Goal: Task Accomplishment & Management: Use online tool/utility

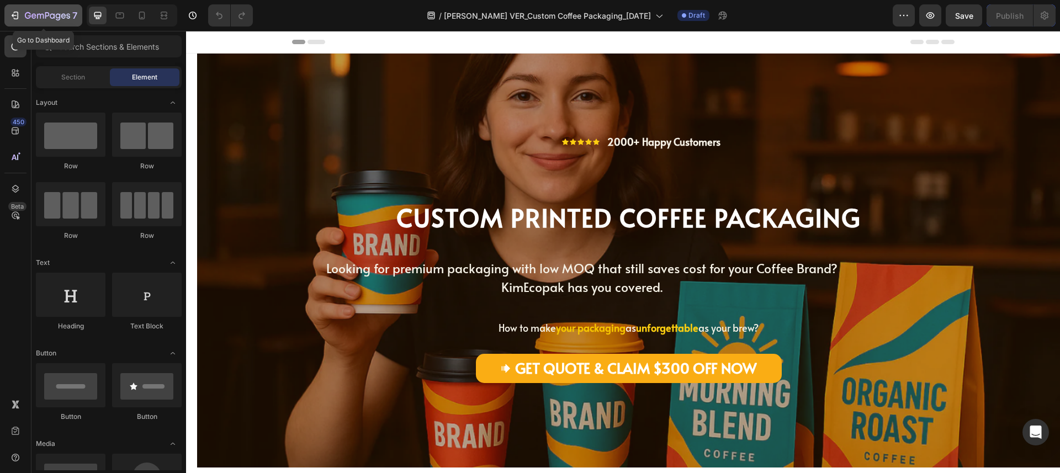
click at [15, 12] on icon "button" at bounding box center [14, 15] width 11 height 11
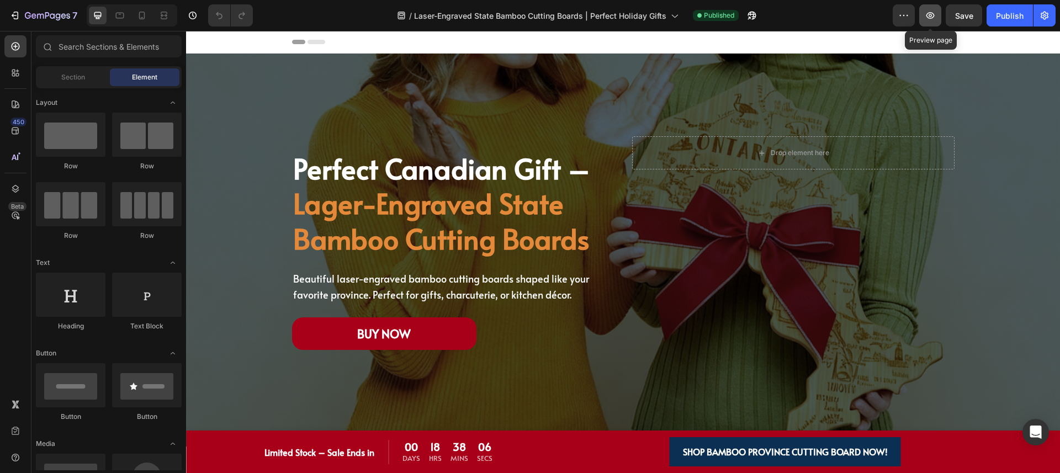
click at [933, 13] on icon "button" at bounding box center [930, 15] width 8 height 7
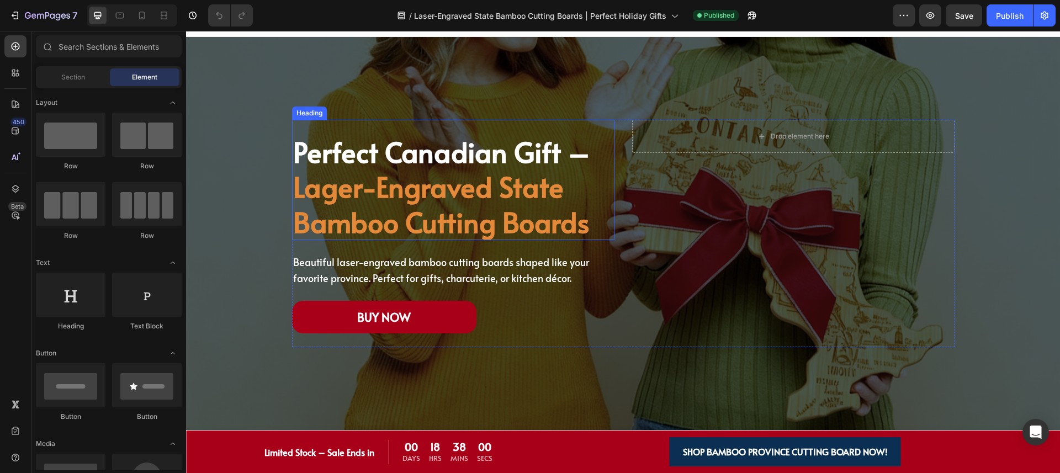
scroll to position [21, 0]
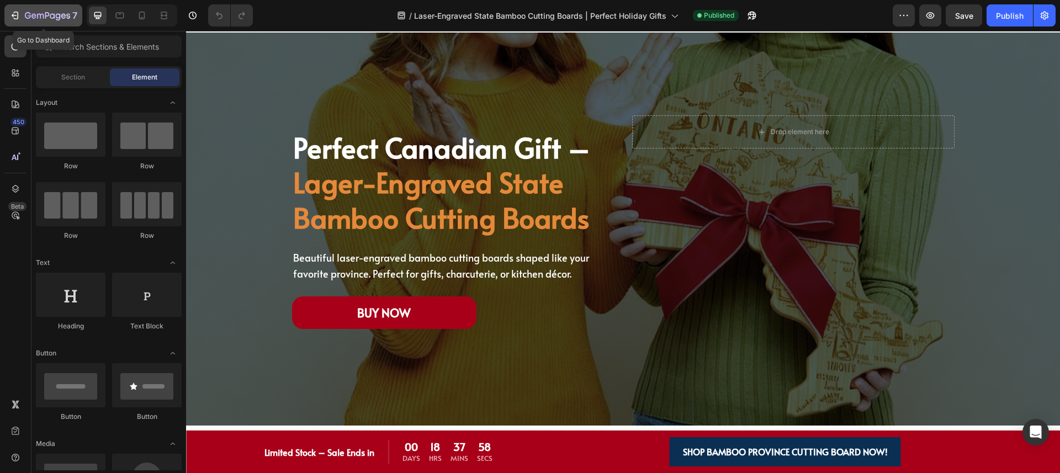
click at [17, 18] on icon "button" at bounding box center [16, 16] width 5 height 8
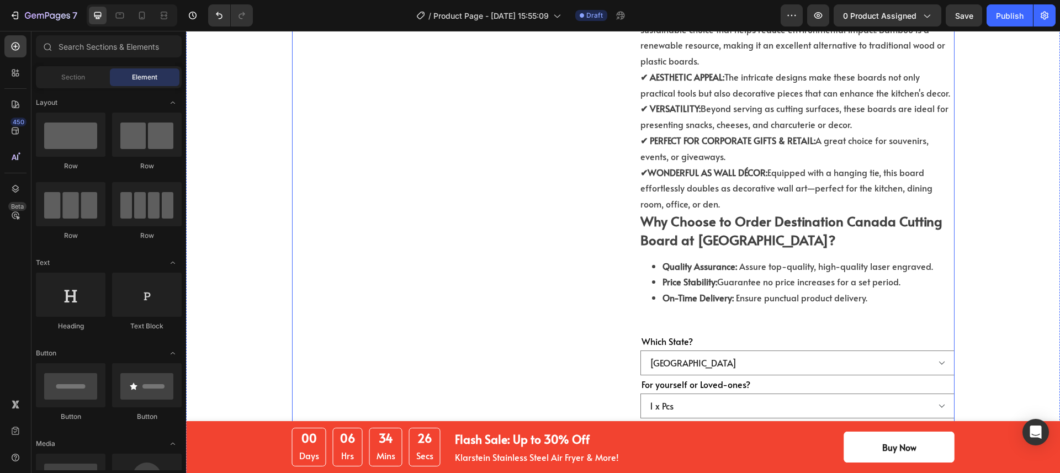
scroll to position [398, 0]
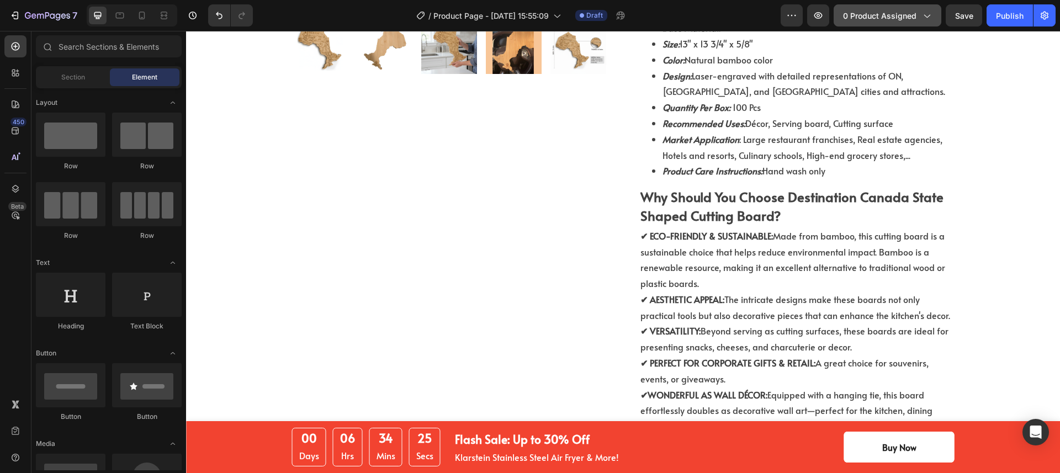
click at [921, 20] on icon "button" at bounding box center [926, 15] width 11 height 11
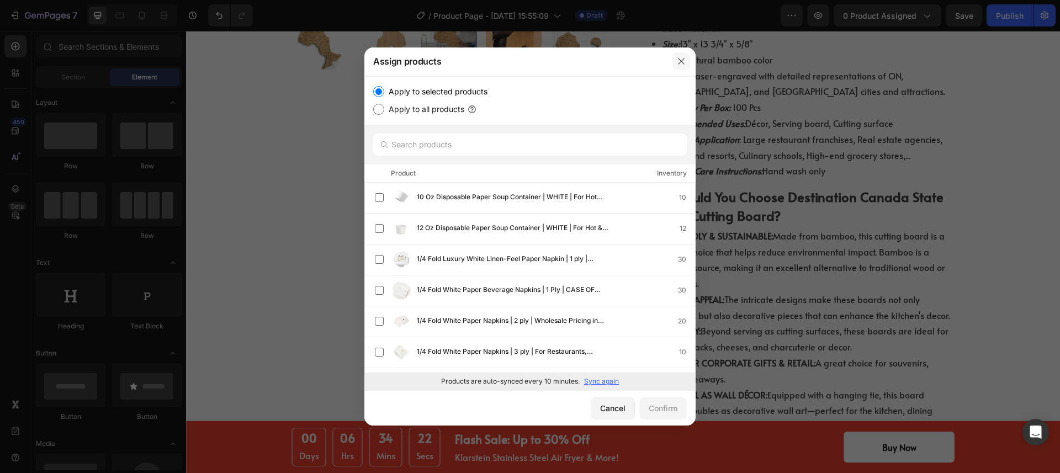
click at [684, 62] on icon "button" at bounding box center [681, 61] width 9 height 9
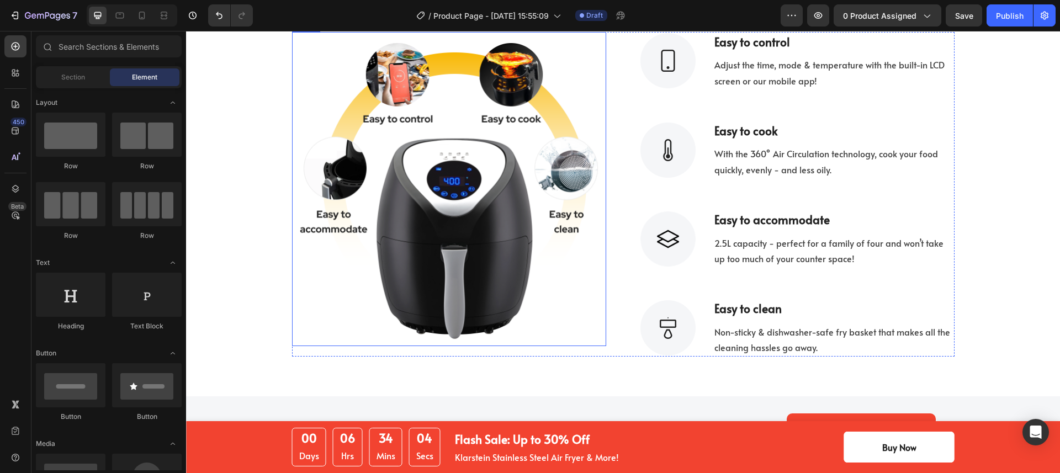
scroll to position [1782, 0]
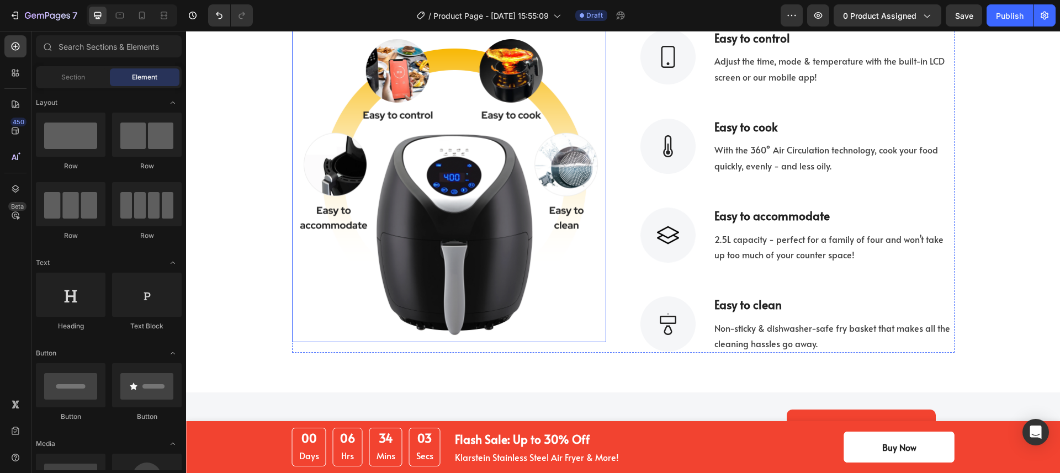
click at [587, 262] on img at bounding box center [449, 185] width 314 height 314
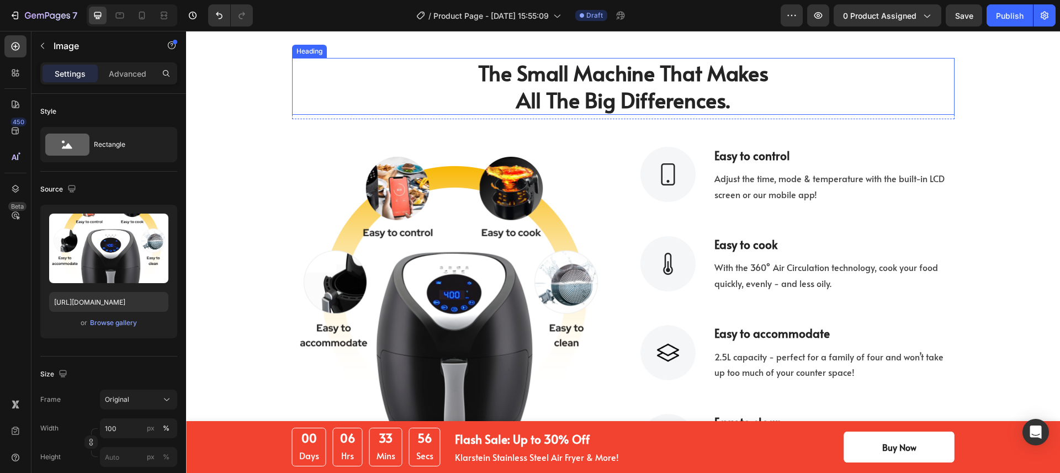
scroll to position [1724, 0]
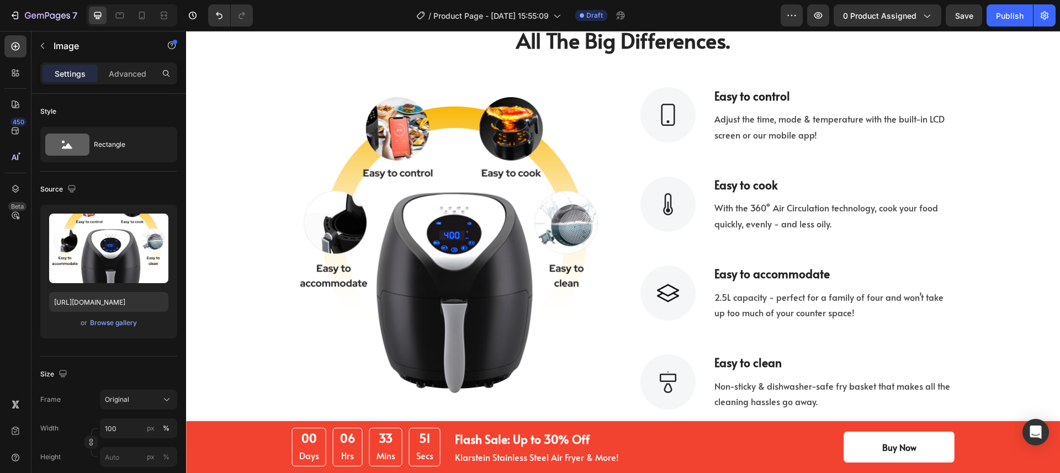
click at [550, 281] on img at bounding box center [449, 243] width 314 height 314
click at [441, 274] on img at bounding box center [449, 243] width 314 height 314
click at [111, 321] on div "Browse gallery" at bounding box center [113, 323] width 47 height 10
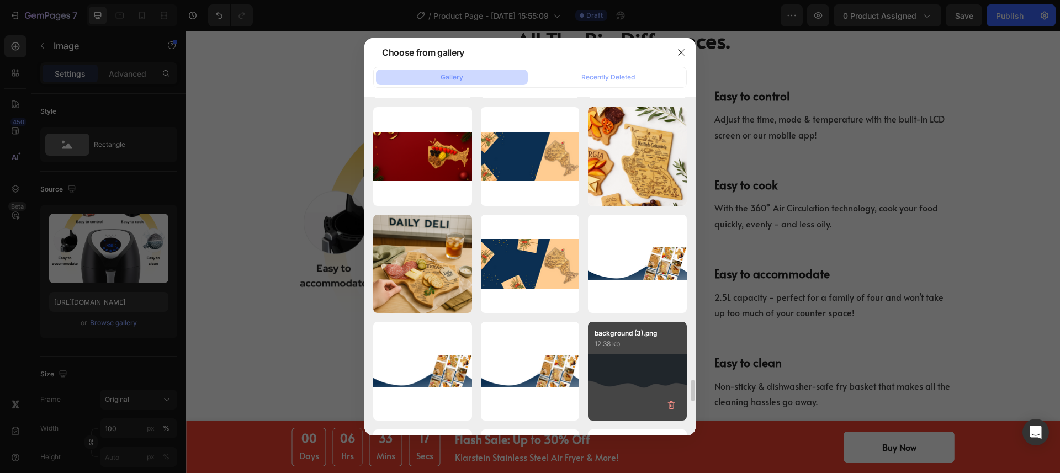
scroll to position [4368, 0]
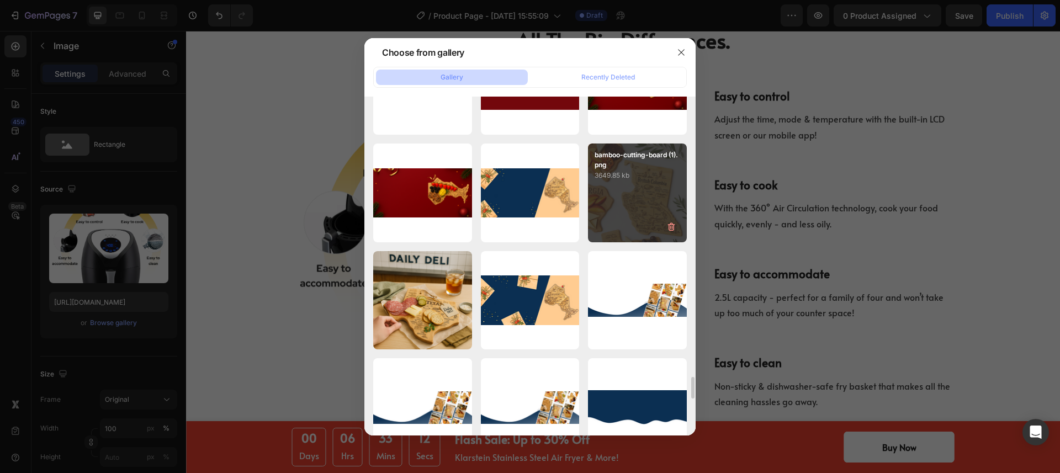
click at [619, 190] on div "bamboo-cutting-board (1).png 3649.85 kb" at bounding box center [637, 193] width 99 height 99
type input "https://cdn.shopify.com/s/files/1/0518/3825/5255/files/gempages_554882697223209…"
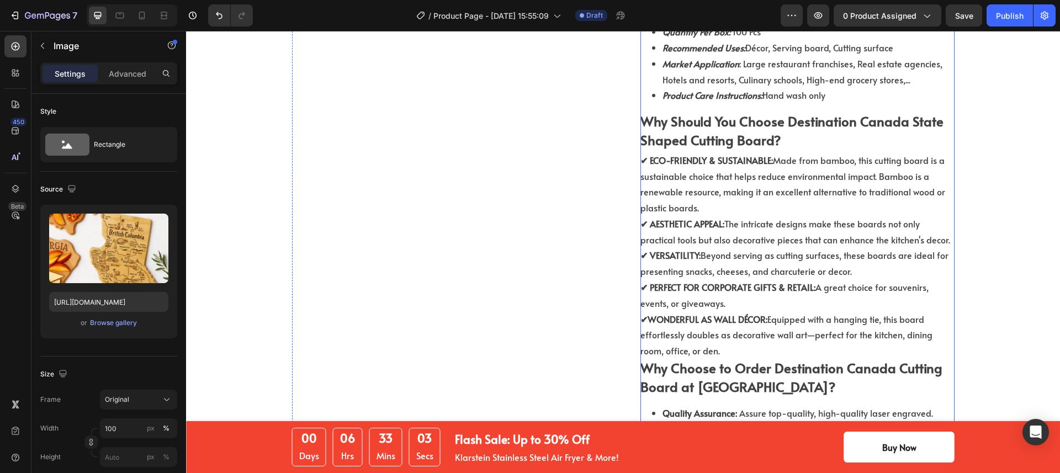
scroll to position [461, 0]
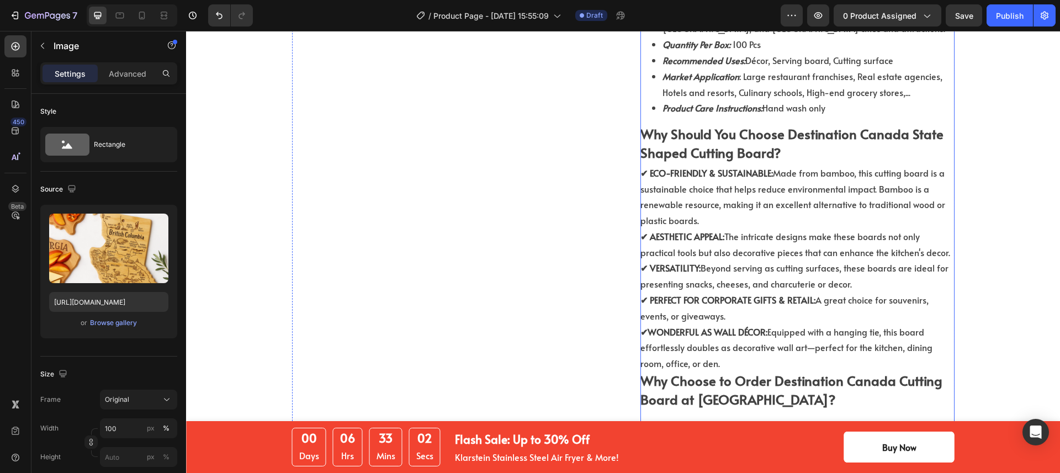
click at [761, 167] on strong "✔ ECO-FRIENDLY & SUSTAINABLE:" at bounding box center [706, 173] width 133 height 12
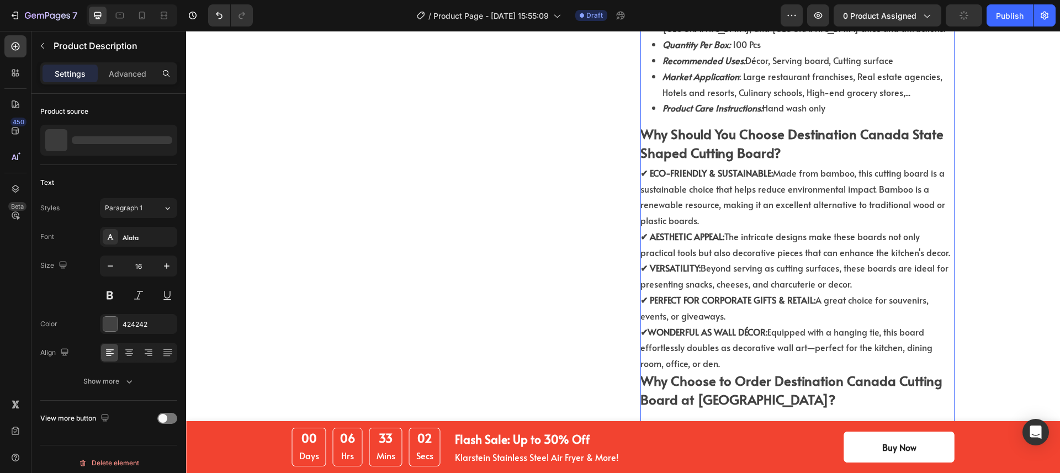
click at [761, 167] on strong "✔ ECO-FRIENDLY & SUSTAINABLE:" at bounding box center [706, 173] width 133 height 12
click at [765, 167] on strong "✔ ECO-FRIENDLY & SUSTAINABLE:" at bounding box center [706, 173] width 133 height 12
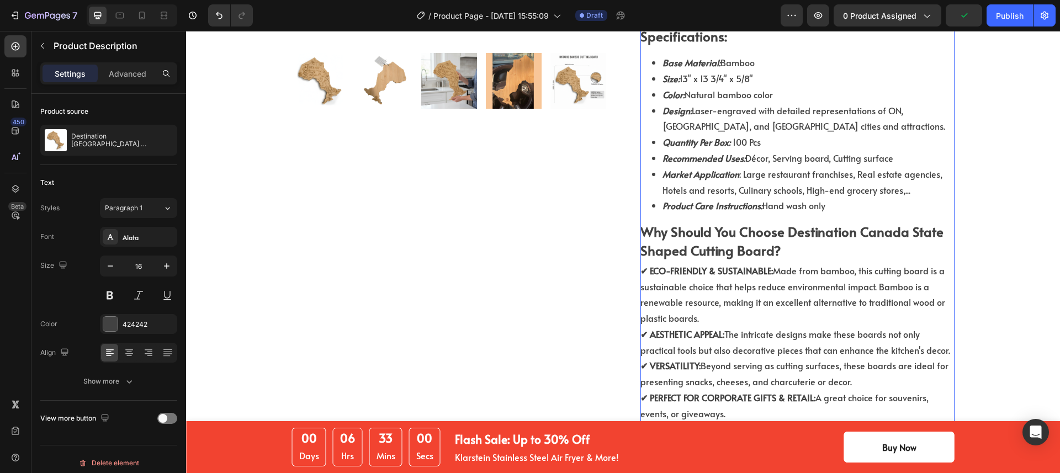
scroll to position [358, 0]
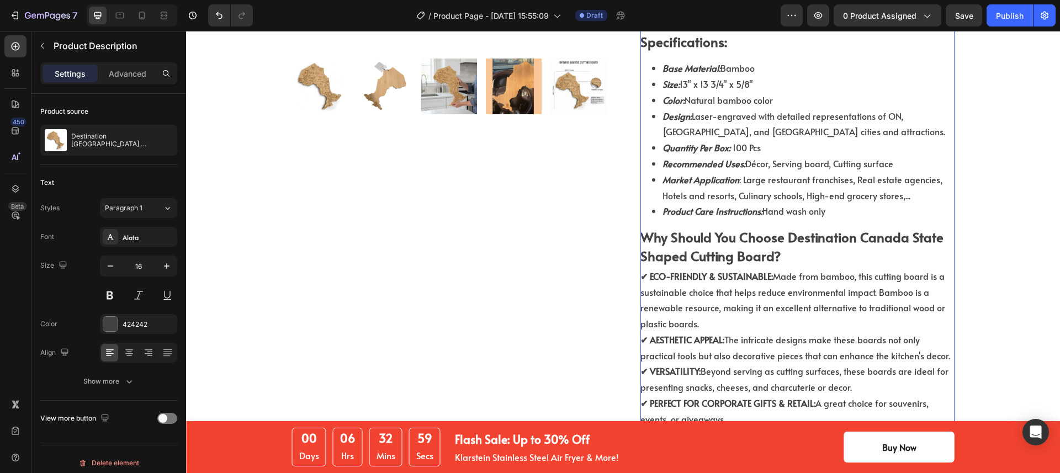
click at [777, 205] on span "Product Care Instructions: Hand wash only" at bounding box center [744, 211] width 163 height 12
click at [778, 205] on span "Product Care Instructions: Hand wash only" at bounding box center [744, 211] width 163 height 12
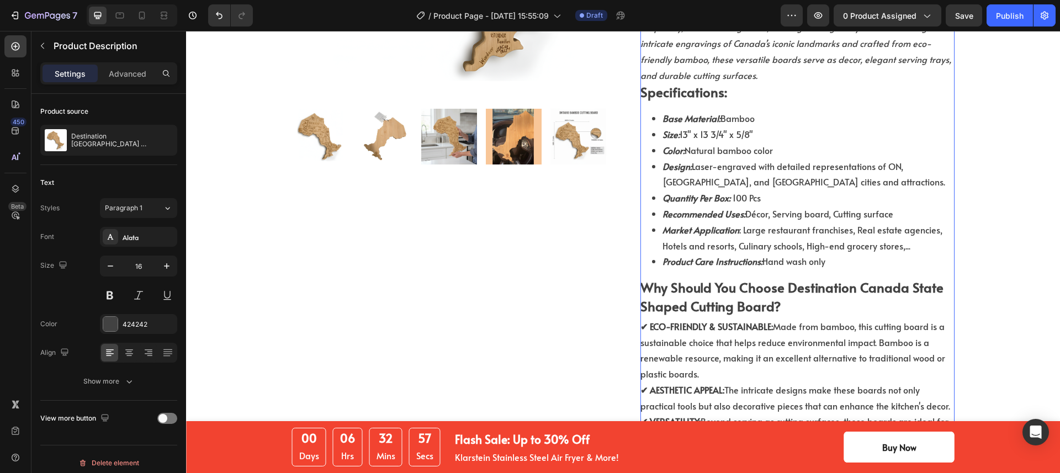
scroll to position [378, 0]
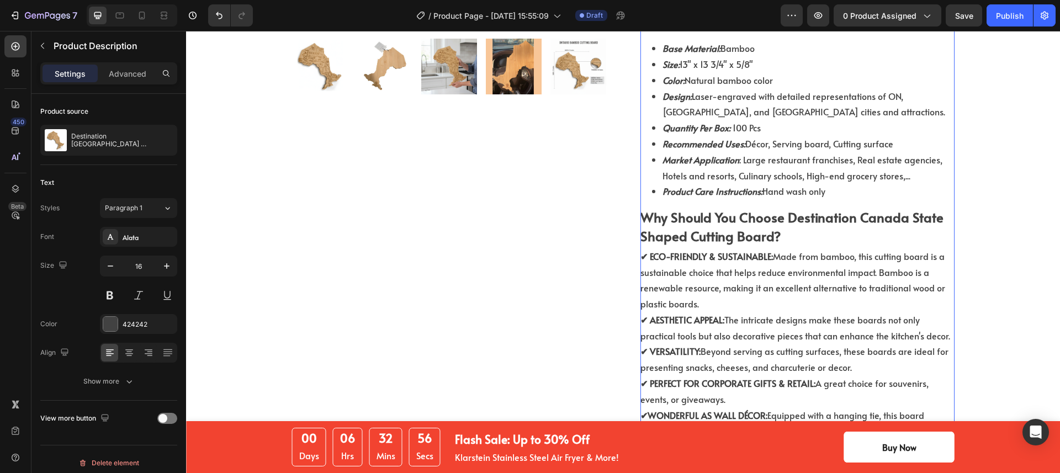
click at [744, 250] on strong "✔ ECO-FRIENDLY & SUSTAINABLE:" at bounding box center [706, 256] width 133 height 12
click at [765, 250] on strong "✔ ECO-FRIENDLY & SUSTAINABLE:" at bounding box center [706, 256] width 133 height 12
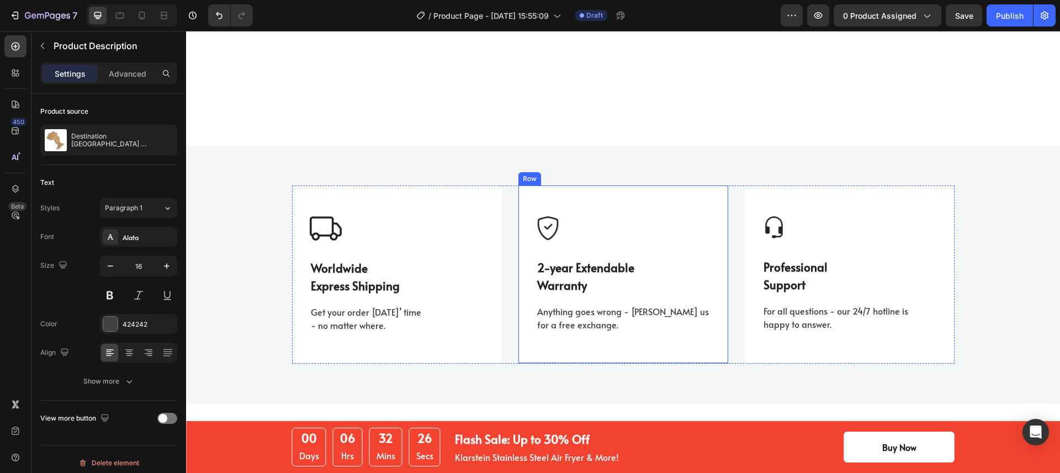
scroll to position [1643, 0]
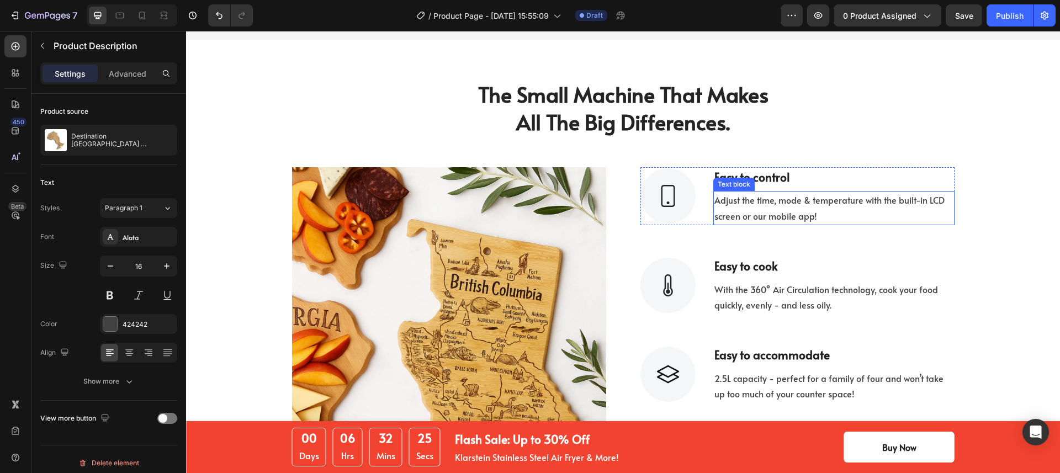
click at [777, 203] on p "Adjust the time, mode & temperature with the built-in LCD screen or our mobile …" at bounding box center [833, 208] width 239 height 32
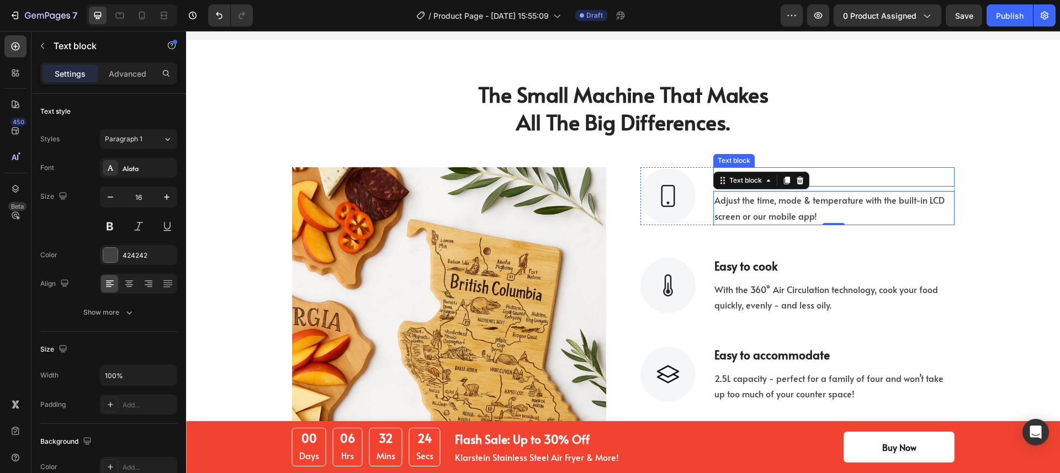
click at [831, 179] on p "Easy to control" at bounding box center [833, 177] width 239 height 18
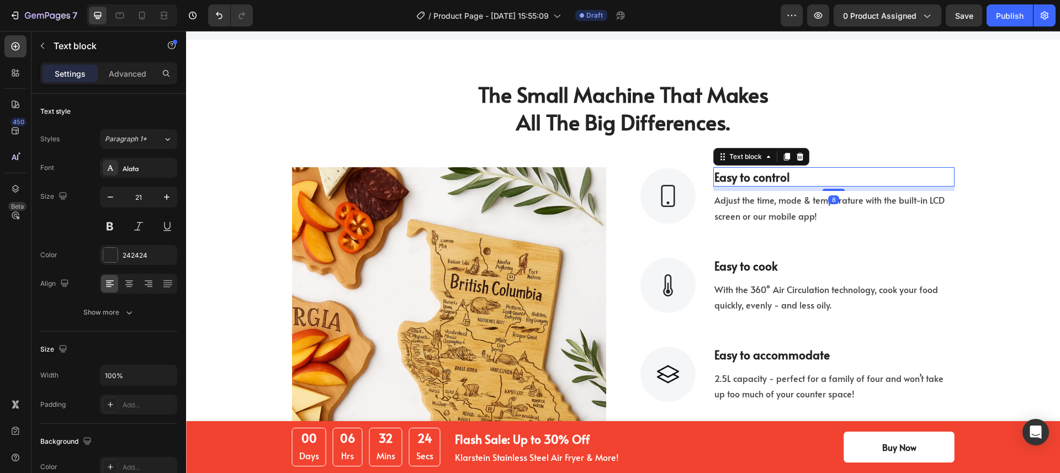
click at [831, 179] on p "Easy to control" at bounding box center [833, 177] width 239 height 18
drag, startPoint x: 886, startPoint y: 175, endPoint x: 622, endPoint y: 171, distance: 263.9
click at [622, 171] on div "Image Image ECO-FRIENDLY & SUSTAINABLE Text block 8 Adjust the time, mode & tem…" at bounding box center [623, 329] width 663 height 325
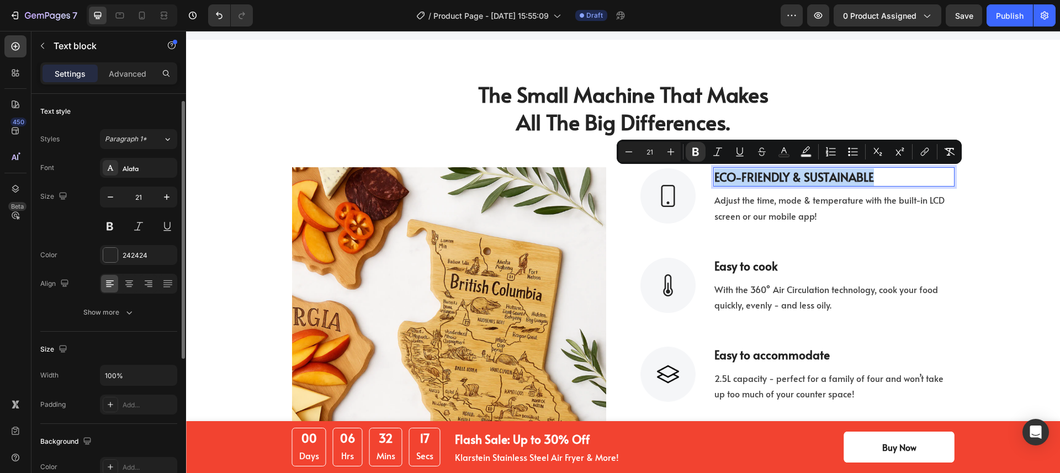
scroll to position [9, 0]
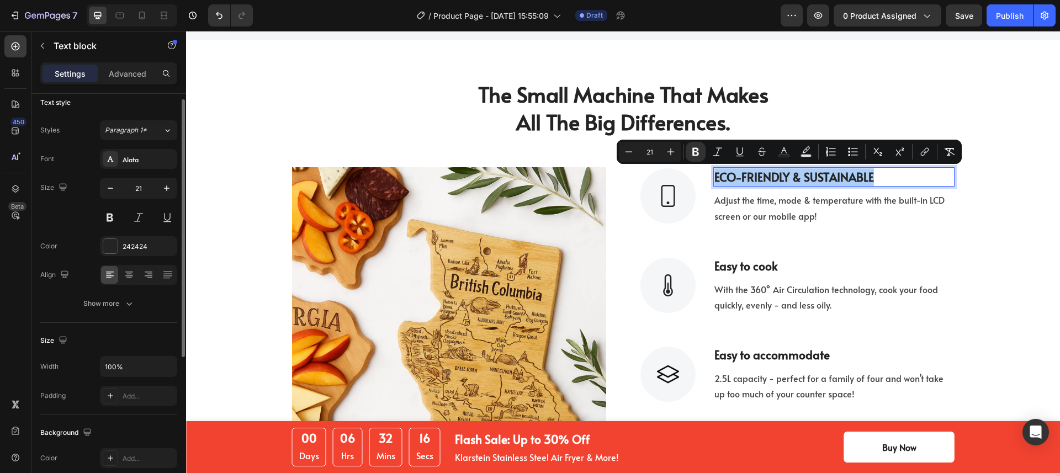
click at [124, 284] on div at bounding box center [138, 275] width 77 height 20
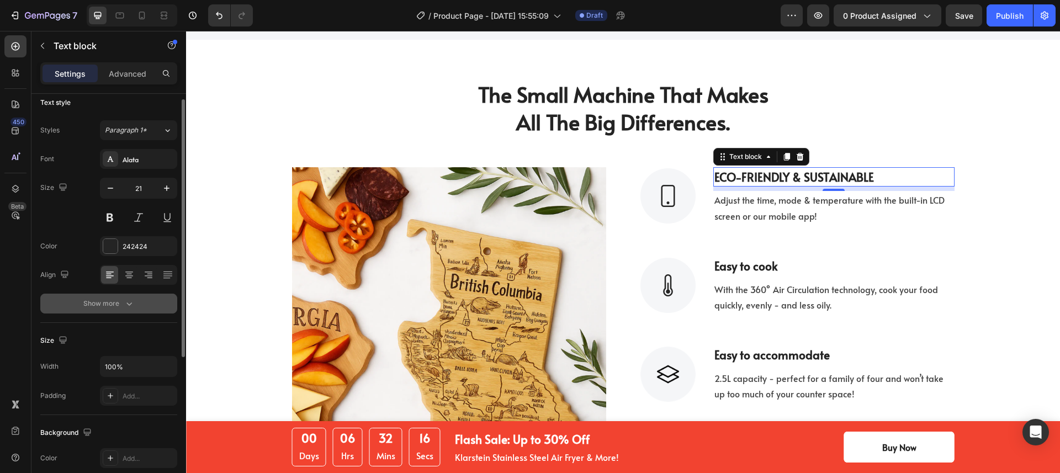
click at [126, 295] on button "Show more" at bounding box center [108, 304] width 137 height 20
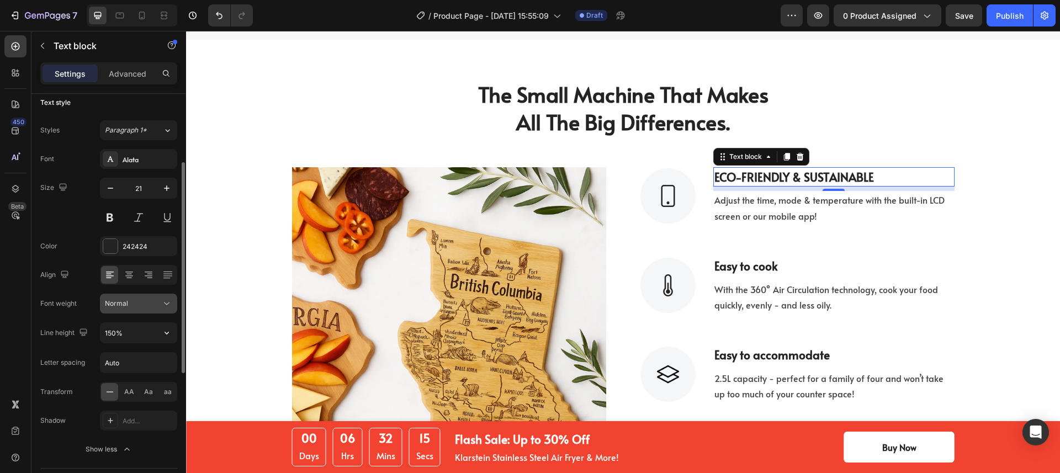
scroll to position [165, 0]
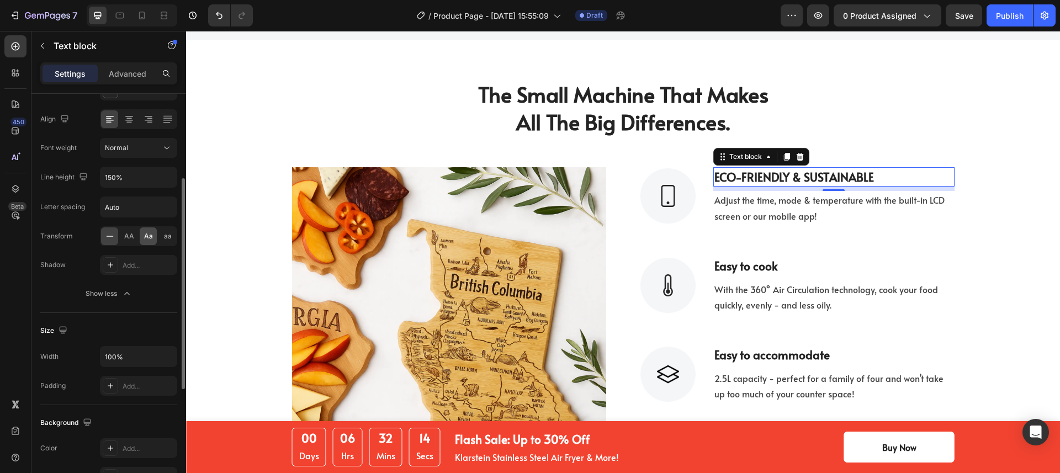
click at [146, 233] on span "Aa" at bounding box center [148, 236] width 9 height 10
click at [741, 262] on p "Easy to cook" at bounding box center [833, 266] width 239 height 18
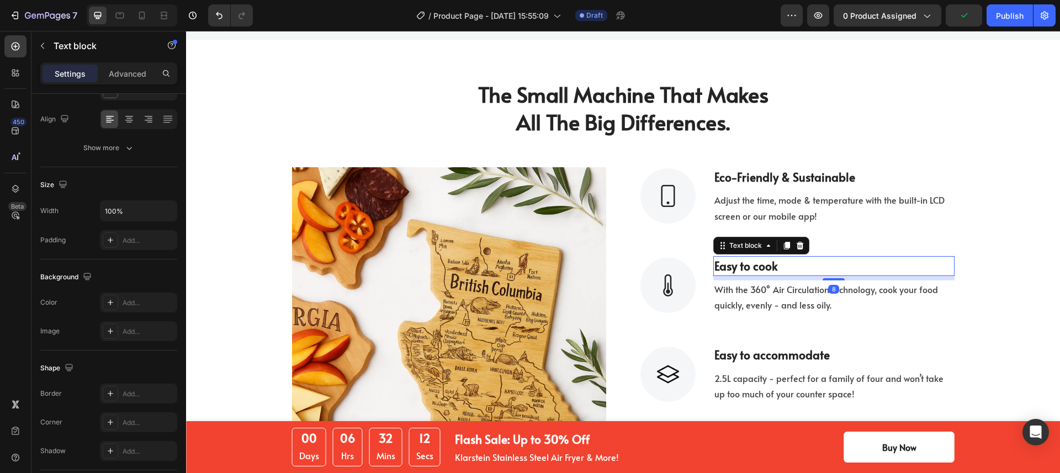
click at [741, 262] on p "Easy to cook" at bounding box center [833, 266] width 239 height 18
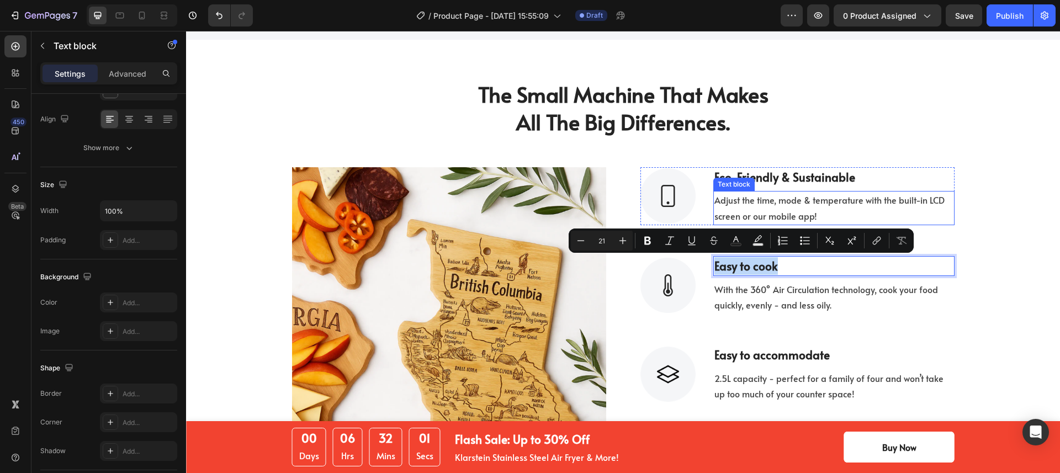
click at [794, 215] on p "Adjust the time, mode & temperature with the built-in LCD screen or our mobile …" at bounding box center [833, 208] width 239 height 32
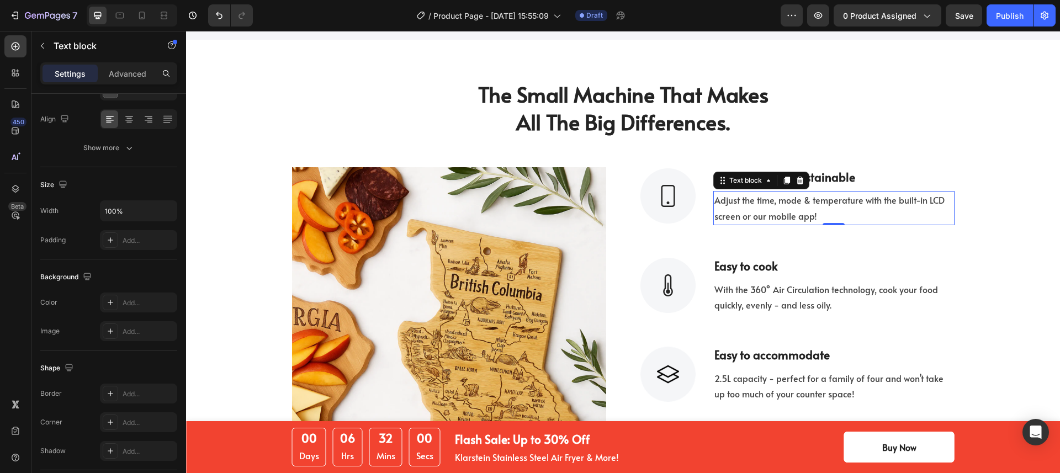
click at [793, 214] on p "Adjust the time, mode & temperature with the built-in LCD screen or our mobile …" at bounding box center [833, 208] width 239 height 32
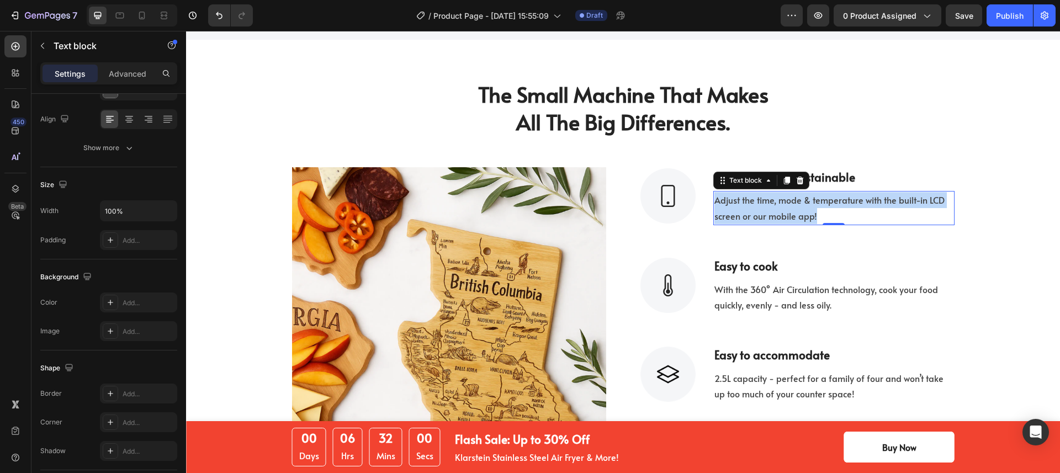
click at [793, 214] on p "Adjust the time, mode & temperature with the built-in LCD screen or our mobile …" at bounding box center [833, 208] width 239 height 32
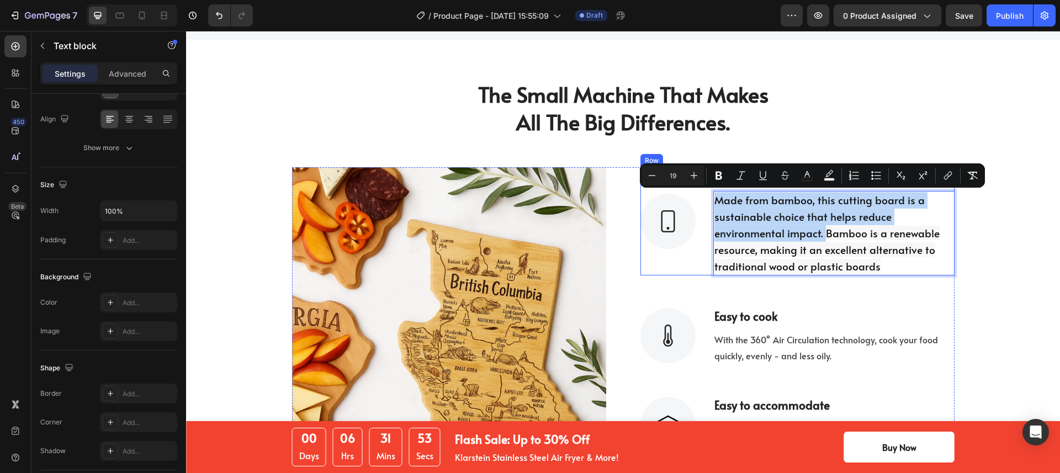
drag, startPoint x: 817, startPoint y: 232, endPoint x: 708, endPoint y: 198, distance: 114.0
click at [708, 198] on div "Image eco-friendly & sustainable Text block Made from bamboo, this cutting boar…" at bounding box center [797, 221] width 314 height 108
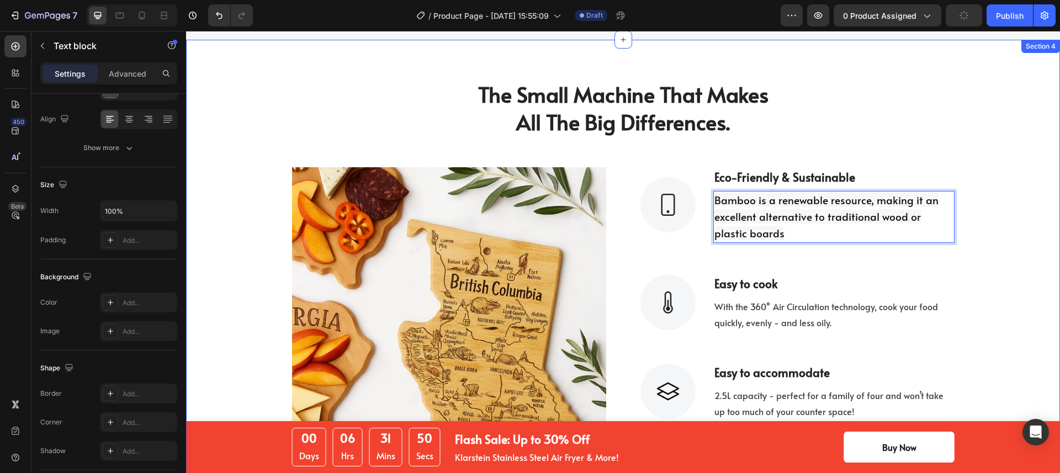
click at [984, 220] on div "The Small Machine That Makes All The Big Differences. Heading Row Image Image e…" at bounding box center [622, 295] width 857 height 430
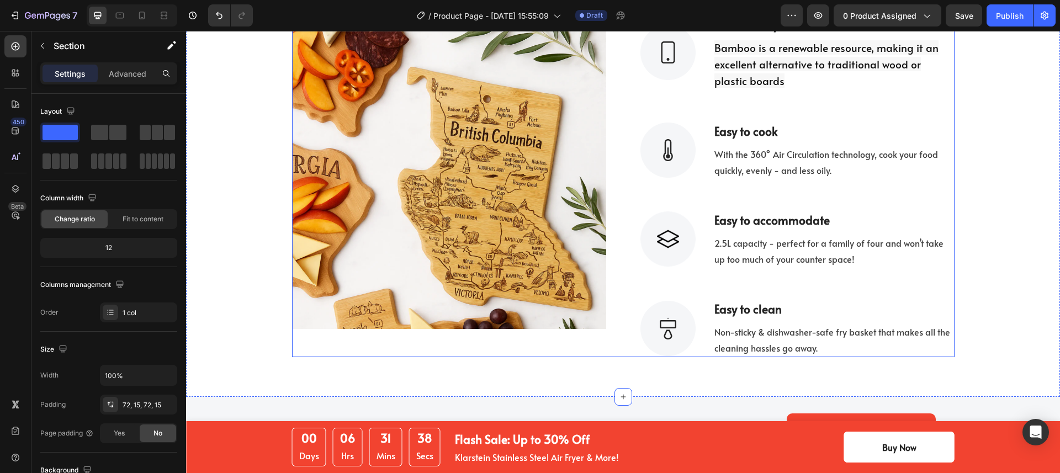
scroll to position [1705, 0]
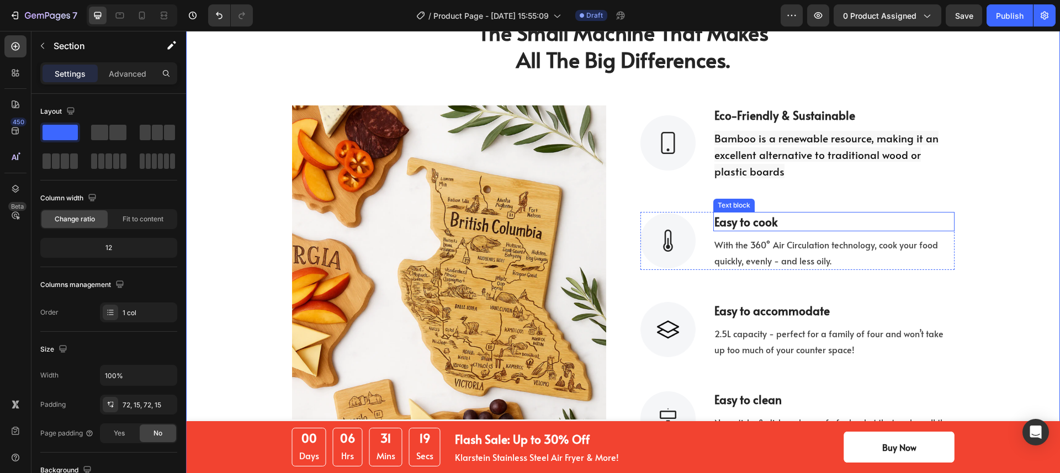
click at [756, 219] on p "Easy to cook" at bounding box center [833, 222] width 239 height 18
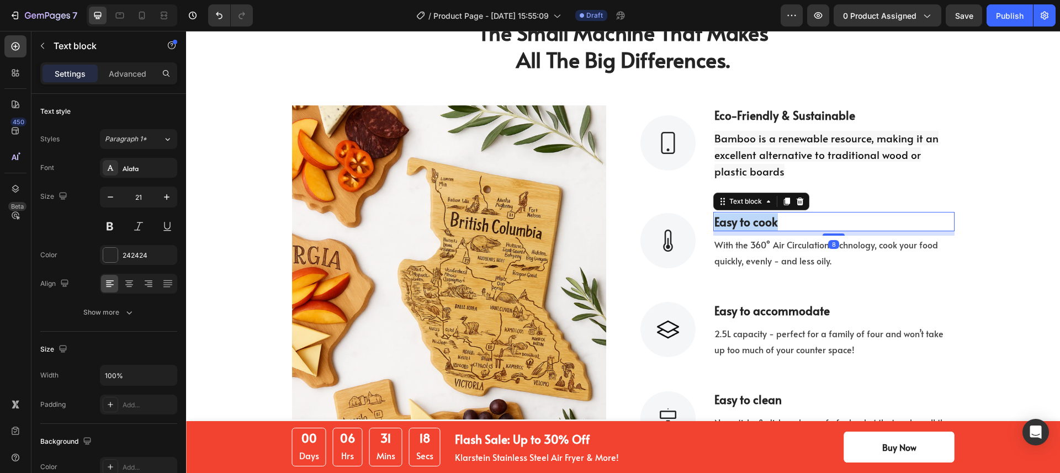
click at [756, 219] on p "Easy to cook" at bounding box center [833, 222] width 239 height 18
click at [818, 218] on p "AESTHETIC APPEAL" at bounding box center [833, 222] width 239 height 18
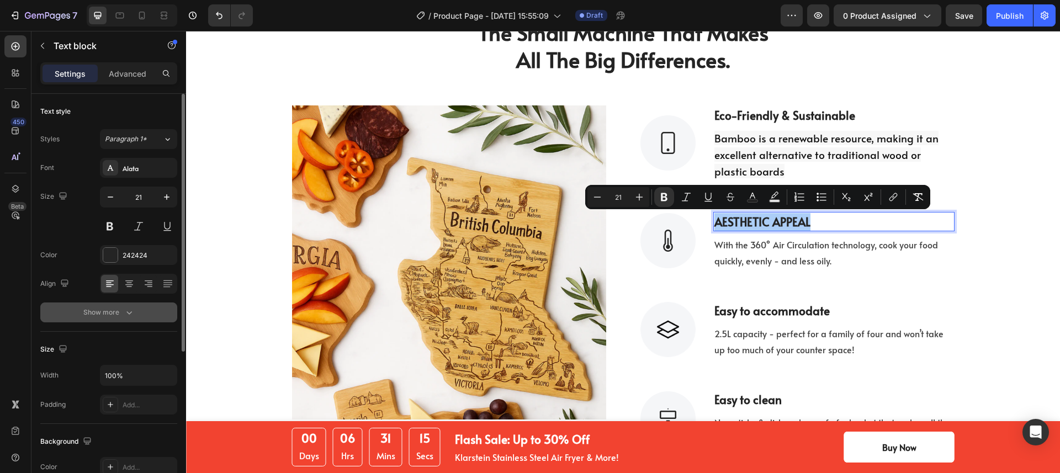
click at [118, 314] on div "Show more" at bounding box center [108, 312] width 51 height 11
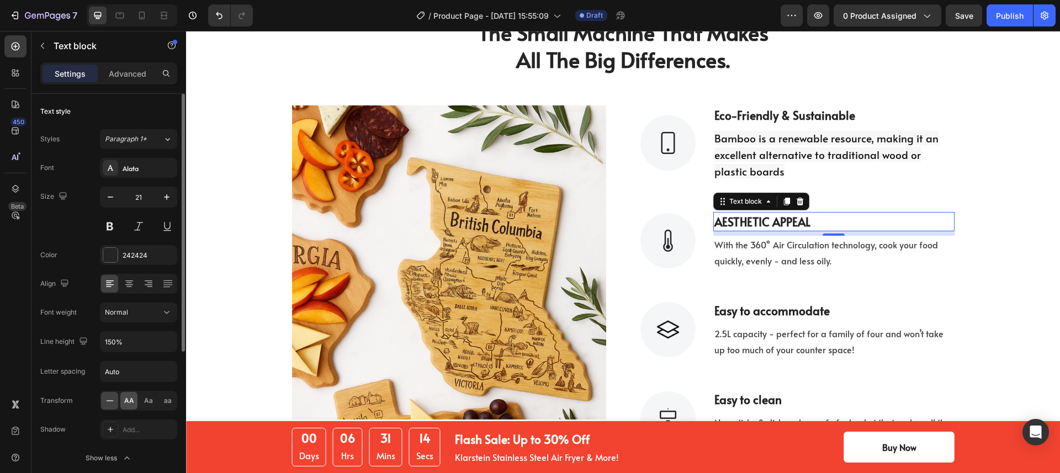
click at [134, 399] on div "AA" at bounding box center [128, 401] width 17 height 18
click at [145, 401] on span "Aa" at bounding box center [148, 401] width 9 height 10
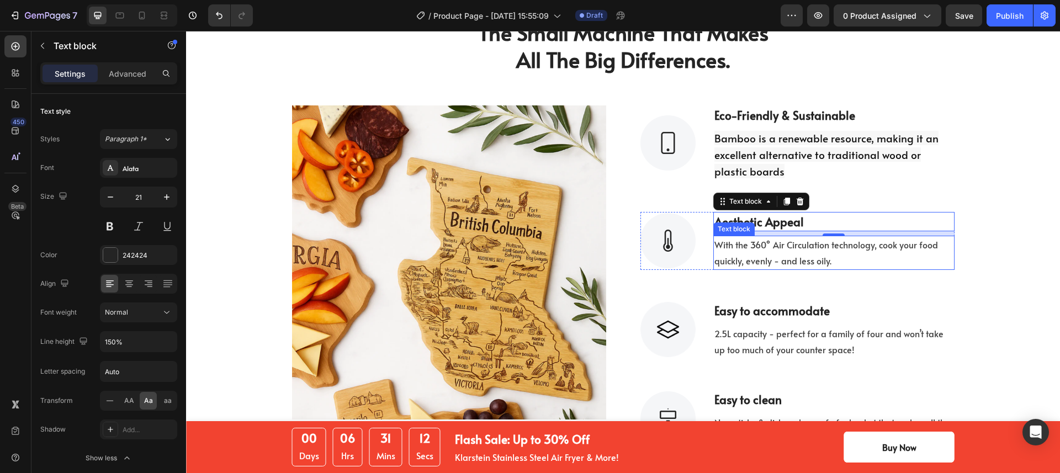
click at [784, 264] on p "With the 360° Air Circulation technology, cook your food quickly, evenly - and …" at bounding box center [833, 253] width 239 height 32
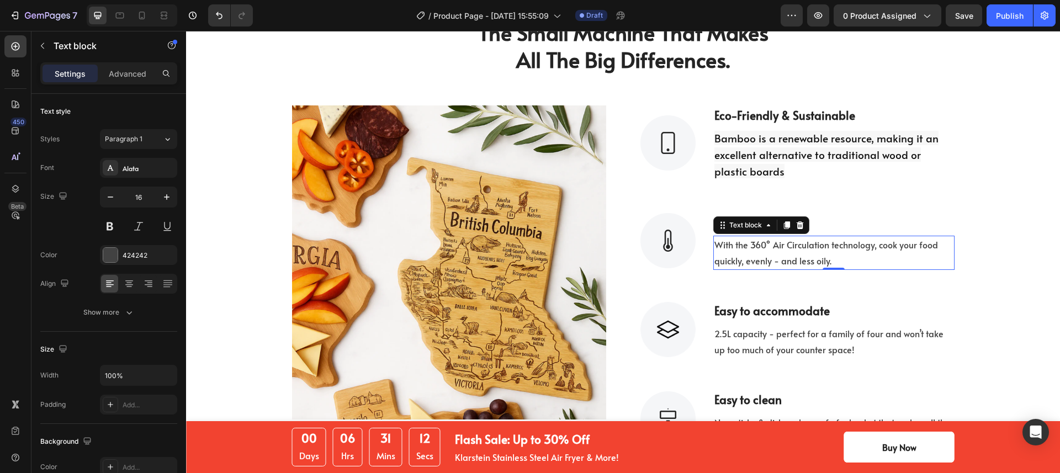
click at [784, 264] on p "With the 360° Air Circulation technology, cook your food quickly, evenly - and …" at bounding box center [833, 253] width 239 height 32
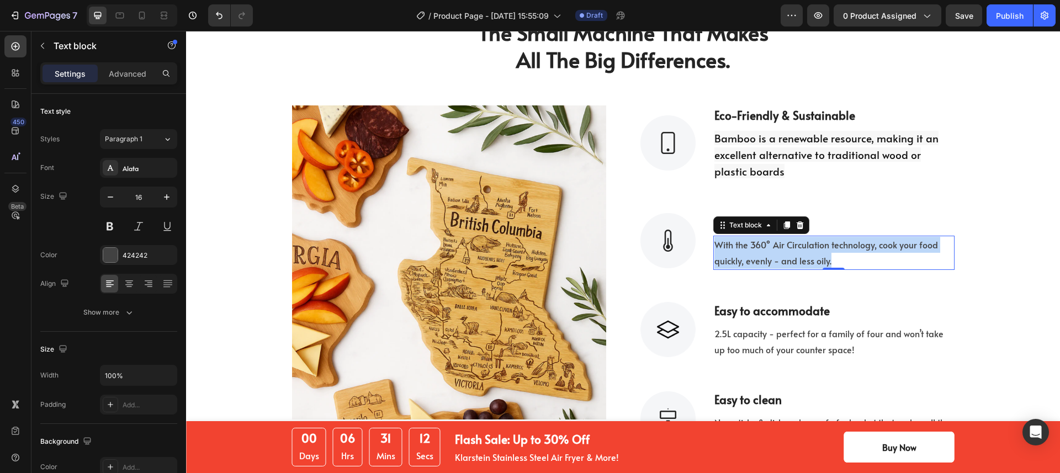
click at [784, 264] on p "With the 360° Air Circulation technology, cook your food quickly, evenly - and …" at bounding box center [833, 253] width 239 height 32
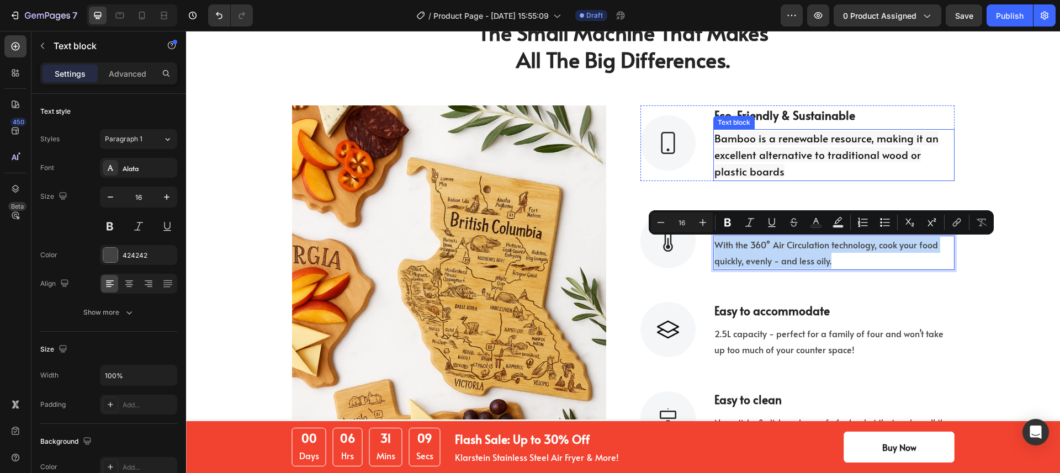
click at [799, 141] on span "Bamboo is a renewable resource, making it an excellent alternative to tradition…" at bounding box center [826, 154] width 224 height 47
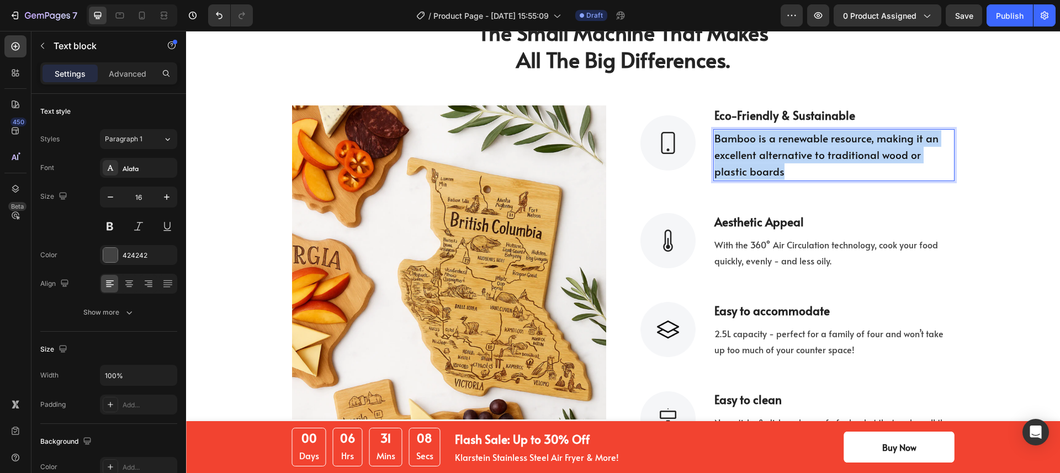
click at [799, 141] on span "Bamboo is a renewable resource, making it an excellent alternative to tradition…" at bounding box center [826, 154] width 224 height 47
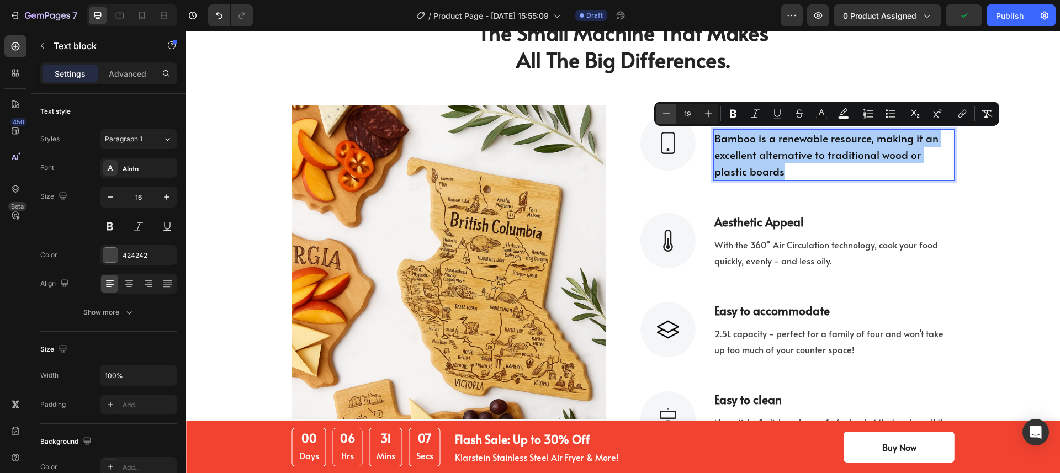
click at [659, 116] on button "Minus" at bounding box center [666, 114] width 20 height 20
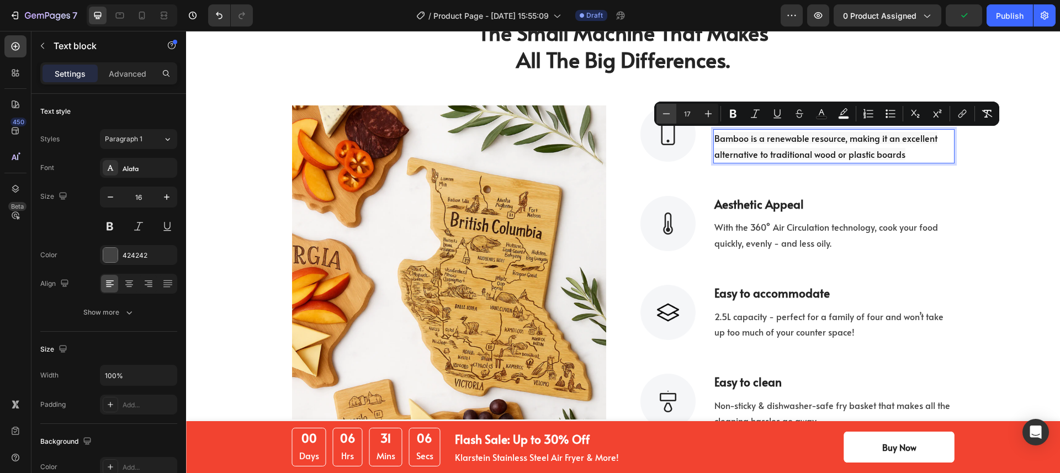
type input "16"
click at [757, 227] on p "With the 360° Air Circulation technology, cook your food quickly, evenly - and …" at bounding box center [833, 235] width 239 height 32
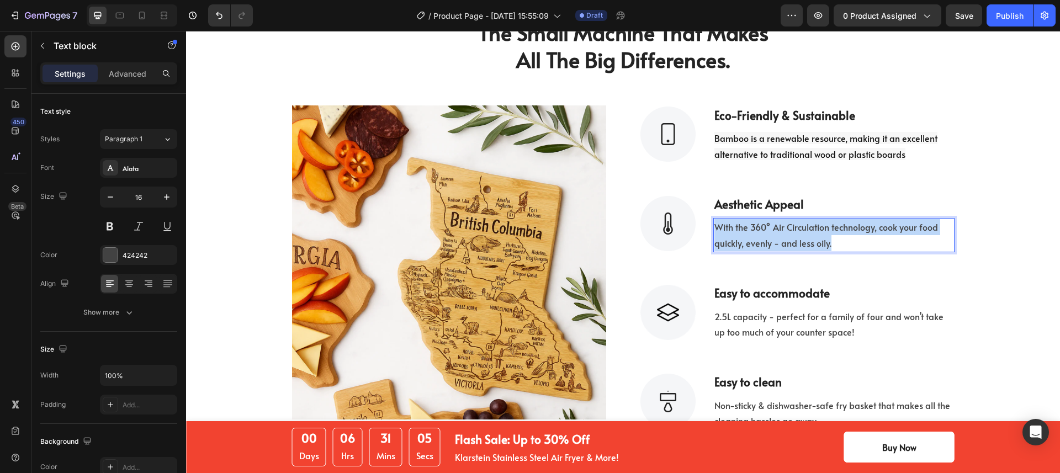
click at [757, 227] on p "With the 360° Air Circulation technology, cook your food quickly, evenly - and …" at bounding box center [833, 235] width 239 height 32
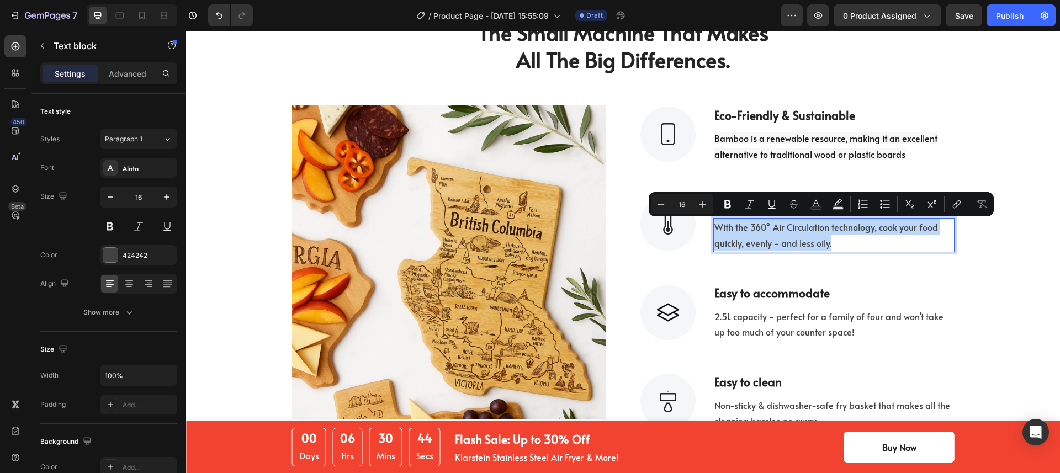
type input "19"
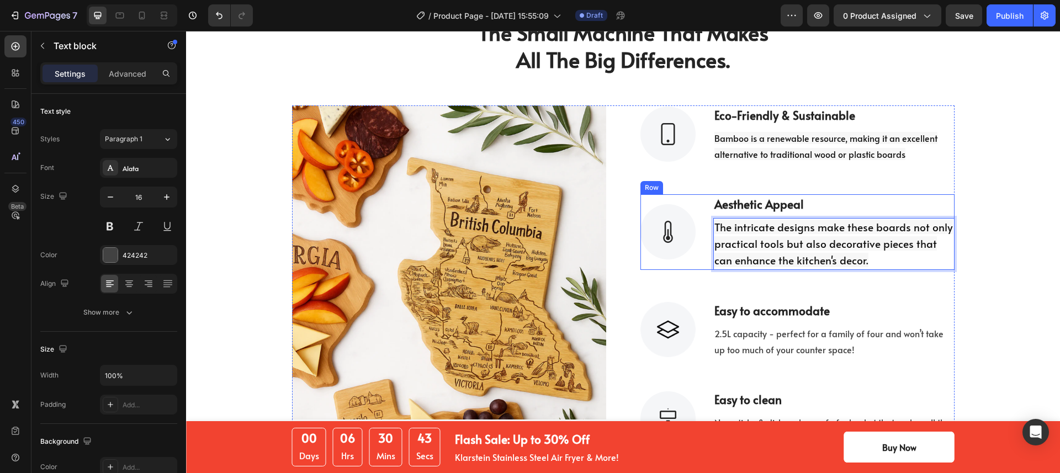
drag, startPoint x: 847, startPoint y: 255, endPoint x: 696, endPoint y: 219, distance: 155.1
click at [696, 219] on div "Image aesthetic appeal Text block The intricate designs make these boards not o…" at bounding box center [797, 232] width 314 height 76
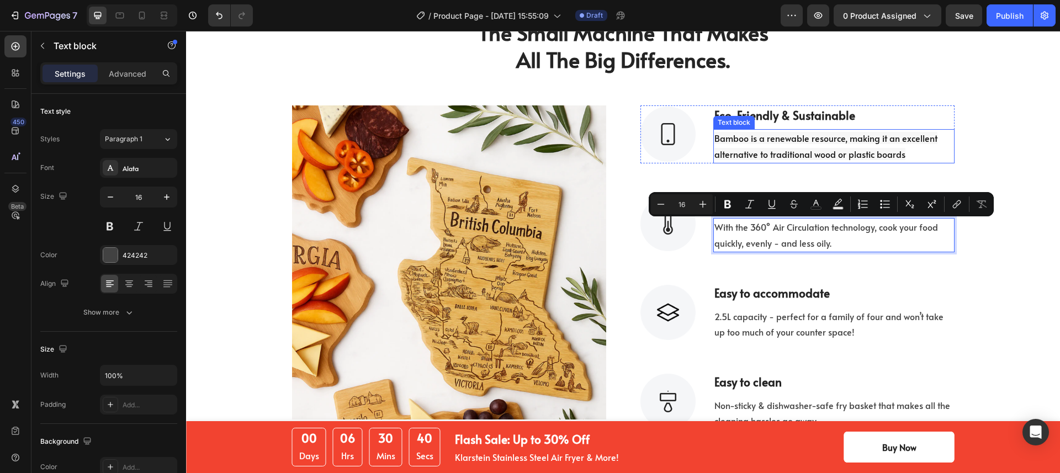
click at [819, 152] on span "Bamboo is a renewable resource, making it an excellent alternative to tradition…" at bounding box center [825, 146] width 223 height 28
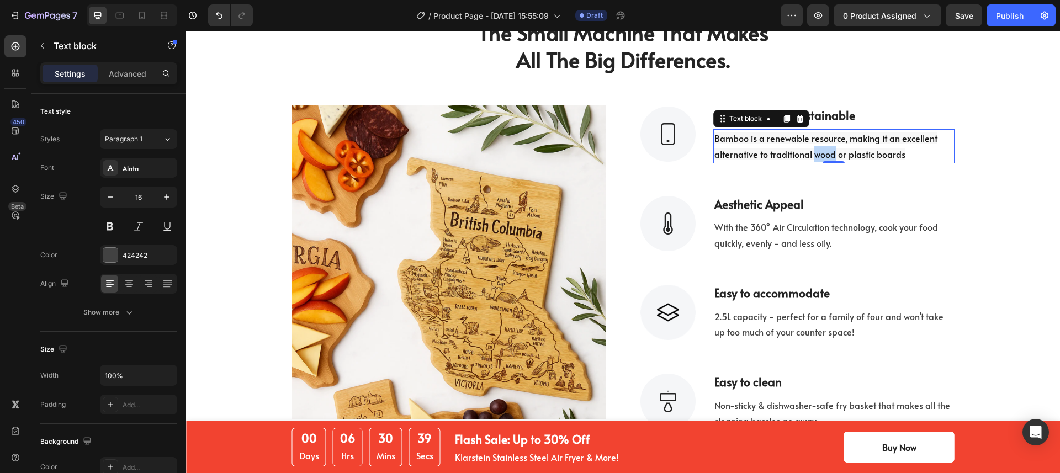
click at [819, 152] on span "Bamboo is a renewable resource, making it an excellent alternative to tradition…" at bounding box center [825, 146] width 223 height 28
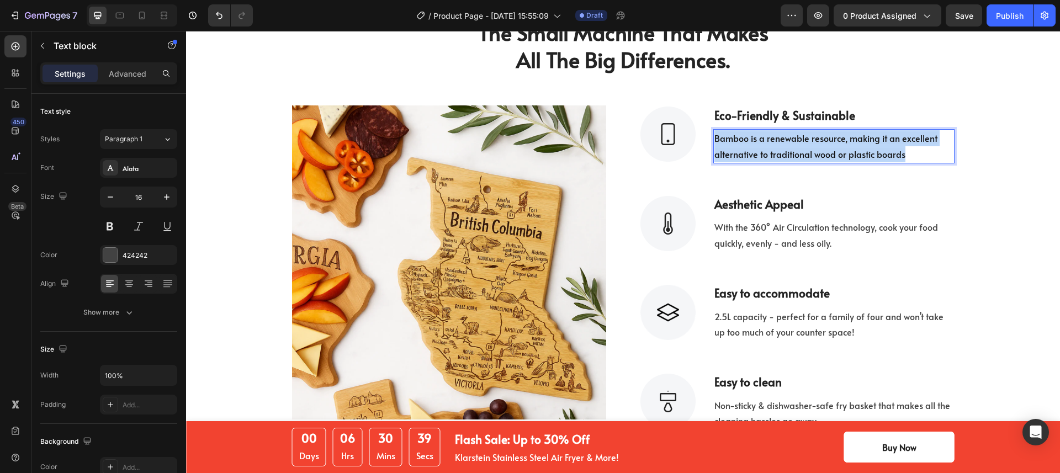
click at [819, 152] on span "Bamboo is a renewable resource, making it an excellent alternative to tradition…" at bounding box center [825, 146] width 223 height 28
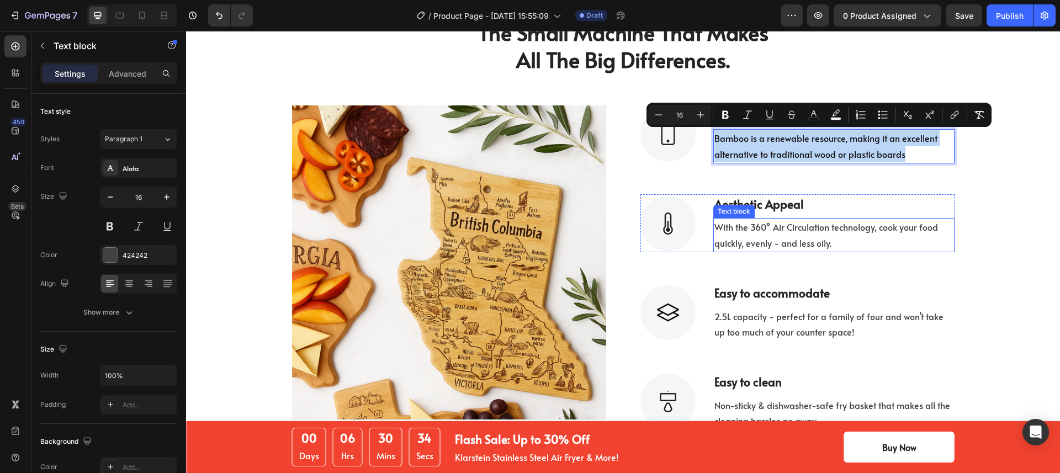
click at [747, 240] on p "With the 360° Air Circulation technology, cook your food quickly, evenly - and …" at bounding box center [833, 235] width 239 height 32
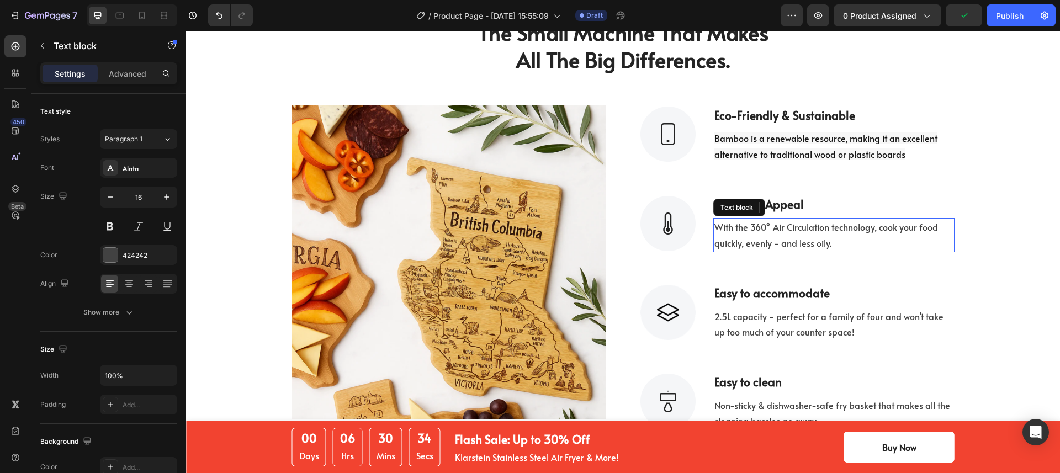
click at [747, 240] on p "With the 360° Air Circulation technology, cook your food quickly, evenly - and …" at bounding box center [833, 235] width 239 height 32
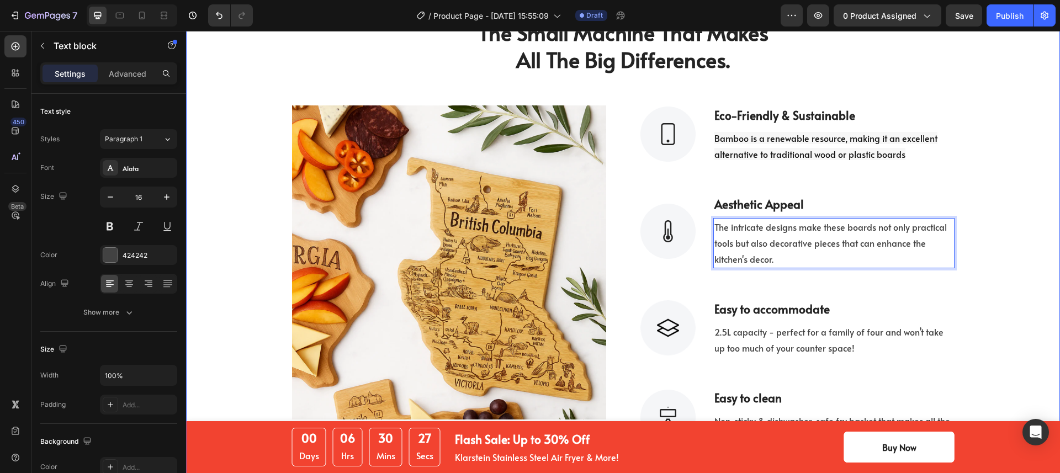
click at [983, 258] on div "The Small Machine That Makes All The Big Differences. Heading Row Image Image e…" at bounding box center [622, 232] width 857 height 428
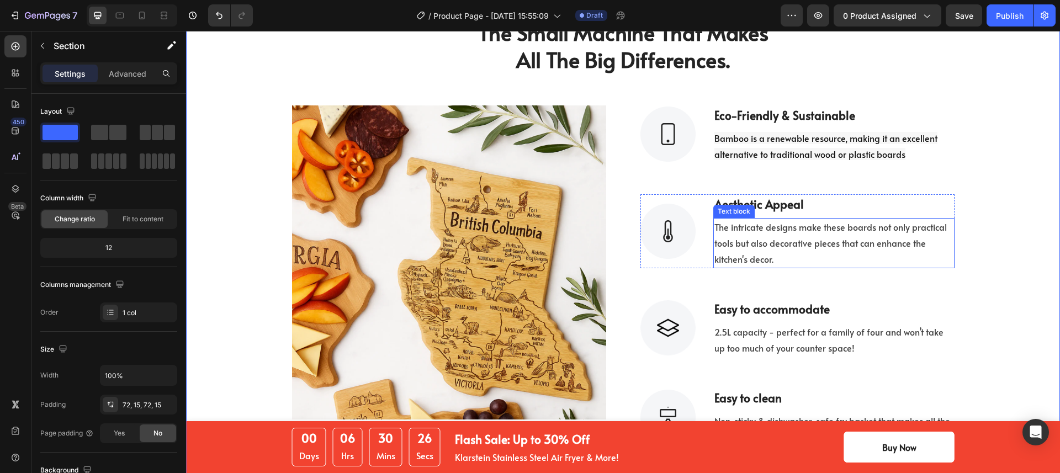
click at [861, 243] on p "The intricate designs make these boards not only practical tools but also decor…" at bounding box center [833, 242] width 239 height 47
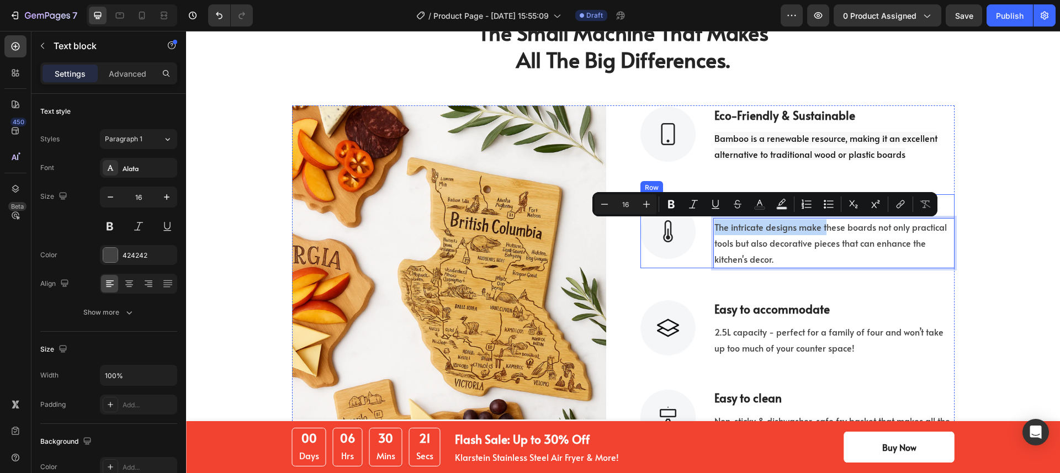
drag, startPoint x: 819, startPoint y: 226, endPoint x: 696, endPoint y: 226, distance: 123.7
click at [696, 226] on div "Image aesthetic appeal Text block The intricate designs make these boards not o…" at bounding box center [797, 231] width 314 height 74
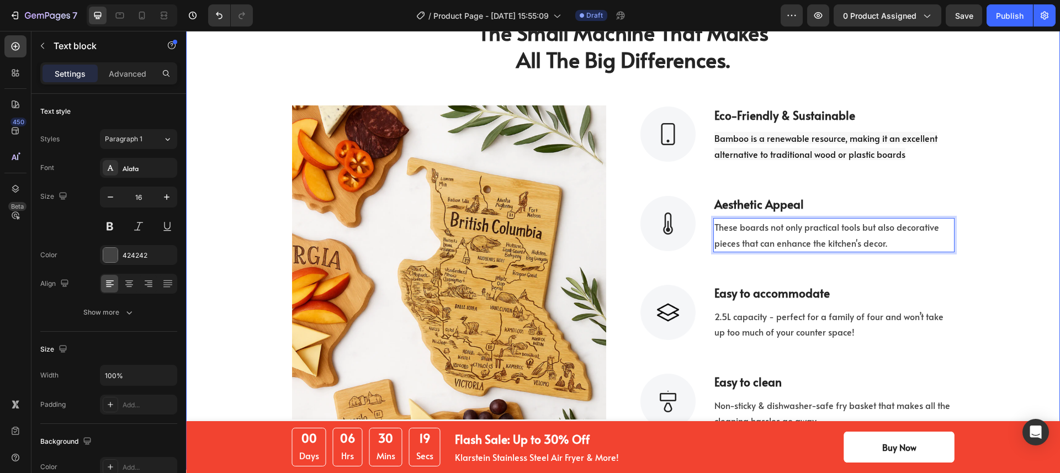
click at [1023, 260] on div "The Small Machine That Makes All The Big Differences. Heading Row Image Image e…" at bounding box center [622, 224] width 857 height 412
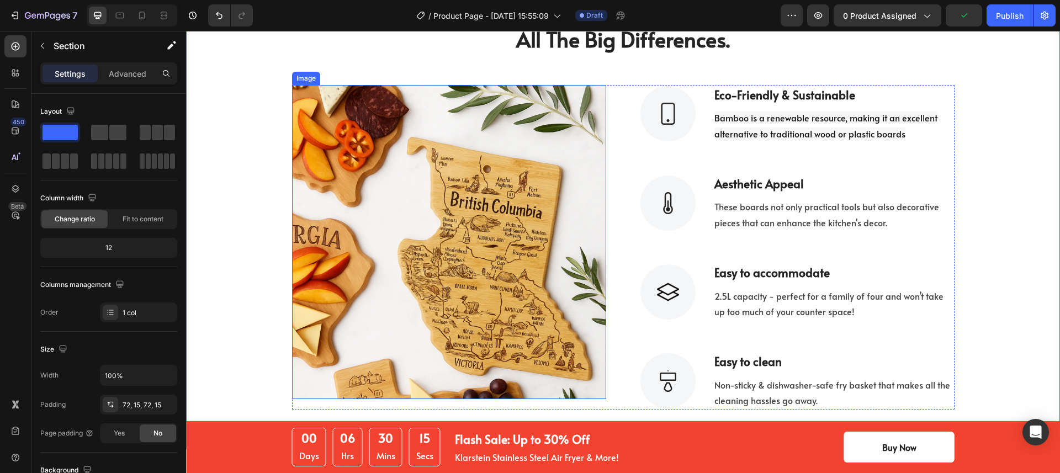
scroll to position [1739, 0]
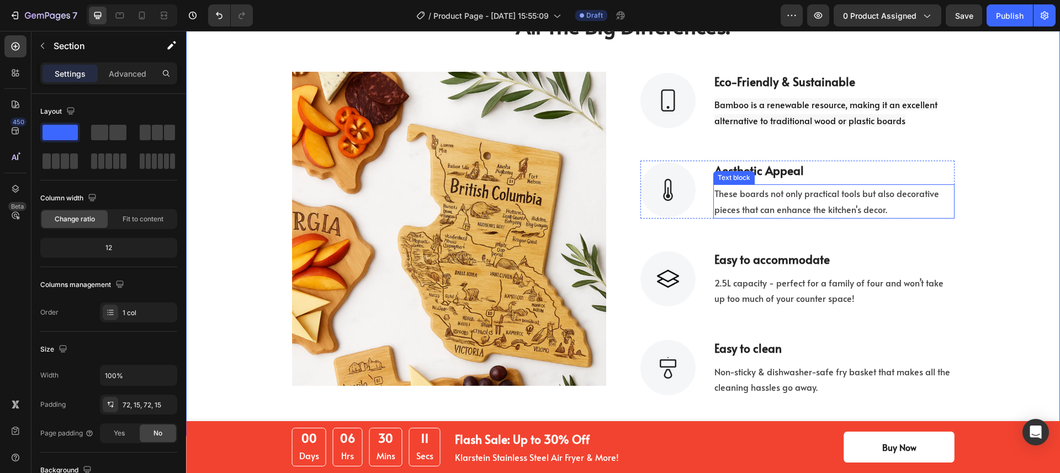
click at [831, 208] on p "These boards not only practical tools but also decorative pieces that can enhan…" at bounding box center [833, 202] width 239 height 32
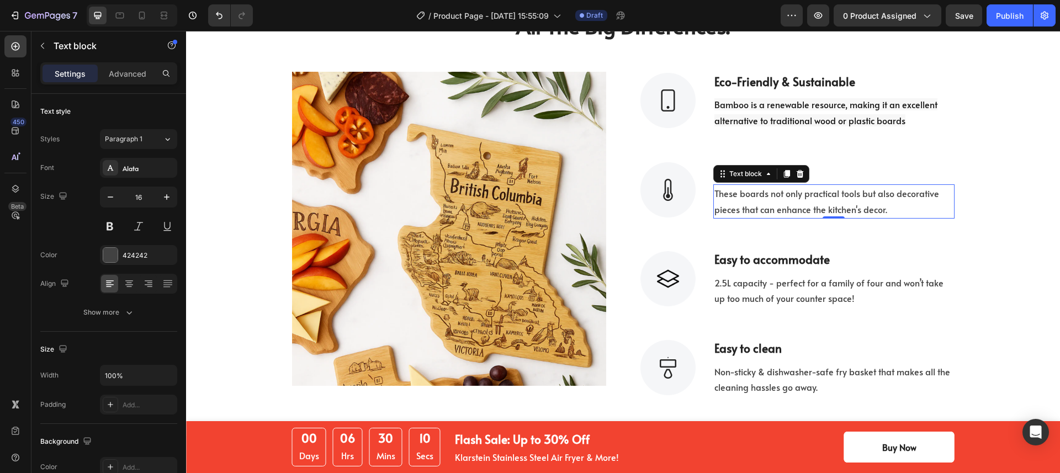
click at [841, 208] on p "These boards not only practical tools but also decorative pieces that can enhan…" at bounding box center [833, 202] width 239 height 32
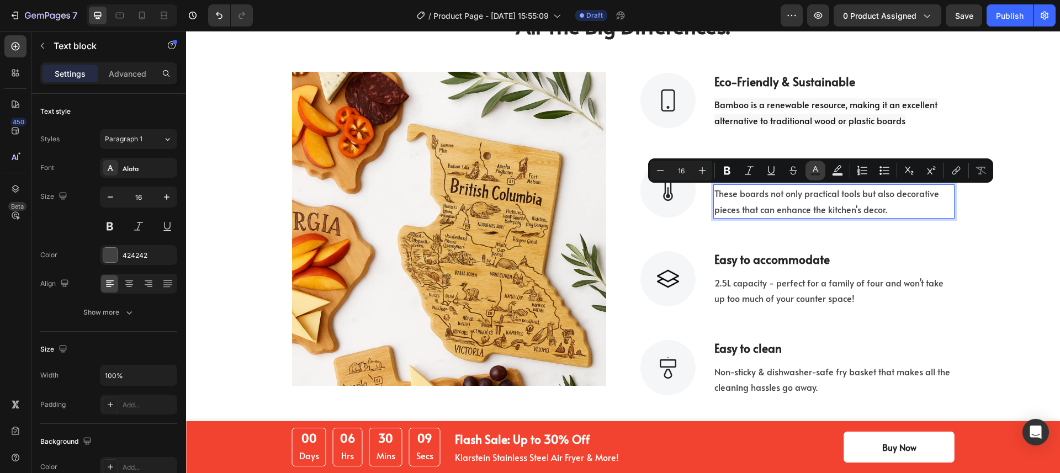
copy p "These boards not only practical tools but also decorative pieces that can enhan…"
click at [772, 123] on span "Bamboo is a renewable resource, making it an excellent alternative to tradition…" at bounding box center [825, 112] width 223 height 28
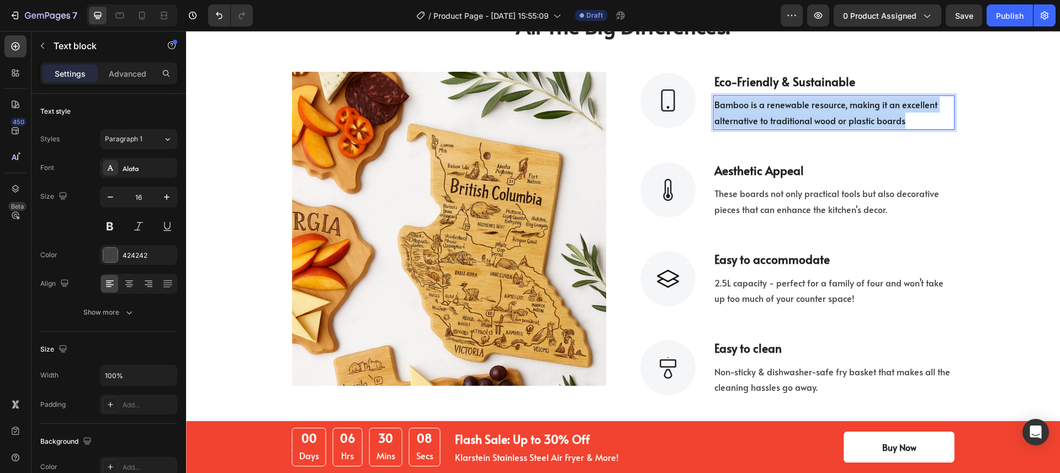
click at [772, 123] on span "Bamboo is a renewable resource, making it an excellent alternative to tradition…" at bounding box center [825, 112] width 223 height 28
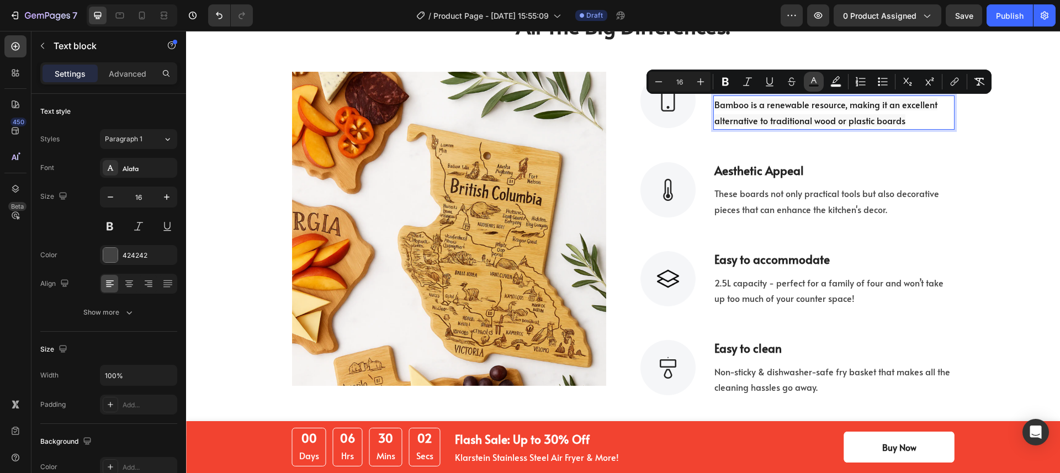
click at [815, 78] on icon "Editor contextual toolbar" at bounding box center [813, 81] width 11 height 11
type input "121212"
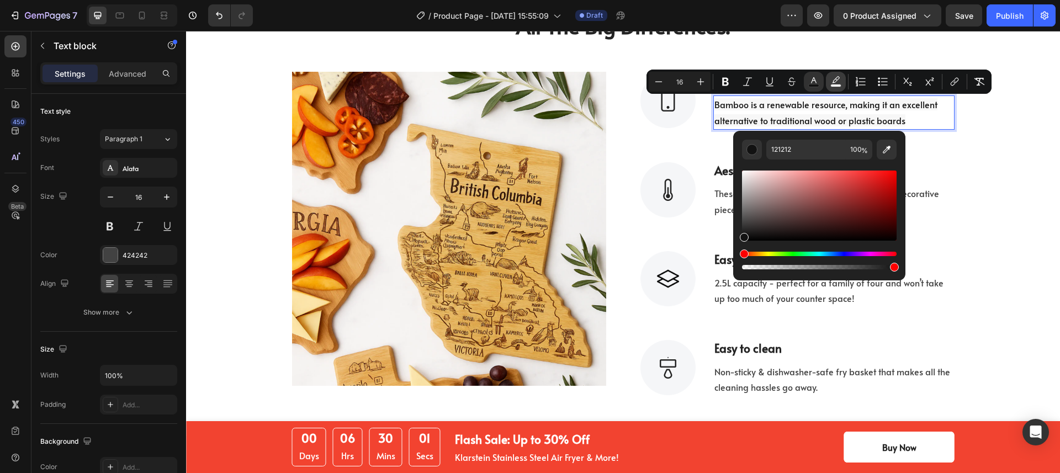
click at [835, 79] on icon "Editor contextual toolbar" at bounding box center [835, 81] width 11 height 11
type input "F7F7F7"
type input "0"
drag, startPoint x: 944, startPoint y: 296, endPoint x: 729, endPoint y: 266, distance: 217.0
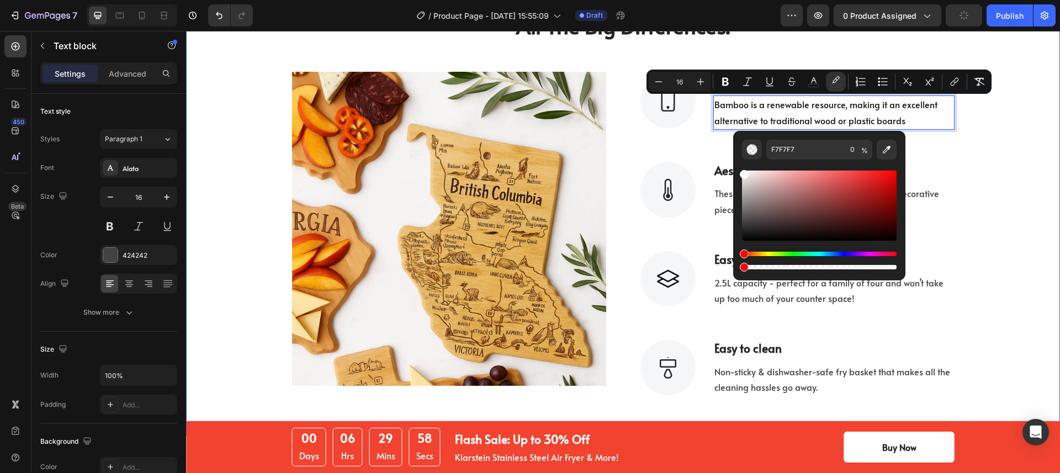
click at [988, 173] on div "The Small Machine That Makes All The Big Differences. Heading Row Image Image e…" at bounding box center [622, 190] width 857 height 412
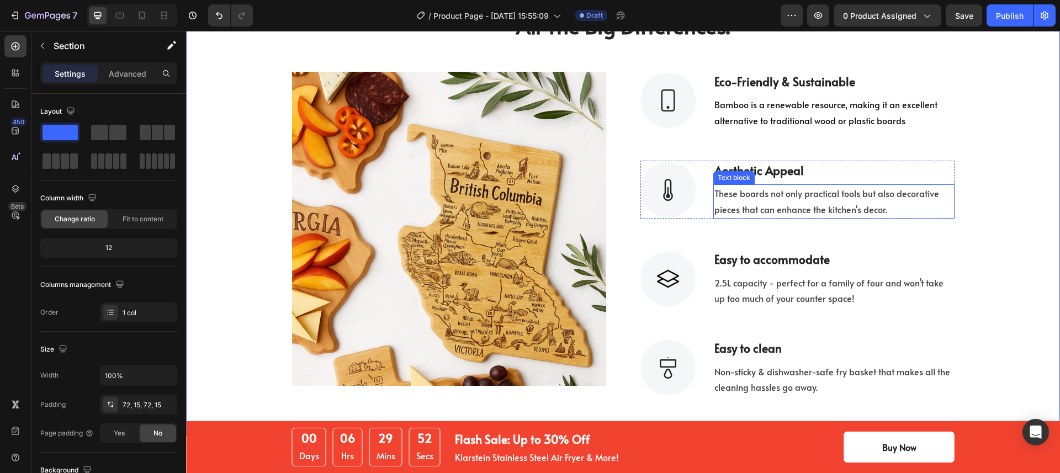
click at [750, 212] on p "These boards not only practical tools but also decorative pieces that can enhan…" at bounding box center [833, 202] width 239 height 32
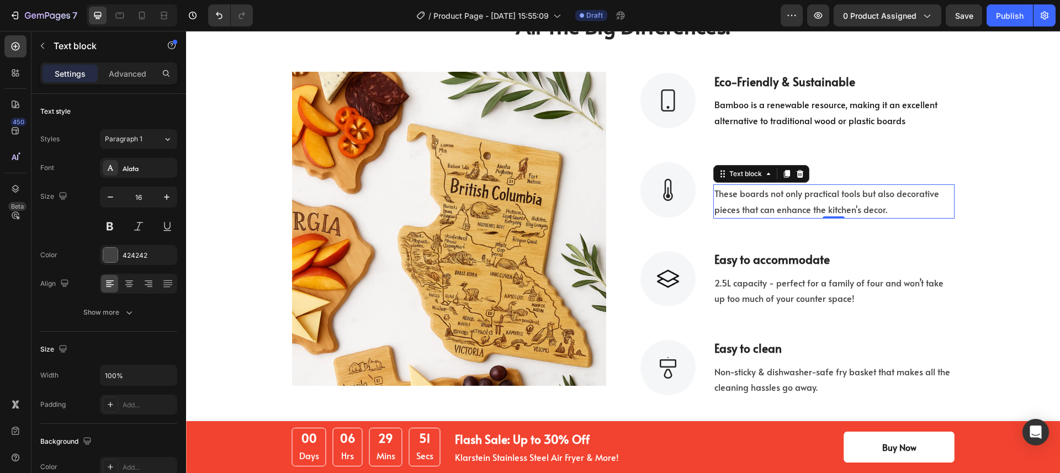
click at [750, 212] on p "These boards not only practical tools but also decorative pieces that can enhan…" at bounding box center [833, 202] width 239 height 32
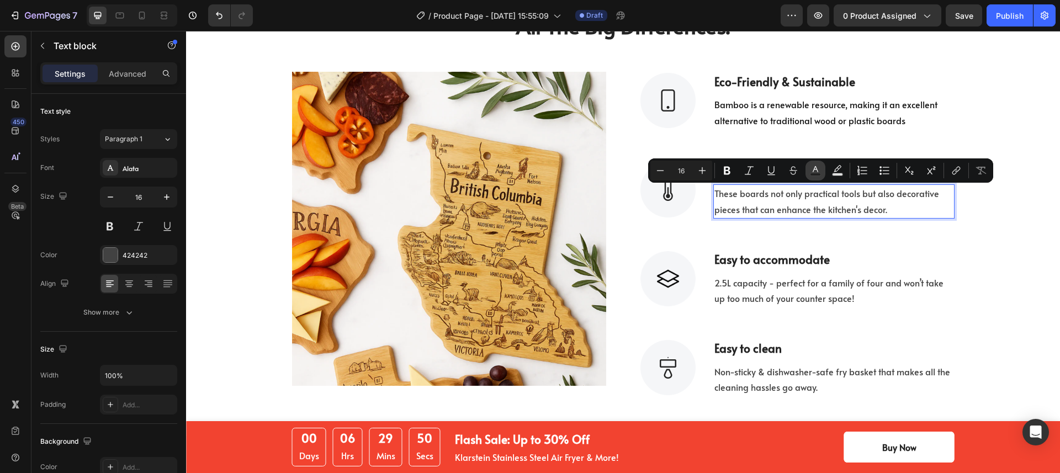
click at [817, 168] on icon "Editor contextual toolbar" at bounding box center [815, 170] width 11 height 11
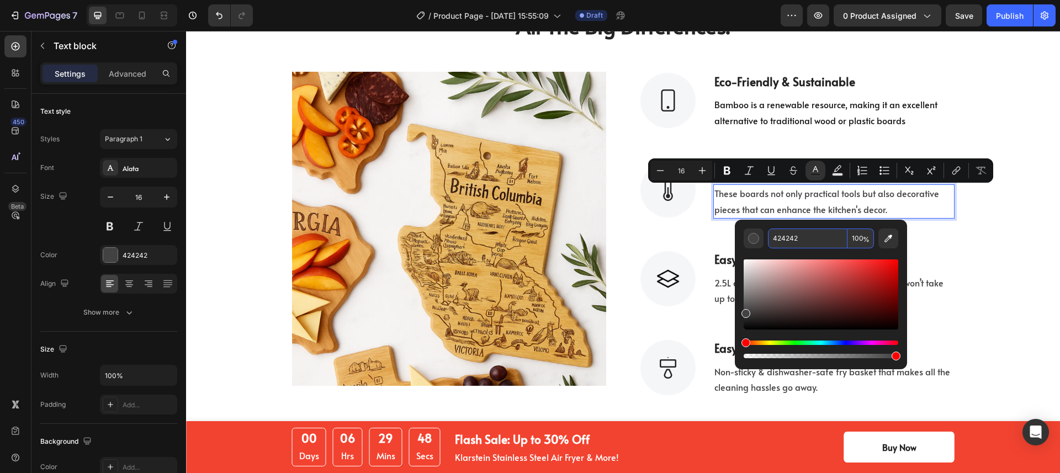
click at [803, 238] on input "424242" at bounding box center [808, 239] width 80 height 20
click at [865, 116] on span "Bamboo is a renewable resource, making it an excellent alternative to tradition…" at bounding box center [825, 112] width 223 height 28
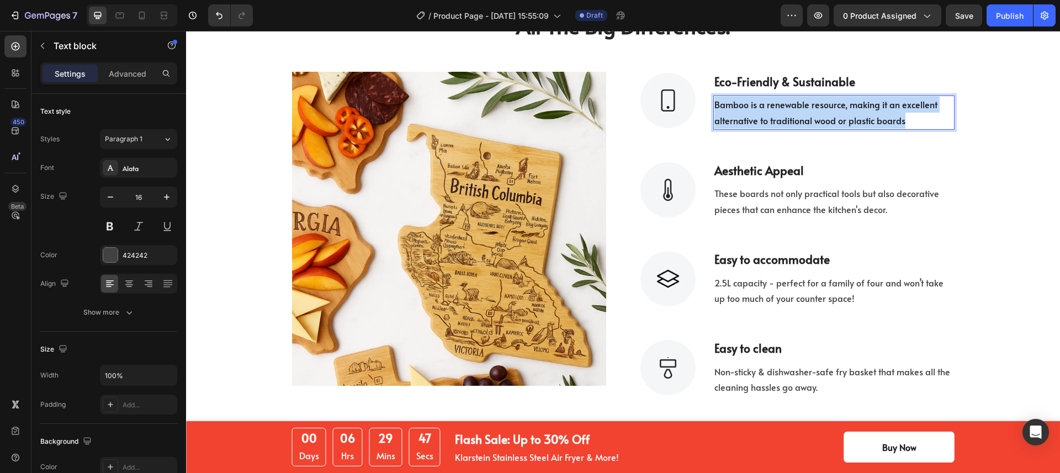
click at [865, 116] on span "Bamboo is a renewable resource, making it an excellent alternative to tradition…" at bounding box center [825, 112] width 223 height 28
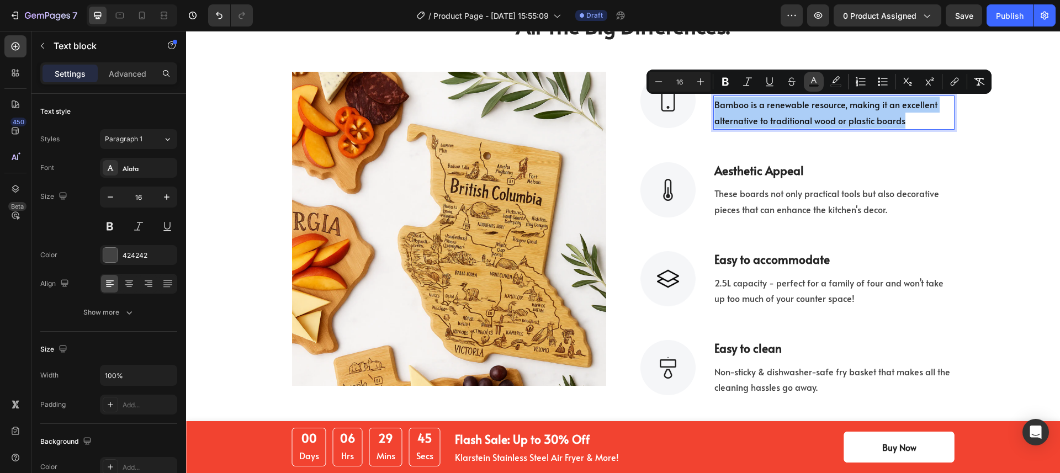
click at [808, 80] on button "color" at bounding box center [814, 82] width 20 height 20
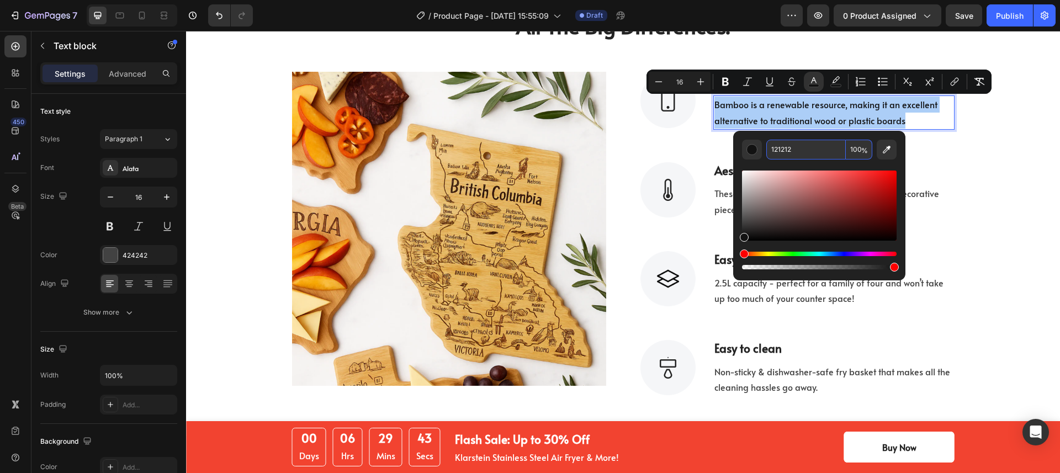
click at [801, 149] on input "121212" at bounding box center [806, 150] width 80 height 20
paste input "42424"
type input "424242"
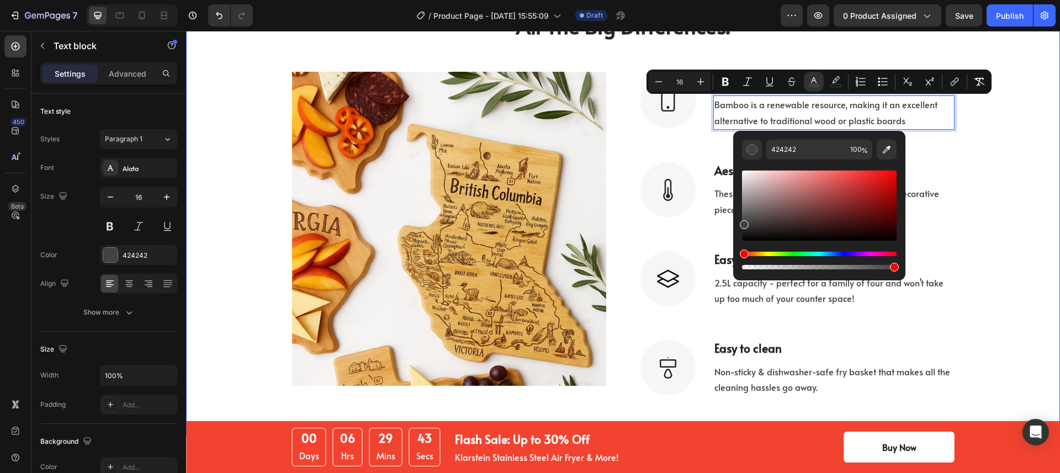
click at [1003, 206] on div "The Small Machine That Makes All The Big Differences. Heading Row Image Image e…" at bounding box center [622, 190] width 857 height 412
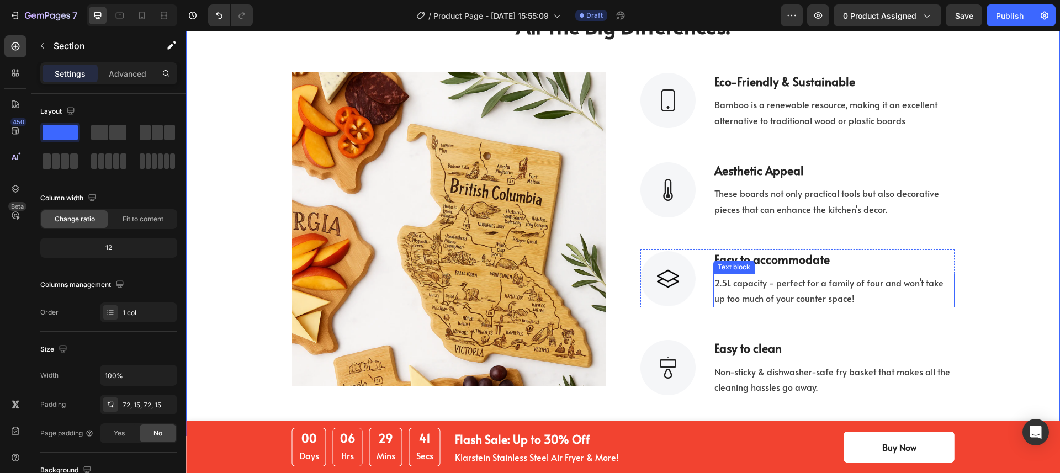
click at [805, 302] on p "2.5L capacity - perfect for a family of four and won’t take up too much of your…" at bounding box center [833, 291] width 239 height 32
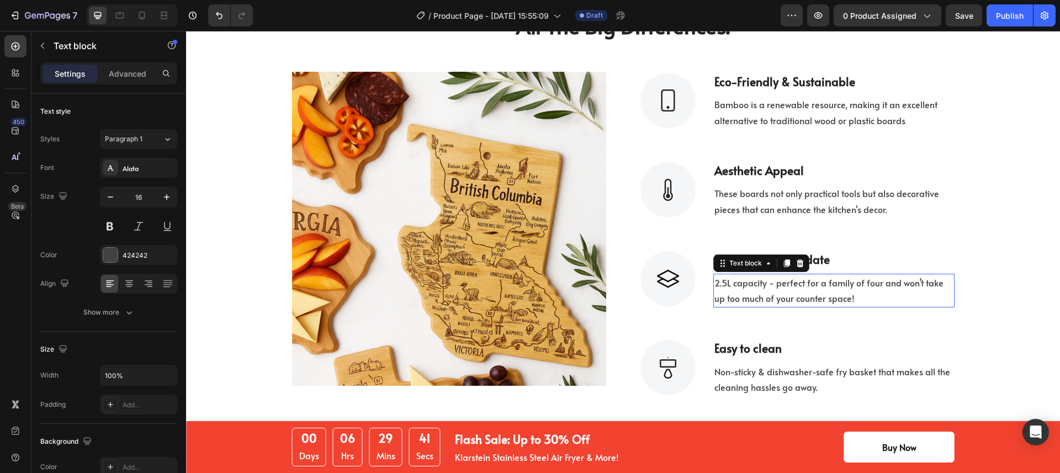
click at [805, 302] on p "2.5L capacity - perfect for a family of four and won’t take up too much of your…" at bounding box center [833, 291] width 239 height 32
click at [804, 303] on p "2.5L capacity - perfect for a family of four and won’t take up too much of your…" at bounding box center [833, 291] width 239 height 32
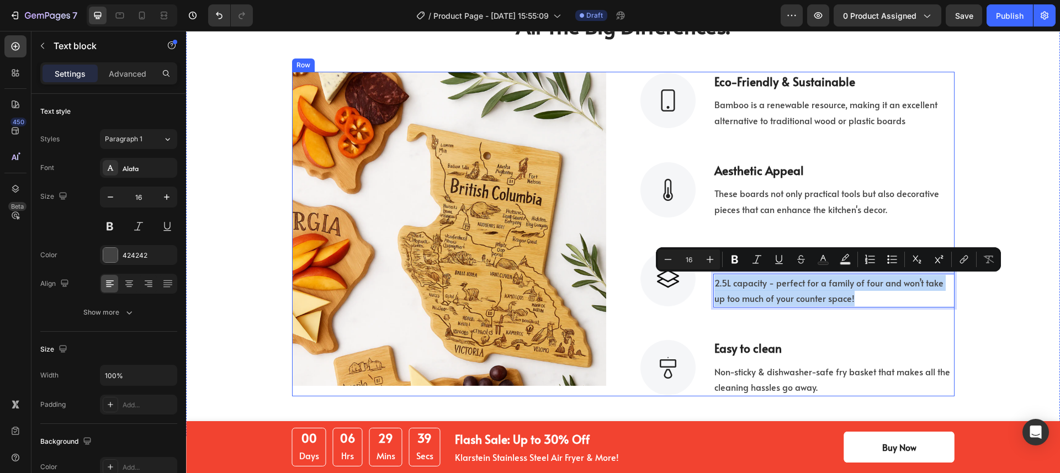
click at [902, 322] on div "Image eco-friendly & sustainable Text block Bamboo is a renewable resource, mak…" at bounding box center [797, 234] width 314 height 325
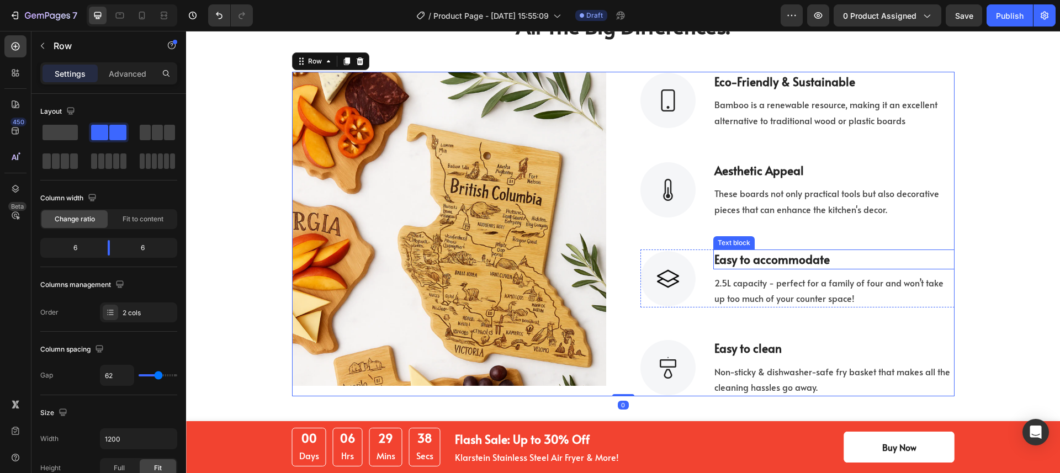
click at [828, 261] on p "Easy to accommodate" at bounding box center [833, 260] width 239 height 18
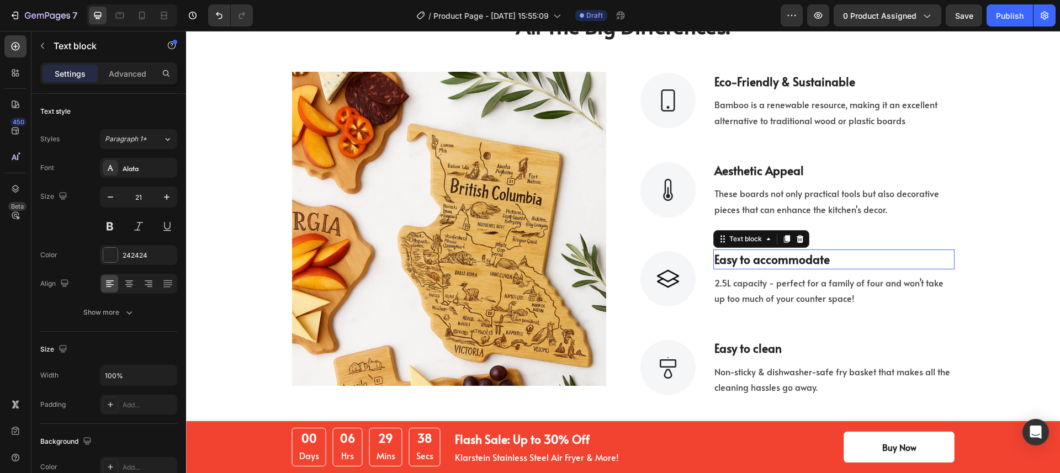
click at [828, 261] on p "Easy to accommodate" at bounding box center [833, 260] width 239 height 18
click at [766, 262] on strong "VERSATILITY" at bounding box center [745, 259] width 63 height 16
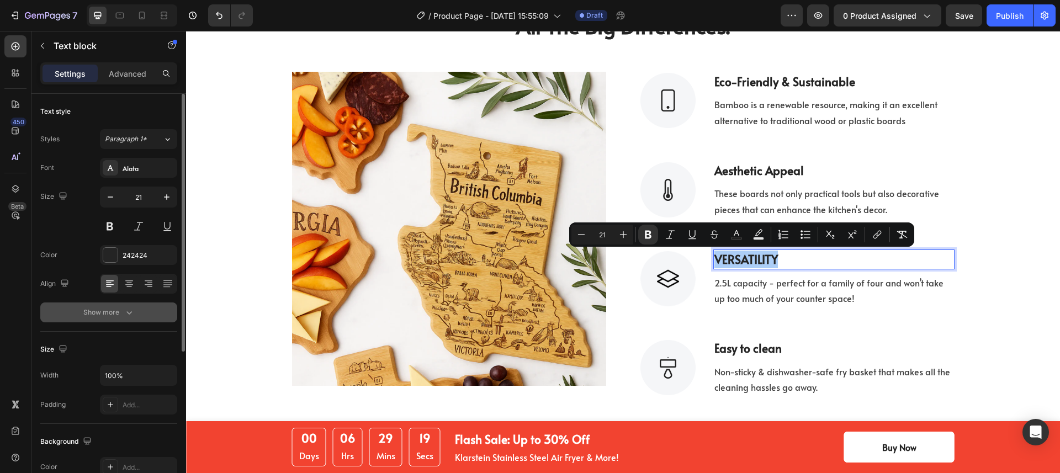
click at [130, 315] on icon "button" at bounding box center [129, 312] width 11 height 11
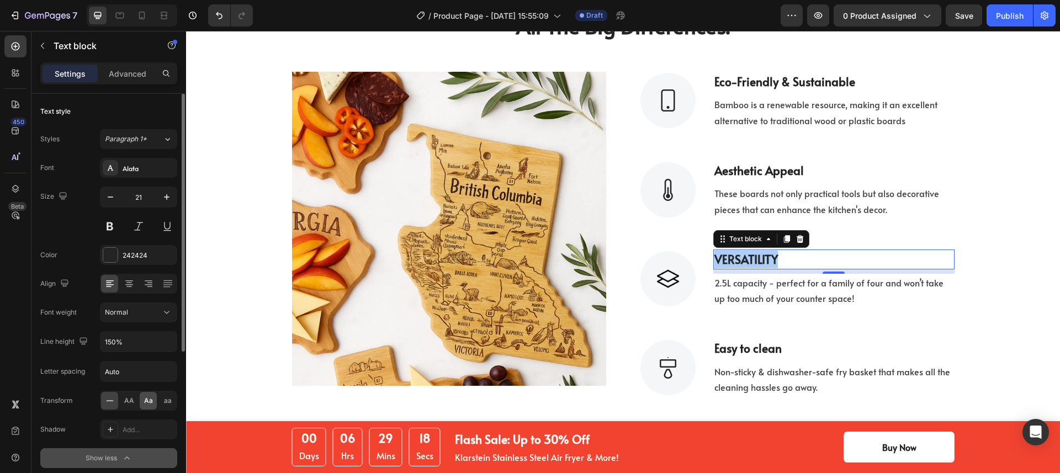
click at [142, 401] on div "Aa" at bounding box center [148, 401] width 17 height 18
click at [736, 261] on div "Text block" at bounding box center [733, 267] width 41 height 13
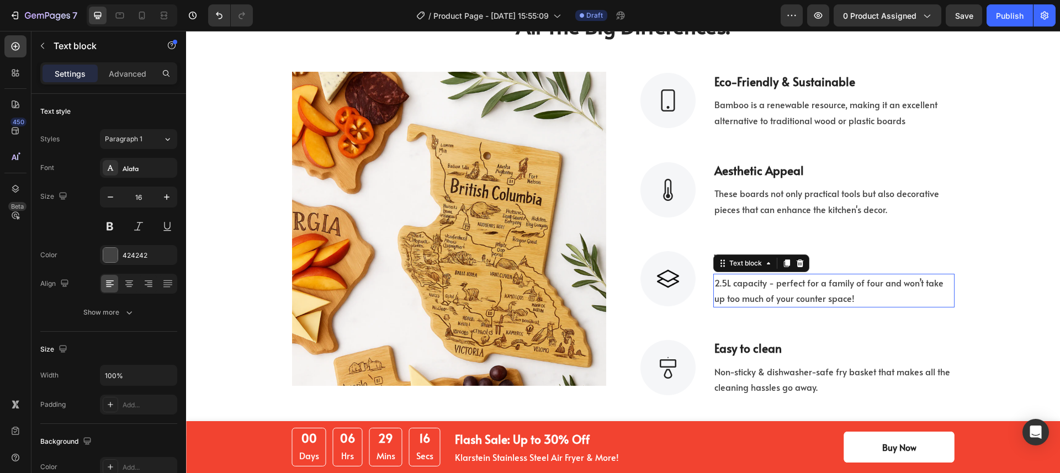
click at [736, 260] on div "Text block" at bounding box center [745, 263] width 37 height 10
click at [888, 262] on p "VERSATILITY" at bounding box center [833, 260] width 239 height 18
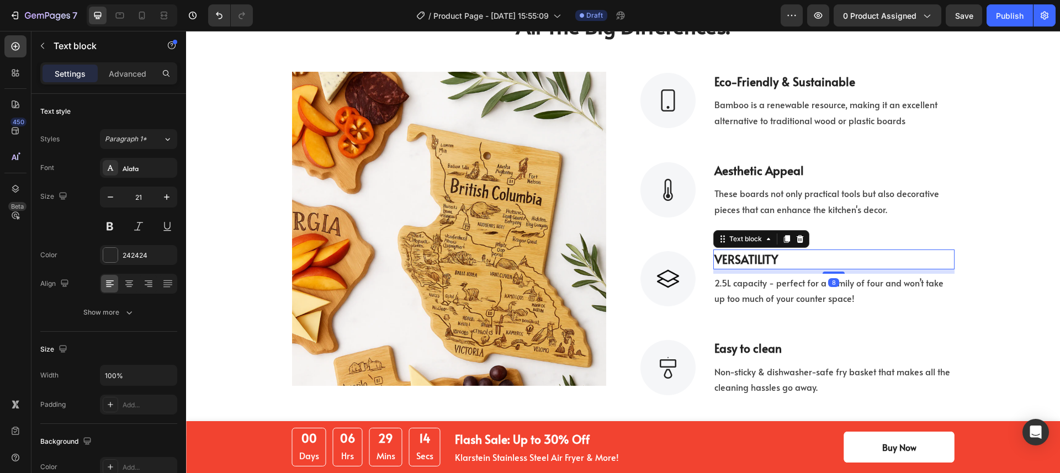
click at [839, 262] on p "VERSATILITY" at bounding box center [833, 260] width 239 height 18
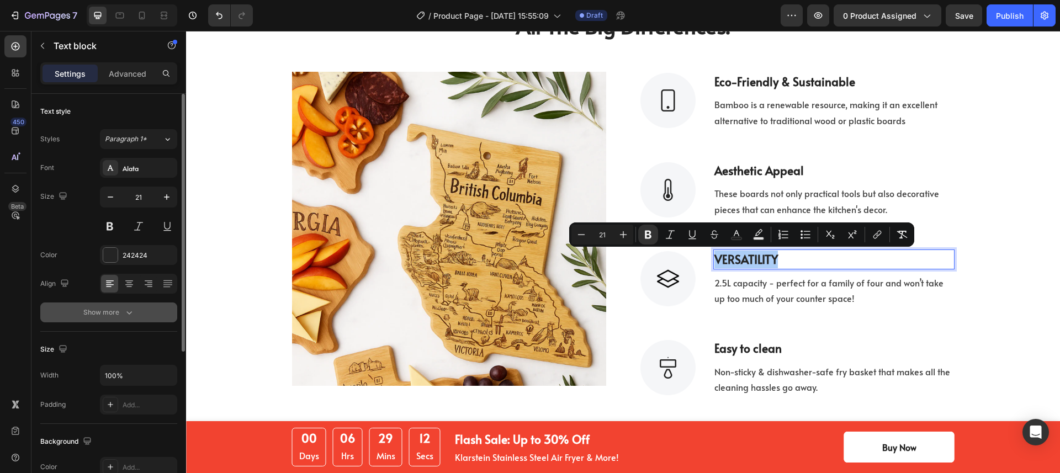
click at [122, 316] on div "Show more" at bounding box center [108, 312] width 51 height 11
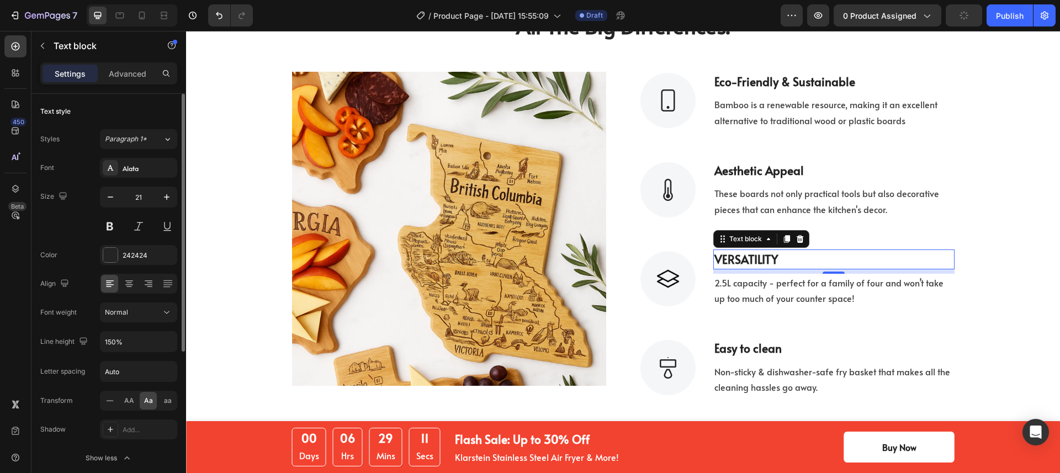
click at [145, 405] on span "Aa" at bounding box center [148, 401] width 9 height 10
click at [162, 402] on div "aa" at bounding box center [167, 401] width 17 height 18
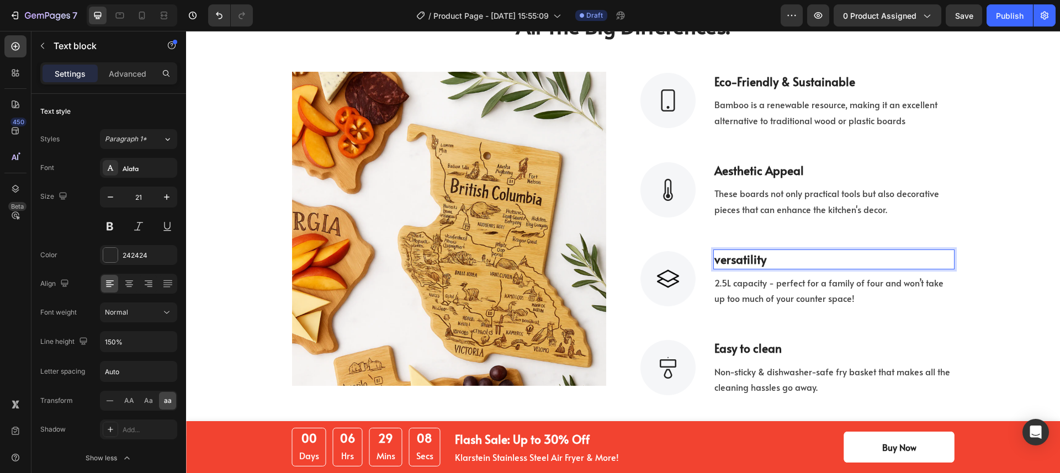
click at [715, 257] on strong "VERSATILITY" at bounding box center [740, 259] width 52 height 16
click at [778, 347] on p "Easy to clean" at bounding box center [833, 349] width 239 height 18
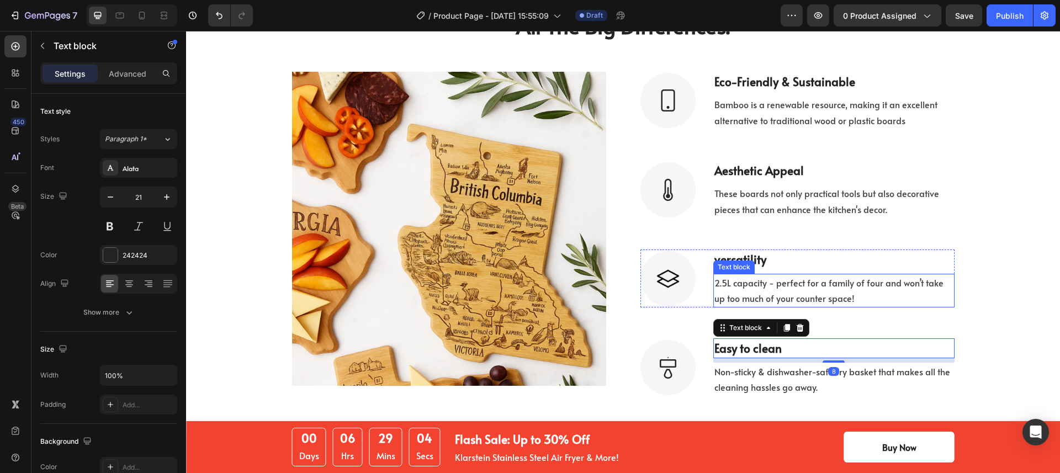
click at [728, 259] on strong "VERSATILITY" at bounding box center [740, 259] width 52 height 16
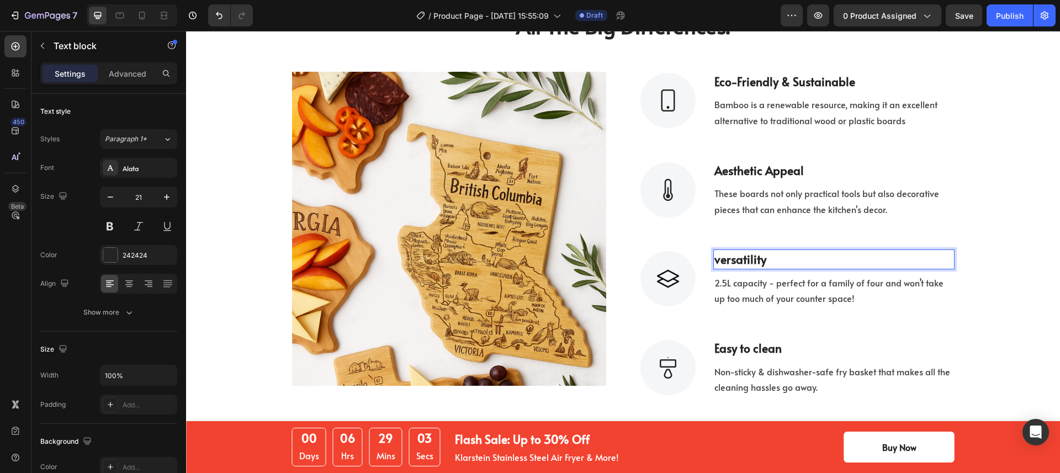
click at [714, 260] on strong "VERSATILITY" at bounding box center [740, 259] width 52 height 16
click at [832, 258] on p "VERSATILITY" at bounding box center [833, 260] width 239 height 18
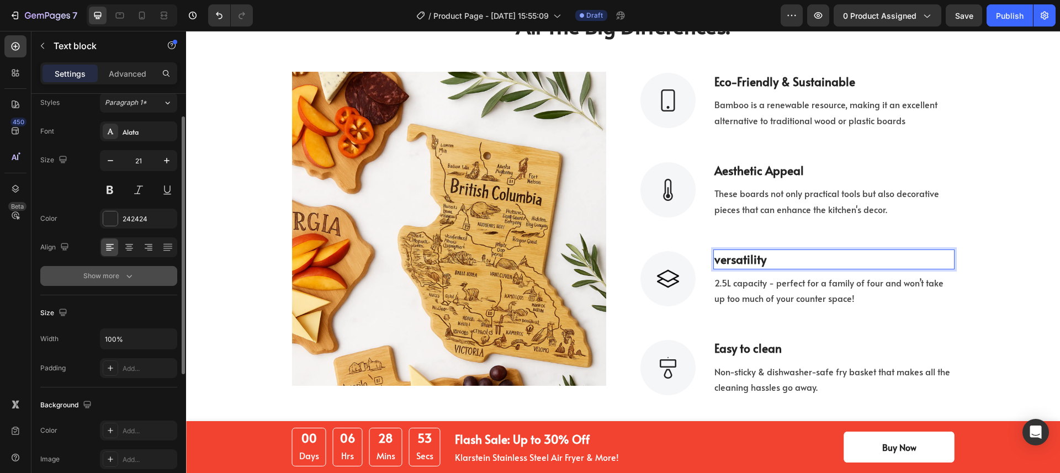
click at [124, 279] on icon "button" at bounding box center [129, 276] width 11 height 11
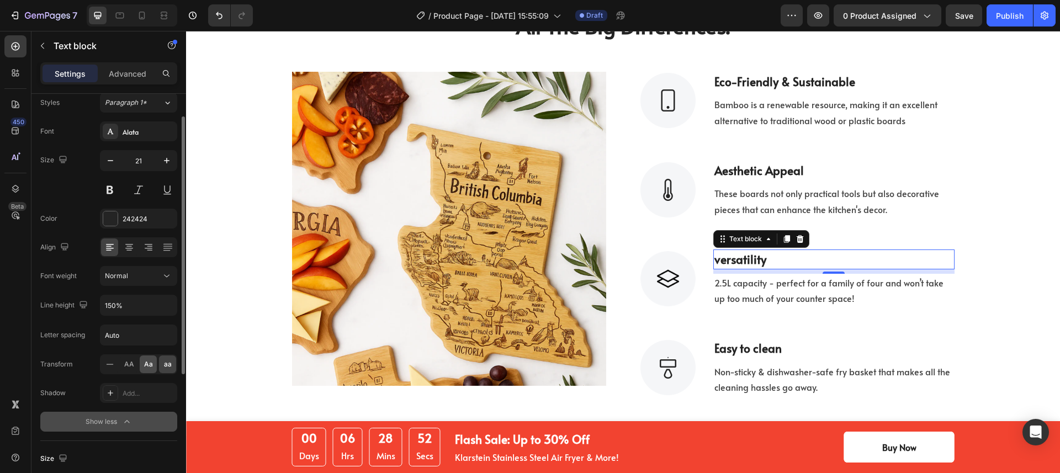
click at [150, 365] on span "Aa" at bounding box center [148, 364] width 9 height 10
click at [731, 259] on strong "VERSATILITY" at bounding box center [745, 259] width 63 height 16
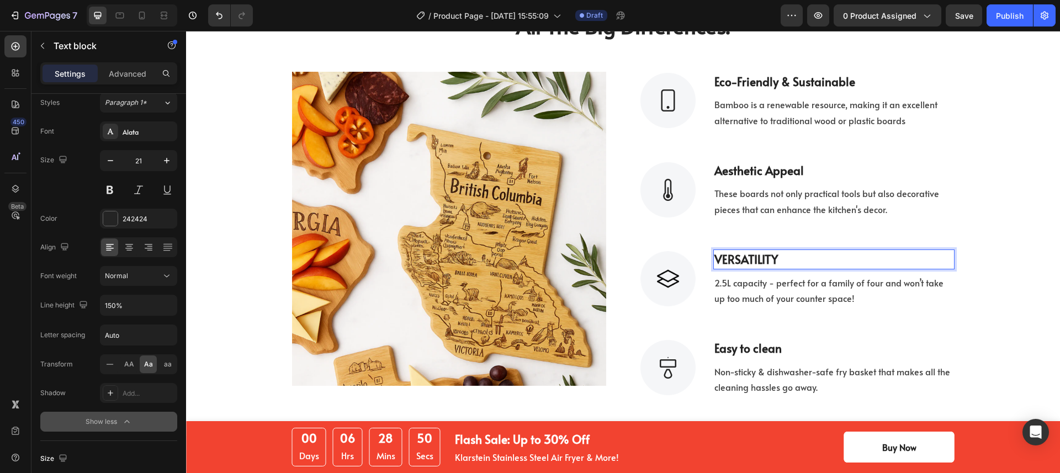
click at [731, 259] on strong "VERSATILITY" at bounding box center [745, 259] width 63 height 16
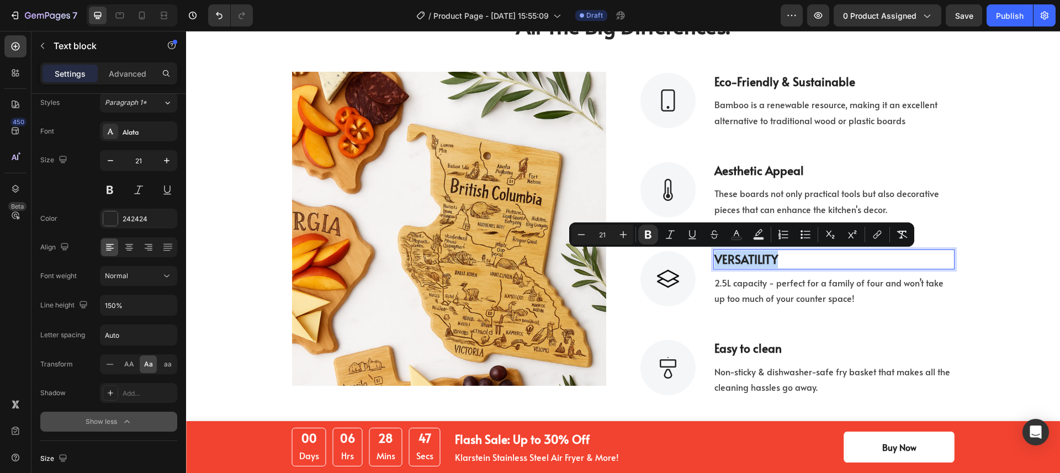
click at [722, 256] on strong "VERSATILITY" at bounding box center [745, 259] width 63 height 16
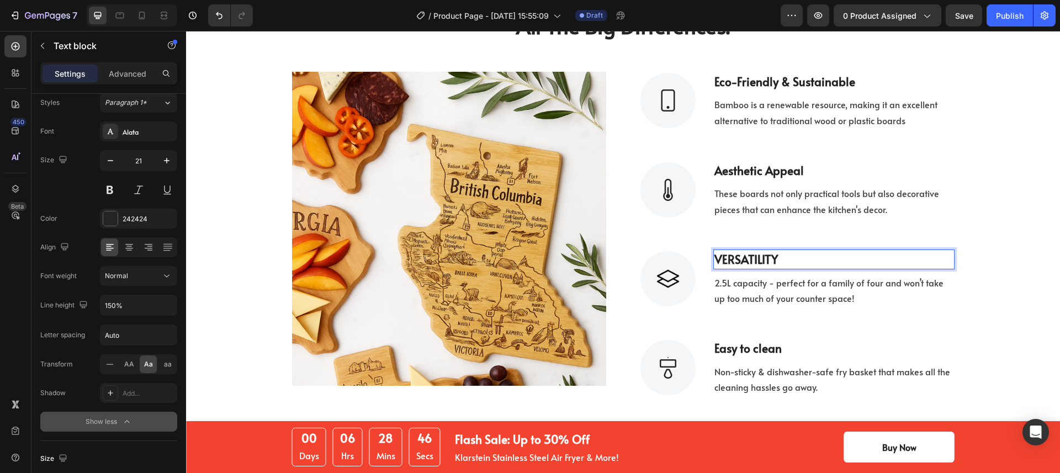
click at [718, 259] on strong "VERSATILITY" at bounding box center [745, 259] width 63 height 16
click at [841, 259] on p "Versatility ERSATILITY" at bounding box center [833, 260] width 239 height 18
drag, startPoint x: 813, startPoint y: 257, endPoint x: 840, endPoint y: 257, distance: 26.5
click at [840, 257] on p "Versatility ERSATILITY" at bounding box center [833, 260] width 239 height 18
click at [813, 293] on p "2.5L capacity - perfect for a family of four and won’t take up too much of your…" at bounding box center [833, 291] width 239 height 32
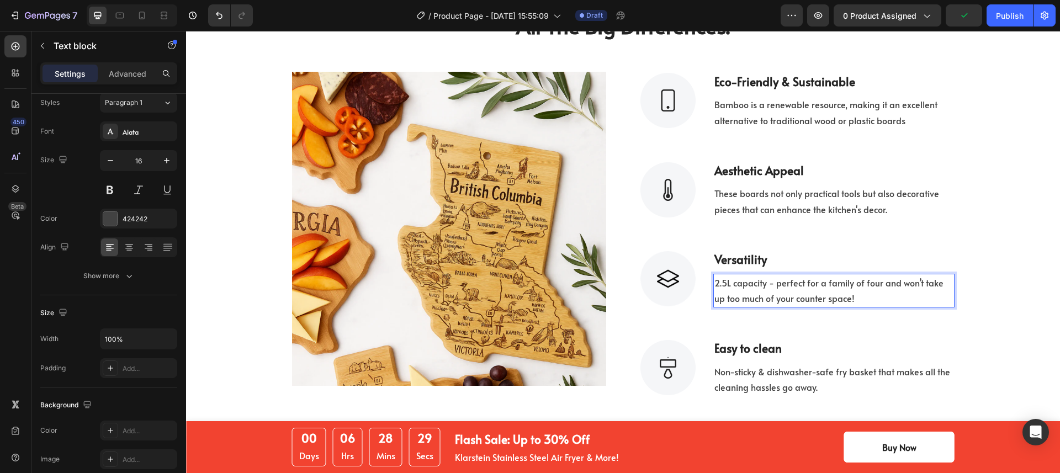
click at [813, 293] on p "2.5L capacity - perfect for a family of four and won’t take up too much of your…" at bounding box center [833, 291] width 239 height 32
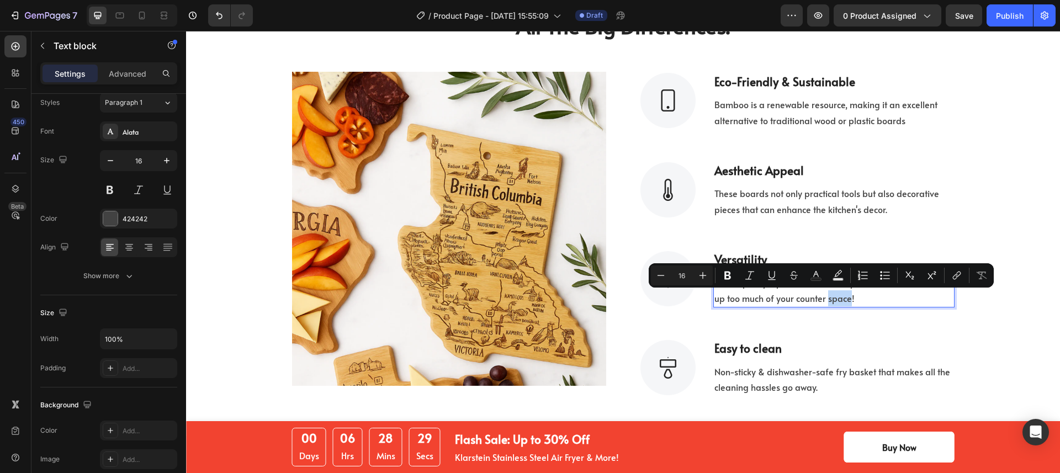
click at [813, 293] on p "2.5L capacity - perfect for a family of four and won’t take up too much of your…" at bounding box center [833, 291] width 239 height 32
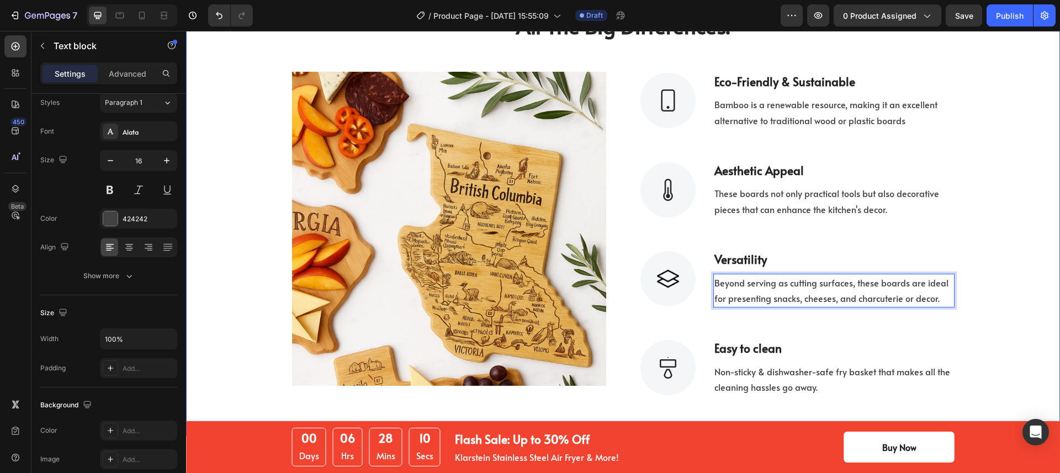
click at [962, 333] on div "The Small Machine That Makes All The Big Differences. Heading Row Image Image e…" at bounding box center [622, 190] width 857 height 412
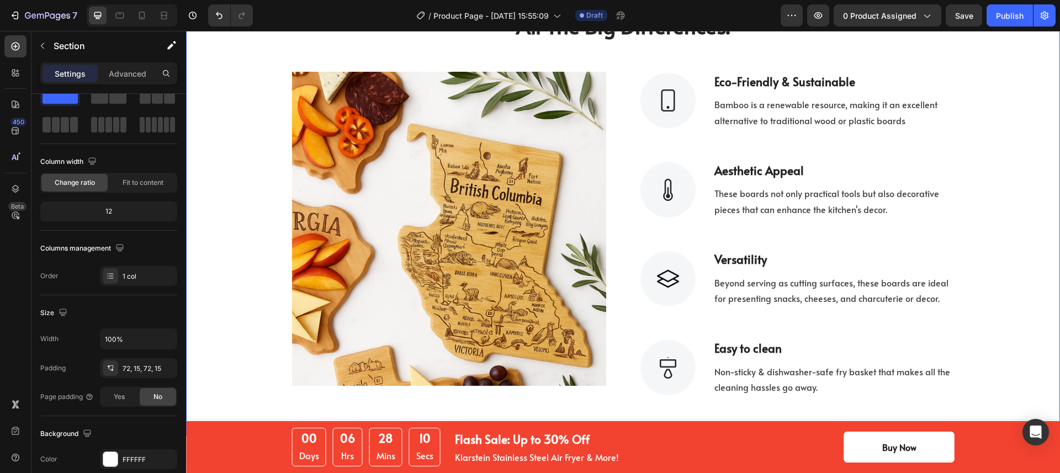
scroll to position [0, 0]
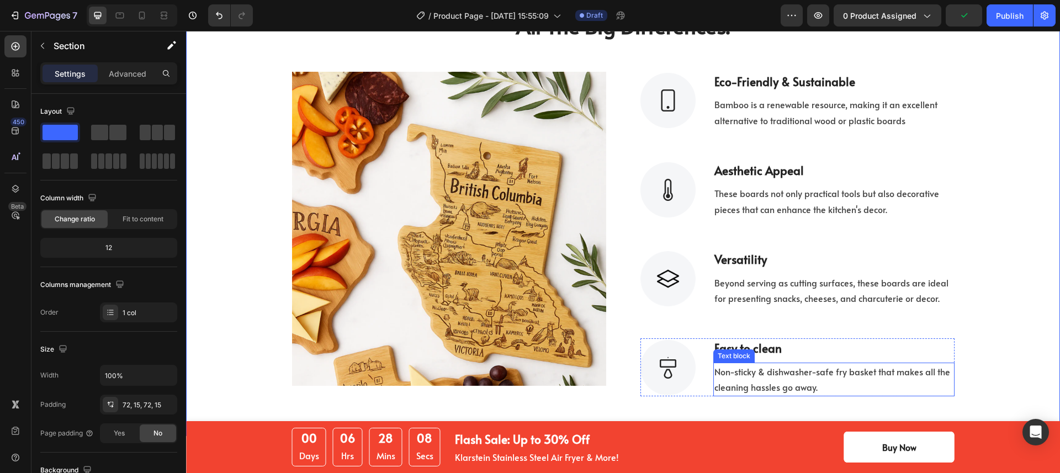
click at [787, 375] on p "Non-sticky & dishwasher-safe fry basket that makes all the cleaning hassles go …" at bounding box center [833, 380] width 239 height 32
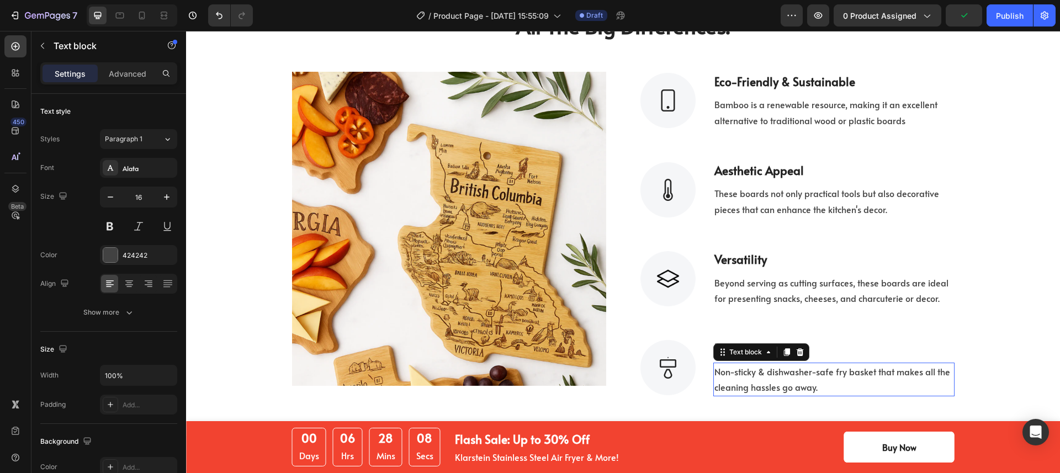
click at [787, 375] on p "Non-sticky & dishwasher-safe fry basket that makes all the cleaning hassles go …" at bounding box center [833, 380] width 239 height 32
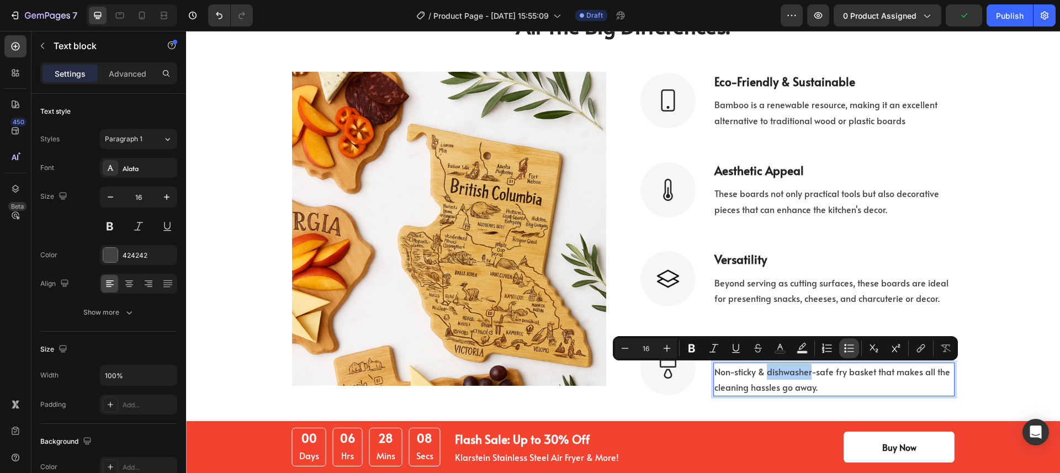
click at [841, 352] on button "Bulleted List" at bounding box center [849, 348] width 20 height 20
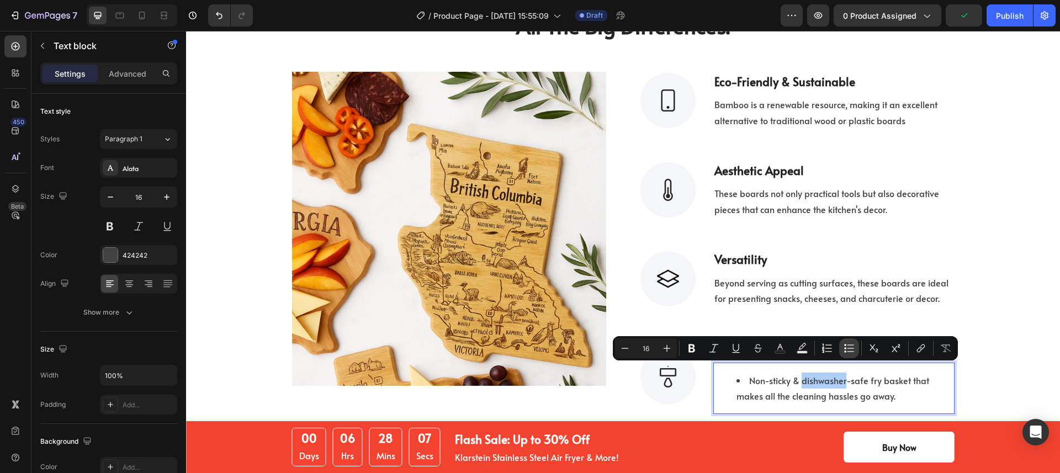
click at [841, 352] on button "Bulleted List" at bounding box center [849, 348] width 20 height 20
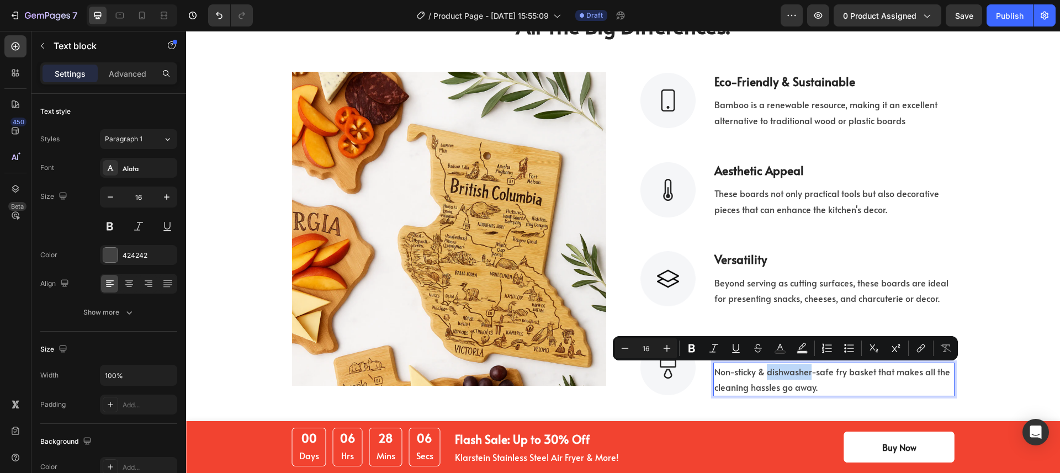
click at [864, 374] on p "Non-sticky & dishwasher-safe fry basket that makes all the cleaning hassles go …" at bounding box center [833, 380] width 239 height 32
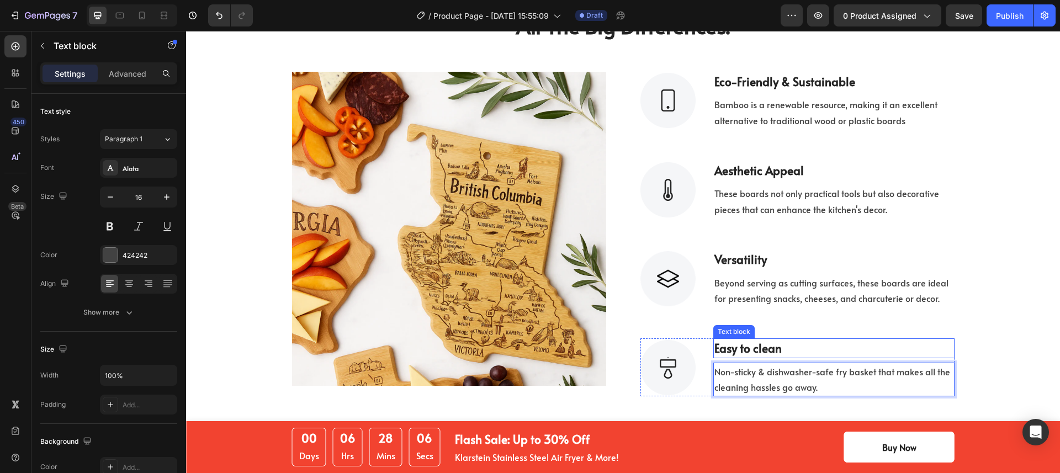
click at [807, 347] on p "Easy to clean" at bounding box center [833, 349] width 239 height 18
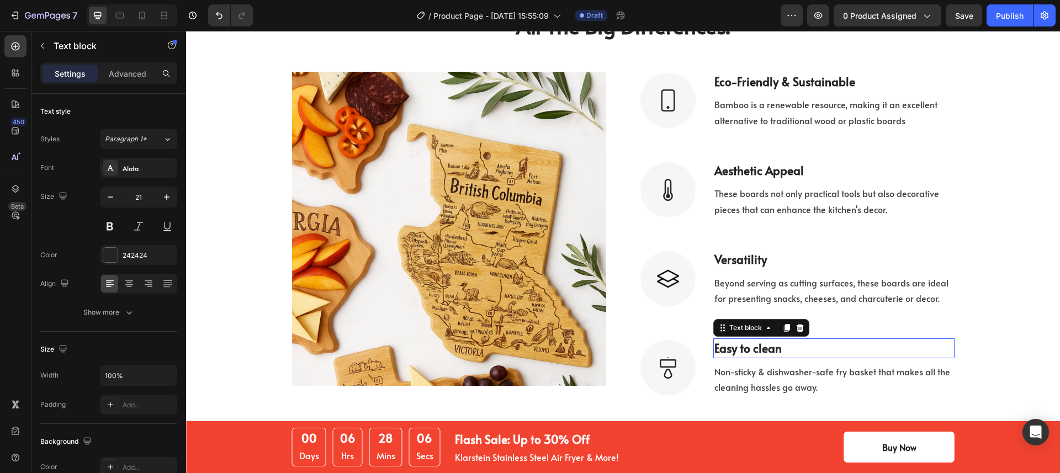
click at [807, 347] on p "Easy to clean" at bounding box center [833, 349] width 239 height 18
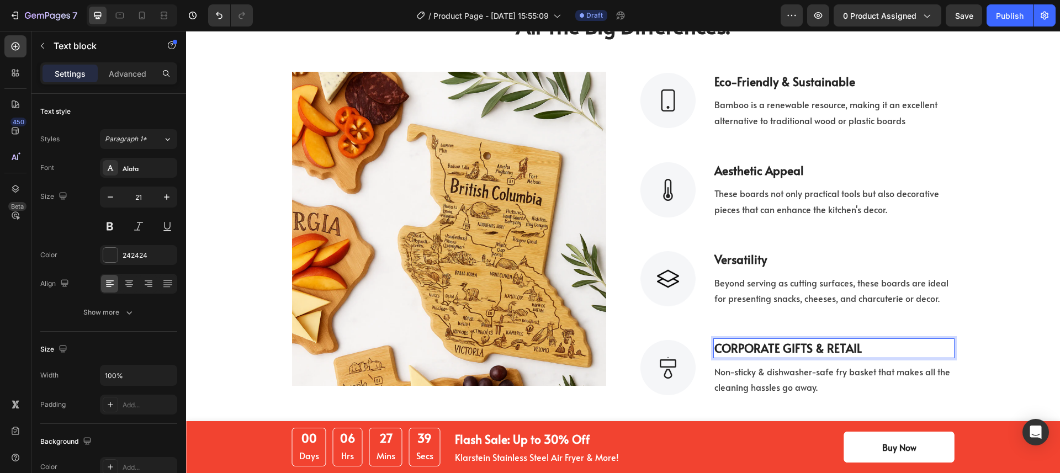
click at [802, 342] on p "CORPORATE GIFTS & RETAIL" at bounding box center [833, 349] width 239 height 18
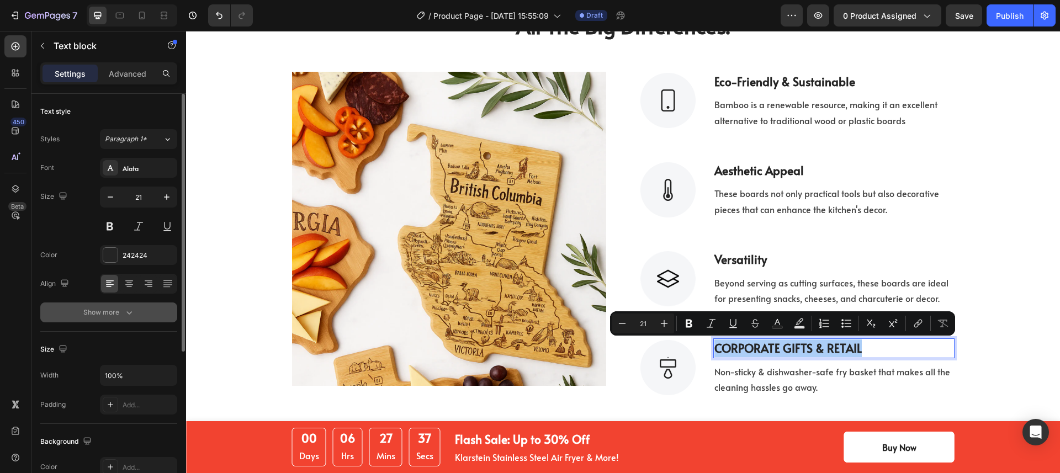
click at [129, 312] on icon "button" at bounding box center [129, 312] width 11 height 11
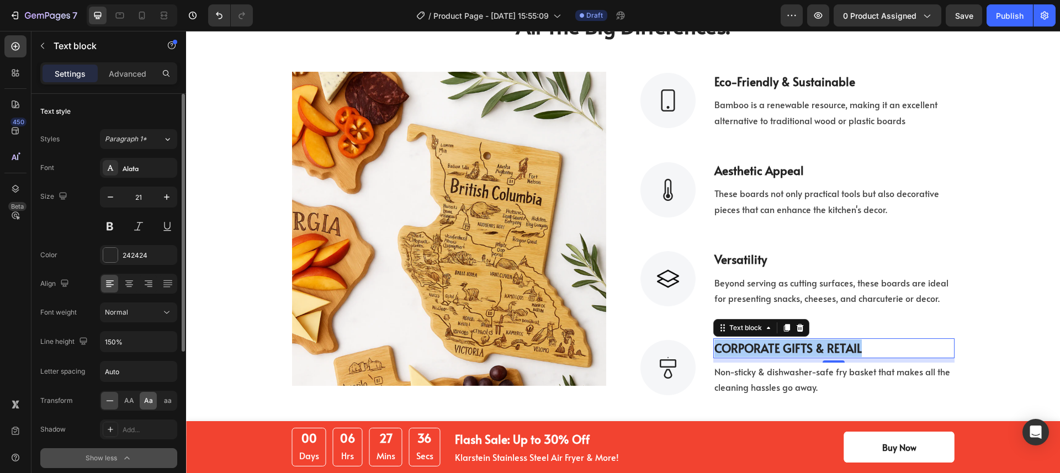
click at [149, 398] on span "Aa" at bounding box center [148, 401] width 9 height 10
click at [148, 398] on span "Aa" at bounding box center [148, 401] width 9 height 10
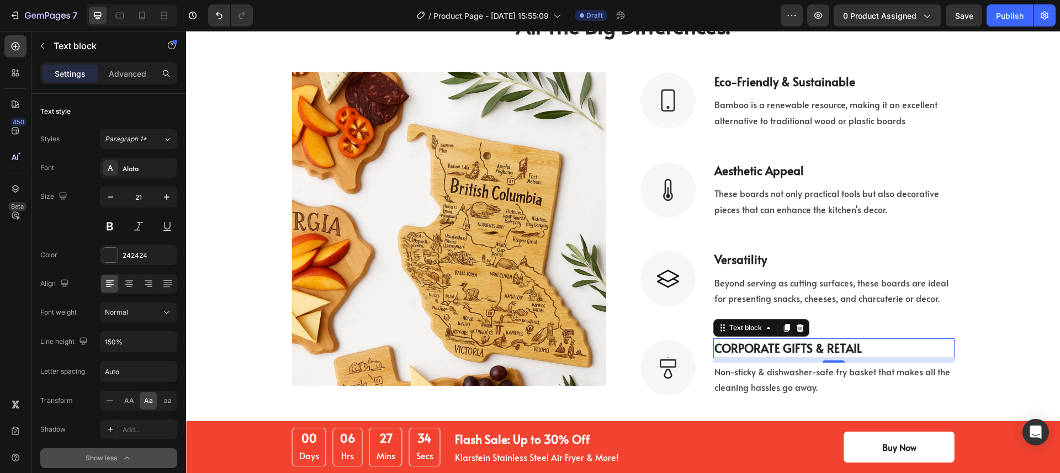
drag, startPoint x: 915, startPoint y: 349, endPoint x: 922, endPoint y: 348, distance: 6.6
click at [916, 349] on p "CORPORATE GIFTS & RETAIL" at bounding box center [833, 349] width 239 height 18
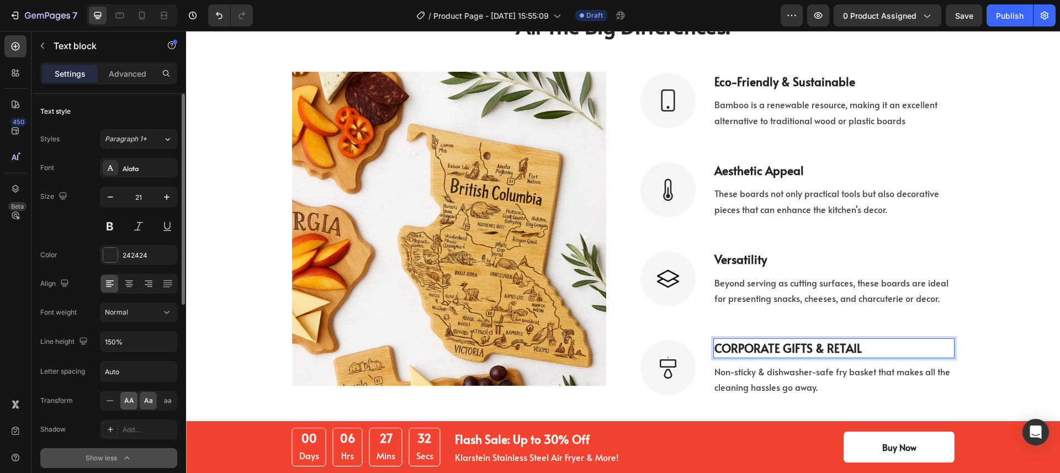
click at [135, 402] on div "AA" at bounding box center [128, 401] width 17 height 18
click at [147, 401] on span "Aa" at bounding box center [148, 401] width 9 height 10
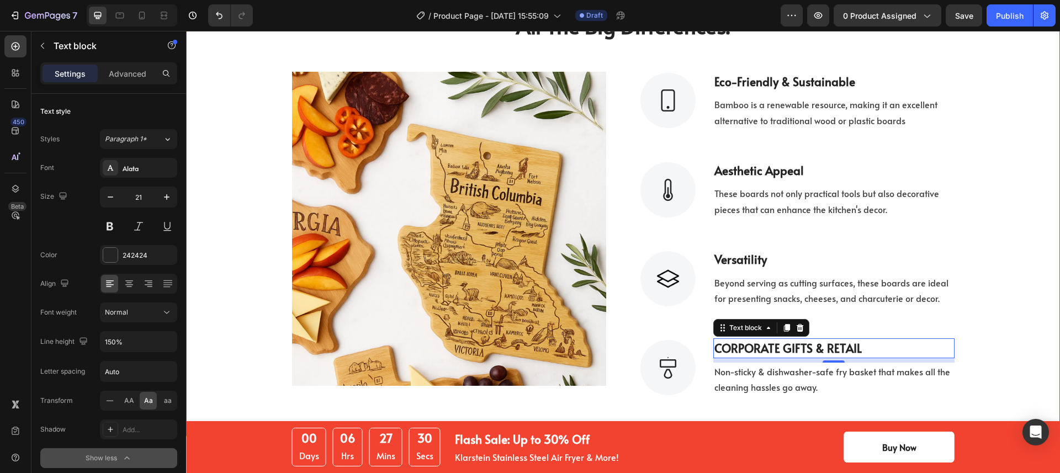
click at [991, 351] on div "The Small Machine That Makes All The Big Differences. Heading Row Image Image e…" at bounding box center [622, 190] width 857 height 412
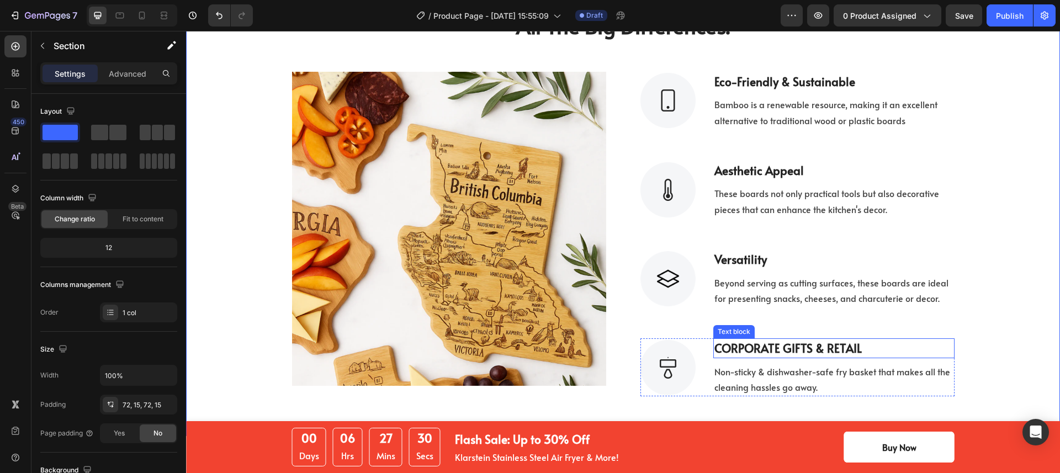
click at [924, 351] on p "CORPORATE GIFTS & RETAIL" at bounding box center [833, 349] width 239 height 18
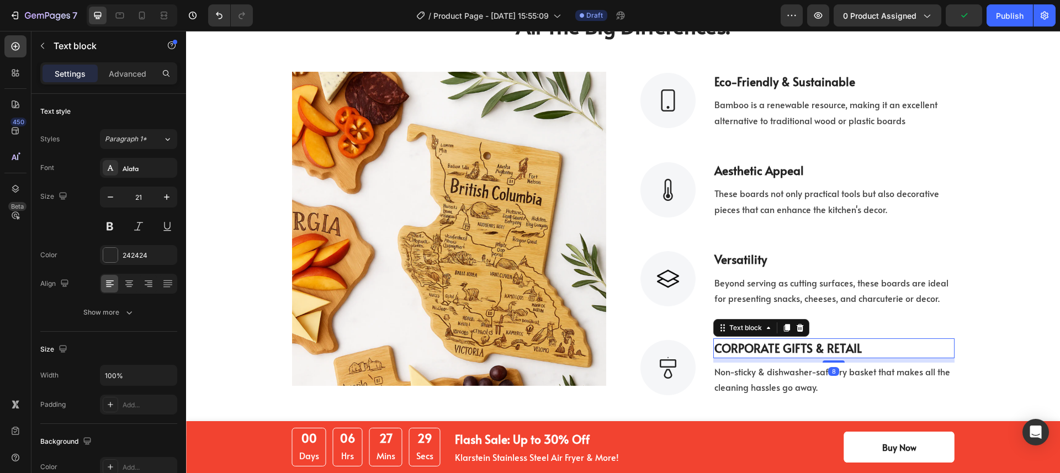
click at [981, 348] on div "The Small Machine That Makes All The Big Differences. Heading Row Image Image e…" at bounding box center [622, 190] width 857 height 412
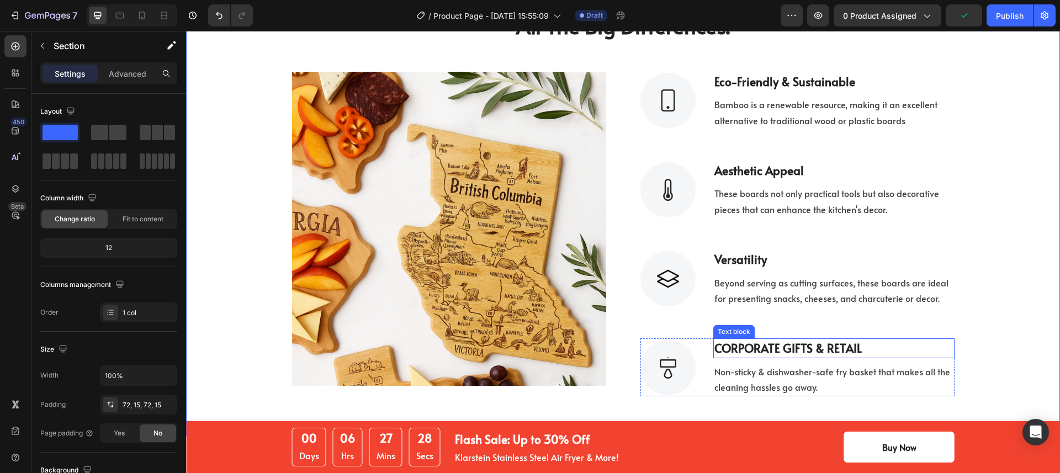
click at [914, 349] on p "CORPORATE GIFTS & RETAIL" at bounding box center [833, 349] width 239 height 18
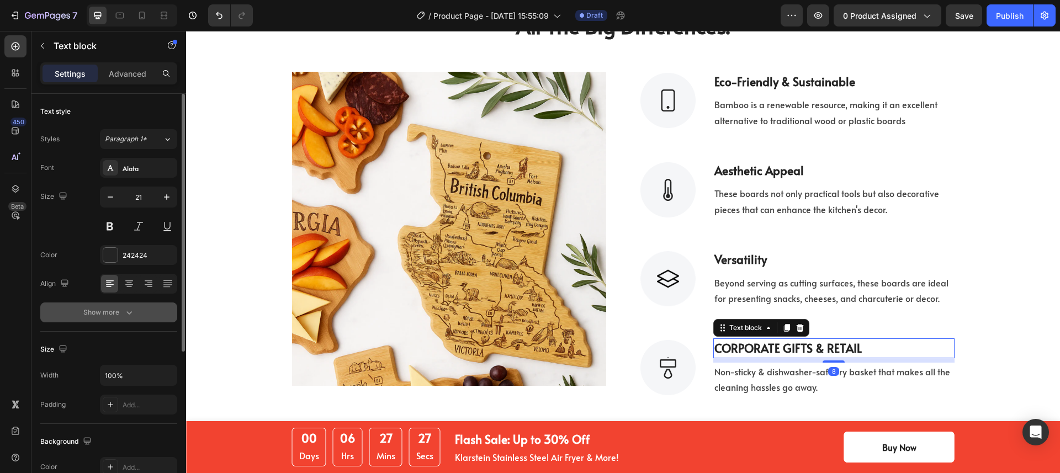
click at [115, 316] on div "Show more" at bounding box center [108, 312] width 51 height 11
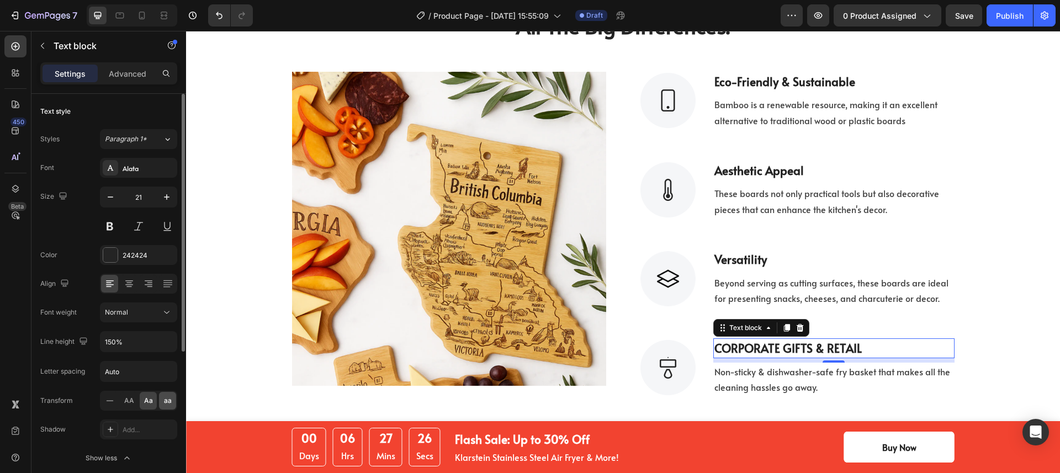
click at [163, 397] on div "aa" at bounding box center [167, 401] width 17 height 18
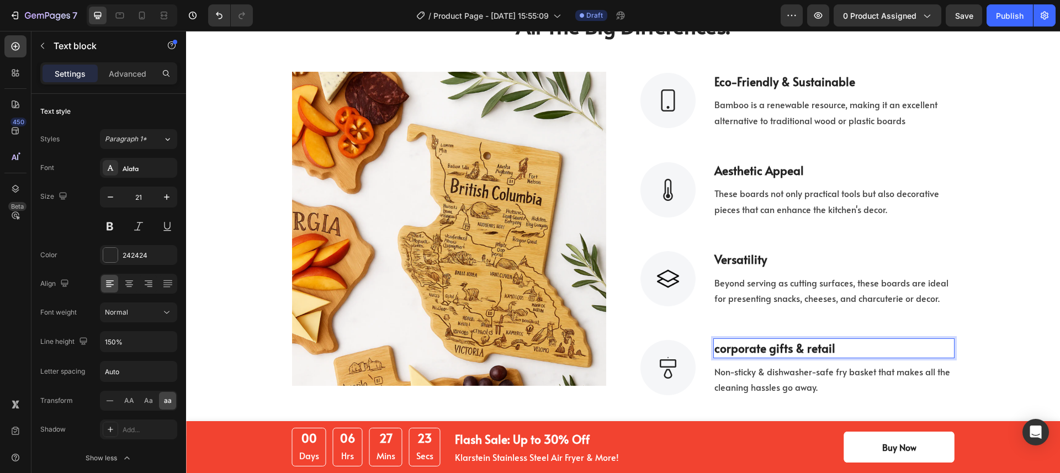
click at [716, 348] on p "CORPORATE GIFTS & RETAIL" at bounding box center [833, 349] width 239 height 18
click at [105, 397] on icon at bounding box center [109, 400] width 11 height 11
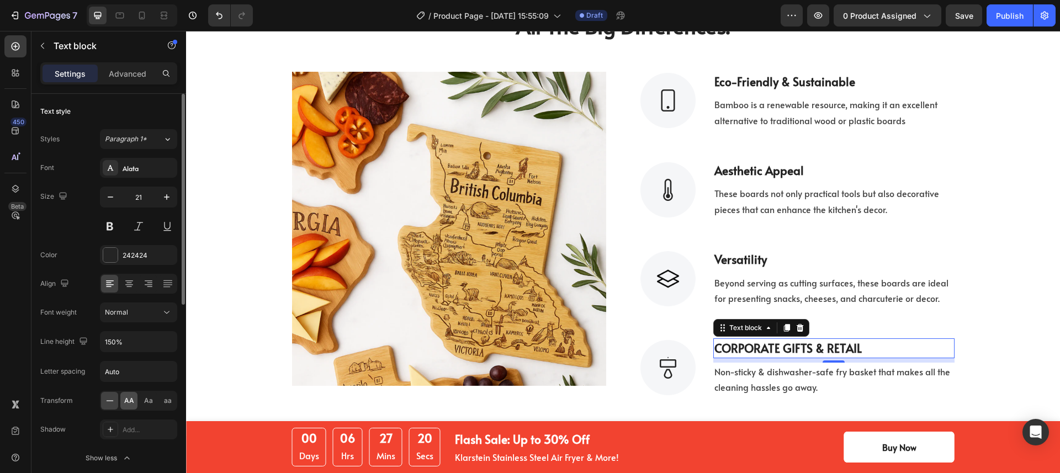
click at [129, 401] on span "AA" at bounding box center [129, 401] width 10 height 10
click at [146, 400] on span "Aa" at bounding box center [148, 401] width 9 height 10
click at [172, 401] on div "aa" at bounding box center [167, 401] width 17 height 18
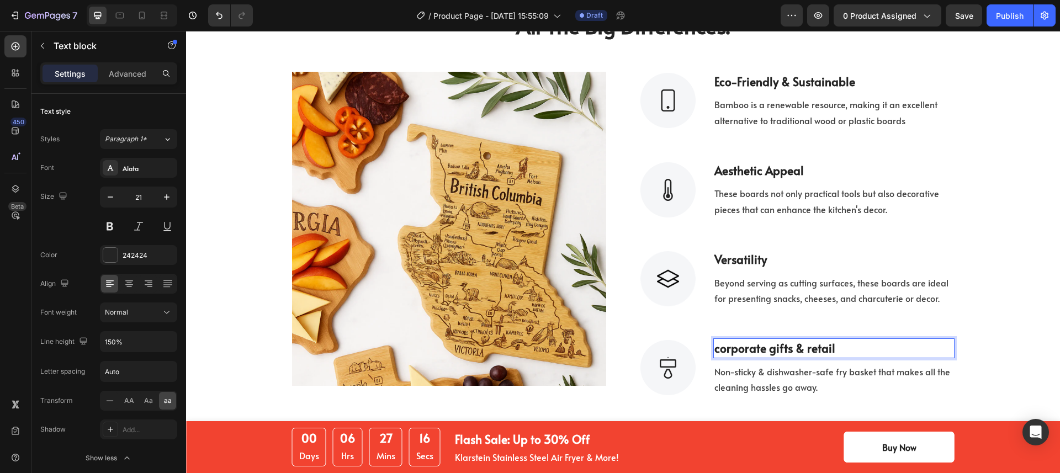
click at [905, 353] on p "CORPORATE GIFTS & RETAIL" at bounding box center [833, 349] width 239 height 18
click at [982, 332] on div "The Small Machine That Makes All The Big Differences. Heading Row Image Image e…" at bounding box center [622, 190] width 857 height 412
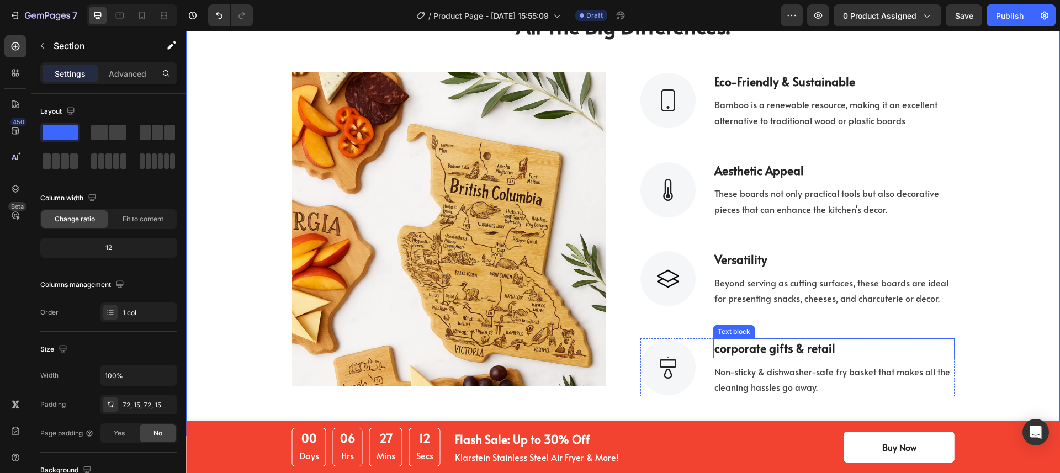
click at [856, 349] on p "CORPORATE GIFTS & RETAIL" at bounding box center [833, 349] width 239 height 18
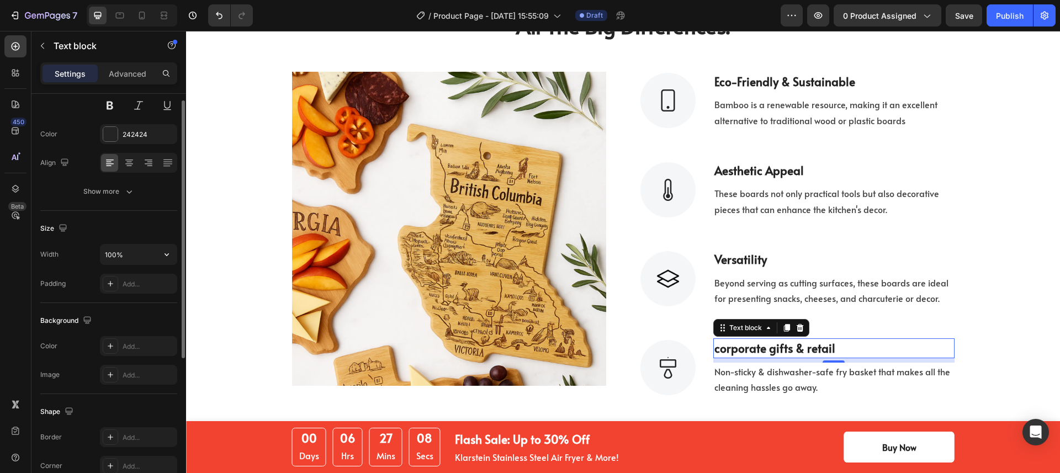
scroll to position [78, 0]
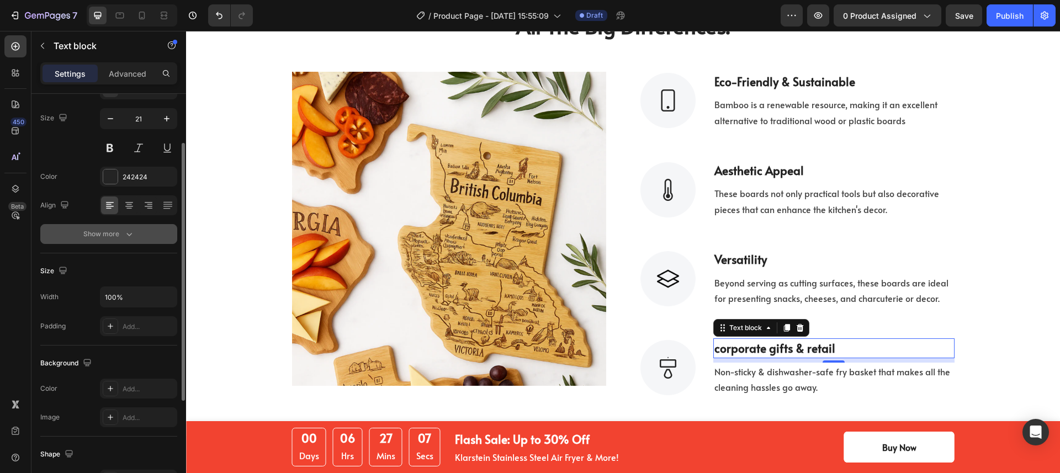
click at [125, 235] on icon "button" at bounding box center [129, 234] width 11 height 11
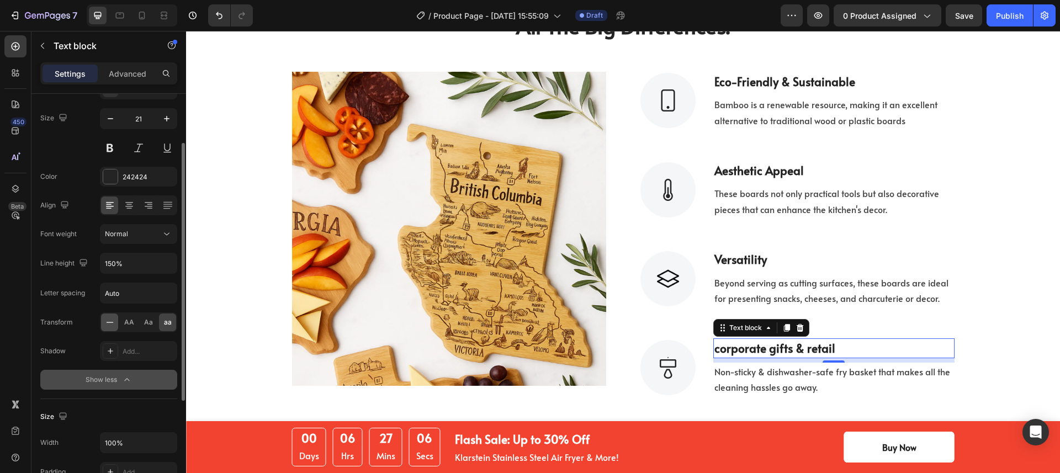
click at [102, 326] on div at bounding box center [109, 323] width 17 height 18
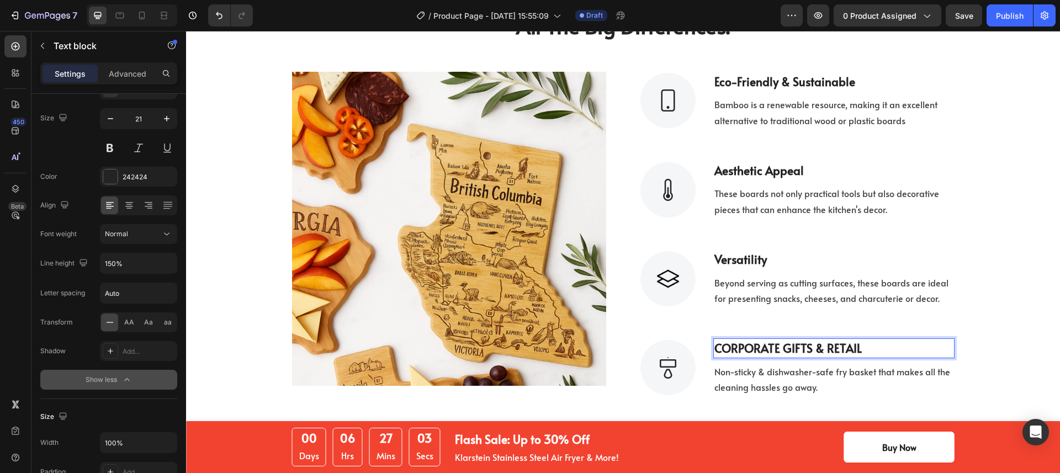
click at [717, 347] on p "CORPORATE GIFTS & RETAIL" at bounding box center [833, 349] width 239 height 18
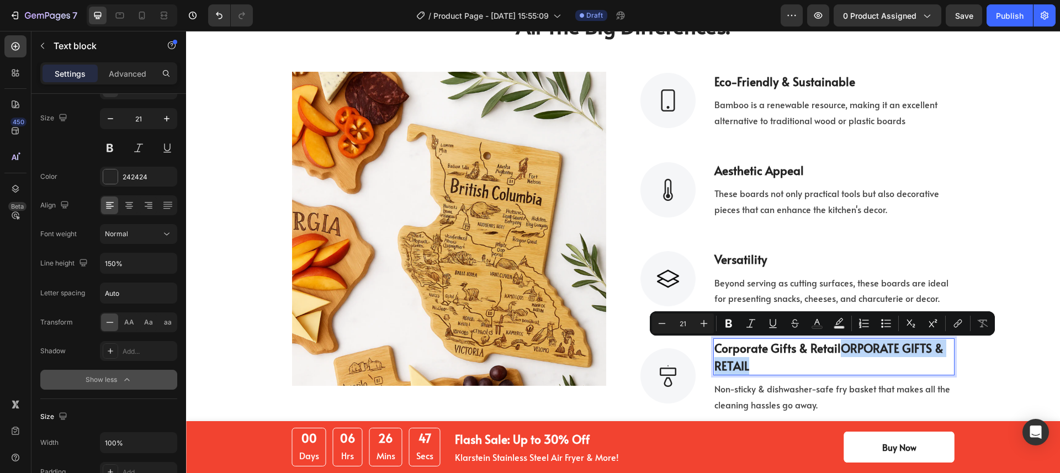
drag, startPoint x: 834, startPoint y: 346, endPoint x: 858, endPoint y: 363, distance: 29.3
click at [858, 363] on p "Corporate Gifts & RetailORPORATE GIFTS & RETAIL" at bounding box center [833, 357] width 239 height 35
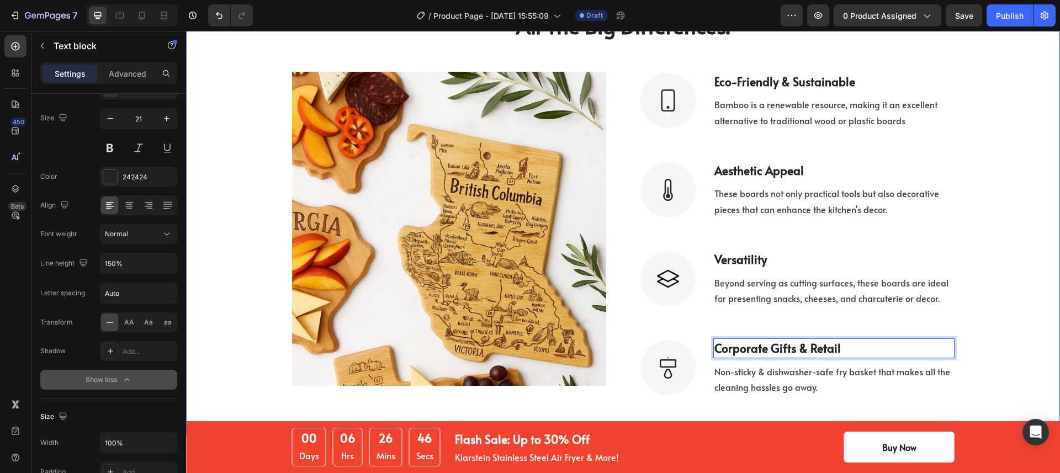
click at [991, 352] on div "The Small Machine That Makes All The Big Differences. Heading Row Image Image e…" at bounding box center [622, 190] width 857 height 412
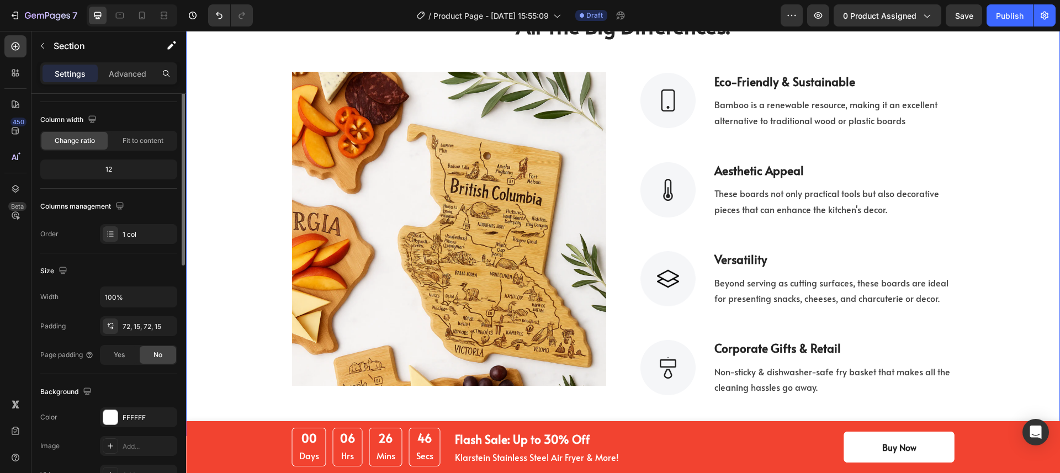
scroll to position [0, 0]
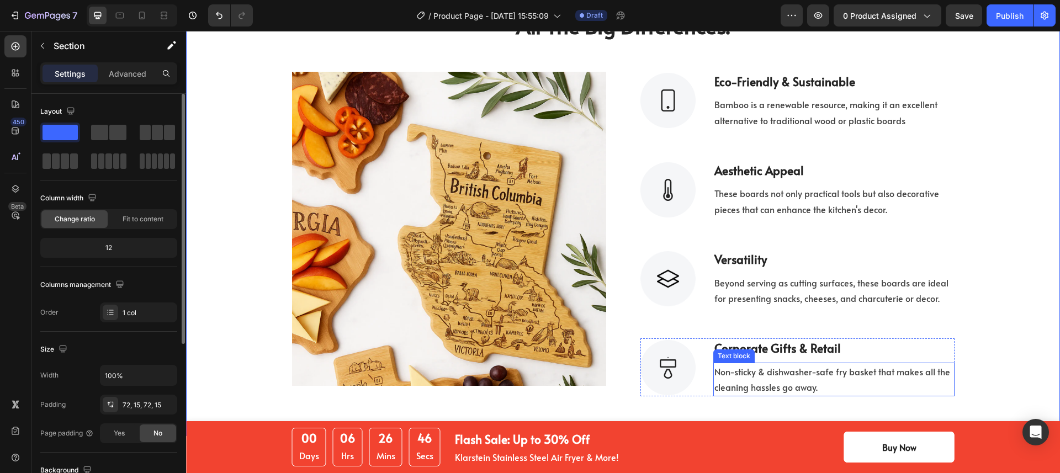
click at [814, 383] on p "Non-sticky & dishwasher-safe fry basket that makes all the cleaning hassles go …" at bounding box center [833, 380] width 239 height 32
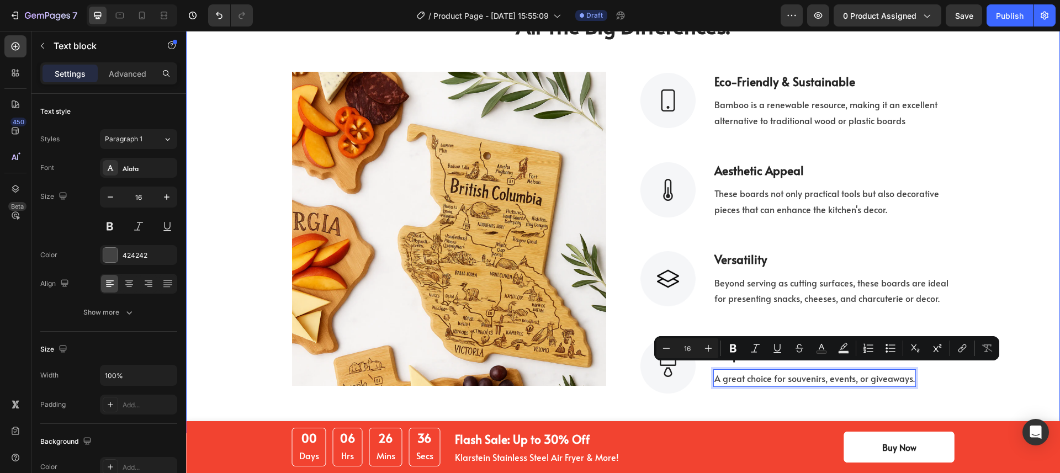
scroll to position [1745, 0]
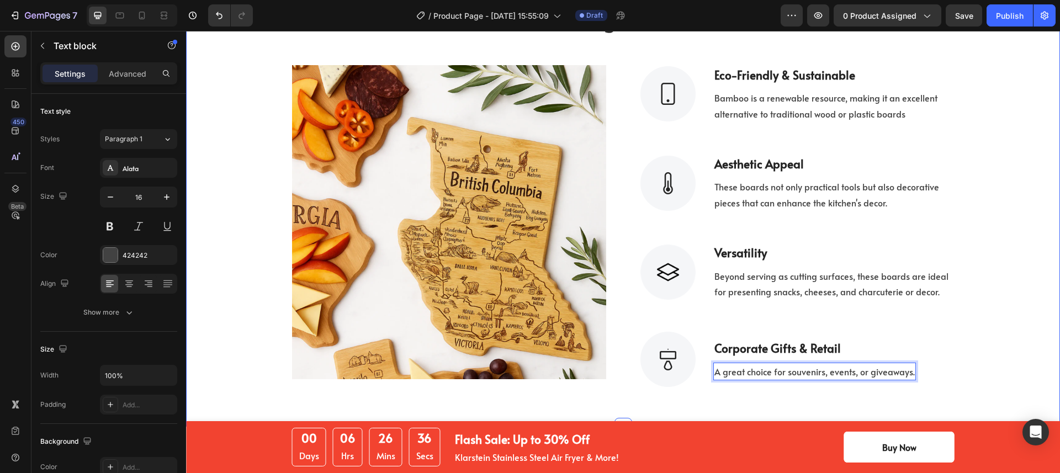
click at [995, 178] on div "The Small Machine That Makes All The Big Differences. Heading Row Image Image e…" at bounding box center [622, 182] width 857 height 410
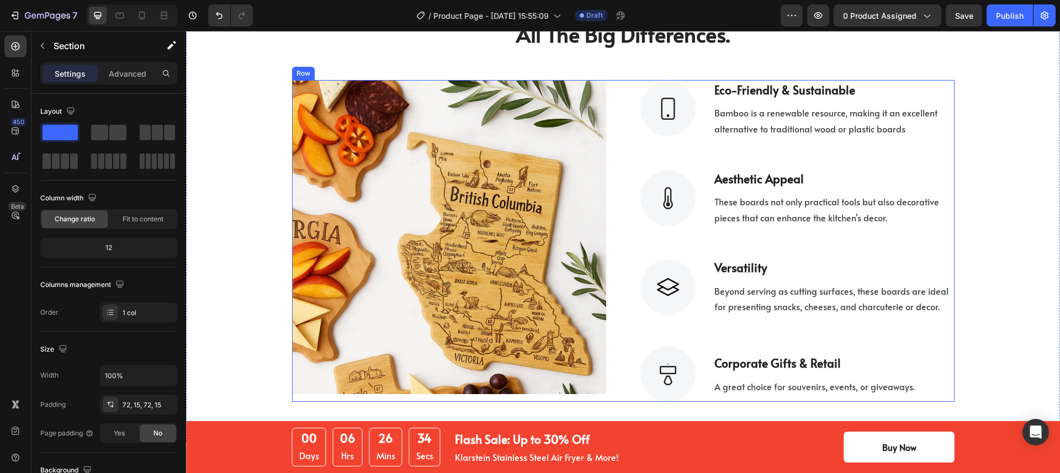
scroll to position [1727, 0]
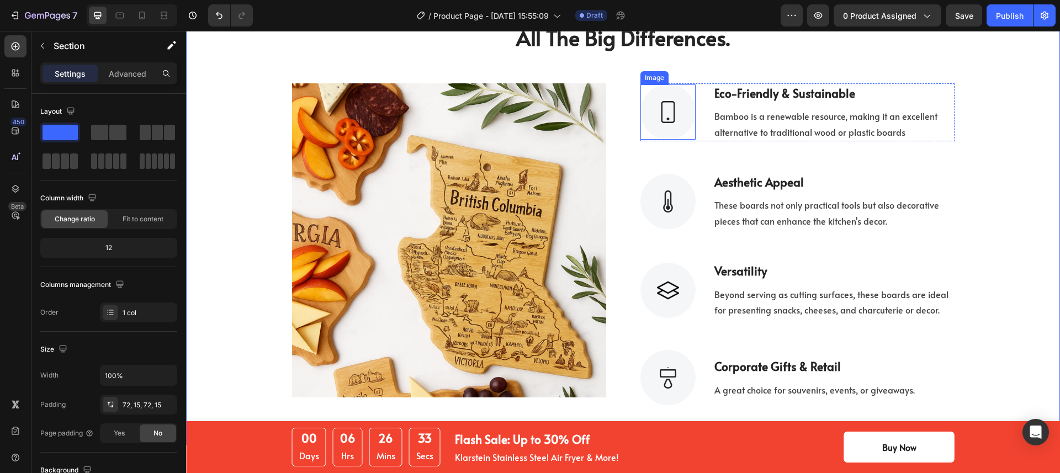
click at [651, 103] on img at bounding box center [667, 111] width 55 height 55
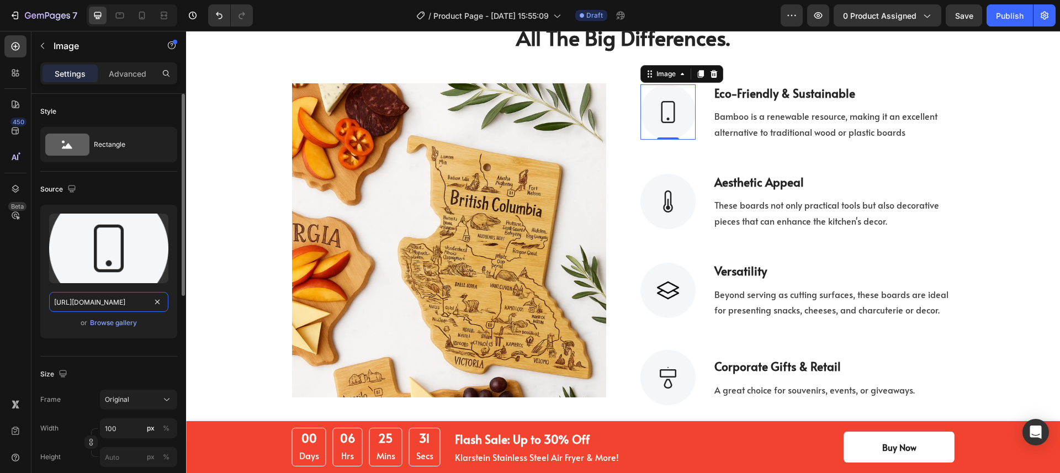
click at [119, 303] on input "https://ucarecdn.com/bdd24750-a7a0-4fc3-8944-271f95d5f21b/-/format/auto/-/previ…" at bounding box center [108, 302] width 119 height 20
paste input "A great choice for souvenirs, events, or giveaways."
type input "A great choice for souvenirs, events, or giveaways."
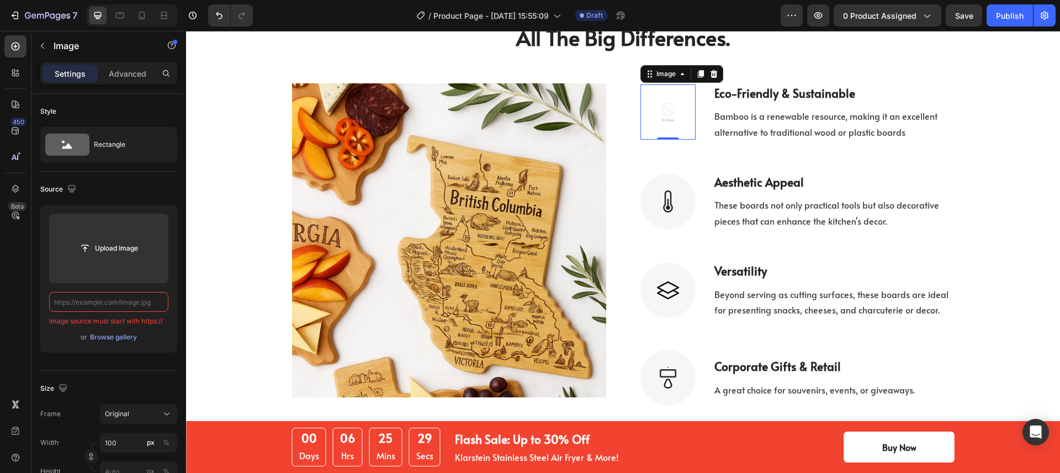
scroll to position [0, 0]
paste input "A great choice for souvenirs, events, or giveaways."
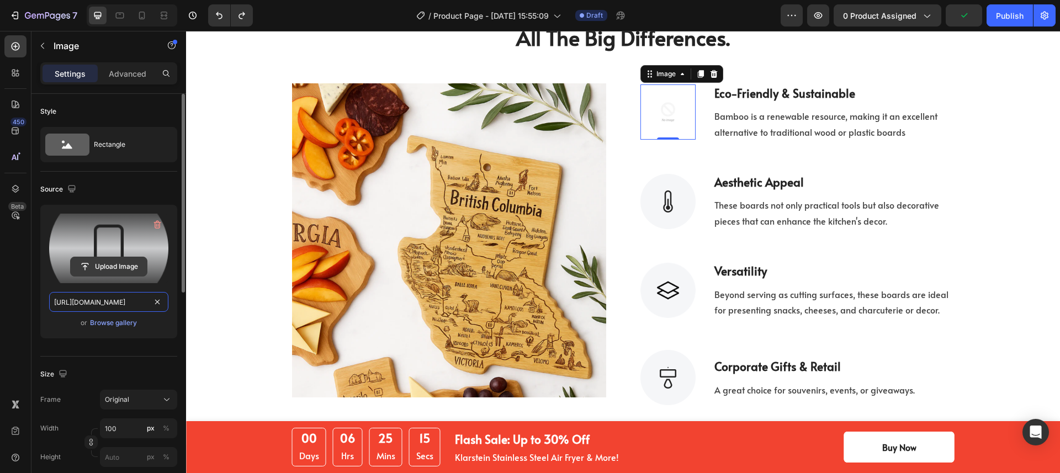
type input "https://ucarecdn.com/bdd24750-a7a0-4fc3-8944-271f95d5f21b/-/format/auto/-/previ…"
click at [110, 248] on label at bounding box center [108, 249] width 119 height 70
click at [110, 257] on input "file" at bounding box center [109, 266] width 76 height 19
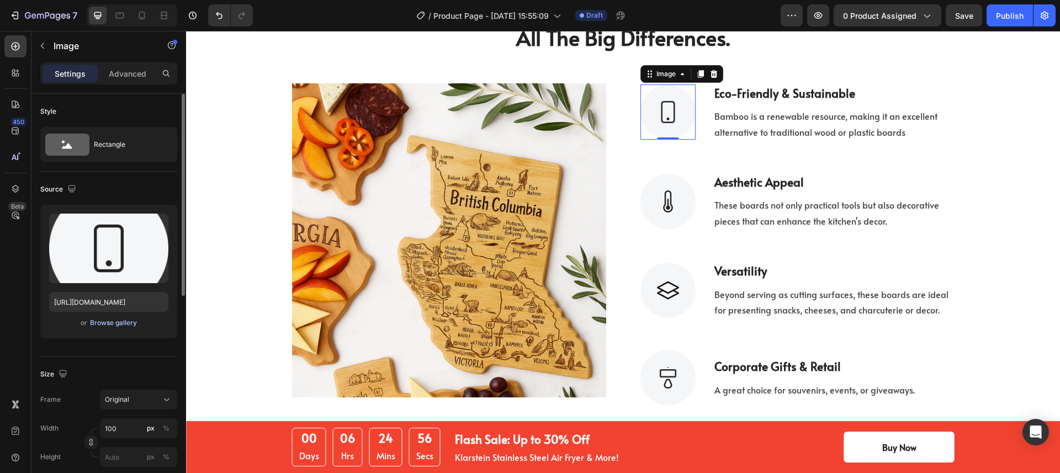
click at [113, 319] on div "Browse gallery" at bounding box center [113, 323] width 47 height 10
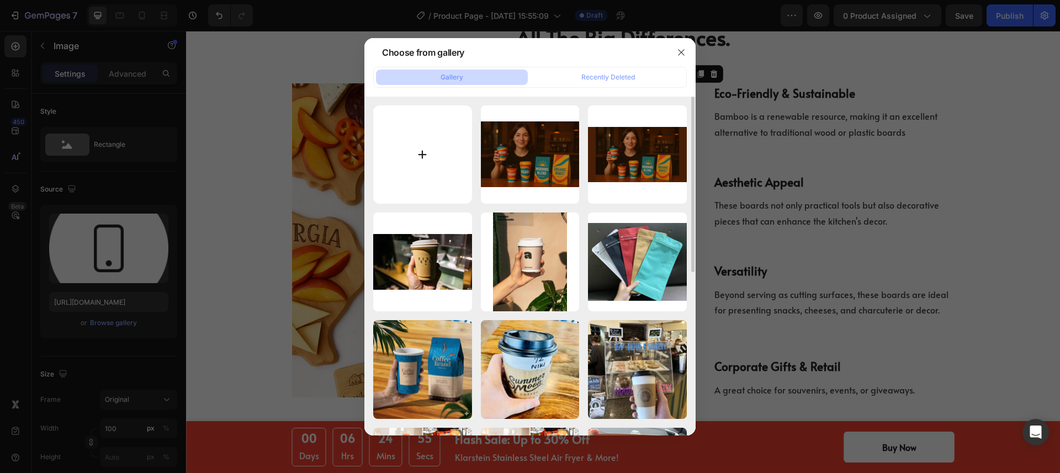
click at [443, 151] on input "file" at bounding box center [422, 154] width 99 height 99
type input "C:\fakepath\farming.png"
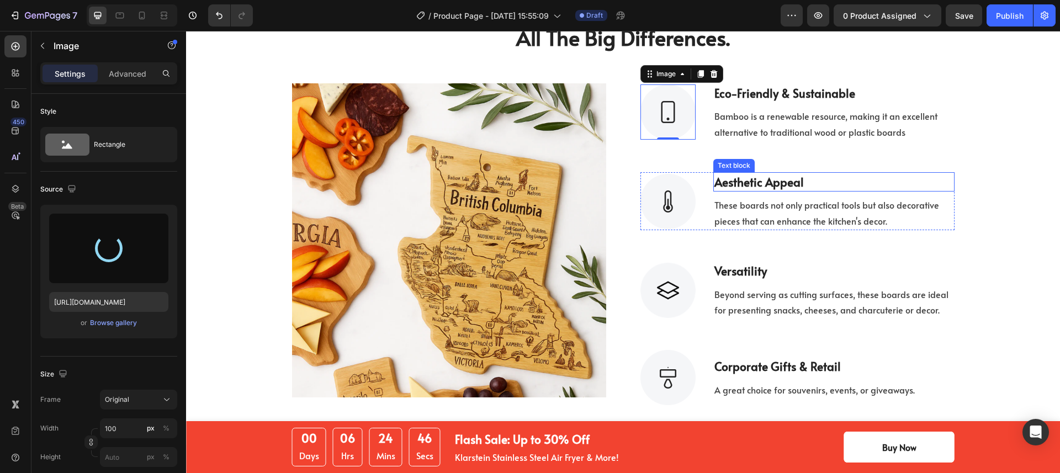
click at [749, 184] on strong "aesthetic appeal" at bounding box center [758, 182] width 89 height 16
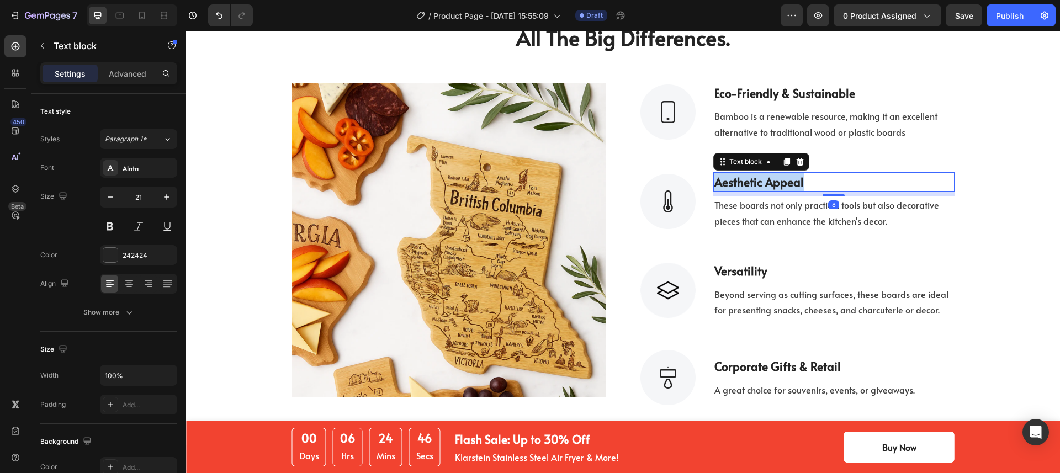
click at [749, 184] on strong "aesthetic appeal" at bounding box center [758, 182] width 89 height 16
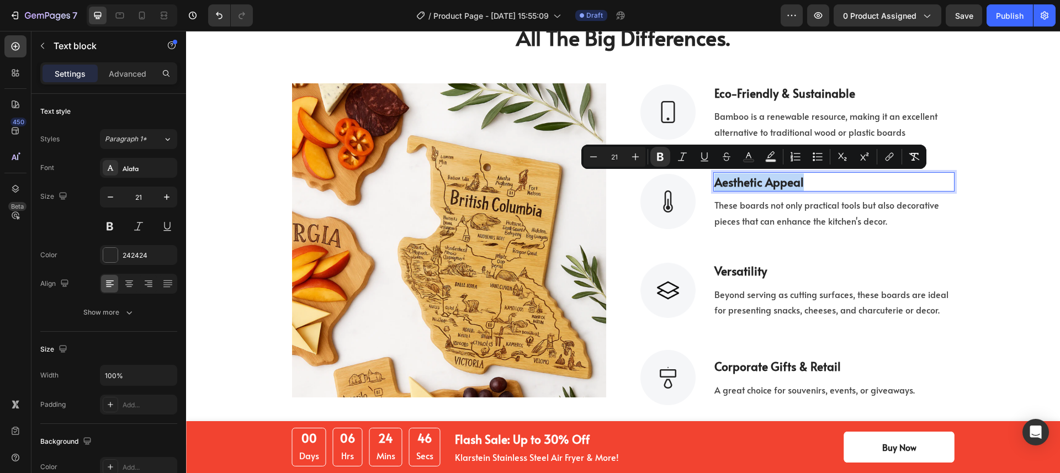
click at [755, 181] on strong "aesthetic appeal" at bounding box center [758, 182] width 89 height 16
click at [756, 183] on strong "aesthetic appeal" at bounding box center [758, 182] width 89 height 16
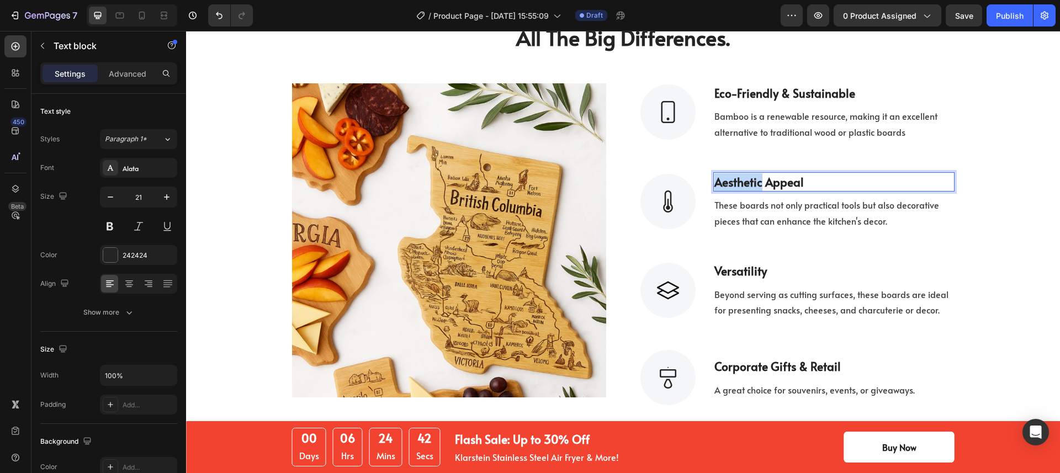
drag, startPoint x: 758, startPoint y: 183, endPoint x: 712, endPoint y: 184, distance: 45.3
click at [714, 184] on strong "aesthetic appeal" at bounding box center [758, 182] width 89 height 16
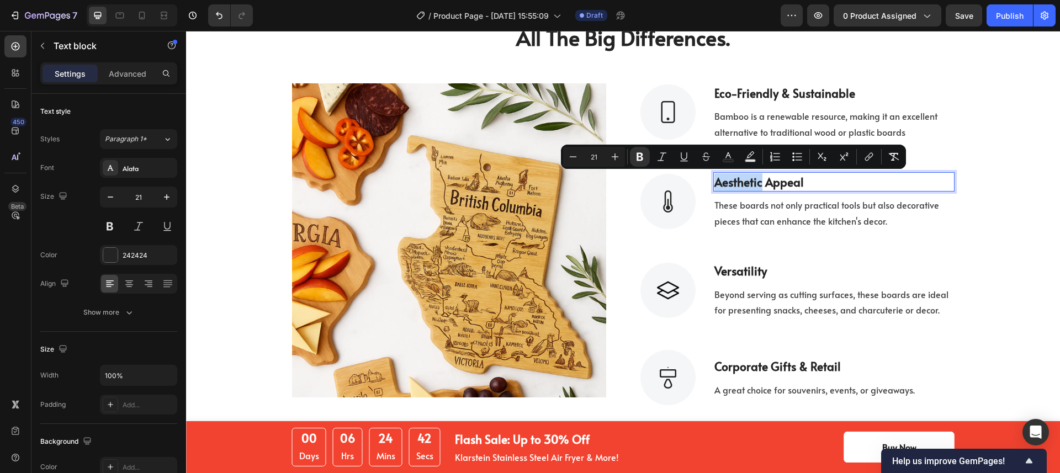
copy strong "aesthetic"
click at [693, 108] on div "Image eco-friendly & sustainable Text block Bamboo is a renewable resource, mak…" at bounding box center [797, 112] width 314 height 58
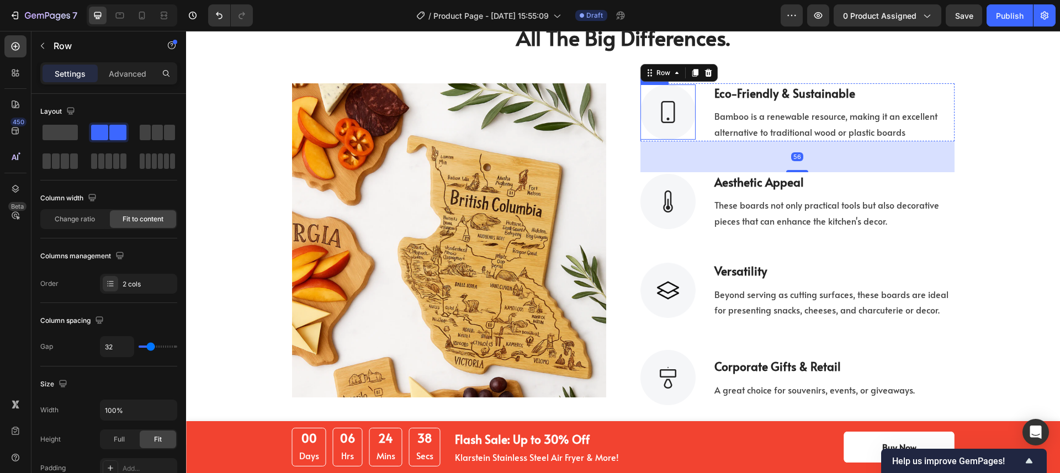
click at [674, 110] on img at bounding box center [667, 111] width 55 height 55
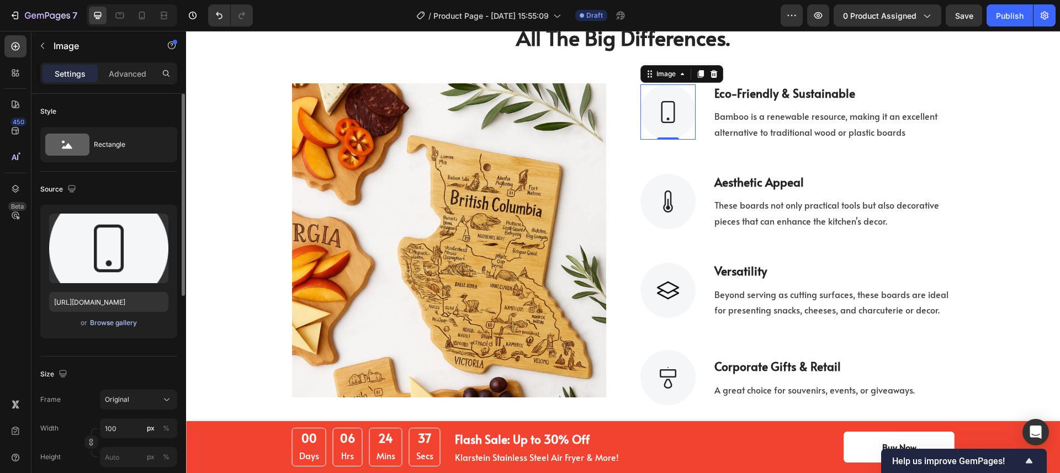
click at [120, 322] on div "Browse gallery" at bounding box center [113, 323] width 47 height 10
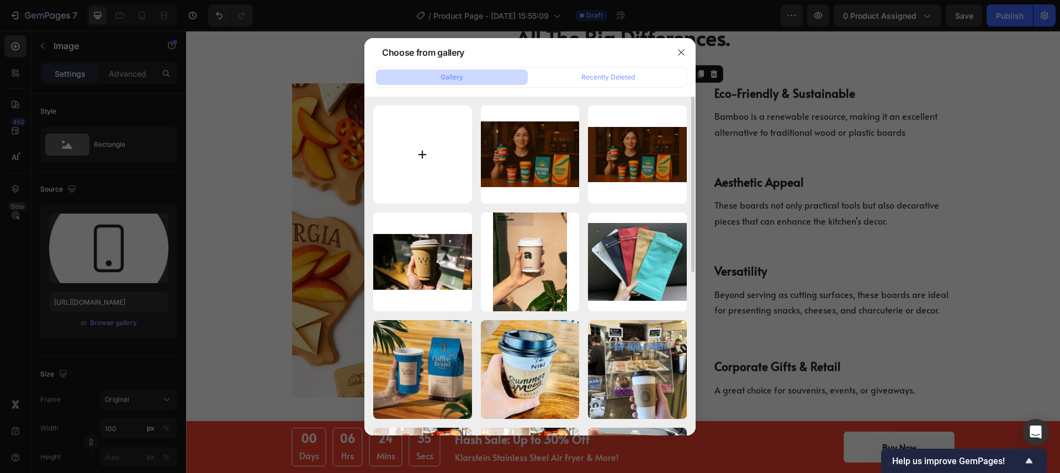
click at [419, 139] on input "file" at bounding box center [422, 154] width 99 height 99
type input "C:\fakepath\farming.png"
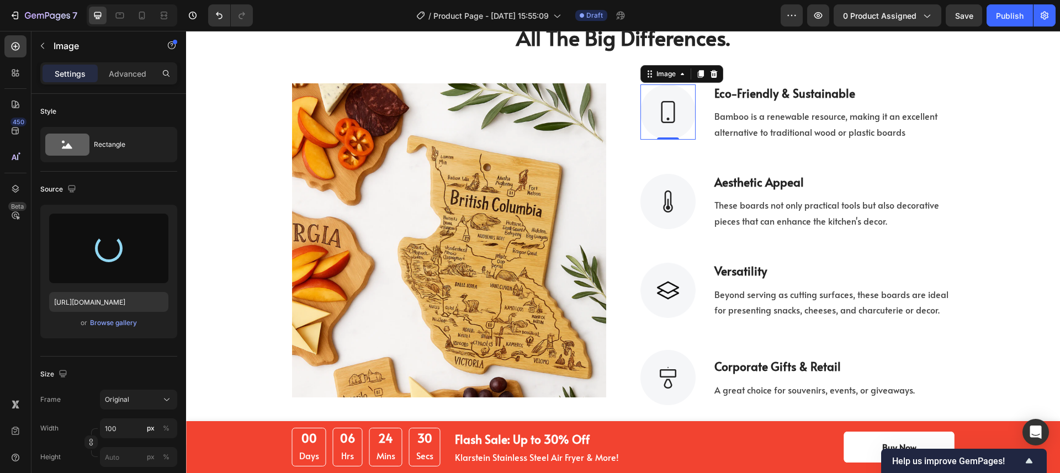
type input "https://cdn.shopify.com/s/files/1/0518/3825/5255/files/gempages_554882697223209…"
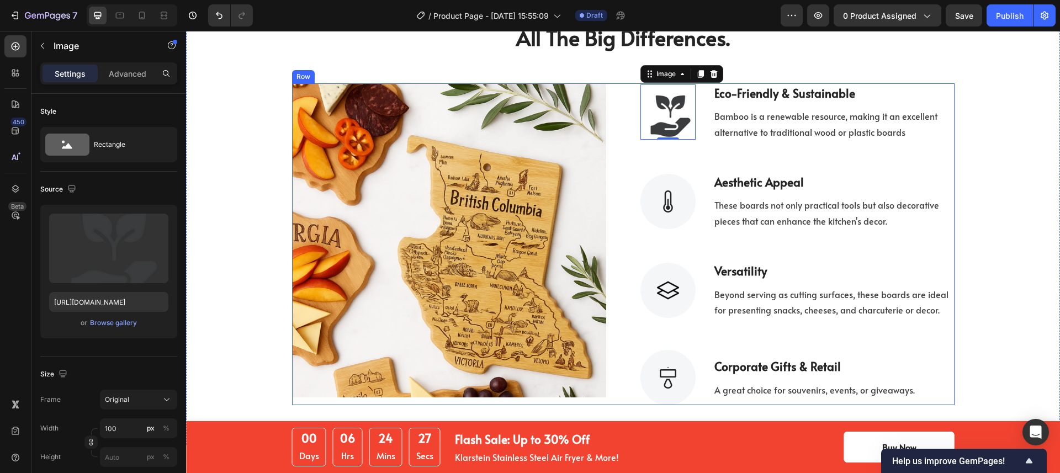
click at [659, 196] on img at bounding box center [667, 201] width 55 height 55
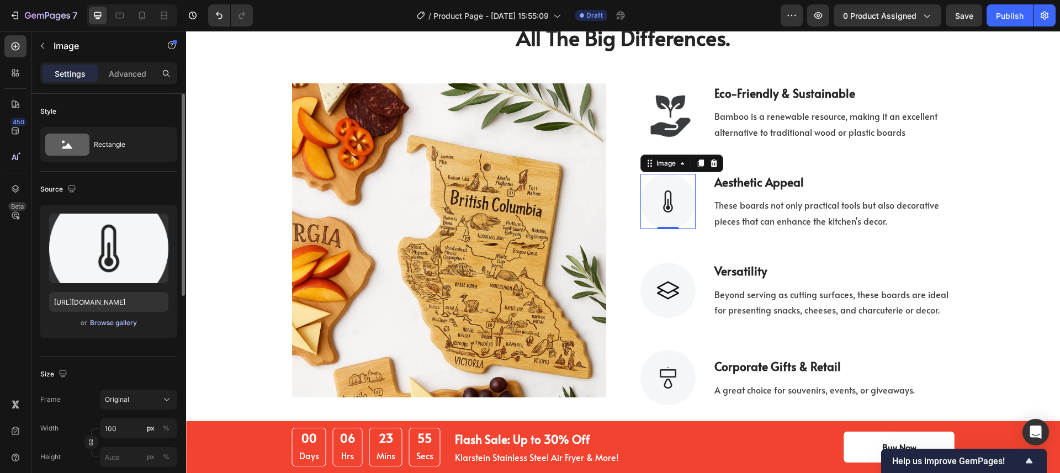
click at [116, 323] on div "Browse gallery" at bounding box center [113, 323] width 47 height 10
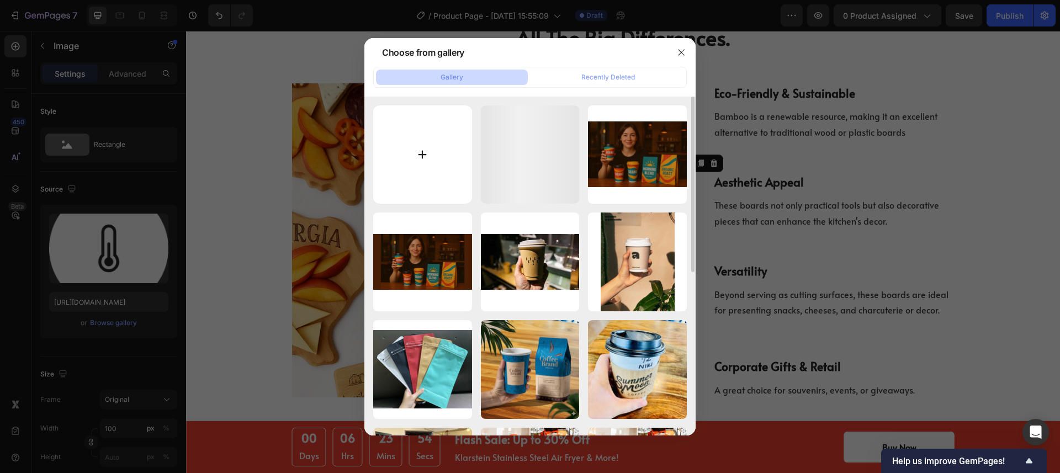
click at [439, 166] on input "file" at bounding box center [422, 154] width 99 height 99
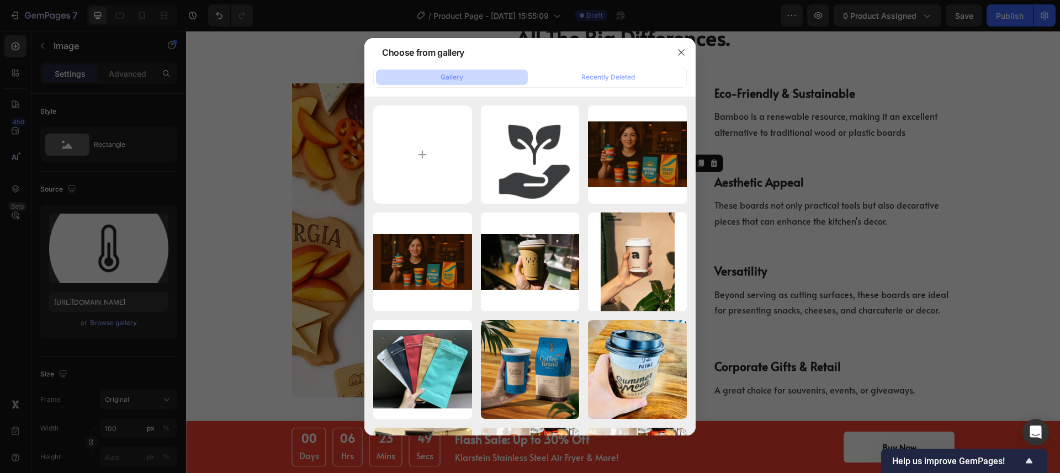
type input "C:\fakepath\ecology.png"
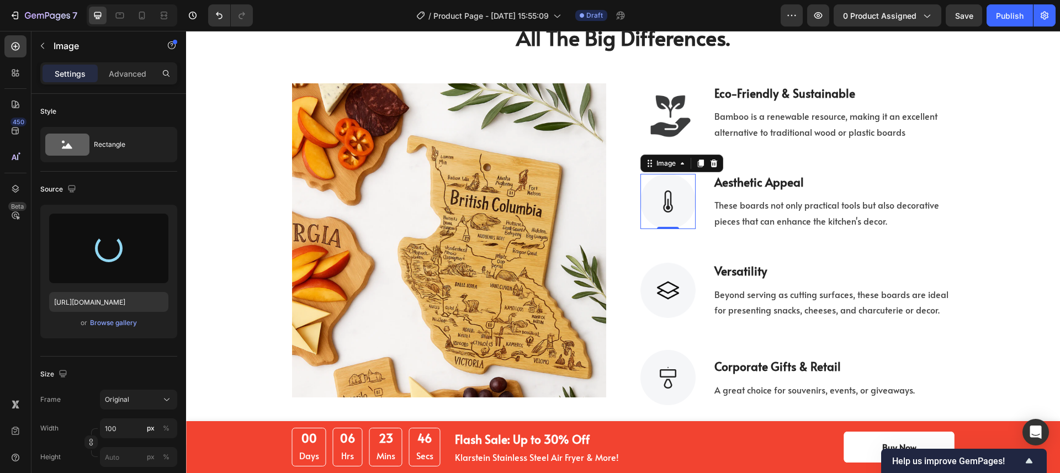
type input "https://cdn.shopify.com/s/files/1/0518/3825/5255/files/gempages_554882697223209…"
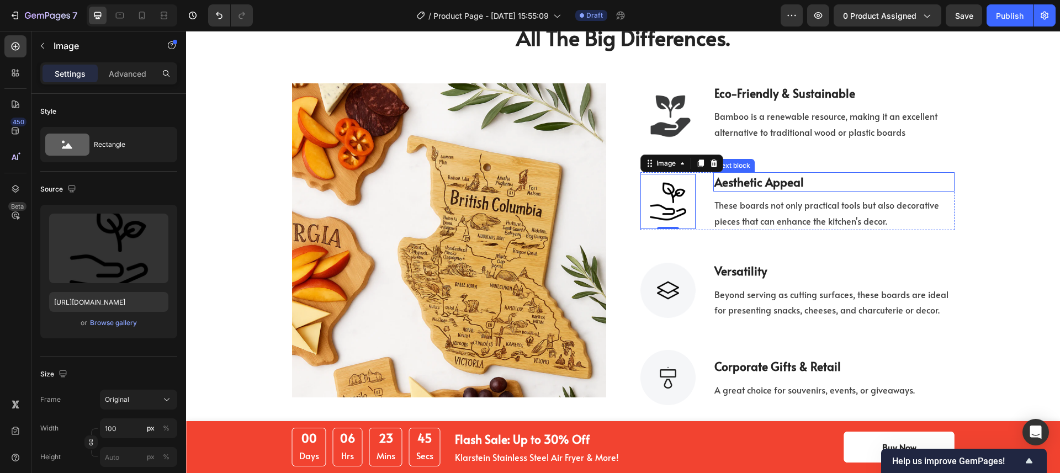
click at [756, 181] on strong "aesthetic appeal" at bounding box center [758, 182] width 89 height 16
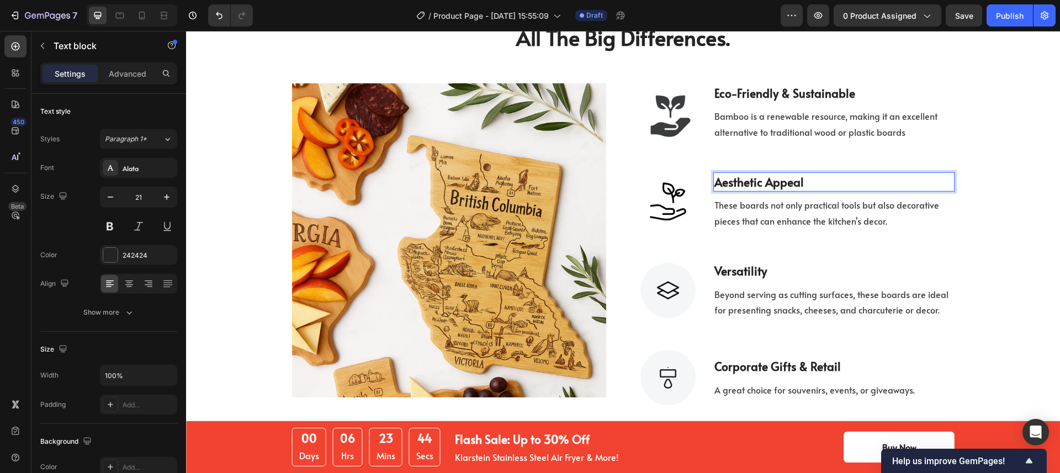
click at [756, 182] on strong "aesthetic appeal" at bounding box center [758, 182] width 89 height 16
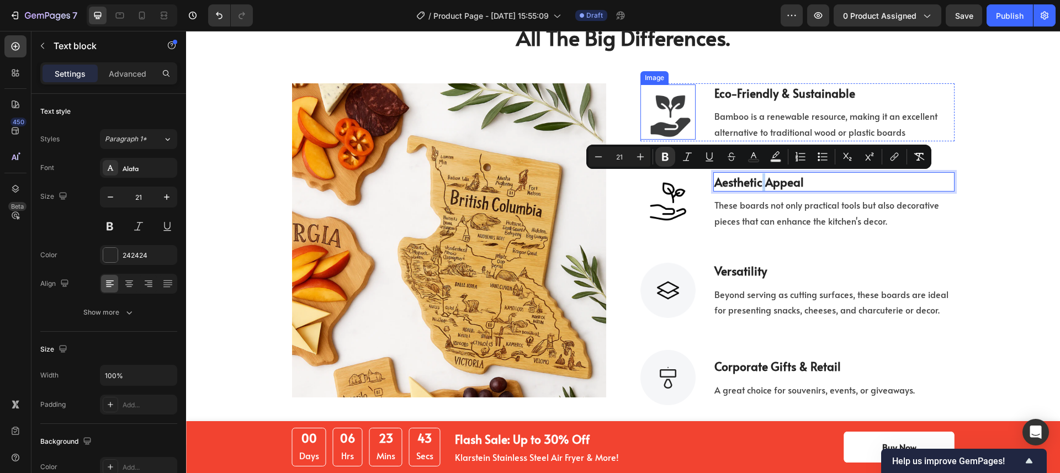
click at [661, 107] on img at bounding box center [667, 111] width 55 height 55
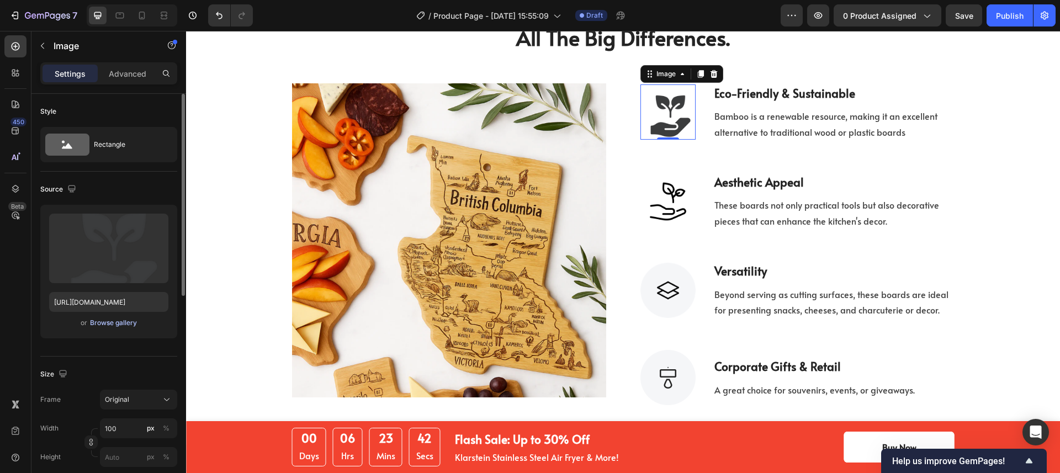
click at [107, 325] on div "Browse gallery" at bounding box center [113, 323] width 47 height 10
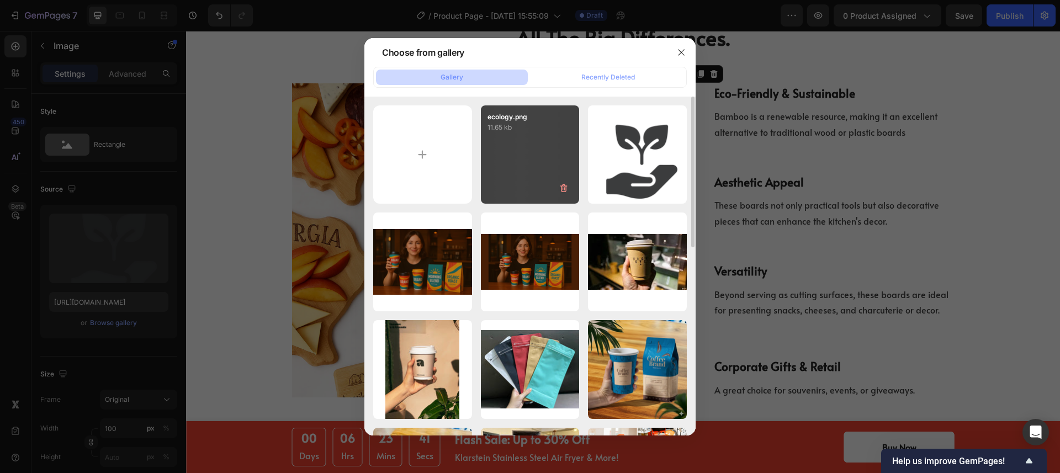
click at [515, 162] on div "ecology.png 11.65 kb" at bounding box center [530, 154] width 99 height 99
type input "https://cdn.shopify.com/s/files/1/0518/3825/5255/files/gempages_554882697223209…"
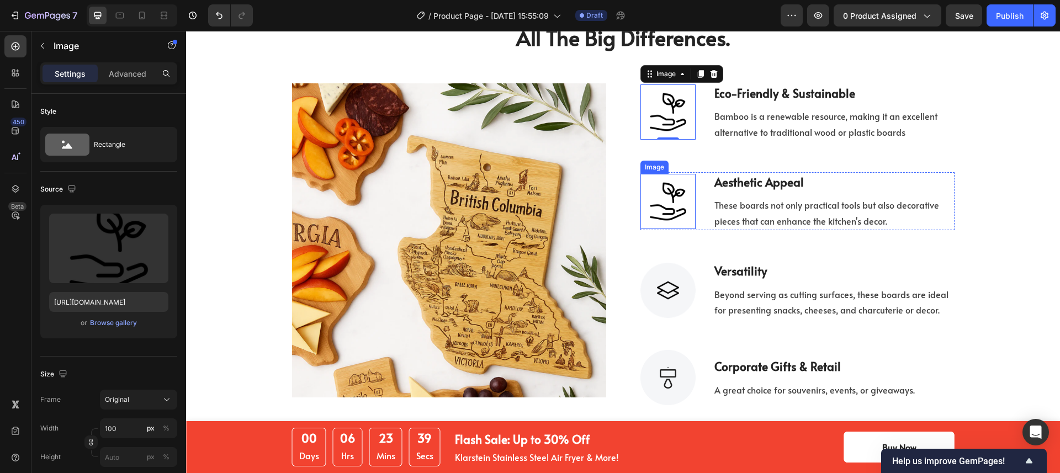
click at [672, 204] on img at bounding box center [667, 201] width 55 height 55
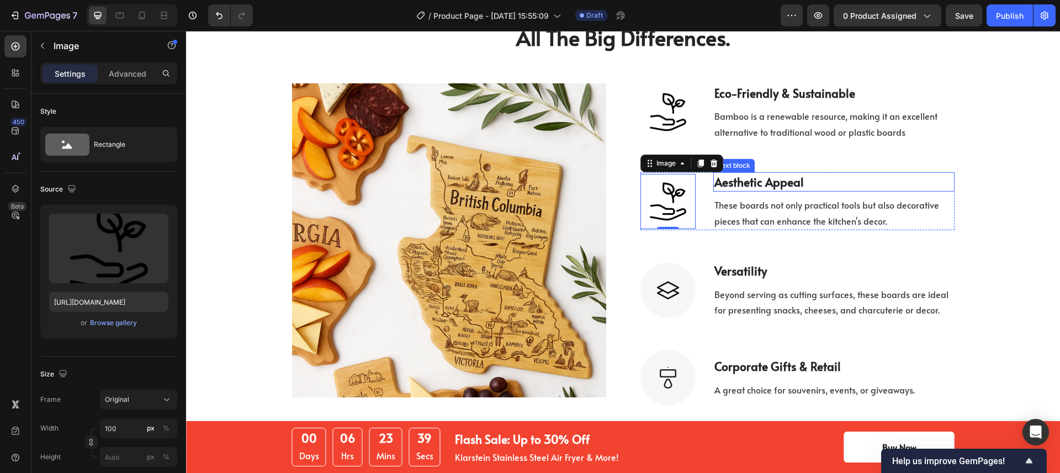
click at [739, 179] on strong "aesthetic appeal" at bounding box center [758, 182] width 89 height 16
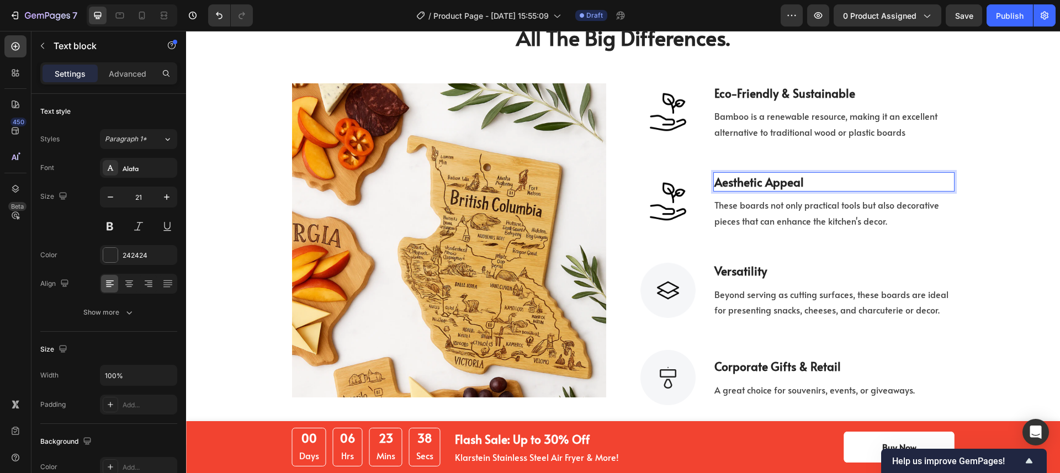
click at [754, 181] on strong "aesthetic appeal" at bounding box center [758, 182] width 89 height 16
drag, startPoint x: 755, startPoint y: 182, endPoint x: 704, endPoint y: 180, distance: 50.8
click at [704, 180] on div "Image aesthetic appeal Text block 8 These boards not only practical tools but a…" at bounding box center [797, 201] width 314 height 58
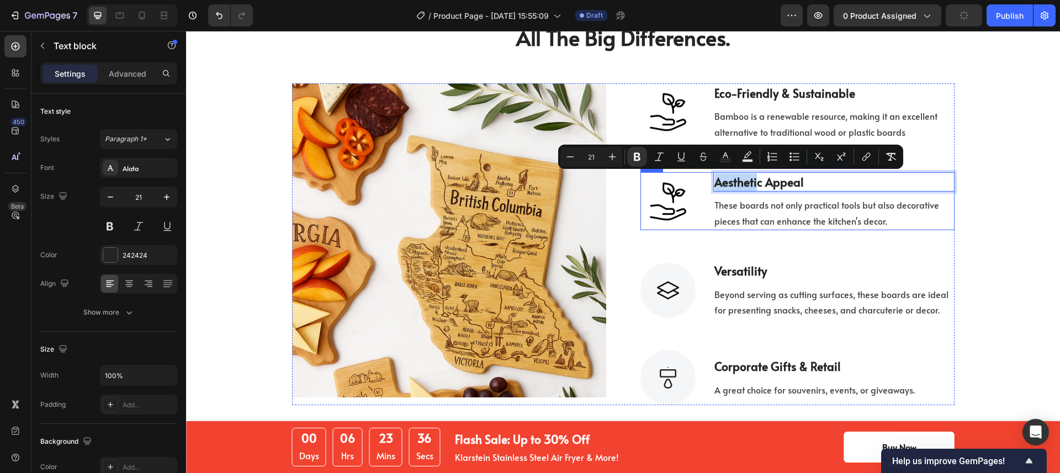
copy strong "aestheti"
click at [667, 210] on img at bounding box center [667, 201] width 55 height 55
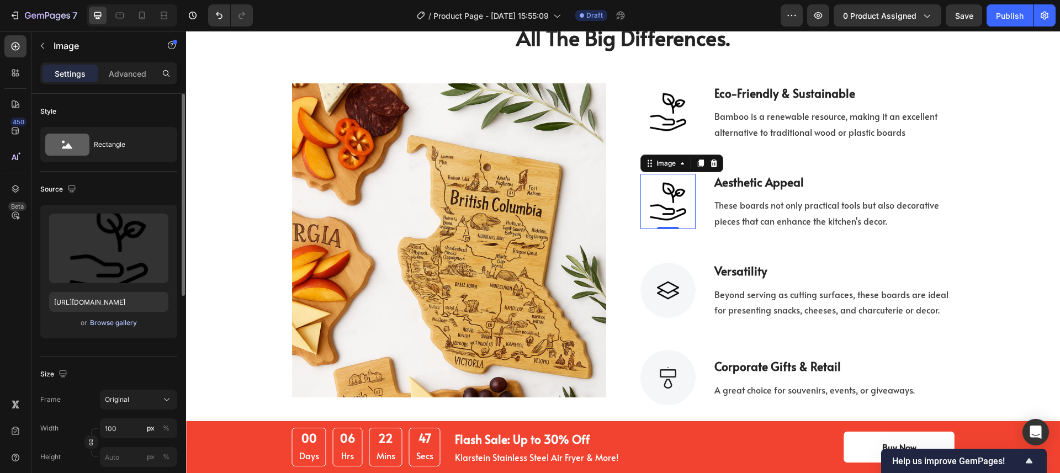
click at [100, 323] on div "Browse gallery" at bounding box center [113, 323] width 47 height 10
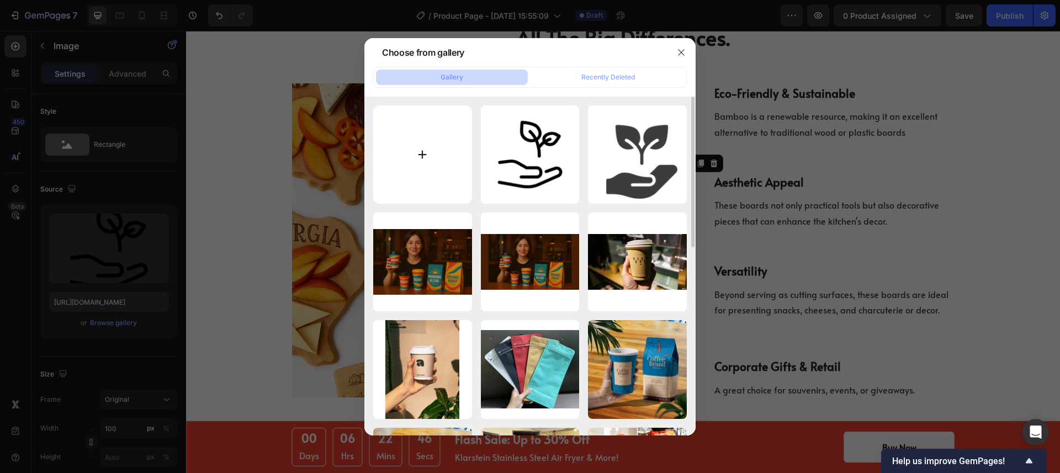
click at [452, 156] on input "file" at bounding box center [422, 154] width 99 height 99
type input "C:\fakepath\aesthetic.png"
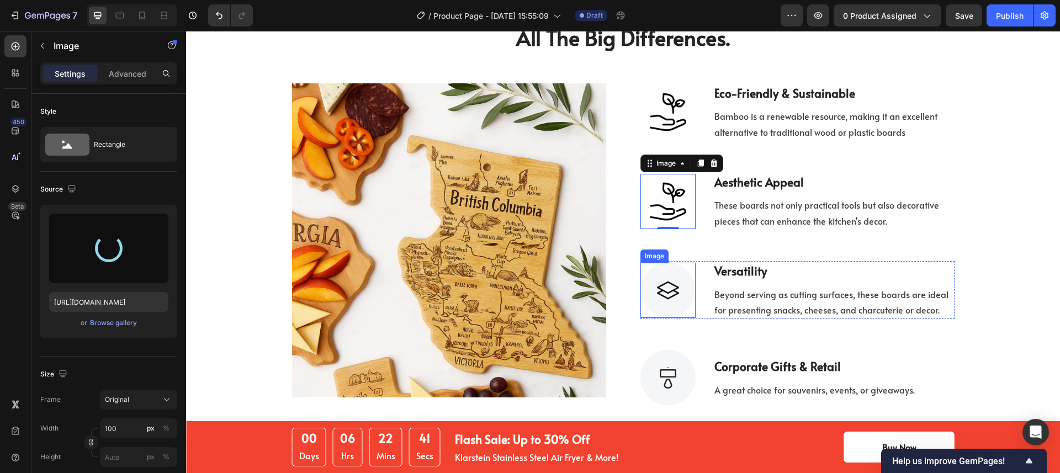
click at [666, 295] on img at bounding box center [667, 290] width 55 height 55
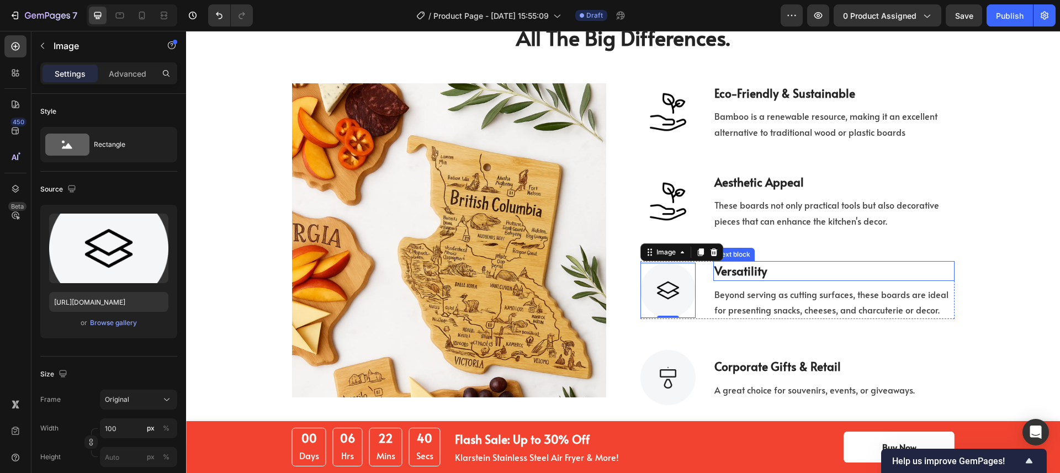
click at [760, 271] on strong "Versatility" at bounding box center [740, 271] width 52 height 16
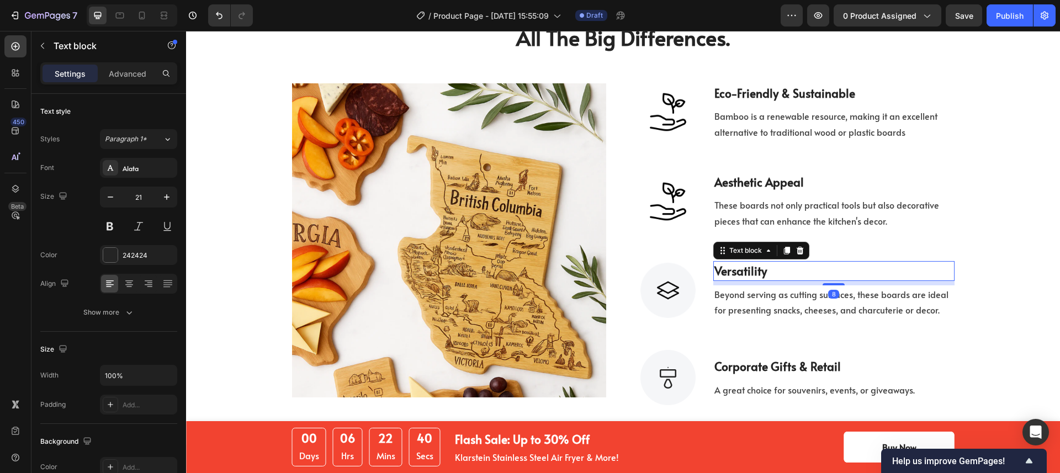
click at [760, 271] on strong "Versatility" at bounding box center [740, 271] width 52 height 16
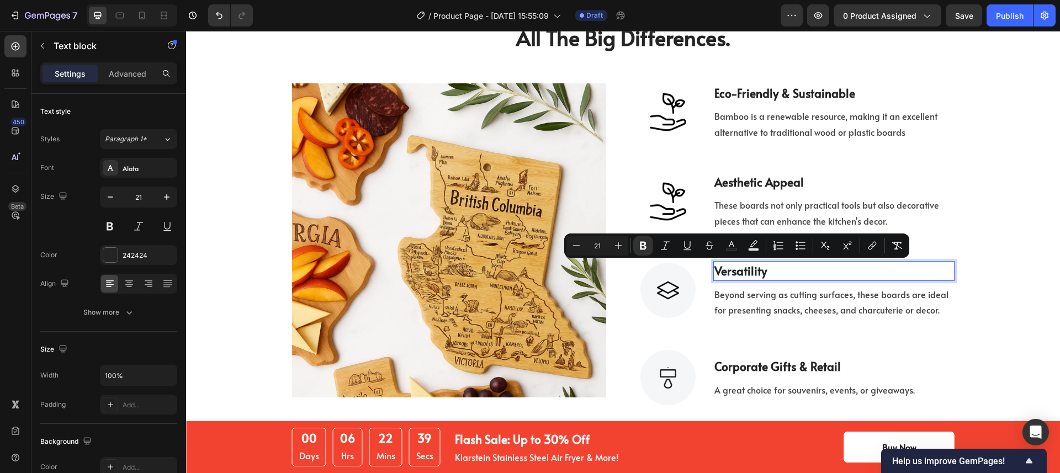
copy strong "Versatility"
click at [671, 190] on img at bounding box center [667, 201] width 55 height 55
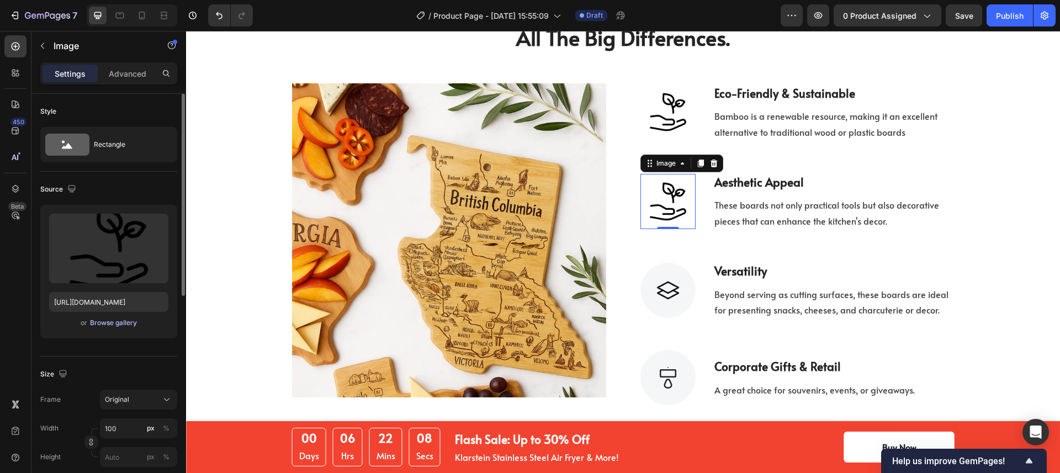
click at [105, 324] on div "Browse gallery" at bounding box center [113, 323] width 47 height 10
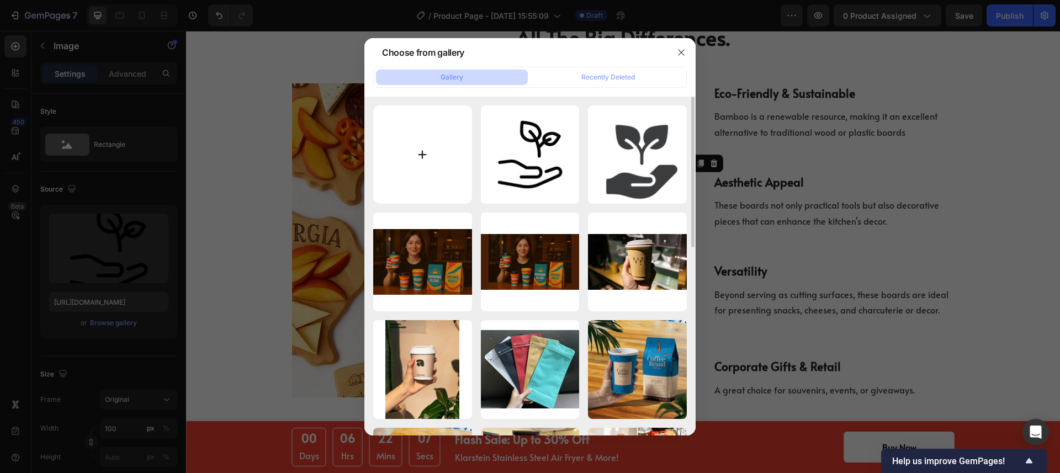
click at [429, 145] on input "file" at bounding box center [422, 154] width 99 height 99
type input "C:\fakepath\aesthetic.png"
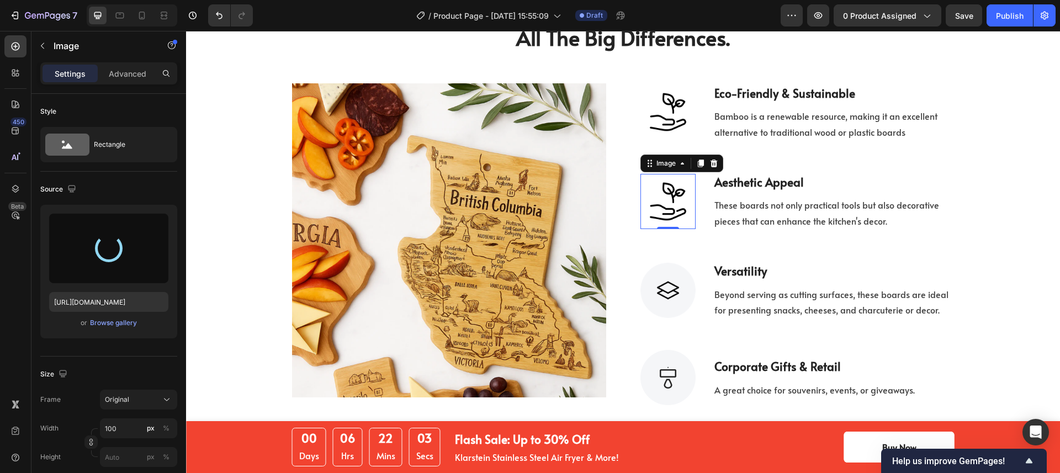
type input "https://cdn.shopify.com/s/files/1/0518/3825/5255/files/gempages_554882697223209…"
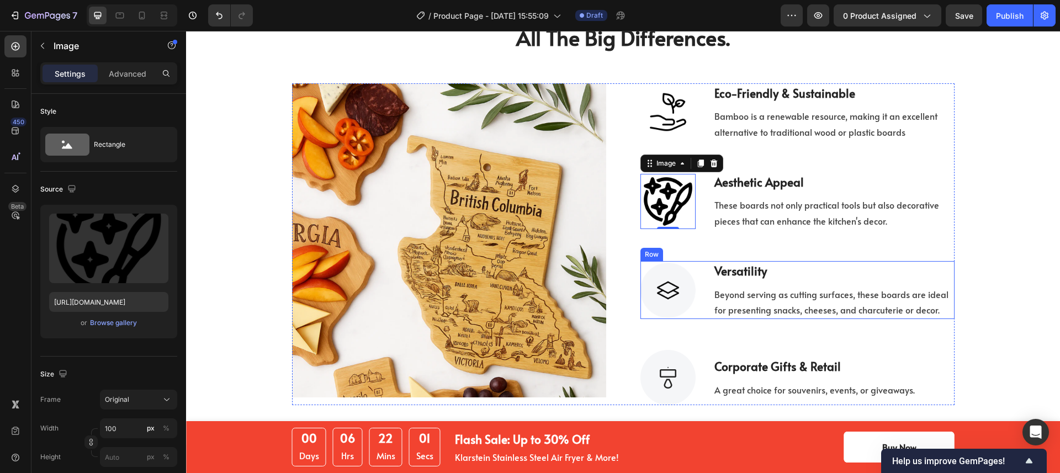
click at [678, 301] on img at bounding box center [667, 290] width 55 height 55
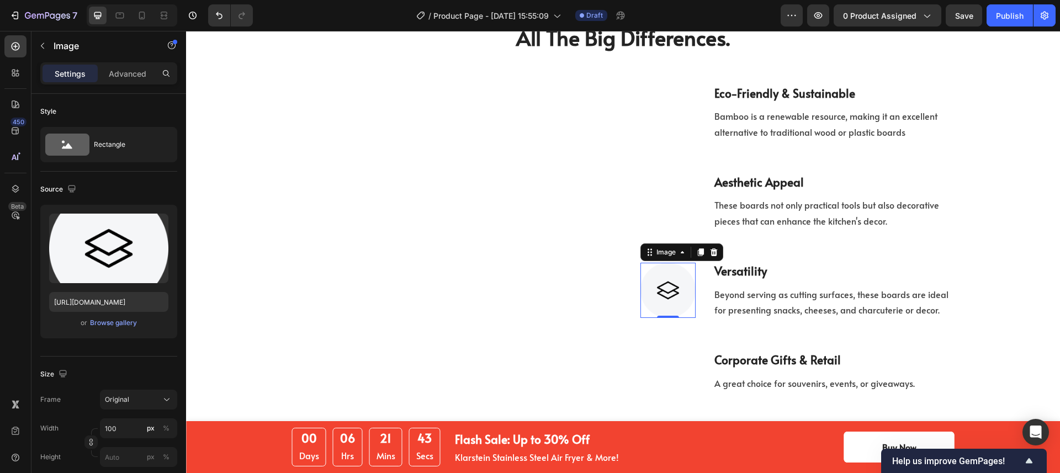
scroll to position [1727, 0]
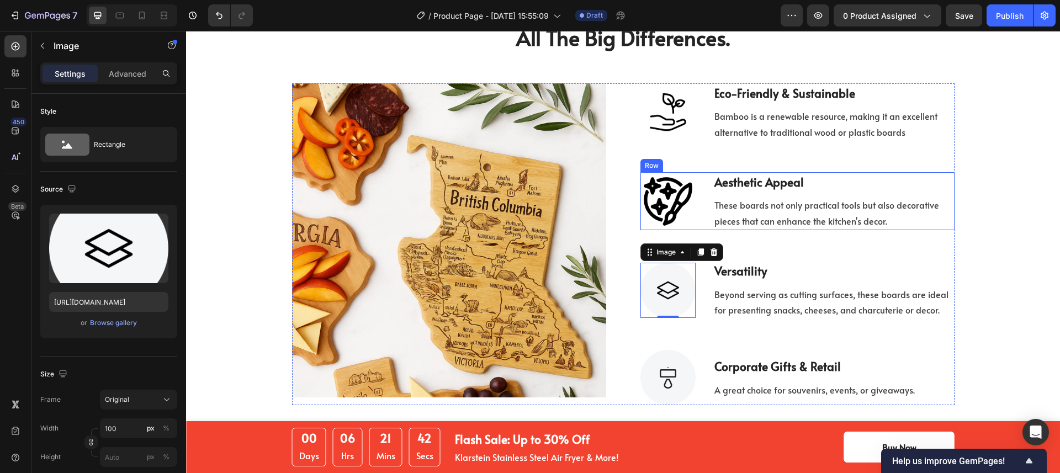
click at [666, 209] on img at bounding box center [667, 201] width 55 height 55
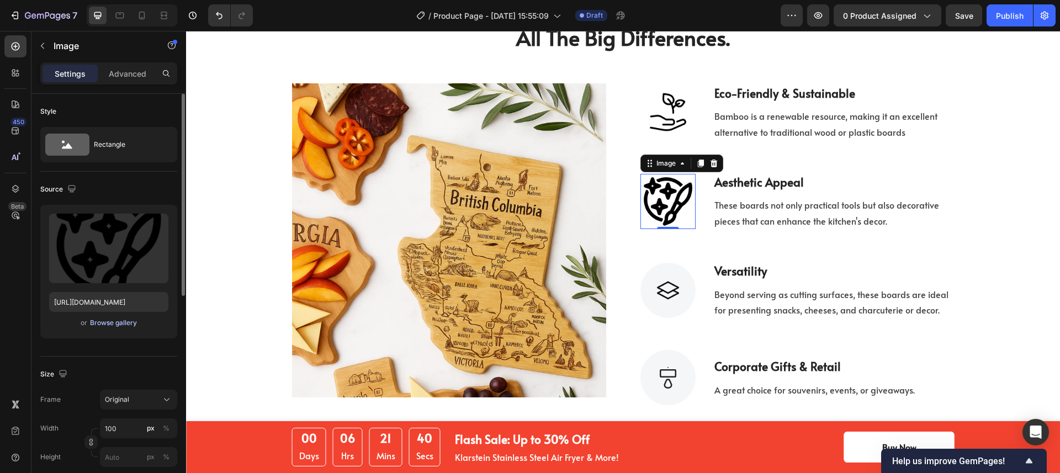
click at [96, 321] on div "Browse gallery" at bounding box center [113, 323] width 47 height 10
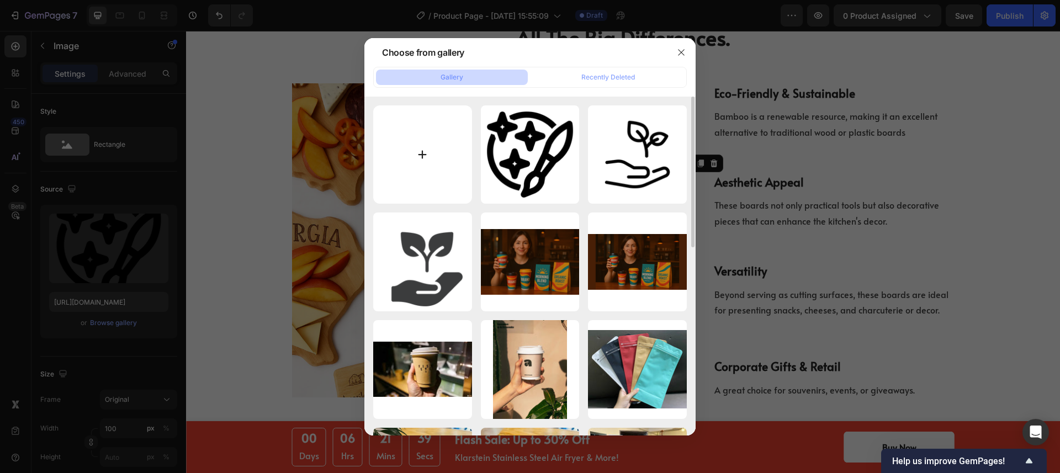
click at [417, 154] on input "file" at bounding box center [422, 154] width 99 height 99
type input "C:\fakepath\shining.png"
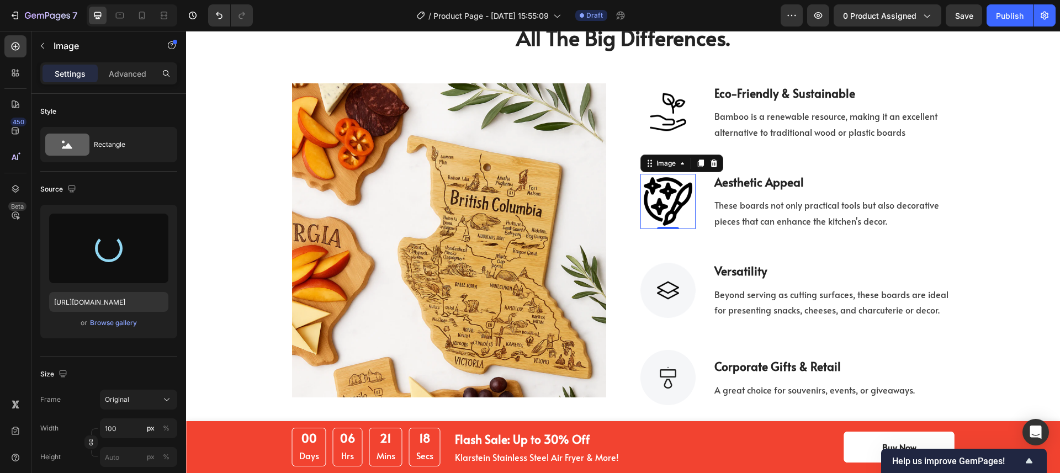
type input "[URL][DOMAIN_NAME]"
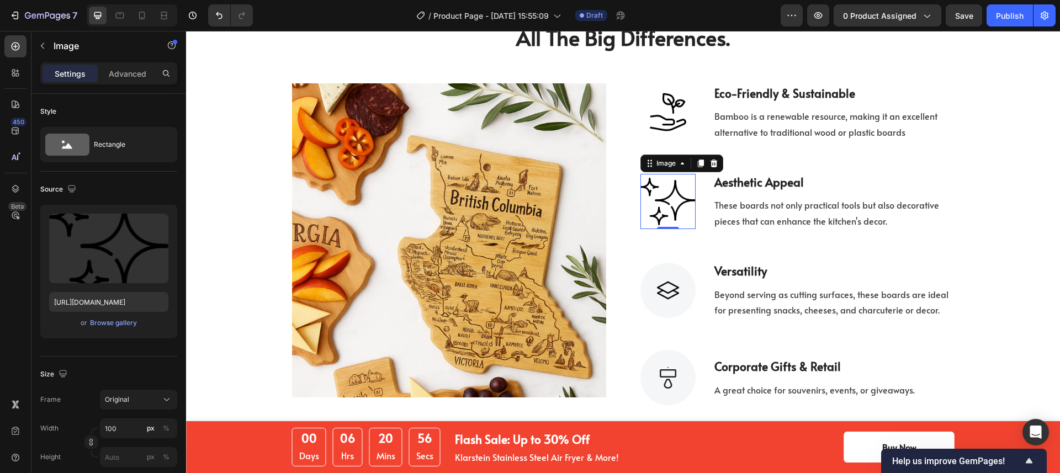
click at [672, 207] on img at bounding box center [667, 201] width 55 height 55
click at [1003, 225] on div "The Small Machine That Makes All The Big Differences. Heading Row Image Image e…" at bounding box center [622, 201] width 857 height 410
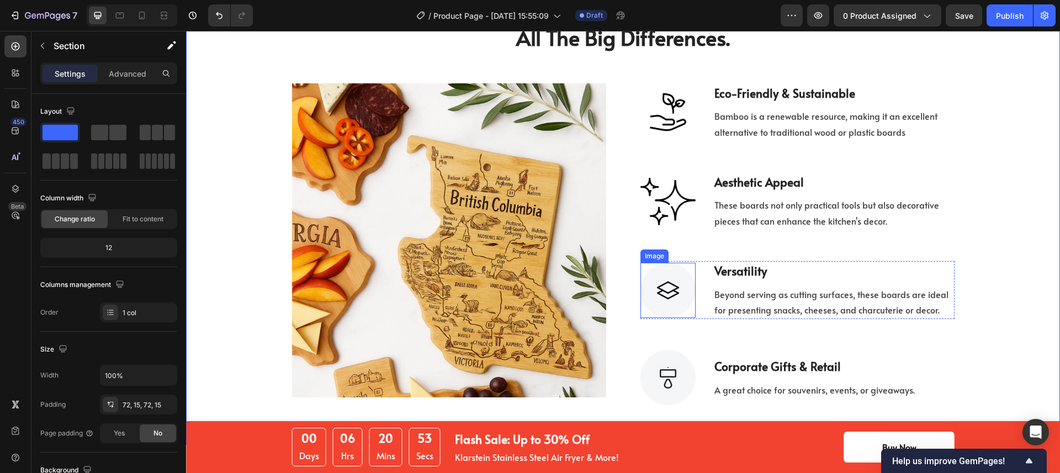
click at [670, 293] on img at bounding box center [667, 290] width 55 height 55
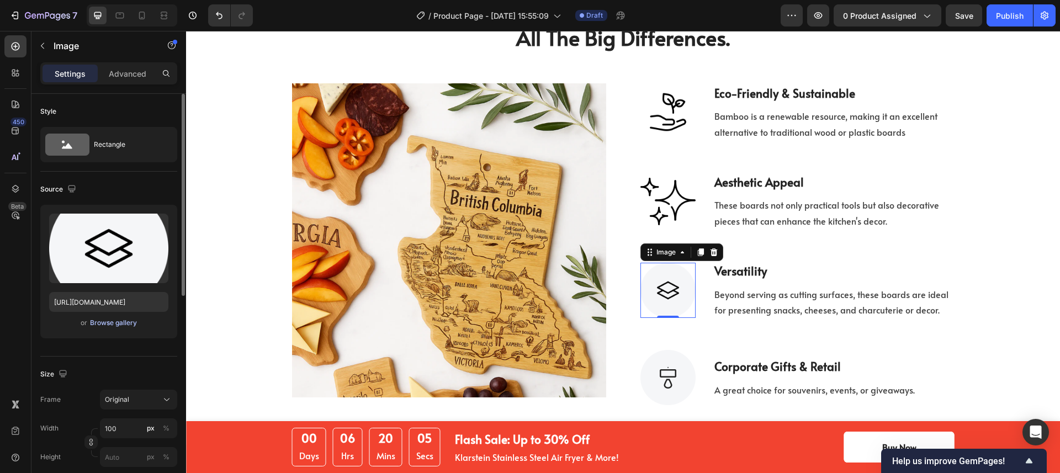
click at [118, 322] on div "Browse gallery" at bounding box center [113, 323] width 47 height 10
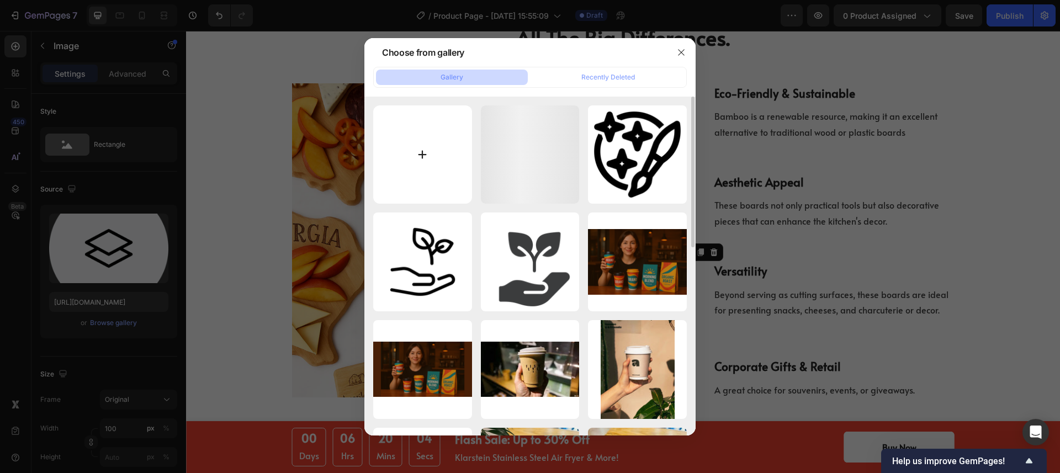
click at [417, 163] on input "file" at bounding box center [422, 154] width 99 height 99
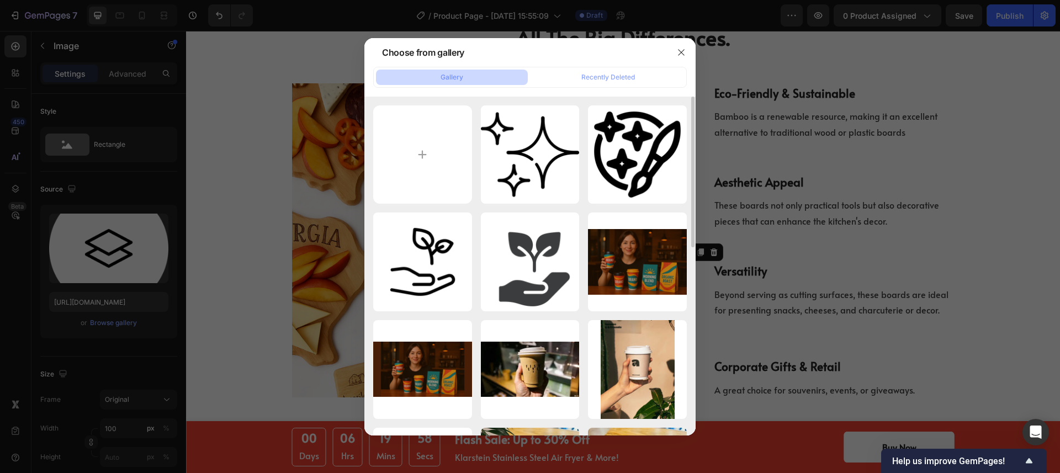
type input "C:\fakepath\nachos.png"
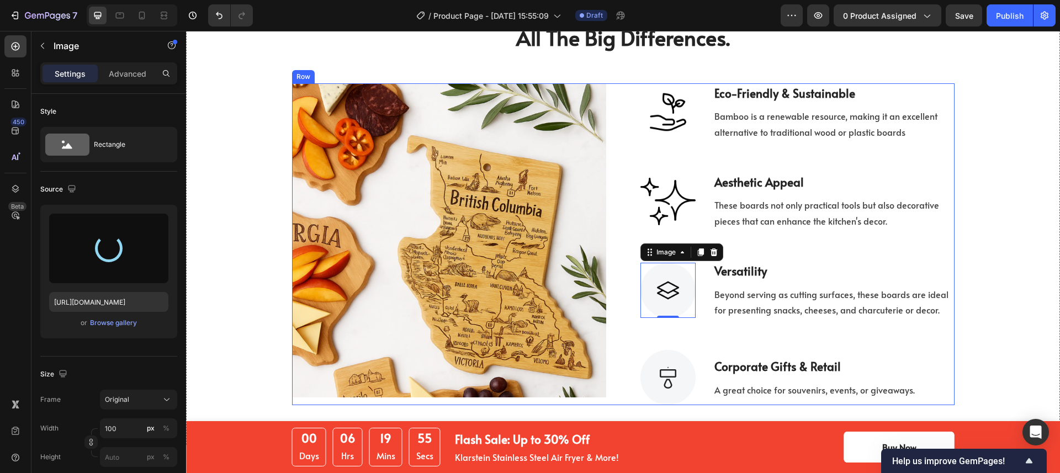
type input "https://cdn.shopify.com/s/files/1/0518/3825/5255/files/gempages_554882697223209…"
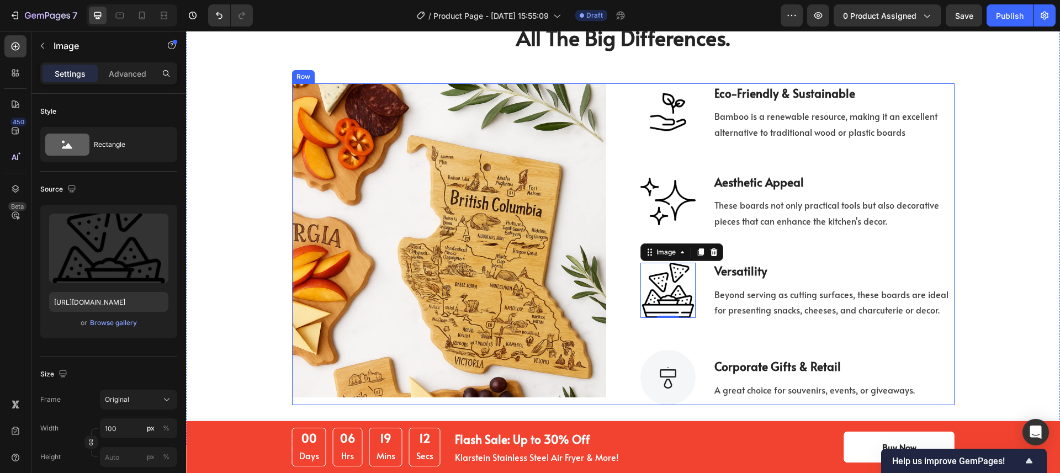
click at [672, 356] on img at bounding box center [667, 377] width 55 height 55
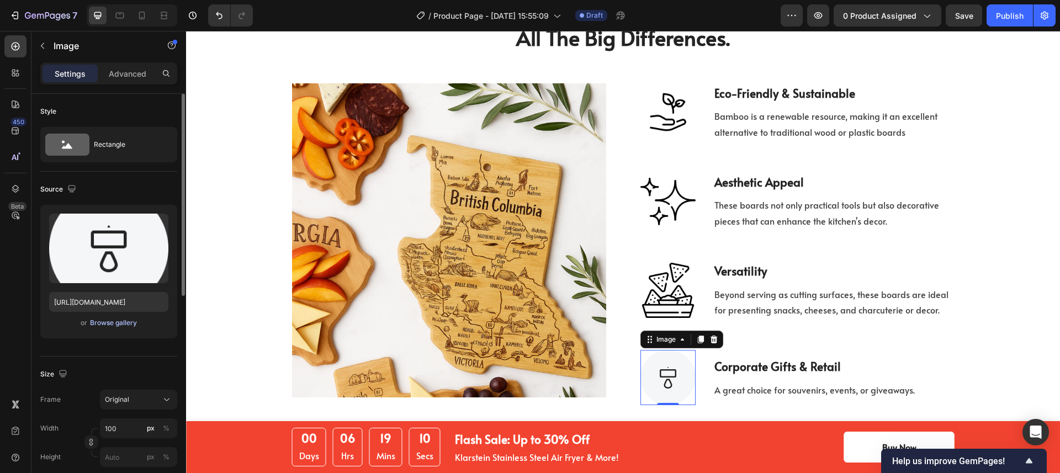
click at [116, 320] on div "Browse gallery" at bounding box center [113, 323] width 47 height 10
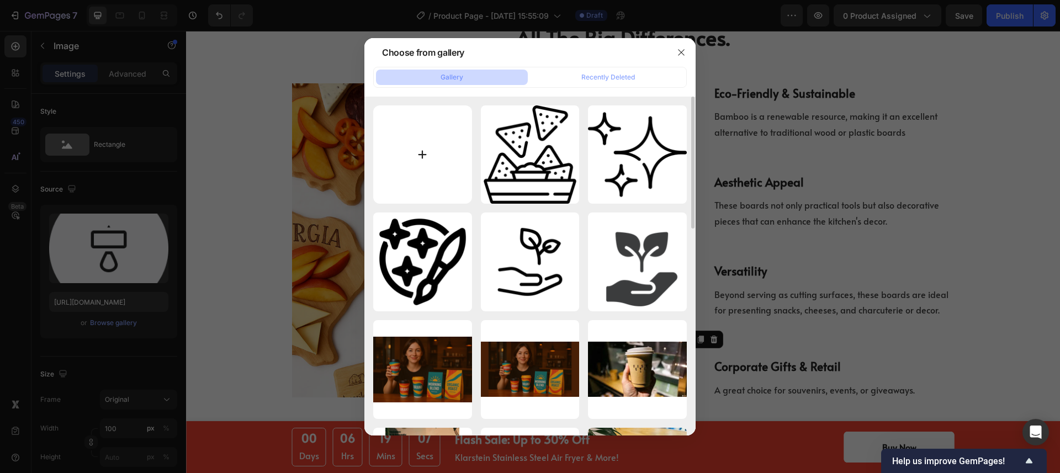
click at [451, 165] on input "file" at bounding box center [422, 154] width 99 height 99
type input "C:\fakepath\present.png"
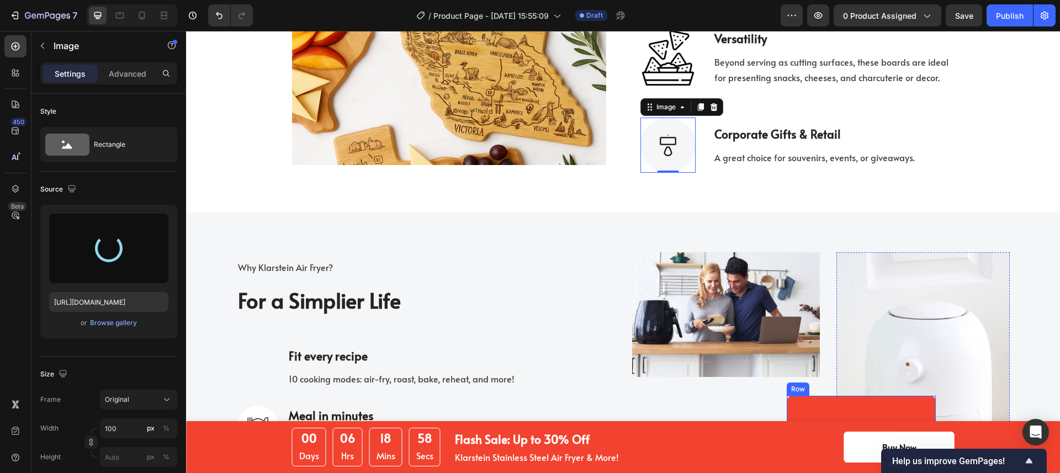
scroll to position [1961, 0]
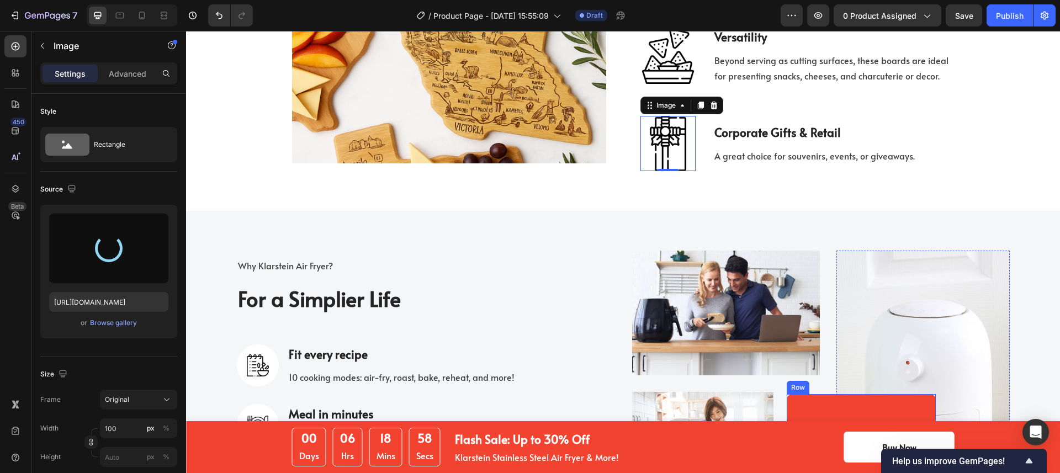
type input "https://cdn.shopify.com/s/files/1/0518/3825/5255/files/gempages_554882697223209…"
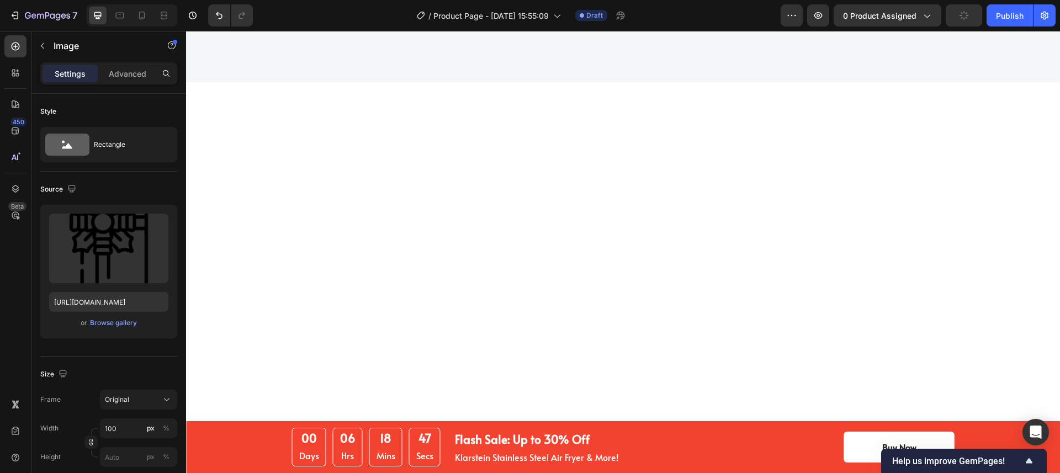
scroll to position [619, 0]
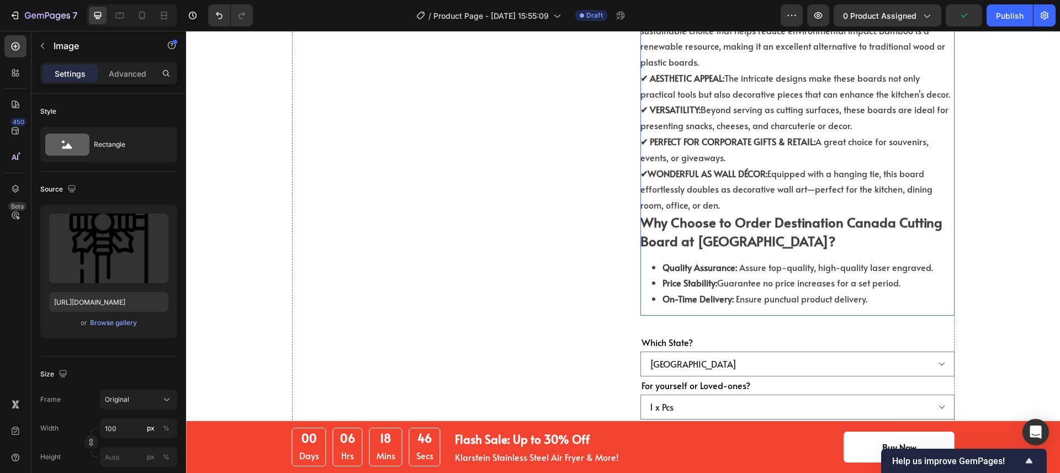
click at [756, 213] on strong "Why Choose to Order Destination Canada Cutting Board at [GEOGRAPHIC_DATA]?" at bounding box center [791, 231] width 302 height 37
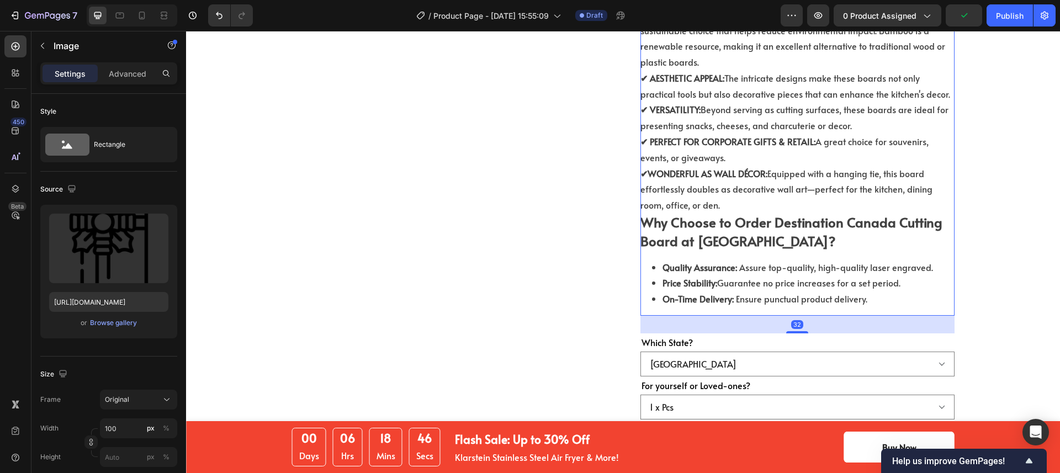
click at [756, 213] on strong "Why Choose to Order Destination Canada Cutting Board at [GEOGRAPHIC_DATA]?" at bounding box center [791, 231] width 302 height 37
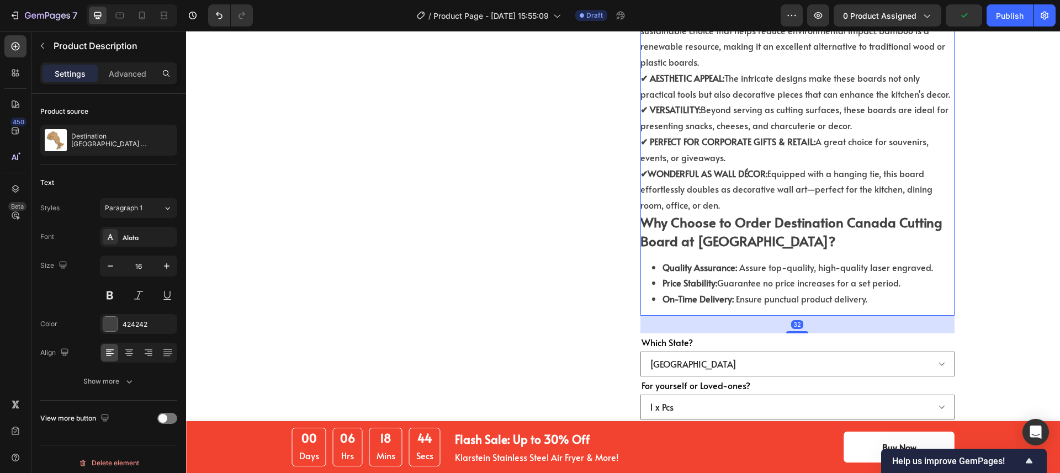
click at [742, 167] on strong "✔ WONDERFUL AS WALL DÉCOR:" at bounding box center [703, 173] width 127 height 12
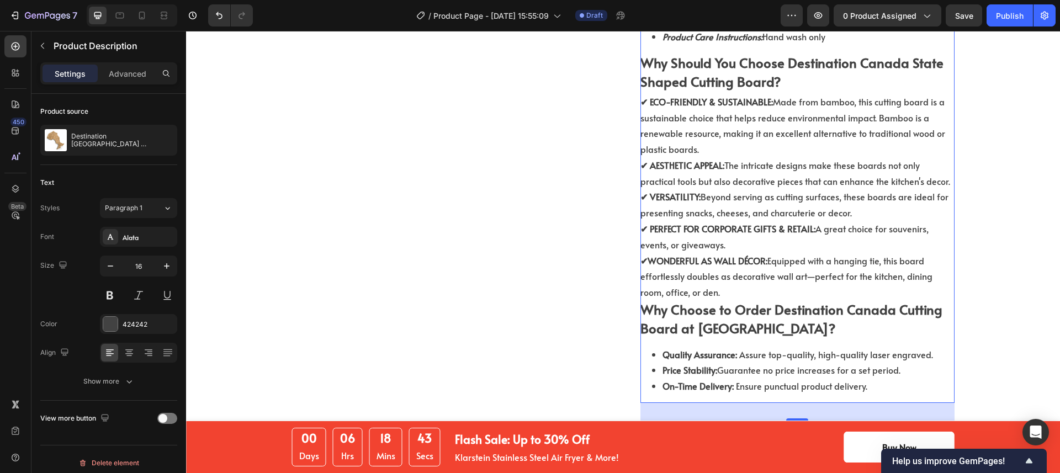
scroll to position [446, 0]
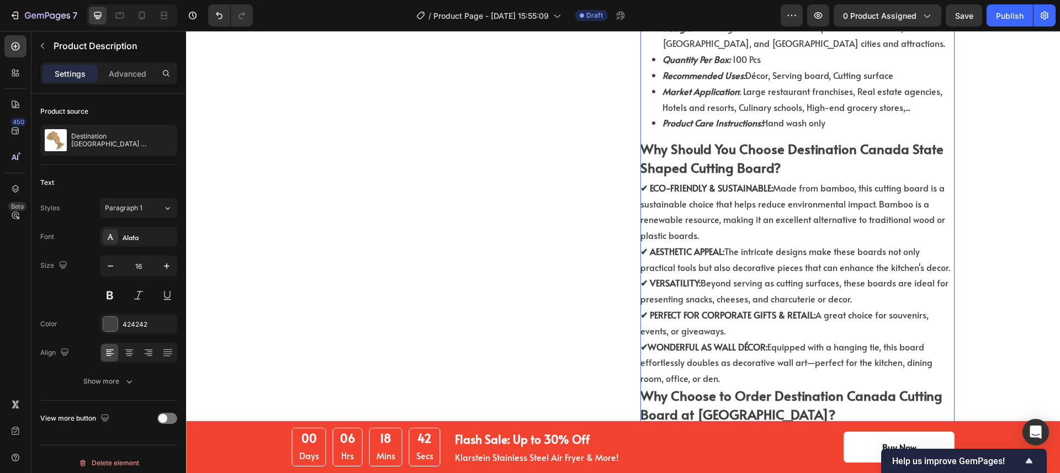
click at [787, 137] on div "Looking for a unique, high-quality product to impress your customers? Our Desti…" at bounding box center [797, 161] width 314 height 656
click at [745, 142] on strong "Why Should You Choose Destination Canada State Shaped Cutting Board?" at bounding box center [791, 158] width 303 height 37
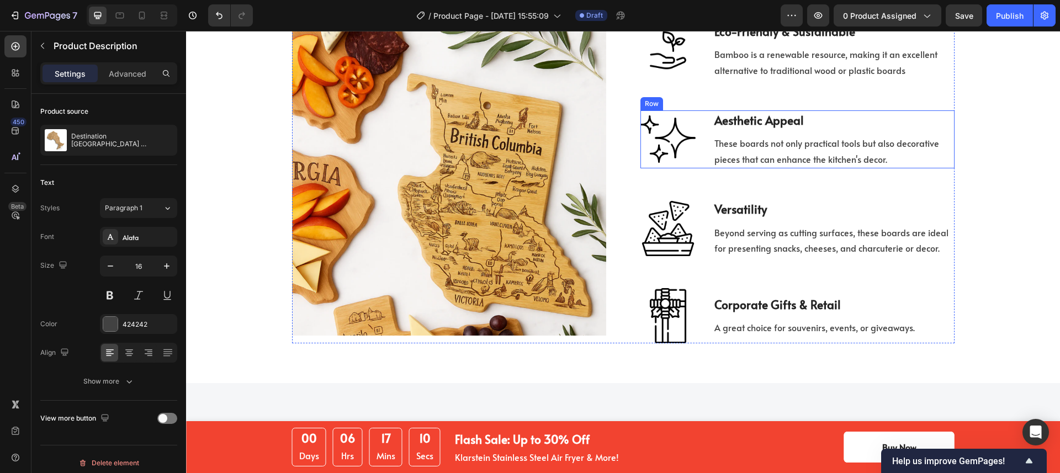
scroll to position [1661, 0]
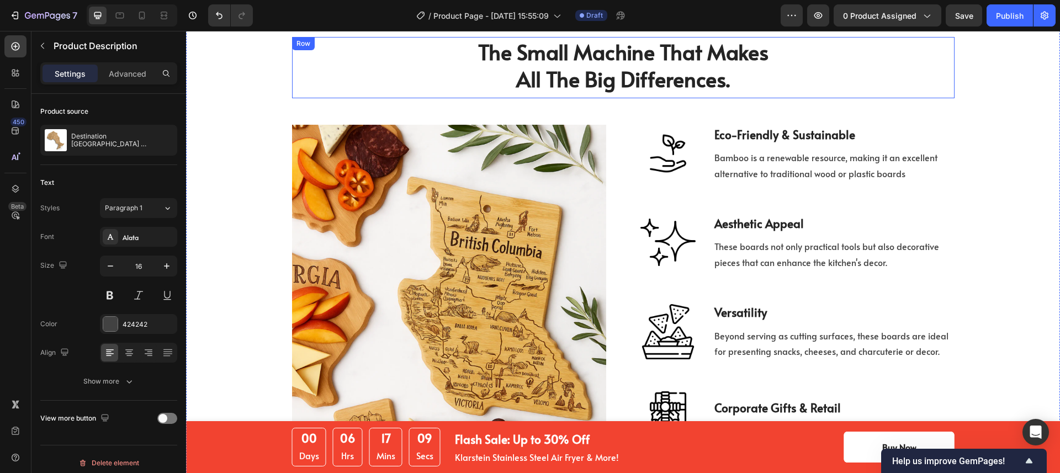
click at [638, 82] on p "All The Big Differences." at bounding box center [623, 78] width 660 height 27
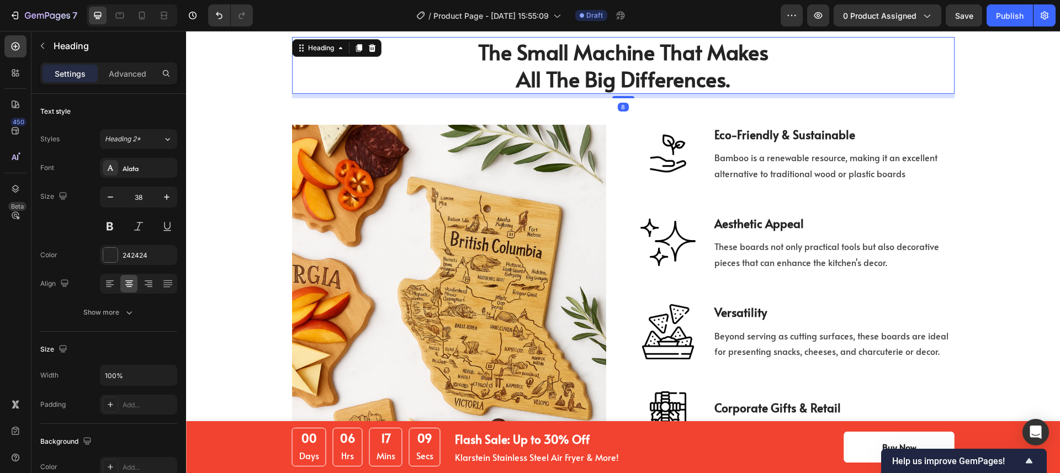
click at [638, 82] on p "All The Big Differences." at bounding box center [623, 78] width 660 height 27
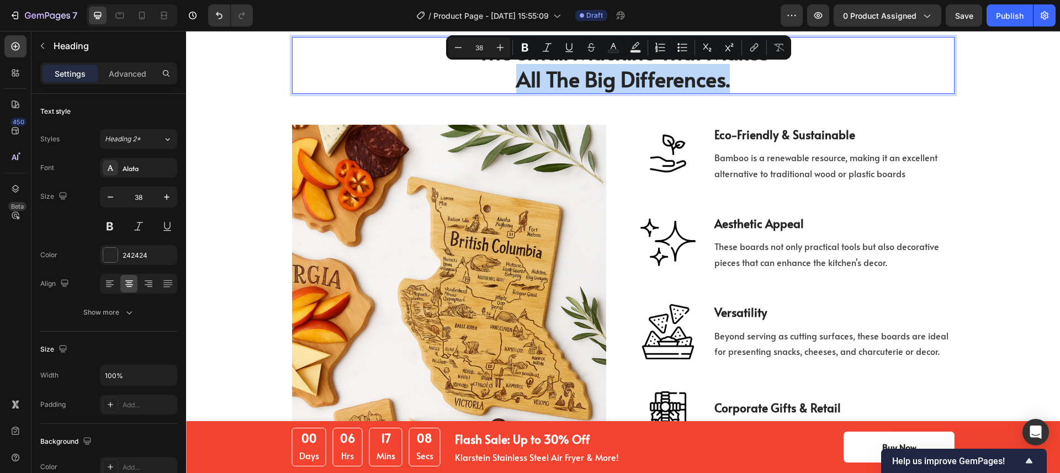
click at [811, 63] on p "The Small Machine That Makes" at bounding box center [623, 51] width 660 height 27
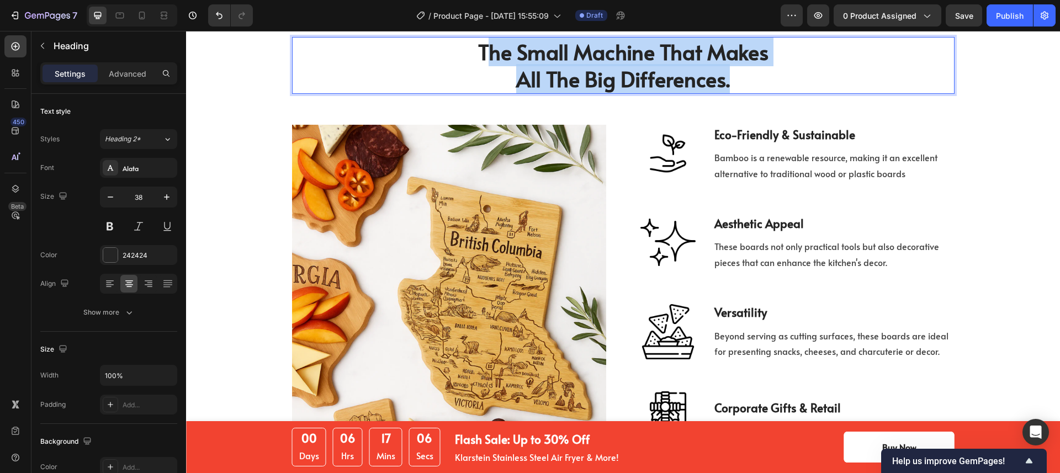
drag, startPoint x: 749, startPoint y: 77, endPoint x: 478, endPoint y: 45, distance: 273.0
click at [478, 45] on h2 "The Small Machine That Makes All The Big Differences." at bounding box center [623, 65] width 663 height 57
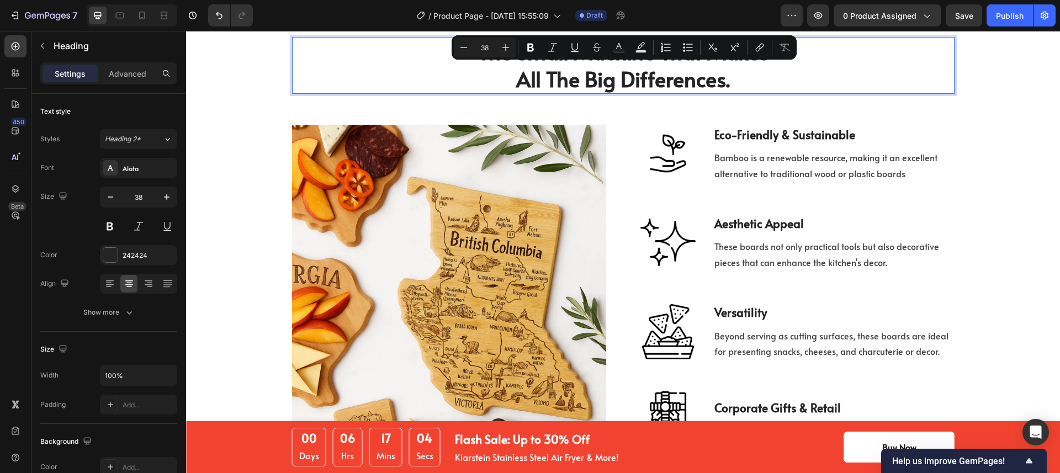
click at [728, 81] on p "All The Big Differences." at bounding box center [623, 78] width 660 height 27
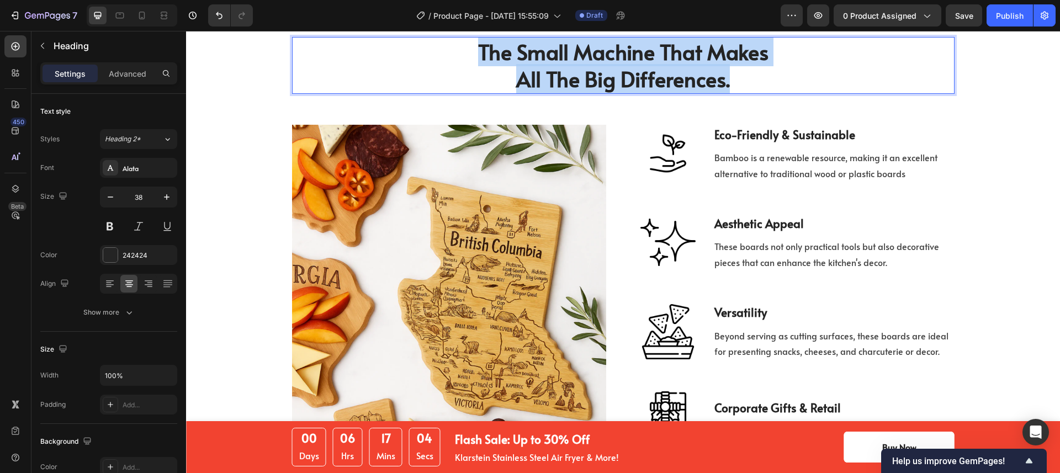
drag, startPoint x: 668, startPoint y: 81, endPoint x: 449, endPoint y: 47, distance: 221.2
click at [449, 47] on h2 "The Small Machine That Makes All The Big Differences." at bounding box center [623, 65] width 663 height 57
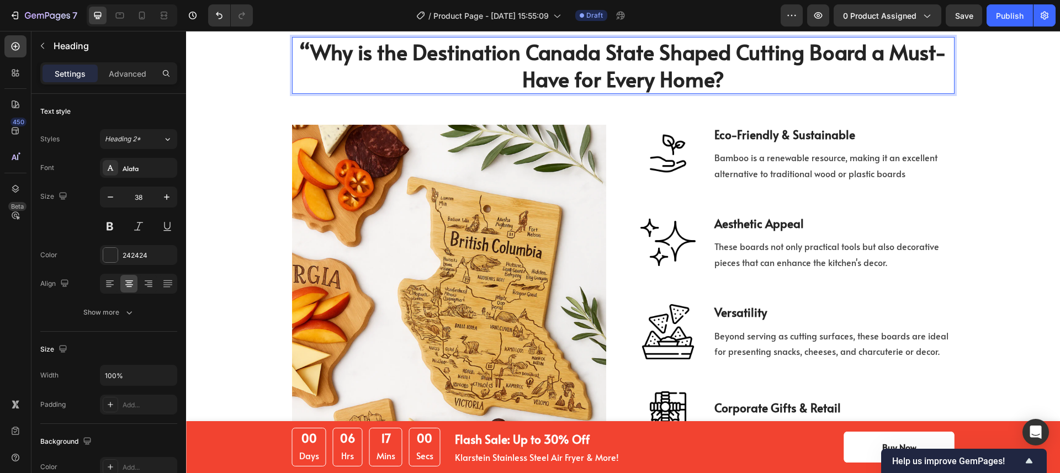
click at [306, 52] on p "“Why is the Destination Canada State Shaped Cutting Board a Must-Have for Every…" at bounding box center [623, 65] width 660 height 55
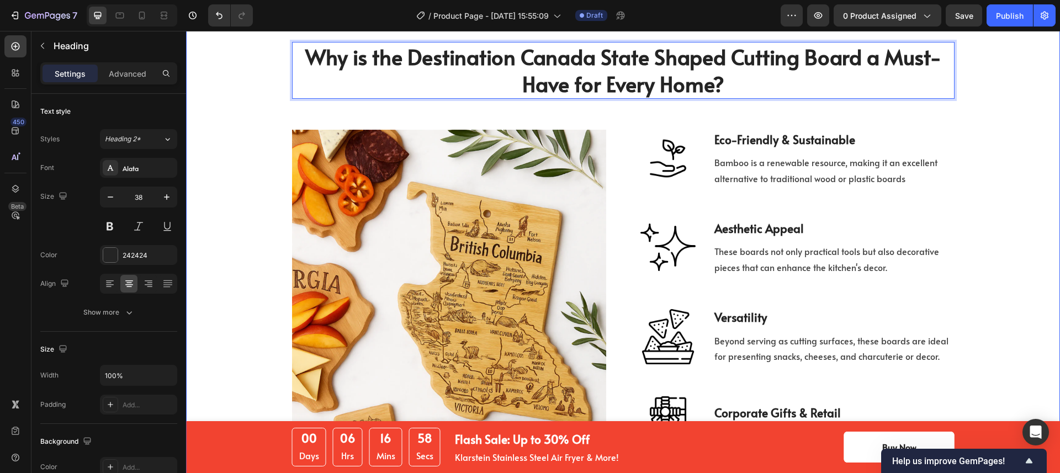
click at [1023, 122] on div "Why is the Destination Canada State Shaped Cutting Board a Must-Have for Every …" at bounding box center [622, 247] width 857 height 410
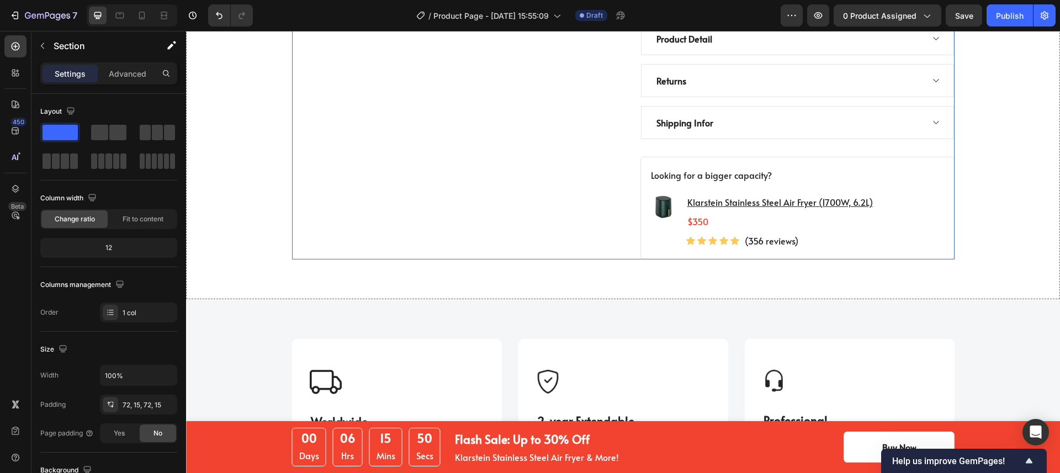
scroll to position [908, 0]
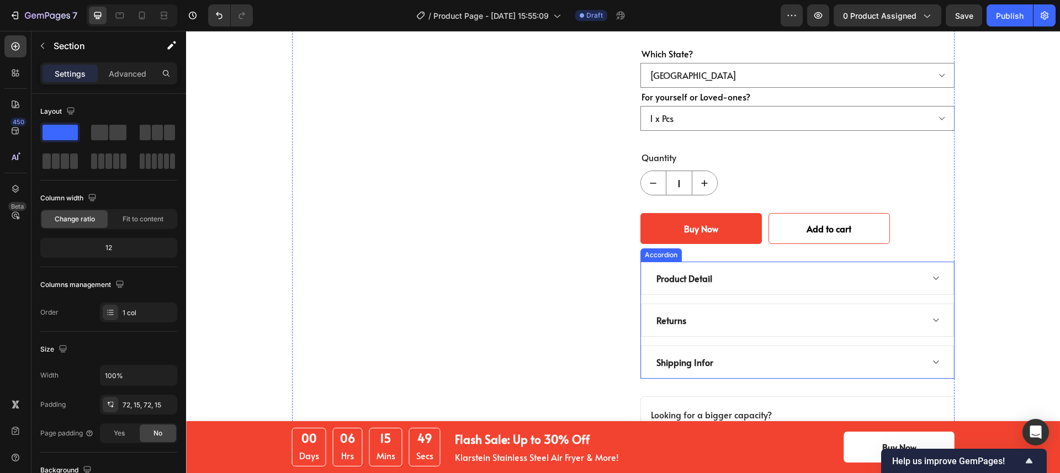
click at [834, 270] on div "Product Detail" at bounding box center [789, 278] width 268 height 17
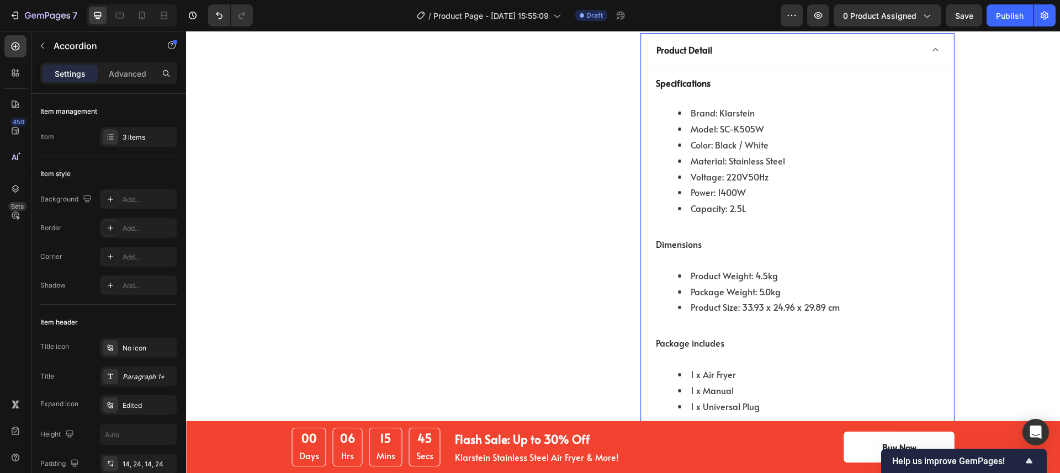
scroll to position [912, 0]
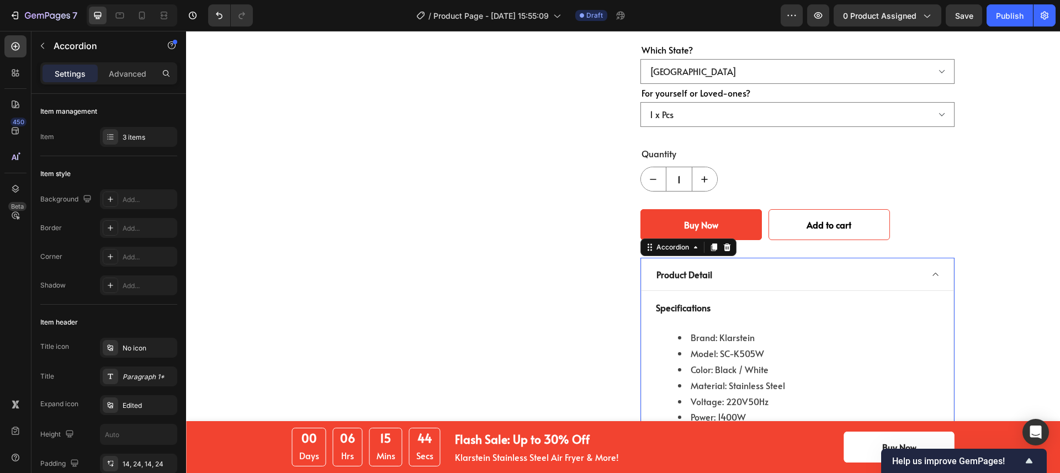
click at [912, 266] on div "Product Detail" at bounding box center [789, 274] width 268 height 17
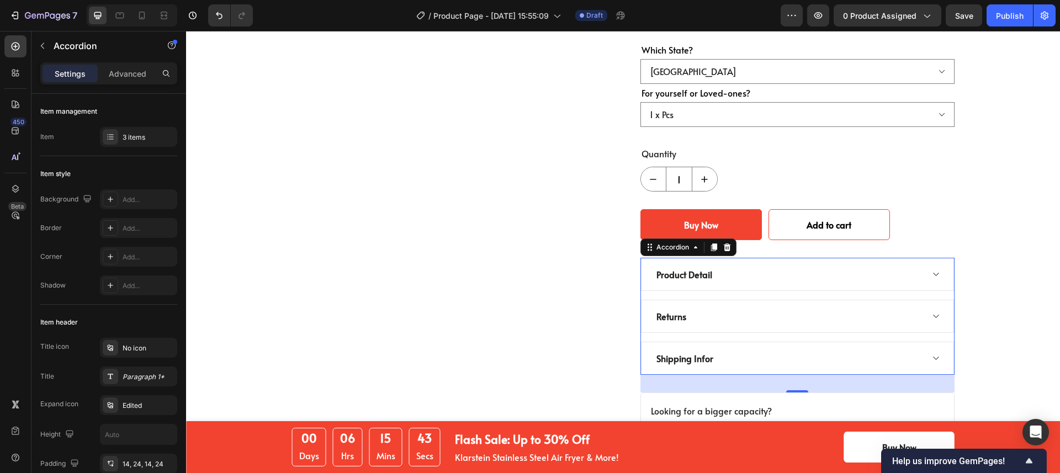
click at [925, 300] on div "Returns" at bounding box center [797, 316] width 313 height 33
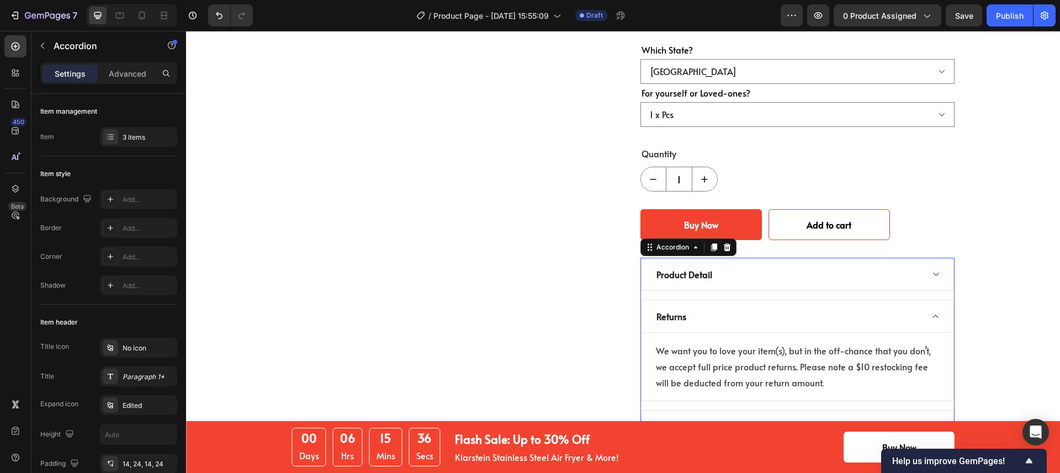
click at [926, 300] on div "Returns" at bounding box center [797, 316] width 313 height 33
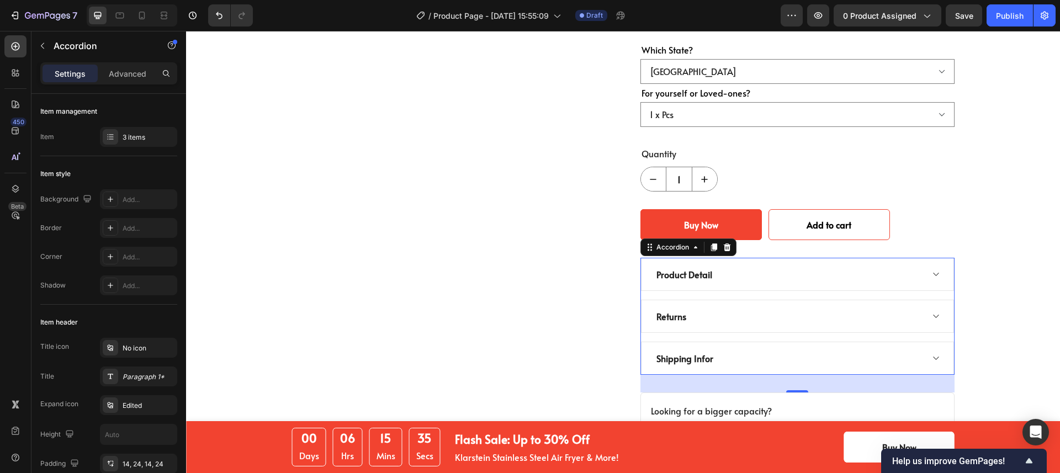
scroll to position [1012, 0]
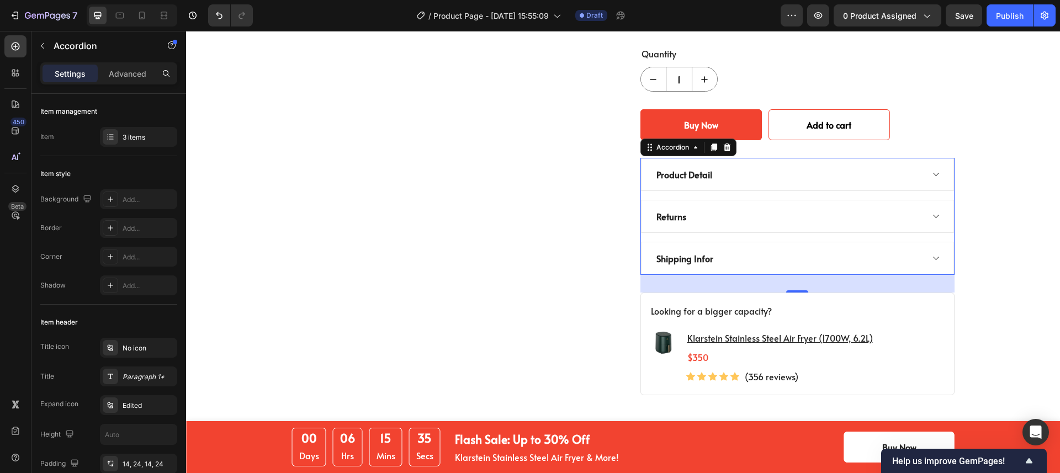
click at [928, 242] on div "Shipping Infor" at bounding box center [797, 258] width 313 height 33
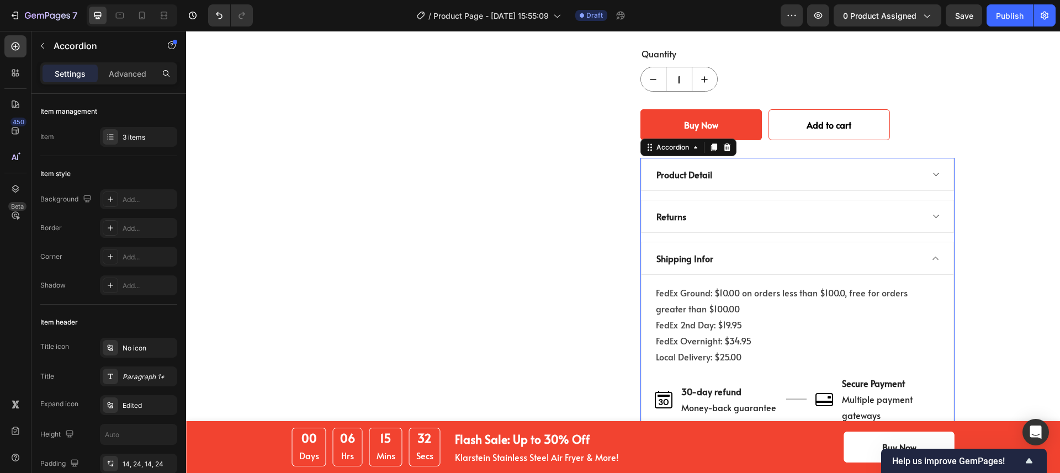
click at [928, 242] on div "Shipping Infor" at bounding box center [797, 258] width 313 height 33
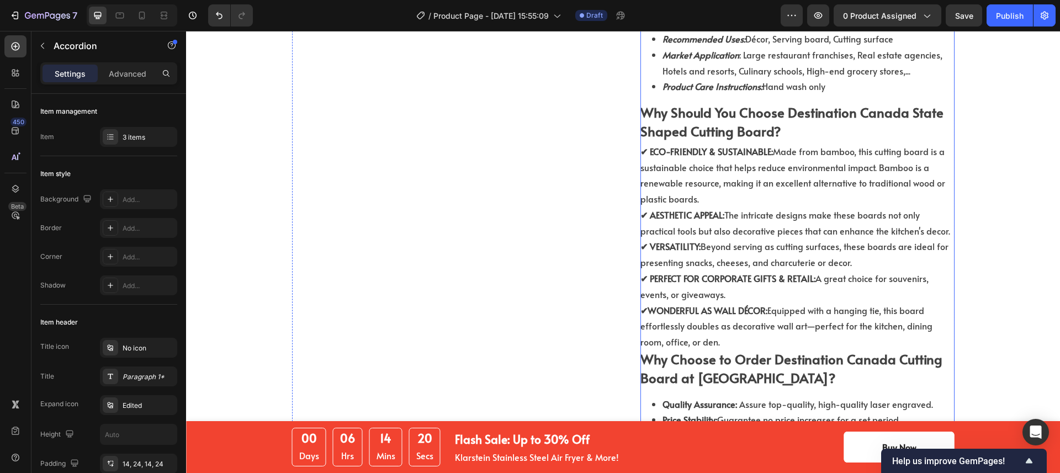
scroll to position [553, 0]
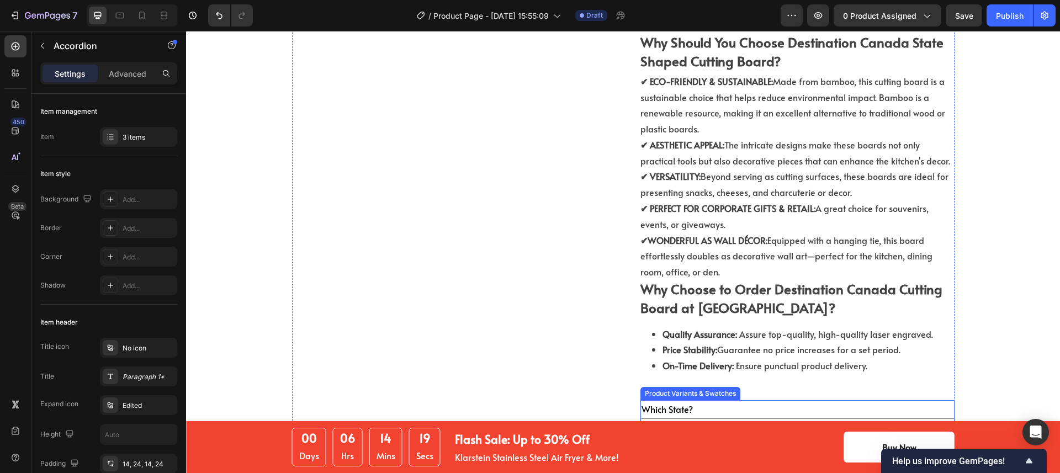
click at [721, 400] on div "Which State? Ontario" at bounding box center [797, 421] width 314 height 43
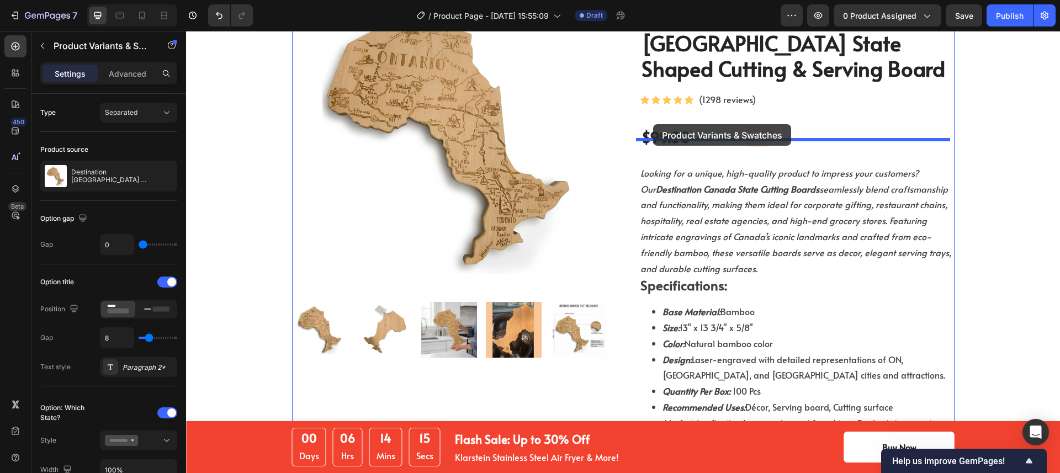
scroll to position [107, 0]
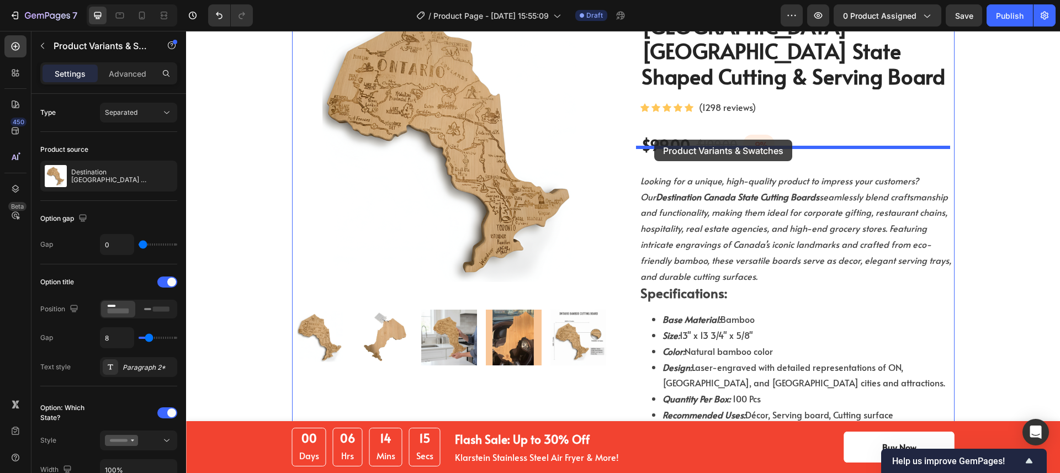
drag, startPoint x: 649, startPoint y: 369, endPoint x: 654, endPoint y: 140, distance: 228.6
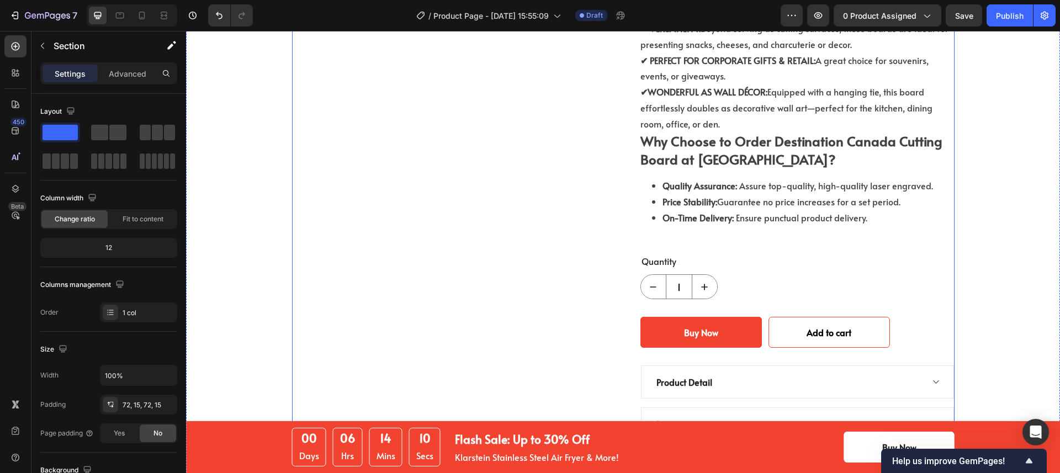
scroll to position [780, 0]
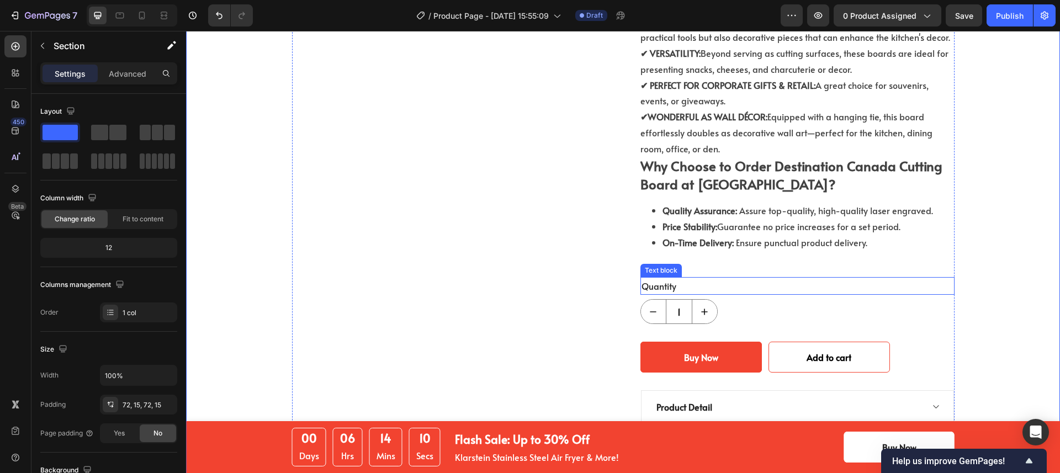
click at [684, 277] on div "Quantity" at bounding box center [797, 286] width 314 height 18
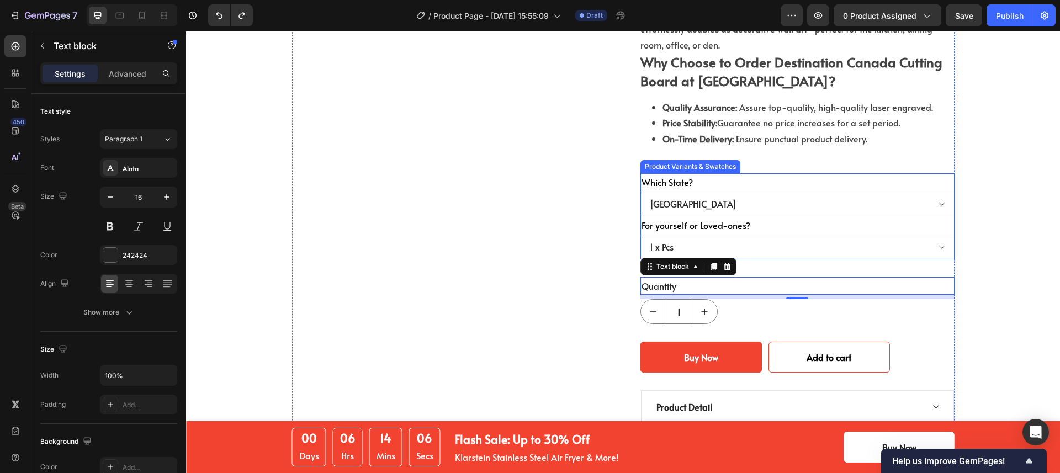
click at [812, 173] on div "Which State? Ontario" at bounding box center [797, 194] width 314 height 43
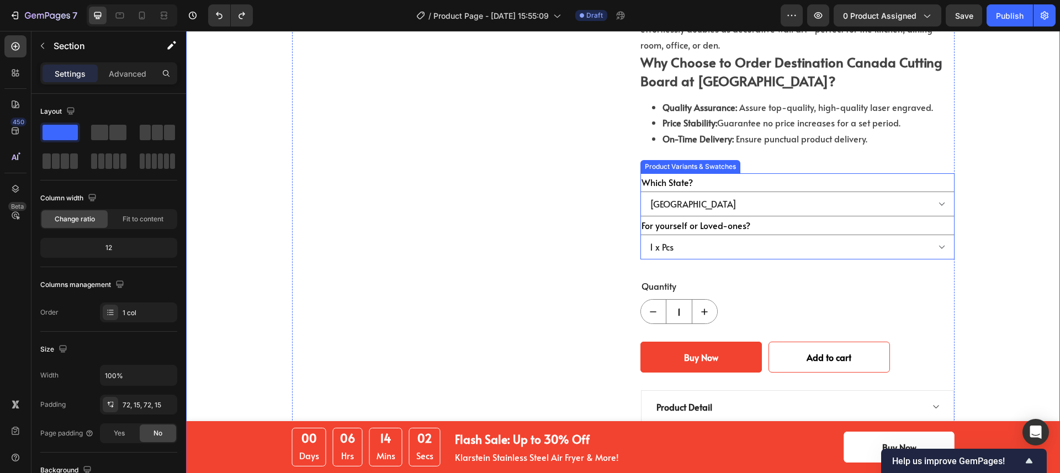
click at [807, 173] on div "Which State? Ontario" at bounding box center [797, 194] width 314 height 43
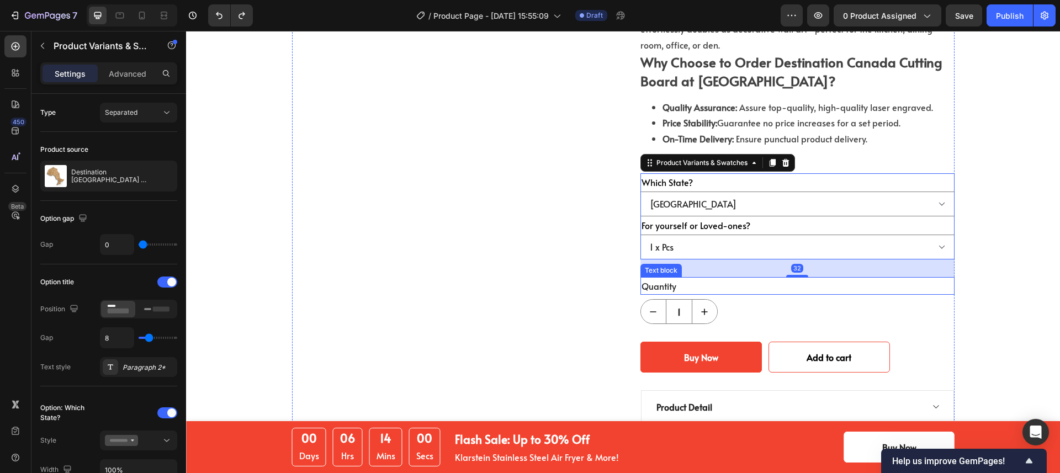
click at [759, 277] on div "Quantity" at bounding box center [797, 286] width 314 height 18
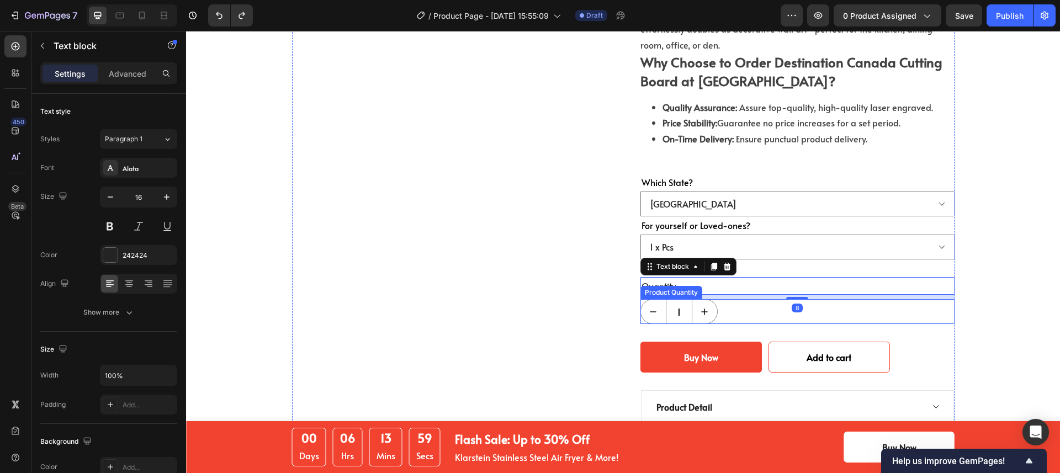
click at [746, 299] on div "1" at bounding box center [797, 311] width 314 height 25
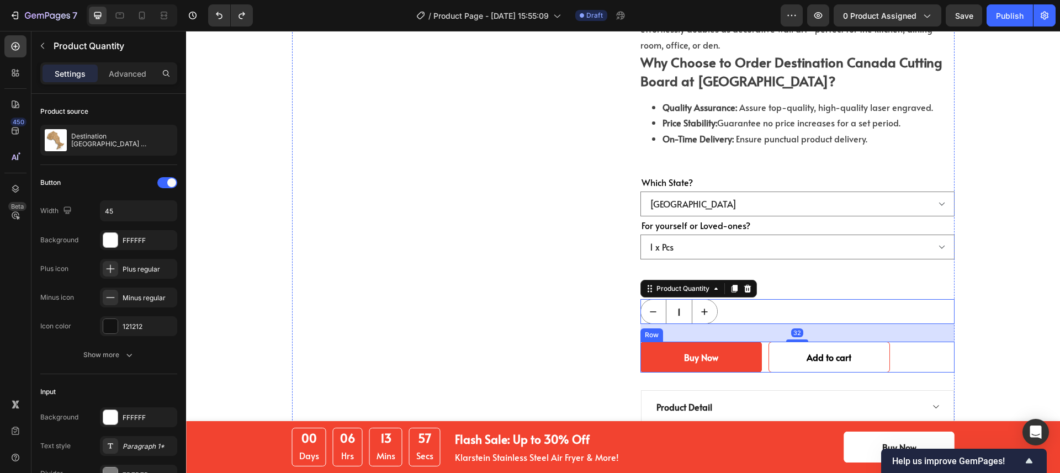
click at [904, 342] on div "Buy Now Add to Cart Add to cart Add to Cart Row" at bounding box center [797, 357] width 314 height 31
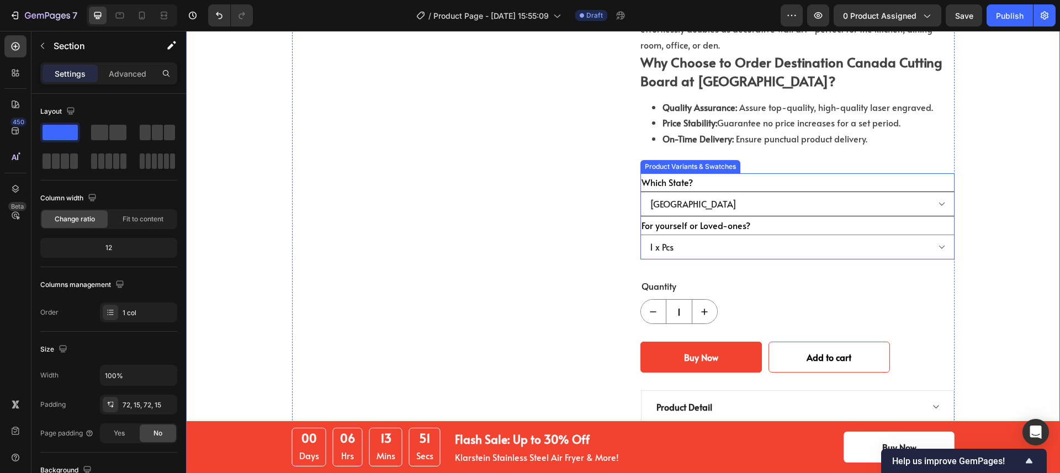
click at [786, 192] on select "[GEOGRAPHIC_DATA]" at bounding box center [797, 204] width 314 height 25
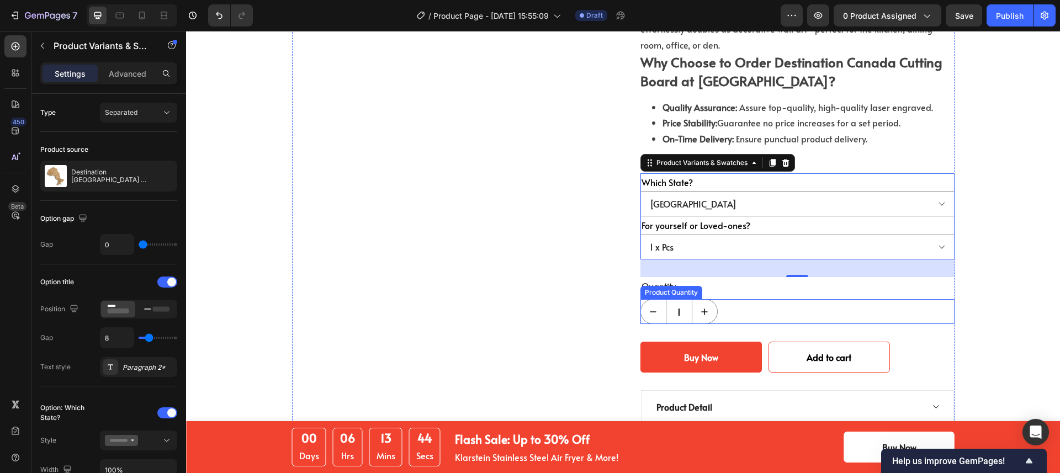
click at [745, 299] on div "1" at bounding box center [797, 311] width 314 height 25
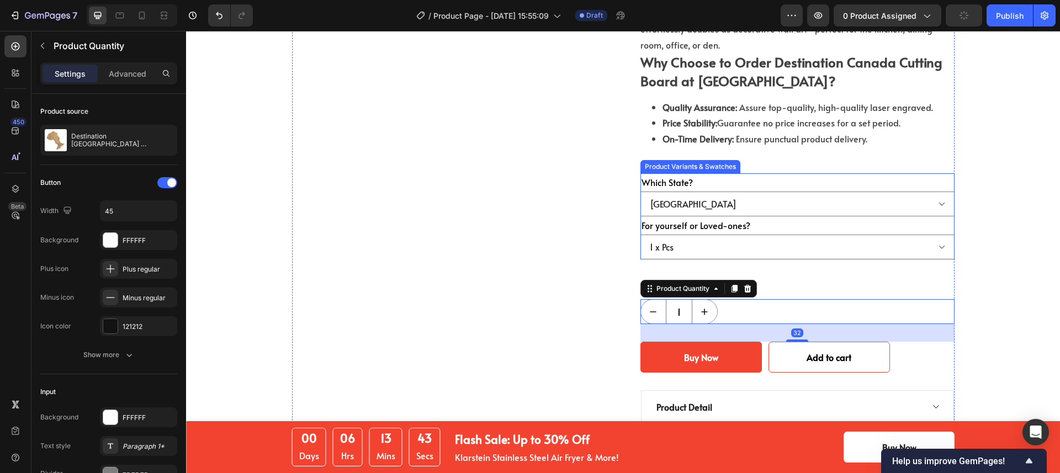
click at [733, 173] on div "Which State? Ontario" at bounding box center [797, 194] width 314 height 43
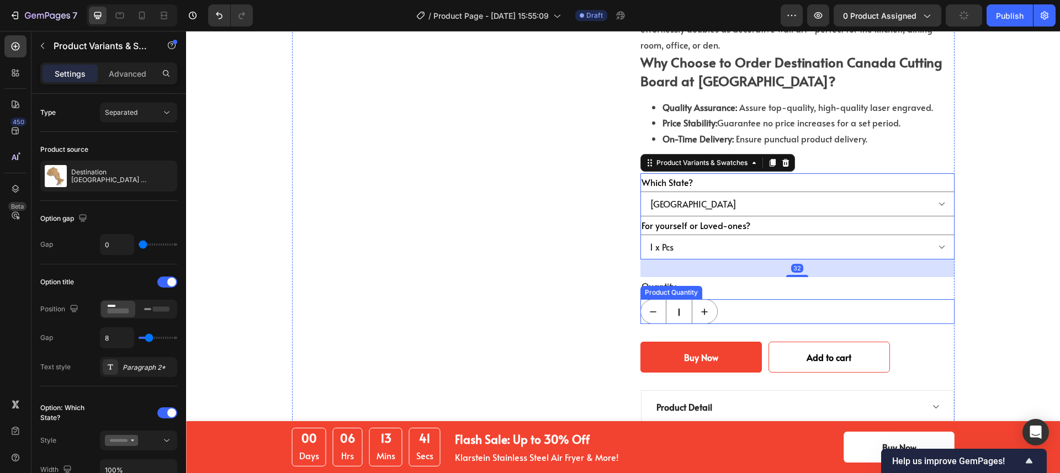
click at [745, 299] on div "1" at bounding box center [797, 311] width 314 height 25
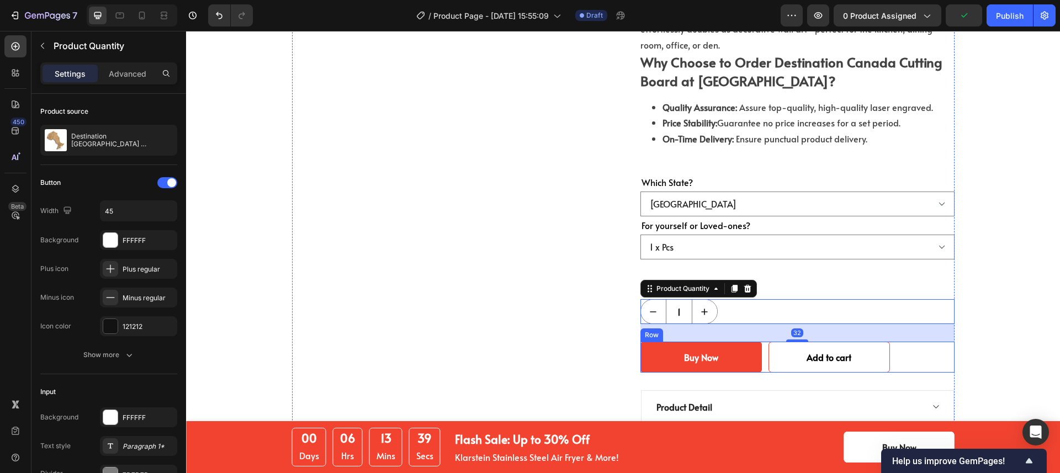
click at [909, 342] on div "Buy Now Add to Cart Add to cart Add to Cart Row" at bounding box center [797, 357] width 314 height 31
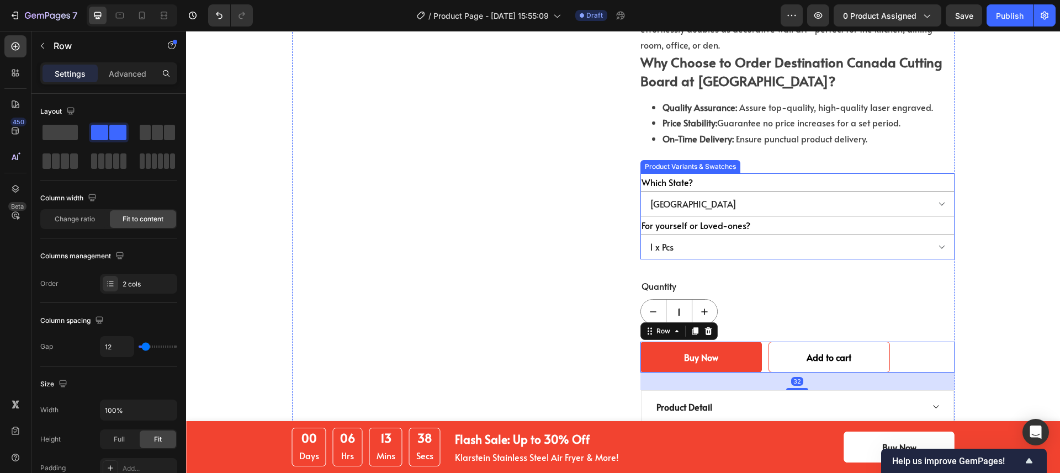
click at [760, 173] on div "Which State? Ontario" at bounding box center [797, 194] width 314 height 43
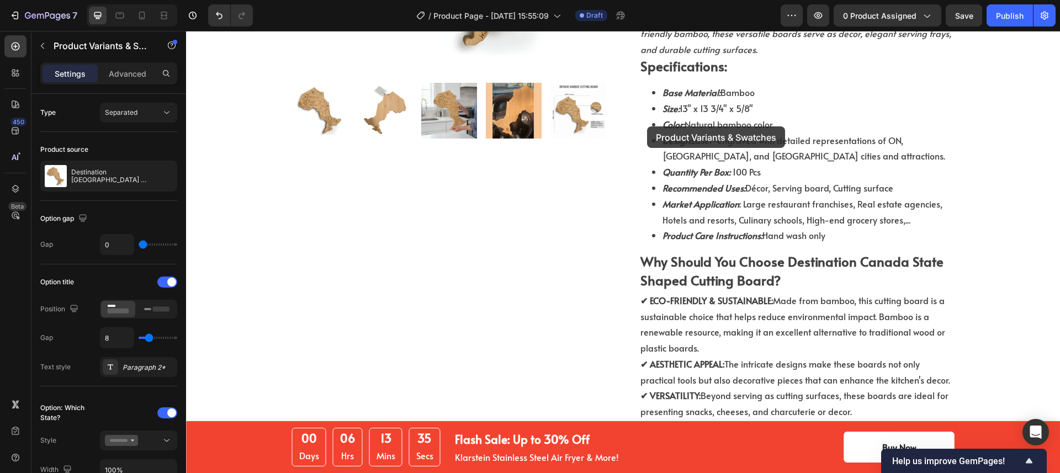
scroll to position [63, 0]
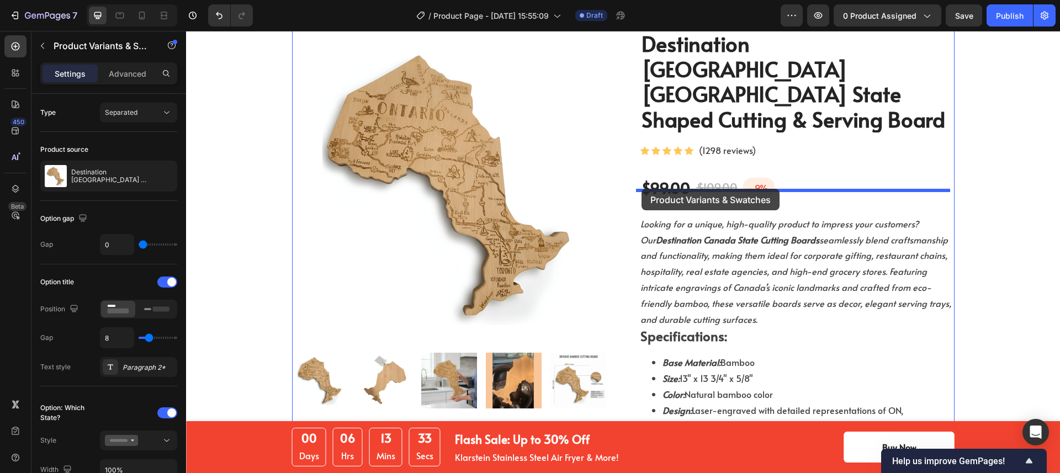
drag, startPoint x: 645, startPoint y: 145, endPoint x: 642, endPoint y: 189, distance: 43.8
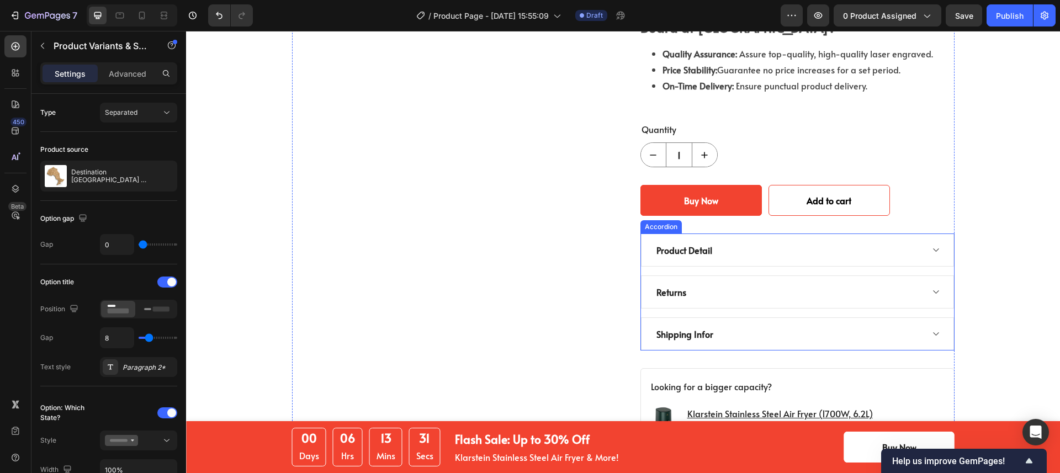
scroll to position [822, 0]
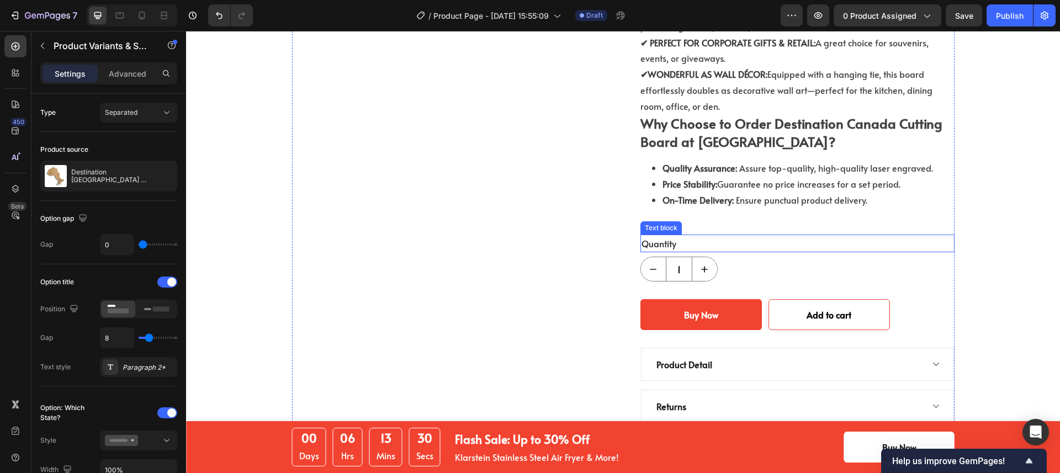
click at [730, 235] on div "Quantity" at bounding box center [797, 244] width 314 height 18
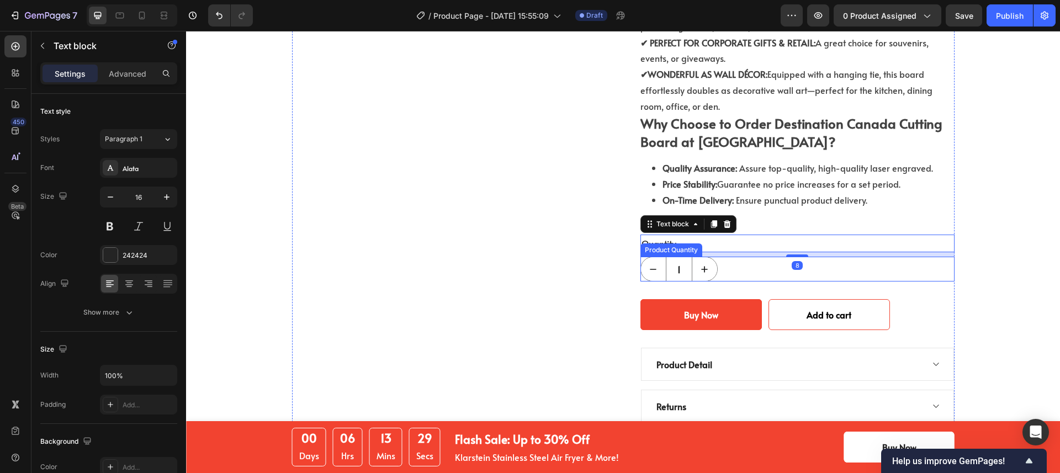
click at [740, 257] on div "1" at bounding box center [797, 269] width 314 height 25
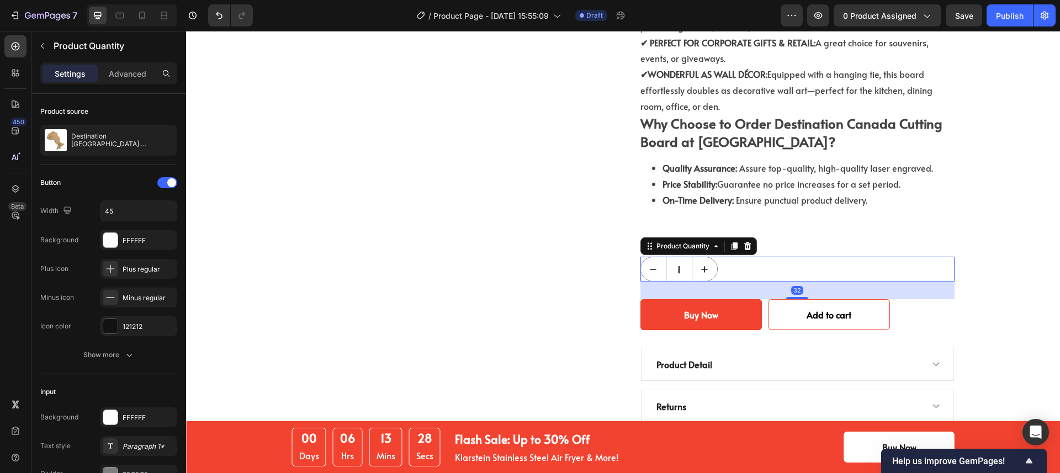
click at [777, 235] on div "Quantity" at bounding box center [797, 244] width 314 height 18
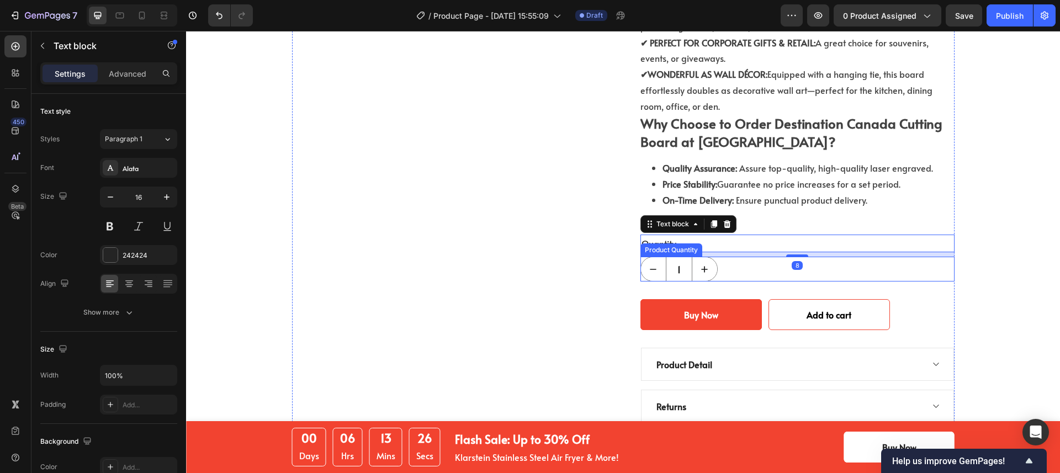
click at [641, 257] on div "1" at bounding box center [797, 269] width 314 height 25
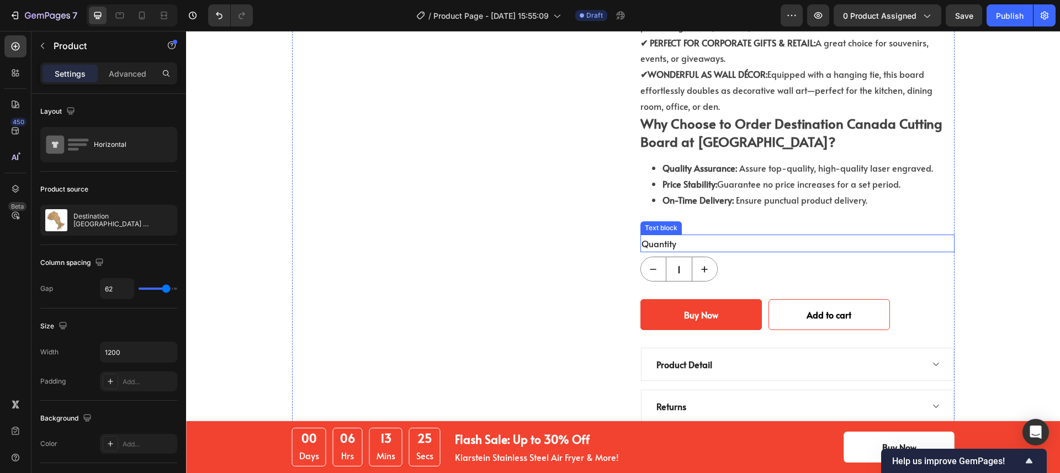
click at [785, 235] on div "Quantity" at bounding box center [797, 244] width 314 height 18
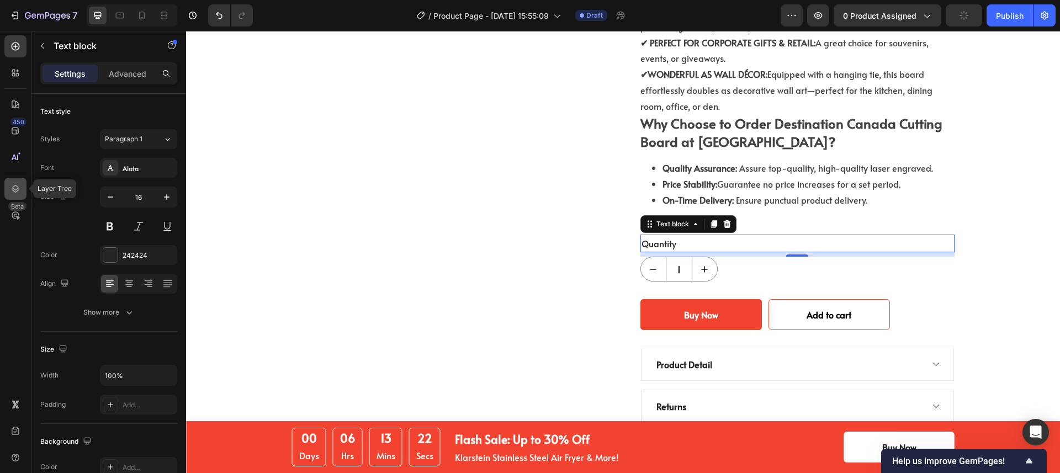
click at [4, 189] on div at bounding box center [15, 189] width 22 height 22
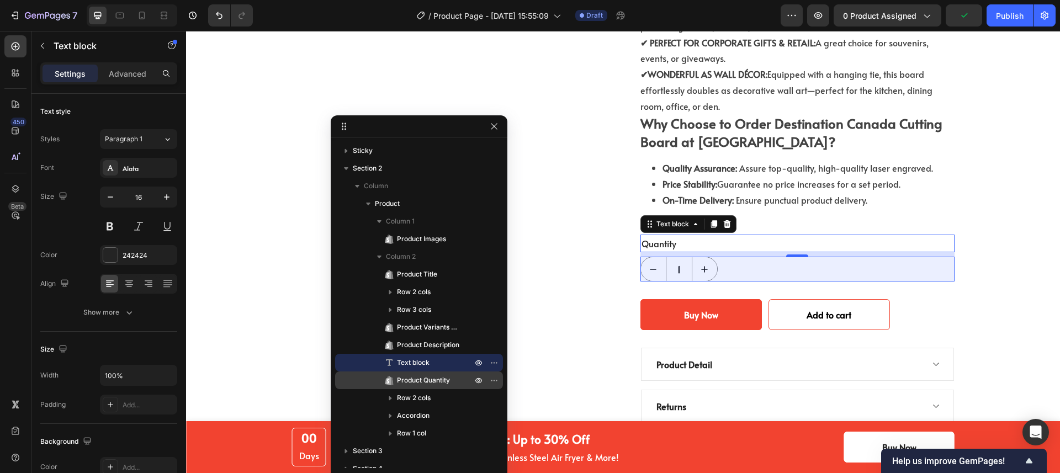
click at [417, 382] on span "Product Quantity" at bounding box center [423, 380] width 53 height 11
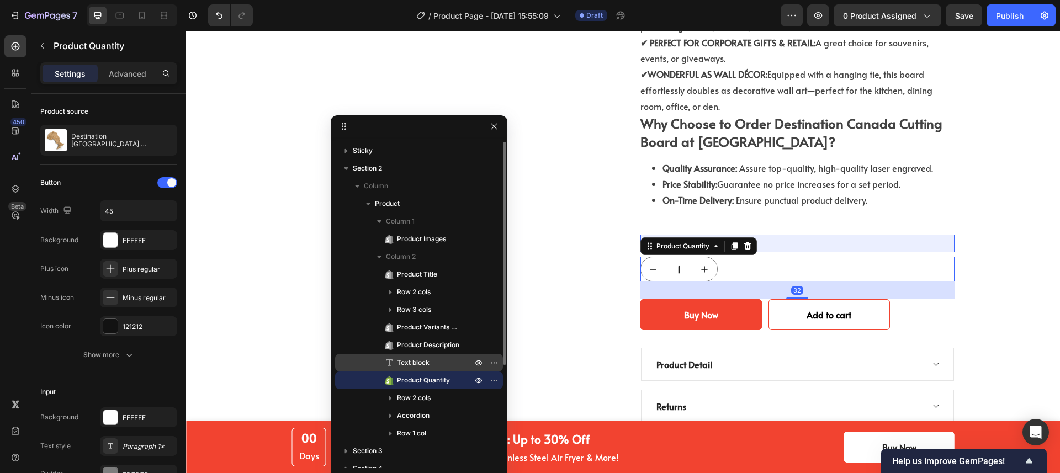
click at [420, 367] on span "Text block" at bounding box center [413, 362] width 33 height 11
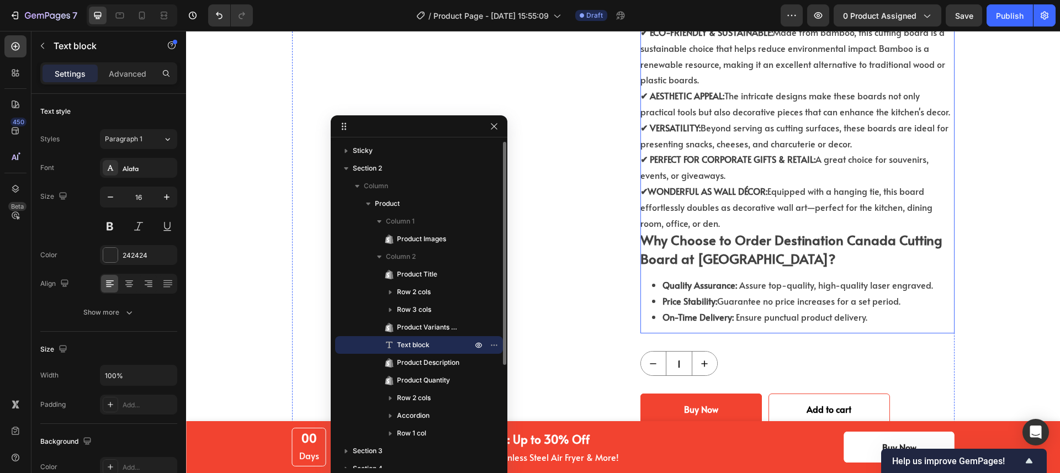
scroll to position [730, 0]
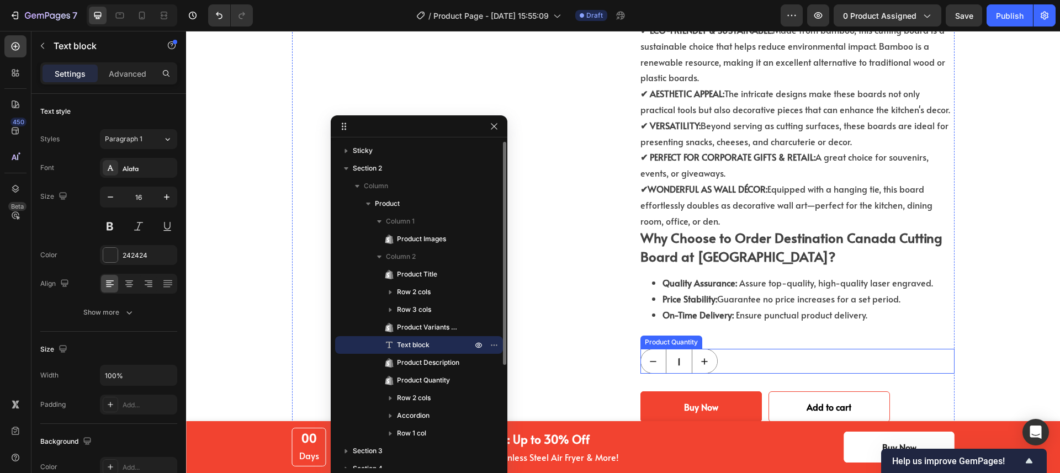
click at [749, 349] on div "1" at bounding box center [797, 361] width 314 height 25
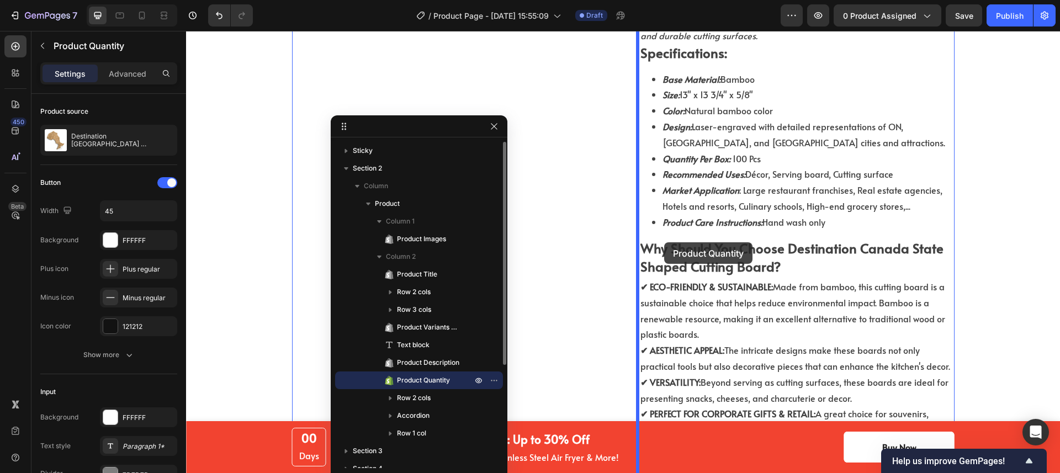
scroll to position [172, 0]
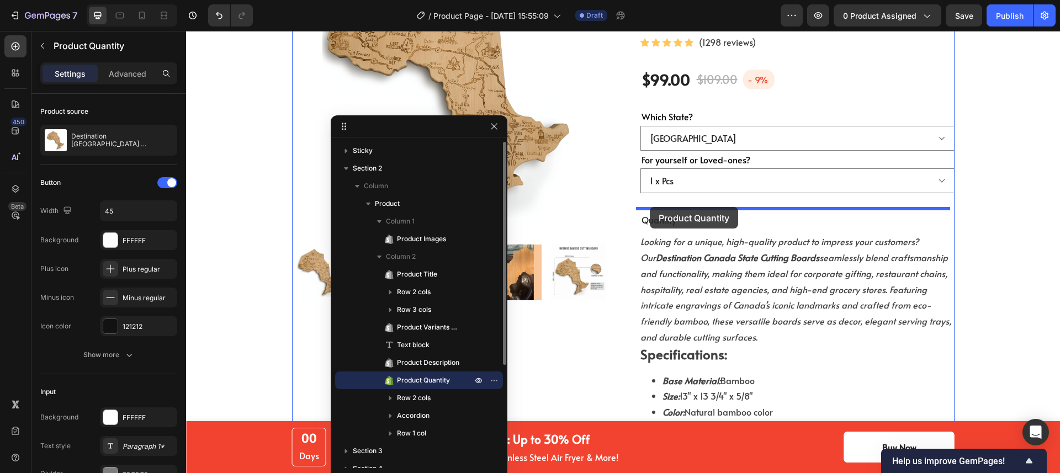
drag, startPoint x: 648, startPoint y: 317, endPoint x: 650, endPoint y: 207, distance: 110.4
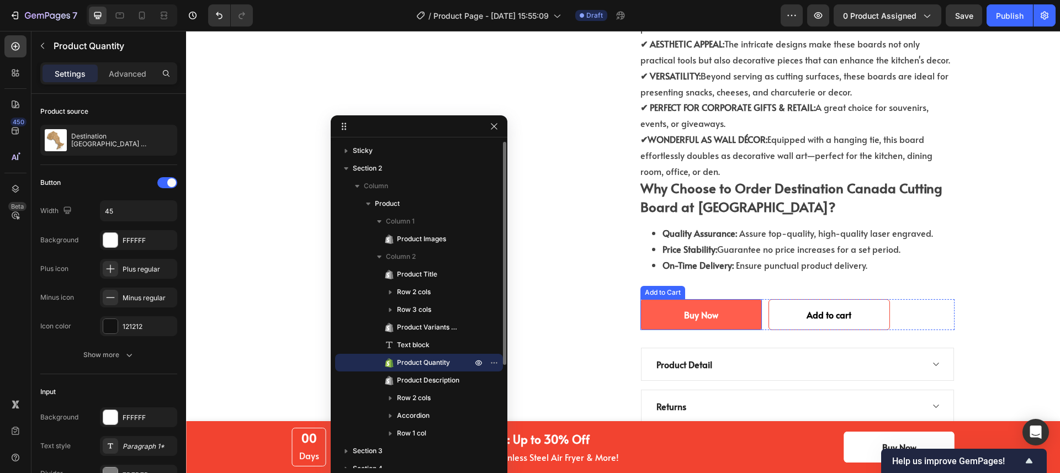
scroll to position [814, 0]
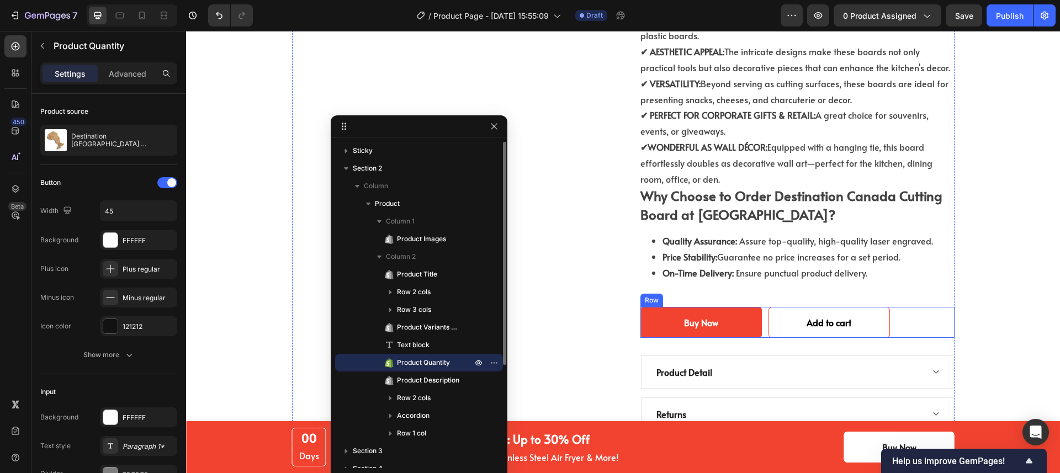
click at [924, 307] on div "Buy Now Add to Cart Add to cart Add to Cart Row" at bounding box center [797, 322] width 314 height 31
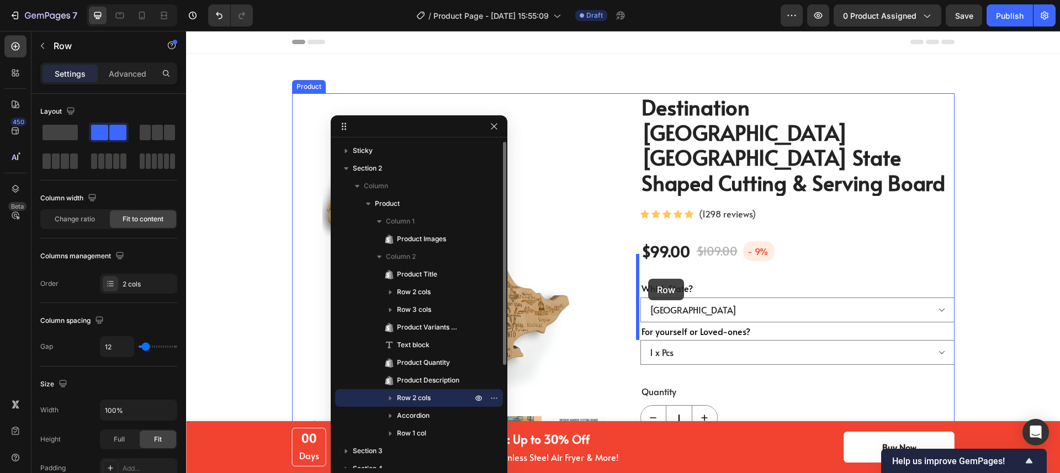
scroll to position [101, 0]
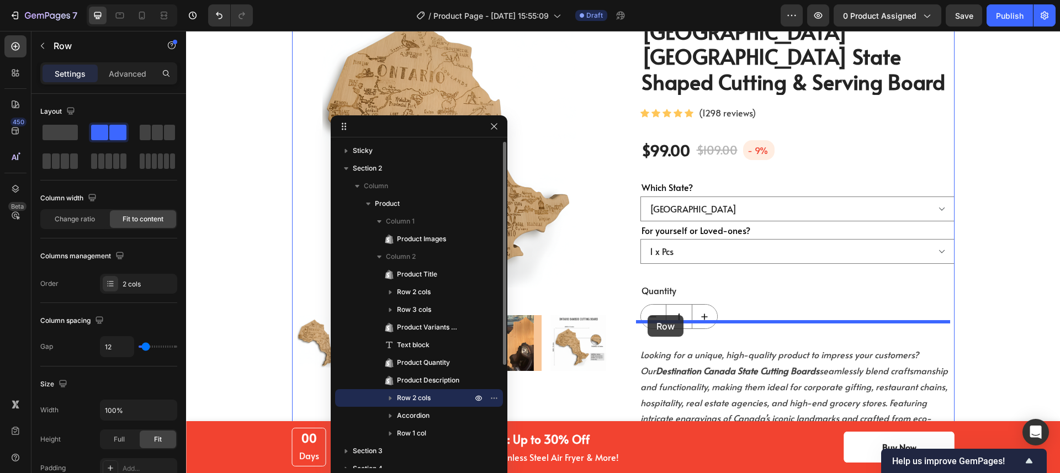
drag, startPoint x: 644, startPoint y: 276, endPoint x: 648, endPoint y: 315, distance: 39.9
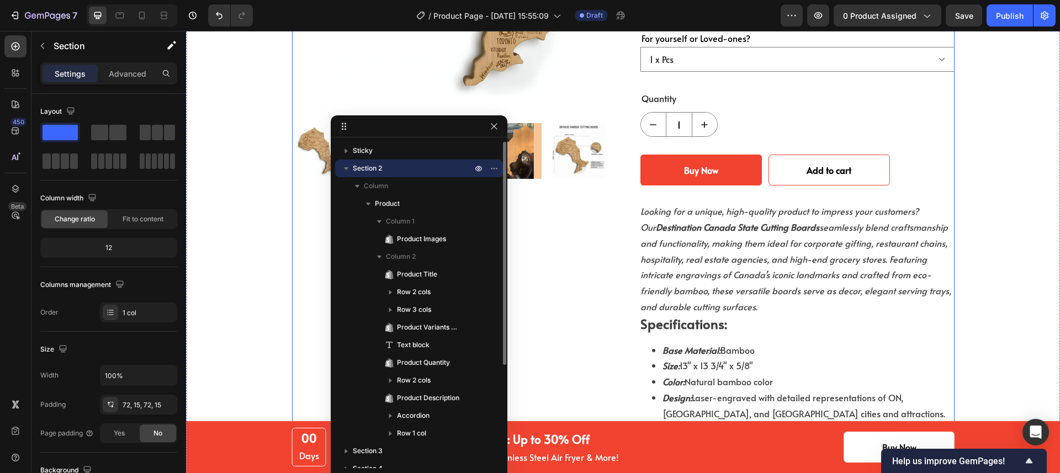
scroll to position [295, 0]
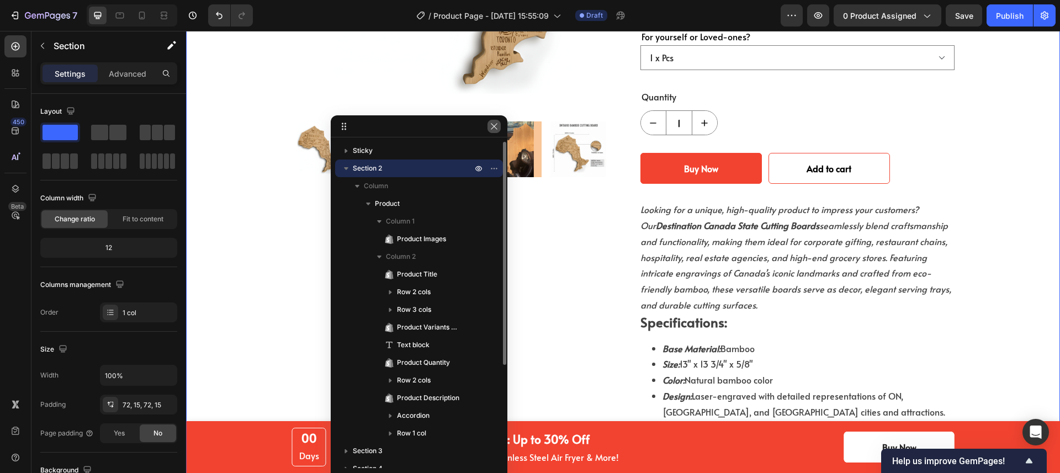
click at [493, 131] on button "button" at bounding box center [494, 126] width 13 height 13
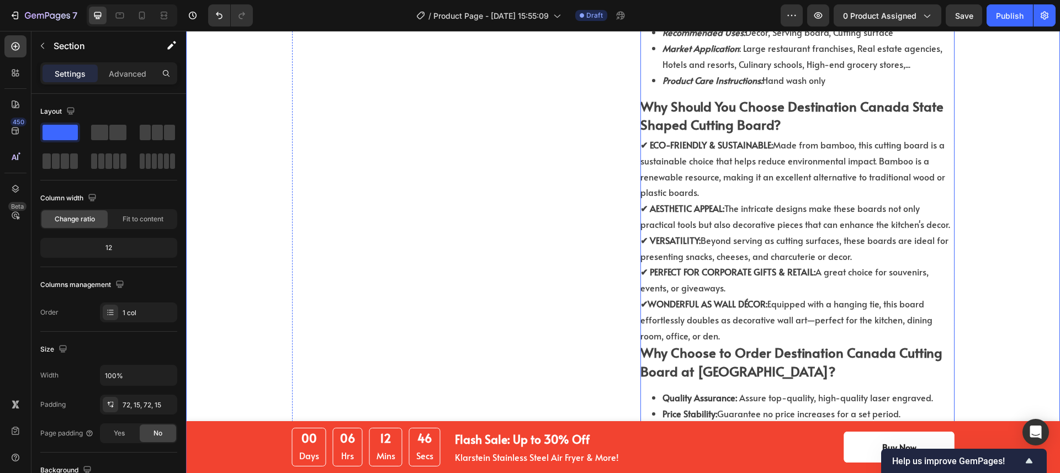
scroll to position [947, 0]
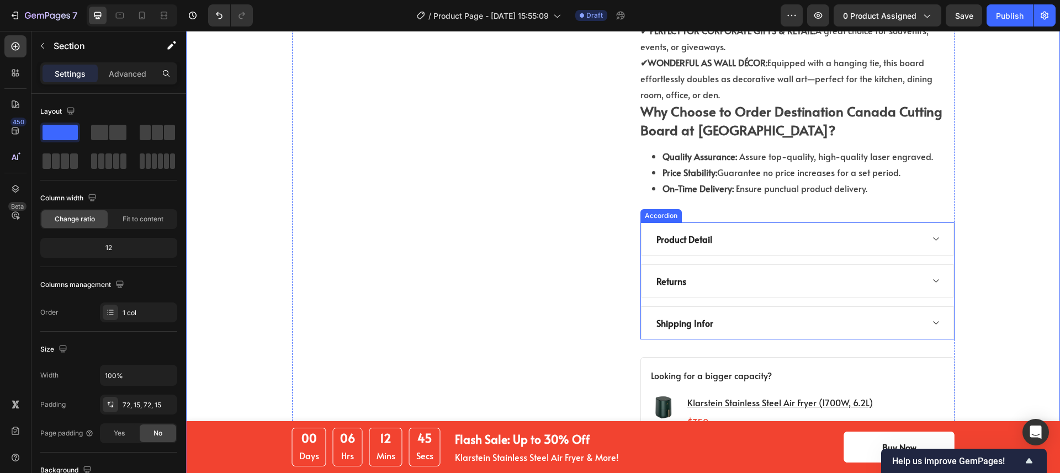
click at [905, 231] on div "Product Detail" at bounding box center [789, 239] width 268 height 17
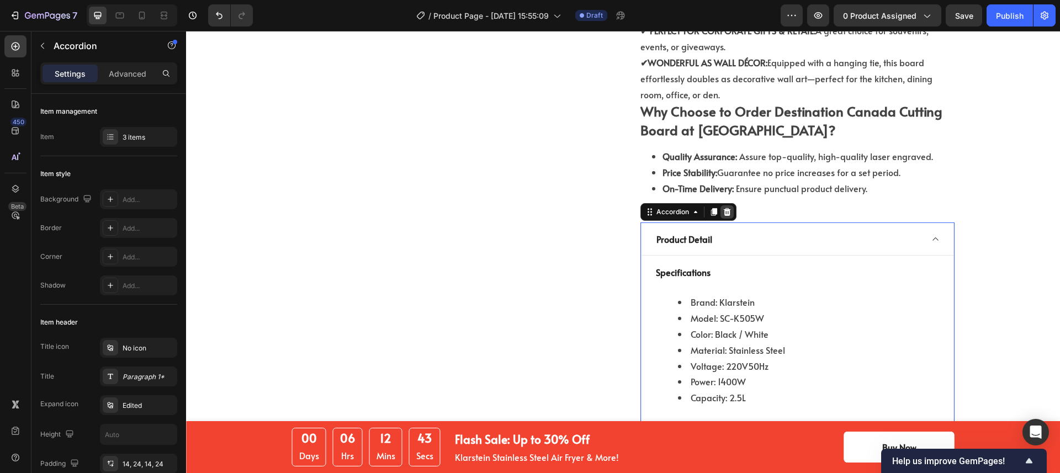
click at [725, 208] on icon at bounding box center [727, 212] width 9 height 9
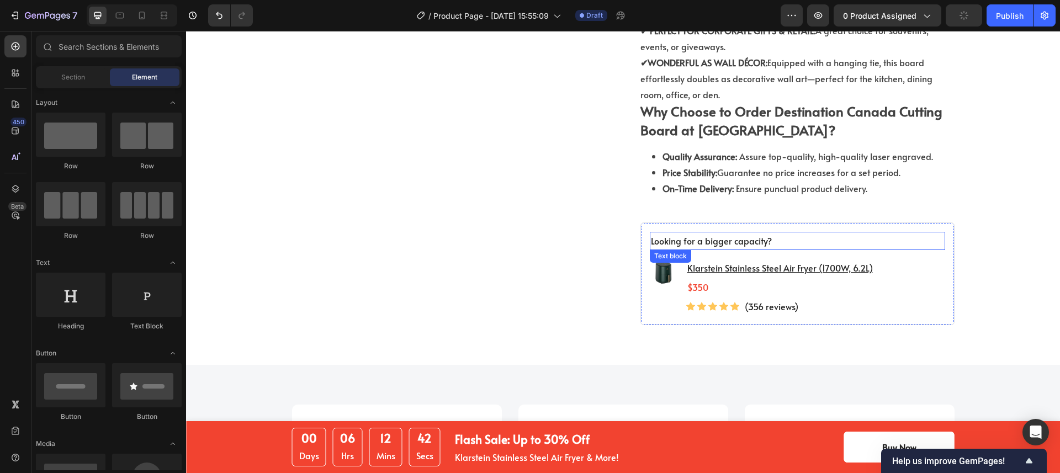
scroll to position [926, 0]
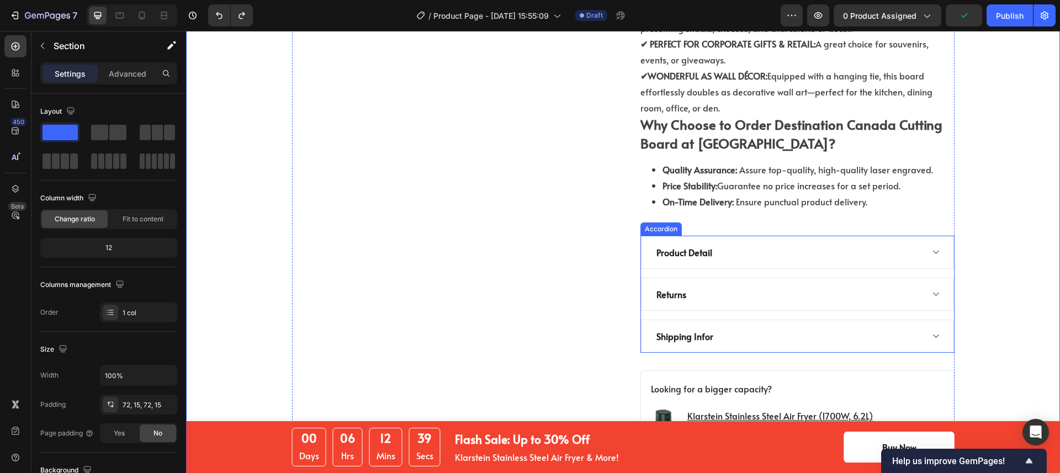
scroll to position [937, 0]
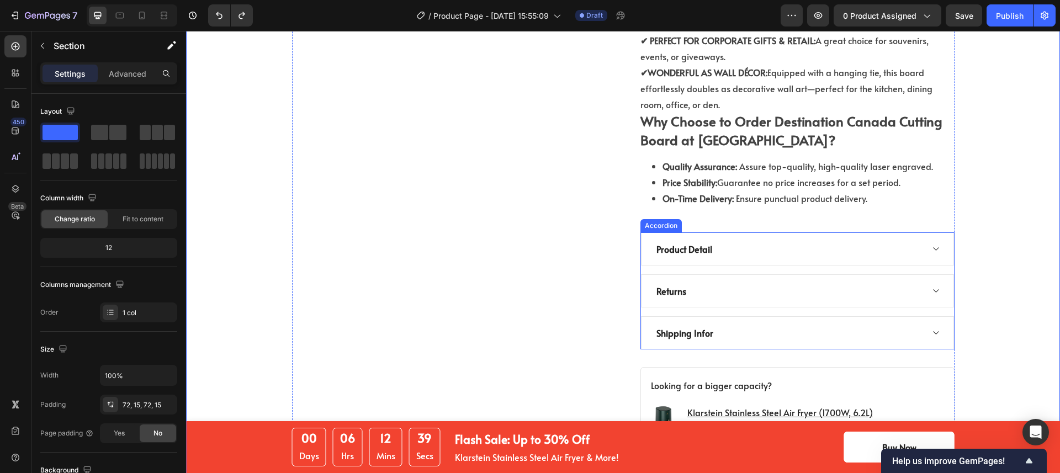
click at [920, 232] on div "Product Detail" at bounding box center [797, 248] width 313 height 33
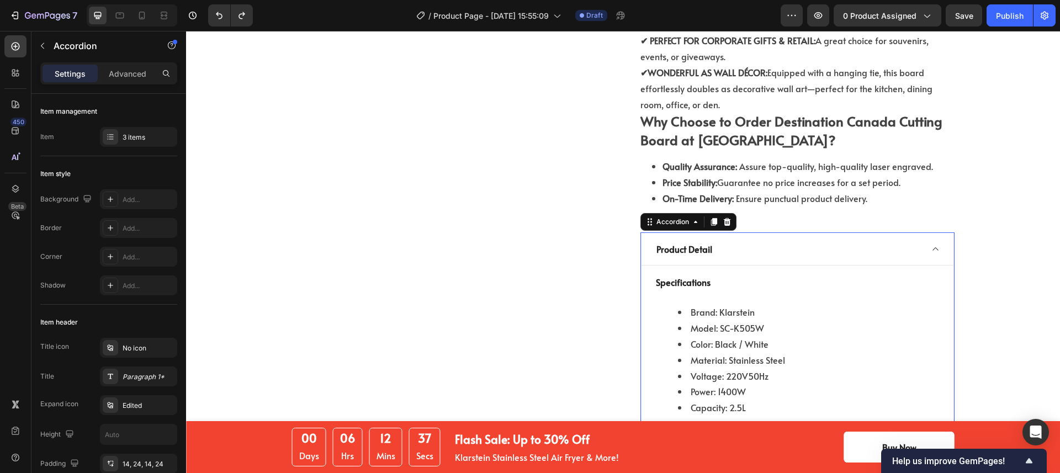
click at [920, 232] on div "Product Detail" at bounding box center [797, 248] width 313 height 33
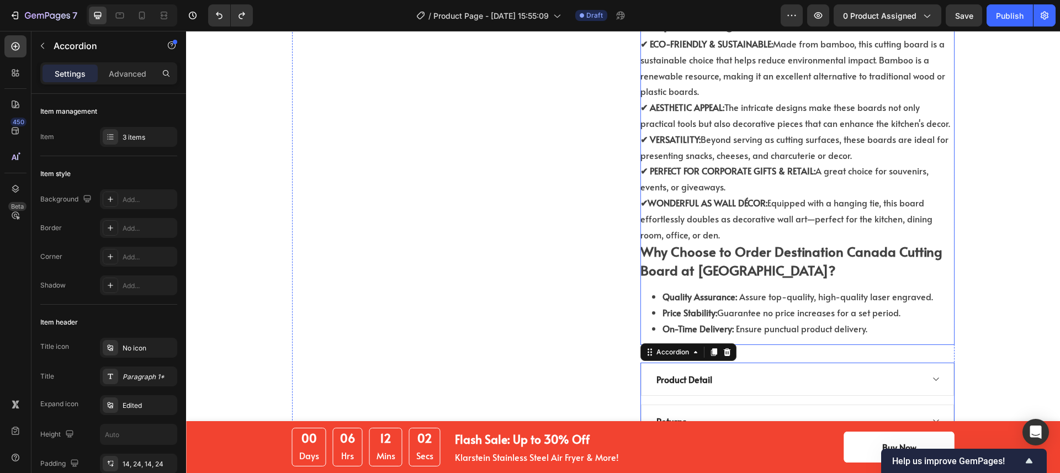
scroll to position [900, 0]
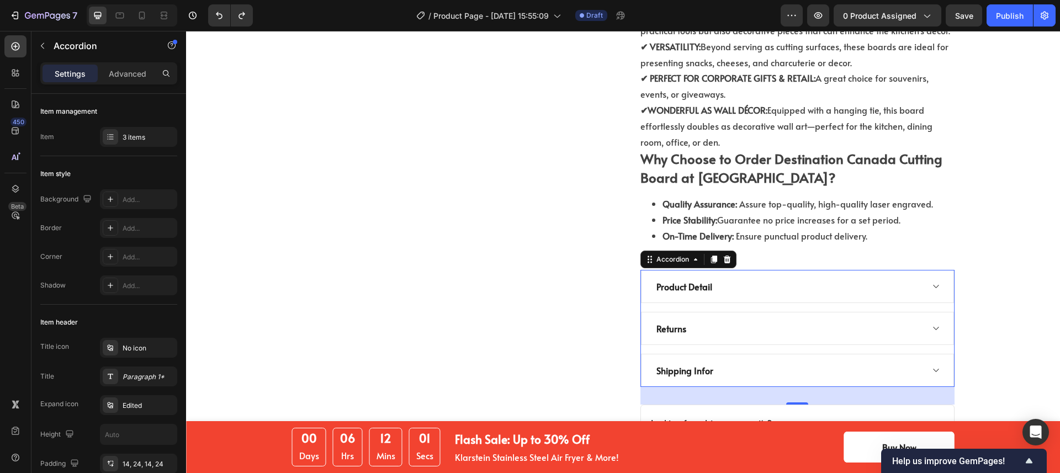
click at [778, 278] on div "Product Detail" at bounding box center [789, 286] width 268 height 17
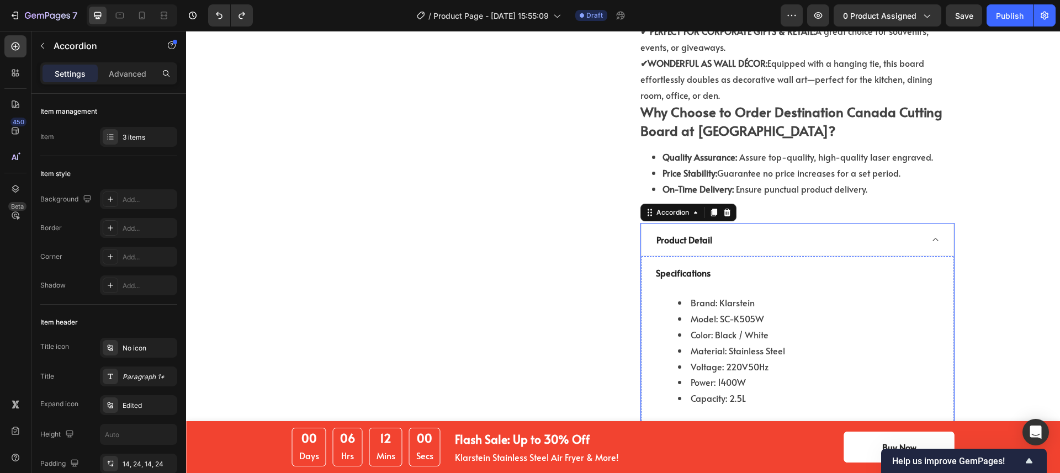
scroll to position [1117, 0]
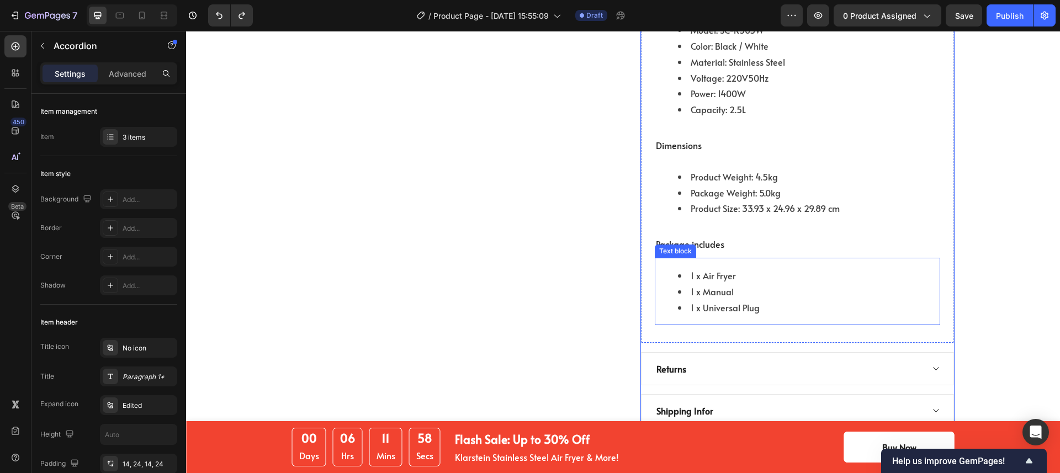
click at [793, 268] on li "1 x Air Fryer" at bounding box center [808, 276] width 261 height 16
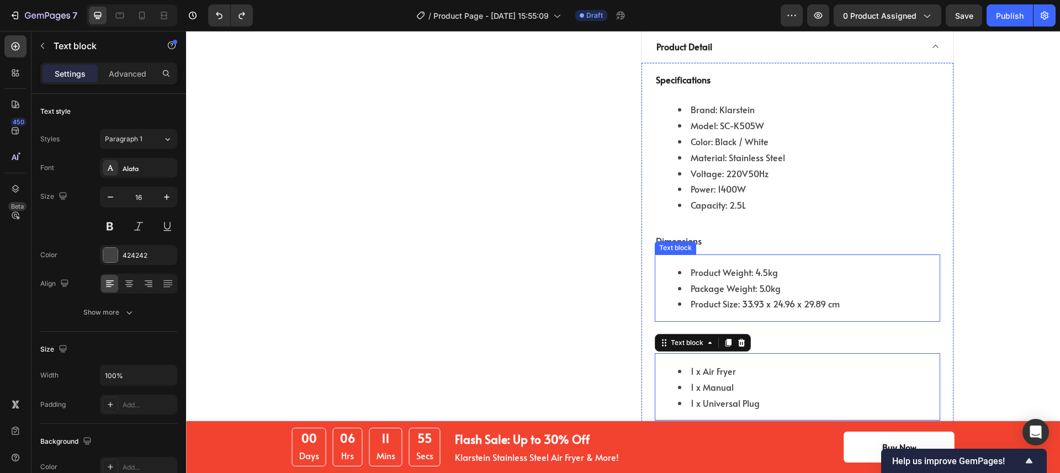
scroll to position [1145, 0]
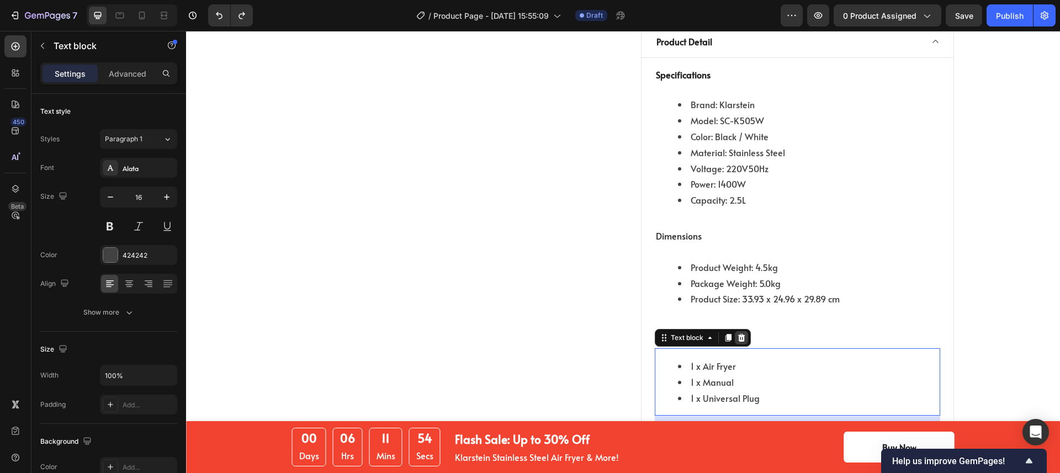
click at [738, 333] on icon at bounding box center [741, 337] width 9 height 9
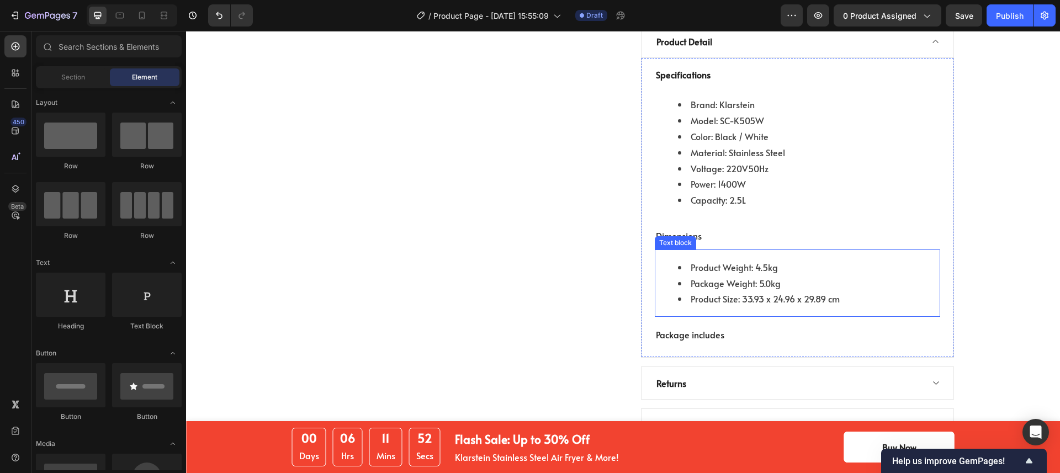
scroll to position [1143, 0]
click at [830, 262] on li "Product Weight: 4.5kg" at bounding box center [808, 270] width 261 height 16
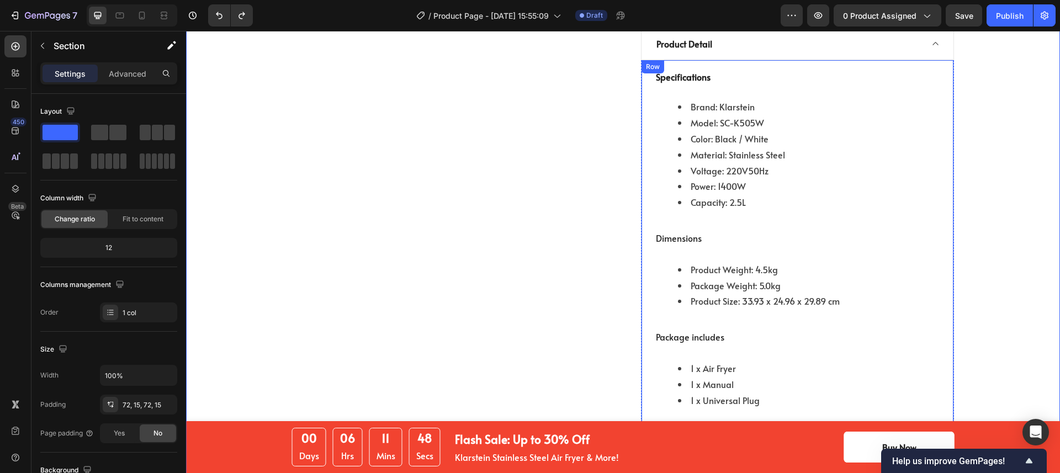
scroll to position [1141, 0]
click at [741, 181] on li "Power: 1400W" at bounding box center [808, 189] width 261 height 16
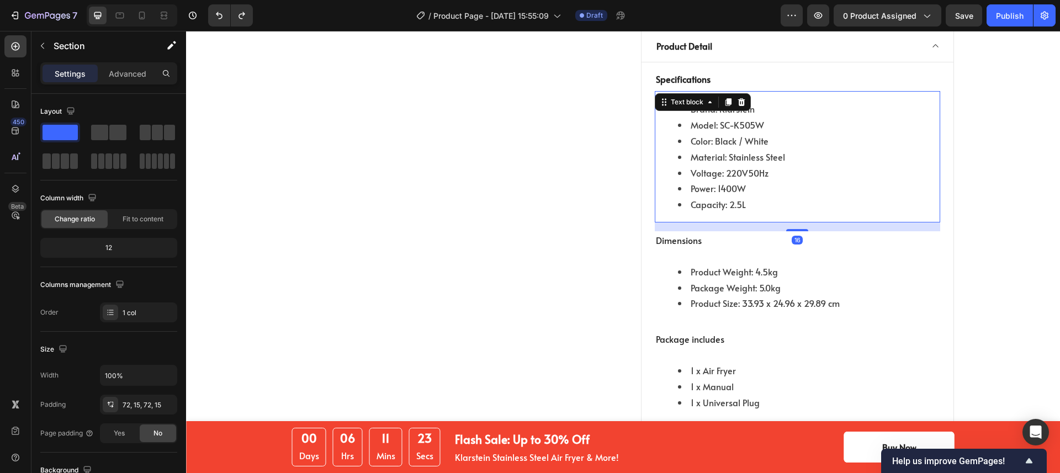
click at [741, 181] on li "Power: 1400W" at bounding box center [808, 189] width 261 height 16
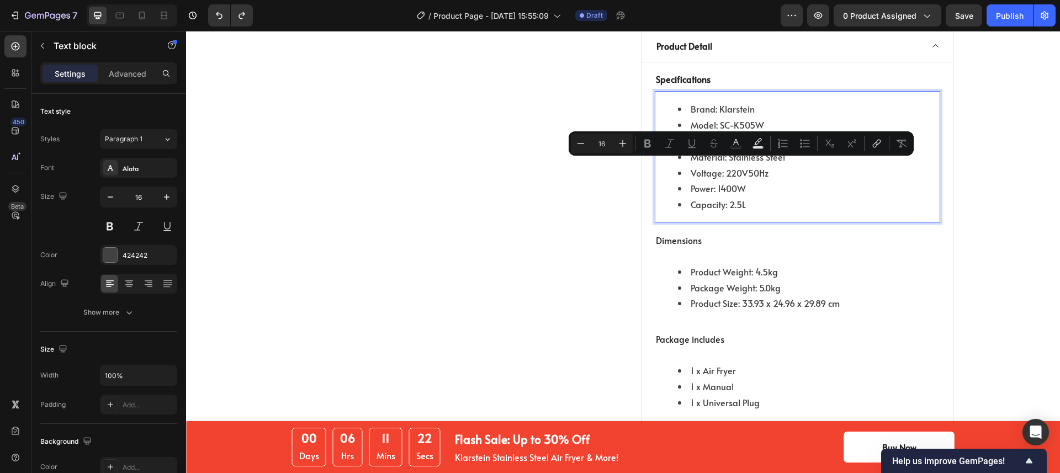
click at [751, 197] on li "Capacity: 2.5L" at bounding box center [808, 205] width 261 height 16
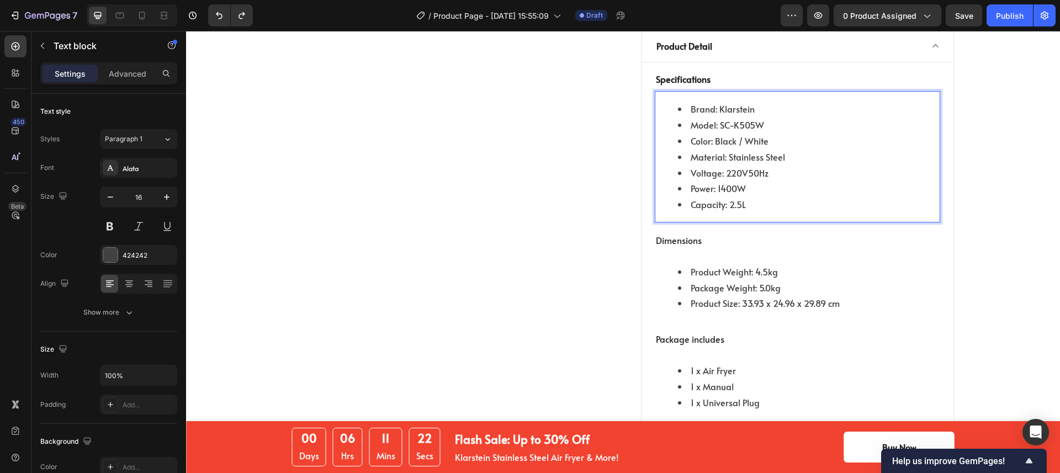
click at [751, 197] on li "Capacity: 2.5L" at bounding box center [808, 205] width 261 height 16
click at [750, 101] on li "Brand: Klarstein" at bounding box center [808, 109] width 261 height 16
drag, startPoint x: 750, startPoint y: 86, endPoint x: 685, endPoint y: 86, distance: 64.6
click at [685, 101] on li "Brand: Klarstein" at bounding box center [808, 109] width 261 height 16
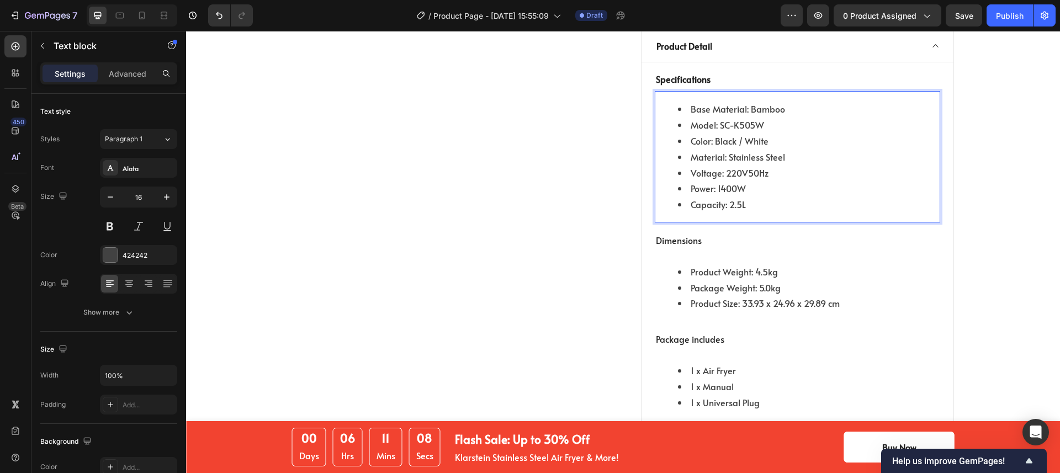
click at [725, 117] on li "Model: SC-K505W" at bounding box center [808, 125] width 261 height 16
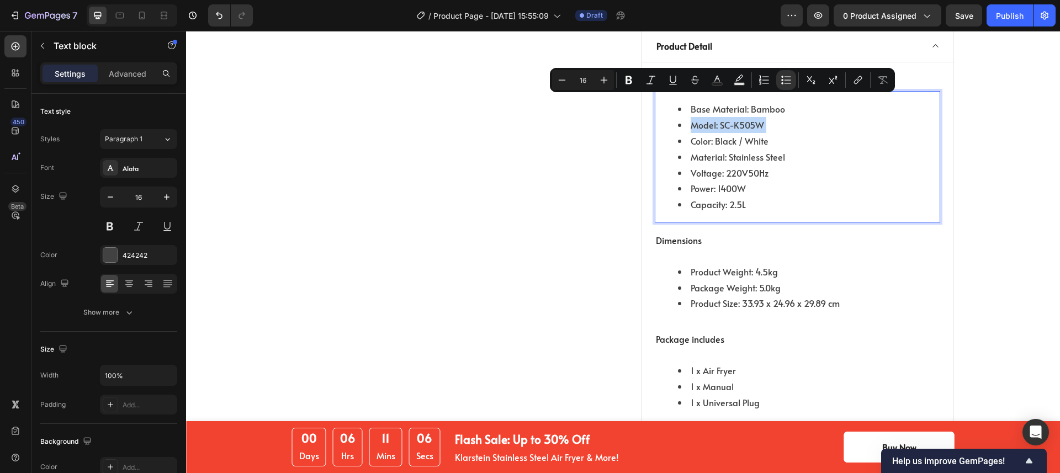
click at [776, 133] on li "Color: Black / White" at bounding box center [808, 141] width 261 height 16
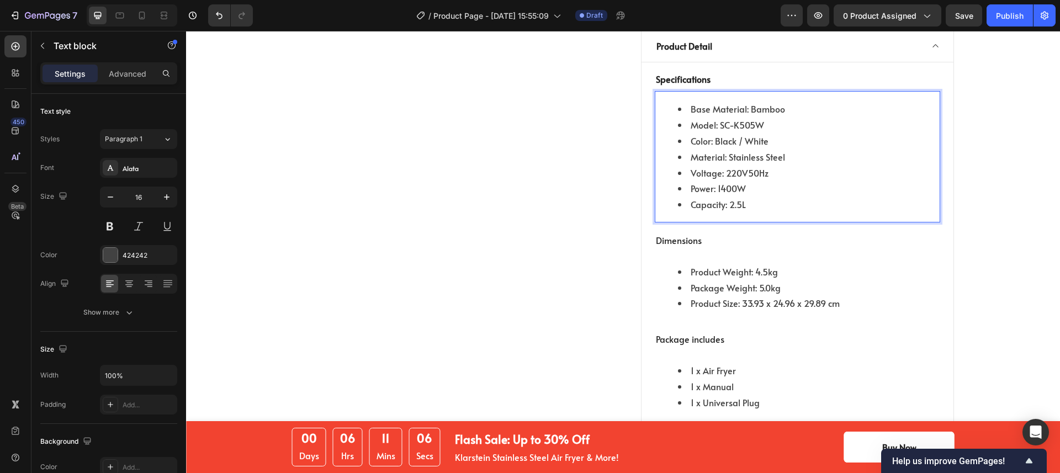
click at [747, 117] on li "Model: SC-K505W" at bounding box center [808, 125] width 261 height 16
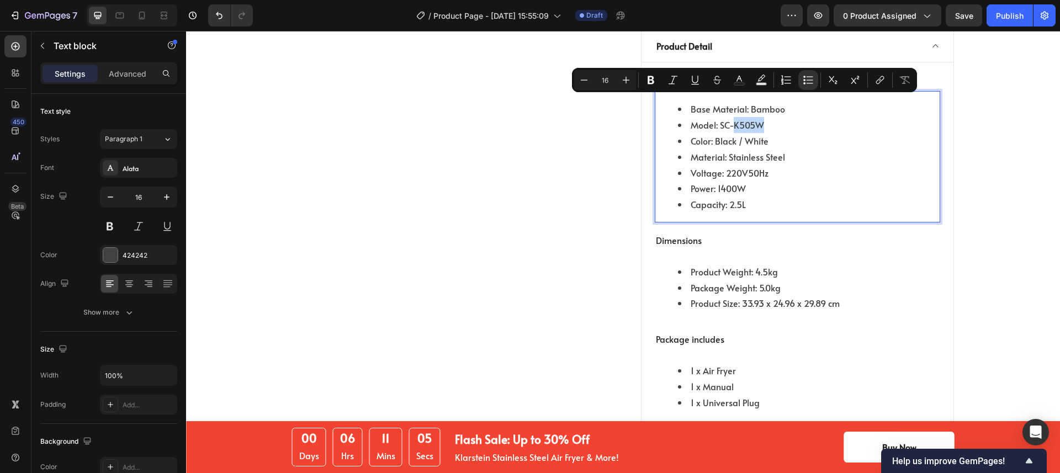
click at [747, 117] on li "Model: SC-K505W" at bounding box center [808, 125] width 261 height 16
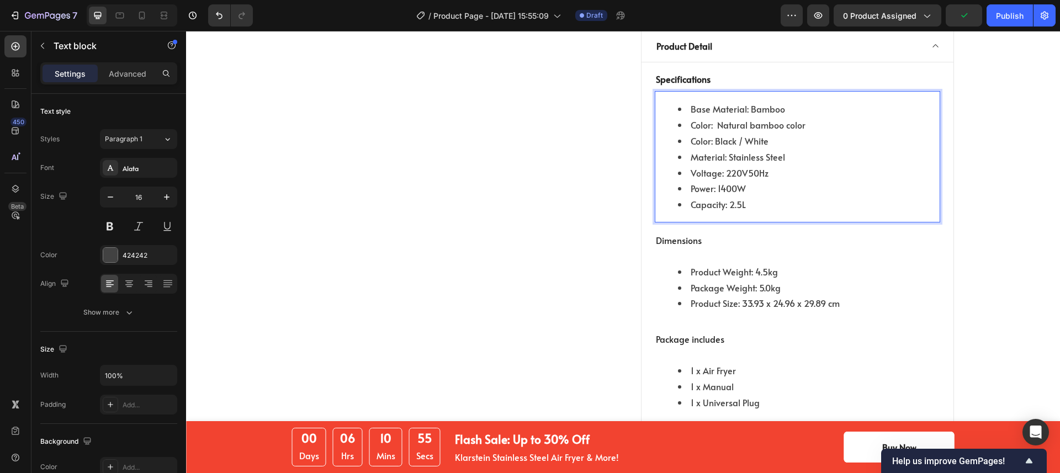
click at [725, 133] on li "Color: Black / White" at bounding box center [808, 141] width 261 height 16
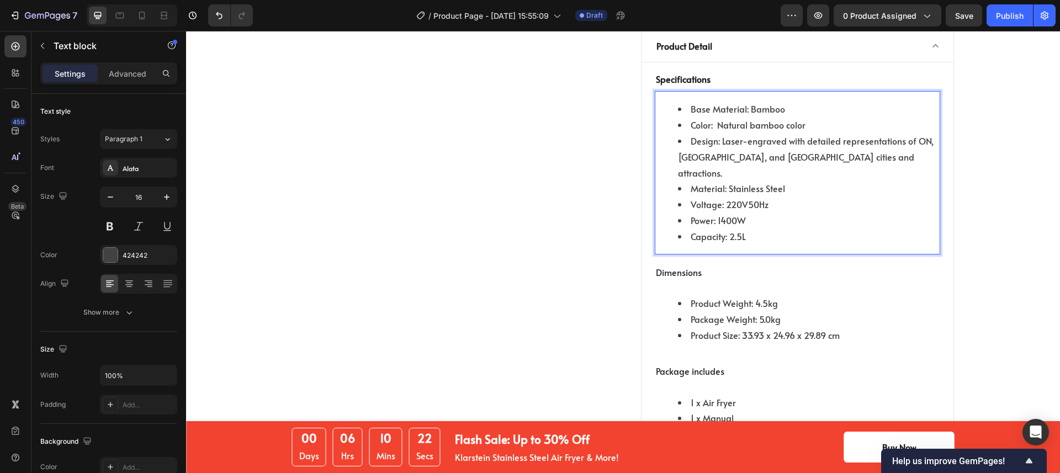
click at [770, 181] on li "Material: Stainless Steel" at bounding box center [808, 189] width 261 height 16
click at [789, 181] on li "Material: Stainless Steel" at bounding box center [808, 189] width 261 height 16
drag, startPoint x: 771, startPoint y: 153, endPoint x: 687, endPoint y: 155, distance: 83.4
click at [687, 181] on li "Material: Stainless Steel" at bounding box center [808, 189] width 261 height 16
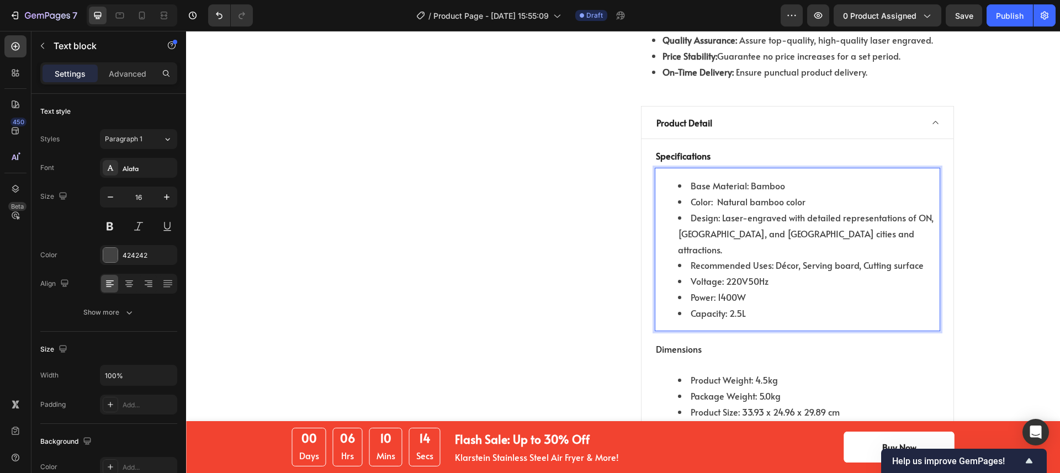
scroll to position [1068, 0]
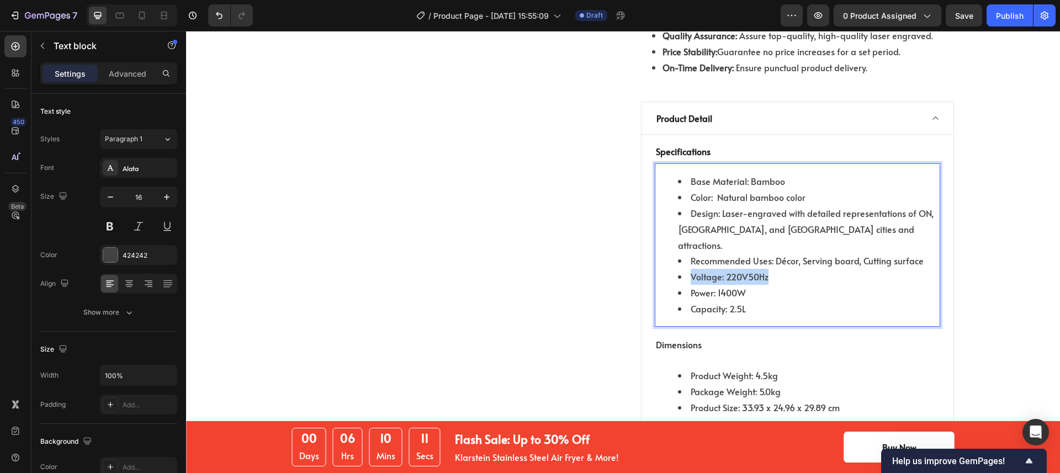
drag, startPoint x: 768, startPoint y: 242, endPoint x: 687, endPoint y: 242, distance: 81.2
click at [687, 269] on li "Voltage: 220V50Hz" at bounding box center [808, 277] width 261 height 16
click at [728, 285] on li "Power: 1400W" at bounding box center [808, 293] width 261 height 16
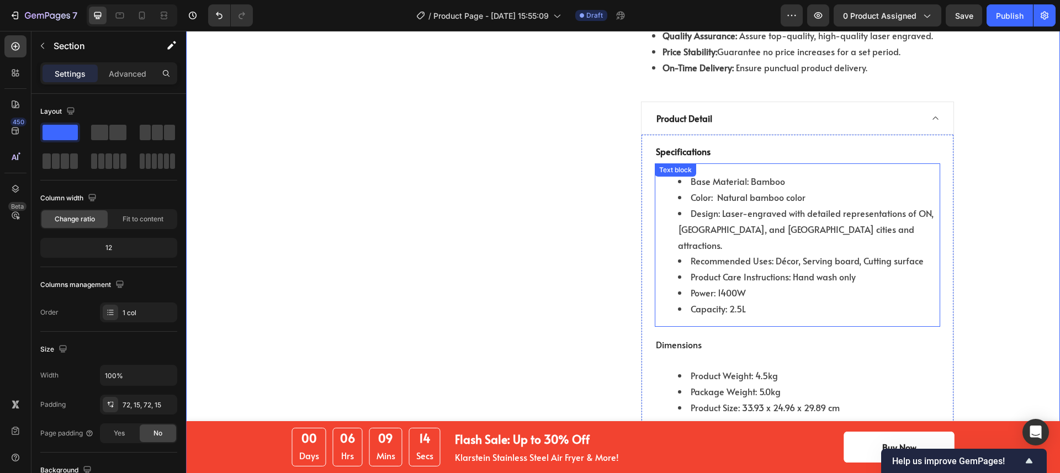
click at [762, 285] on li "Power: 1400W" at bounding box center [808, 293] width 261 height 16
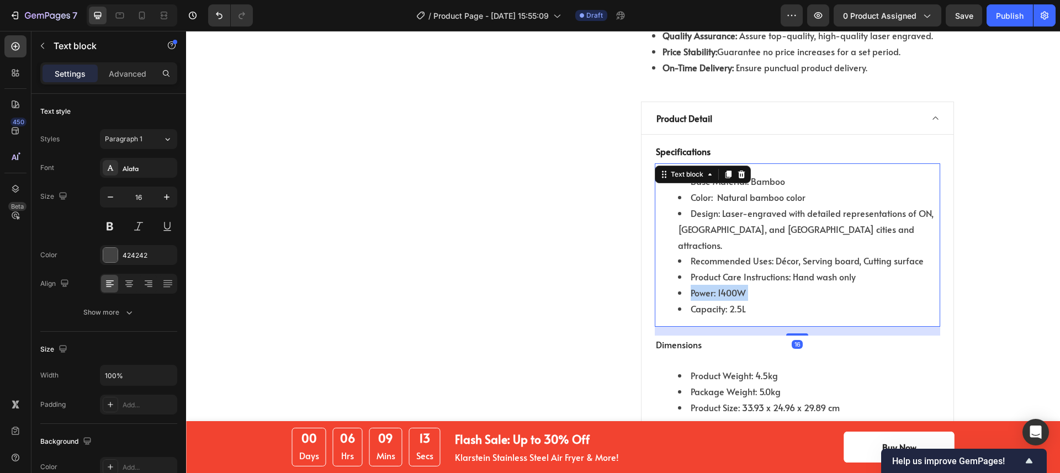
click at [762, 285] on li "Power: 1400W" at bounding box center [808, 293] width 261 height 16
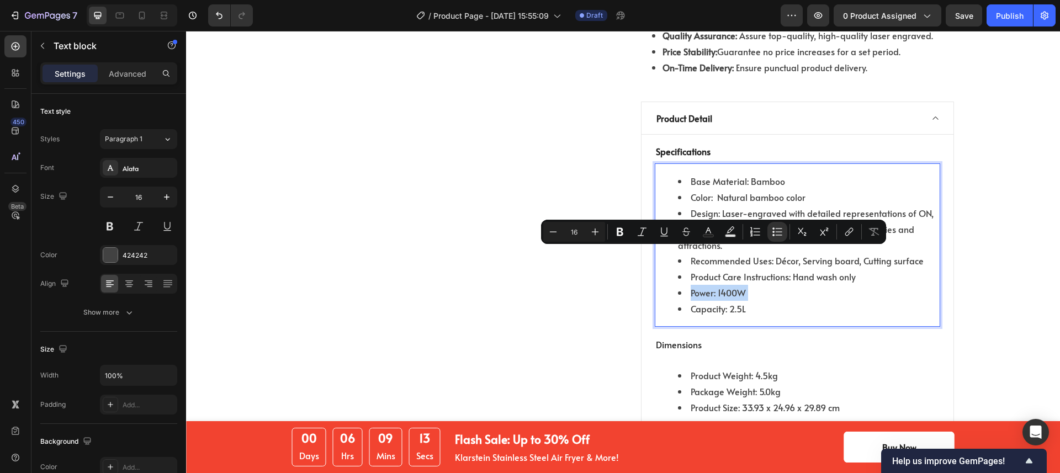
click at [769, 301] on li "Capacity: 2.5L" at bounding box center [808, 309] width 261 height 16
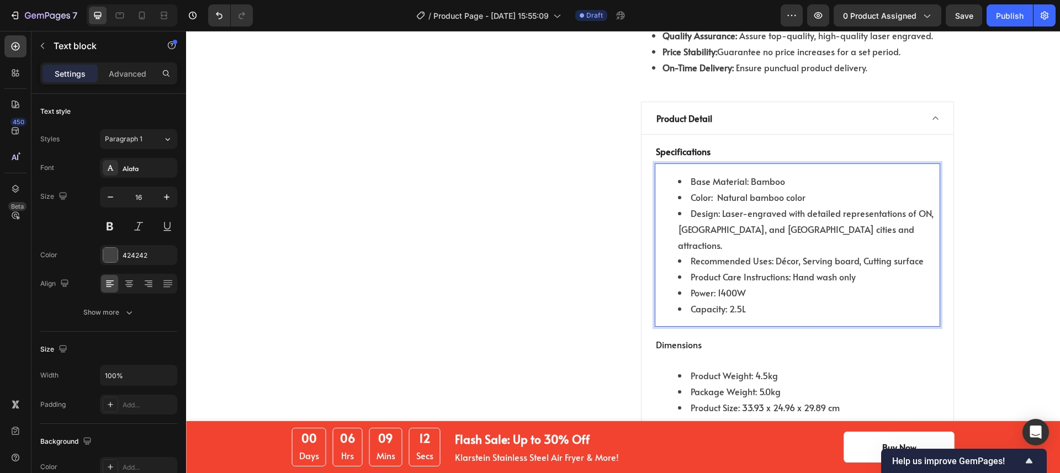
click at [769, 301] on li "Capacity: 2.5L" at bounding box center [808, 309] width 261 height 16
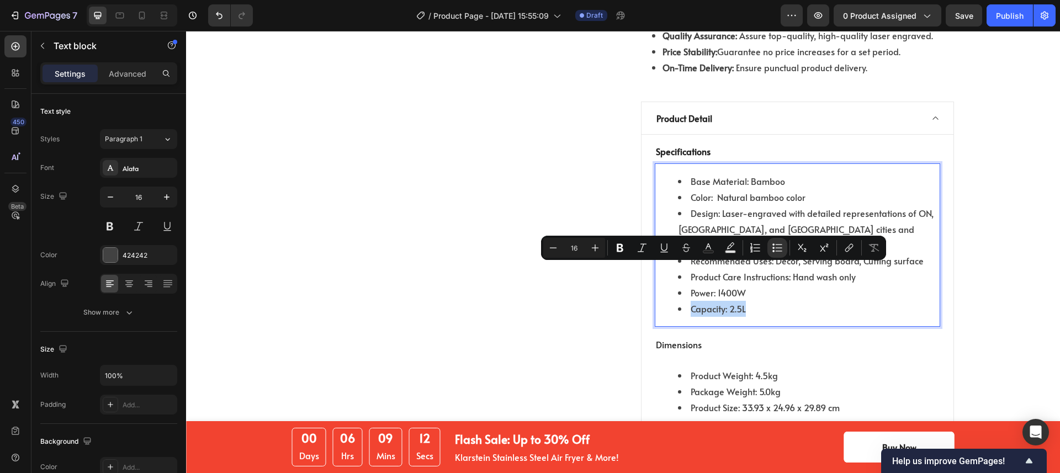
click at [769, 301] on li "Capacity: 2.5L" at bounding box center [808, 309] width 261 height 16
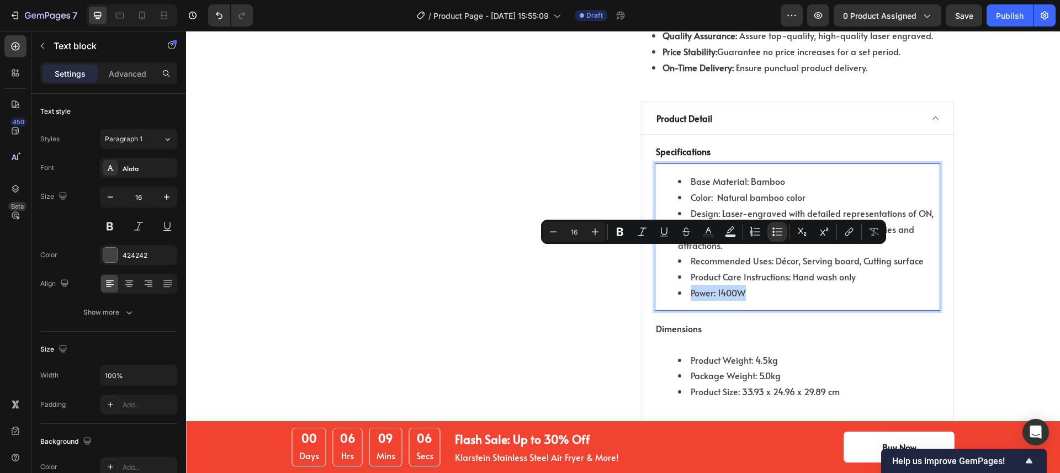
drag, startPoint x: 790, startPoint y: 258, endPoint x: 652, endPoint y: 258, distance: 137.5
click at [656, 258] on ul "Base Material: Bamboo Color: Natural bamboo color Design: Laser-engraved with d…" at bounding box center [797, 236] width 283 height 127
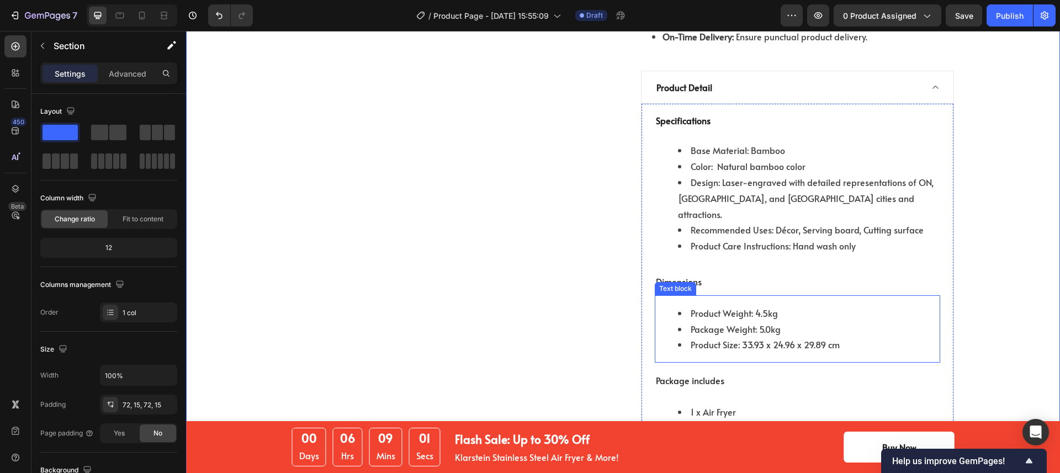
scroll to position [1100, 0]
click at [865, 336] on li "Product Size: 33.93 x 24.96 x 29.89 cm" at bounding box center [808, 344] width 261 height 16
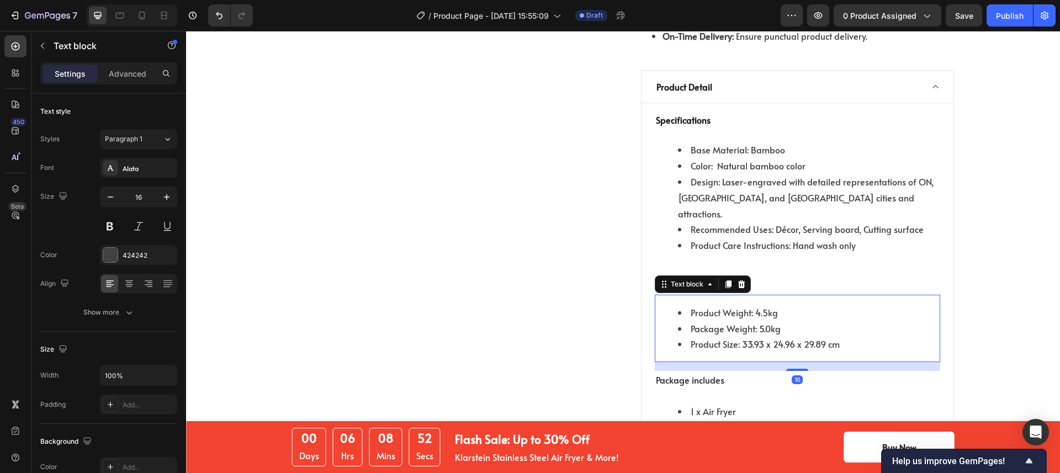
click at [865, 336] on li "Product Size: 33.93 x 24.96 x 29.89 cm" at bounding box center [808, 344] width 261 height 16
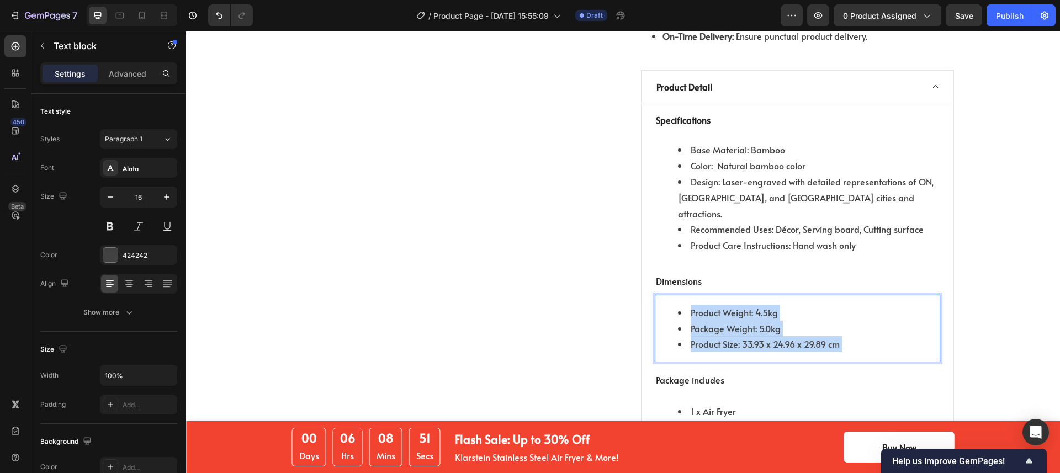
drag, startPoint x: 818, startPoint y: 307, endPoint x: 705, endPoint y: 284, distance: 114.9
click at [704, 305] on ul "Product Weight: 4.5kg Package Weight: 5.0kg Product Size: 33.93 x 24.96 x 29.89…" at bounding box center [797, 328] width 283 height 47
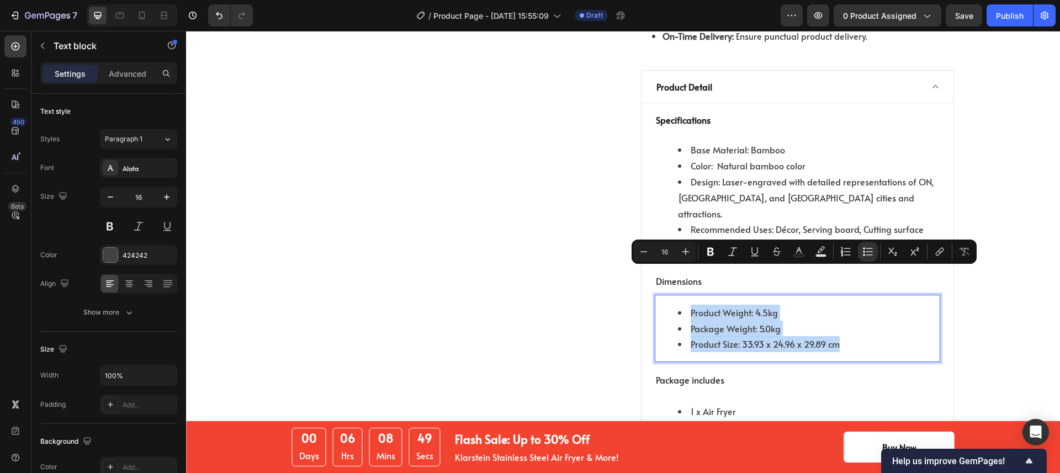
drag, startPoint x: 838, startPoint y: 306, endPoint x: 686, endPoint y: 274, distance: 155.2
click at [686, 305] on ul "Product Weight: 4.5kg Package Weight: 5.0kg Product Size: 33.93 x 24.96 x 29.89…" at bounding box center [797, 328] width 283 height 47
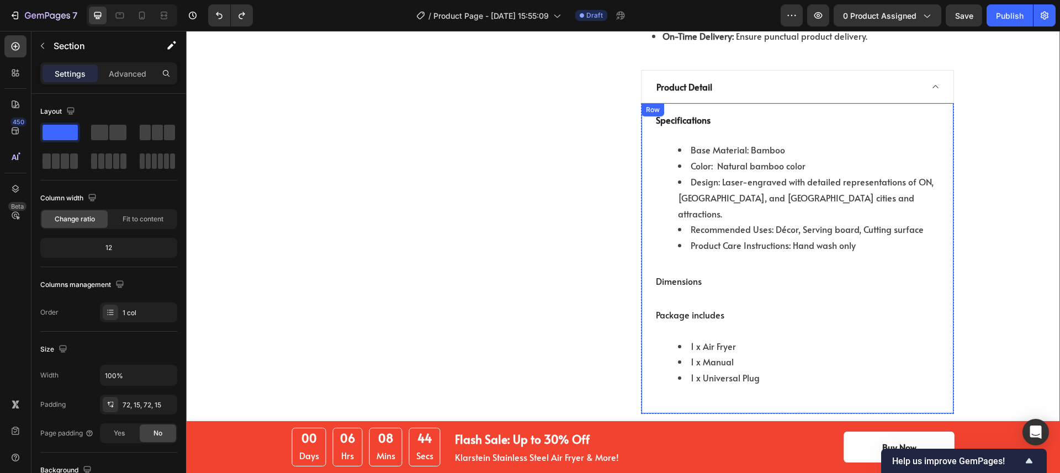
click at [731, 259] on div "Specifications Text block Base Material: Bamboo Color: Natural bamboo color Des…" at bounding box center [797, 258] width 285 height 293
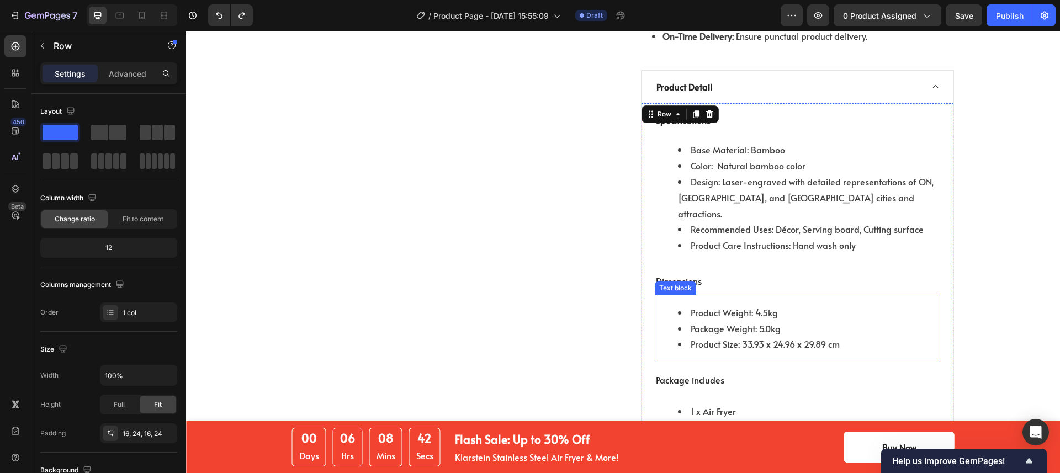
click at [730, 305] on li "Product Weight: 4.5kg" at bounding box center [808, 313] width 261 height 16
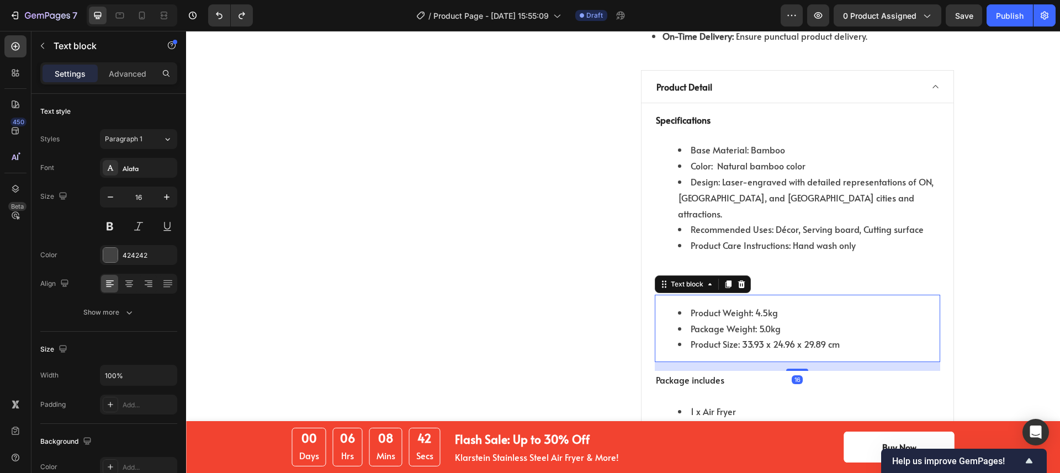
click at [730, 305] on li "Product Weight: 4.5kg" at bounding box center [808, 313] width 261 height 16
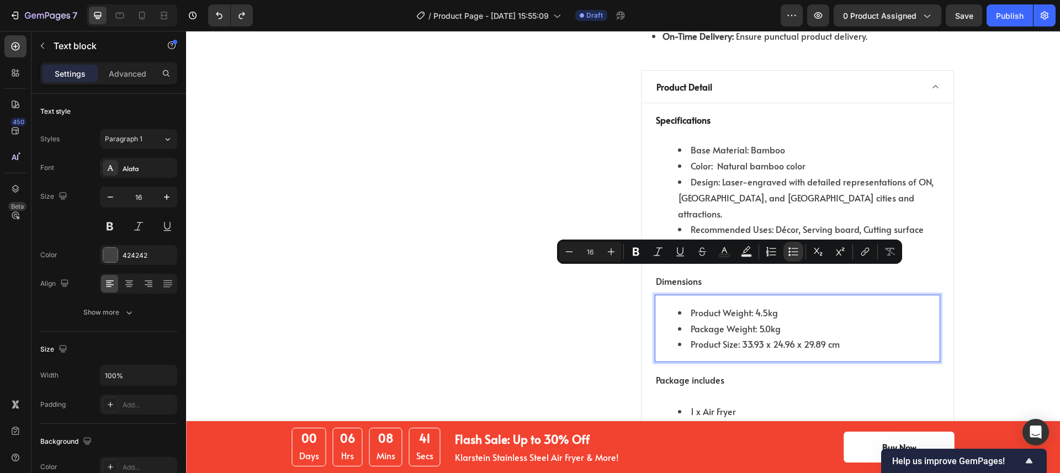
click at [842, 336] on li "Product Size: 33.93 x 24.96 x 29.89 cm" at bounding box center [808, 344] width 261 height 16
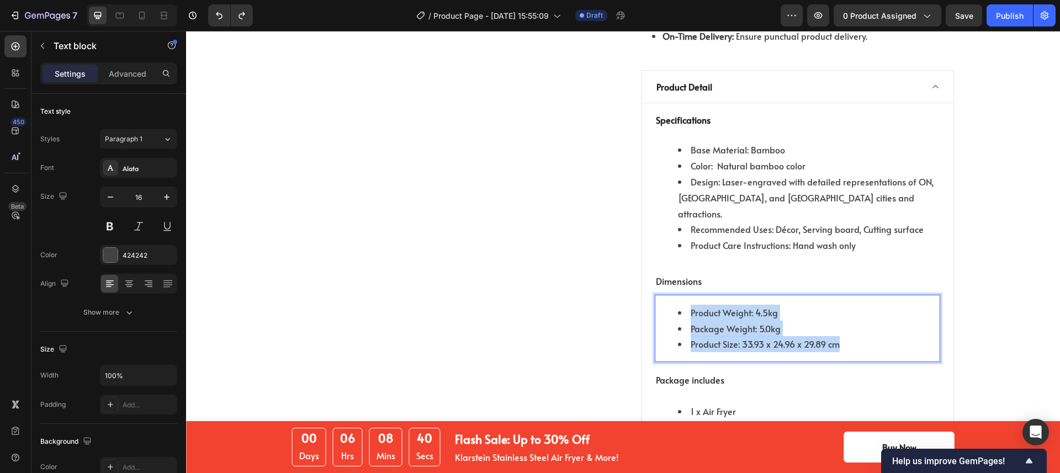
drag, startPoint x: 813, startPoint y: 304, endPoint x: 684, endPoint y: 269, distance: 134.3
click at [684, 305] on ul "Product Weight: 4.5kg Package Weight: 5.0kg Product Size: 33.93 x 24.96 x 29.89…" at bounding box center [797, 328] width 283 height 47
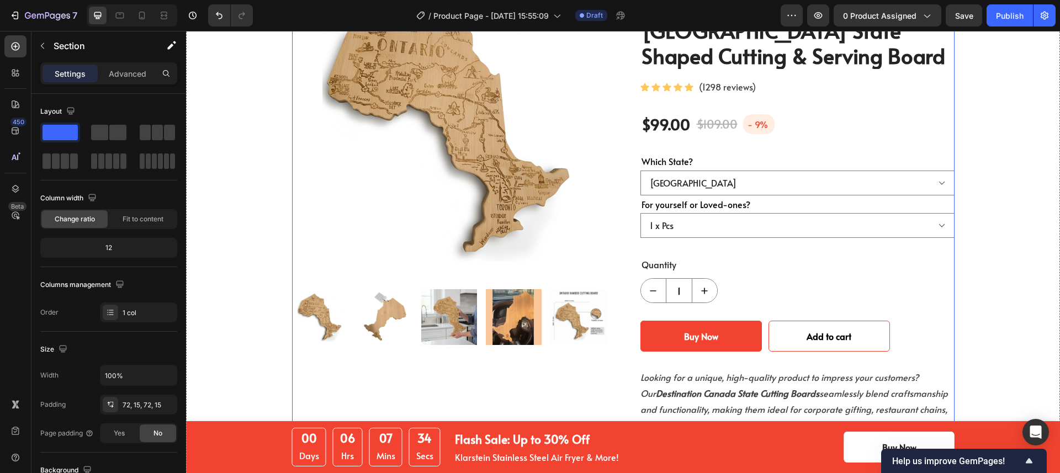
scroll to position [126, 0]
click at [754, 171] on select "[GEOGRAPHIC_DATA]" at bounding box center [797, 183] width 314 height 25
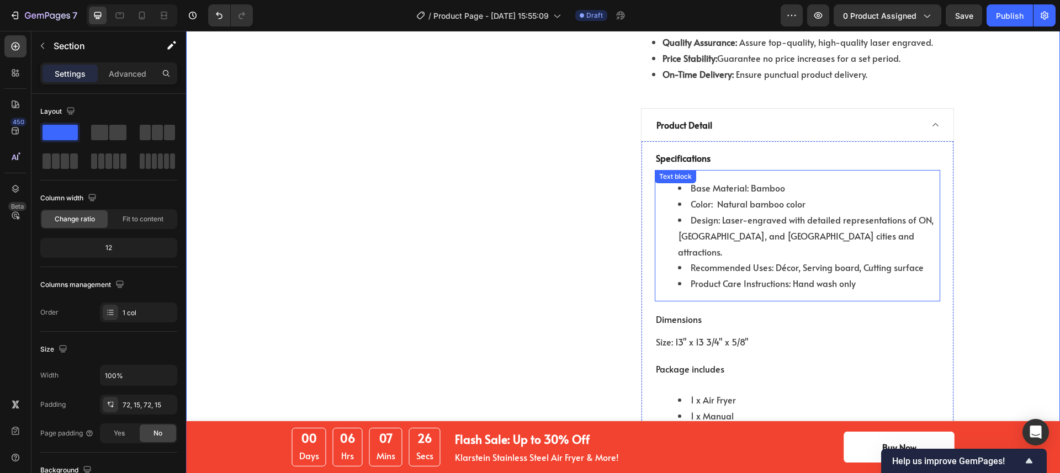
scroll to position [1085, 0]
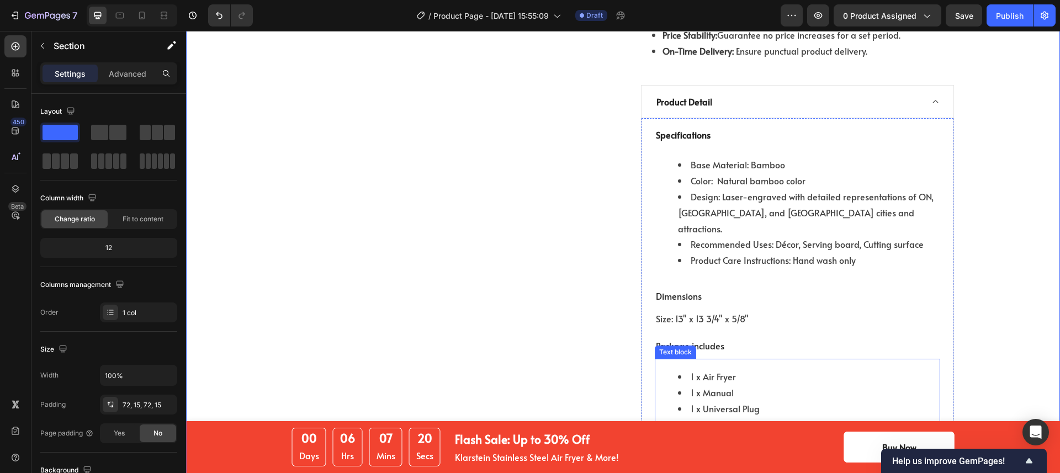
click at [788, 369] on li "1 x Air Fryer" at bounding box center [808, 377] width 261 height 16
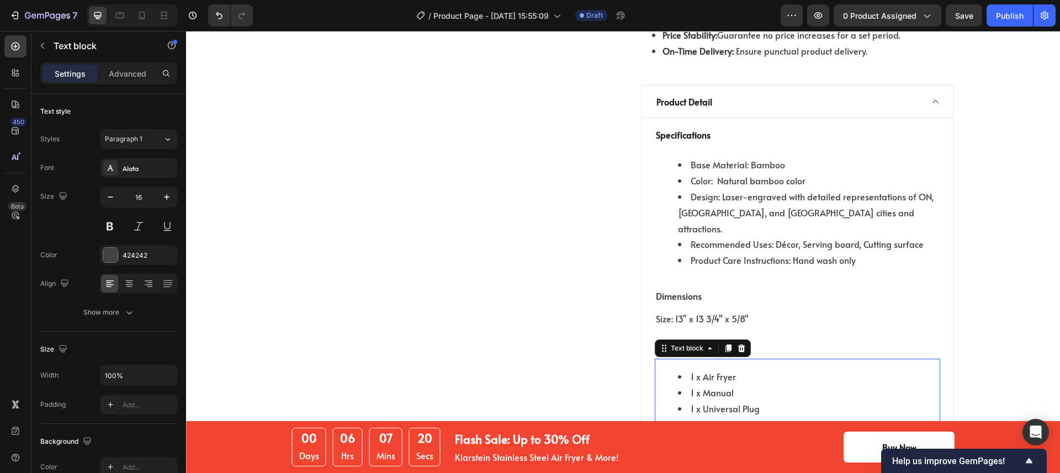
click at [788, 369] on li "1 x Air Fryer" at bounding box center [808, 377] width 261 height 16
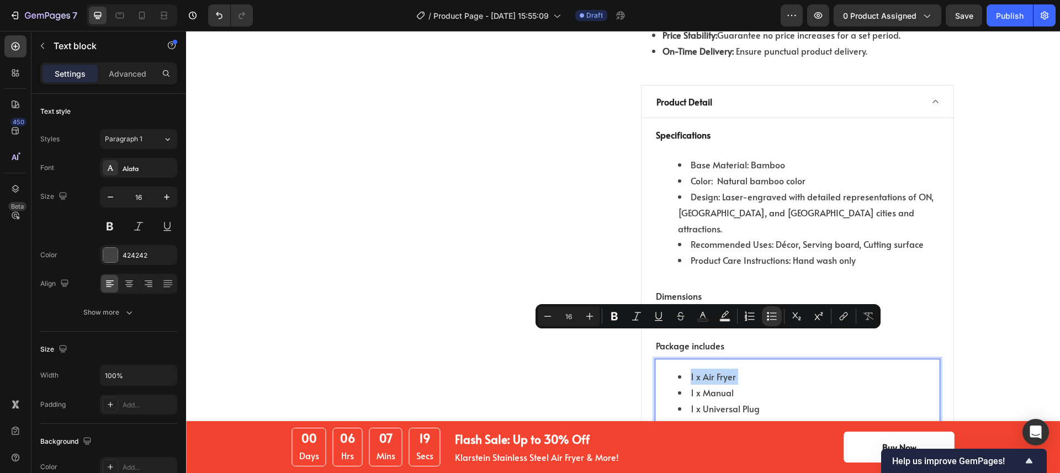
click at [790, 385] on li "1 x Manual" at bounding box center [808, 393] width 261 height 16
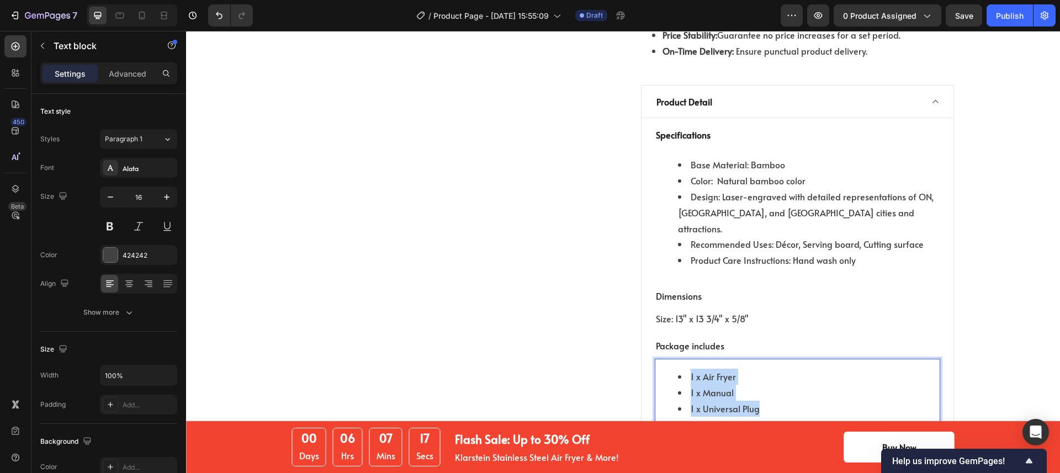
drag, startPoint x: 780, startPoint y: 377, endPoint x: 671, endPoint y: 337, distance: 115.1
click at [670, 369] on ul "1 x Air Fryer 1 x Manual 1 x Universal Plug" at bounding box center [797, 392] width 283 height 47
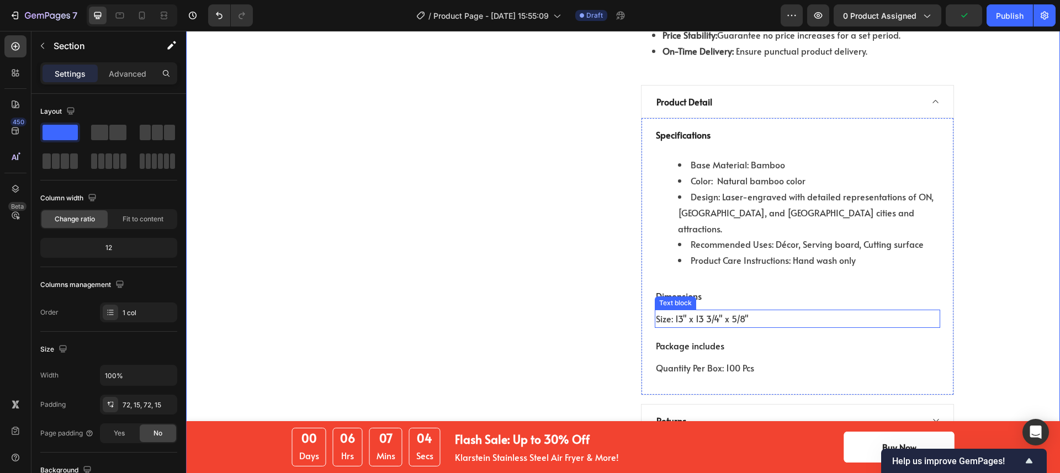
click at [656, 311] on p "Size: 13" x 13 3/4" x 5/8"" at bounding box center [797, 319] width 283 height 16
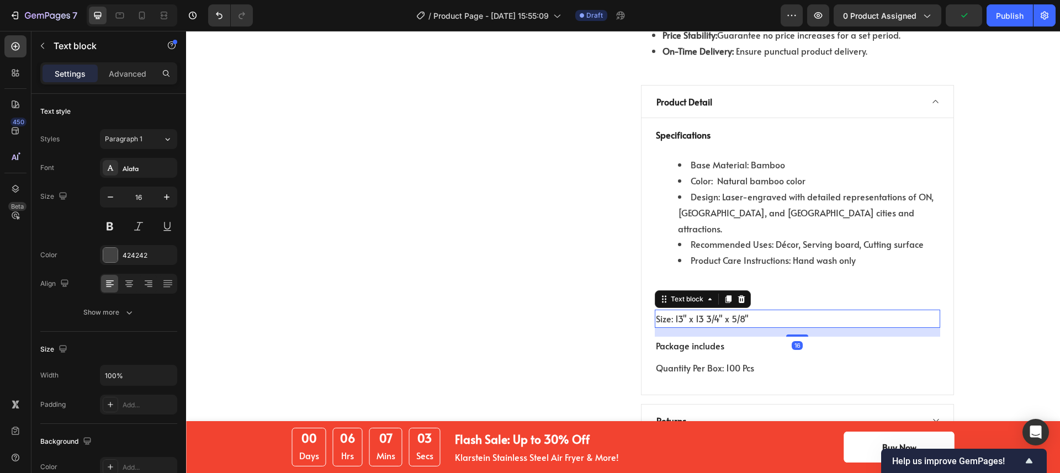
click at [656, 311] on p "Size: 13" x 13 3/4" x 5/8"" at bounding box center [797, 319] width 283 height 16
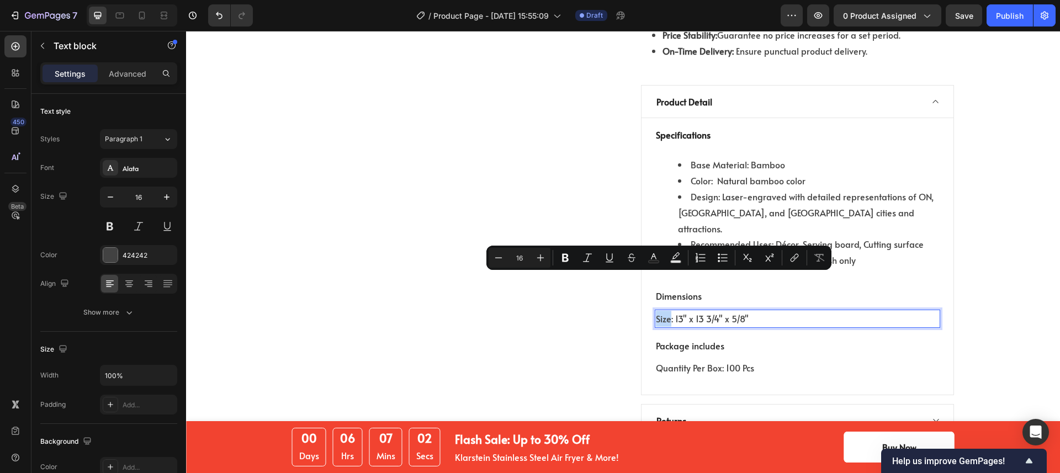
click at [655, 310] on div "Size: 13" x 13 3/4" x 5/8"" at bounding box center [797, 319] width 285 height 18
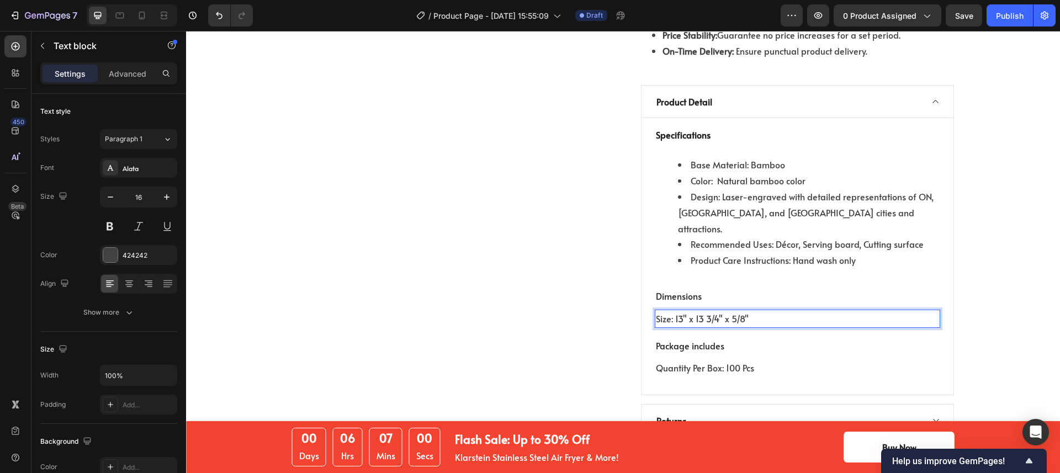
click at [745, 311] on p "Size: 13" x 13 3/4" x 5/8"" at bounding box center [797, 319] width 283 height 16
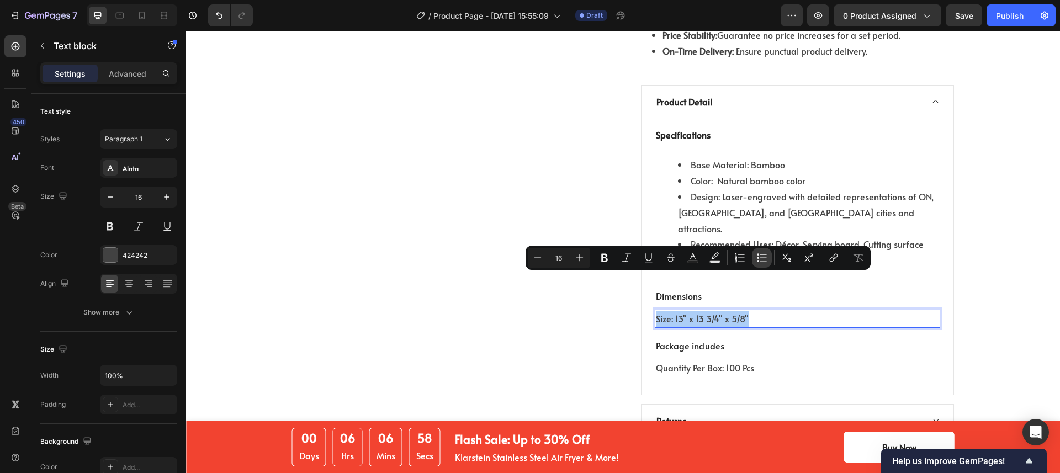
click at [760, 258] on icon "Editor contextual toolbar" at bounding box center [763, 257] width 7 height 1
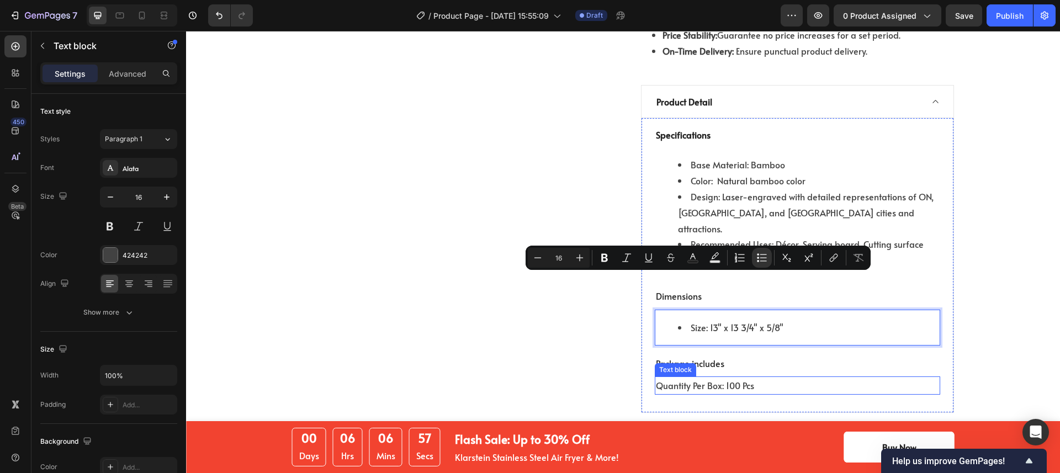
click at [735, 378] on p "Quantity Per Box: 100 Pcs" at bounding box center [797, 386] width 283 height 16
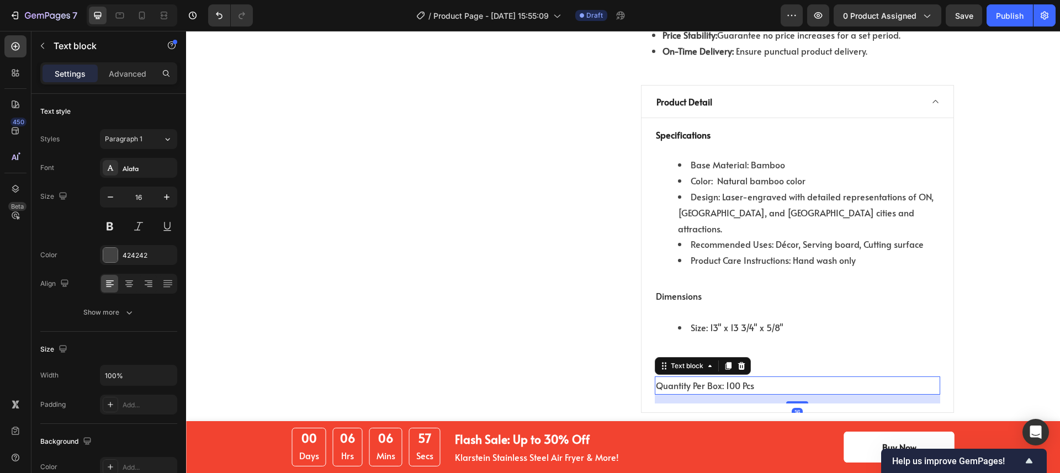
click at [735, 378] on p "Quantity Per Box: 100 Pcs" at bounding box center [797, 386] width 283 height 16
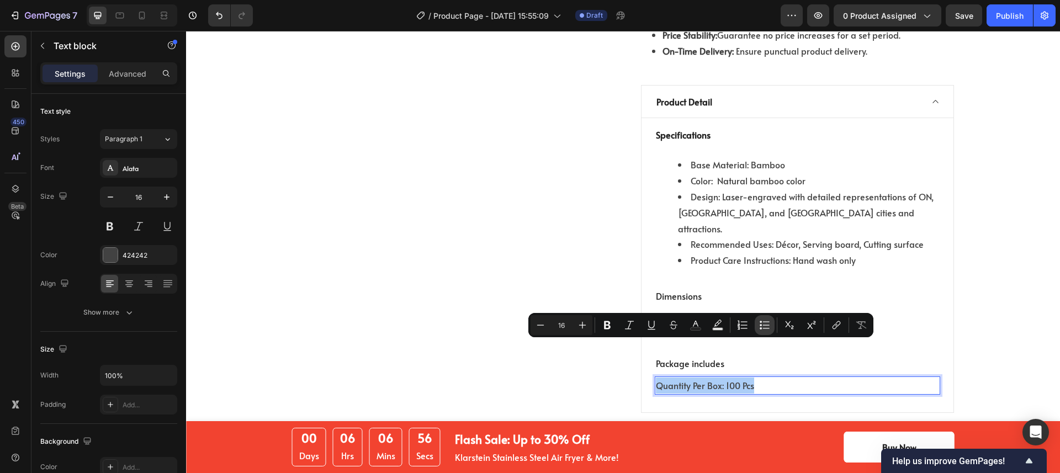
click at [763, 323] on icon "Editor contextual toolbar" at bounding box center [764, 325] width 11 height 11
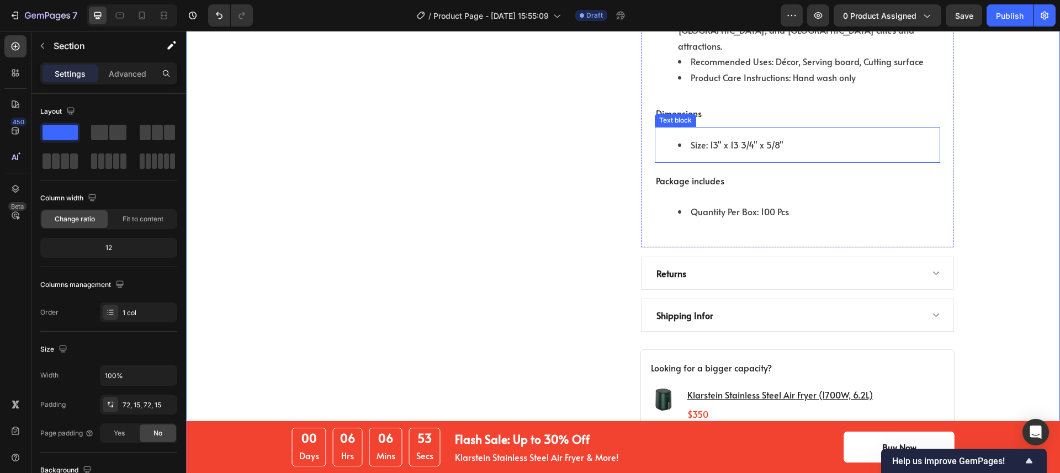
scroll to position [1268, 0]
click at [751, 306] on div "Shipping Infor" at bounding box center [789, 314] width 268 height 17
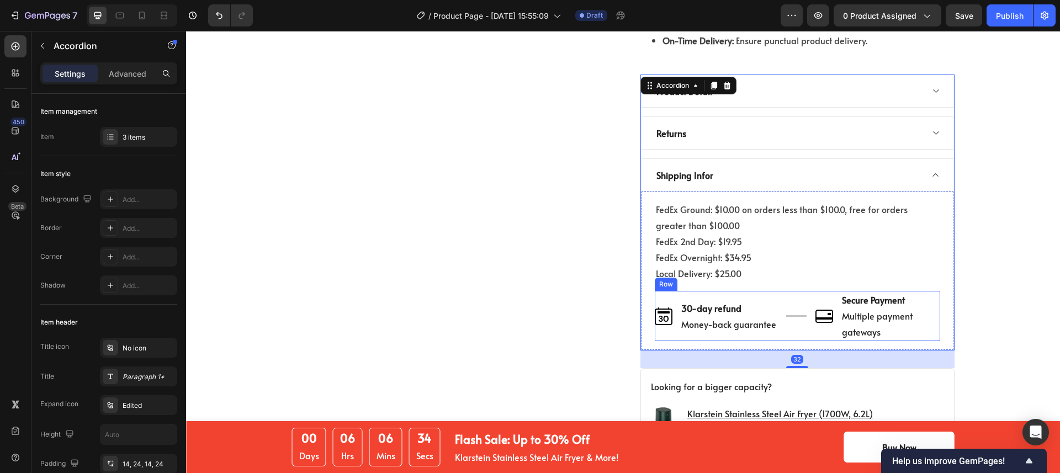
scroll to position [1093, 0]
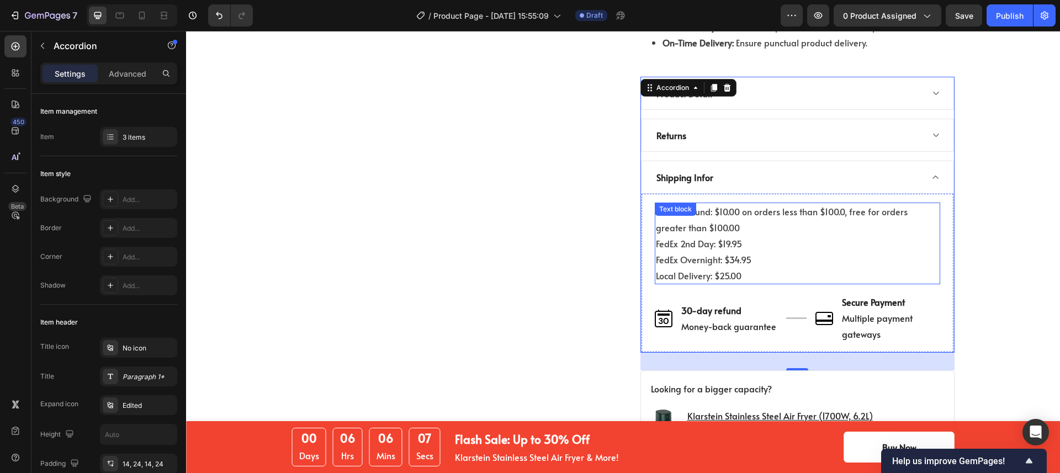
click at [762, 236] on p "FedEx Ground: $10.00 on orders less than $100.0, free for orders greater than $…" at bounding box center [797, 244] width 283 height 80
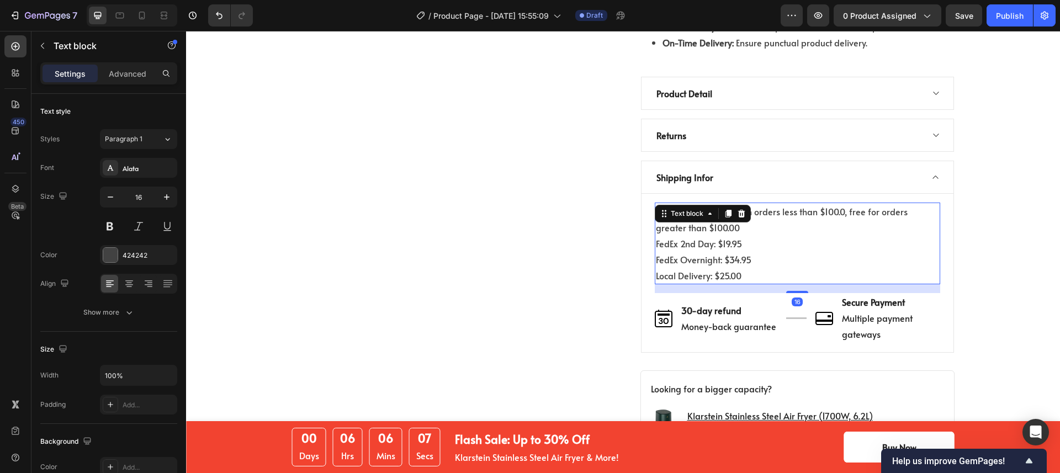
click at [763, 248] on p "FedEx Ground: $10.00 on orders less than $100.0, free for orders greater than $…" at bounding box center [797, 244] width 283 height 80
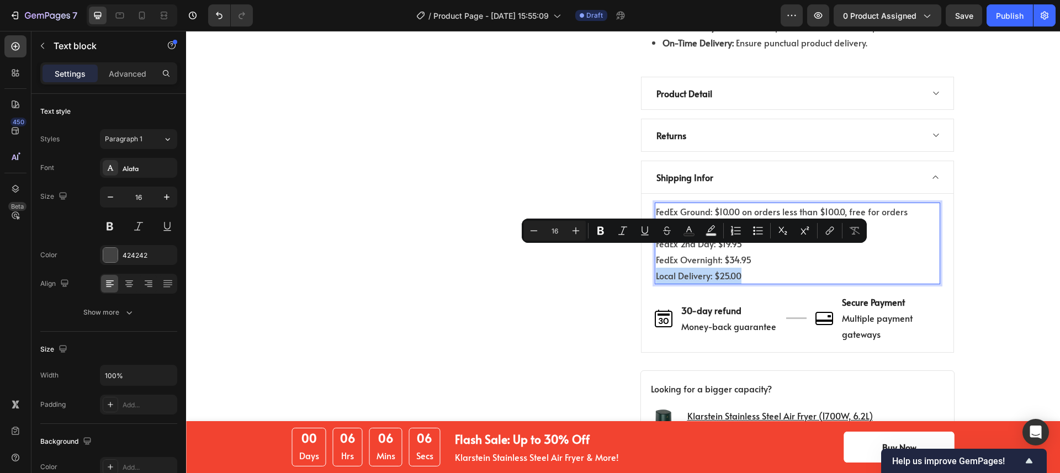
click at [761, 251] on p "FedEx Ground: $10.00 on orders less than $100.0, free for orders greater than $…" at bounding box center [797, 244] width 283 height 80
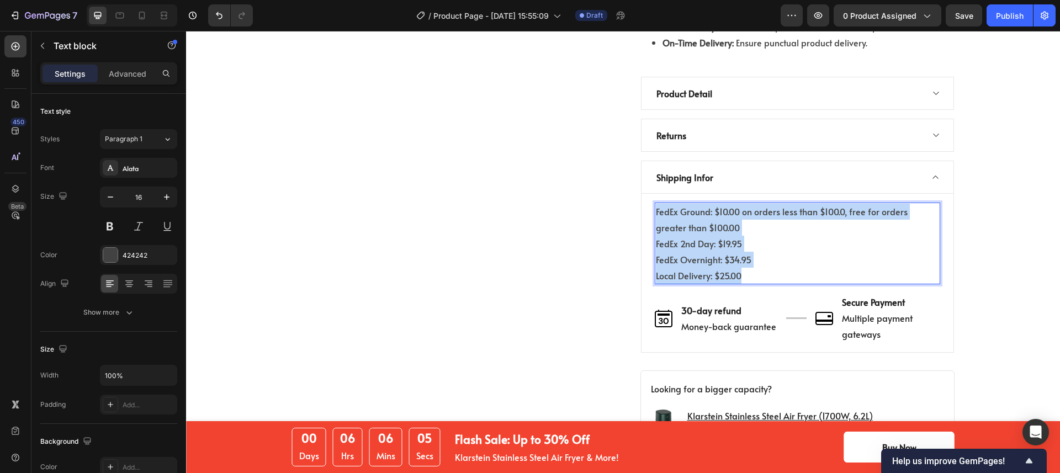
drag, startPoint x: 718, startPoint y: 239, endPoint x: 645, endPoint y: 185, distance: 90.8
click at [645, 194] on div "FedEx Ground: $10.00 on orders less than $100.0, free for orders greater than $…" at bounding box center [797, 273] width 313 height 158
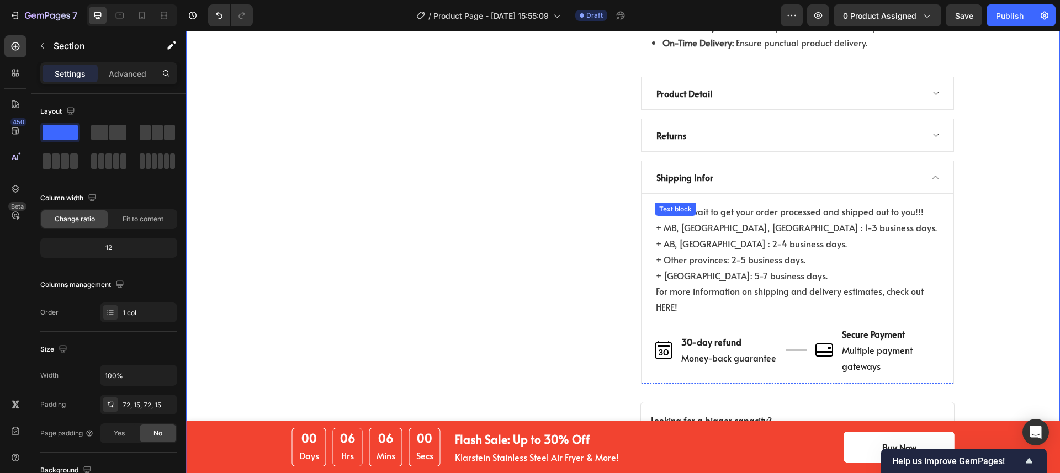
click at [679, 284] on p "For more information on shipping and delivery estimates, check out HERE!" at bounding box center [797, 299] width 283 height 32
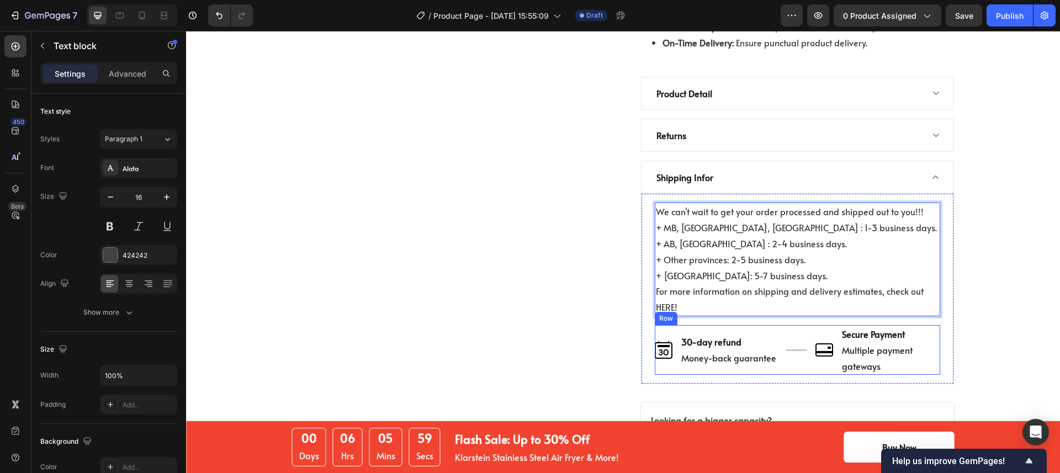
click at [717, 325] on div "Image 30-day refund Money-back guarantee Text block Row" at bounding box center [716, 350] width 123 height 50
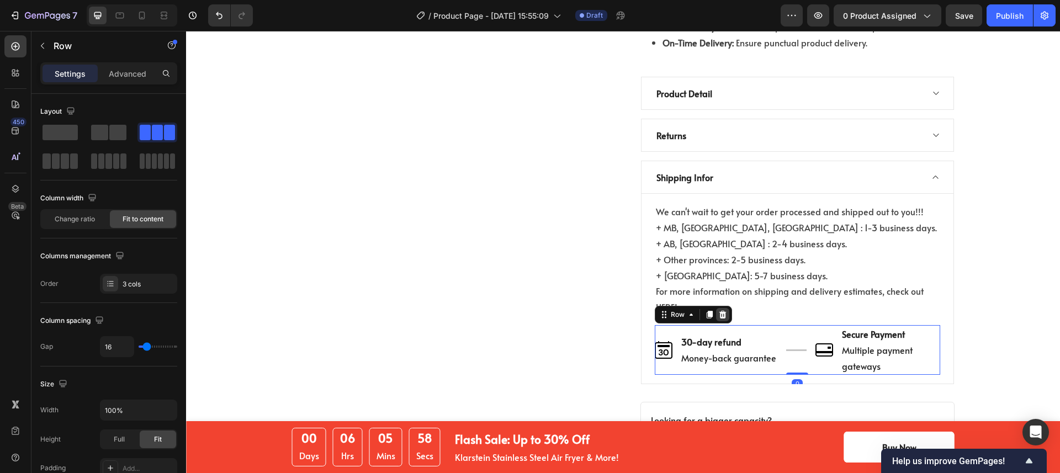
click at [718, 310] on icon at bounding box center [722, 314] width 9 height 9
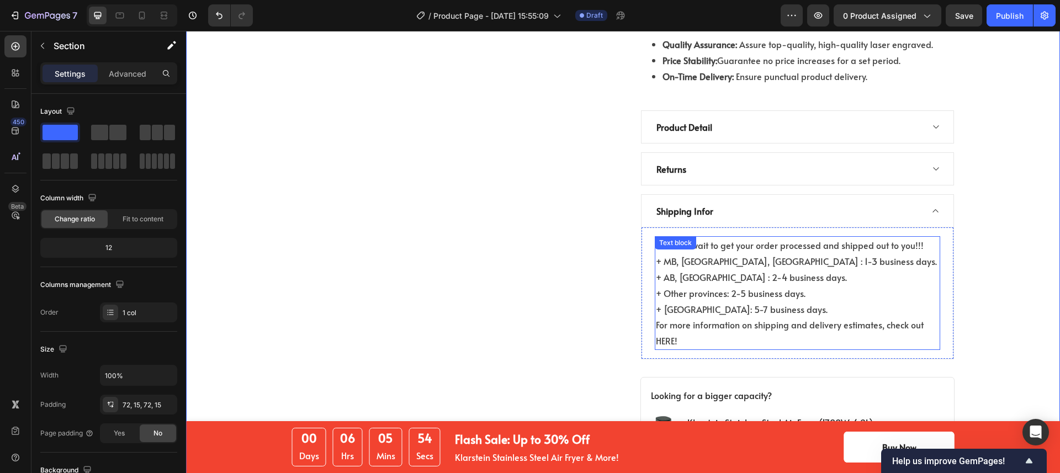
scroll to position [1058, 0]
click at [931, 166] on icon at bounding box center [935, 170] width 8 height 9
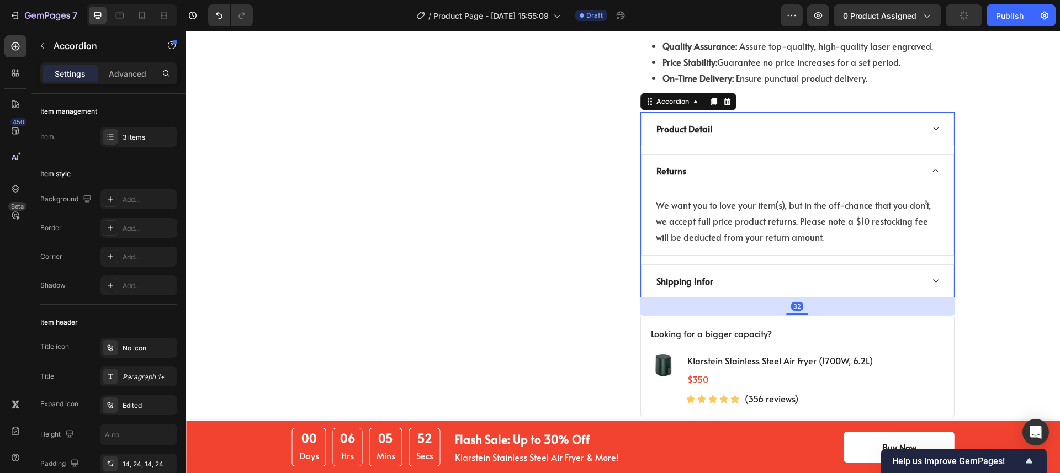
click at [931, 166] on icon at bounding box center [935, 170] width 8 height 9
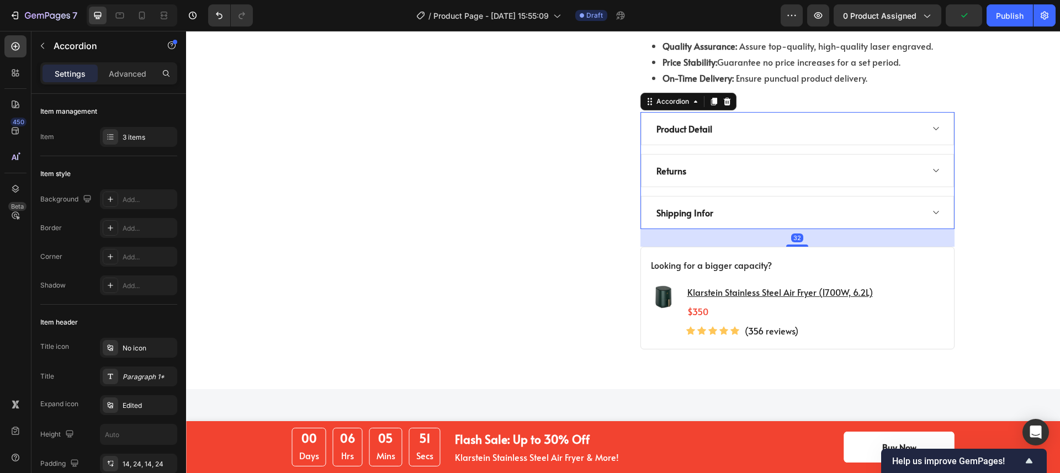
click at [929, 196] on div "Shipping Infor" at bounding box center [797, 212] width 313 height 33
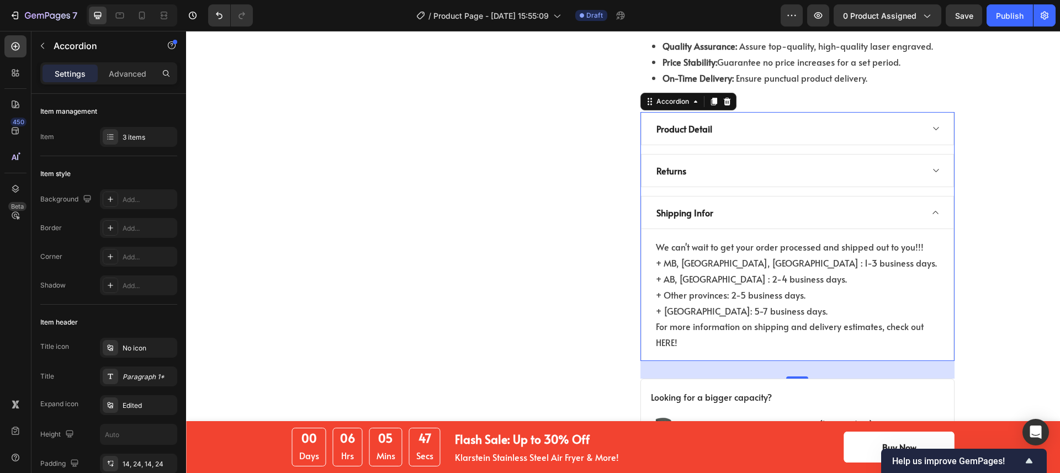
click at [855, 162] on div "Returns" at bounding box center [789, 170] width 268 height 17
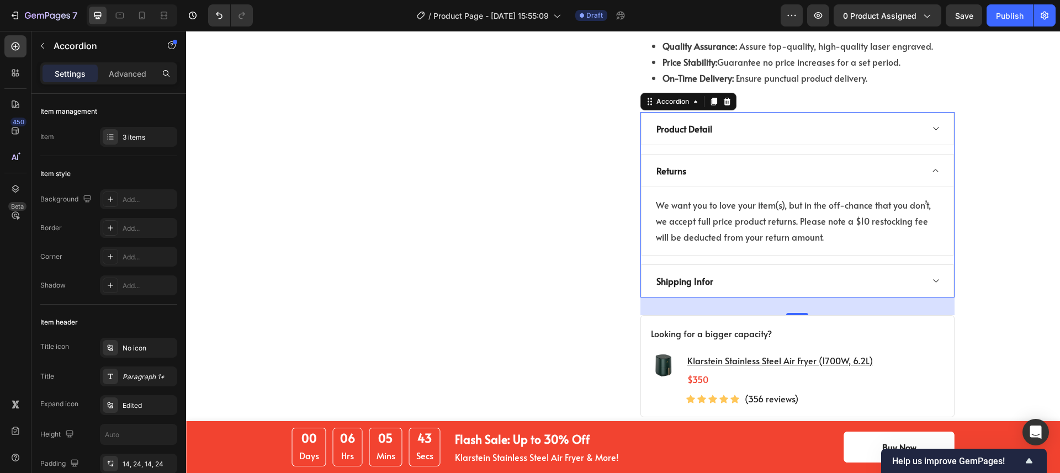
click at [931, 277] on icon at bounding box center [935, 281] width 8 height 9
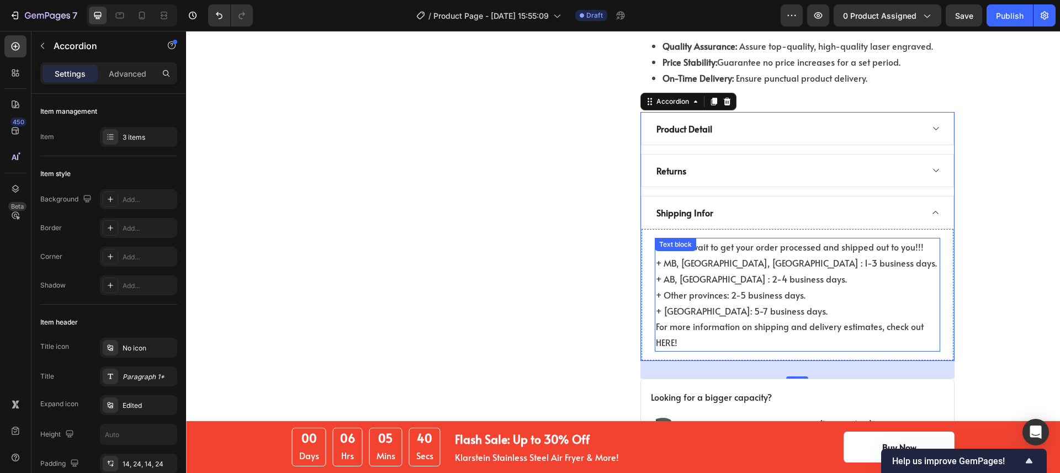
click at [729, 319] on p "For more information on shipping and delivery estimates, check out HERE!" at bounding box center [797, 335] width 283 height 32
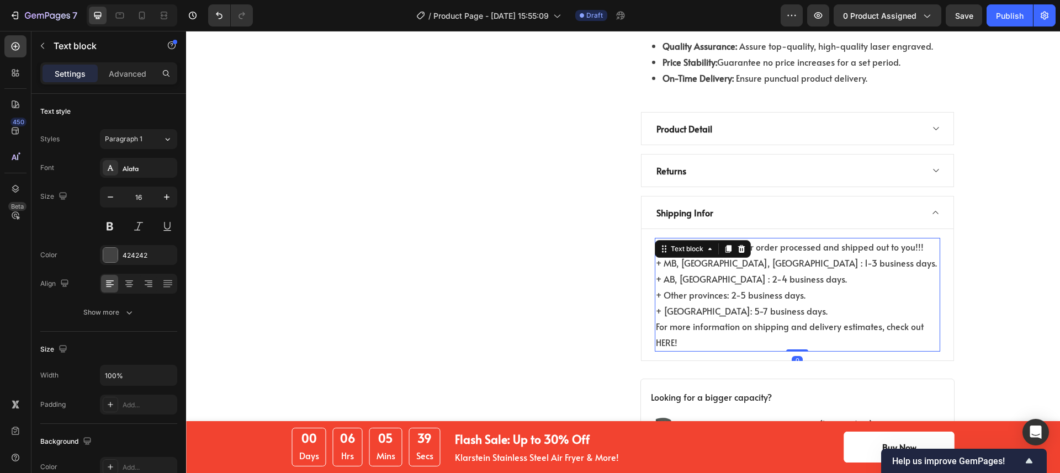
click at [946, 283] on div "We can't wait to get your order processed and shipped out to you!!! + MB, ON, Q…" at bounding box center [797, 295] width 313 height 132
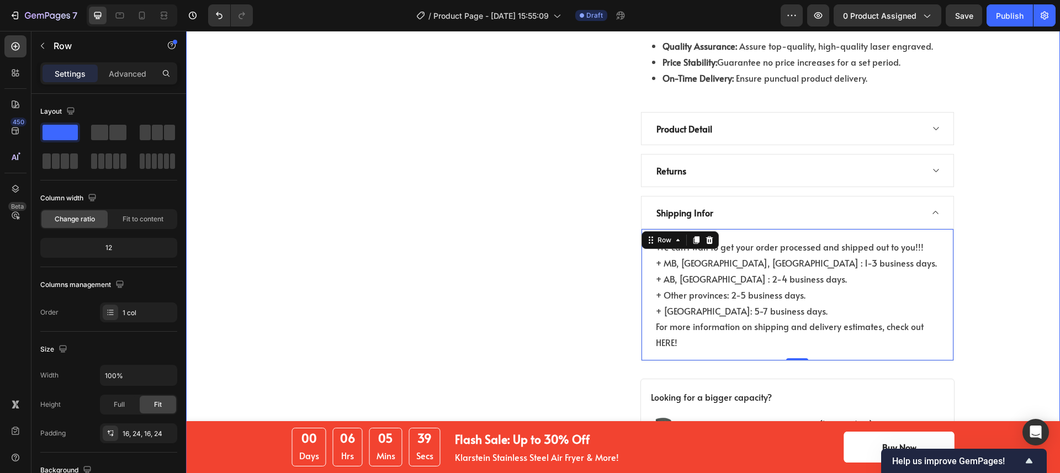
click at [717, 319] on p "For more information on shipping and delivery estimates, check out HERE!" at bounding box center [797, 335] width 283 height 32
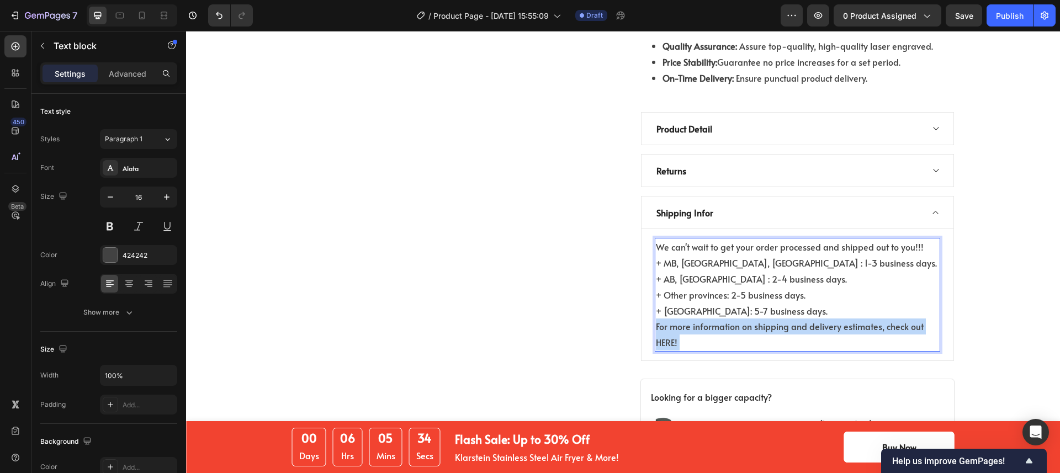
drag, startPoint x: 711, startPoint y: 319, endPoint x: 648, endPoint y: 321, distance: 62.4
click at [648, 321] on div "We can't wait to get your order processed and shipped out to you!!! + MB, ON, Q…" at bounding box center [797, 295] width 313 height 132
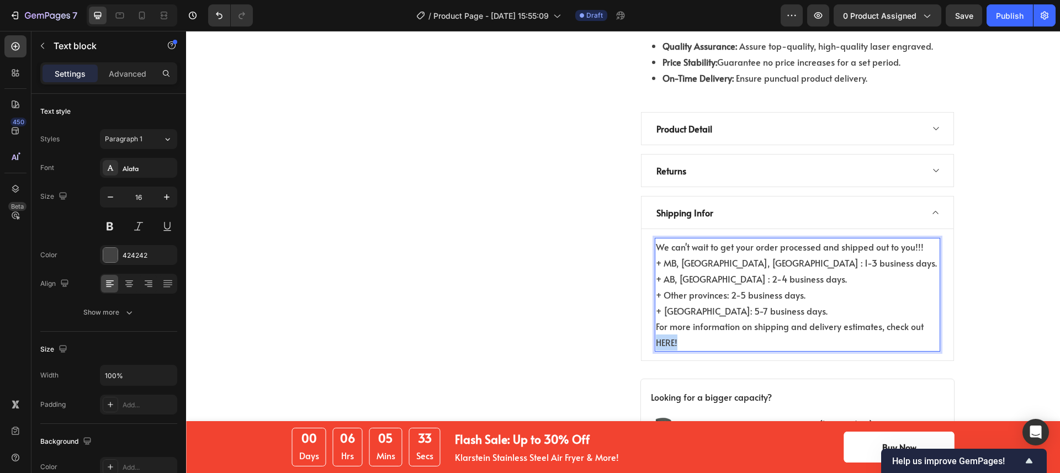
drag, startPoint x: 677, startPoint y: 321, endPoint x: 654, endPoint y: 319, distance: 23.3
click at [655, 319] on div "We can't wait to get your order processed and shipped out to you!!! + MB, ON, Q…" at bounding box center [797, 295] width 285 height 114
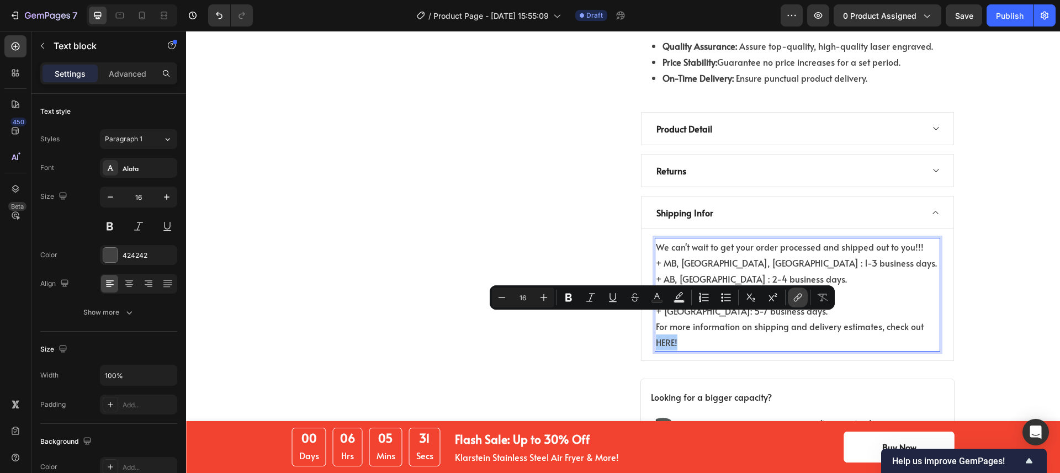
click at [792, 299] on icon "Editor contextual toolbar" at bounding box center [797, 297] width 11 height 11
click at [799, 298] on icon "Editor contextual toolbar" at bounding box center [797, 297] width 11 height 11
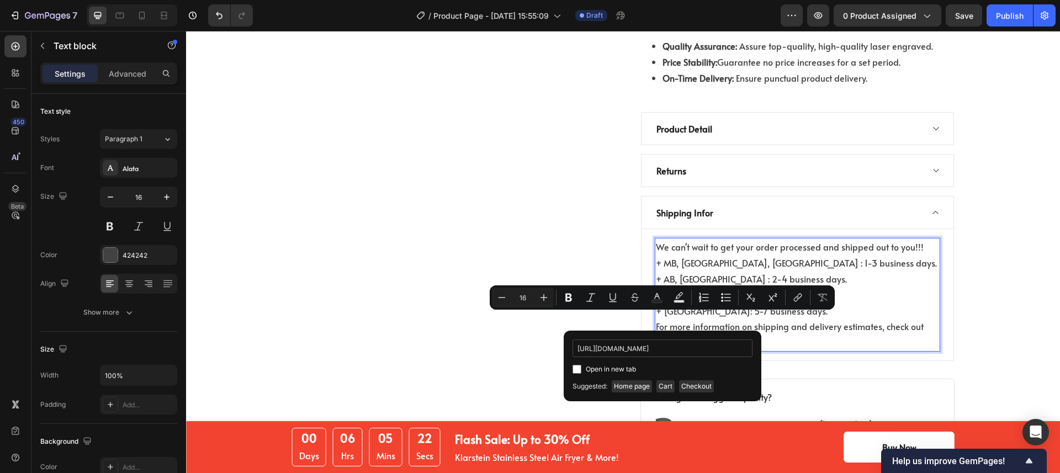
scroll to position [0, 32]
type input "https://www.kimecopak.ca/pages/shipping-policy"
click at [612, 368] on span "Open in new tab" at bounding box center [611, 369] width 50 height 13
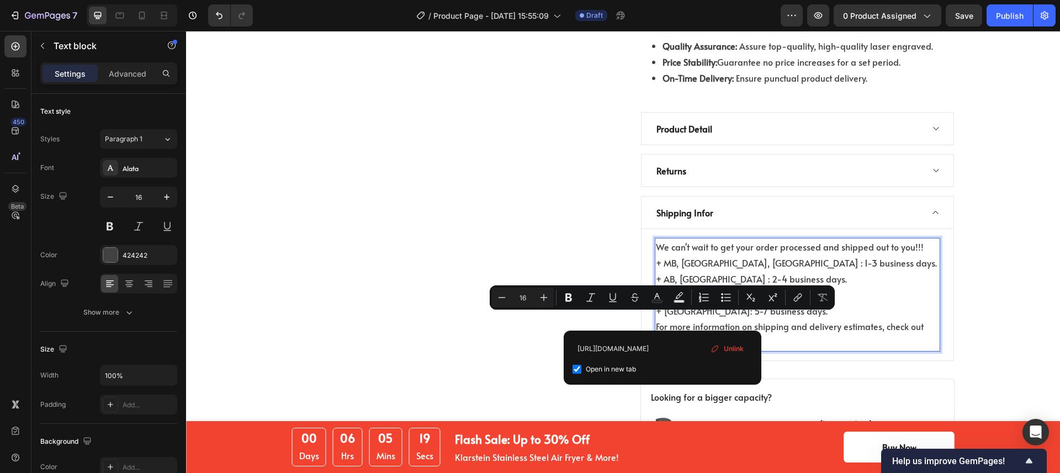
checkbox input "true"
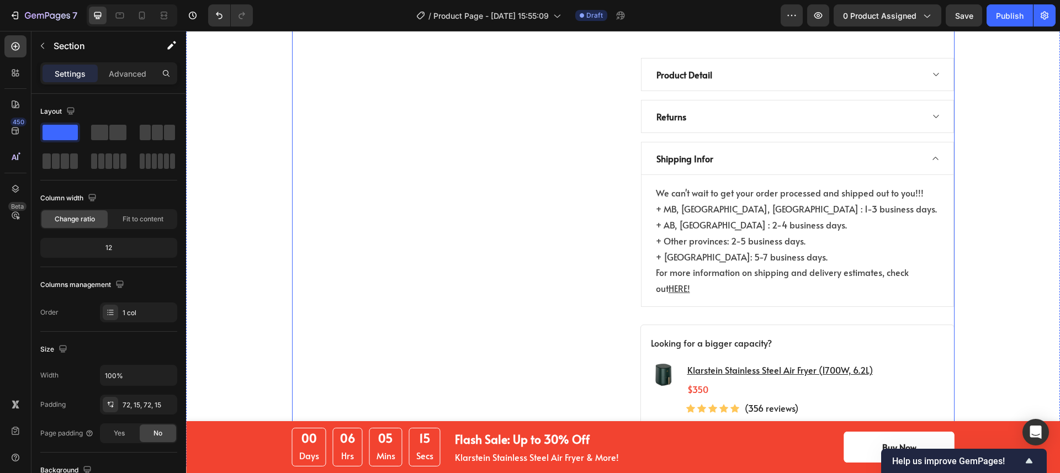
scroll to position [1125, 0]
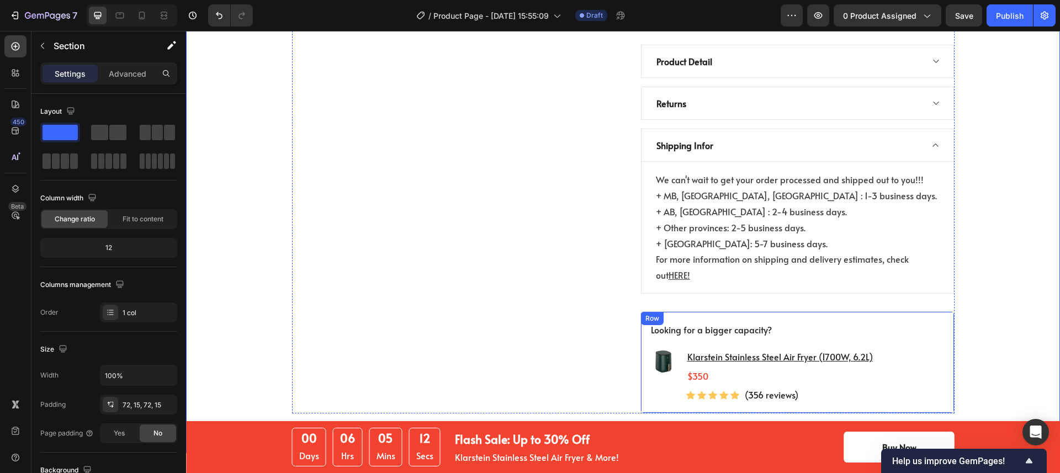
click at [859, 311] on div "Looking for a bigger capacity? Text block Image Klarstein Stainless Steel Air F…" at bounding box center [797, 362] width 314 height 102
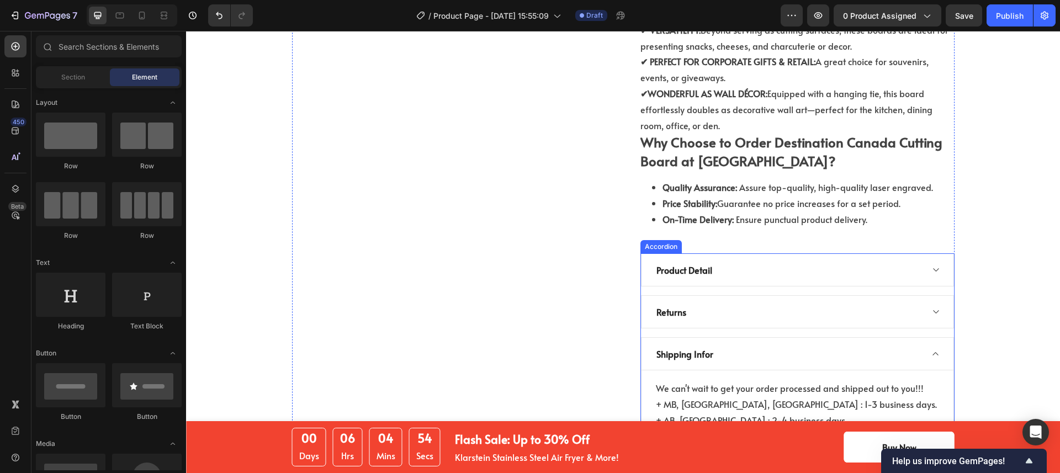
scroll to position [922, 0]
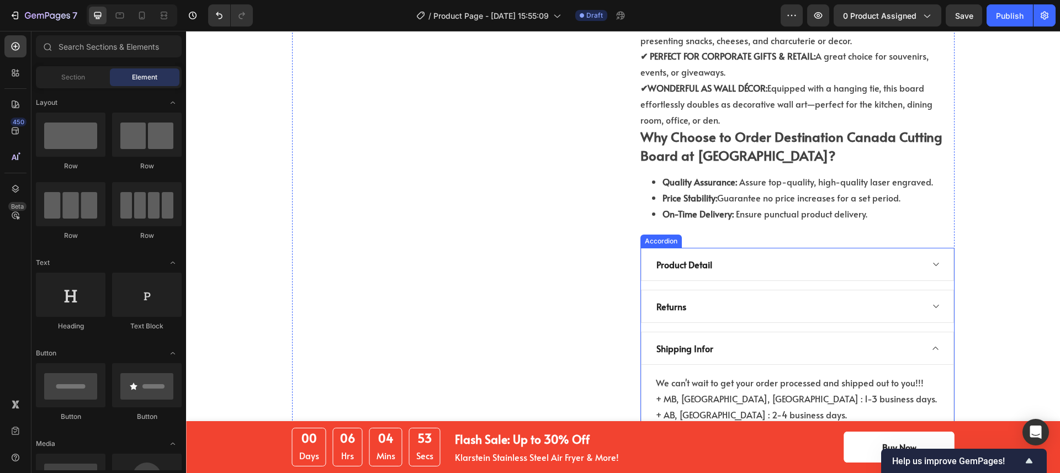
click at [934, 344] on icon at bounding box center [935, 348] width 8 height 9
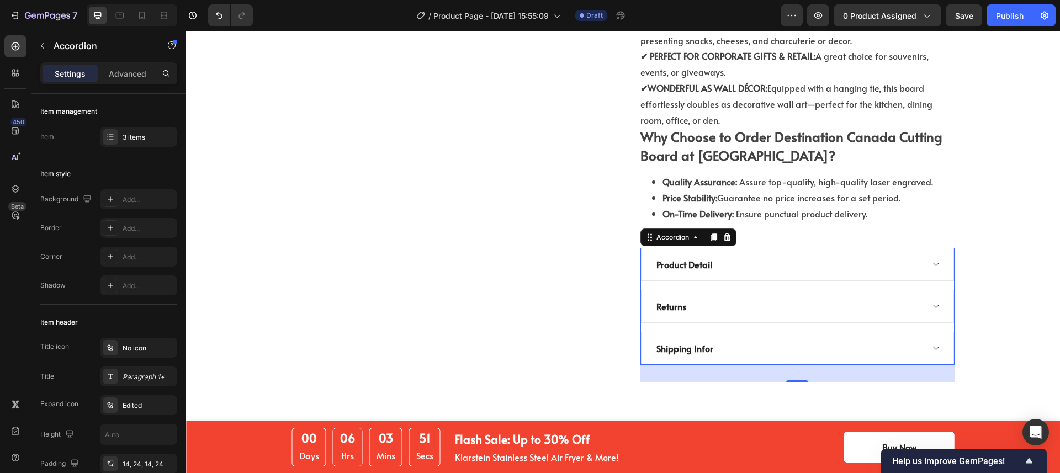
click at [916, 290] on div "Returns" at bounding box center [797, 306] width 313 height 33
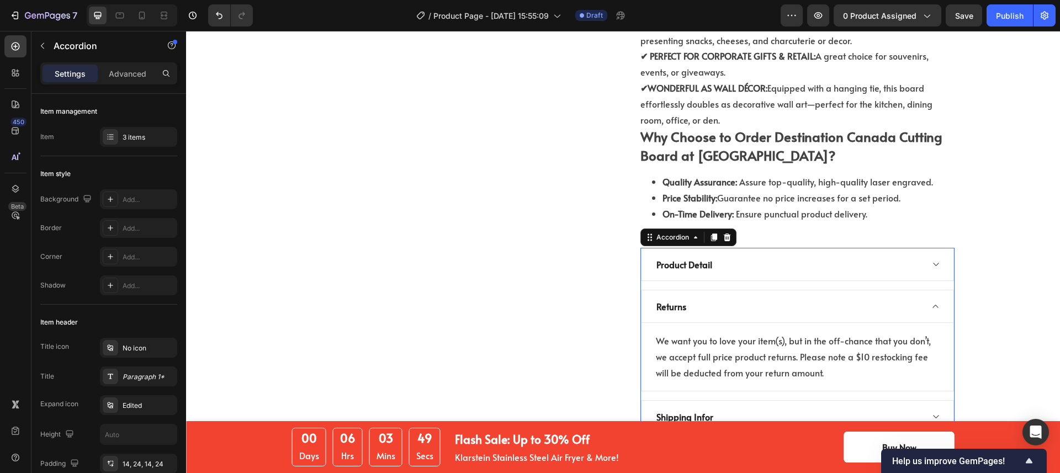
click at [915, 290] on div "Returns" at bounding box center [797, 306] width 313 height 33
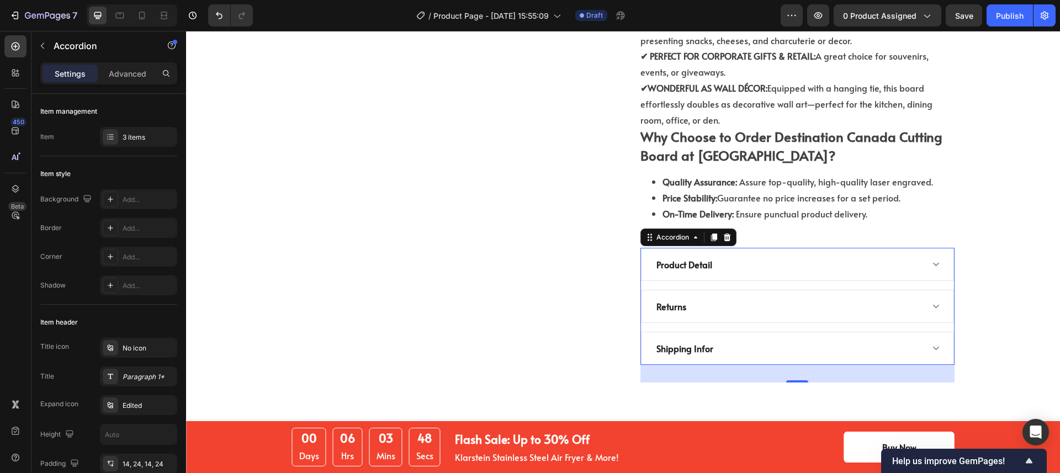
click at [896, 298] on div "Returns" at bounding box center [789, 306] width 268 height 17
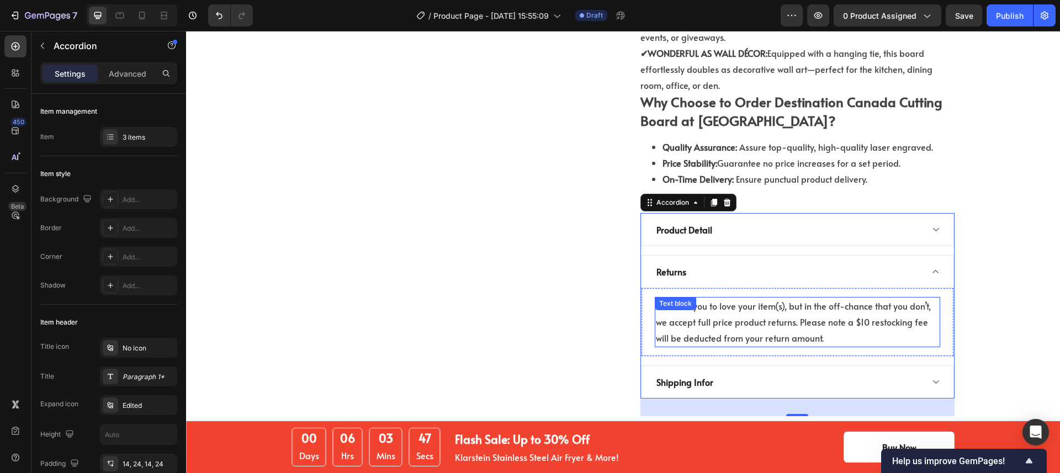
scroll to position [981, 0]
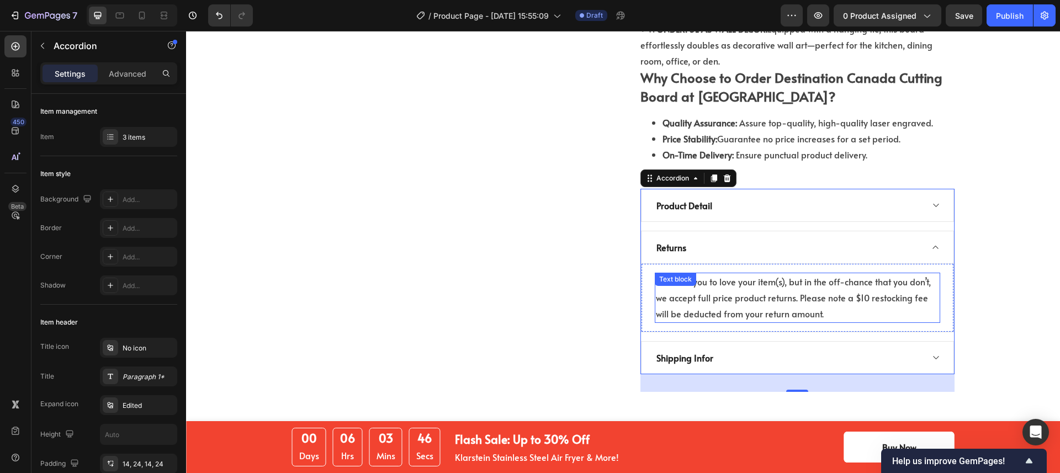
click at [788, 290] on p "We want you to love your item(s), but in the off-chance that you don’t, we acce…" at bounding box center [797, 297] width 283 height 47
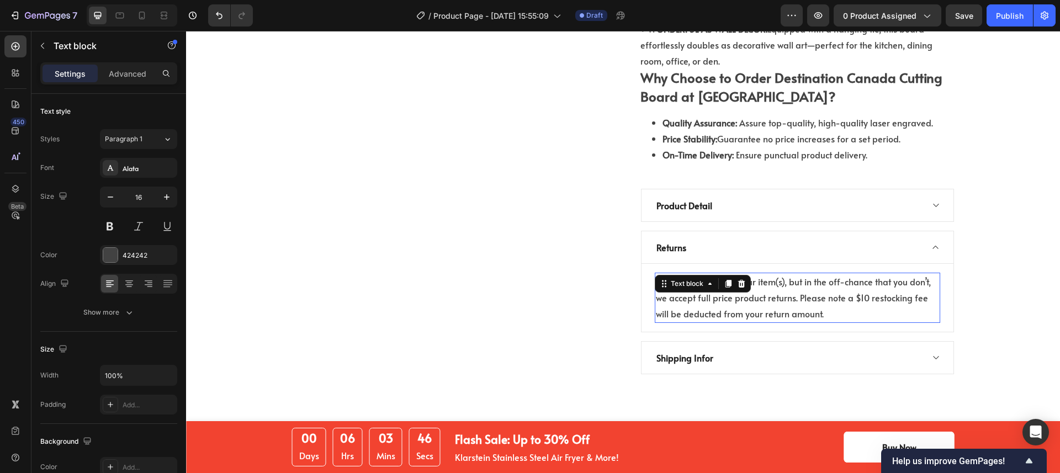
click at [788, 290] on p "We want you to love your item(s), but in the off-chance that you don’t, we acce…" at bounding box center [797, 297] width 283 height 47
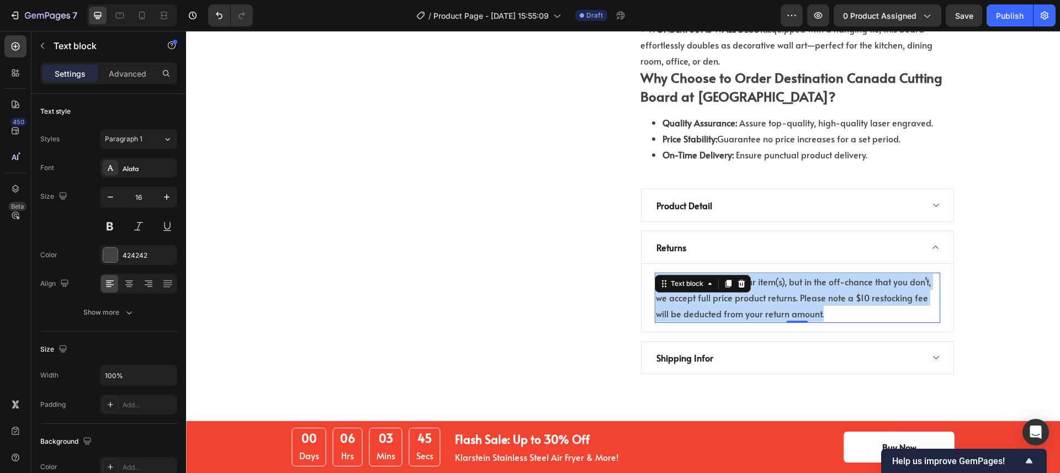
click at [788, 290] on p "We want you to love your item(s), but in the off-chance that you don’t, we acce…" at bounding box center [797, 297] width 283 height 47
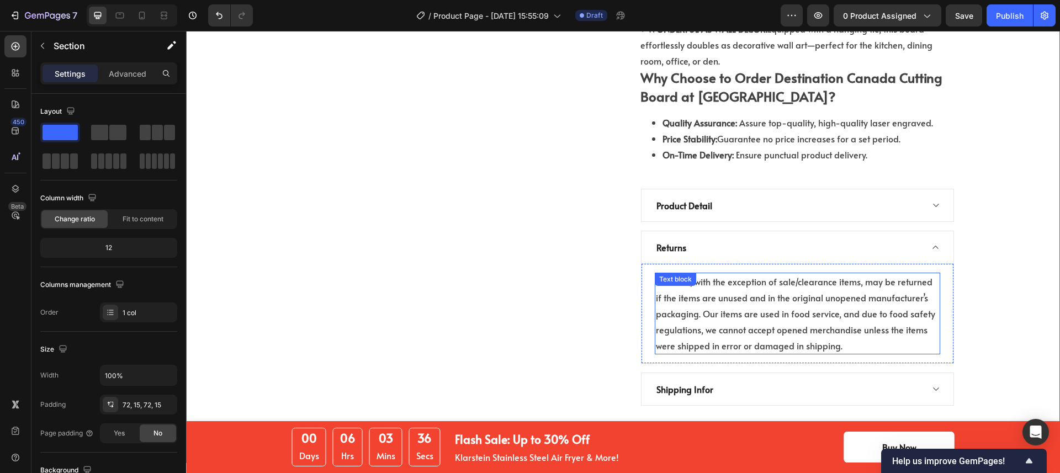
click at [861, 326] on p "All items, with the exception of sale/clearance items, may be returned if the i…" at bounding box center [797, 314] width 283 height 80
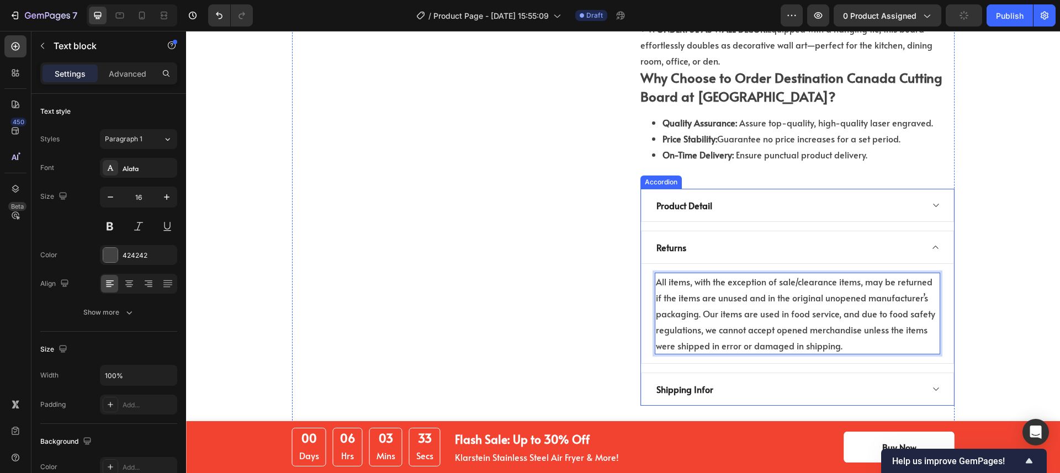
click at [808, 381] on div "Shipping Infor" at bounding box center [789, 389] width 268 height 17
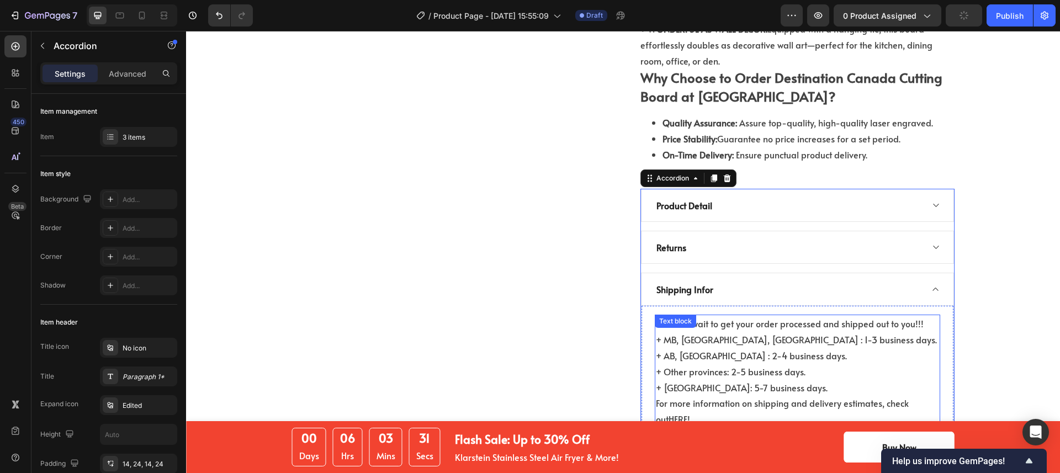
click at [711, 395] on p "For more information on shipping and delivery estimates, check out HERE!" at bounding box center [797, 411] width 283 height 32
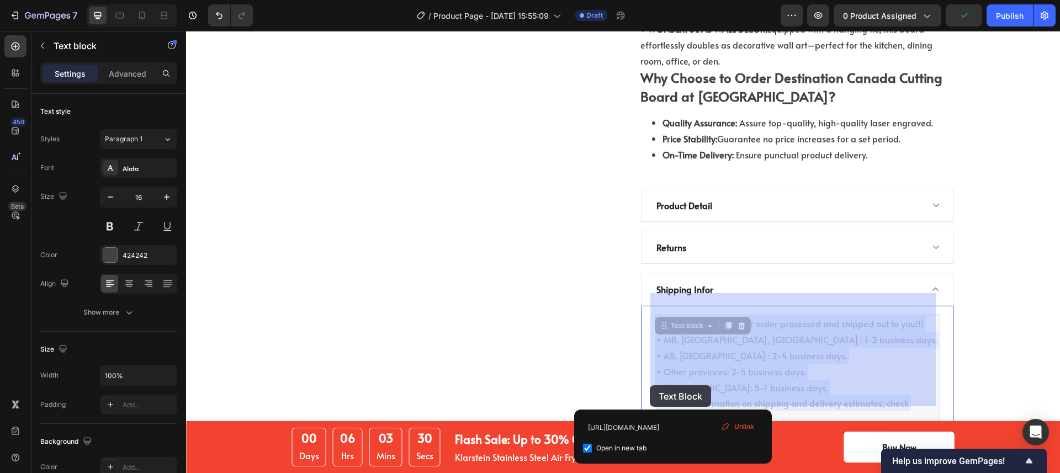
drag, startPoint x: 707, startPoint y: 395, endPoint x: 658, endPoint y: 385, distance: 50.1
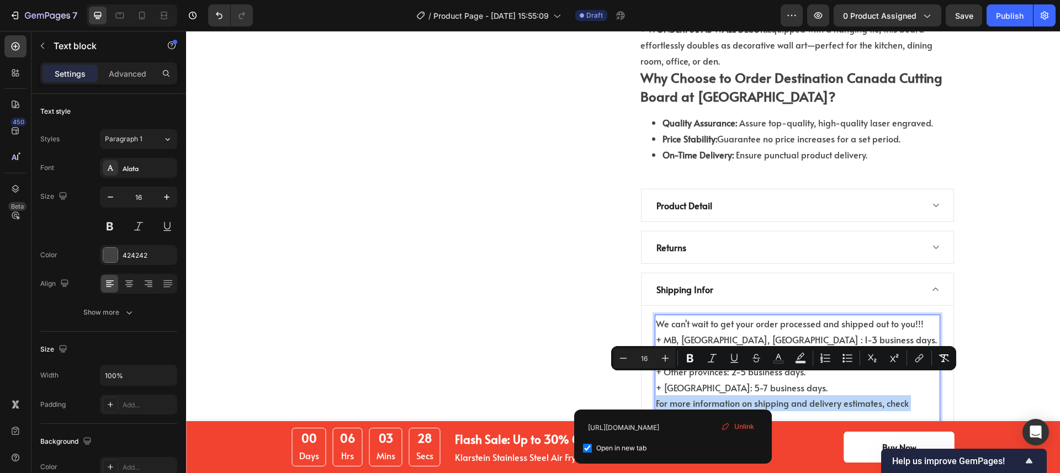
drag, startPoint x: 689, startPoint y: 393, endPoint x: 652, endPoint y: 385, distance: 37.9
copy p "For more information on shipping and delivery estimates, check out HERE!"
click at [770, 239] on div "Returns" at bounding box center [789, 247] width 268 height 17
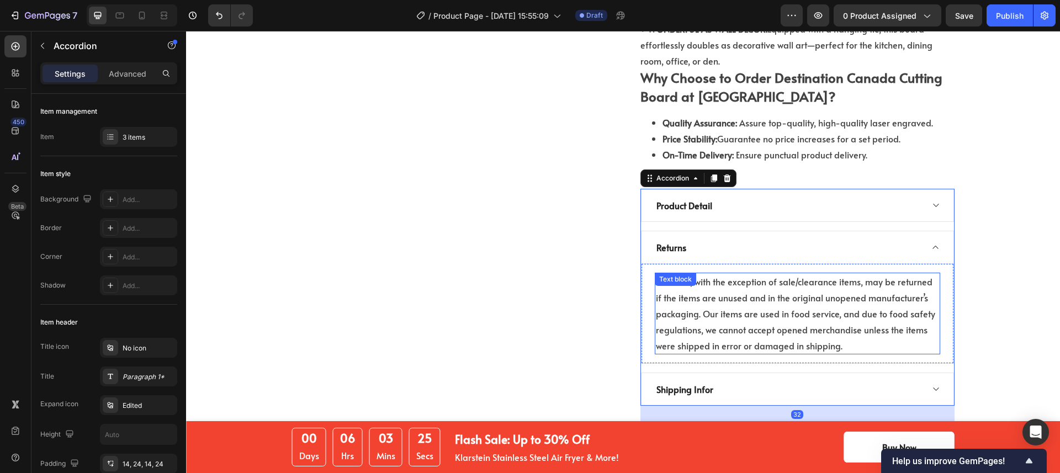
click at [859, 321] on p "All items, with the exception of sale/clearance items, may be returned if the i…" at bounding box center [797, 314] width 283 height 80
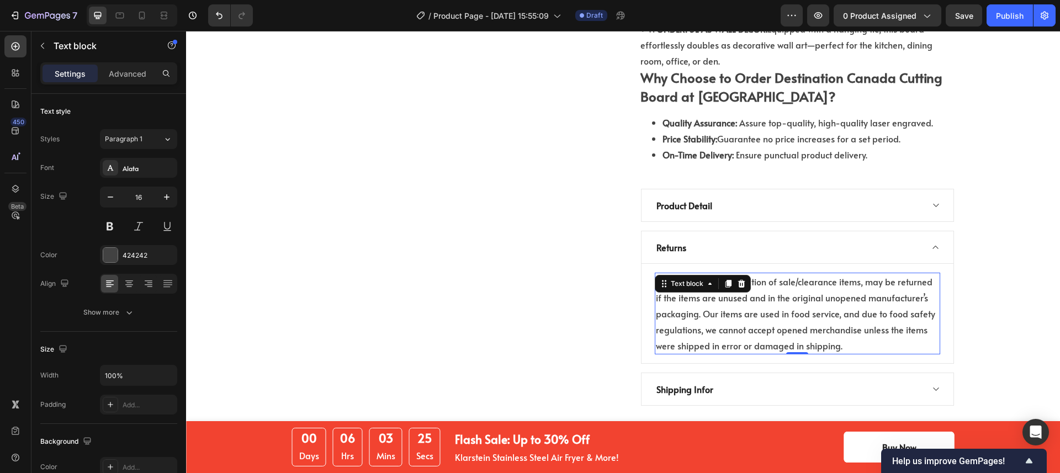
click at [859, 321] on p "All items, with the exception of sale/clearance items, may be returned if the i…" at bounding box center [797, 314] width 283 height 80
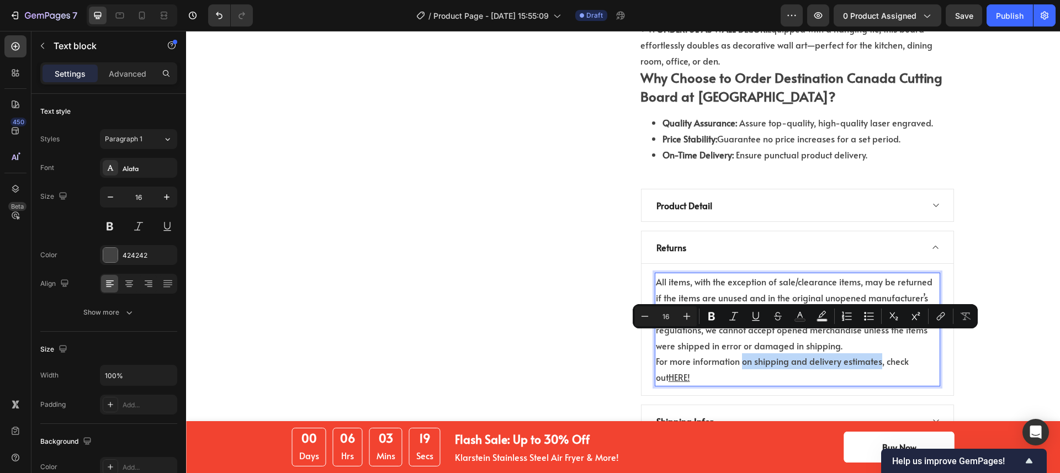
drag, startPoint x: 872, startPoint y: 340, endPoint x: 738, endPoint y: 341, distance: 134.2
click at [738, 353] on p "For more information on shipping and delivery estimates, check out HERE!" at bounding box center [797, 369] width 283 height 32
click at [799, 353] on p "For more information on shipping and delivery estimates, check out HERE!" at bounding box center [797, 369] width 283 height 32
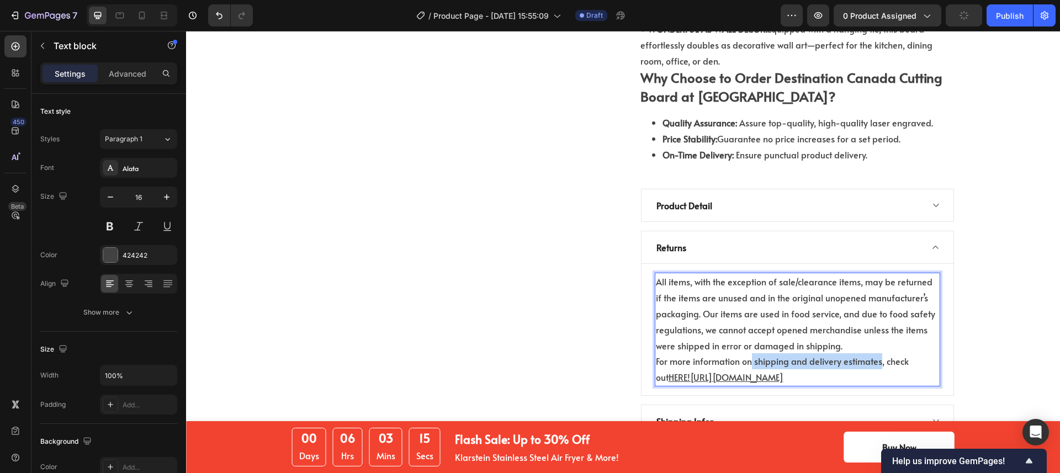
drag, startPoint x: 749, startPoint y: 339, endPoint x: 874, endPoint y: 337, distance: 124.8
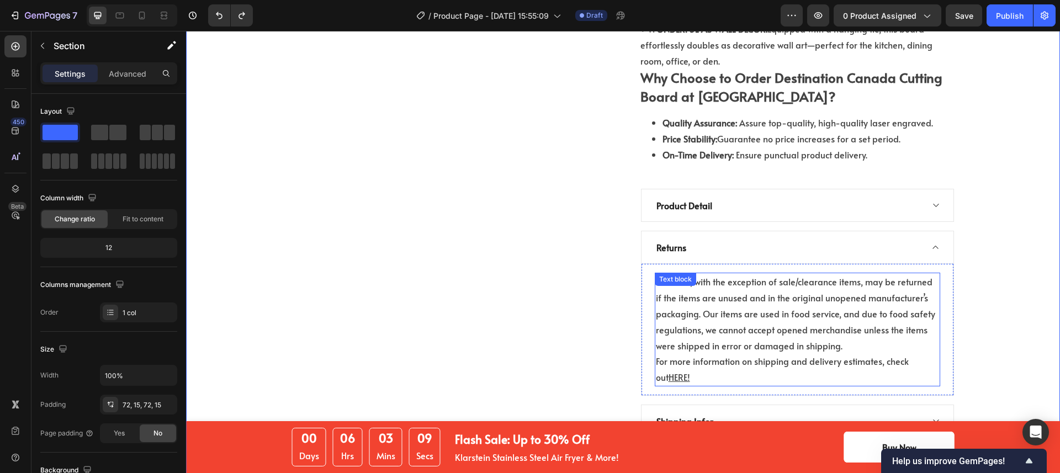
click at [834, 353] on p "For more information on shipping and delivery estimates, check out HERE!" at bounding box center [797, 369] width 283 height 32
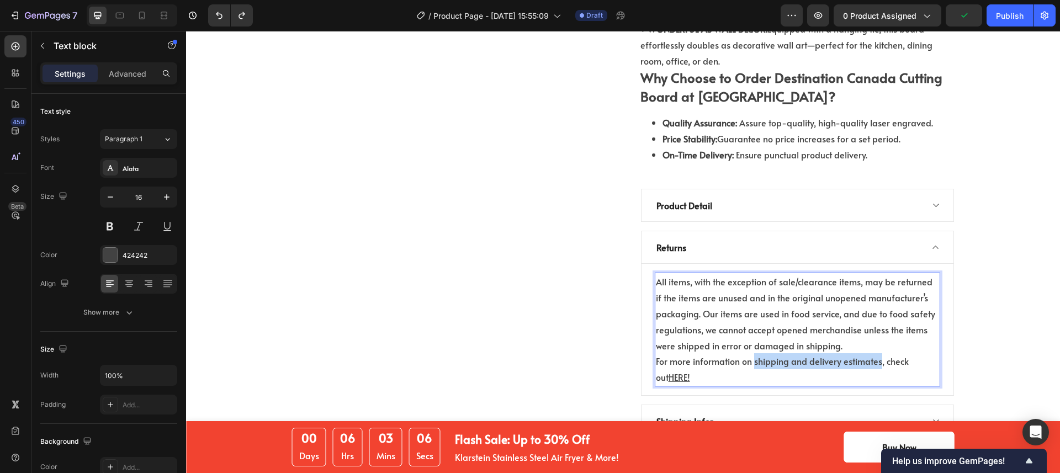
drag, startPoint x: 873, startPoint y: 339, endPoint x: 750, endPoint y: 342, distance: 123.2
click at [750, 353] on p "For more information on shipping and delivery estimates, check out HERE!" at bounding box center [797, 369] width 283 height 32
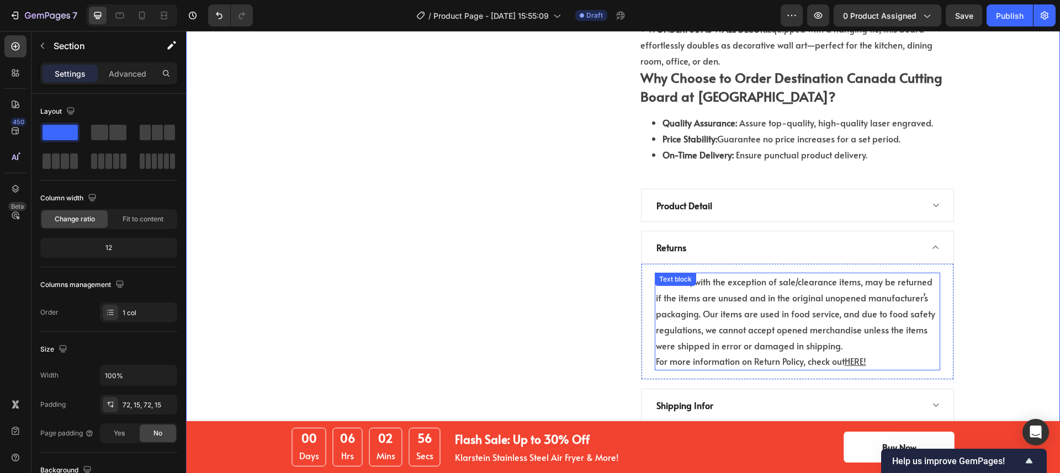
click at [871, 353] on p "For more information on Return Policy, check out HERE!" at bounding box center [797, 361] width 283 height 16
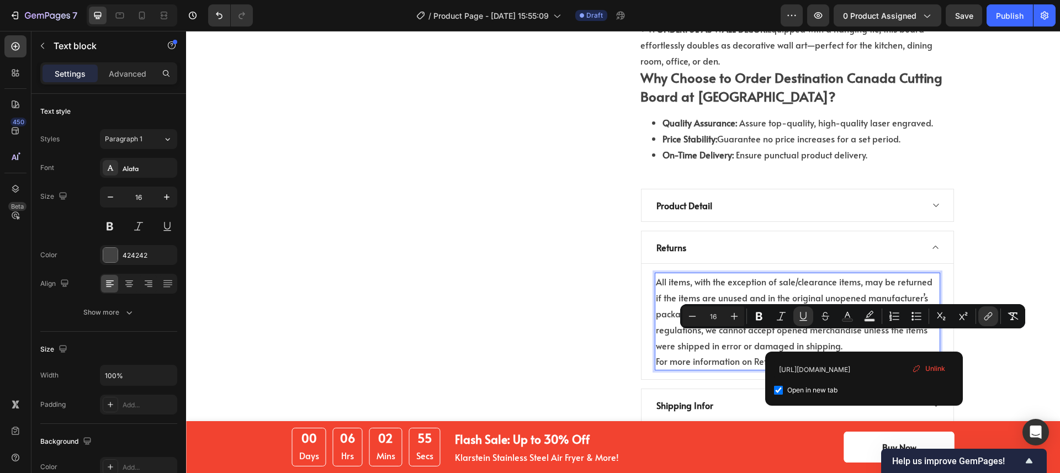
drag, startPoint x: 867, startPoint y: 340, endPoint x: 855, endPoint y: 343, distance: 12.6
click at [989, 311] on icon "Editor contextual toolbar" at bounding box center [988, 316] width 11 height 11
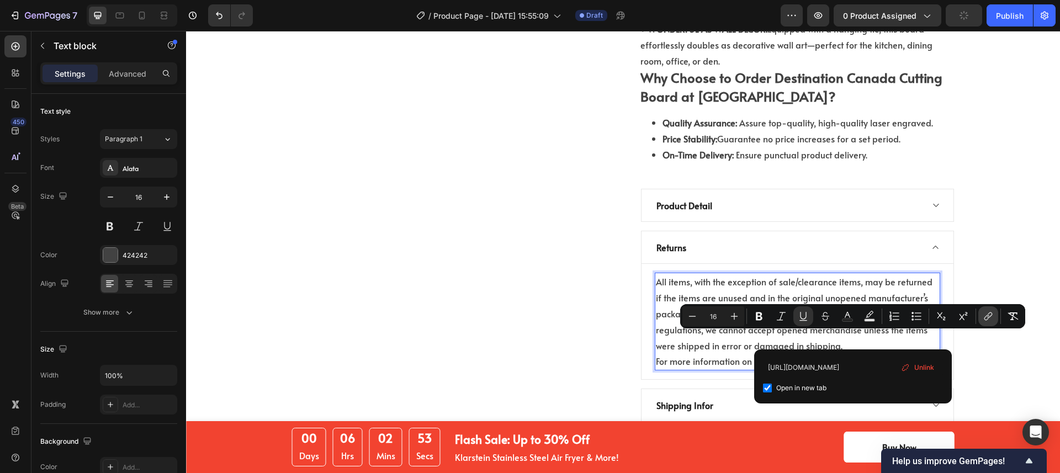
scroll to position [0, 33]
click at [860, 369] on input "https://www.kimecopak.ca/pages/shipping-policy" at bounding box center [853, 367] width 180 height 18
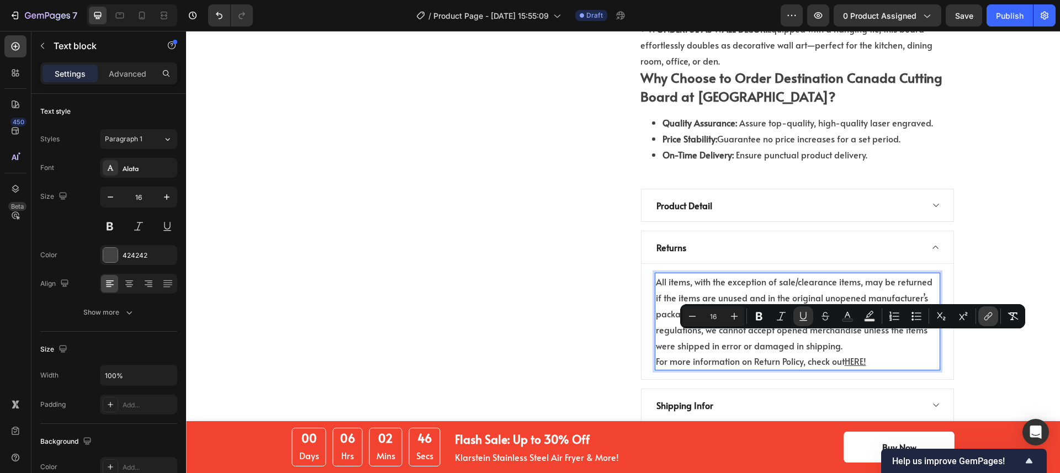
click at [988, 316] on icon "Editor contextual toolbar" at bounding box center [988, 316] width 11 height 11
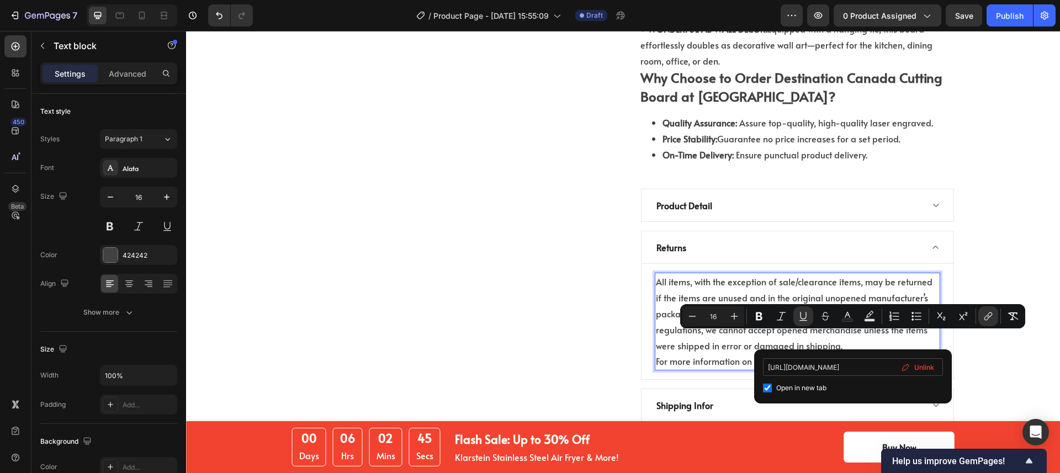
click at [865, 367] on input "https://www.kimecopak.ca/pages/shipping-policy" at bounding box center [853, 367] width 180 height 18
type input "https://www.kimecopak.ca/pages/return-policy"
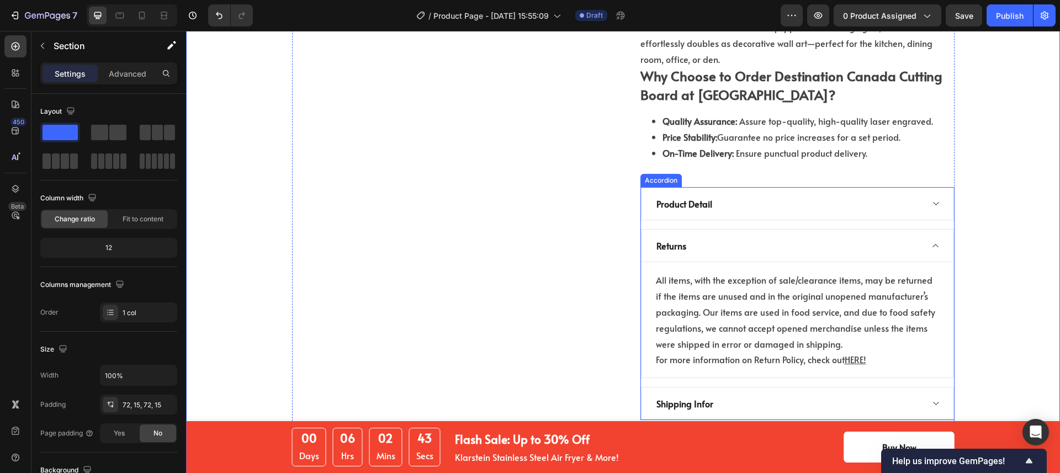
scroll to position [1091, 0]
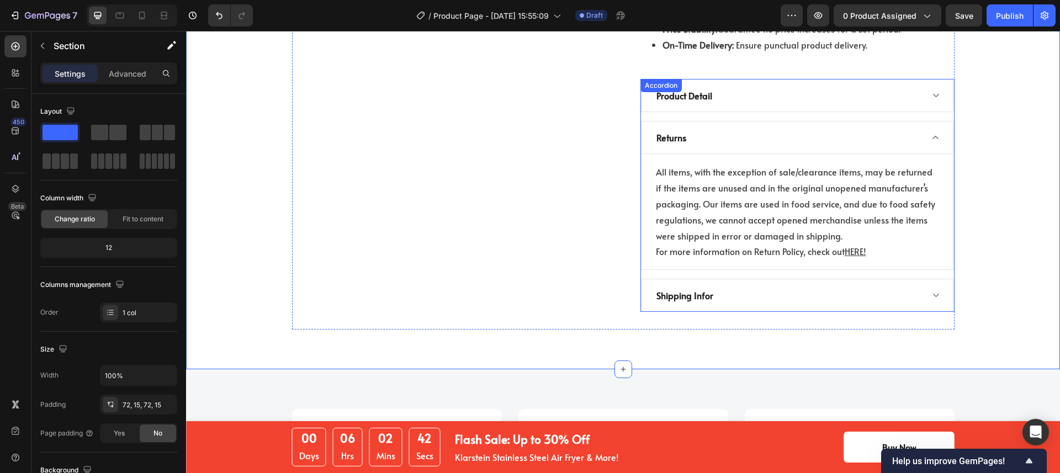
click at [798, 282] on div "Shipping Infor" at bounding box center [797, 295] width 313 height 33
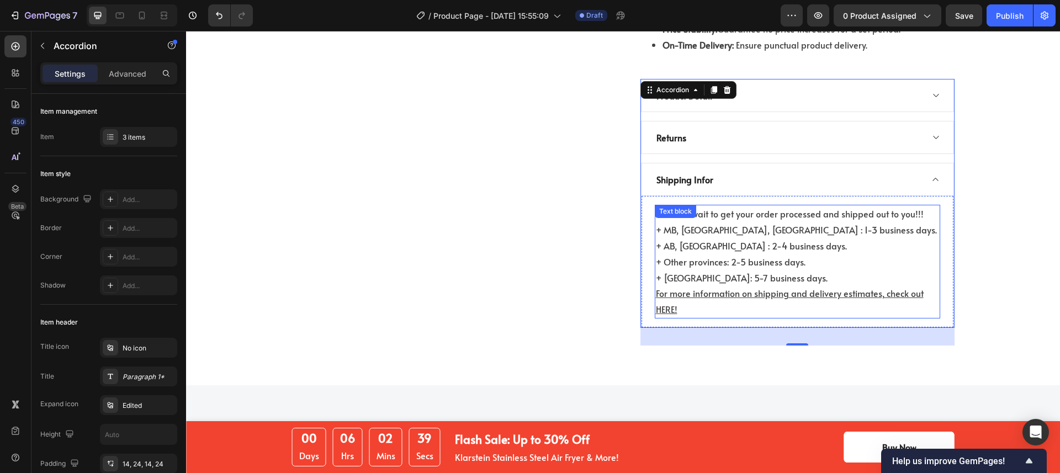
click at [865, 287] on u "For more information on shipping and delivery estimates, check out HERE!" at bounding box center [790, 301] width 268 height 28
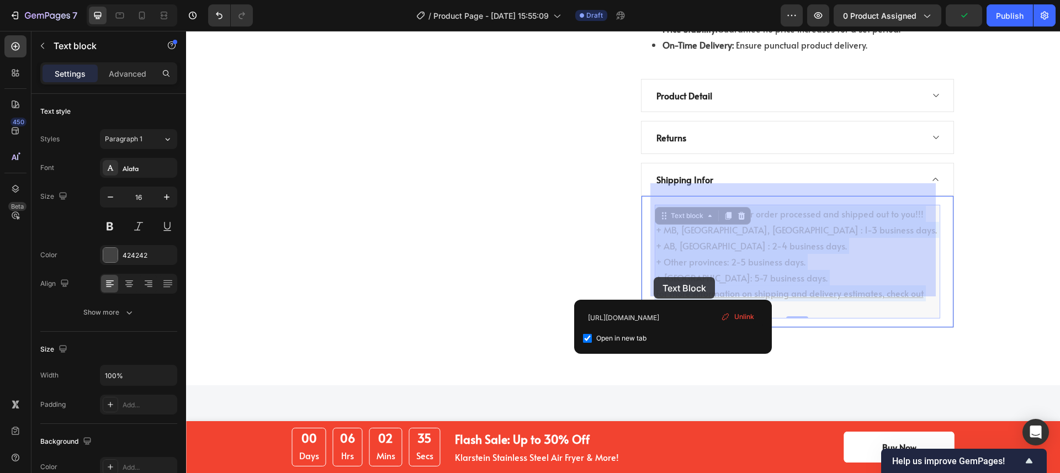
drag, startPoint x: 675, startPoint y: 286, endPoint x: 667, endPoint y: 287, distance: 7.7
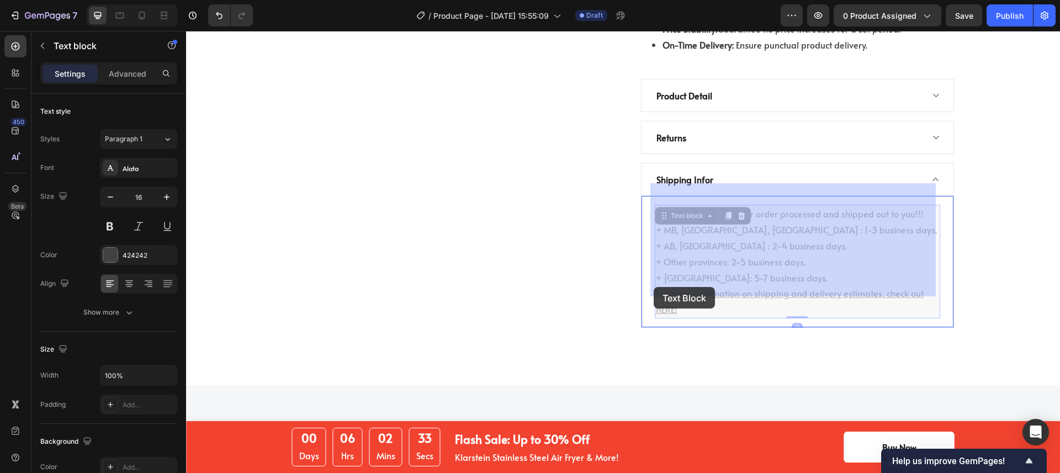
drag, startPoint x: 672, startPoint y: 287, endPoint x: 655, endPoint y: 287, distance: 16.6
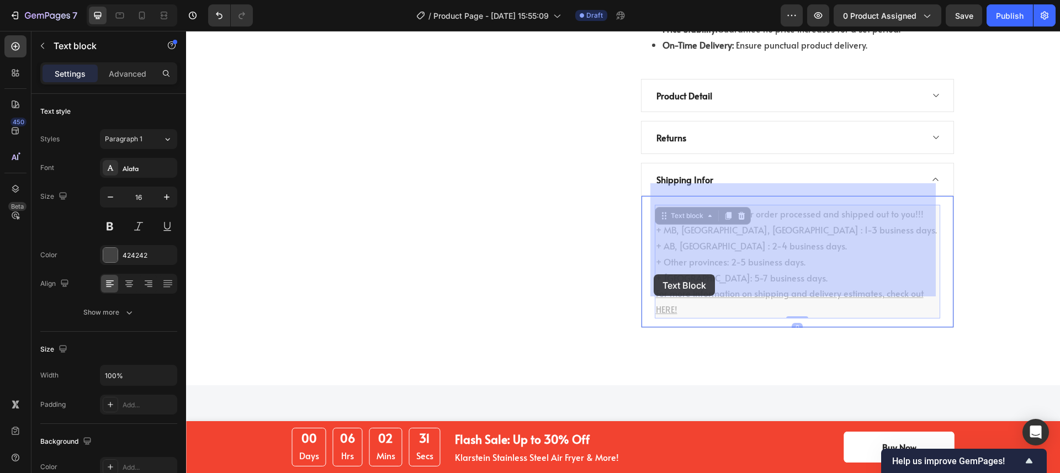
drag, startPoint x: 677, startPoint y: 285, endPoint x: 654, endPoint y: 274, distance: 26.2
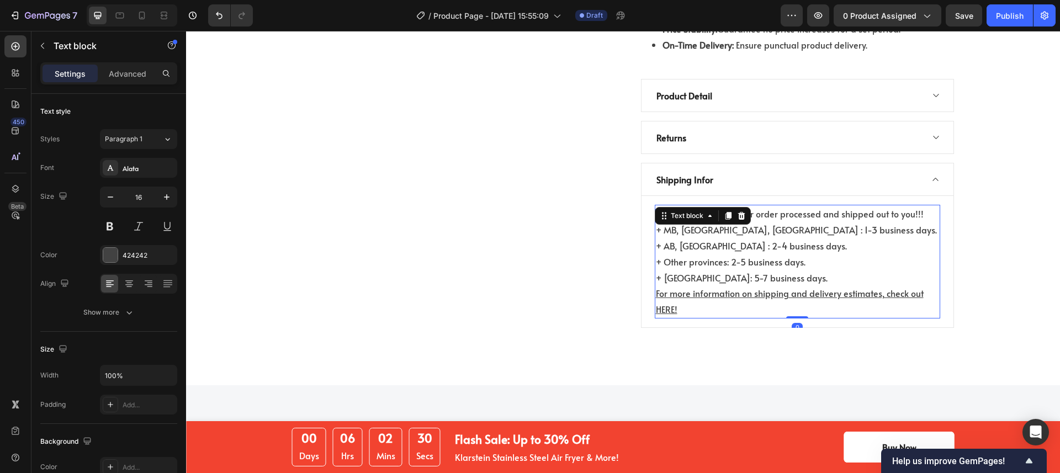
click at [717, 287] on u "For more information on shipping and delivery estimates, check out HERE!" at bounding box center [790, 301] width 268 height 28
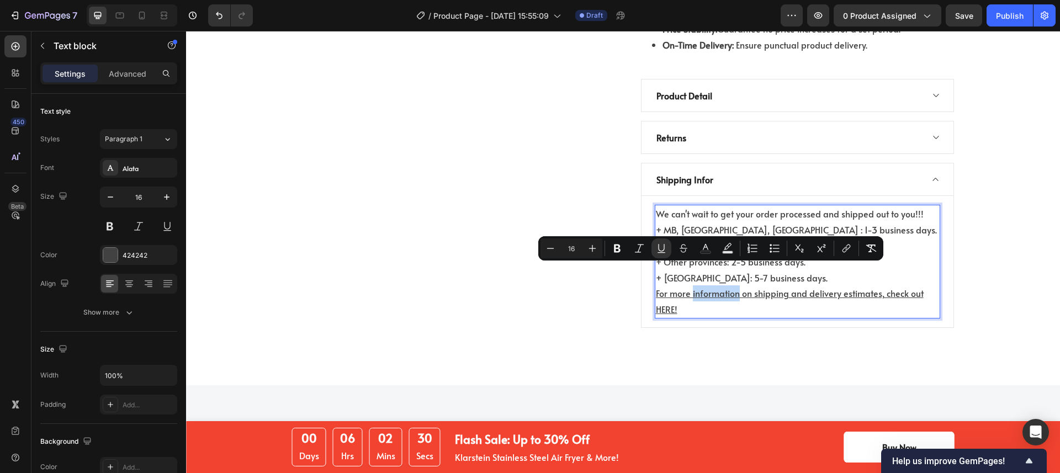
click at [717, 287] on u "For more information on shipping and delivery estimates, check out HERE!" at bounding box center [790, 301] width 268 height 28
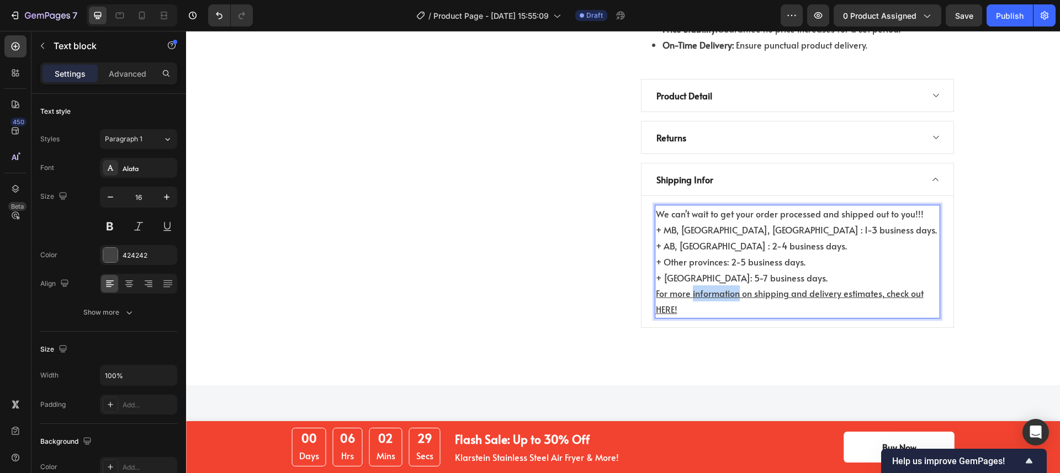
click at [717, 287] on u "For more information on shipping and delivery estimates, check out HERE!" at bounding box center [790, 301] width 268 height 28
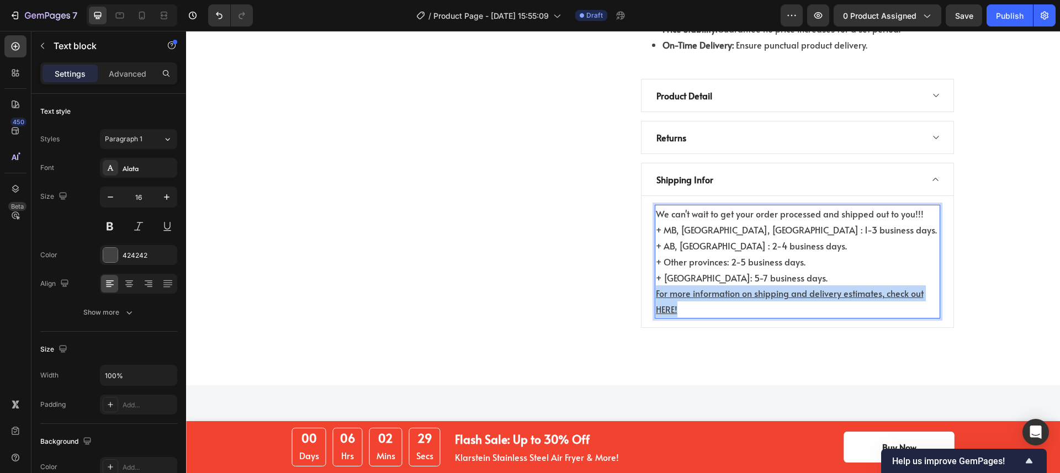
click at [717, 287] on u "For more information on shipping and delivery estimates, check out HERE!" at bounding box center [790, 301] width 268 height 28
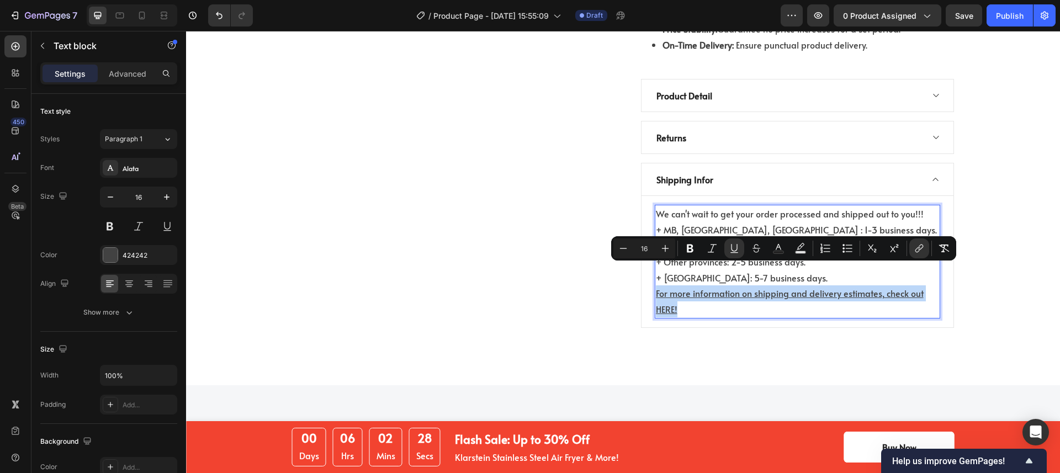
click at [714, 285] on p "For more information on shipping and delivery estimates, check out HERE!" at bounding box center [797, 301] width 283 height 32
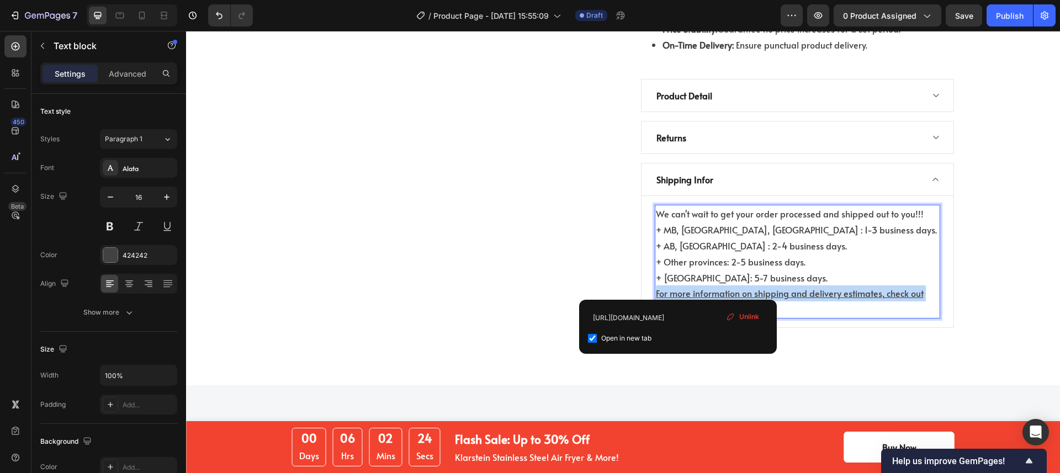
drag, startPoint x: 676, startPoint y: 287, endPoint x: 650, endPoint y: 275, distance: 28.7
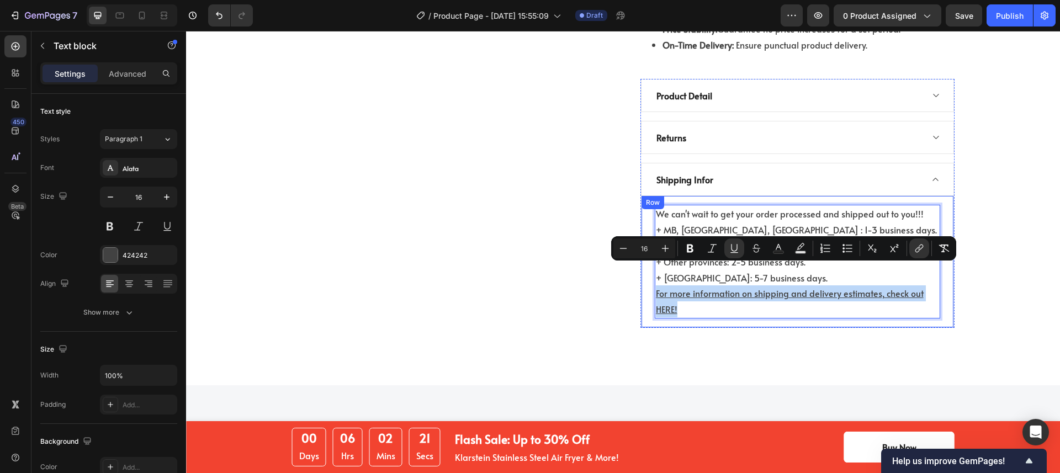
drag, startPoint x: 674, startPoint y: 287, endPoint x: 649, endPoint y: 272, distance: 29.4
click at [649, 272] on div "We can't wait to get your order processed and shipped out to you!!! + MB, ON, Q…" at bounding box center [797, 262] width 313 height 132
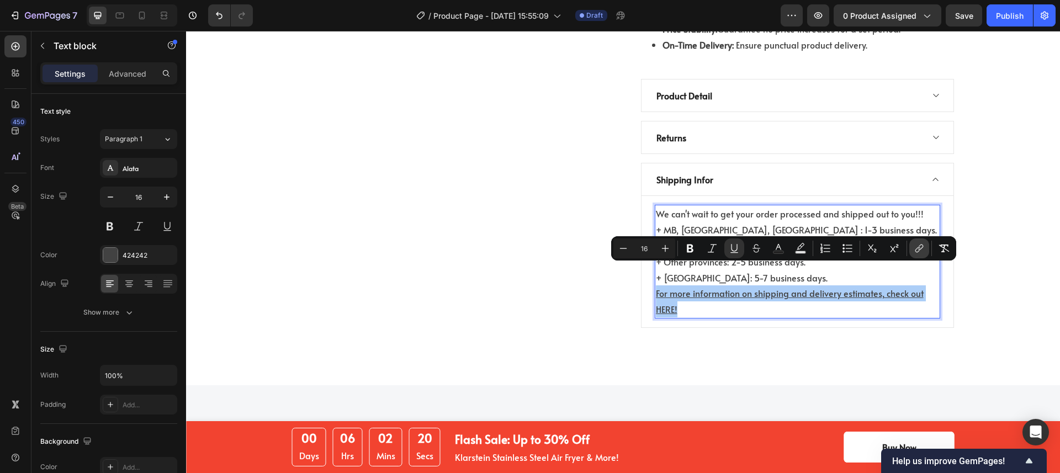
click at [917, 248] on icon "Editor contextual toolbar" at bounding box center [917, 250] width 5 height 6
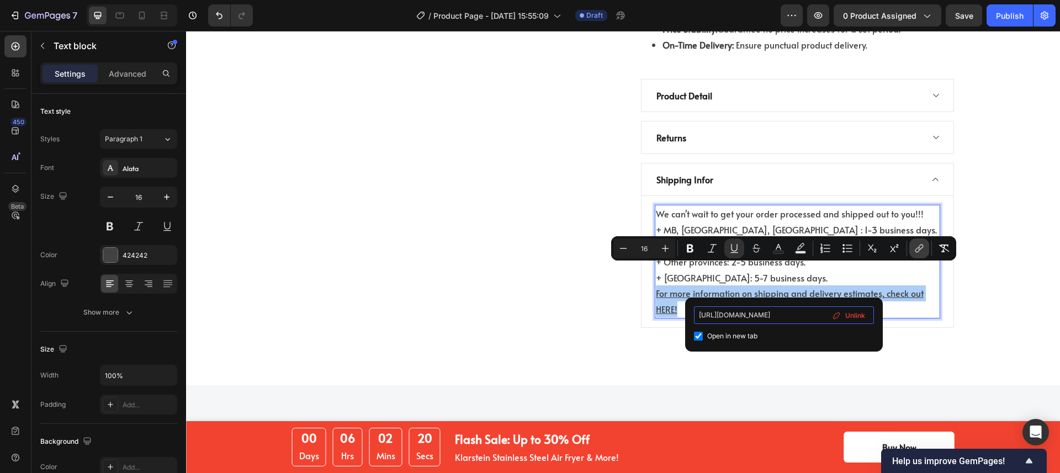
scroll to position [0, 33]
click at [855, 314] on span "Unlink" at bounding box center [855, 316] width 20 height 12
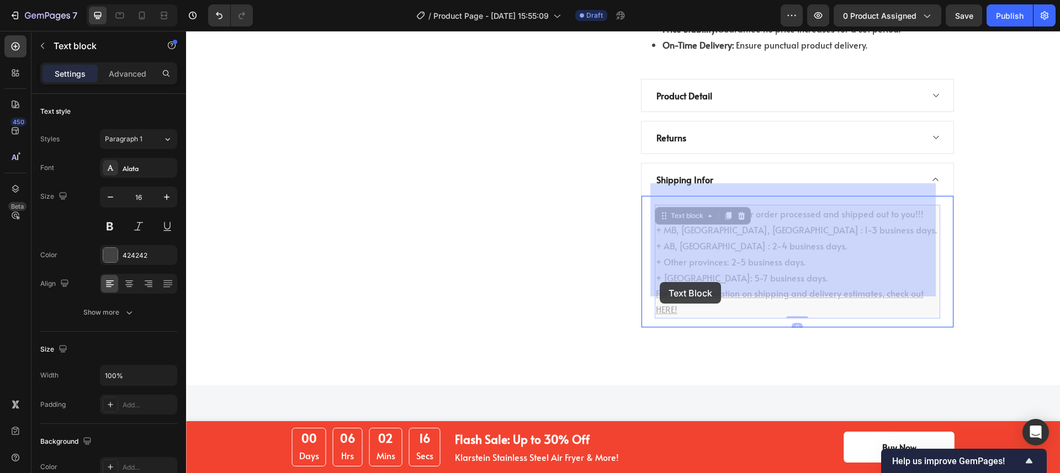
drag, startPoint x: 738, startPoint y: 285, endPoint x: 677, endPoint y: 281, distance: 60.9
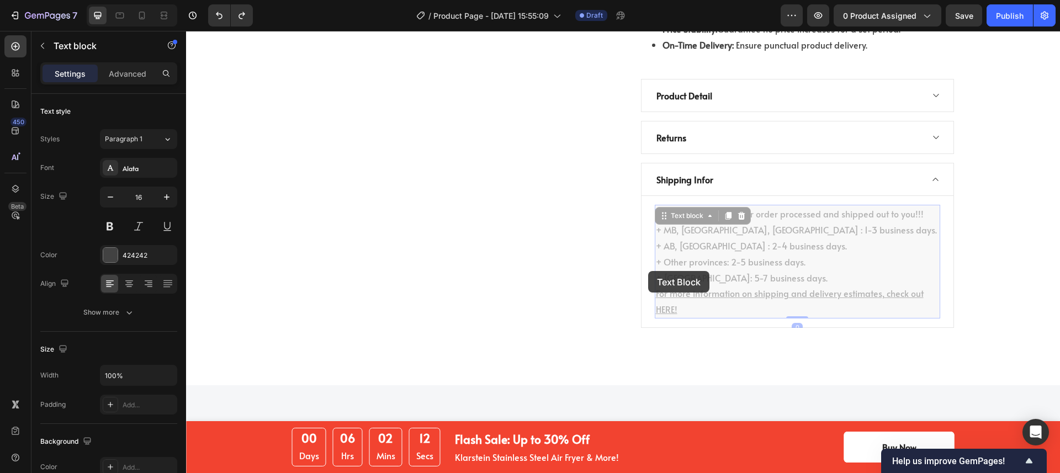
drag, startPoint x: 660, startPoint y: 285, endPoint x: 685, endPoint y: 275, distance: 27.3
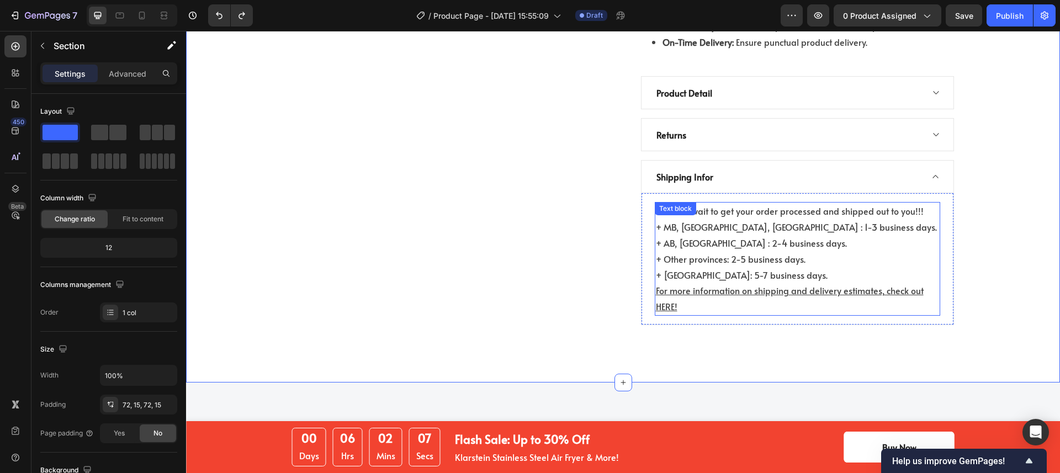
scroll to position [1089, 0]
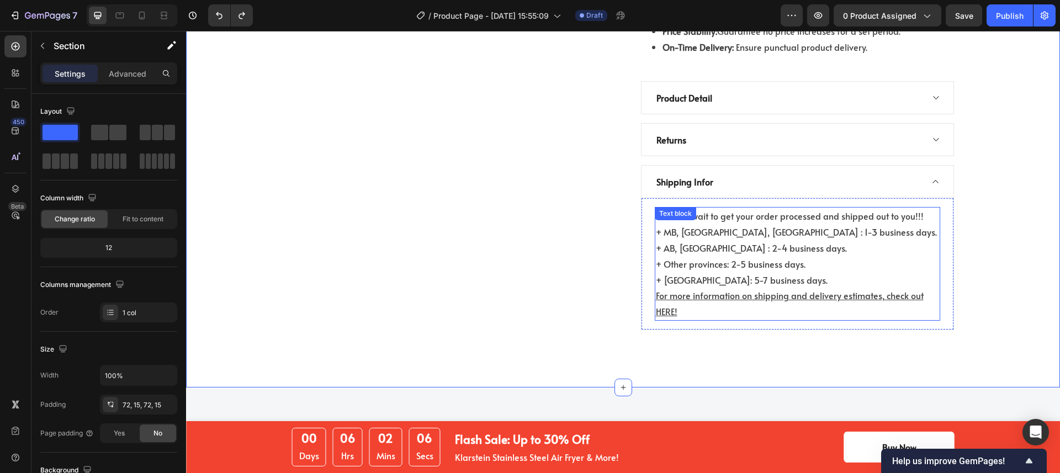
click at [700, 289] on u "For more information on shipping and delivery estimates, check out HERE!" at bounding box center [790, 303] width 268 height 28
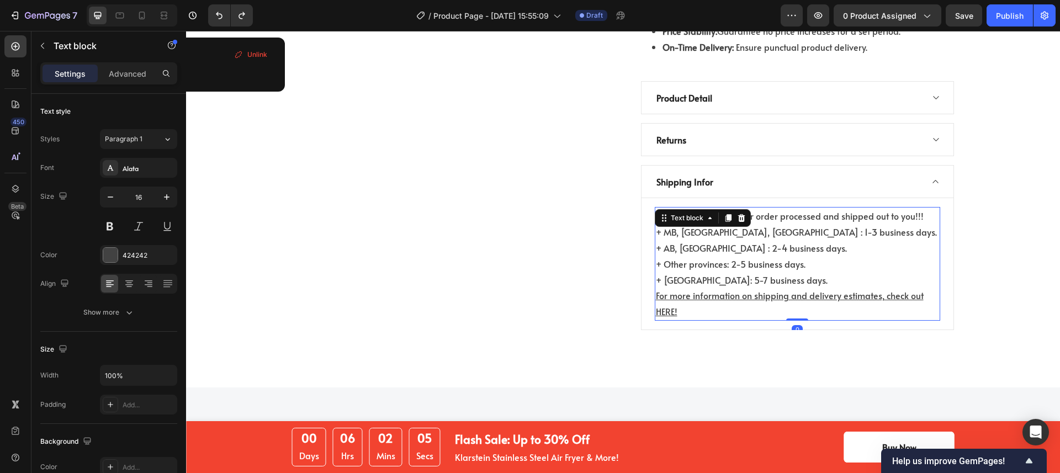
click at [700, 288] on p "For more information on shipping and delivery estimates, check out HERE!" at bounding box center [797, 304] width 283 height 32
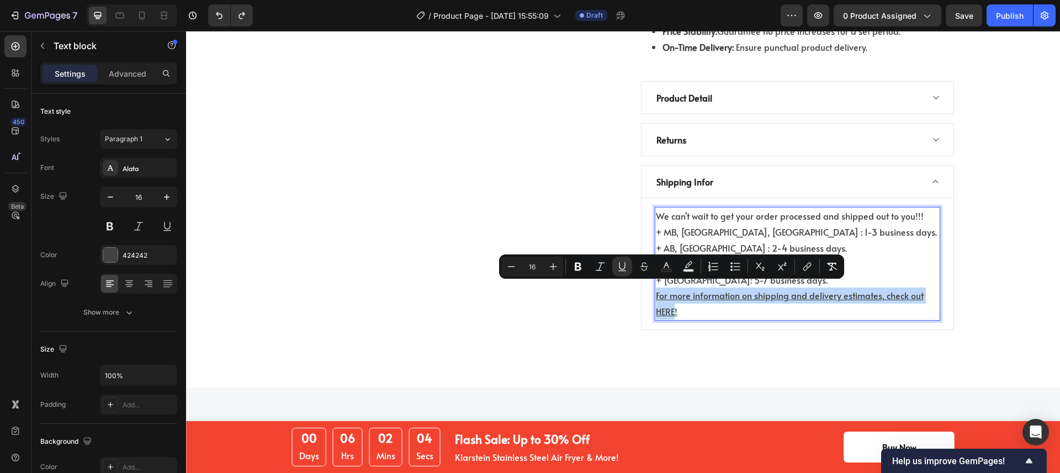
click at [692, 288] on p "For more information on shipping and delivery estimates, check out HERE!" at bounding box center [797, 304] width 283 height 32
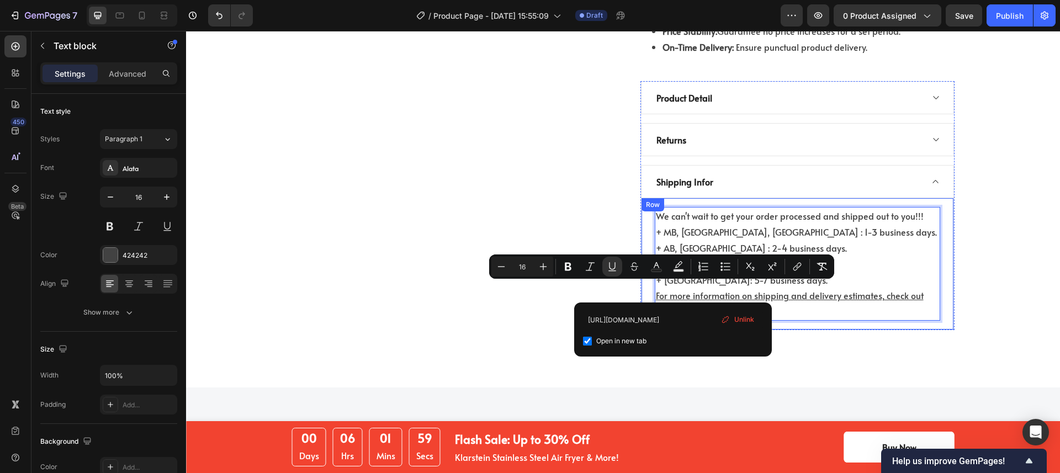
drag, startPoint x: 673, startPoint y: 289, endPoint x: 648, endPoint y: 289, distance: 24.8
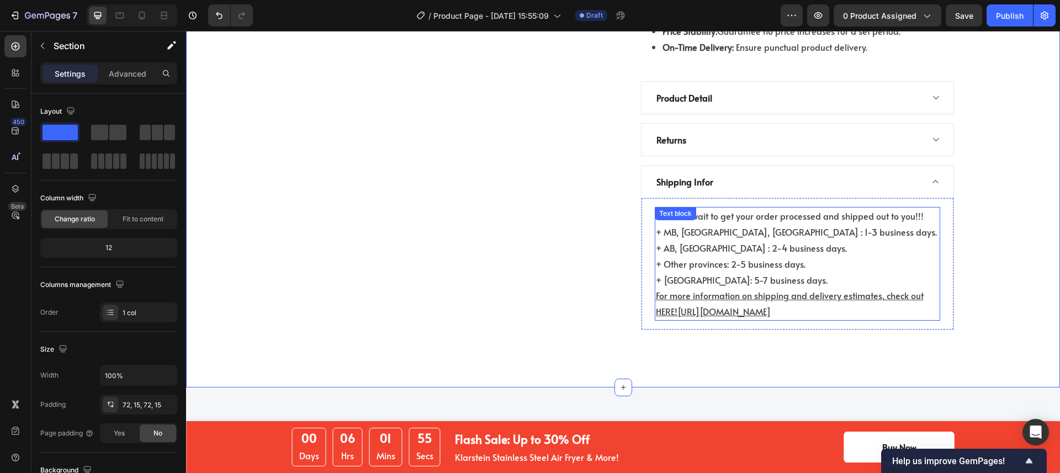
click at [889, 289] on p "For more information on shipping and delivery estimates, check out HERE!https:/…" at bounding box center [797, 304] width 283 height 32
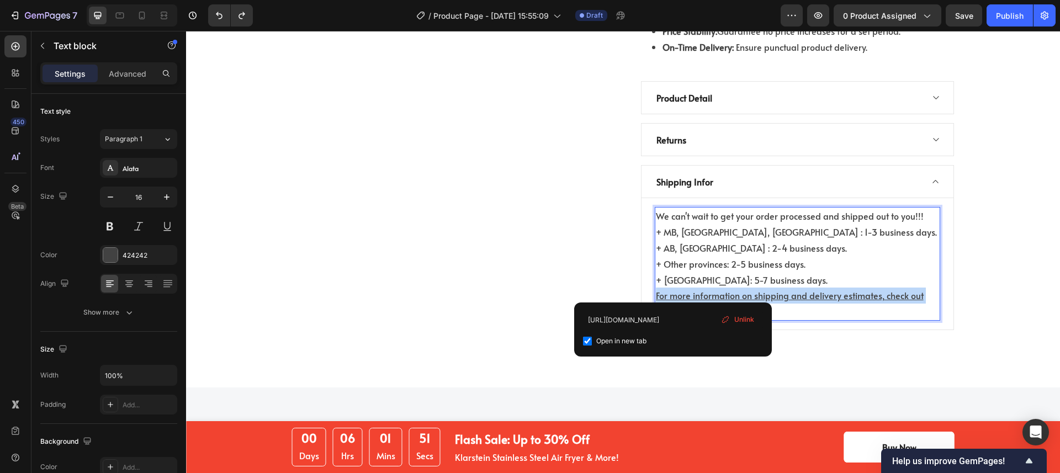
drag, startPoint x: 677, startPoint y: 288, endPoint x: 651, endPoint y: 274, distance: 29.1
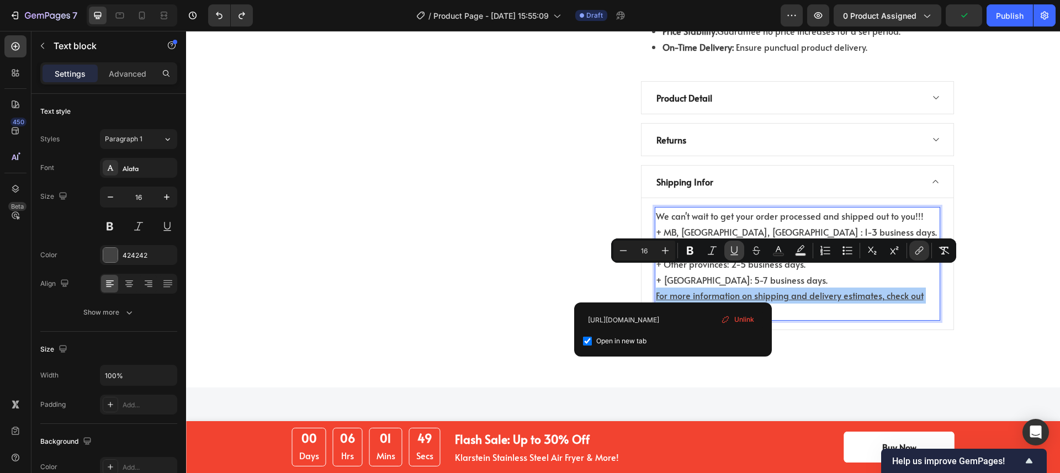
click at [732, 252] on icon "Editor contextual toolbar" at bounding box center [734, 250] width 11 height 11
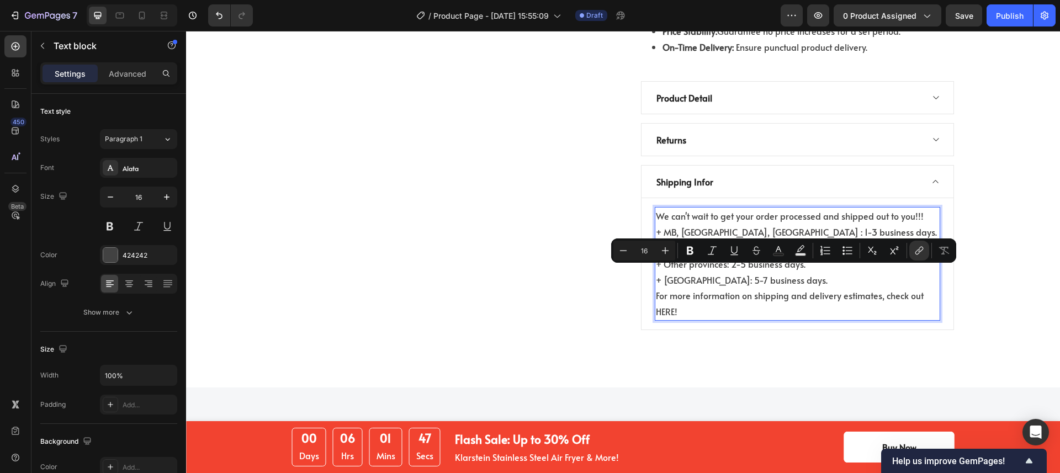
click at [672, 290] on link "For more information on shipping and delivery estimates, check out HERE!" at bounding box center [790, 303] width 268 height 28
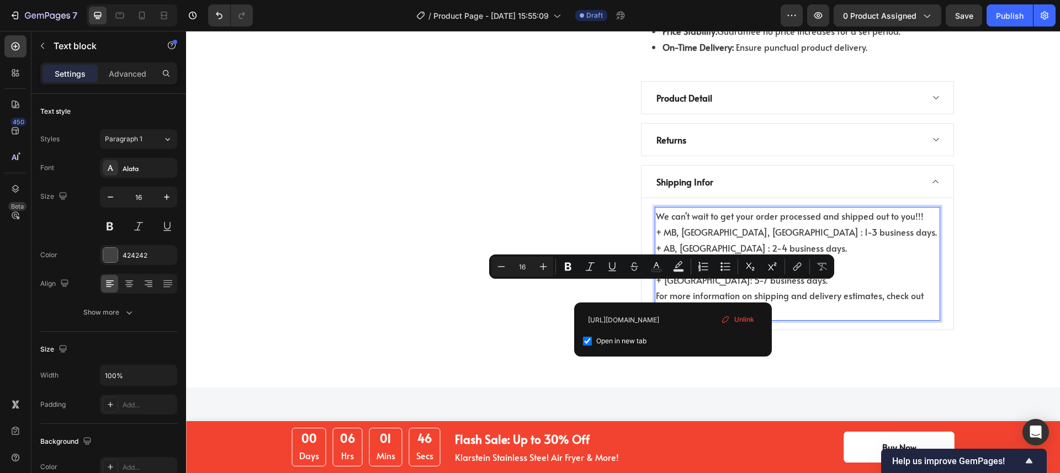
drag, startPoint x: 674, startPoint y: 290, endPoint x: 651, endPoint y: 290, distance: 22.6
click at [612, 267] on icon "Editor contextual toolbar" at bounding box center [612, 266] width 11 height 11
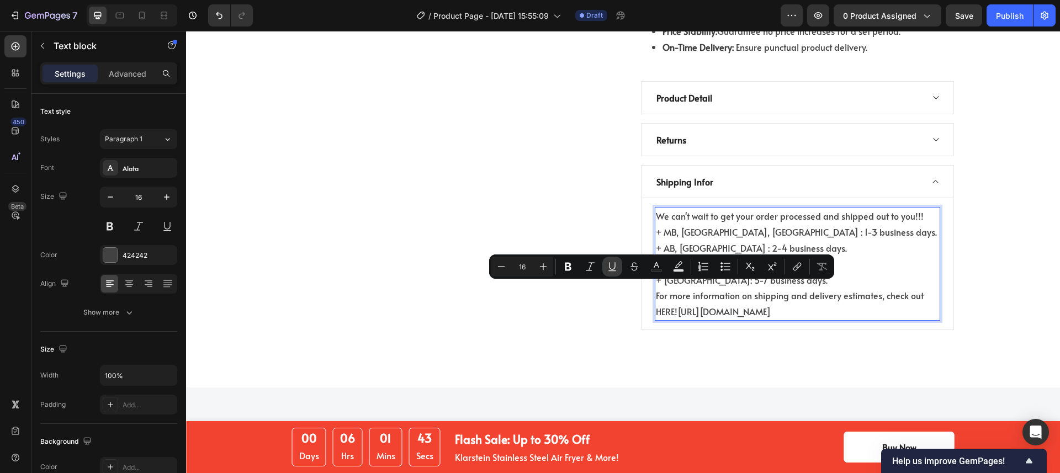
click at [607, 268] on icon "Editor contextual toolbar" at bounding box center [612, 266] width 11 height 11
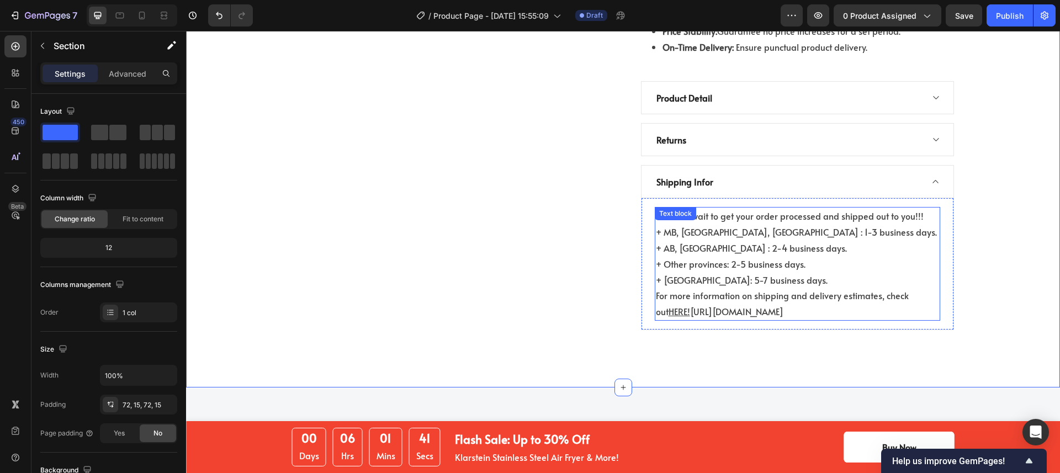
click at [882, 290] on p "For more information on shipping and delivery estimates, check out HERE! https:…" at bounding box center [797, 304] width 283 height 32
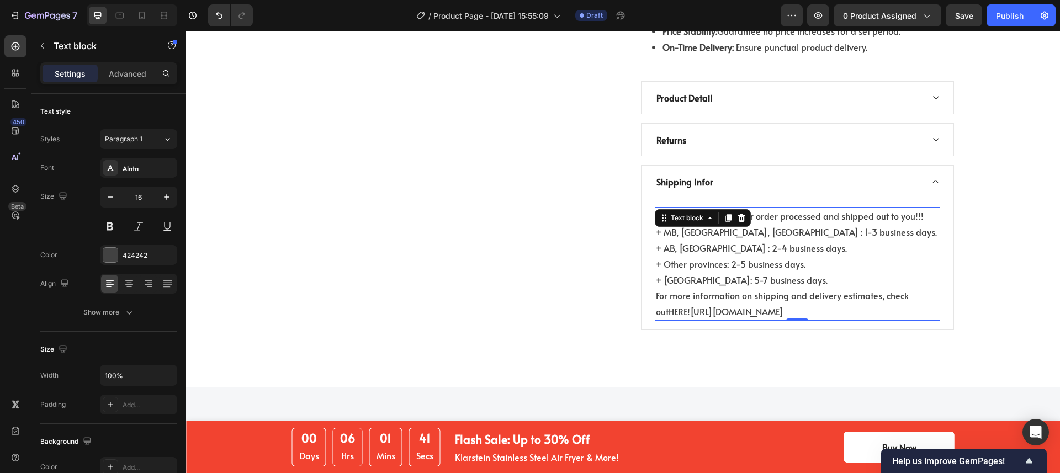
click at [882, 290] on p "For more information on shipping and delivery estimates, check out HERE! https:…" at bounding box center [797, 304] width 283 height 32
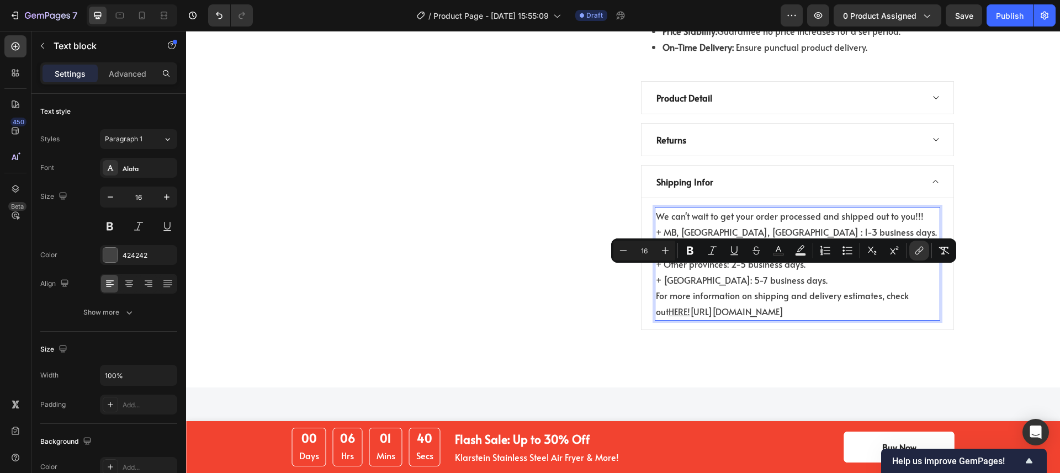
click at [880, 290] on p "For more information on shipping and delivery estimates, check out HERE! https:…" at bounding box center [797, 304] width 283 height 32
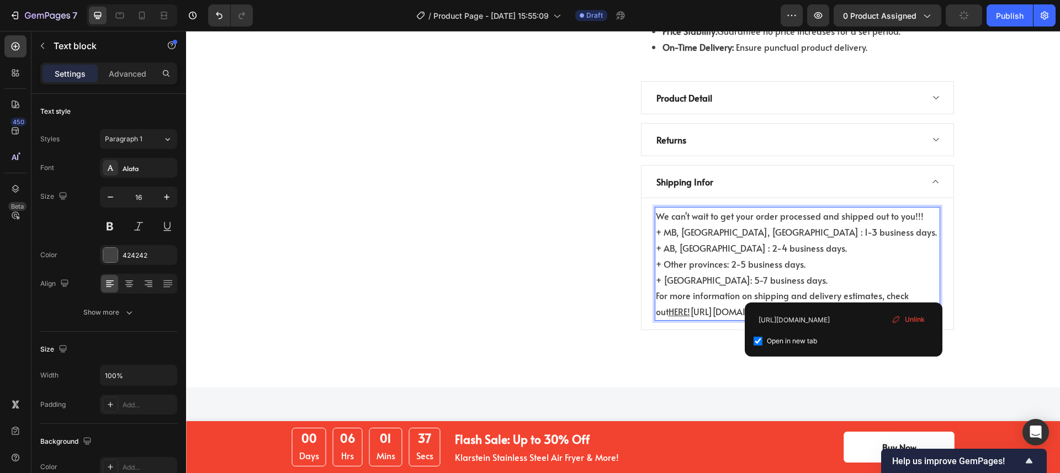
drag, startPoint x: 880, startPoint y: 292, endPoint x: 675, endPoint y: 293, distance: 205.4
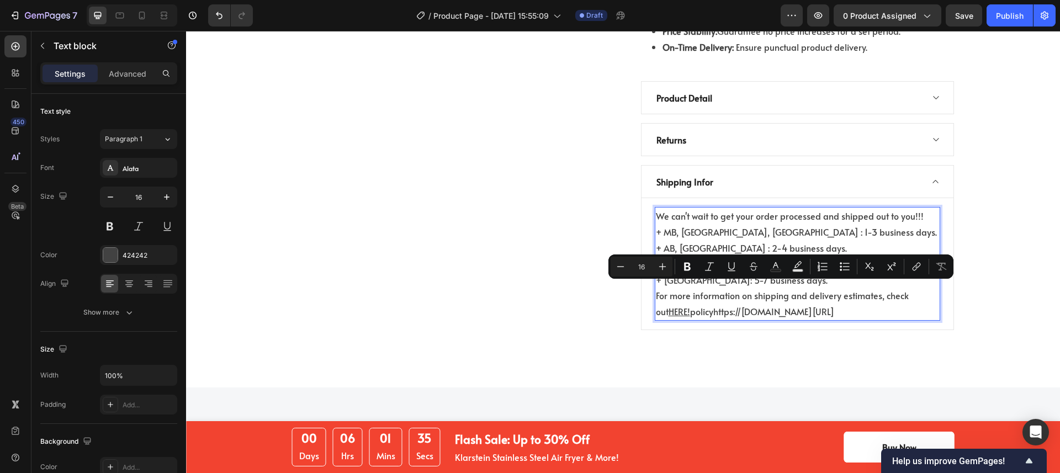
drag, startPoint x: 895, startPoint y: 290, endPoint x: 673, endPoint y: 293, distance: 222.0
click at [673, 293] on p "For more information on shipping and delivery estimates, check out HERE! policy…" at bounding box center [797, 304] width 283 height 32
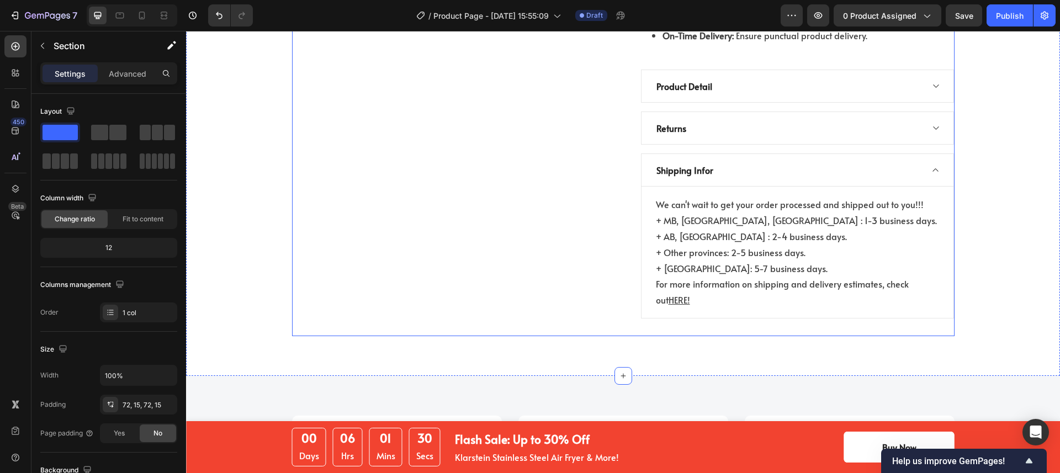
scroll to position [1072, 0]
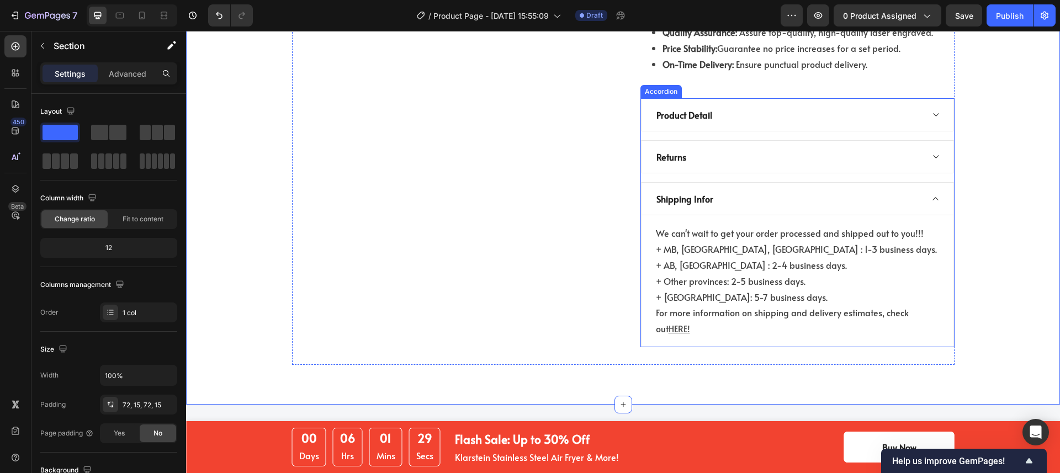
click at [933, 198] on icon at bounding box center [936, 199] width 6 height 3
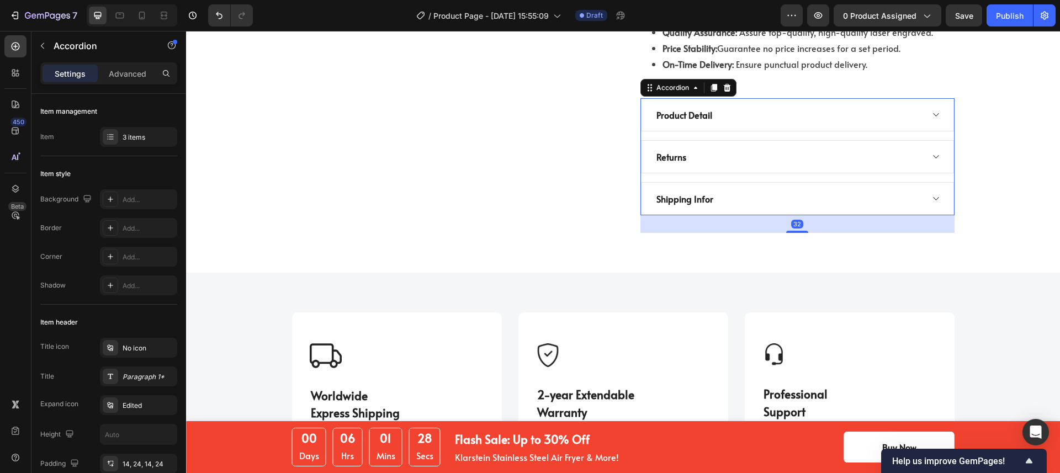
click at [931, 152] on icon at bounding box center [935, 156] width 8 height 9
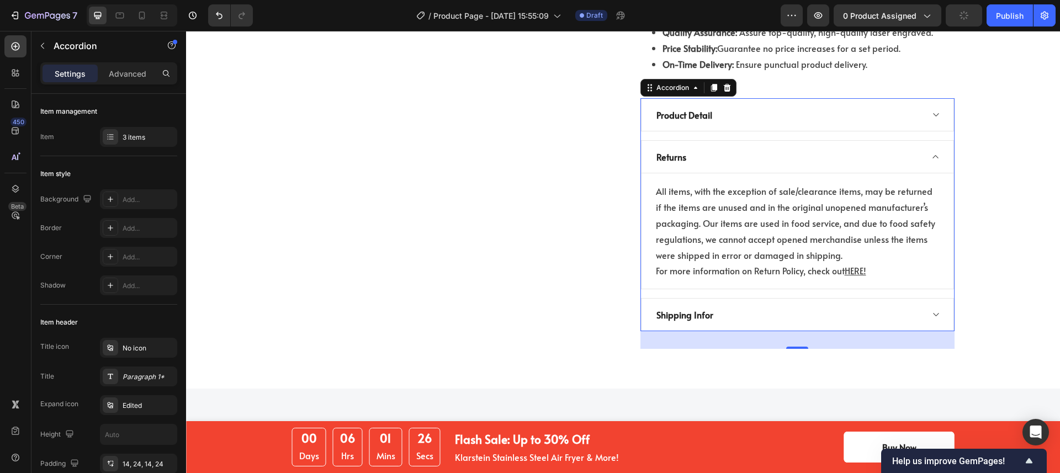
click at [931, 152] on icon at bounding box center [935, 156] width 8 height 9
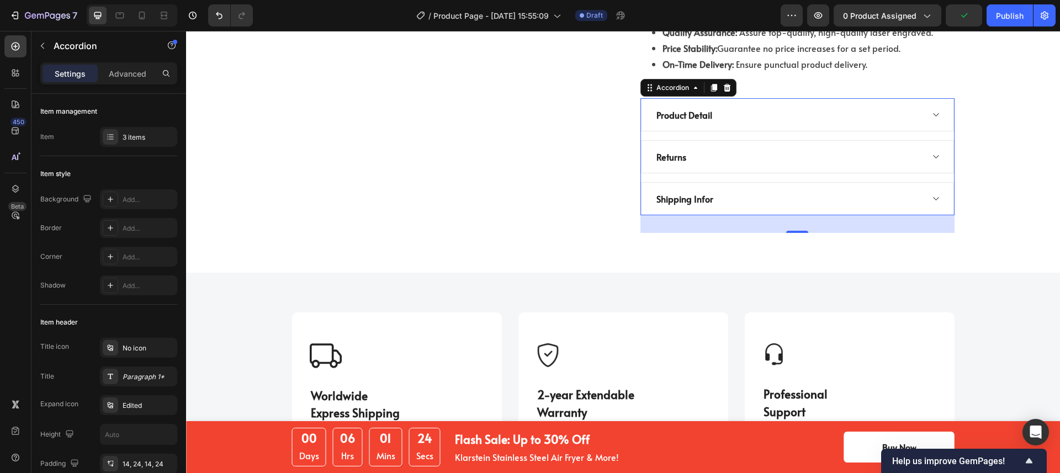
click at [931, 152] on icon at bounding box center [935, 156] width 8 height 9
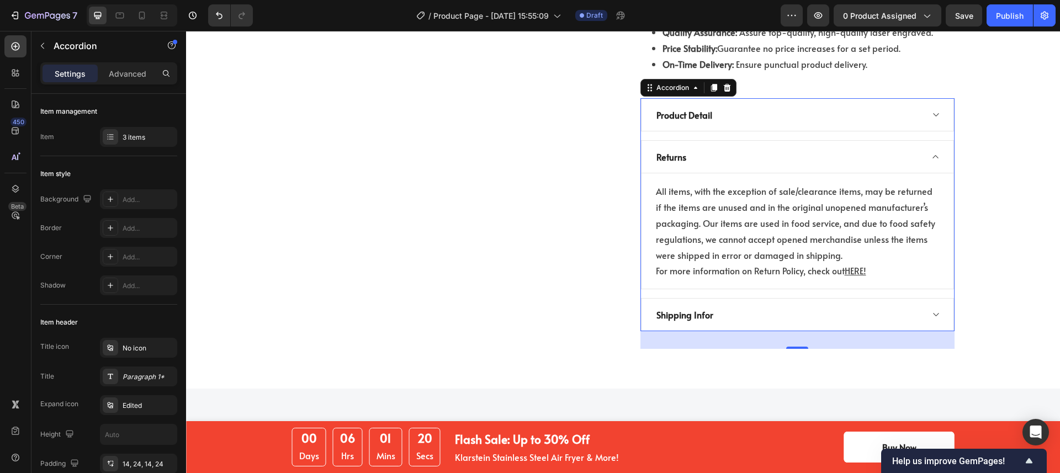
click at [931, 152] on icon at bounding box center [935, 156] width 8 height 9
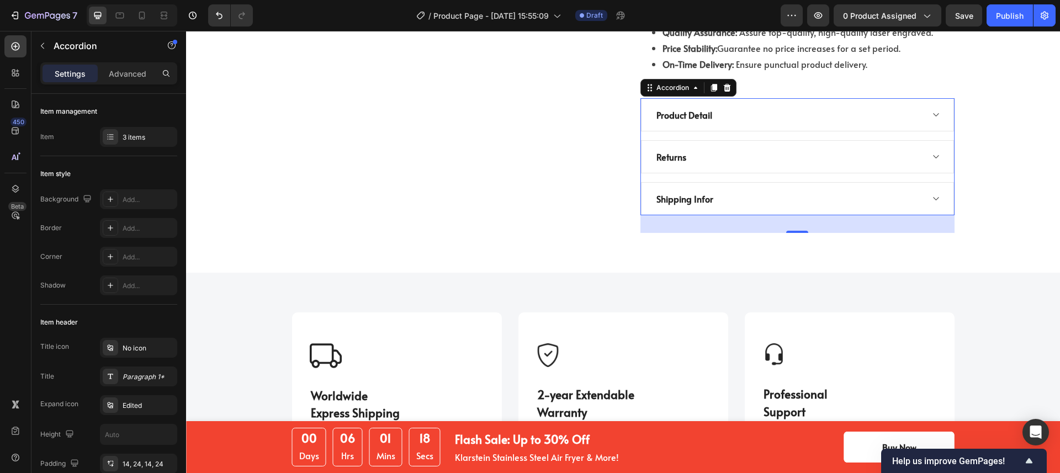
click at [785, 149] on div "Returns" at bounding box center [789, 157] width 268 height 17
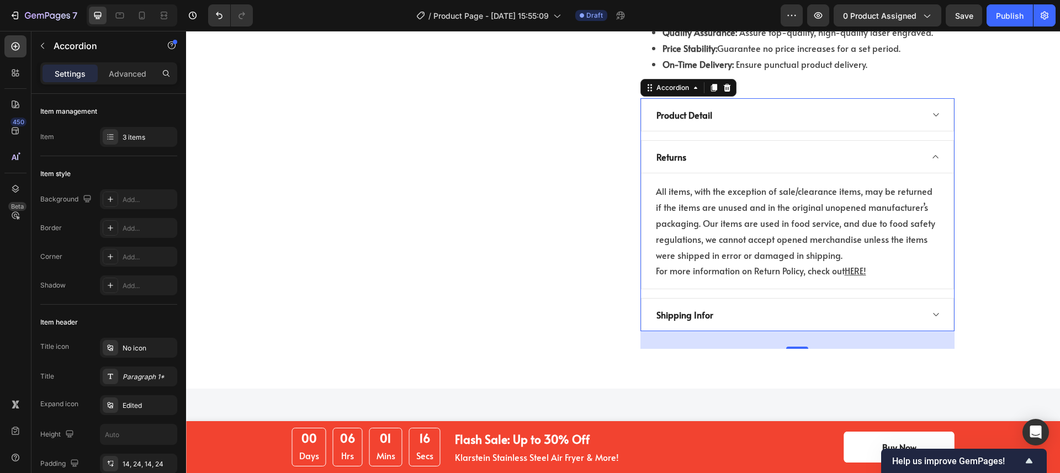
click at [931, 152] on icon at bounding box center [935, 156] width 8 height 9
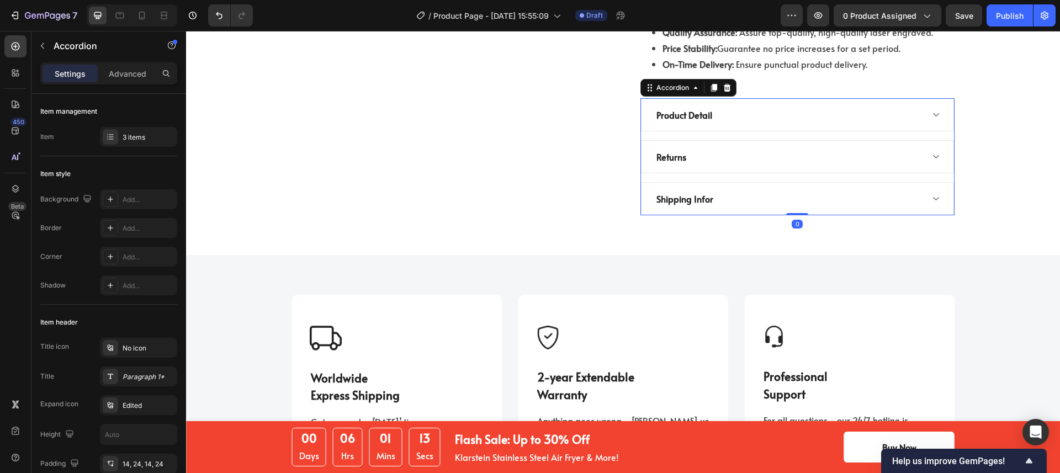
drag, startPoint x: 796, startPoint y: 209, endPoint x: 555, endPoint y: 243, distance: 243.1
click at [798, 213] on div at bounding box center [797, 214] width 22 height 2
type input "100%"
type input "100"
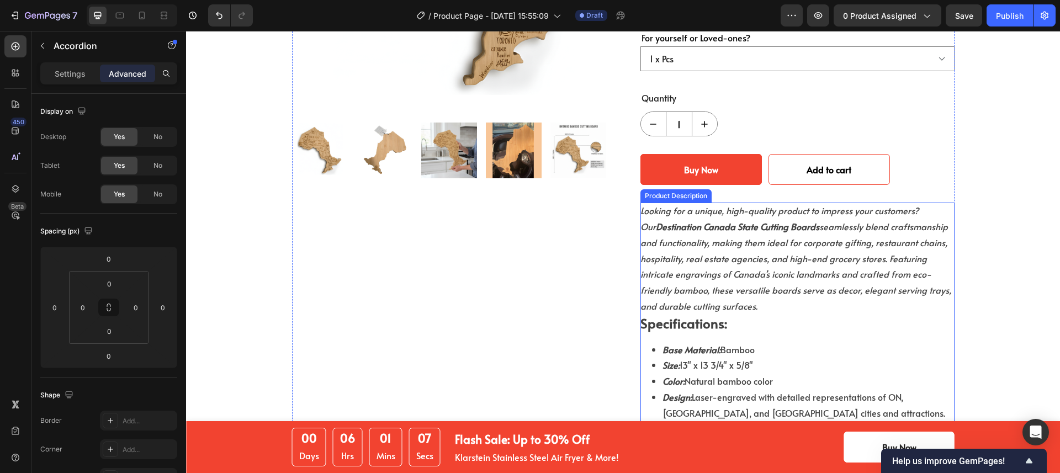
scroll to position [391, 0]
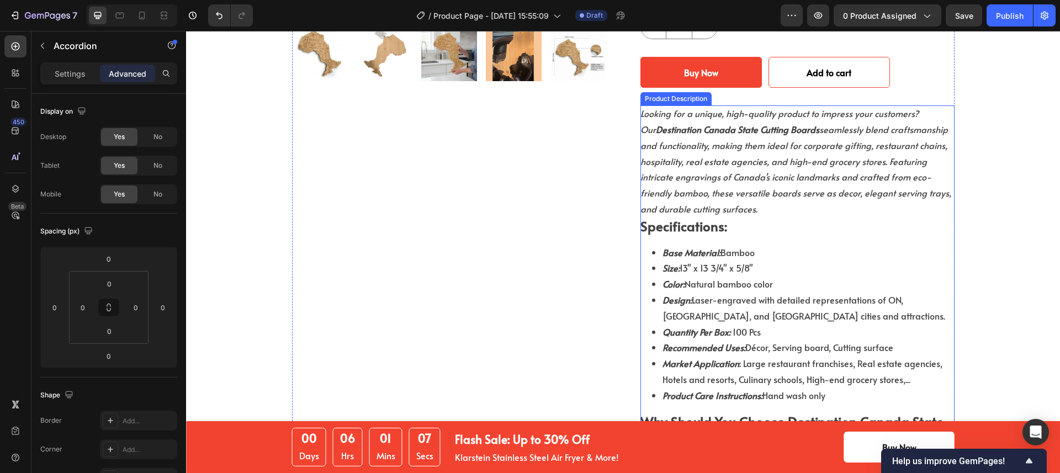
click at [729, 216] on div "Looking for a unique, high-quality product to impress your customers? Our Desti…" at bounding box center [797, 433] width 314 height 656
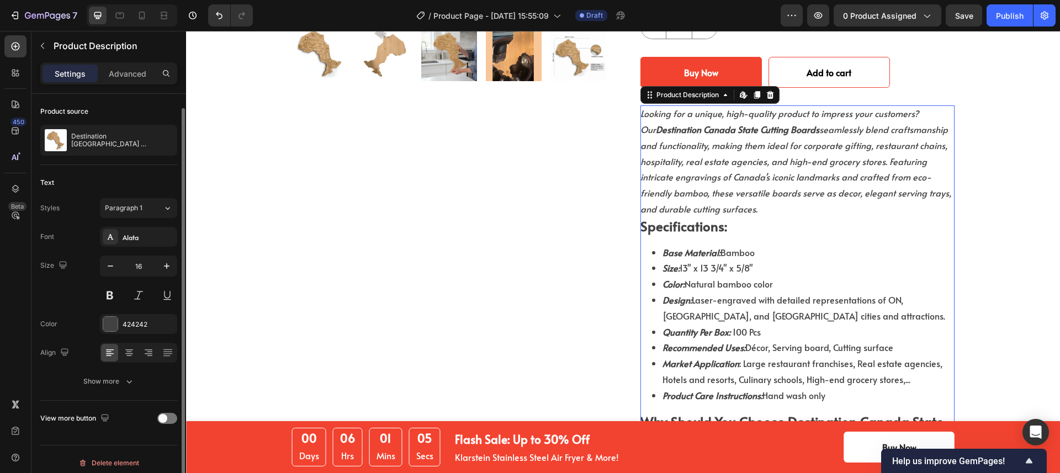
scroll to position [7, 0]
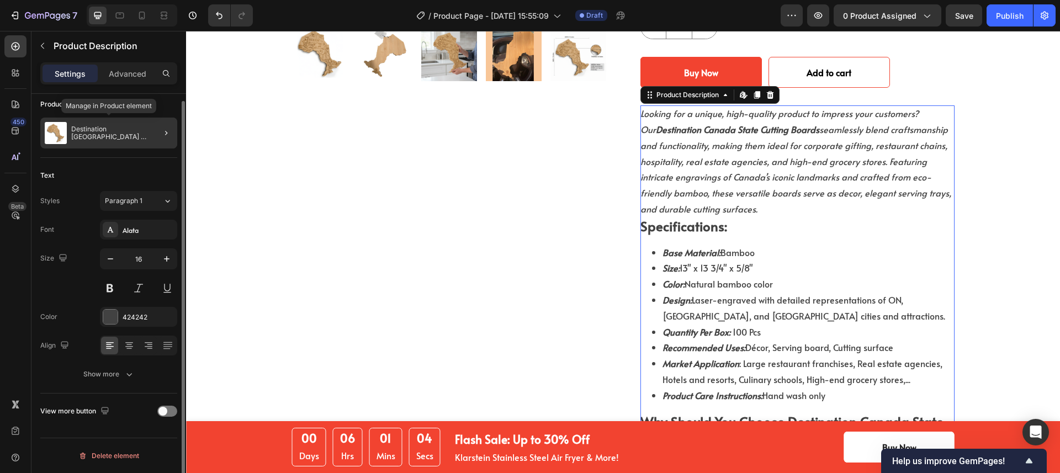
click at [96, 130] on p "Destination [GEOGRAPHIC_DATA] [GEOGRAPHIC_DATA] State Shaped Cutting & Serving …" at bounding box center [122, 132] width 102 height 15
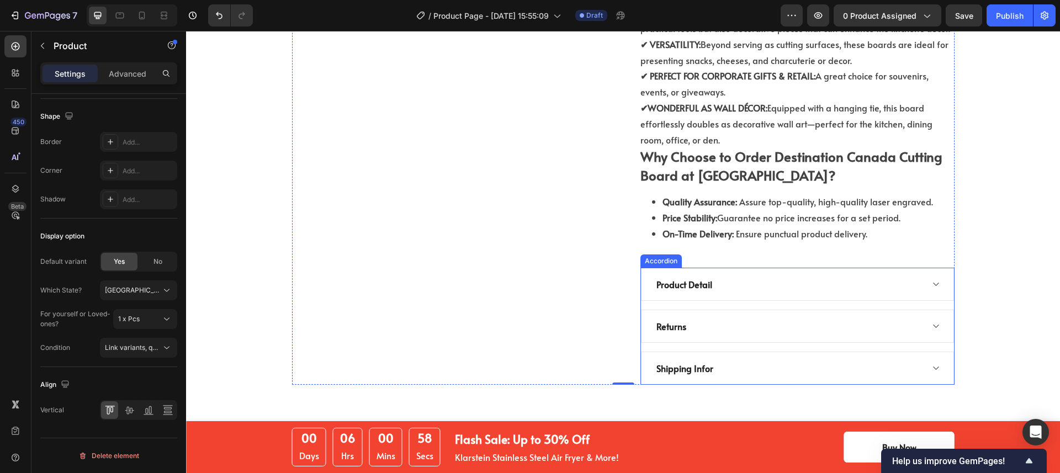
scroll to position [954, 0]
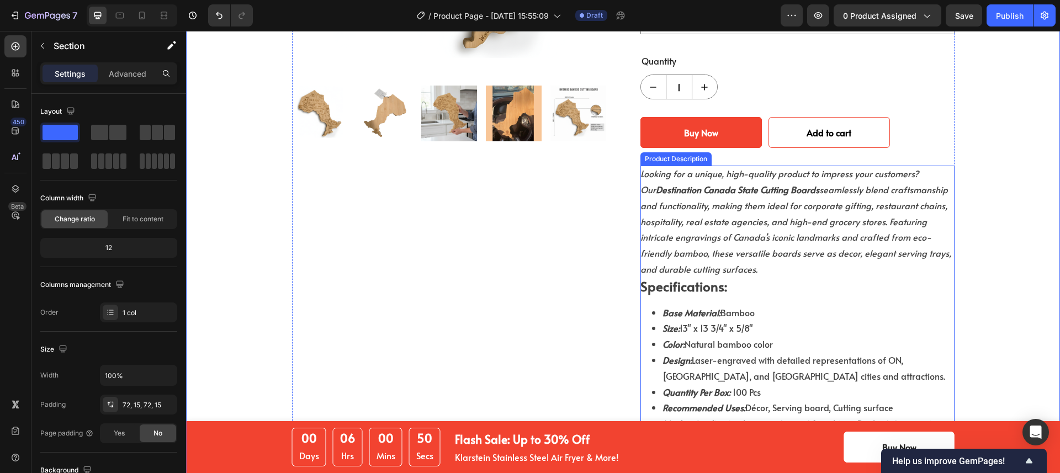
scroll to position [283, 0]
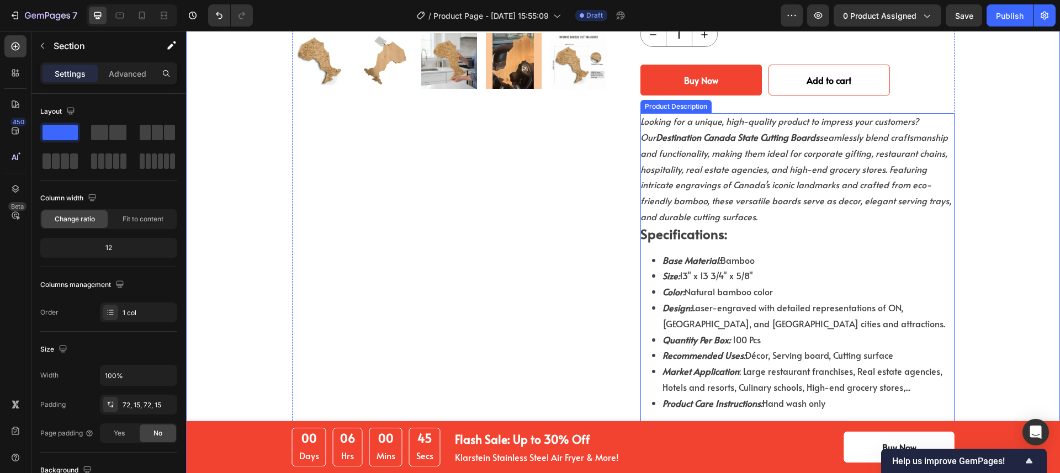
scroll to position [403, 0]
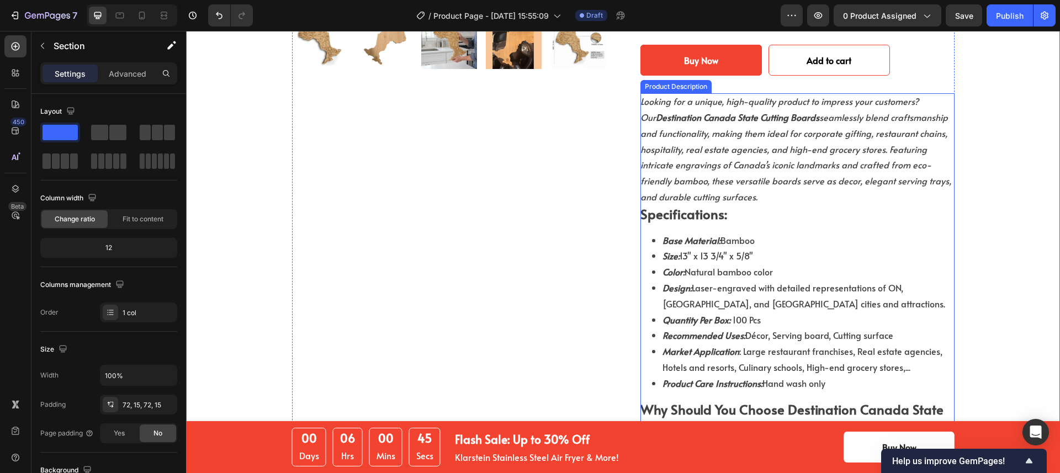
click at [823, 206] on div "Looking for a unique, high-quality product to impress your customers? Our Desti…" at bounding box center [797, 421] width 314 height 656
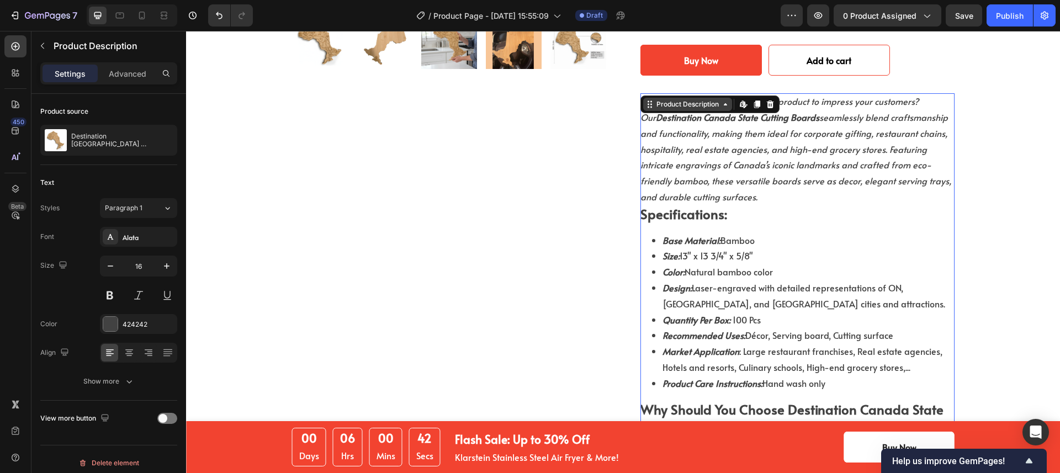
click at [714, 99] on div "Product Description" at bounding box center [687, 104] width 67 height 10
click at [847, 232] on li "Base Material: Bamboo" at bounding box center [809, 240] width 292 height 16
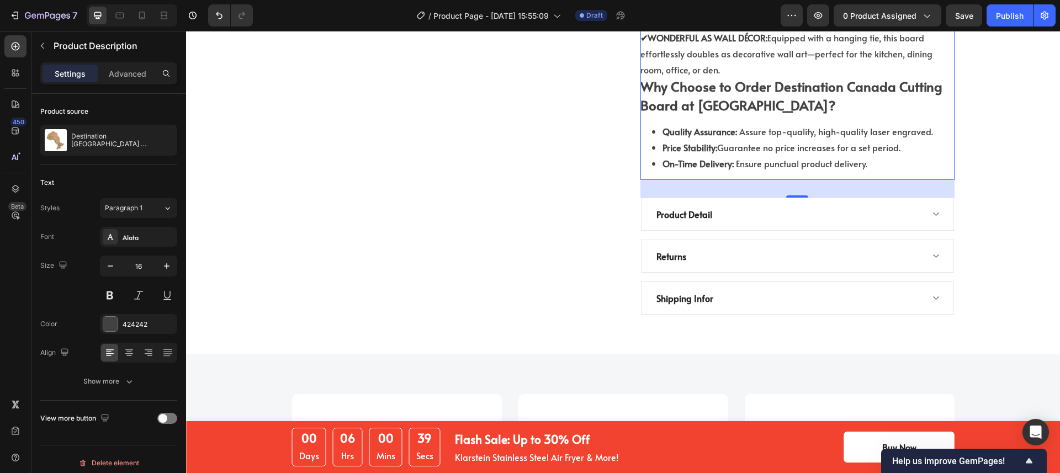
scroll to position [974, 0]
click at [840, 204] on div "Product Detail" at bounding box center [789, 212] width 268 height 17
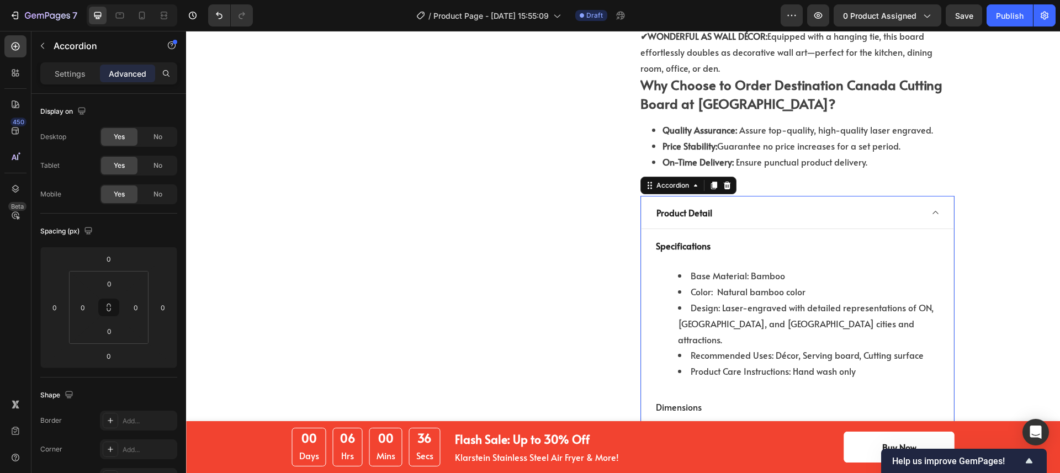
click at [840, 204] on div "Product Detail" at bounding box center [789, 212] width 268 height 17
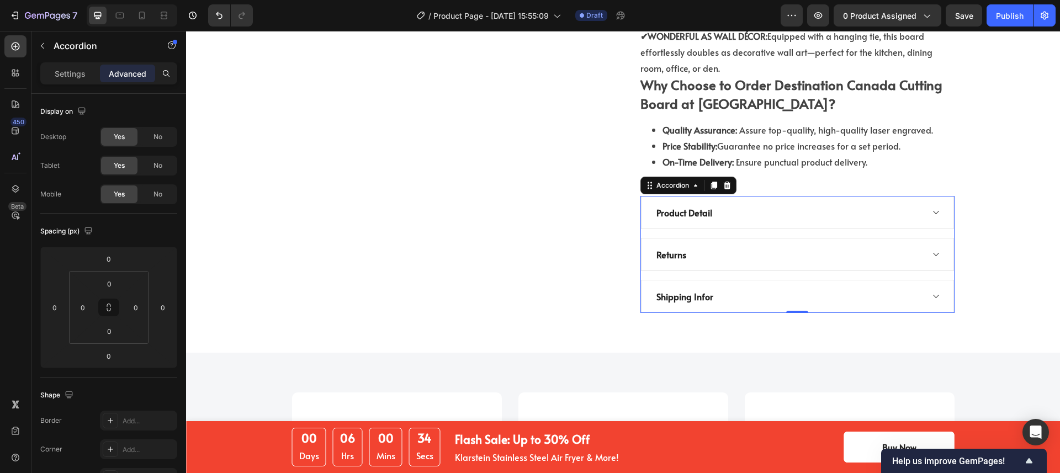
click at [840, 204] on div "Product Detail" at bounding box center [789, 212] width 268 height 17
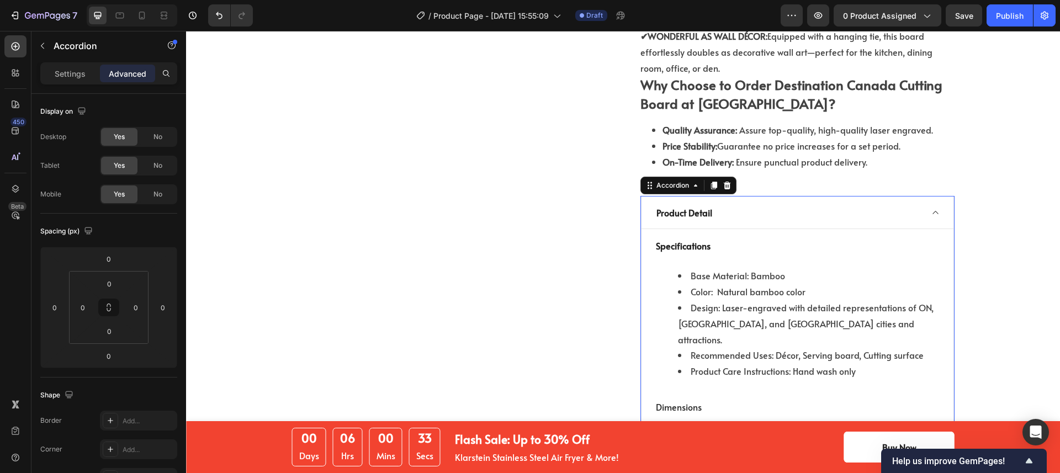
click at [840, 204] on div "Product Detail" at bounding box center [789, 212] width 268 height 17
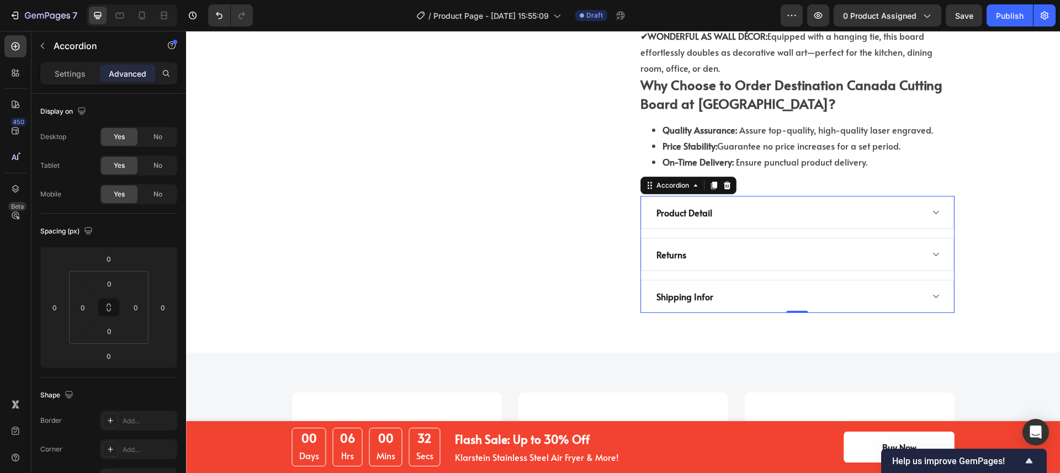
click at [840, 204] on div "Product Detail" at bounding box center [789, 212] width 268 height 17
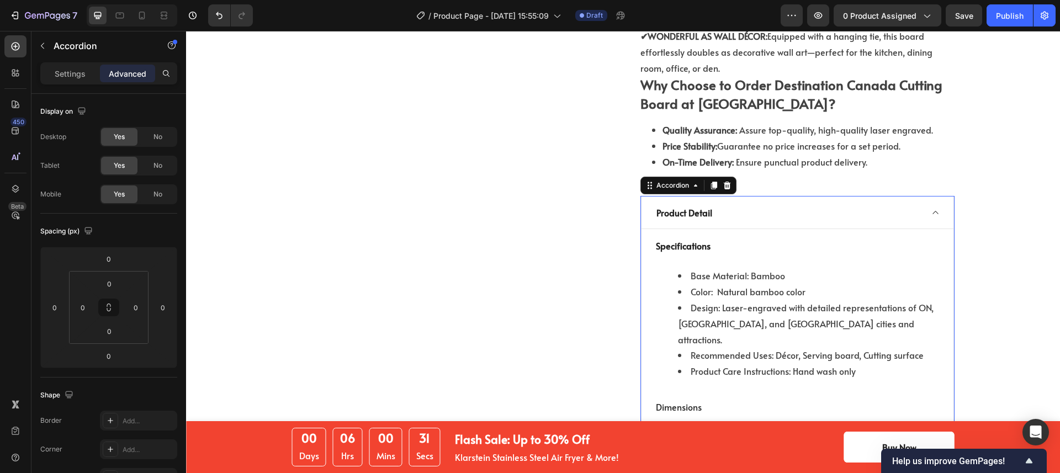
click at [840, 204] on div "Product Detail" at bounding box center [789, 212] width 268 height 17
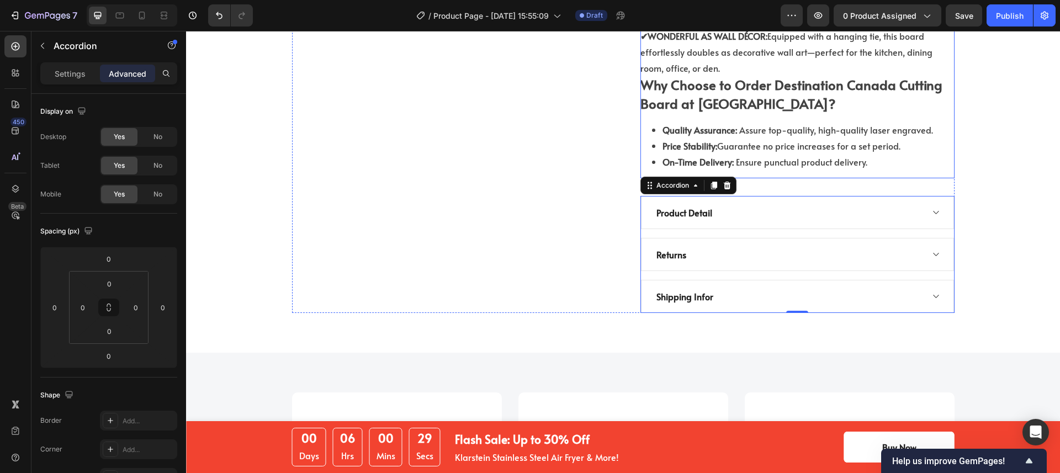
click at [875, 154] on li "On-Time Delivery: Ensure punctual product delivery." at bounding box center [809, 162] width 292 height 16
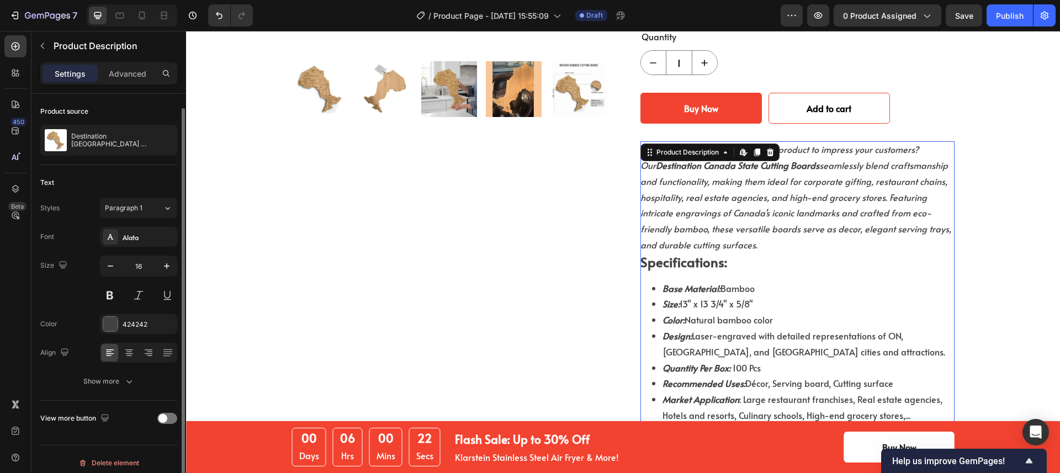
scroll to position [7, 0]
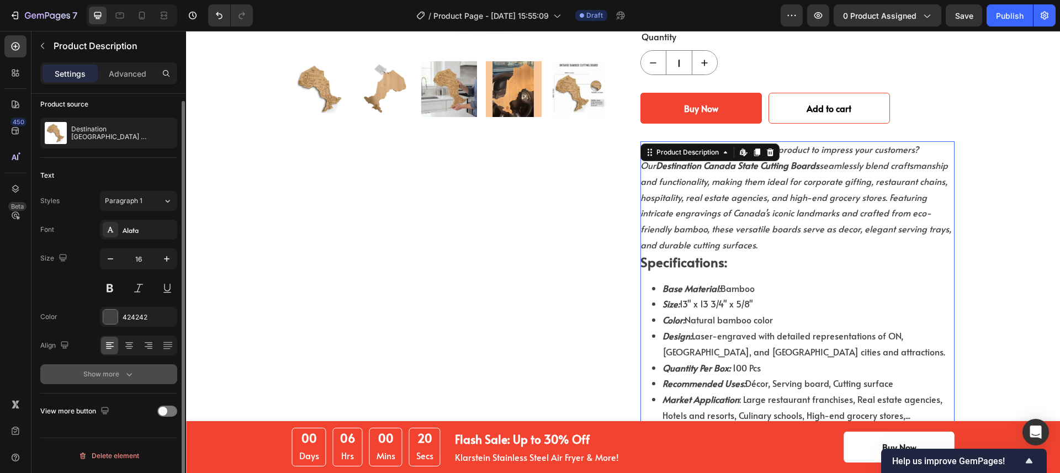
click at [122, 374] on div "Show more" at bounding box center [108, 374] width 51 height 11
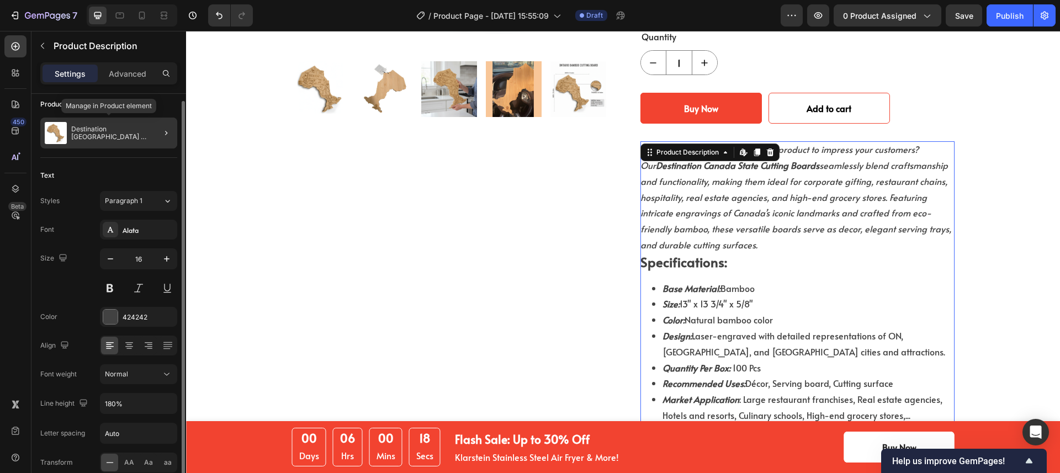
click at [124, 141] on div "Destination [GEOGRAPHIC_DATA] [GEOGRAPHIC_DATA] State Shaped Cutting & Serving …" at bounding box center [108, 133] width 137 height 31
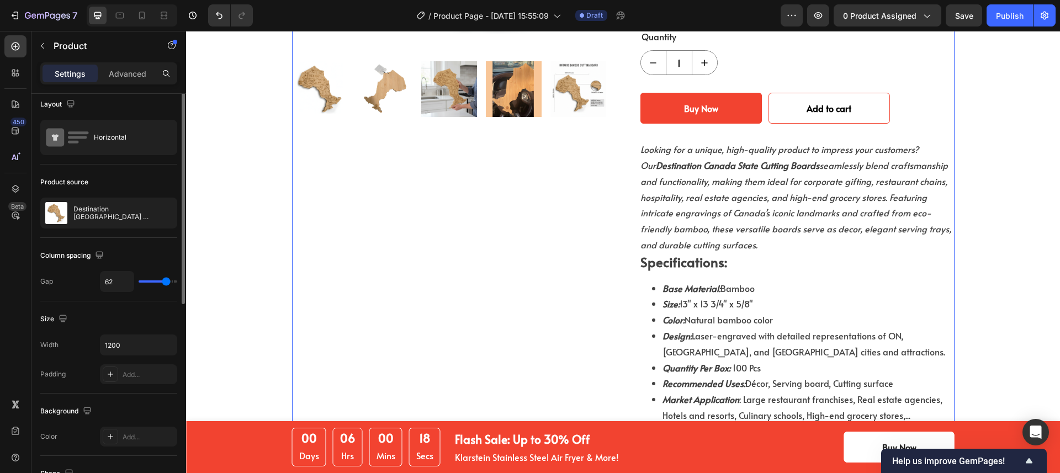
scroll to position [0, 0]
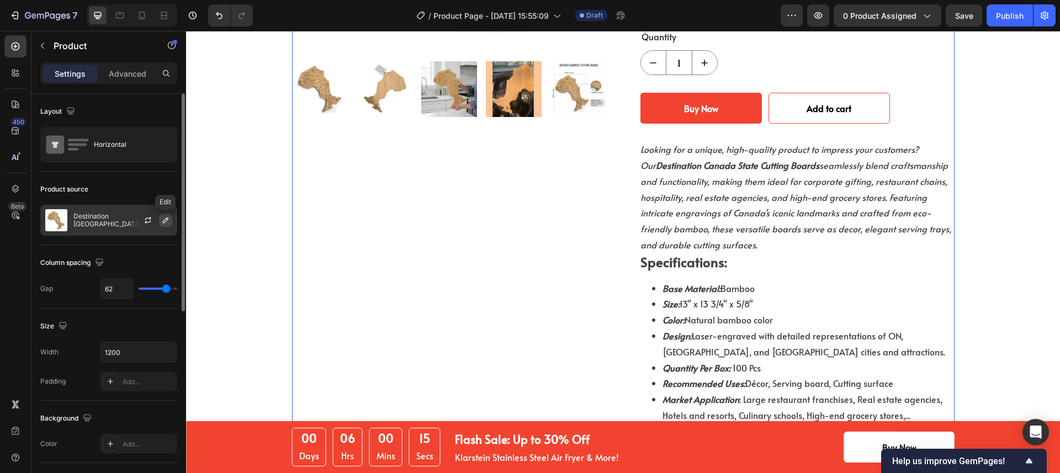
click at [161, 223] on icon "button" at bounding box center [165, 220] width 9 height 9
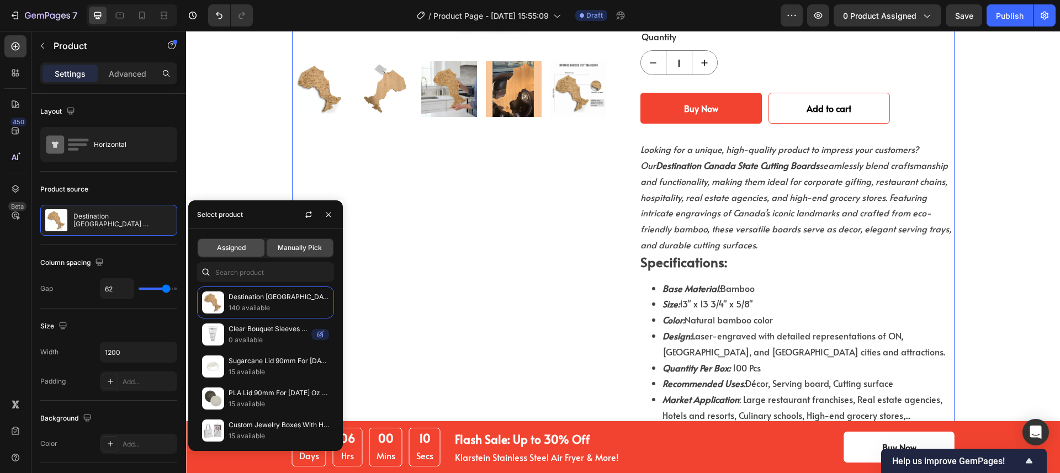
click at [239, 251] on span "Assigned" at bounding box center [231, 248] width 29 height 10
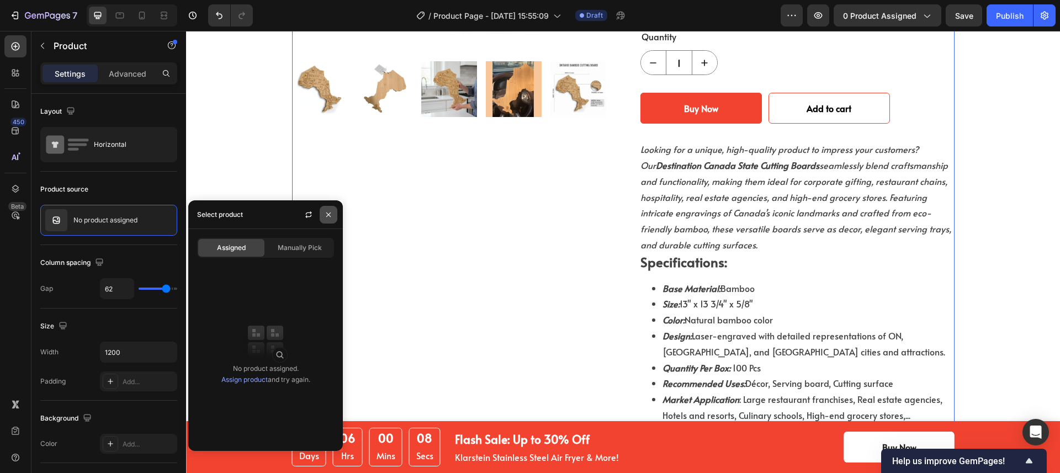
click at [325, 216] on icon "button" at bounding box center [328, 214] width 9 height 9
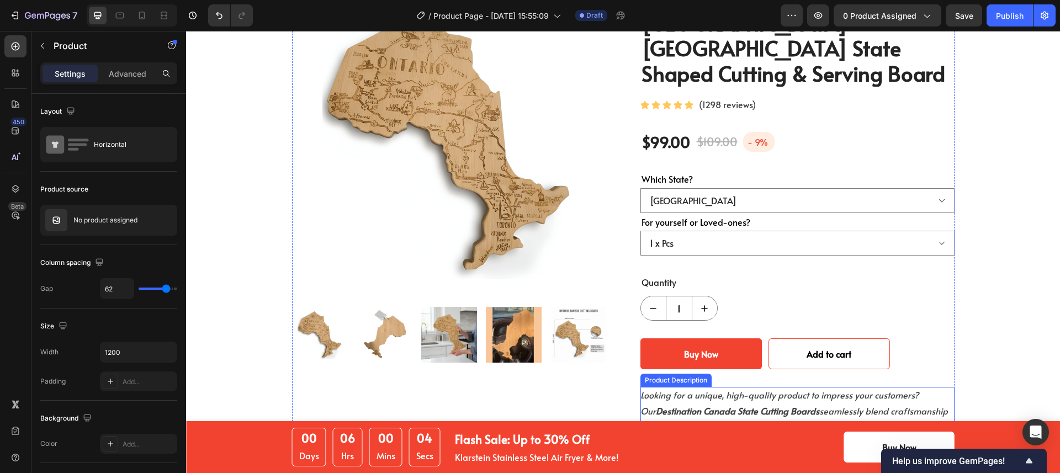
scroll to position [218, 0]
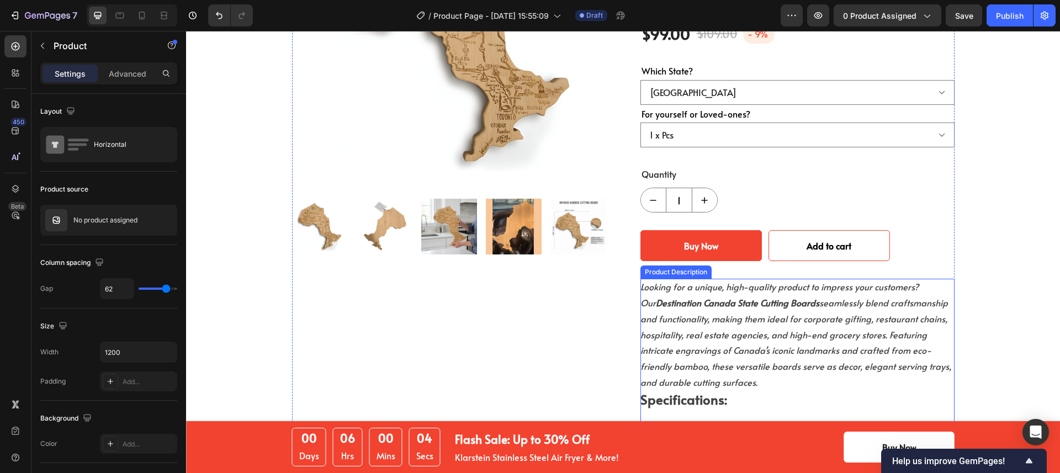
click at [778, 295] on em "Looking for a unique, high-quality product to impress your customers? Our Desti…" at bounding box center [795, 334] width 311 height 108
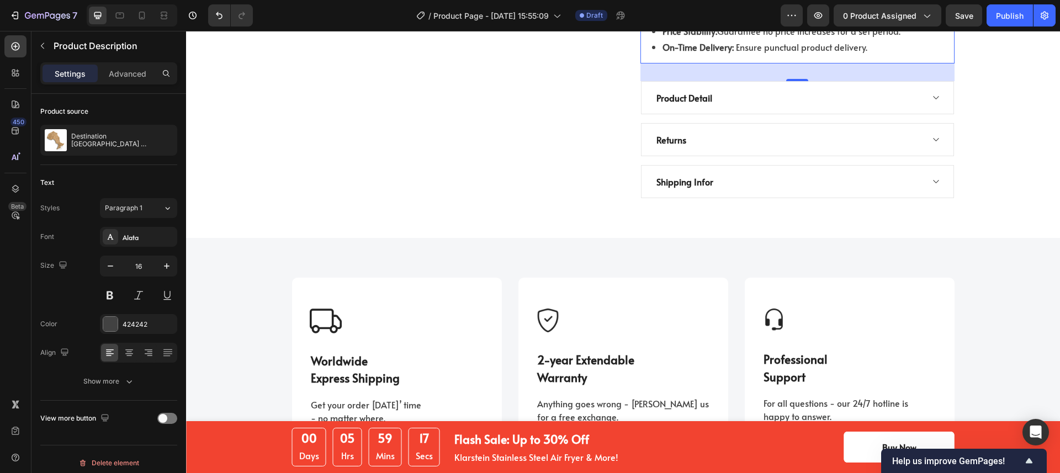
scroll to position [1198, 0]
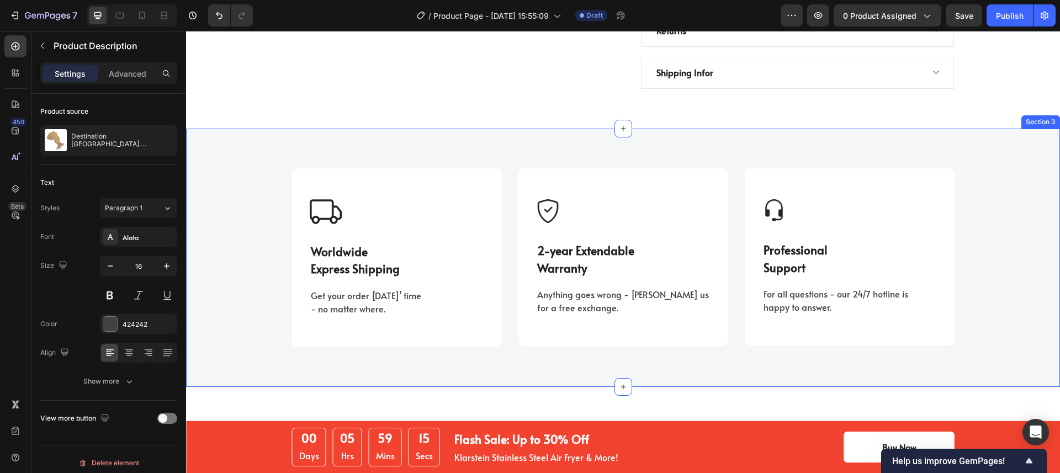
click at [547, 129] on div "Image Worldwide Express Shipping Text block Get your order in 3 days’ time - no…" at bounding box center [623, 258] width 874 height 258
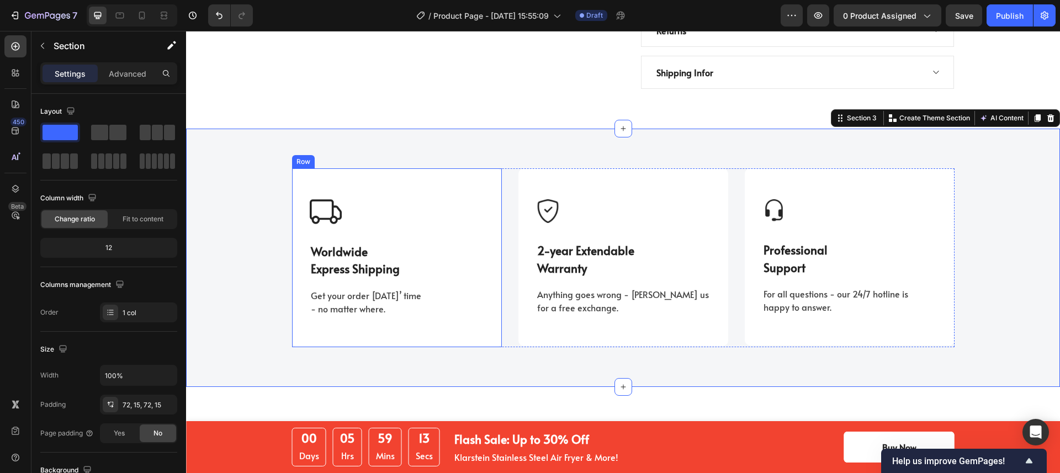
click at [453, 203] on div "Image Worldwide Express Shipping Text block Get your order in 3 days’ time - no…" at bounding box center [397, 257] width 174 height 116
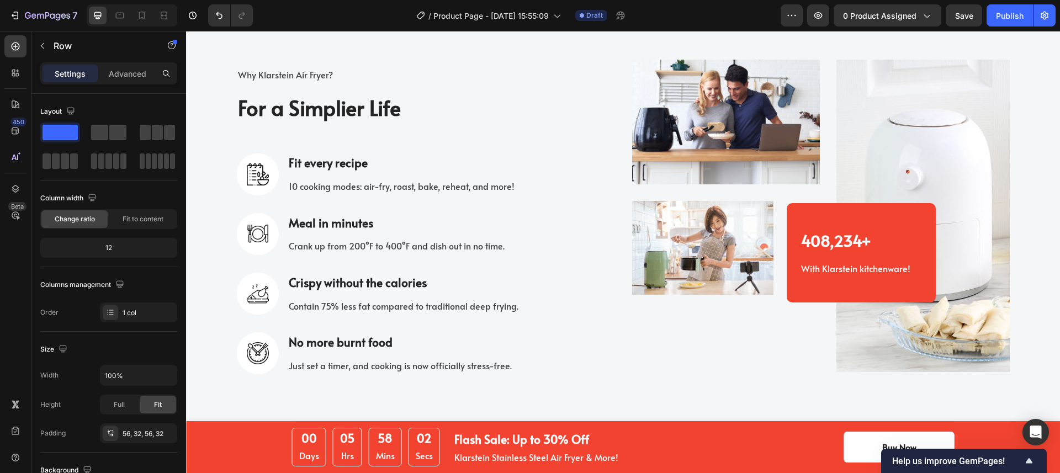
scroll to position [2030, 0]
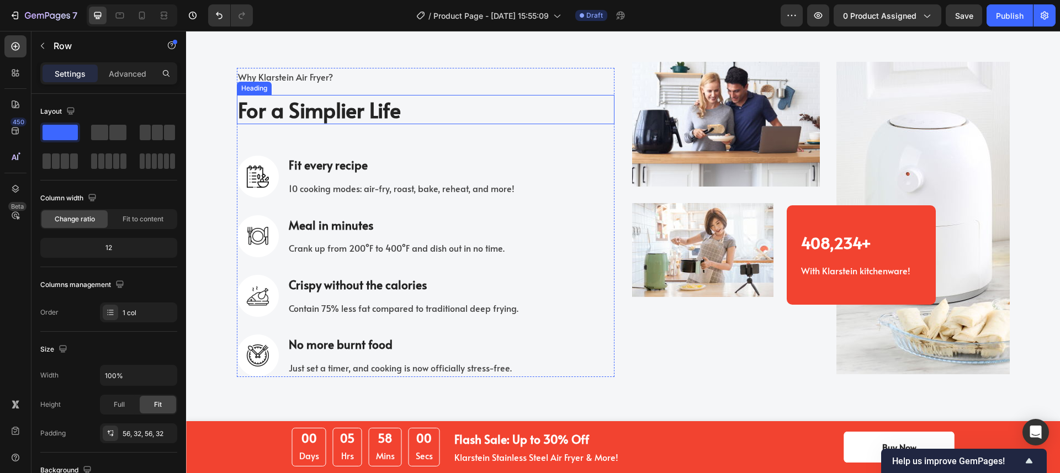
click at [476, 117] on p "For a Simplier Life" at bounding box center [425, 109] width 375 height 27
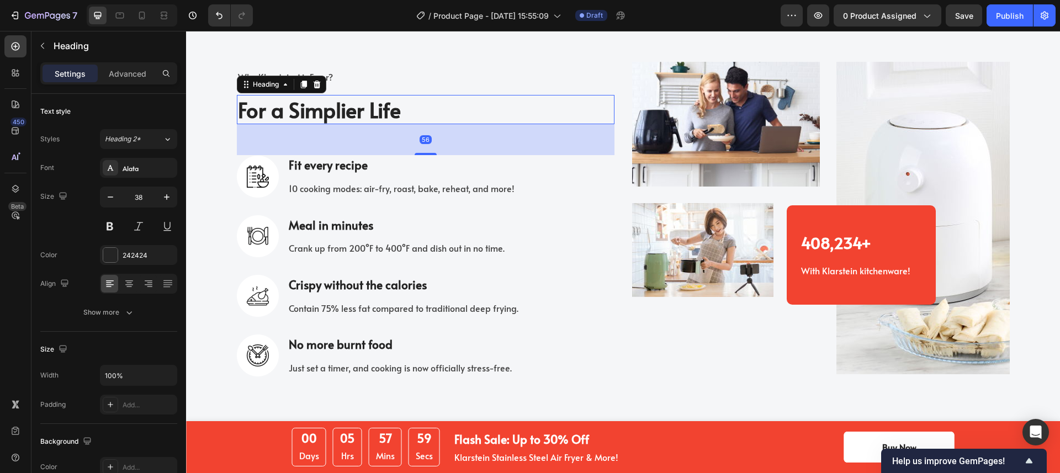
click at [476, 117] on p "For a Simplier Life" at bounding box center [425, 109] width 375 height 27
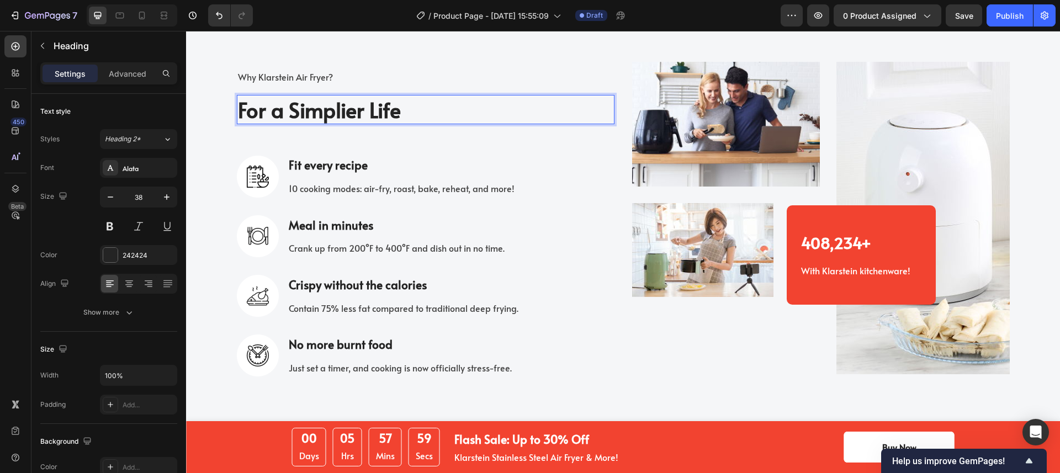
click at [476, 117] on p "For a Simplier Life" at bounding box center [425, 109] width 375 height 27
click at [363, 115] on p "For a Simplier Life" at bounding box center [425, 109] width 375 height 27
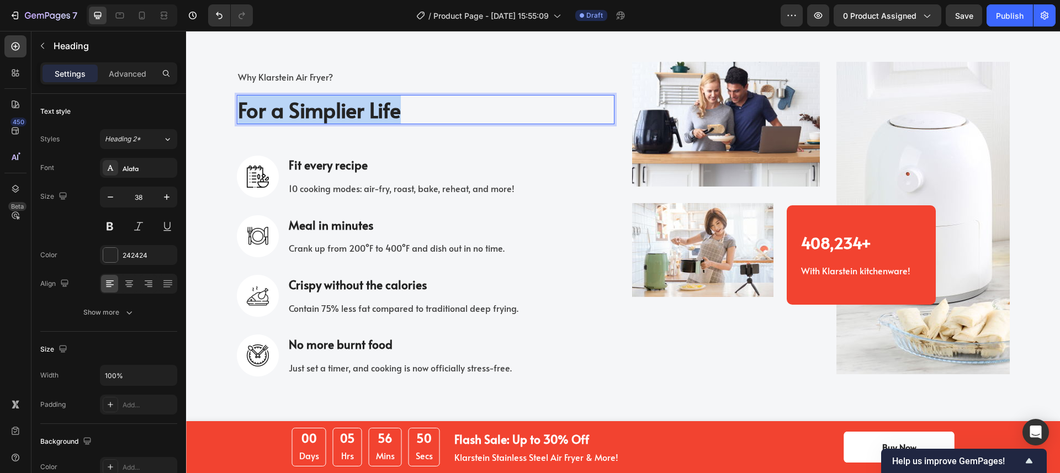
scroll to position [2024, 0]
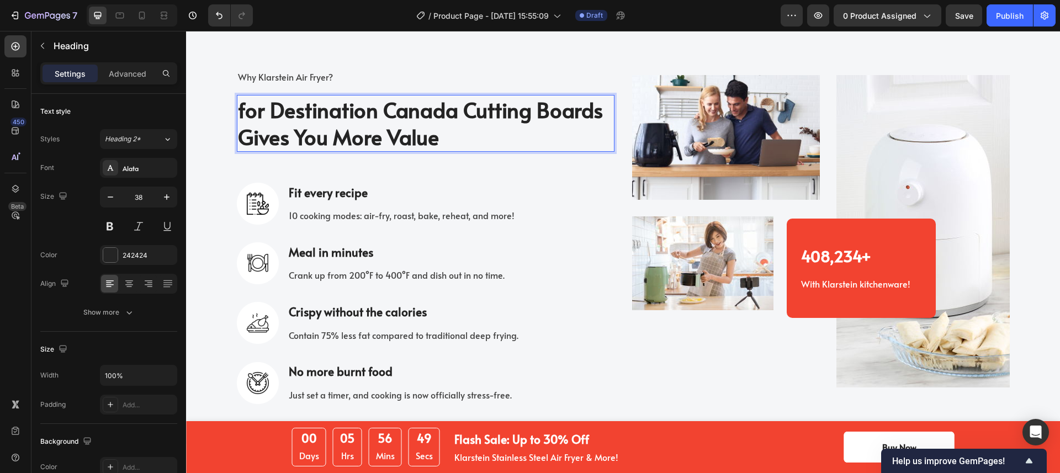
click at [453, 137] on p "for Destination Canada Cutting Boards Gives You More Value" at bounding box center [425, 123] width 375 height 55
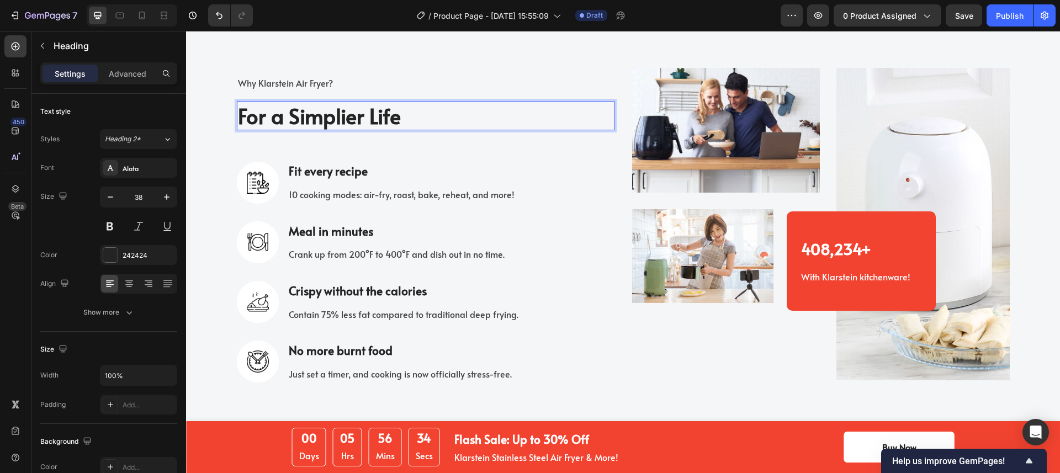
scroll to position [2030, 0]
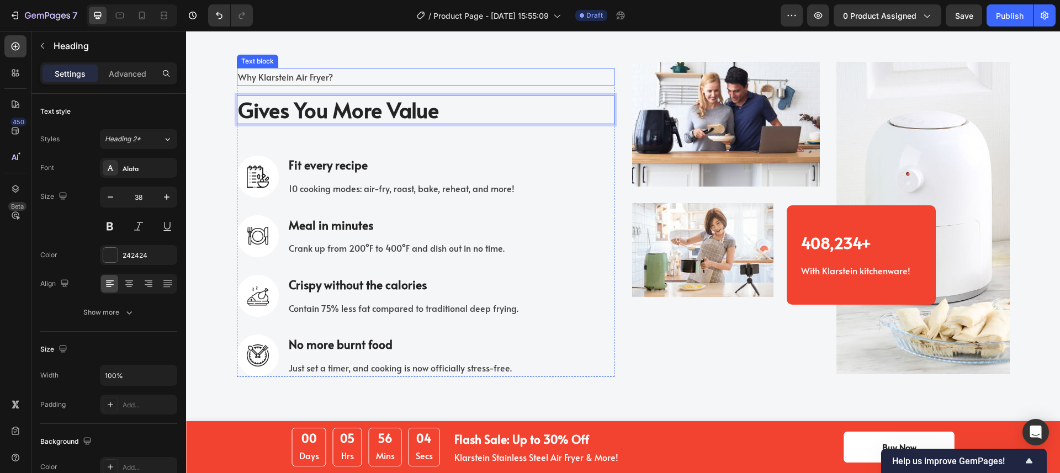
click at [303, 77] on p "Why Klarstein Air Fryer?" at bounding box center [425, 77] width 375 height 16
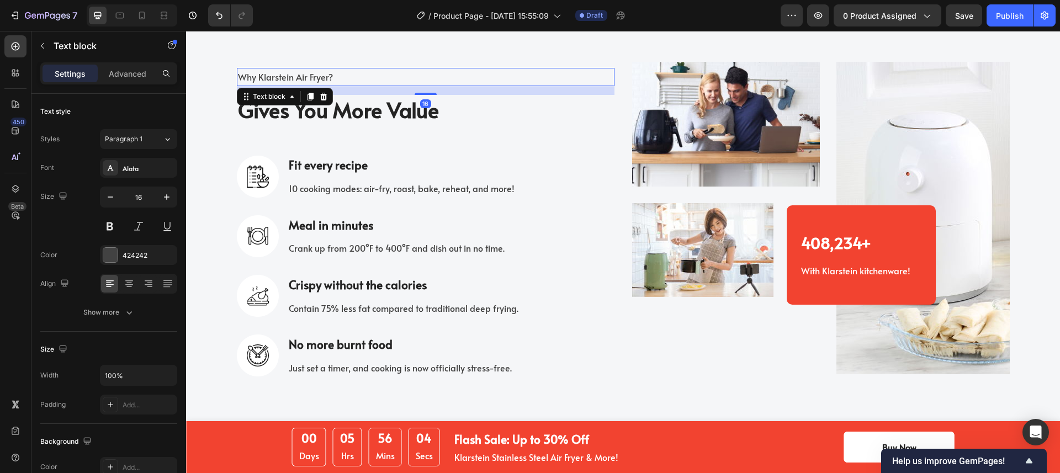
click at [303, 77] on p "Why Klarstein Air Fryer?" at bounding box center [425, 77] width 375 height 16
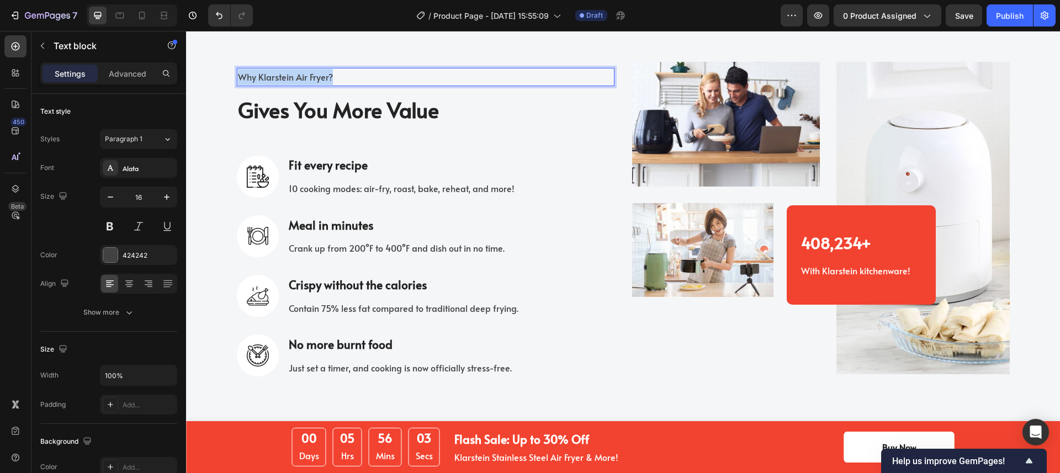
click at [303, 77] on p "Why Klarstein Air Fryer?" at bounding box center [425, 77] width 375 height 16
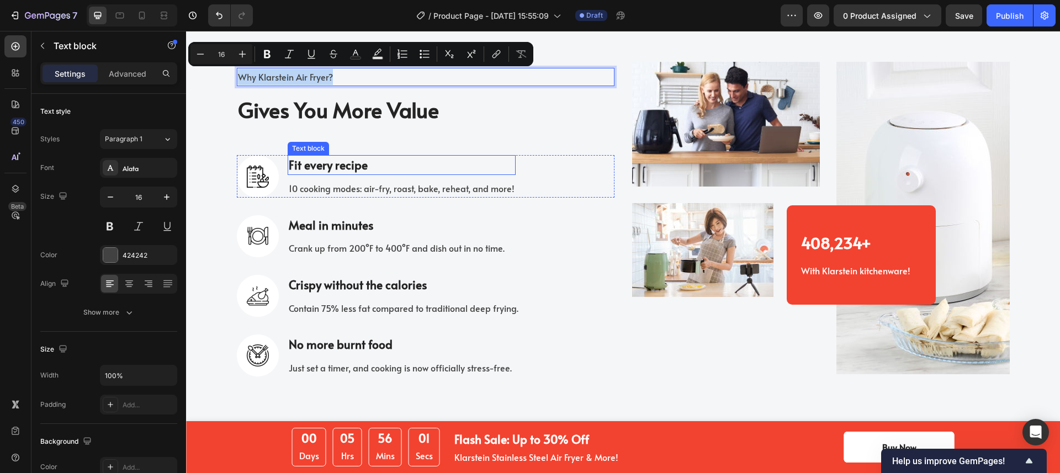
click at [348, 164] on p "Fit every recipe" at bounding box center [402, 165] width 226 height 18
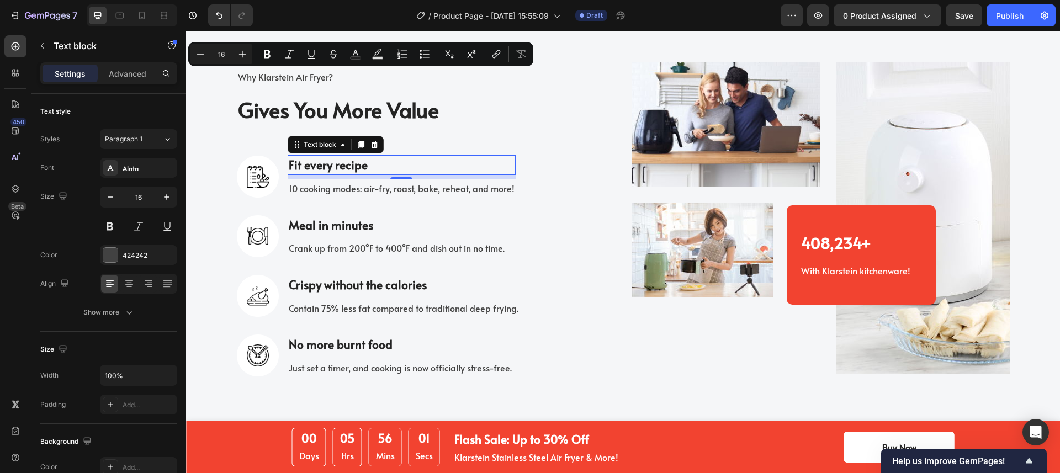
click at [348, 164] on p "Fit every recipe" at bounding box center [402, 165] width 226 height 18
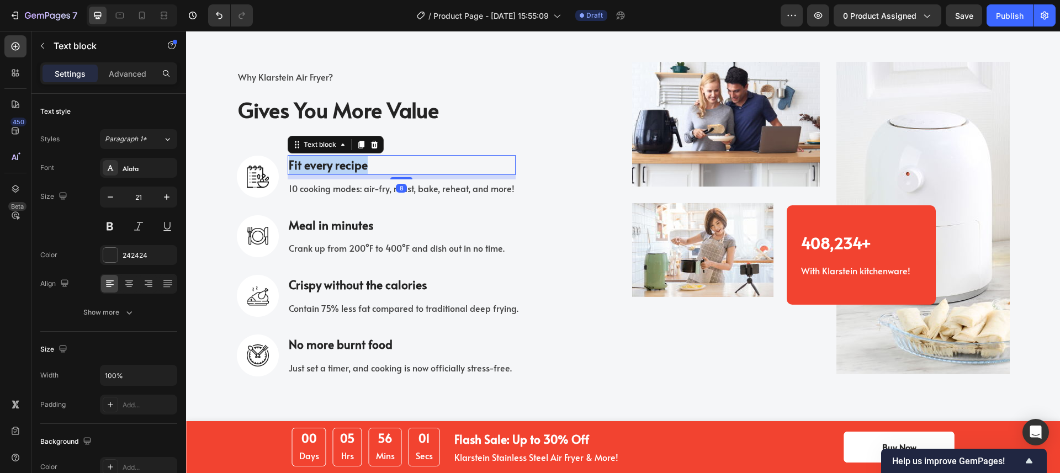
click at [348, 164] on p "Fit every recipe" at bounding box center [402, 165] width 226 height 18
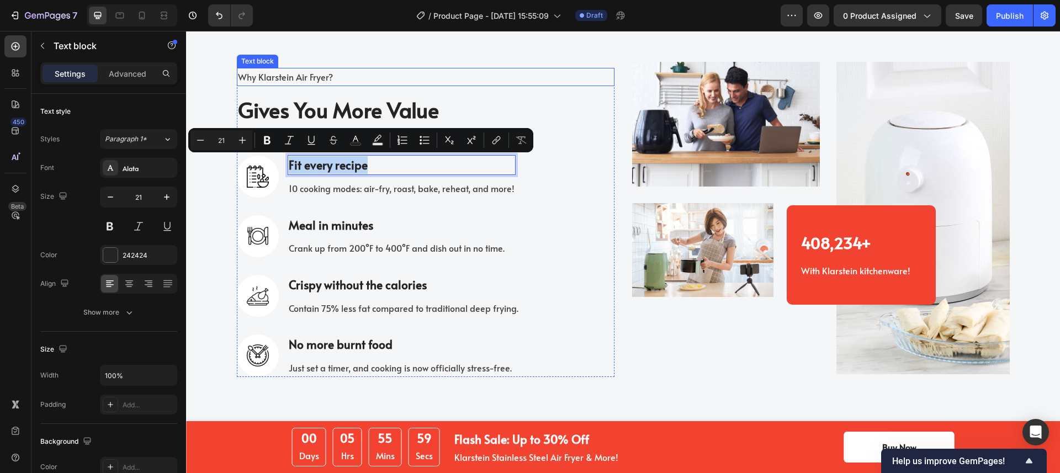
click at [300, 76] on p "Why Klarstein Air Fryer?" at bounding box center [425, 77] width 375 height 16
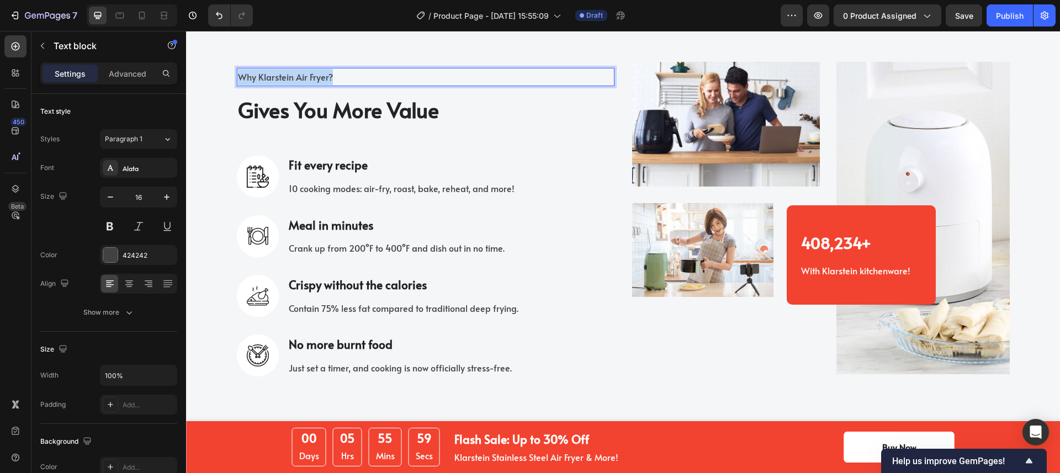
click at [300, 76] on p "Why Klarstein Air Fryer?" at bounding box center [425, 77] width 375 height 16
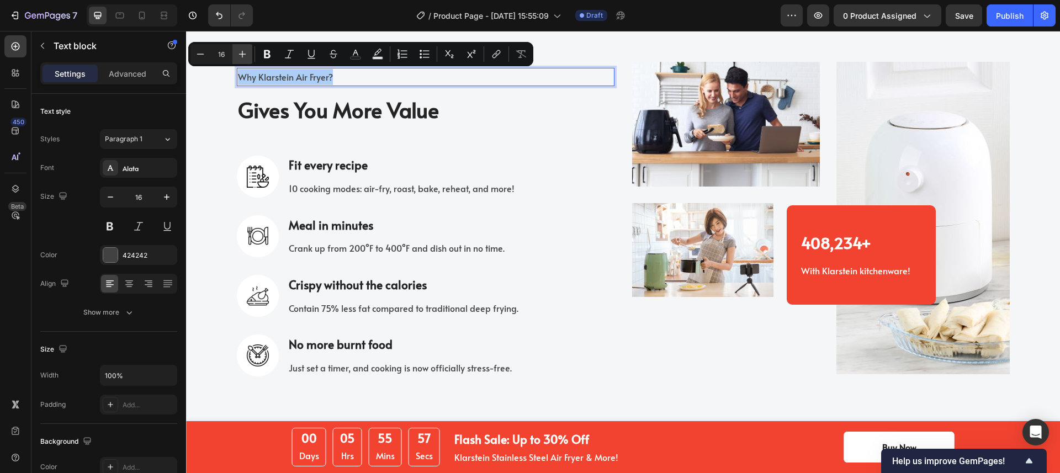
click at [241, 53] on icon "Editor contextual toolbar" at bounding box center [242, 54] width 11 height 11
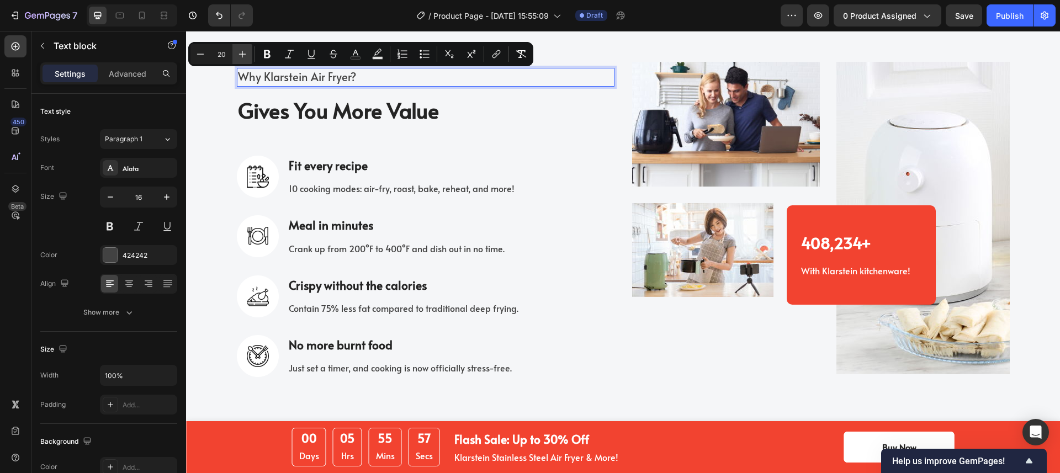
type input "21"
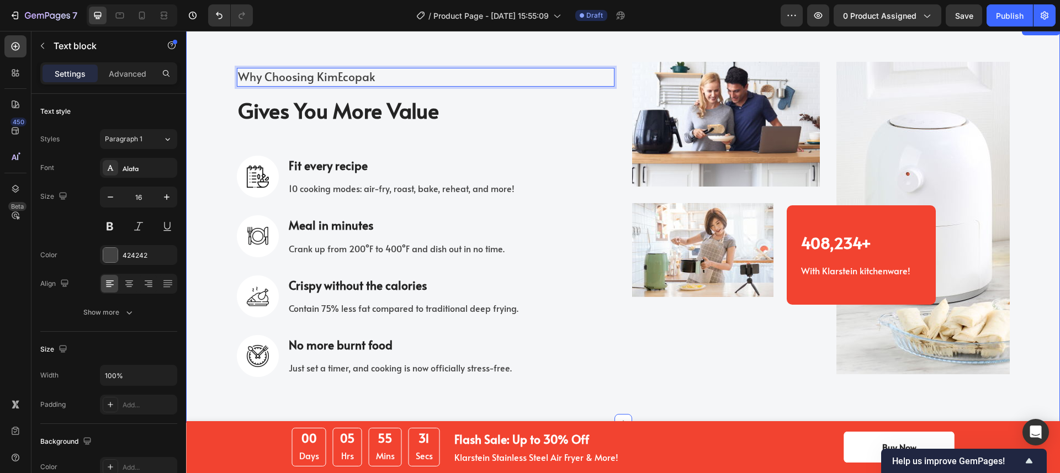
click at [493, 51] on div "Why Choosing KimEcopak Text block 16 Gives You More Value Heading Image Fit eve…" at bounding box center [623, 222] width 874 height 401
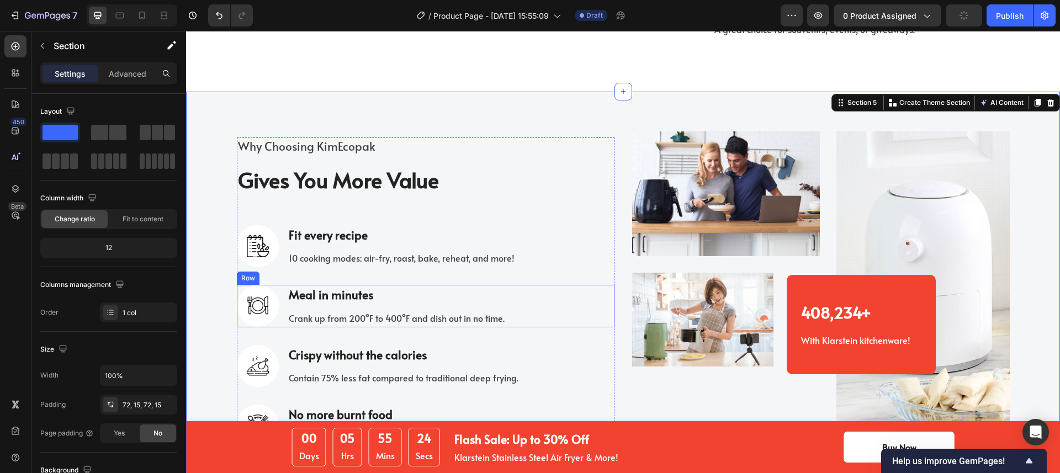
scroll to position [1958, 0]
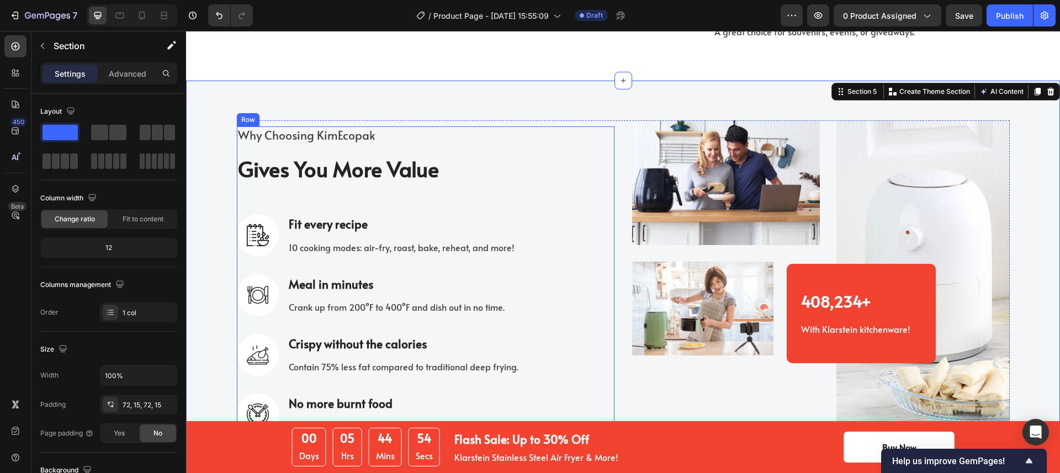
click at [524, 282] on div "Why Choosing KimEcopak Text block Gives You More Value Heading Image Fit every …" at bounding box center [426, 280] width 378 height 309
click at [523, 282] on div "Why Choosing KimEcopak Text block Gives You More Value Heading Image Fit every …" at bounding box center [426, 280] width 378 height 309
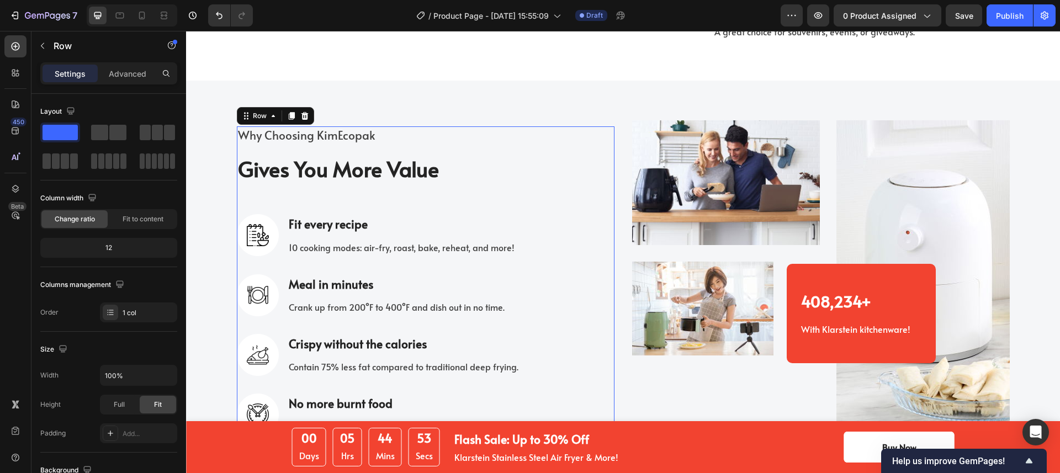
click at [523, 281] on div "Why Choosing KimEcopak Text block Gives You More Value Heading Image Fit every …" at bounding box center [426, 280] width 378 height 309
click at [324, 233] on p "Fit every recipe" at bounding box center [402, 224] width 226 height 18
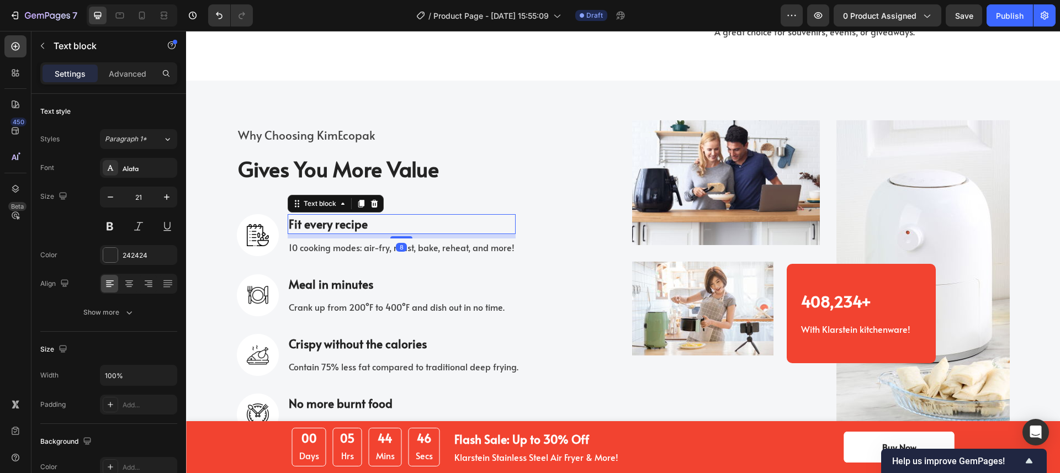
click at [324, 233] on p "Fit every recipe" at bounding box center [402, 224] width 226 height 18
click at [372, 256] on p "10 cooking modes: air-fry, roast, bake, reheat, and more!" at bounding box center [402, 248] width 226 height 16
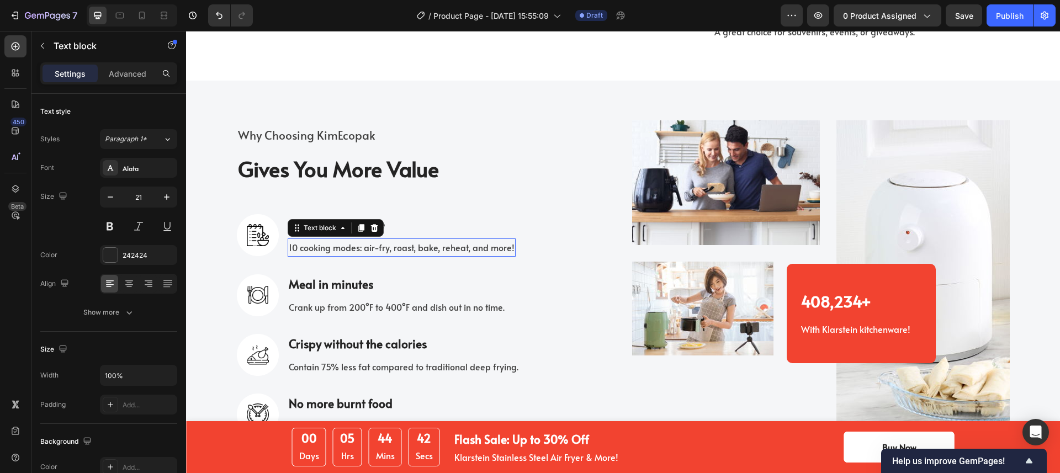
click at [372, 256] on p "10 cooking modes: air-fry, roast, bake, reheat, and more!" at bounding box center [402, 248] width 226 height 16
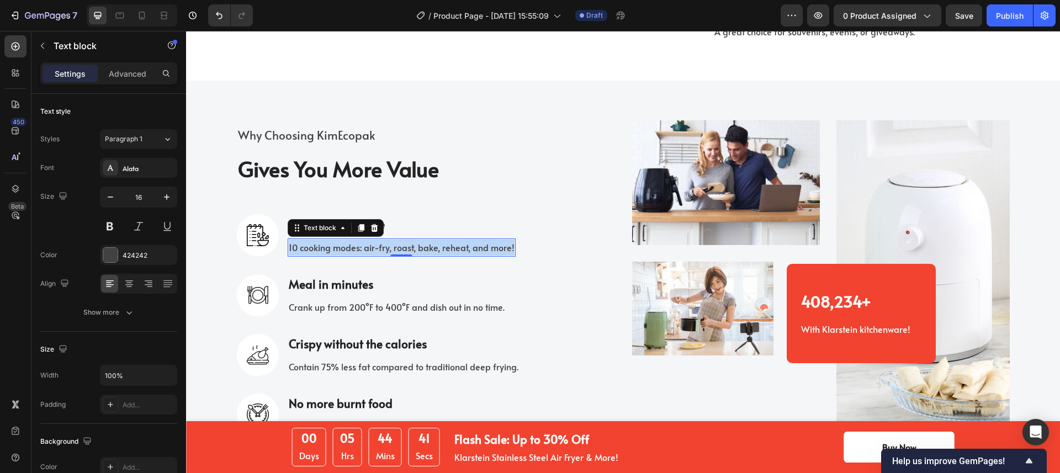
click at [372, 256] on p "10 cooking modes: air-fry, roast, bake, reheat, and more!" at bounding box center [402, 248] width 226 height 16
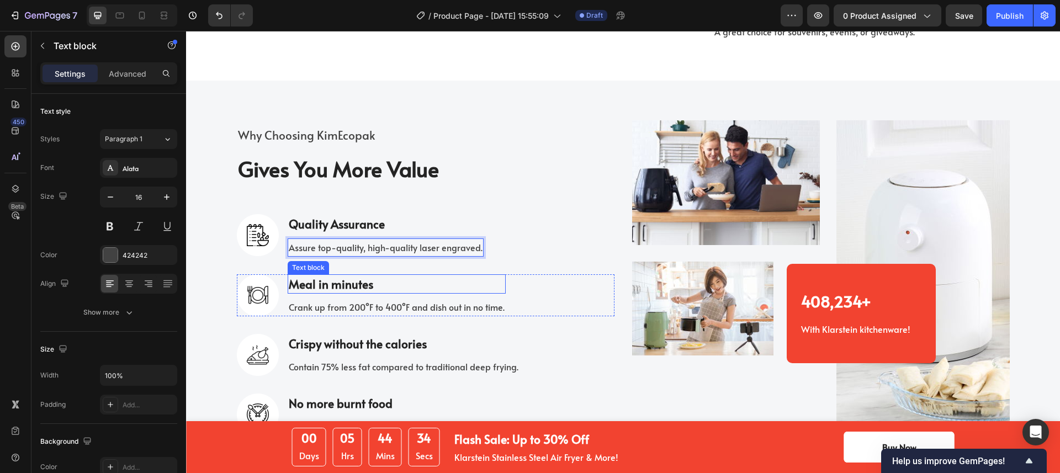
click at [322, 293] on p "Meal in minutes" at bounding box center [397, 285] width 216 height 18
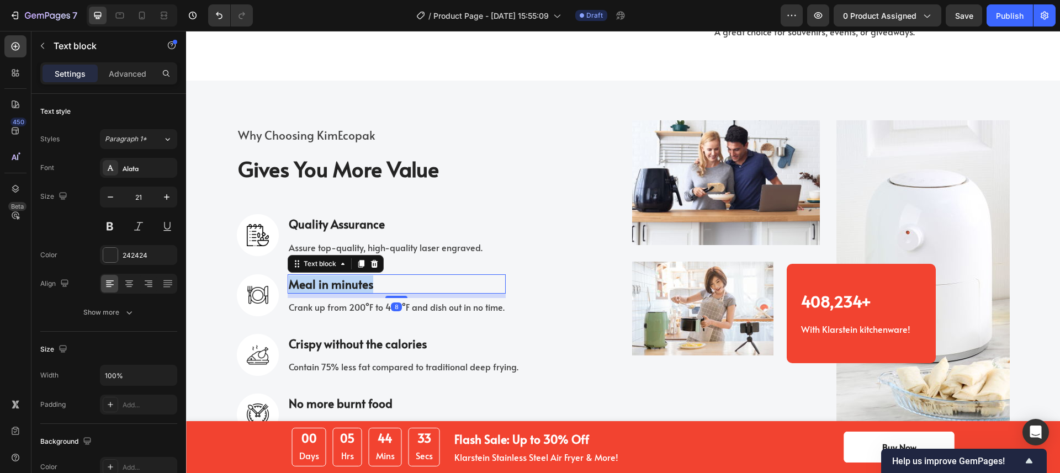
click at [322, 293] on p "Meal in minutes" at bounding box center [397, 285] width 216 height 18
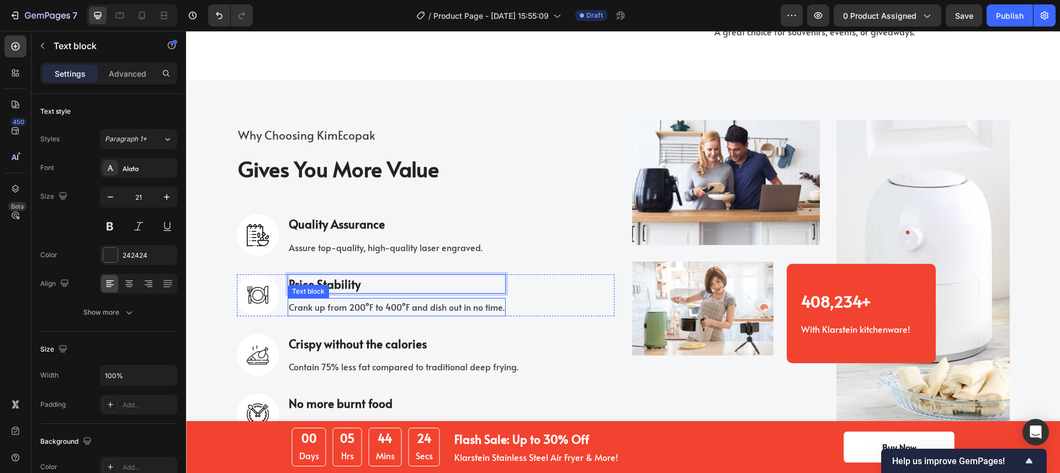
click at [338, 315] on p "Crank up from 200°F to 400°F and dish out in no time." at bounding box center [397, 307] width 216 height 16
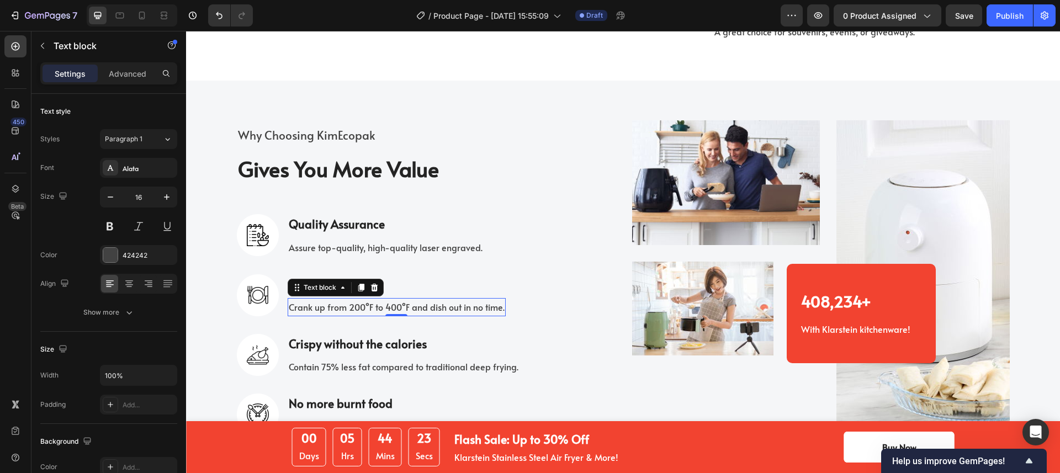
click at [338, 315] on p "Crank up from 200°F to 400°F and dish out in no time." at bounding box center [397, 307] width 216 height 16
click at [398, 375] on p "Contain 75% less fat compared to traditional deep frying." at bounding box center [404, 367] width 230 height 16
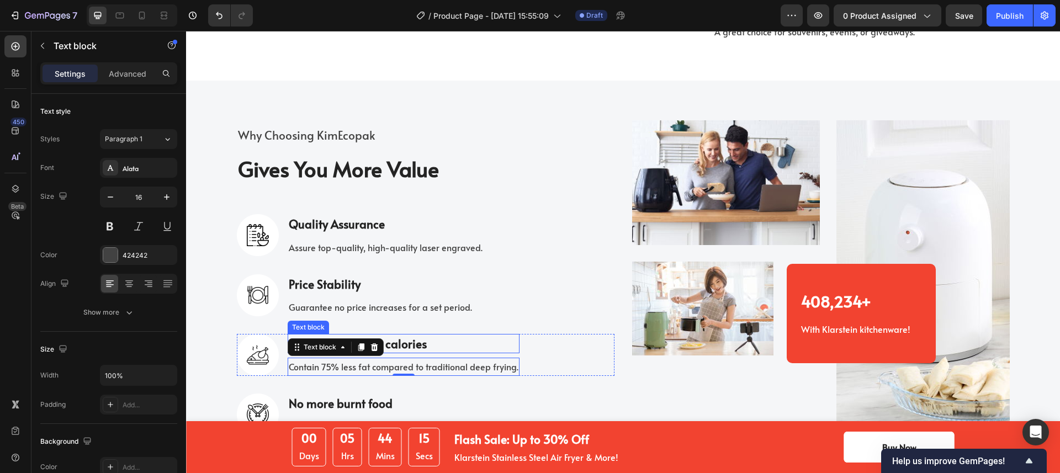
click at [408, 353] on p "Crispy without the calories" at bounding box center [404, 344] width 230 height 18
click at [390, 375] on p "Contain 75% less fat compared to traditional deep frying." at bounding box center [404, 367] width 230 height 16
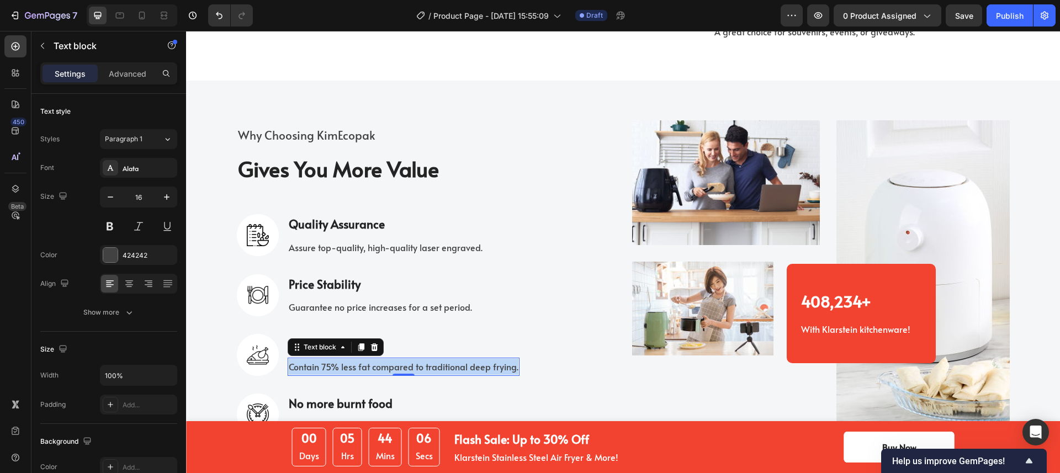
click at [390, 375] on p "Contain 75% less fat compared to traditional deep frying." at bounding box center [404, 367] width 230 height 16
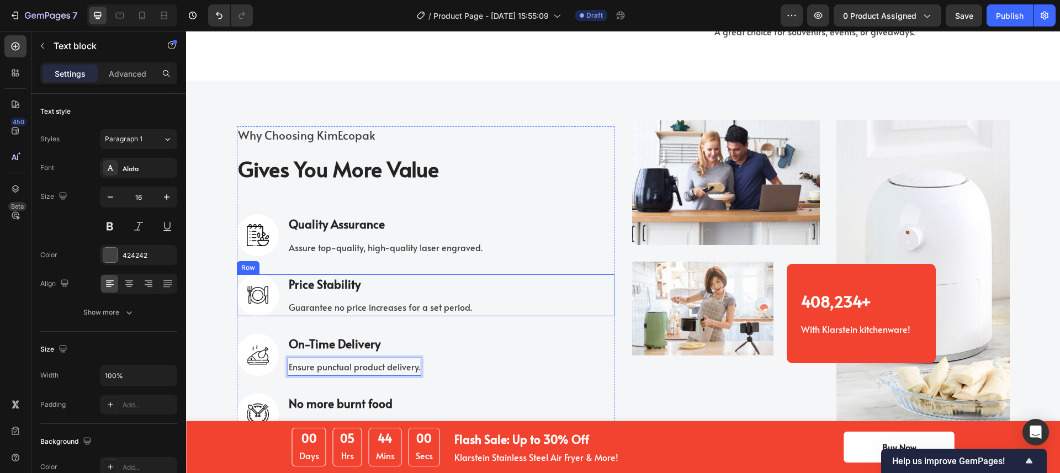
click at [482, 316] on div "Image Price Stability Text block Guarantee no price increases for a set period.…" at bounding box center [426, 295] width 378 height 42
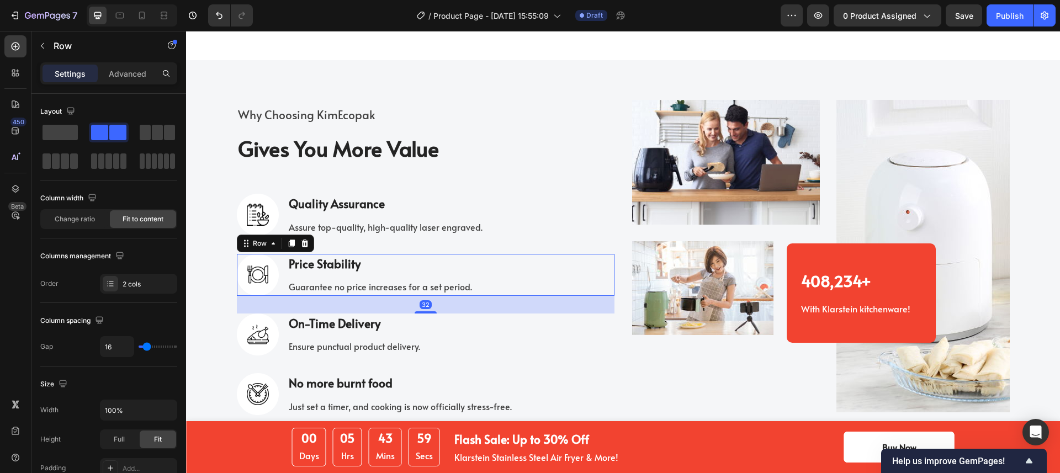
scroll to position [1979, 0]
click at [467, 391] on p "No more burnt food" at bounding box center [400, 383] width 223 height 18
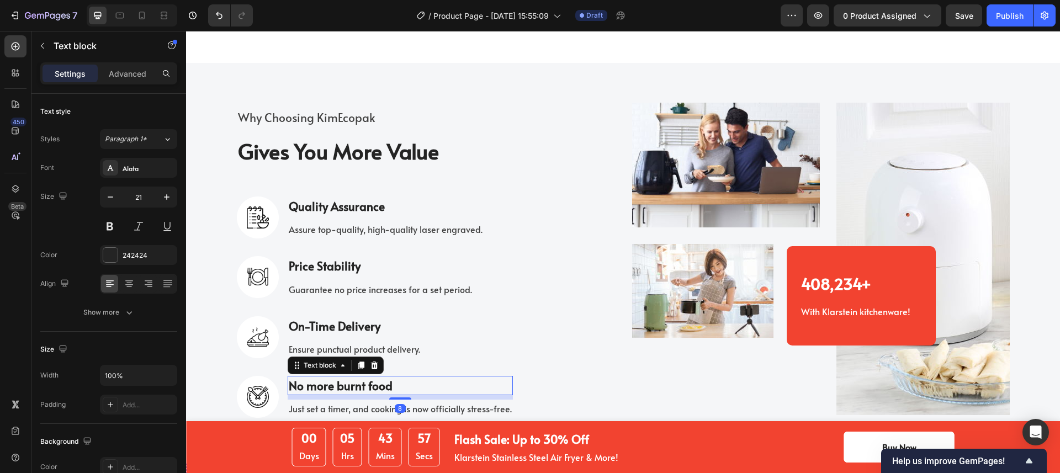
scroll to position [2085, 0]
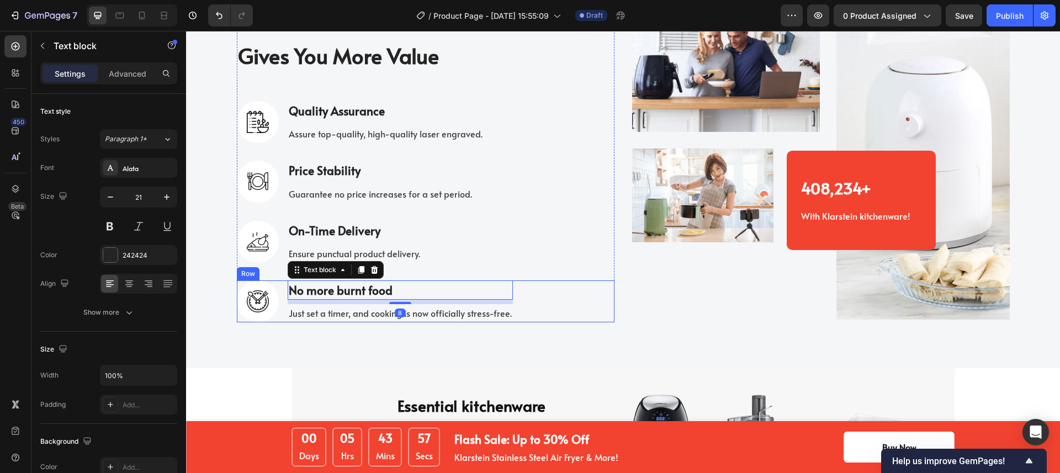
click at [561, 295] on div "Image No more burnt food Text block 8 Just set a timer, and cooking is now offi…" at bounding box center [426, 301] width 378 height 42
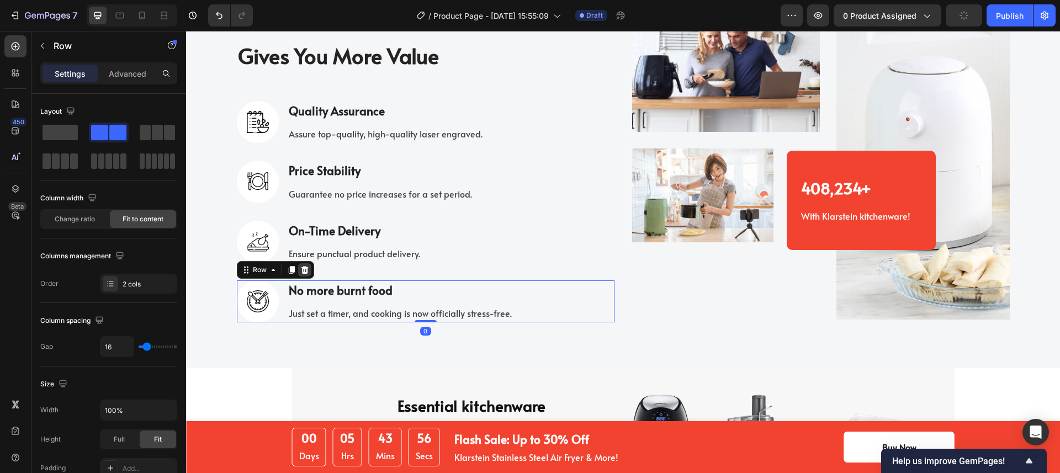
click at [302, 268] on icon at bounding box center [304, 270] width 7 height 8
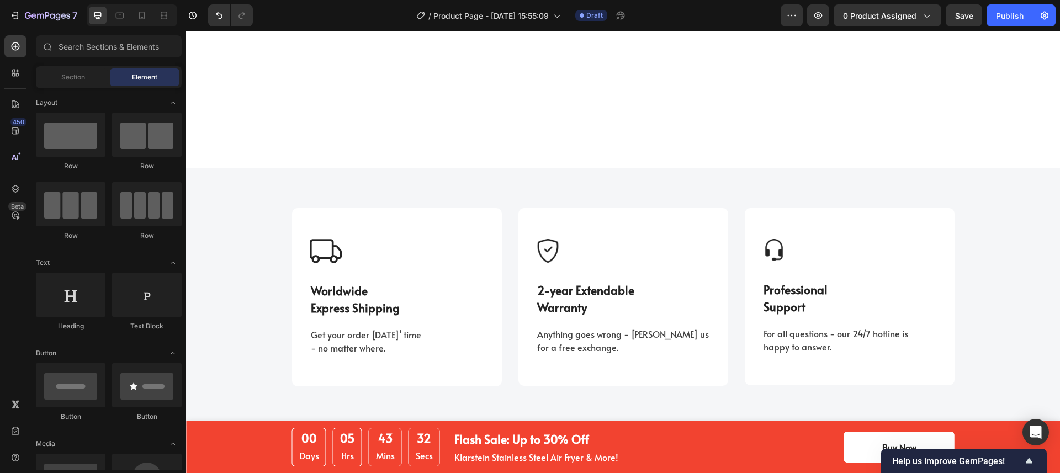
scroll to position [1295, 0]
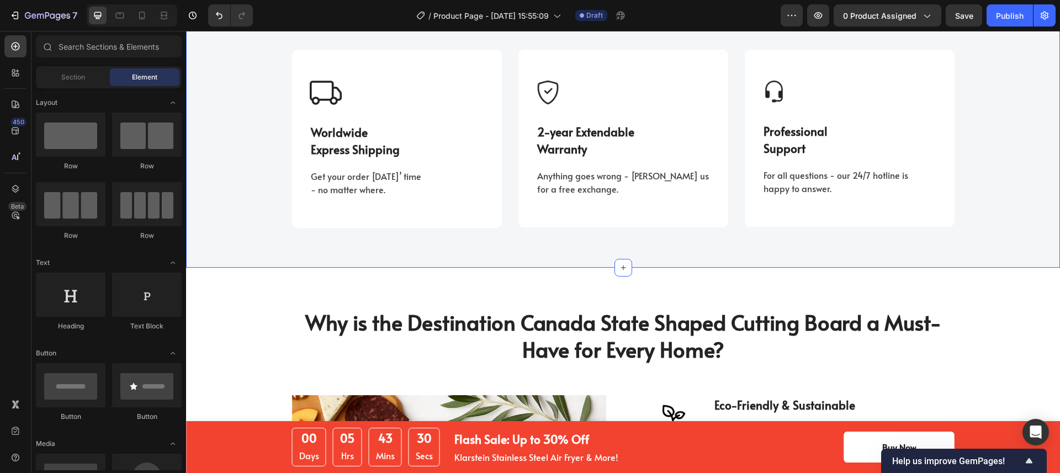
click at [995, 182] on div "Image Worldwide Express Shipping Text block Get your order in 3 days’ time - no…" at bounding box center [622, 139] width 857 height 178
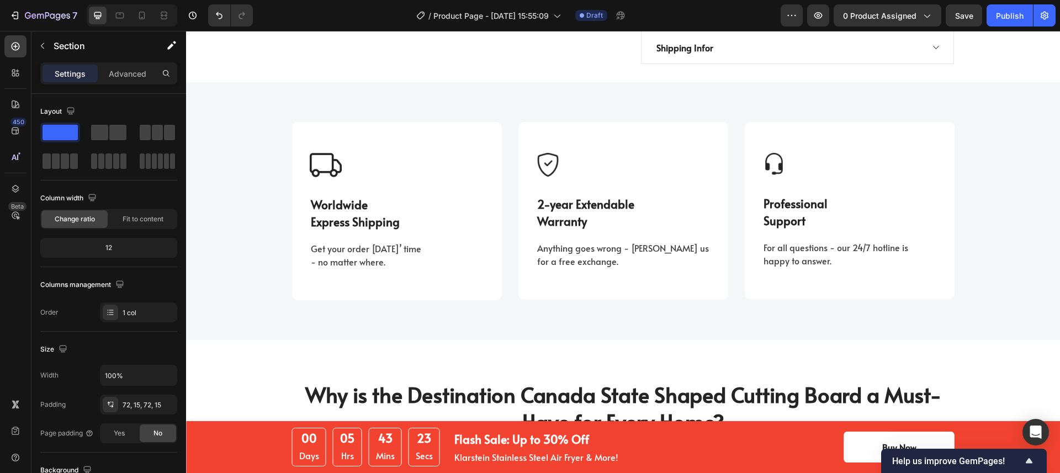
scroll to position [1228, 0]
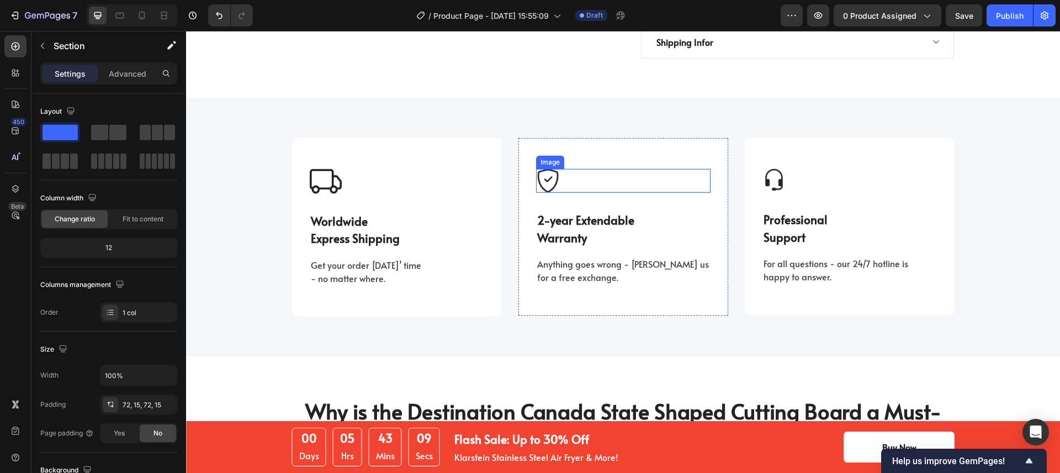
click at [541, 169] on img at bounding box center [548, 181] width 24 height 24
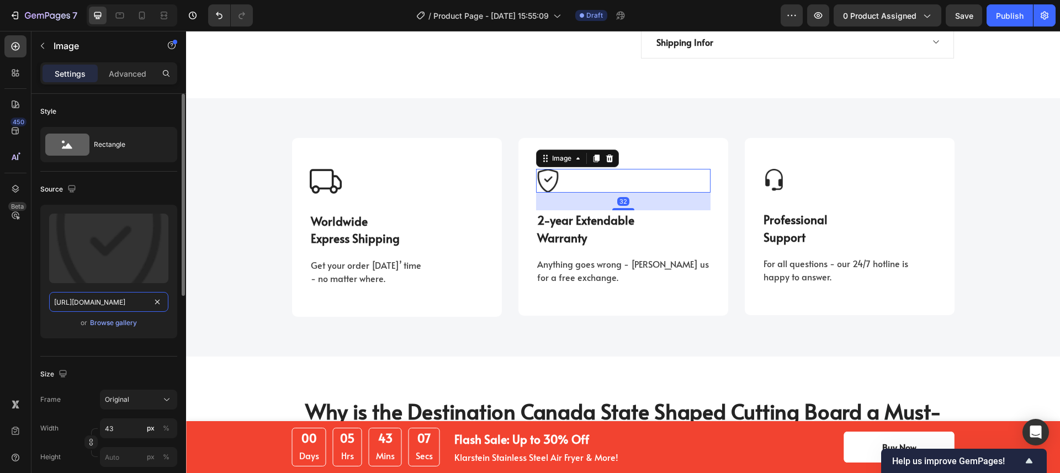
click at [121, 304] on input "[URL][DOMAIN_NAME]" at bounding box center [108, 302] width 119 height 20
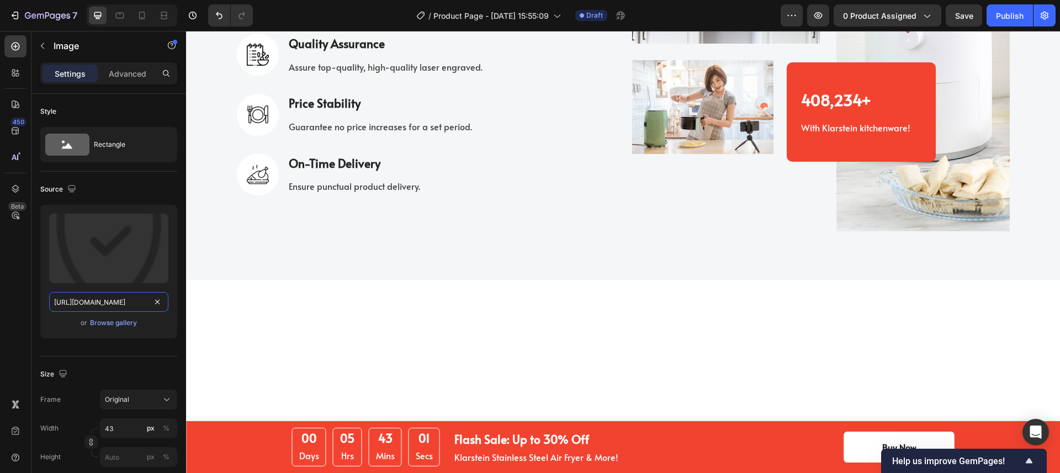
scroll to position [1966, 0]
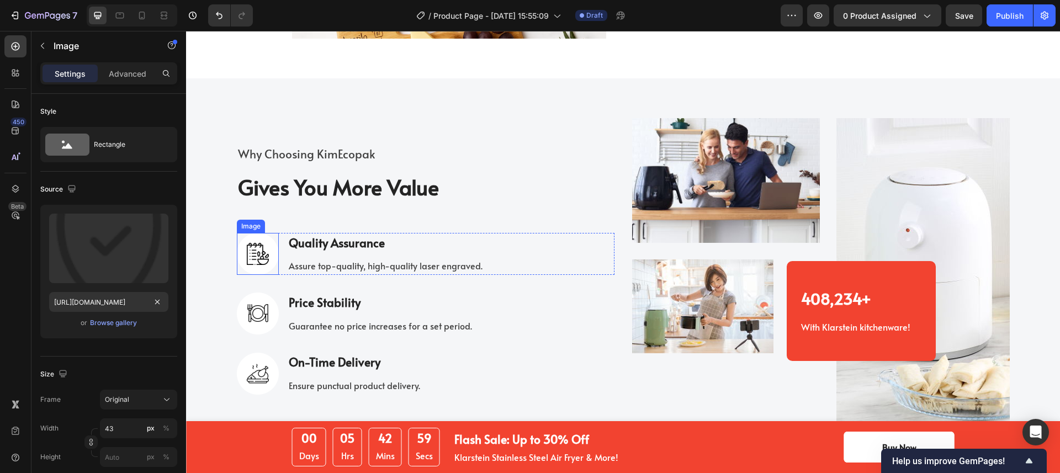
click at [261, 267] on img at bounding box center [258, 254] width 42 height 42
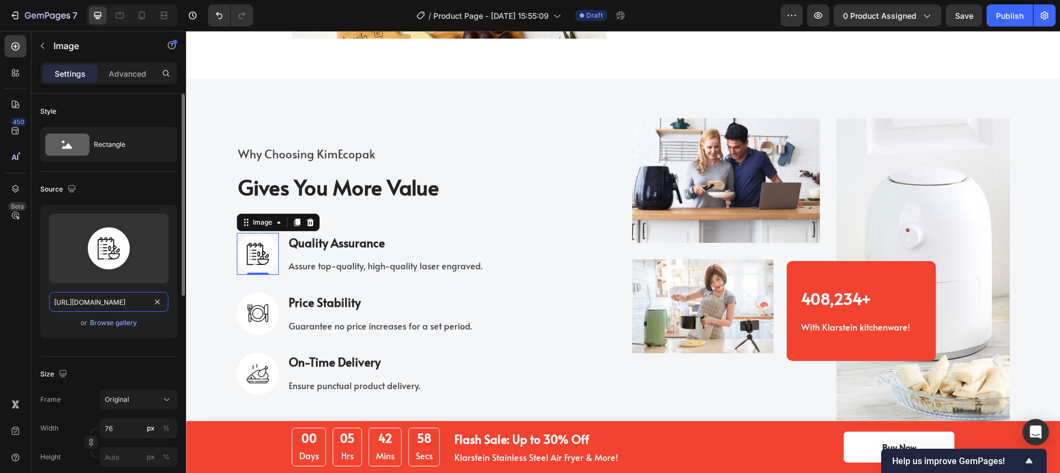
click at [103, 300] on input "https://ucarecdn.com/7c15e5bb-5e5e-4a00-8178-f76b7de5ad0f/-/format/auto/" at bounding box center [108, 302] width 119 height 20
paste input "2b36e0ae-17ab-4110-b824-13172ad08487/-/format/auto/-/preview/100x100/-/quality/…"
type input "[URL][DOMAIN_NAME]"
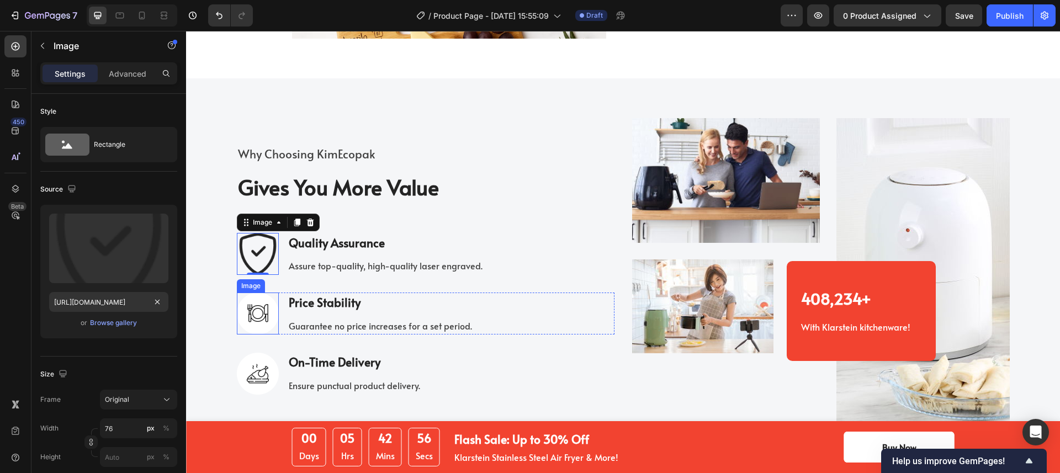
click at [251, 328] on img at bounding box center [258, 314] width 42 height 42
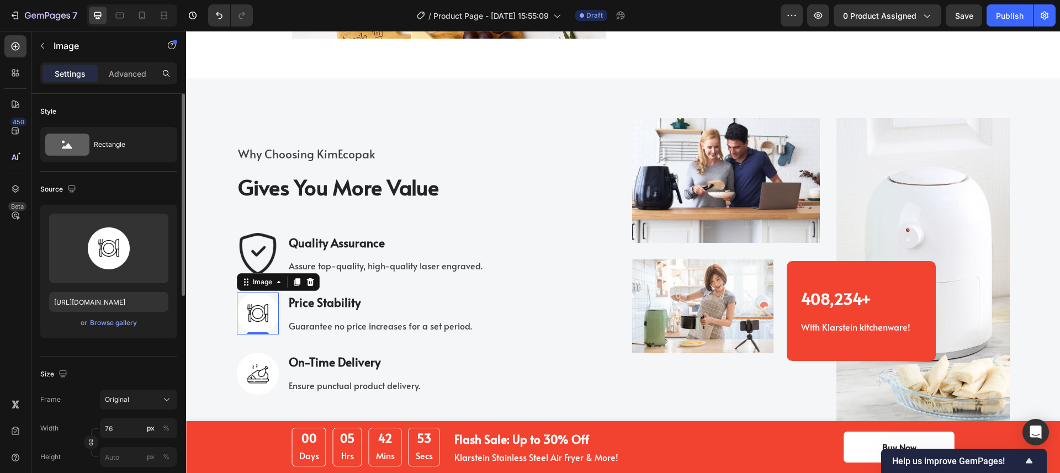
click at [129, 347] on div "Source Upload Image https://ucarecdn.com/ad98d991-2aa1-4ea1-8f1f-d7c9a6744665/-…" at bounding box center [108, 264] width 137 height 185
click at [266, 259] on img at bounding box center [258, 254] width 42 height 42
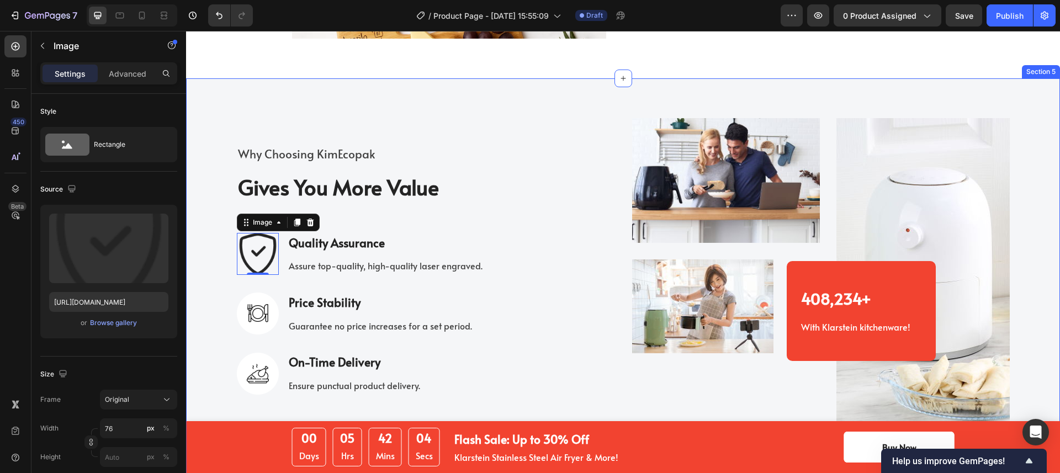
click at [244, 315] on img at bounding box center [258, 314] width 42 height 42
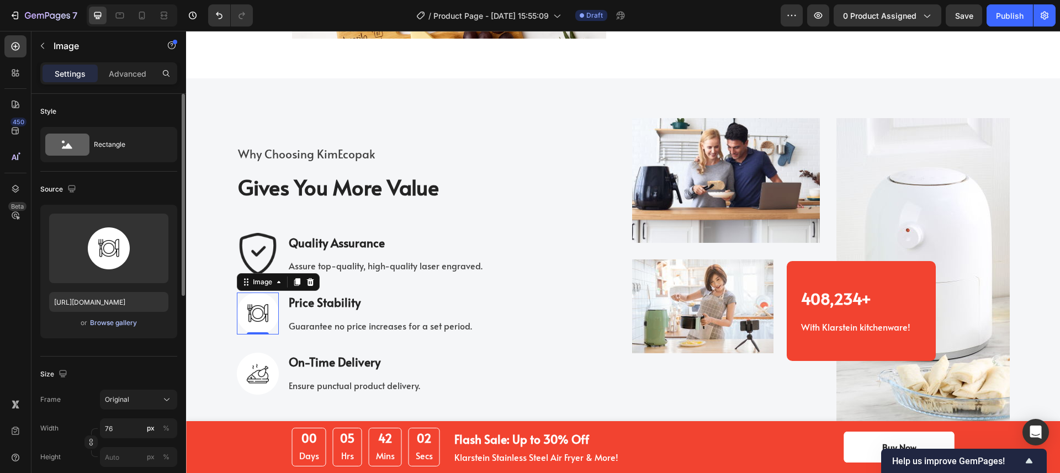
click at [117, 323] on div "Browse gallery" at bounding box center [113, 323] width 47 height 10
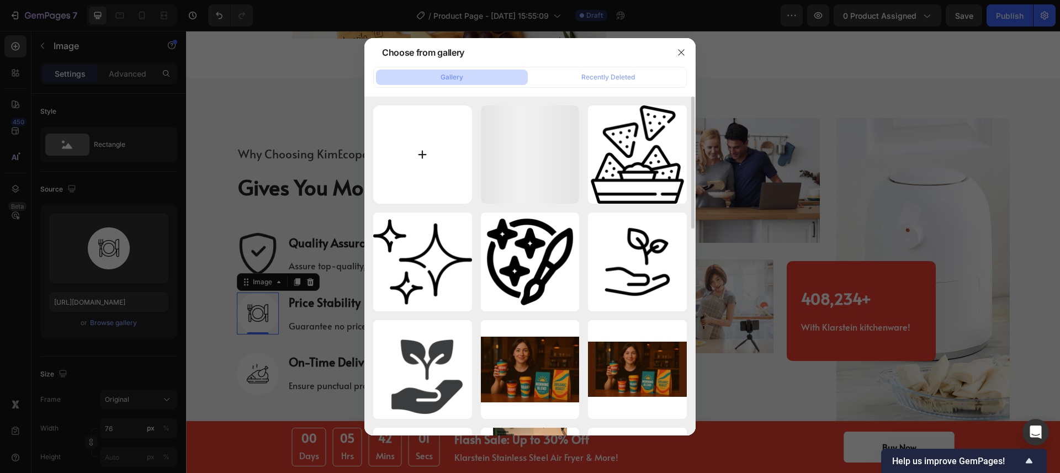
click at [438, 167] on input "file" at bounding box center [422, 154] width 99 height 99
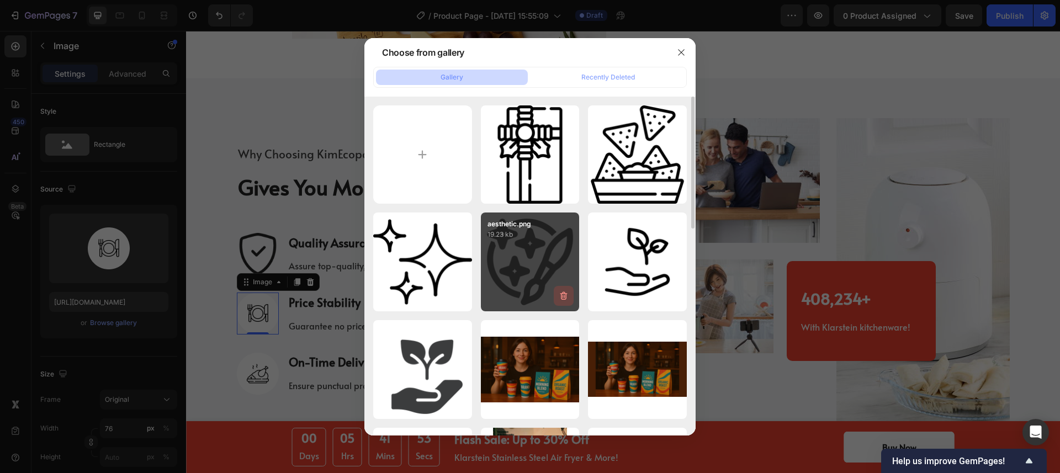
type input "C:\fakepath\security.png"
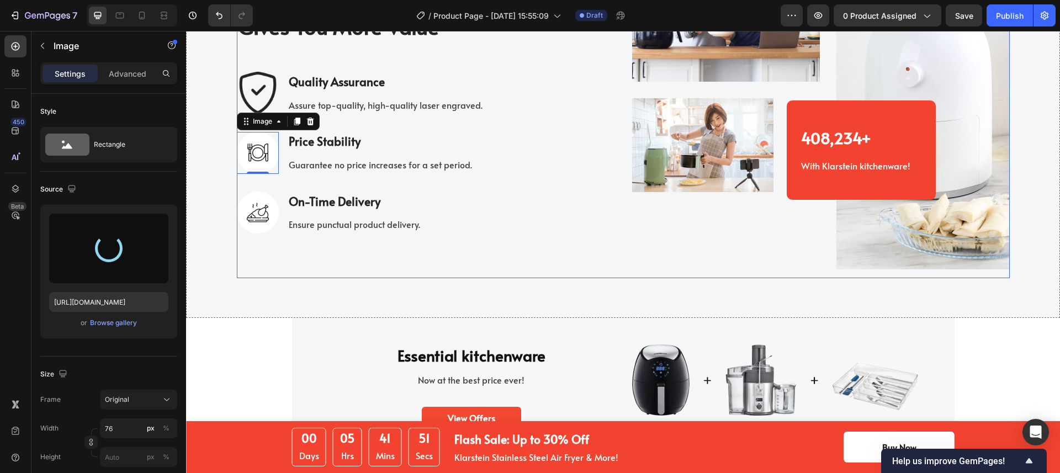
scroll to position [2120, 0]
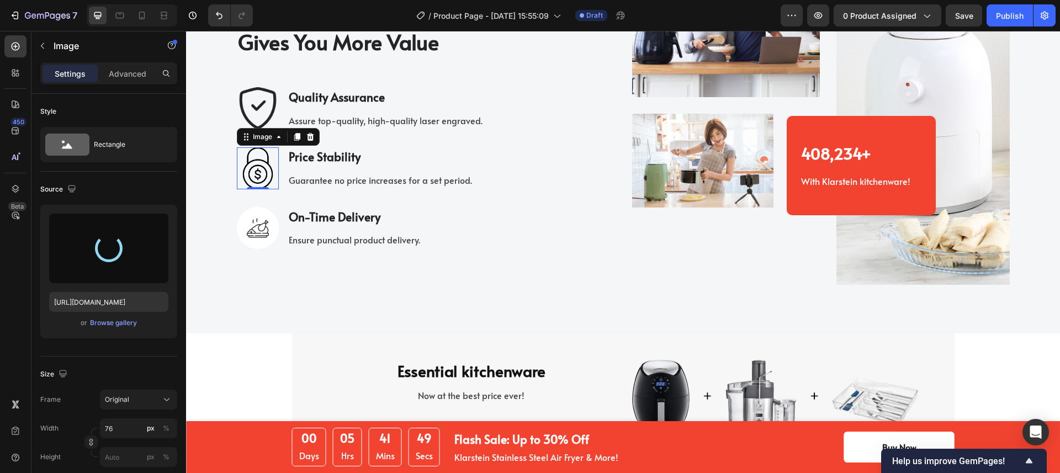
type input "[URL][DOMAIN_NAME]"
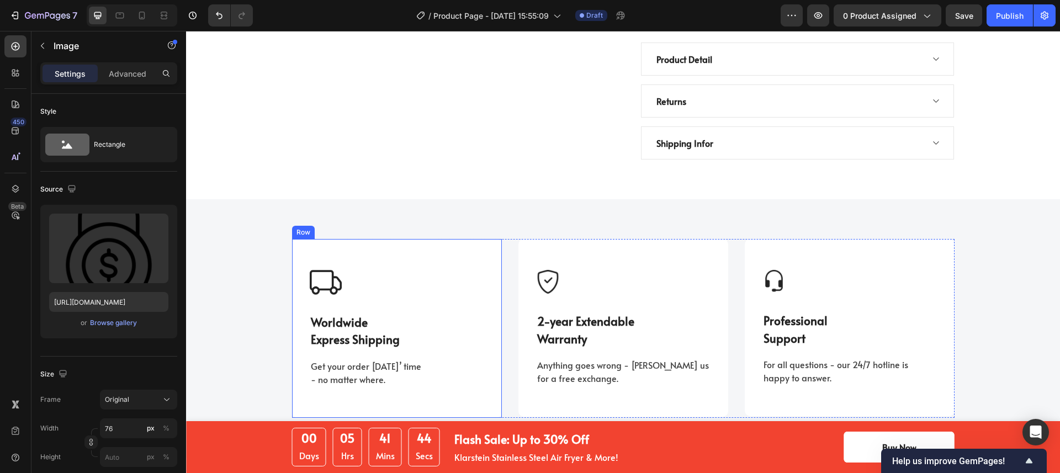
scroll to position [1226, 0]
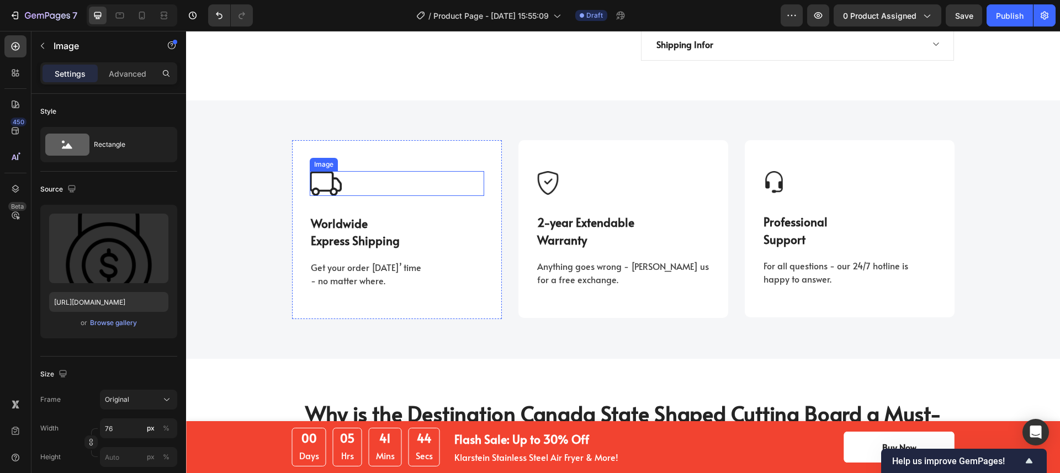
click at [322, 171] on img at bounding box center [326, 183] width 32 height 24
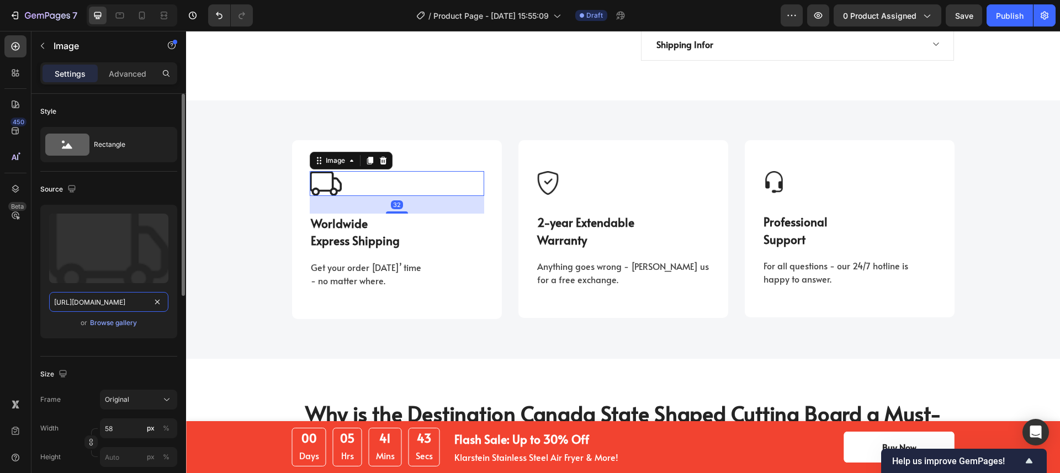
click at [113, 302] on input "[URL][DOMAIN_NAME]" at bounding box center [108, 302] width 119 height 20
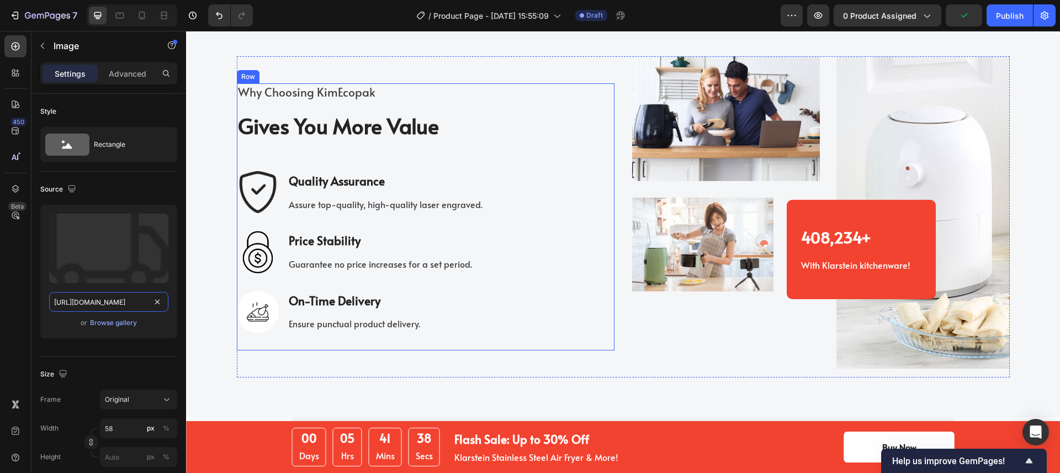
scroll to position [2040, 0]
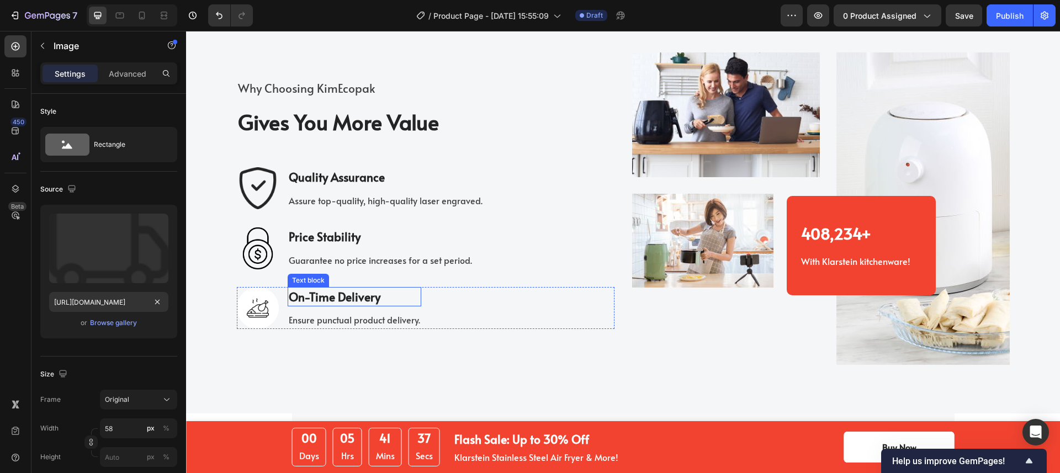
click at [352, 300] on p "On-Time Delivery" at bounding box center [354, 297] width 131 height 18
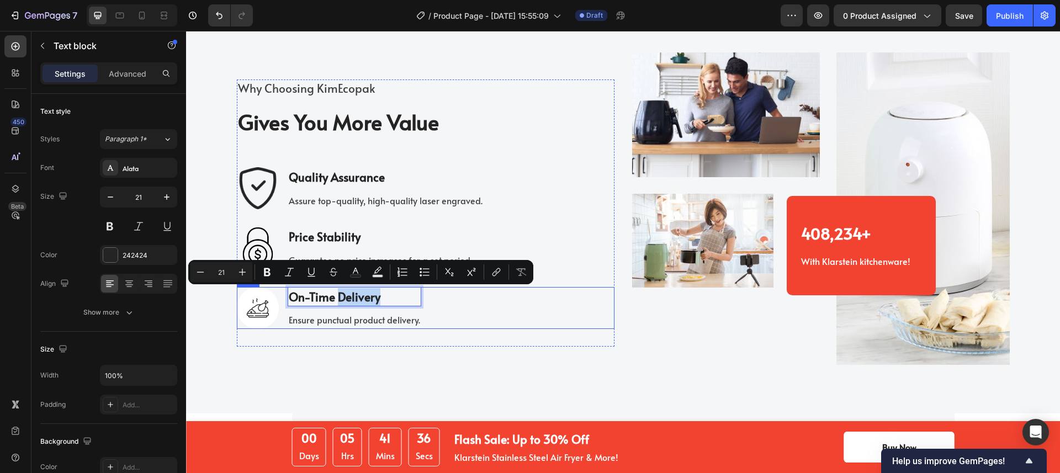
click at [263, 316] on img at bounding box center [258, 308] width 42 height 42
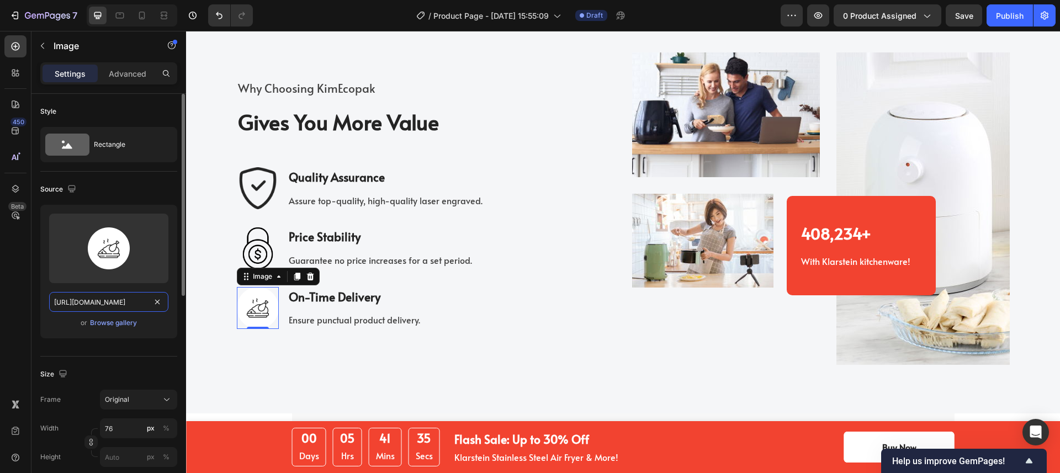
click at [98, 301] on input "https://ucarecdn.com/257ad2eb-a0ca-4d44-be11-922175db56d9/-/format/auto/" at bounding box center [108, 302] width 119 height 20
paste input "895e76b3-507f-4fc1-8e6d-c78bd34c406f/-/format/auto/-/preview/100x100/-/quality/…"
type input "[URL][DOMAIN_NAME]"
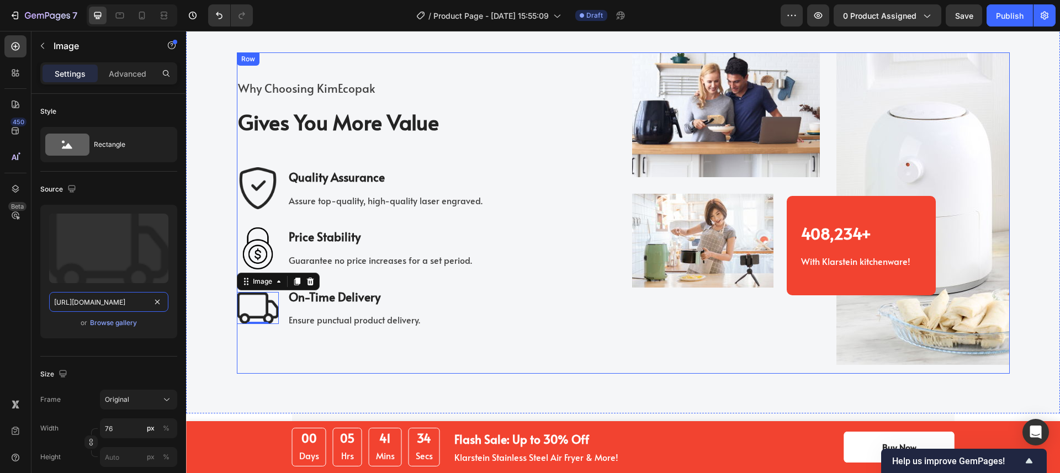
scroll to position [0, 304]
click at [399, 370] on div "Why Choosing KimEcopak Text block Gives You More Value Heading Image Quality As…" at bounding box center [426, 212] width 378 height 321
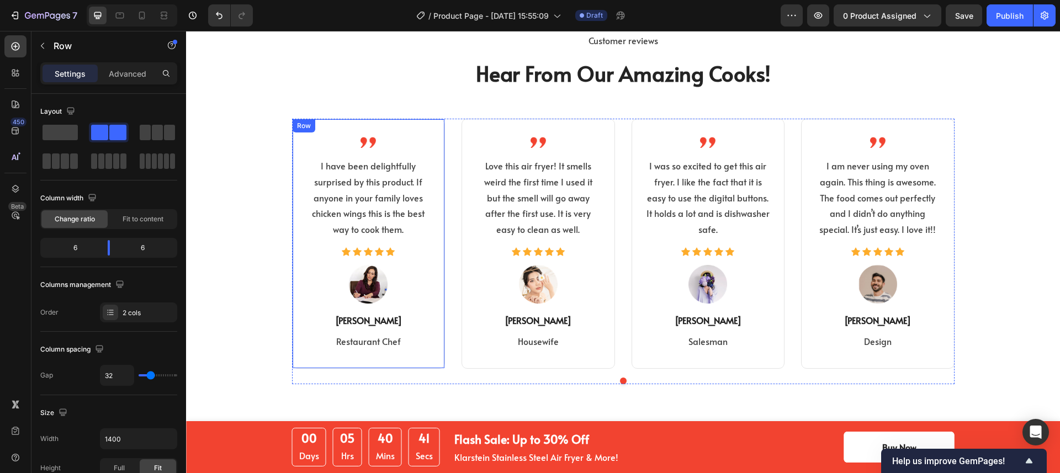
scroll to position [2684, 0]
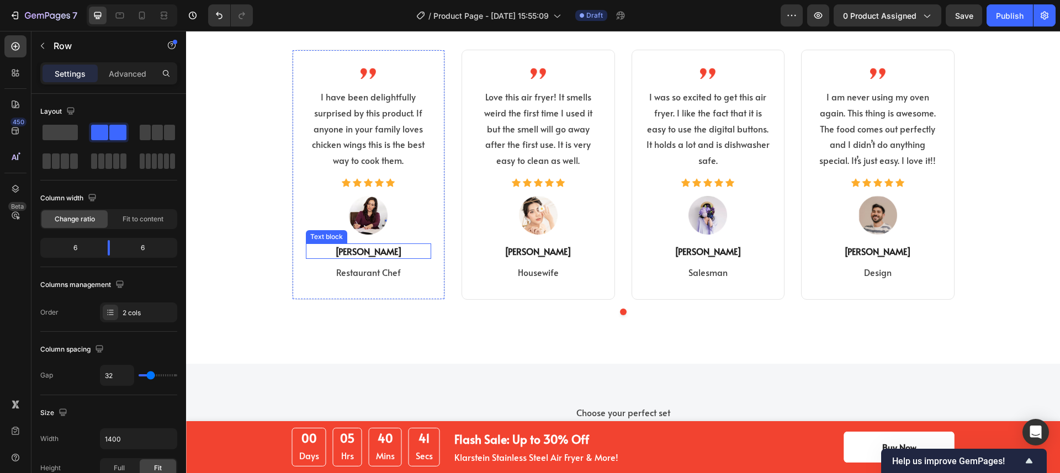
click at [406, 241] on div "Image I have been delightfully surprised by this product. If anyone in your fam…" at bounding box center [369, 175] width 126 height 214
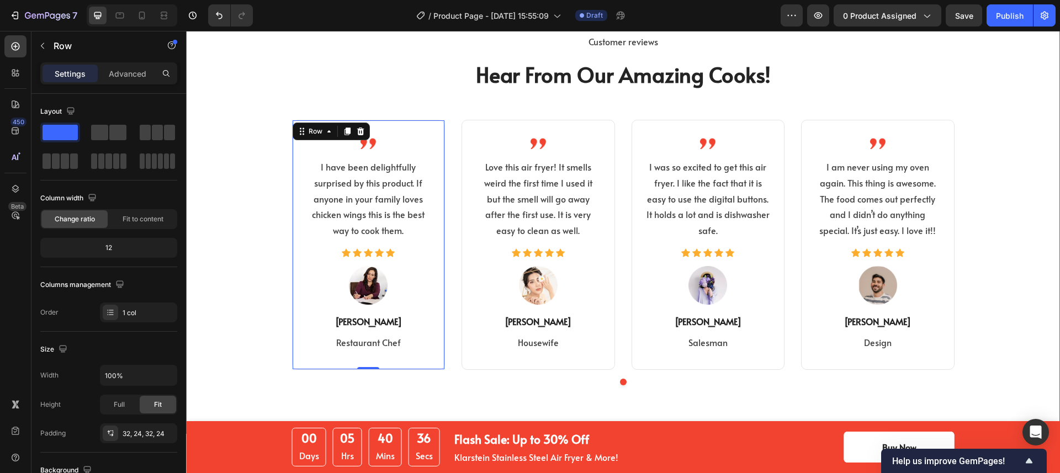
scroll to position [2456, 0]
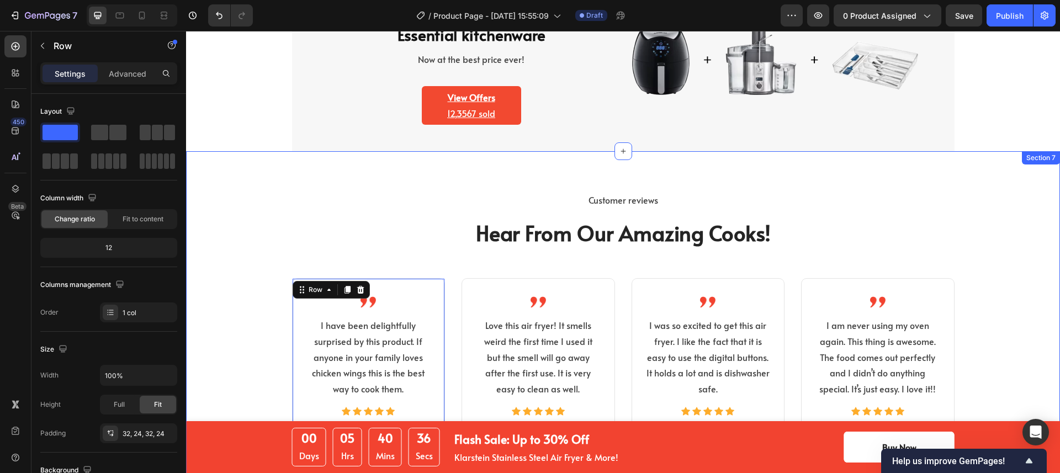
click at [229, 215] on div "Customer reviews Text block Hear From Our Amazing Cooks! Heading Image I have b…" at bounding box center [622, 372] width 857 height 362
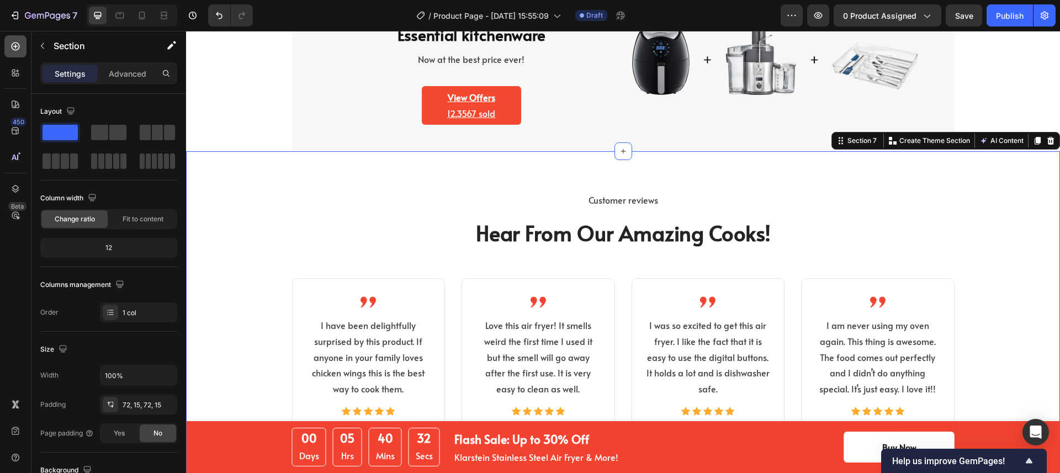
click at [12, 49] on icon at bounding box center [15, 46] width 11 height 11
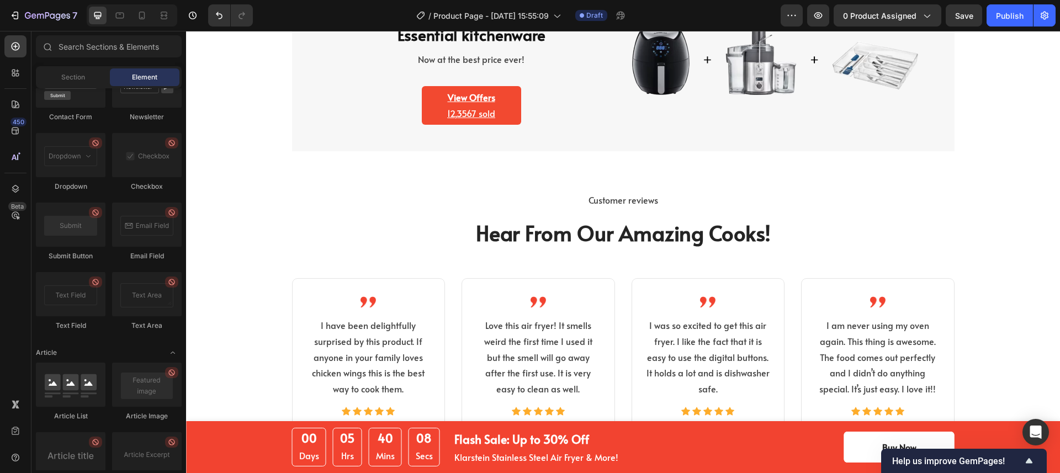
scroll to position [2836, 0]
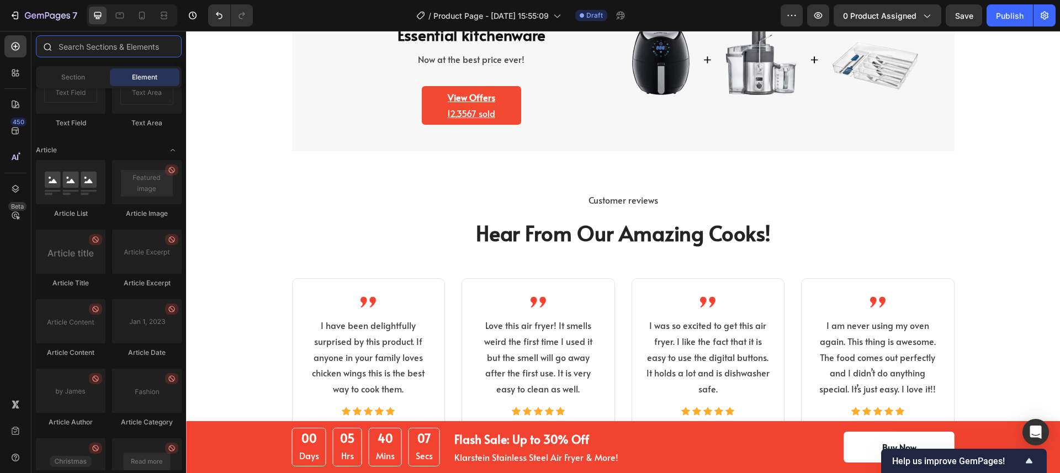
click at [113, 49] on input "text" at bounding box center [109, 46] width 146 height 22
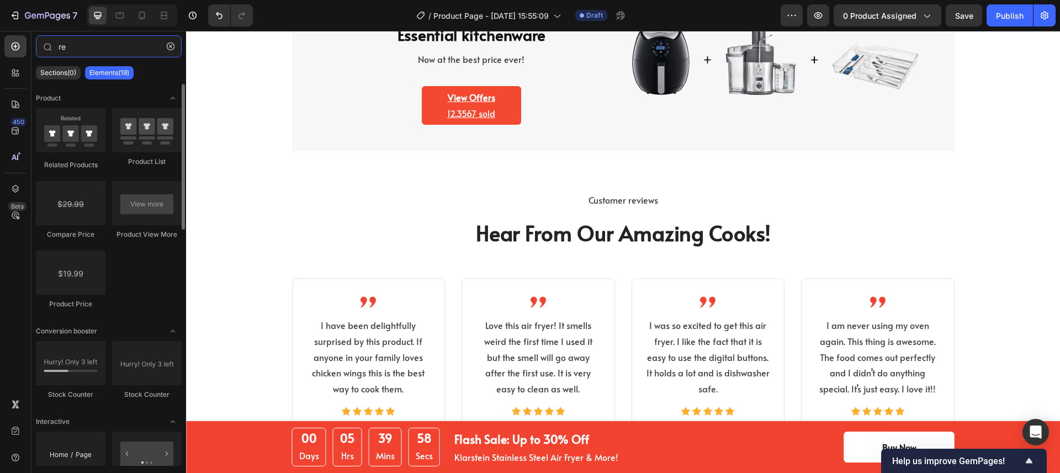
type input "r"
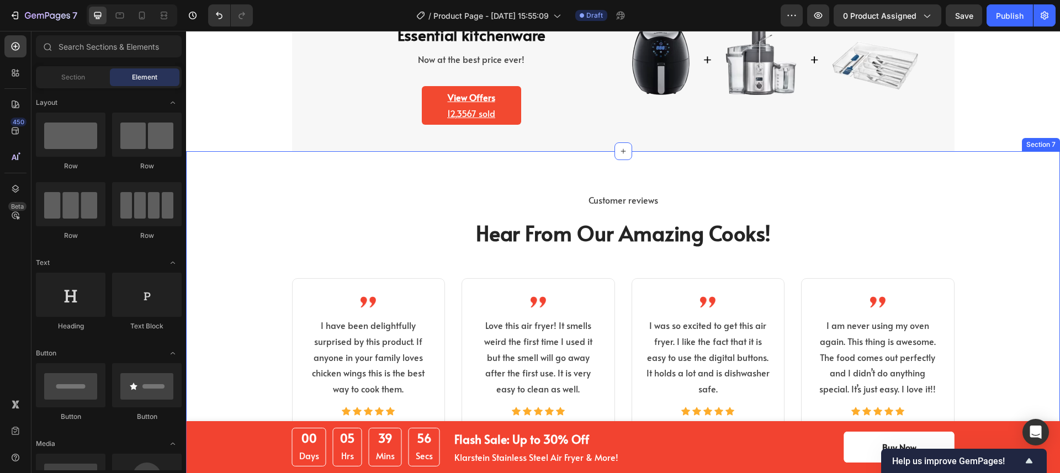
click at [243, 295] on div "Customer reviews Text block Hear From Our Amazing Cooks! Heading Image I have b…" at bounding box center [622, 372] width 857 height 362
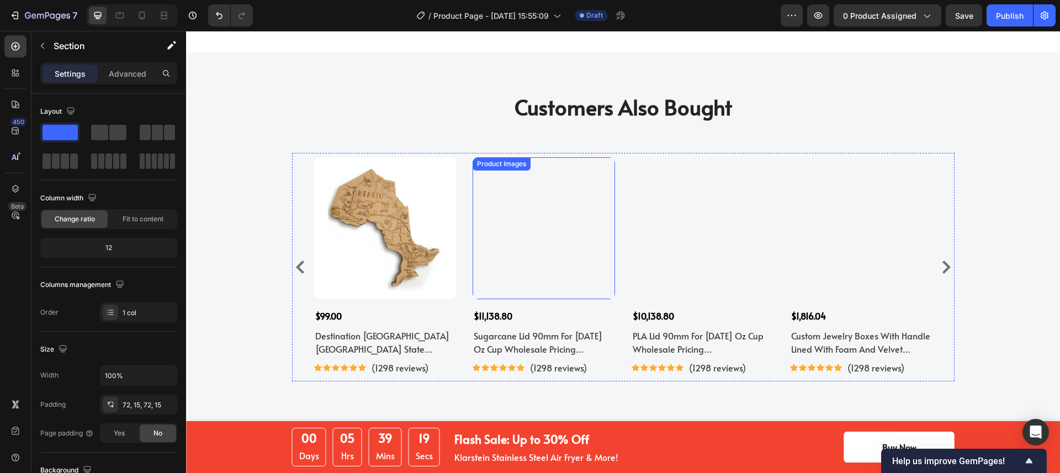
scroll to position [6939, 0]
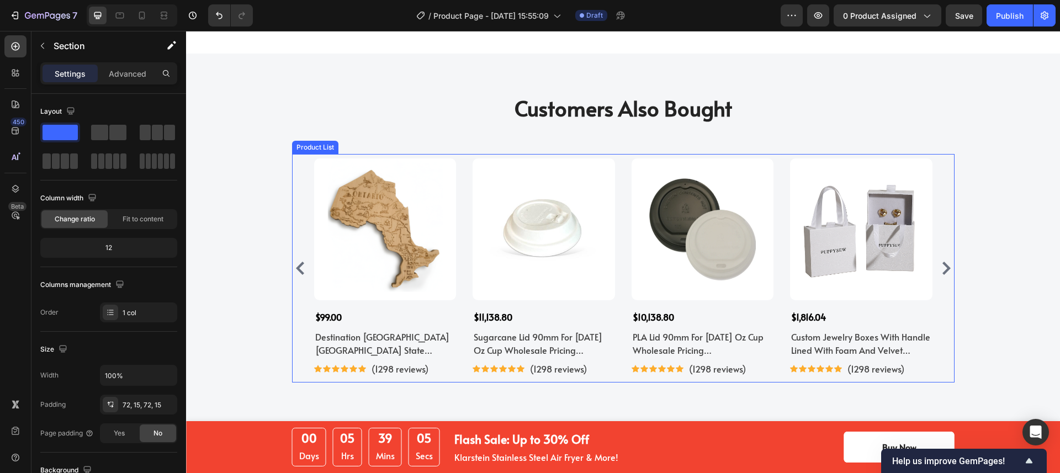
click at [624, 177] on div "Product Images $99.00 Product Price Product Price Destination Canada Ontario St…" at bounding box center [623, 268] width 618 height 220
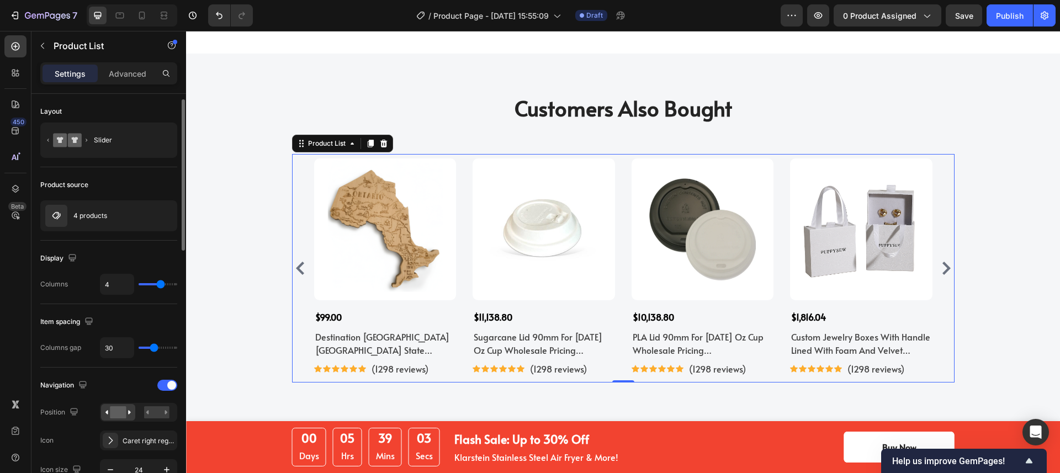
scroll to position [12, 0]
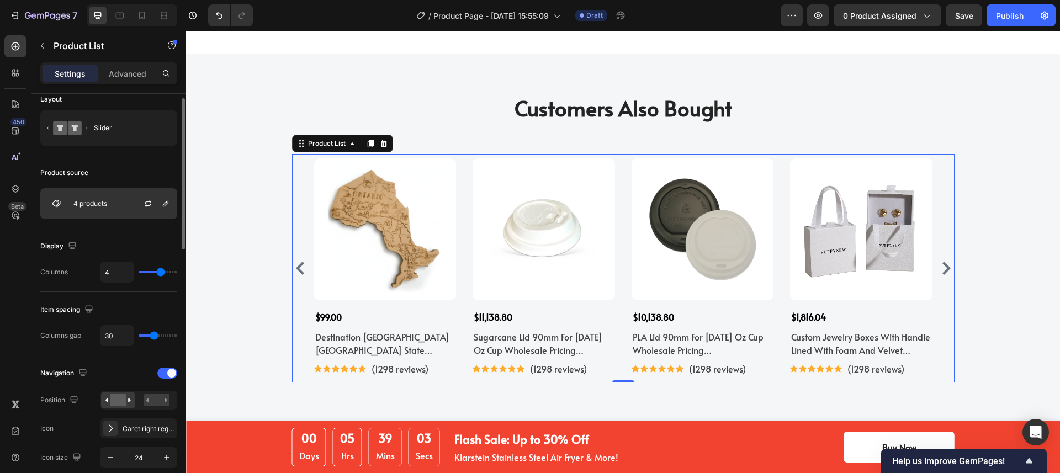
click at [105, 210] on div "4 products" at bounding box center [108, 203] width 137 height 31
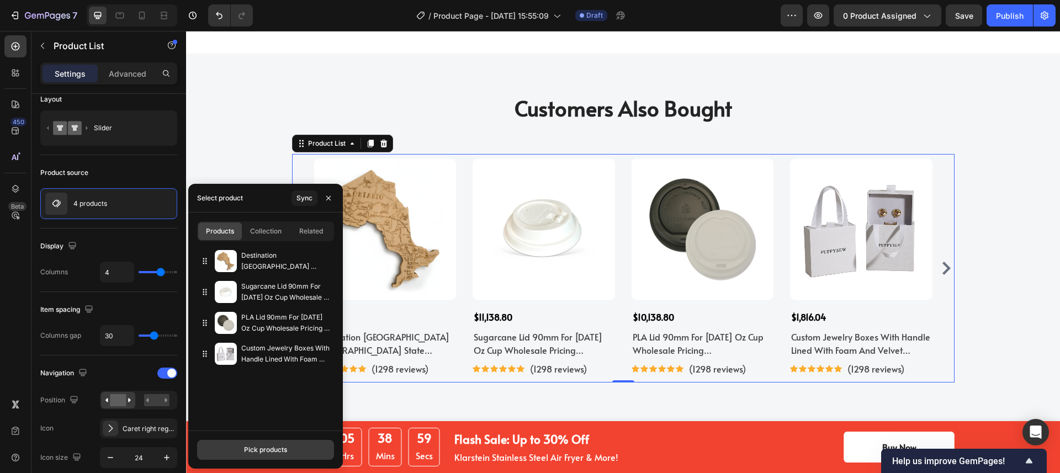
click at [271, 447] on div "Pick products" at bounding box center [265, 450] width 43 height 10
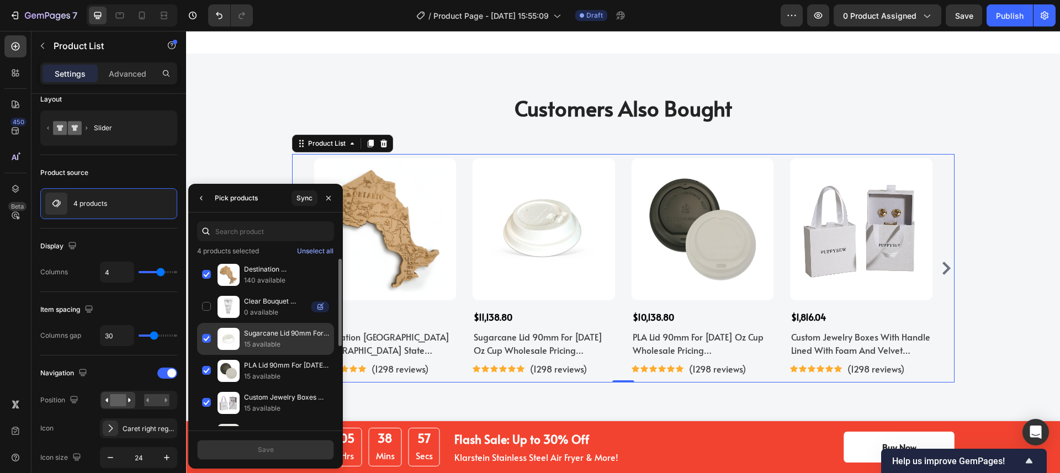
click at [205, 343] on div "Sugarcane Lid 90mm For 12/12/16 Oz Cup Wholesale Pricing Canada 15 available" at bounding box center [265, 339] width 137 height 32
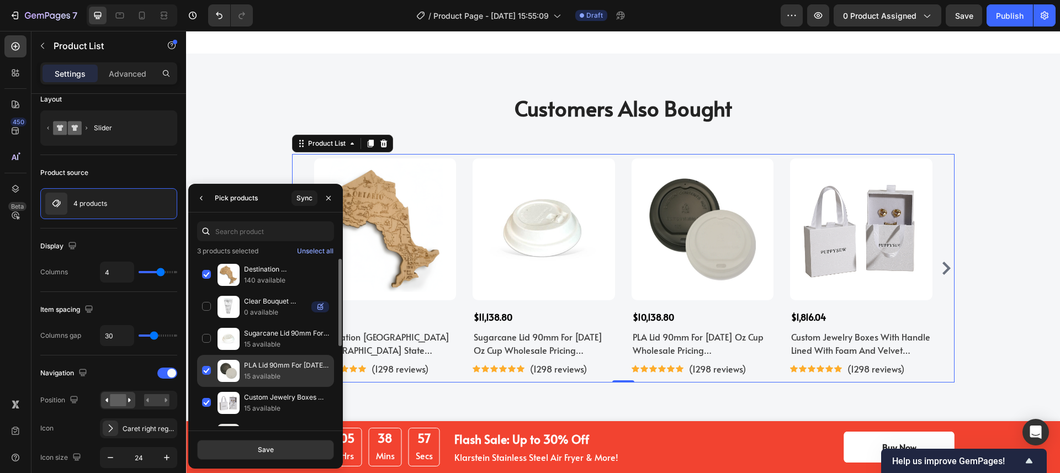
click at [205, 364] on div "PLA Lid 90mm For 12/12/16 Oz Cup Wholesale Pricing Canada 15 available" at bounding box center [265, 371] width 137 height 32
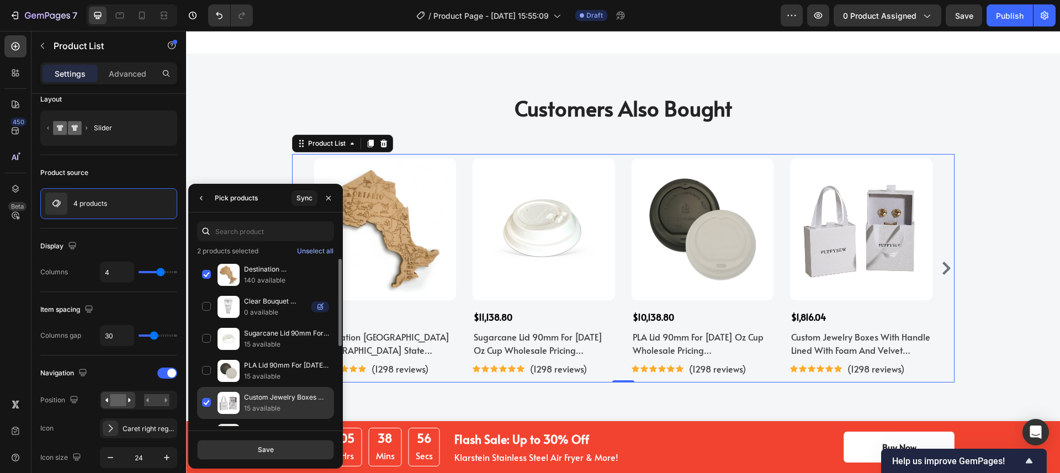
click at [203, 402] on div "Custom Jewelry Boxes With Handle Lined With Foam And Velvet Wholesale 15 availa…" at bounding box center [265, 403] width 137 height 32
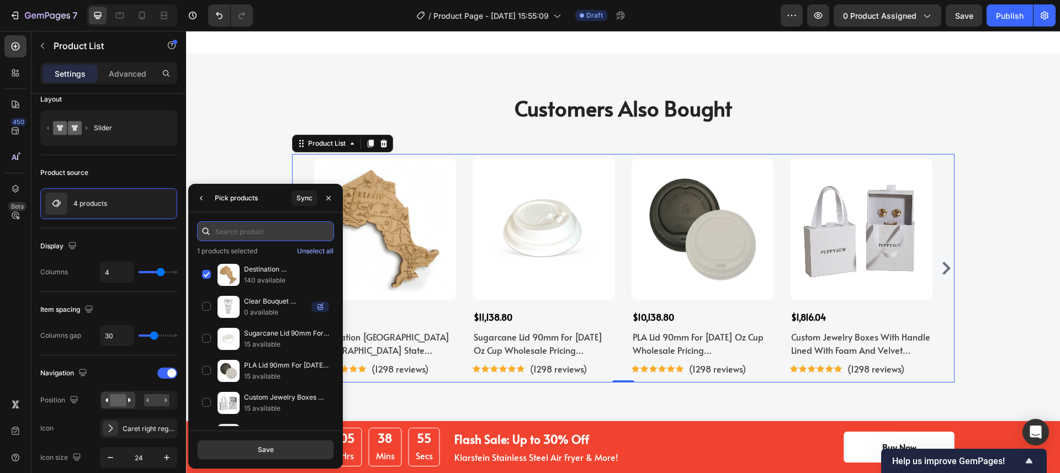
click at [235, 229] on input "text" at bounding box center [265, 231] width 137 height 20
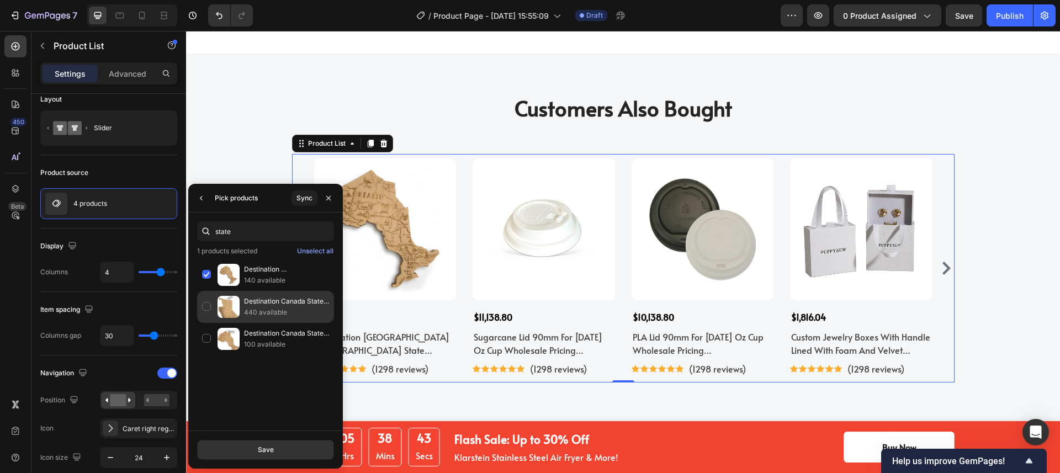
click at [206, 304] on div "Destination Canada State Shaped Cutting & Serving Board 440 available" at bounding box center [265, 307] width 137 height 32
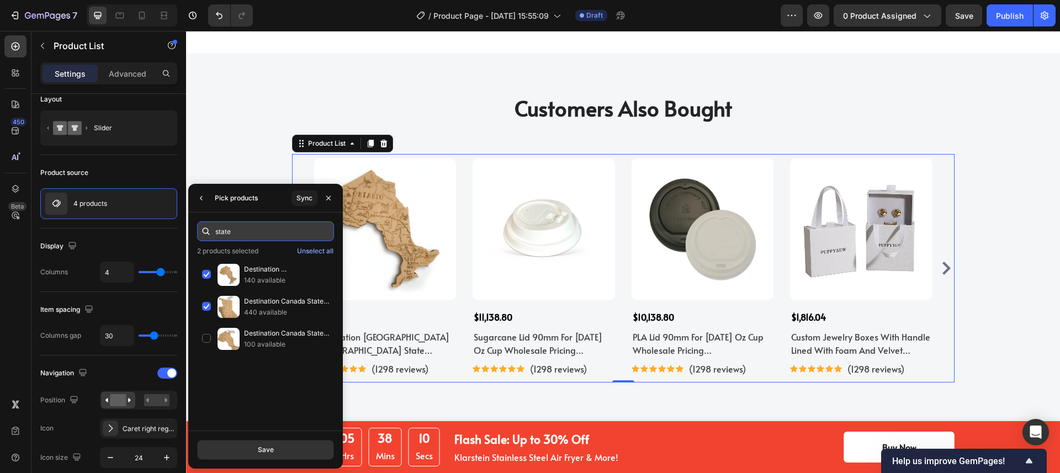
click at [238, 229] on input "state" at bounding box center [265, 231] width 137 height 20
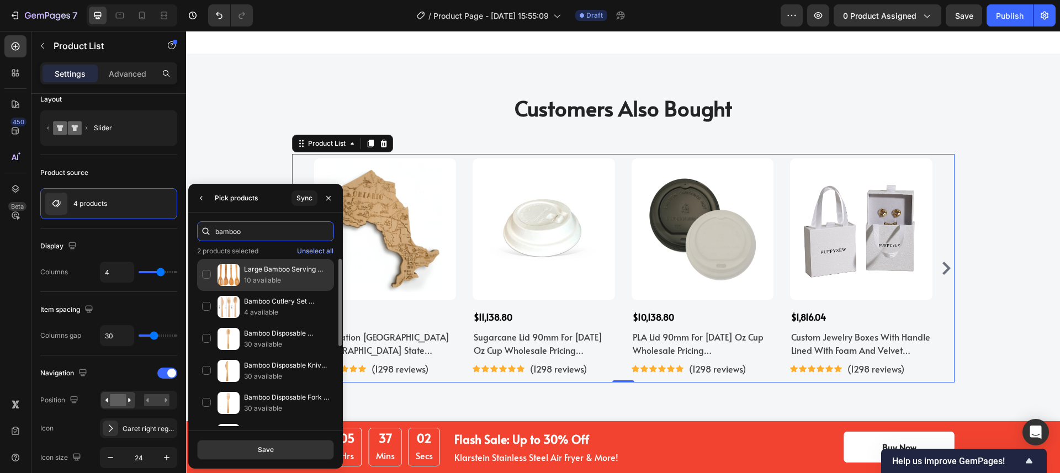
type input "bamboo"
click at [200, 273] on div "Large Bamboo Serving Spoons 30CM l For Serving or Cooking 10 available" at bounding box center [265, 275] width 137 height 32
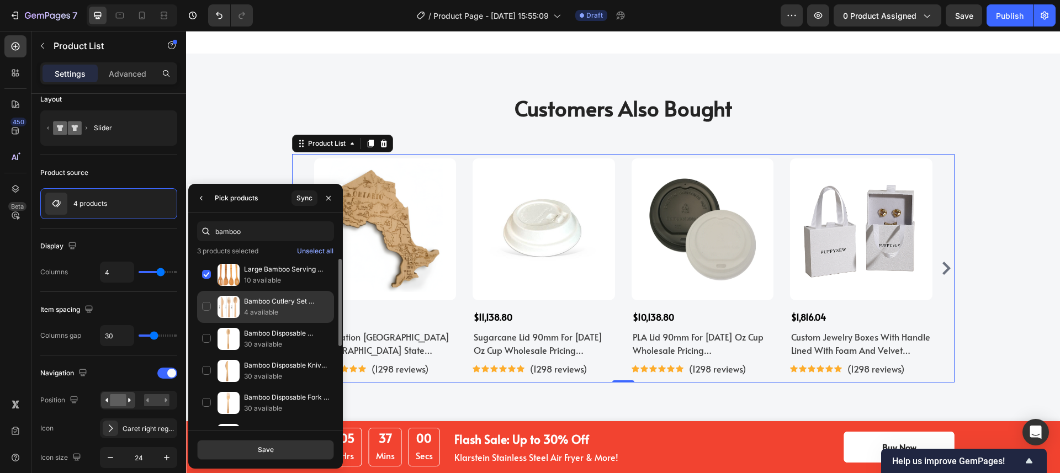
click at [205, 304] on div "Bamboo Cutlery Set Length: 170mm (6.7 Inches) | For Outdoor Events, Parties & C…" at bounding box center [265, 307] width 137 height 32
click at [278, 451] on button "Save" at bounding box center [265, 450] width 137 height 20
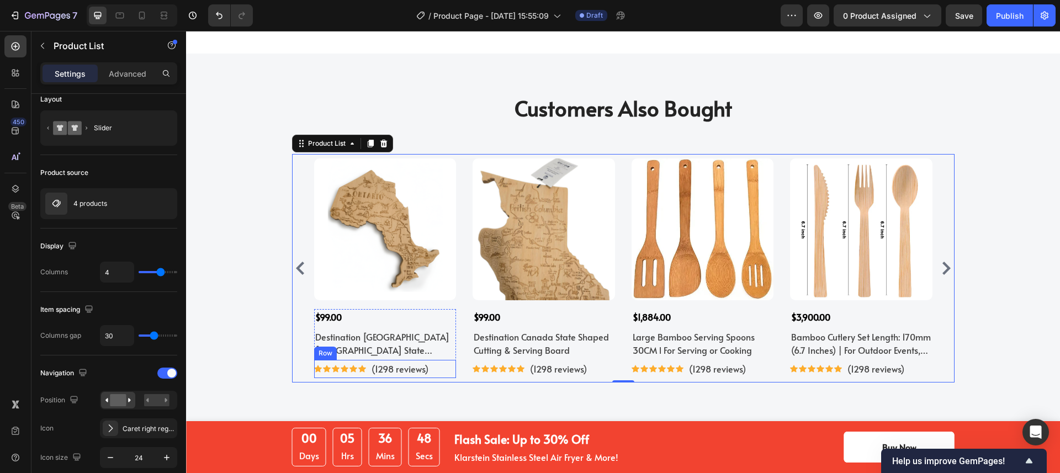
click at [433, 378] on div "Icon Icon Icon Icon Icon Icon Icon List Hoz (1298 reviews) Text block Row" at bounding box center [385, 369] width 142 height 18
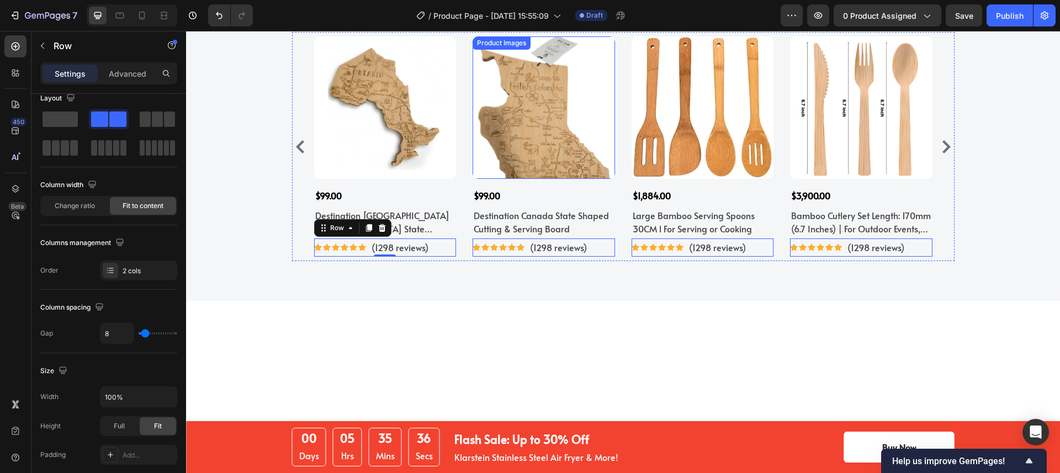
scroll to position [6940, 0]
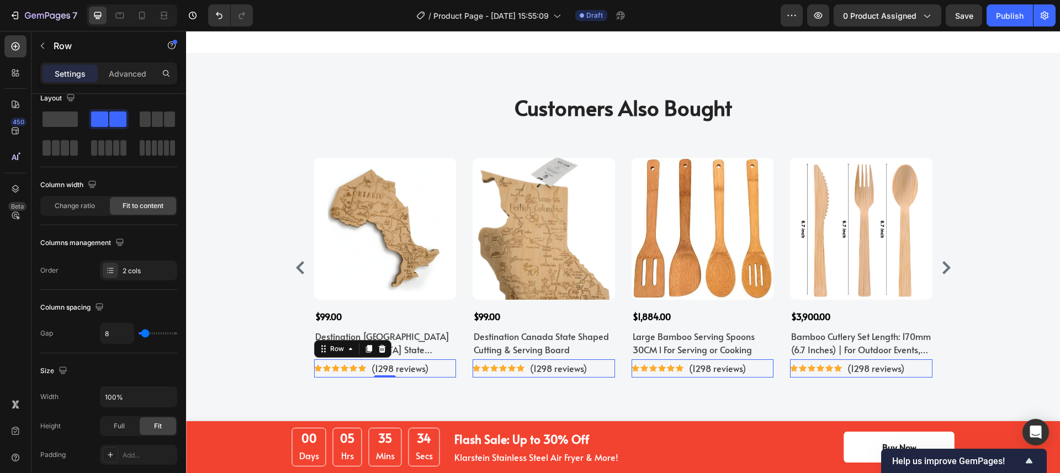
click at [431, 378] on div "Icon Icon Icon Icon Icon Icon Icon List Hoz (1298 reviews) Text block Row 0" at bounding box center [385, 368] width 142 height 18
click at [413, 377] on p "(1298 reviews)" at bounding box center [400, 369] width 57 height 16
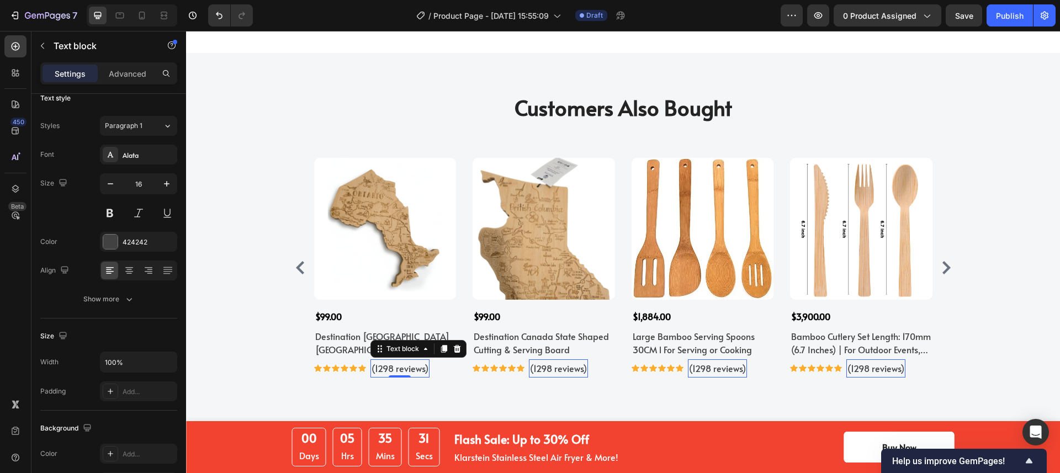
scroll to position [0, 0]
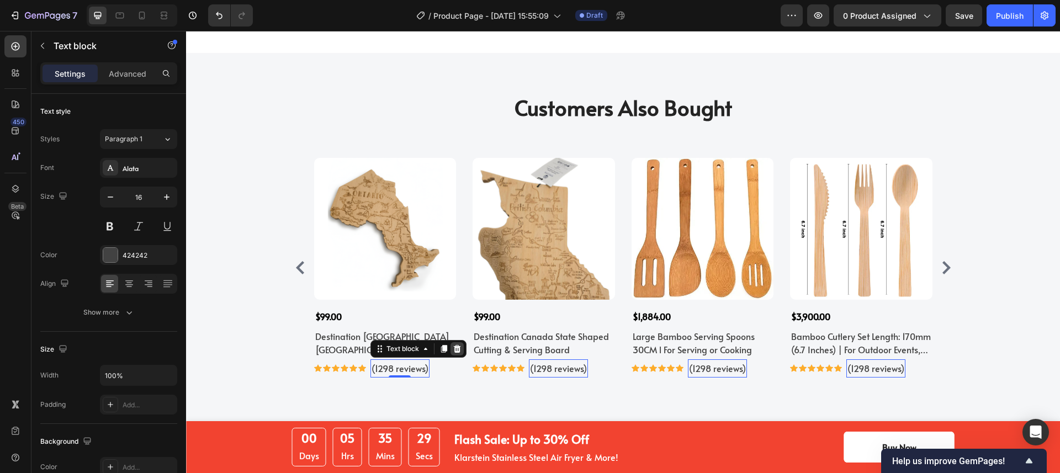
click at [455, 353] on icon at bounding box center [456, 349] width 7 height 8
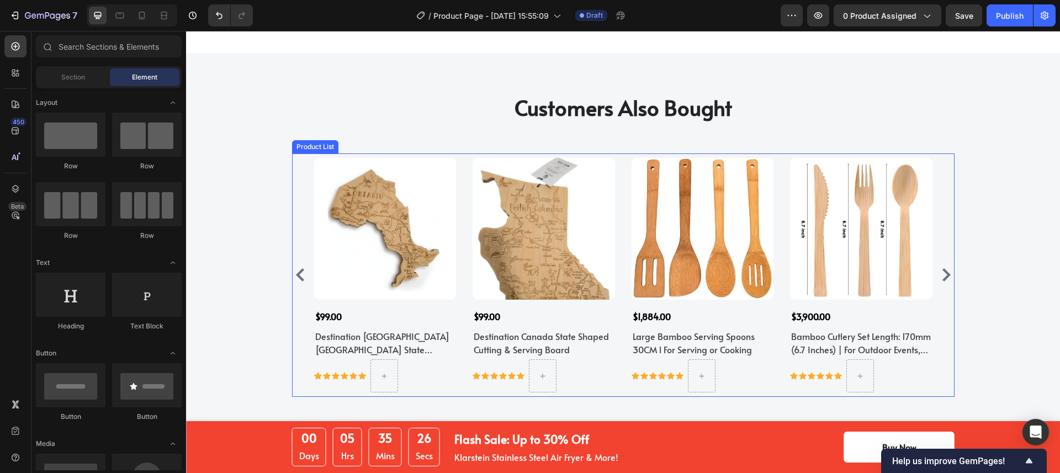
click at [258, 237] on div "Customers Also Bought Heading Row Product Images $99.00 Product Price Product P…" at bounding box center [622, 245] width 857 height 304
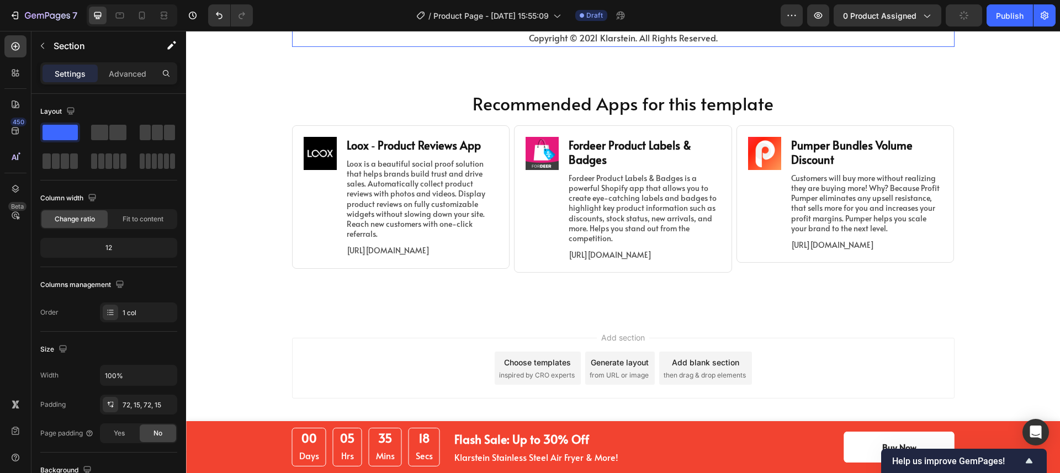
scroll to position [7563, 0]
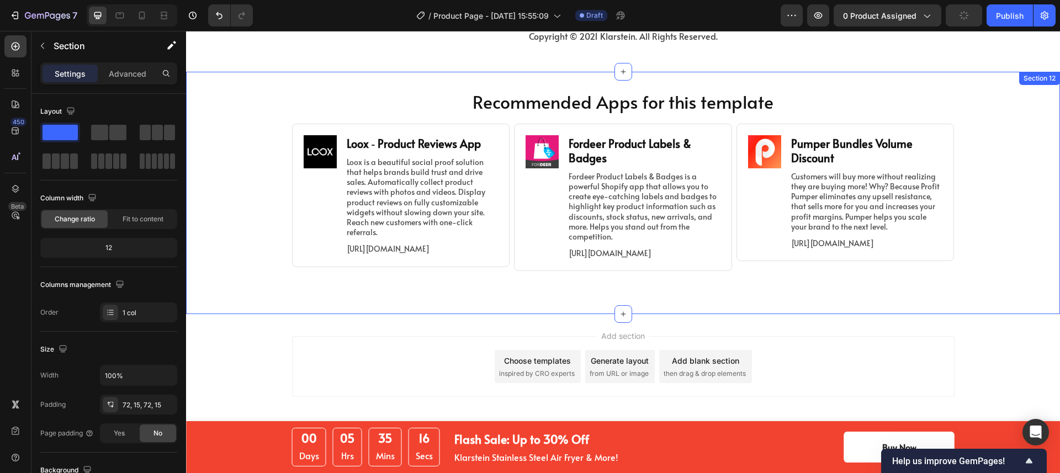
click at [243, 271] on div "Recommended Apps for this template Heading Image Loox ‑ Product Reviews App Hea…" at bounding box center [623, 192] width 874 height 207
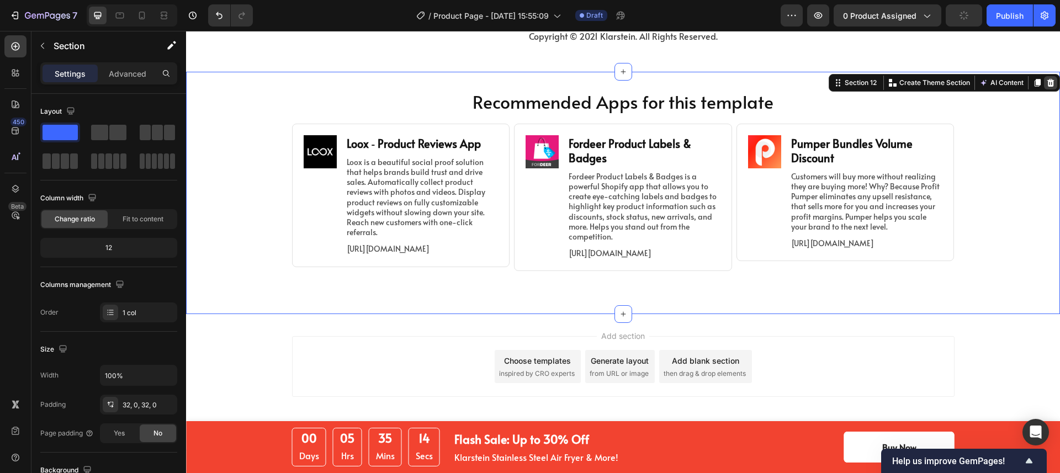
click at [1047, 79] on icon at bounding box center [1050, 83] width 7 height 8
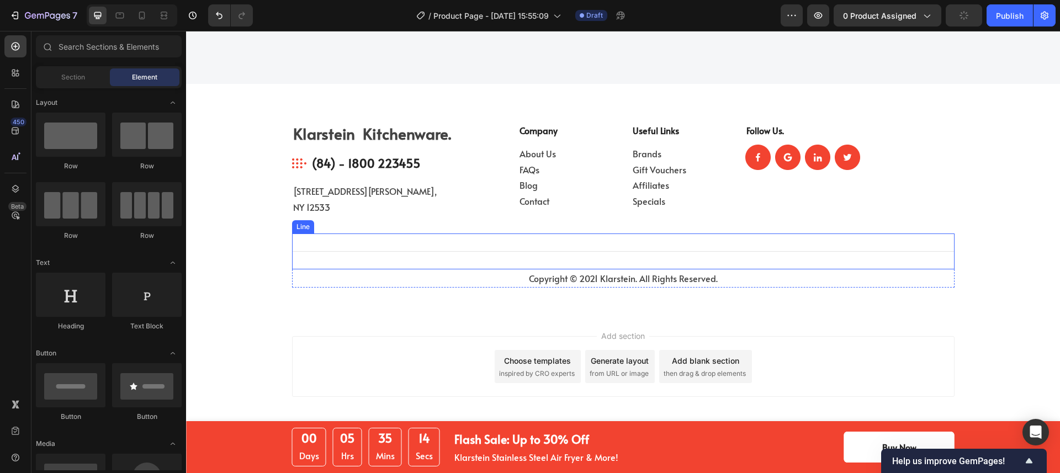
scroll to position [7076, 0]
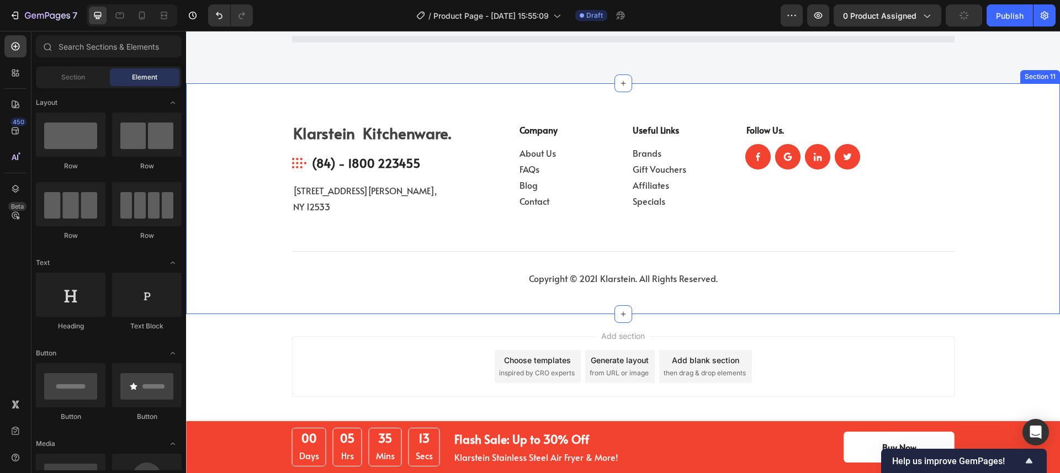
click at [925, 224] on div "Klarstein Kitchenware. Heading Image (84) - 1800 223455 Text block Row 184 Mayf…" at bounding box center [622, 209] width 857 height 174
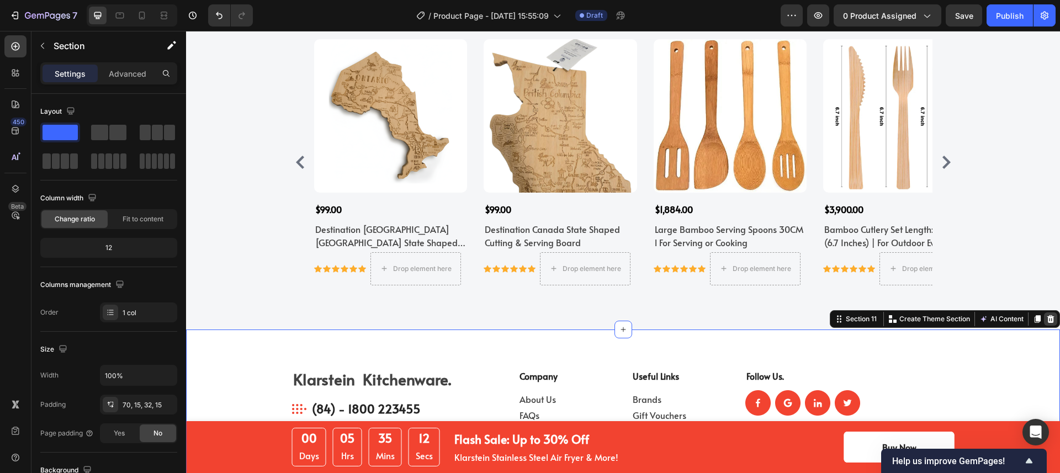
scroll to position [7311, 0]
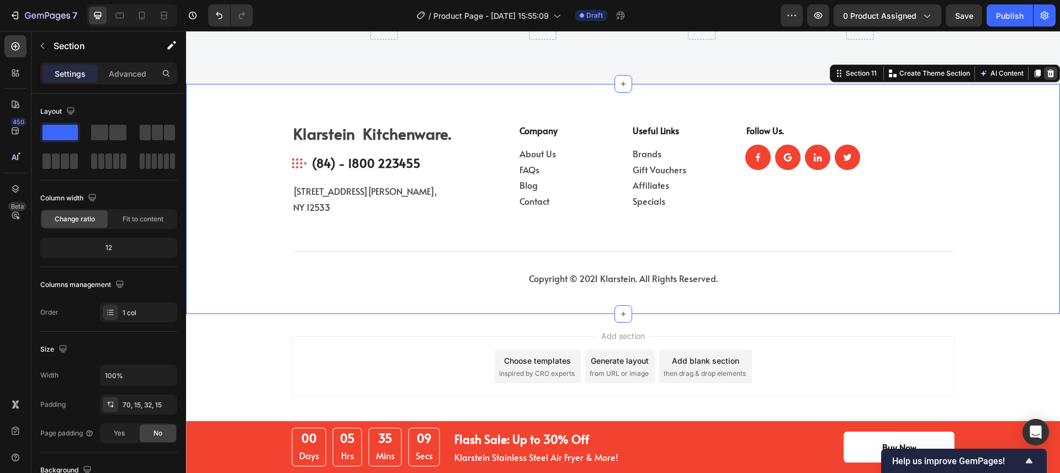
click at [1047, 73] on icon at bounding box center [1050, 74] width 7 height 8
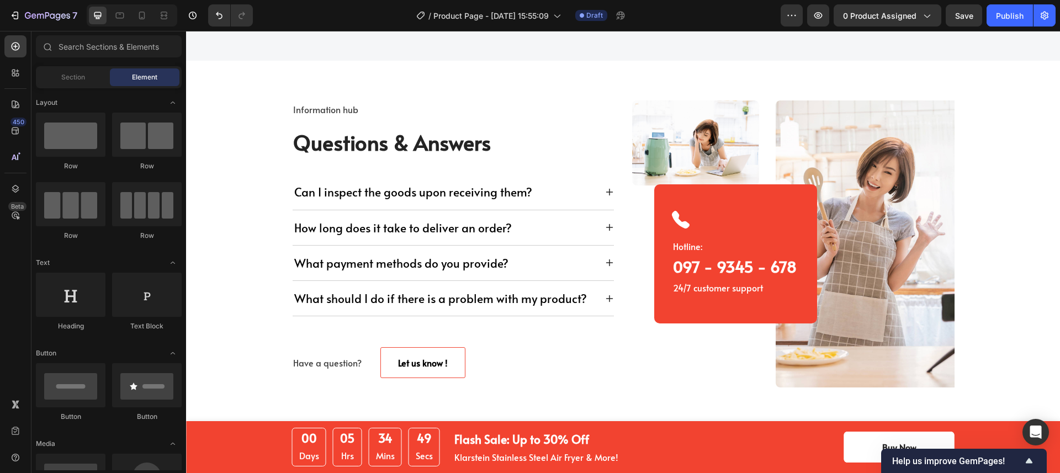
scroll to position [6814, 0]
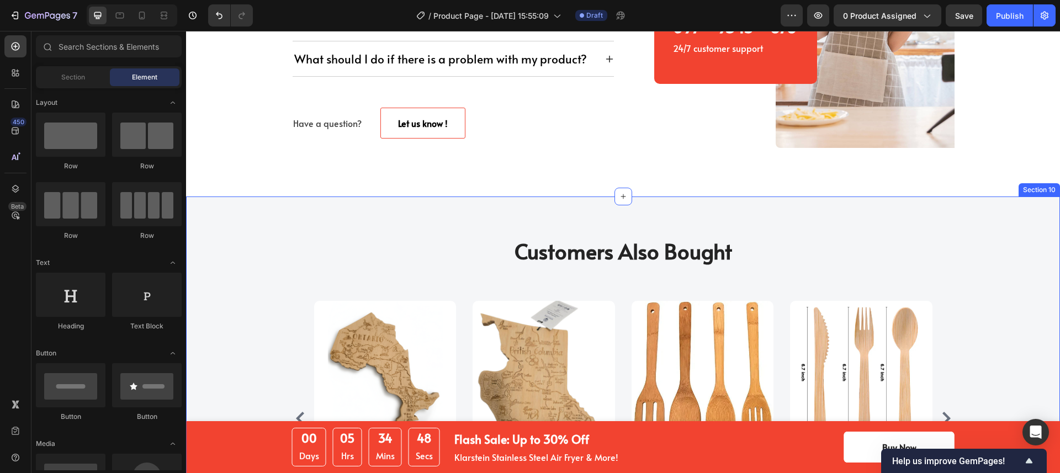
click at [236, 247] on div "Customers Also Bought Heading Row Product Images $99.00 Product Price Product P…" at bounding box center [622, 388] width 857 height 304
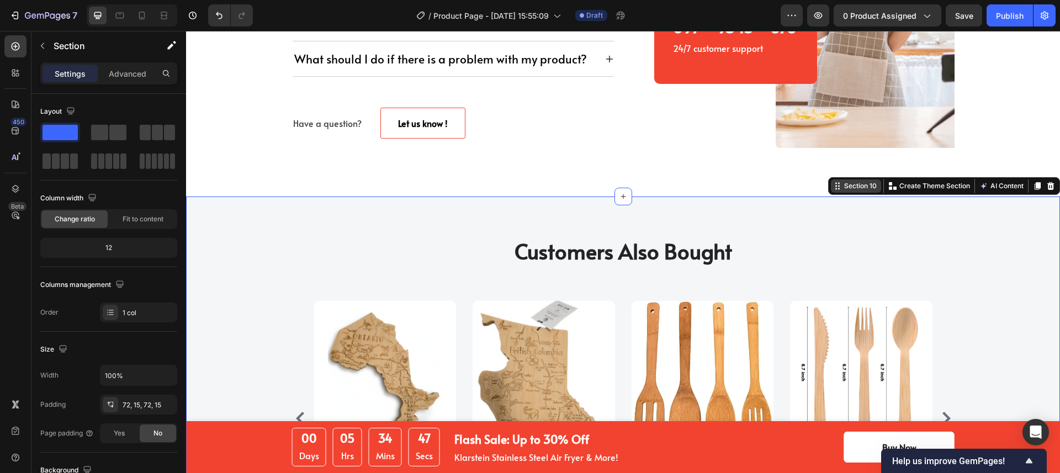
click at [838, 216] on div "Customers Also Bought Heading Row Product Images $99.00 Product Price Product P…" at bounding box center [623, 389] width 874 height 384
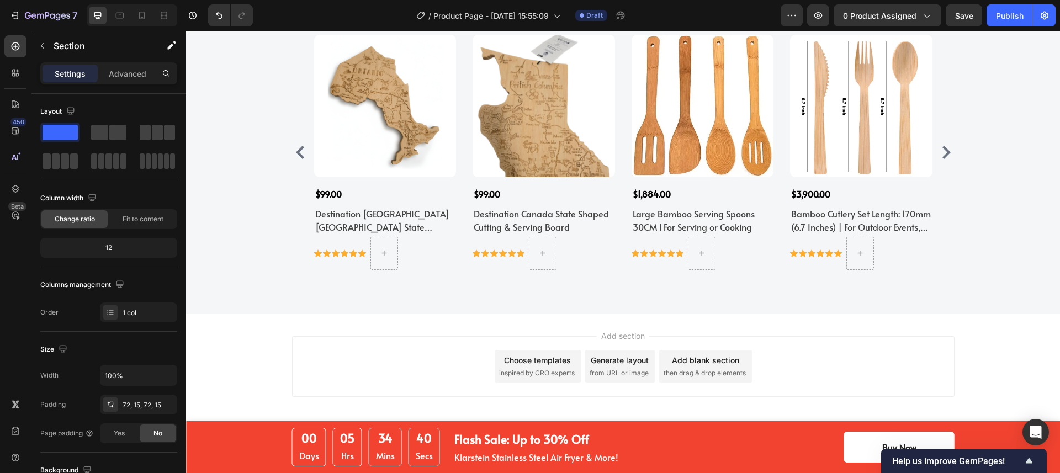
scroll to position [6688, 0]
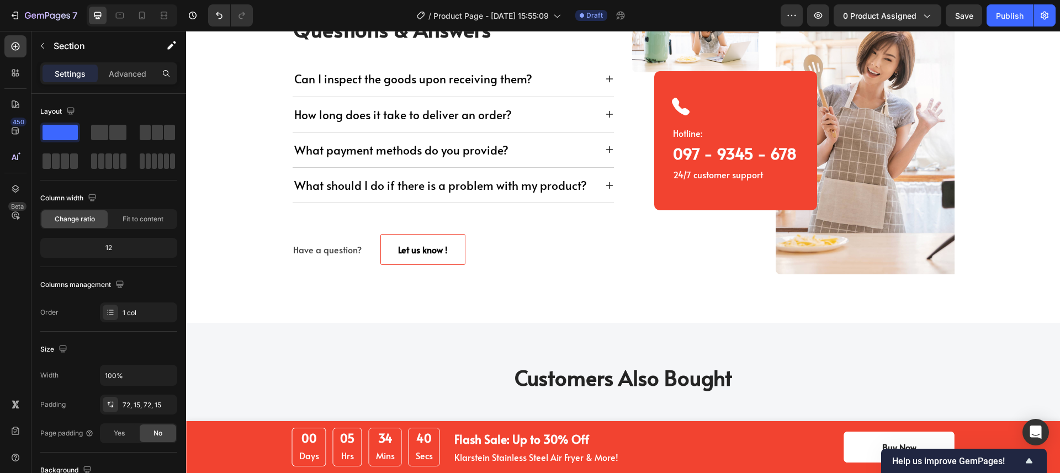
drag, startPoint x: 830, startPoint y: 190, endPoint x: 472, endPoint y: 352, distance: 393.7
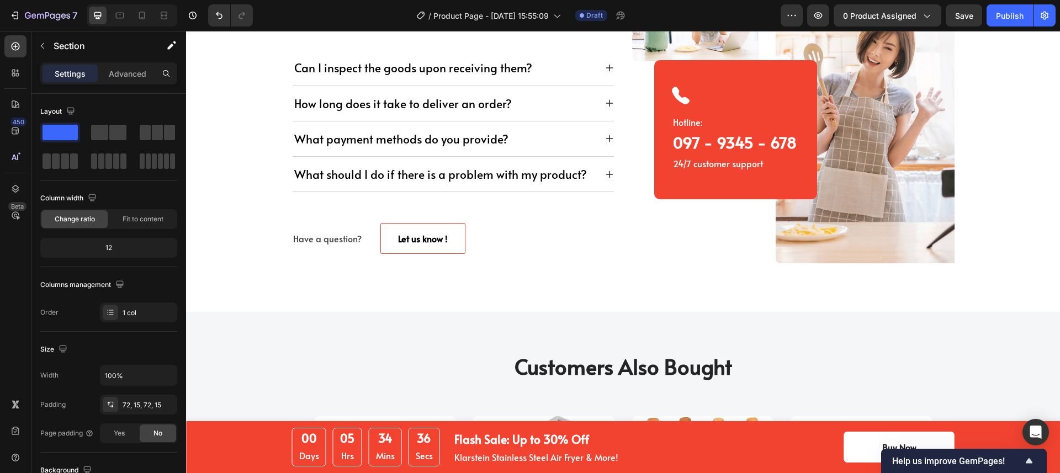
scroll to position [6705, 0]
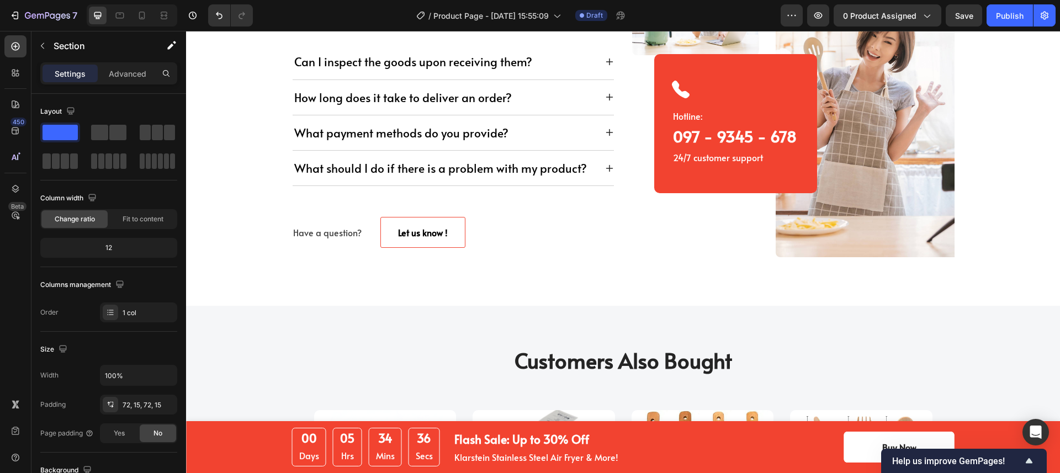
click at [394, 348] on p "Customers Also Bought" at bounding box center [623, 360] width 660 height 27
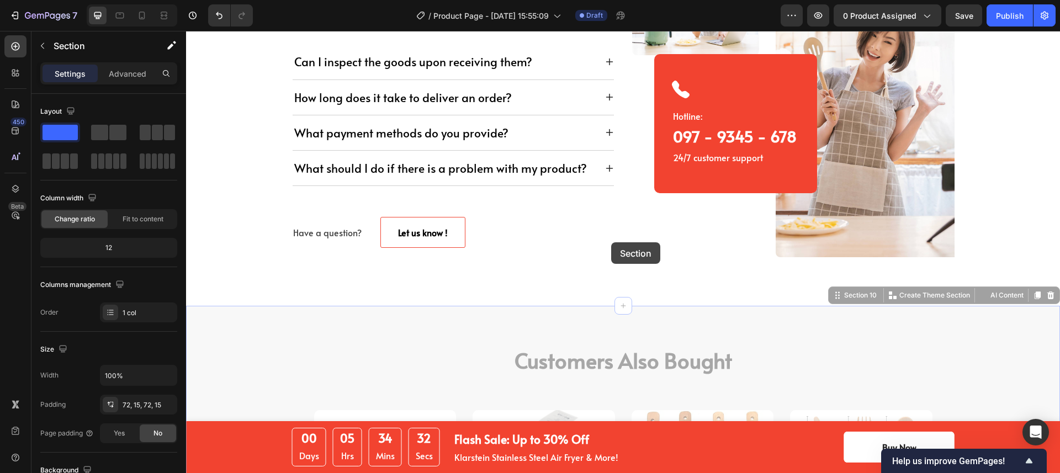
scroll to position [6394, 0]
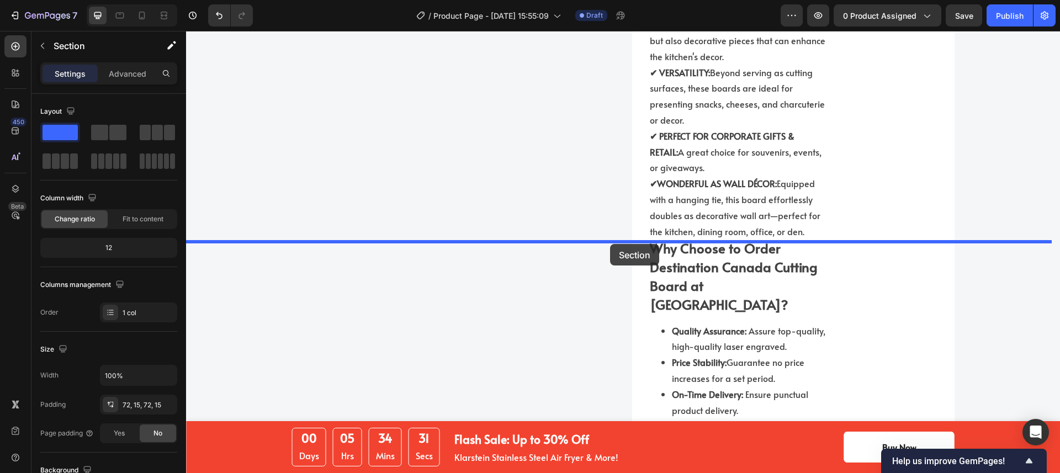
drag, startPoint x: 825, startPoint y: 292, endPoint x: 610, endPoint y: 244, distance: 220.0
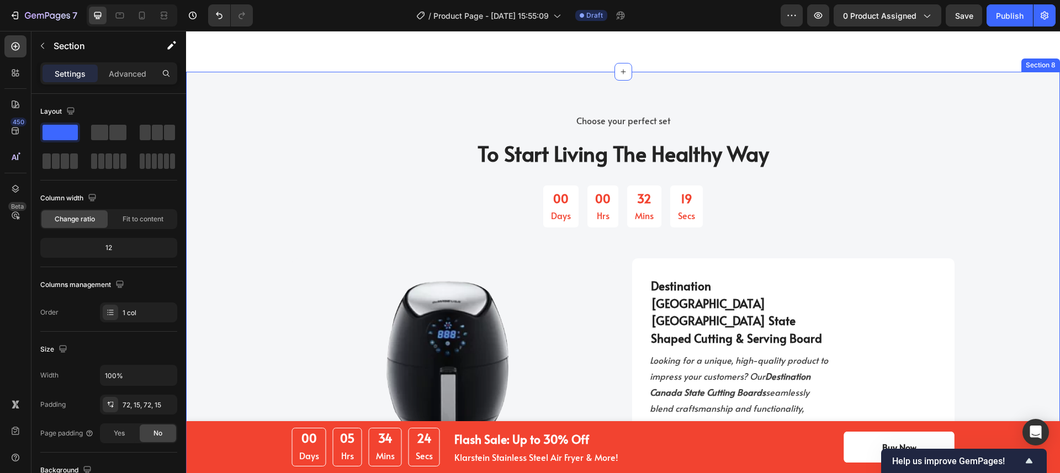
scroll to position [2972, 0]
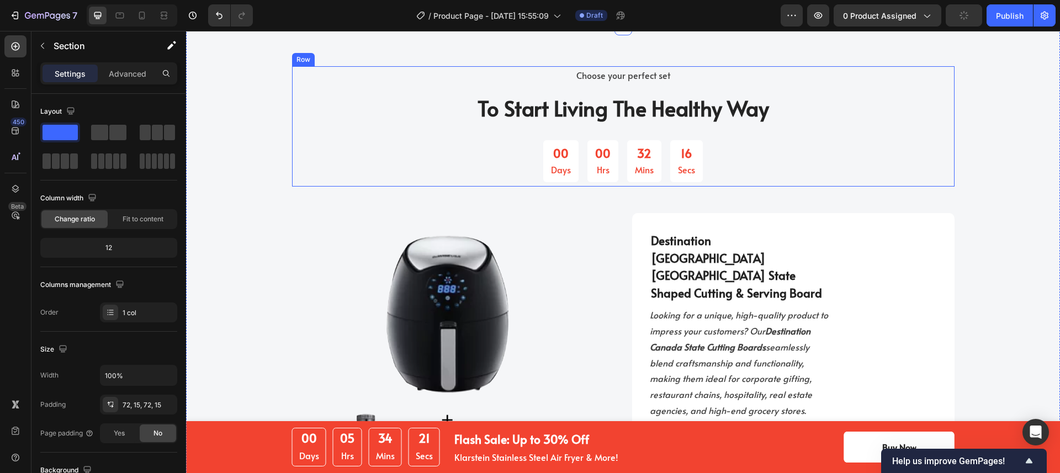
scroll to position [2974, 0]
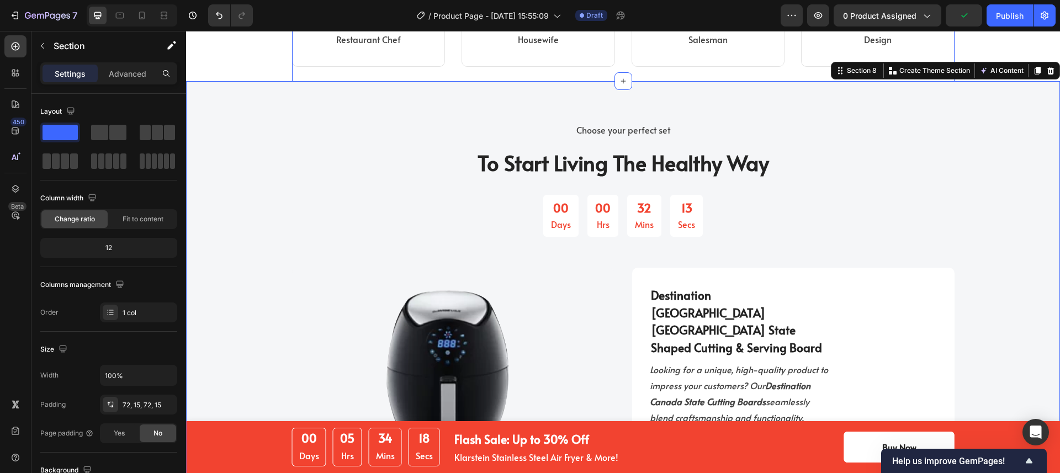
scroll to position [2808, 0]
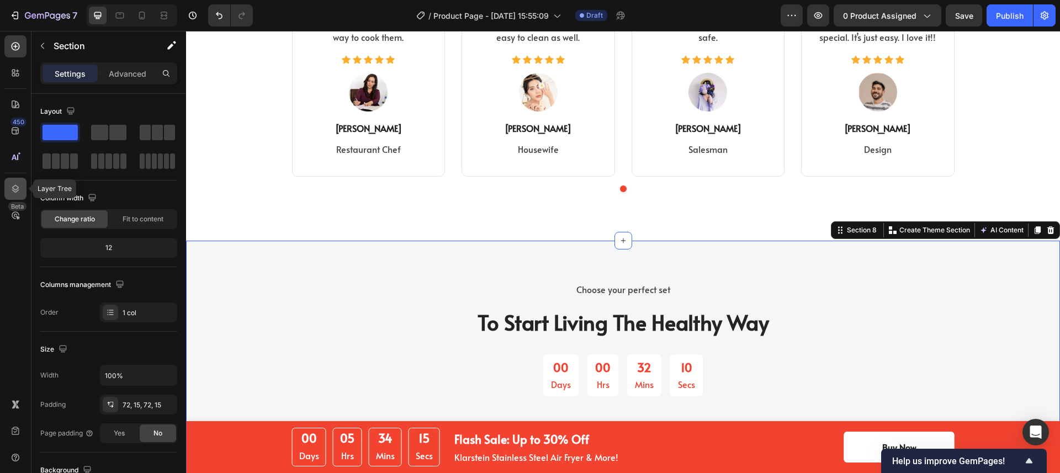
click at [12, 188] on icon at bounding box center [15, 188] width 11 height 11
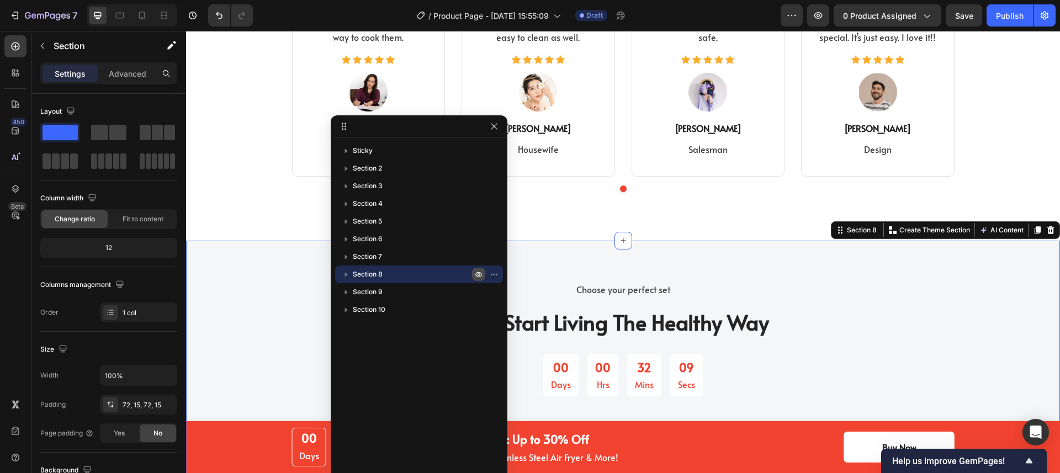
click at [478, 273] on icon "button" at bounding box center [479, 274] width 3 height 3
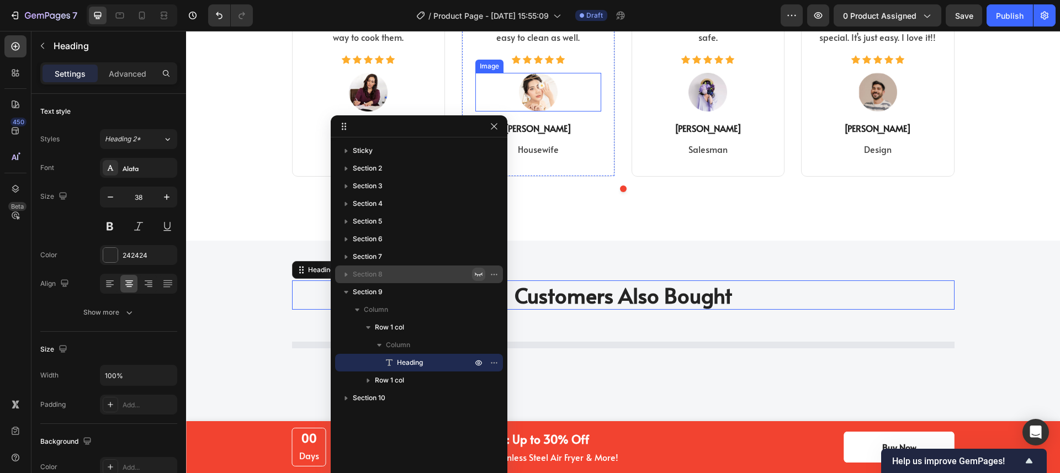
scroll to position [2730, 0]
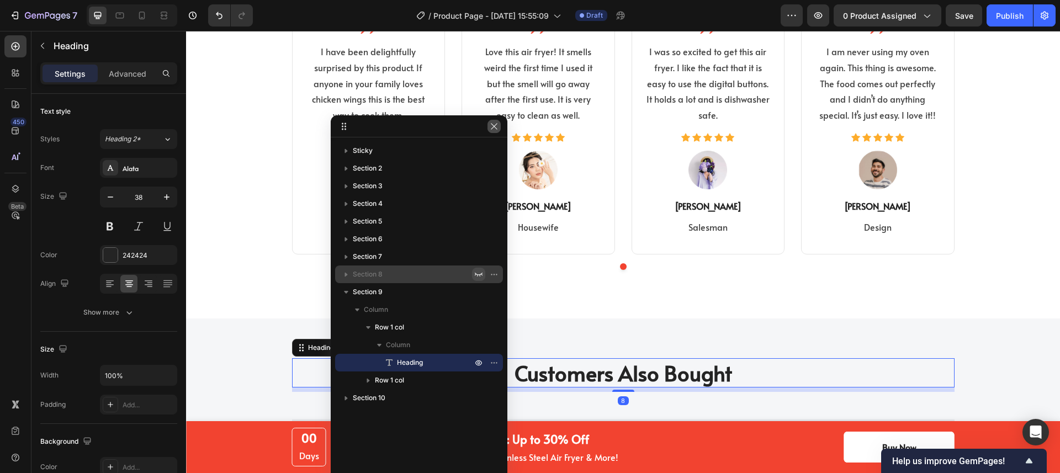
click at [498, 129] on icon "button" at bounding box center [494, 126] width 9 height 9
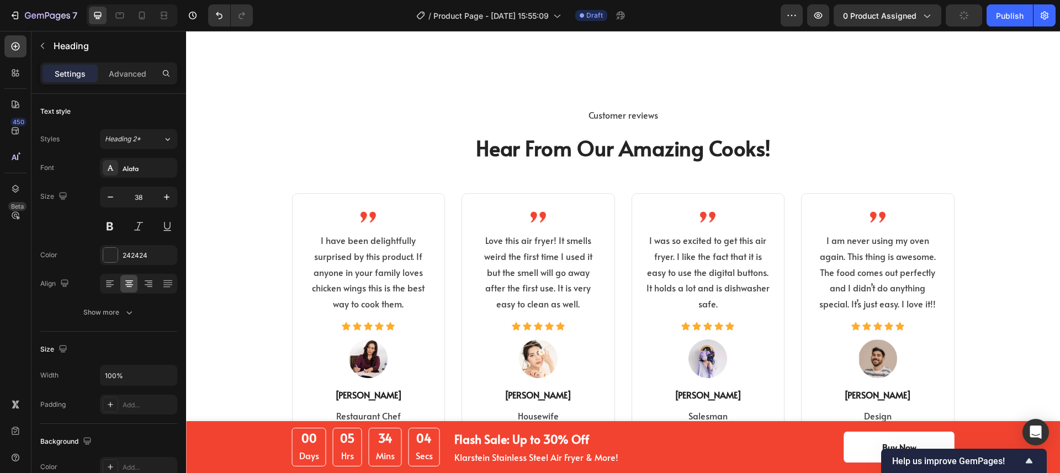
scroll to position [2884, 0]
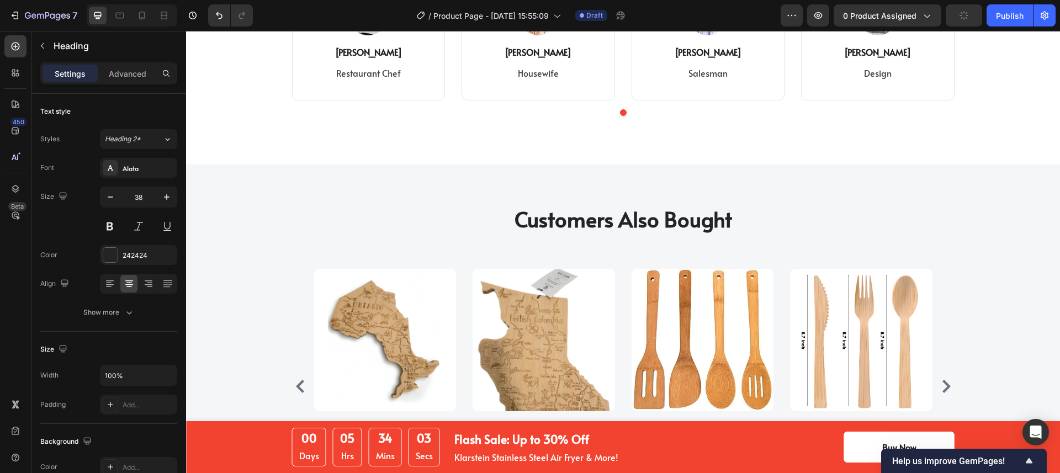
click at [809, 224] on p "Customers Also Bought" at bounding box center [623, 218] width 660 height 27
click at [380, 197] on div "Customers Also Bought Heading Row Product Images $99.00 Product Price Product P…" at bounding box center [623, 357] width 874 height 384
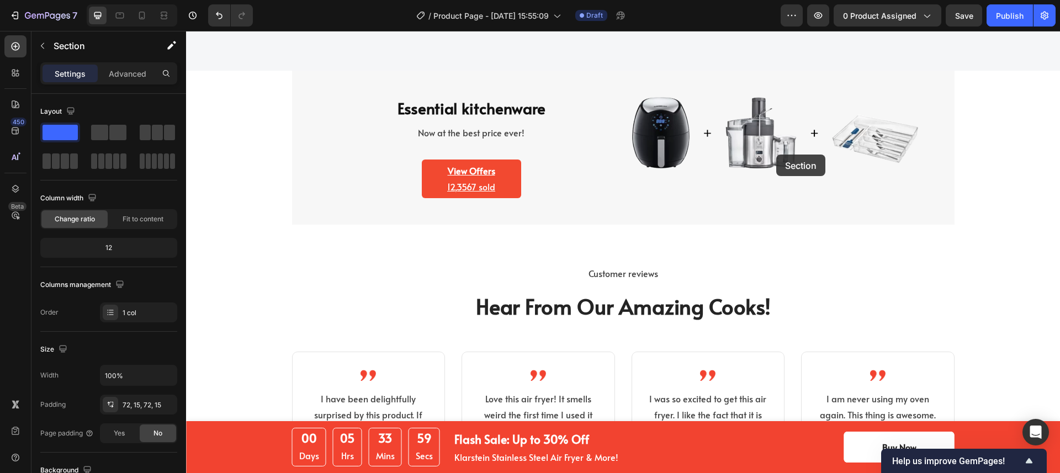
scroll to position [2337, 0]
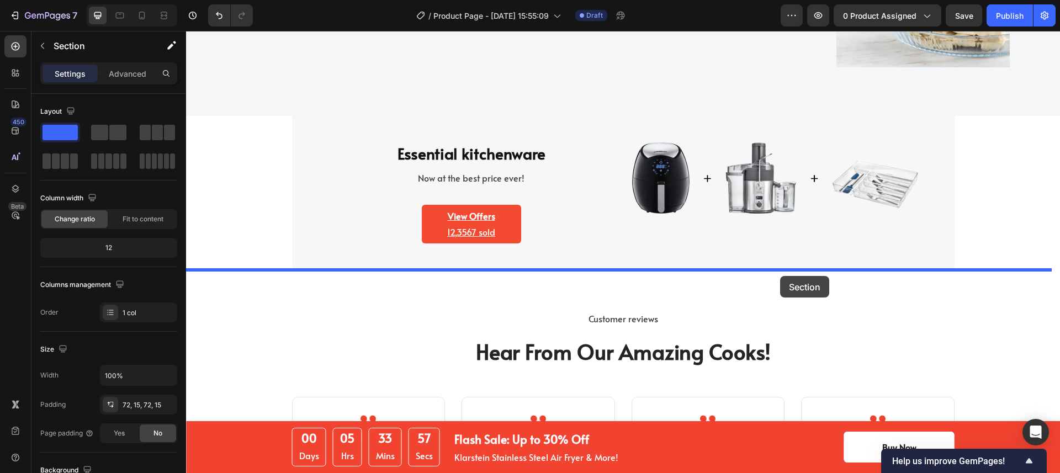
drag, startPoint x: 847, startPoint y: 155, endPoint x: 780, endPoint y: 276, distance: 138.1
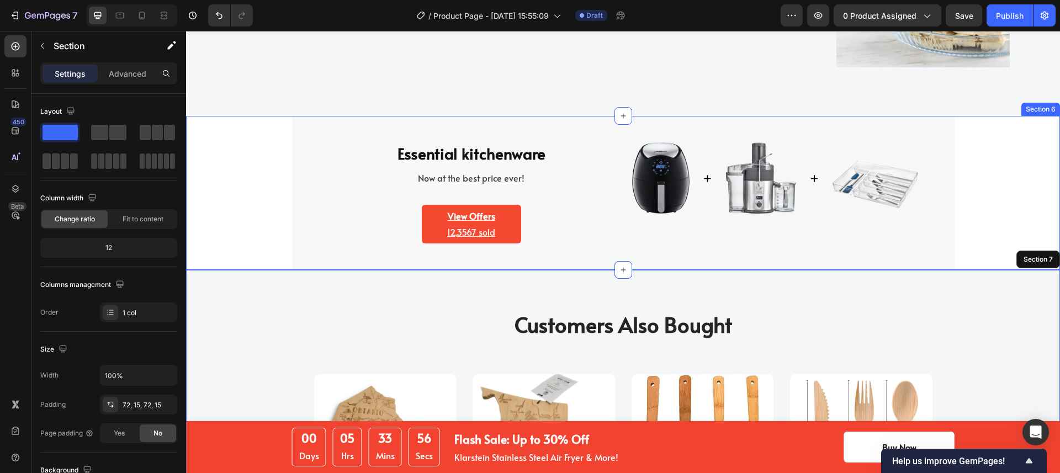
click at [1029, 176] on div "Essential kitchenware Heading Now at the best price ever! Text block View Offer…" at bounding box center [622, 193] width 857 height 154
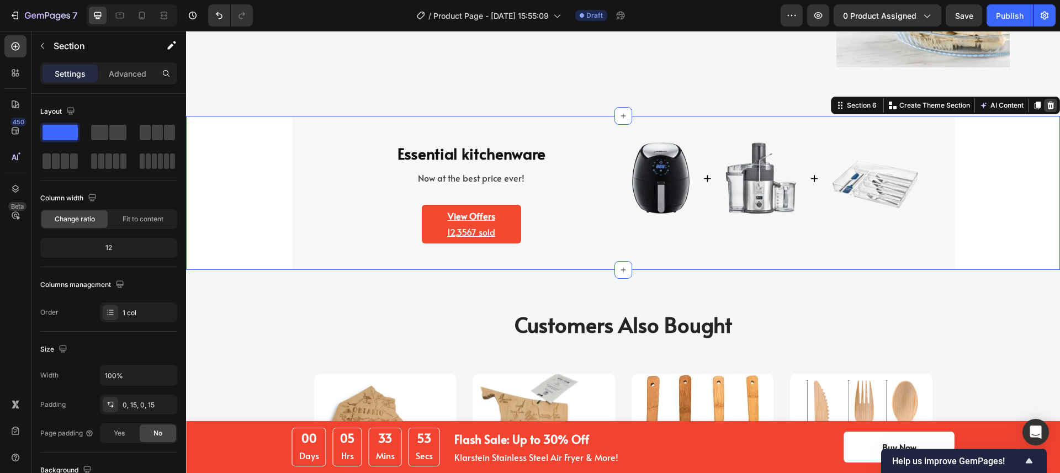
click at [1047, 102] on icon at bounding box center [1050, 106] width 7 height 8
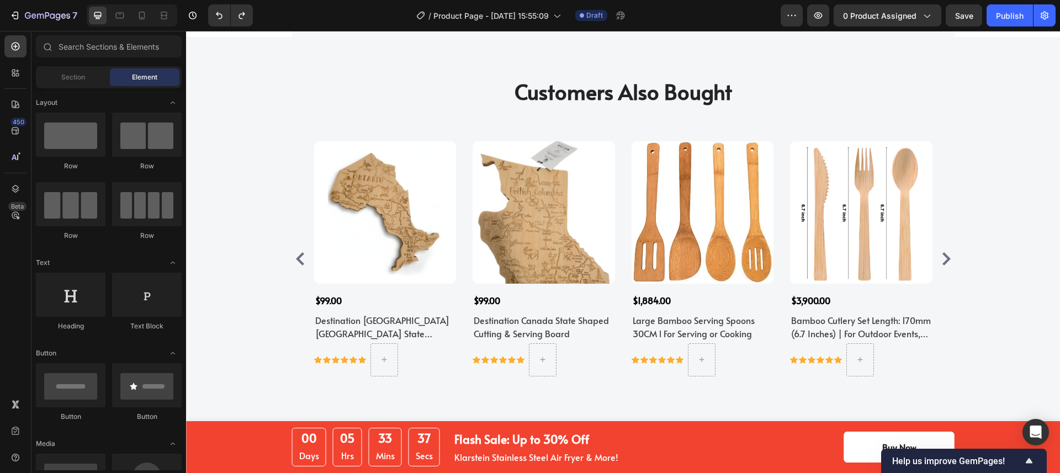
scroll to position [2332, 0]
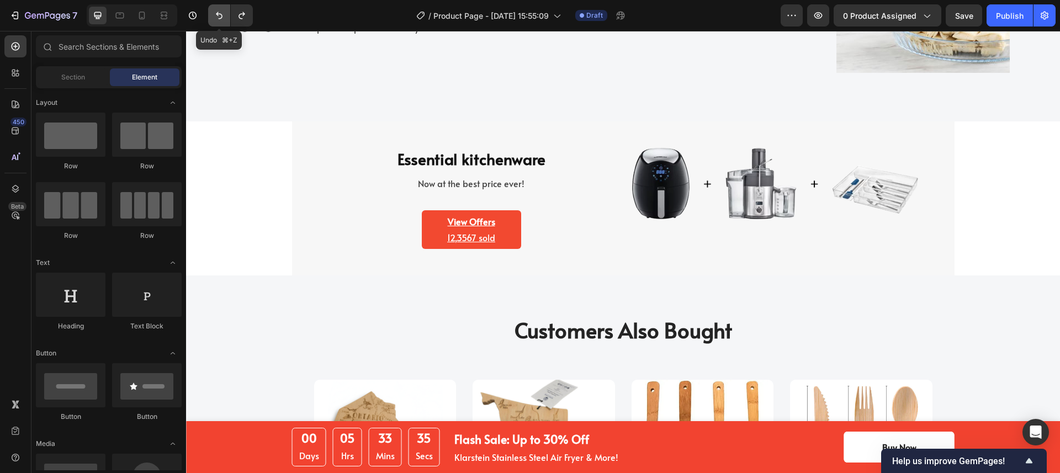
drag, startPoint x: 220, startPoint y: 15, endPoint x: 128, endPoint y: 155, distance: 167.4
click at [220, 15] on icon "Undo/Redo" at bounding box center [219, 15] width 11 height 11
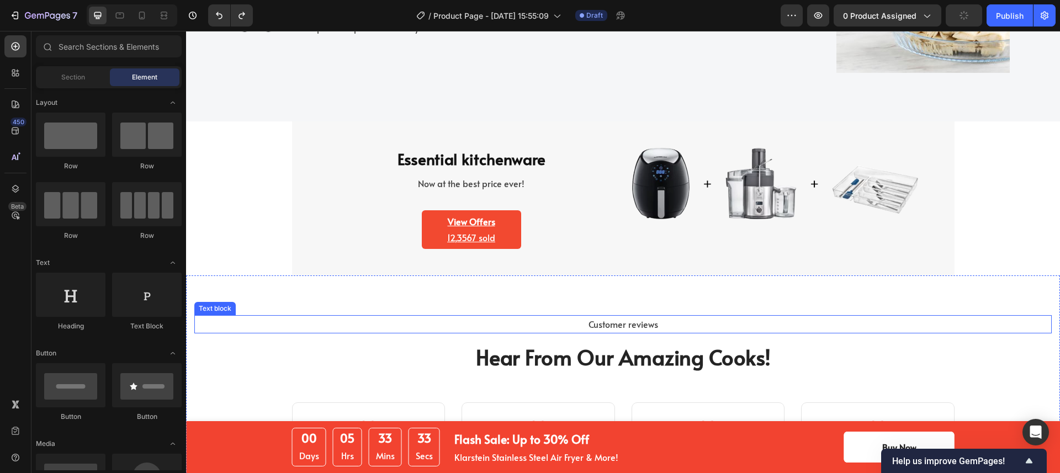
scroll to position [2420, 0]
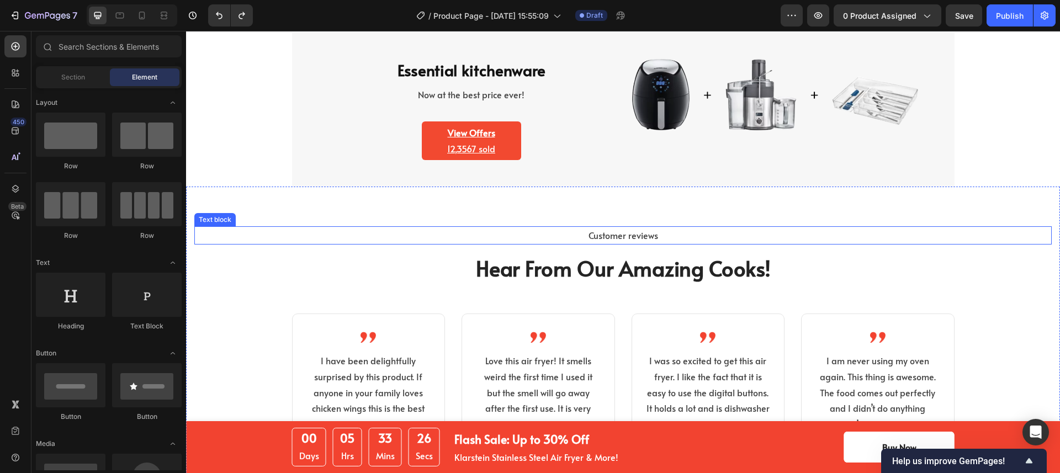
click at [359, 231] on p "Customer reviews" at bounding box center [622, 235] width 855 height 16
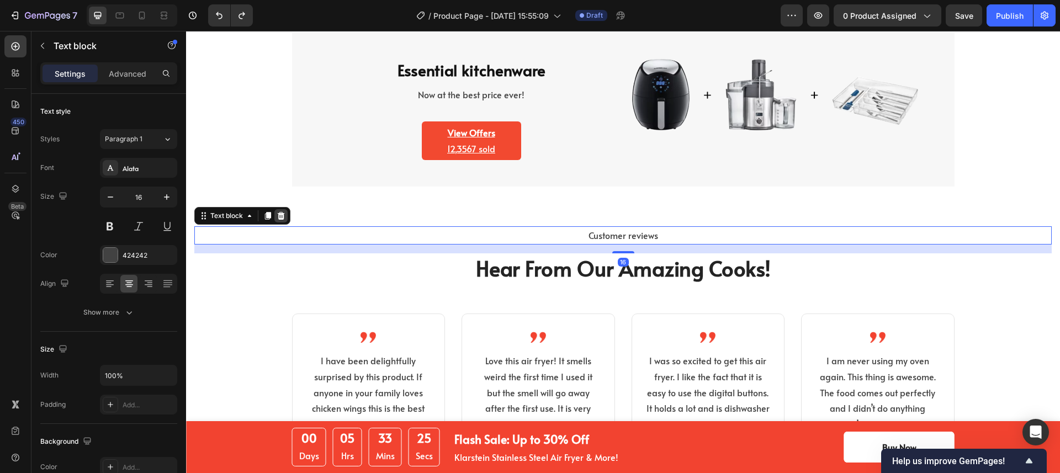
click at [283, 213] on icon at bounding box center [281, 216] width 7 height 8
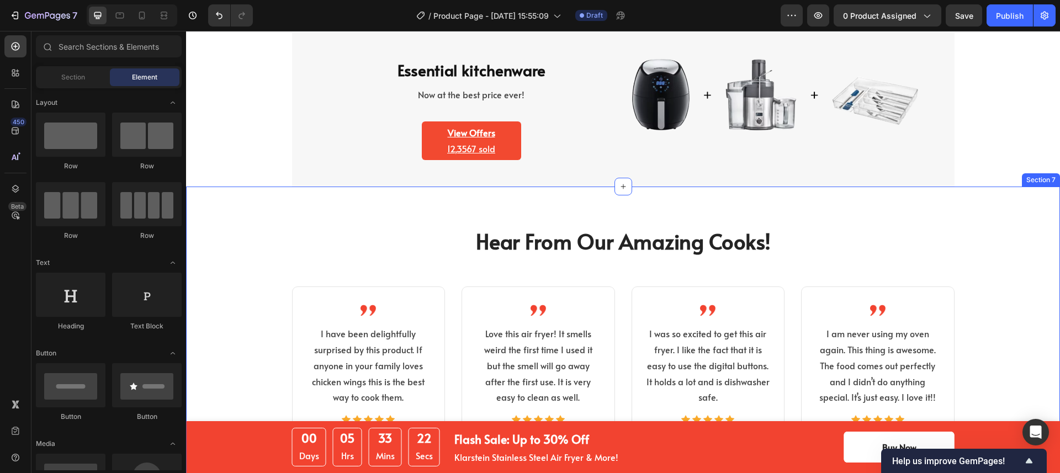
scroll to position [2520, 0]
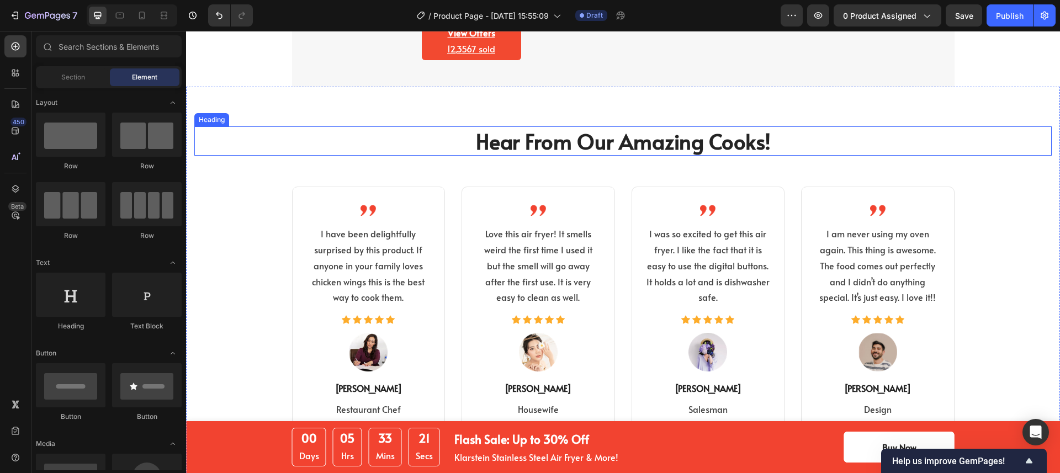
click at [649, 141] on p "Hear From Our Amazing Cooks!" at bounding box center [622, 141] width 855 height 27
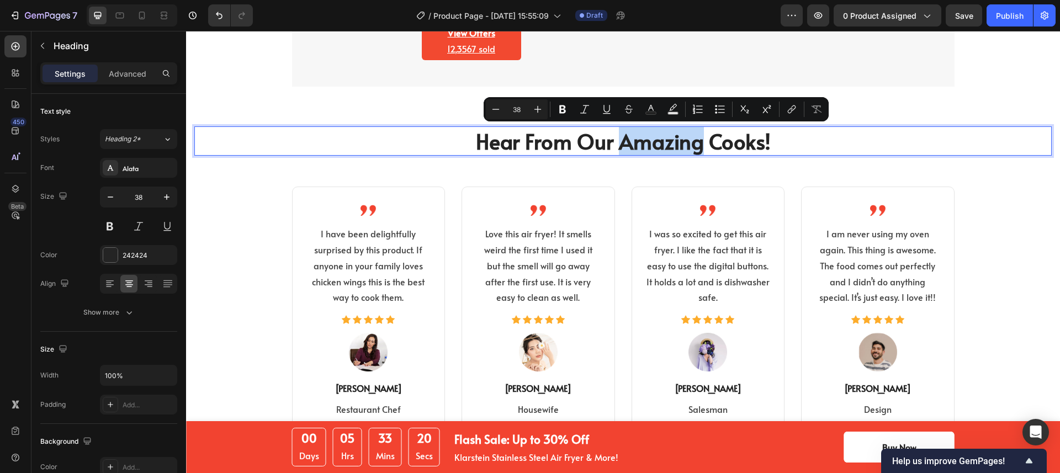
click at [713, 142] on p "Hear From Our Amazing Cooks!" at bounding box center [622, 141] width 855 height 27
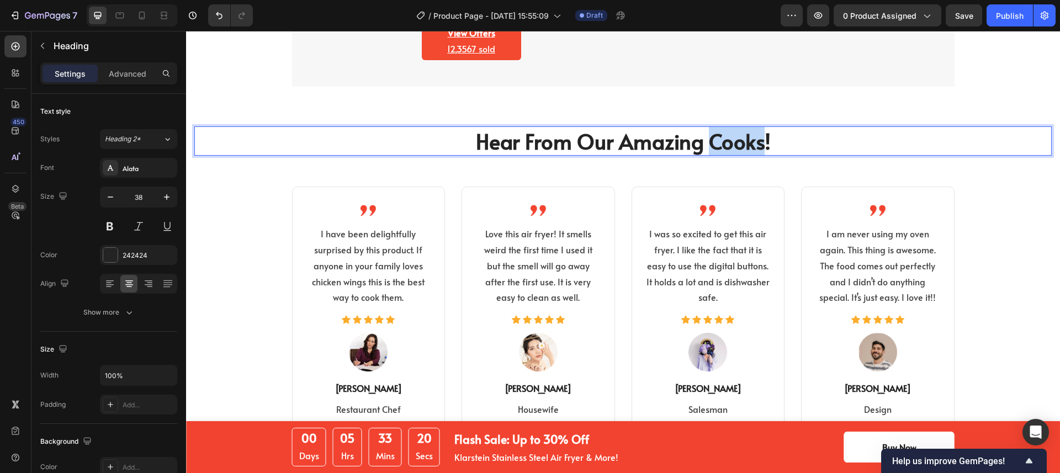
click at [713, 142] on p "Hear From Our Amazing Cooks!" at bounding box center [622, 141] width 855 height 27
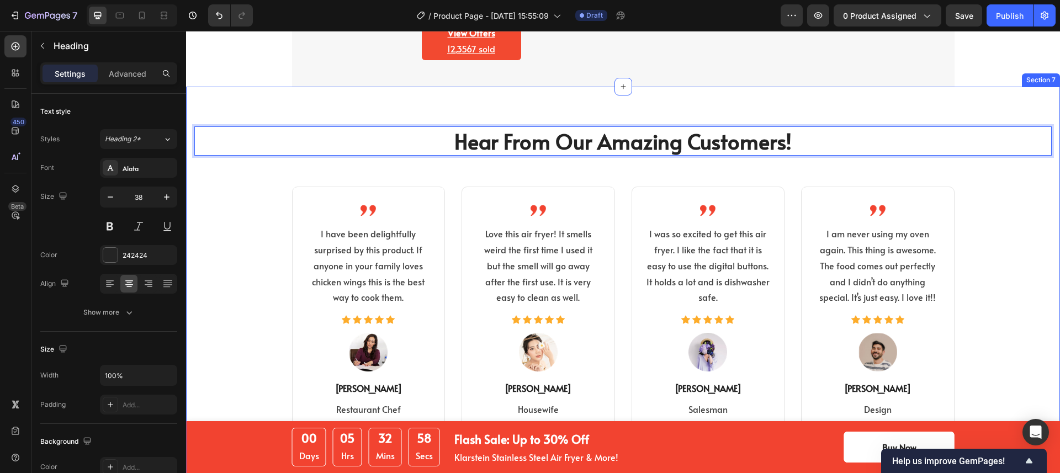
click at [1036, 269] on div "Hear From Our Amazing Customers! Heading 56 Image I have been delightfully surp…" at bounding box center [622, 293] width 857 height 335
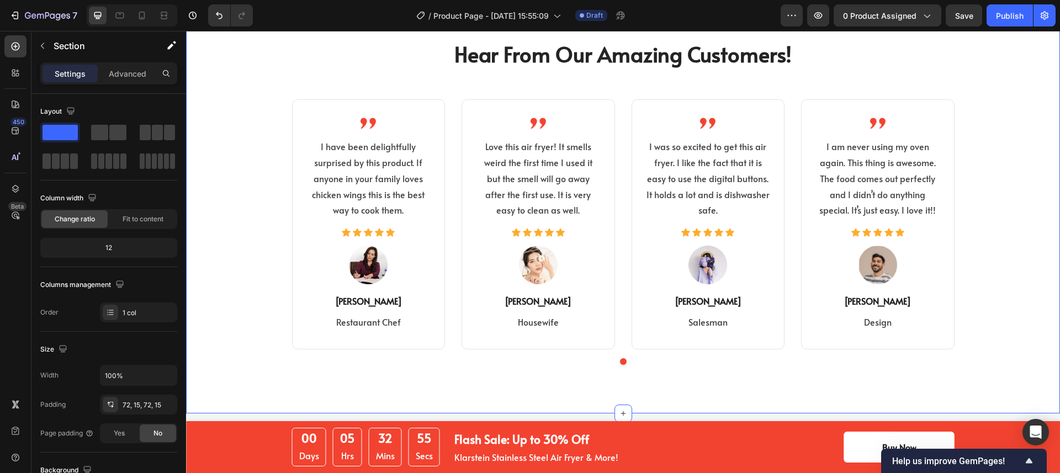
scroll to position [2616, 0]
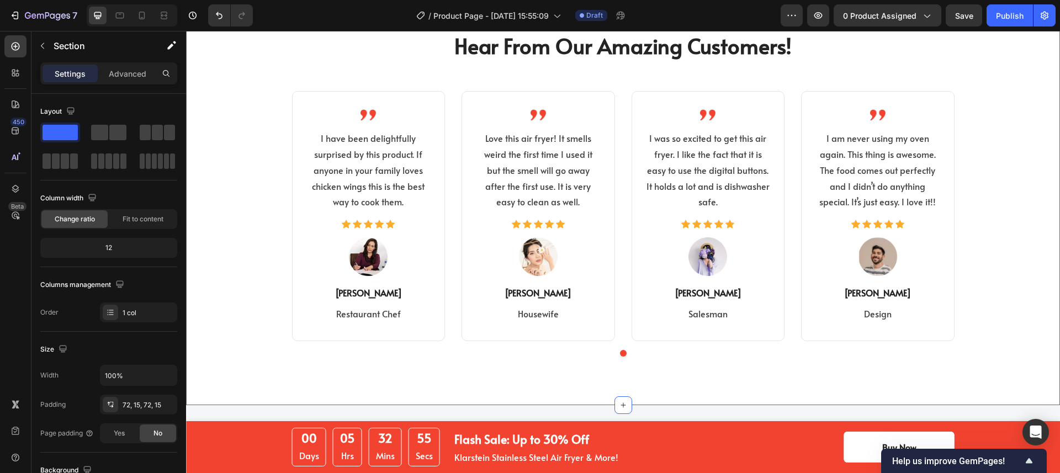
click at [292, 246] on div "Image I have been delightfully surprised by this product. If anyone in your fam…" at bounding box center [368, 216] width 153 height 250
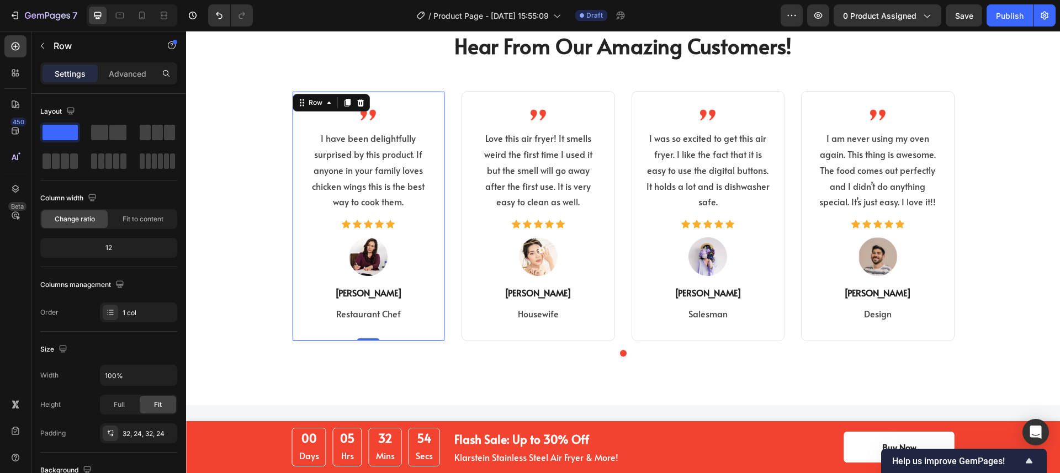
click at [295, 245] on div "Image I have been delightfully surprised by this product. If anyone in your fam…" at bounding box center [368, 216] width 153 height 250
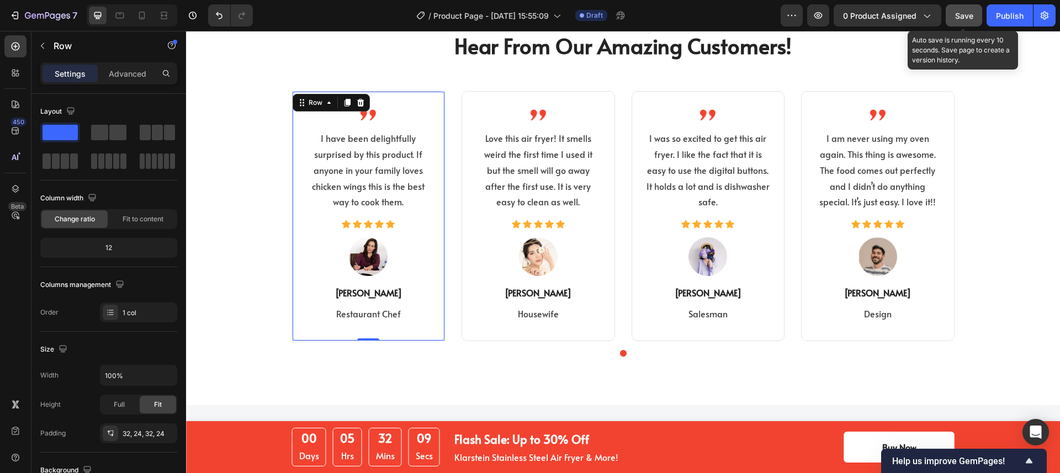
click at [963, 10] on div "Save" at bounding box center [964, 16] width 18 height 12
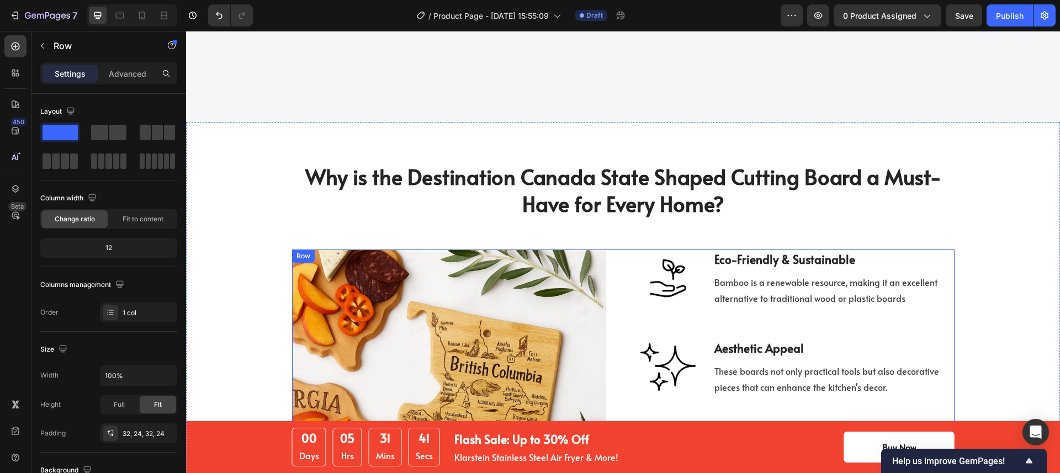
scroll to position [2043, 0]
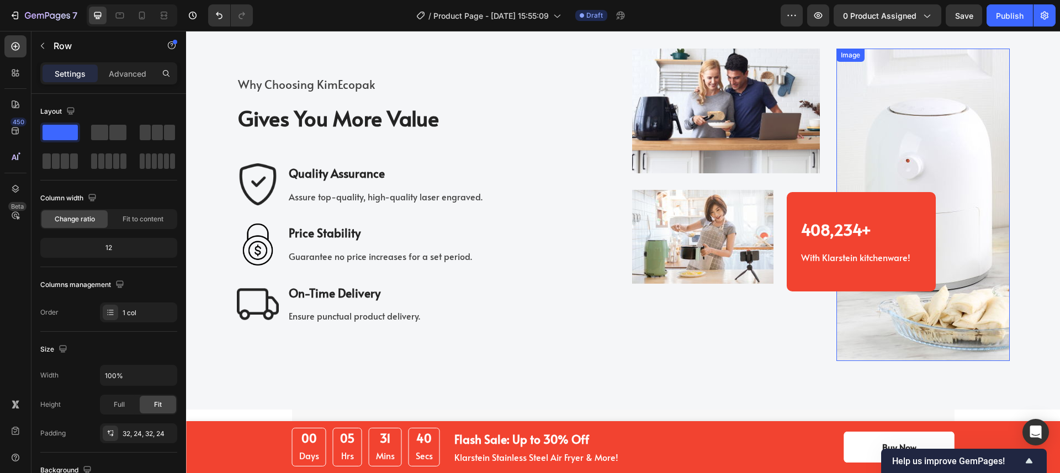
click at [915, 318] on img at bounding box center [922, 205] width 173 height 312
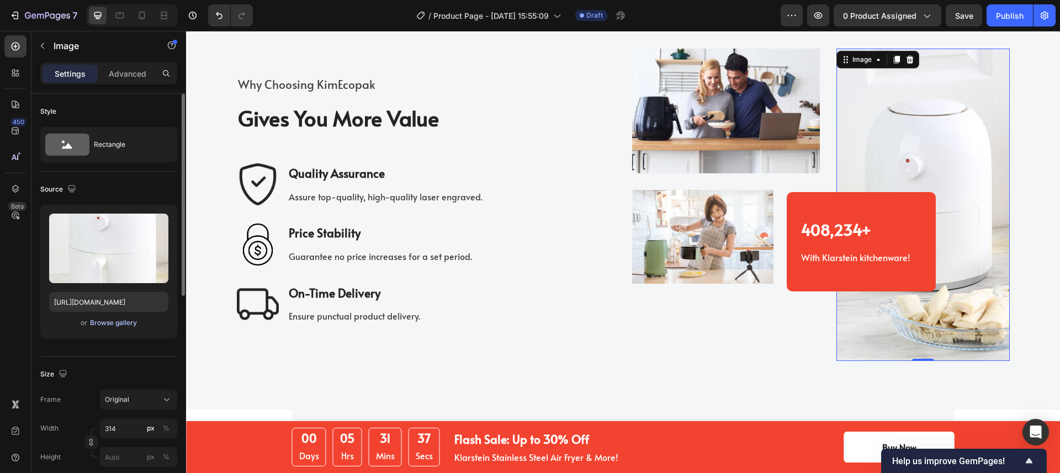
click at [112, 317] on button "Browse gallery" at bounding box center [113, 322] width 48 height 11
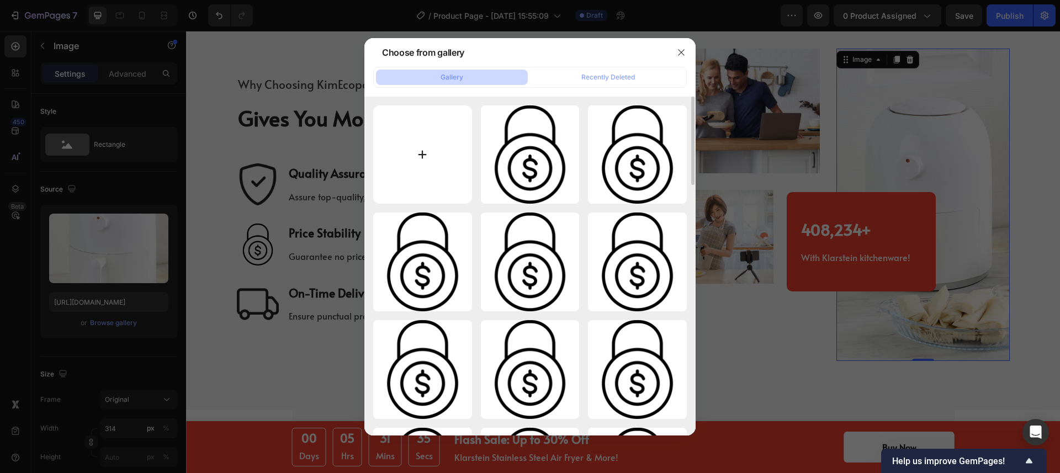
click at [406, 136] on input "file" at bounding box center [422, 154] width 99 height 99
type input "C:\fakepath\Generated Image September 24, 2025 - 12_11PM-fotor-20250924121412.p…"
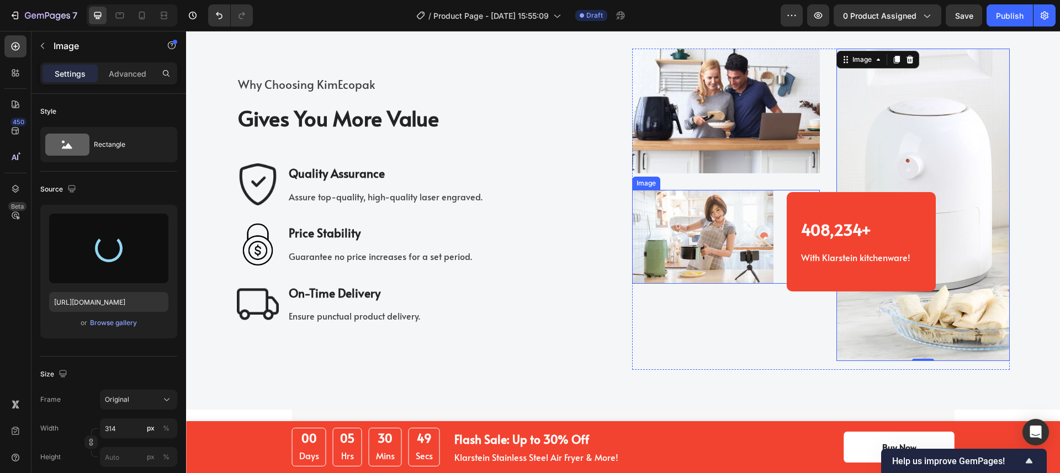
type input "https://cdn.shopify.com/s/files/1/0518/3825/5255/files/gempages_554882697223209…"
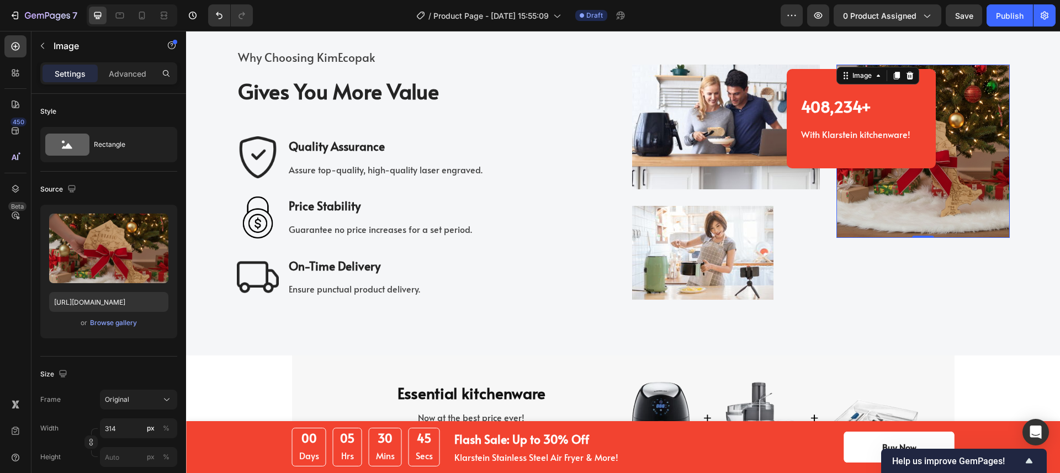
click at [881, 194] on img at bounding box center [922, 151] width 173 height 173
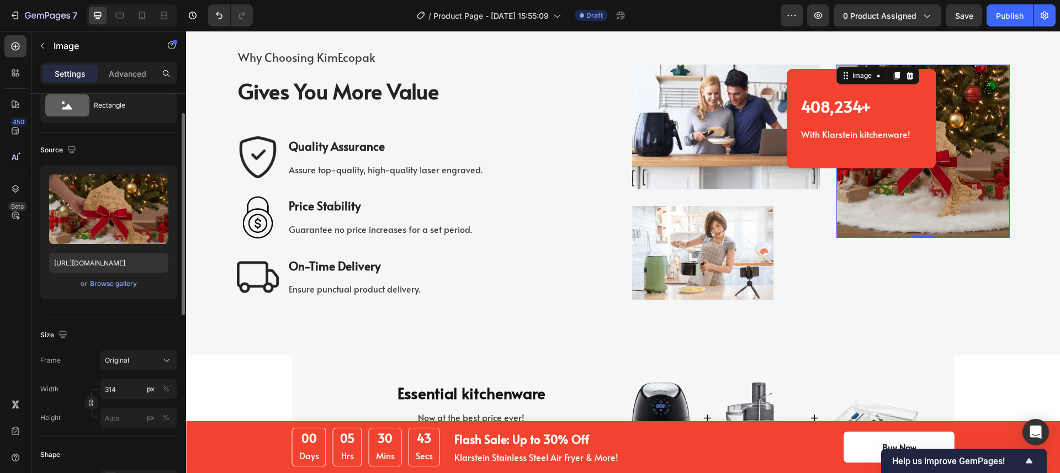
scroll to position [78, 0]
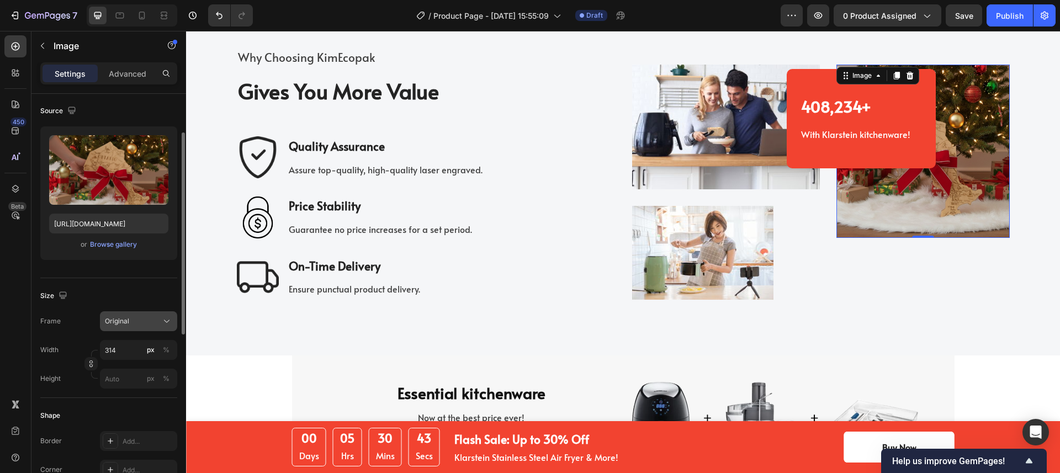
click at [136, 316] on div "Original" at bounding box center [132, 321] width 54 height 10
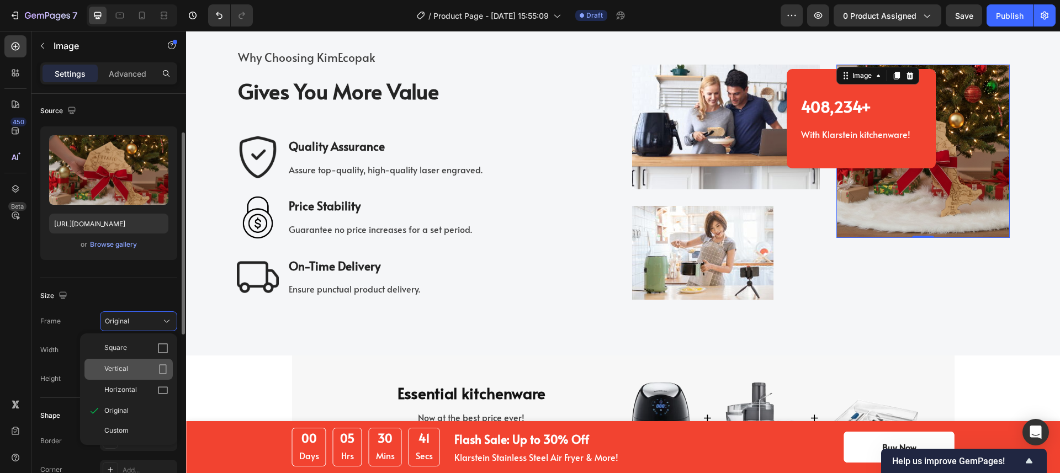
click at [131, 361] on div "Vertical" at bounding box center [128, 369] width 88 height 21
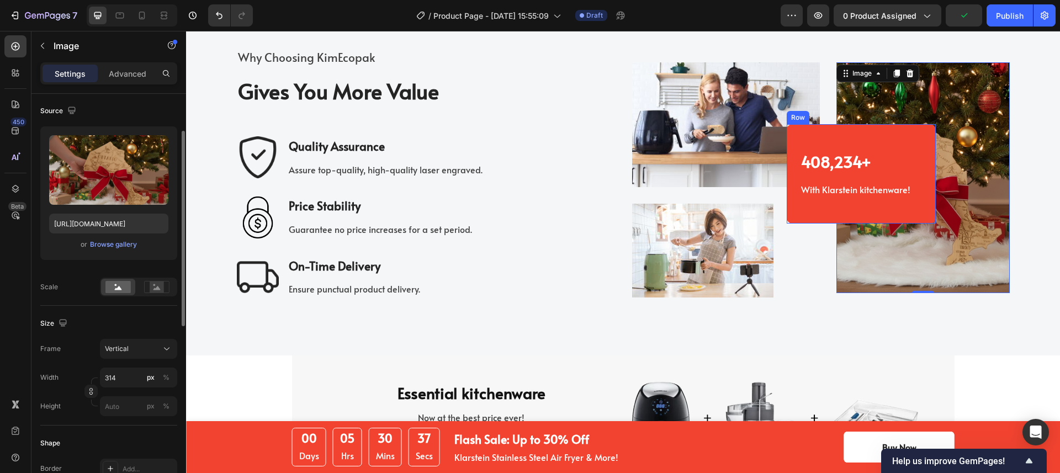
click at [876, 140] on div "408,234+ Heading With Klarstein kitchenware! Text block Row" at bounding box center [861, 173] width 149 height 99
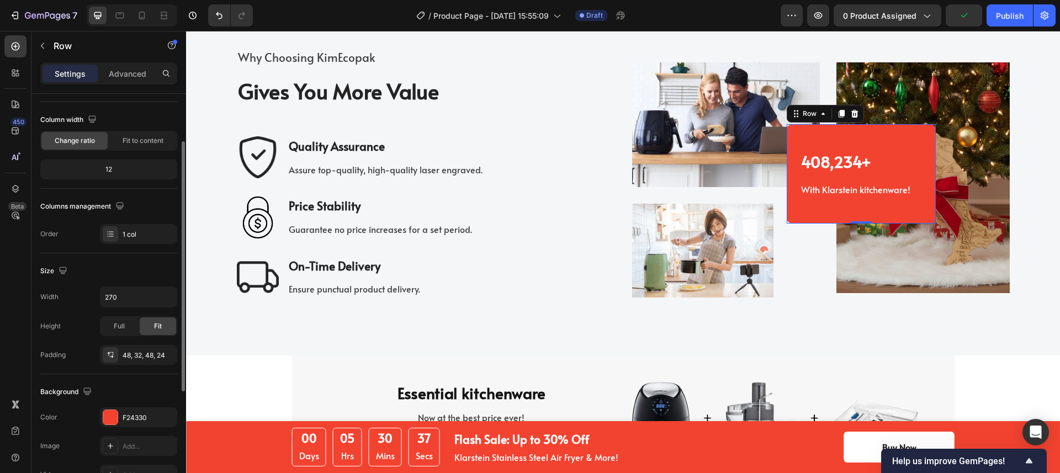
scroll to position [0, 0]
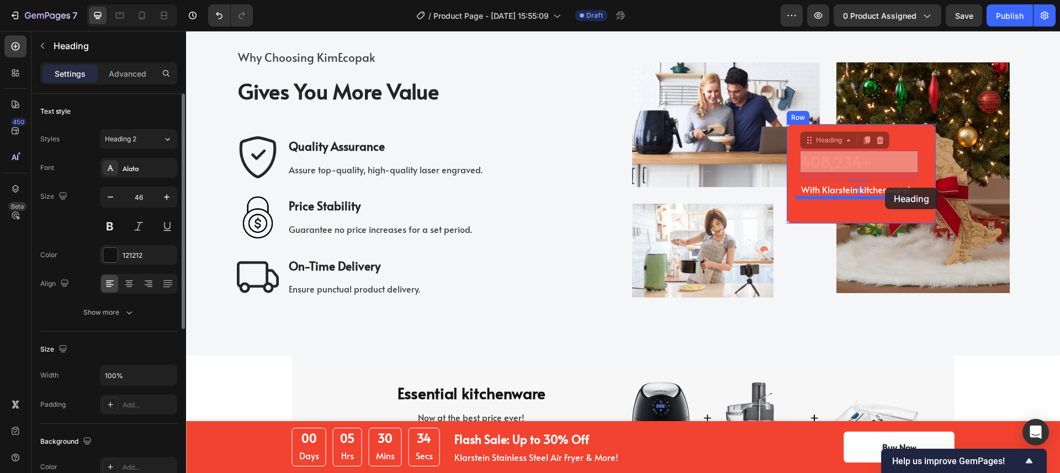
drag, startPoint x: 887, startPoint y: 165, endPoint x: 918, endPoint y: 146, distance: 36.2
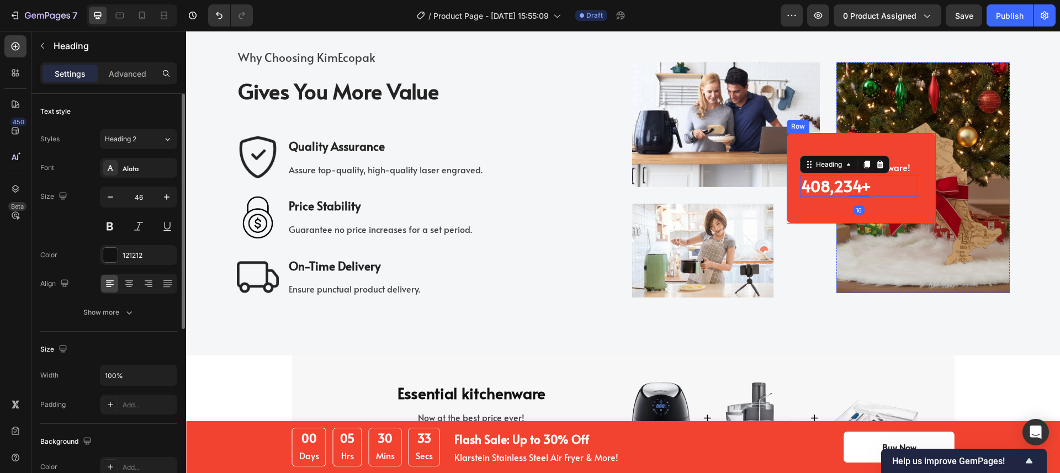
click at [918, 146] on div "With Klarstein kitchenware! Text block 408,234+ Heading 16 Row" at bounding box center [861, 178] width 149 height 91
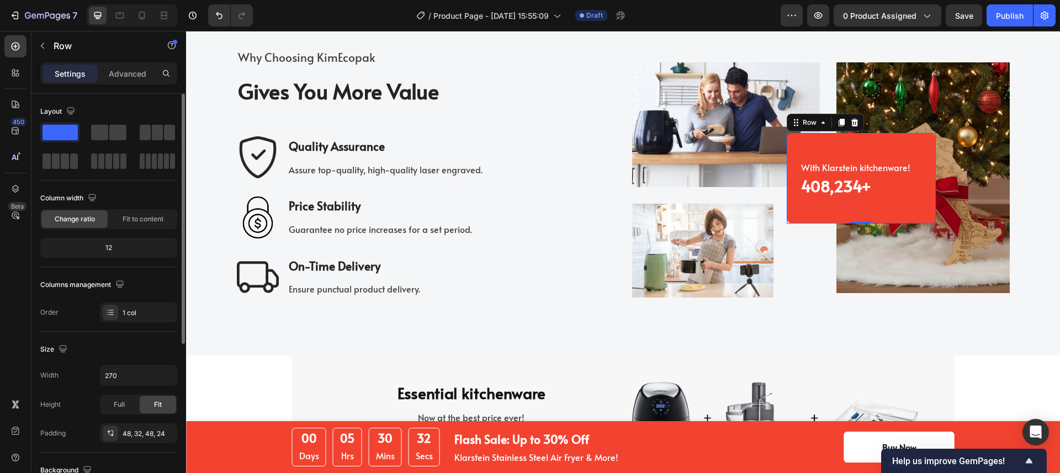
click at [915, 146] on div "With Klarstein kitchenware! Text block 408,234+ Heading Row 0" at bounding box center [861, 178] width 149 height 91
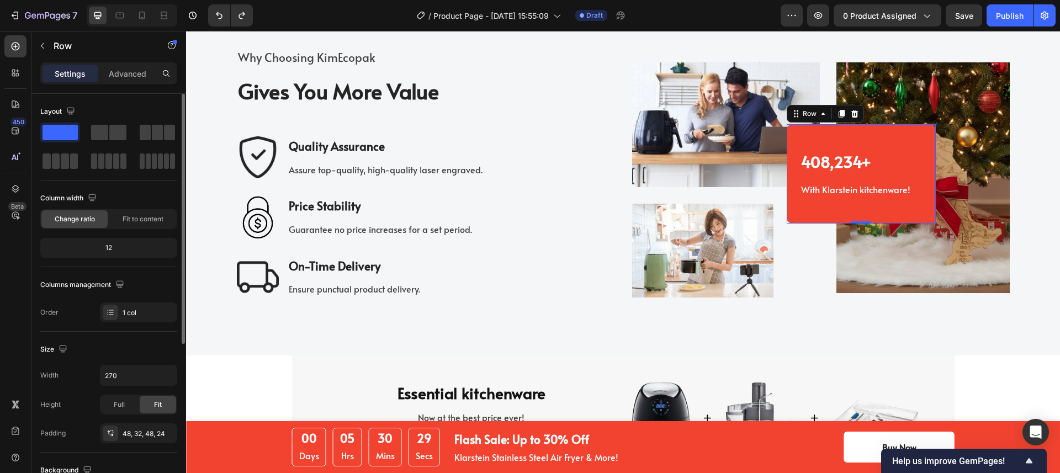
click at [919, 165] on div "408,234+ Heading With Klarstein kitchenware! Text block Row 0" at bounding box center [861, 173] width 149 height 99
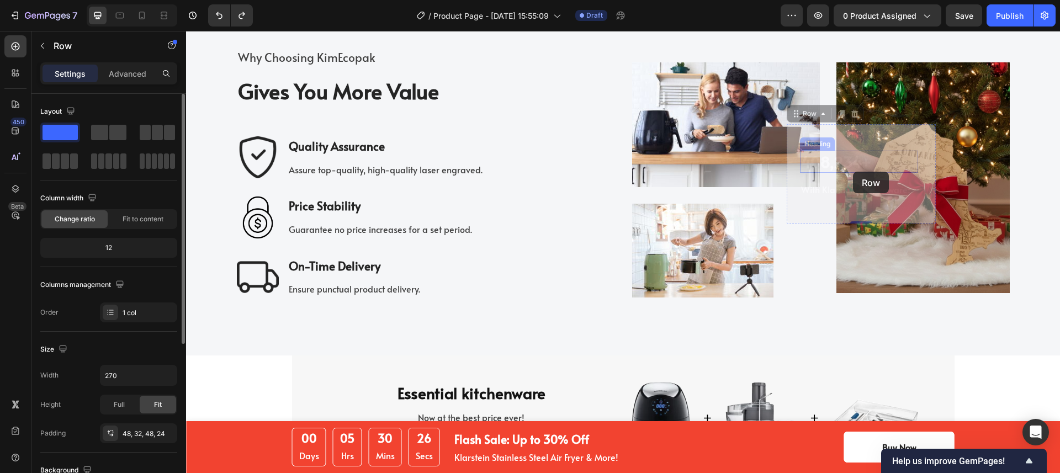
drag, startPoint x: 856, startPoint y: 136, endPoint x: 852, endPoint y: 161, distance: 25.1
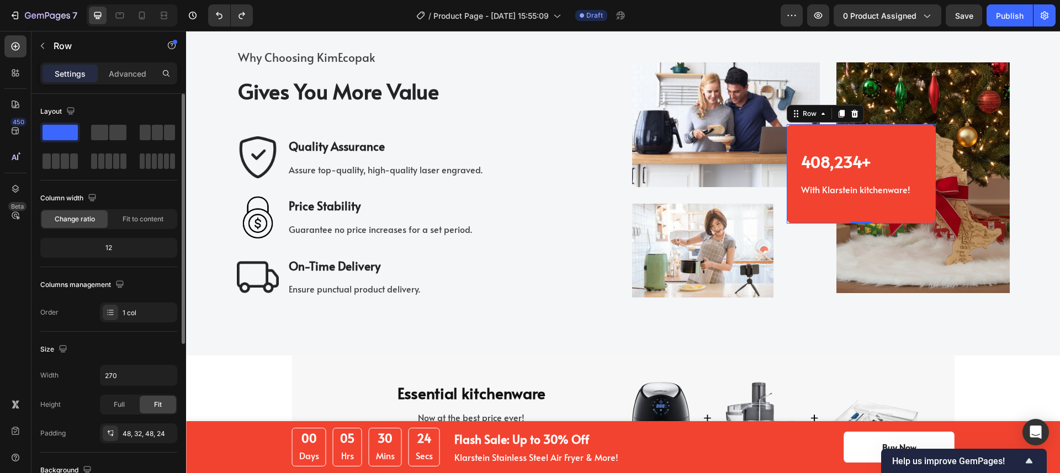
drag, startPoint x: 858, startPoint y: 224, endPoint x: 858, endPoint y: 214, distance: 9.4
click at [858, 214] on div "408,234+ Heading With Klarstein kitchenware! Text block Row 0" at bounding box center [861, 173] width 149 height 99
drag, startPoint x: 858, startPoint y: 219, endPoint x: 860, endPoint y: 196, distance: 23.2
click at [860, 196] on div "408,234+ Heading With Klarstein kitchenware! Text block Row 0" at bounding box center [861, 173] width 149 height 99
click at [688, 128] on img at bounding box center [726, 124] width 188 height 125
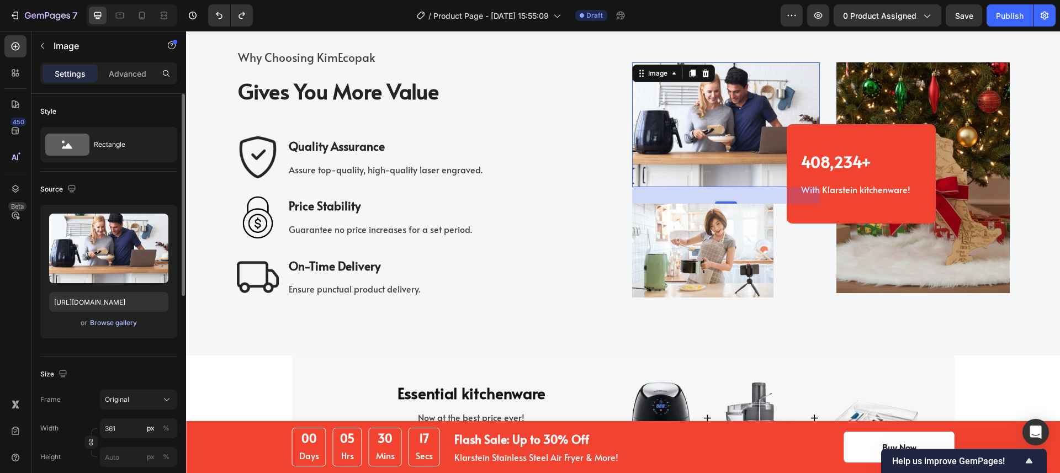
click at [123, 320] on div "Browse gallery" at bounding box center [113, 323] width 47 height 10
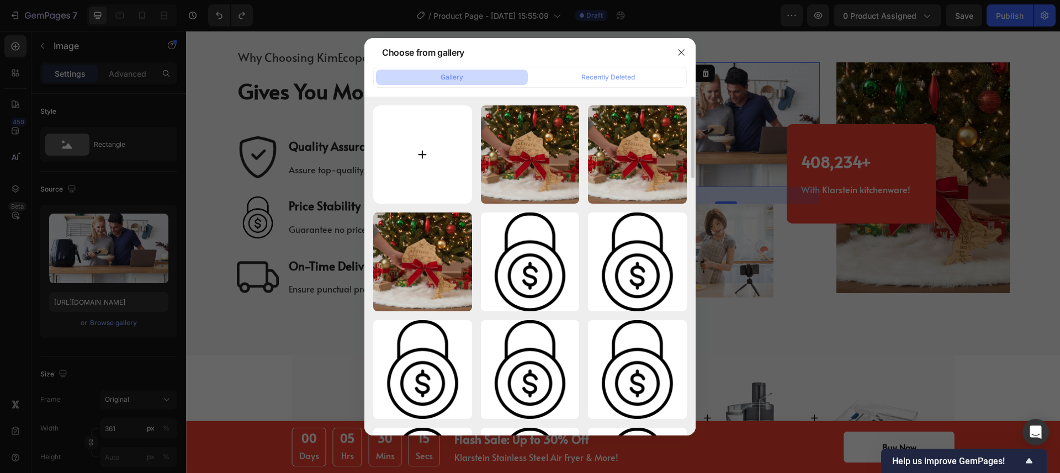
click at [432, 137] on input "file" at bounding box center [422, 154] width 99 height 99
type input "C:\fakepath\fotor-ai-20250924124226.jpg"
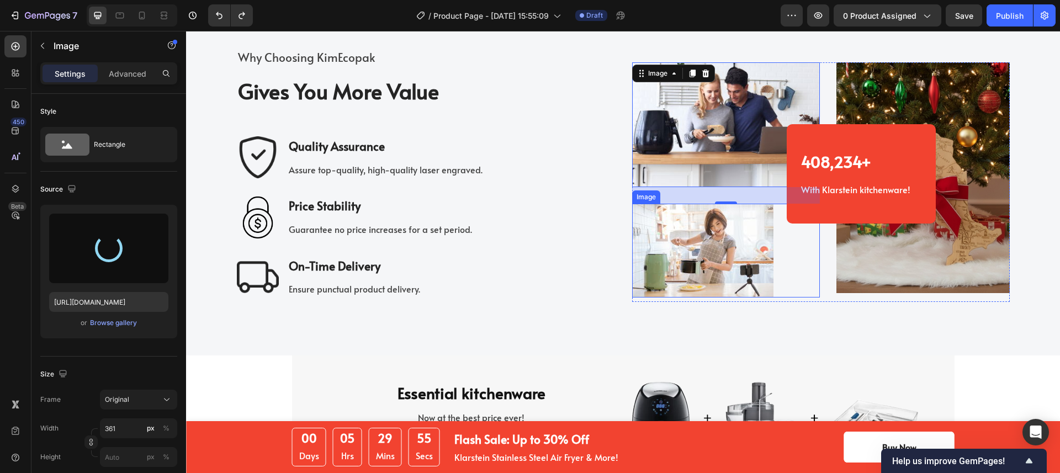
click at [725, 263] on img at bounding box center [702, 251] width 141 height 94
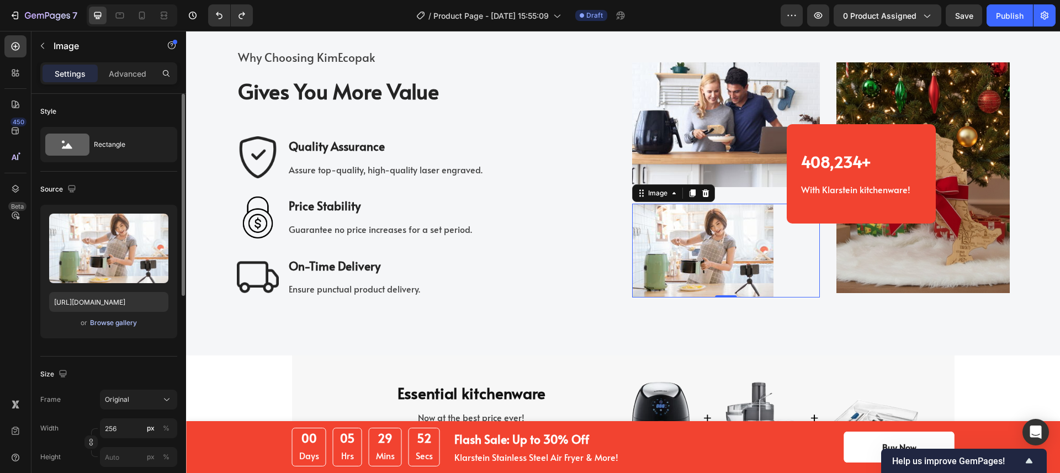
click at [114, 321] on div "Browse gallery" at bounding box center [113, 323] width 47 height 10
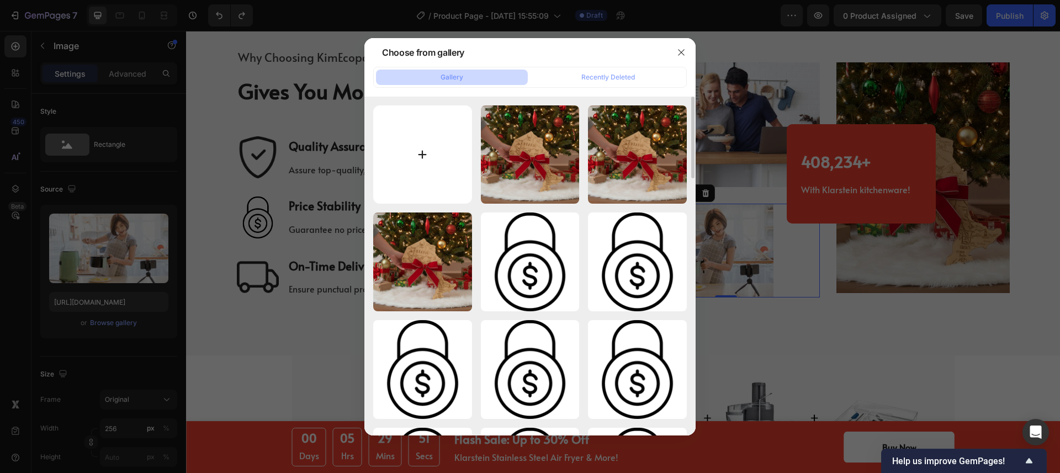
click at [431, 171] on input "file" at bounding box center [422, 154] width 99 height 99
click at [677, 49] on icon "button" at bounding box center [681, 52] width 9 height 9
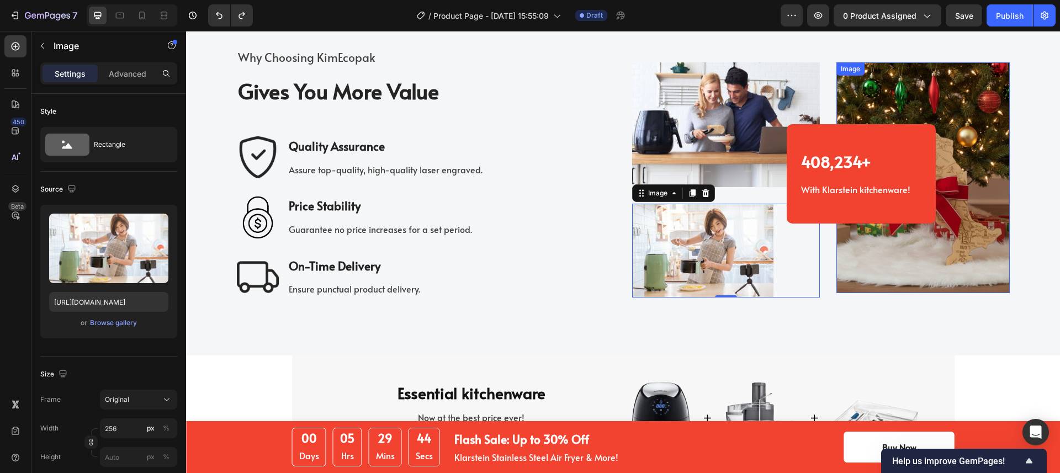
click at [981, 157] on img at bounding box center [922, 177] width 173 height 231
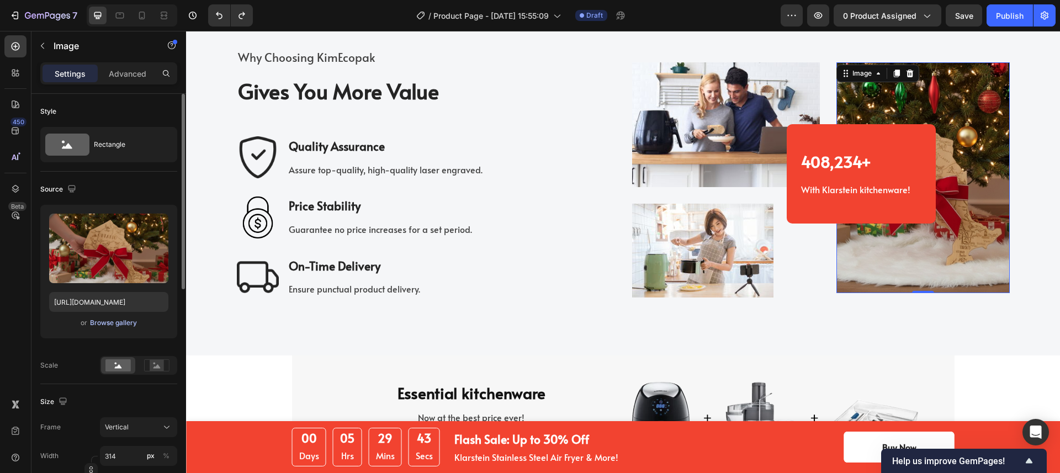
click at [102, 320] on div "Browse gallery" at bounding box center [113, 323] width 47 height 10
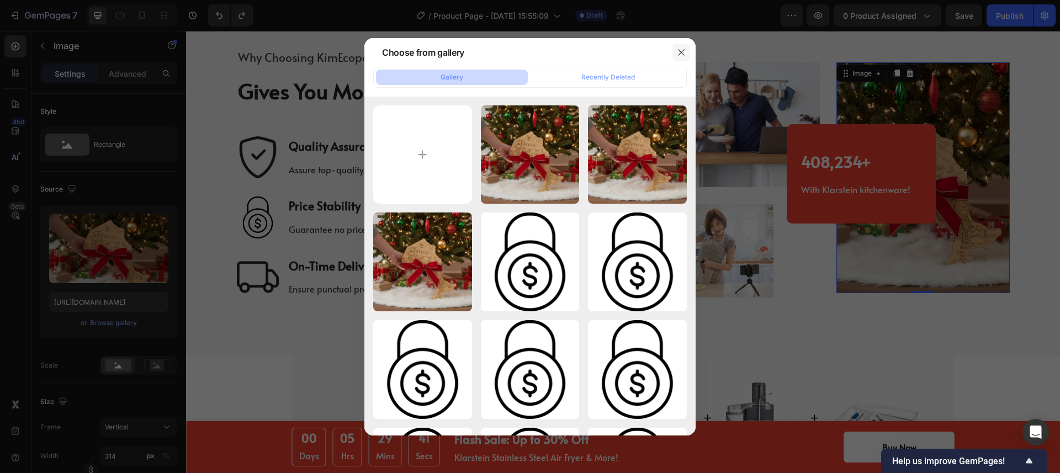
click at [677, 54] on icon "button" at bounding box center [681, 52] width 9 height 9
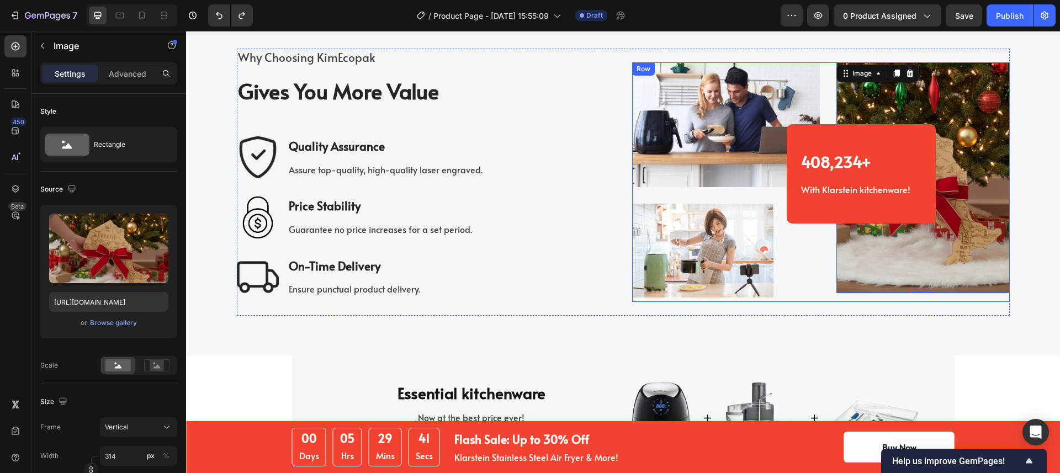
click at [722, 223] on img at bounding box center [702, 251] width 141 height 94
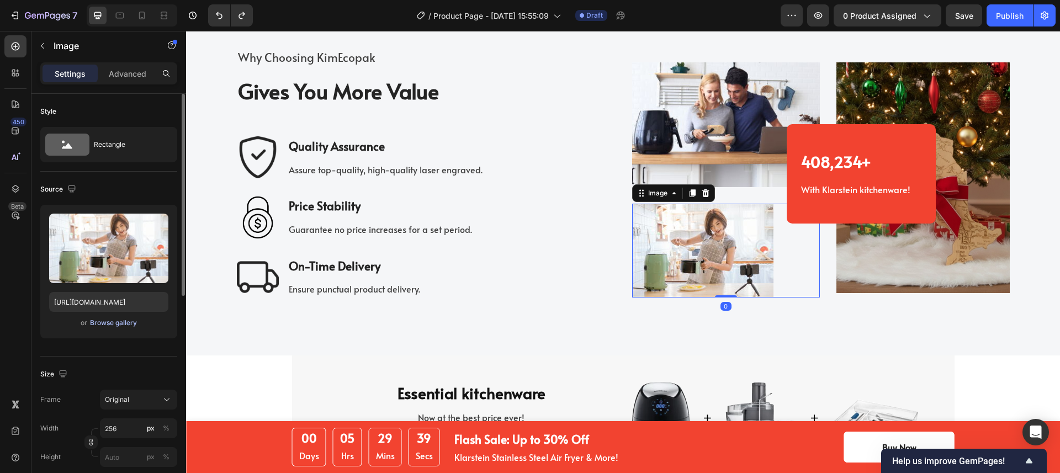
click at [120, 319] on div "Browse gallery" at bounding box center [113, 323] width 47 height 10
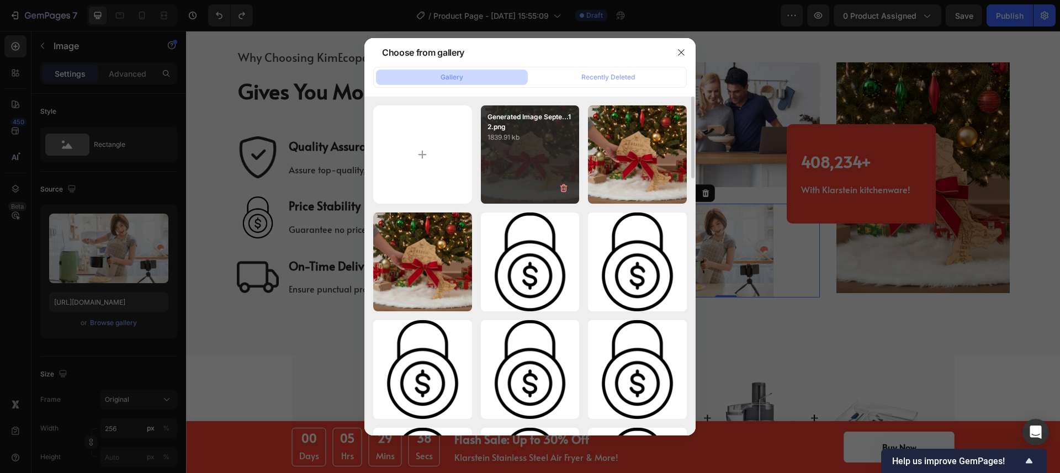
click at [530, 157] on div "Generated Image Septe...12.png 1839.91 kb" at bounding box center [530, 154] width 99 height 99
type input "https://cdn.shopify.com/s/files/1/0518/3825/5255/files/gempages_554882697223209…"
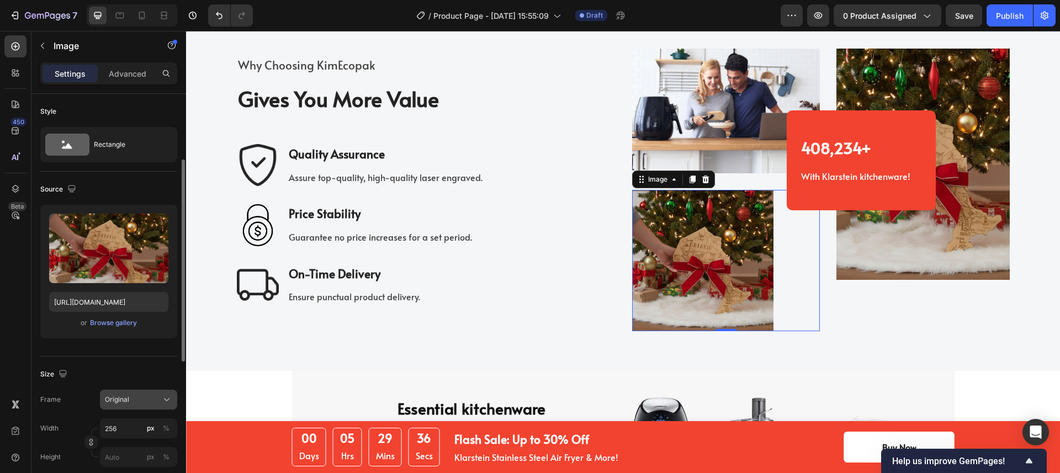
scroll to position [44, 0]
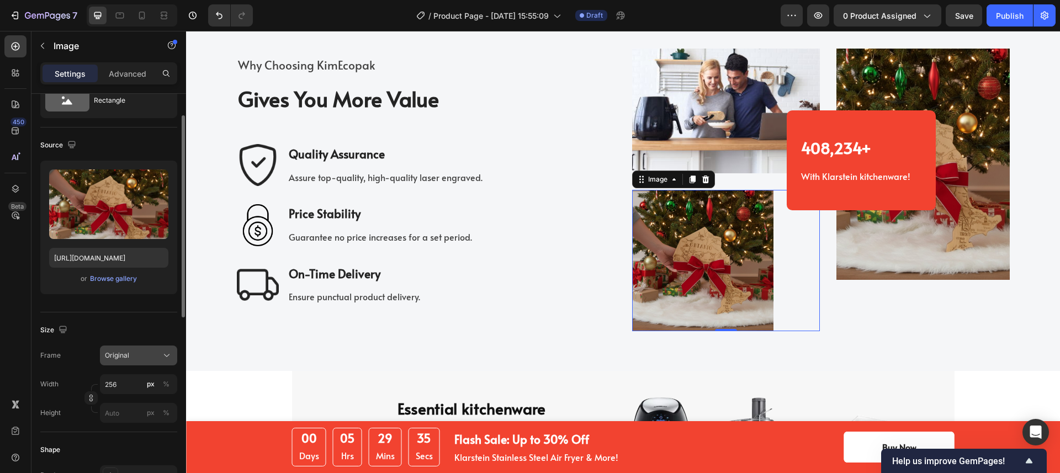
click at [113, 354] on span "Original" at bounding box center [117, 356] width 24 height 10
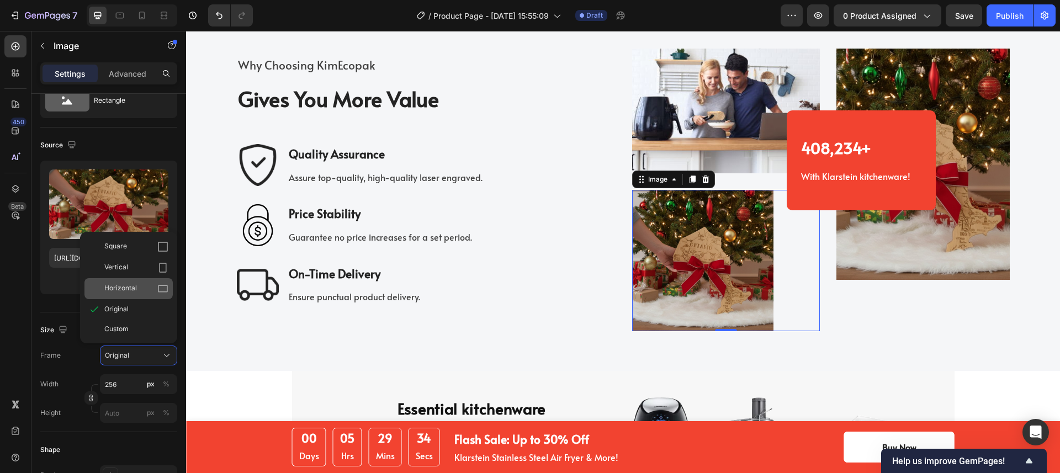
click at [137, 292] on div "Horizontal" at bounding box center [136, 288] width 64 height 11
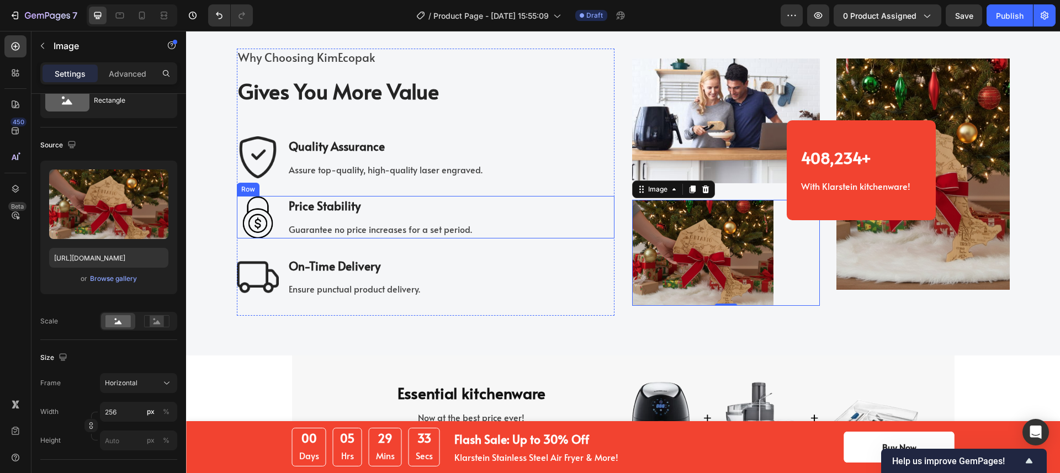
scroll to position [2041, 0]
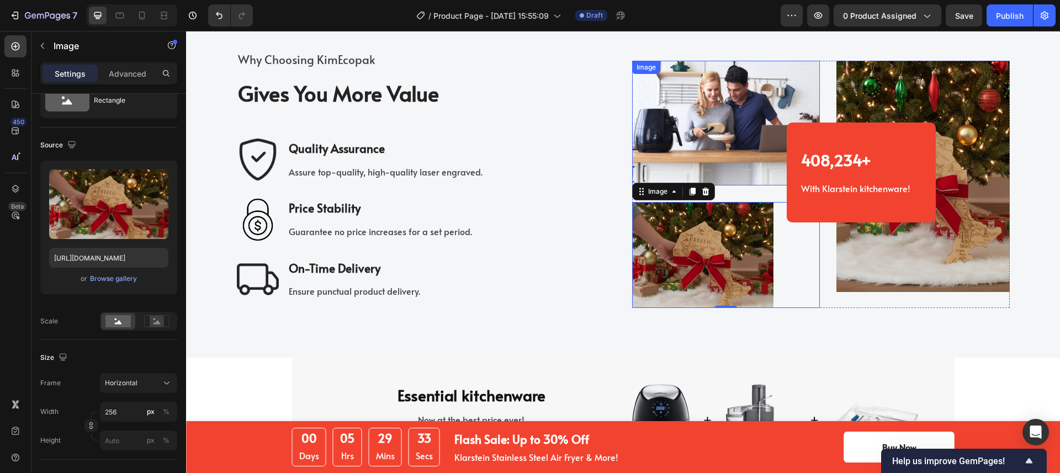
click at [698, 167] on img at bounding box center [726, 123] width 188 height 125
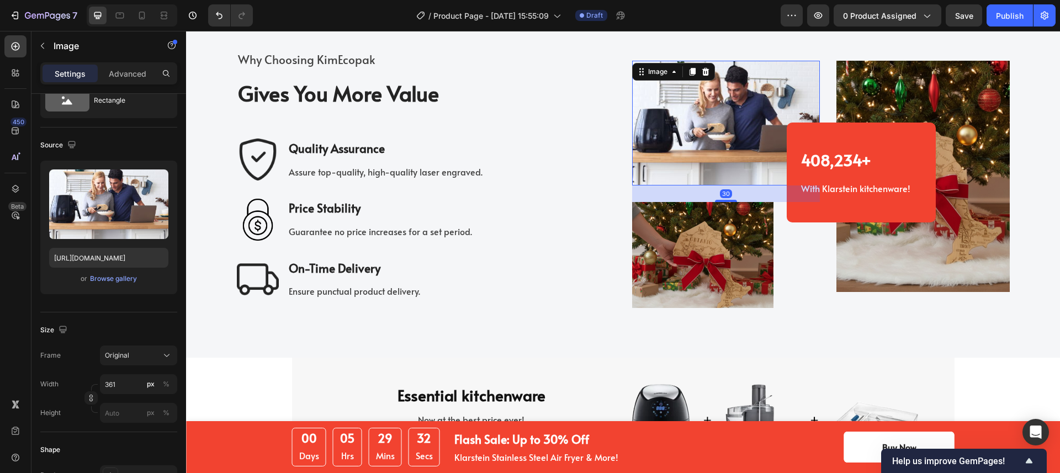
scroll to position [44, 0]
click at [680, 108] on img at bounding box center [726, 123] width 188 height 125
click at [113, 277] on div "Browse gallery" at bounding box center [113, 279] width 47 height 10
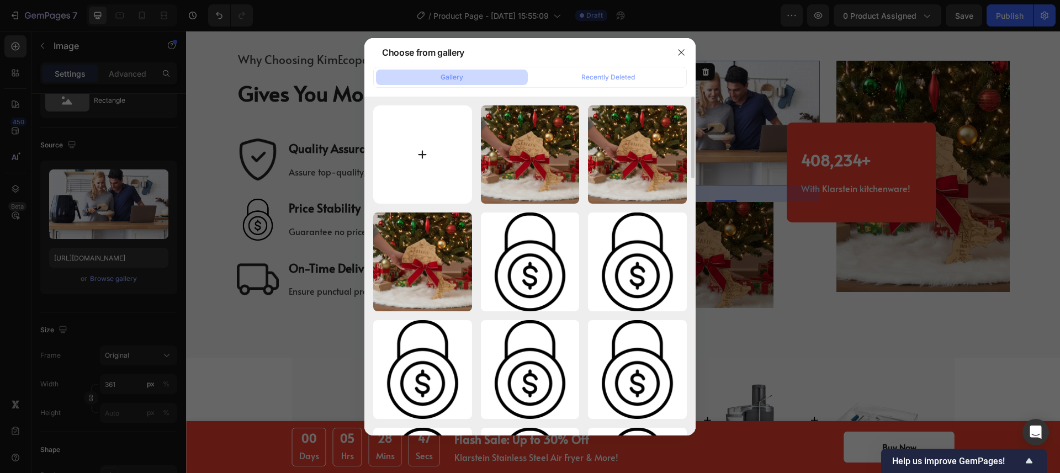
click at [399, 131] on input "file" at bounding box center [422, 154] width 99 height 99
type input "C:\fakepath\Generated Image September 24, 2025 - 11_56AM-fotor-20250924121540.p…"
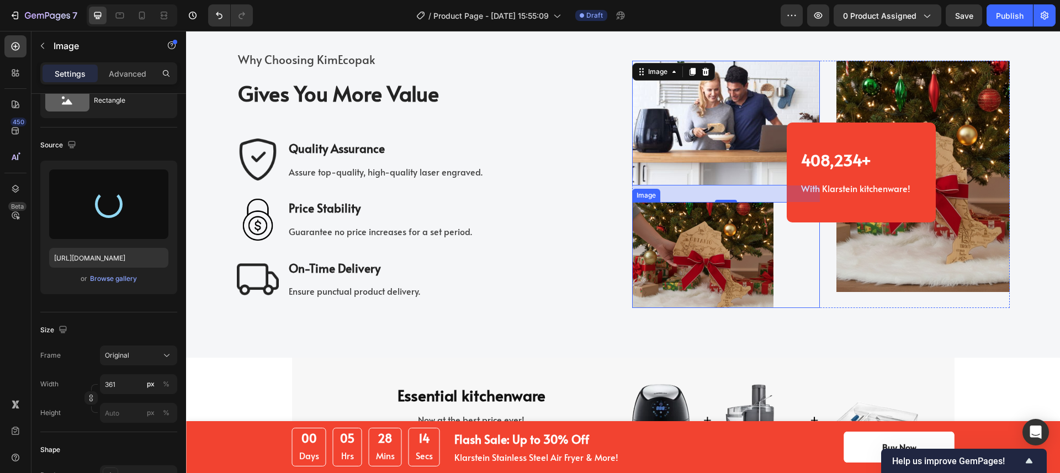
click at [712, 293] on img at bounding box center [702, 255] width 141 height 106
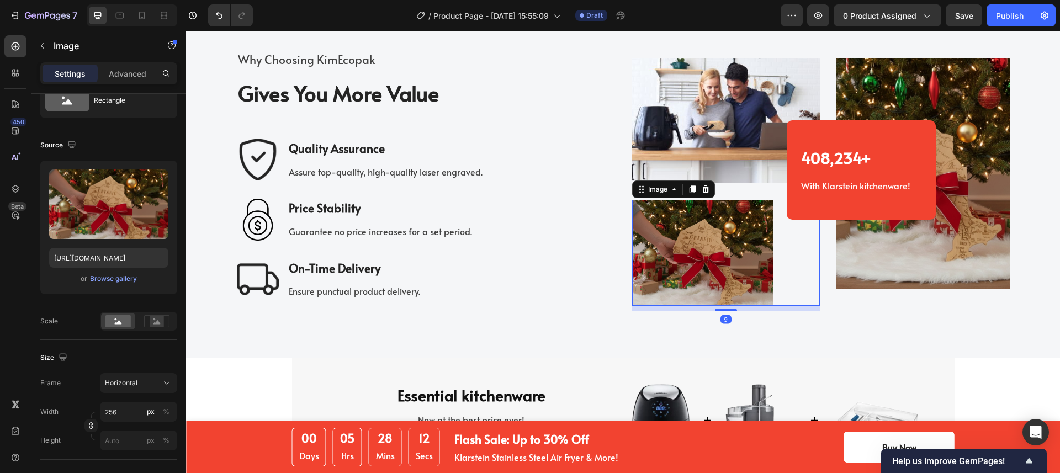
click at [722, 311] on div "Image Image 9 408,234+ Heading With Klarstein kitchenware! Text block Row 408,2…" at bounding box center [821, 184] width 378 height 267
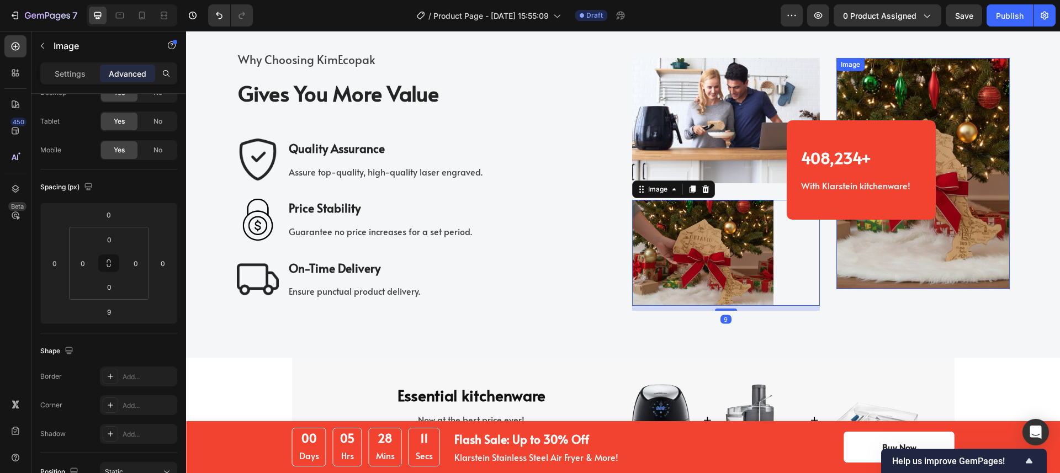
click at [875, 267] on img at bounding box center [922, 173] width 173 height 231
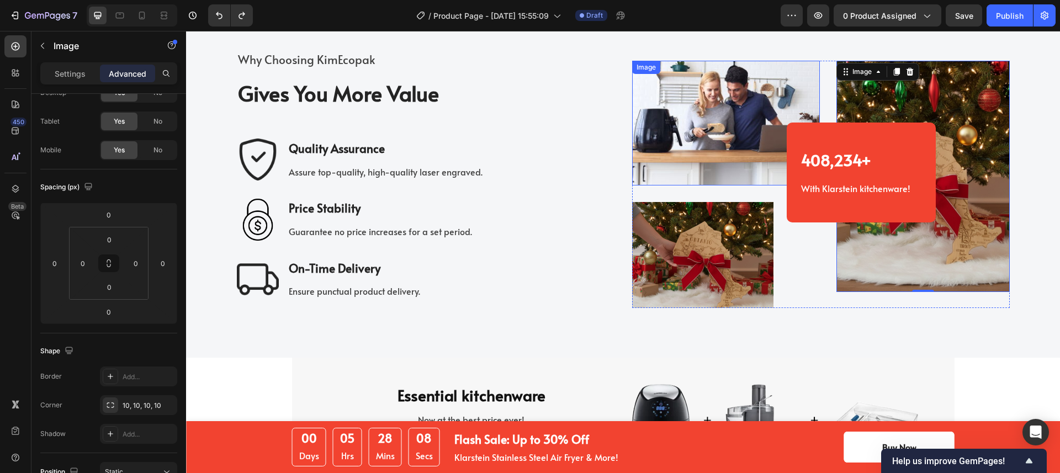
click at [724, 150] on img at bounding box center [726, 123] width 188 height 125
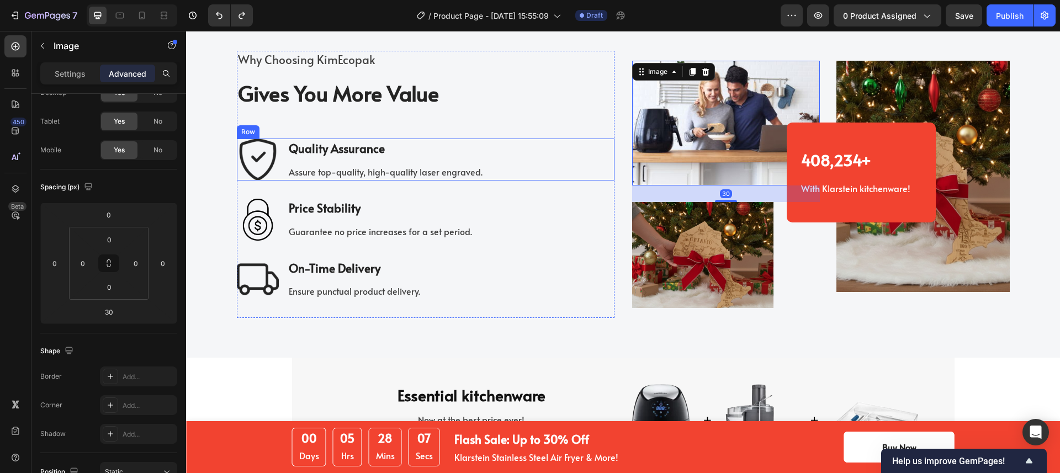
click at [751, 128] on img at bounding box center [726, 123] width 188 height 125
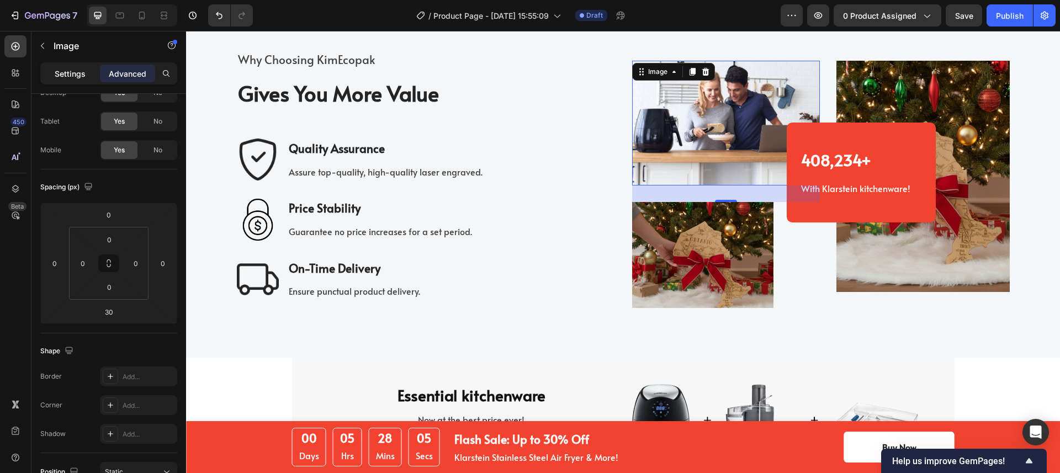
click at [70, 72] on p "Settings" at bounding box center [70, 74] width 31 height 12
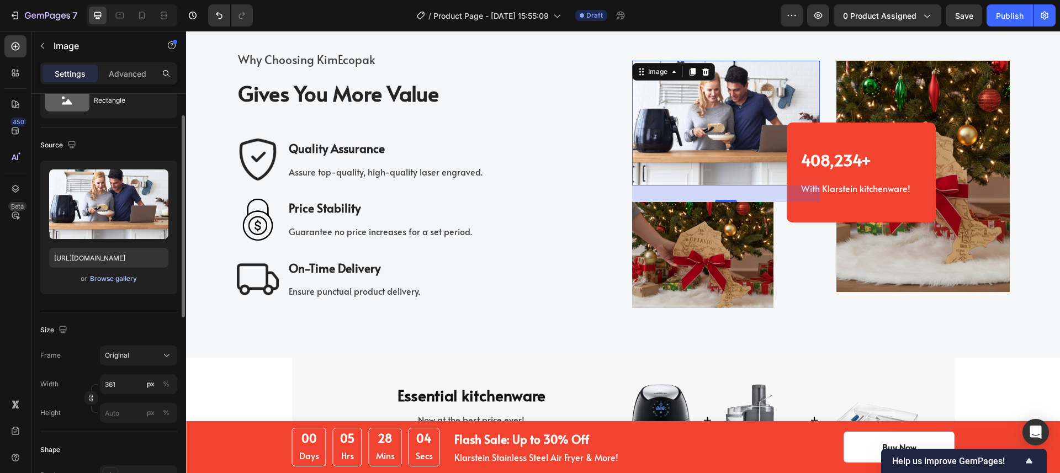
click at [113, 276] on div "Browse gallery" at bounding box center [113, 279] width 47 height 10
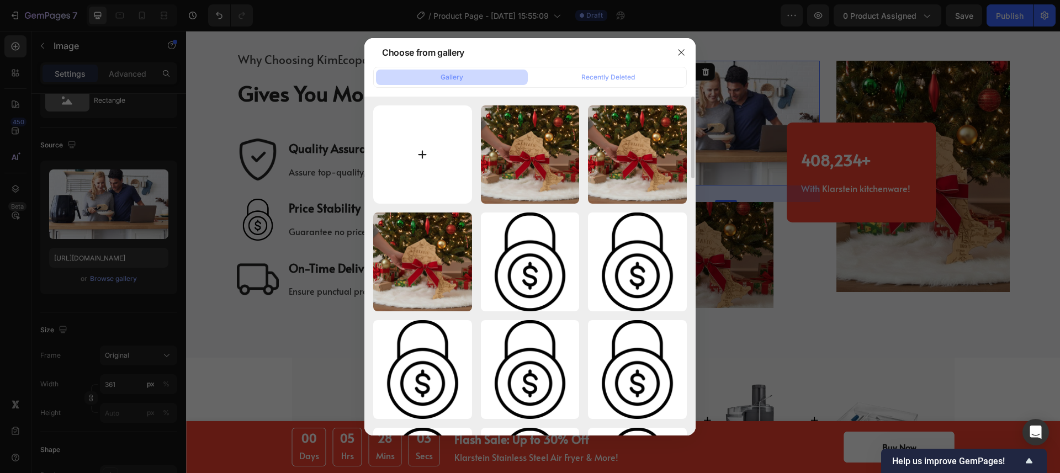
click at [436, 158] on input "file" at bounding box center [422, 154] width 99 height 99
type input "C:\fakepath\Generated Image September 24, 2025 - 11_56AM-fotor-20250924121540.p…"
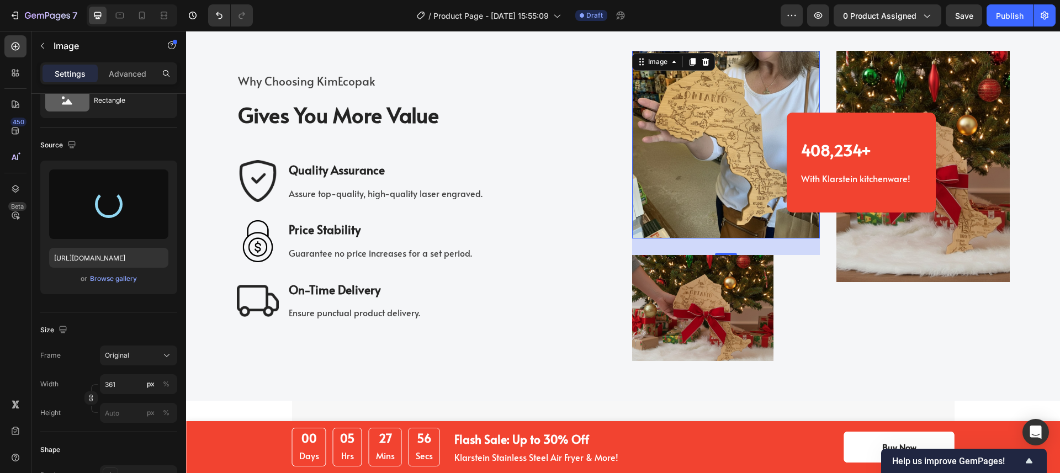
type input "https://cdn.shopify.com/s/files/1/0518/3825/5255/files/gempages_554882697223209…"
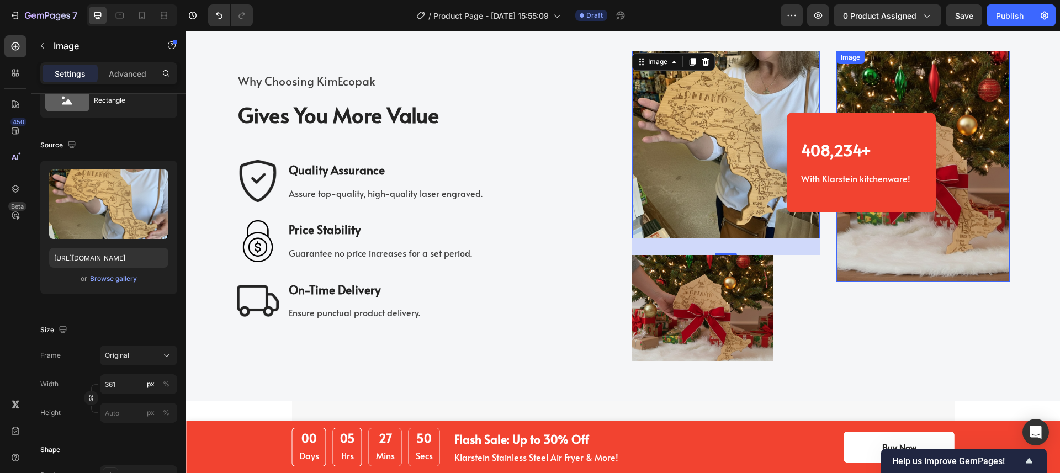
click at [876, 259] on img at bounding box center [922, 166] width 173 height 231
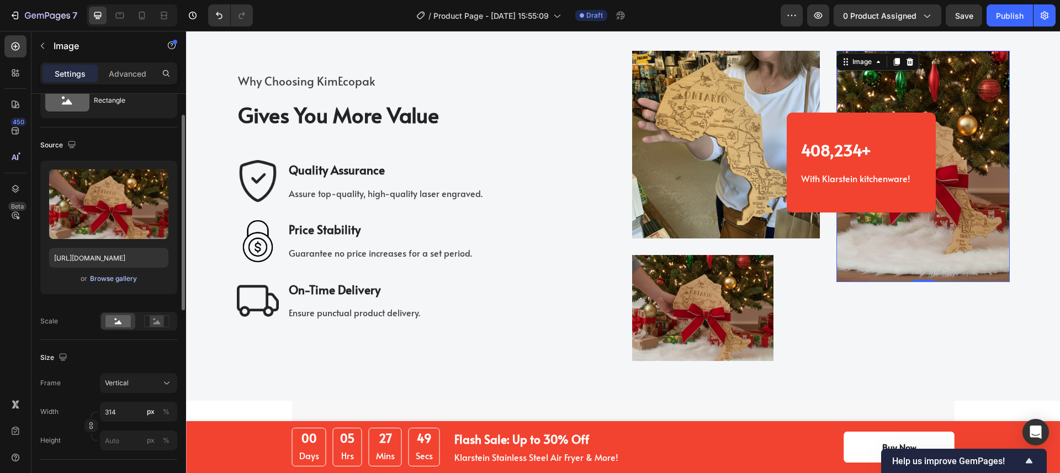
click at [112, 282] on div "Browse gallery" at bounding box center [113, 279] width 47 height 10
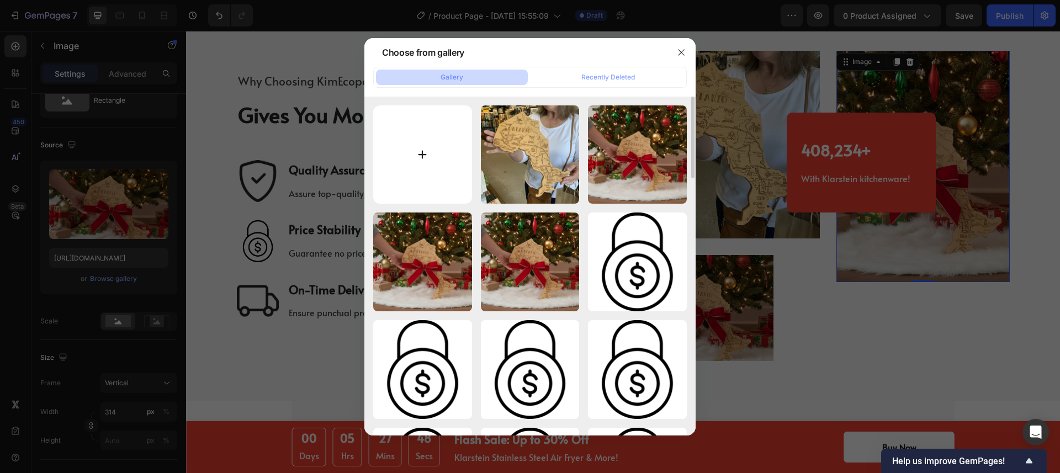
click at [435, 137] on input "file" at bounding box center [422, 154] width 99 height 99
type input "C:\fakepath\fotor-ai-20250924124226.jpg"
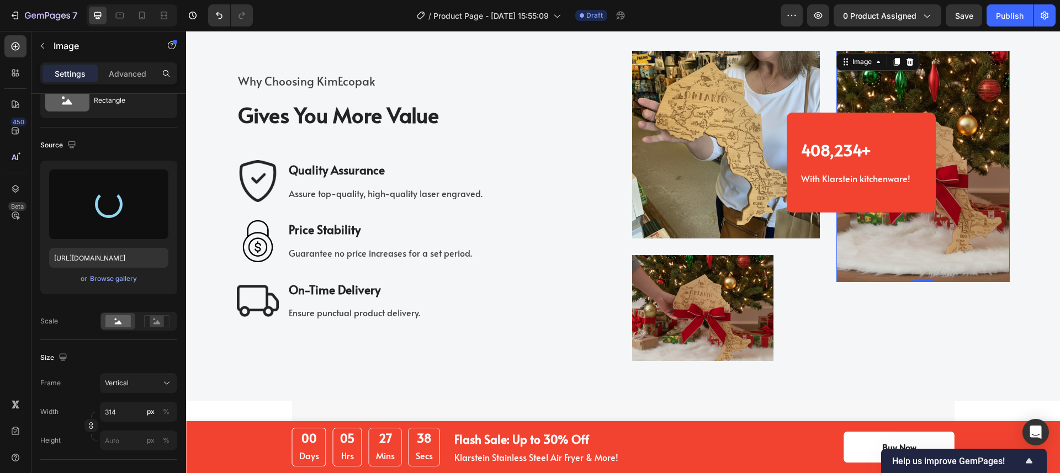
type input "https://cdn.shopify.com/s/files/1/0518/3825/5255/files/gempages_554882697223209…"
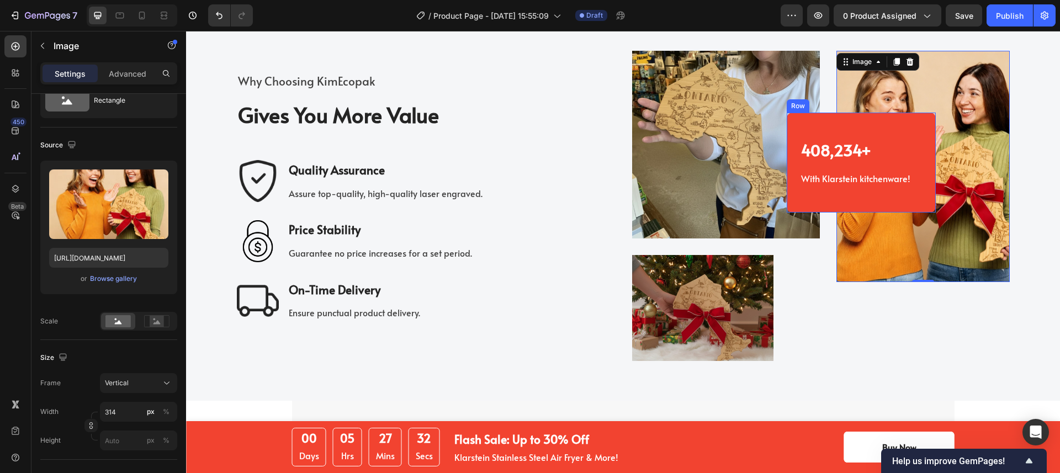
click at [888, 114] on div "408,234+ Heading With Klarstein kitchenware! Text block Row" at bounding box center [861, 162] width 149 height 99
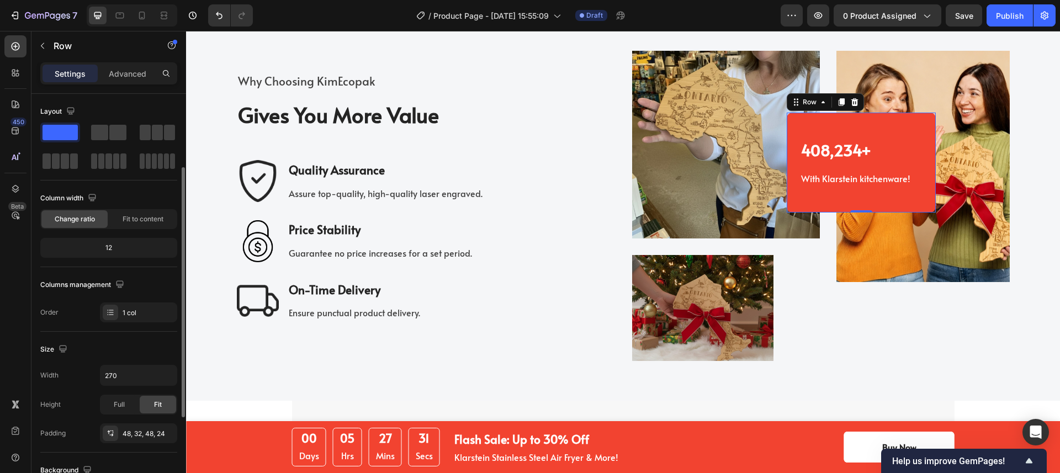
scroll to position [208, 0]
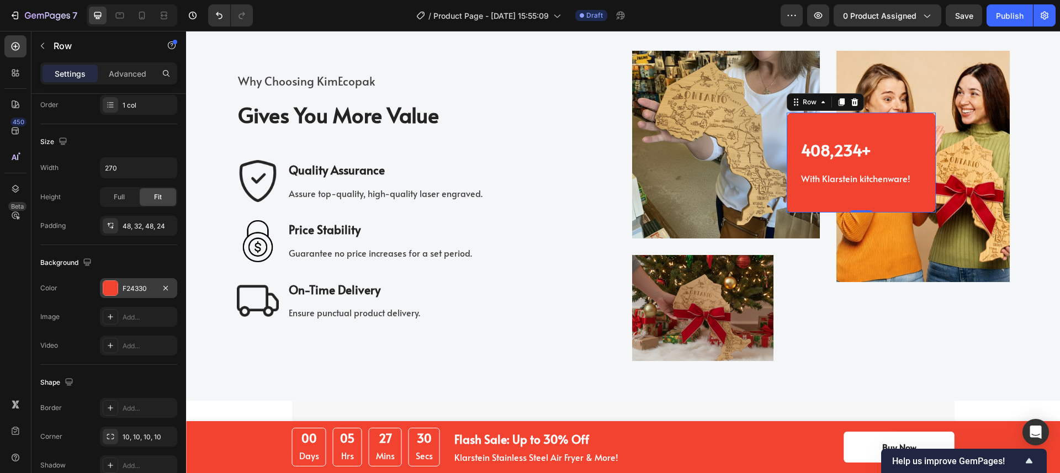
click at [133, 292] on div "F24330" at bounding box center [139, 289] width 32 height 10
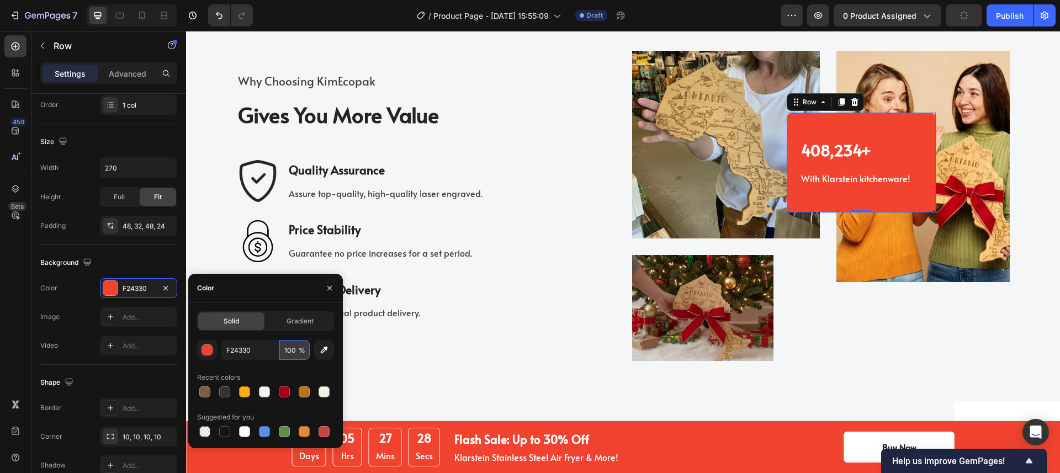
click at [298, 349] on input "100" at bounding box center [294, 350] width 30 height 20
click at [288, 348] on input "100" at bounding box center [294, 350] width 30 height 20
drag, startPoint x: 291, startPoint y: 348, endPoint x: 282, endPoint y: 348, distance: 8.9
click at [282, 348] on input "100" at bounding box center [294, 350] width 30 height 20
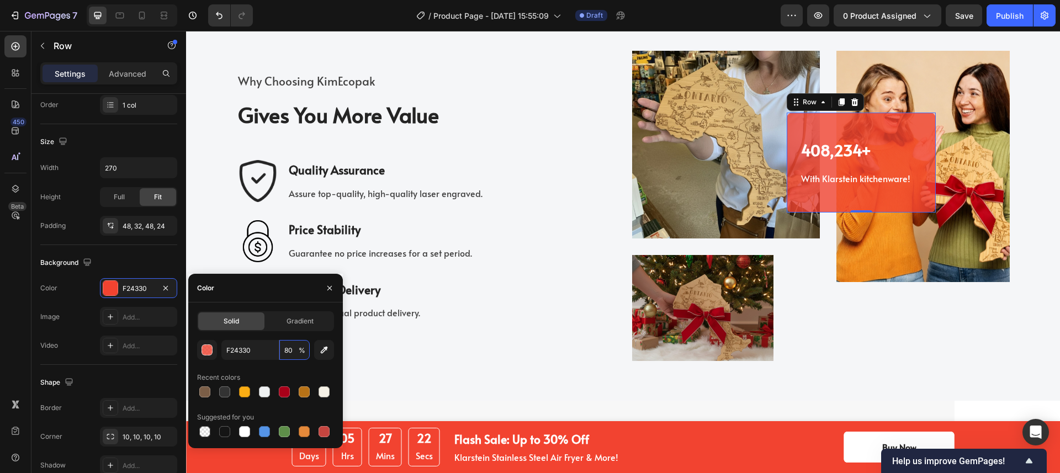
type input "80"
click at [310, 368] on div "F24330 80 % Recent colors Suggested for you" at bounding box center [265, 389] width 137 height 99
click at [883, 183] on p "With Klarstein kitchenware!" at bounding box center [859, 178] width 116 height 13
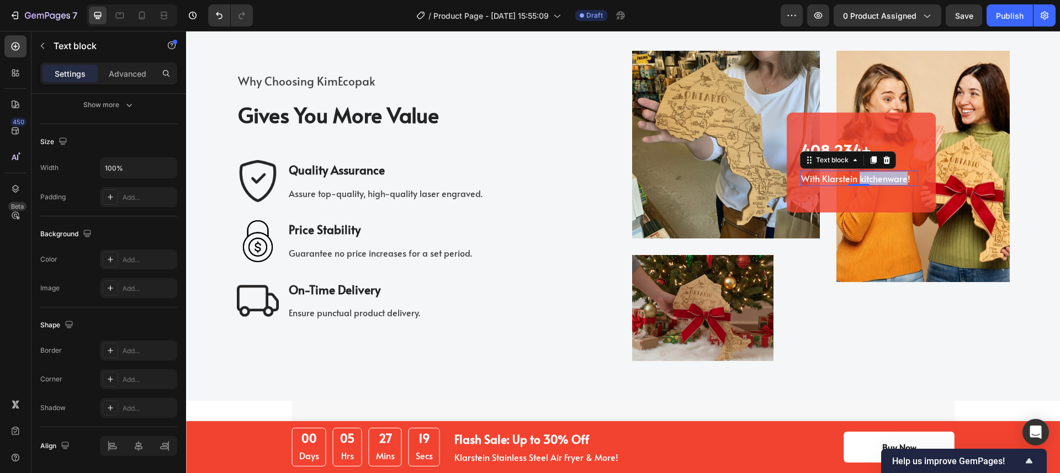
scroll to position [0, 0]
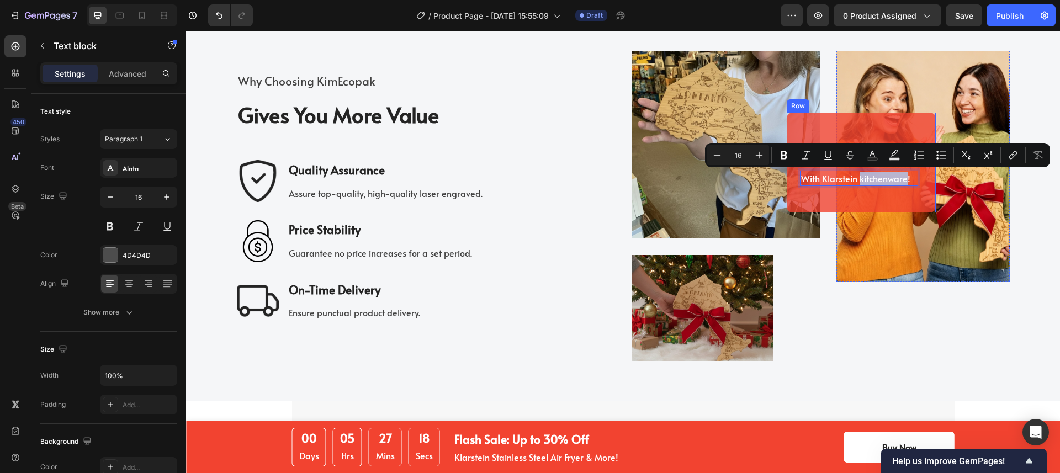
click at [845, 194] on div "408,234+ Heading With Klarstein kitchenware! Text block 0 Row" at bounding box center [861, 162] width 149 height 99
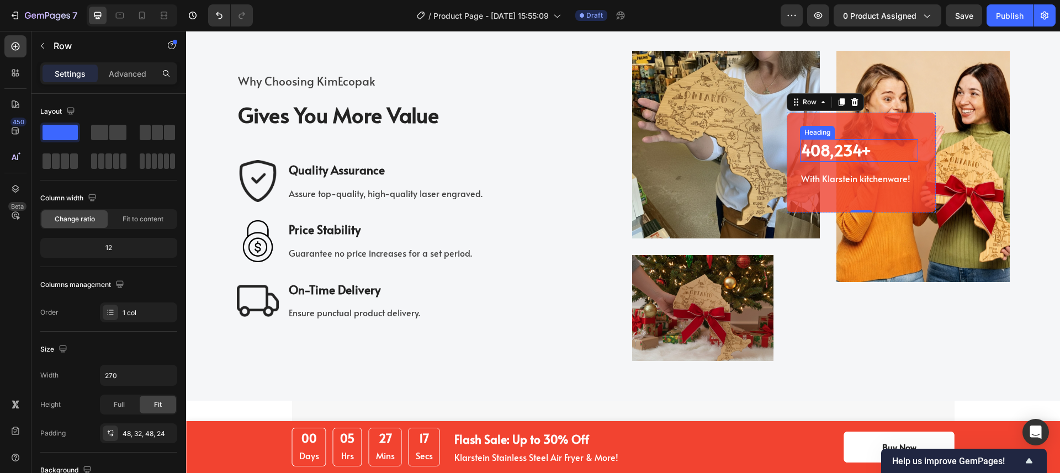
click at [839, 150] on p "408,234+" at bounding box center [859, 150] width 116 height 20
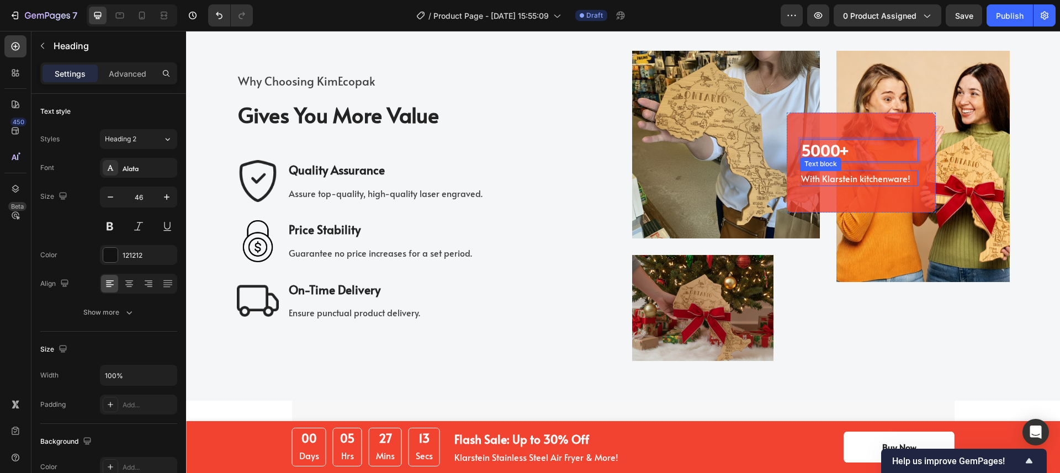
click at [883, 181] on p "With Klarstein kitchenware!" at bounding box center [859, 178] width 116 height 13
click at [821, 175] on p "With Klarstein kitchenware!" at bounding box center [859, 178] width 116 height 13
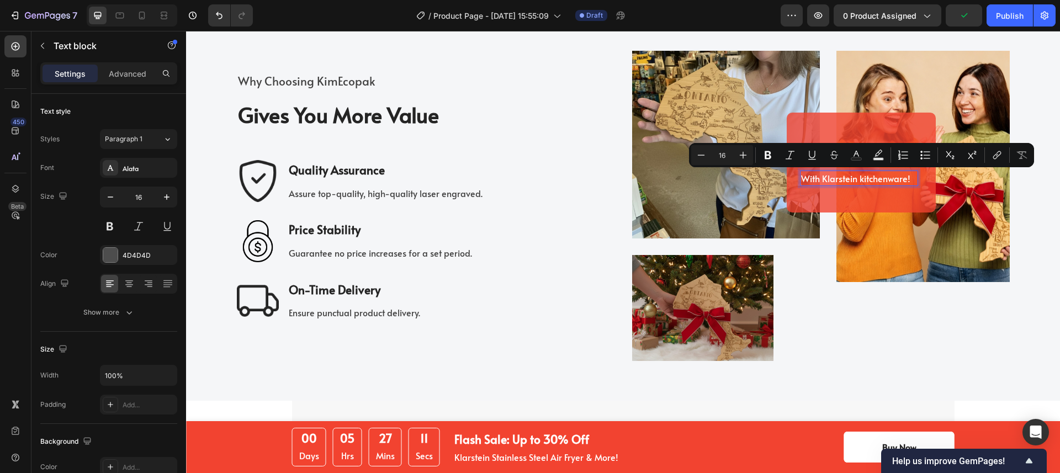
drag, startPoint x: 819, startPoint y: 177, endPoint x: 908, endPoint y: 182, distance: 89.0
click at [908, 182] on p "With Klarstein kitchenware!" at bounding box center [859, 178] width 116 height 13
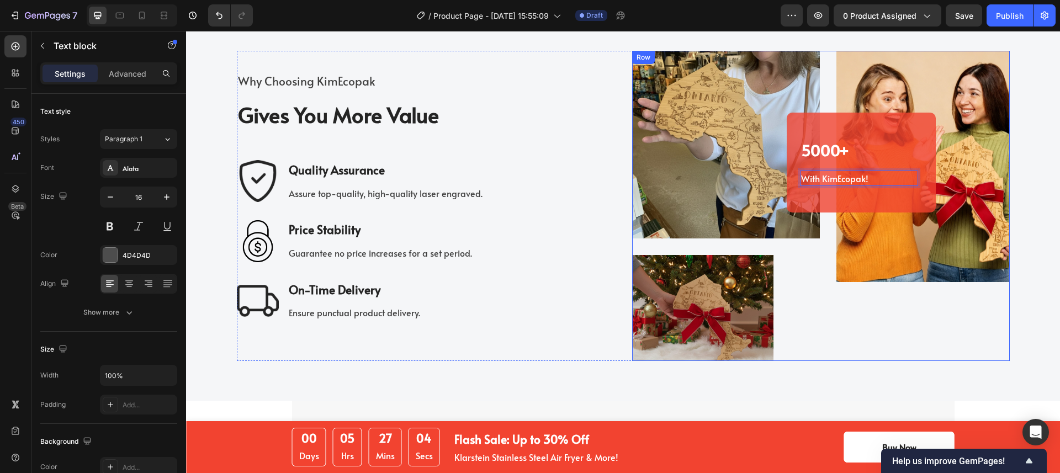
click at [986, 304] on div "408,234+ Heading With Klarstein kitchenware! Text block Row 5000+ Heading With …" at bounding box center [922, 206] width 173 height 310
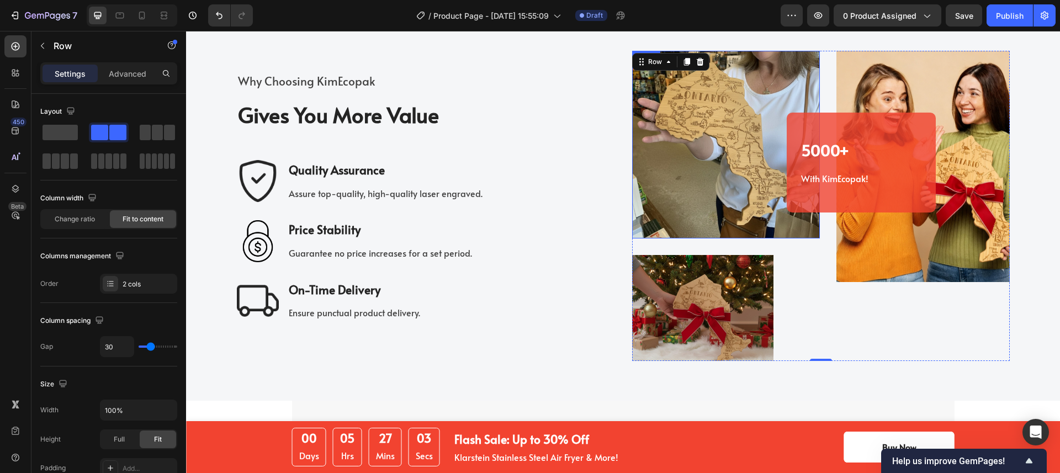
click at [766, 221] on img at bounding box center [726, 145] width 188 height 188
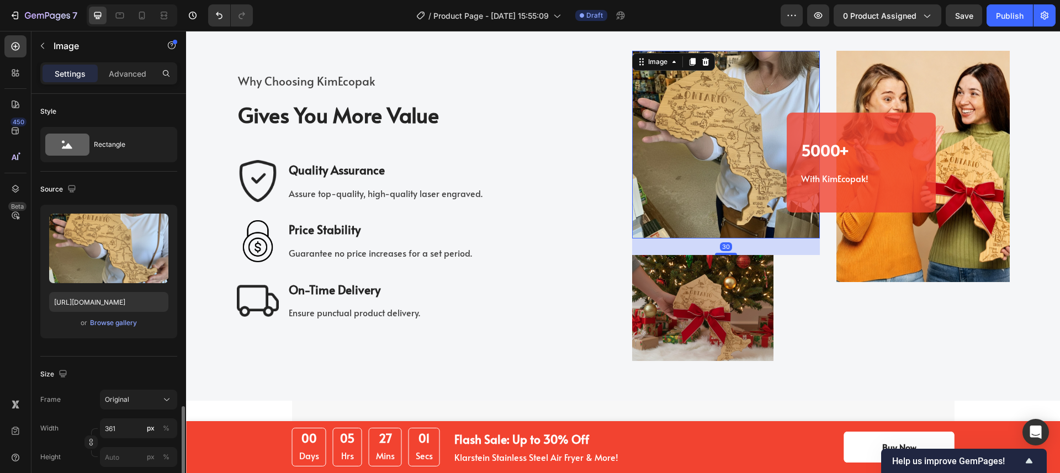
scroll to position [209, 0]
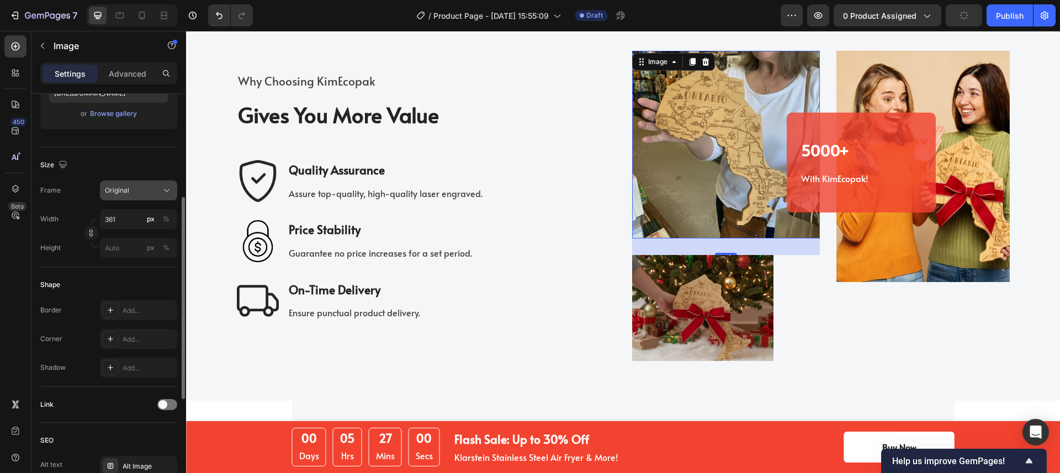
click at [137, 198] on button "Original" at bounding box center [138, 191] width 77 height 20
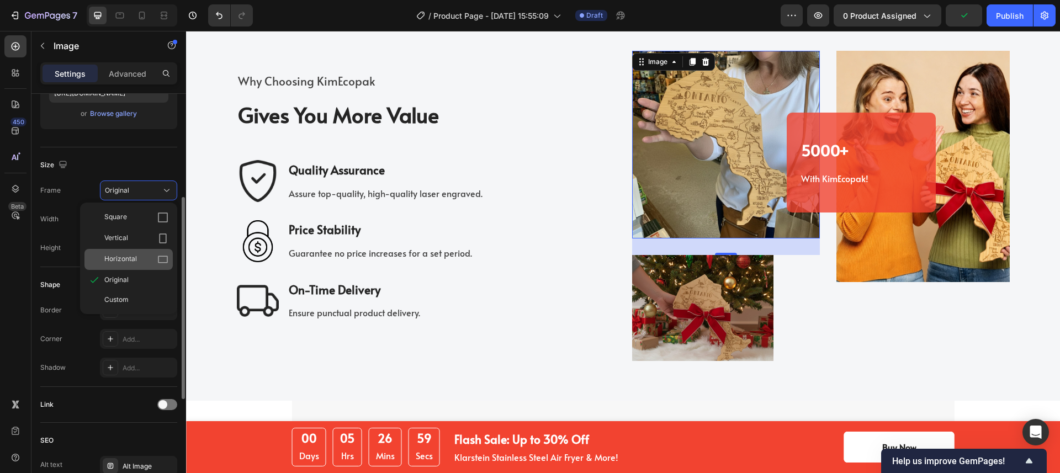
click at [136, 251] on div "Horizontal" at bounding box center [128, 259] width 88 height 21
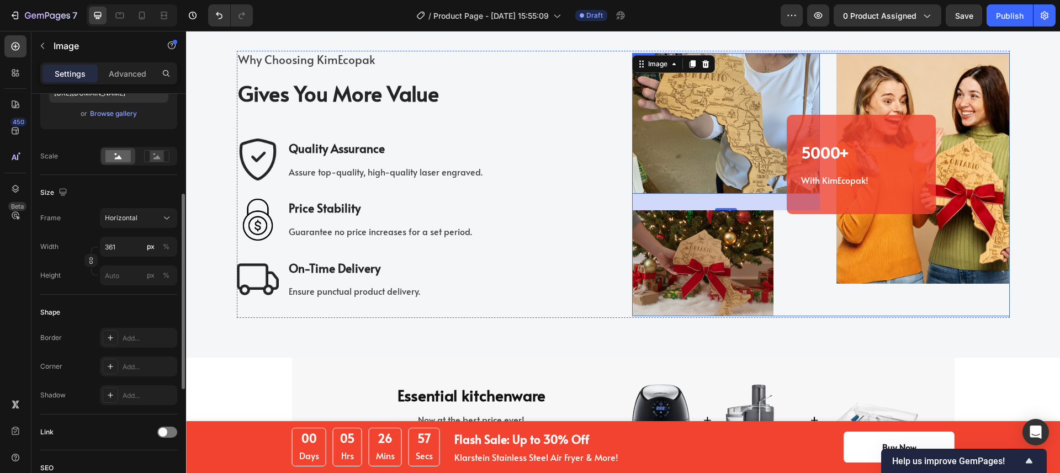
click at [938, 290] on div "408,234+ Heading With Klarstein kitchenware! Text block Row 5000+ Heading With …" at bounding box center [922, 184] width 173 height 263
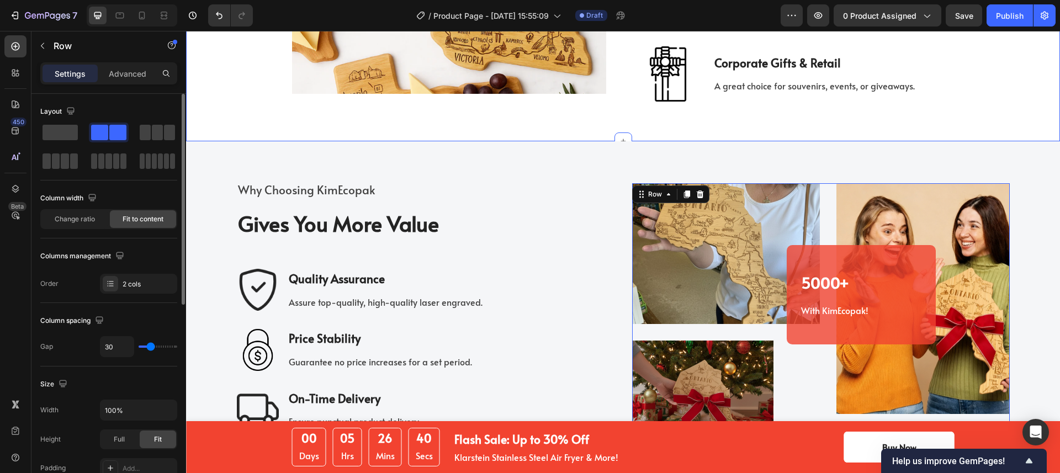
scroll to position [2144, 0]
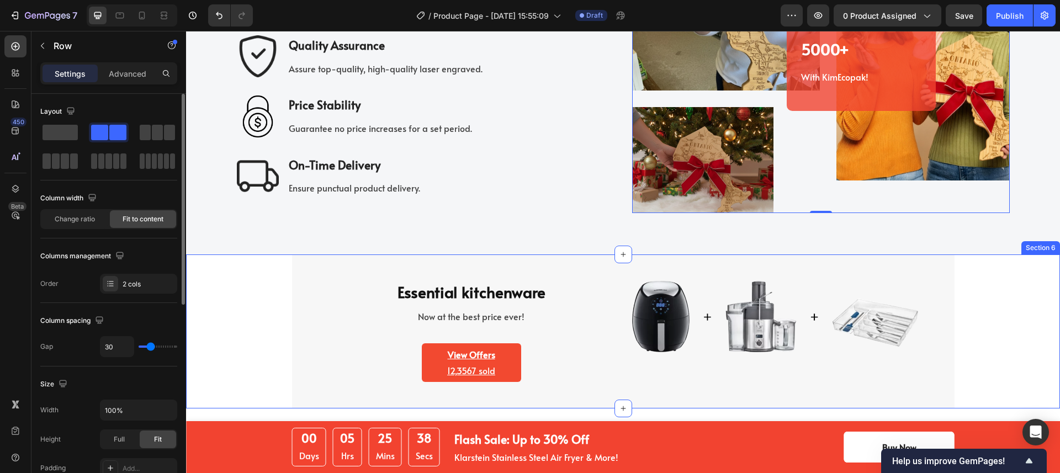
click at [251, 290] on div "Essential kitchenware Heading Now at the best price ever! Text block View Offer…" at bounding box center [622, 332] width 857 height 154
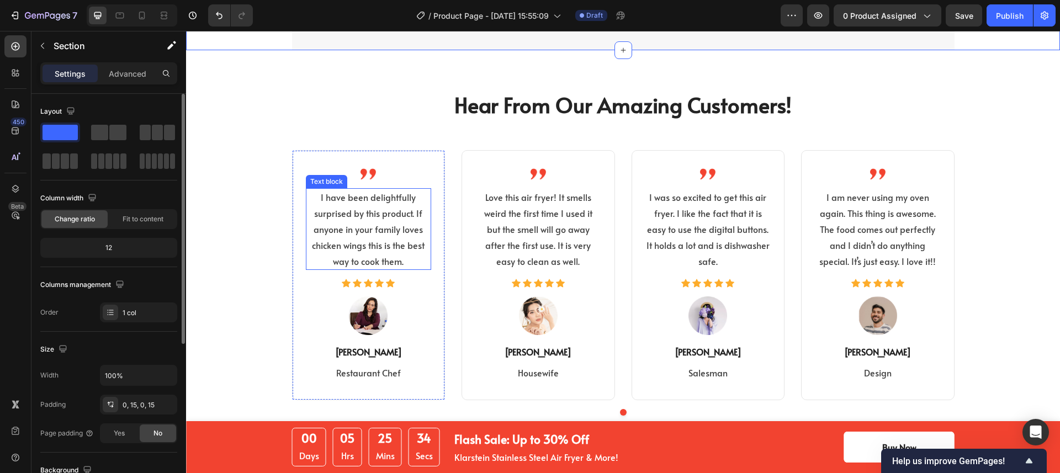
scroll to position [2483, 0]
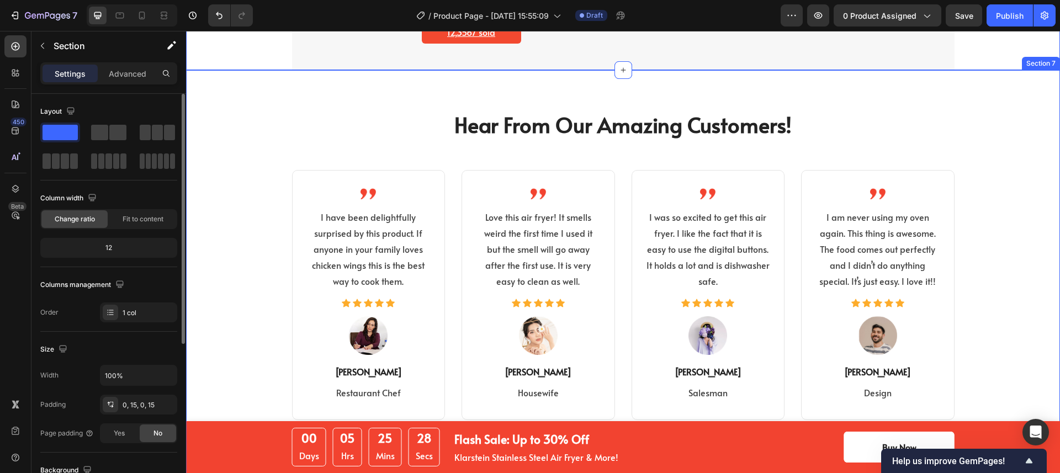
click at [255, 203] on div "Hear From Our Amazing Customers! Heading Image I have been delightfully surpris…" at bounding box center [622, 277] width 857 height 335
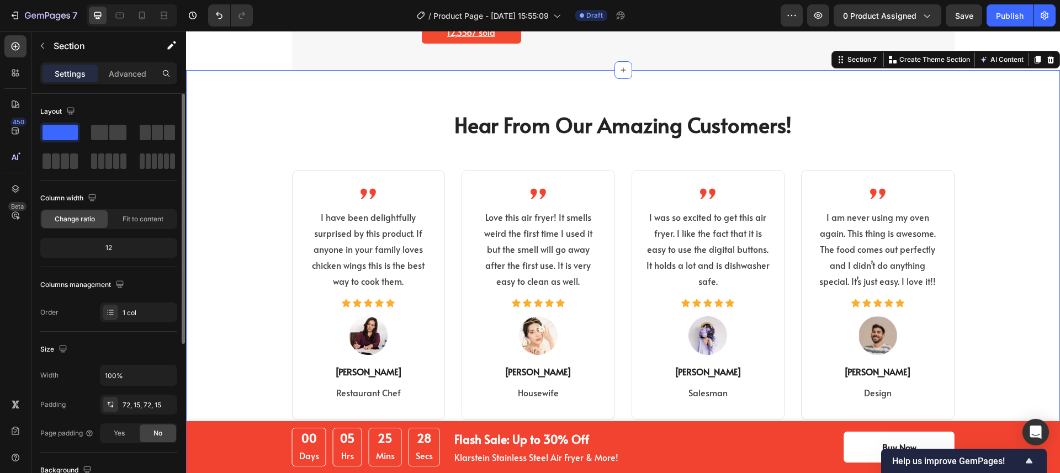
click at [396, 152] on div "Hear From Our Amazing Customers! Heading Image I have been delightfully surpris…" at bounding box center [622, 277] width 857 height 335
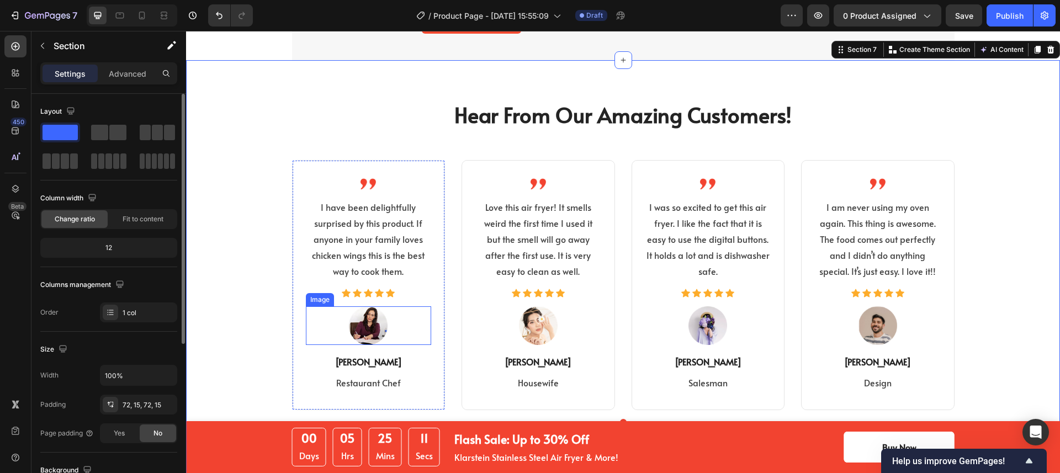
scroll to position [2706, 0]
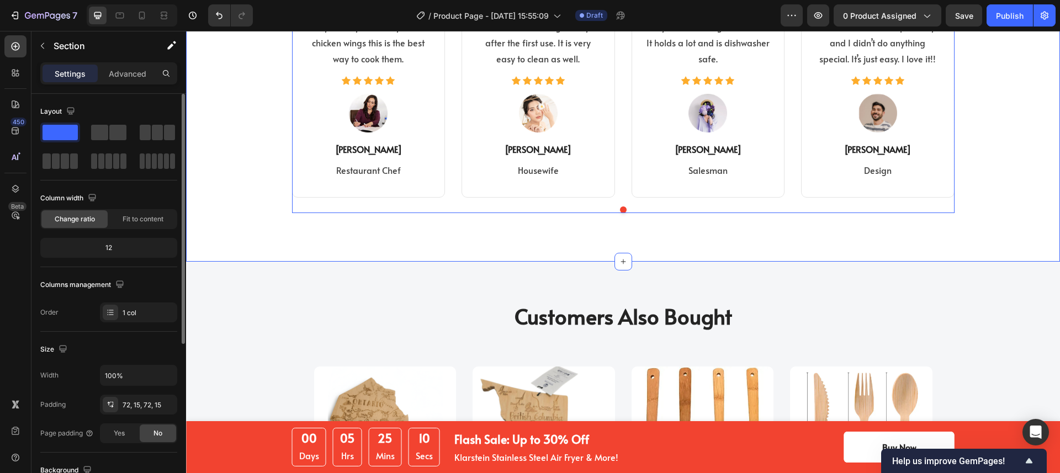
click at [338, 213] on div at bounding box center [623, 209] width 663 height 7
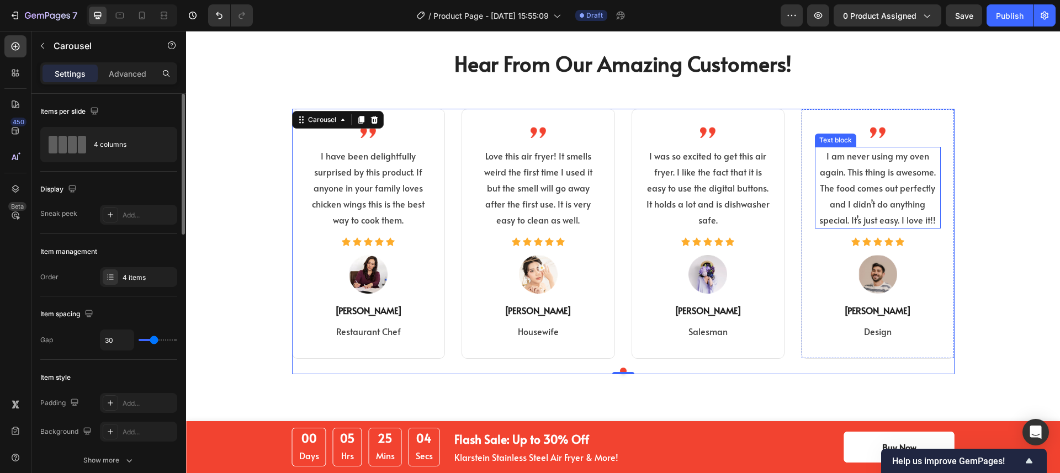
scroll to position [2528, 0]
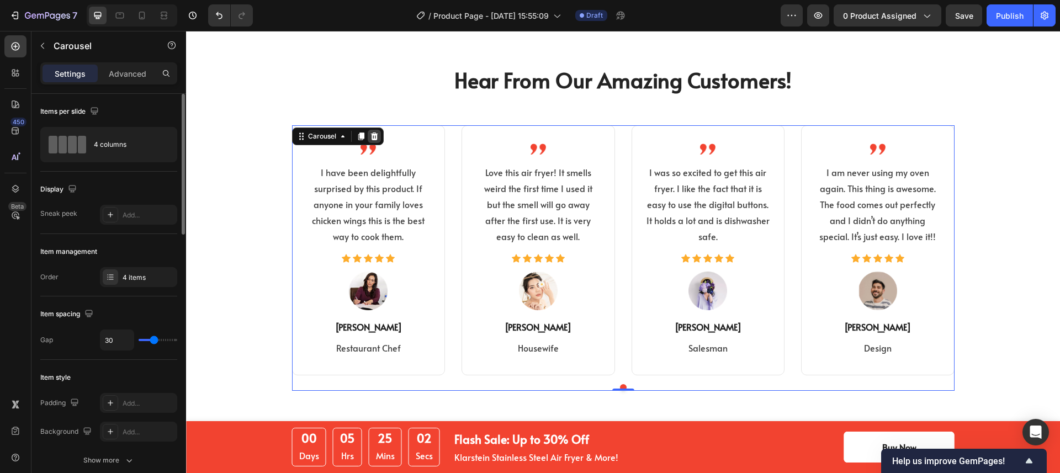
click at [370, 136] on icon at bounding box center [374, 136] width 9 height 9
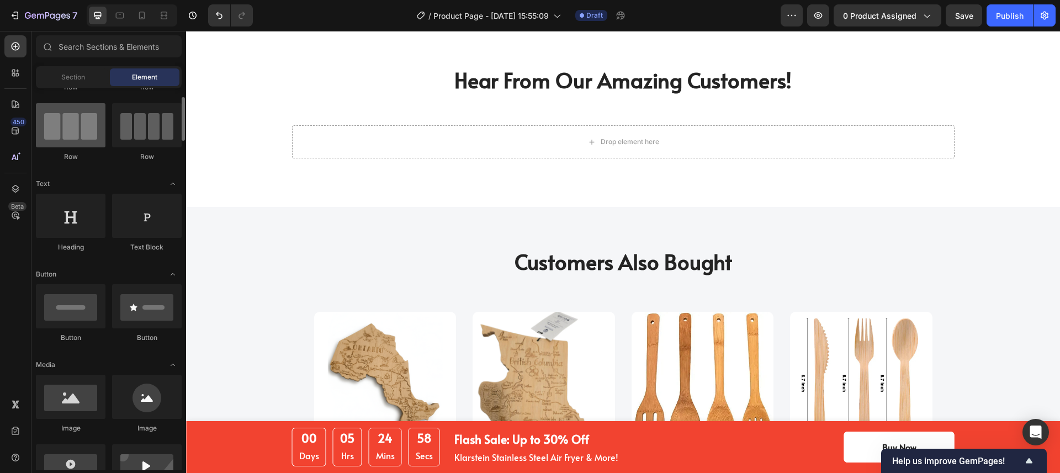
scroll to position [0, 0]
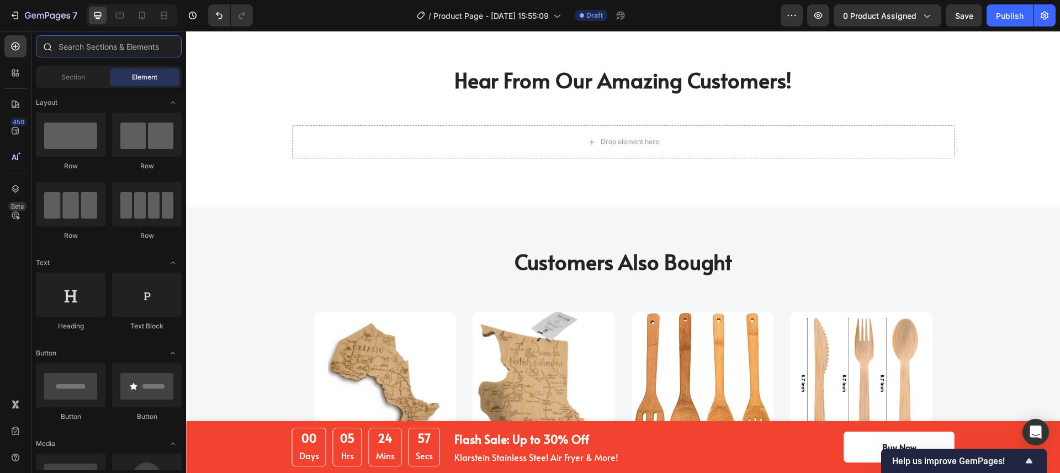
click at [97, 49] on input "text" at bounding box center [109, 46] width 146 height 22
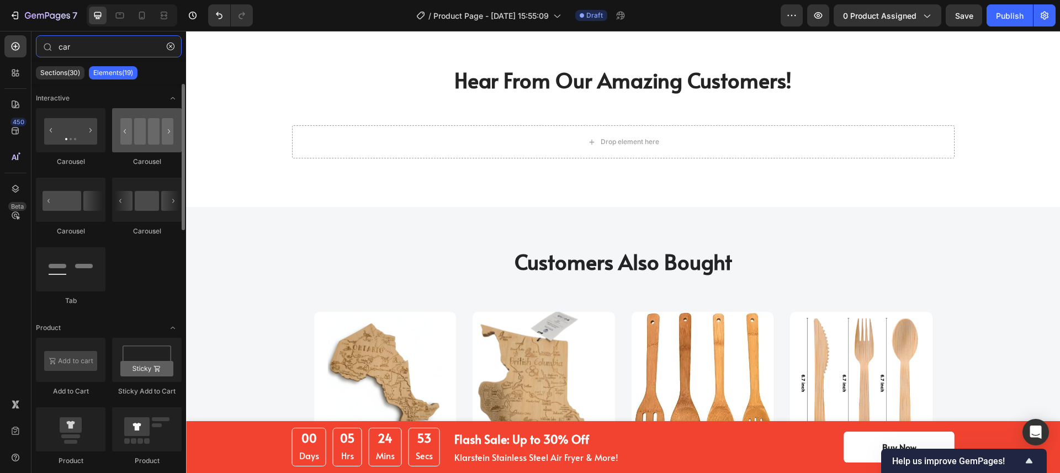
type input "car"
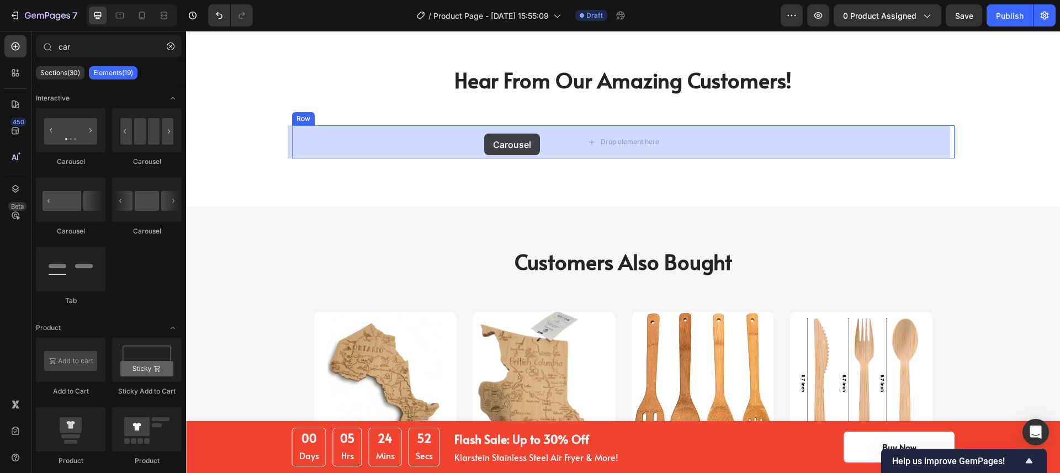
drag, startPoint x: 342, startPoint y: 155, endPoint x: 484, endPoint y: 134, distance: 144.0
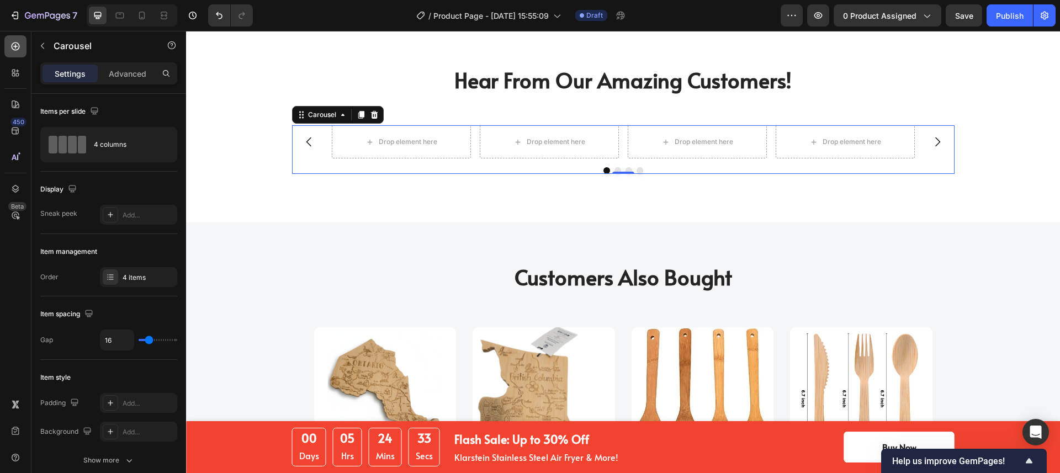
click at [20, 46] on icon at bounding box center [15, 46] width 11 height 11
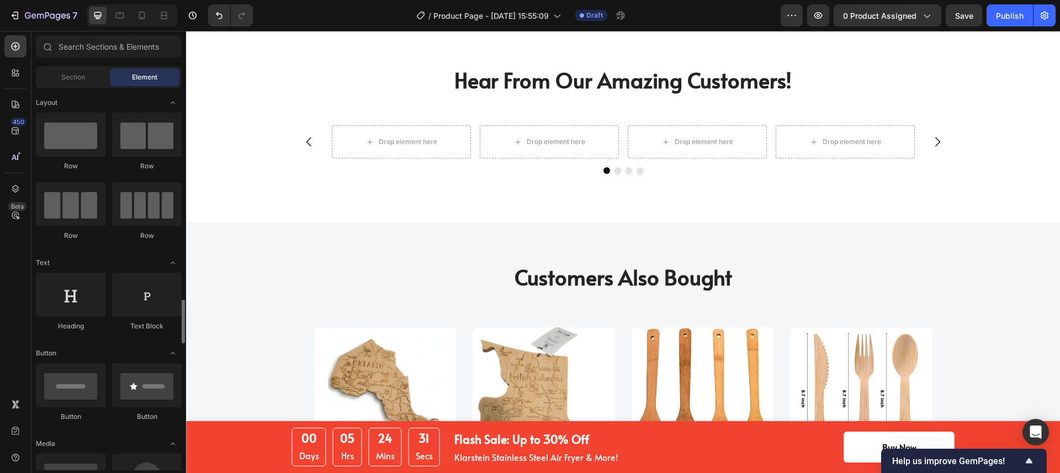
scroll to position [190, 0]
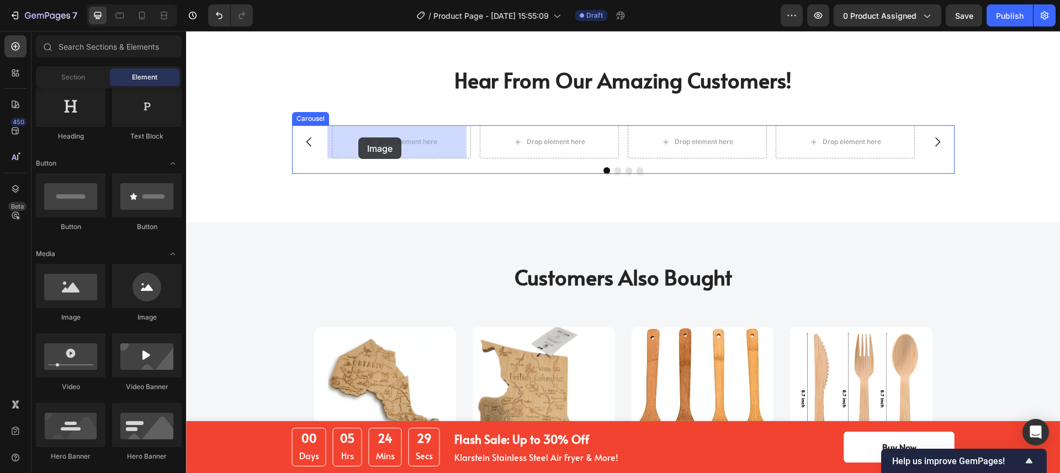
drag, startPoint x: 258, startPoint y: 309, endPoint x: 358, endPoint y: 137, distance: 198.9
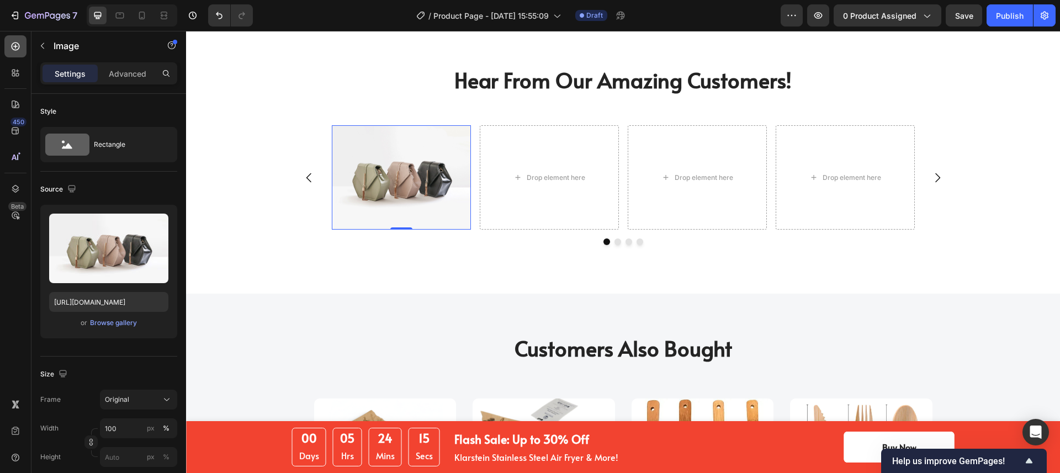
click at [18, 53] on div at bounding box center [15, 46] width 22 height 22
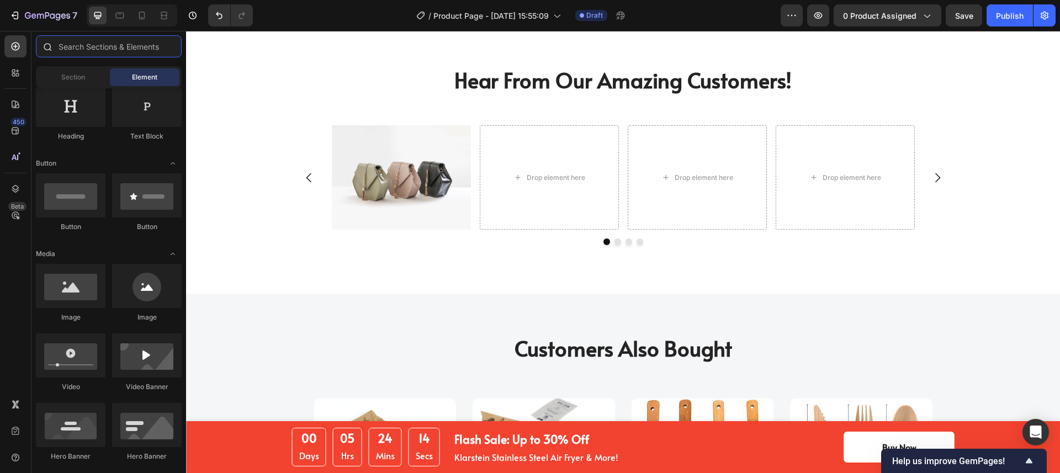
click at [84, 52] on input "text" at bounding box center [109, 46] width 146 height 22
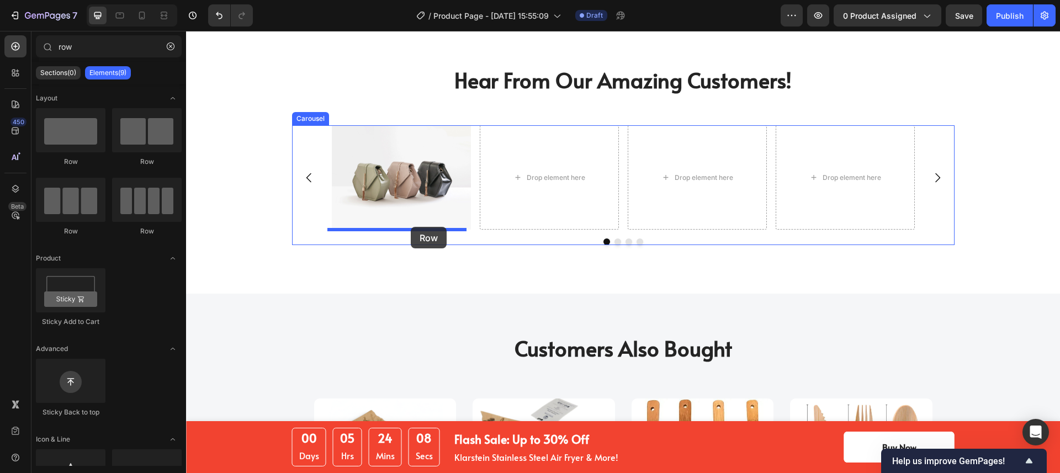
drag, startPoint x: 267, startPoint y: 167, endPoint x: 411, endPoint y: 227, distance: 156.0
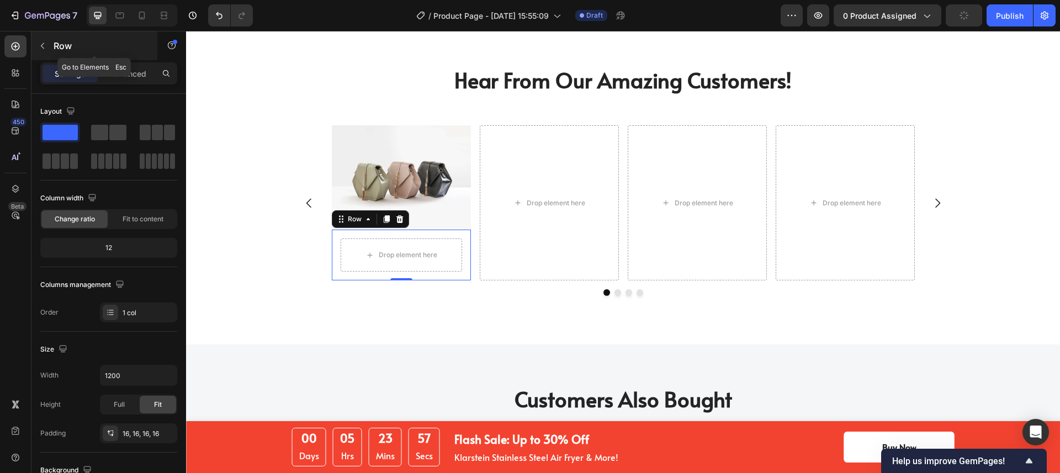
click at [45, 49] on icon "button" at bounding box center [42, 45] width 9 height 9
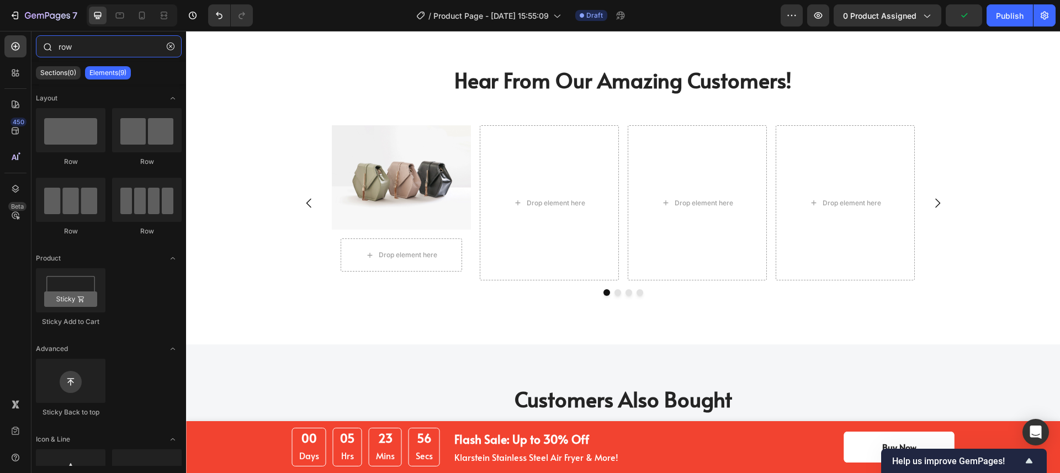
click at [86, 50] on input "row" at bounding box center [109, 46] width 146 height 22
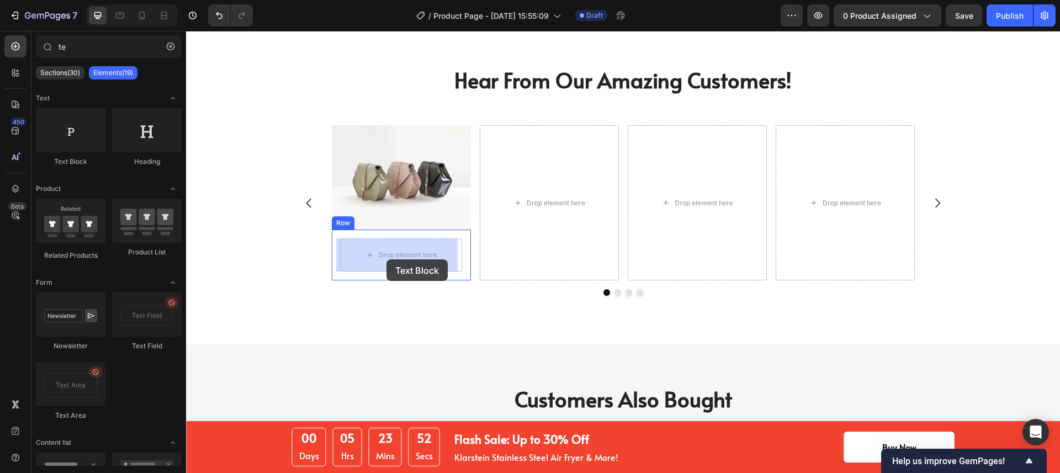
drag, startPoint x: 273, startPoint y: 166, endPoint x: 386, endPoint y: 259, distance: 147.5
click at [332, 235] on div "Drop element here Row" at bounding box center [401, 255] width 139 height 51
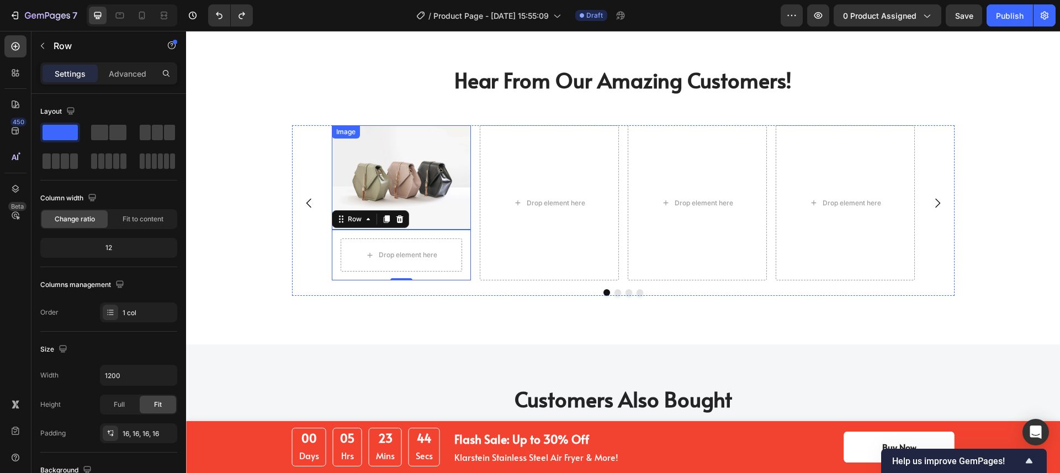
click at [340, 185] on img at bounding box center [401, 177] width 139 height 104
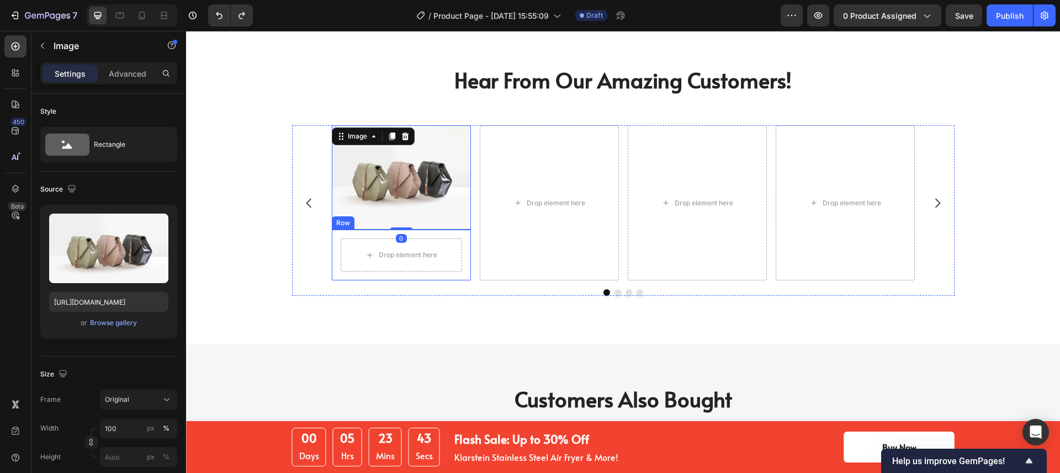
click at [333, 236] on div "Drop element here Row" at bounding box center [401, 255] width 139 height 51
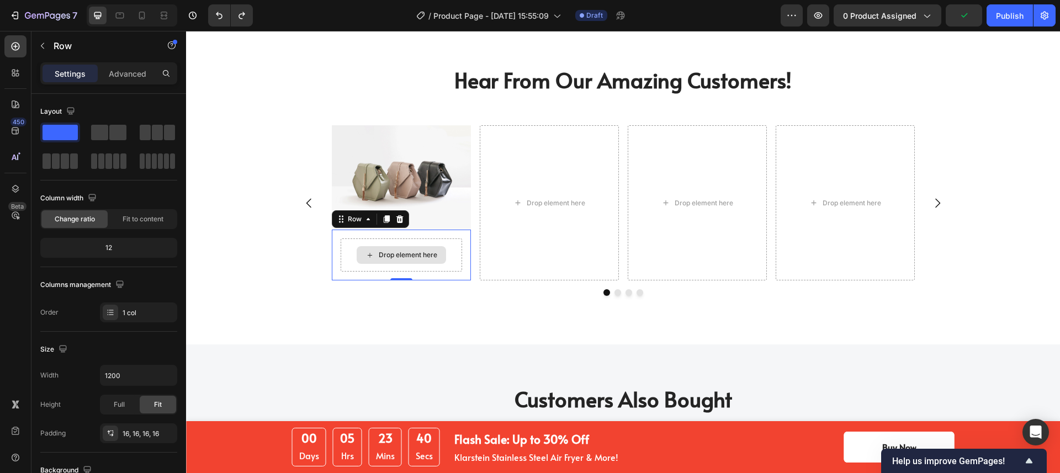
click at [357, 251] on div "Drop element here" at bounding box center [401, 255] width 89 height 18
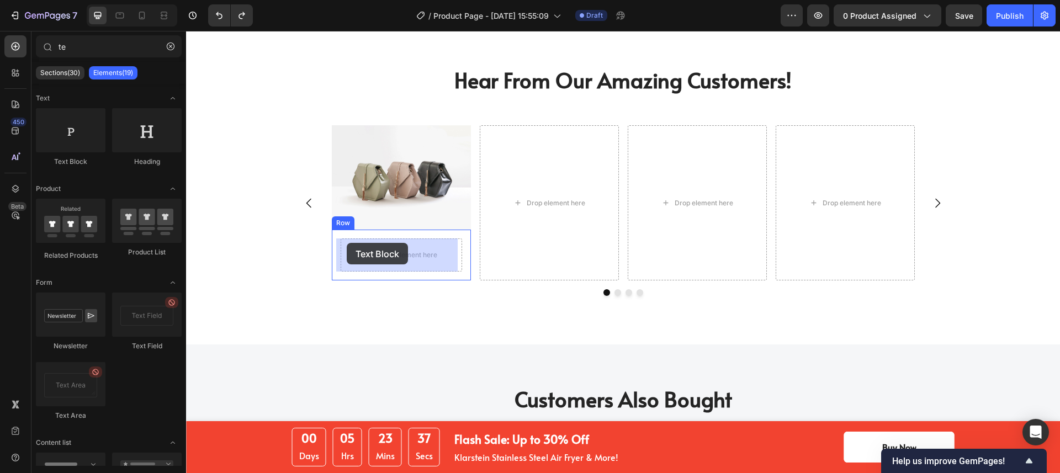
drag, startPoint x: 289, startPoint y: 168, endPoint x: 347, endPoint y: 243, distance: 94.5
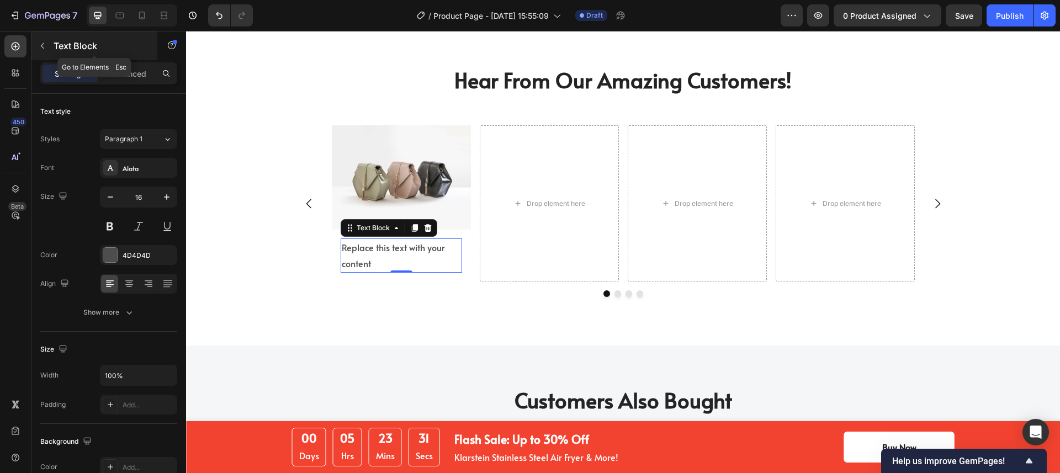
click at [43, 47] on icon "button" at bounding box center [42, 45] width 9 height 9
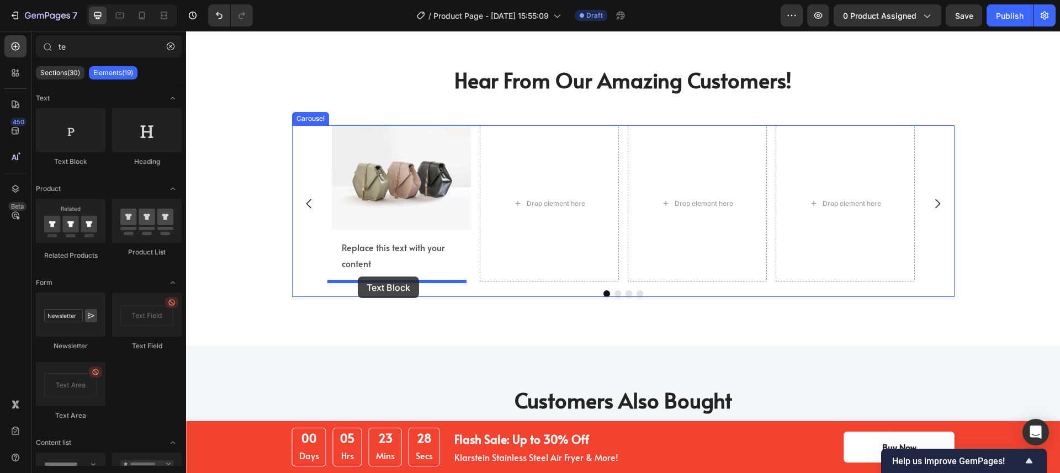
drag, startPoint x: 268, startPoint y: 176, endPoint x: 358, endPoint y: 277, distance: 134.5
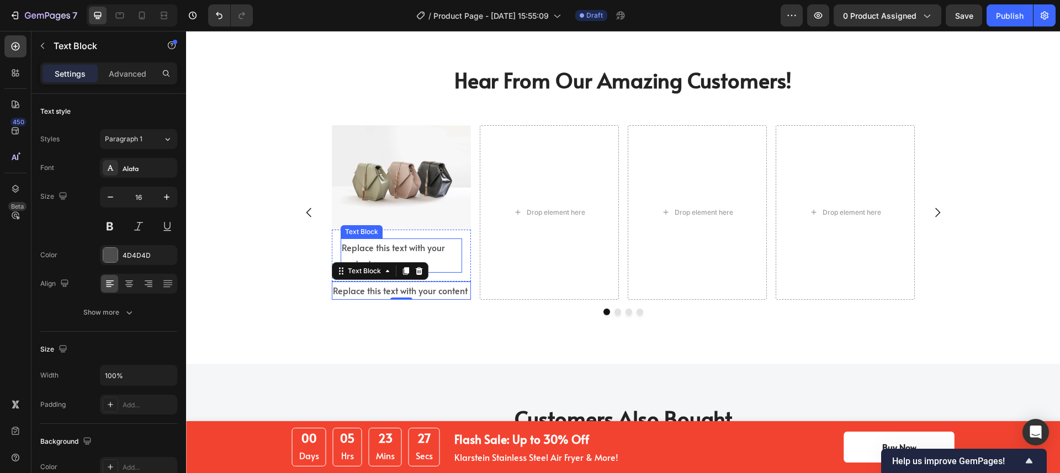
click at [453, 250] on div "Replace this text with your content" at bounding box center [401, 256] width 121 height 34
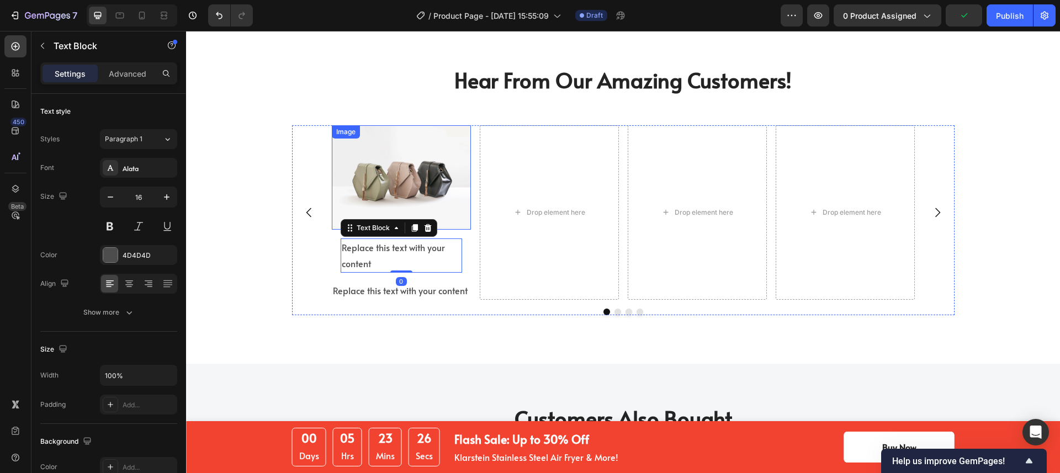
click at [456, 213] on img at bounding box center [401, 177] width 139 height 104
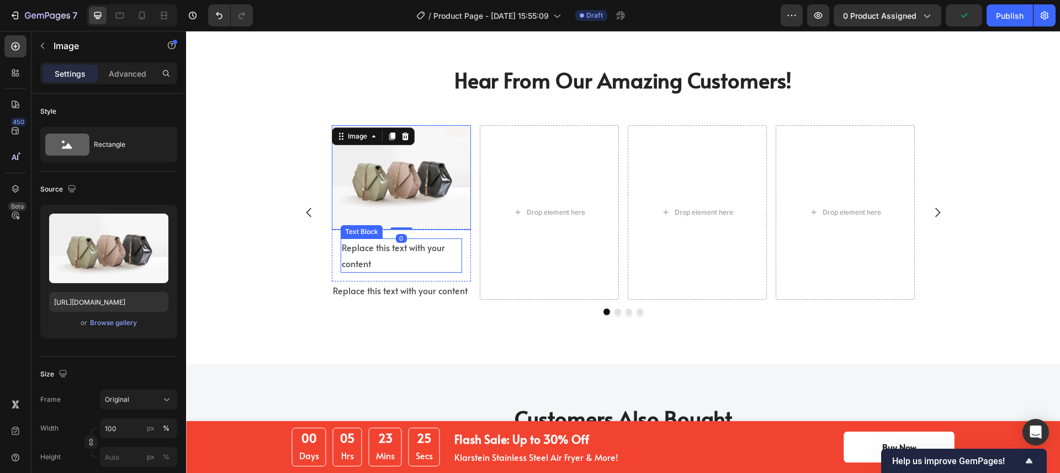
click at [437, 243] on div "Replace this text with your content" at bounding box center [401, 256] width 121 height 34
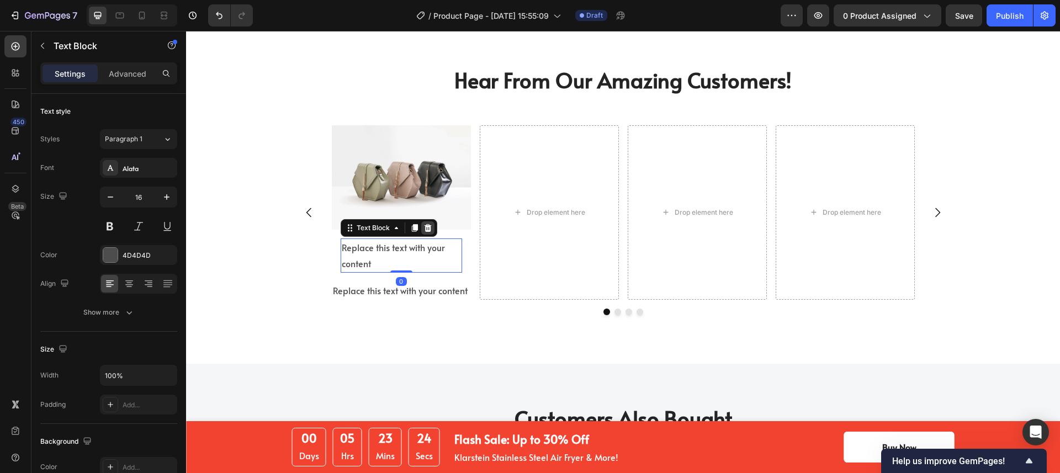
click at [424, 229] on icon at bounding box center [427, 228] width 7 height 8
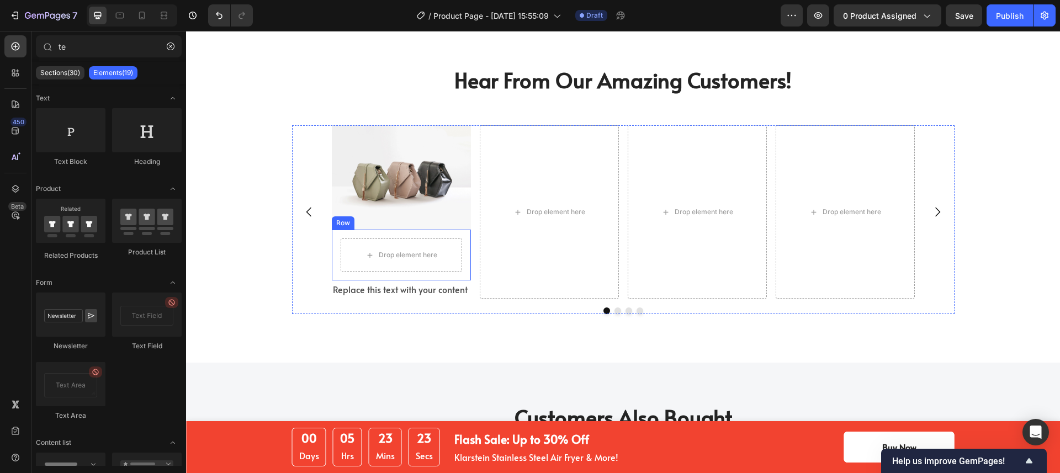
click at [340, 231] on div "Drop element here Row" at bounding box center [401, 255] width 139 height 51
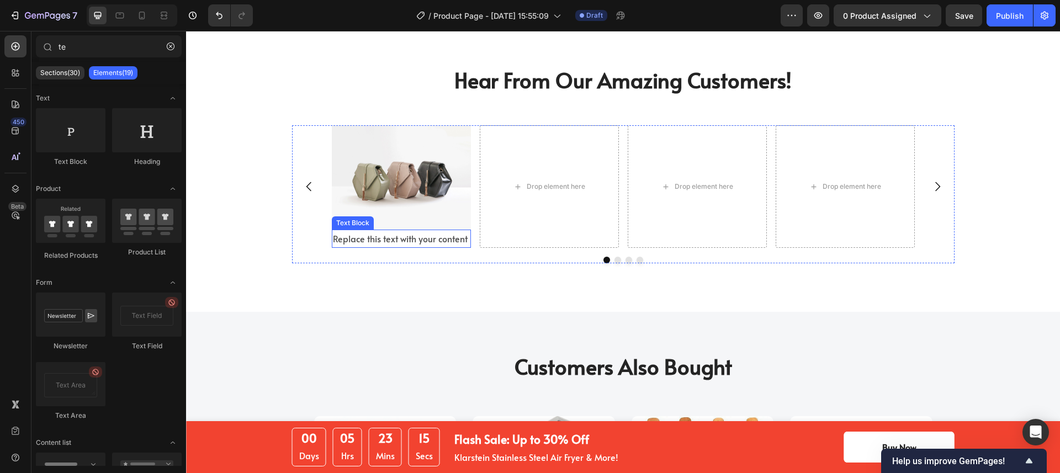
click at [371, 241] on div "Replace this text with your content" at bounding box center [401, 239] width 139 height 18
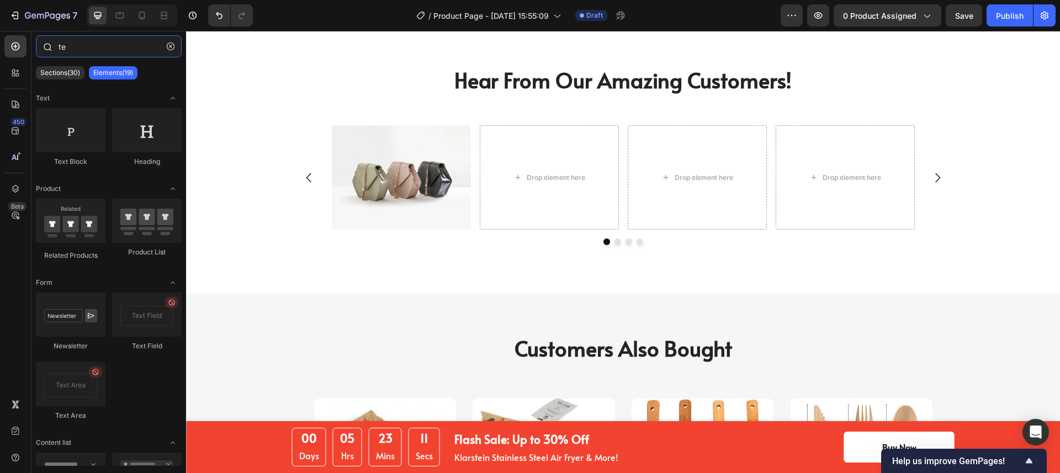
click at [92, 45] on input "te" at bounding box center [109, 46] width 146 height 22
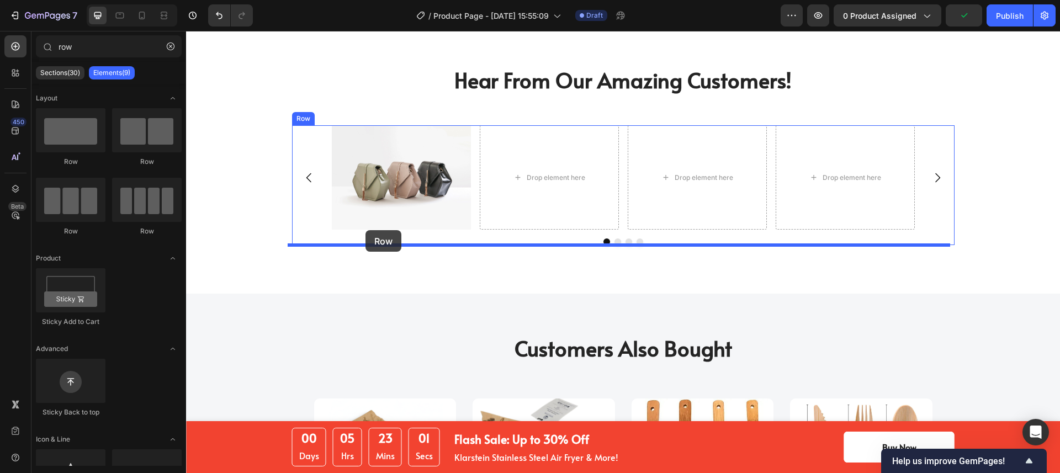
drag, startPoint x: 272, startPoint y: 162, endPoint x: 366, endPoint y: 230, distance: 115.4
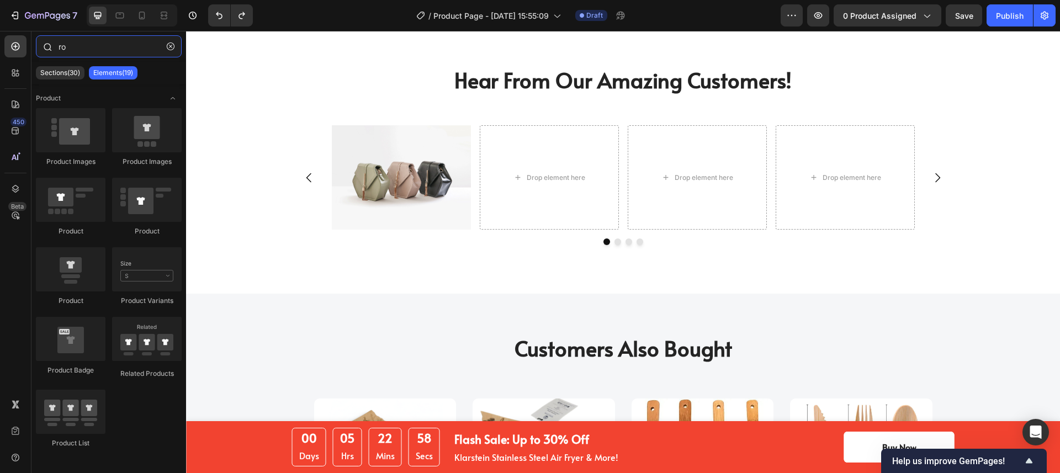
click at [76, 46] on input "ro" at bounding box center [109, 46] width 146 height 22
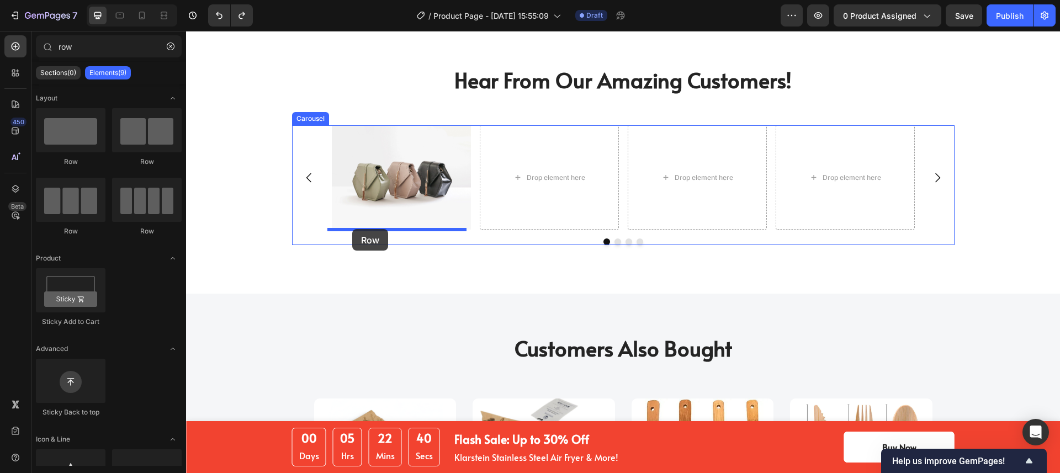
drag, startPoint x: 253, startPoint y: 167, endPoint x: 352, endPoint y: 229, distance: 116.9
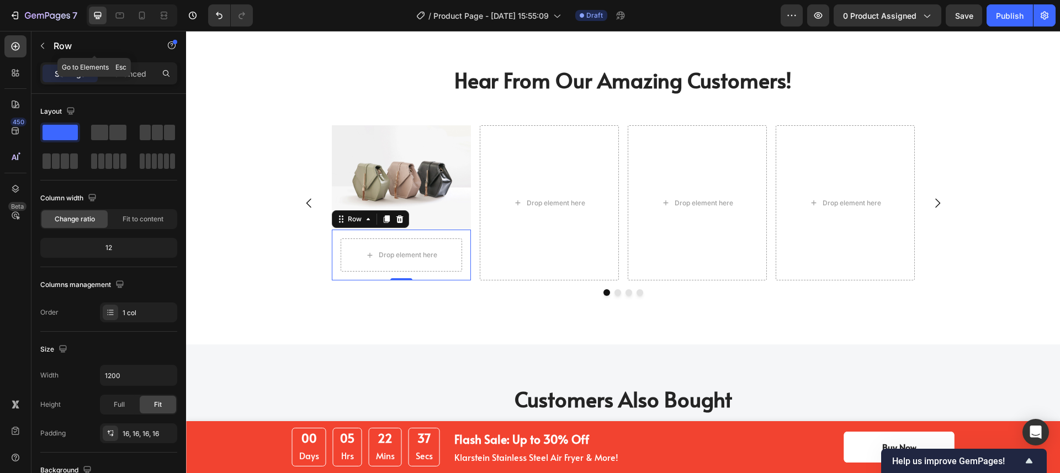
click at [44, 43] on icon "button" at bounding box center [42, 45] width 9 height 9
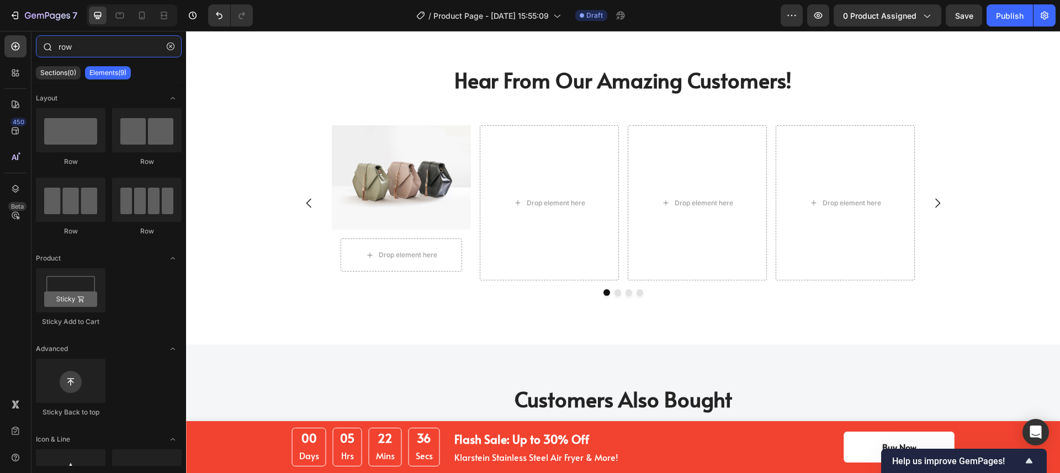
click at [93, 47] on input "row" at bounding box center [109, 46] width 146 height 22
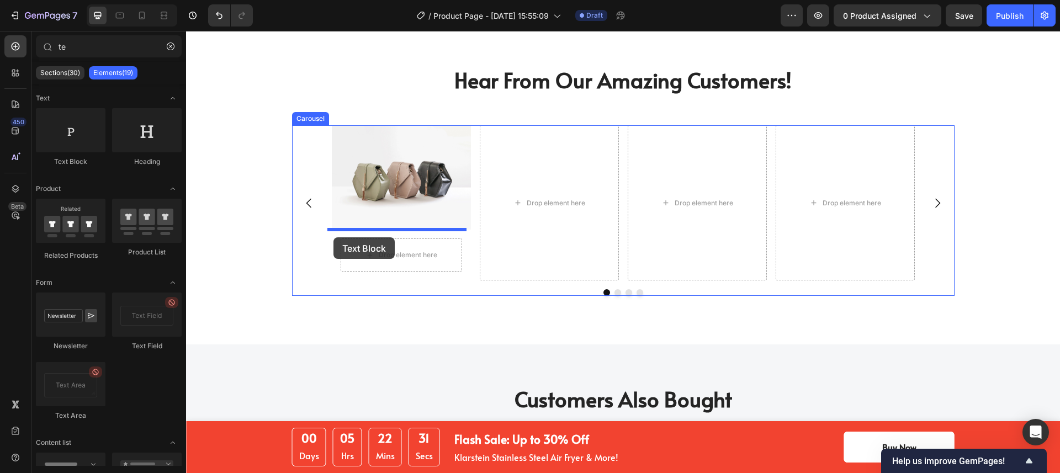
drag, startPoint x: 276, startPoint y: 159, endPoint x: 333, endPoint y: 237, distance: 97.5
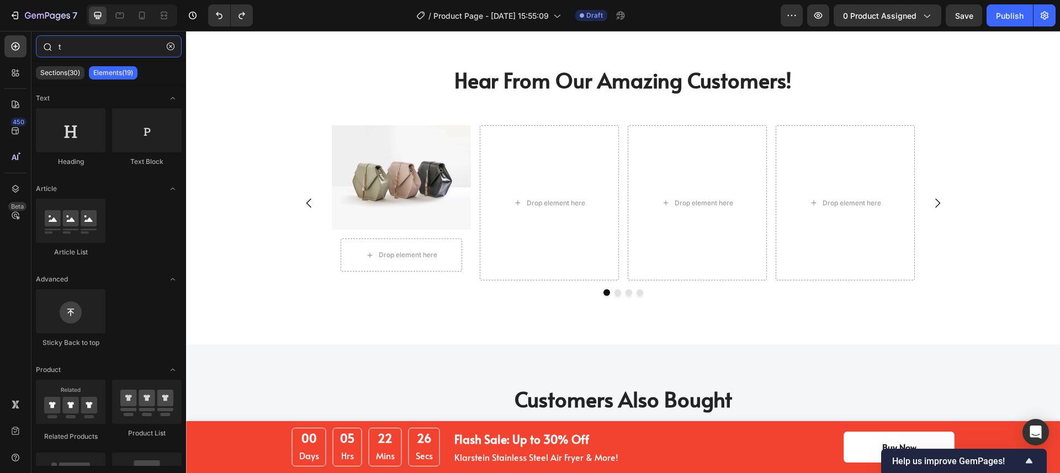
click at [73, 43] on input "t" at bounding box center [109, 46] width 146 height 22
type input "te"
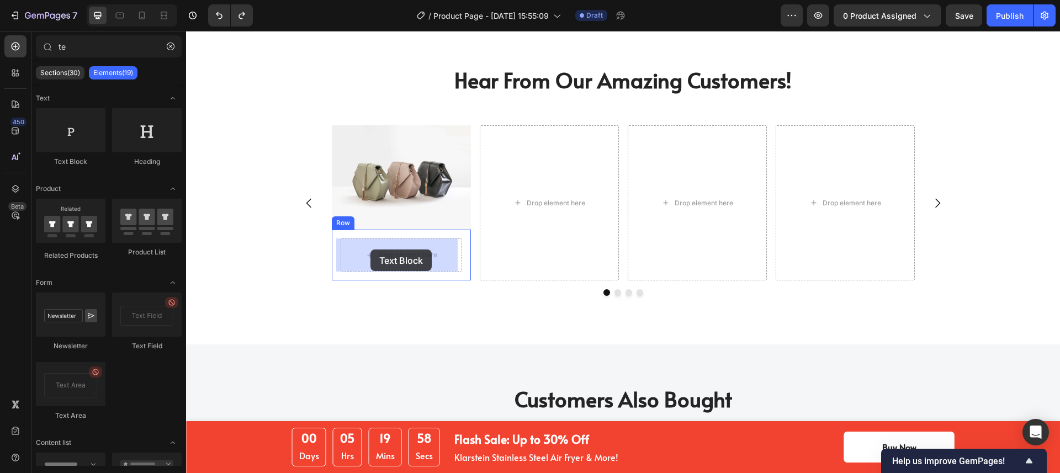
drag, startPoint x: 264, startPoint y: 167, endPoint x: 370, endPoint y: 250, distance: 134.2
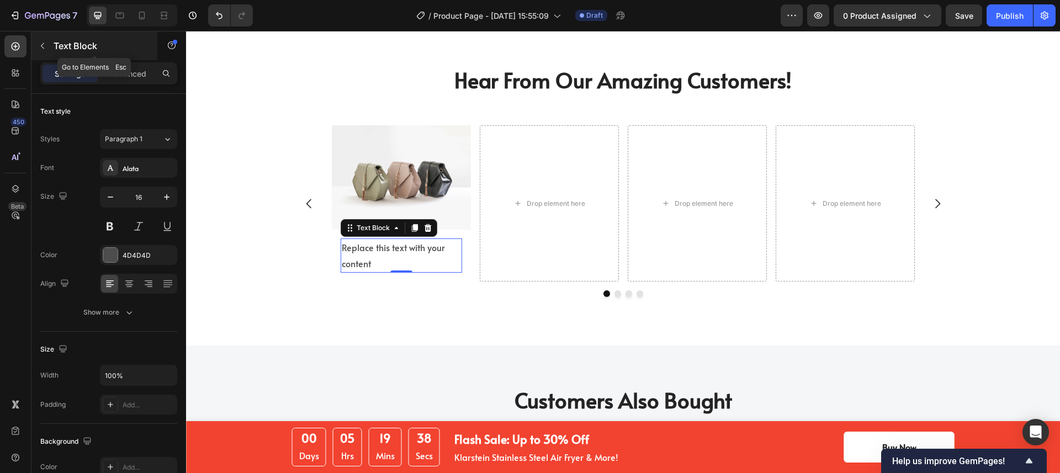
click at [45, 45] on icon "button" at bounding box center [42, 45] width 9 height 9
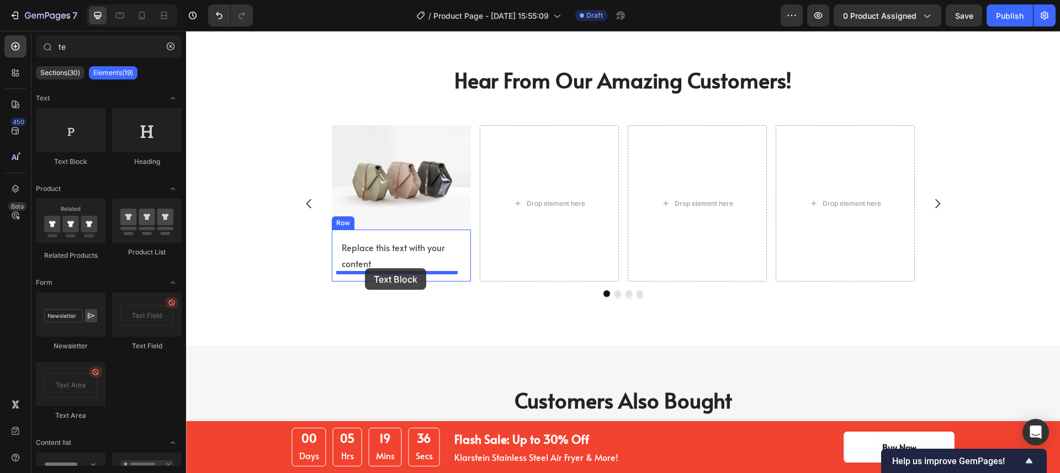
drag, startPoint x: 277, startPoint y: 174, endPoint x: 365, endPoint y: 268, distance: 128.5
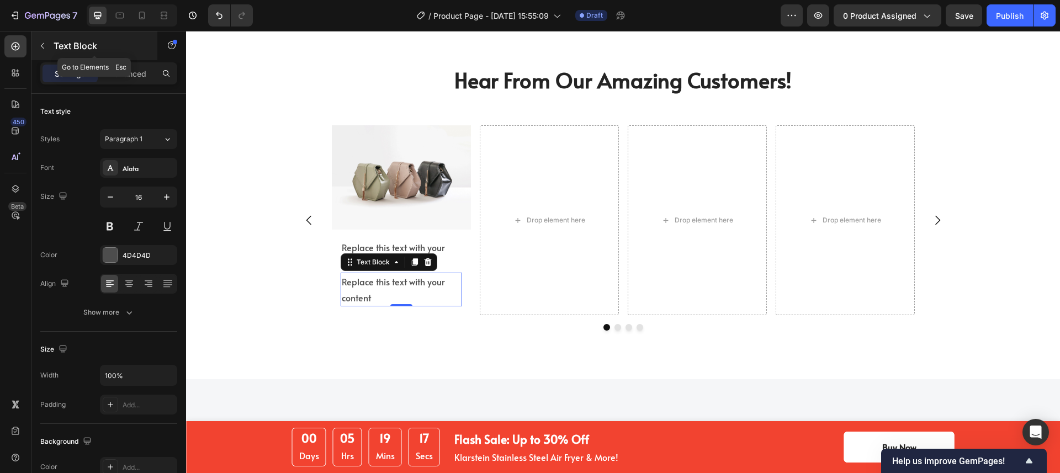
click at [46, 44] on icon "button" at bounding box center [42, 45] width 9 height 9
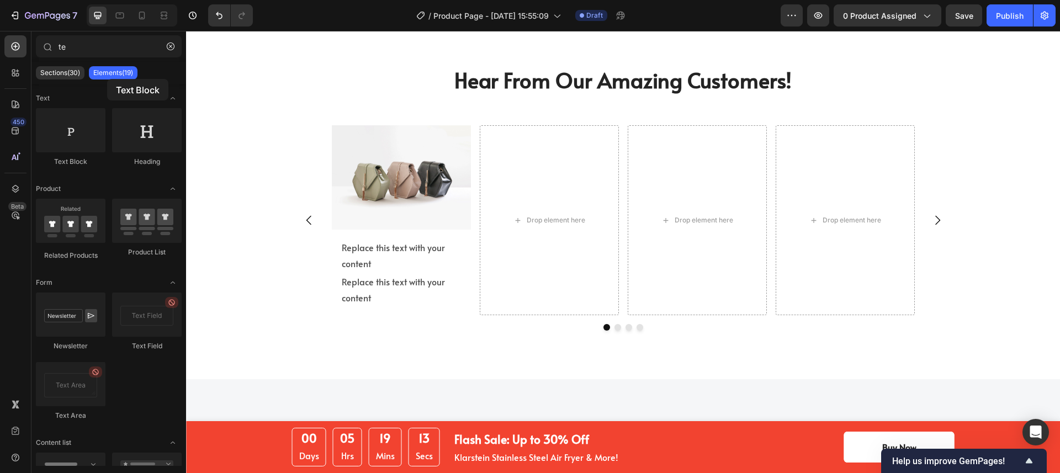
drag, startPoint x: 73, startPoint y: 139, endPoint x: 107, endPoint y: 79, distance: 68.5
click at [107, 79] on div "te Sections(30) Elements(19) Text Text Block Heading Product Related Products P…" at bounding box center [108, 250] width 155 height 431
click at [77, 47] on input "te" at bounding box center [109, 46] width 146 height 22
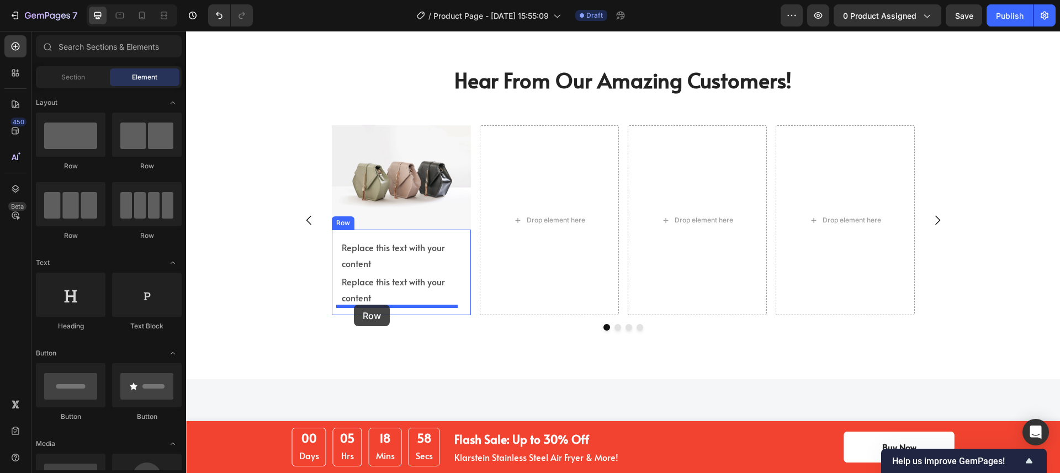
drag, startPoint x: 314, startPoint y: 166, endPoint x: 354, endPoint y: 305, distance: 144.3
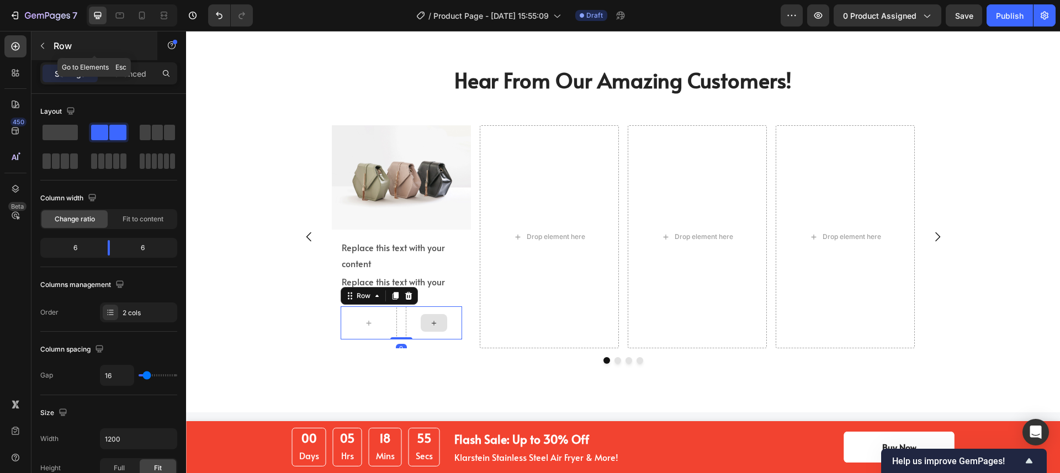
click at [40, 49] on icon "button" at bounding box center [42, 45] width 9 height 9
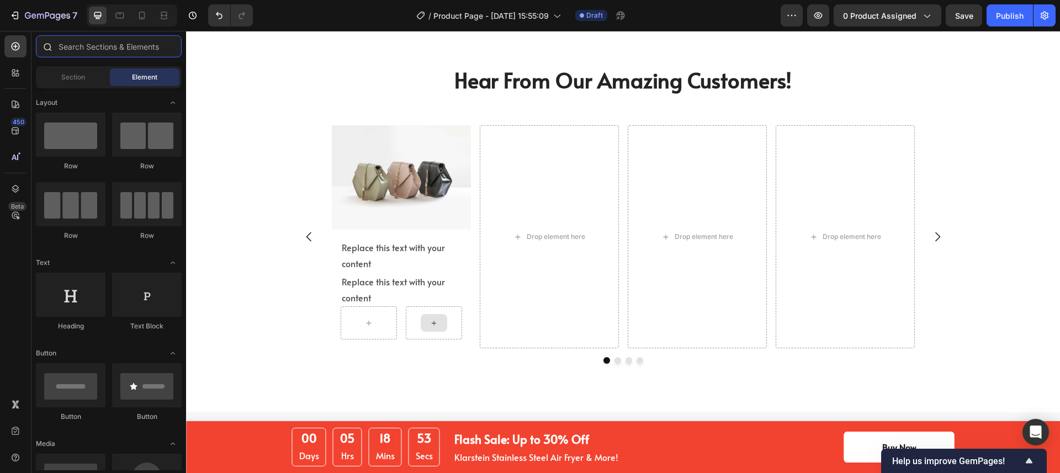
click at [96, 53] on input "text" at bounding box center [109, 46] width 146 height 22
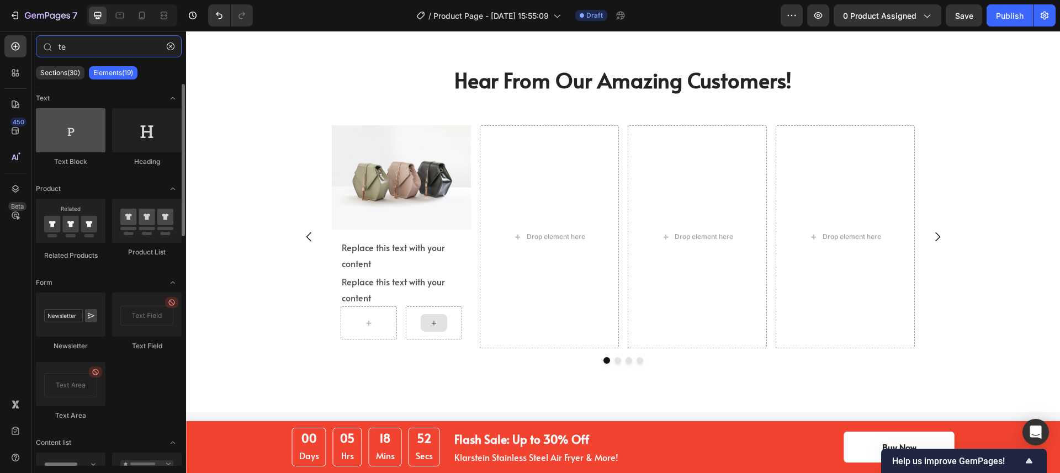
type input "te"
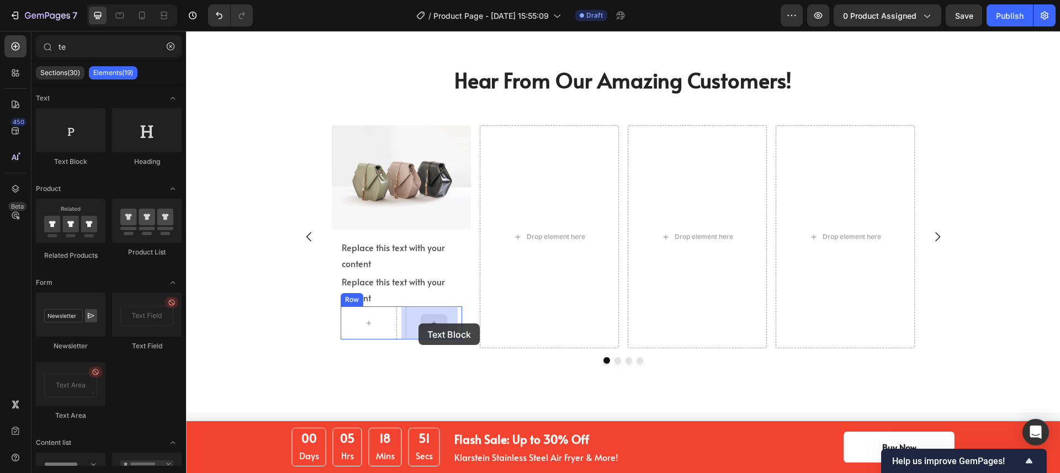
drag, startPoint x: 260, startPoint y: 167, endPoint x: 419, endPoint y: 324, distance: 222.5
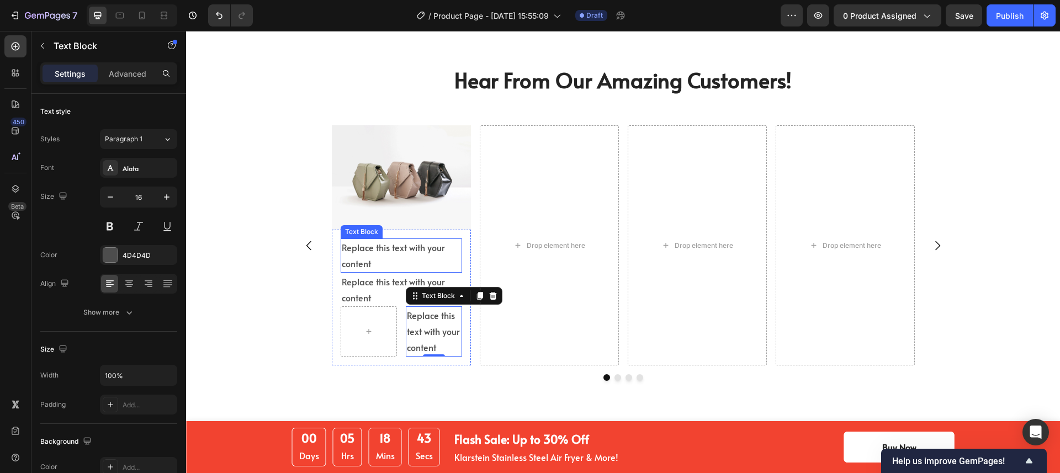
click at [388, 259] on div "Replace this text with your content" at bounding box center [401, 256] width 121 height 34
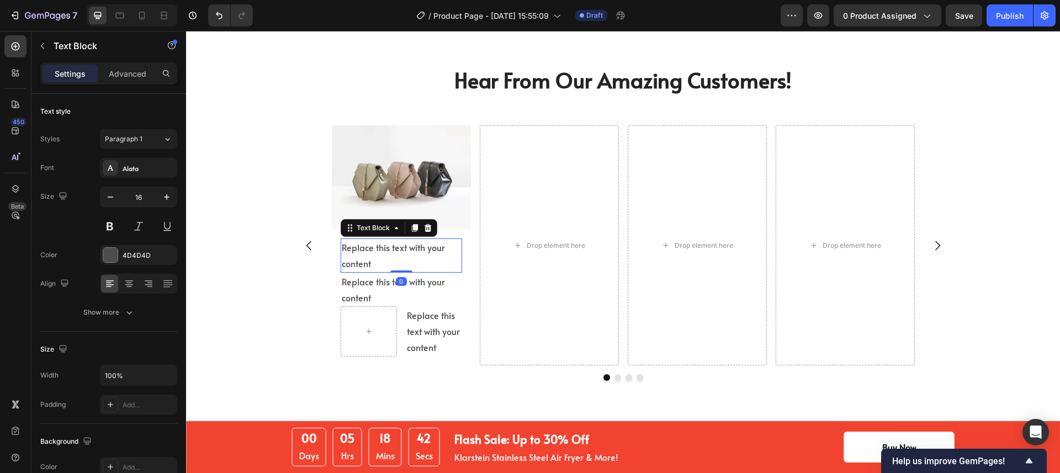
click at [388, 259] on p "Replace this text with your content" at bounding box center [401, 256] width 119 height 32
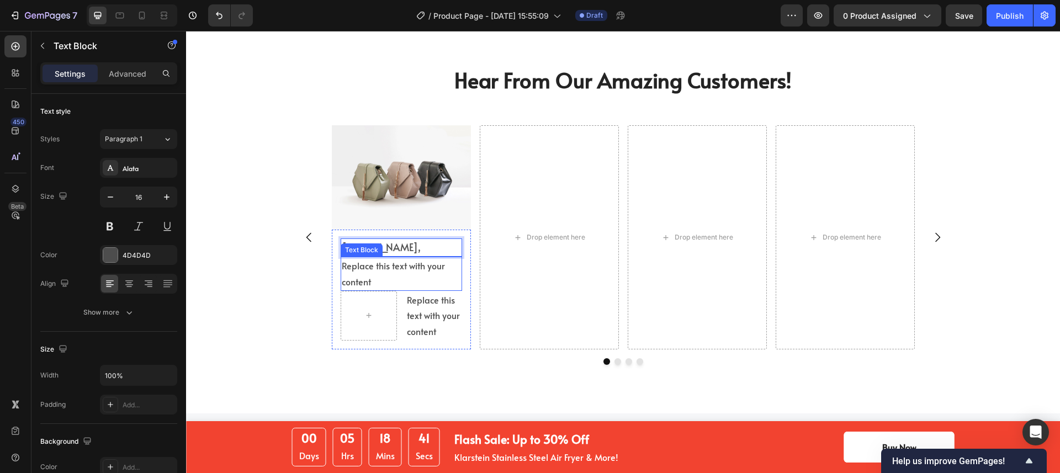
click at [413, 276] on div "Replace this text with your content" at bounding box center [401, 274] width 121 height 34
click at [435, 249] on p "Eric L.," at bounding box center [401, 248] width 119 height 16
click at [398, 247] on p "Eric L.," at bounding box center [401, 248] width 119 height 16
click at [398, 266] on p "Replace this text with your content" at bounding box center [401, 274] width 119 height 32
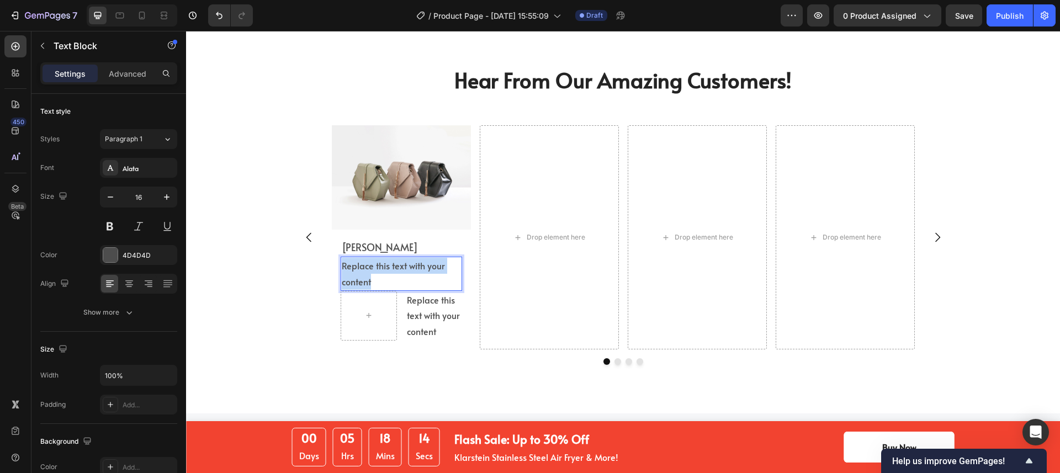
click at [371, 273] on p "Replace this text with your content" at bounding box center [401, 274] width 119 height 32
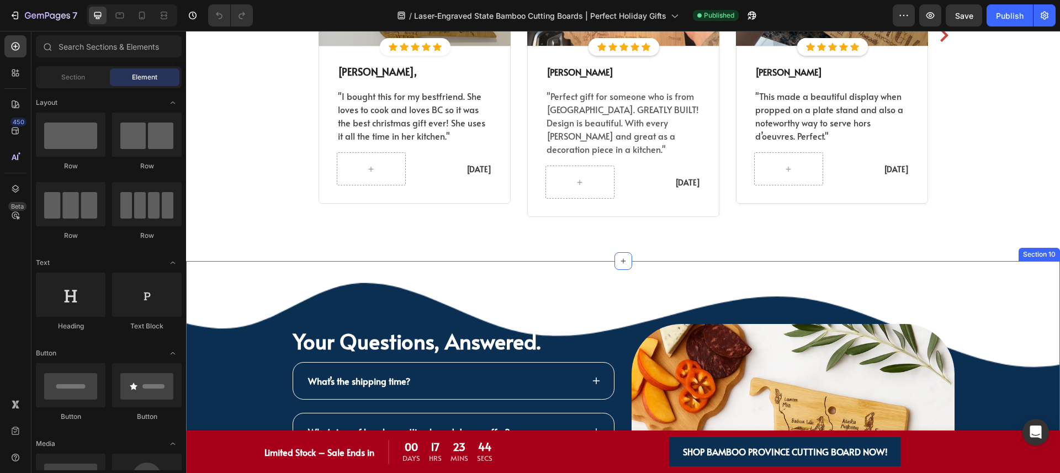
scroll to position [2137, 0]
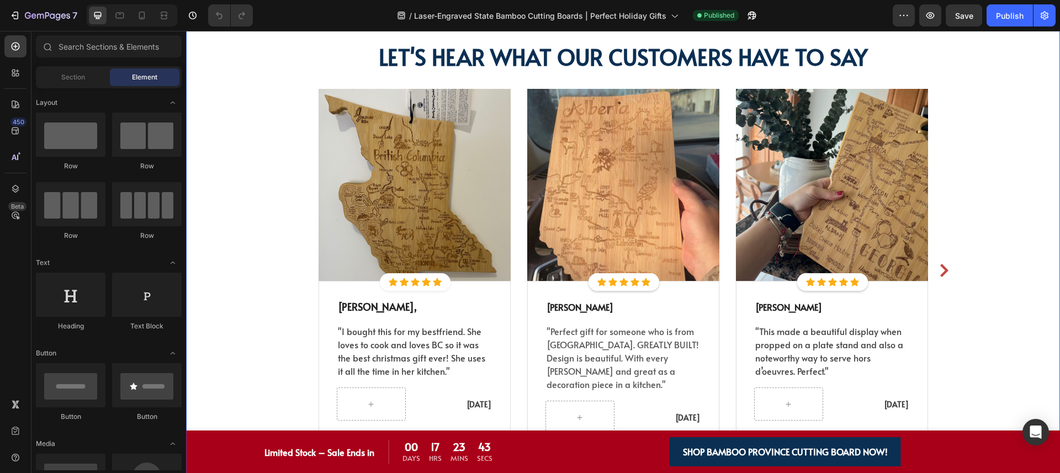
click at [230, 250] on div "let's here what our customer have to say Heading let's heAR what our customerS …" at bounding box center [622, 246] width 857 height 411
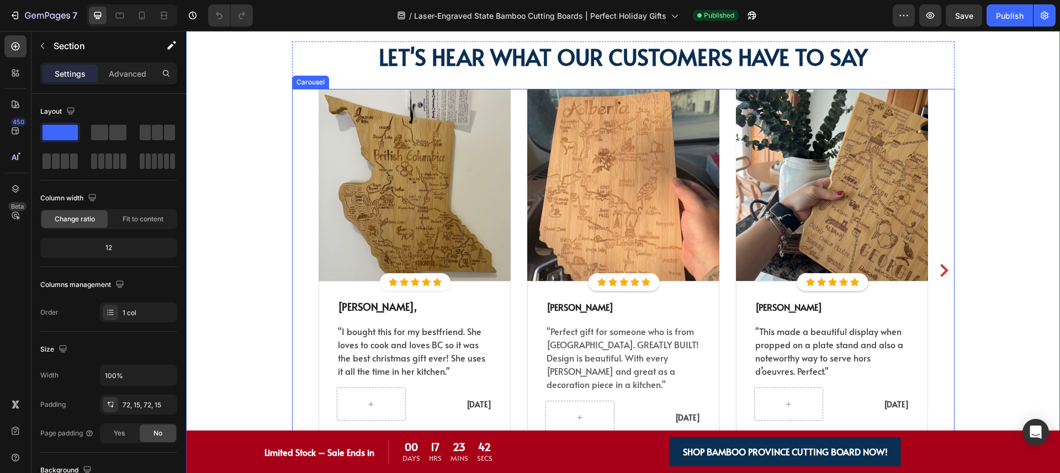
scroll to position [2032, 0]
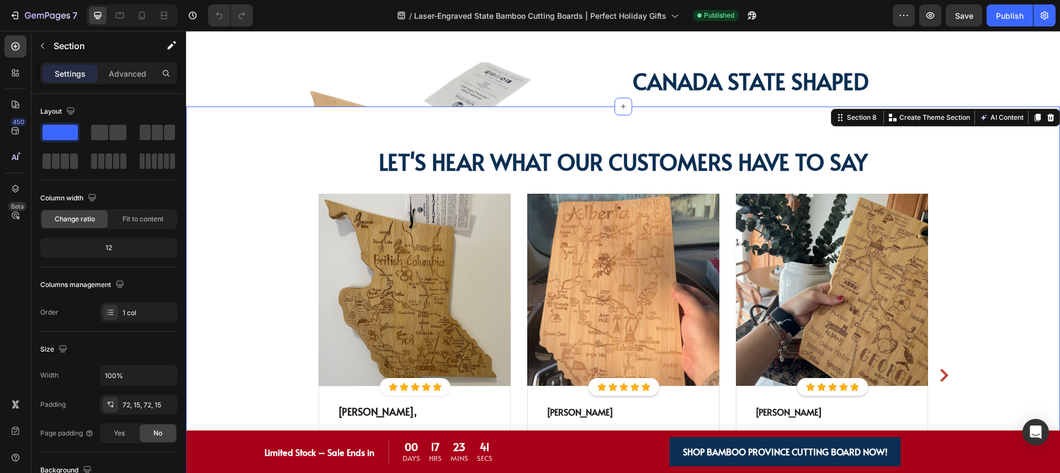
click at [239, 225] on div "let's here what our customer have to say Heading let's heAR what our customerS …" at bounding box center [622, 351] width 857 height 411
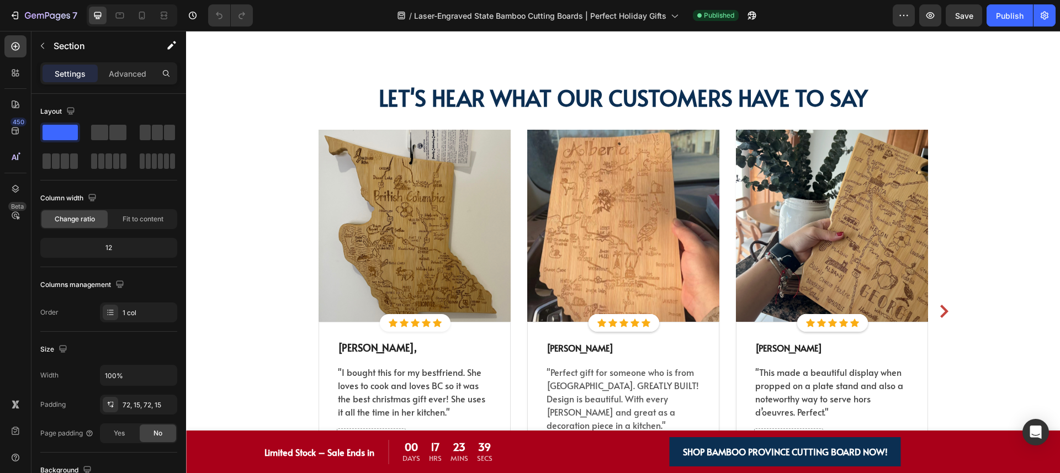
scroll to position [2700, 0]
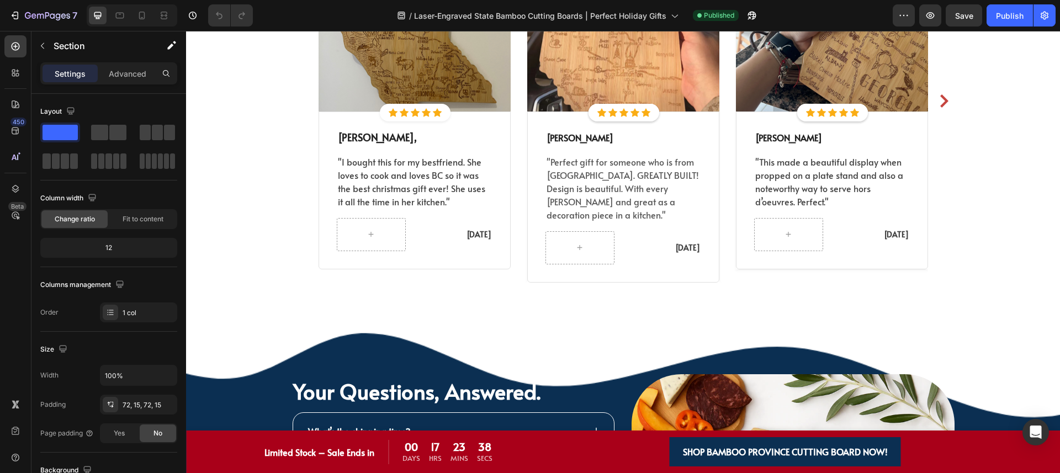
click at [239, 225] on div "let's here what our customer have to say Heading let's heAR what our customerS …" at bounding box center [622, 77] width 857 height 411
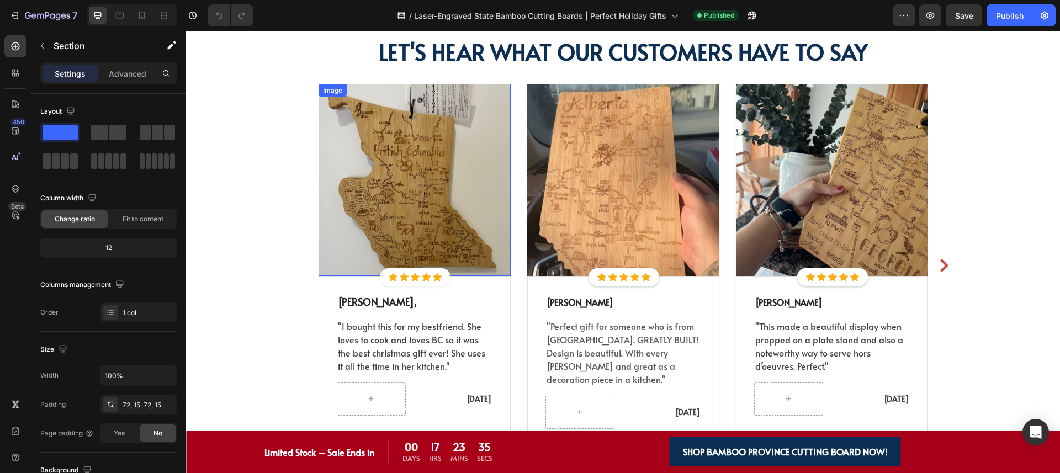
scroll to position [2507, 0]
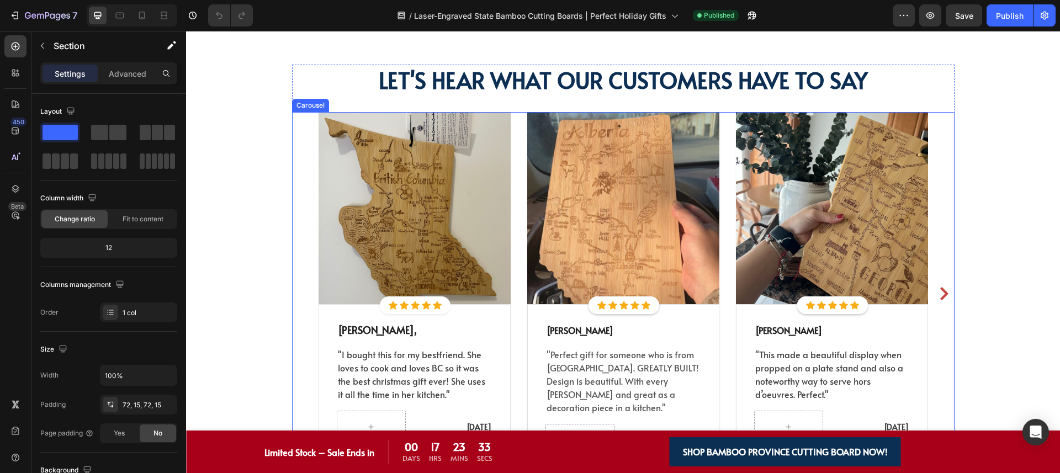
click at [296, 192] on div "Image Icon Icon Icon Icon Icon Icon List Hoz Row Icon Icon Icon Icon Icon Icon …" at bounding box center [623, 293] width 663 height 363
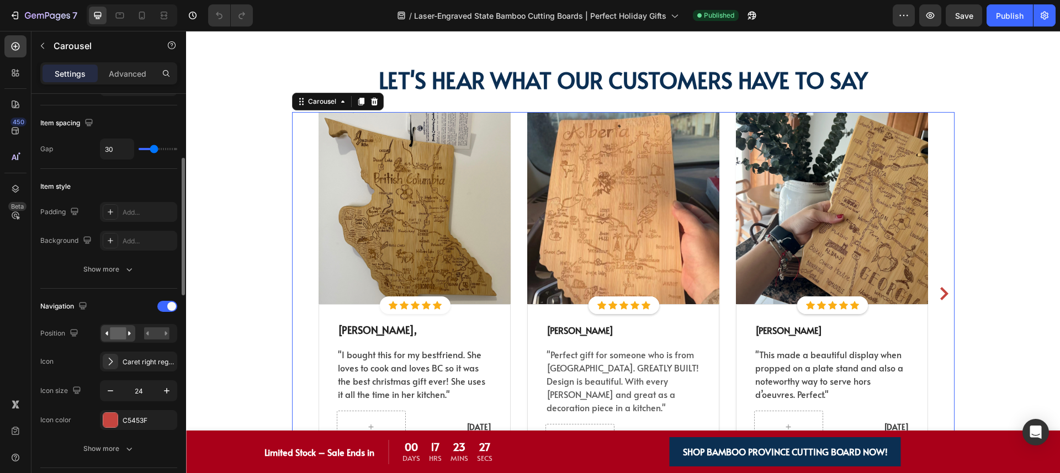
scroll to position [387, 0]
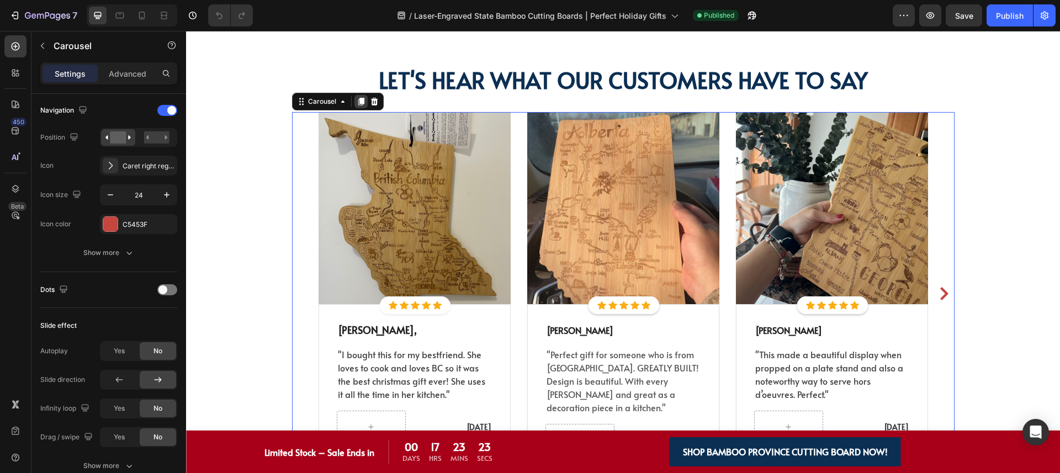
click at [358, 100] on icon at bounding box center [361, 102] width 6 height 8
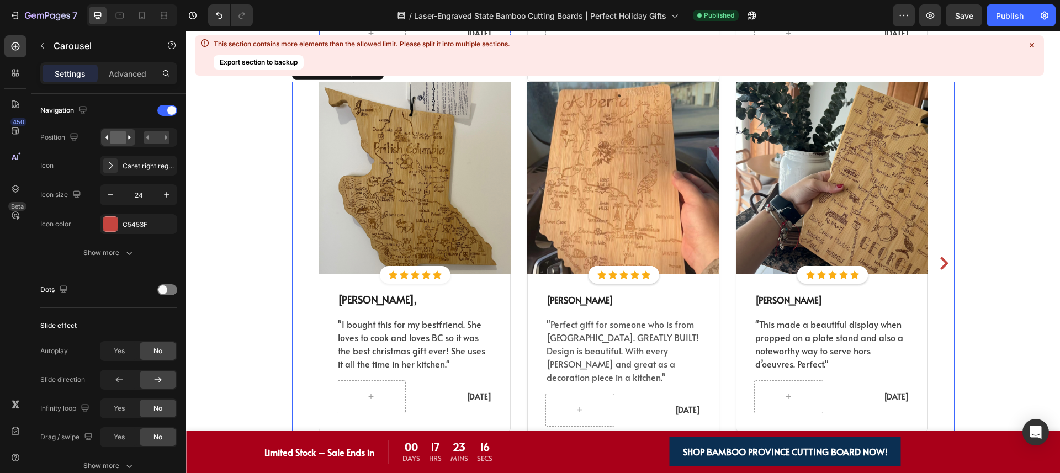
scroll to position [2690, 0]
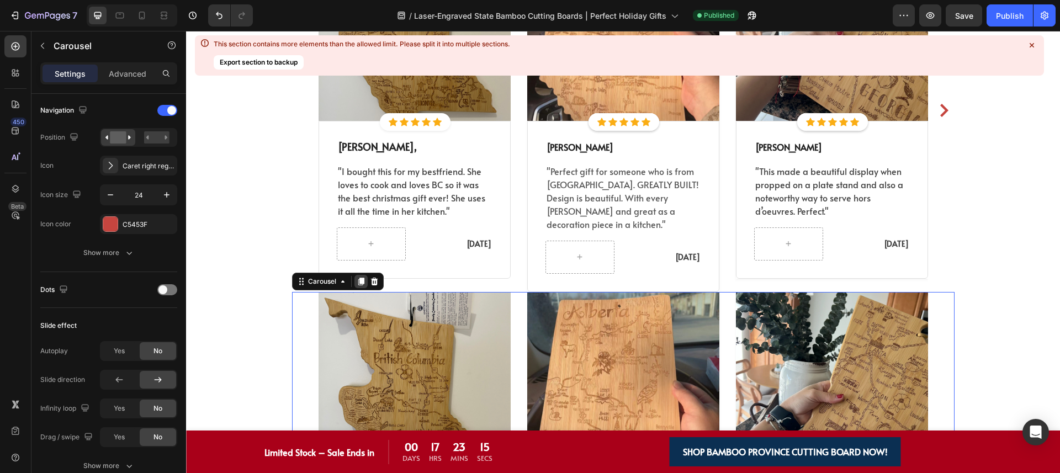
click at [358, 278] on icon at bounding box center [361, 282] width 6 height 8
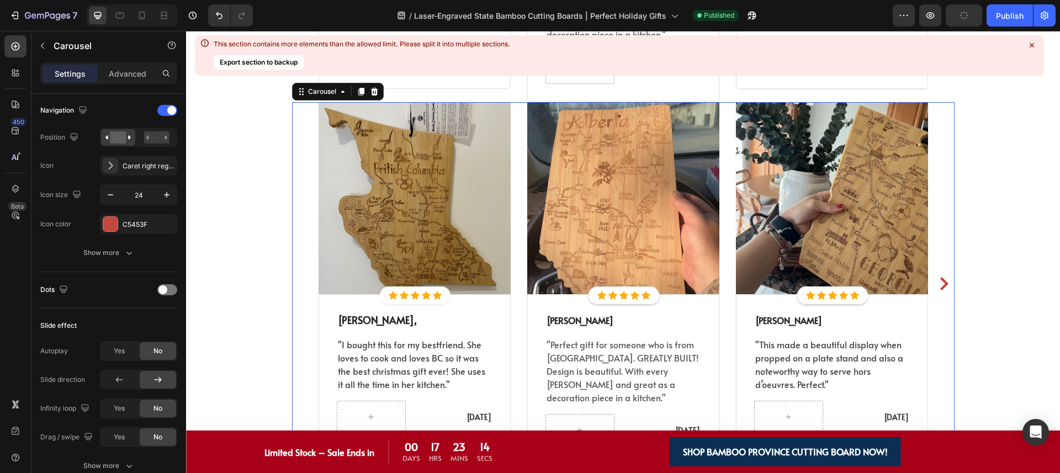
scroll to position [3254, 0]
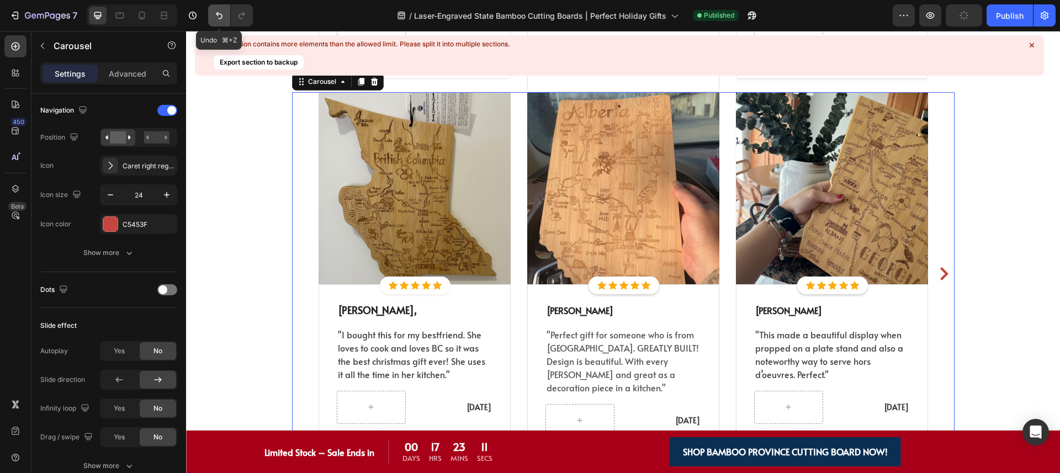
click at [225, 17] on icon "Undo/Redo" at bounding box center [219, 15] width 11 height 11
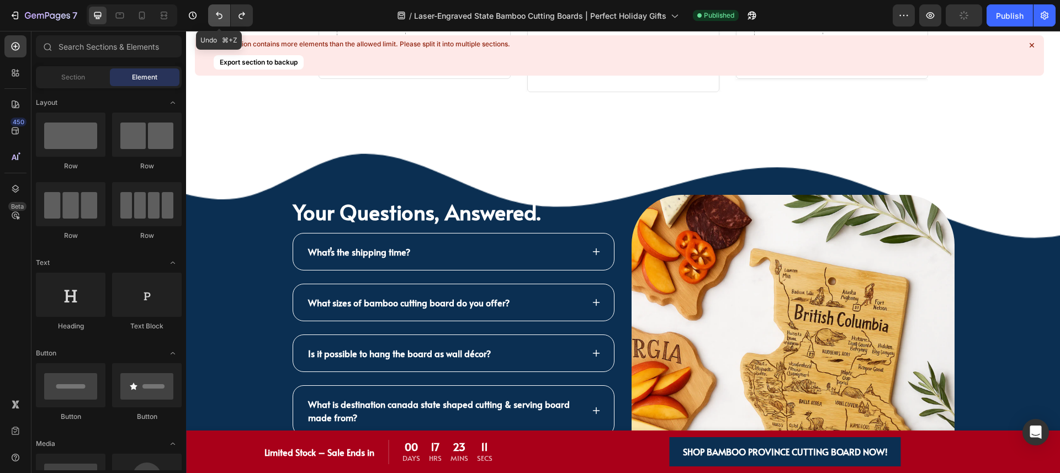
click at [225, 17] on icon "Undo/Redo" at bounding box center [219, 15] width 11 height 11
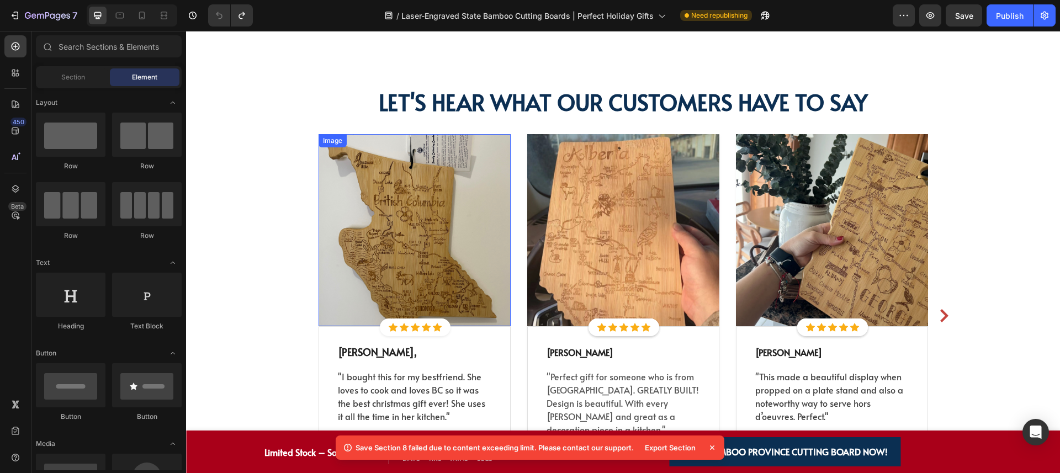
scroll to position [2461, 0]
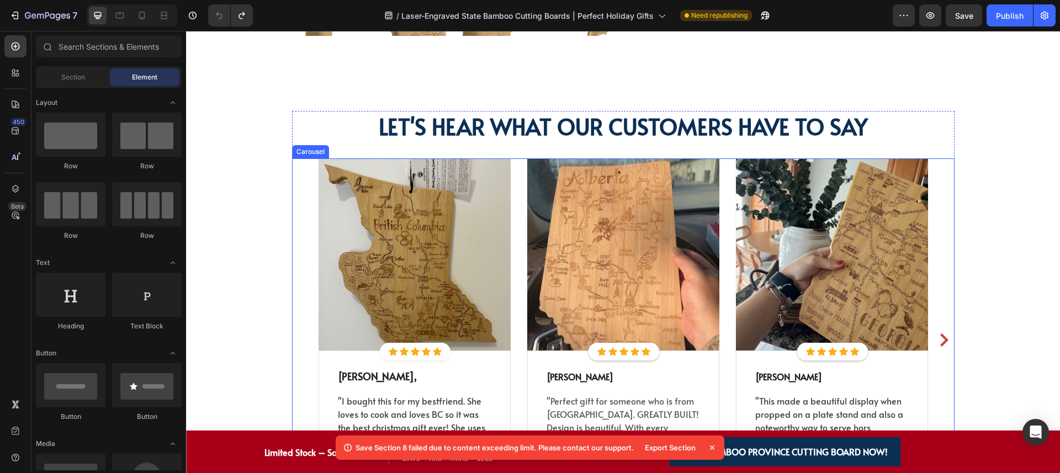
click at [297, 178] on div "Image Icon Icon Icon Icon Icon Icon List Hoz Row Icon Icon Icon Icon Icon Icon …" at bounding box center [623, 339] width 663 height 363
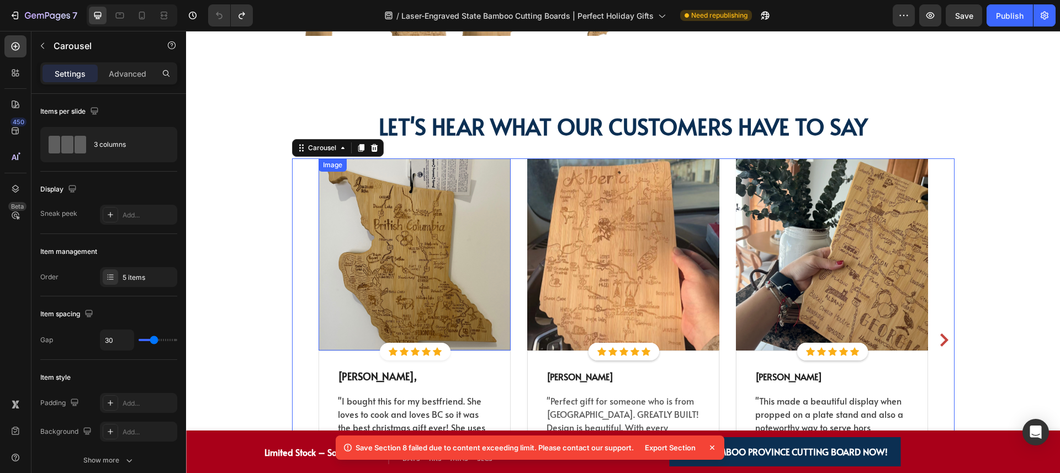
click at [439, 306] on img at bounding box center [415, 254] width 192 height 192
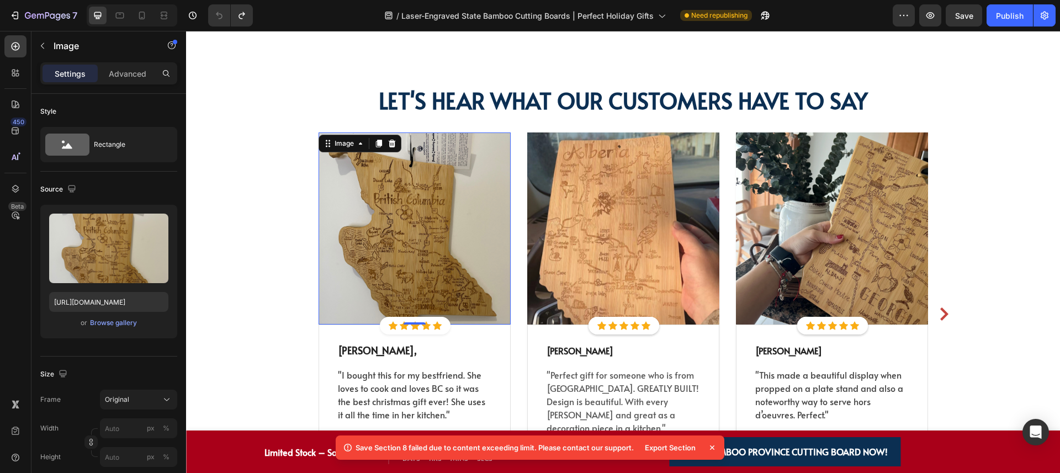
scroll to position [2580, 0]
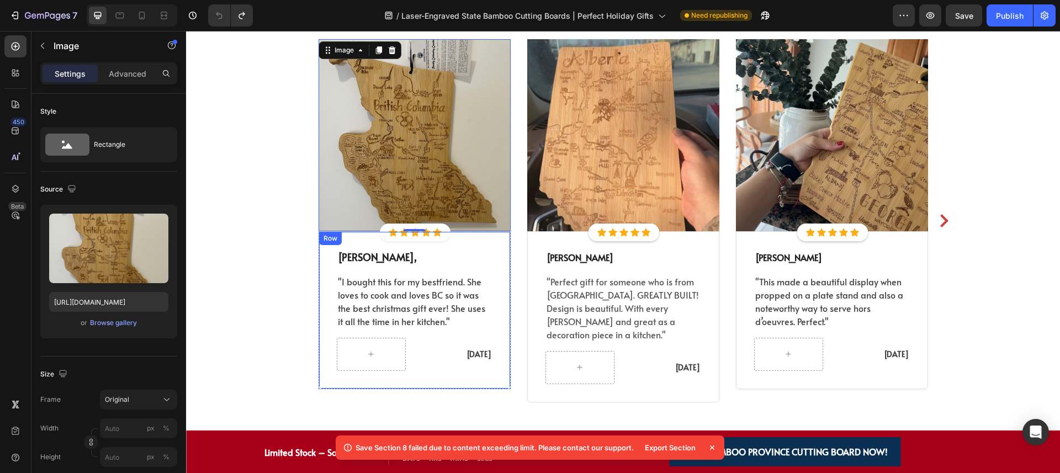
click at [510, 278] on div "Image Icon Icon Icon Icon Icon Icon List Hoz Row Icon Icon Icon Icon Icon Icon …" at bounding box center [624, 220] width 610 height 363
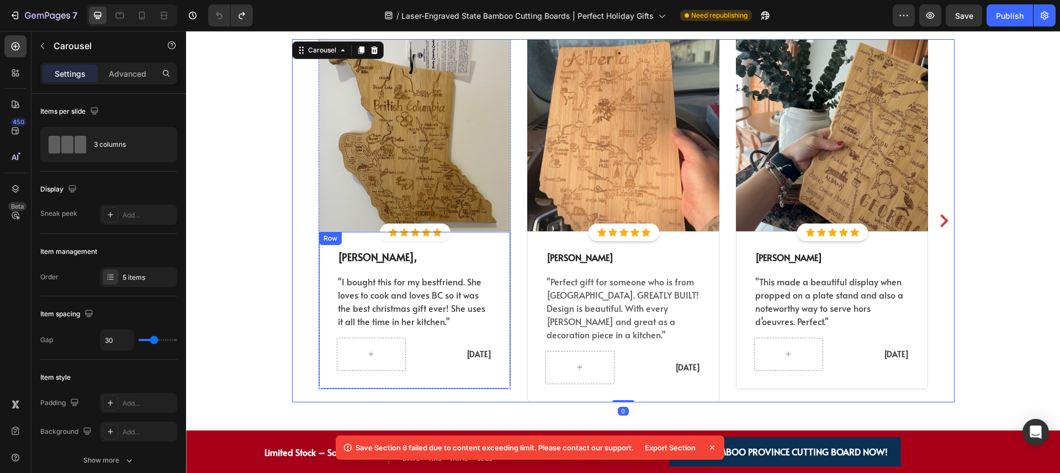
click at [503, 269] on div "[PERSON_NAME], Text block Row "I bought this for my bestfriend. She loves to co…" at bounding box center [415, 310] width 192 height 158
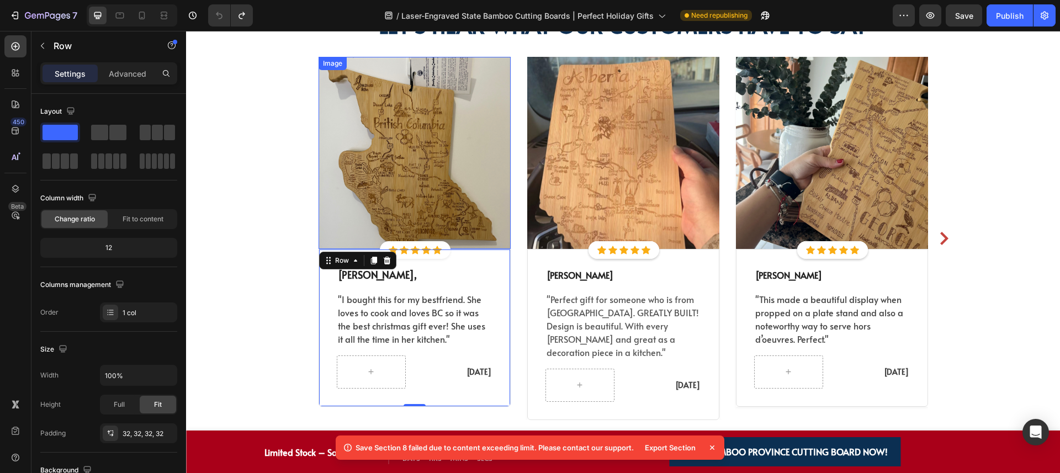
scroll to position [2559, 0]
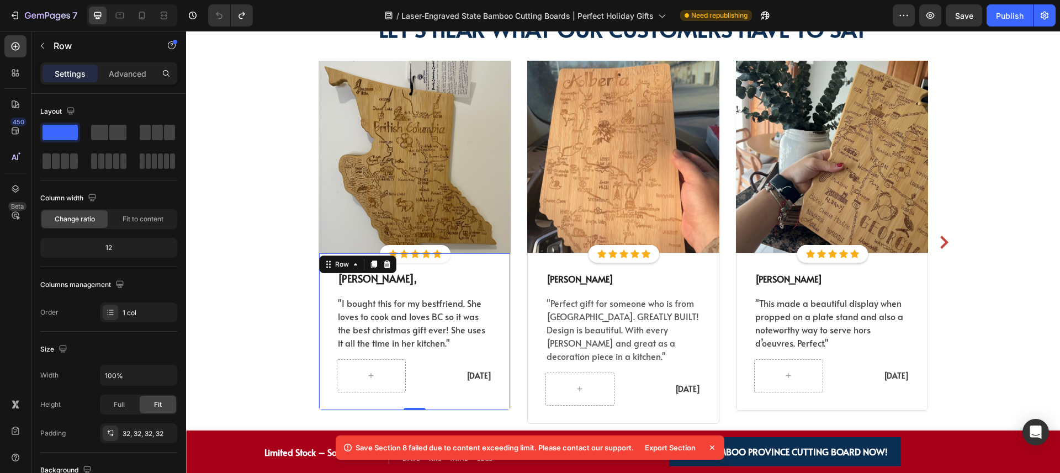
click at [413, 289] on div "[PERSON_NAME], Text block Row "I bought this for my bestfriend. She loves to co…" at bounding box center [415, 331] width 156 height 121
click at [416, 277] on p "[PERSON_NAME]," at bounding box center [414, 278] width 153 height 13
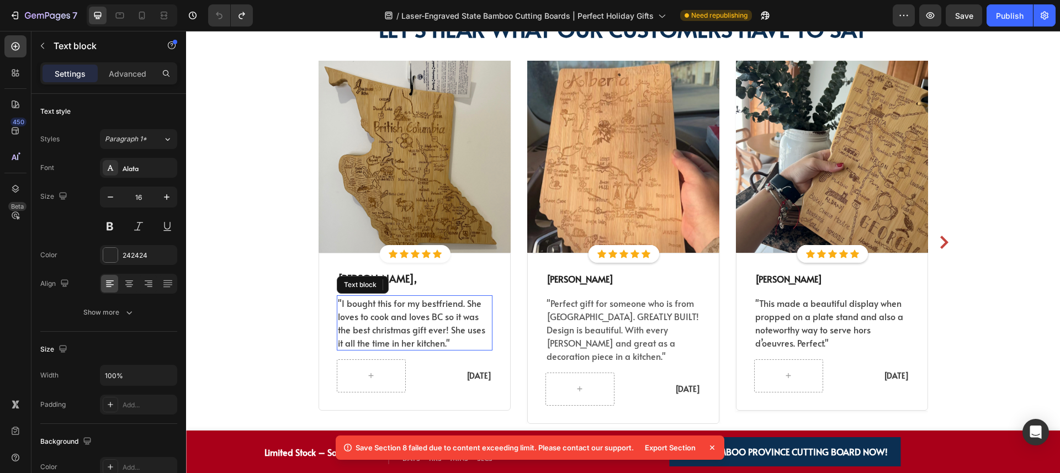
click at [410, 335] on p ""I bought this for my bestfriend. She loves to cook and loves BC so it was the …" at bounding box center [414, 322] width 153 height 53
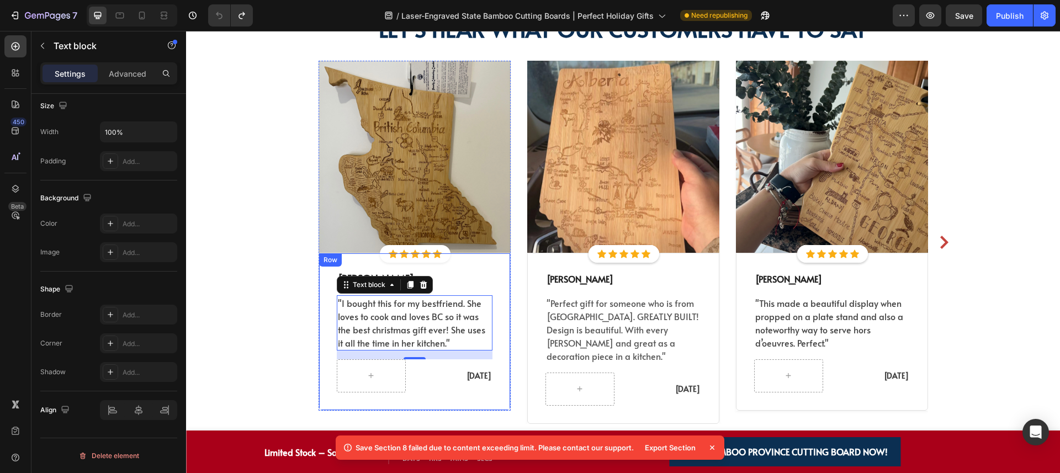
click at [475, 267] on div "[PERSON_NAME], Text block Row "I bought this for my bestfriend. She loves to co…" at bounding box center [415, 332] width 192 height 158
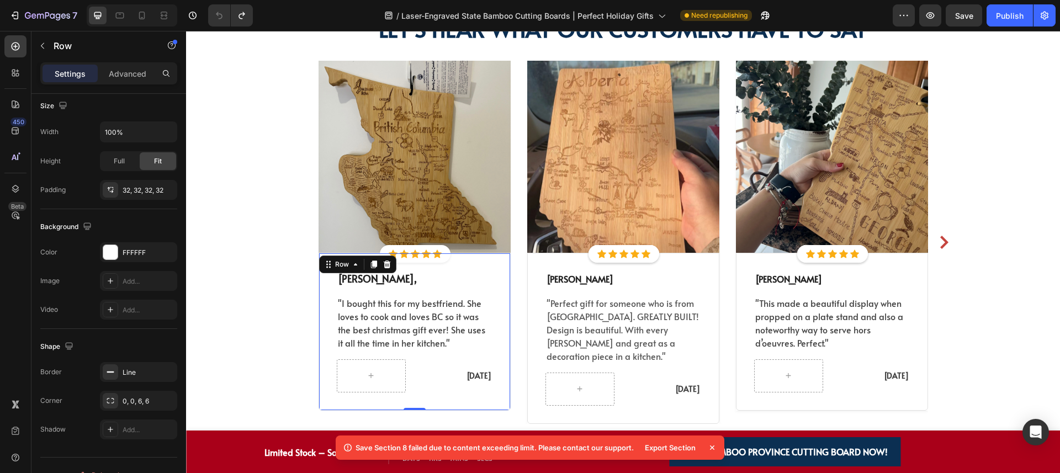
scroll to position [0, 0]
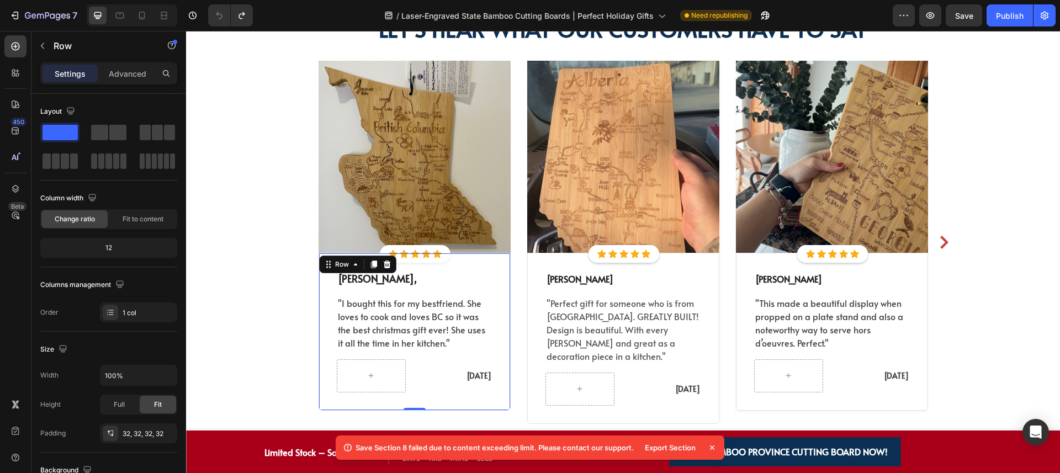
click at [321, 287] on div "[PERSON_NAME], Text block Row "I bought this for my bestfriend. She loves to co…" at bounding box center [415, 332] width 192 height 158
click at [402, 280] on p "[PERSON_NAME]," at bounding box center [414, 278] width 153 height 13
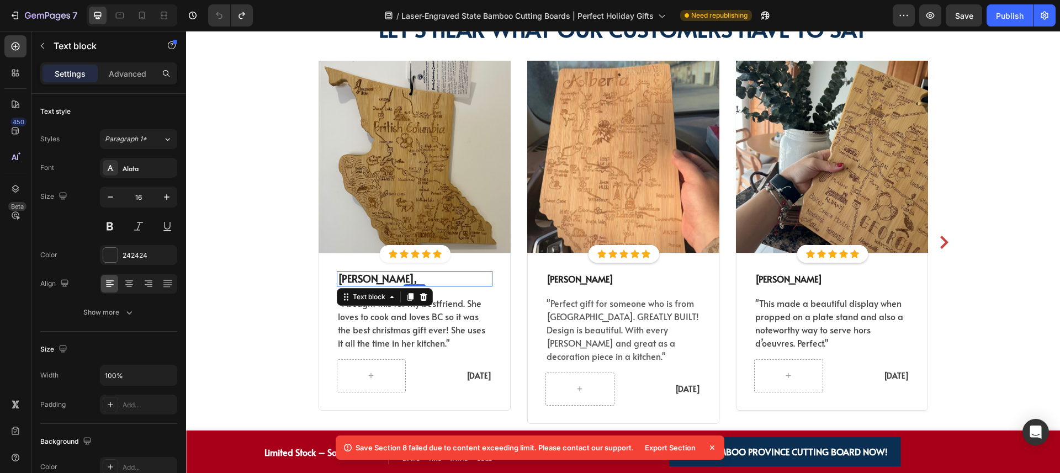
click at [402, 280] on p "[PERSON_NAME]," at bounding box center [414, 278] width 153 height 13
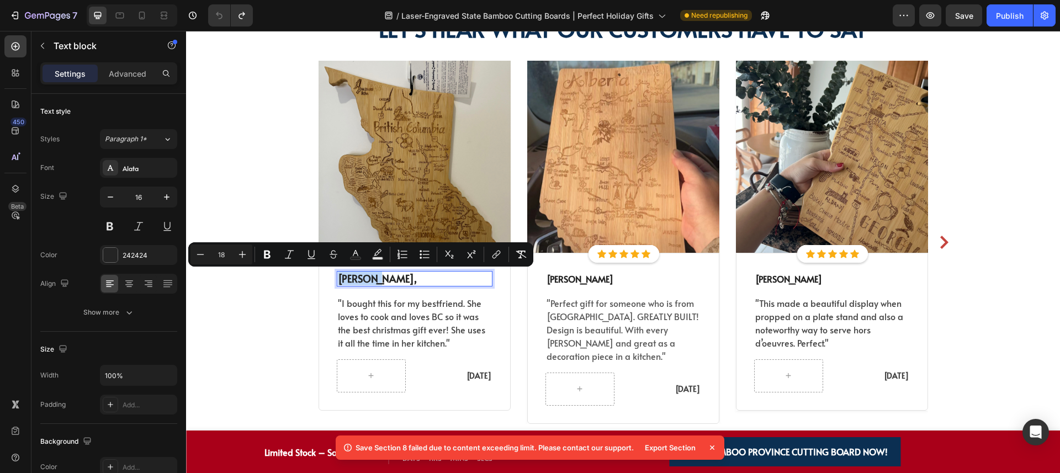
copy span "[PERSON_NAME],"
click at [402, 334] on p ""I bought this for my bestfriend. She loves to cook and loves BC so it was the …" at bounding box center [414, 322] width 153 height 53
click at [402, 333] on p ""I bought this for my bestfriend. She loves to cook and loves BC so it was the …" at bounding box center [414, 322] width 153 height 53
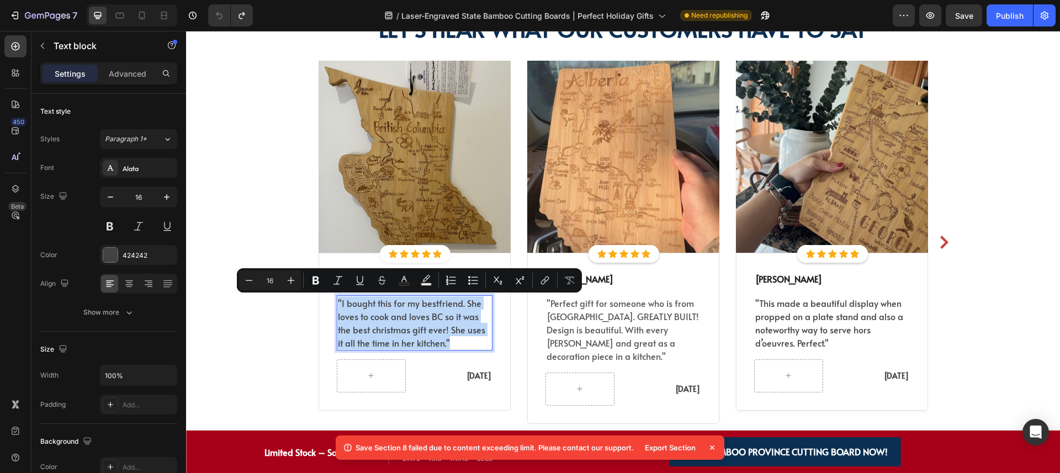
copy p ""I bought this for my bestfriend. She loves to cook and loves BC so it was the …"
click at [253, 194] on div "let's here what our customer have to say Heading let's heAR what our customerS …" at bounding box center [622, 218] width 857 height 411
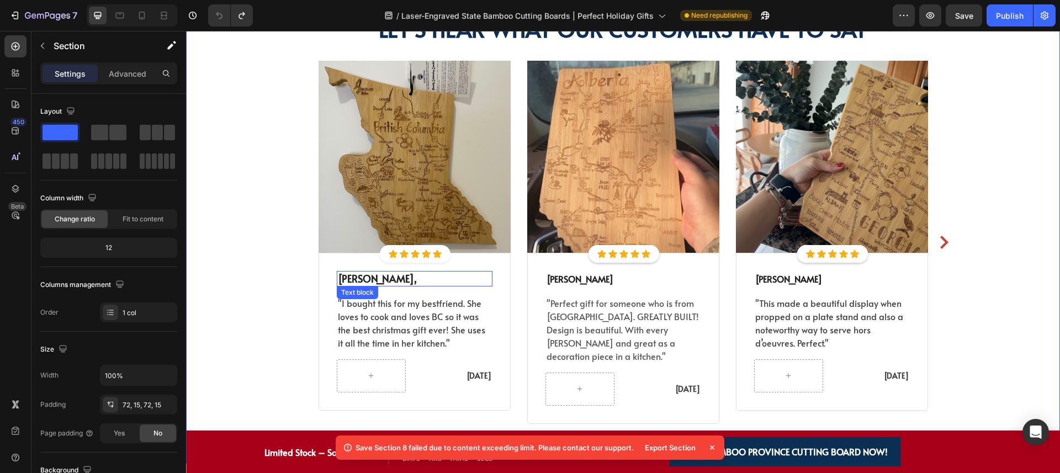
click at [401, 283] on p "[PERSON_NAME]," at bounding box center [414, 278] width 153 height 13
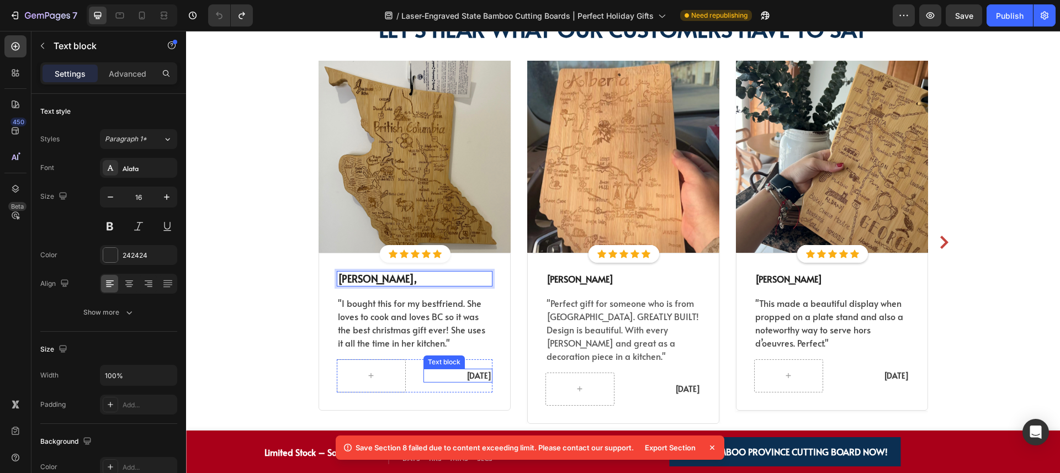
click at [462, 377] on p "[DATE]" at bounding box center [458, 376] width 67 height 12
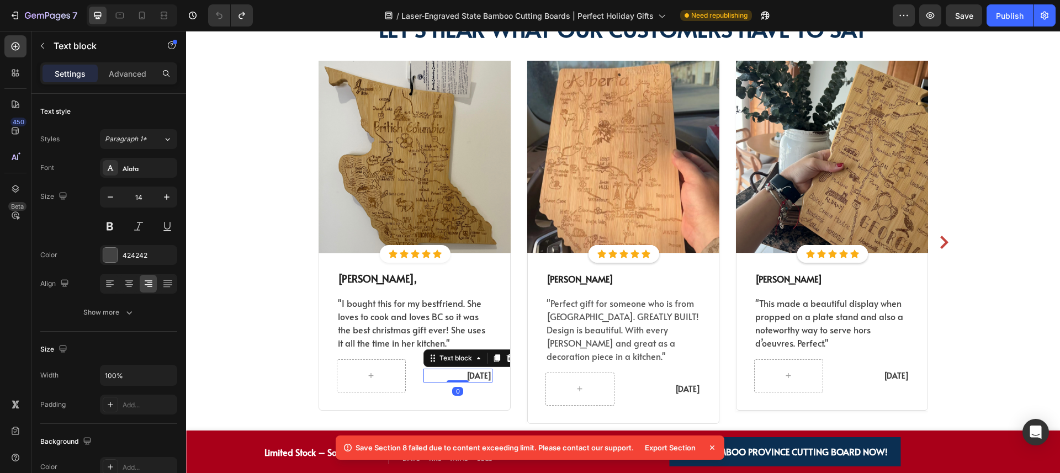
click at [462, 377] on p "[DATE]" at bounding box center [458, 376] width 67 height 12
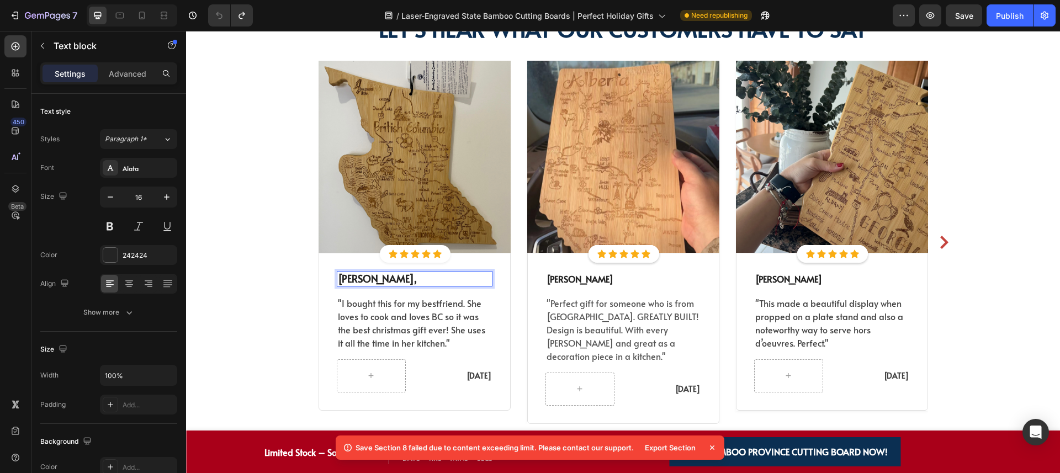
click at [346, 277] on span "[PERSON_NAME]," at bounding box center [377, 279] width 79 height 14
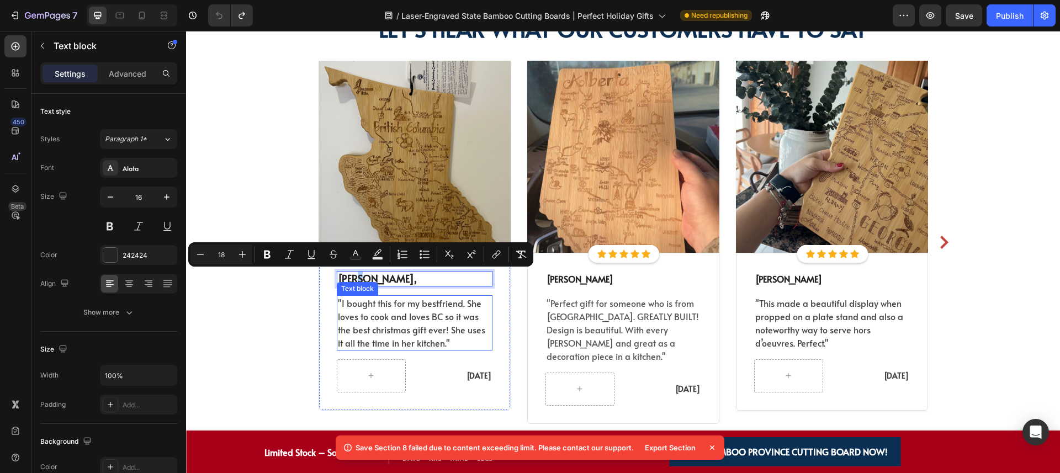
click at [433, 325] on p ""I bought this for my bestfriend. She loves to cook and loves BC so it was the …" at bounding box center [414, 322] width 153 height 53
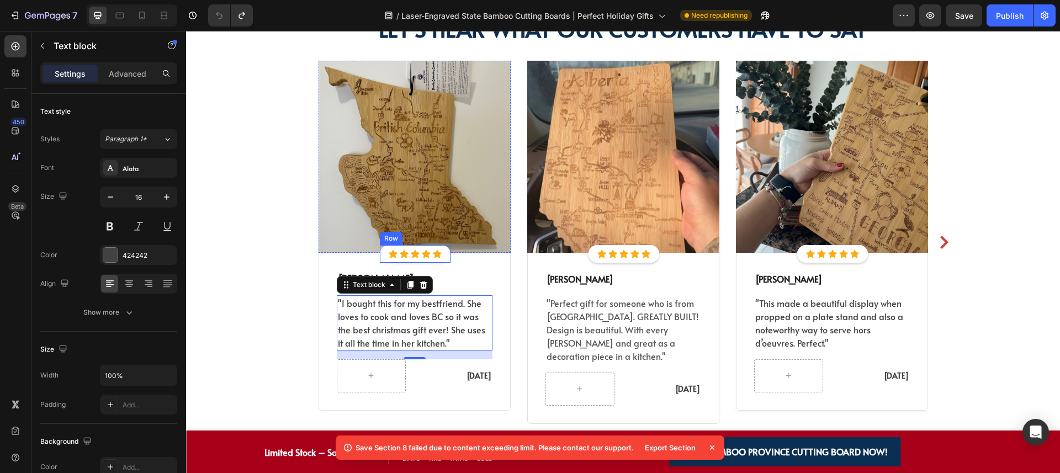
click at [435, 223] on img at bounding box center [415, 157] width 192 height 192
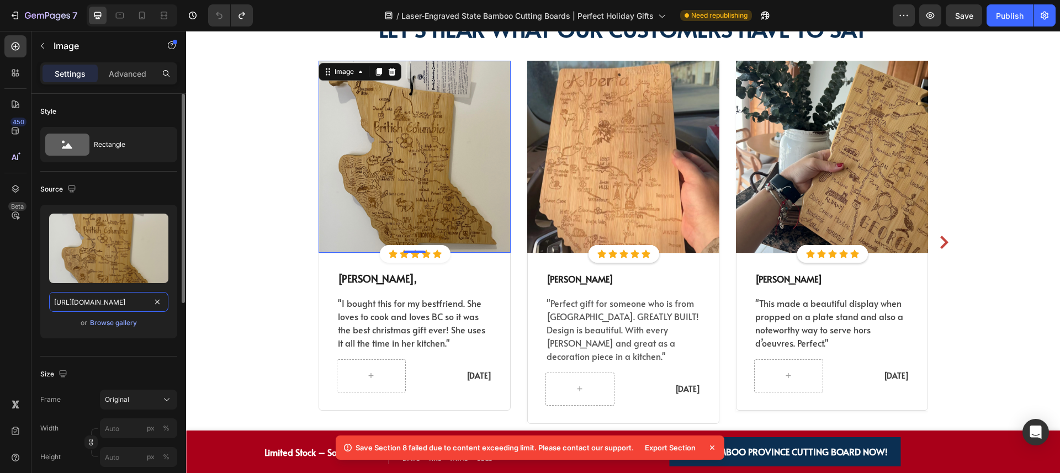
click at [125, 303] on input "[URL][DOMAIN_NAME]" at bounding box center [108, 302] width 119 height 20
copy span "Rich Text Editor. Editing area: main"
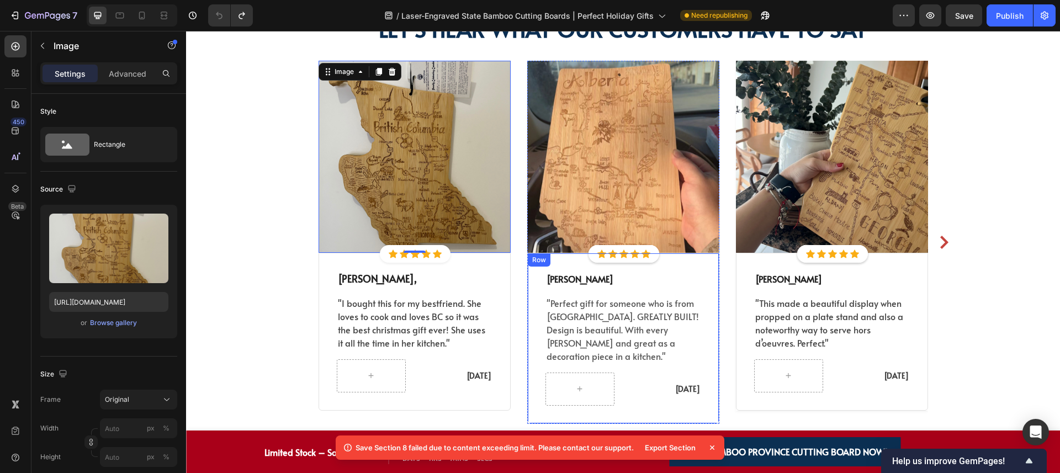
click at [576, 280] on p "[PERSON_NAME]" at bounding box center [623, 278] width 153 height 13
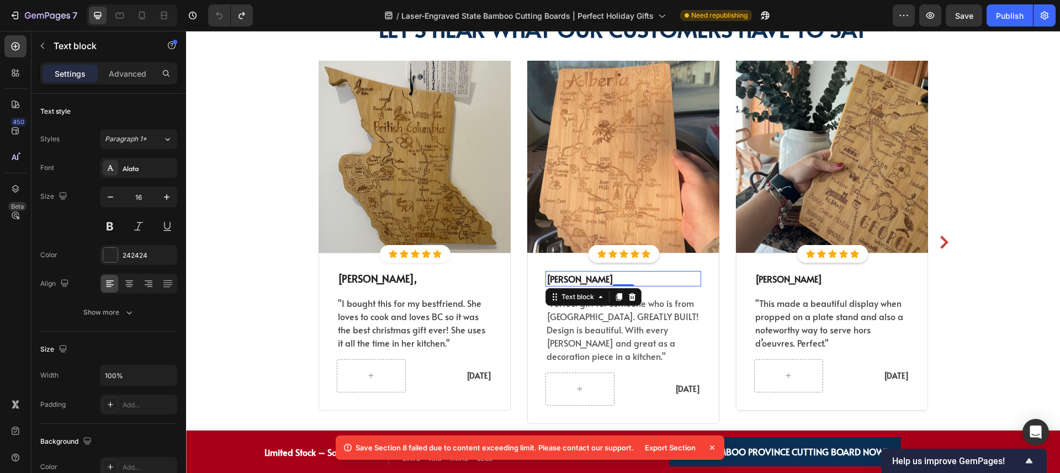
click at [576, 280] on p "[PERSON_NAME]" at bounding box center [623, 278] width 153 height 13
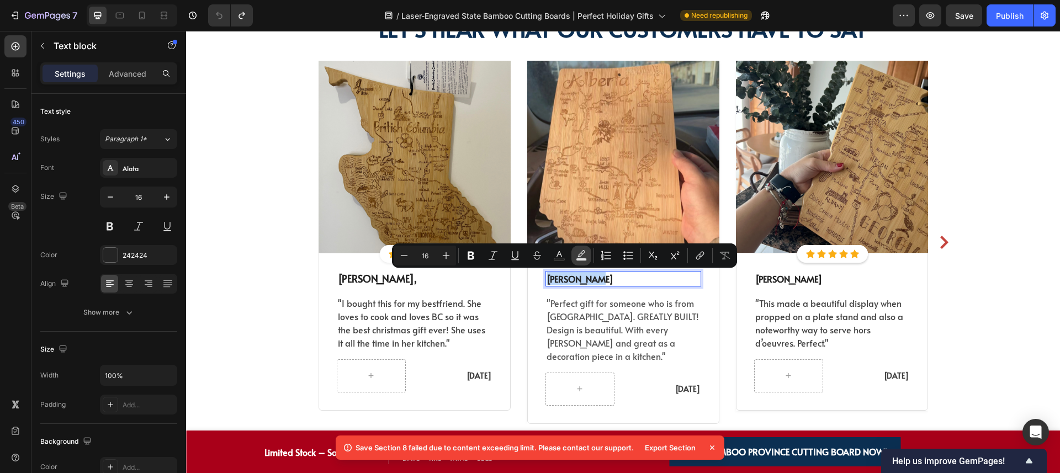
copy p "[PERSON_NAME]"
click at [580, 306] on span ""Perfect gift for someone who is from [GEOGRAPHIC_DATA]. GREATLY BUILT! Design …" at bounding box center [623, 329] width 152 height 65
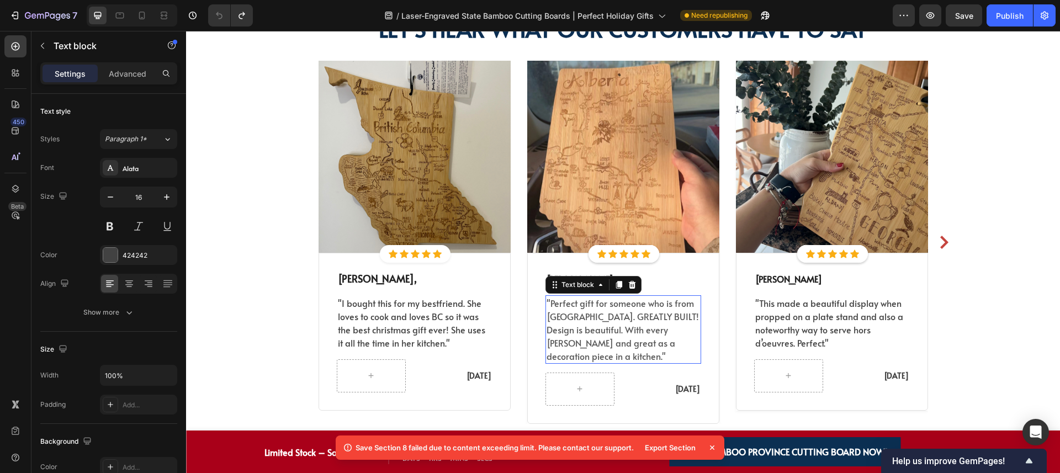
click at [580, 306] on span ""Perfect gift for someone who is from [GEOGRAPHIC_DATA]. GREATLY BUILT! Design …" at bounding box center [623, 329] width 152 height 65
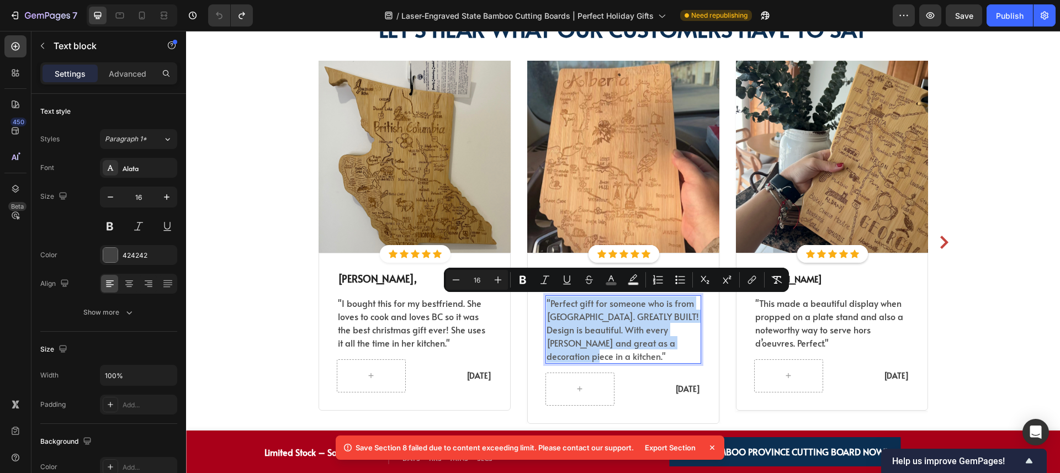
copy span ""Perfect gift for someone who is from [GEOGRAPHIC_DATA]. GREATLY BUILT! Design …"
click at [669, 383] on p "[DATE]" at bounding box center [666, 389] width 67 height 12
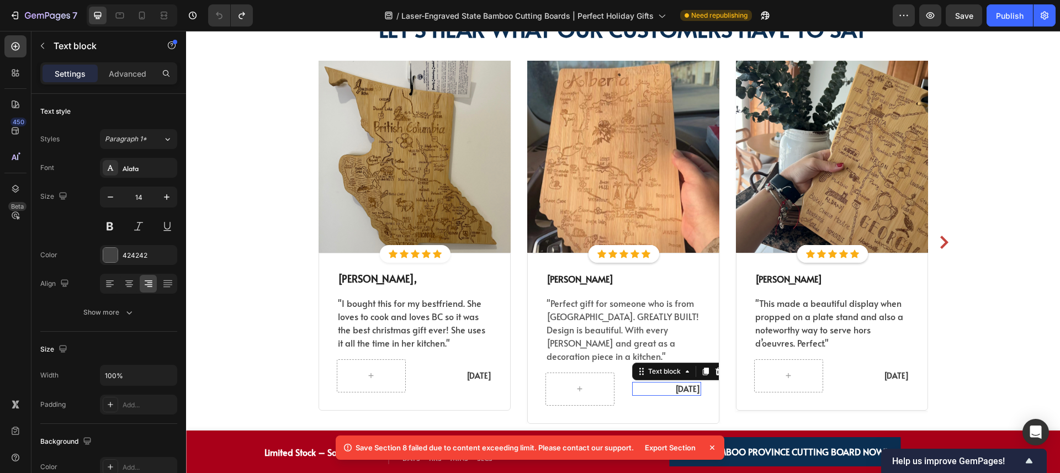
click at [669, 383] on p "[DATE]" at bounding box center [666, 389] width 67 height 12
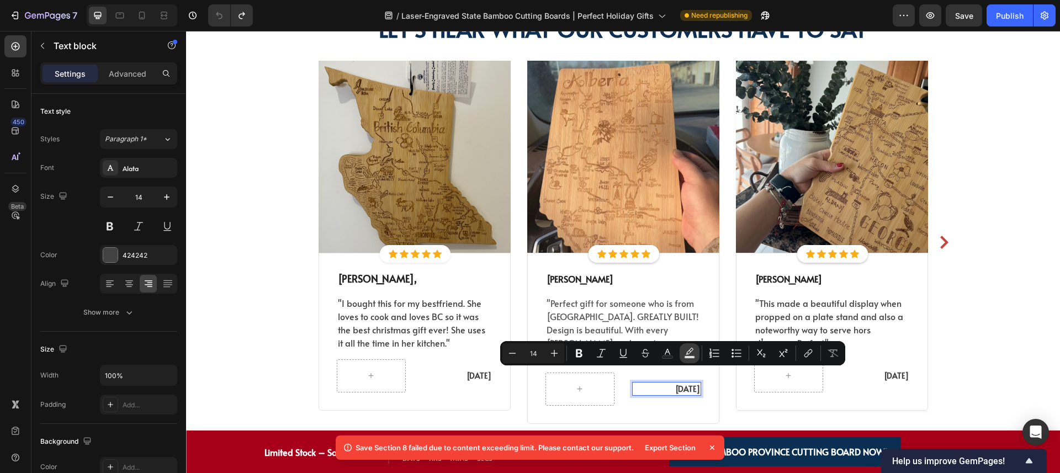
copy p "[DATE]"
click at [575, 207] on img at bounding box center [623, 157] width 192 height 192
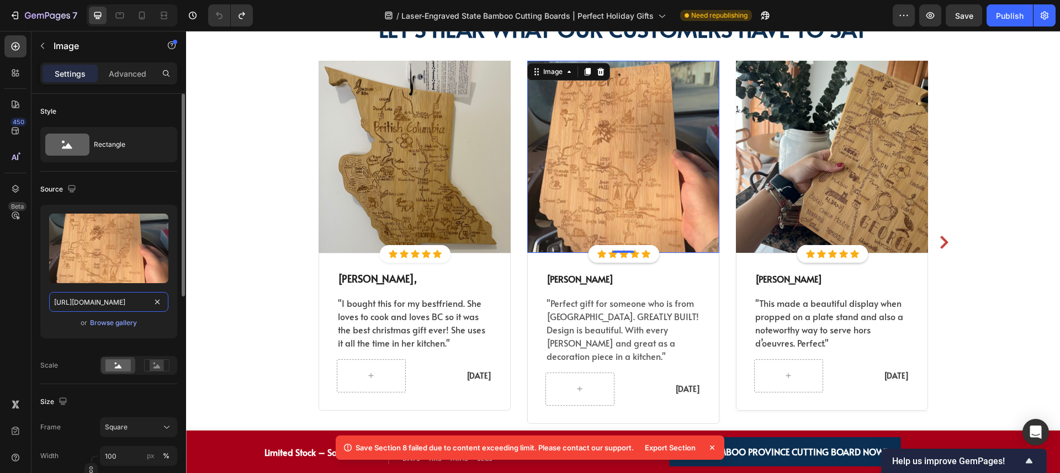
click at [120, 299] on input "https://cdn.shopify.com/s/files/1/0518/3825/5255/files/gempages_554882697223209…" at bounding box center [108, 302] width 119 height 20
copy p "[DATE]"
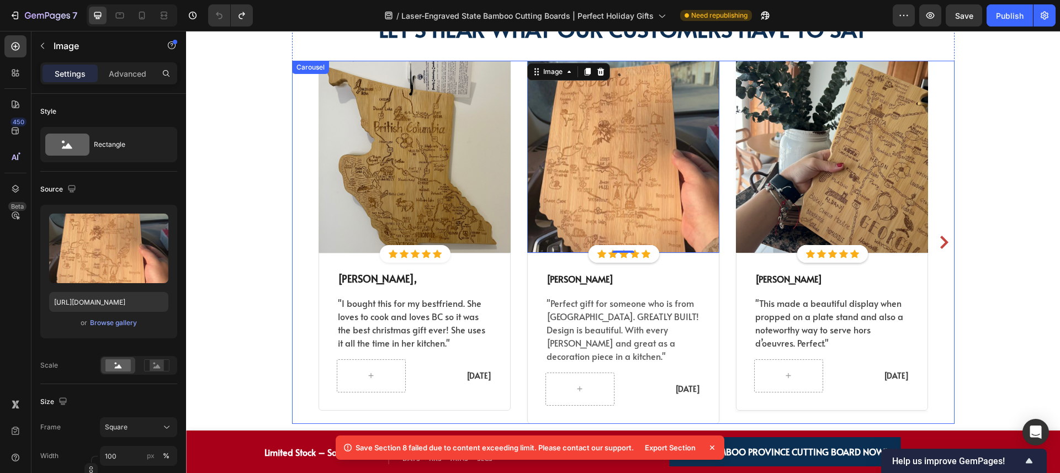
click at [296, 285] on div "Image Icon Icon Icon Icon Icon Icon List Hoz Row Icon Icon Icon Icon Icon Icon …" at bounding box center [623, 242] width 663 height 363
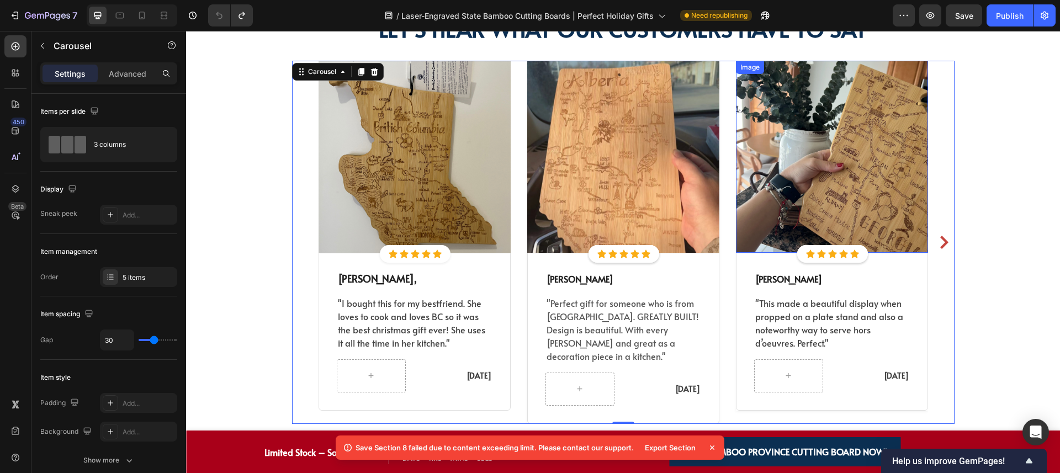
click at [815, 169] on img at bounding box center [832, 157] width 192 height 192
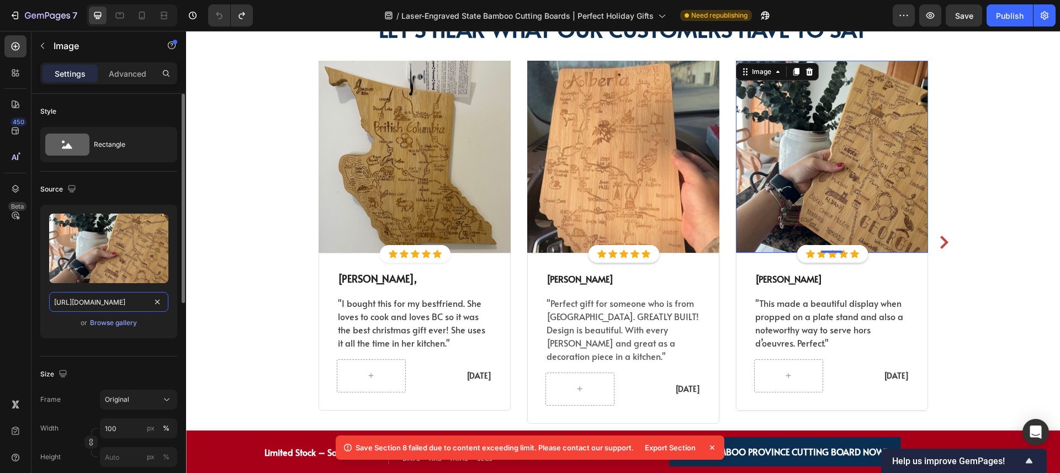
click at [104, 307] on input "https://cdn.shopify.com/s/files/1/0518/3825/5255/files/gempages_554882697223209…" at bounding box center [108, 302] width 119 height 20
click at [104, 306] on input "https://cdn.shopify.com/s/files/1/0518/3825/5255/files/gempages_554882697223209…" at bounding box center [108, 302] width 119 height 20
copy p "[DATE]"
click at [773, 276] on p "[PERSON_NAME]" at bounding box center [788, 278] width 67 height 13
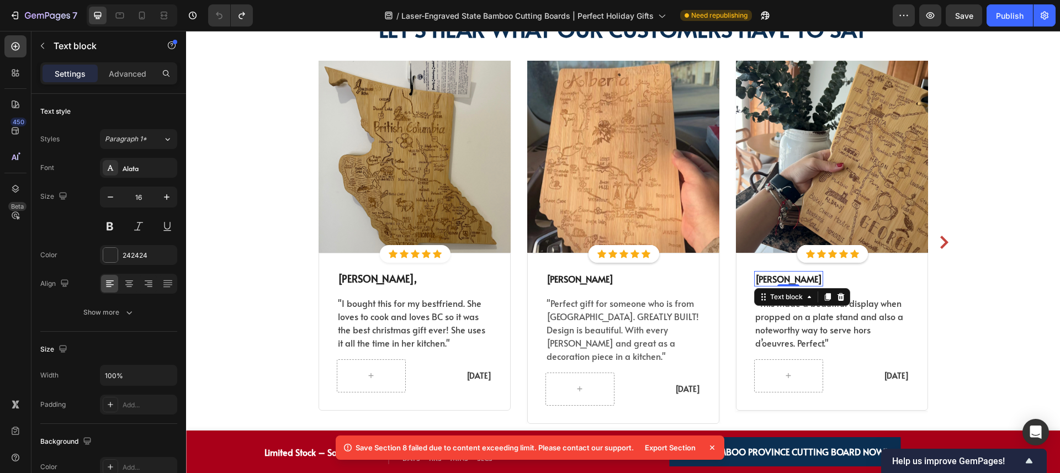
click at [773, 276] on p "[PERSON_NAME]" at bounding box center [788, 278] width 67 height 13
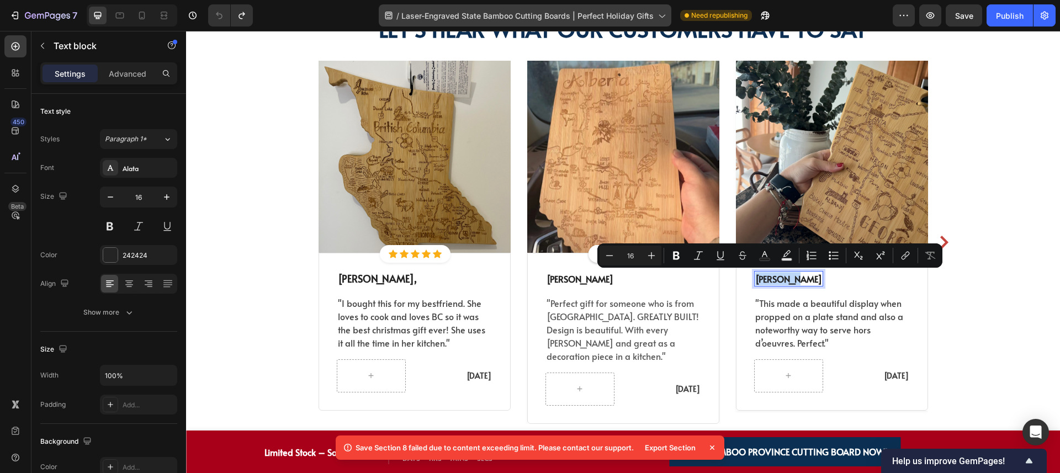
copy p "[PERSON_NAME]"
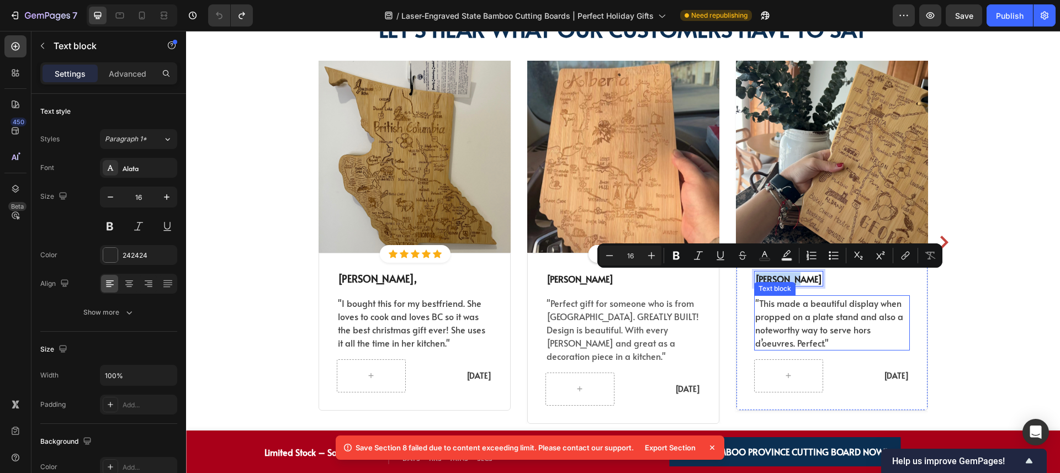
click at [799, 313] on p ""This made a beautiful display when propped on a plate stand and also a notewor…" at bounding box center [831, 322] width 153 height 53
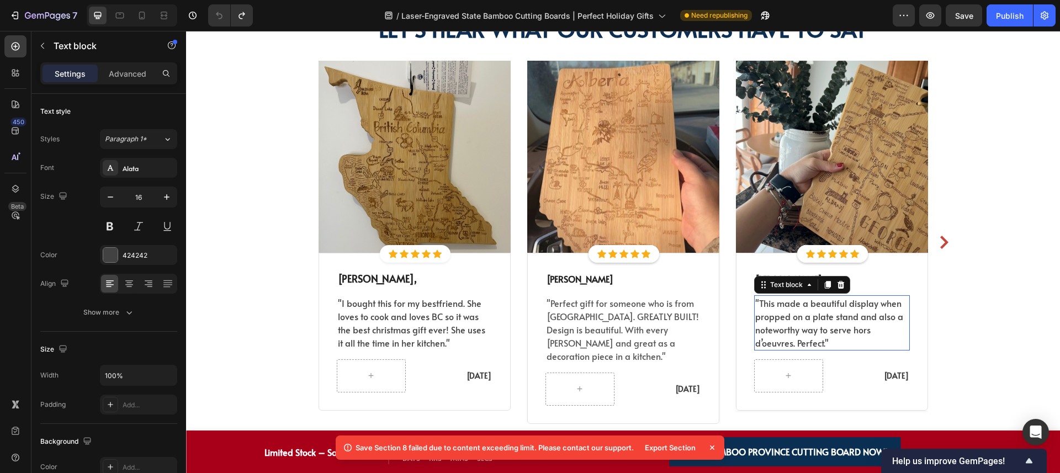
click at [799, 313] on p ""This made a beautiful display when propped on a plate stand and also a notewor…" at bounding box center [831, 322] width 153 height 53
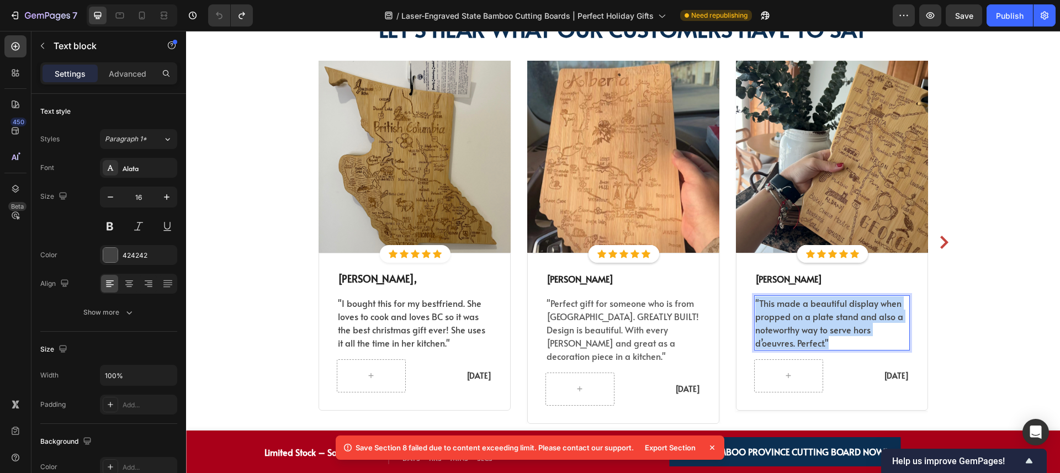
click at [799, 313] on p ""This made a beautiful display when propped on a plate stand and also a notewor…" at bounding box center [831, 322] width 153 height 53
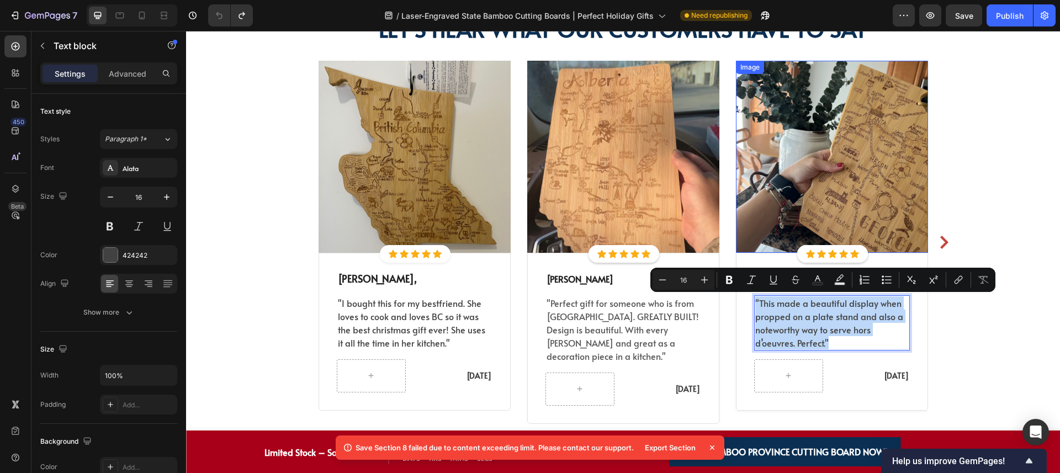
copy p ""This made a beautiful display when propped on a plate stand and also a notewor…"
click at [876, 377] on p "[DATE]" at bounding box center [875, 376] width 67 height 12
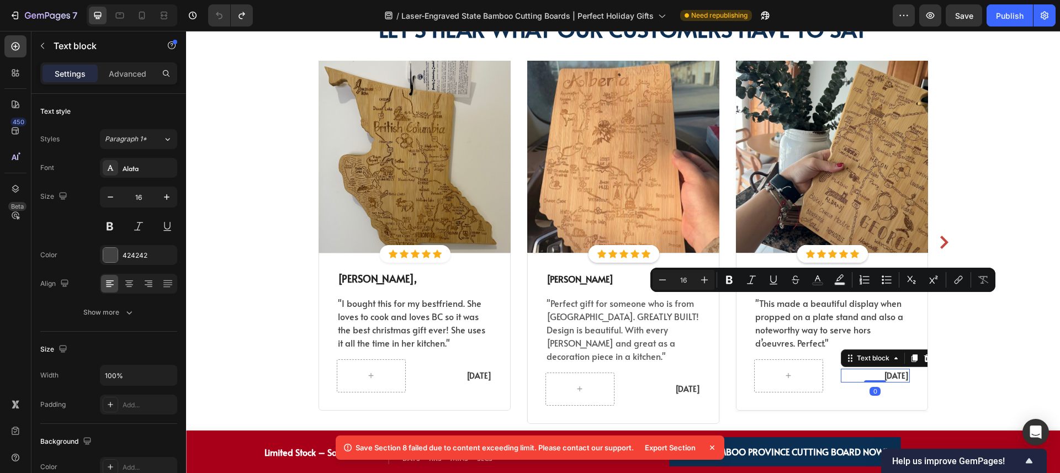
click at [876, 377] on p "[DATE]" at bounding box center [875, 376] width 67 height 12
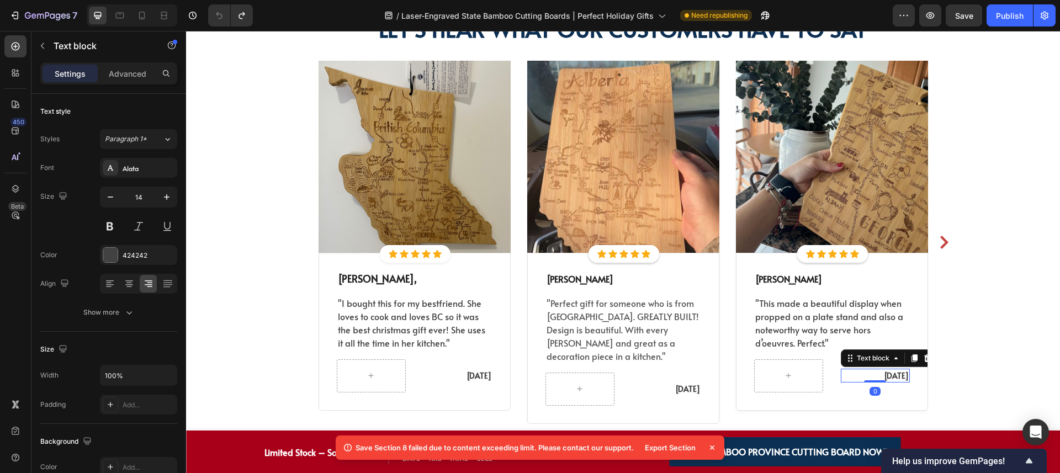
click at [876, 377] on p "[DATE]" at bounding box center [875, 376] width 67 height 12
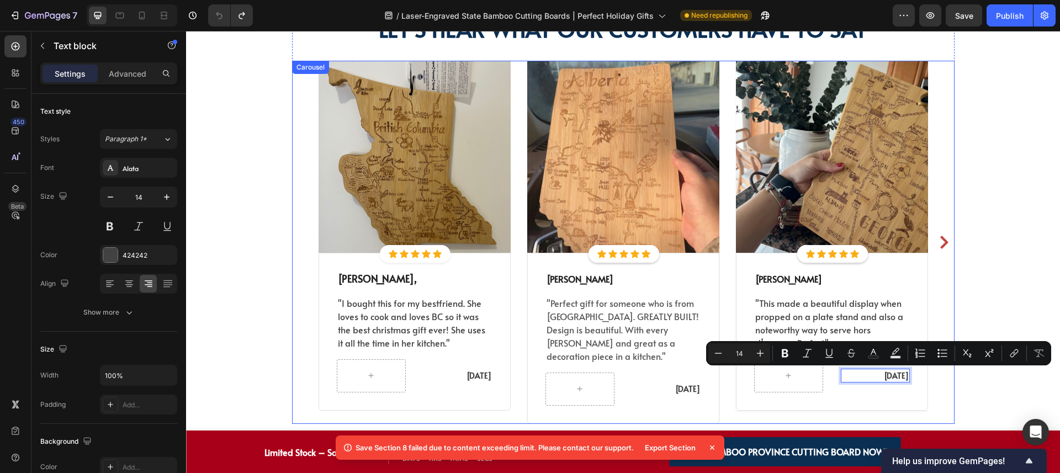
click at [937, 236] on icon "Carousel Next Arrow" at bounding box center [943, 242] width 13 height 13
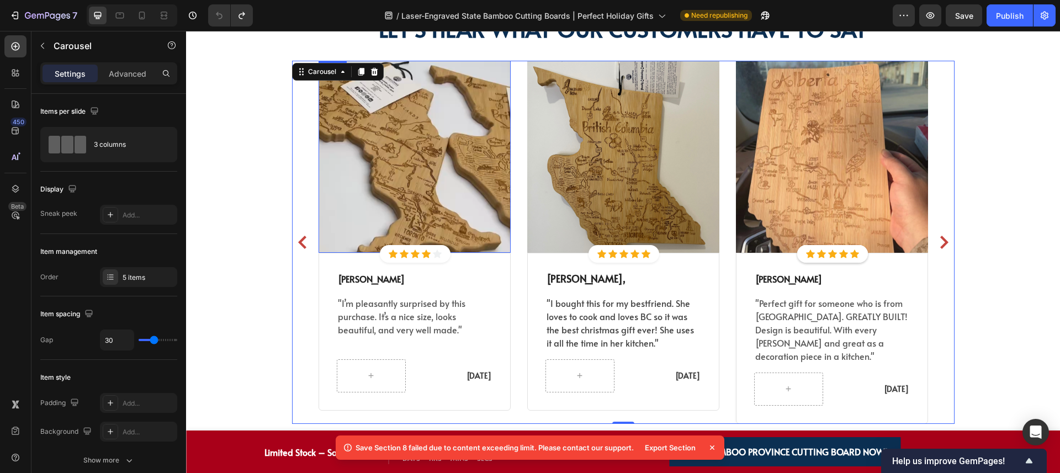
click at [443, 153] on img at bounding box center [415, 157] width 192 height 192
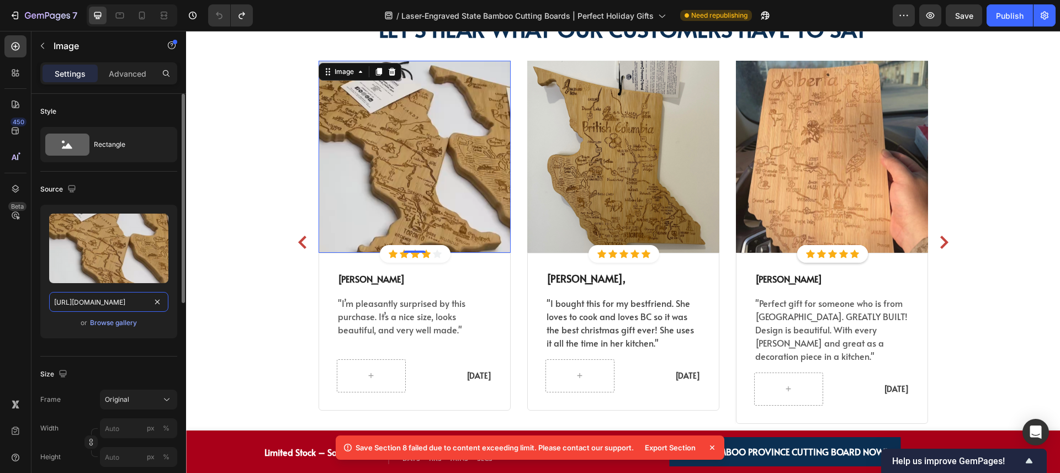
click at [103, 297] on input "https://cdn.shopify.com/s/files/1/0518/3825/5255/files/gempages_554882697223209…" at bounding box center [108, 302] width 119 height 20
click at [402, 324] on span ""I’m pleasantly surprised by this purchase. It’s a nice size, looks beautiful, …" at bounding box center [402, 316] width 128 height 39
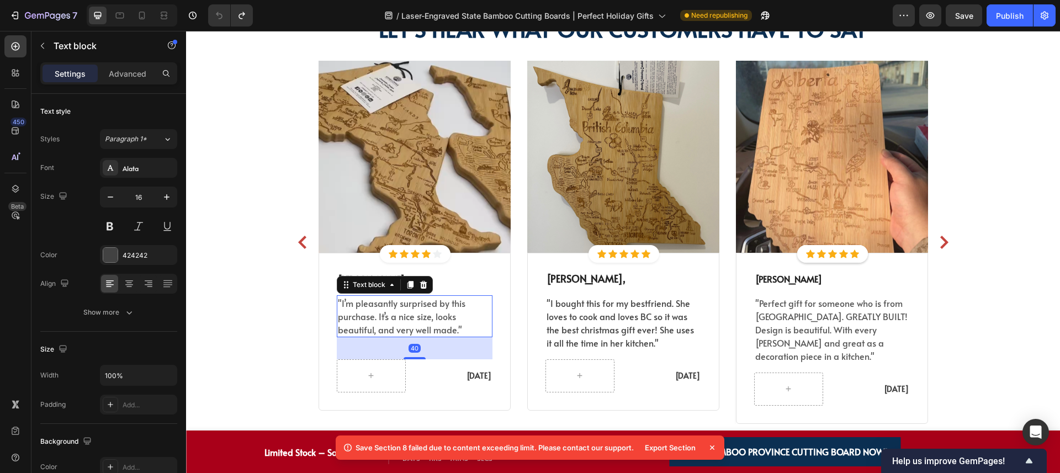
click at [402, 324] on span ""I’m pleasantly surprised by this purchase. It’s a nice size, looks beautiful, …" at bounding box center [402, 316] width 128 height 39
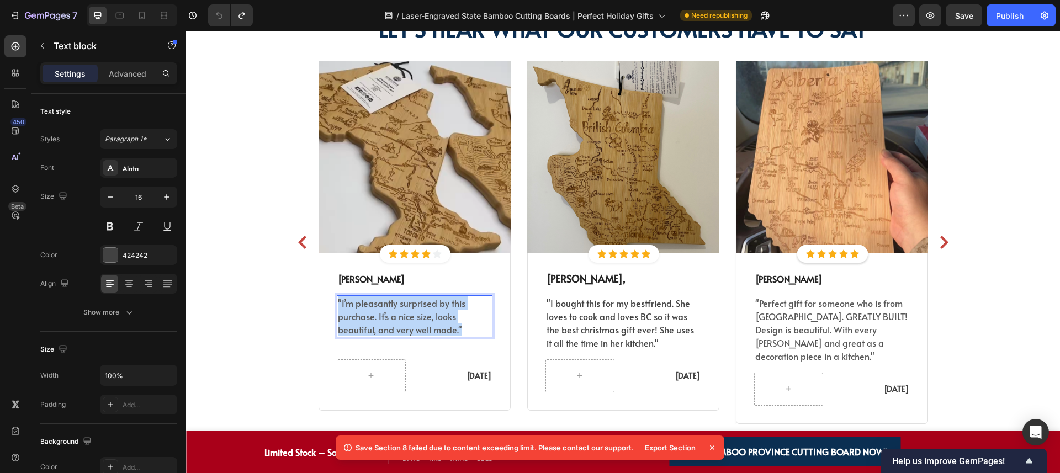
click at [402, 324] on span ""I’m pleasantly surprised by this purchase. It’s a nice size, looks beautiful, …" at bounding box center [402, 316] width 128 height 39
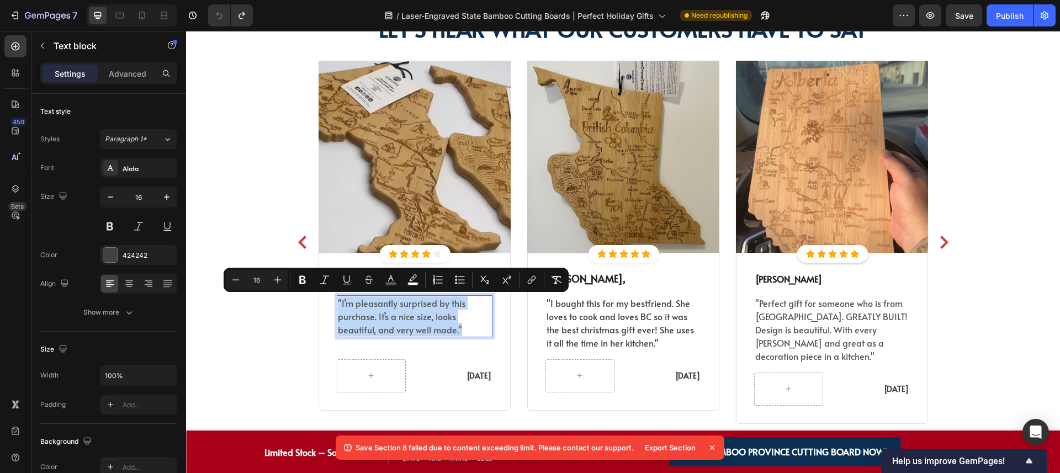
click at [485, 327] on p ""I’m pleasantly surprised by this purchase. It’s a nice size, looks beautiful, …" at bounding box center [414, 316] width 153 height 40
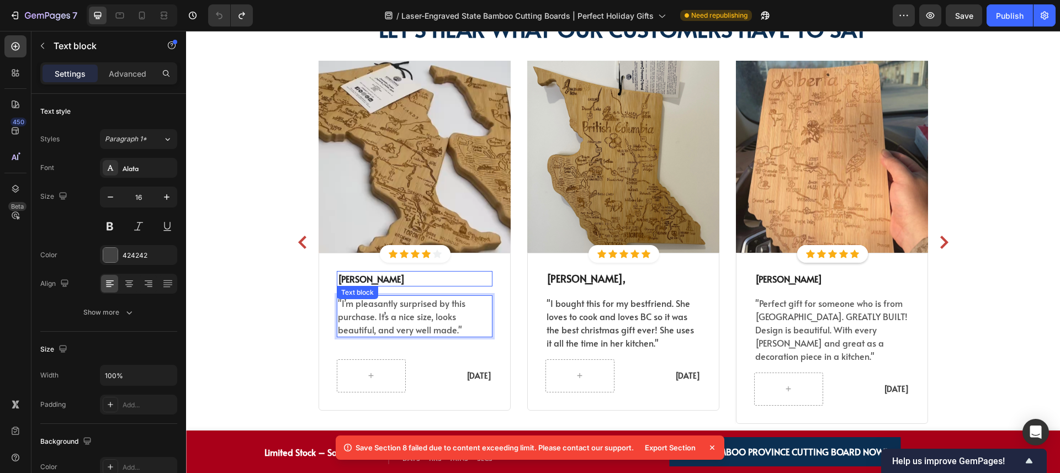
click at [433, 280] on p "[PERSON_NAME]" at bounding box center [414, 278] width 153 height 13
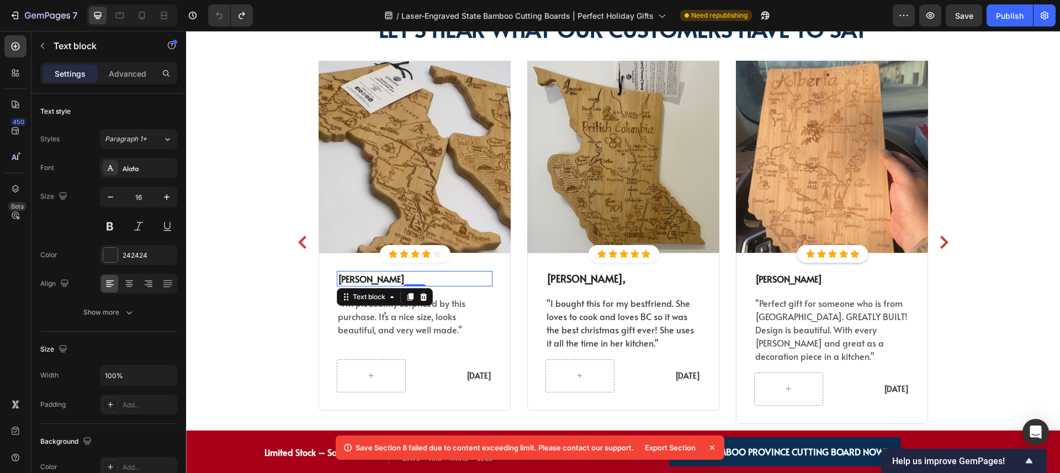
click at [433, 280] on p "[PERSON_NAME]" at bounding box center [414, 278] width 153 height 13
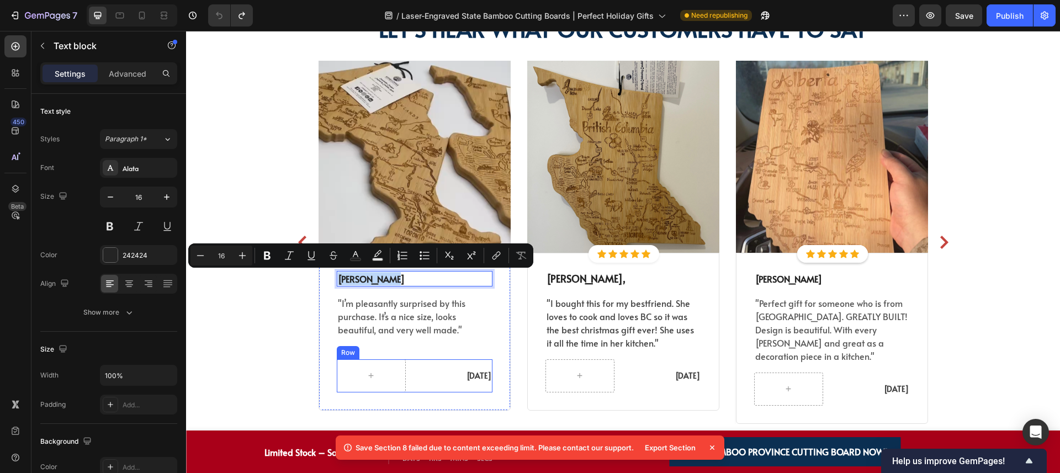
click at [458, 372] on p "[DATE]" at bounding box center [458, 376] width 67 height 12
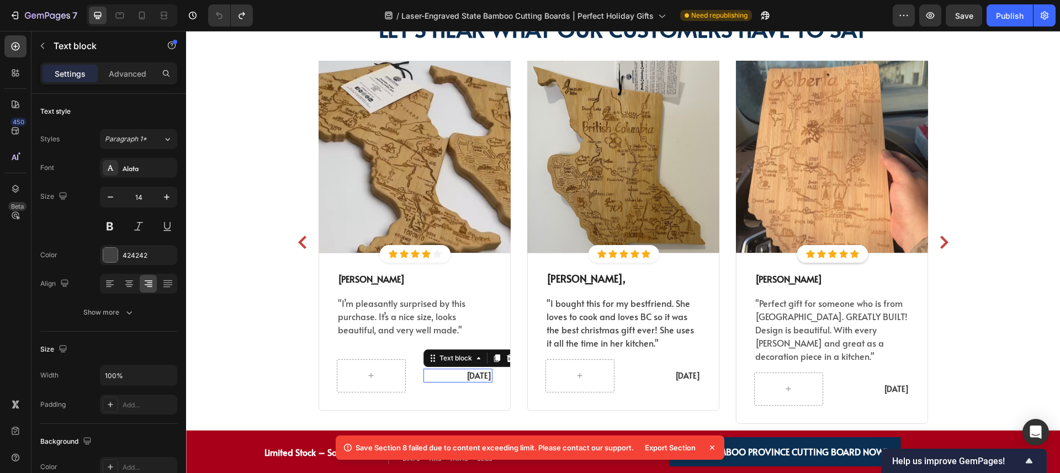
click at [458, 372] on p "[DATE]" at bounding box center [458, 376] width 67 height 12
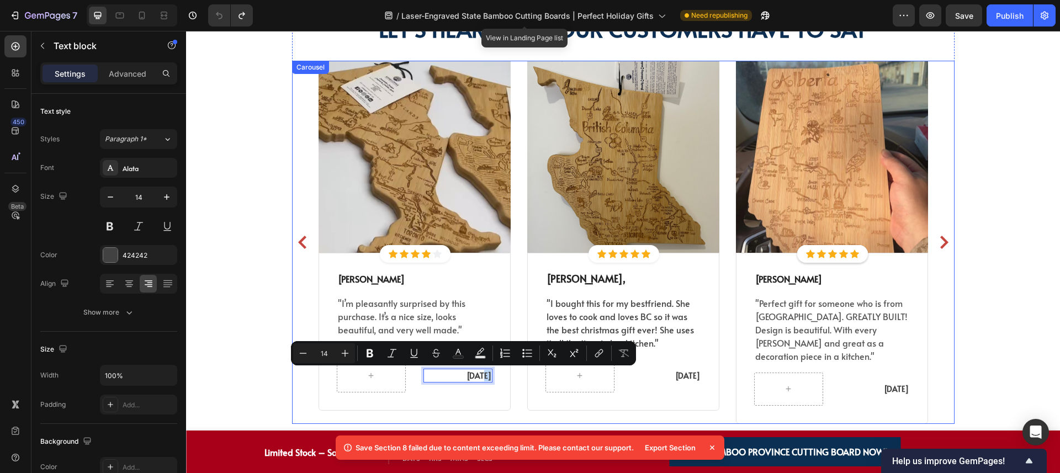
click at [940, 237] on icon "Carousel Next Arrow" at bounding box center [944, 242] width 8 height 13
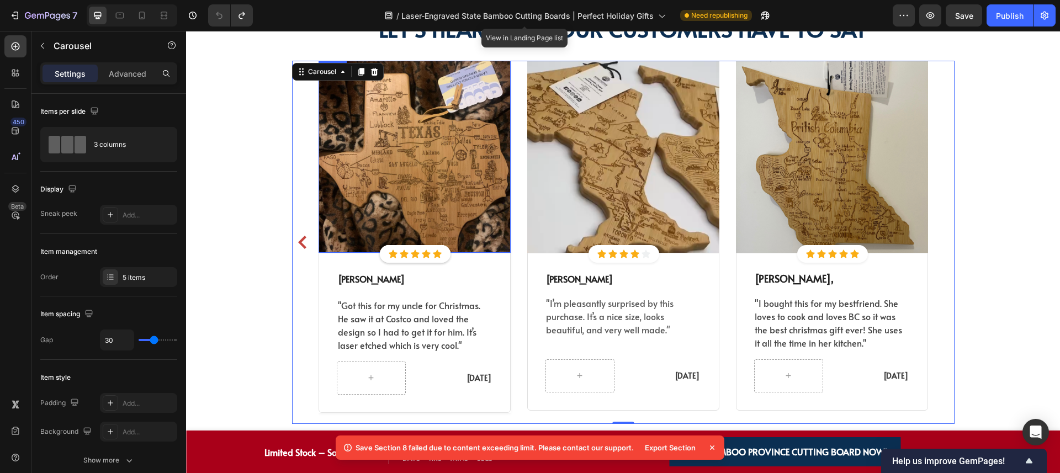
click at [465, 177] on img at bounding box center [415, 157] width 192 height 192
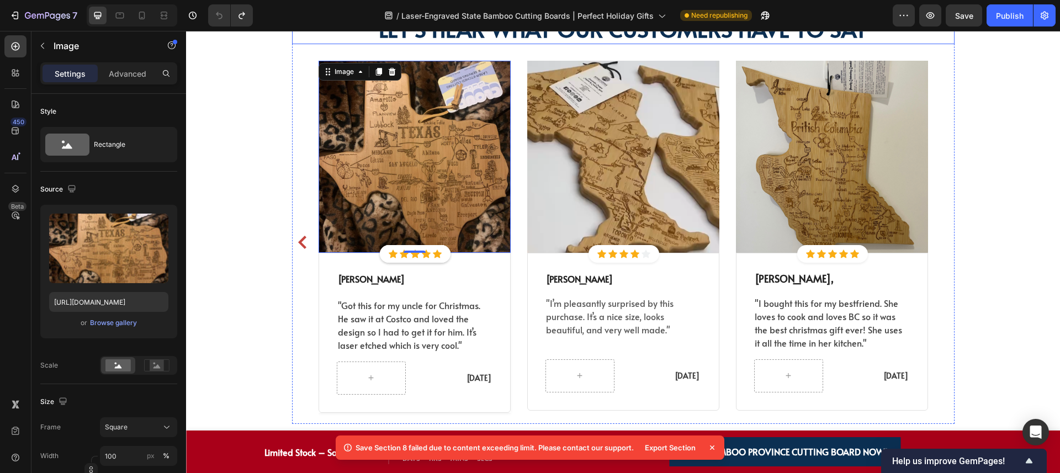
scroll to position [2422, 0]
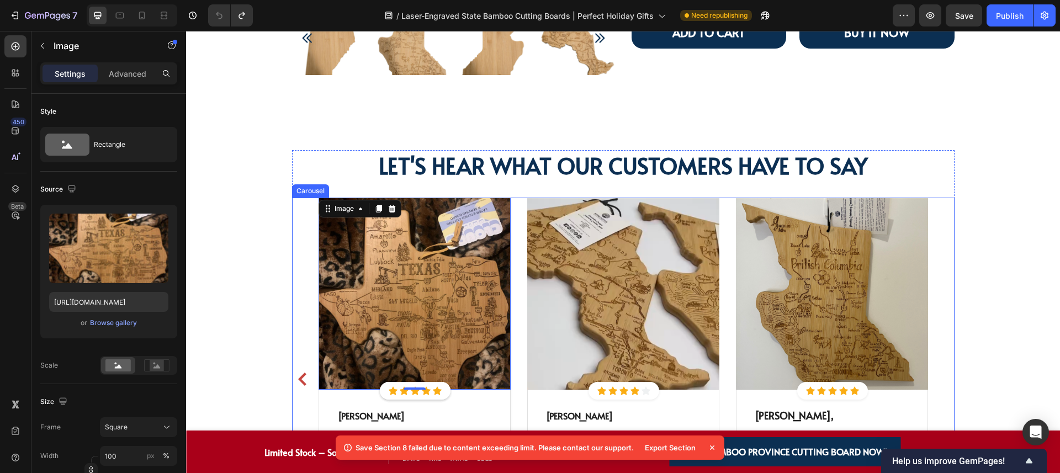
click at [303, 198] on div "Image Icon Icon Icon Icon Icon Icon List Hoz Row Icon Icon Icon Icon Icon Icon …" at bounding box center [623, 379] width 663 height 363
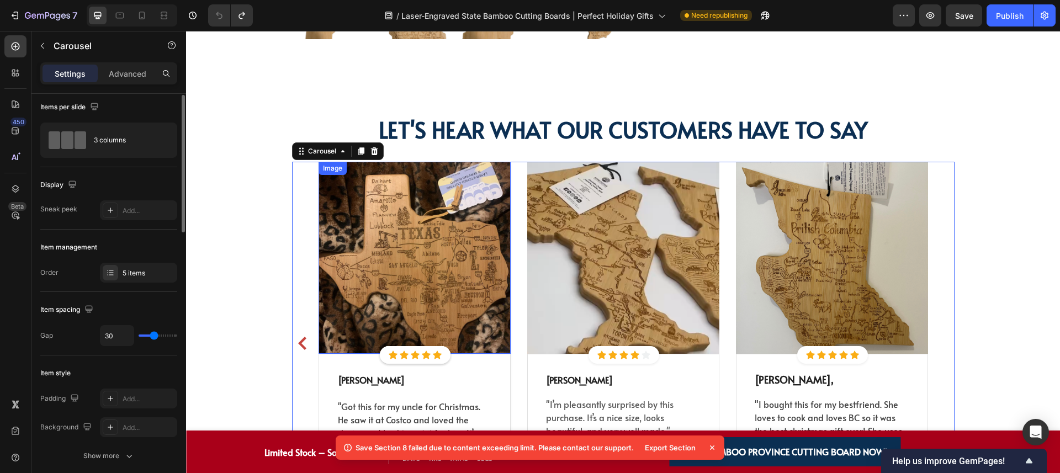
scroll to position [2460, 0]
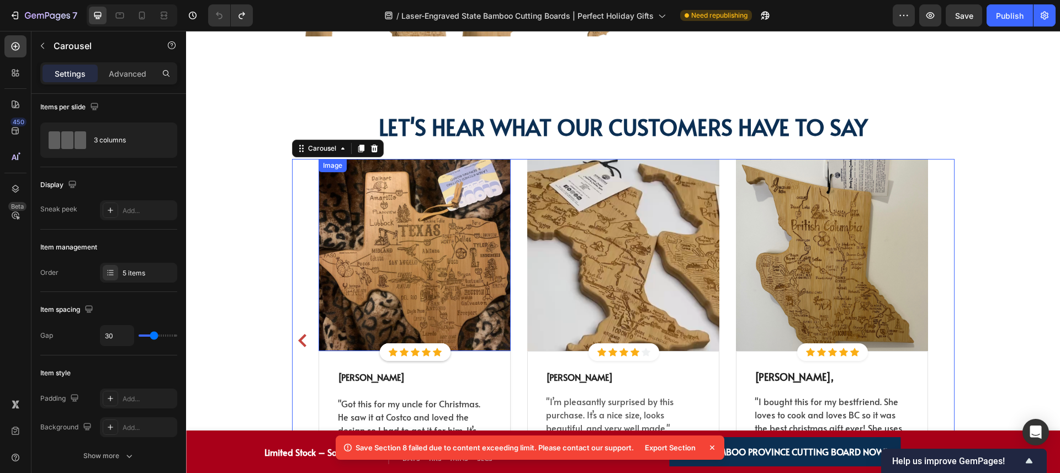
click at [334, 293] on img at bounding box center [415, 255] width 192 height 192
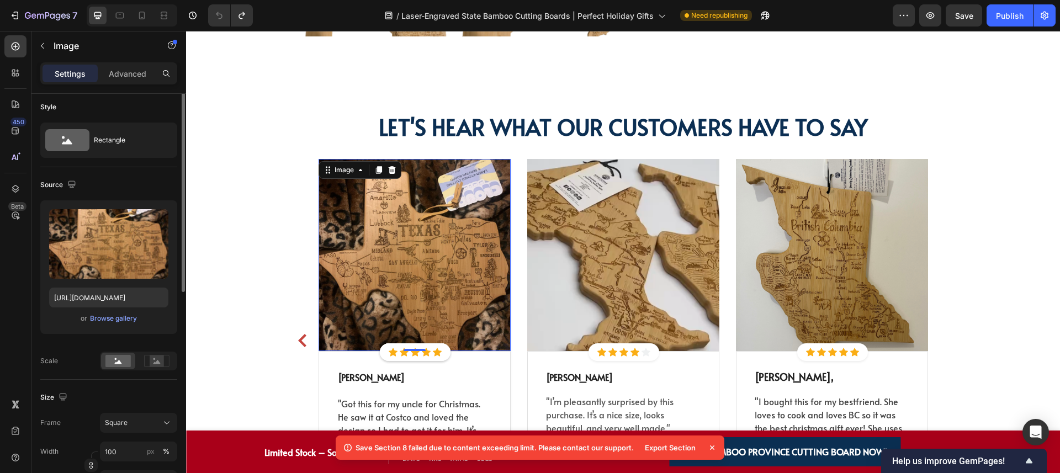
scroll to position [0, 0]
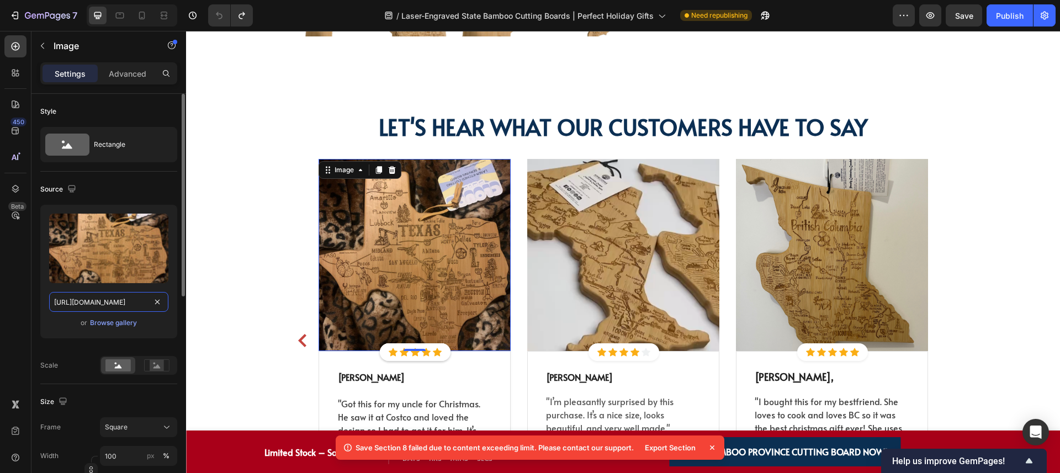
click at [102, 299] on input "https://cdn.shopify.com/s/files/1/0518/3825/5255/files/gempages_554882697223209…" at bounding box center [108, 302] width 119 height 20
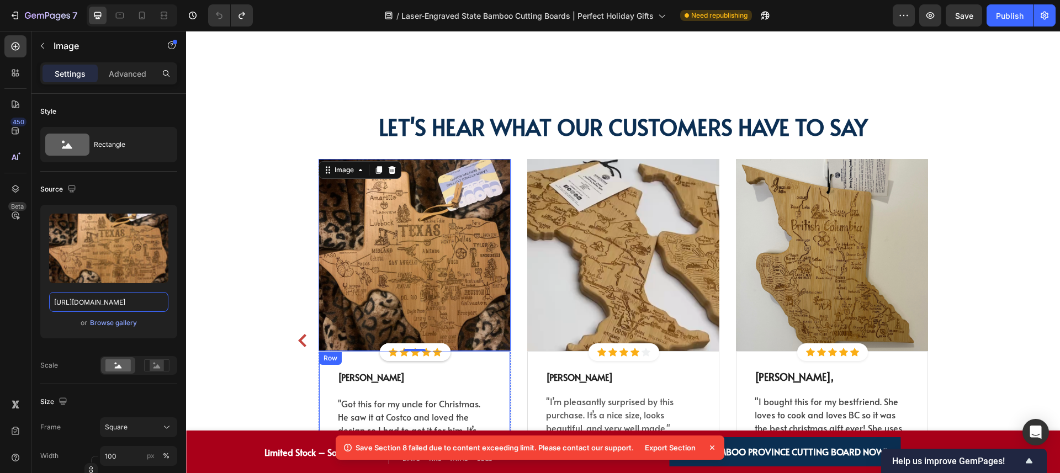
scroll to position [2554, 0]
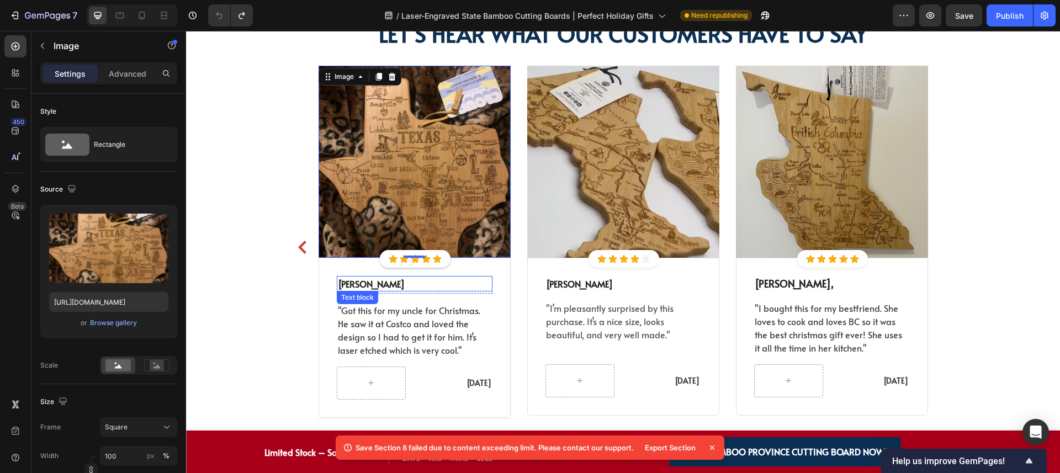
click at [393, 284] on p "[PERSON_NAME]" at bounding box center [414, 283] width 153 height 13
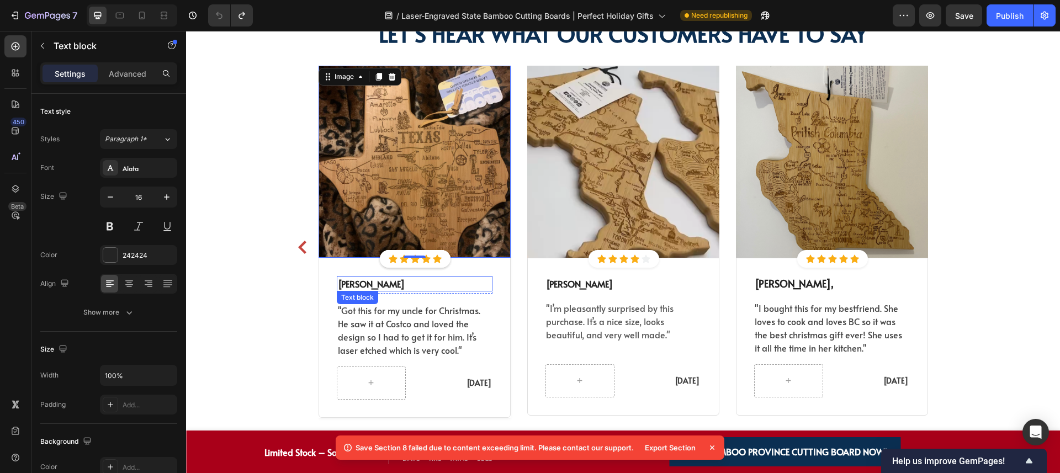
click at [393, 284] on p "[PERSON_NAME]" at bounding box center [414, 283] width 153 height 13
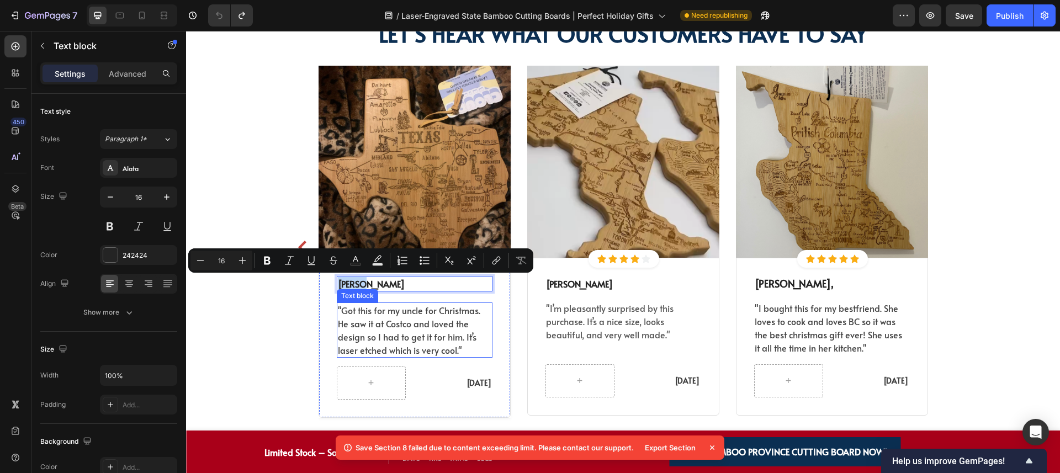
click at [380, 322] on p ""Got this for my uncle for Christmas. He saw it at Costco and loved the design …" at bounding box center [414, 330] width 153 height 53
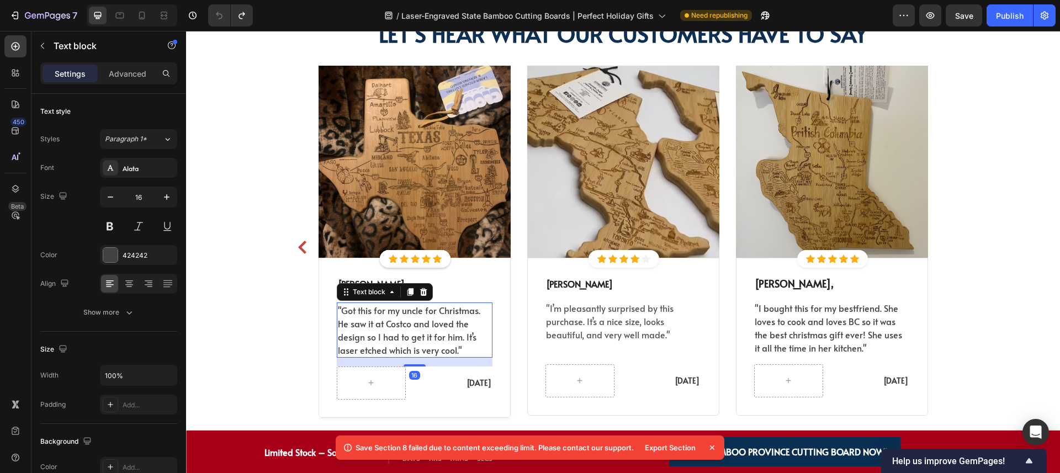
click at [380, 322] on p ""Got this for my uncle for Christmas. He saw it at Costco and loved the design …" at bounding box center [414, 330] width 153 height 53
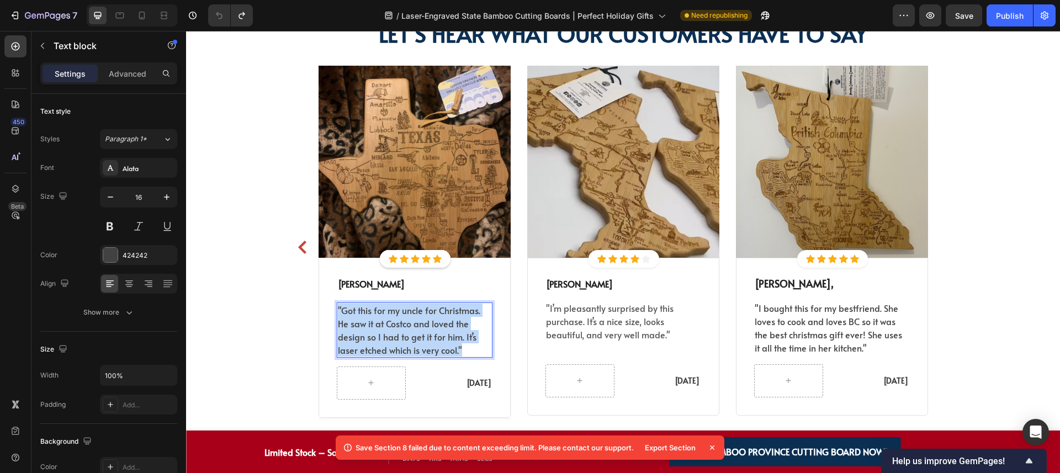
click at [380, 322] on p ""Got this for my uncle for Christmas. He saw it at Costco and loved the design …" at bounding box center [414, 330] width 153 height 53
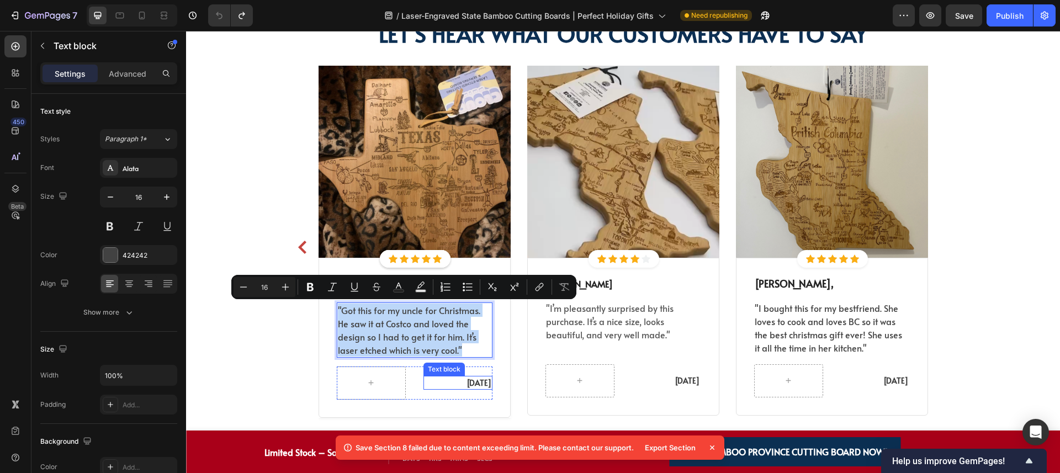
click at [474, 384] on p "[DATE]" at bounding box center [458, 383] width 67 height 12
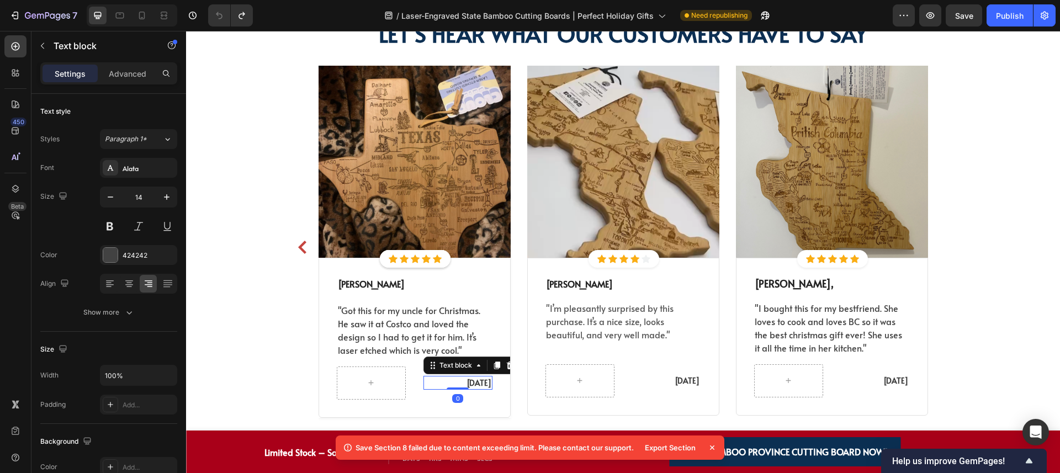
click at [473, 384] on p "[DATE]" at bounding box center [458, 383] width 67 height 12
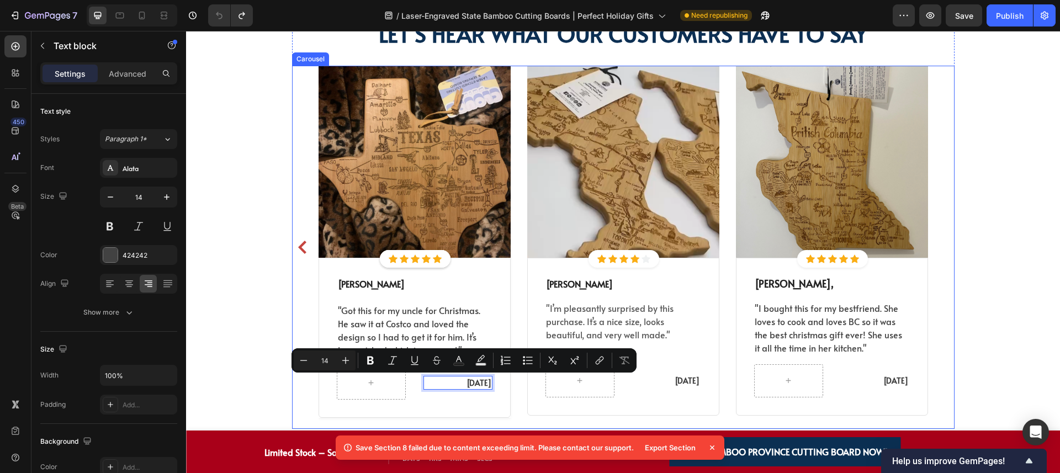
click at [298, 242] on icon "Carousel Back Arrow" at bounding box center [302, 247] width 8 height 13
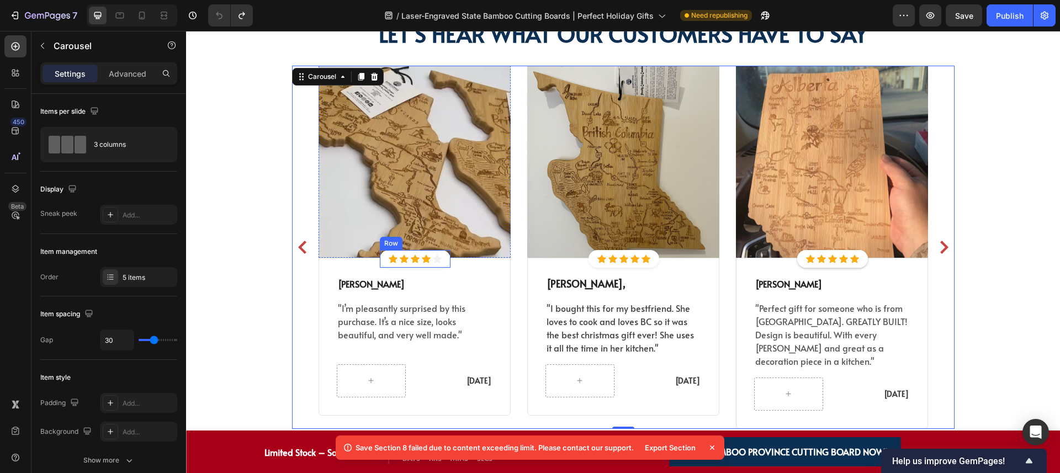
click at [437, 260] on div "Icon Icon Icon Icon Icon Icon List Hoz Row" at bounding box center [415, 259] width 71 height 18
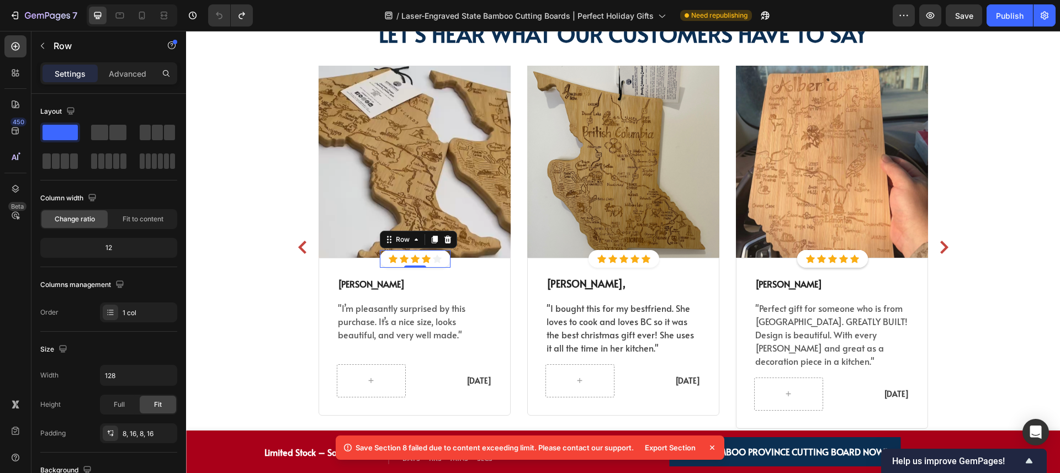
click at [442, 259] on div "Icon Icon Icon Icon Icon Icon List Hoz Row 0" at bounding box center [415, 259] width 71 height 18
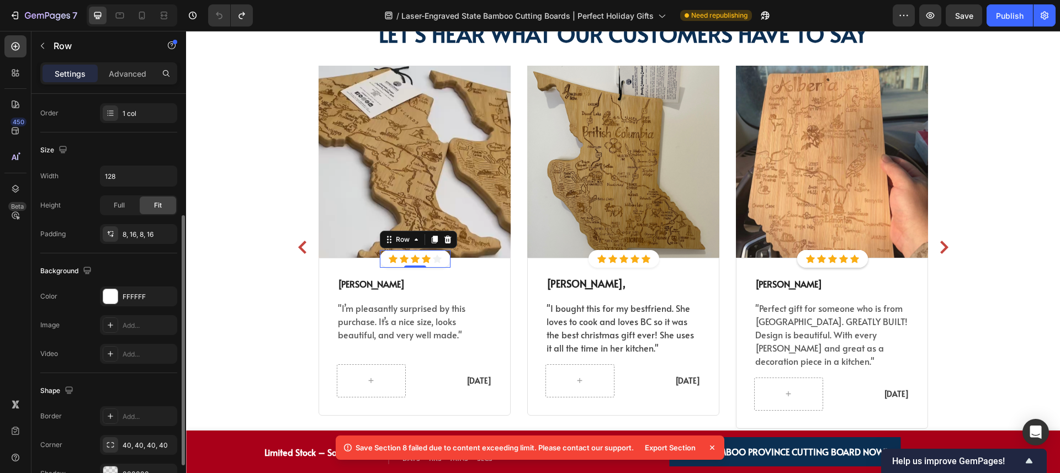
scroll to position [0, 0]
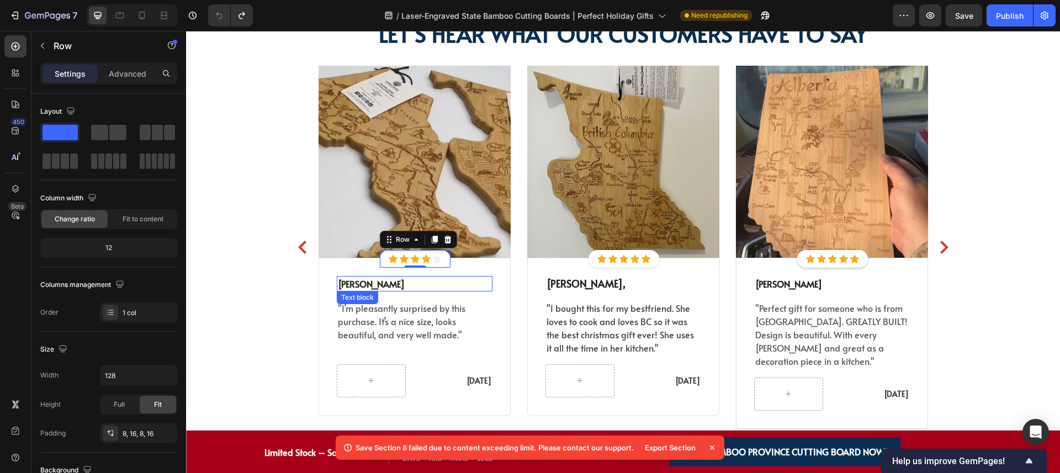
click at [464, 289] on p "[PERSON_NAME]" at bounding box center [414, 283] width 153 height 13
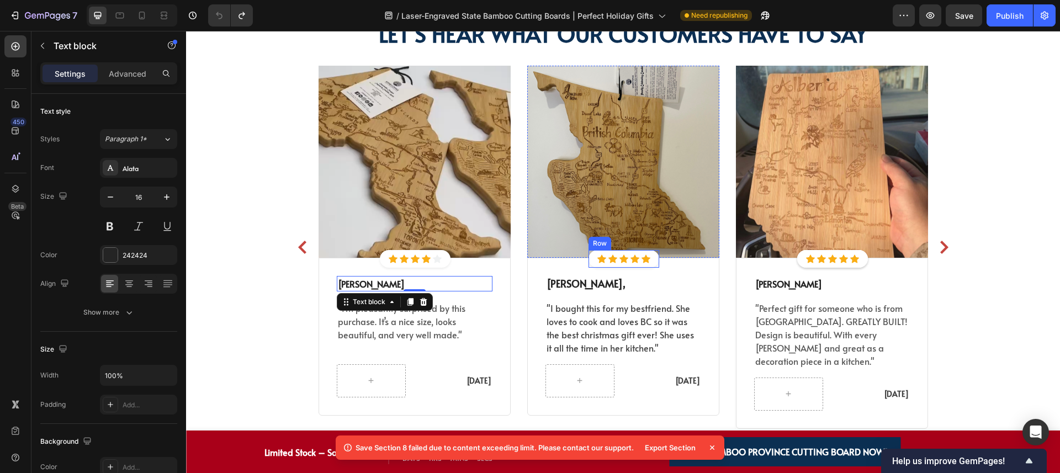
click at [589, 263] on div "Icon Icon Icon Icon Icon Icon List Hoz Row" at bounding box center [624, 259] width 71 height 18
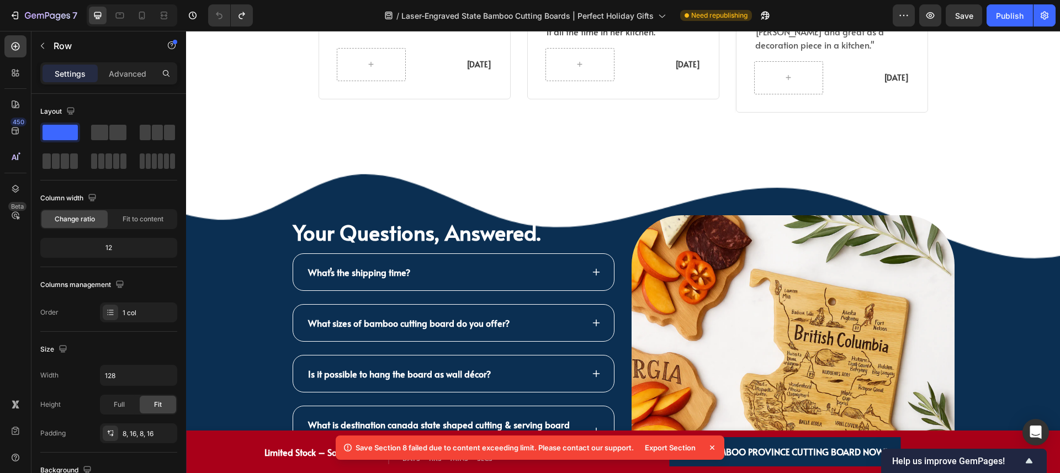
scroll to position [2925, 0]
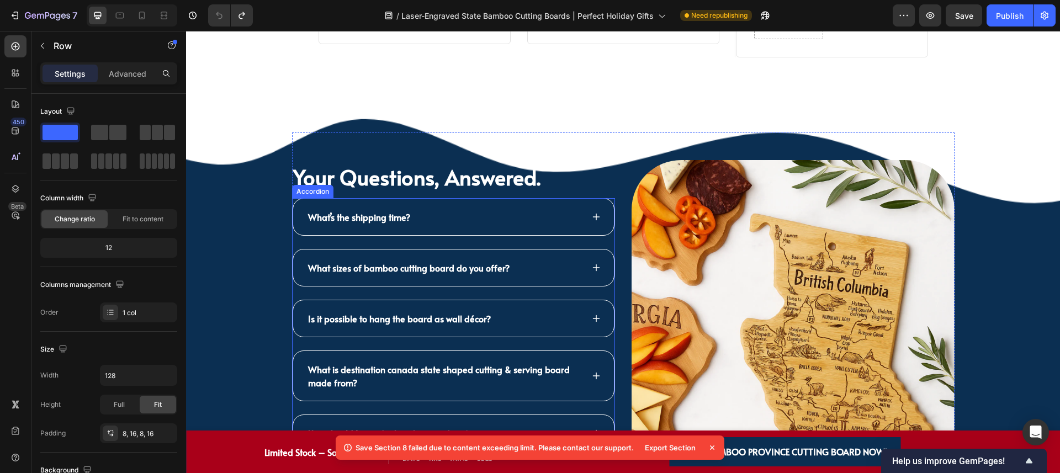
click at [398, 211] on strong "What’s the shipping time?" at bounding box center [359, 217] width 102 height 12
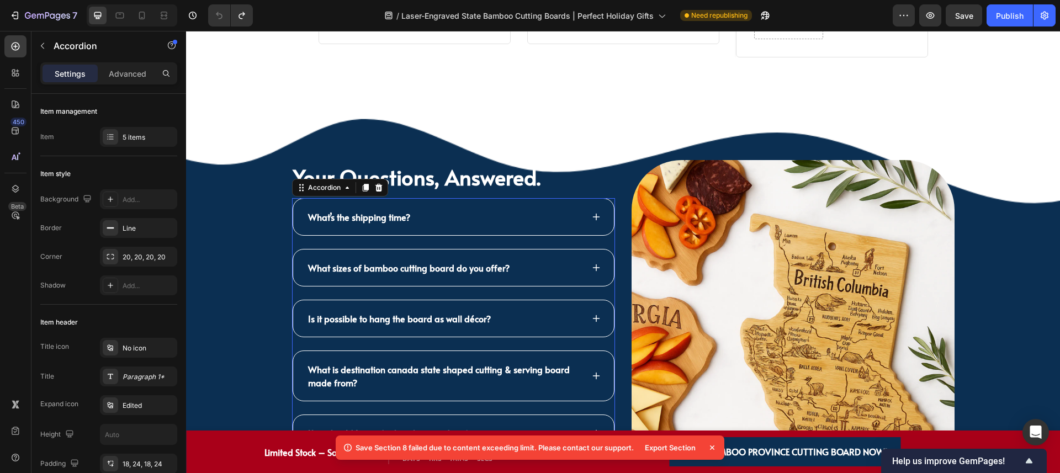
click at [393, 211] on strong "What’s the shipping time?" at bounding box center [359, 217] width 102 height 12
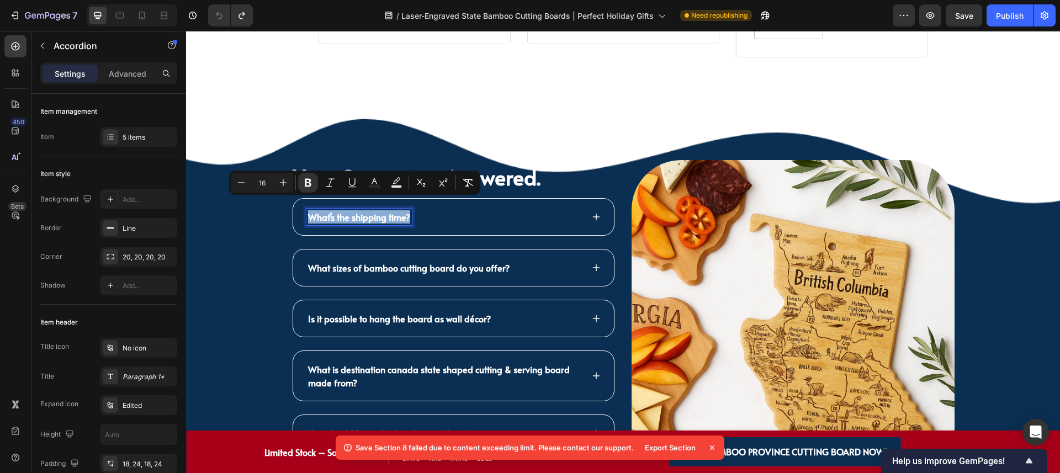
click at [592, 213] on icon at bounding box center [596, 217] width 9 height 9
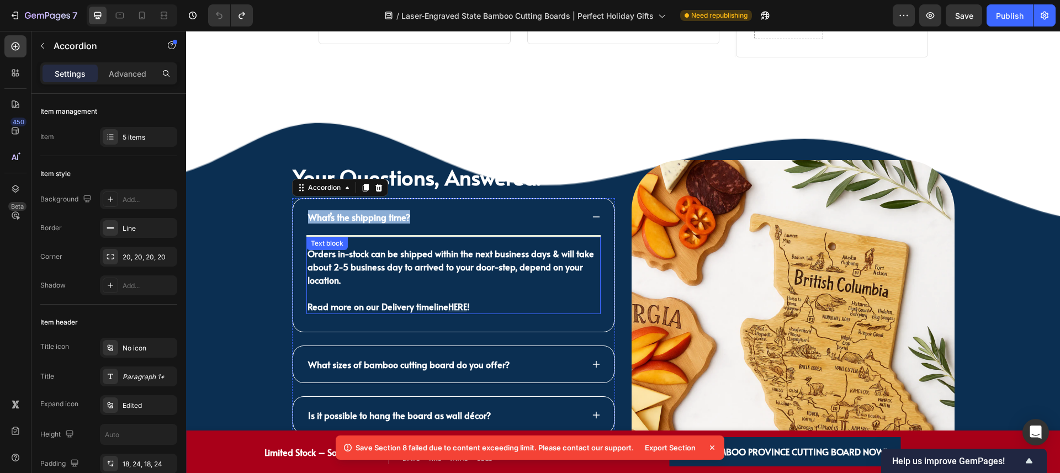
click at [478, 300] on p "Read more on our Delivery timeline HERE !" at bounding box center [454, 306] width 292 height 13
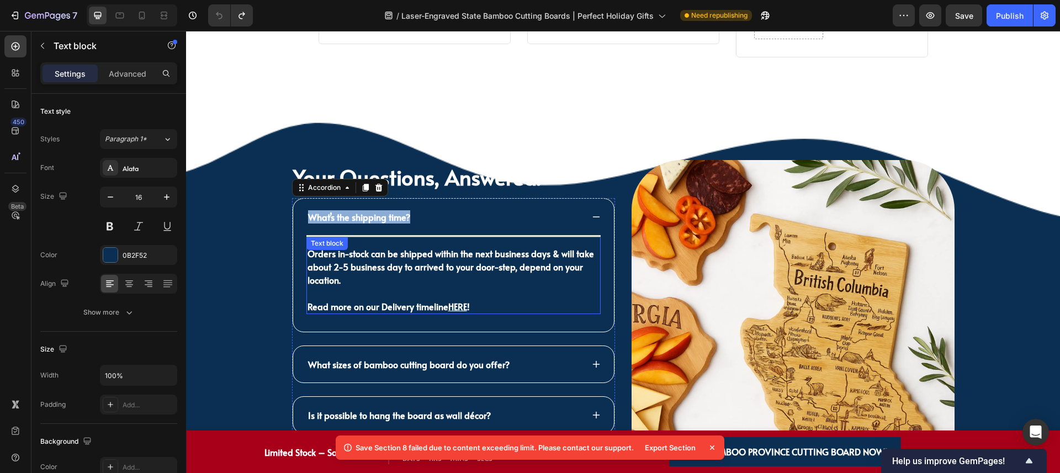
click at [478, 300] on p "Read more on our Delivery timeline HERE !" at bounding box center [454, 306] width 292 height 13
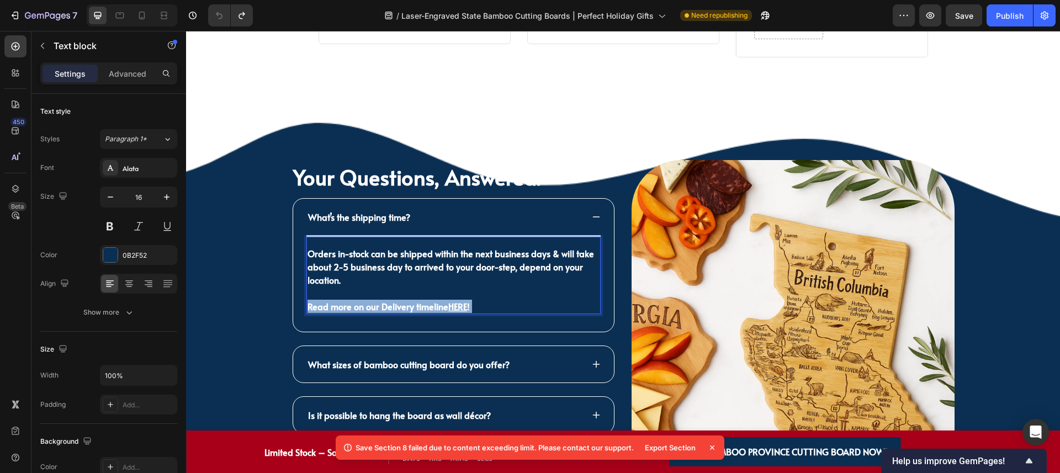
drag, startPoint x: 481, startPoint y: 294, endPoint x: 358, endPoint y: 272, distance: 124.6
click at [358, 272] on div "Orders in-stock can be shipped within the next business days & will take about …" at bounding box center [453, 280] width 294 height 68
click at [353, 267] on p "Orders in-stock can be shipped within the next business days & will take about …" at bounding box center [454, 267] width 292 height 40
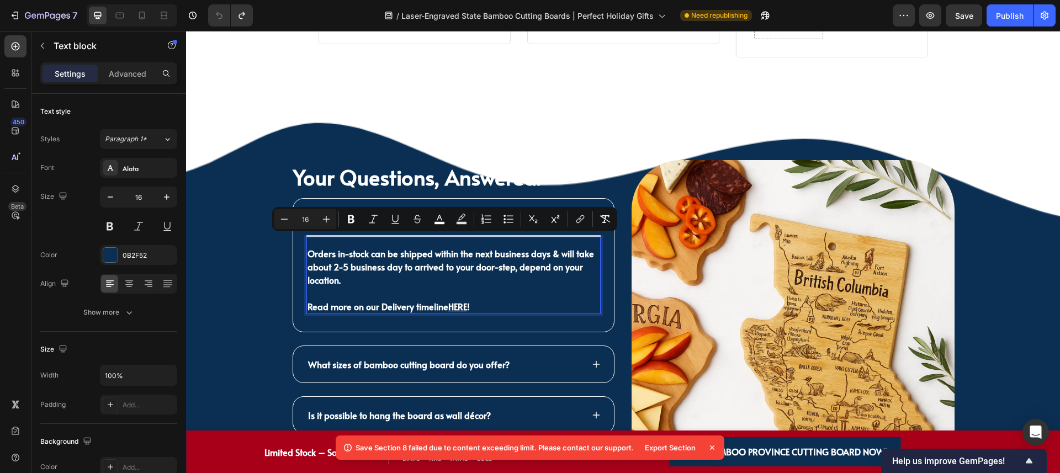
drag, startPoint x: 353, startPoint y: 269, endPoint x: 303, endPoint y: 243, distance: 55.8
click at [308, 247] on p "Orders in-stock can be shipped within the next business days & will take about …" at bounding box center [454, 267] width 292 height 40
click at [454, 356] on div "What sizes of bamboo cutting board do you offer?" at bounding box center [408, 364] width 205 height 17
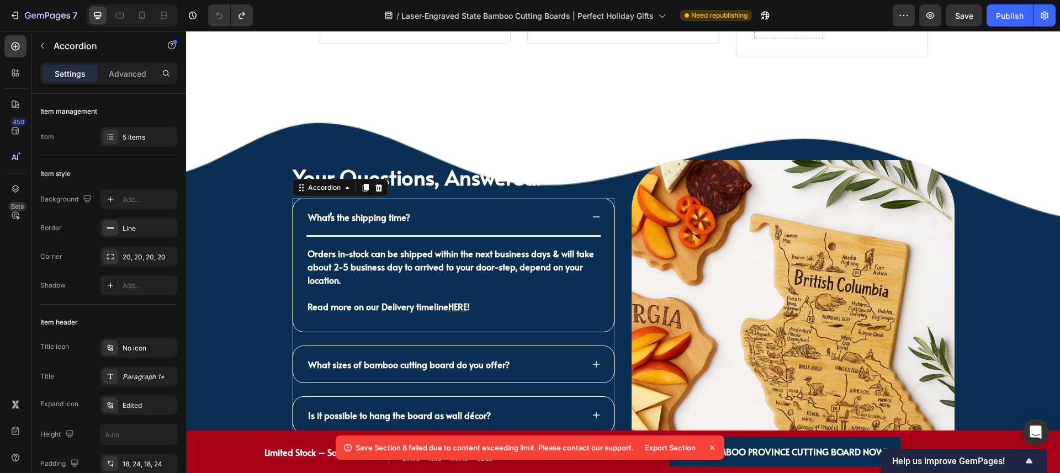
scroll to position [2927, 0]
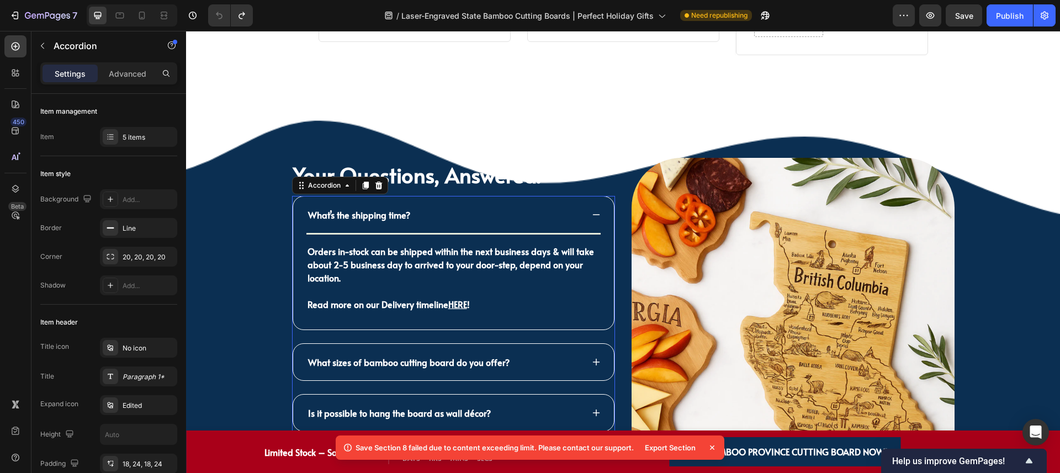
click at [597, 350] on div "What sizes of bamboo cutting board do you offer?" at bounding box center [453, 362] width 321 height 36
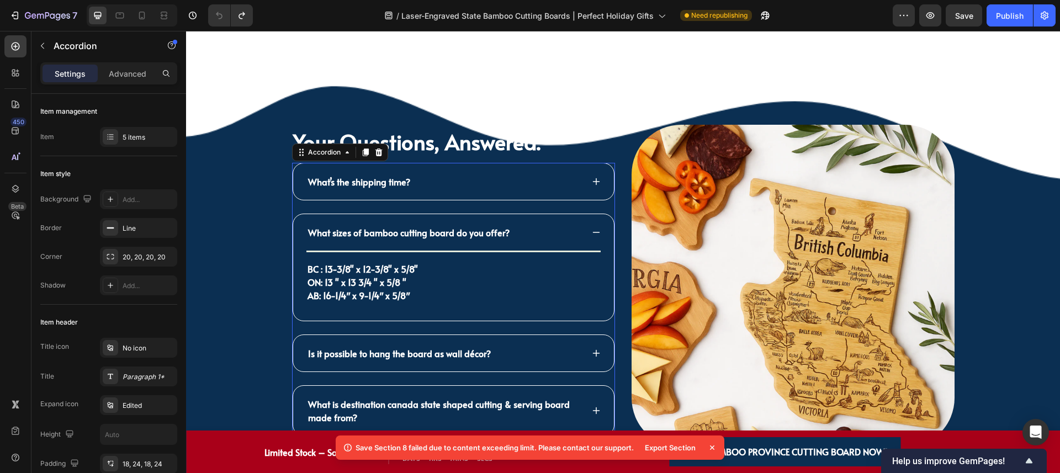
scroll to position [2962, 0]
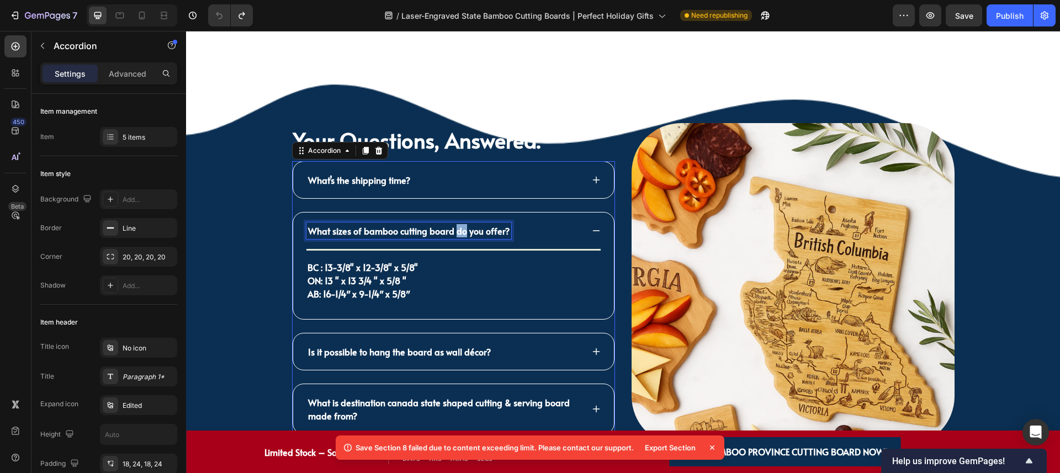
click at [458, 224] on p "What sizes of bamboo cutting board do you offer?" at bounding box center [409, 230] width 202 height 13
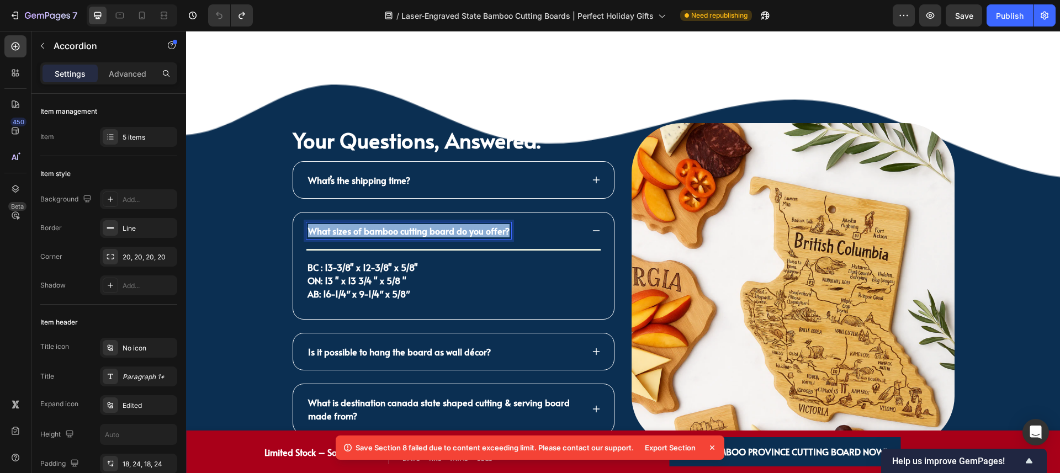
click at [458, 224] on p "What sizes of bamboo cutting board do you offer?" at bounding box center [409, 230] width 202 height 13
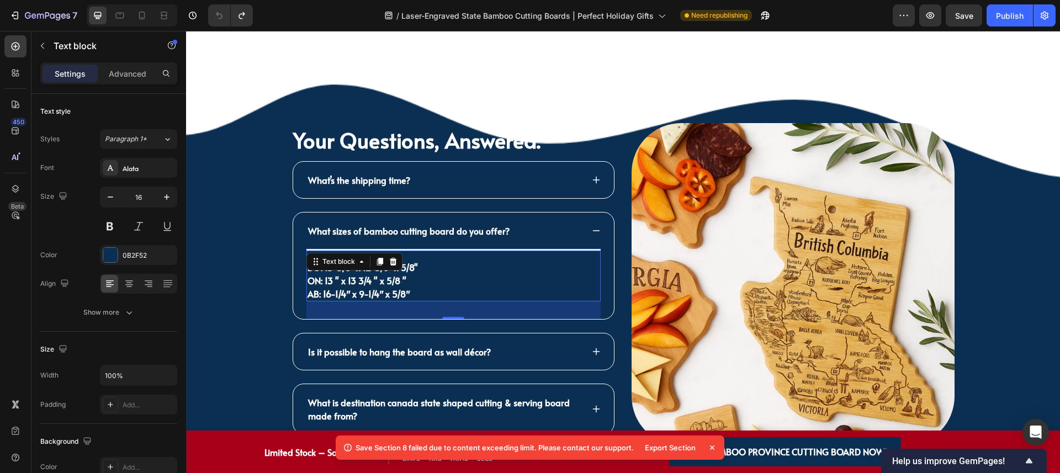
click at [429, 282] on p "BC : 13-3/8" x 12-3/8" x 5/8" ON: 13 " x 13 3/4 " x 5/8 " AB: 16-1/4″ x 9-1/4″ …" at bounding box center [454, 281] width 292 height 40
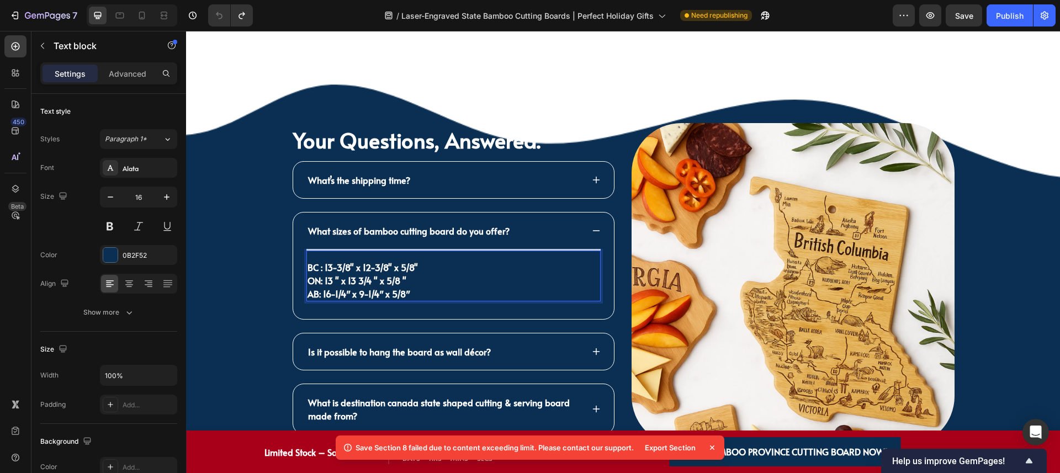
click at [429, 282] on p "BC : 13-3/8" x 12-3/8" x 5/8" ON: 13 " x 13 3/4 " x 5/8 " AB: 16-1/4″ x 9-1/4″ …" at bounding box center [454, 281] width 292 height 40
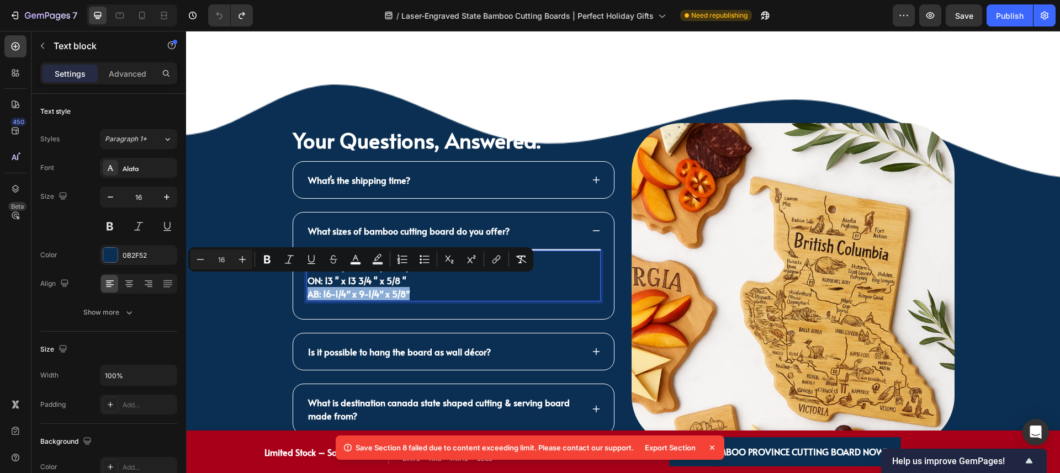
click at [430, 282] on p "BC : 13-3/8" x 12-3/8" x 5/8" ON: 13 " x 13 3/4 " x 5/8 " AB: 16-1/4″ x 9-1/4″ …" at bounding box center [454, 281] width 292 height 40
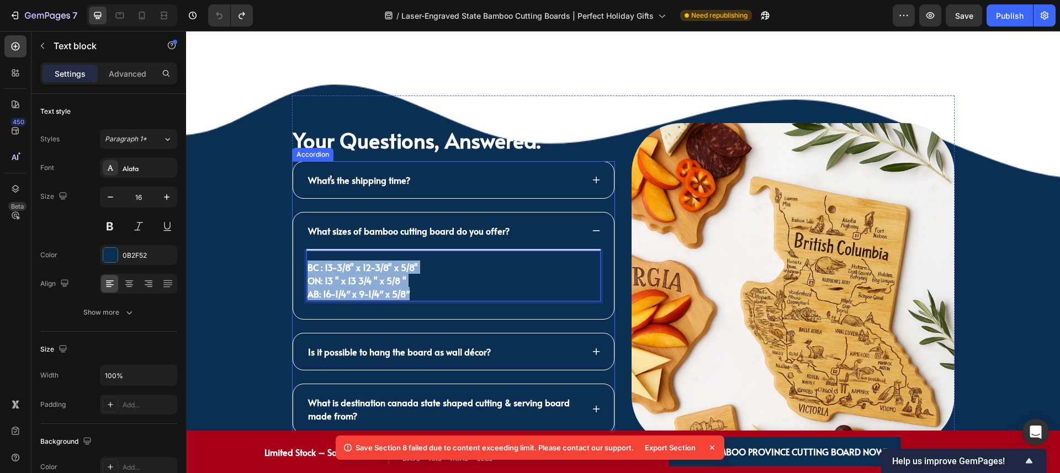
drag, startPoint x: 422, startPoint y: 284, endPoint x: 298, endPoint y: 255, distance: 128.2
click at [298, 255] on div "BC : 13-3/8" x 12-3/8" x 5/8" ON: 13 " x 13 3/4 " x 5/8 " AB: 16-1/4″ x 9-1/4″ …" at bounding box center [453, 284] width 321 height 70
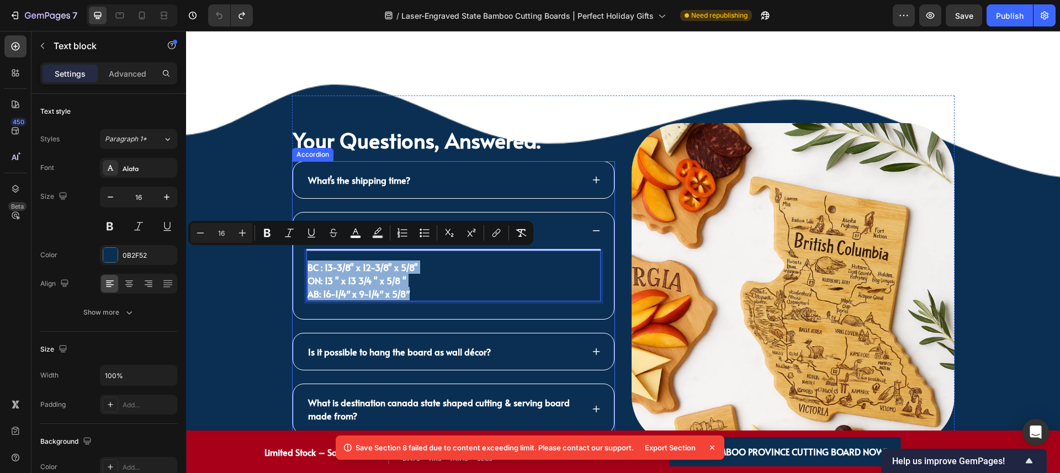
click at [592, 347] on icon at bounding box center [596, 351] width 9 height 9
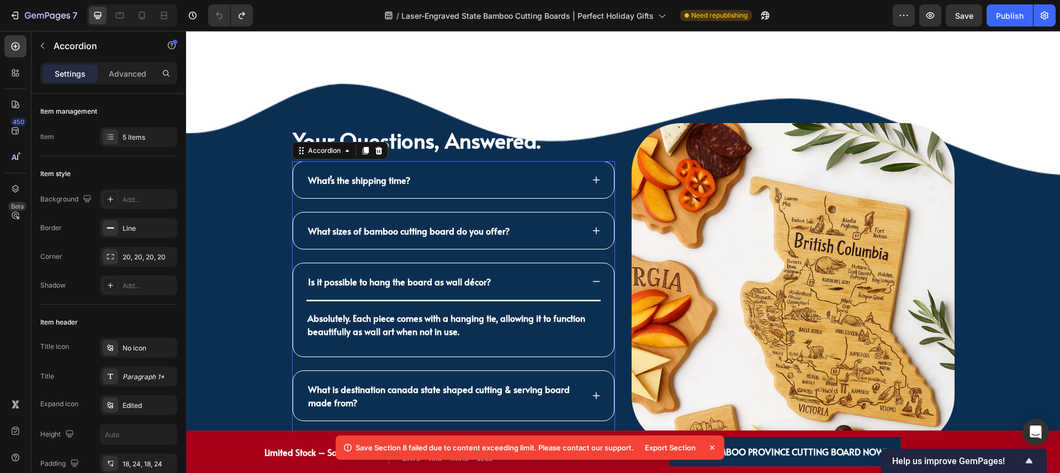
scroll to position [2964, 0]
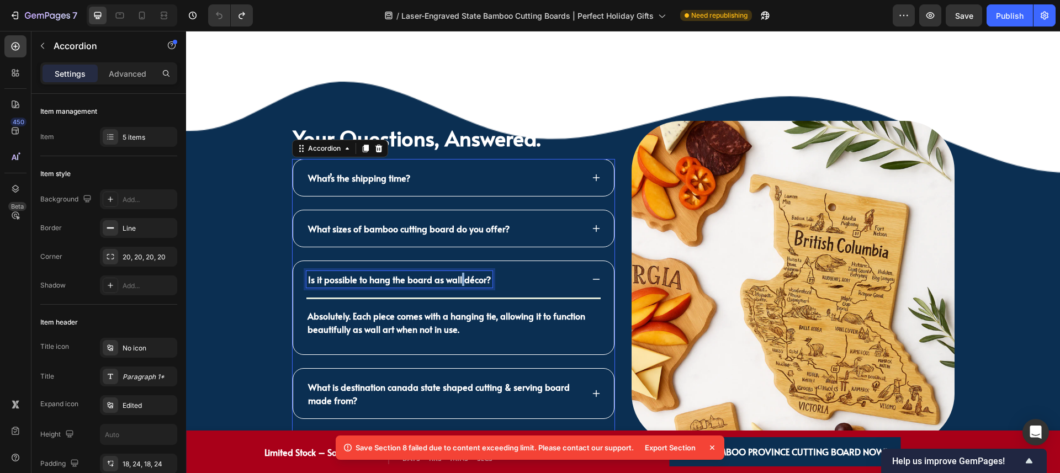
click at [455, 273] on p "Is it possible to hang the board as wall décor?" at bounding box center [399, 279] width 183 height 13
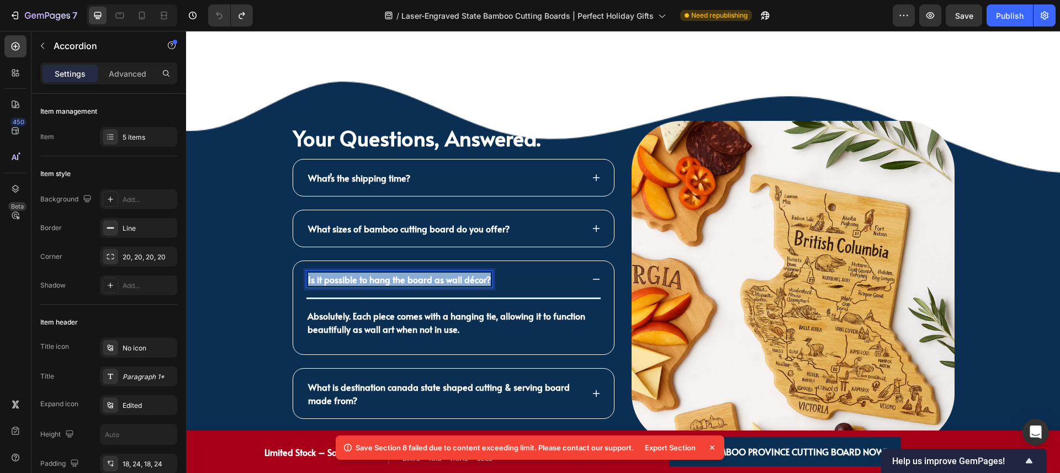
click at [455, 273] on p "Is it possible to hang the board as wall décor?" at bounding box center [399, 279] width 183 height 13
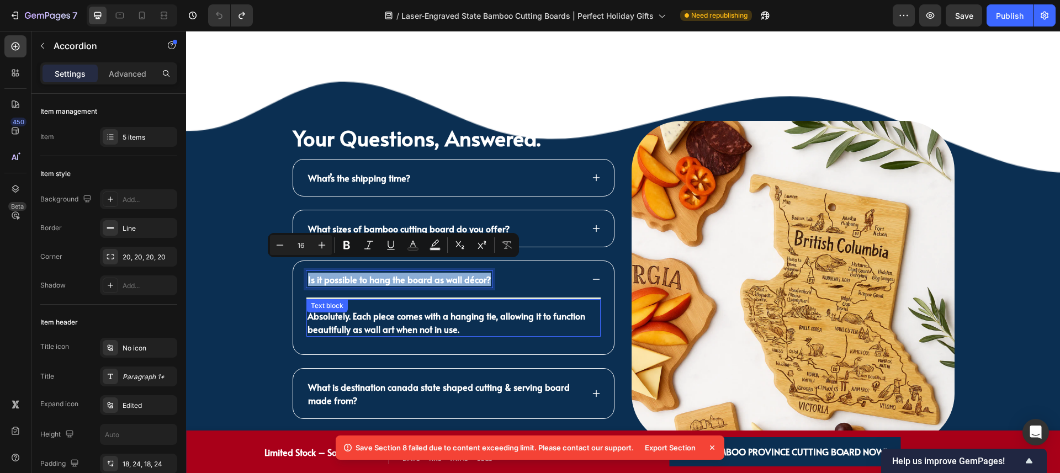
click at [417, 310] on span "Absolutely. Each piece comes with a hanging tie, allowing it to function beauti…" at bounding box center [447, 322] width 278 height 25
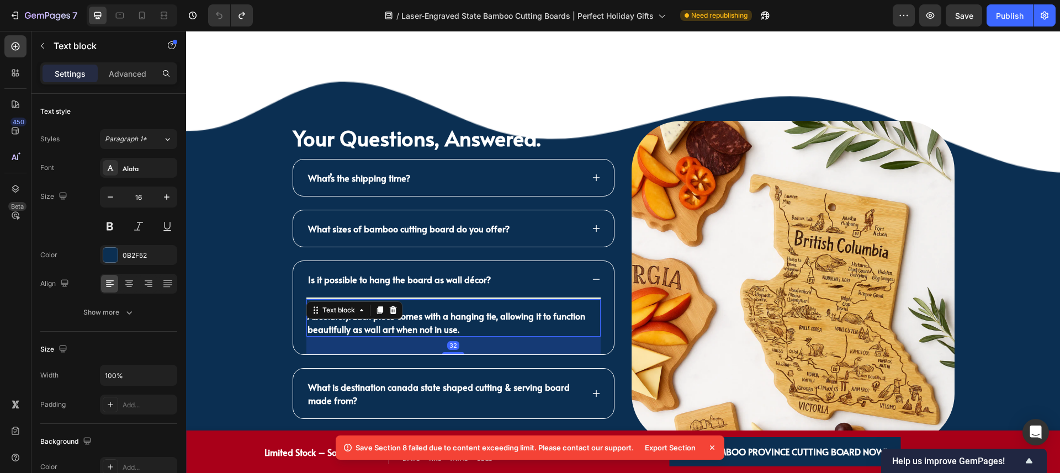
click at [417, 310] on span "Absolutely. Each piece comes with a hanging tie, allowing it to function beauti…" at bounding box center [447, 322] width 278 height 25
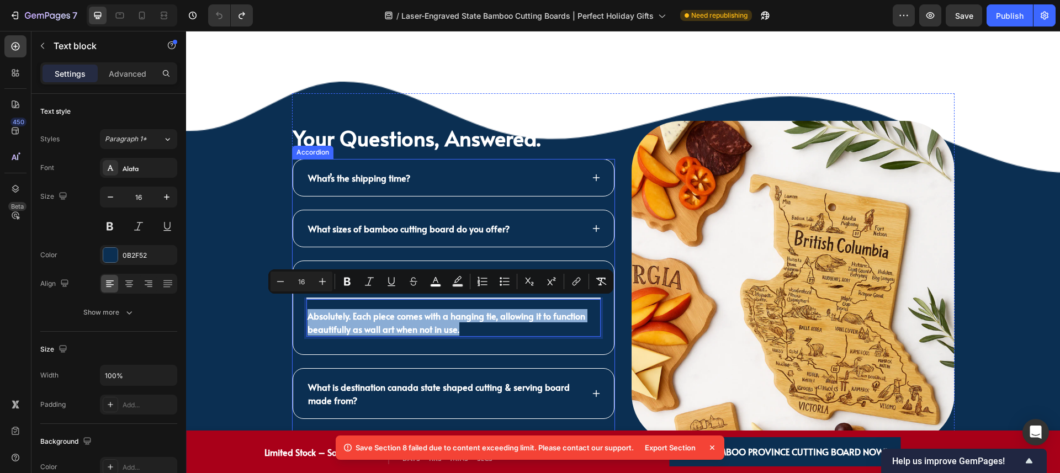
click at [442, 380] on p "What is destination canada state shaped cutting & serving board made from?" at bounding box center [444, 393] width 273 height 27
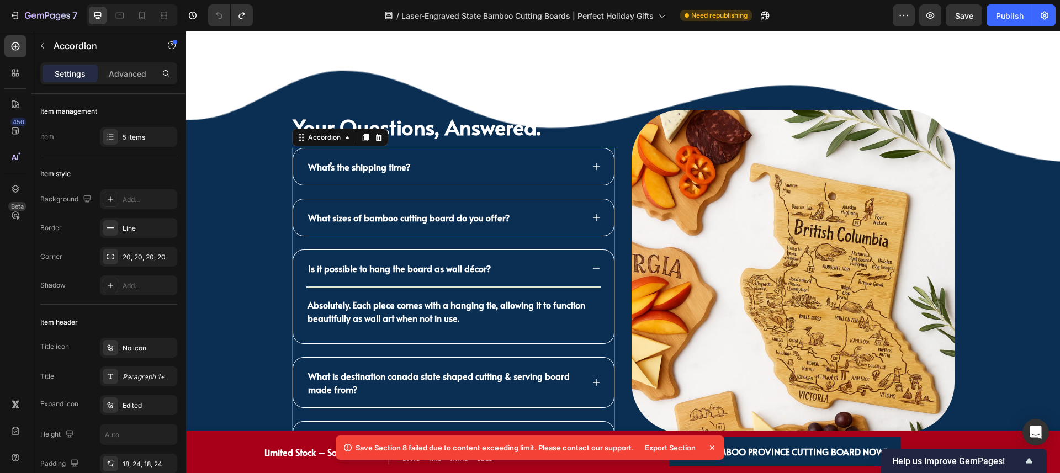
scroll to position [3058, 0]
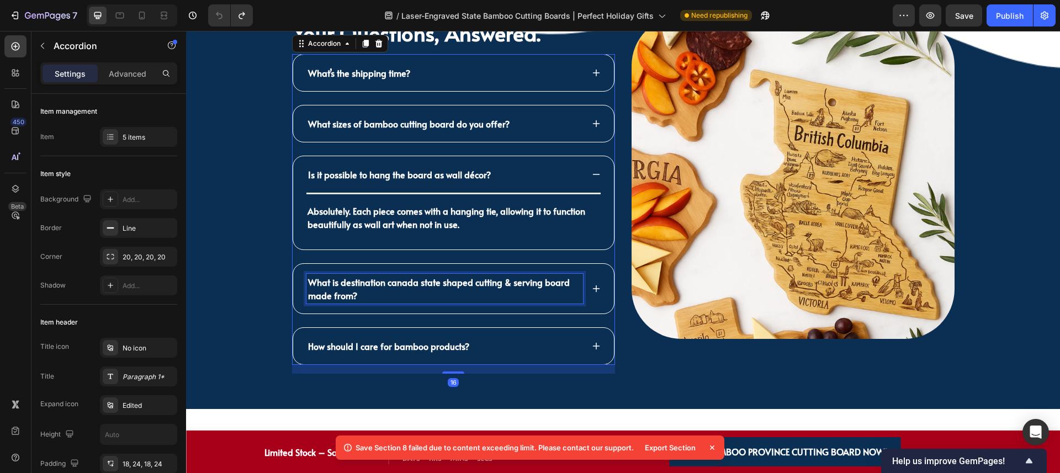
click at [550, 282] on p "What is destination canada state shaped cutting & serving board made from?" at bounding box center [444, 289] width 273 height 27
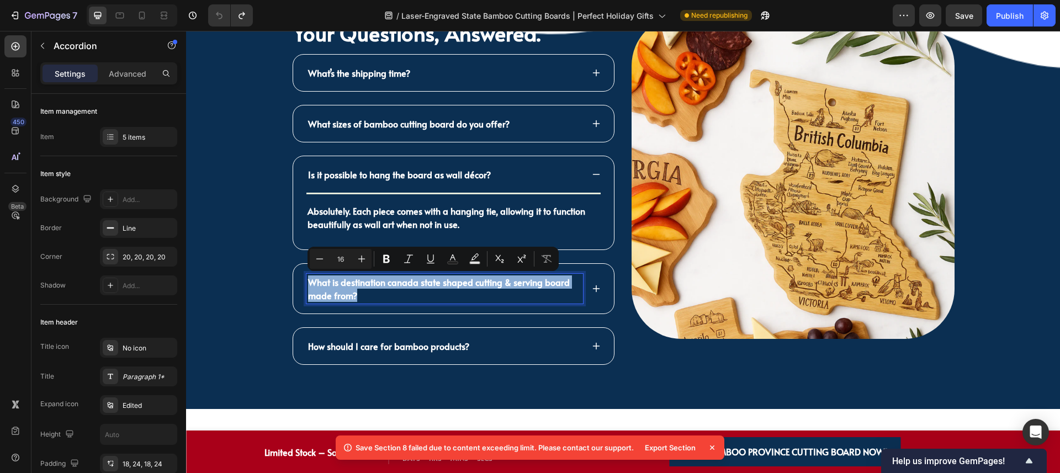
click at [585, 289] on div "What is destination canada state shaped cutting & serving board made from?" at bounding box center [453, 289] width 321 height 50
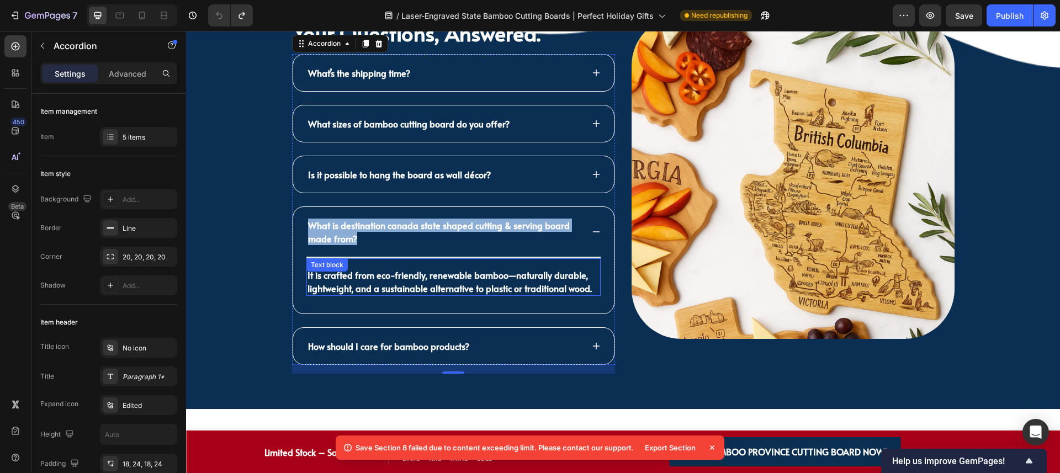
click at [471, 281] on p "It is crafted from eco-friendly, renewable bamboo—naturally durable, lightweigh…" at bounding box center [454, 281] width 292 height 27
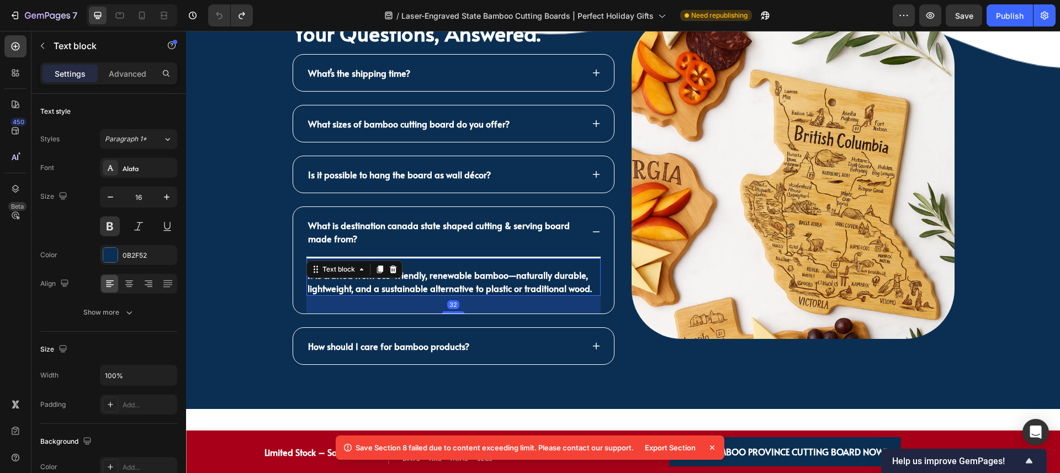
click at [471, 281] on p "It is crafted from eco-friendly, renewable bamboo—naturally durable, lightweigh…" at bounding box center [454, 281] width 292 height 27
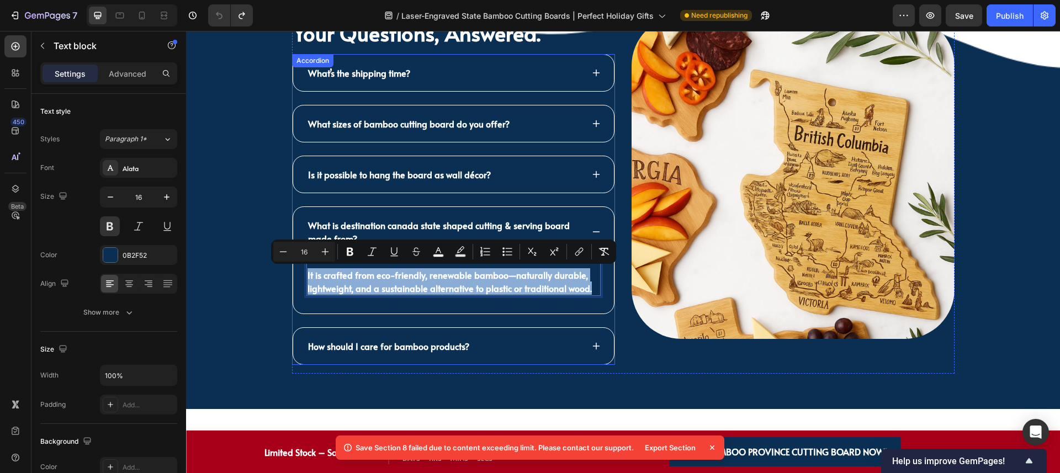
click at [592, 343] on icon at bounding box center [596, 346] width 9 height 9
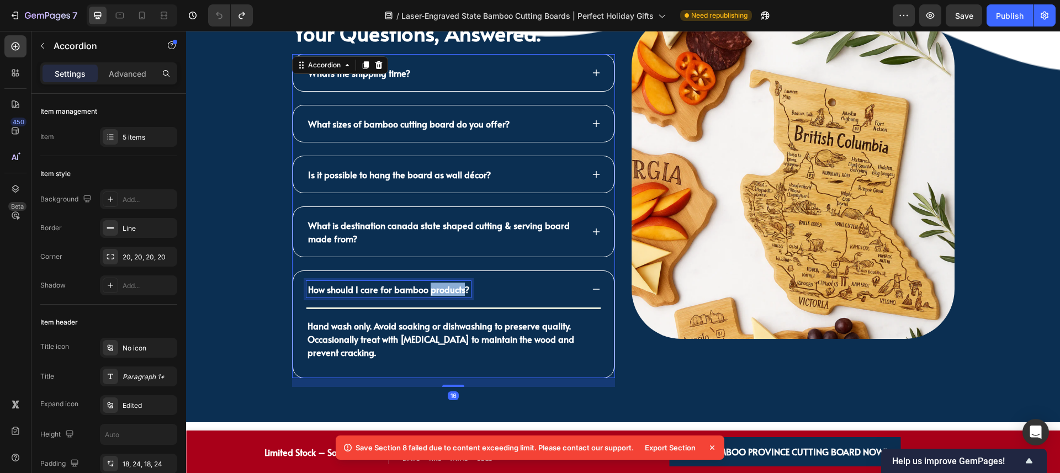
click at [448, 287] on p "How should I care for bamboo products?" at bounding box center [388, 289] width 161 height 13
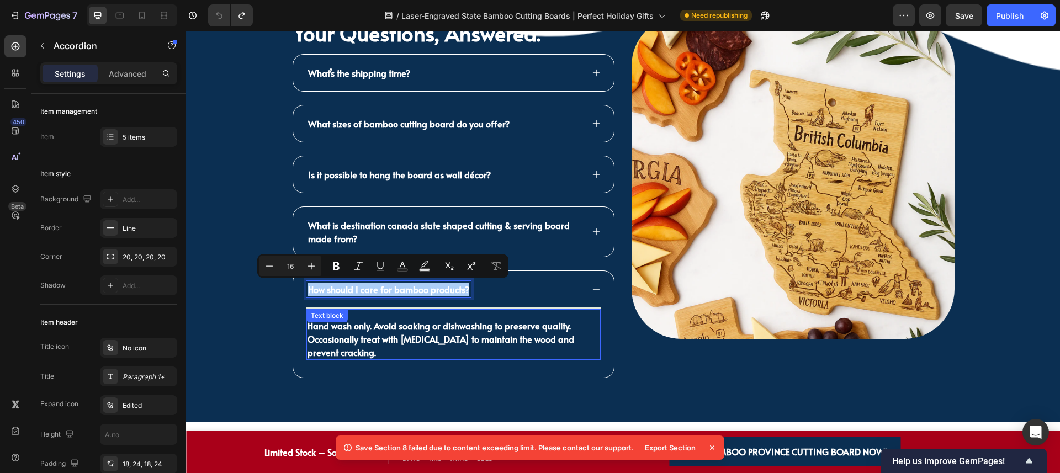
click at [446, 337] on strong "Hand wash only. Avoid soaking or dishwashing to preserve quality. Occasionally …" at bounding box center [441, 339] width 267 height 39
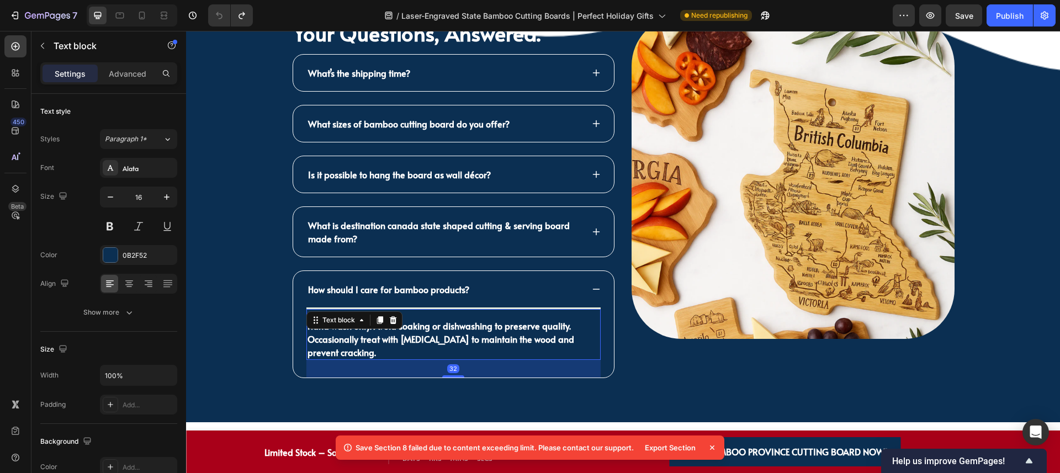
click at [446, 337] on strong "Hand wash only. Avoid soaking or dishwashing to preserve quality. Occasionally …" at bounding box center [441, 339] width 267 height 39
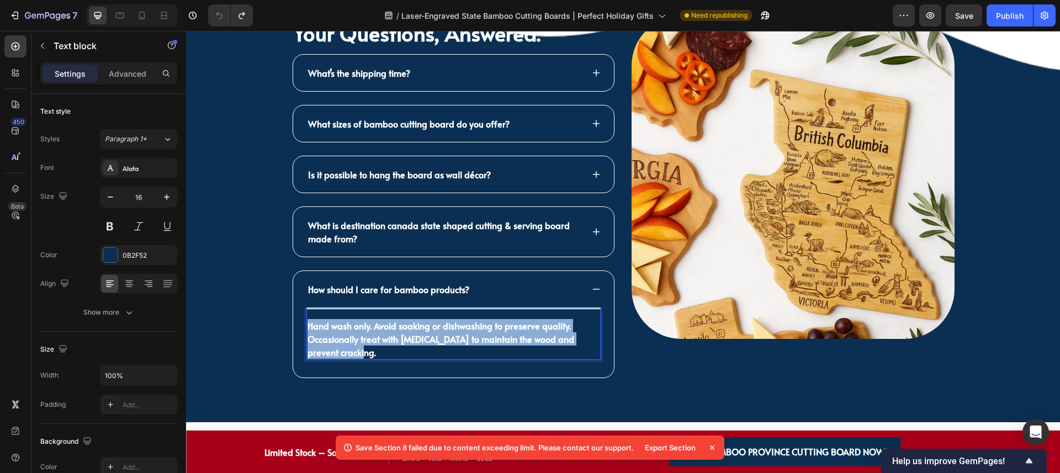
click at [446, 337] on strong "Hand wash only. Avoid soaking or dishwashing to preserve quality. Occasionally …" at bounding box center [441, 339] width 267 height 39
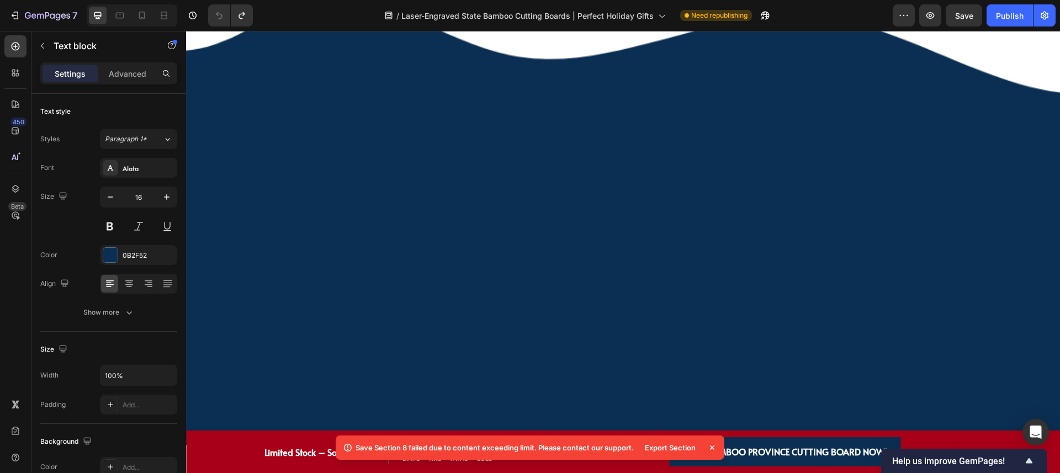
scroll to position [2485, 0]
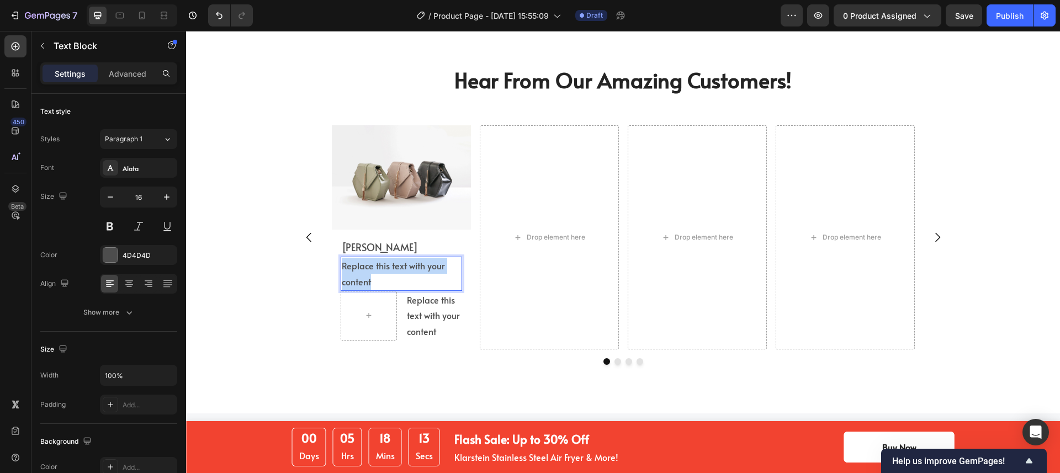
scroll to position [2528, 0]
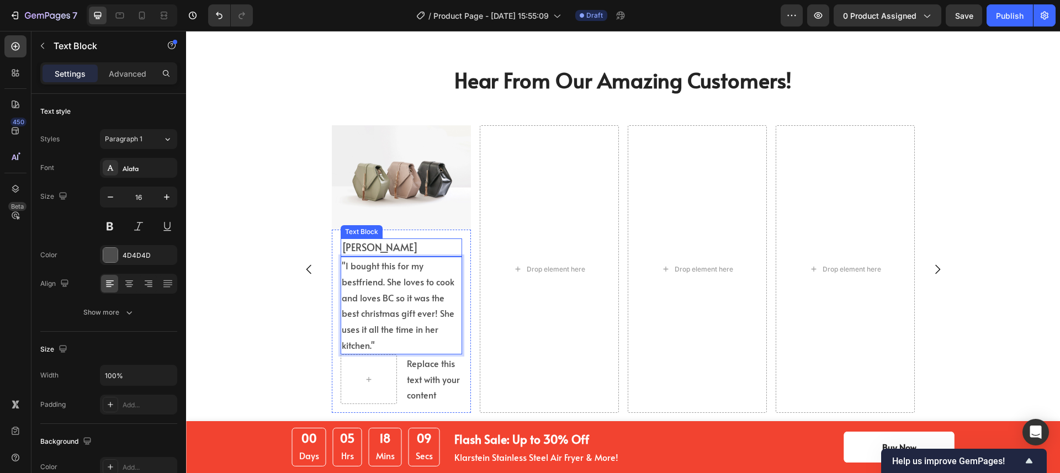
click at [382, 248] on p "[PERSON_NAME]" at bounding box center [401, 248] width 119 height 16
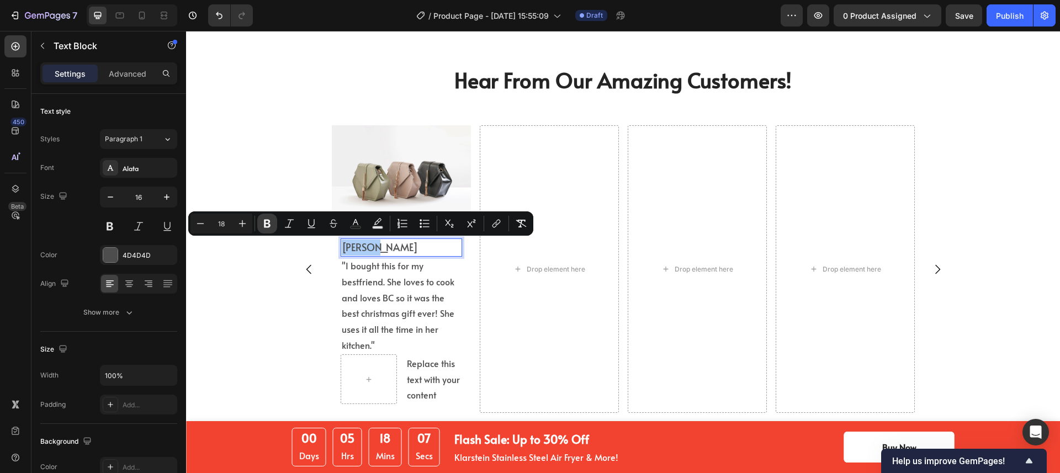
click at [264, 223] on icon "Editor contextual toolbar" at bounding box center [267, 223] width 11 height 11
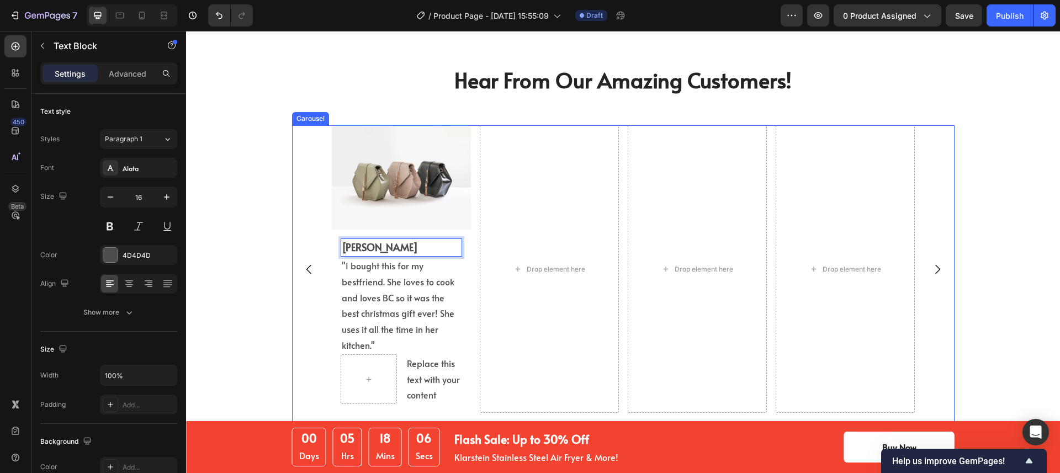
click at [293, 305] on div "Image [PERSON_NAME] Text Block 0 "I bought this for my bestfriend. She loves to…" at bounding box center [623, 269] width 663 height 288
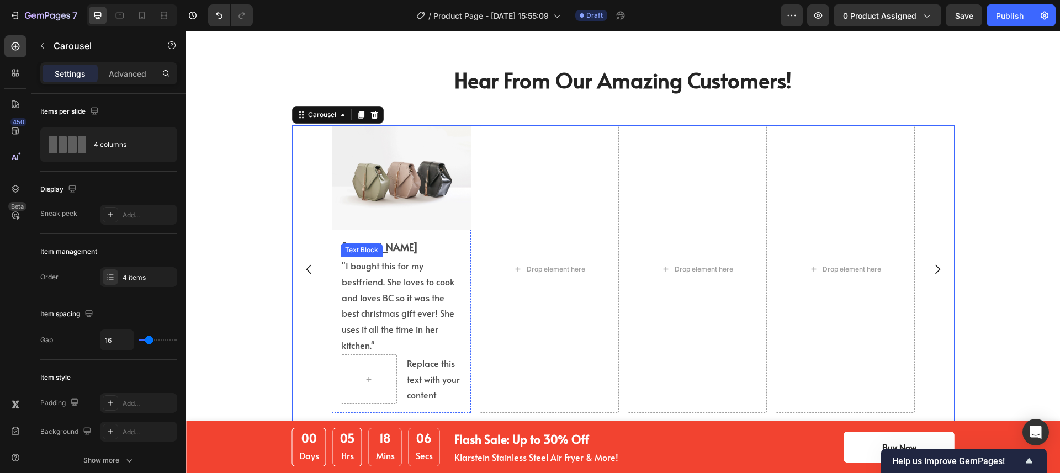
click at [400, 311] on p ""I bought this for my bestfriend. She loves to cook and loves BC so it was the …" at bounding box center [401, 306] width 119 height 96
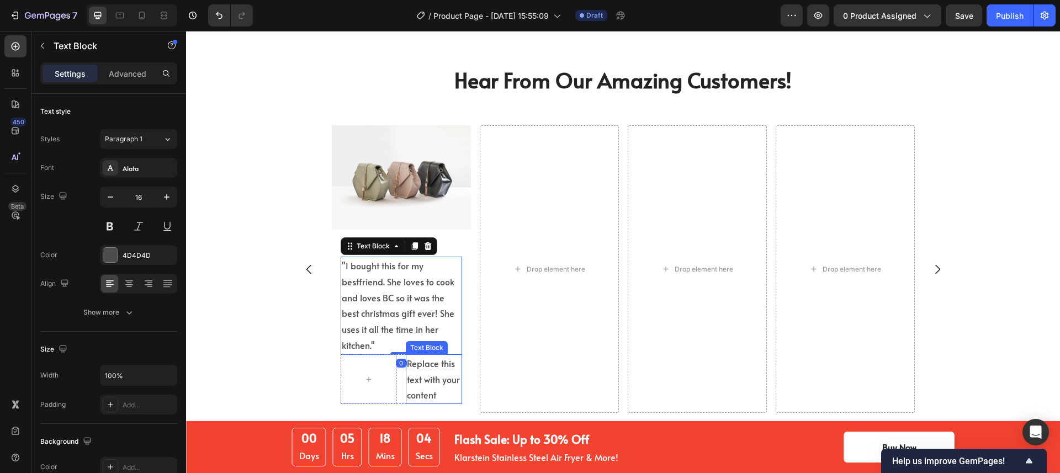
click at [439, 374] on div "Replace this text with your content" at bounding box center [434, 379] width 56 height 50
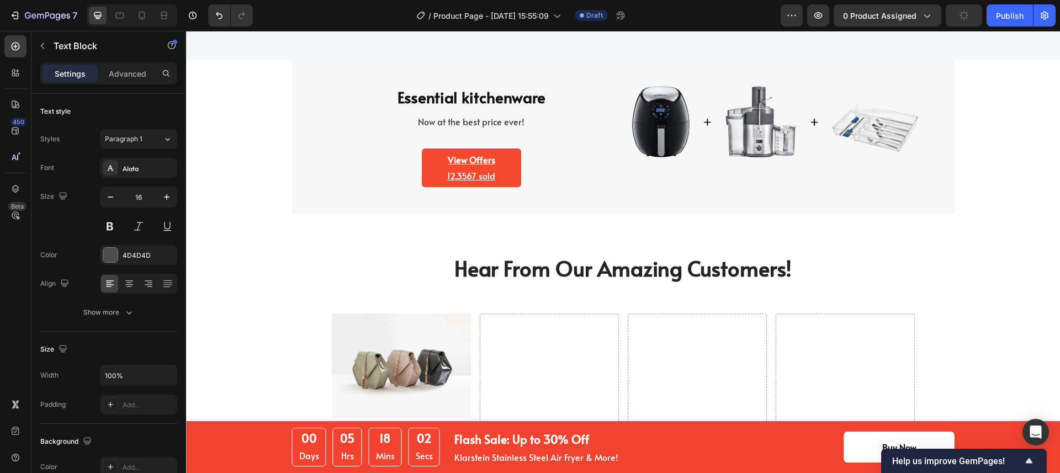
scroll to position [2135, 0]
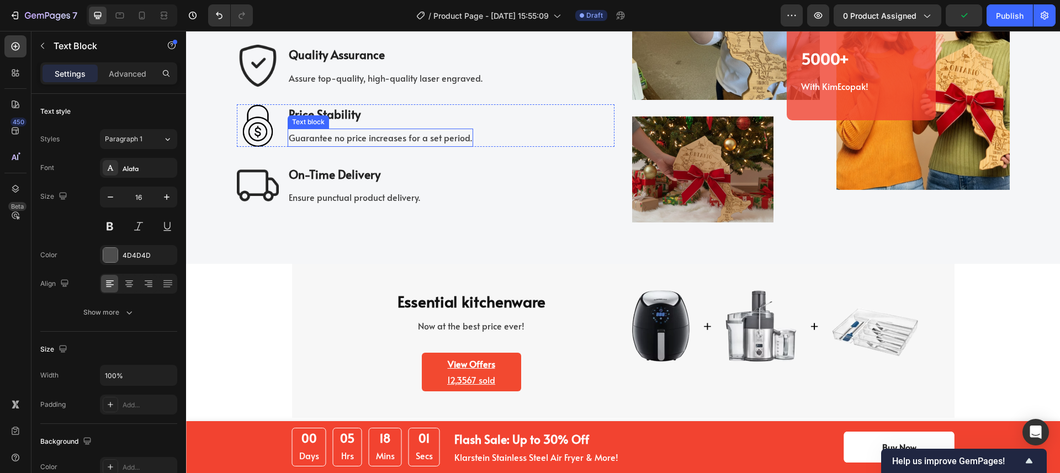
click at [386, 139] on p "Guarantee no price increases for a set period." at bounding box center [380, 138] width 183 height 16
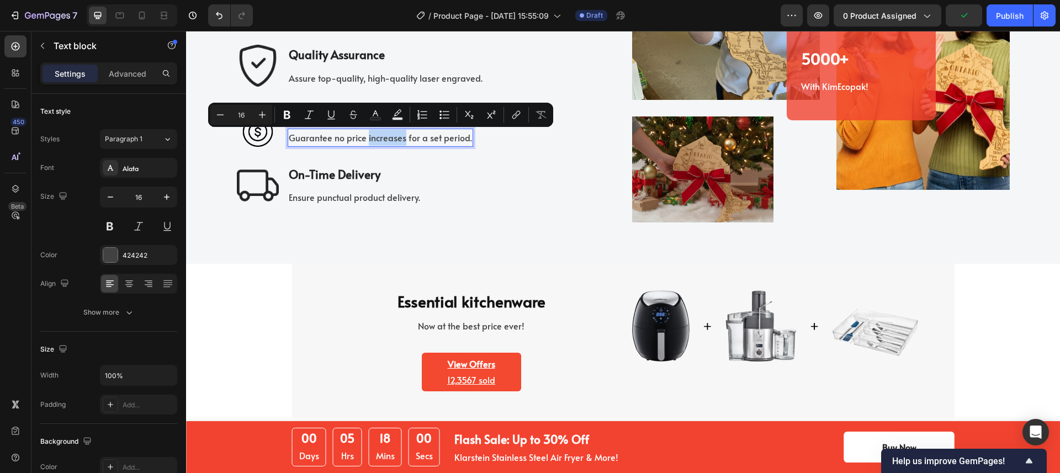
click at [386, 139] on p "Guarantee no price increases for a set period." at bounding box center [380, 138] width 183 height 16
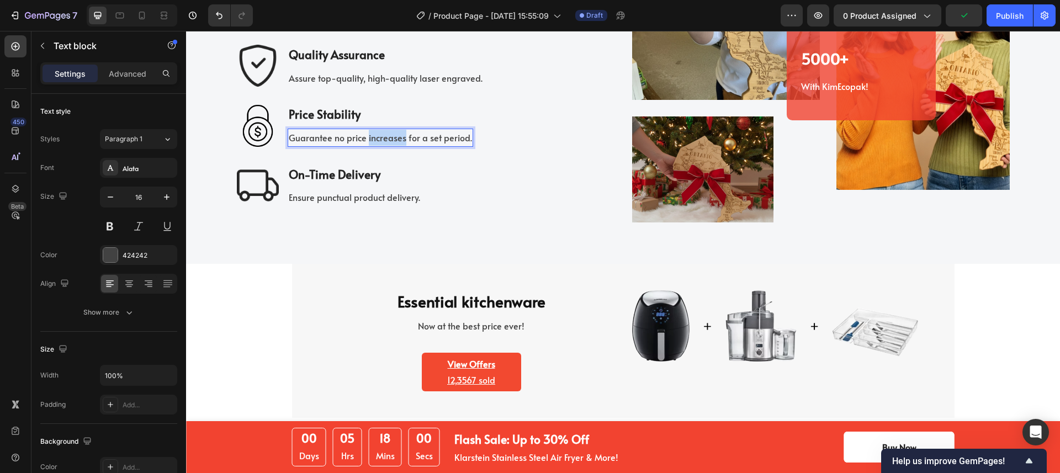
click at [386, 139] on p "Guarantee no price increases for a set period." at bounding box center [380, 138] width 183 height 16
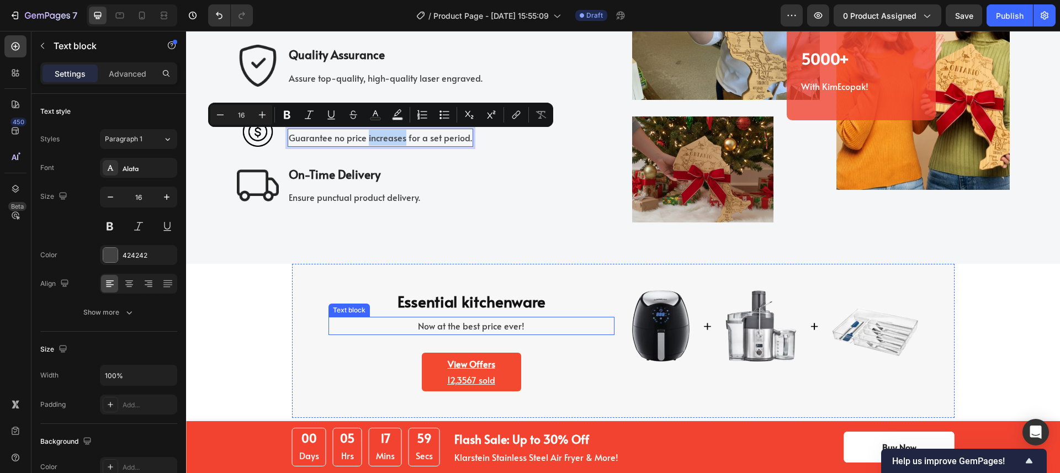
click at [332, 327] on p "Now at the best price ever!" at bounding box center [472, 326] width 284 height 16
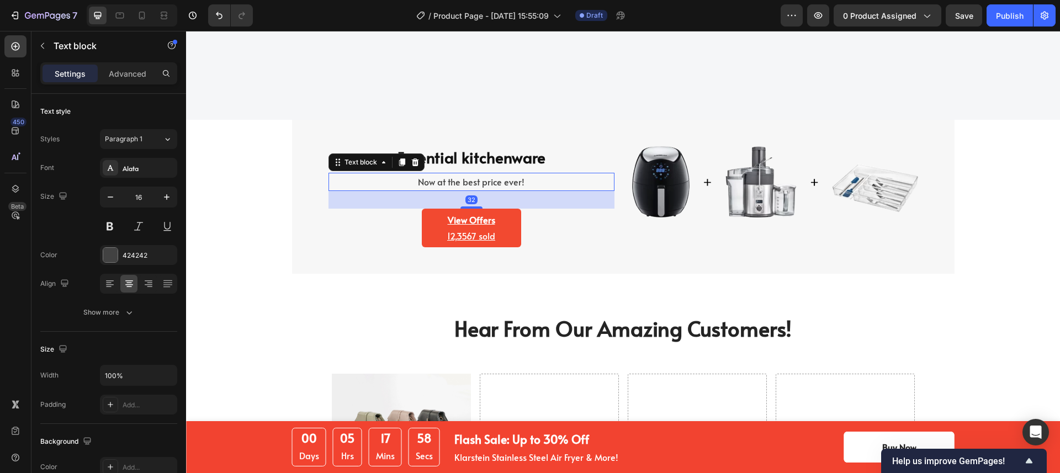
scroll to position [2523, 0]
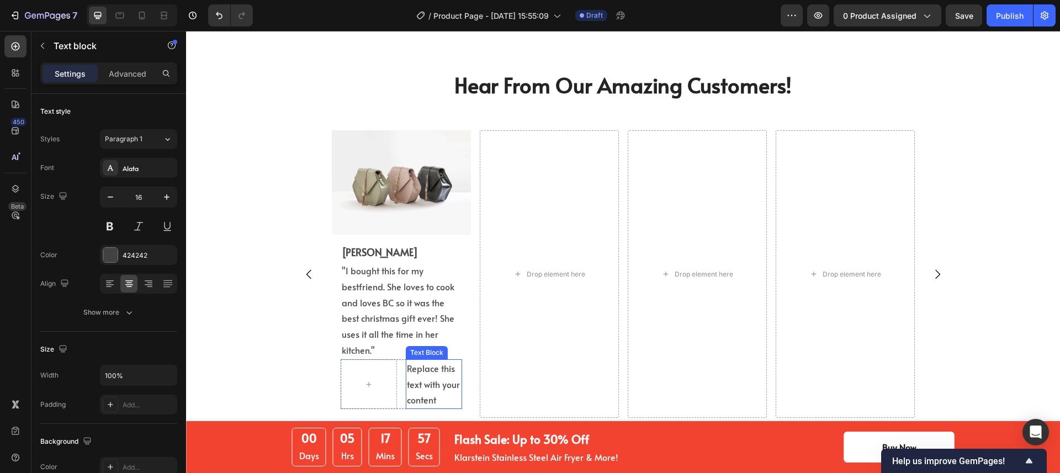
click at [427, 375] on div "Replace this text with your content" at bounding box center [434, 384] width 56 height 50
click at [427, 375] on p "Replace this text with your content" at bounding box center [434, 384] width 54 height 47
click at [432, 372] on p "[DATE]" at bounding box center [434, 369] width 54 height 16
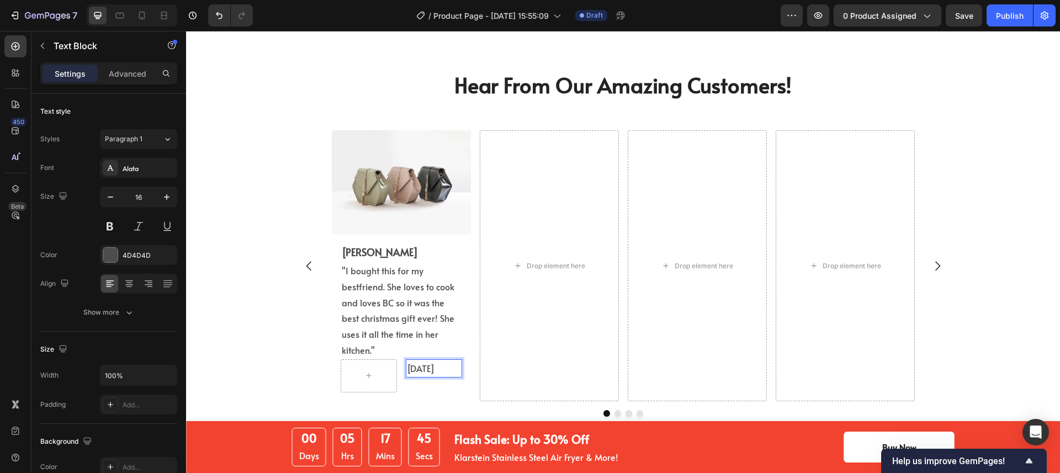
click at [432, 372] on p "[DATE]" at bounding box center [434, 369] width 54 height 16
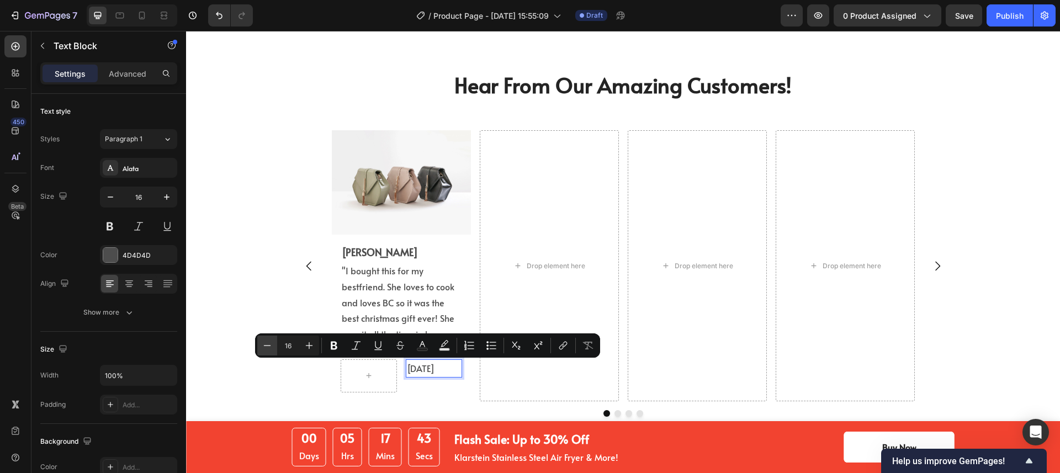
click at [266, 346] on icon "Editor contextual toolbar" at bounding box center [267, 345] width 11 height 11
type input "14"
click at [266, 264] on div "Hear From Our Amazing Customers! Heading Image Eric L. Text Block "I bought thi…" at bounding box center [622, 248] width 857 height 356
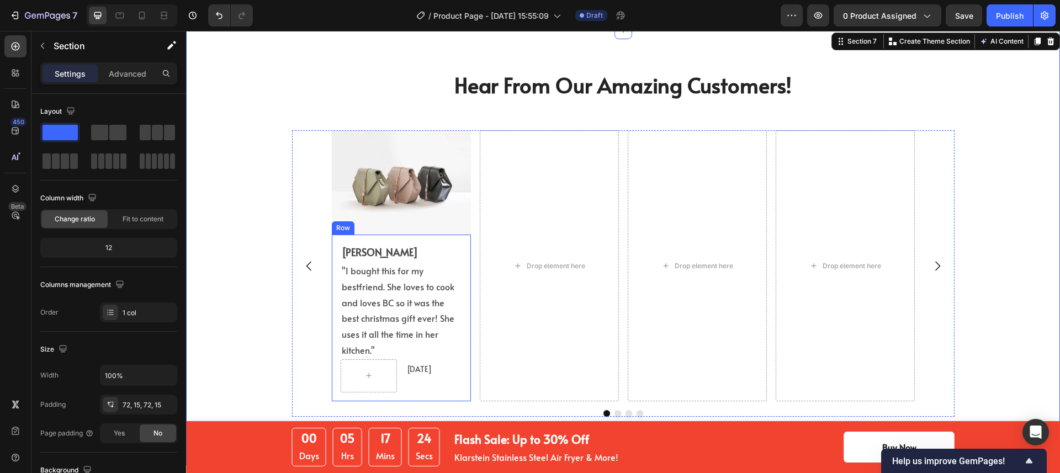
click at [332, 221] on img at bounding box center [401, 182] width 139 height 104
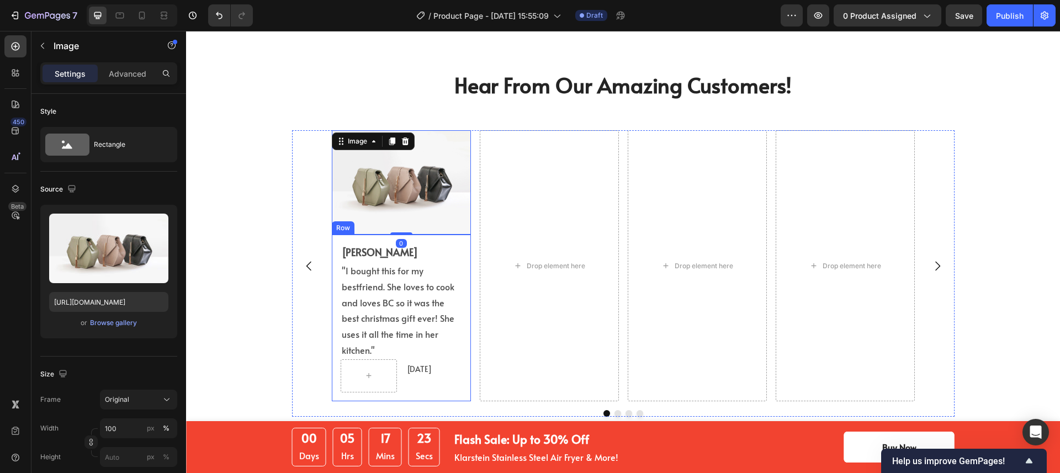
click at [332, 245] on div "Eric L. Text Block "I bought this for my bestfriend. She loves to cook and love…" at bounding box center [401, 318] width 139 height 167
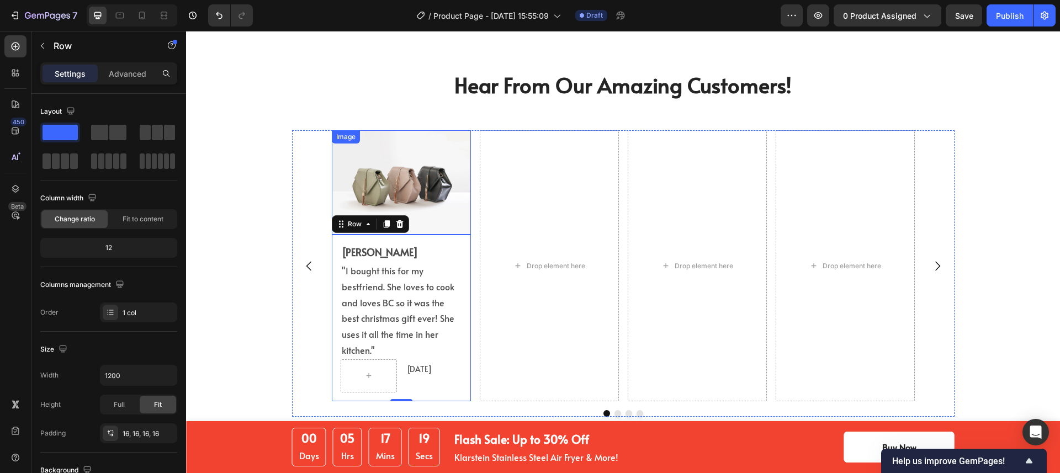
click at [464, 230] on img at bounding box center [401, 182] width 139 height 104
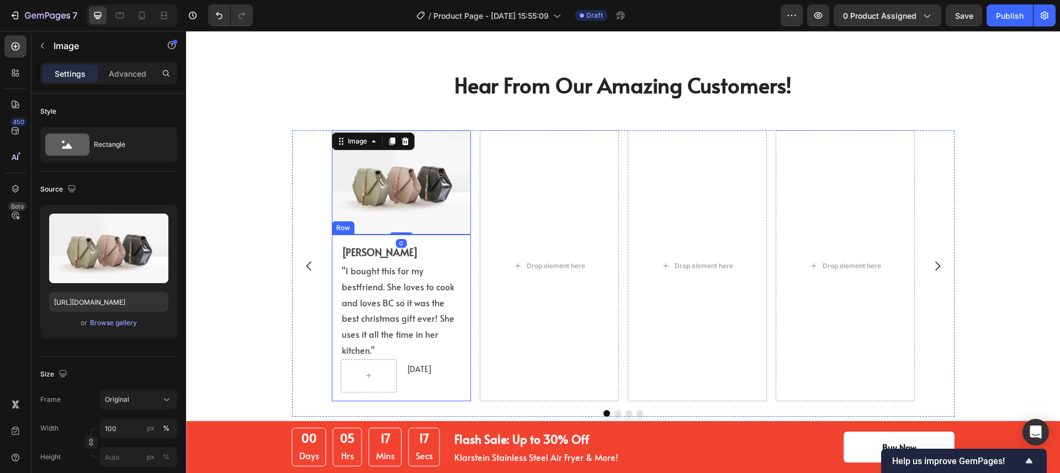
click at [460, 253] on div "Eric L. Text Block "I bought this for my bestfriend. She loves to cook and love…" at bounding box center [401, 318] width 139 height 167
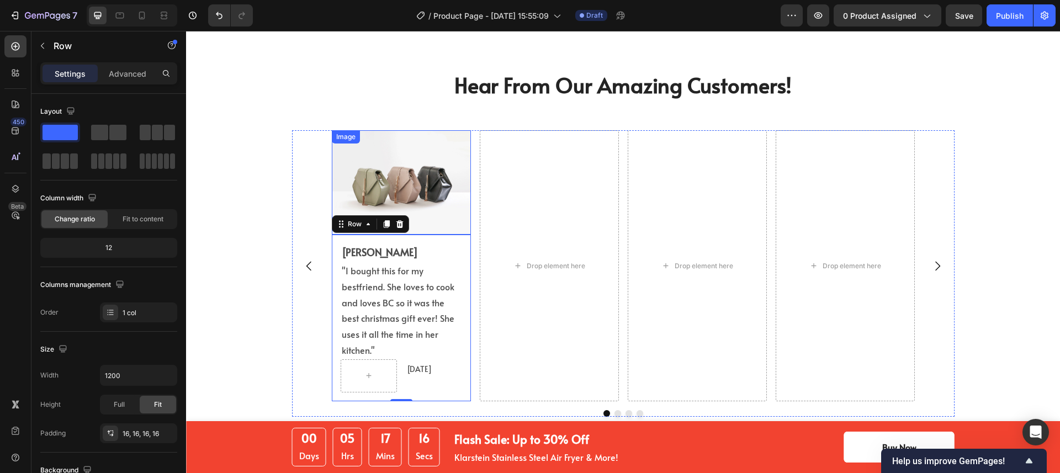
click at [463, 219] on img at bounding box center [401, 182] width 139 height 104
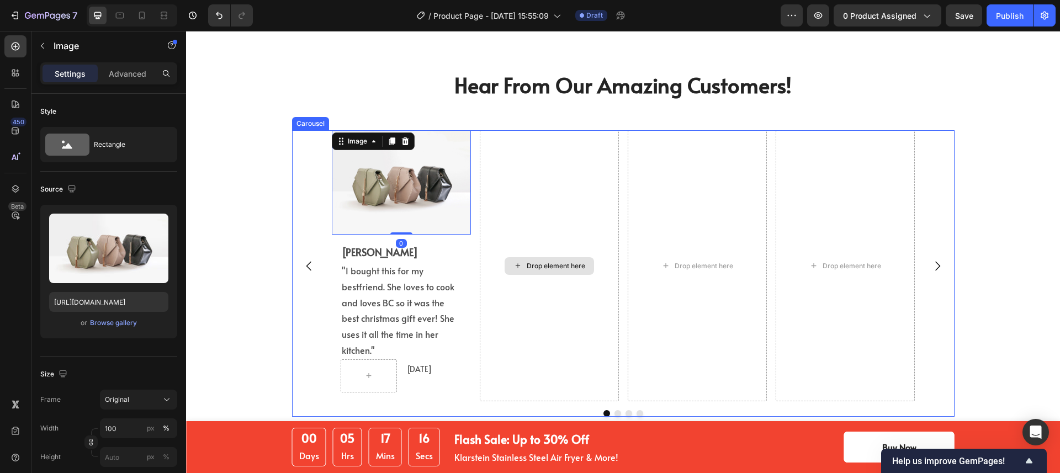
click at [548, 244] on div "Drop element here" at bounding box center [549, 265] width 139 height 271
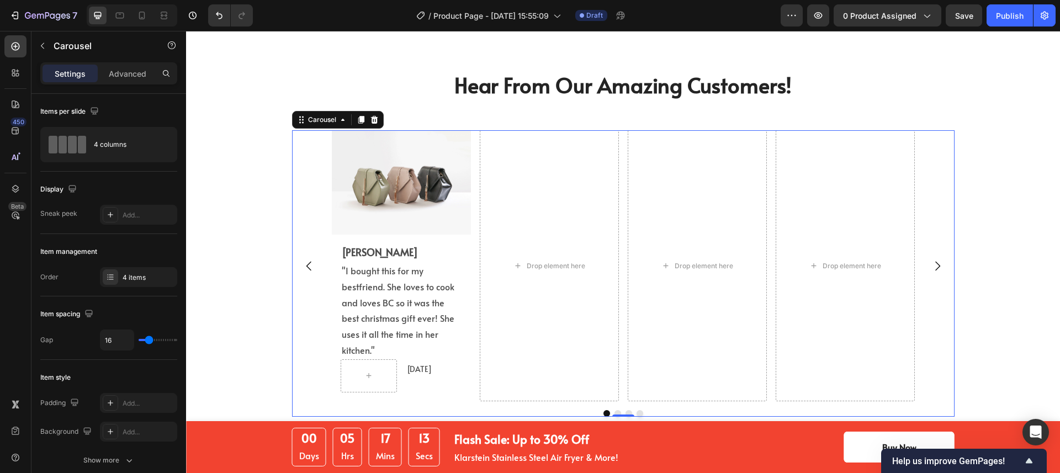
drag, startPoint x: 505, startPoint y: 361, endPoint x: 507, endPoint y: 351, distance: 9.8
click at [505, 361] on div "Drop element here" at bounding box center [549, 265] width 139 height 271
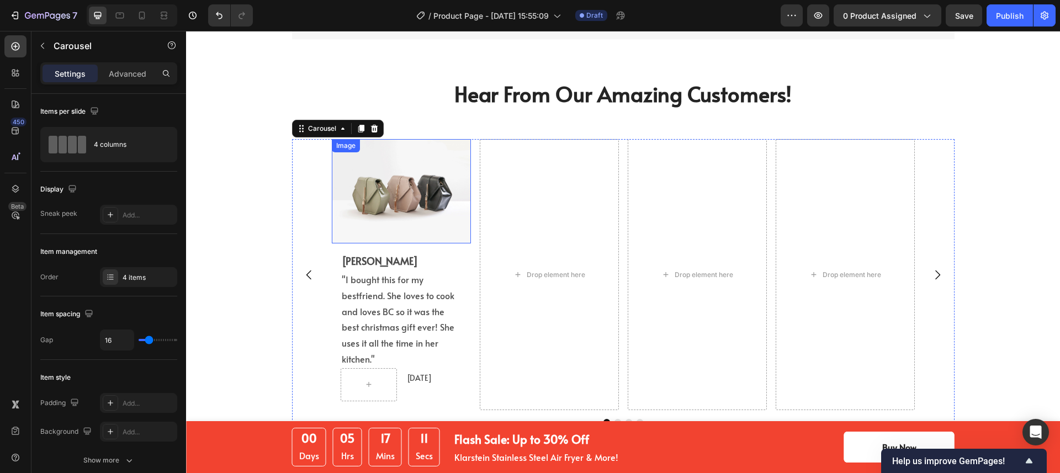
click at [419, 225] on img at bounding box center [401, 191] width 139 height 104
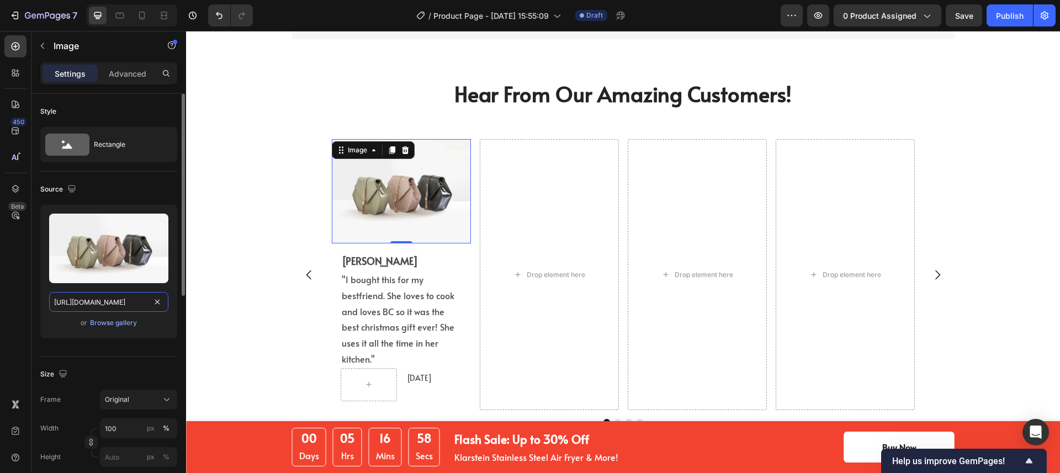
click at [102, 303] on input "[URL][DOMAIN_NAME]" at bounding box center [108, 302] width 119 height 20
paste input "0518/3825/5255/files/gempages_554882697223209794-7ed5d34a-0f1f-4c4e-b668-6b3146…"
type input "https://cdn.shopify.com/s/files/1/0518/3825/5255/files/gempages_554882697223209…"
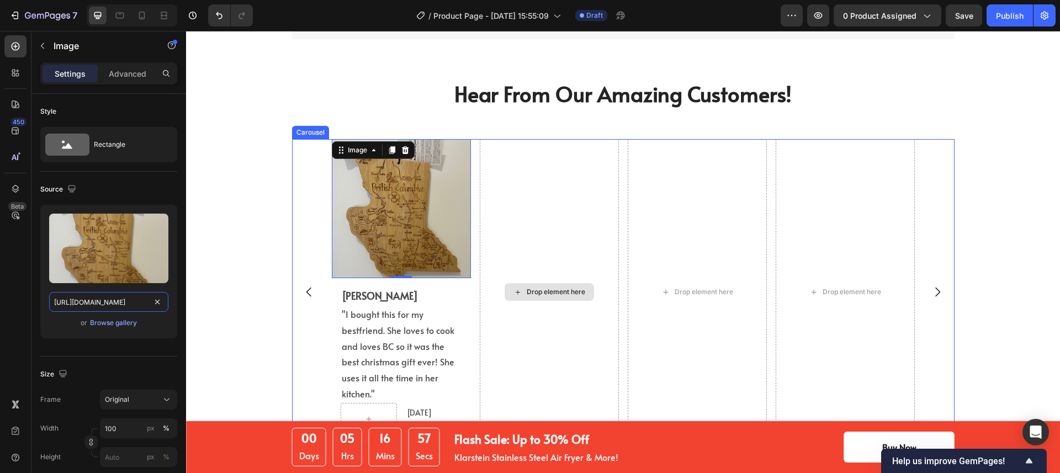
scroll to position [0, 339]
click at [542, 253] on div "Drop element here" at bounding box center [549, 292] width 139 height 306
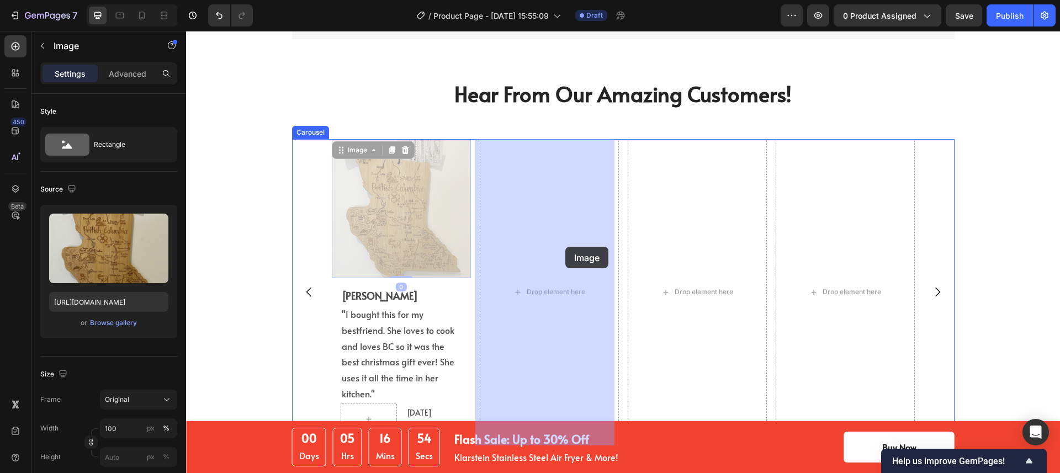
drag, startPoint x: 432, startPoint y: 245, endPoint x: 565, endPoint y: 247, distance: 133.1
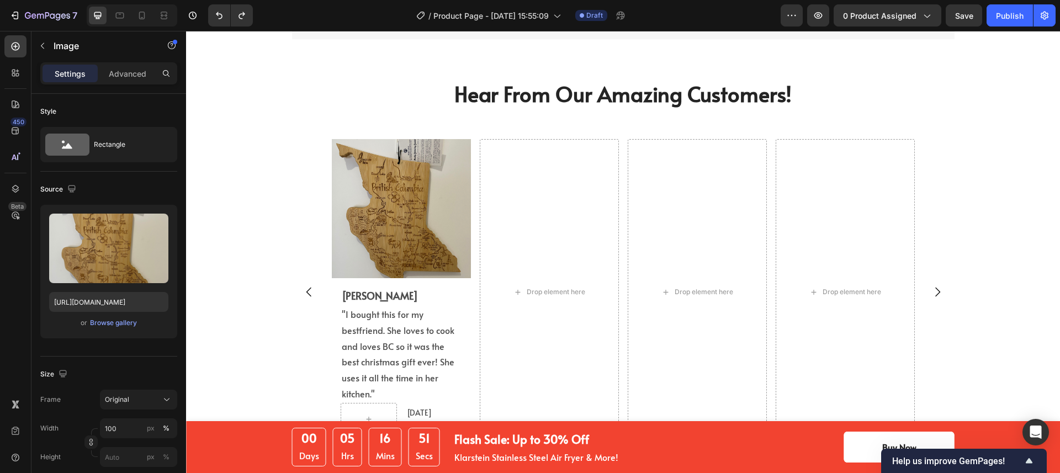
click at [553, 234] on div "Drop element here" at bounding box center [549, 292] width 139 height 306
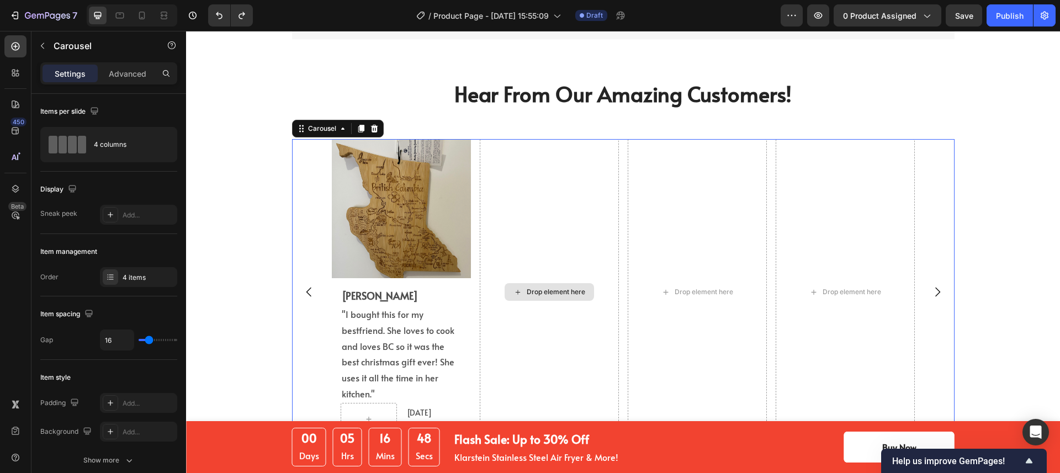
scroll to position [2520, 0]
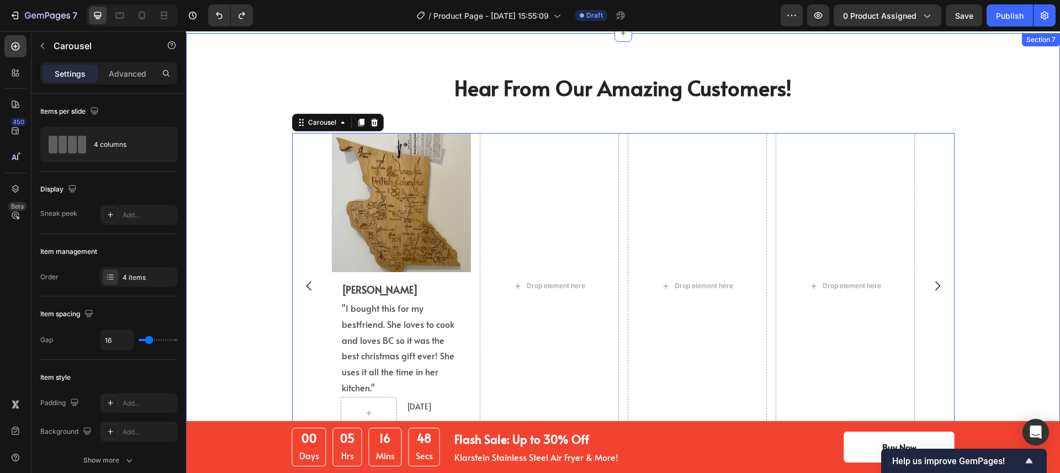
click at [354, 133] on img at bounding box center [401, 202] width 139 height 139
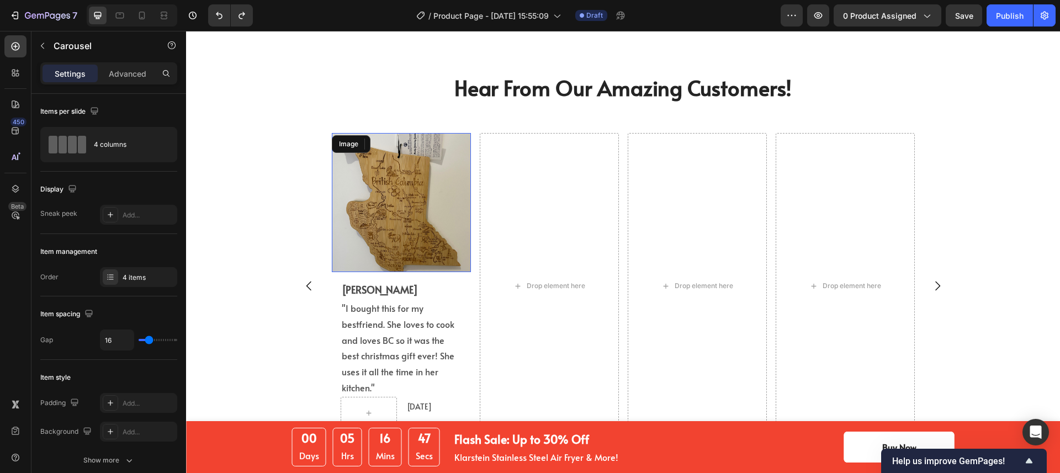
scroll to position [2612, 0]
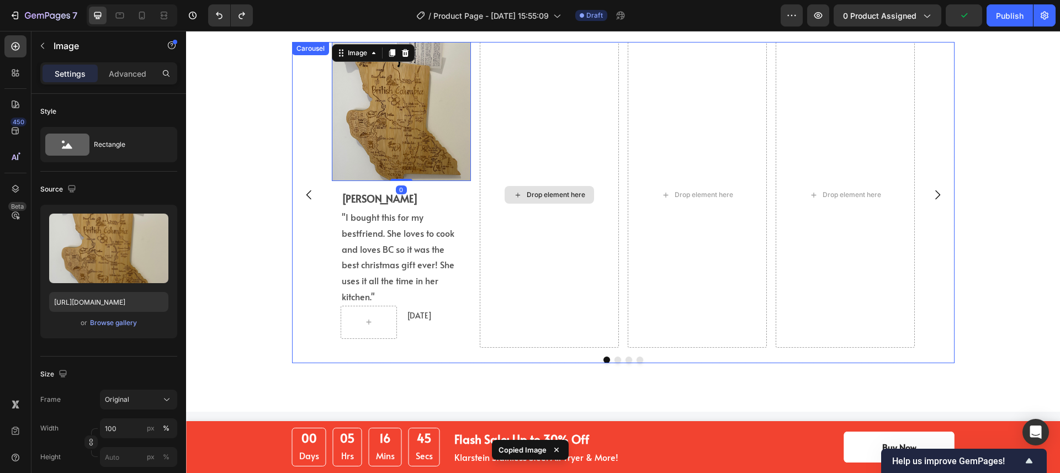
click at [544, 126] on div "Drop element here" at bounding box center [549, 195] width 139 height 306
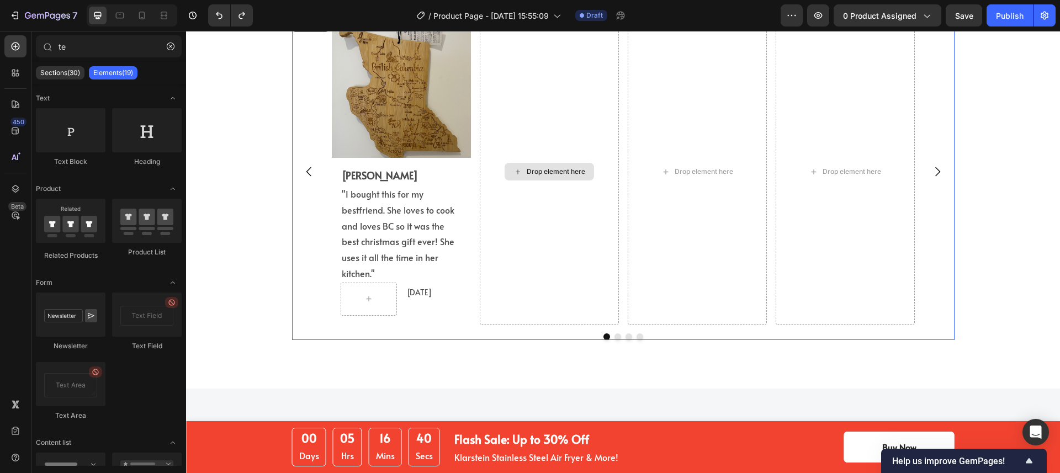
scroll to position [2634, 0]
click at [504, 211] on div "Drop element here" at bounding box center [549, 172] width 139 height 306
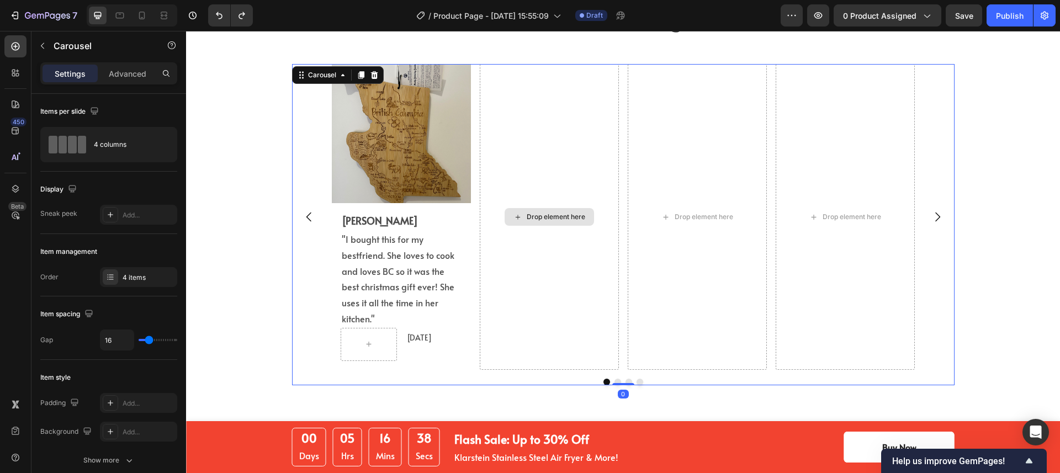
scroll to position [2458, 0]
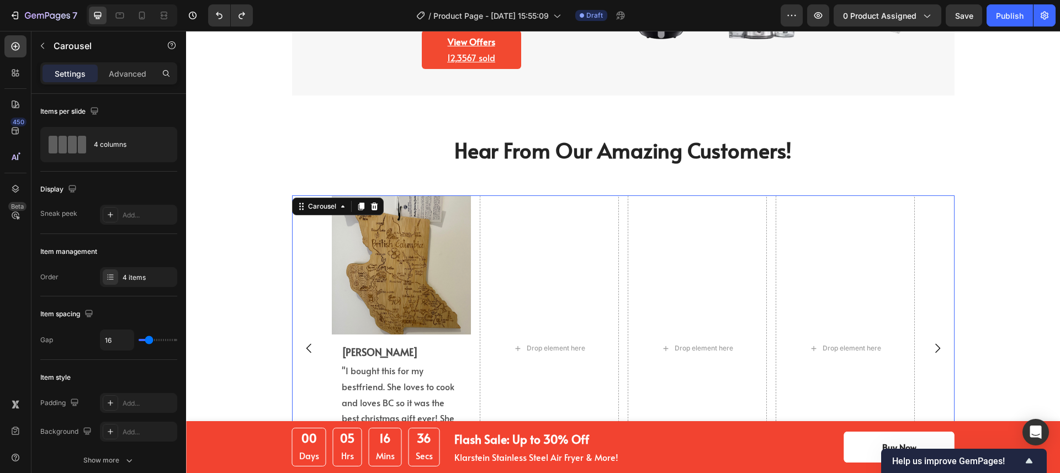
click at [533, 225] on div "Drop element here" at bounding box center [549, 348] width 139 height 306
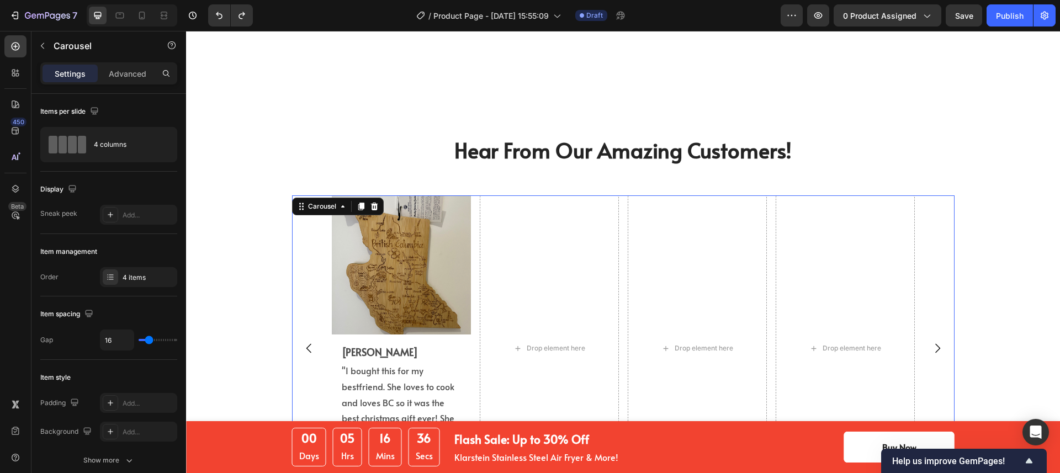
click at [529, 344] on div "Drop element here" at bounding box center [556, 348] width 59 height 9
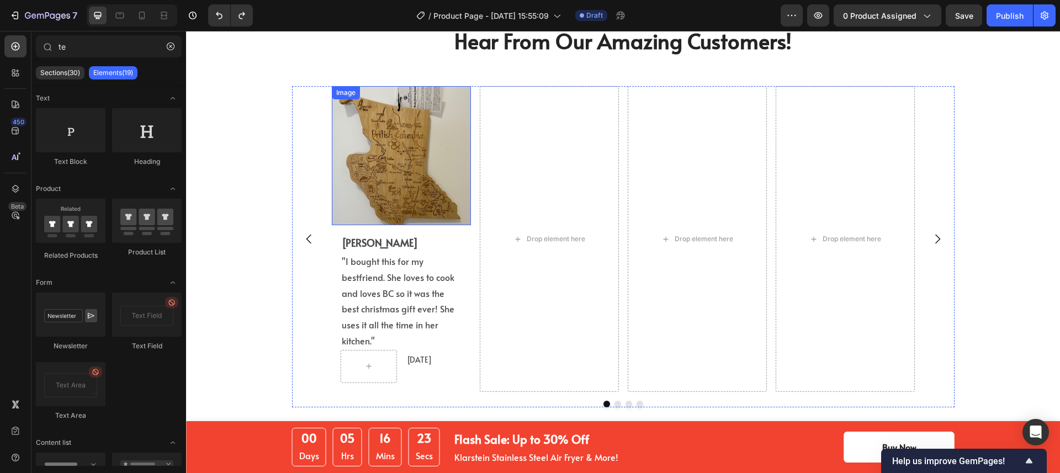
click at [417, 217] on img at bounding box center [401, 155] width 139 height 139
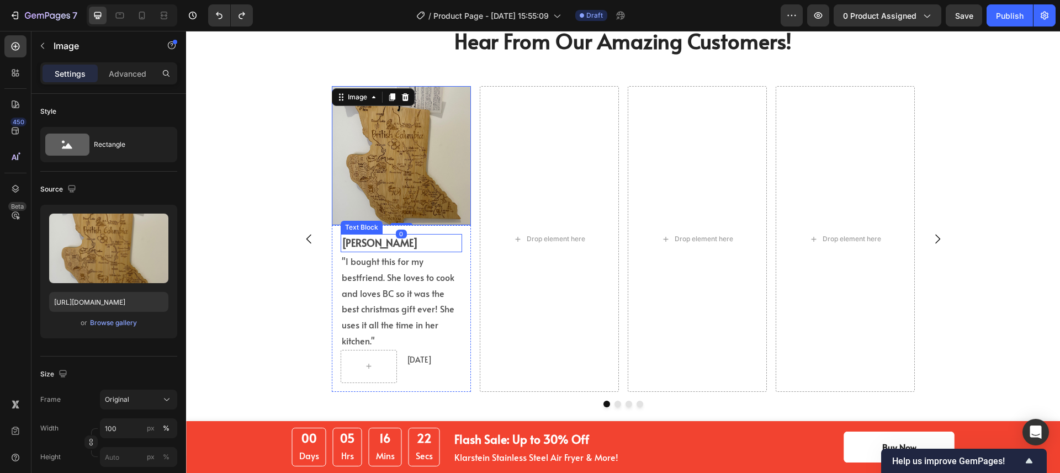
click at [438, 246] on p "[PERSON_NAME]" at bounding box center [401, 243] width 119 height 16
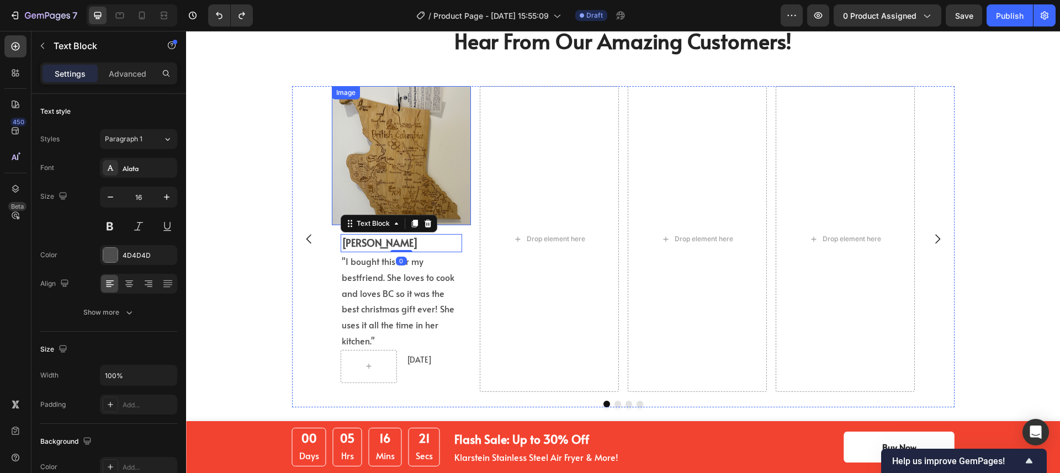
click at [442, 205] on img at bounding box center [401, 155] width 139 height 139
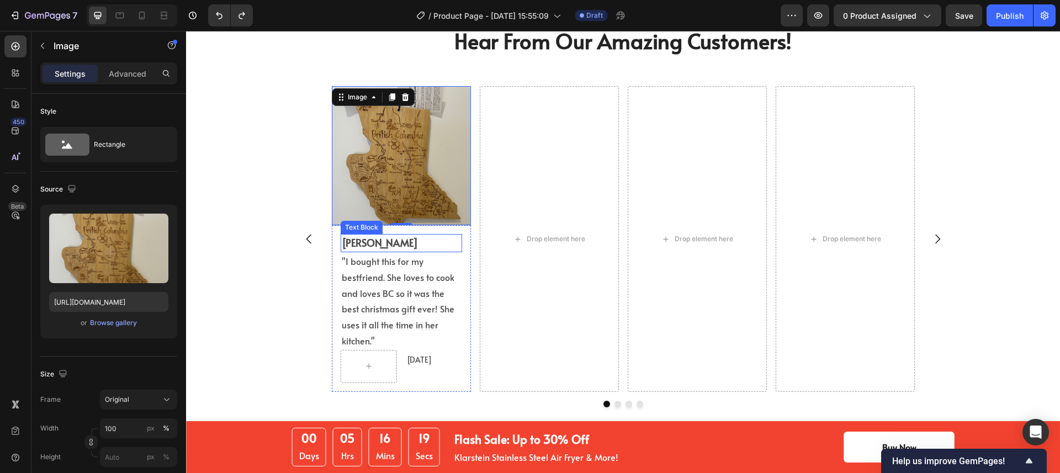
click at [431, 248] on p "[PERSON_NAME]" at bounding box center [401, 243] width 119 height 16
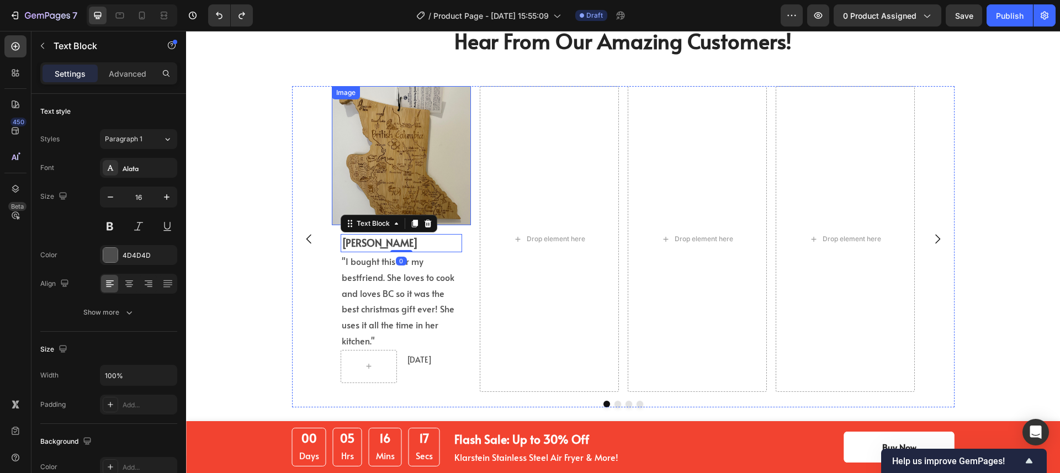
click at [434, 182] on img at bounding box center [401, 155] width 139 height 139
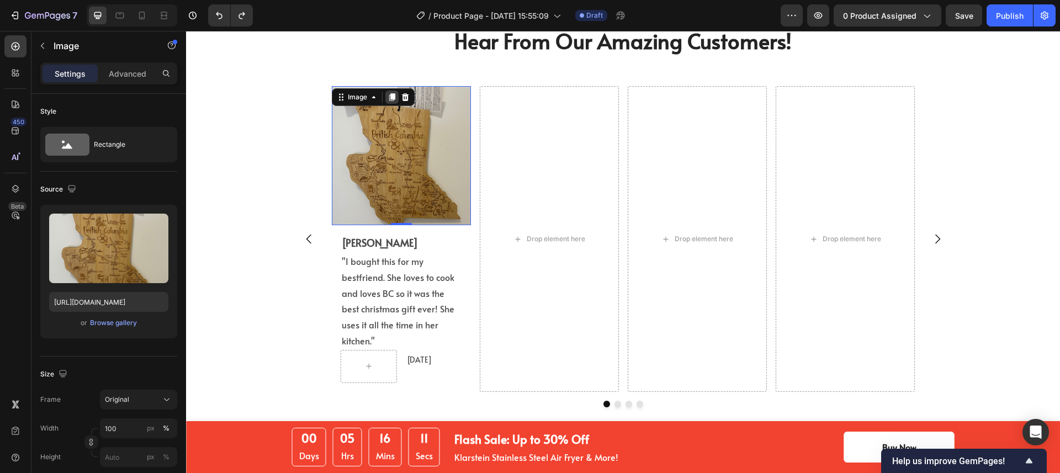
click at [389, 93] on icon at bounding box center [392, 97] width 6 height 8
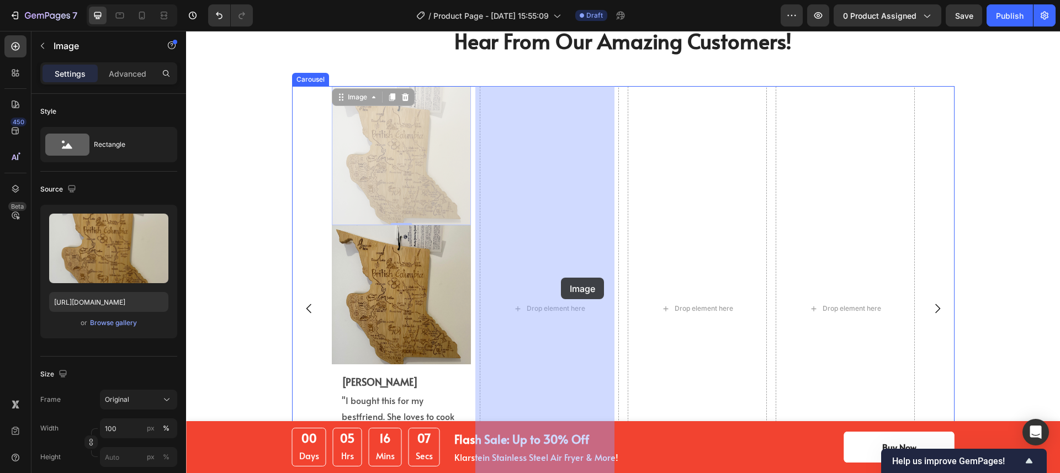
drag, startPoint x: 423, startPoint y: 177, endPoint x: 561, endPoint y: 278, distance: 170.3
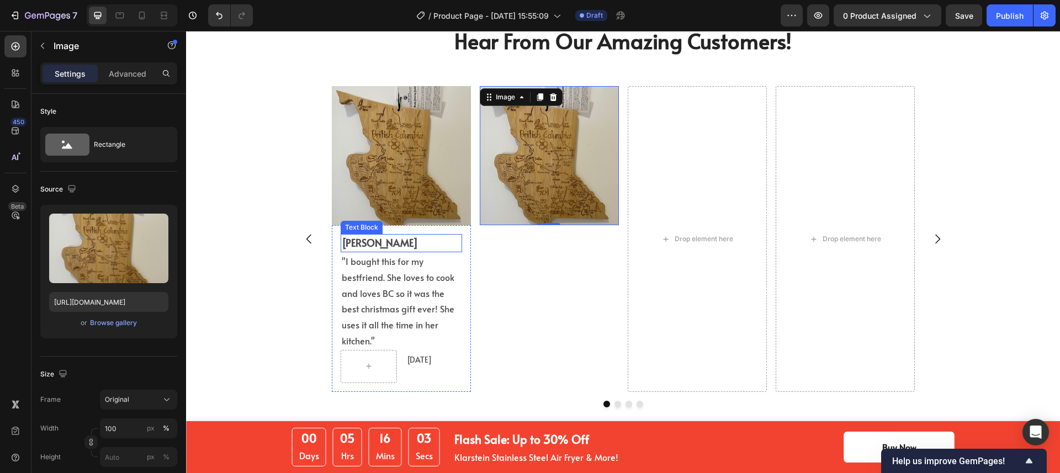
click at [395, 245] on p "[PERSON_NAME]" at bounding box center [401, 243] width 119 height 16
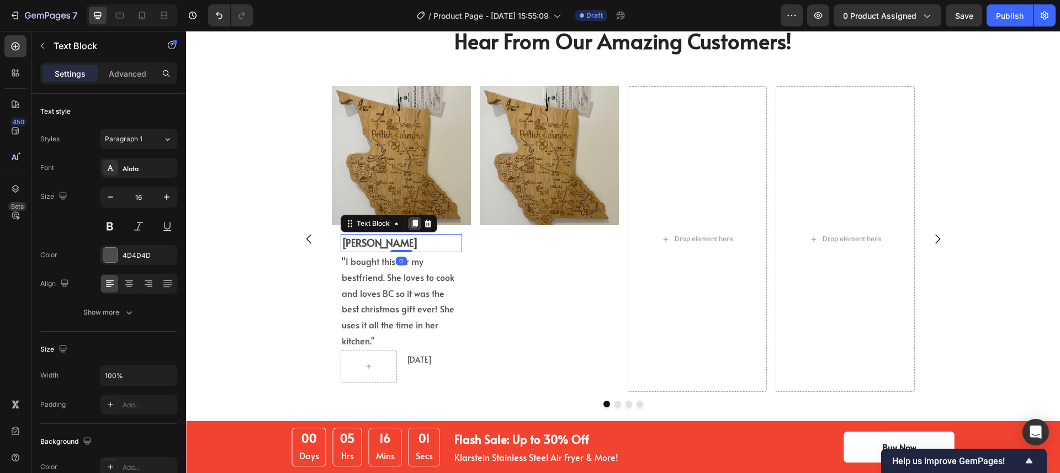
click at [411, 225] on icon at bounding box center [414, 224] width 6 height 8
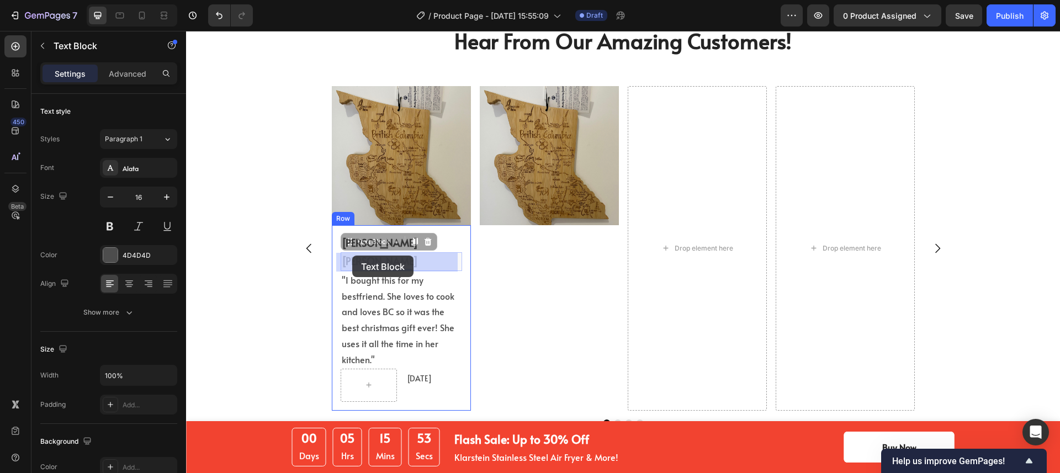
drag, startPoint x: 343, startPoint y: 245, endPoint x: 352, endPoint y: 256, distance: 14.1
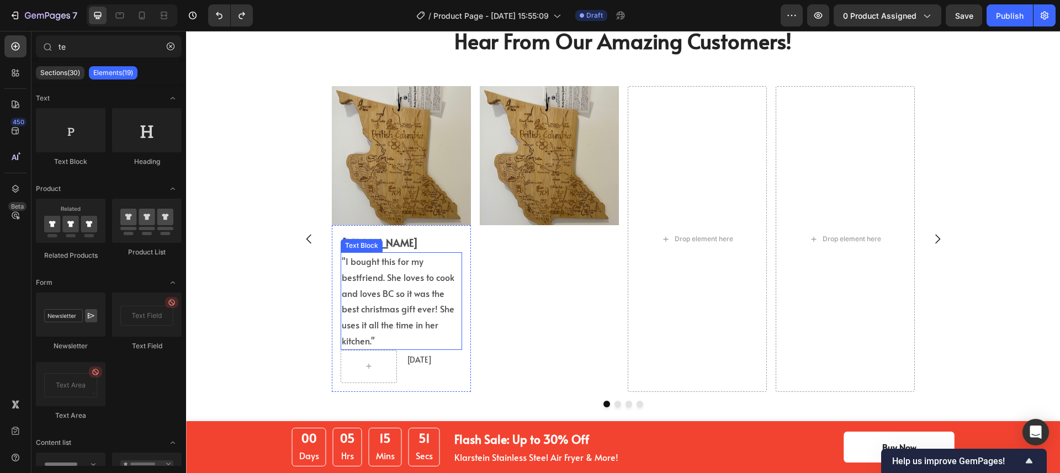
click at [426, 236] on p "[PERSON_NAME]" at bounding box center [401, 243] width 119 height 16
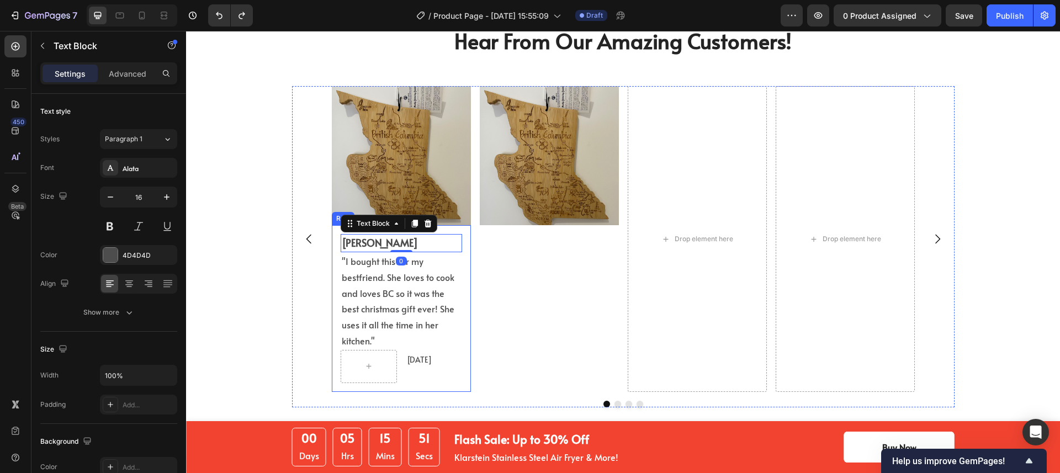
click at [438, 227] on div "Eric L. Text Block 0 "I bought this for my bestfriend. She loves to cook and lo…" at bounding box center [401, 308] width 139 height 167
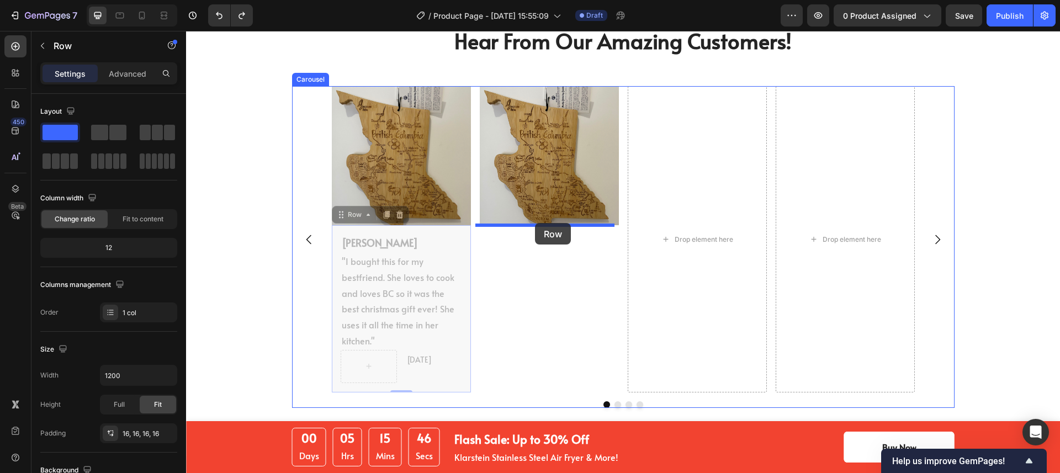
drag, startPoint x: 336, startPoint y: 213, endPoint x: 535, endPoint y: 223, distance: 199.6
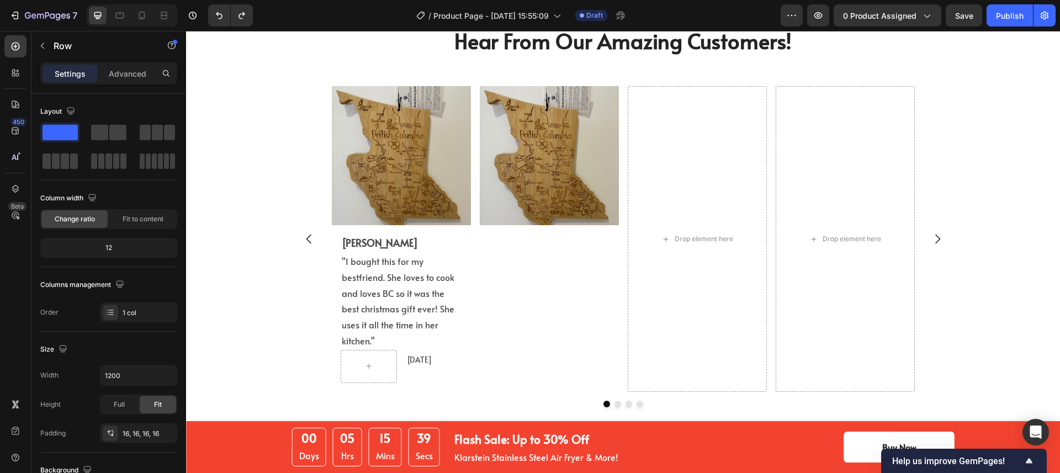
click at [453, 232] on div "Eric L. Text Block "I bought this for my bestfriend. She loves to cook and love…" at bounding box center [401, 308] width 139 height 167
click at [335, 230] on div "Eric L. Text Block "I bought this for my bestfriend. She loves to cook and love…" at bounding box center [401, 308] width 139 height 167
click at [332, 289] on div "Eric L. Text Block "I bought this for my bestfriend. She loves to cook and love…" at bounding box center [401, 308] width 139 height 167
click at [383, 214] on icon at bounding box center [386, 215] width 6 height 8
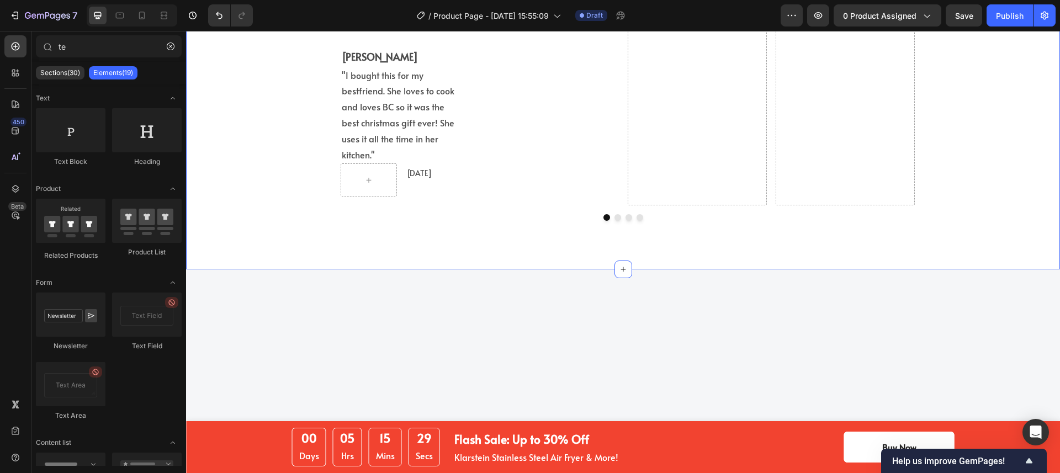
scroll to position [2587, 0]
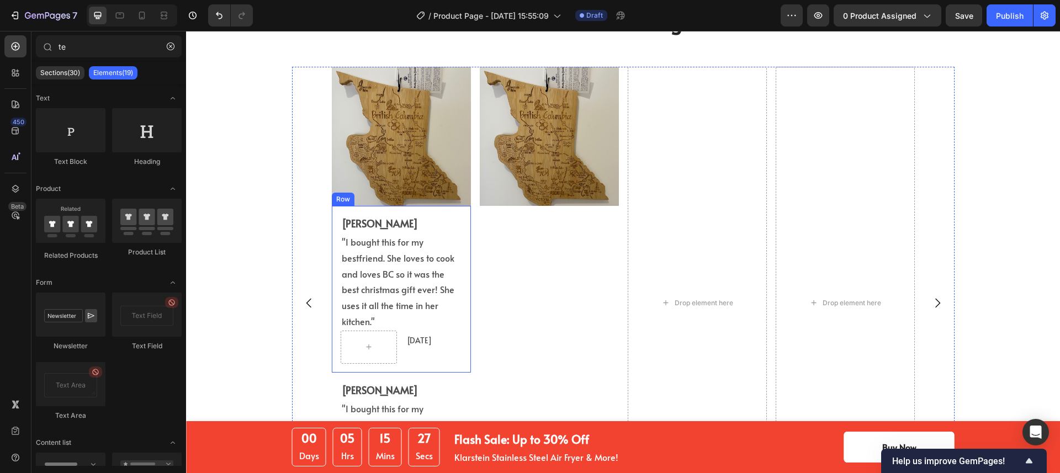
click at [397, 209] on div "Eric L. Text Block "I bought this for my bestfriend. She loves to cook and love…" at bounding box center [401, 289] width 139 height 167
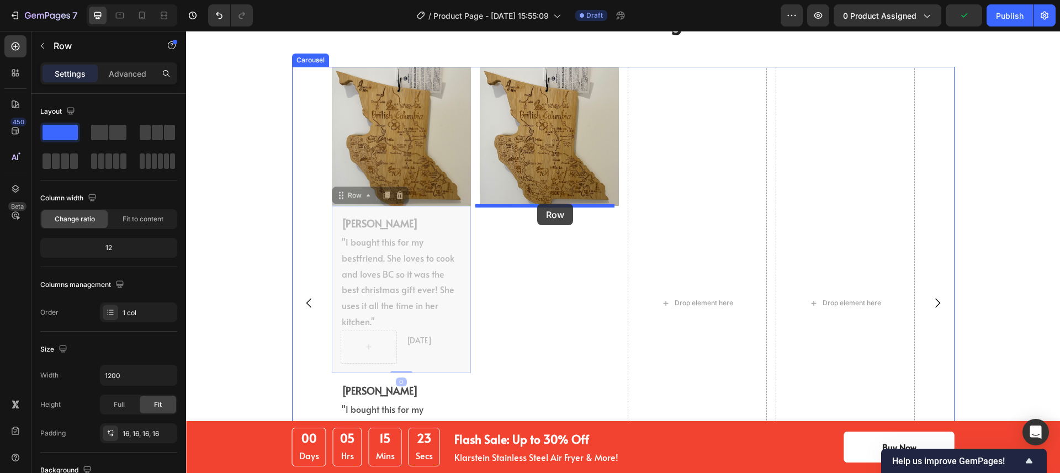
drag, startPoint x: 339, startPoint y: 194, endPoint x: 537, endPoint y: 204, distance: 198.5
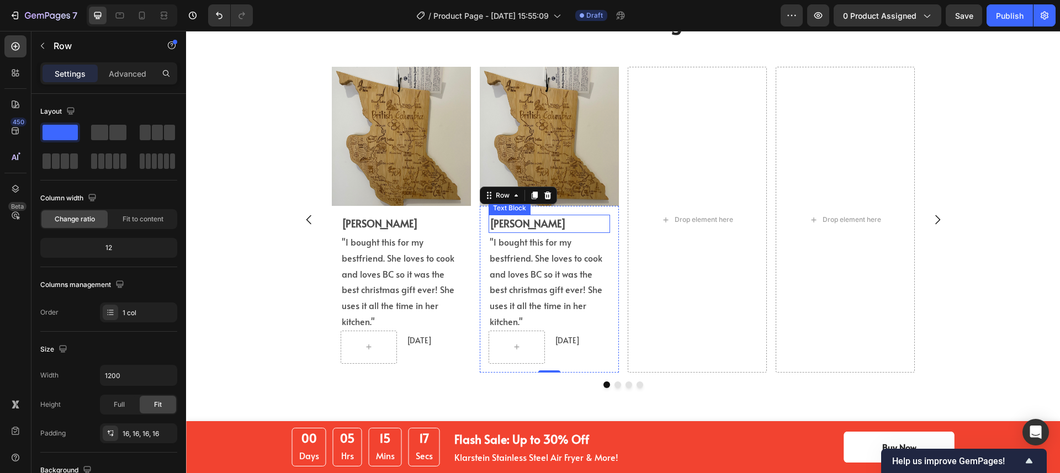
click at [508, 220] on strong "[PERSON_NAME]" at bounding box center [528, 223] width 76 height 14
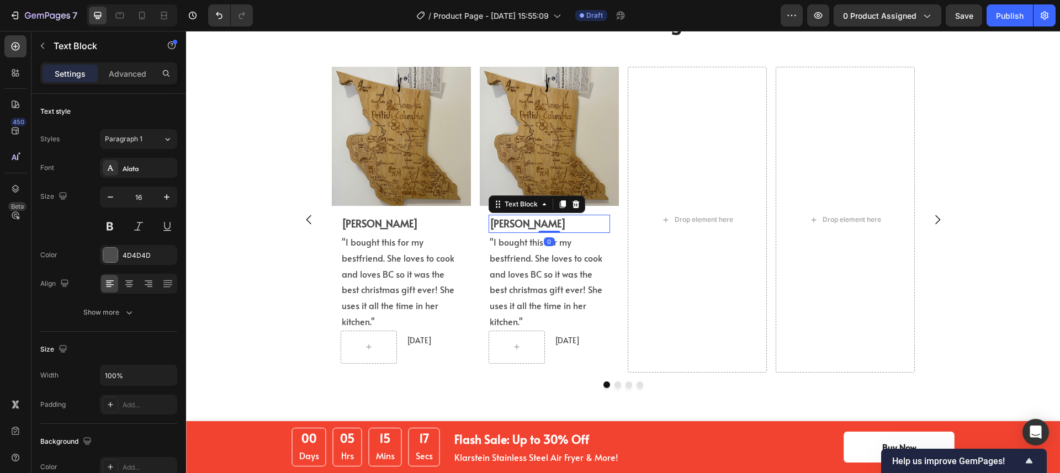
click at [500, 224] on strong "[PERSON_NAME]" at bounding box center [528, 223] width 76 height 14
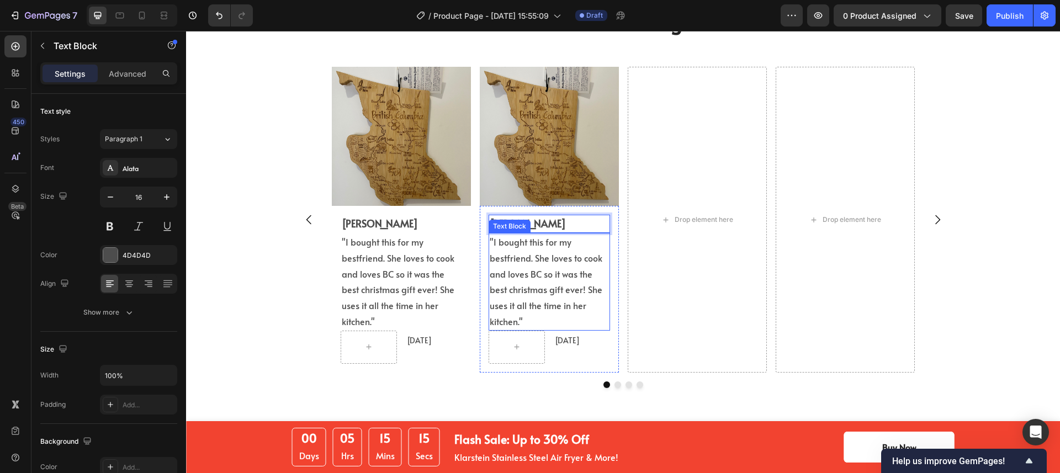
click at [513, 257] on p ""I bought this for my bestfriend. She loves to cook and loves BC so it was the …" at bounding box center [549, 282] width 119 height 96
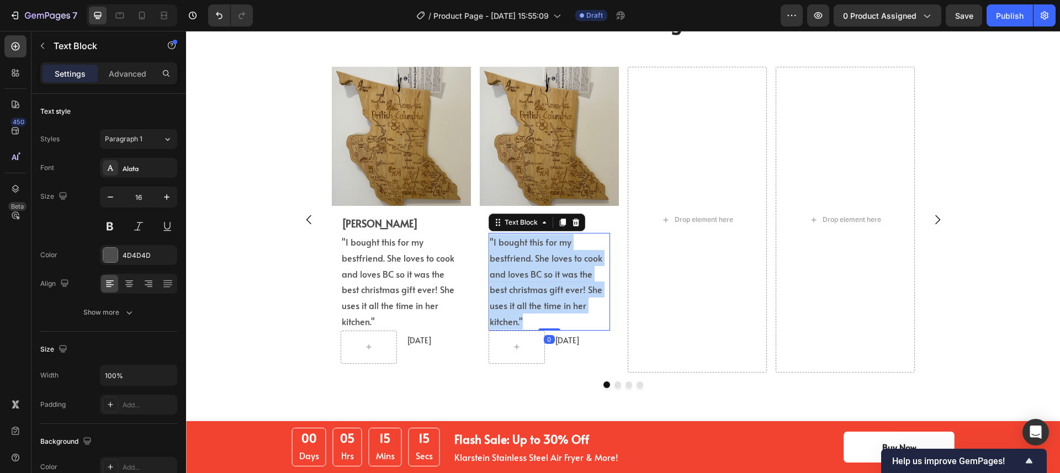
click at [513, 257] on p ""I bought this for my bestfriend. She loves to cook and loves BC so it was the …" at bounding box center [549, 282] width 119 height 96
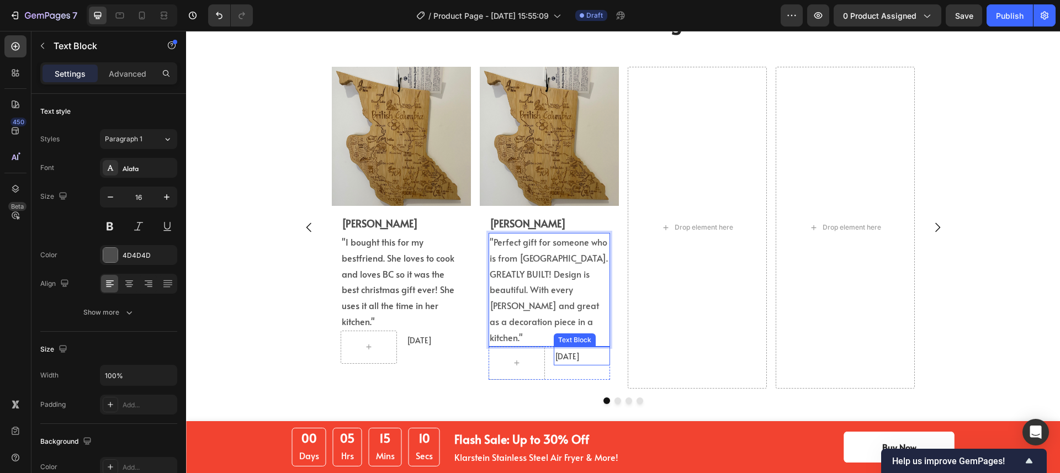
click at [566, 351] on span "[DATE]" at bounding box center [567, 356] width 25 height 10
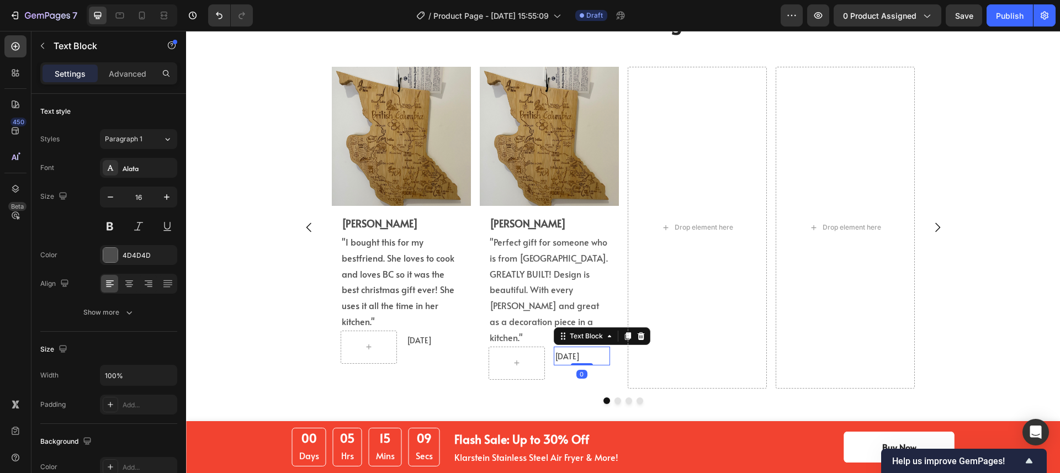
click at [566, 351] on span "[DATE]" at bounding box center [567, 356] width 25 height 10
click at [545, 177] on img at bounding box center [549, 136] width 139 height 139
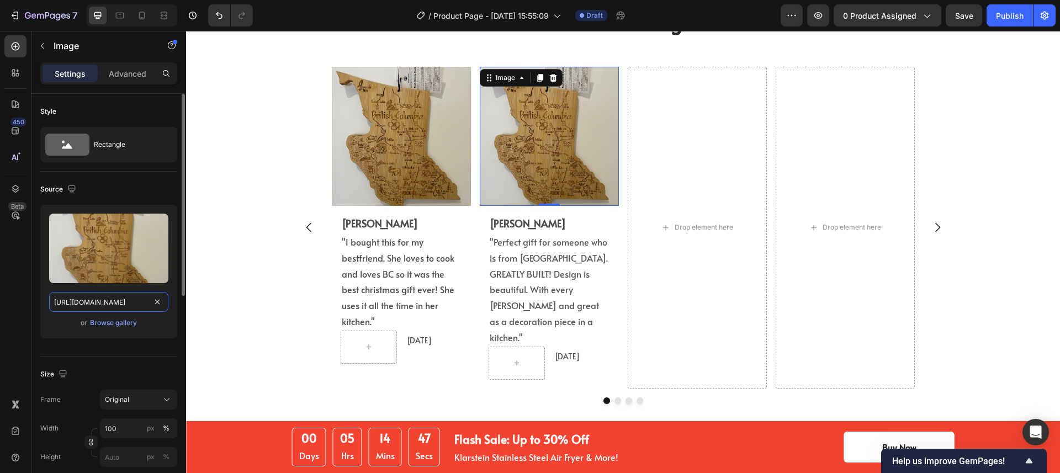
click at [108, 298] on input "https://cdn.shopify.com/s/files/1/0518/3825/5255/files/gempages_554882697223209…" at bounding box center [108, 302] width 119 height 20
paste input "98fb15b4-8734-414c-a9eb-d1e492040b99"
type input "https://cdn.shopify.com/s/files/1/0518/3825/5255/files/gempages_554882697223209…"
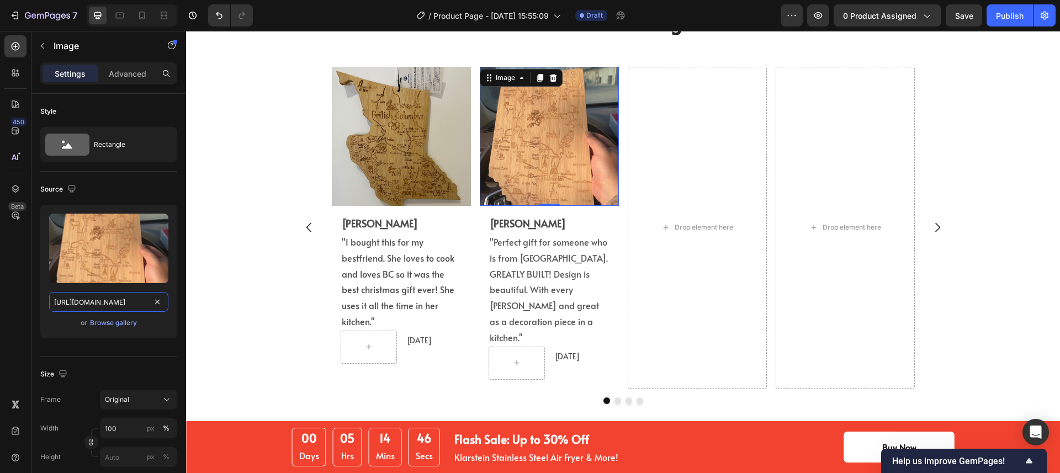
scroll to position [0, 342]
click at [242, 248] on div "Hear From Our Amazing Customers! Heading Image Eric L. Text Block "I bought thi…" at bounding box center [622, 210] width 857 height 406
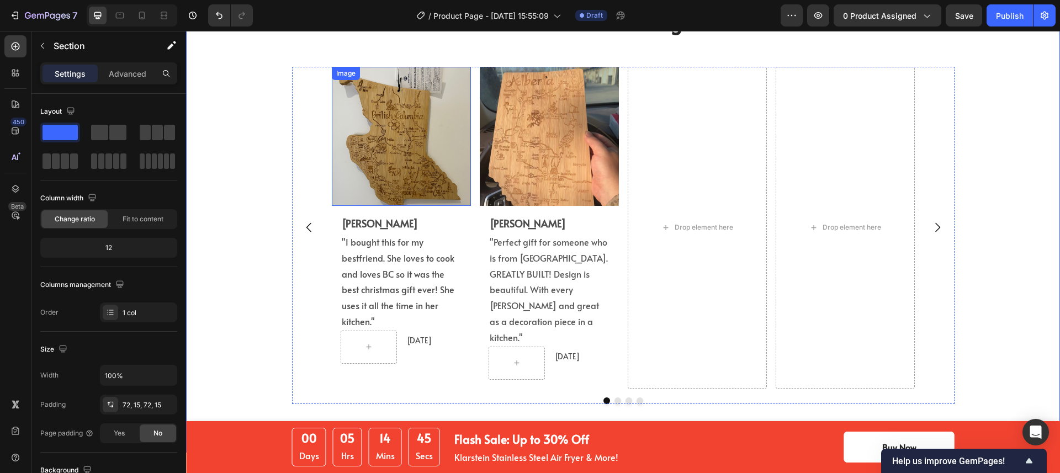
click at [416, 167] on img at bounding box center [401, 136] width 139 height 139
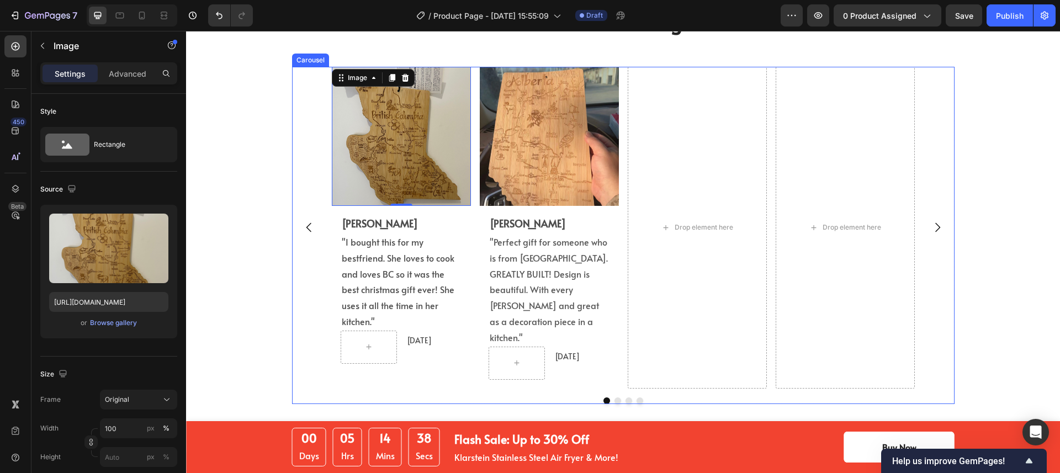
click at [299, 119] on div "Image 0 Eric L. Text Block "I bought this for my bestfriend. She loves to cook …" at bounding box center [623, 227] width 663 height 321
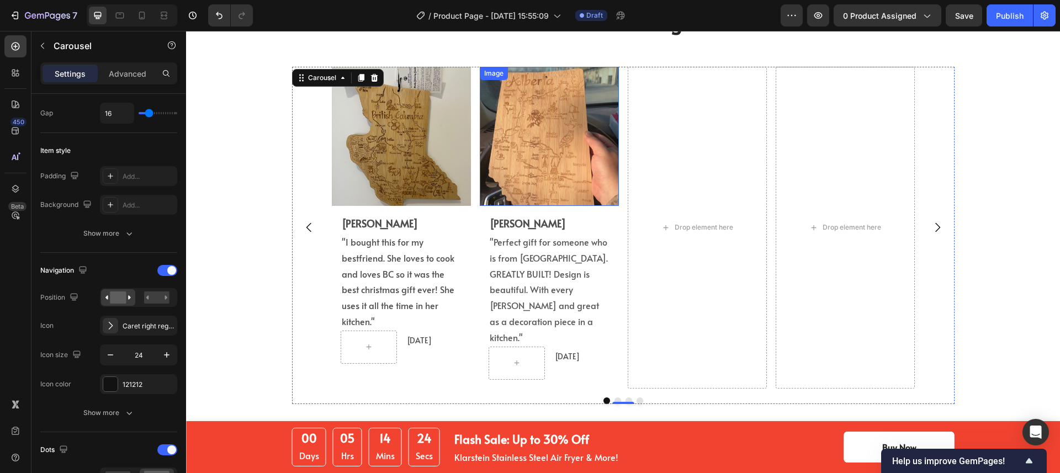
scroll to position [2555, 0]
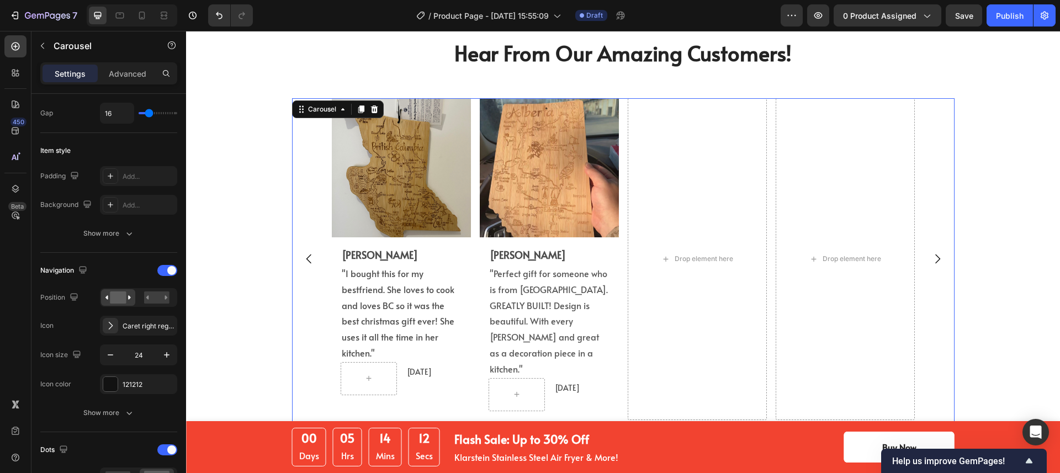
click at [511, 198] on img at bounding box center [549, 167] width 139 height 139
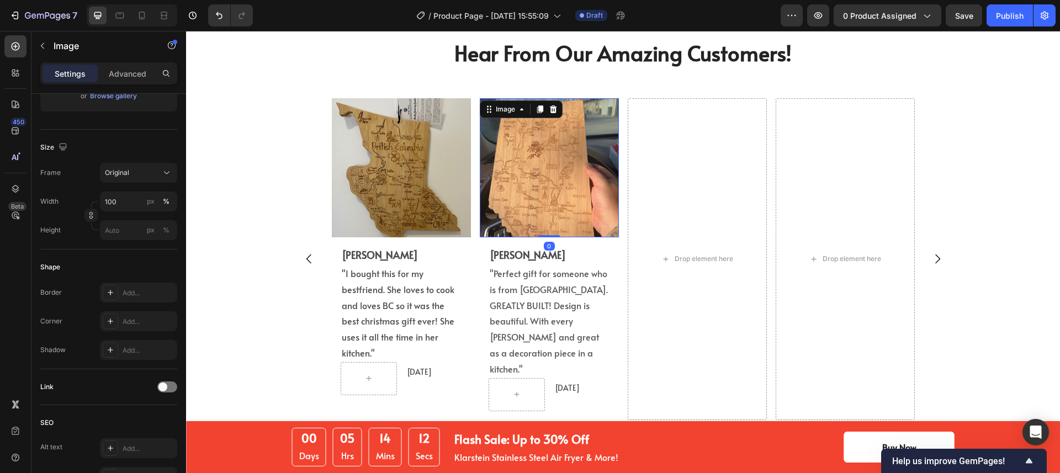
scroll to position [0, 0]
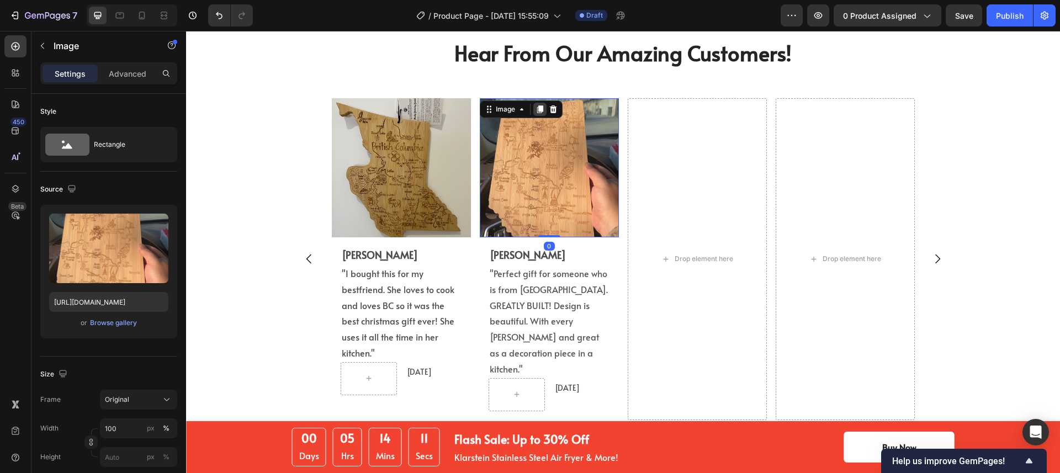
click at [536, 109] on icon at bounding box center [540, 109] width 9 height 9
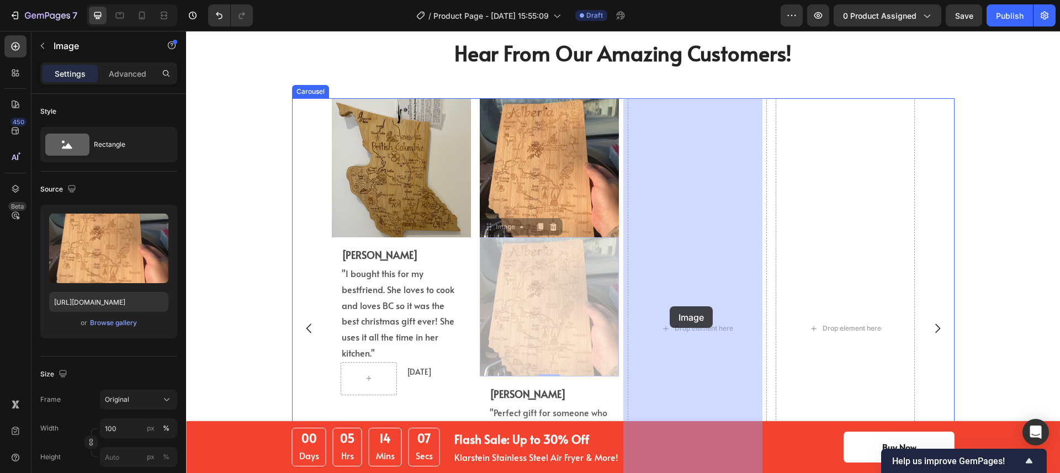
drag, startPoint x: 499, startPoint y: 227, endPoint x: 670, endPoint y: 306, distance: 188.2
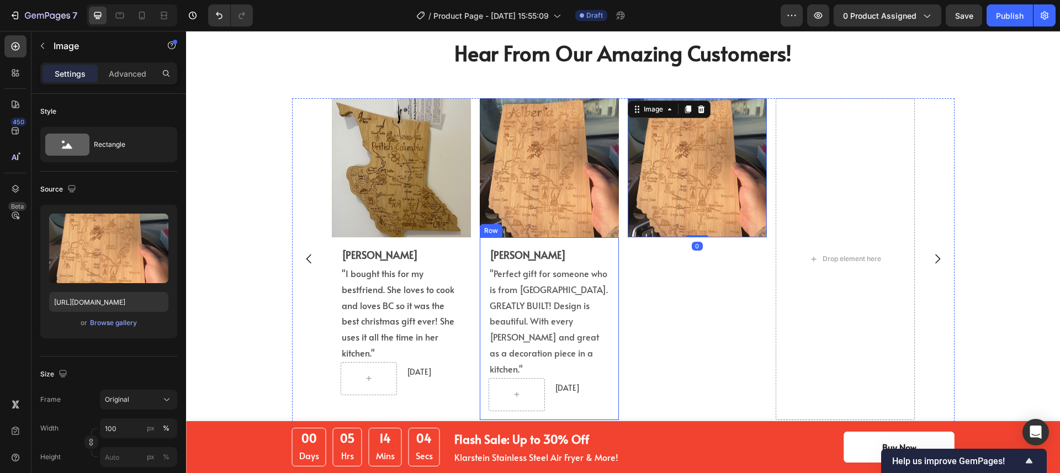
click at [575, 241] on div "Taylor Crow Text Block "Perfect gift for someone who is from Alberta. GREATLY B…" at bounding box center [549, 328] width 139 height 182
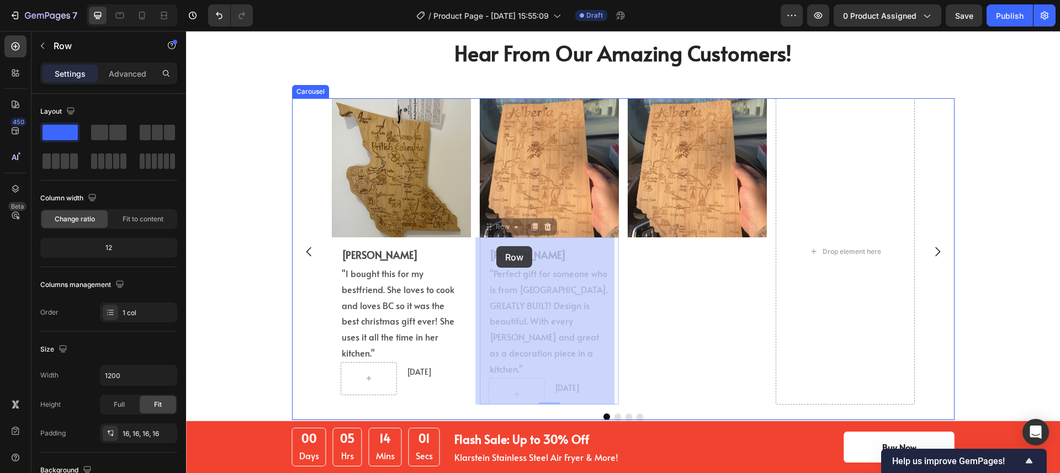
drag, startPoint x: 486, startPoint y: 229, endPoint x: 496, endPoint y: 246, distance: 20.3
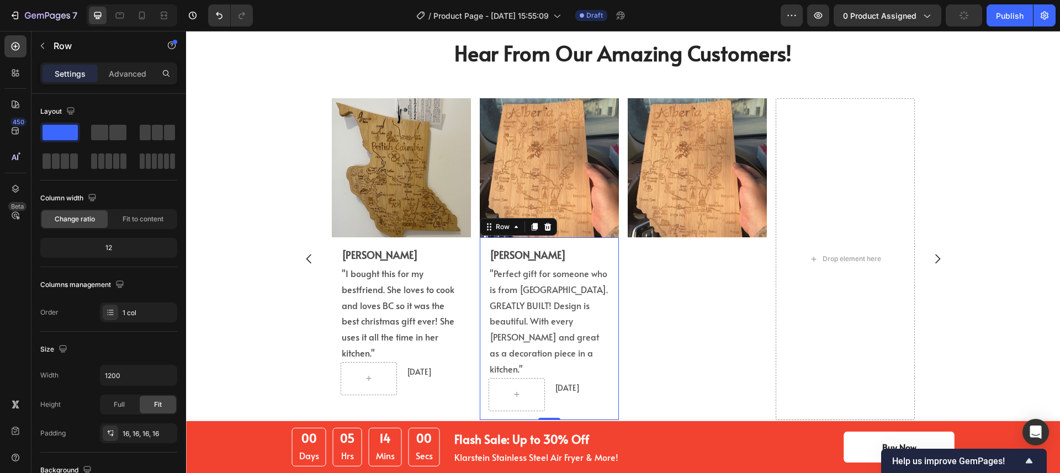
drag, startPoint x: 529, startPoint y: 226, endPoint x: 500, endPoint y: 239, distance: 31.7
click at [531, 226] on icon at bounding box center [534, 227] width 6 height 8
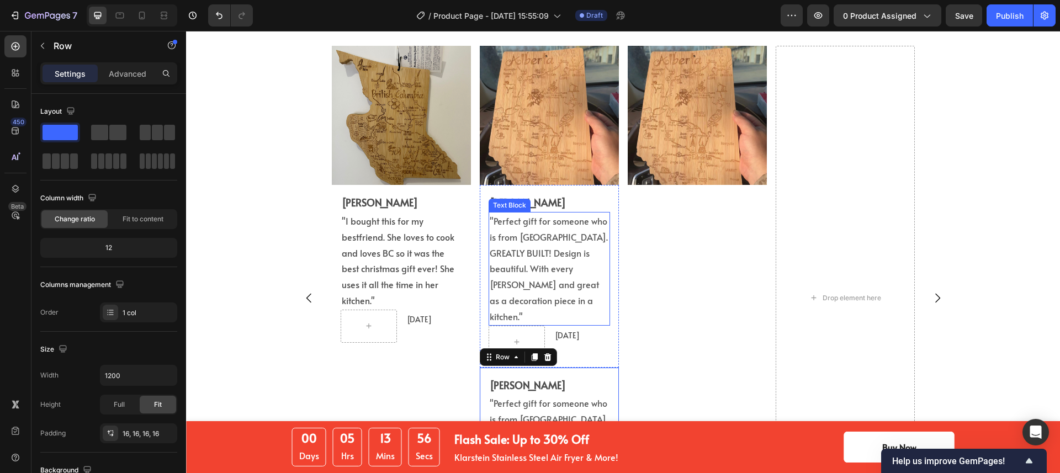
scroll to position [2608, 0]
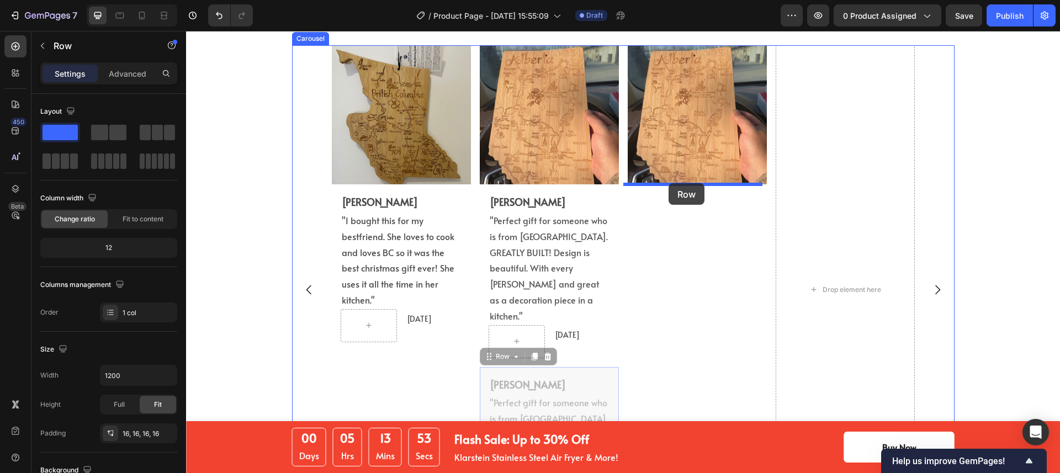
drag, startPoint x: 482, startPoint y: 340, endPoint x: 669, endPoint y: 183, distance: 243.4
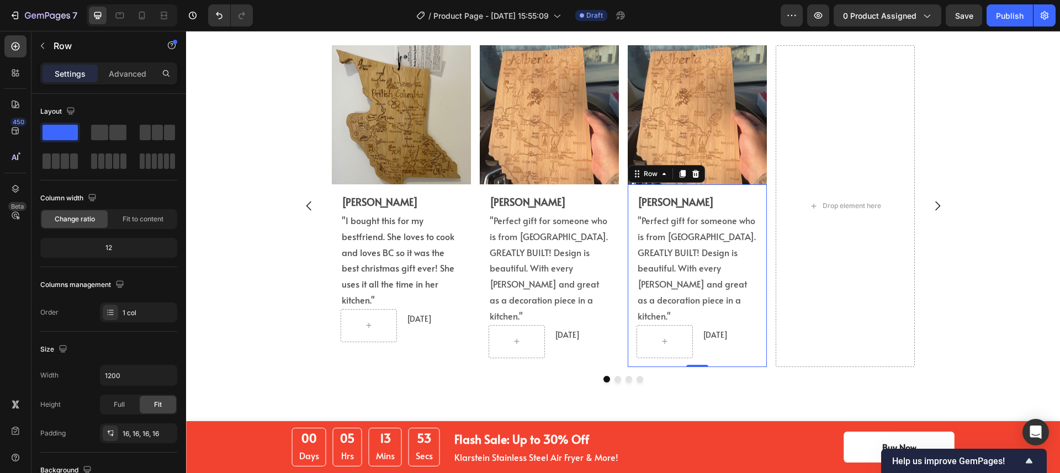
scroll to position [2525, 0]
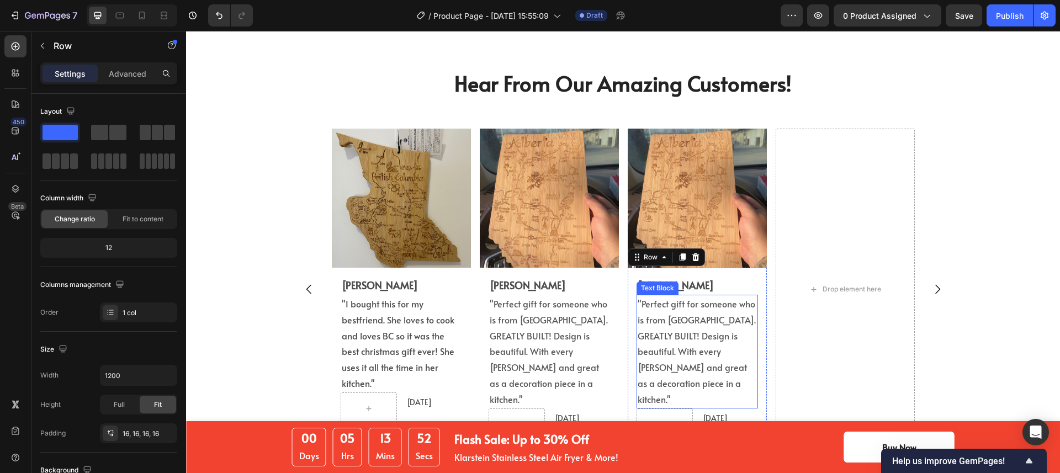
click at [688, 129] on img at bounding box center [697, 198] width 139 height 139
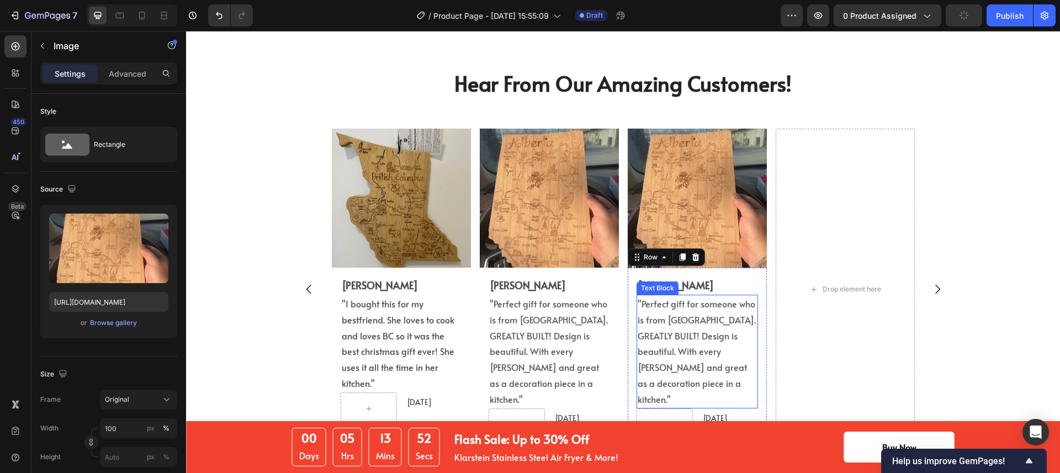
click at [698, 129] on img at bounding box center [697, 198] width 139 height 139
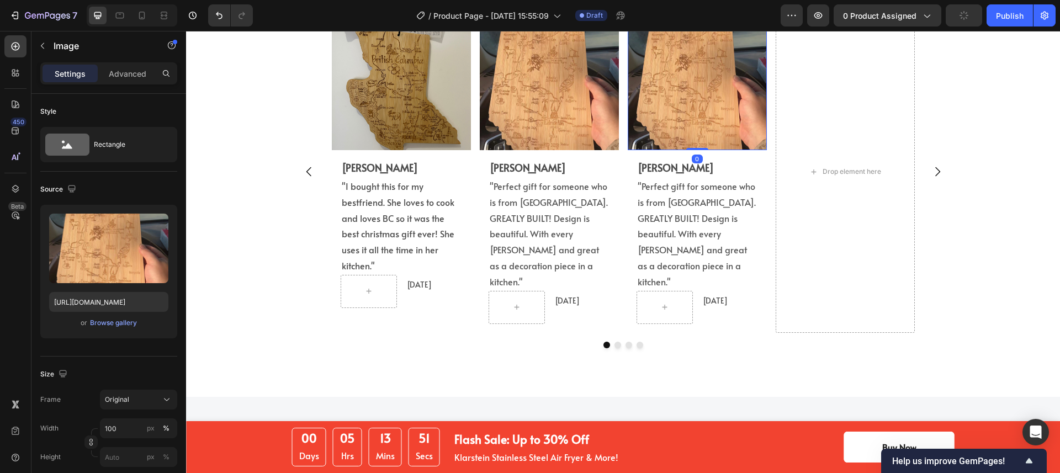
click at [693, 101] on img at bounding box center [697, 80] width 139 height 139
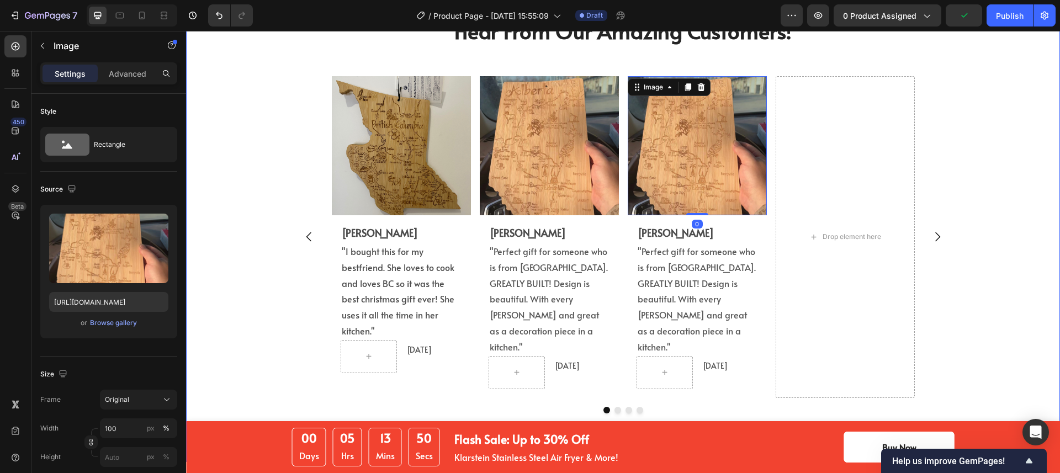
scroll to position [2562, 0]
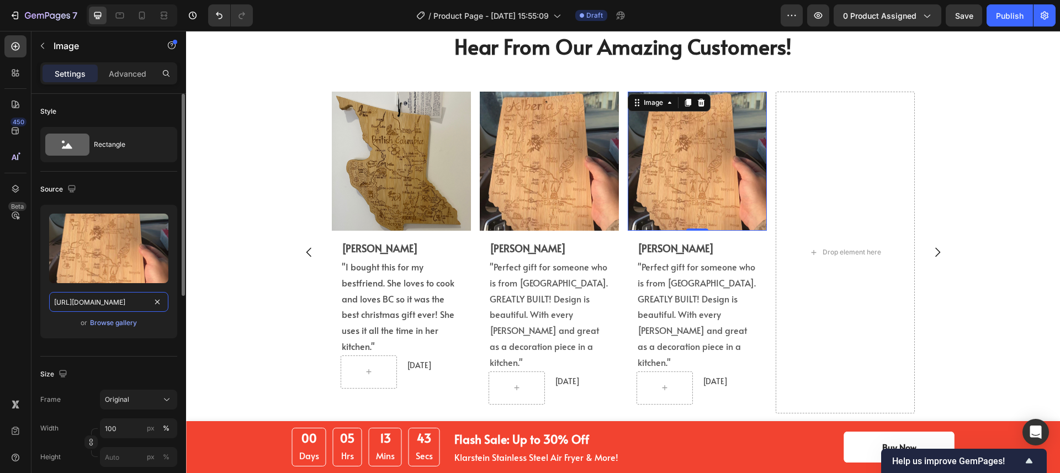
click at [128, 294] on input "https://cdn.shopify.com/s/files/1/0518/3825/5255/files/gempages_554882697223209…" at bounding box center [108, 302] width 119 height 20
click at [128, 295] on input "https://cdn.shopify.com/s/files/1/0518/3825/5255/files/gempages_554882697223209…" at bounding box center [108, 302] width 119 height 20
paste input "7cf07700-000e-4827-b7eb-7e6c7549c01f"
type input "https://cdn.shopify.com/s/files/1/0518/3825/5255/files/gempages_554882697223209…"
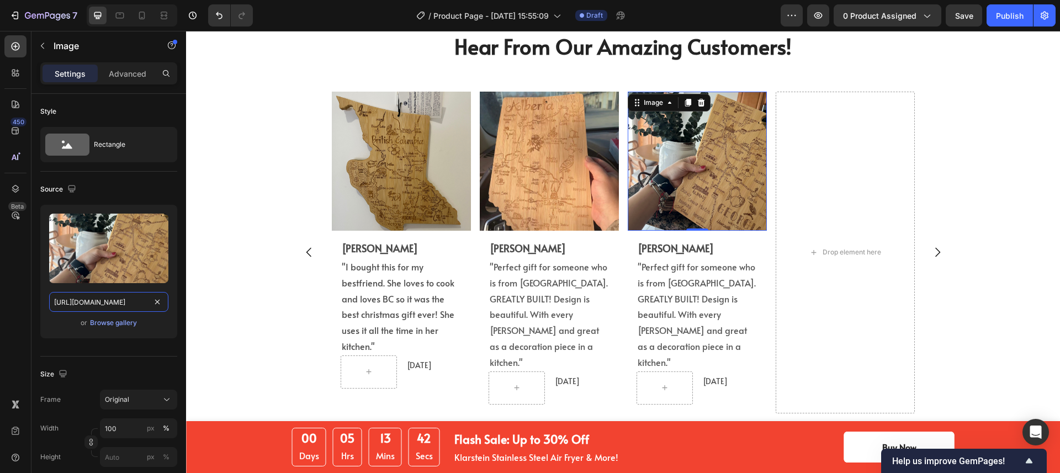
scroll to position [0, 340]
click at [702, 284] on span ""Perfect gift for someone who is from [GEOGRAPHIC_DATA]. GREATLY BUILT! Design …" at bounding box center [697, 315] width 118 height 108
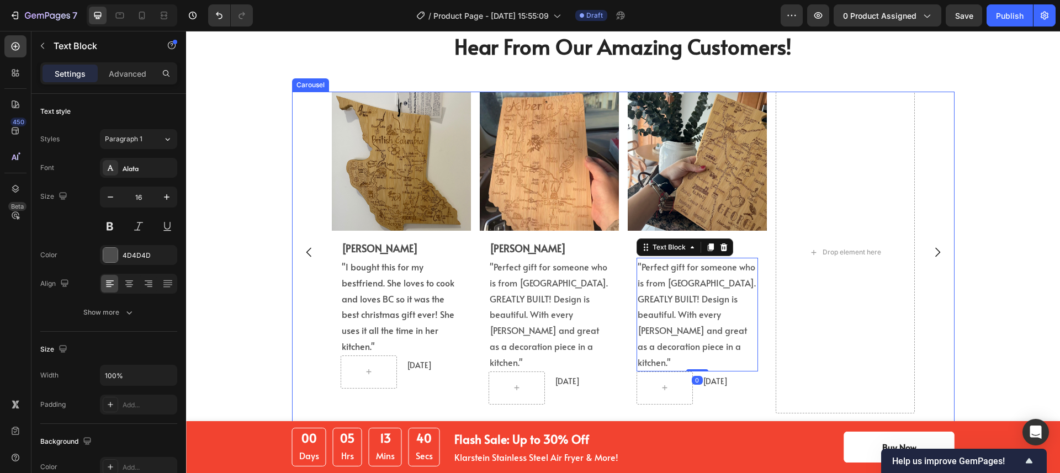
click at [750, 249] on p "[PERSON_NAME]" at bounding box center [697, 249] width 119 height 16
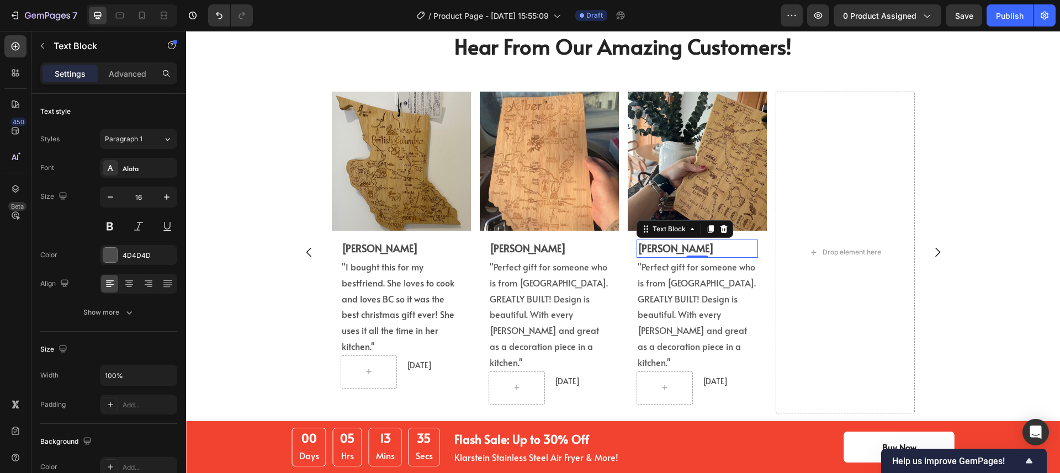
click at [663, 248] on strong "[PERSON_NAME]" at bounding box center [676, 248] width 76 height 14
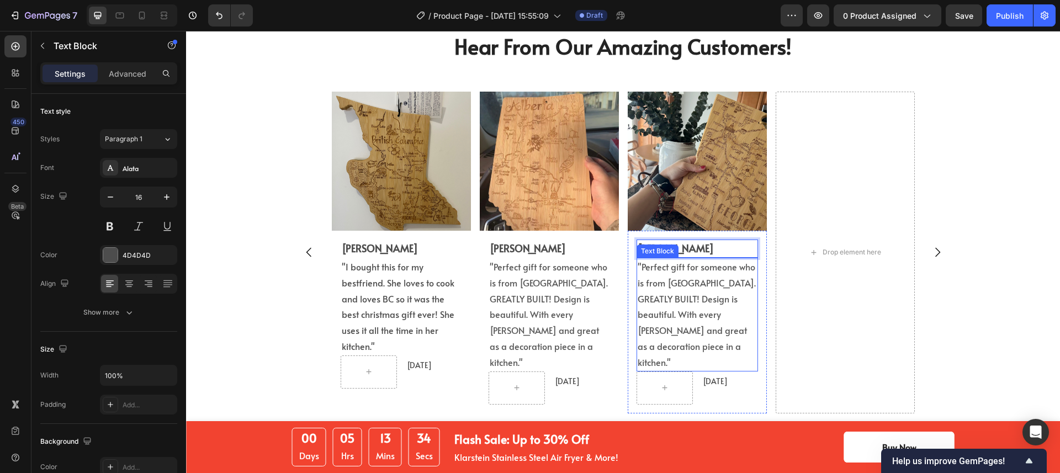
click at [676, 283] on span ""Perfect gift for someone who is from [GEOGRAPHIC_DATA]. GREATLY BUILT! Design …" at bounding box center [697, 315] width 118 height 108
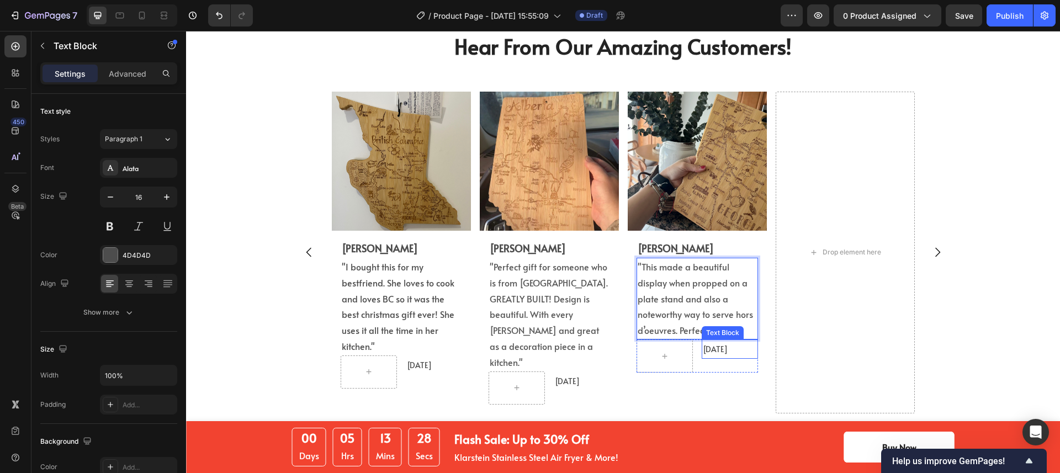
click at [713, 347] on span "[DATE]" at bounding box center [715, 349] width 25 height 10
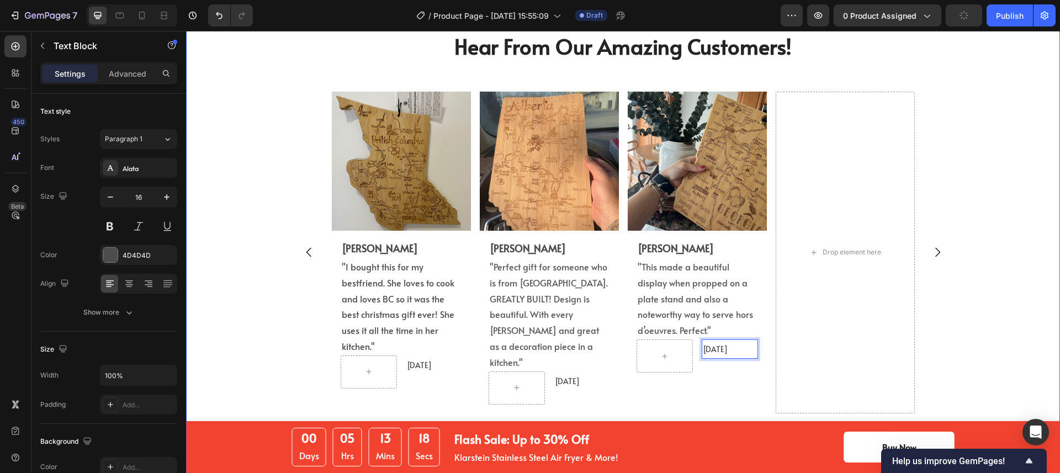
click at [965, 312] on div "Hear From Our Amazing Customers! Heading Image Eric L. Text Block "I bought thi…" at bounding box center [622, 234] width 857 height 406
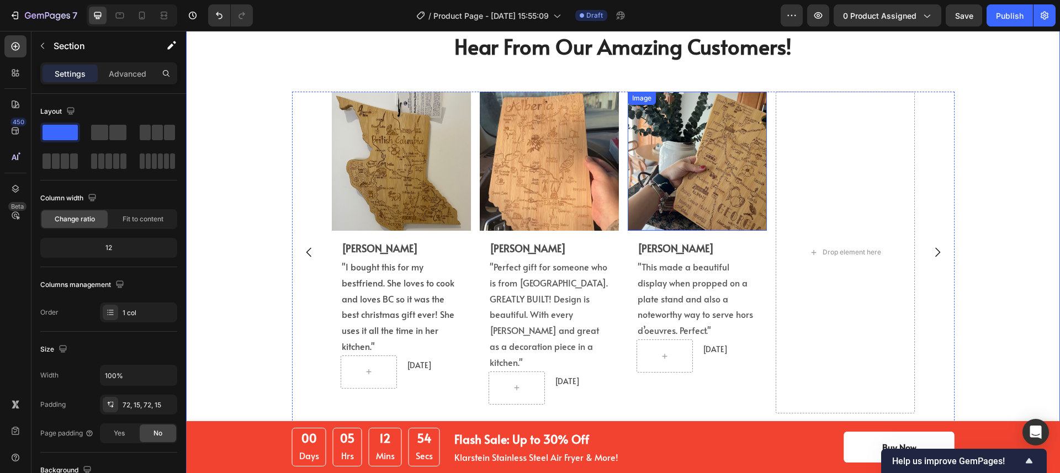
click at [674, 188] on img at bounding box center [697, 161] width 139 height 139
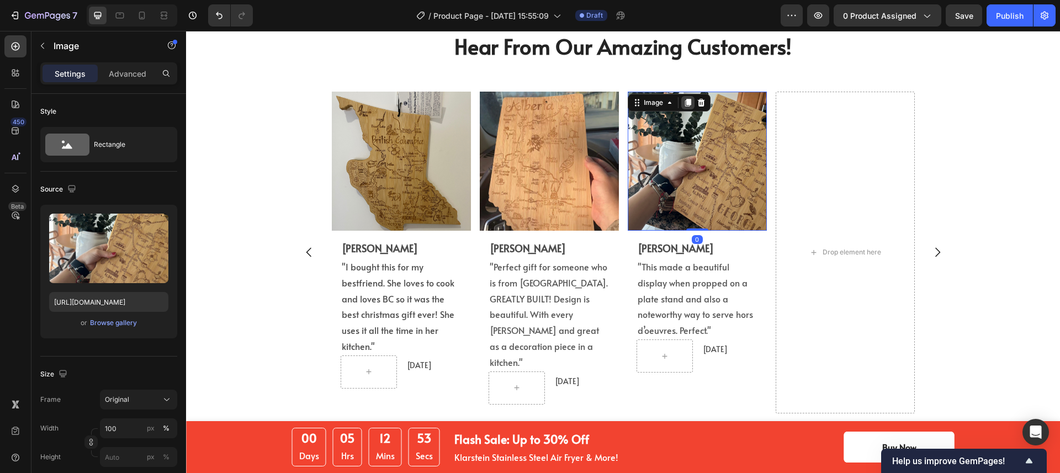
click at [681, 99] on div at bounding box center [687, 102] width 13 height 13
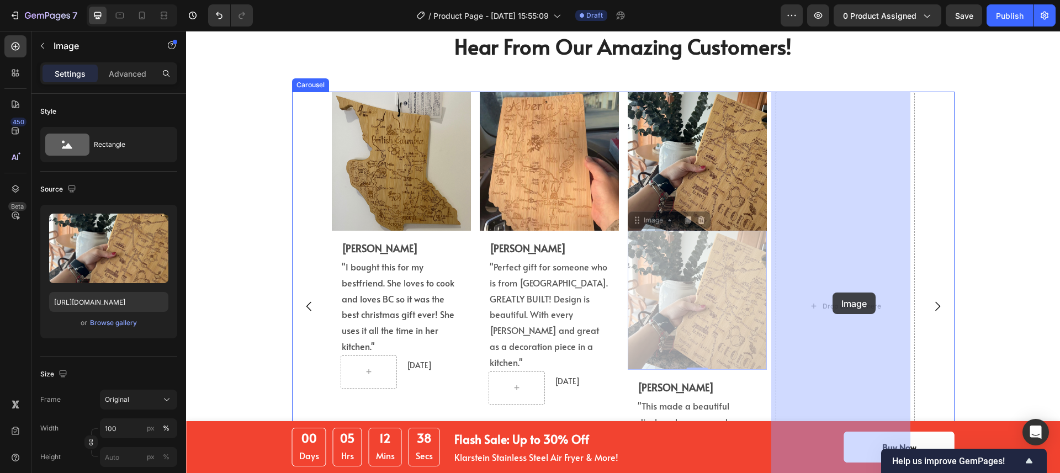
drag, startPoint x: 631, startPoint y: 219, endPoint x: 833, endPoint y: 293, distance: 214.5
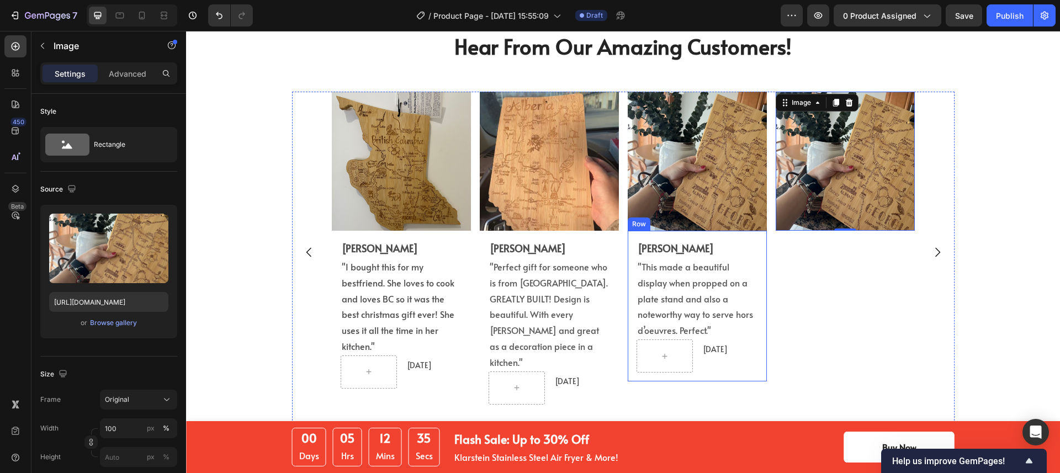
click at [739, 236] on div "Liz Owens Text Block "This made a beautiful display when propped on a plate sta…" at bounding box center [697, 306] width 139 height 151
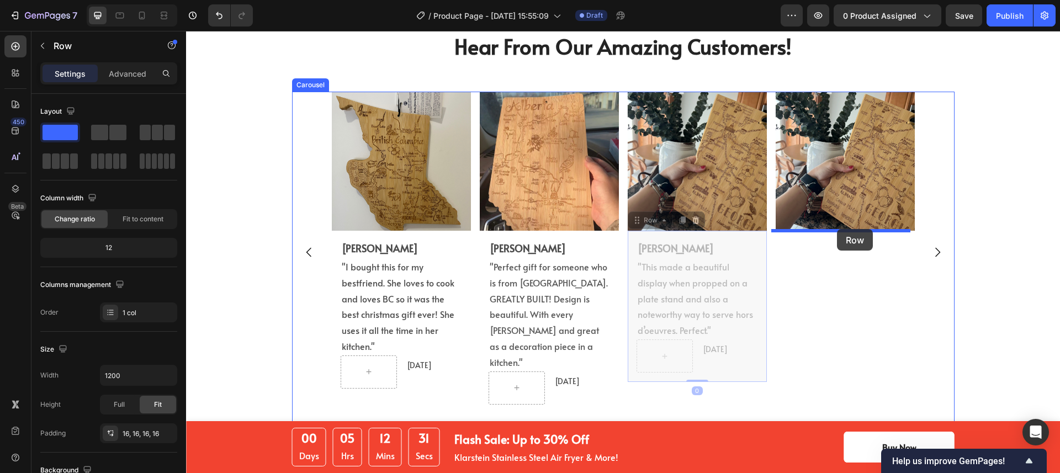
drag, startPoint x: 635, startPoint y: 223, endPoint x: 837, endPoint y: 229, distance: 202.2
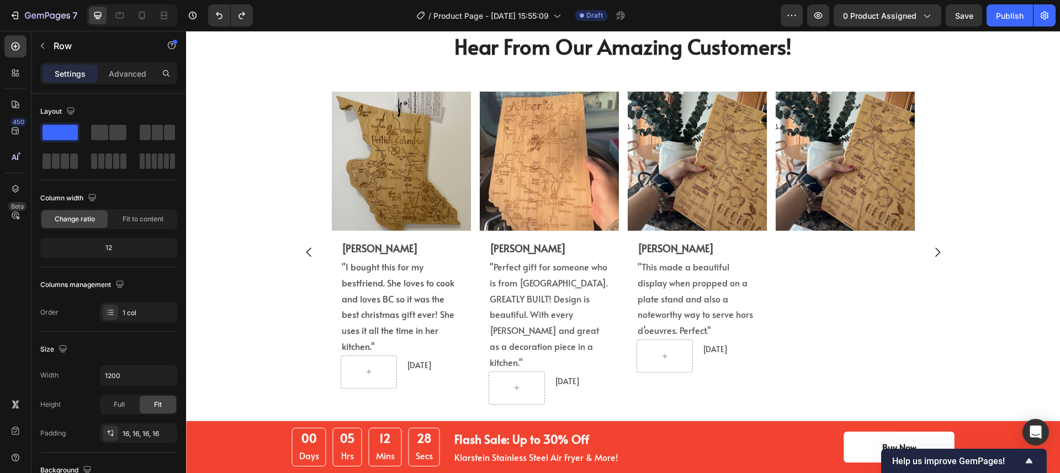
click at [684, 234] on div "Liz Owens Text Block "This made a beautiful display when propped on a plate sta…" at bounding box center [697, 306] width 139 height 151
click at [628, 231] on div "Liz Owens Text Block "This made a beautiful display when propped on a plate sta…" at bounding box center [697, 306] width 139 height 151
click at [730, 239] on div "Liz Owens Text Block "This made a beautiful display when propped on a plate sta…" at bounding box center [697, 306] width 139 height 151
click at [760, 240] on div "Liz Owens Text Block "This made a beautiful display when propped on a plate sta…" at bounding box center [697, 306] width 139 height 151
click at [598, 236] on div "Taylor Crow Text Block "Perfect gift for someone who is from Alberta. GREATLY B…" at bounding box center [549, 322] width 139 height 182
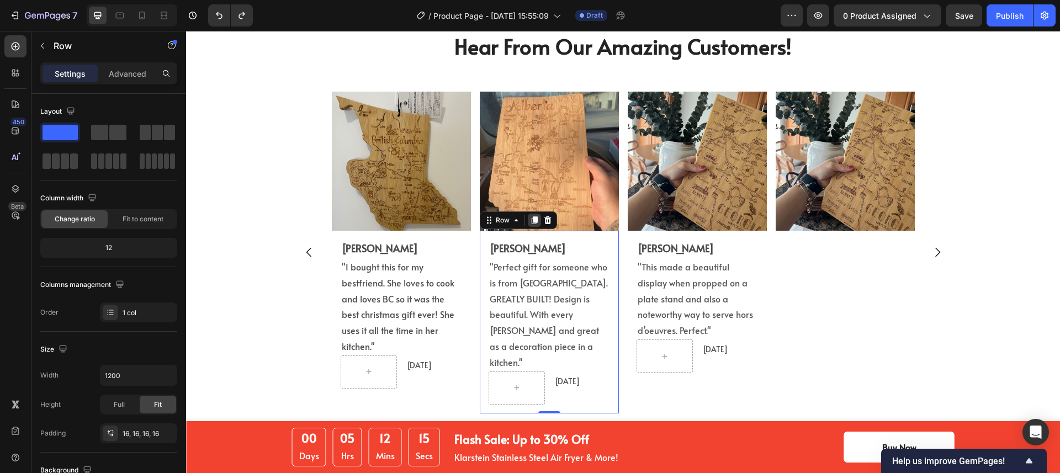
click at [530, 220] on icon at bounding box center [534, 220] width 9 height 9
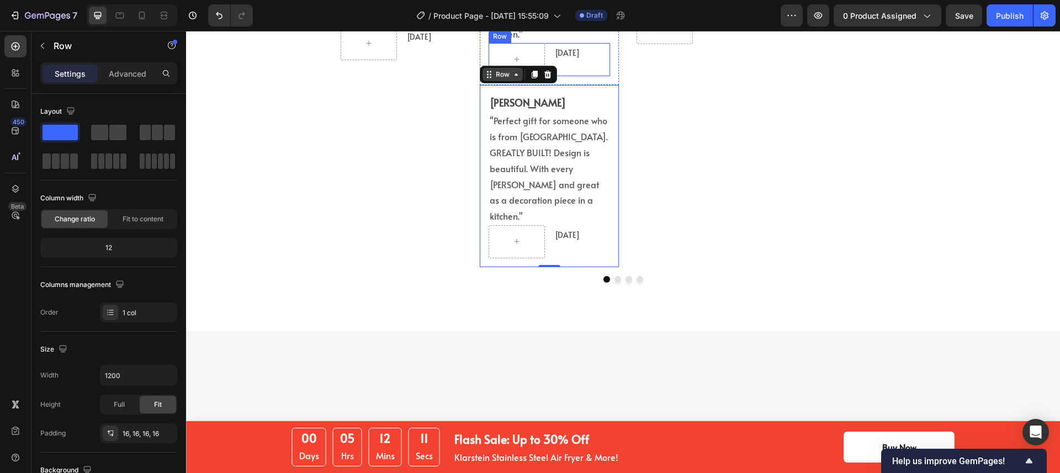
scroll to position [2689, 0]
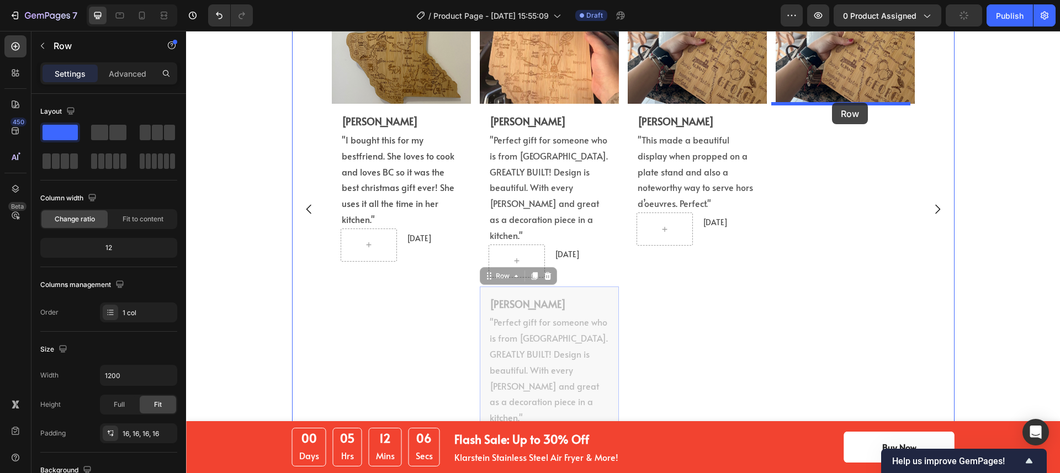
drag, startPoint x: 511, startPoint y: 255, endPoint x: 991, endPoint y: 425, distance: 509.7
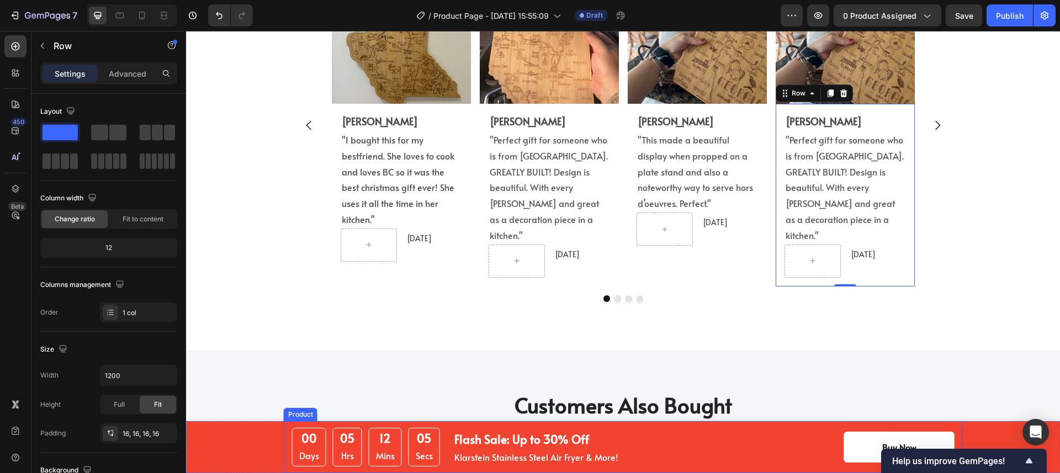
scroll to position [2605, 0]
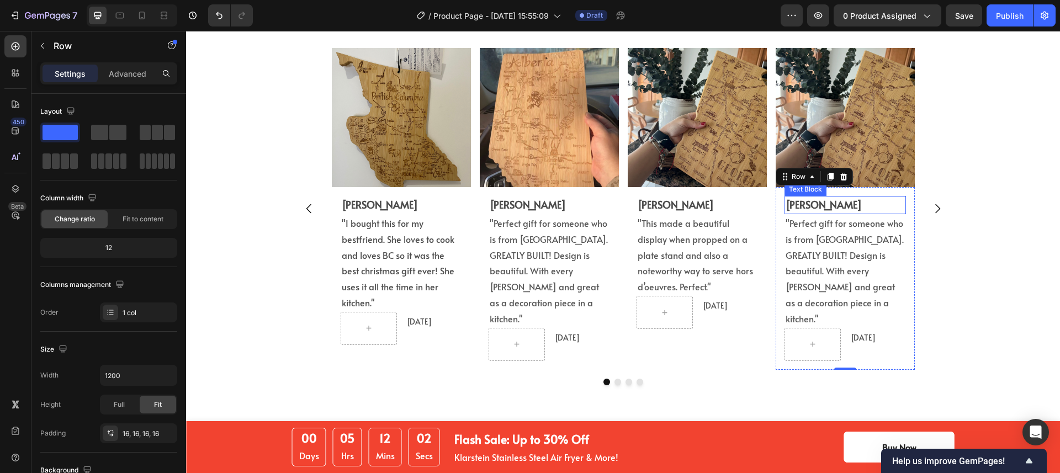
click at [827, 204] on strong "[PERSON_NAME]" at bounding box center [824, 205] width 76 height 14
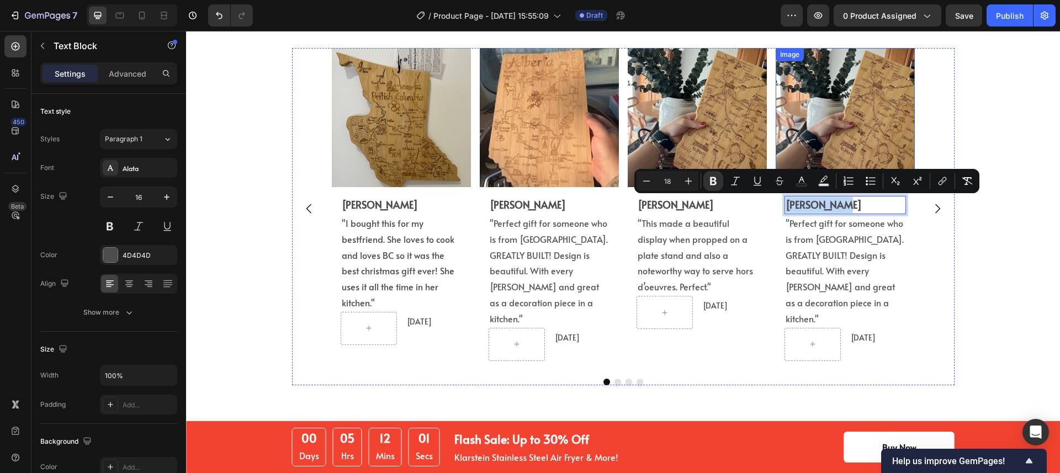
click at [834, 116] on img at bounding box center [845, 117] width 139 height 139
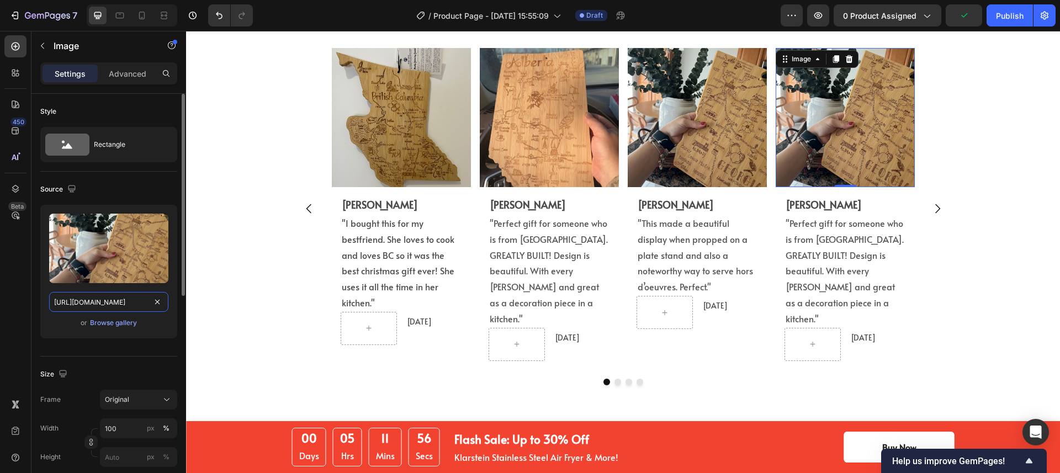
click at [104, 296] on input "https://cdn.shopify.com/s/files/1/0518/3825/5255/files/gempages_554882697223209…" at bounding box center [108, 302] width 119 height 20
paste input "06f712d8-aeee-4a77-83ee-2fba88144bb1"
type input "https://cdn.shopify.com/s/files/1/0518/3825/5255/files/gempages_554882697223209…"
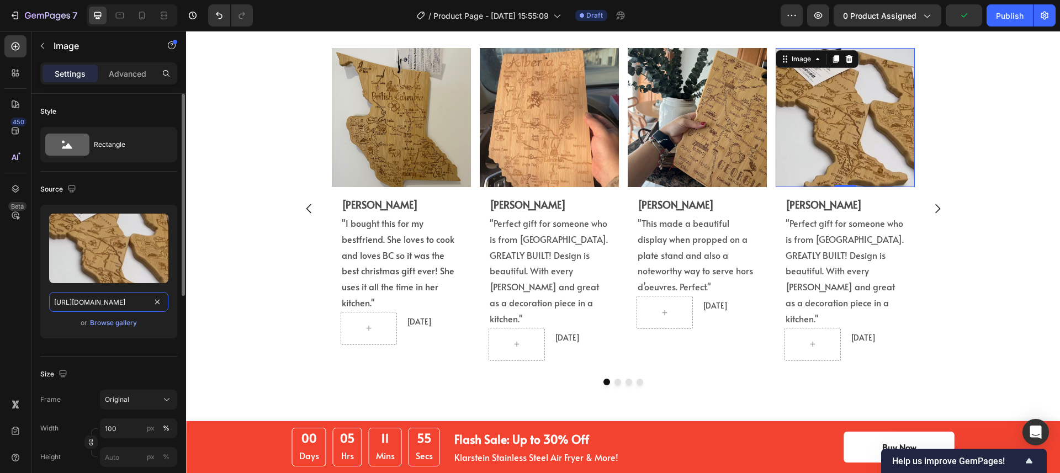
scroll to position [0, 339]
click at [840, 224] on span ""Perfect gift for someone who is from Alberta. GREATLY BUILT! Design is beautif…" at bounding box center [845, 271] width 118 height 108
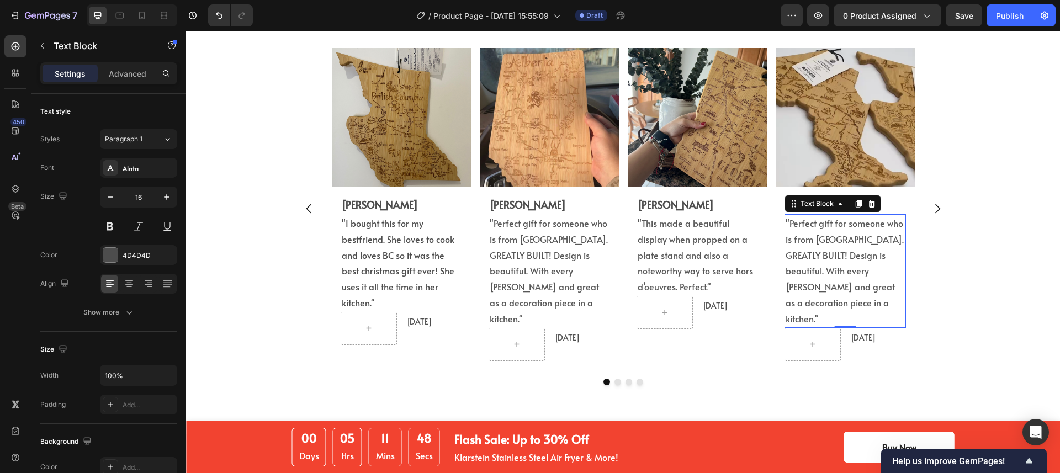
click at [845, 277] on span ""Perfect gift for someone who is from Alberta. GREATLY BUILT! Design is beautif…" at bounding box center [845, 271] width 118 height 108
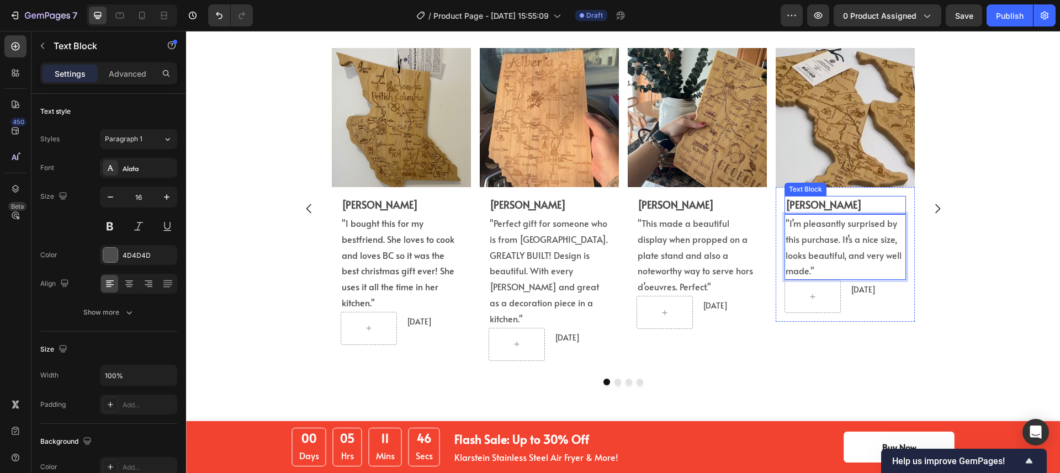
click at [853, 204] on p "Taylor Crow" at bounding box center [845, 205] width 119 height 16
click at [862, 290] on span "July 12, 2025" at bounding box center [863, 289] width 25 height 10
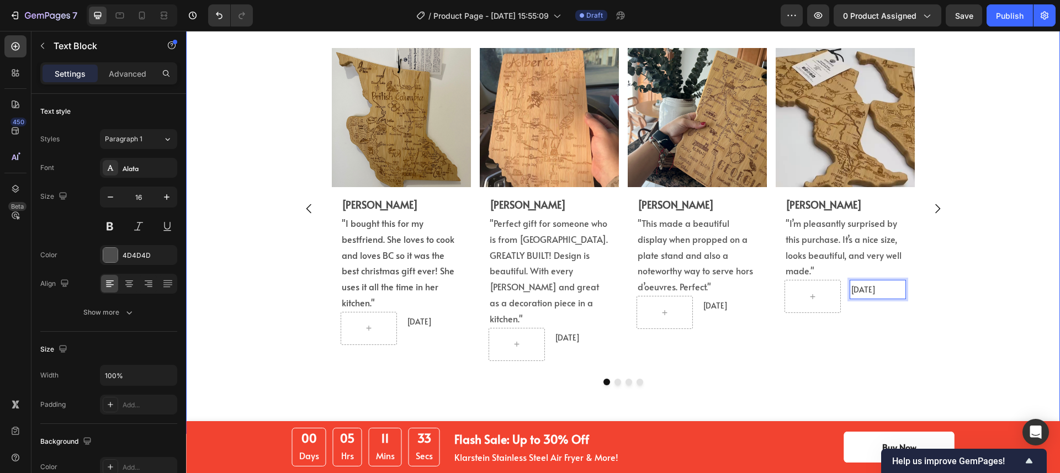
click at [994, 316] on div "Hear From Our Amazing Customers! Heading Image Eric L. Text Block "I bought thi…" at bounding box center [622, 191] width 857 height 406
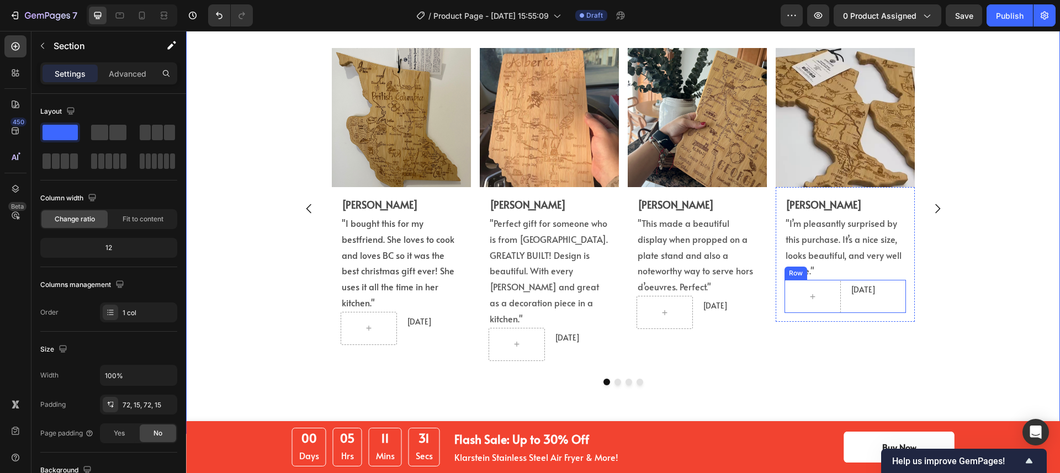
click at [842, 282] on div "Aug 13, 2025 Text Block Row" at bounding box center [845, 296] width 121 height 33
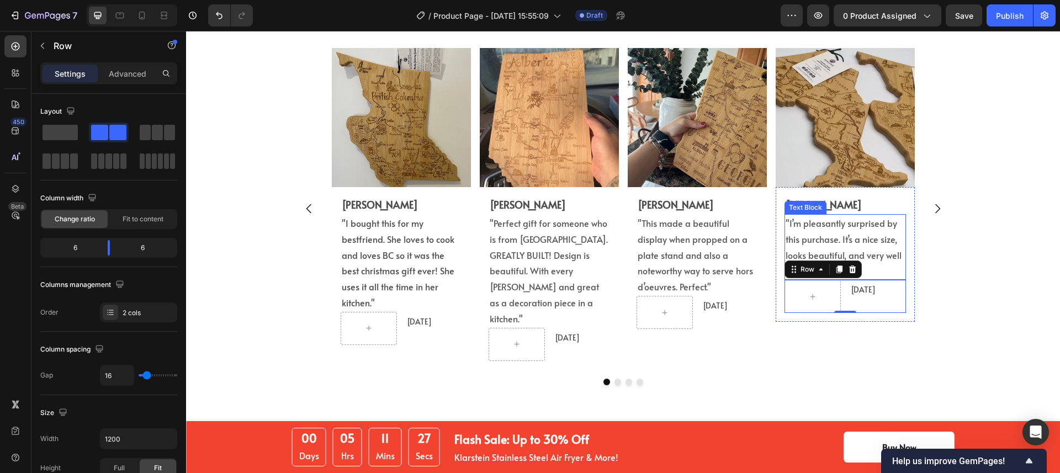
click at [885, 261] on span ""I’m pleasantly surprised by this purchase. It’s a nice size, looks beautiful, …" at bounding box center [844, 247] width 116 height 60
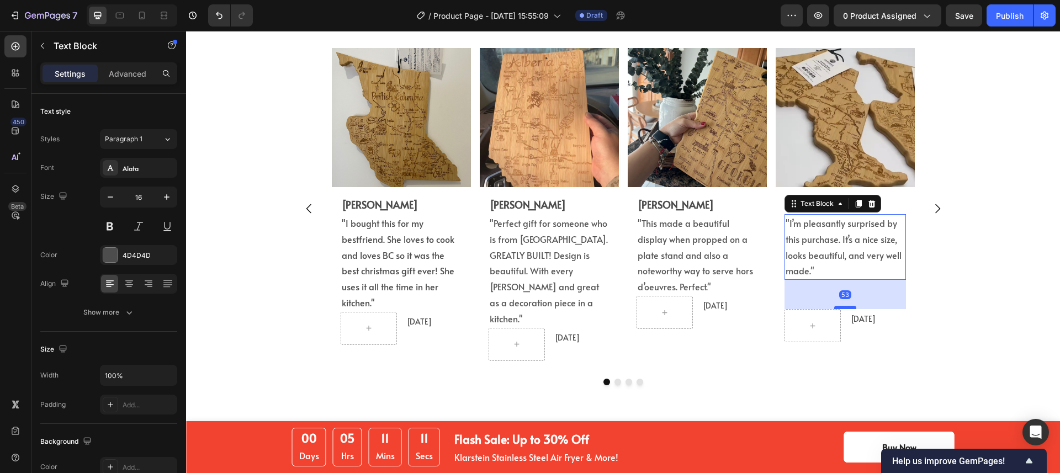
drag, startPoint x: 839, startPoint y: 279, endPoint x: 843, endPoint y: 309, distance: 29.6
click at [843, 309] on div at bounding box center [845, 307] width 22 height 3
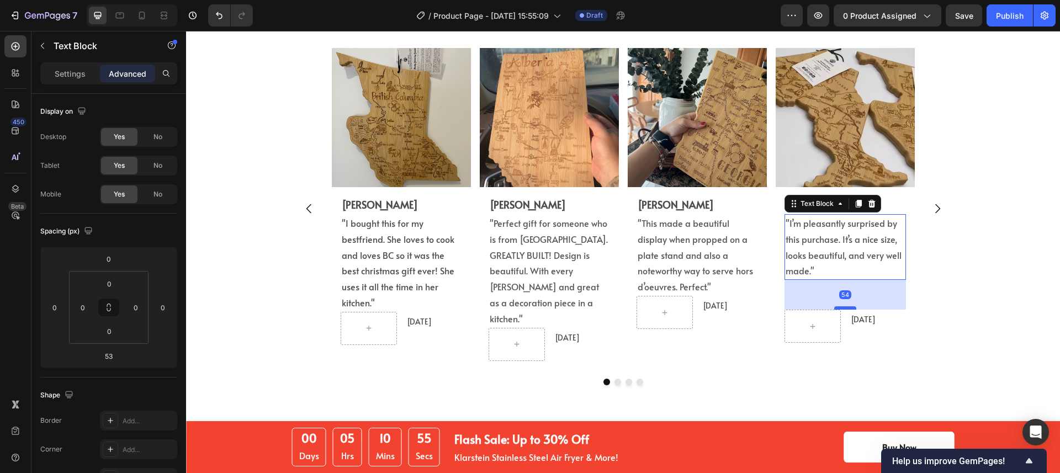
click at [844, 309] on div at bounding box center [845, 307] width 22 height 3
type input "54"
click at [738, 276] on span ""This made a beautiful display when propped on a plate stand and also a notewor…" at bounding box center [695, 255] width 115 height 76
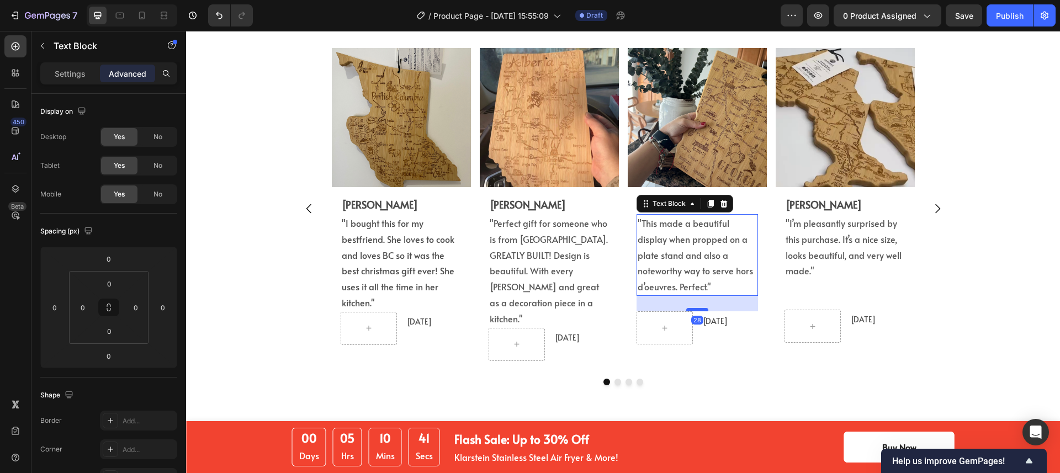
drag, startPoint x: 694, startPoint y: 295, endPoint x: 700, endPoint y: 310, distance: 16.6
click at [700, 310] on div at bounding box center [697, 309] width 22 height 3
type input "28"
click at [986, 299] on div "Hear From Our Amazing Customers! Heading Image Eric L. Text Block "I bought thi…" at bounding box center [622, 191] width 857 height 406
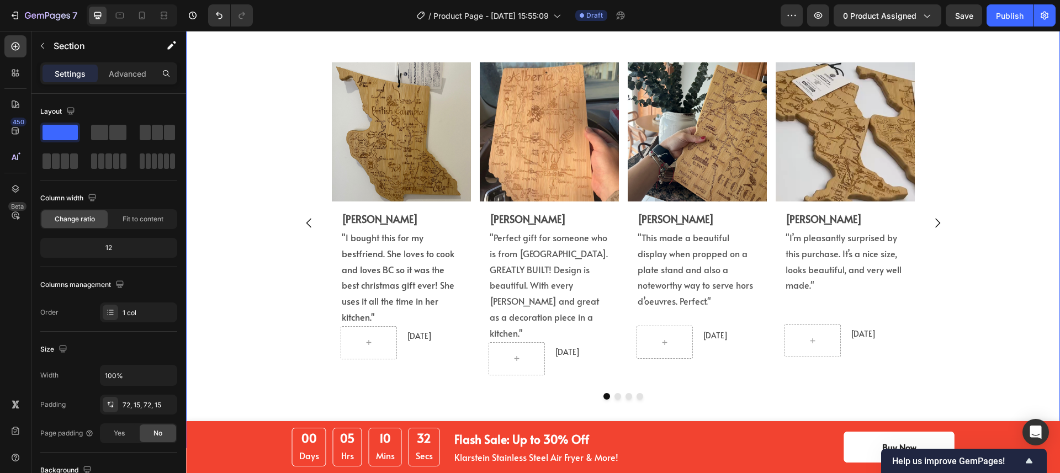
scroll to position [2579, 0]
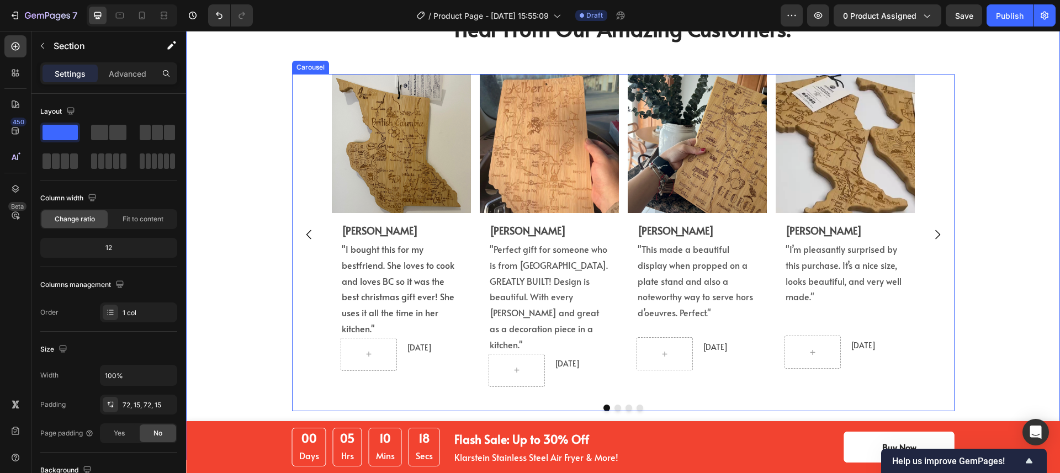
click at [931, 229] on icon "Carousel Next Arrow" at bounding box center [937, 234] width 13 height 13
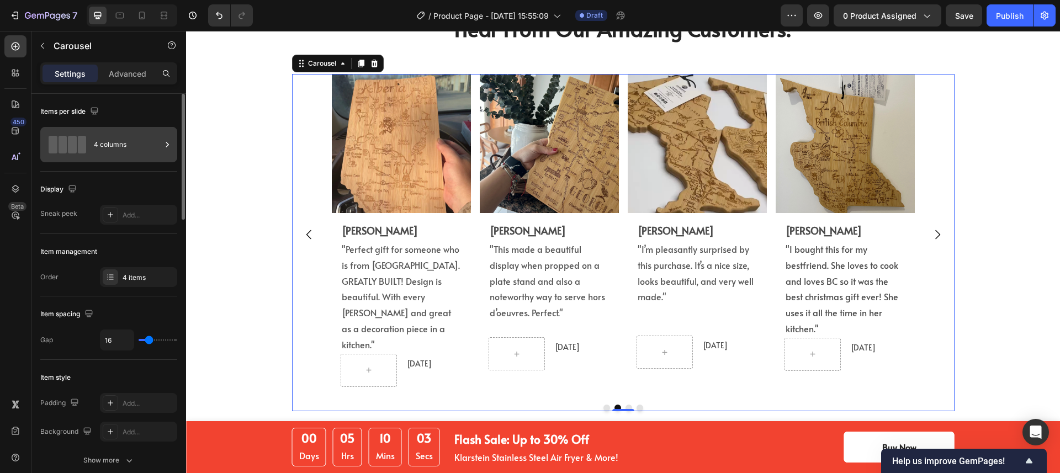
click at [117, 151] on div "4 columns" at bounding box center [127, 144] width 67 height 25
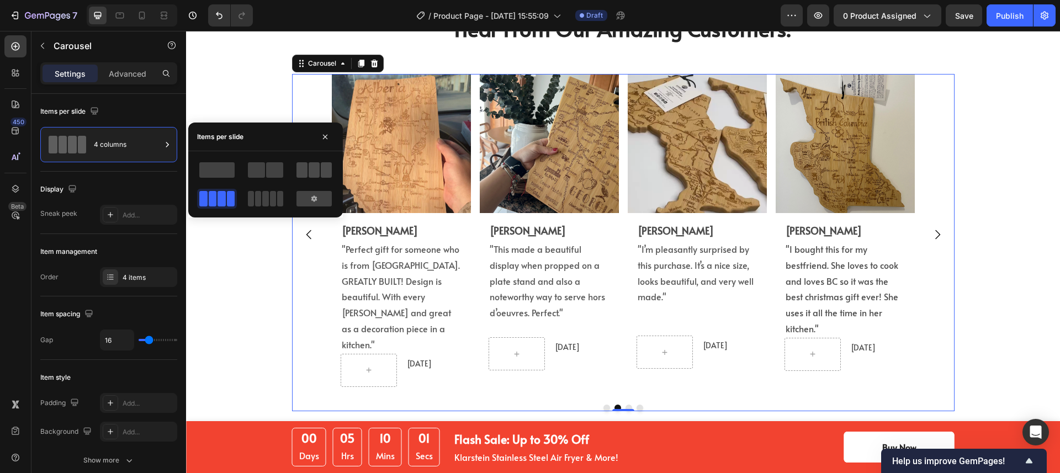
click at [309, 176] on span at bounding box center [314, 169] width 11 height 15
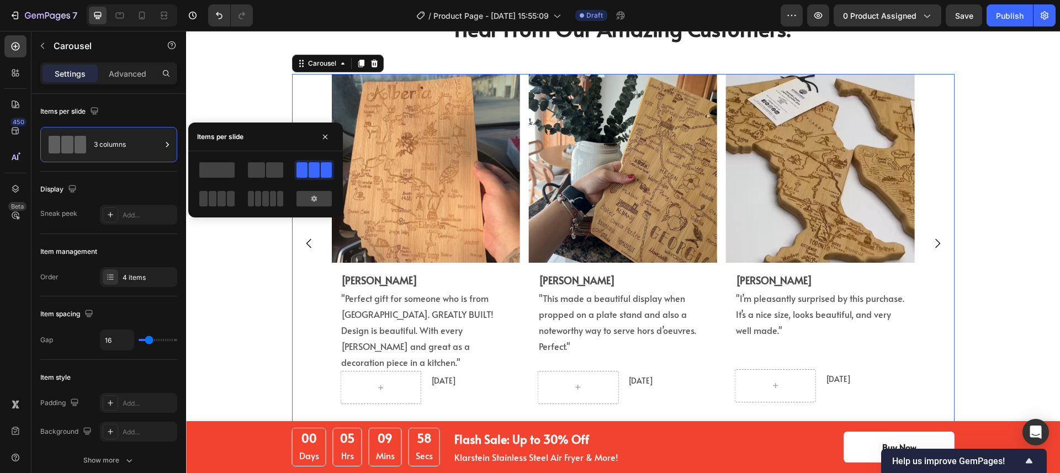
scroll to position [2624, 0]
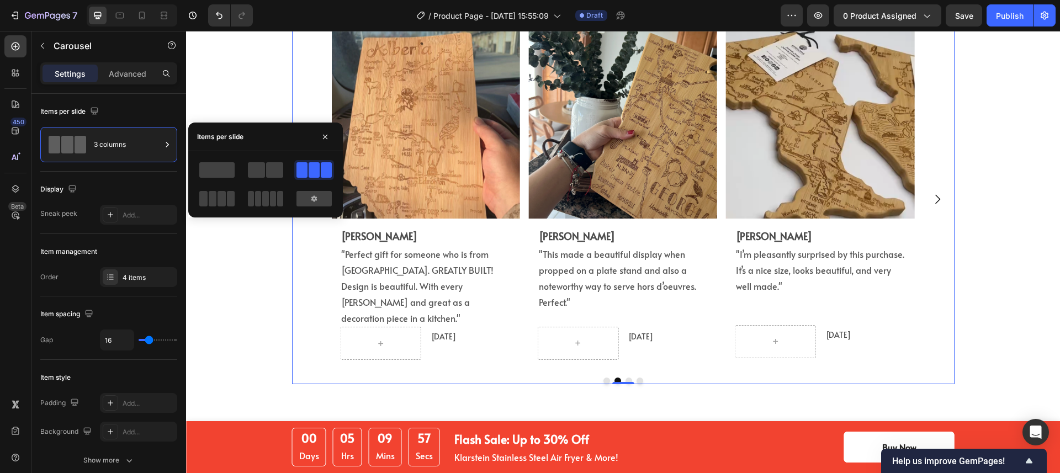
click at [935, 196] on icon "Carousel Next Arrow" at bounding box center [937, 199] width 5 height 9
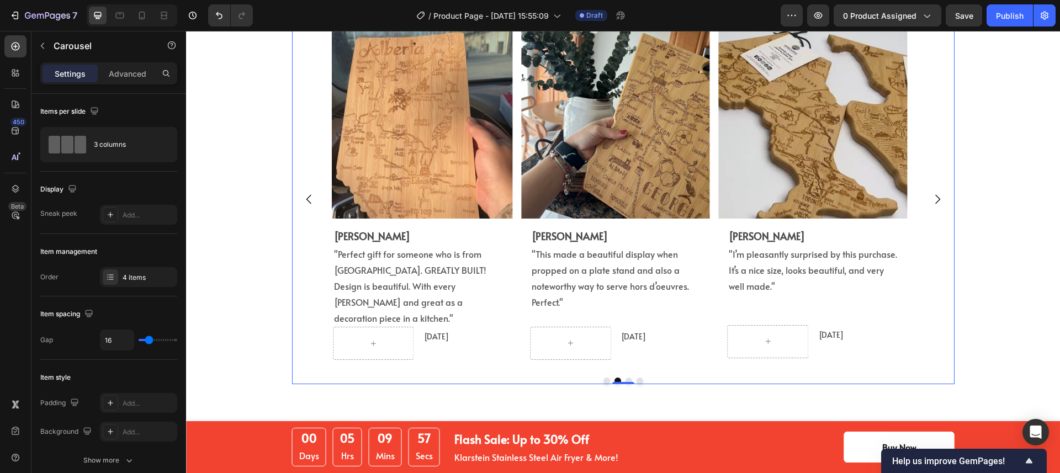
click at [935, 196] on icon "Carousel Next Arrow" at bounding box center [937, 199] width 5 height 9
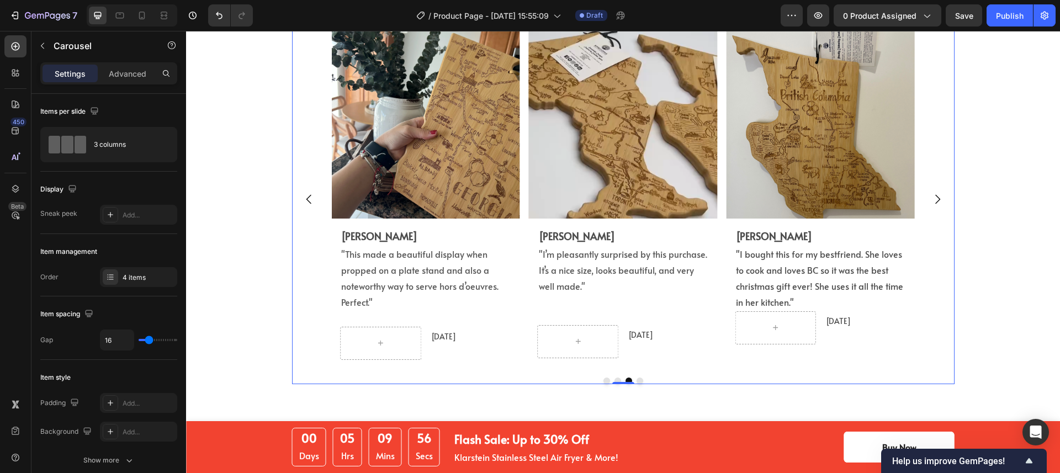
scroll to position [2605, 0]
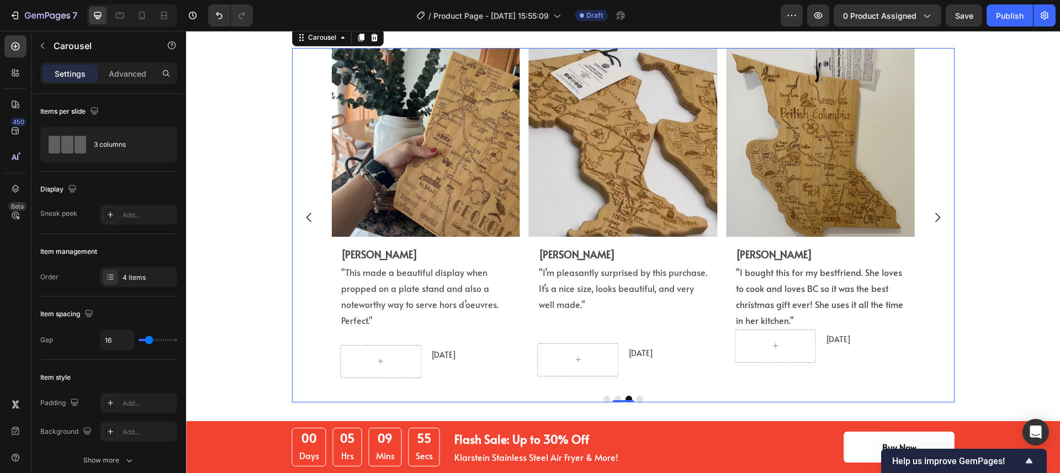
click at [933, 216] on icon "Carousel Next Arrow" at bounding box center [937, 217] width 13 height 13
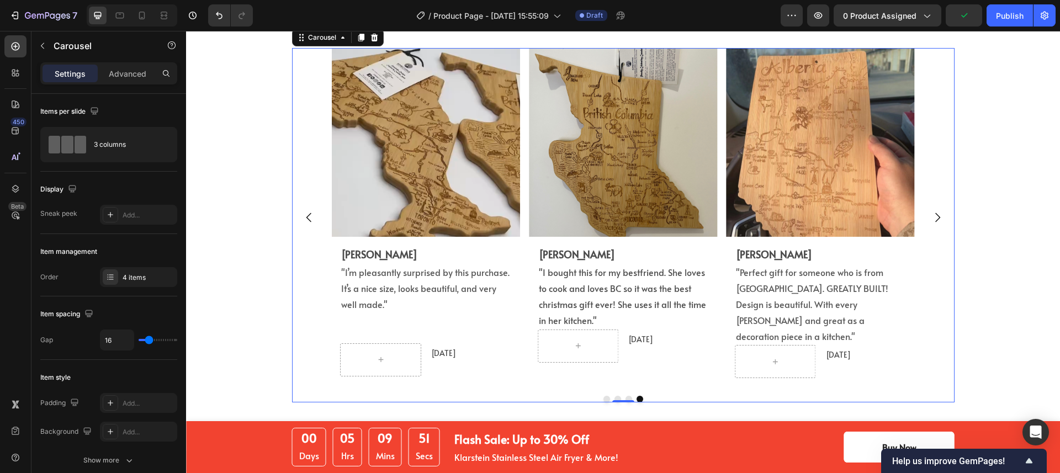
click at [299, 161] on div "Image Eric L. Text Block "I bought this for my bestfriend. She loves to cook an…" at bounding box center [623, 217] width 663 height 339
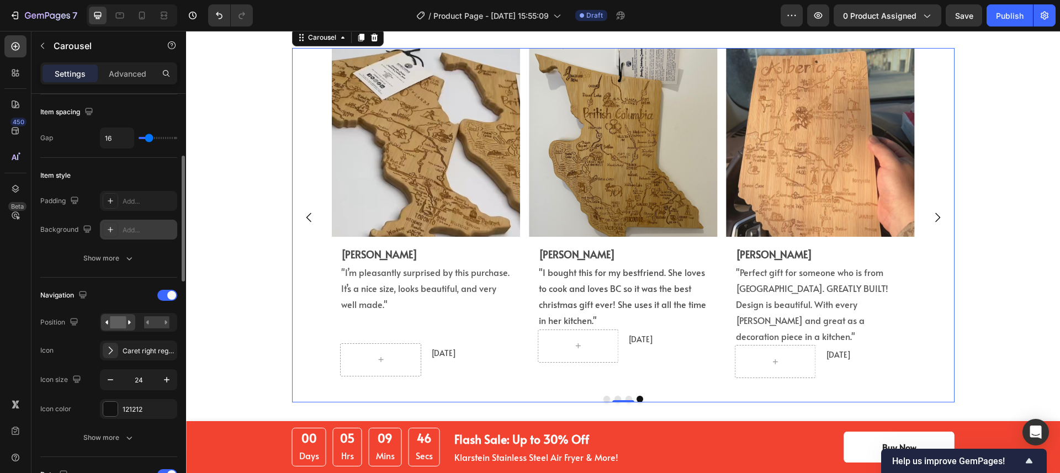
scroll to position [30, 0]
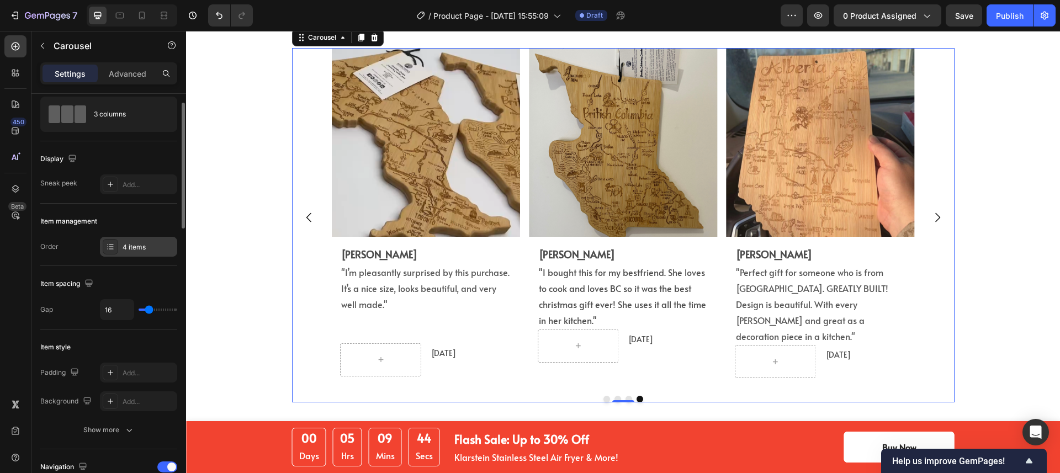
click at [120, 244] on div "4 items" at bounding box center [138, 247] width 77 height 20
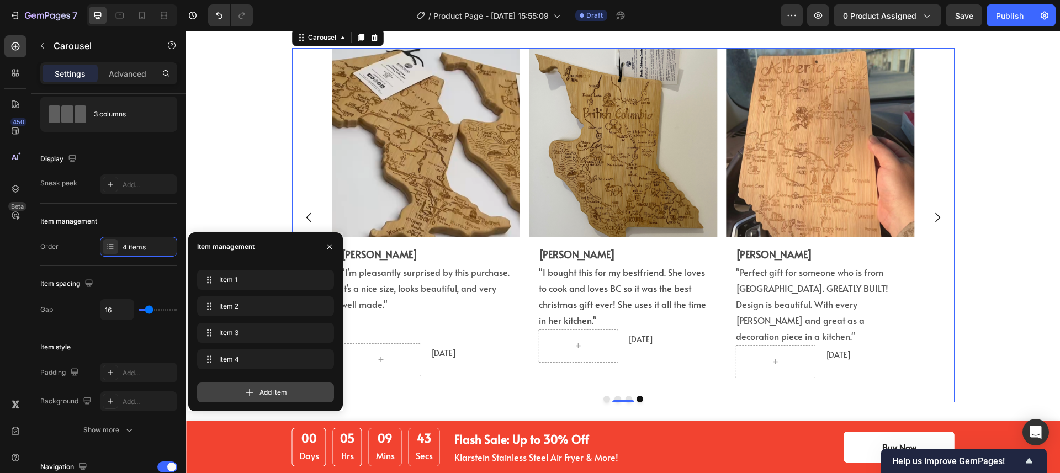
click at [242, 386] on div "Add item" at bounding box center [265, 393] width 137 height 20
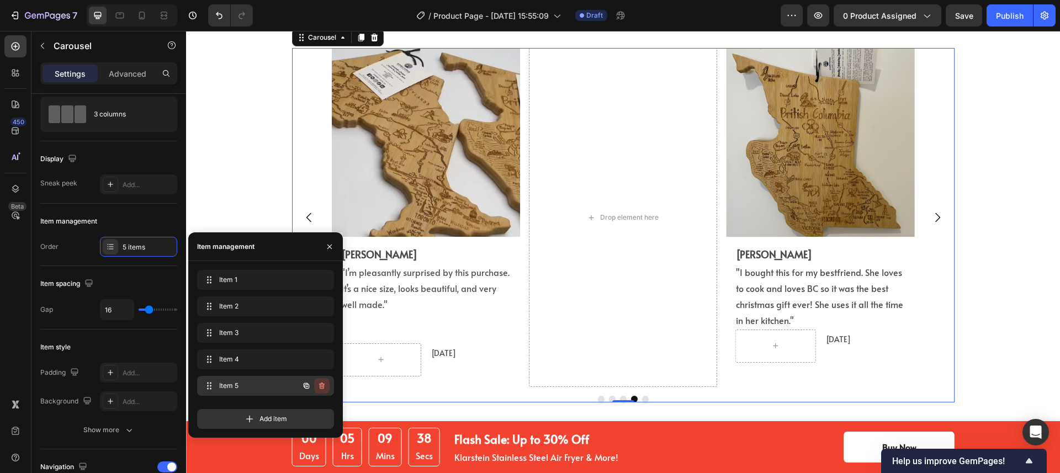
click at [321, 388] on icon "button" at bounding box center [322, 386] width 6 height 7
click at [312, 388] on div "Delete" at bounding box center [314, 386] width 20 height 10
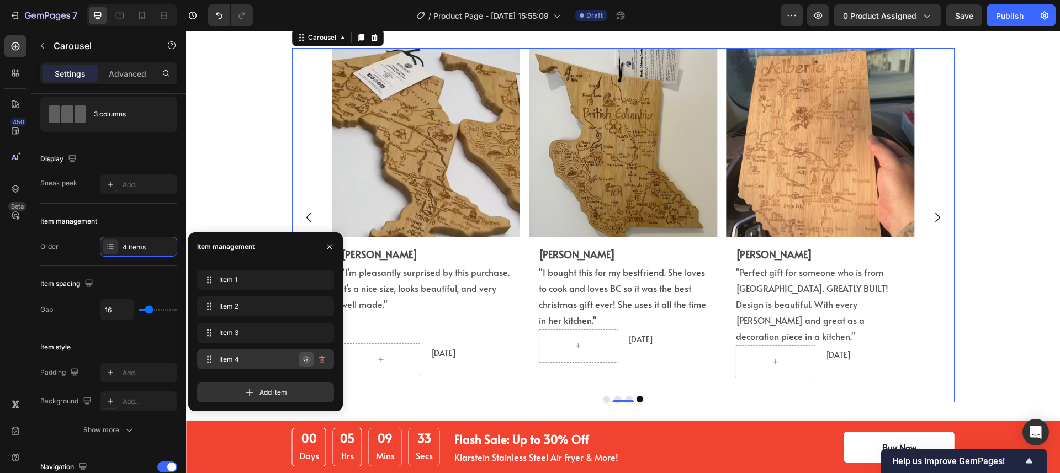
click at [304, 358] on icon "button" at bounding box center [307, 360] width 6 height 6
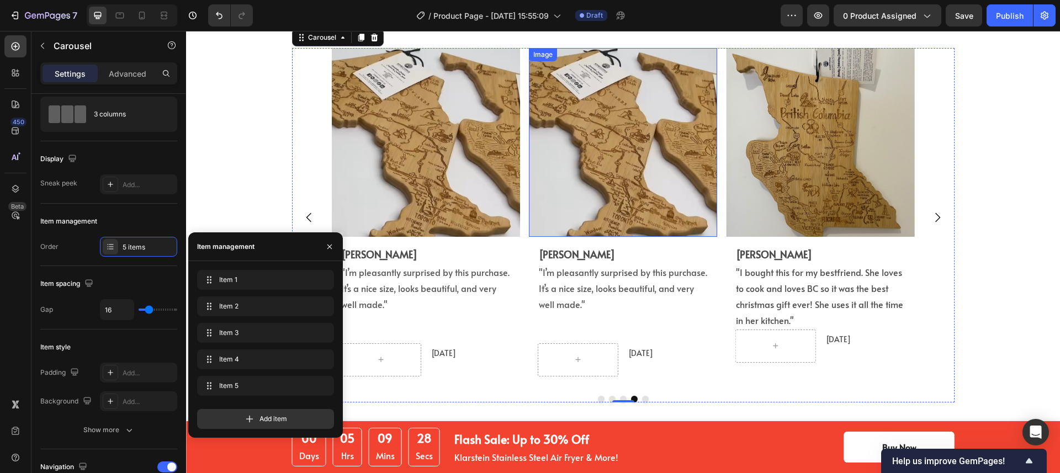
click at [623, 220] on img at bounding box center [623, 142] width 188 height 188
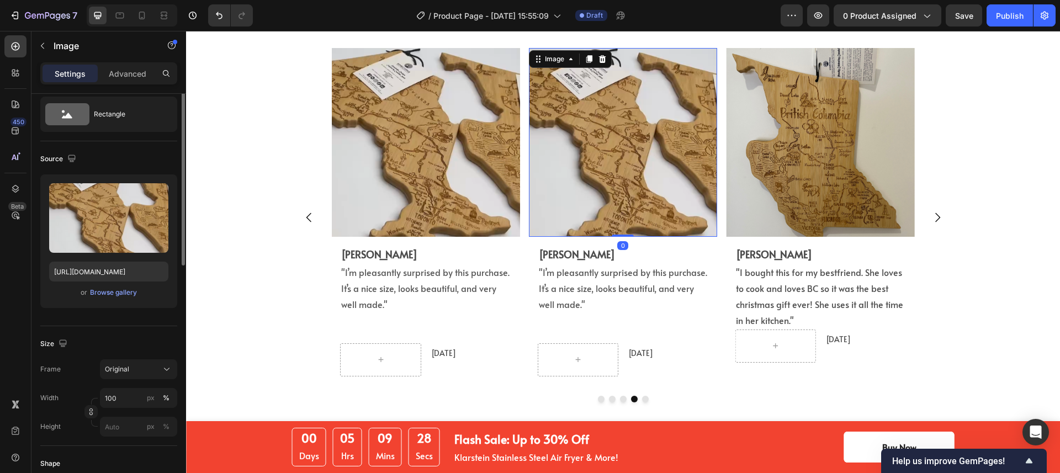
scroll to position [0, 0]
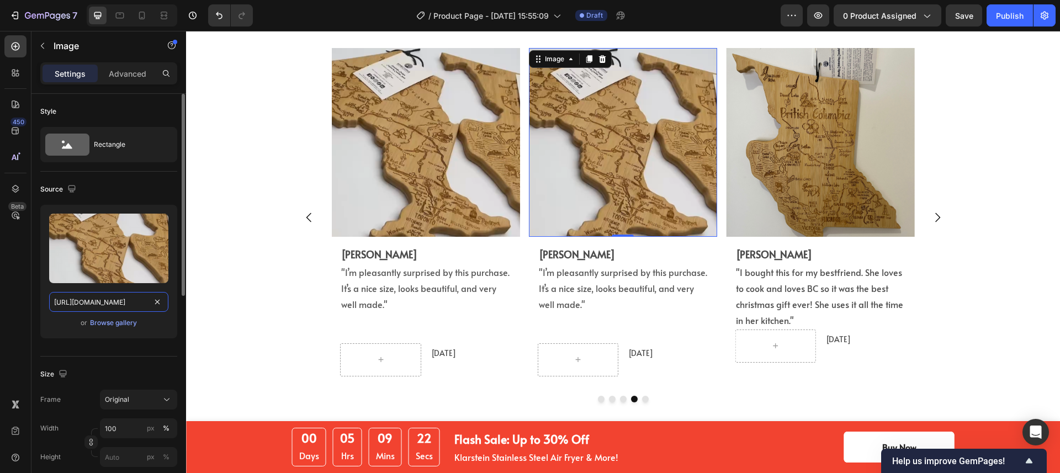
click at [101, 300] on input "https://cdn.shopify.com/s/files/1/0518/3825/5255/files/gempages_554882697223209…" at bounding box center [108, 302] width 119 height 20
paste input "ea75e1a9-81d8-4ab9-a1e2-5eb768ad7a55.jp"
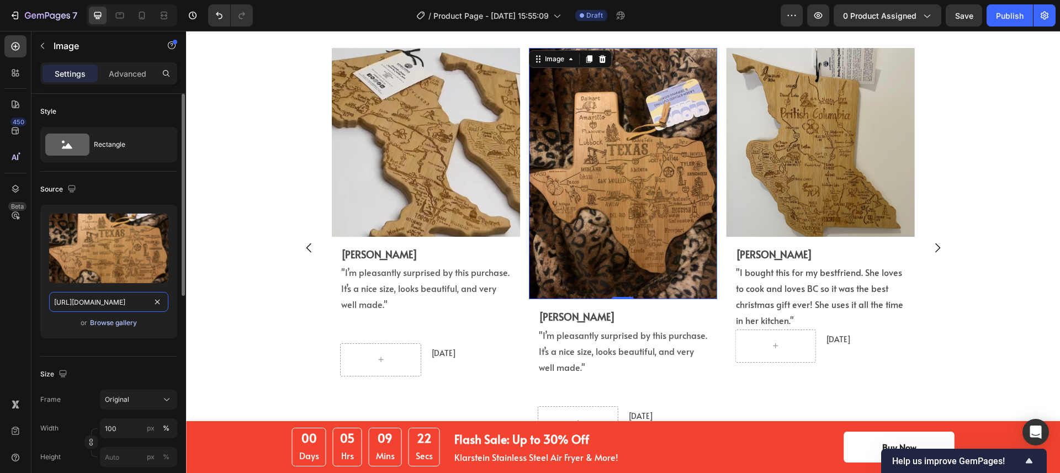
scroll to position [0, 337]
type input "https://cdn.shopify.com/s/files/1/0518/3825/5255/files/gempages_554882697223209…"
drag, startPoint x: 619, startPoint y: 298, endPoint x: 624, endPoint y: 240, distance: 58.7
click at [624, 240] on div "Image 0" at bounding box center [623, 173] width 188 height 251
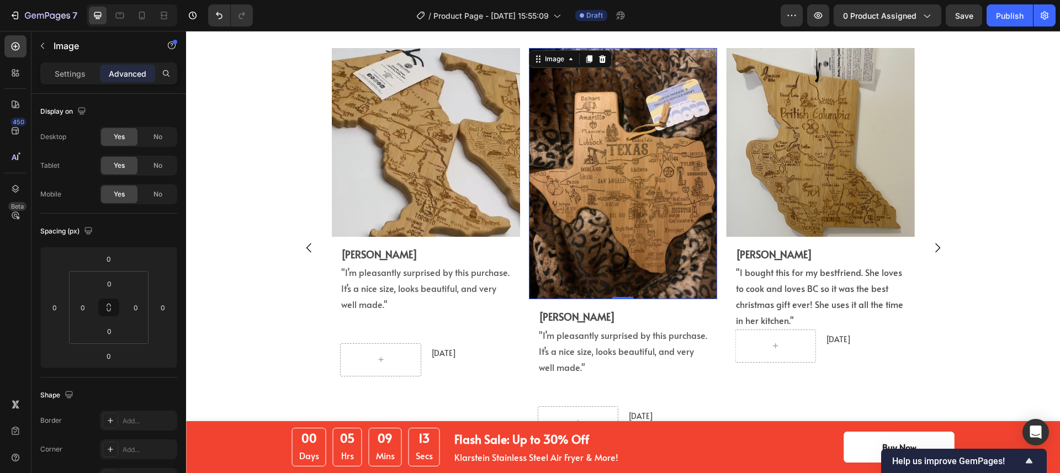
click at [612, 273] on img at bounding box center [623, 173] width 188 height 251
drag, startPoint x: 617, startPoint y: 298, endPoint x: 615, endPoint y: 288, distance: 10.2
click at [615, 288] on div "Image 0" at bounding box center [623, 173] width 188 height 251
click at [612, 217] on img at bounding box center [623, 173] width 188 height 251
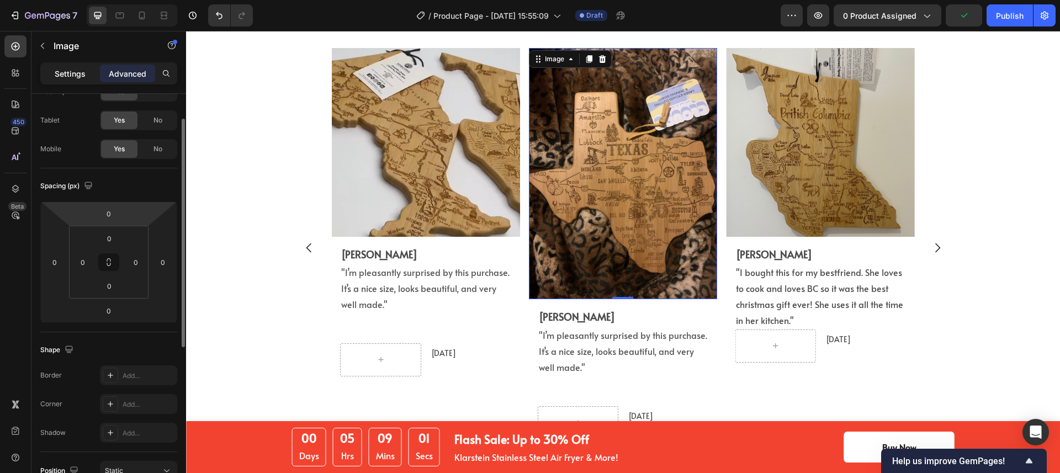
click at [84, 73] on p "Settings" at bounding box center [70, 74] width 31 height 12
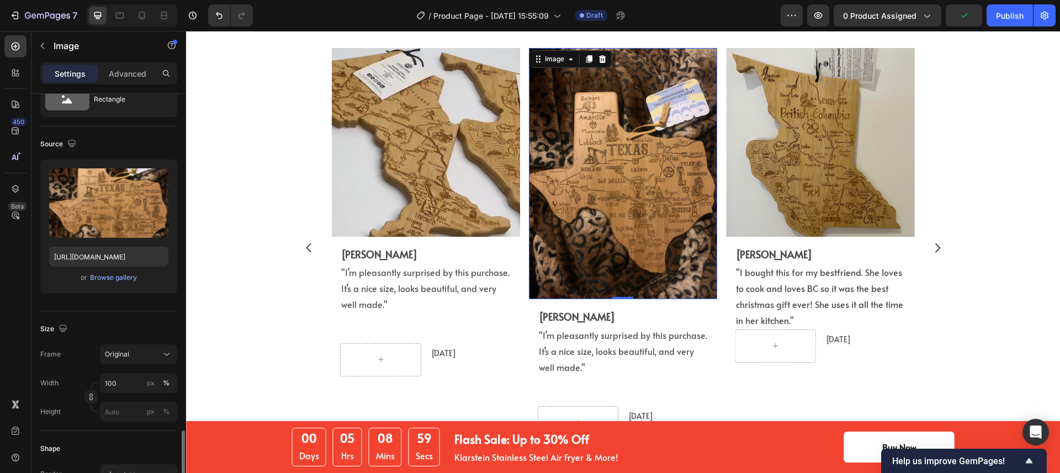
scroll to position [256, 0]
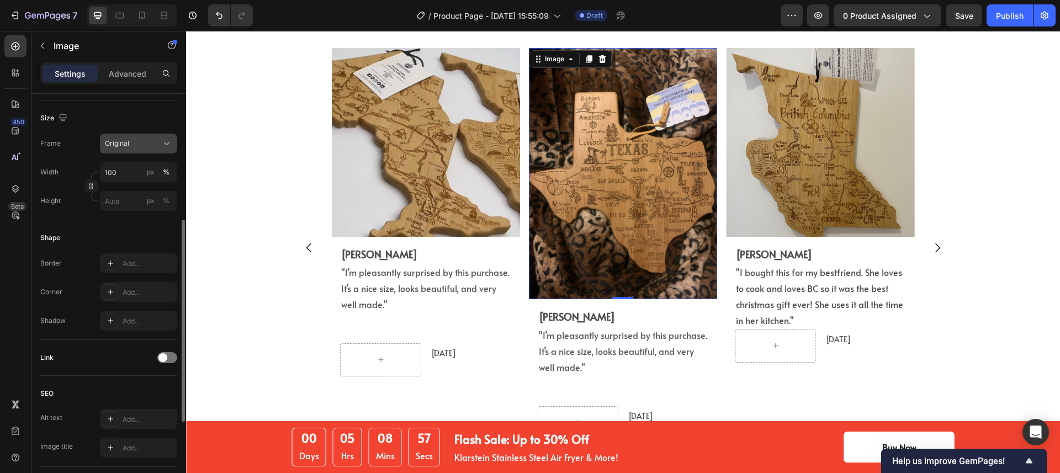
click at [141, 147] on div "Original" at bounding box center [132, 144] width 54 height 10
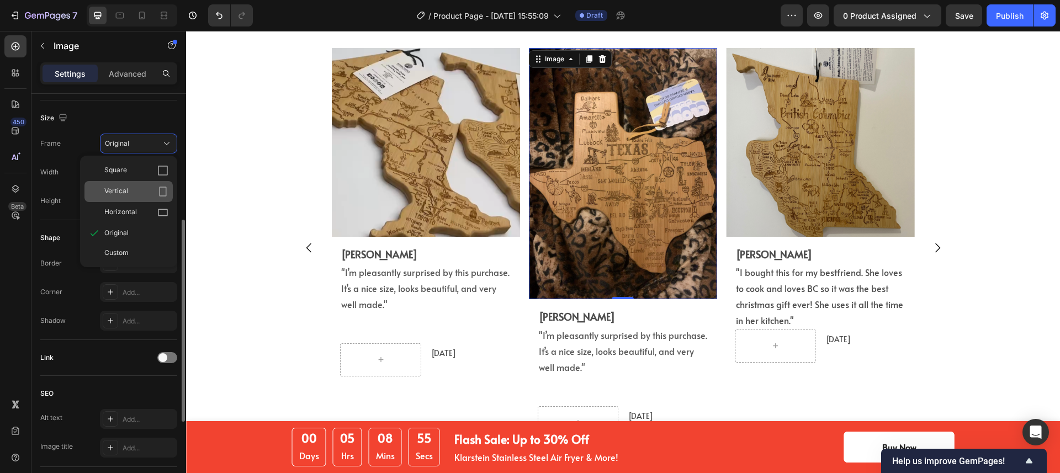
click at [145, 188] on div "Vertical" at bounding box center [136, 191] width 64 height 11
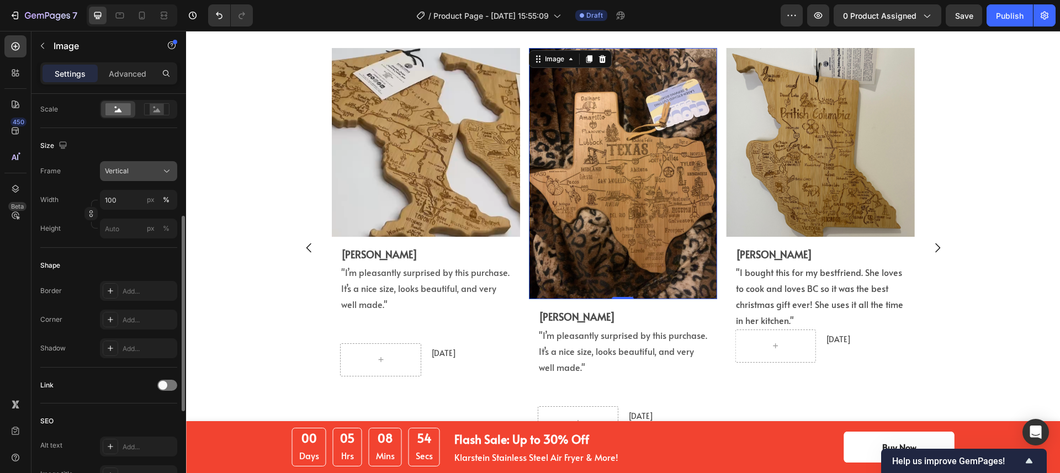
click at [143, 168] on div "Vertical" at bounding box center [132, 171] width 54 height 10
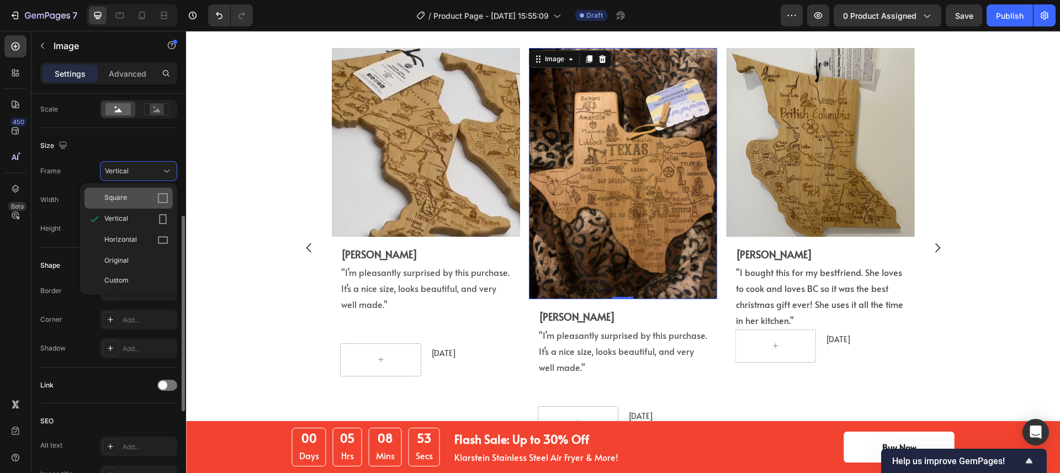
click at [135, 193] on div "Square" at bounding box center [136, 198] width 64 height 11
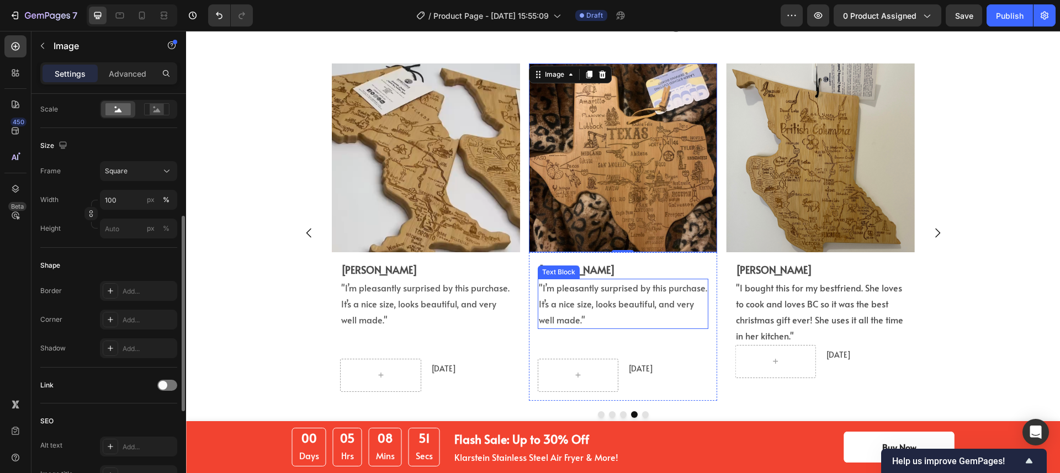
scroll to position [2588, 0]
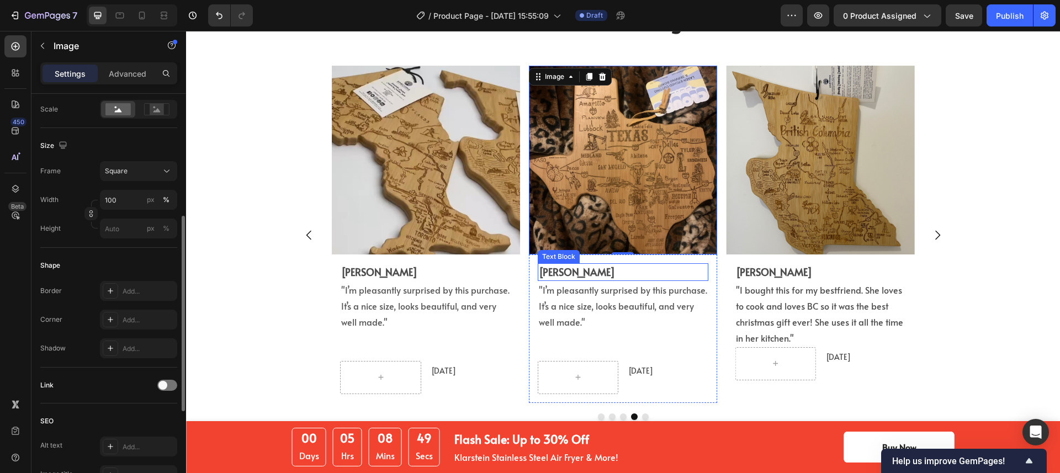
click at [656, 267] on p "Jeff Russell" at bounding box center [623, 272] width 168 height 16
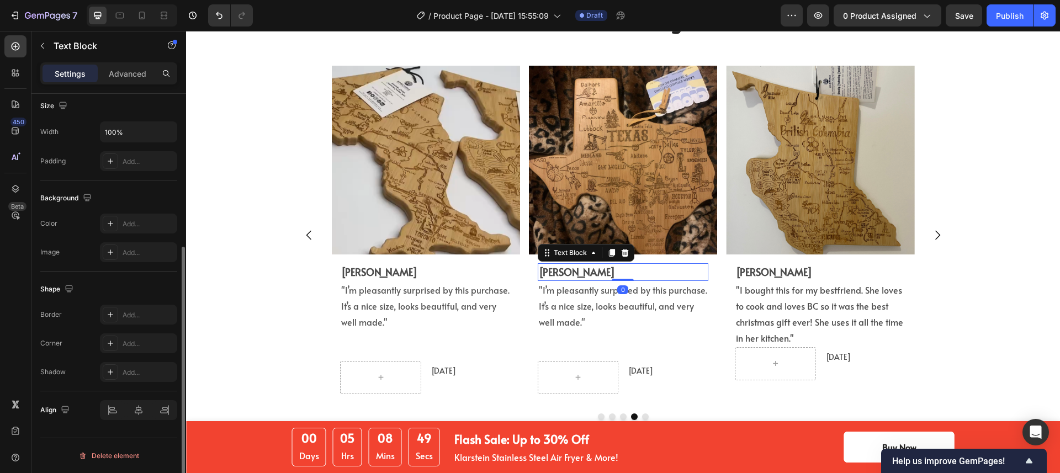
scroll to position [0, 0]
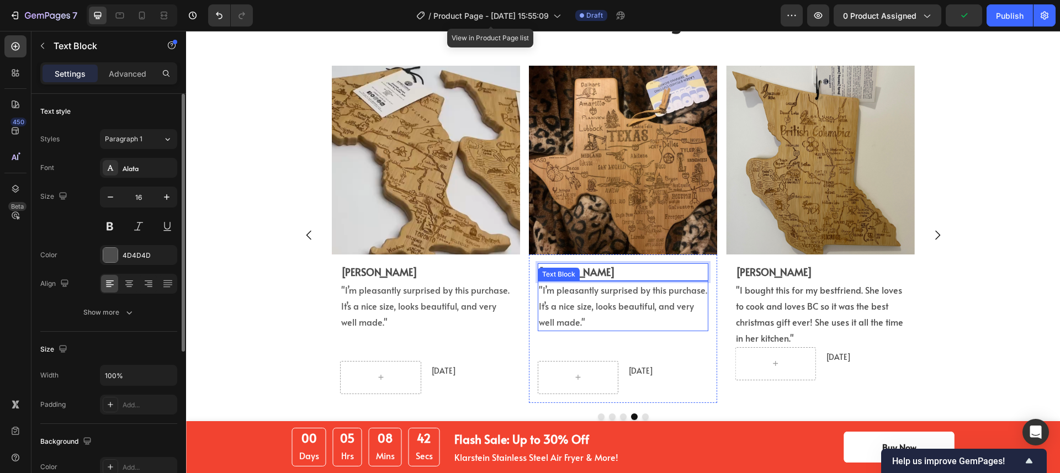
click at [608, 302] on span ""I’m pleasantly surprised by this purchase. It’s a nice size, looks beautiful, …" at bounding box center [623, 306] width 168 height 44
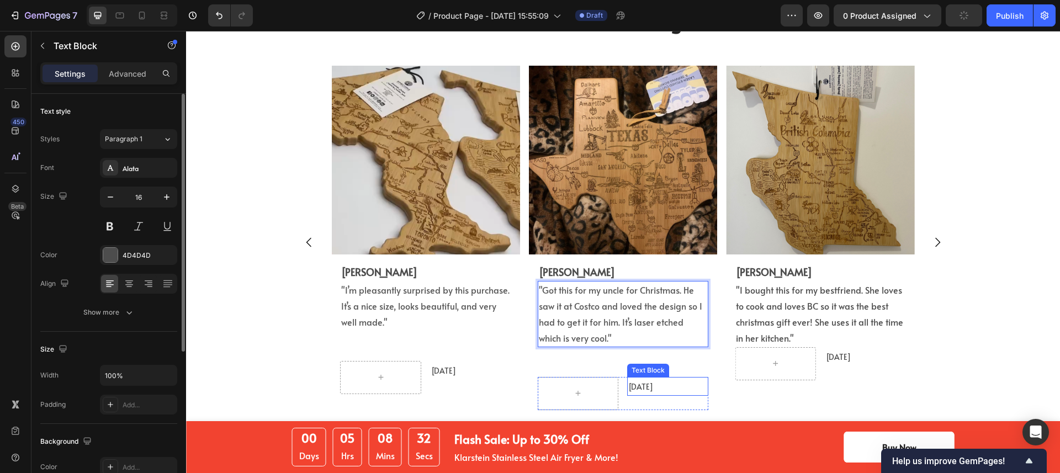
click at [645, 389] on span "Aug 13, 2025" at bounding box center [640, 387] width 25 height 10
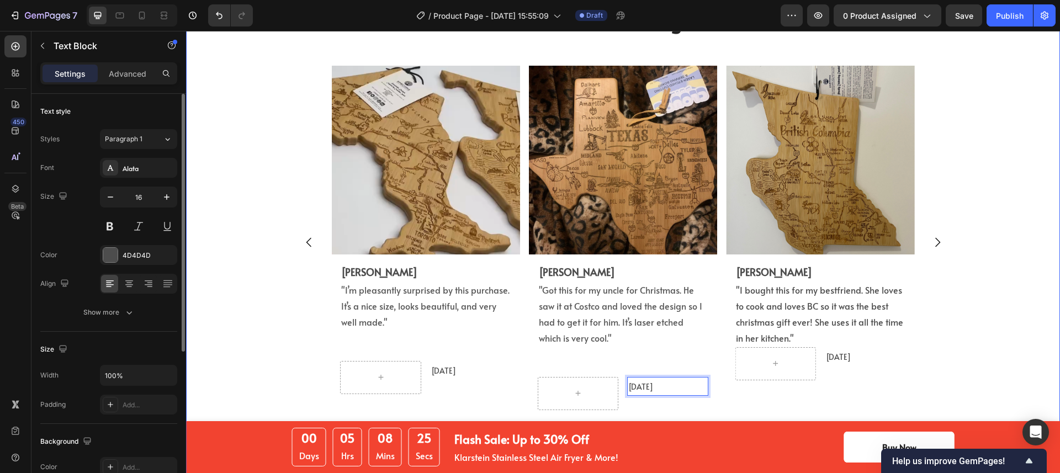
click at [987, 348] on div "Hear From Our Amazing Customers! Heading Image Eric L. Text Block "I bought thi…" at bounding box center [622, 225] width 857 height 438
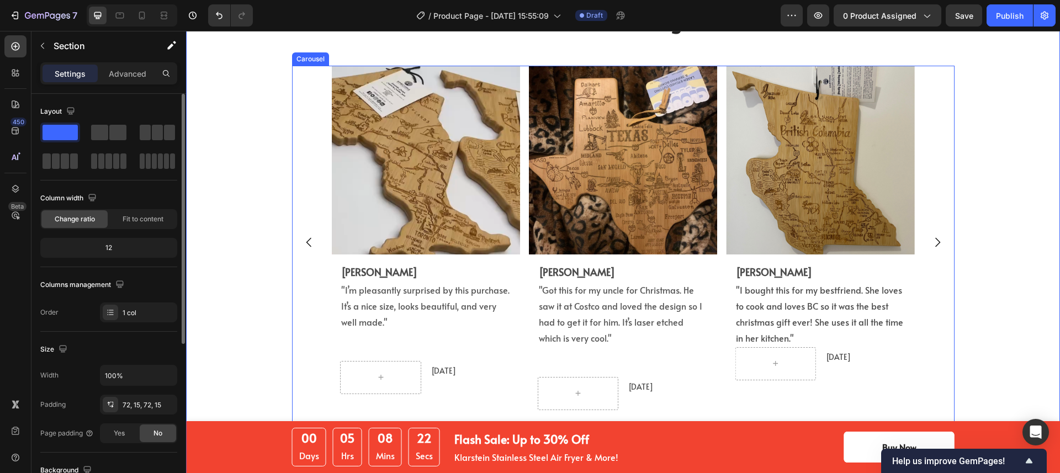
click at [932, 238] on icon "Carousel Next Arrow" at bounding box center [937, 242] width 13 height 13
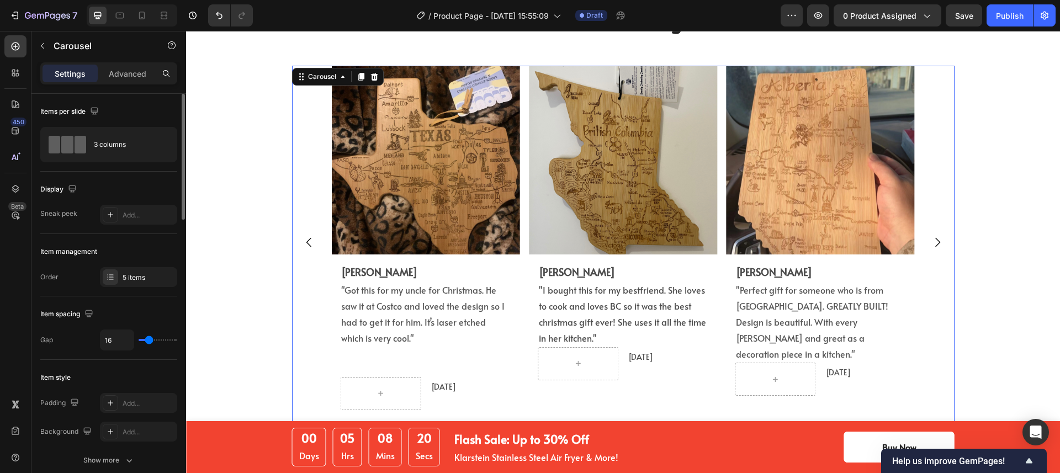
click at [932, 238] on icon "Carousel Next Arrow" at bounding box center [937, 242] width 13 height 13
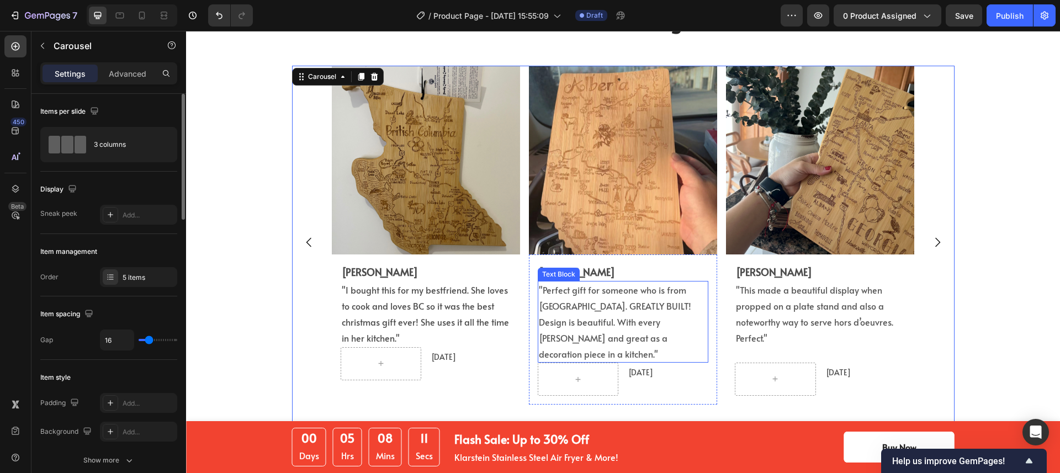
click at [649, 342] on span ""Perfect gift for someone who is from Alberta. GREATLY BUILT! Design is beautif…" at bounding box center [615, 322] width 152 height 76
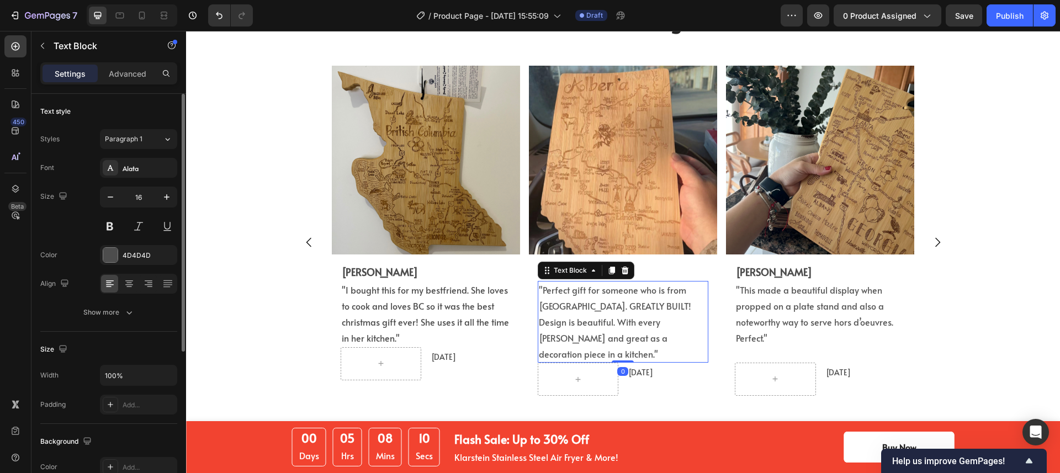
click at [759, 346] on div ""This made a beautiful display when propped on a plate stand and also a notewor…" at bounding box center [820, 314] width 171 height 66
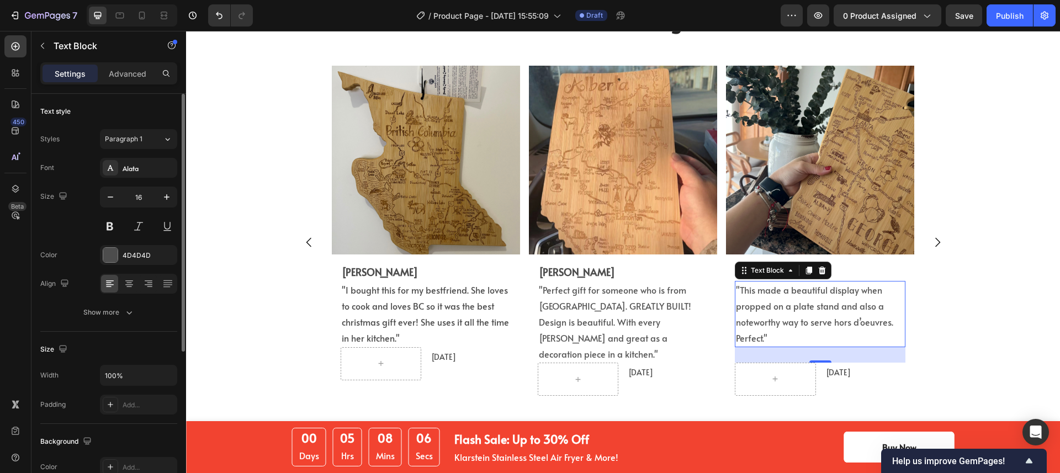
drag, startPoint x: 818, startPoint y: 359, endPoint x: 819, endPoint y: 351, distance: 7.8
click at [819, 351] on div "28" at bounding box center [820, 354] width 171 height 15
click at [819, 355] on div "28" at bounding box center [820, 354] width 171 height 15
drag, startPoint x: 817, startPoint y: 362, endPoint x: 818, endPoint y: 343, distance: 18.8
click at [818, 343] on div ""This made a beautiful display when propped on a plate stand and also a notewor…" at bounding box center [820, 314] width 171 height 66
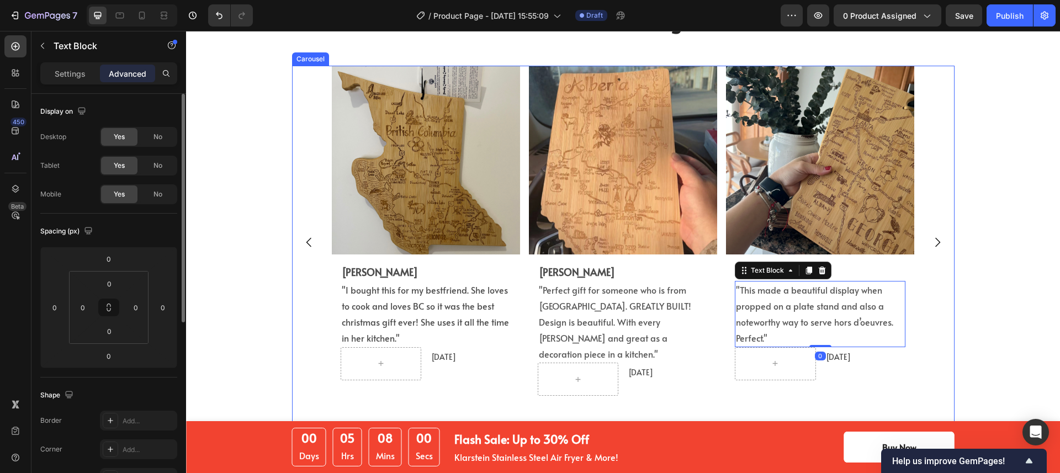
click at [306, 241] on icon "Carousel Back Arrow" at bounding box center [309, 242] width 13 height 13
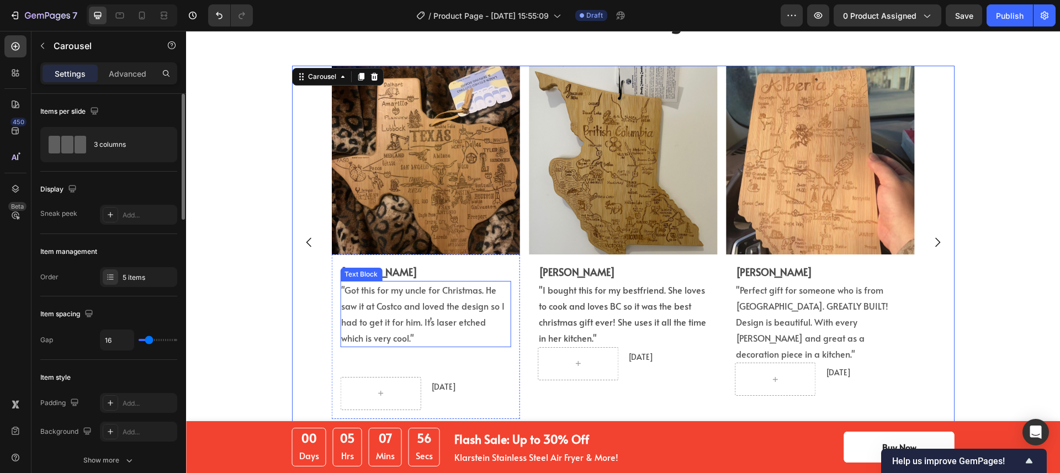
click at [423, 343] on p ""Got this for my uncle for Christmas. He saw it at Costco and loved the design …" at bounding box center [425, 313] width 168 height 63
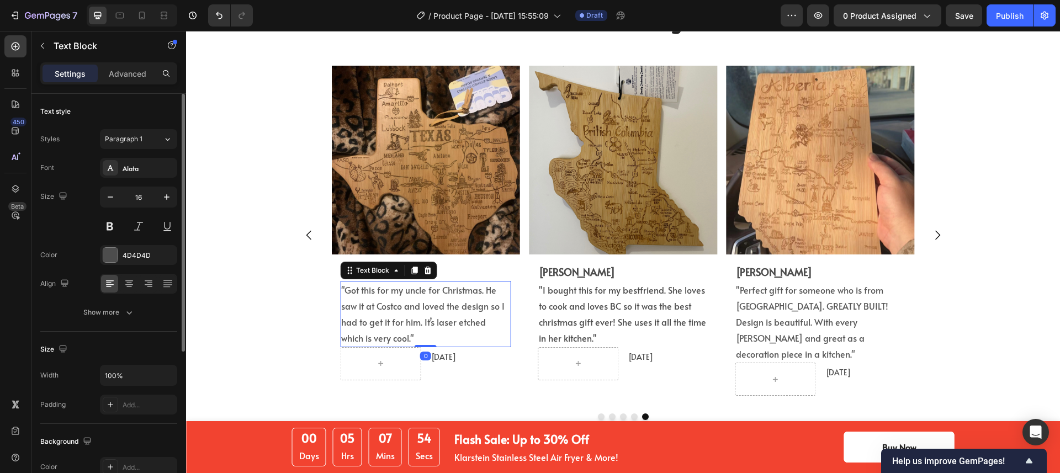
drag, startPoint x: 419, startPoint y: 375, endPoint x: 426, endPoint y: 341, distance: 35.0
click at [426, 341] on div ""Got this for my uncle for Christmas. He saw it at Costco and loved the design …" at bounding box center [425, 314] width 171 height 66
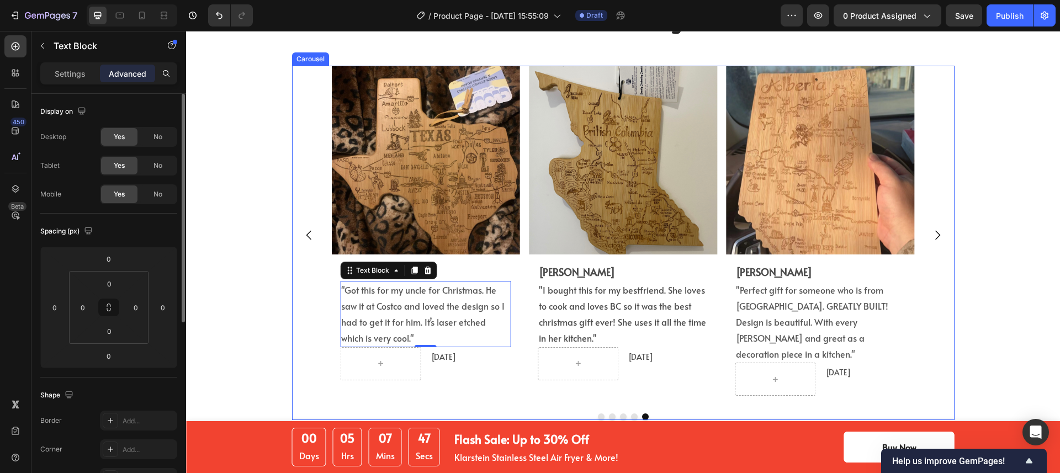
click at [304, 235] on icon "Carousel Back Arrow" at bounding box center [309, 235] width 13 height 13
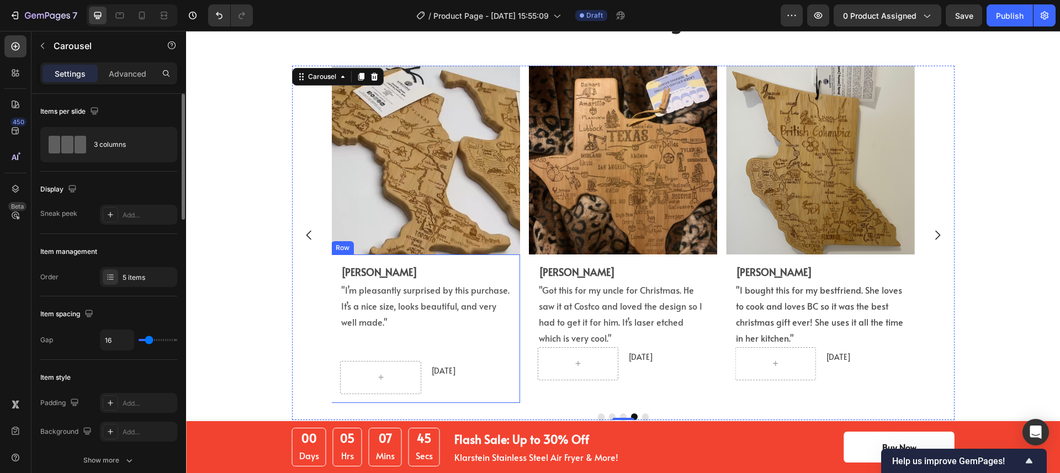
click at [410, 354] on div "Jeff Russell Text Block "I’m pleasantly surprised by this purchase. It’s a nice…" at bounding box center [425, 328] width 171 height 131
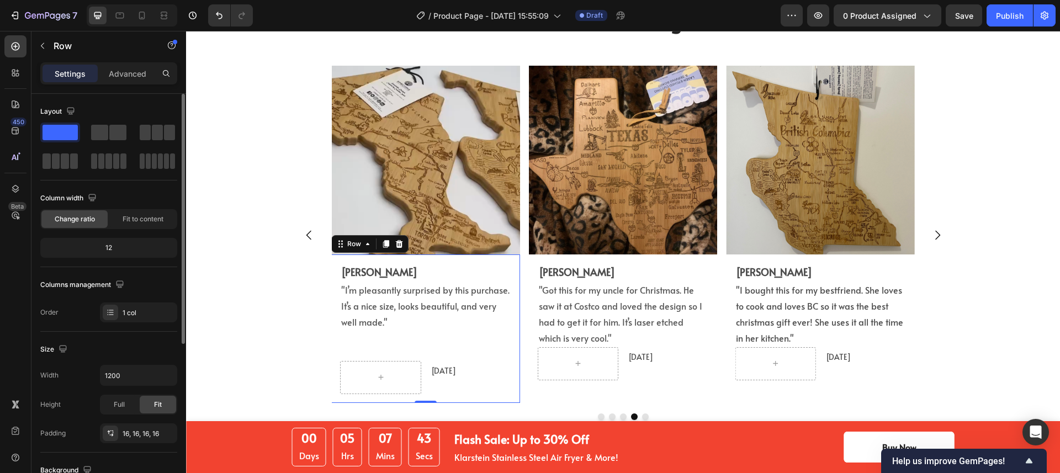
click at [404, 336] on div "Jeff Russell Text Block "I’m pleasantly surprised by this purchase. It’s a nice…" at bounding box center [425, 328] width 171 height 131
click at [368, 312] on span ""I’m pleasantly surprised by this purchase. It’s a nice size, looks beautiful, …" at bounding box center [425, 306] width 168 height 44
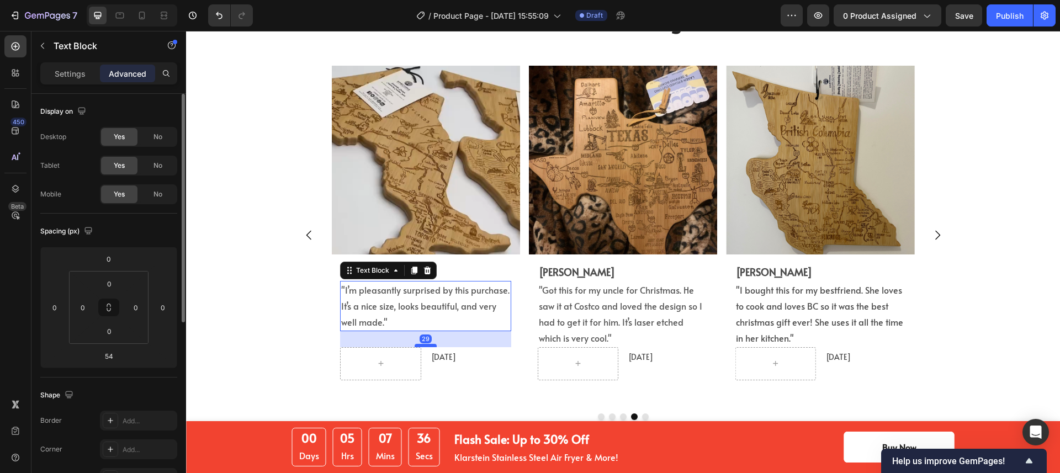
drag, startPoint x: 422, startPoint y: 359, endPoint x: 431, endPoint y: 346, distance: 16.4
click at [431, 346] on div at bounding box center [426, 345] width 22 height 3
type input "29"
click at [248, 293] on div "Hear From Our Amazing Customers! Heading Image Eric L. Text Block "I bought thi…" at bounding box center [622, 218] width 857 height 424
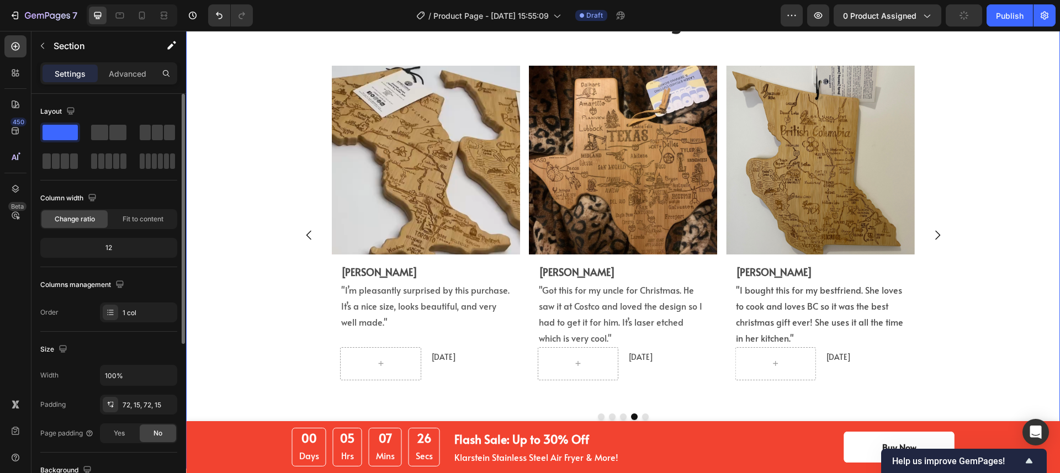
click at [955, 20] on button "button" at bounding box center [964, 15] width 36 height 22
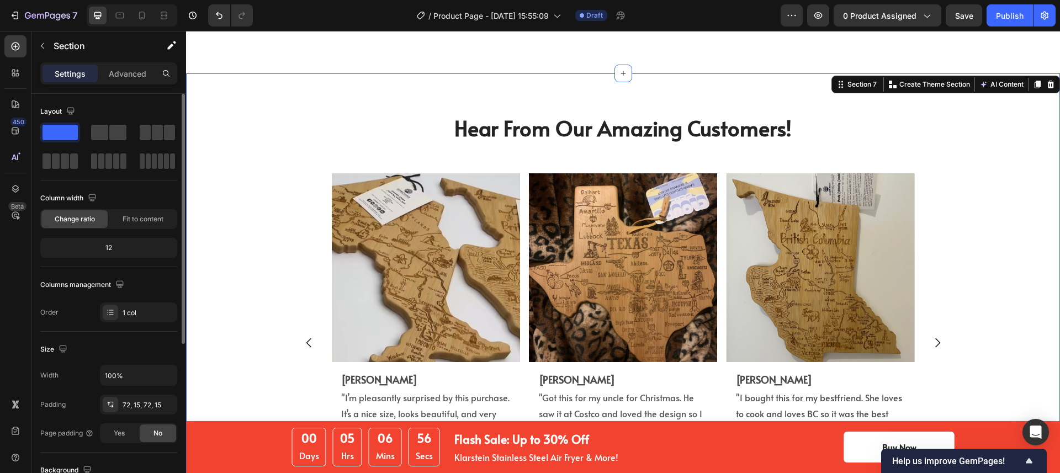
scroll to position [2576, 0]
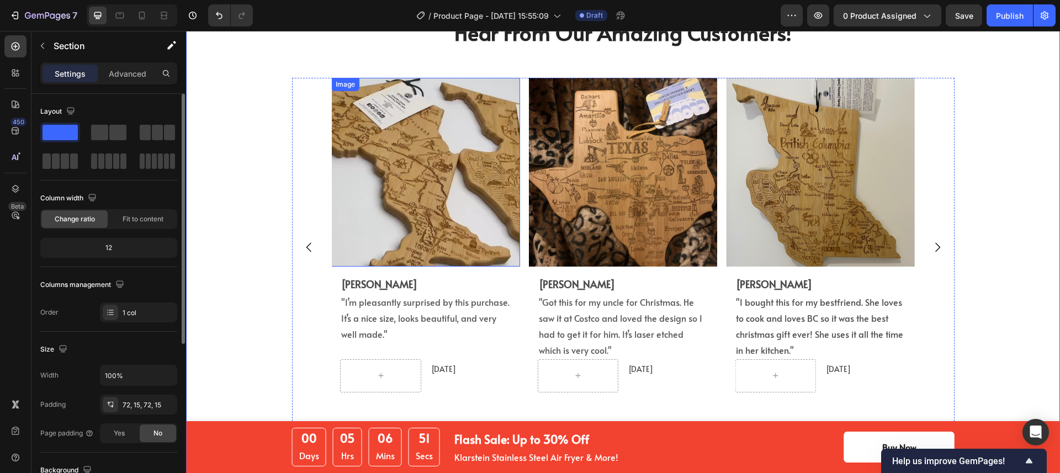
click at [331, 264] on img at bounding box center [425, 172] width 188 height 188
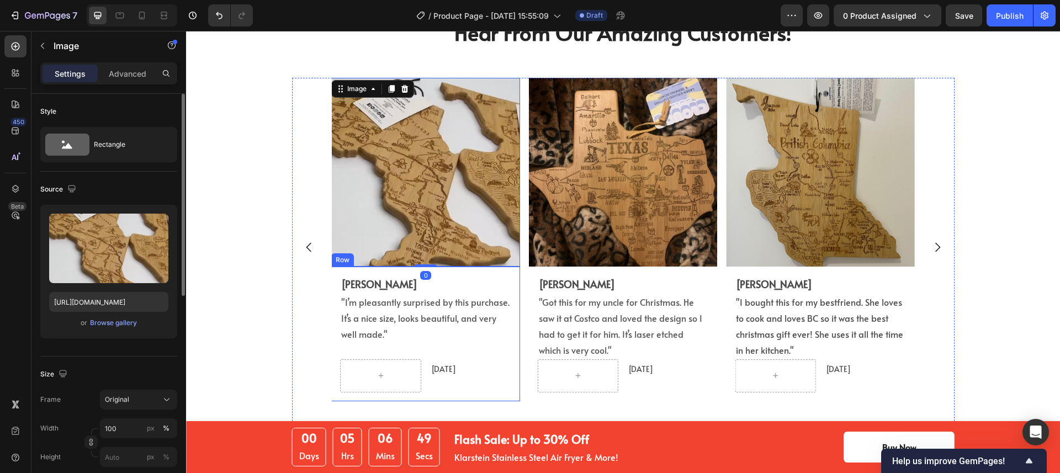
click at [333, 273] on div "Jeff Russell Text Block "I’m pleasantly surprised by this purchase. It’s a nice…" at bounding box center [425, 334] width 188 height 135
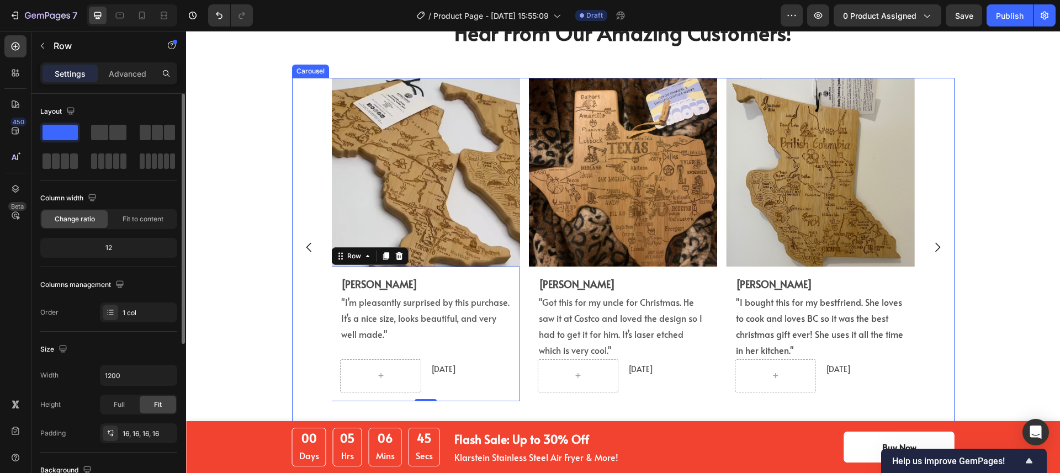
click at [299, 128] on div "Image Eric L. Text Block "I bought this for my bestfriend. She loves to cook an…" at bounding box center [623, 247] width 663 height 339
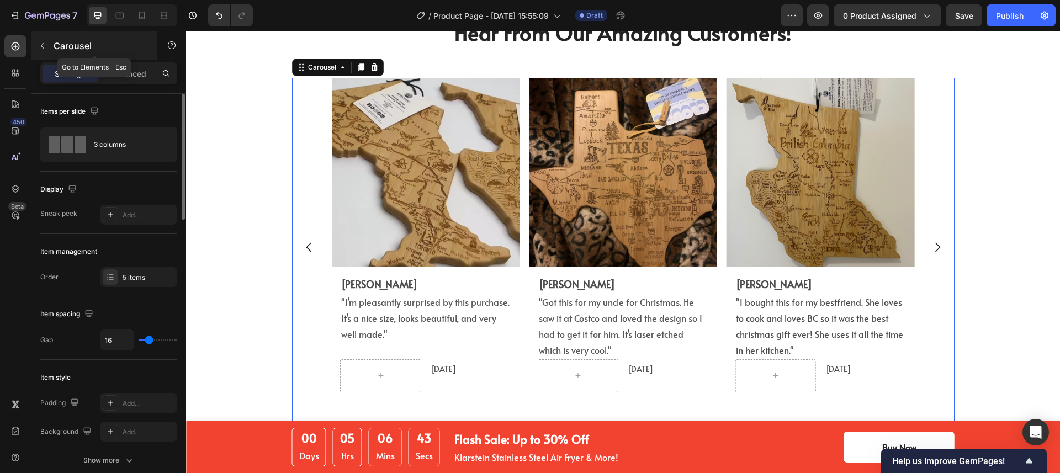
click at [40, 43] on icon "button" at bounding box center [42, 45] width 9 height 9
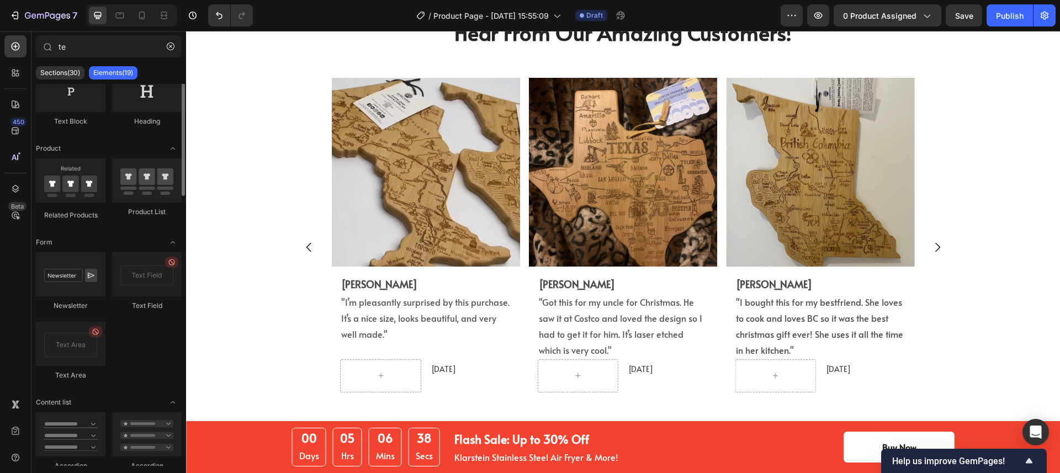
scroll to position [0, 0]
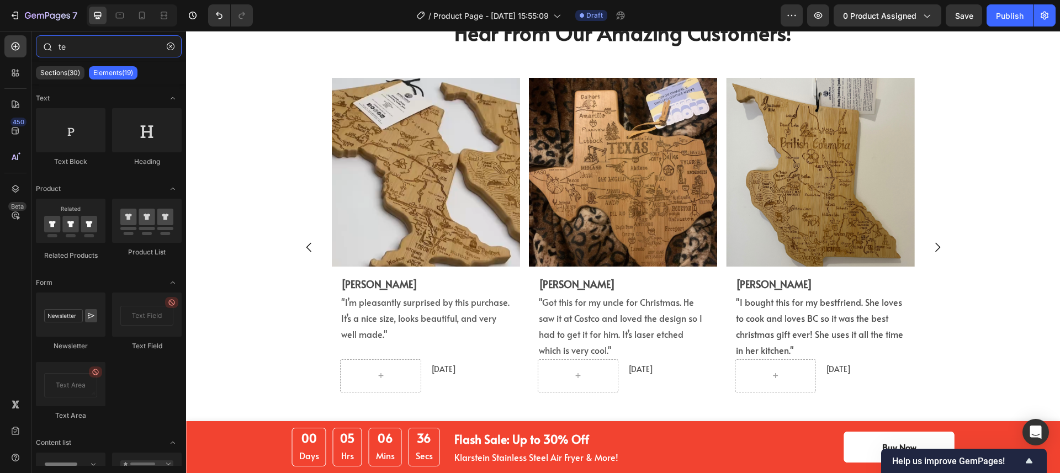
click at [85, 53] on input "te" at bounding box center [109, 46] width 146 height 22
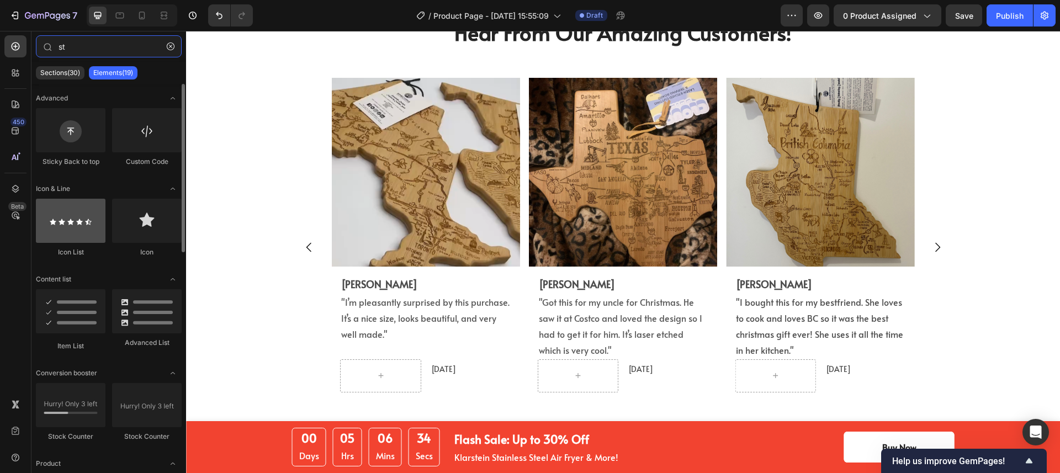
type input "st"
click at [77, 228] on div at bounding box center [71, 221] width 70 height 44
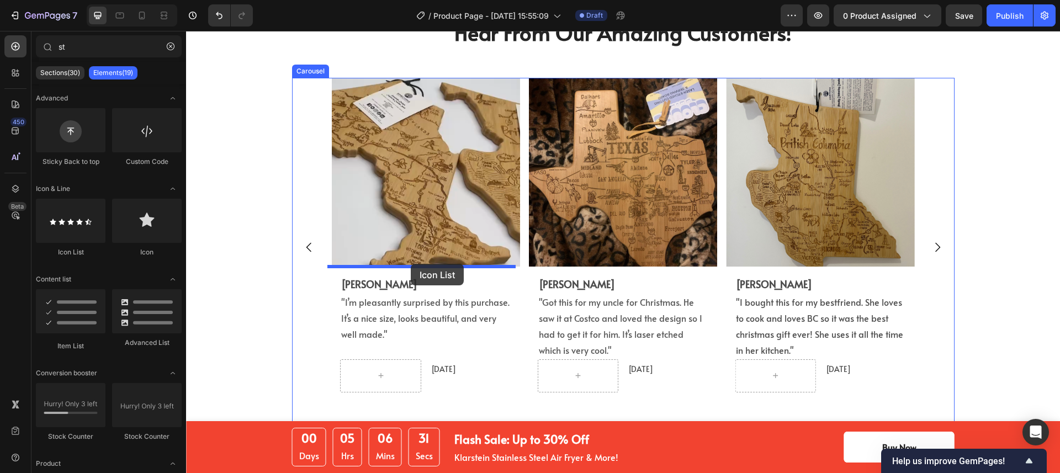
drag, startPoint x: 263, startPoint y: 258, endPoint x: 411, endPoint y: 264, distance: 148.1
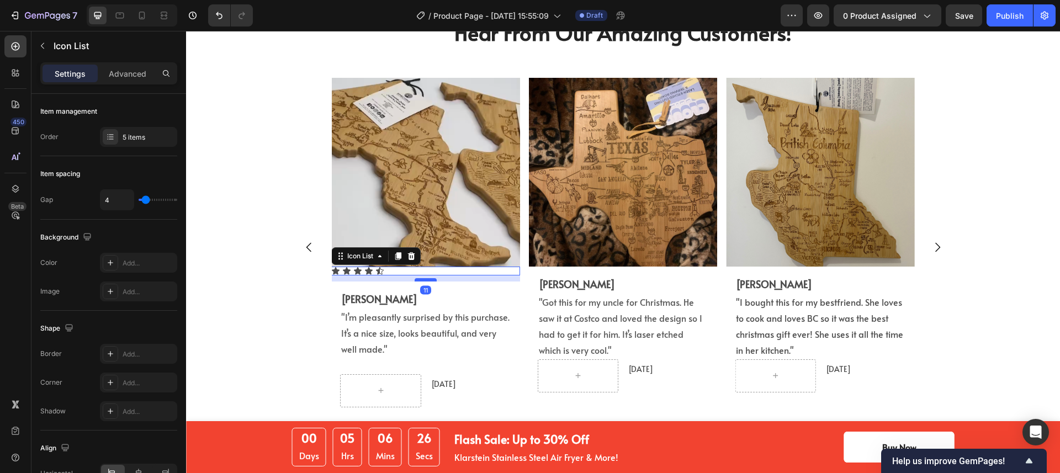
drag, startPoint x: 419, startPoint y: 273, endPoint x: 420, endPoint y: 279, distance: 6.2
click at [420, 279] on div at bounding box center [426, 279] width 22 height 3
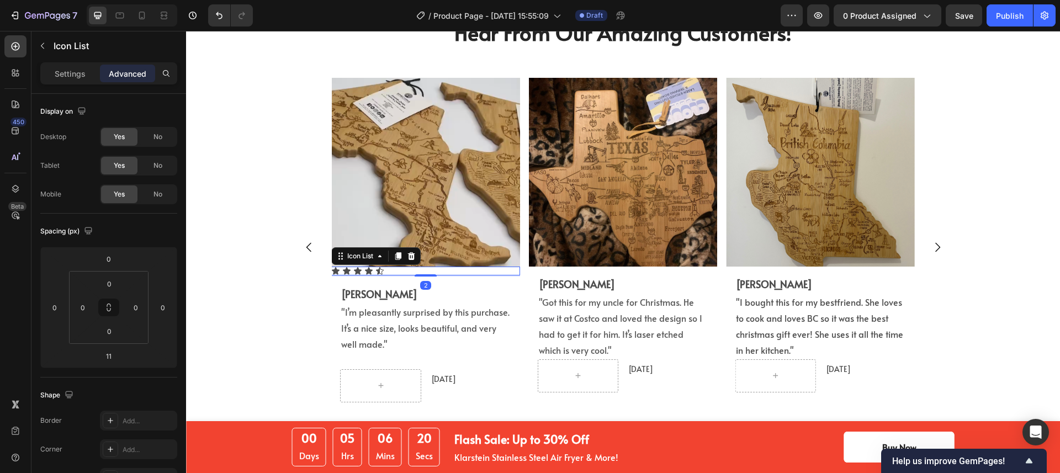
click at [420, 274] on div at bounding box center [426, 275] width 22 height 2
type input "2"
click at [71, 71] on p "Settings" at bounding box center [70, 74] width 31 height 12
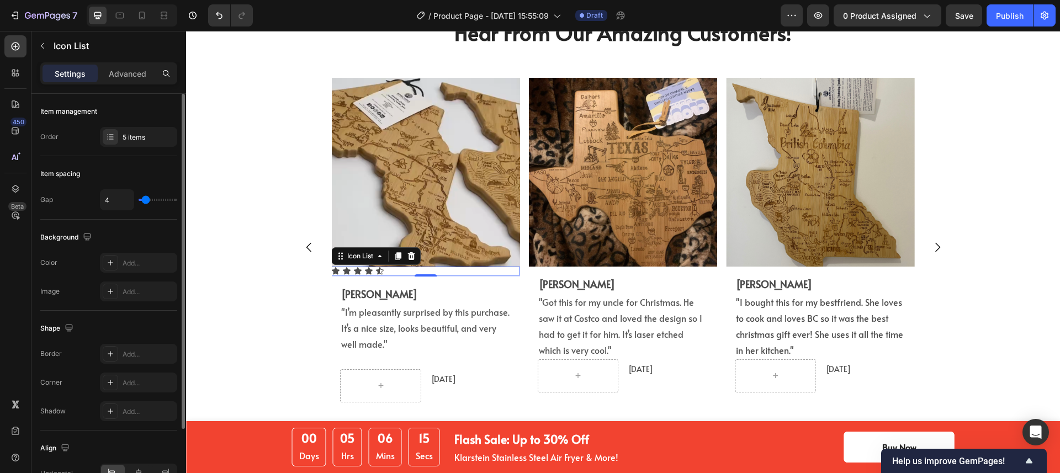
type input "11"
type input "12"
type input "13"
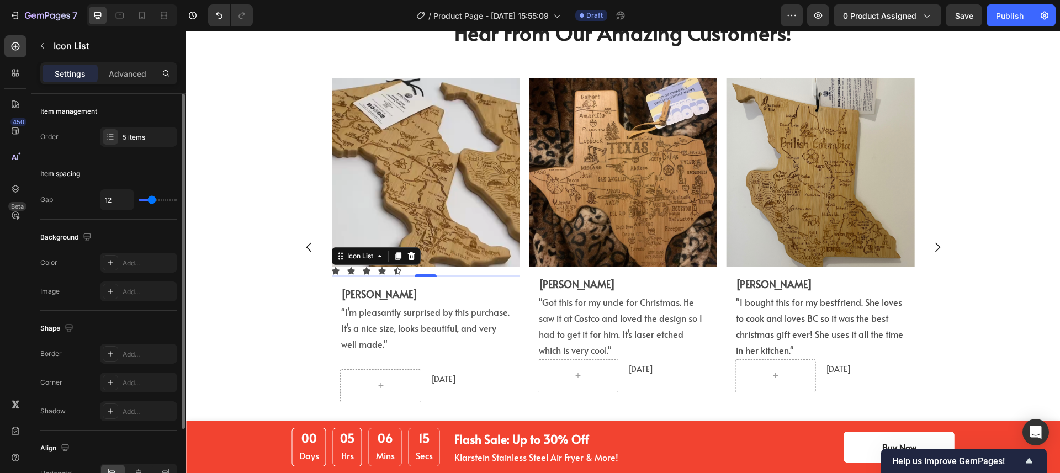
type input "13"
type input "12"
type input "9"
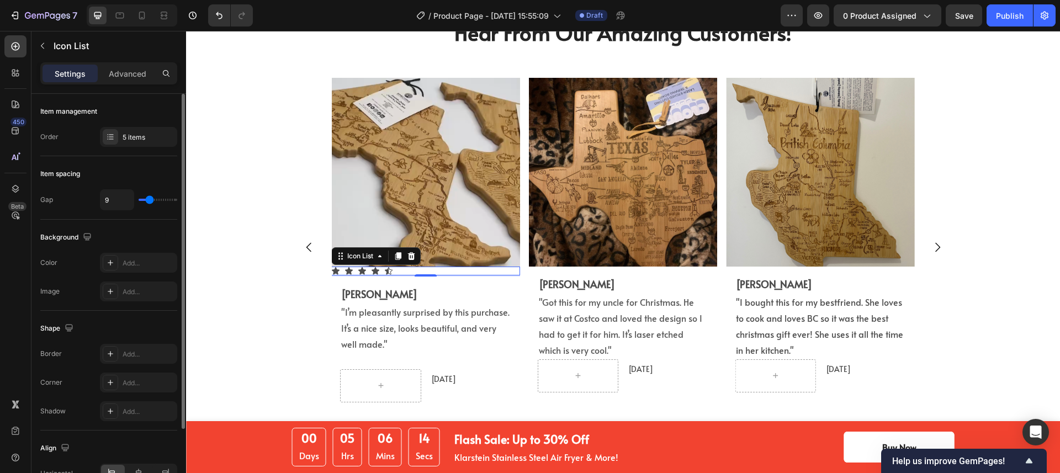
type input "8"
type input "7"
type input "5"
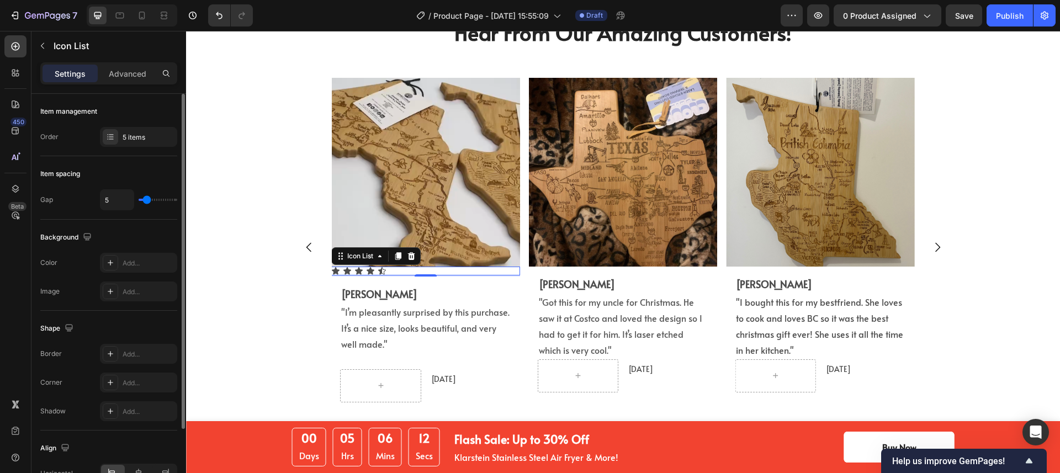
type input "5"
click at [147, 199] on input "range" at bounding box center [158, 200] width 39 height 2
click at [129, 141] on div "5 items" at bounding box center [149, 138] width 52 height 10
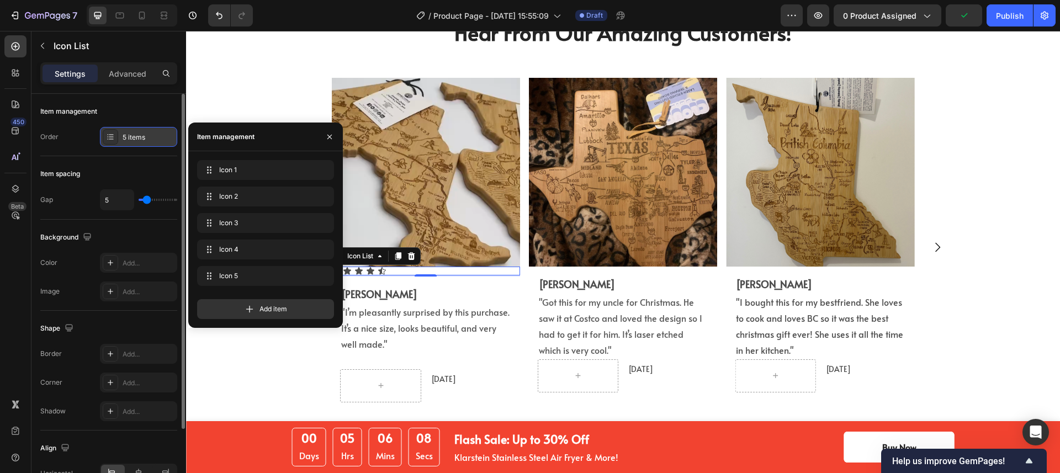
click at [129, 141] on div "5 items" at bounding box center [149, 138] width 52 height 10
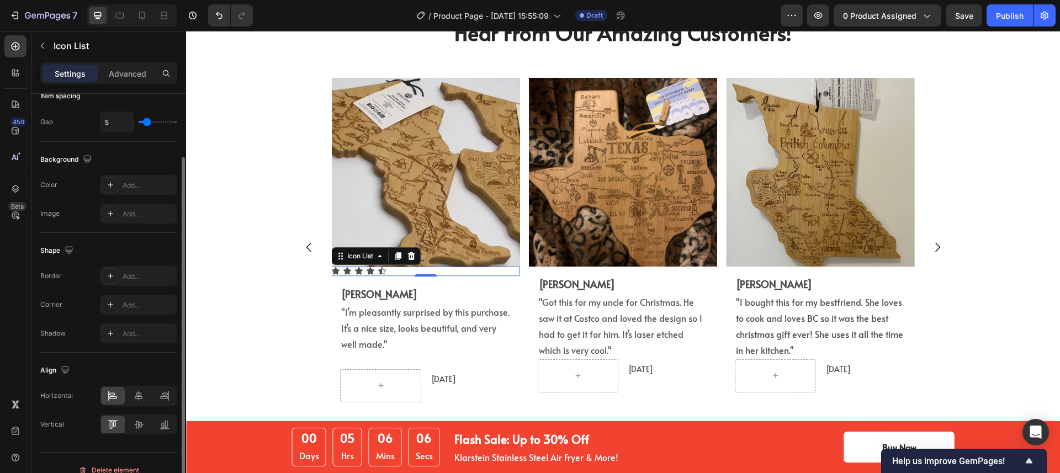
scroll to position [92, 0]
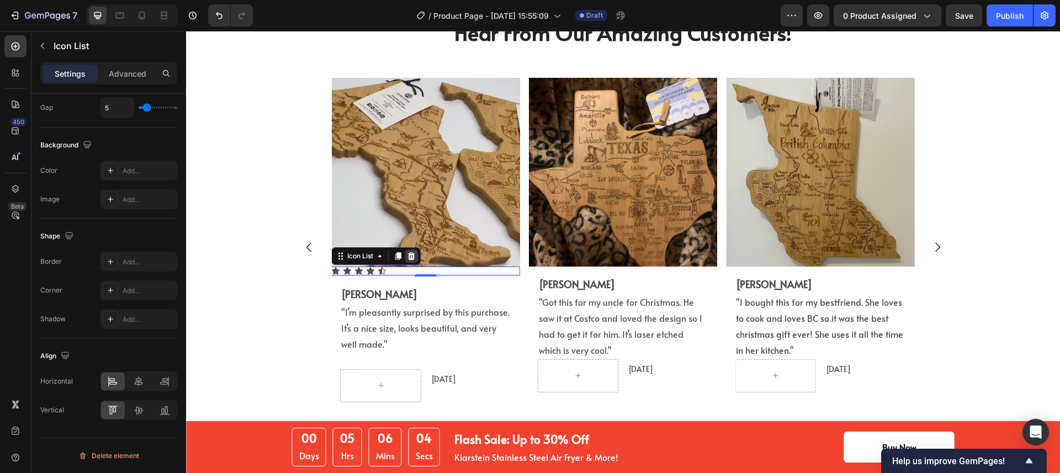
click at [409, 257] on icon at bounding box center [411, 256] width 9 height 9
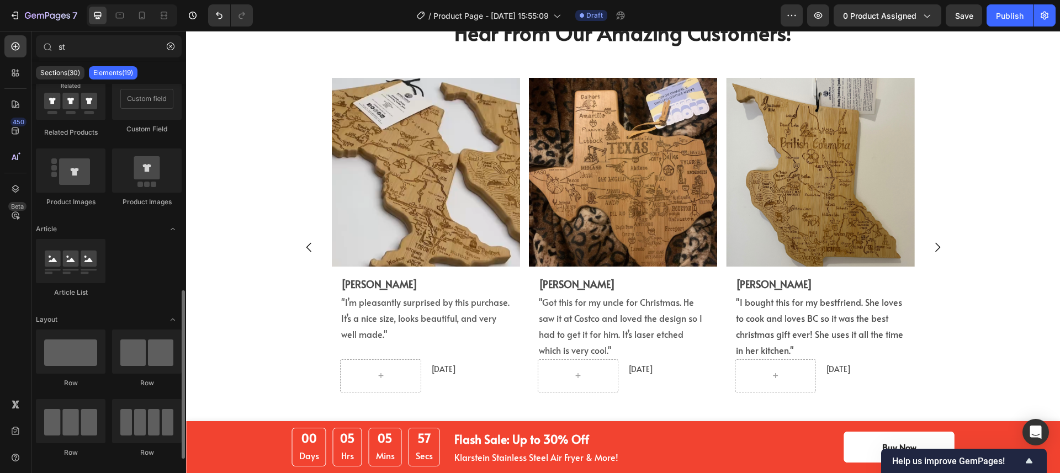
scroll to position [0, 0]
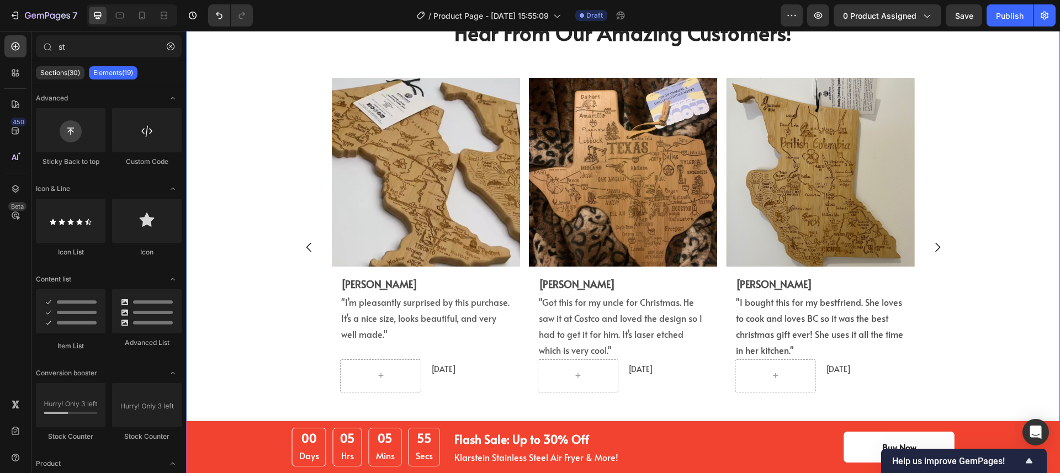
click at [224, 248] on div "Hear From Our Amazing Customers! Heading Image Eric L. Text Block "I bought thi…" at bounding box center [622, 230] width 857 height 424
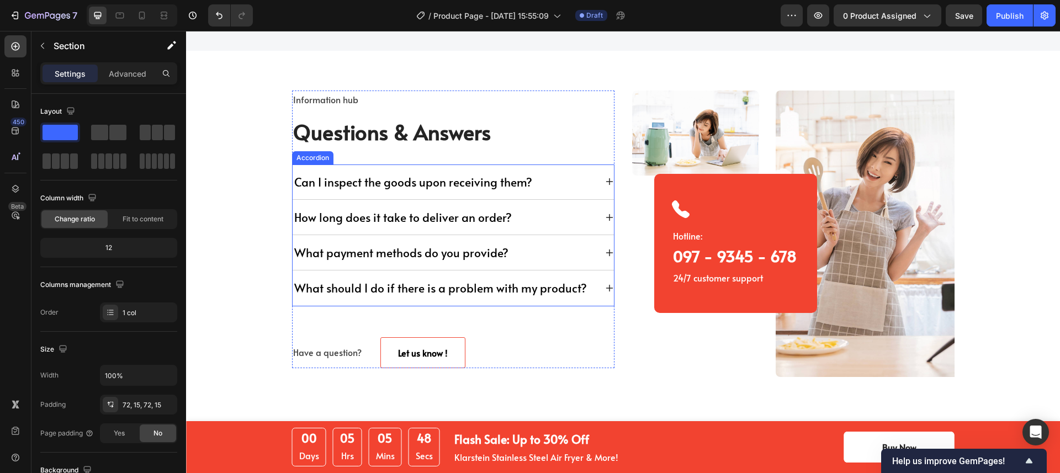
scroll to position [3389, 0]
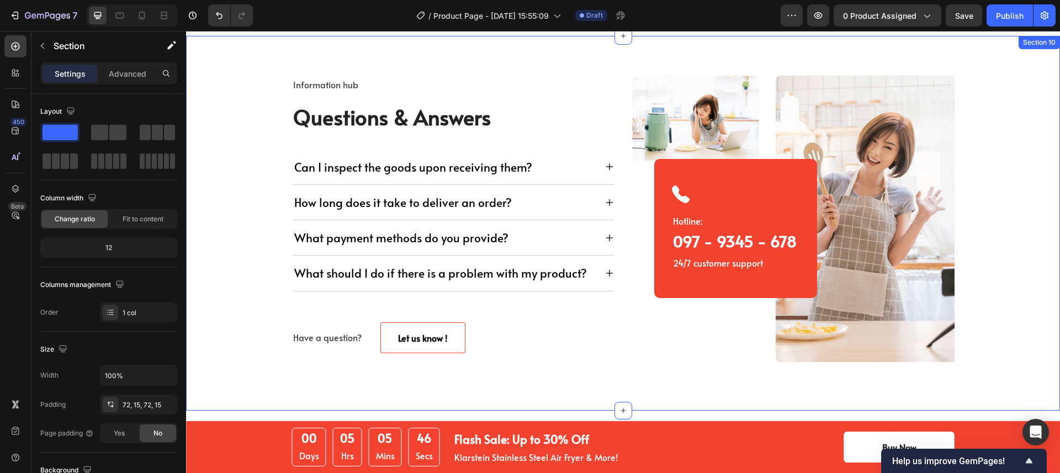
click at [225, 124] on div "Information hub Text block Questions & Answers Heading Can I inspect the goods …" at bounding box center [622, 224] width 857 height 296
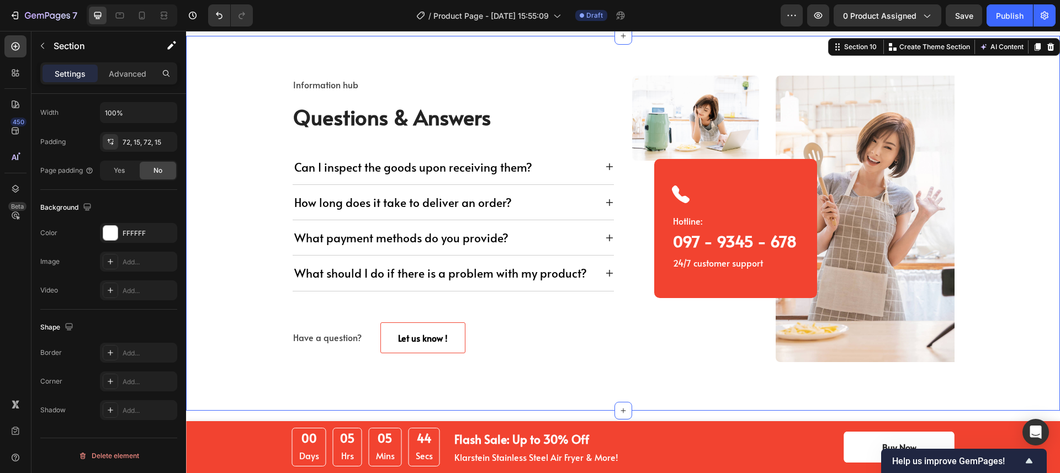
scroll to position [258, 0]
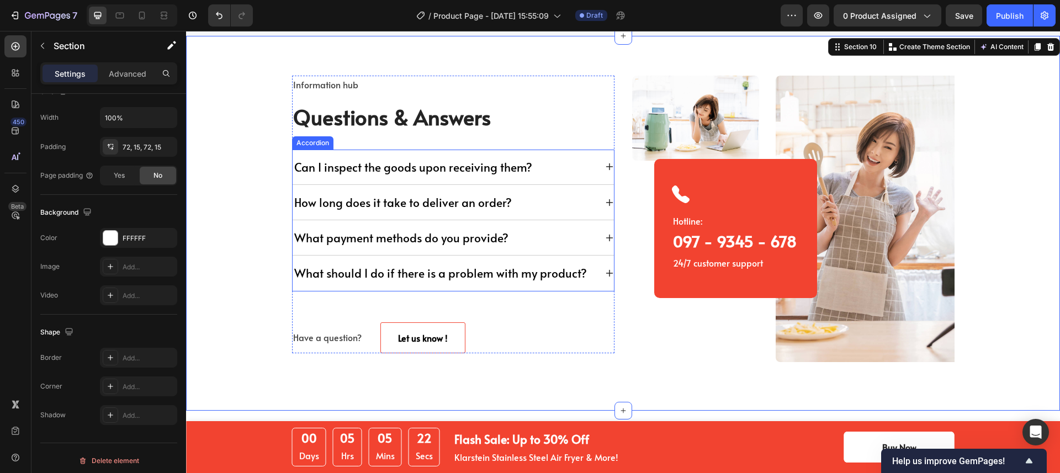
click at [430, 163] on div "Can I inspect the goods upon receiving them?" at bounding box center [413, 166] width 241 height 17
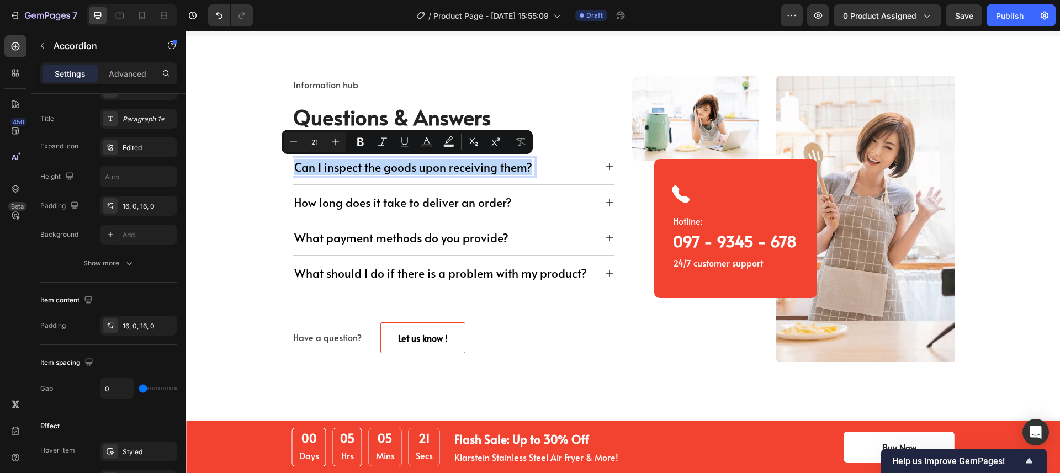
scroll to position [0, 0]
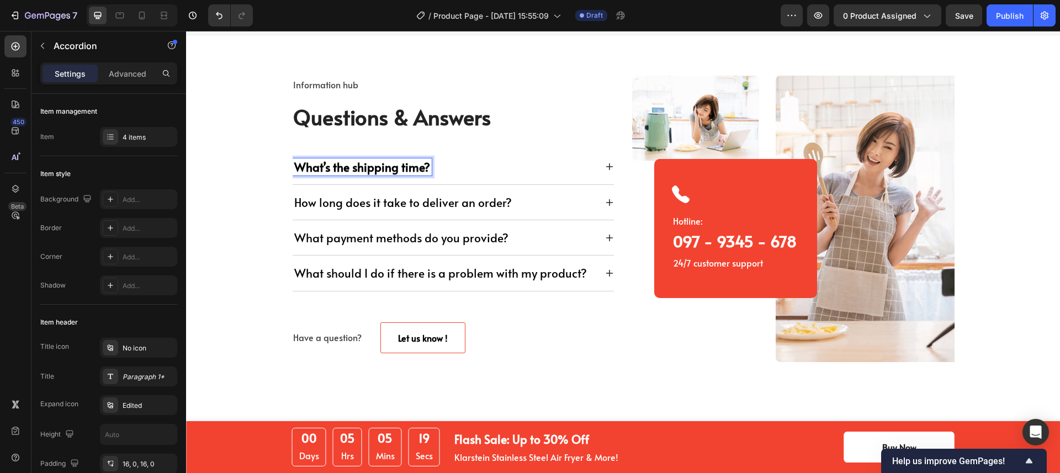
click at [437, 204] on p "How long does it take to deliver an order?" at bounding box center [403, 202] width 218 height 14
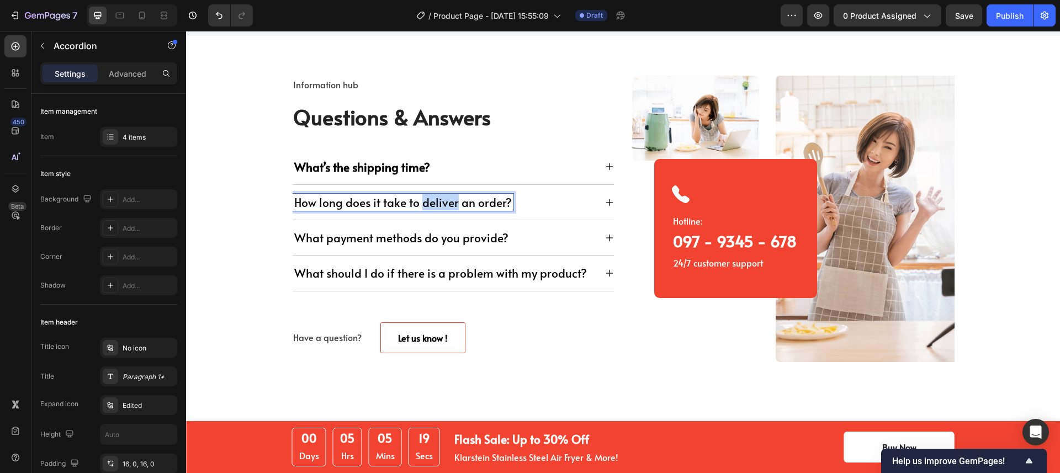
click at [437, 204] on p "How long does it take to deliver an order?" at bounding box center [403, 202] width 218 height 14
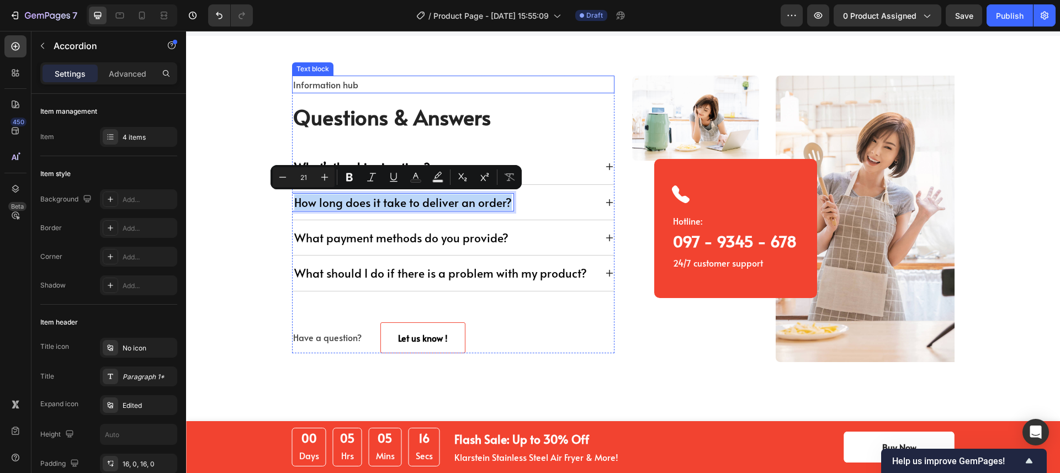
click at [523, 55] on div "Information hub Text block Questions & Answers Heading What’s the shipping time…" at bounding box center [623, 223] width 874 height 375
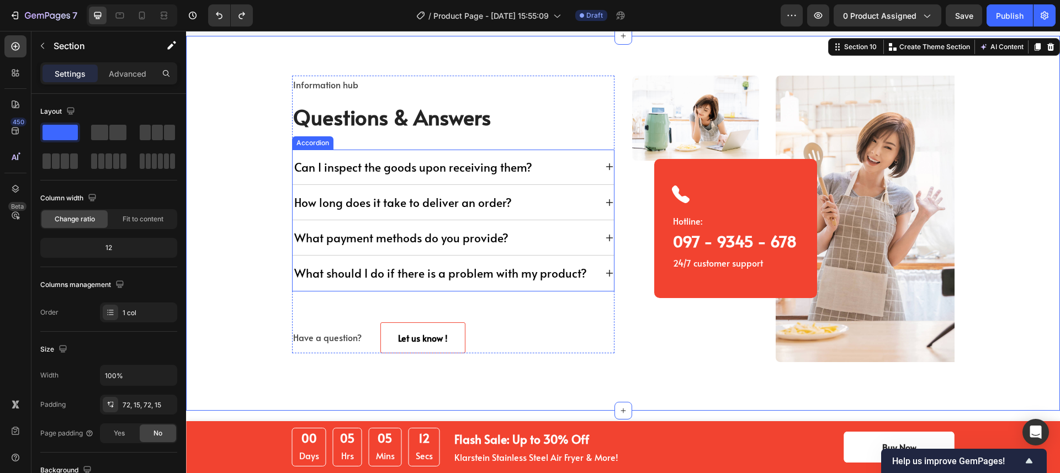
click at [379, 161] on div "Can I inspect the goods upon receiving them?" at bounding box center [413, 166] width 241 height 17
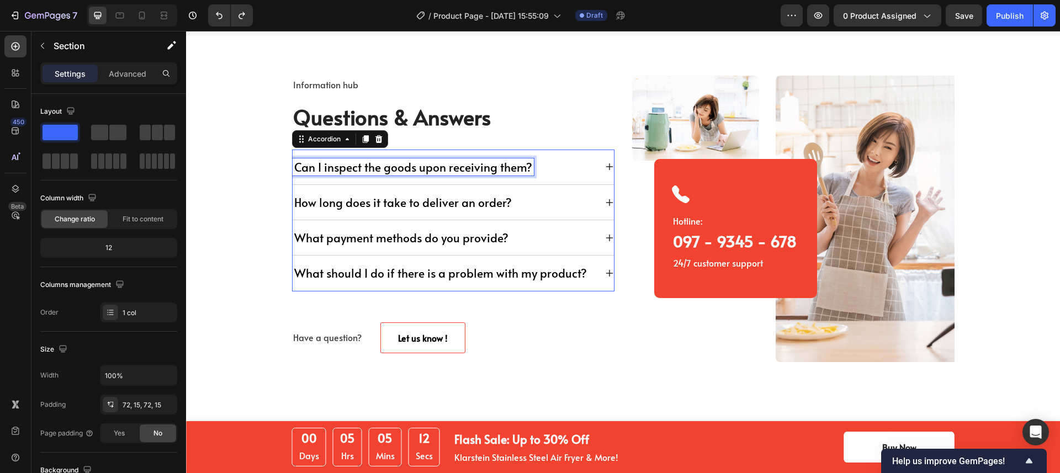
click at [379, 161] on div "Can I inspect the goods upon receiving them?" at bounding box center [413, 166] width 241 height 17
click at [379, 161] on p "Can I inspect the goods upon receiving them?" at bounding box center [413, 167] width 238 height 14
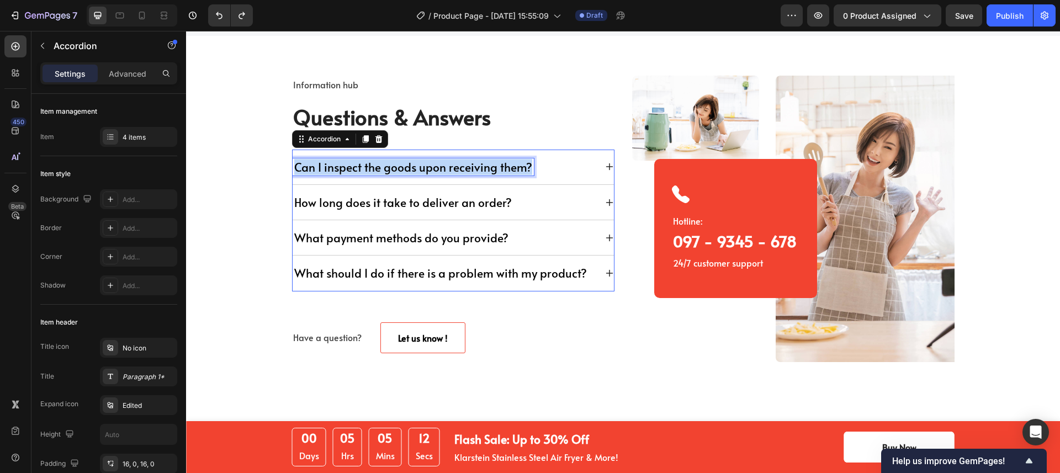
click at [380, 165] on p "Can I inspect the goods upon receiving them?" at bounding box center [413, 167] width 238 height 14
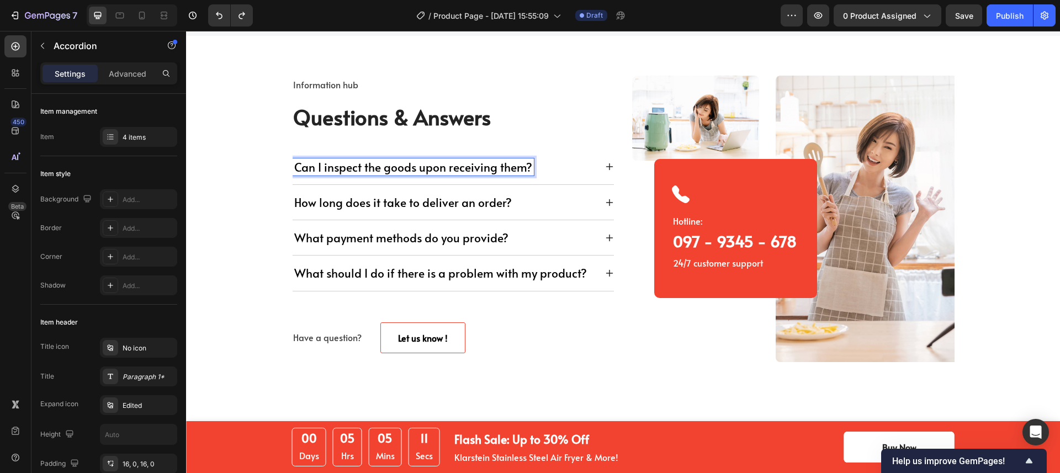
click at [380, 165] on p "Can I inspect the goods upon receiving them?" at bounding box center [413, 167] width 238 height 14
click at [606, 171] on div "What’s the shipping time?" at bounding box center [453, 167] width 321 height 35
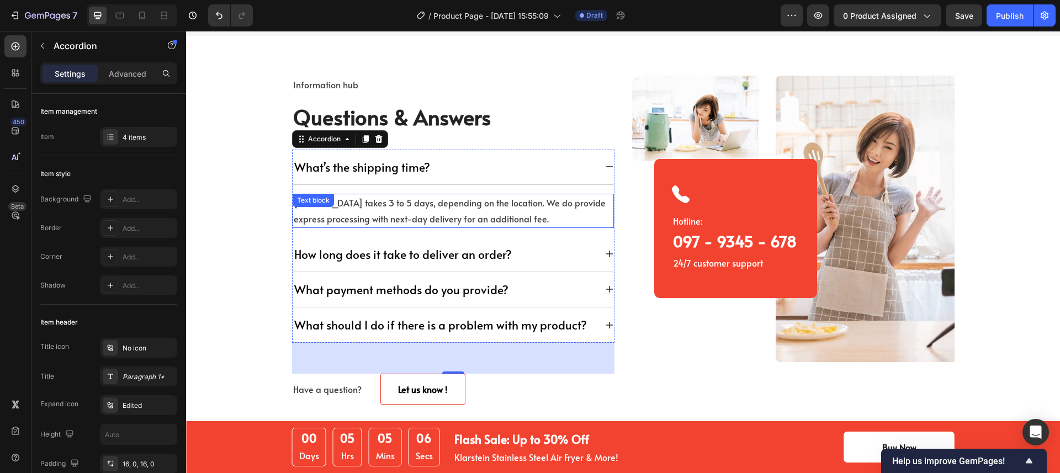
click at [492, 208] on p "Normal delivery takes 3 to 5 days, depending on the location. We do provide exp…" at bounding box center [453, 211] width 319 height 32
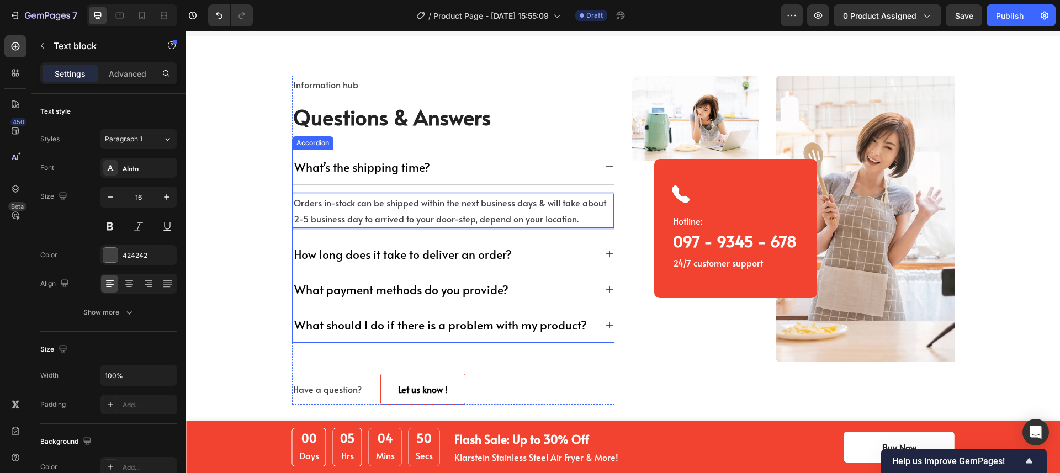
click at [605, 252] on icon at bounding box center [609, 254] width 9 height 9
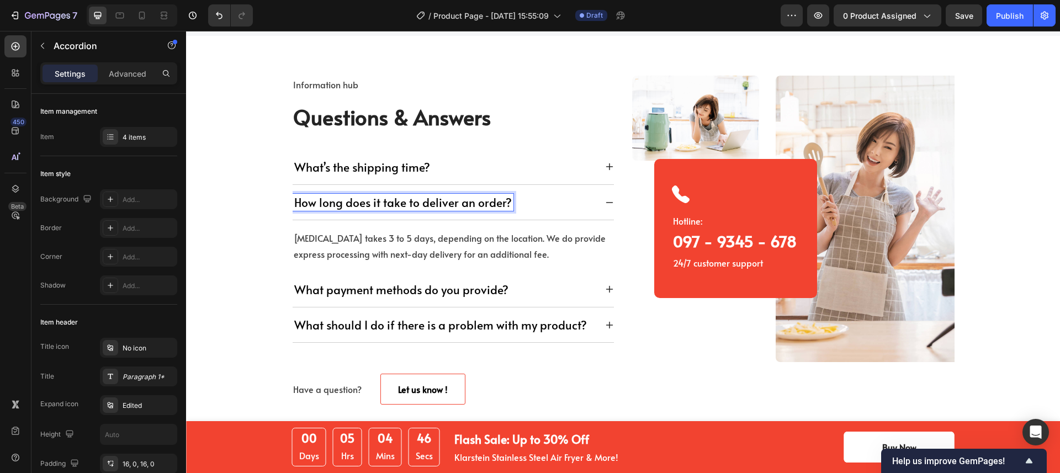
click at [447, 200] on p "How long does it take to deliver an order?" at bounding box center [403, 202] width 218 height 14
click at [396, 245] on p "Normal delivery takes 3 to 5 days, depending on the location. We do provide exp…" at bounding box center [453, 246] width 319 height 32
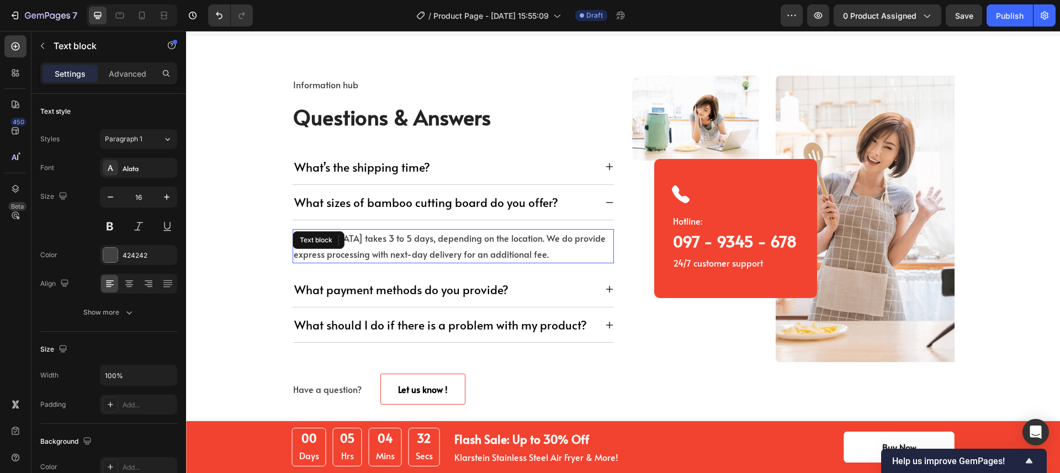
click at [396, 245] on p "Normal delivery takes 3 to 5 days, depending on the location. We do provide exp…" at bounding box center [453, 246] width 319 height 32
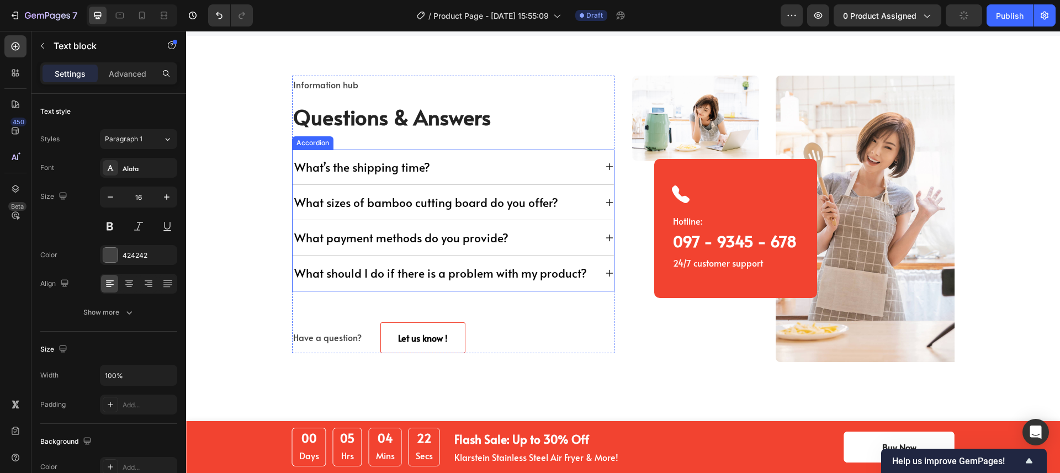
click at [520, 208] on p "What sizes of bamboo cutting board do you offer?" at bounding box center [426, 202] width 264 height 14
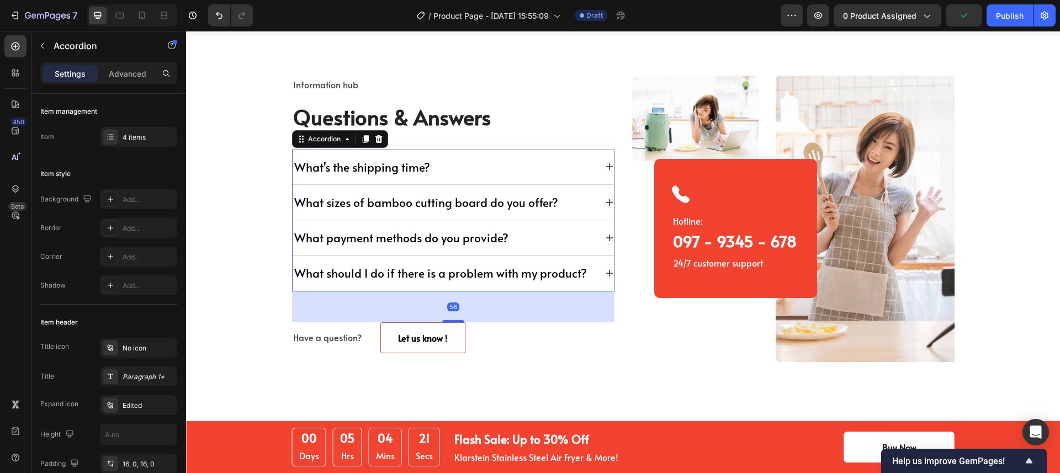
click at [607, 202] on icon at bounding box center [609, 202] width 7 height 7
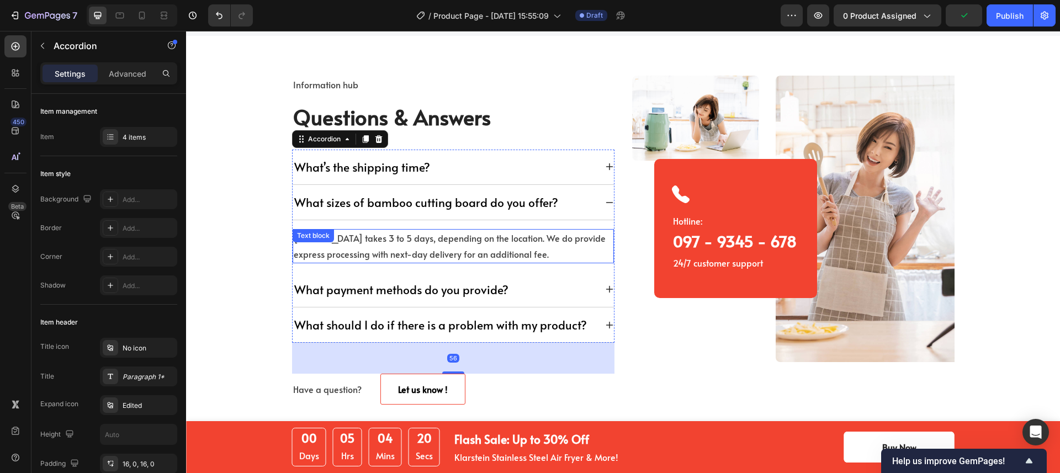
click at [409, 247] on p "Normal delivery takes 3 to 5 days, depending on the location. We do provide exp…" at bounding box center [453, 246] width 319 height 32
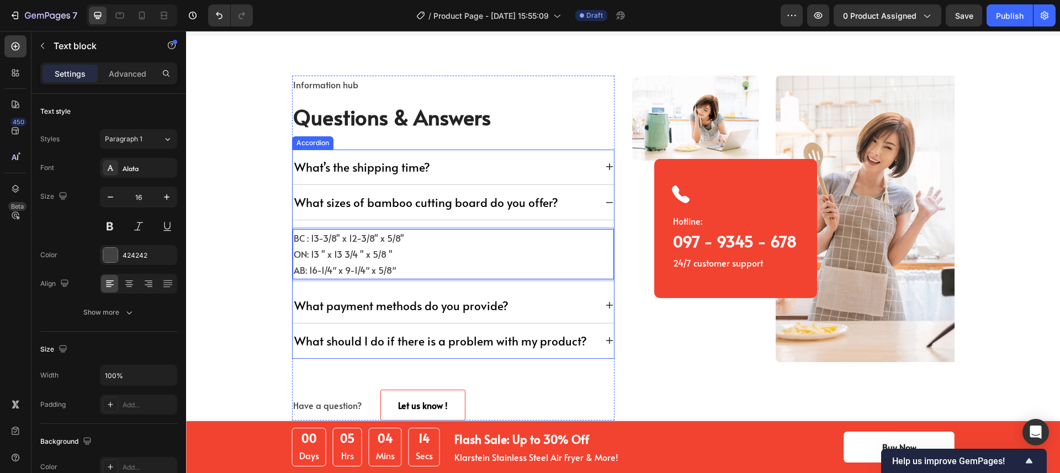
click at [431, 307] on p "What payment methods do you provide?" at bounding box center [401, 306] width 214 height 14
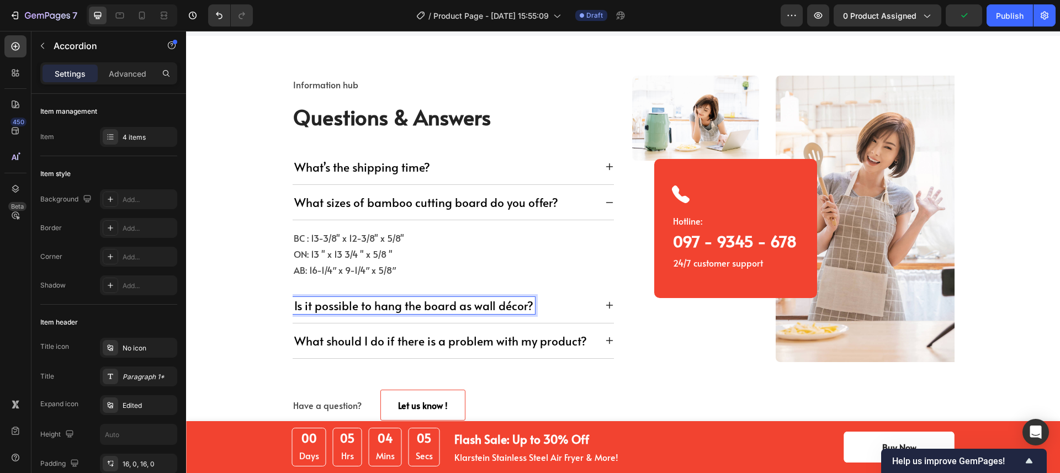
click at [606, 306] on icon at bounding box center [609, 305] width 7 height 7
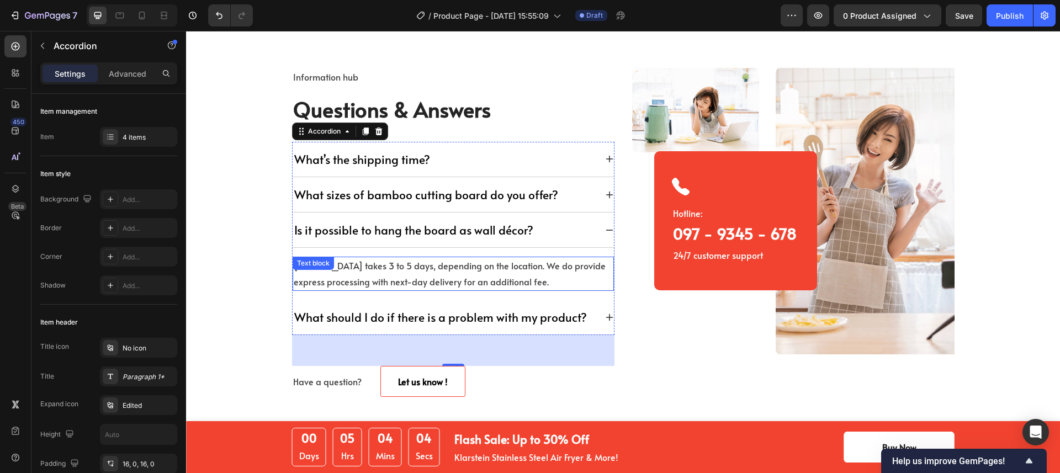
scroll to position [3407, 0]
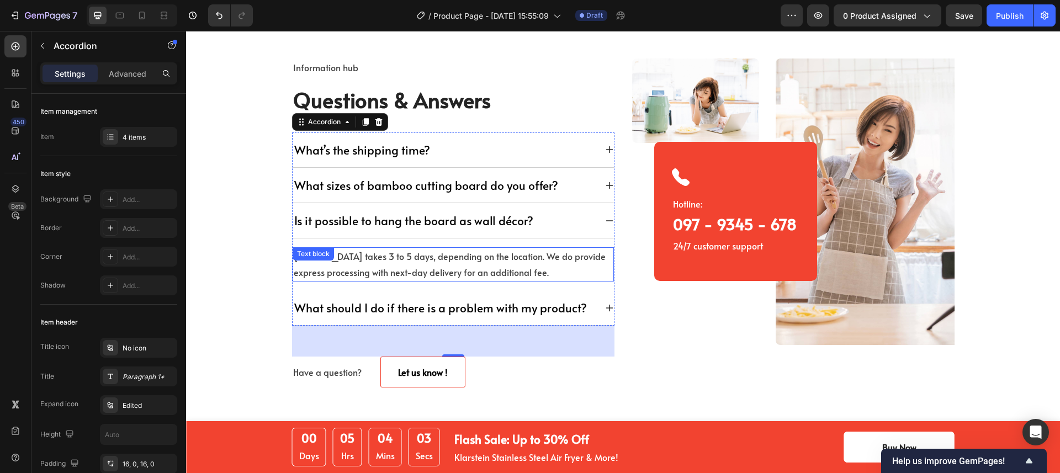
click at [496, 271] on p "Normal delivery takes 3 to 5 days, depending on the location. We do provide exp…" at bounding box center [453, 264] width 319 height 32
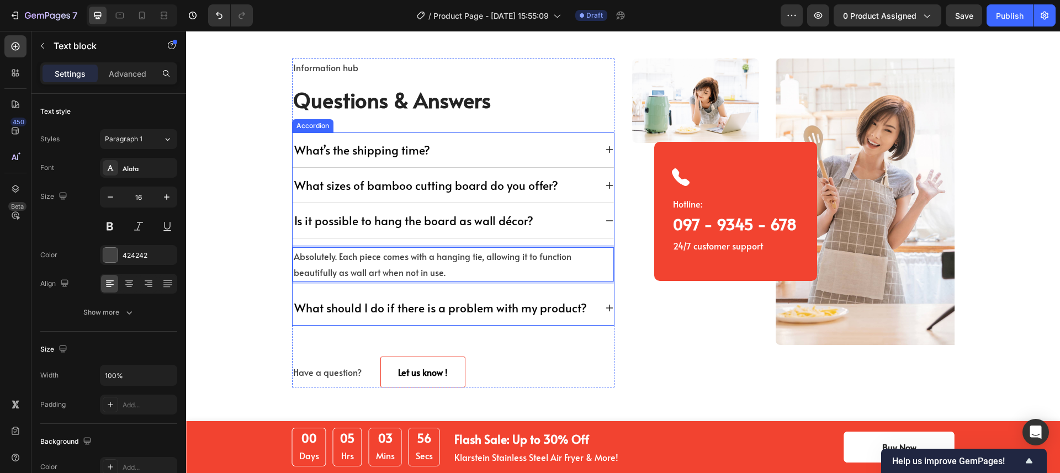
click at [544, 307] on p "What should I do if there is a problem with my product?" at bounding box center [440, 308] width 293 height 14
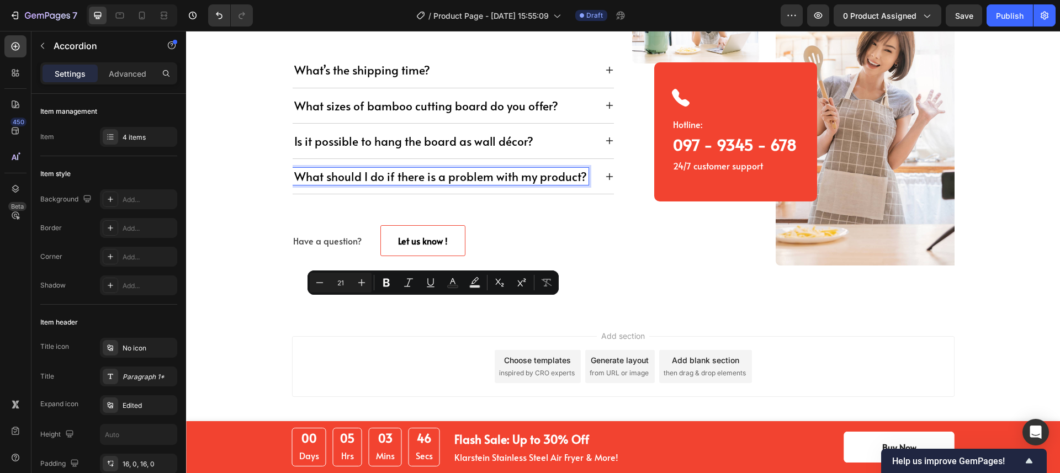
scroll to position [3120, 0]
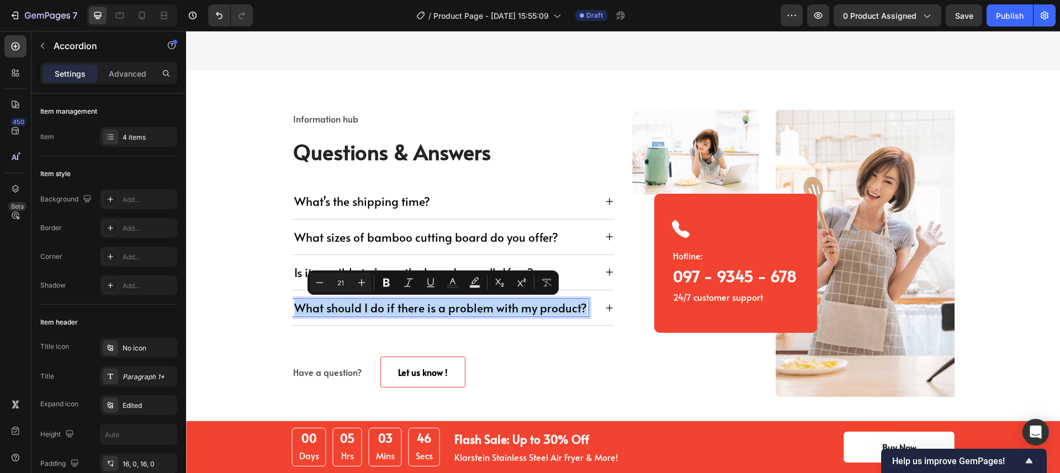
drag, startPoint x: 438, startPoint y: 308, endPoint x: 300, endPoint y: 306, distance: 138.0
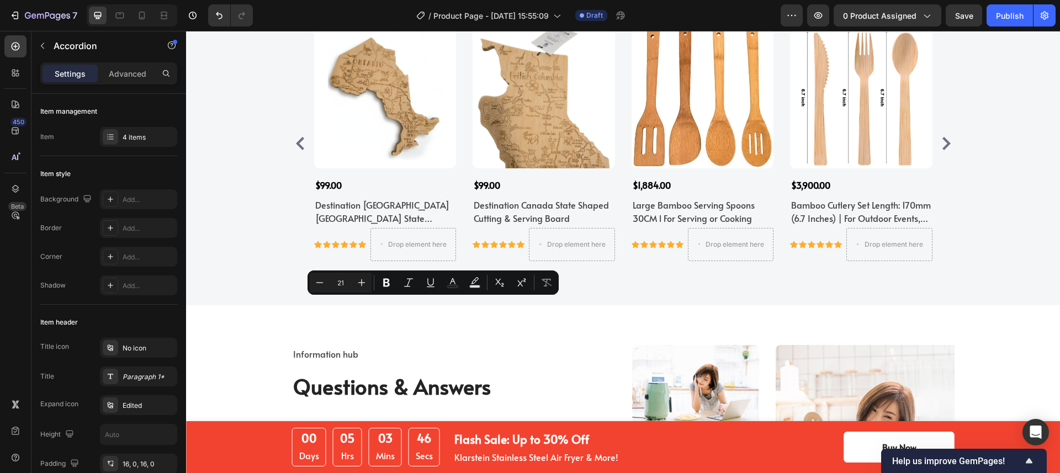
scroll to position [3355, 0]
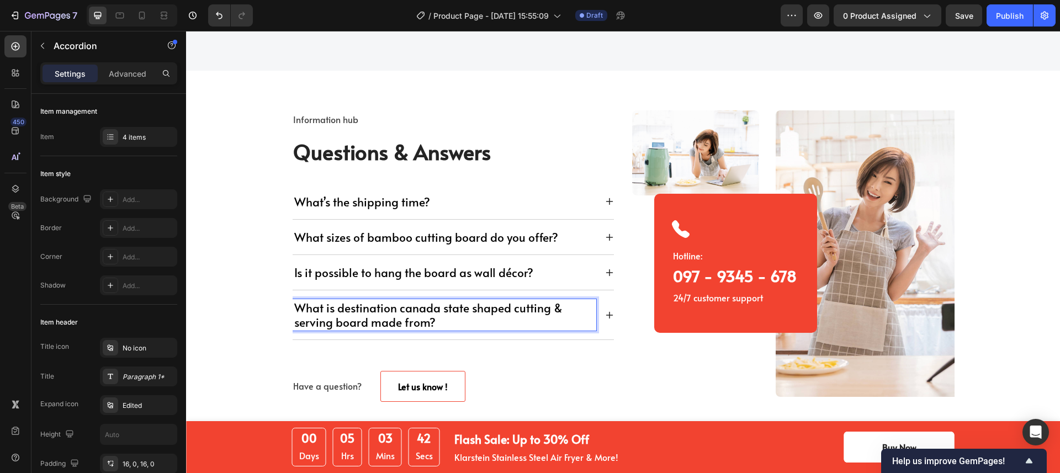
click at [608, 314] on icon at bounding box center [609, 314] width 7 height 7
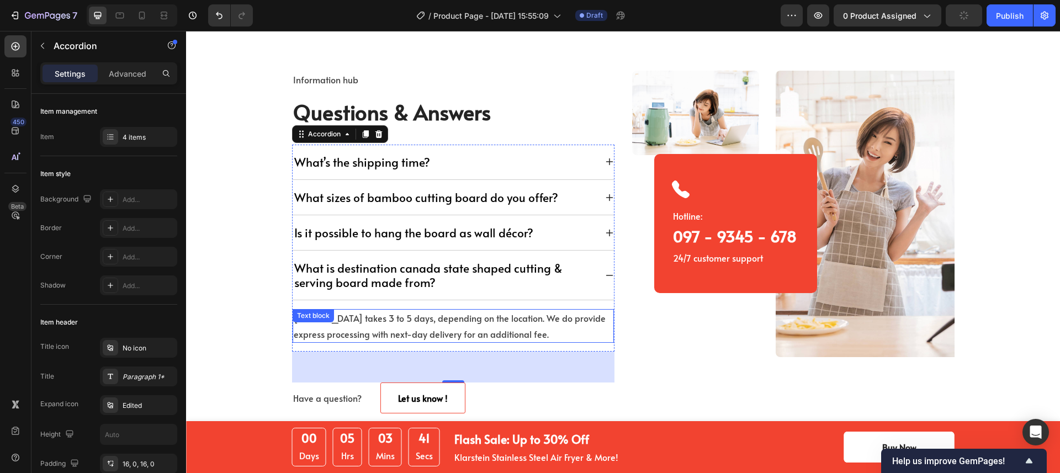
scroll to position [3429, 0]
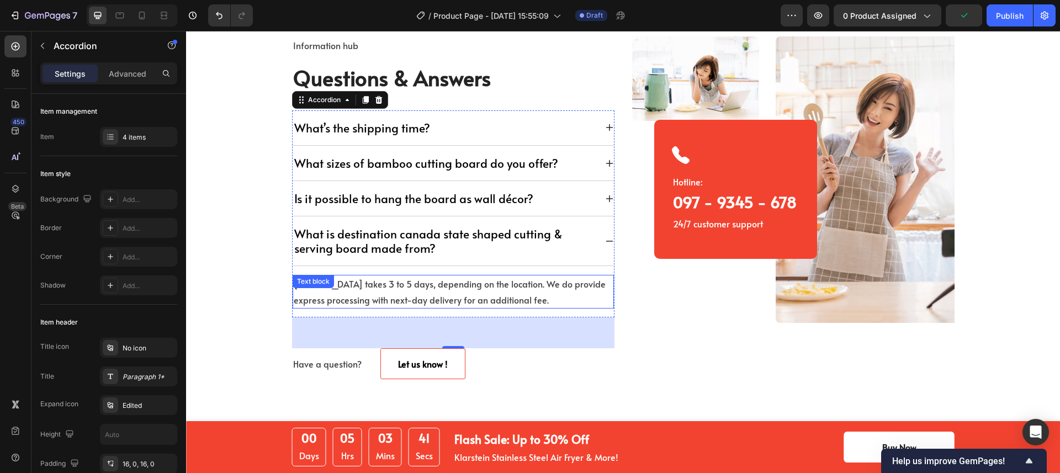
click at [502, 294] on p "Normal delivery takes 3 to 5 days, depending on the location. We do provide exp…" at bounding box center [453, 292] width 319 height 32
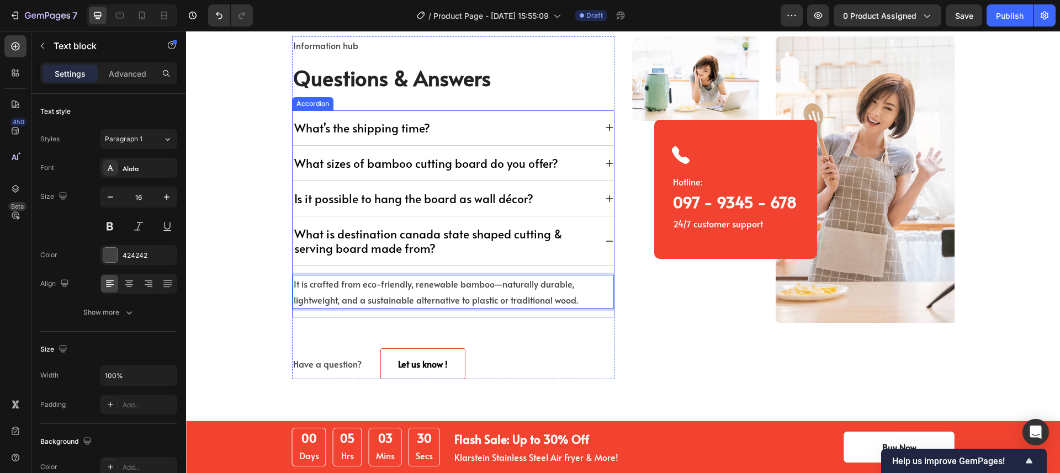
click at [609, 270] on div "It is crafted from eco-friendly, renewable bamboo—naturally durable, lightweigh…" at bounding box center [453, 292] width 321 height 52
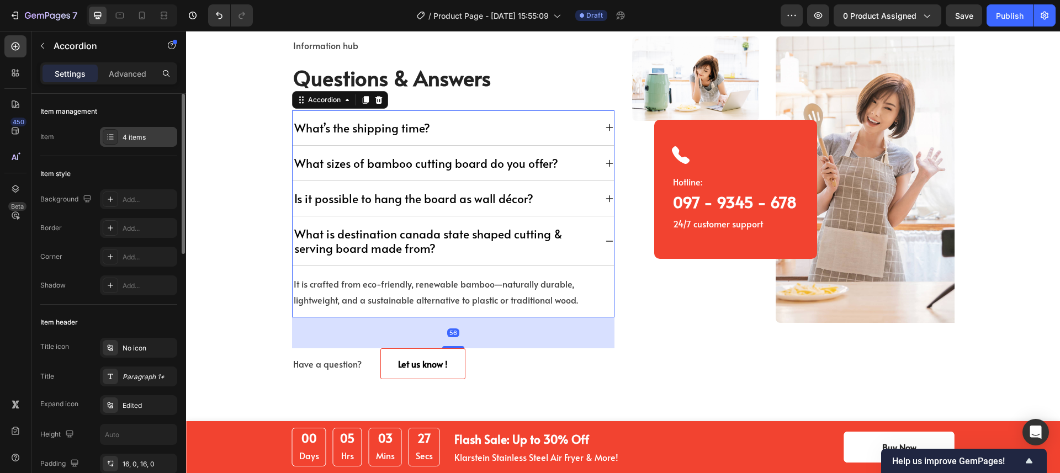
click at [137, 130] on div "4 items" at bounding box center [138, 137] width 77 height 20
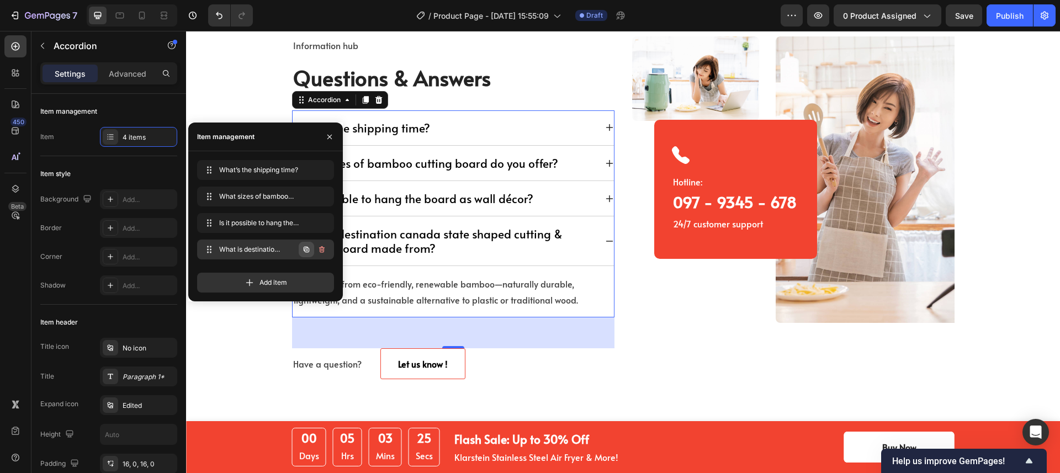
click at [309, 248] on icon "button" at bounding box center [306, 249] width 9 height 9
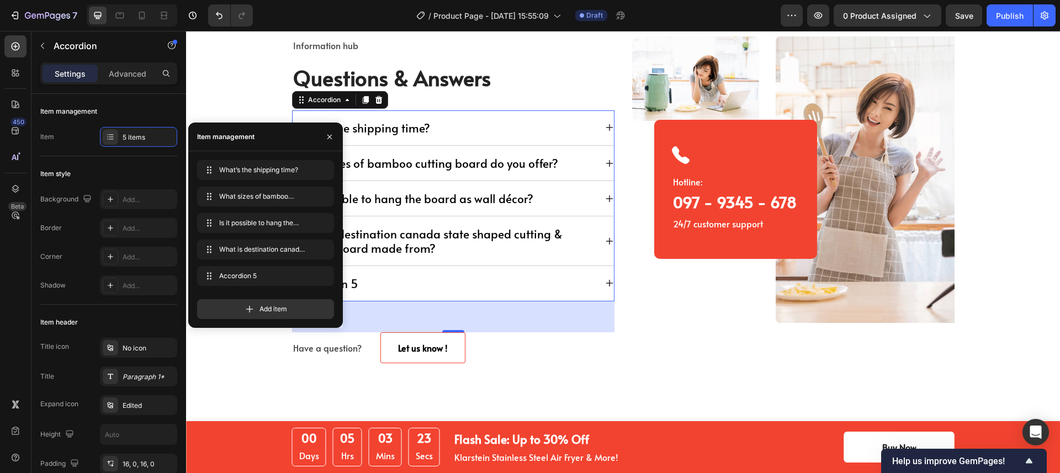
click at [513, 287] on div "Accordion 5" at bounding box center [445, 283] width 304 height 17
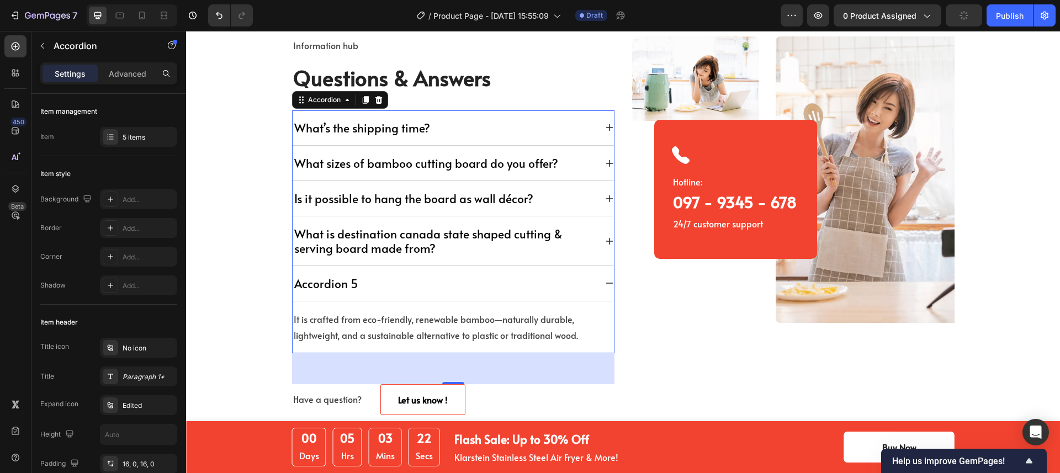
click at [330, 284] on div "Accordion 5" at bounding box center [326, 283] width 67 height 17
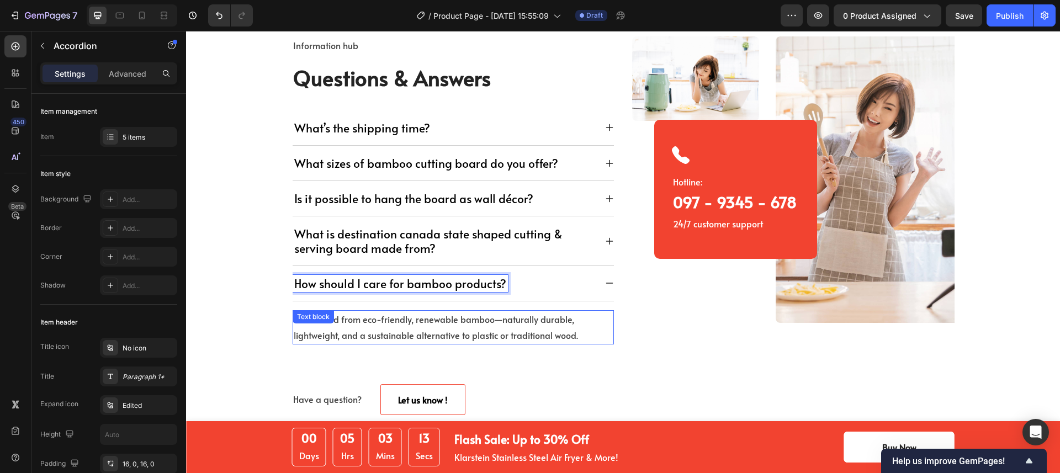
click at [400, 328] on p "It is crafted from eco-friendly, renewable bamboo—naturally durable, lightweigh…" at bounding box center [453, 327] width 319 height 32
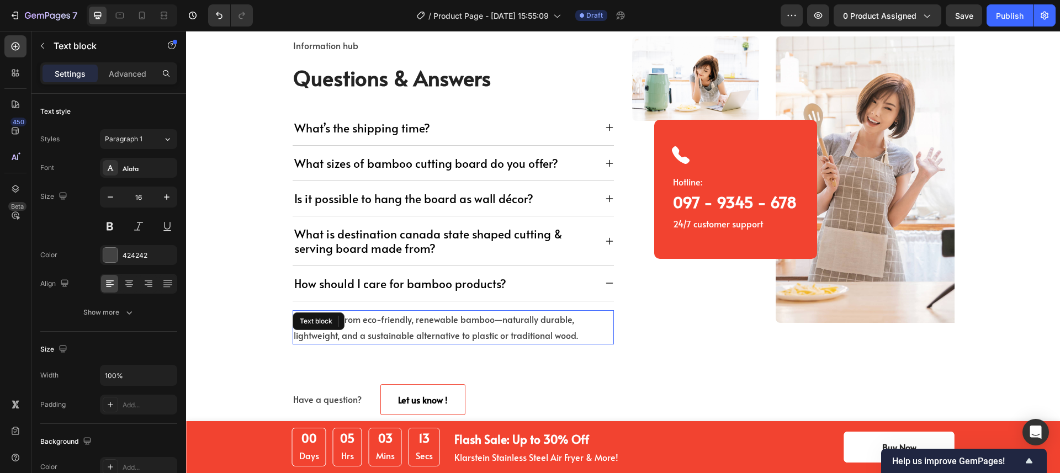
click at [400, 334] on p "It is crafted from eco-friendly, renewable bamboo—naturally durable, lightweigh…" at bounding box center [453, 327] width 319 height 32
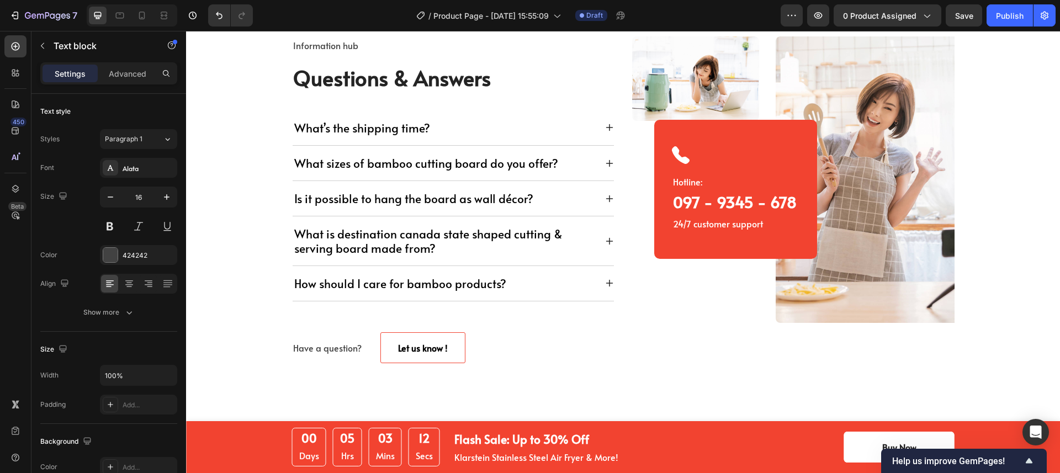
click at [400, 334] on div "Information hub Text block Questions & Answers Heading What’s the shipping time…" at bounding box center [453, 199] width 322 height 327
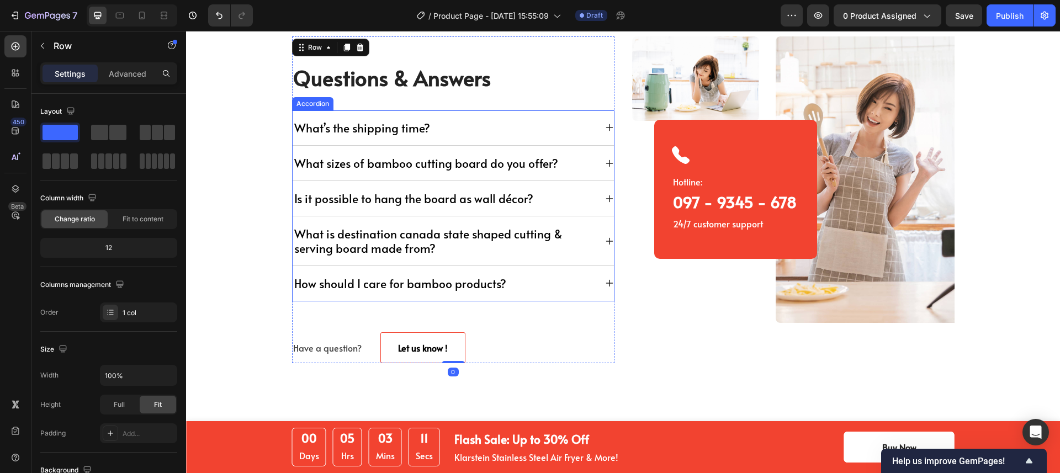
click at [562, 286] on div "How should I care for bamboo products?" at bounding box center [445, 283] width 304 height 17
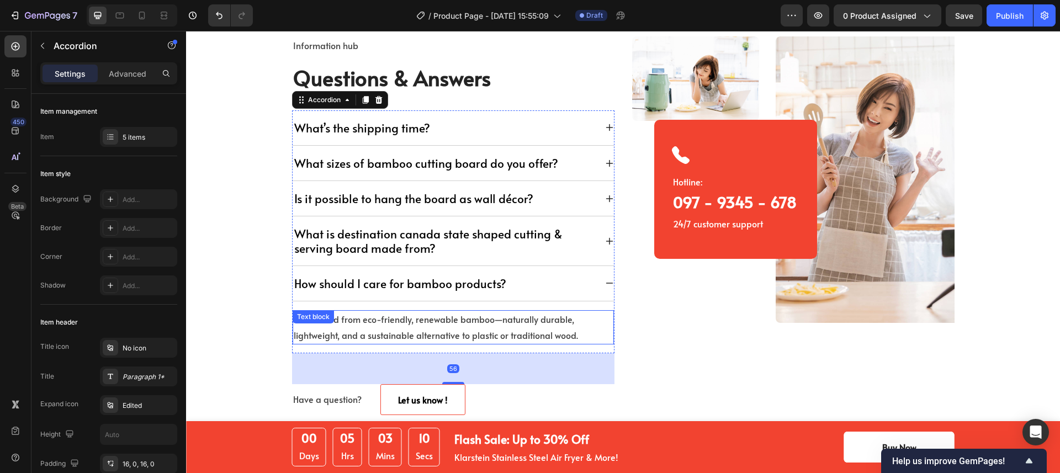
click at [494, 322] on p "It is crafted from eco-friendly, renewable bamboo—naturally durable, lightweigh…" at bounding box center [453, 327] width 319 height 32
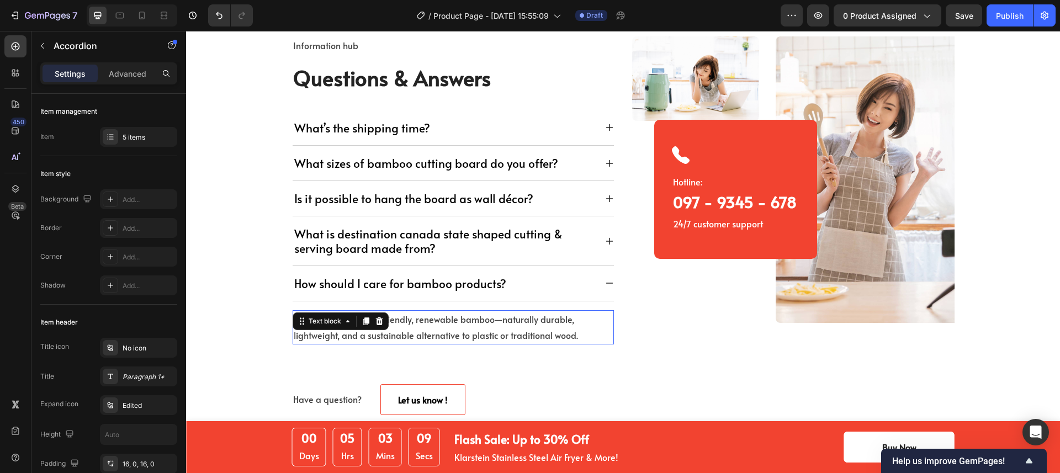
click at [494, 322] on p "It is crafted from eco-friendly, renewable bamboo—naturally durable, lightweigh…" at bounding box center [453, 327] width 319 height 32
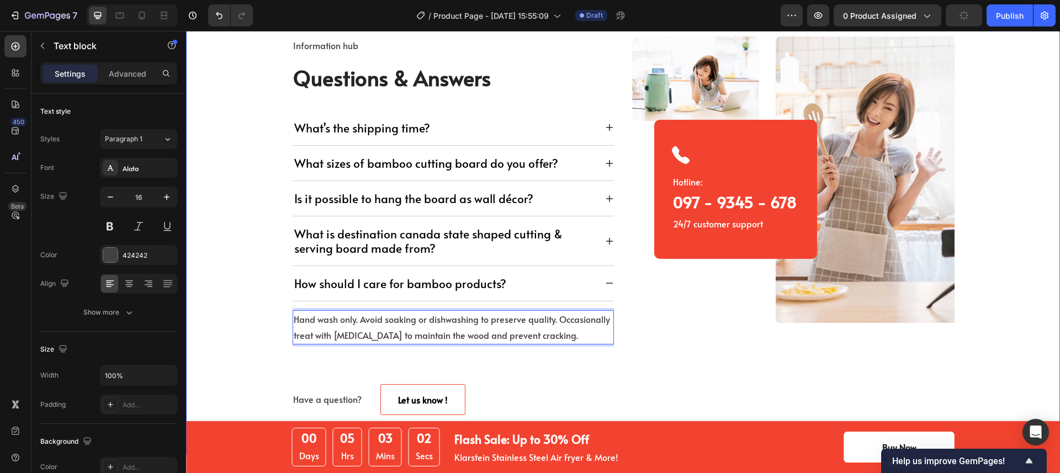
click at [239, 218] on div "Information hub Text block Questions & Answers Heading What’s the shipping time…" at bounding box center [622, 225] width 857 height 379
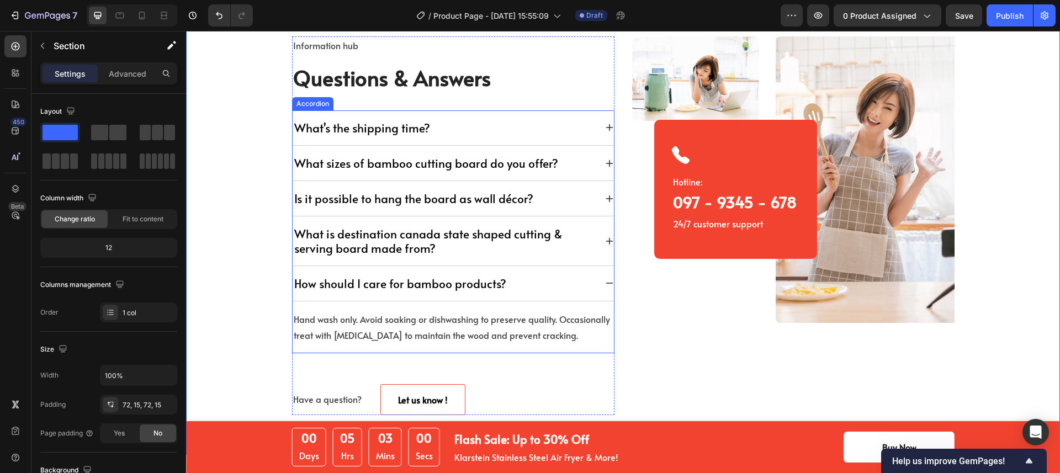
click at [605, 284] on icon at bounding box center [609, 283] width 9 height 9
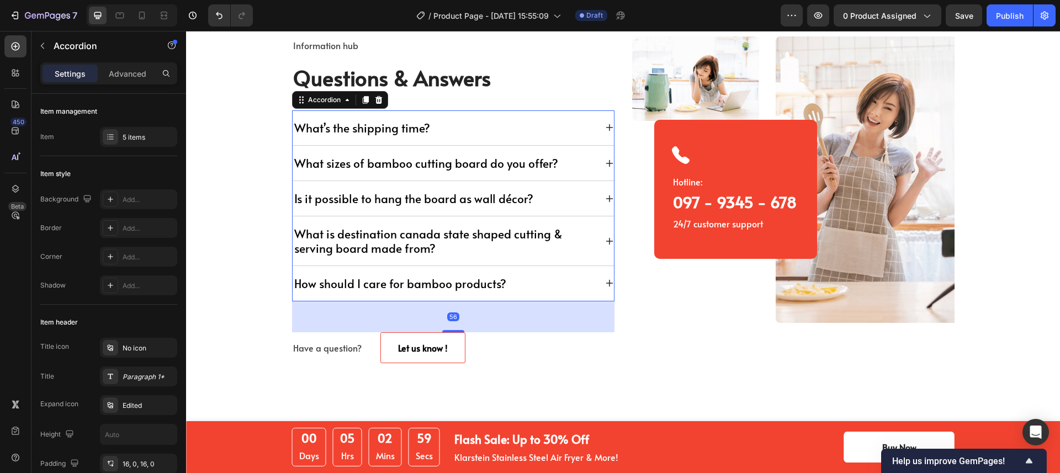
click at [605, 241] on icon at bounding box center [609, 241] width 9 height 9
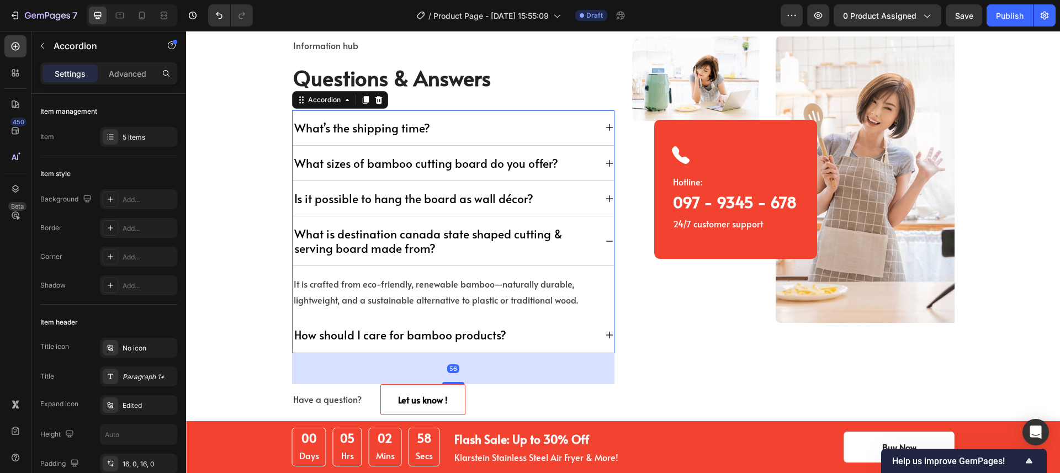
click at [605, 241] on icon at bounding box center [609, 241] width 9 height 9
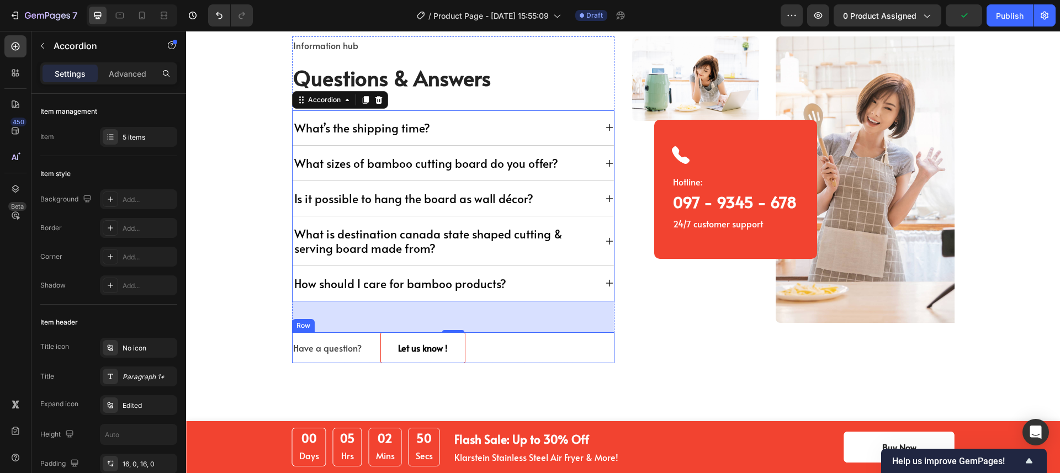
click at [484, 347] on div "Have a question? Text block Let us know ! Button Row" at bounding box center [453, 347] width 322 height 31
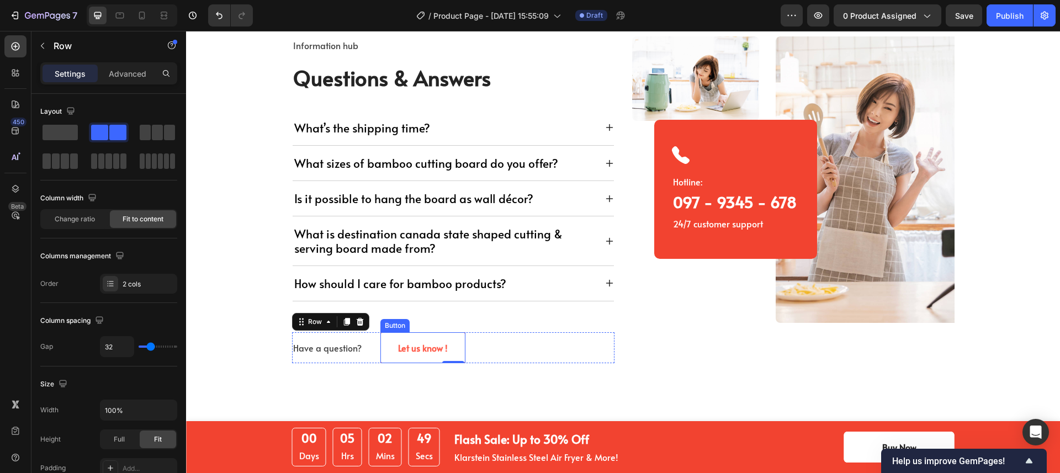
click at [455, 346] on button "Let us know !" at bounding box center [422, 347] width 85 height 31
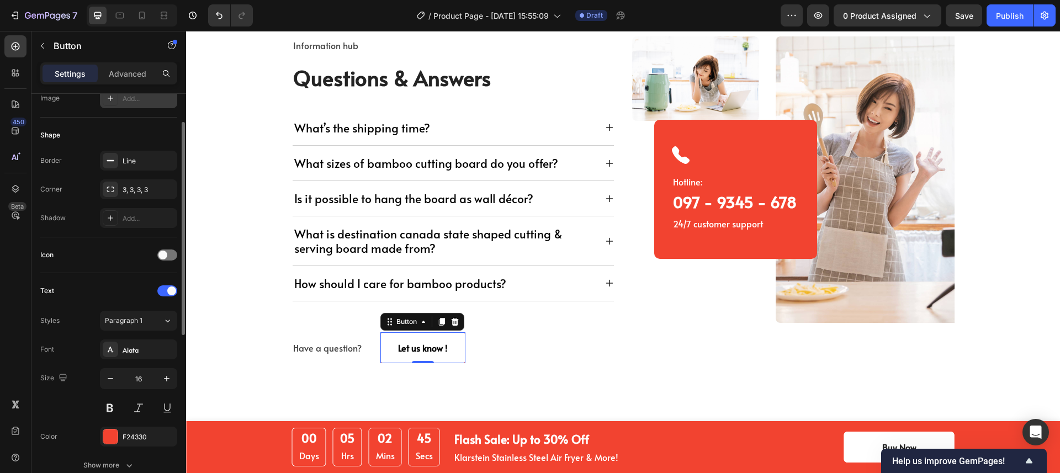
scroll to position [0, 0]
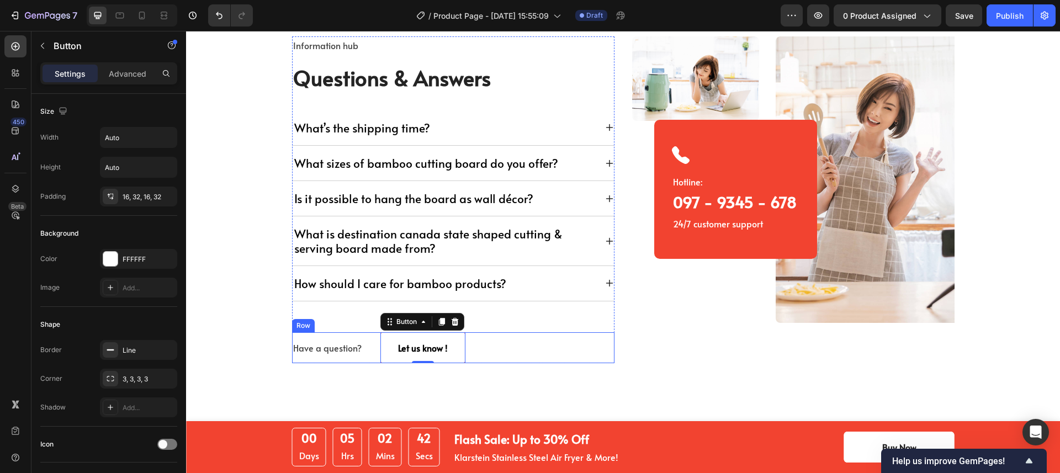
click at [518, 337] on div "Have a question? Text block Let us know ! Button 0 Row" at bounding box center [453, 347] width 322 height 31
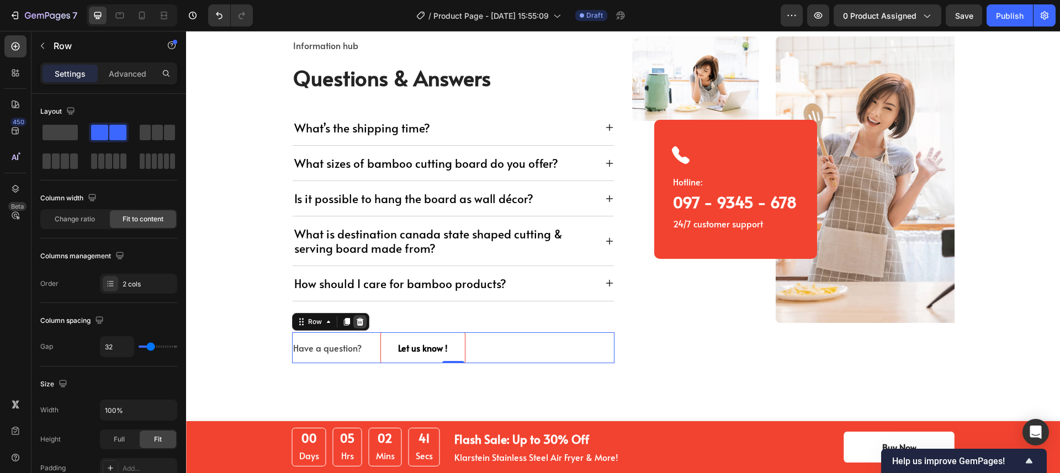
click at [356, 321] on icon at bounding box center [359, 322] width 7 height 8
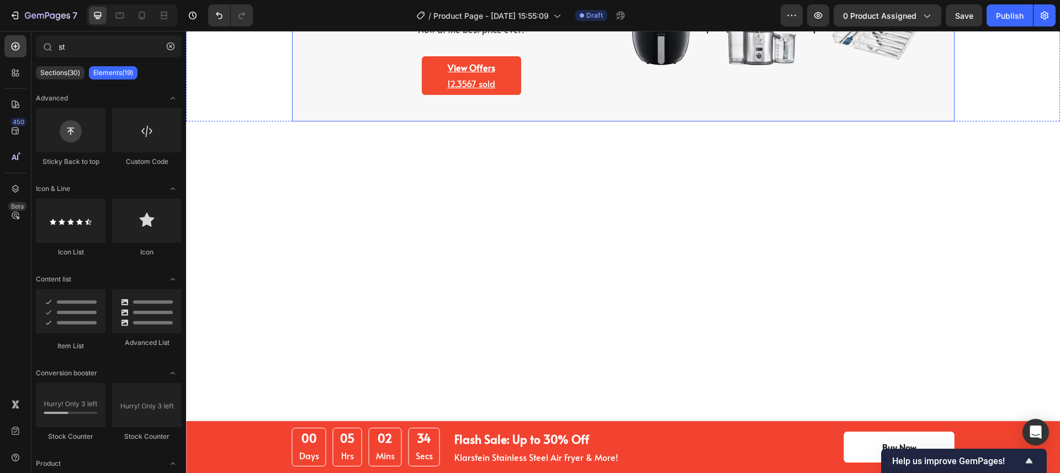
scroll to position [2137, 0]
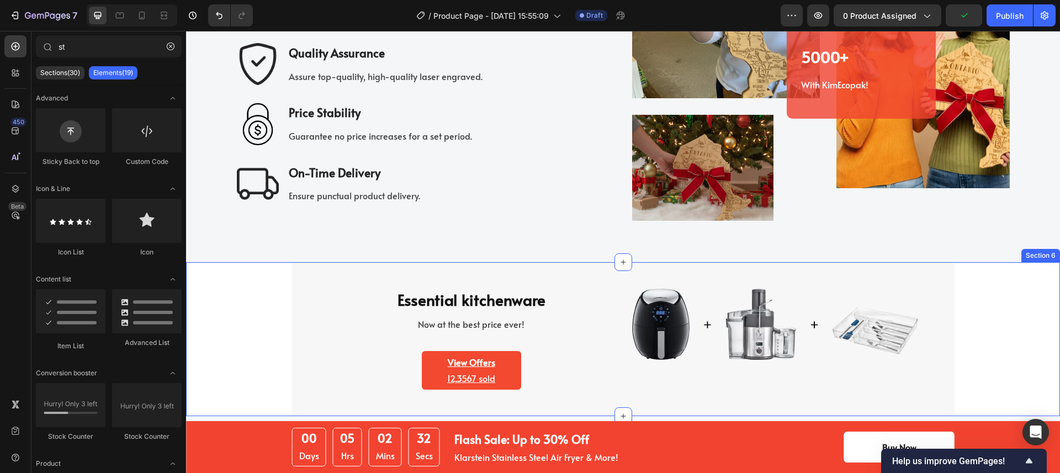
click at [255, 285] on div "Essential kitchenware Heading Now at the best price ever! Text block View Offer…" at bounding box center [622, 339] width 857 height 154
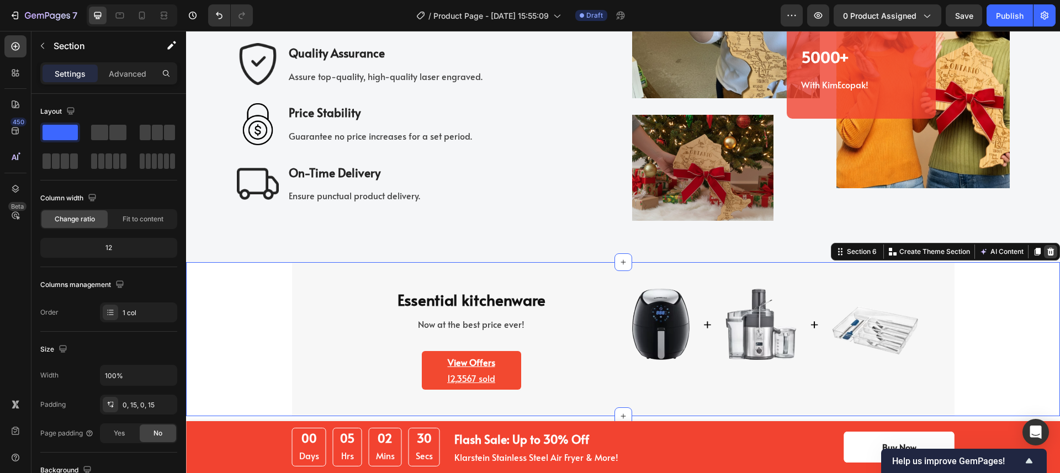
click at [1047, 251] on icon at bounding box center [1050, 252] width 7 height 8
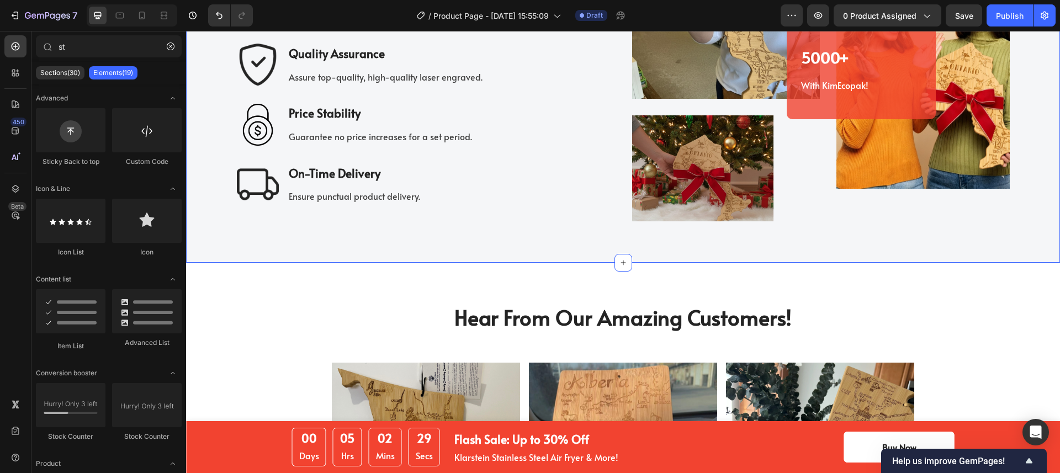
scroll to position [1931, 0]
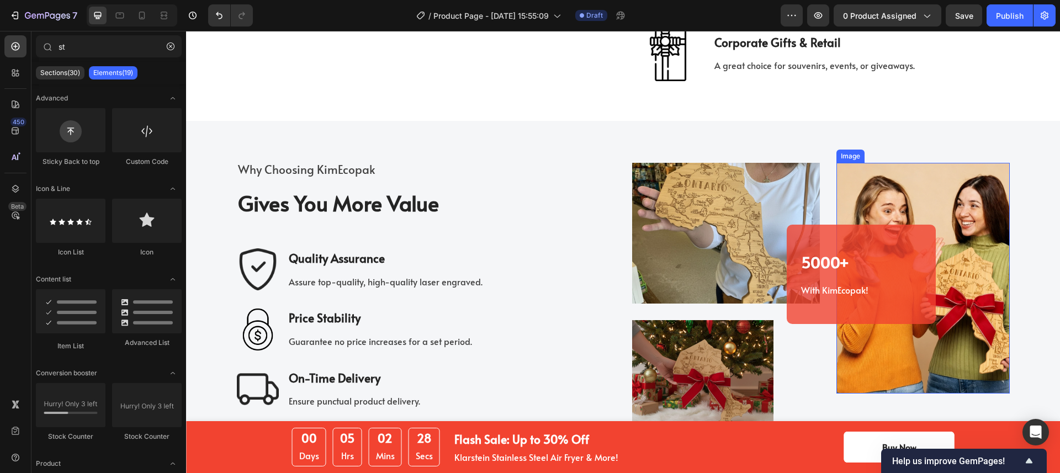
click at [941, 202] on img at bounding box center [922, 278] width 173 height 231
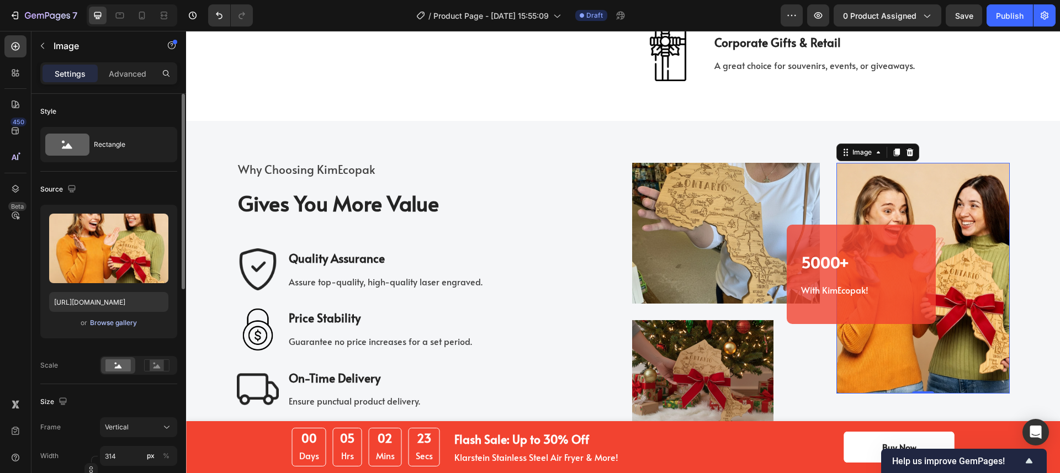
click at [100, 323] on div "Browse gallery" at bounding box center [113, 323] width 47 height 10
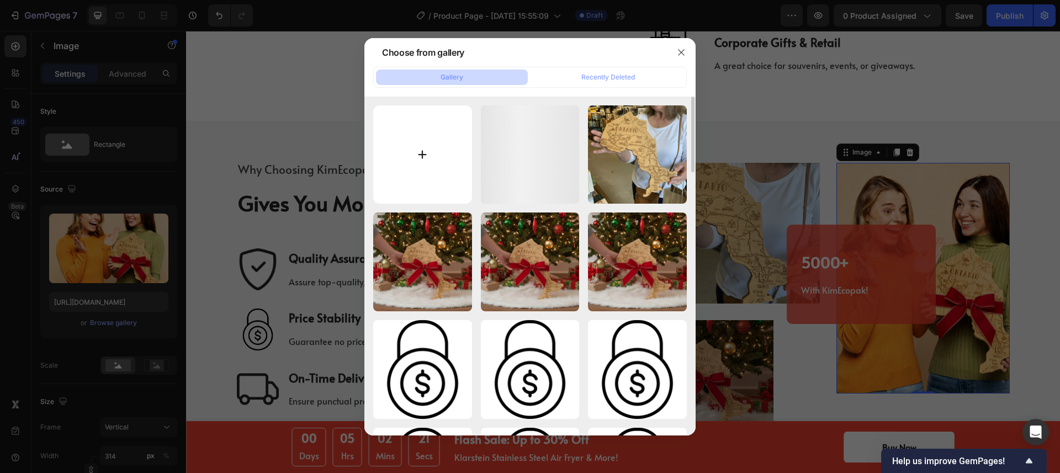
click at [416, 136] on input "file" at bounding box center [422, 154] width 99 height 99
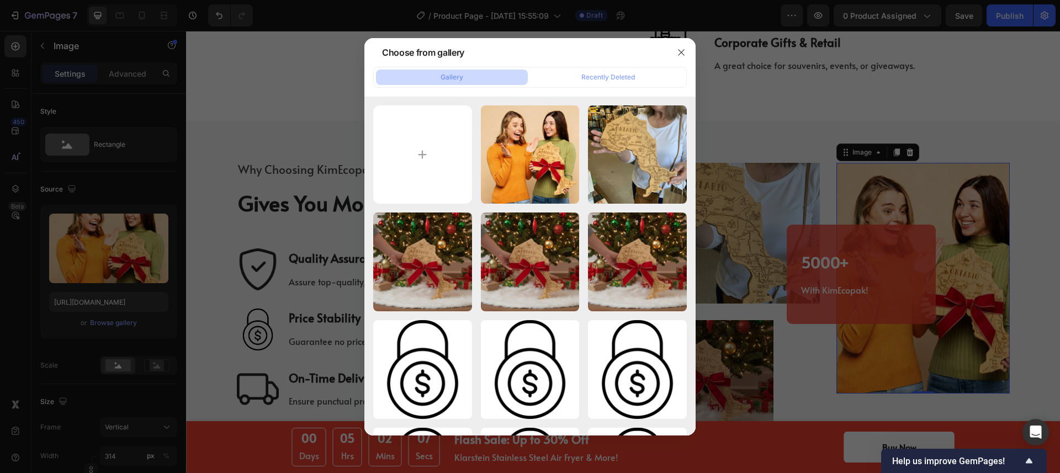
type input "C:\fakepath\Generated Image September 22, 2025 - 11_41PM.png"
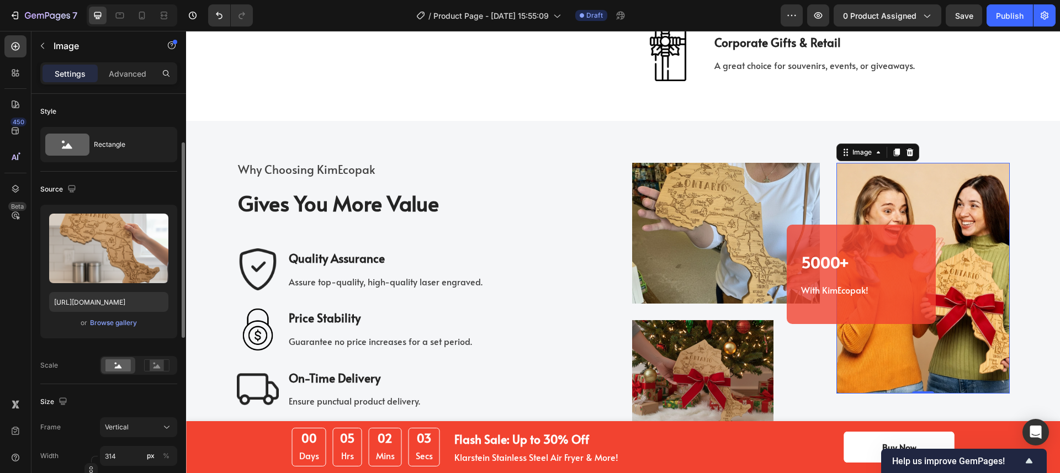
type input "https://cdn.shopify.com/s/files/1/0518/3825/5255/files/gempages_554882697223209…"
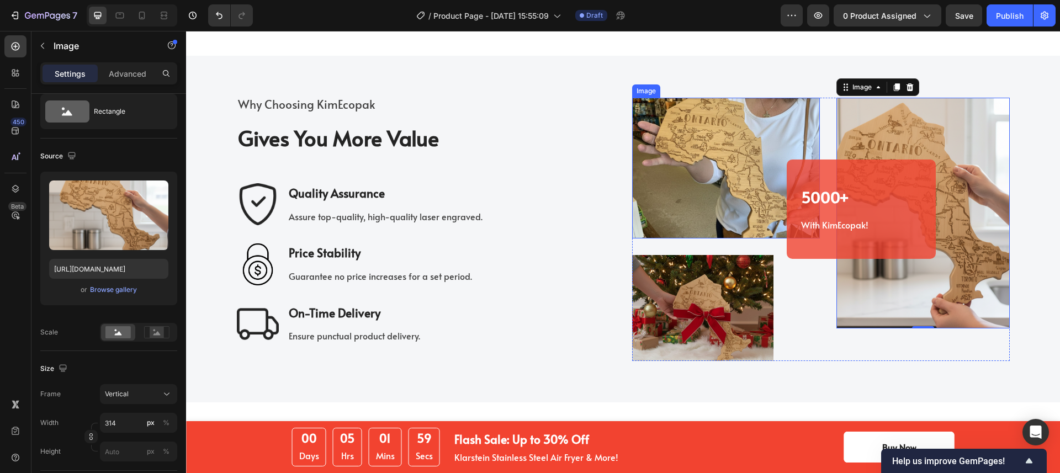
scroll to position [2021, 0]
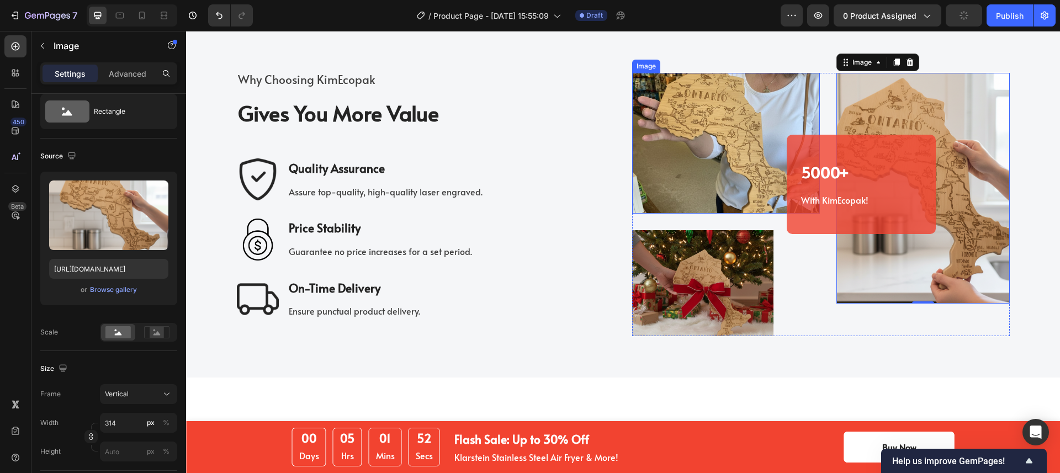
click at [670, 178] on img at bounding box center [726, 143] width 188 height 141
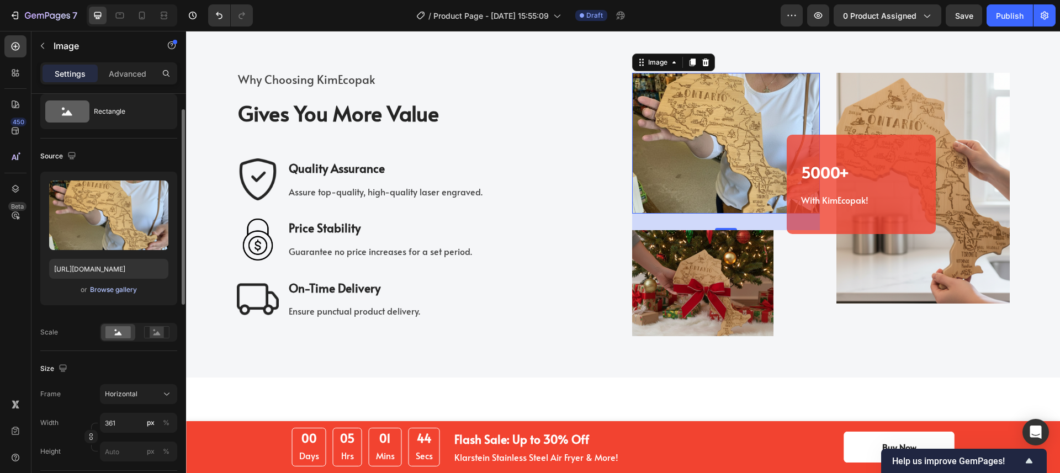
click at [94, 289] on div "Browse gallery" at bounding box center [113, 290] width 47 height 10
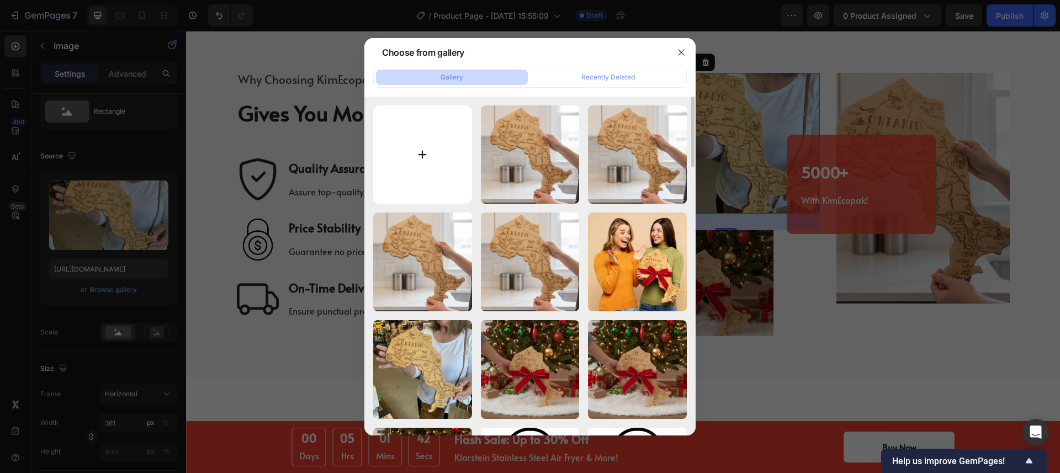
click at [418, 151] on input "file" at bounding box center [422, 154] width 99 height 99
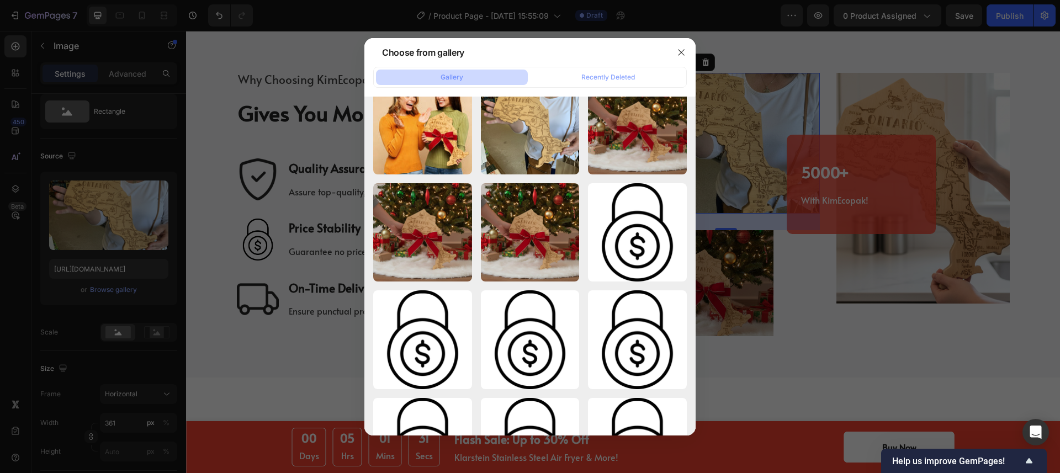
scroll to position [6807, 0]
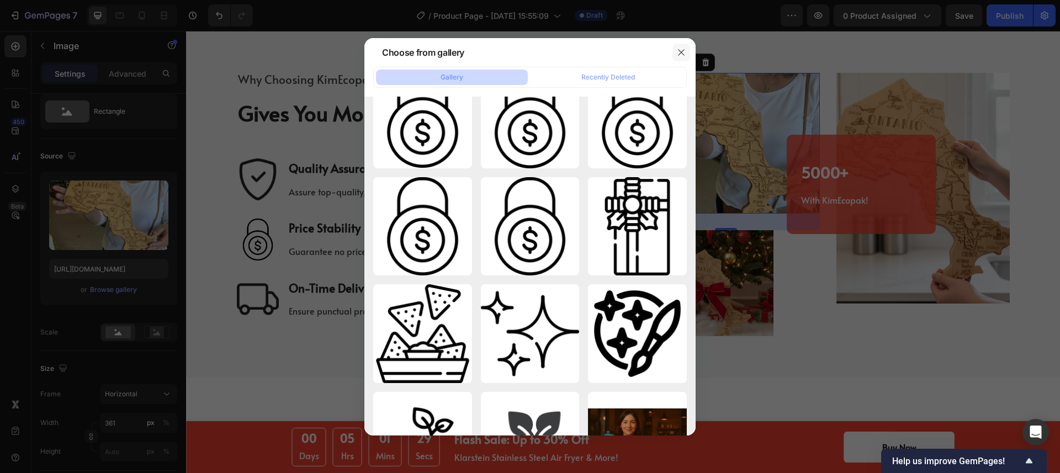
click at [680, 48] on icon "button" at bounding box center [681, 52] width 9 height 9
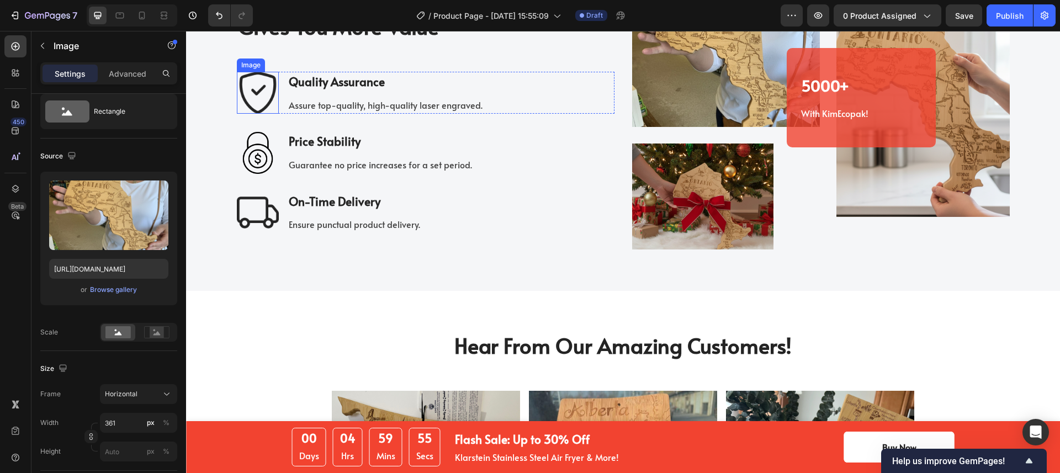
scroll to position [2084, 0]
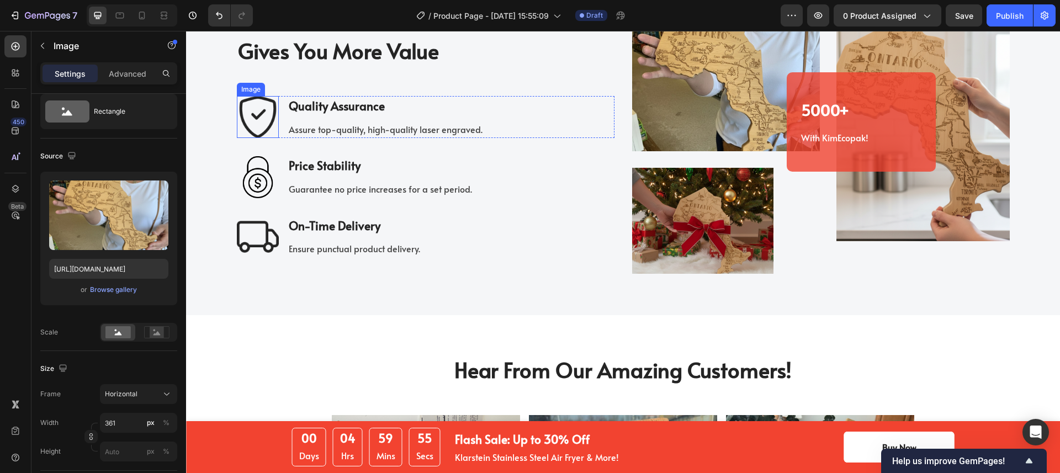
click at [267, 128] on img at bounding box center [258, 117] width 42 height 42
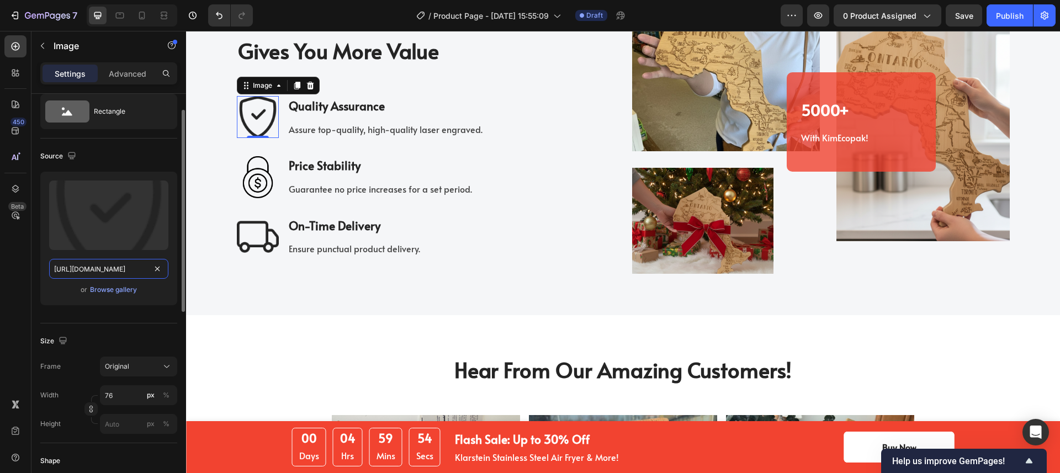
click at [106, 262] on input "[URL][DOMAIN_NAME]" at bounding box center [108, 269] width 119 height 20
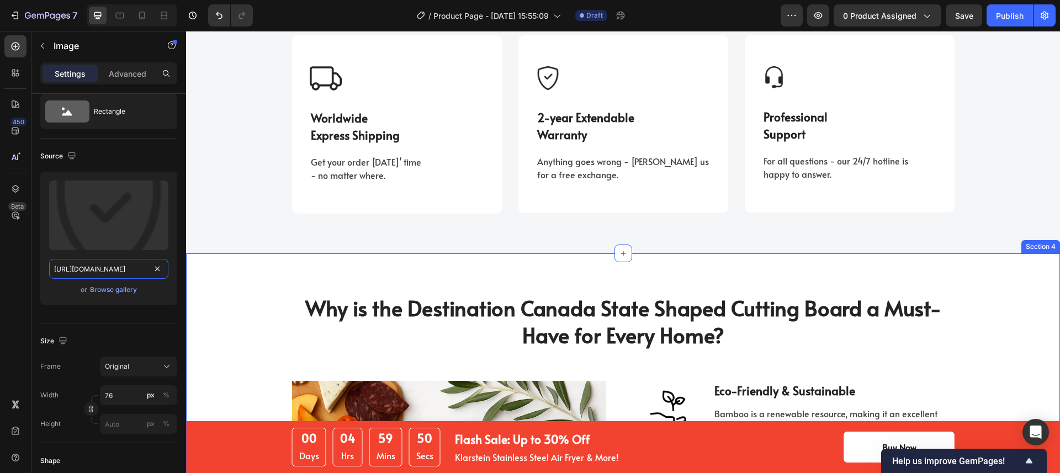
scroll to position [1309, 0]
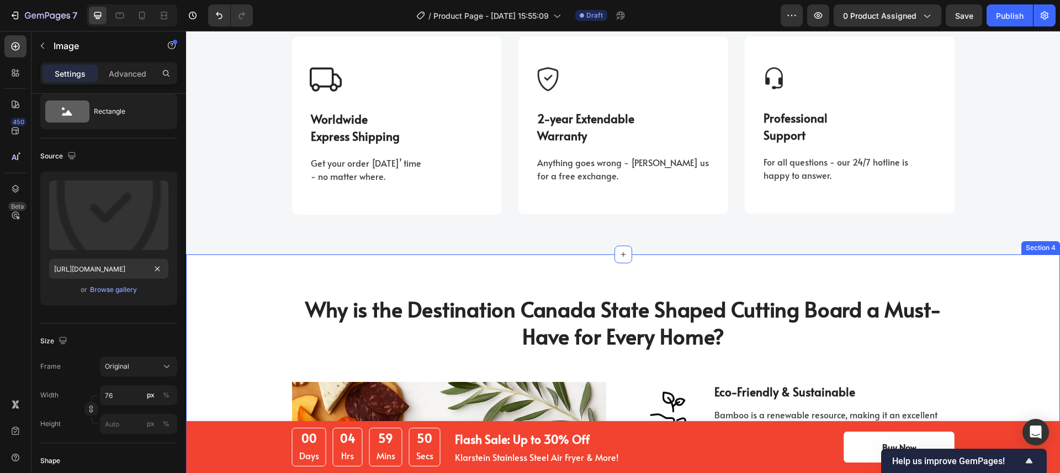
click at [332, 184] on div "Image Worldwide Express Shipping Text block Get your order [DATE]’ time - no ma…" at bounding box center [397, 125] width 174 height 116
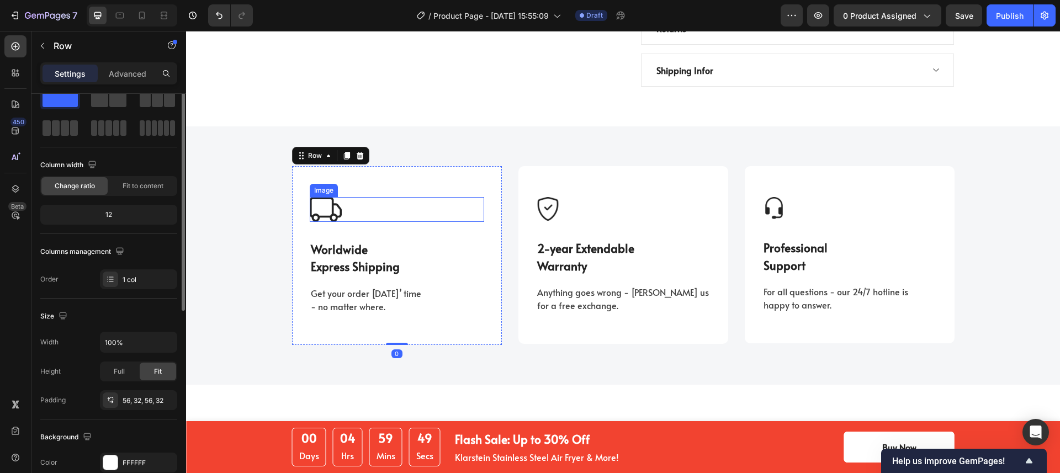
scroll to position [0, 0]
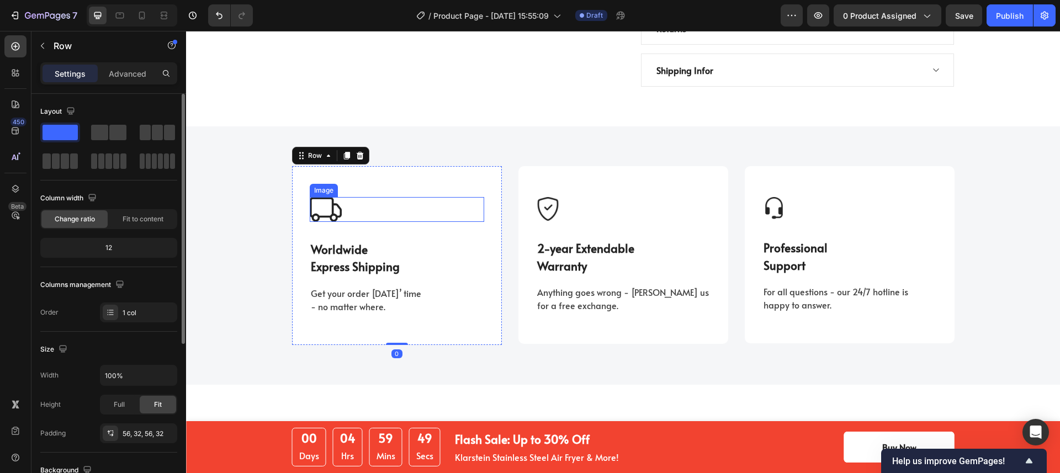
click at [331, 197] on img at bounding box center [326, 209] width 32 height 24
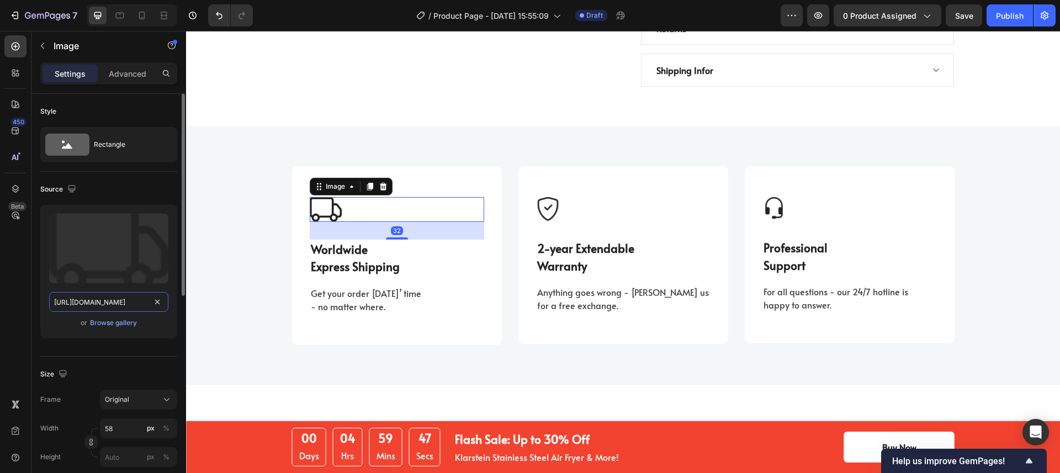
click at [118, 300] on input "[URL][DOMAIN_NAME]" at bounding box center [108, 302] width 119 height 20
paste input "2b36e0ae-17ab-4110-b824-13172ad08487/-/format/auto/-/preview/100x100/-/quality/…"
type input "[URL][DOMAIN_NAME]"
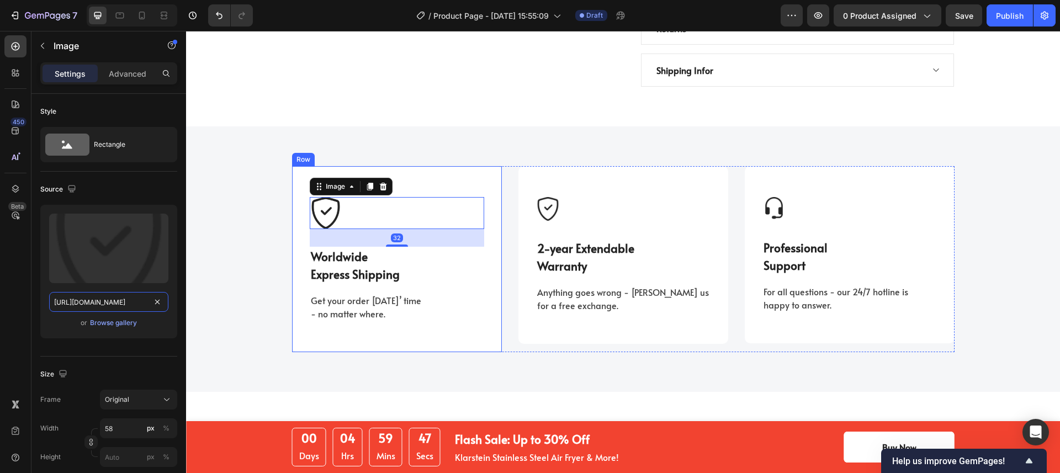
scroll to position [0, 325]
click at [421, 248] on p "Worldwide Express Shipping" at bounding box center [397, 265] width 172 height 35
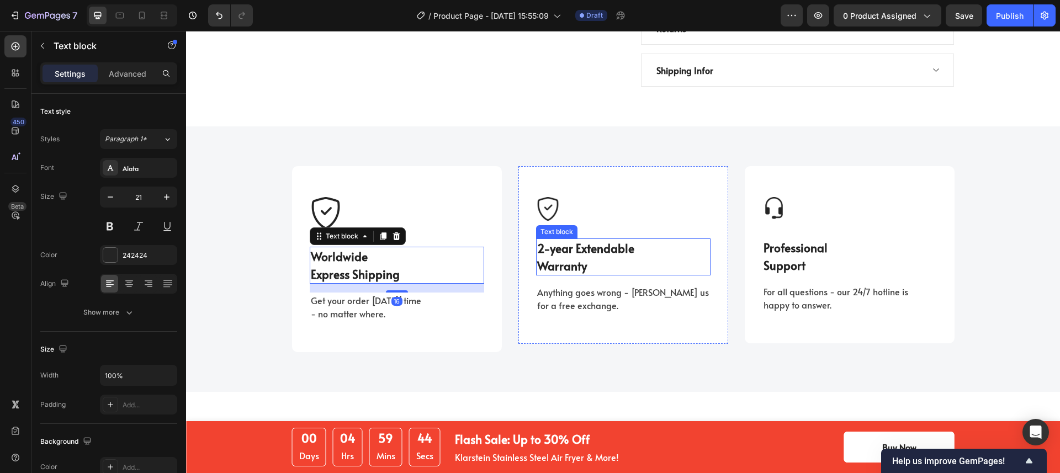
click at [539, 240] on p "2-year Extendable" at bounding box center [623, 249] width 172 height 18
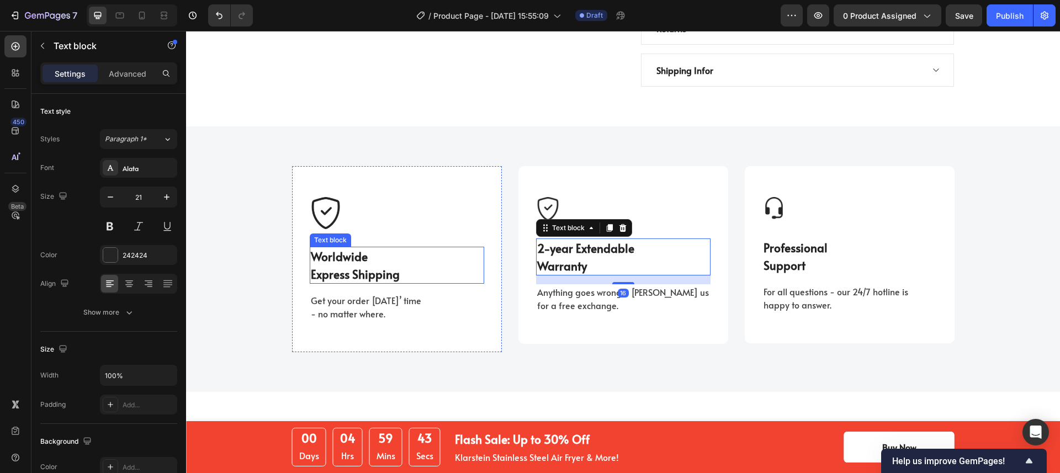
click at [414, 248] on p "Worldwide Express Shipping" at bounding box center [397, 265] width 172 height 35
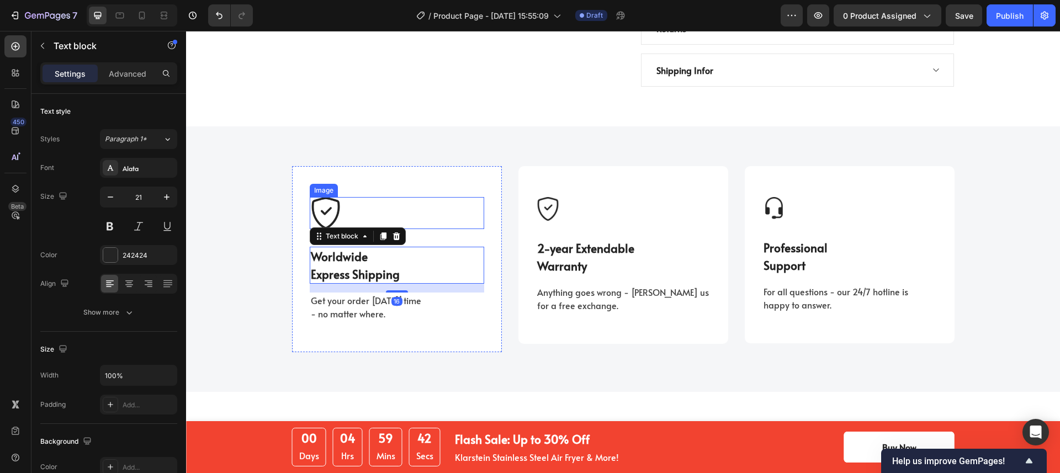
click at [435, 197] on div at bounding box center [397, 213] width 174 height 32
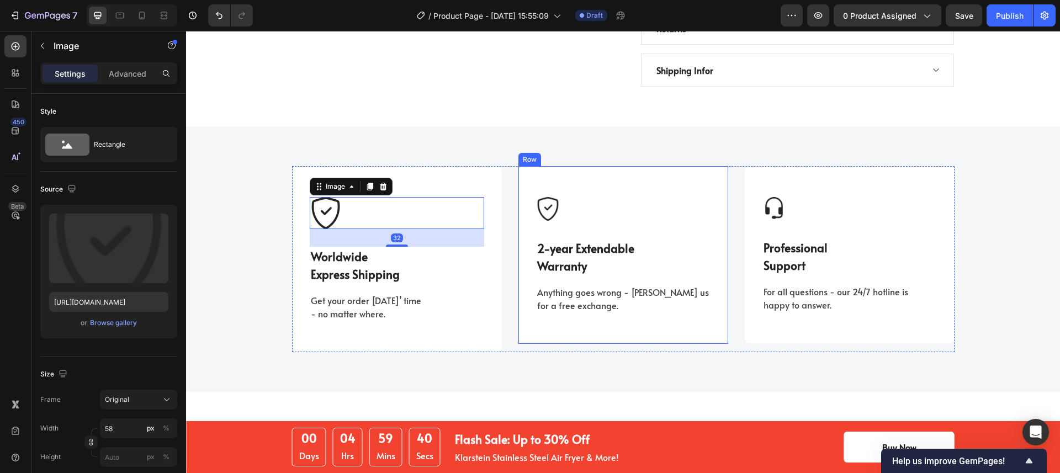
click at [592, 201] on div "Image 2-year Extendable Warranty Text block Anything goes wrong - ping us for a…" at bounding box center [623, 255] width 174 height 116
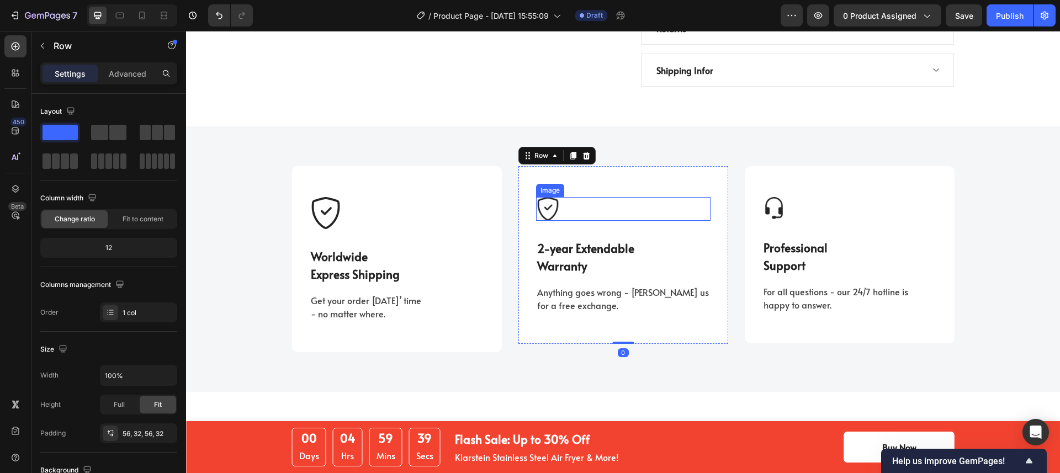
click at [543, 197] on img at bounding box center [548, 209] width 24 height 24
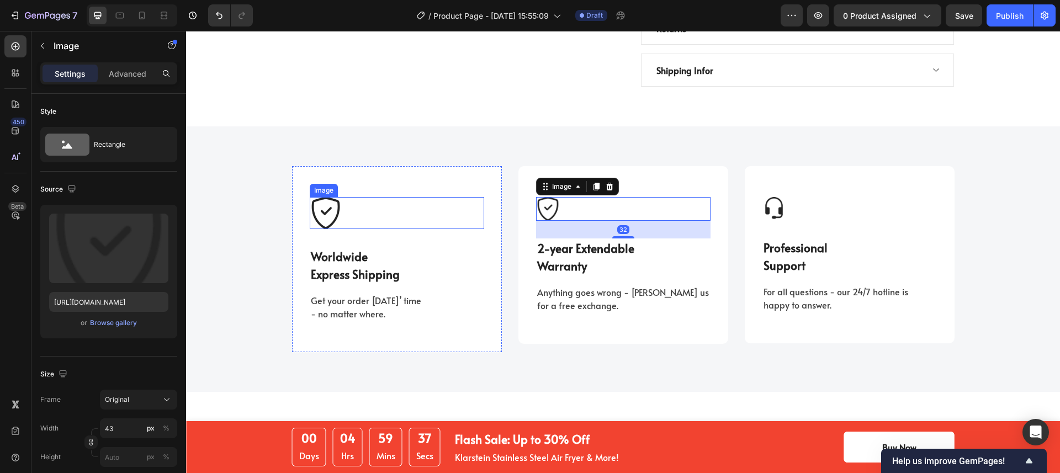
click at [372, 200] on div at bounding box center [397, 213] width 174 height 32
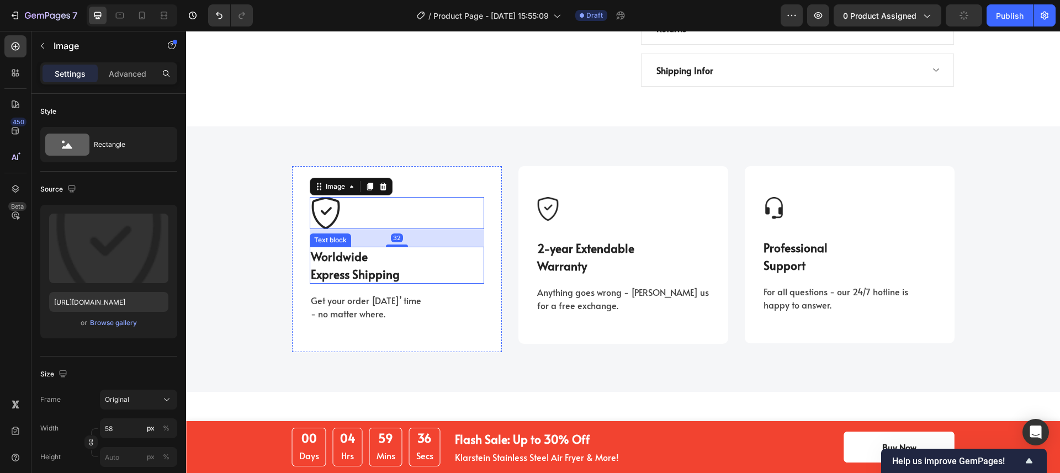
click at [390, 248] on p "Worldwide Express Shipping" at bounding box center [397, 265] width 172 height 35
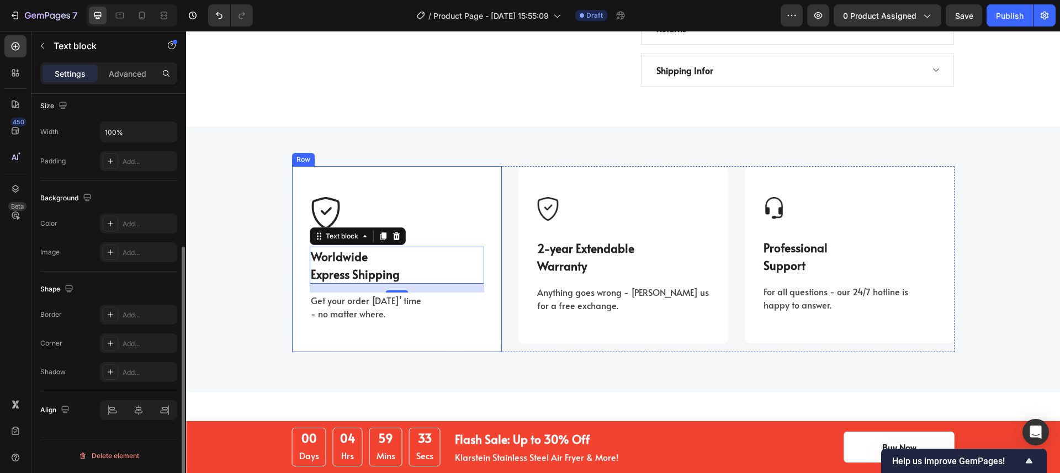
scroll to position [1533, 0]
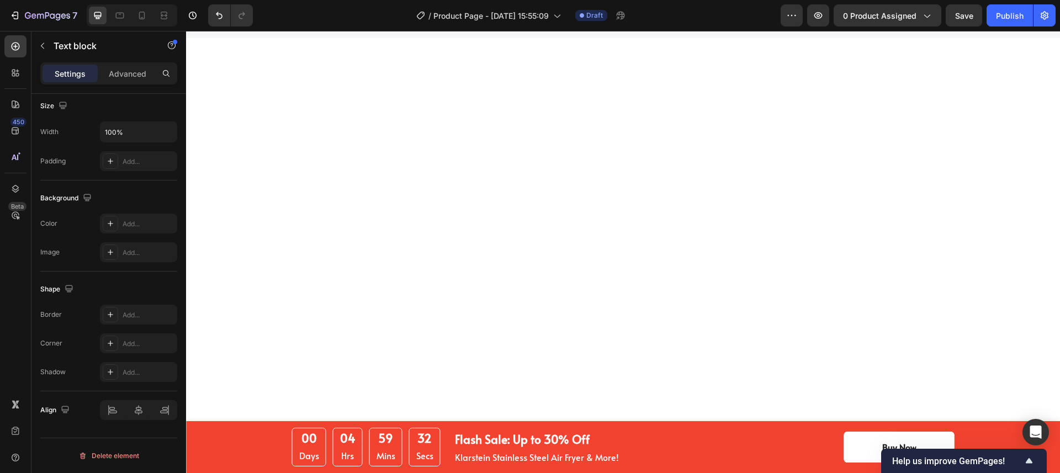
scroll to position [2034, 0]
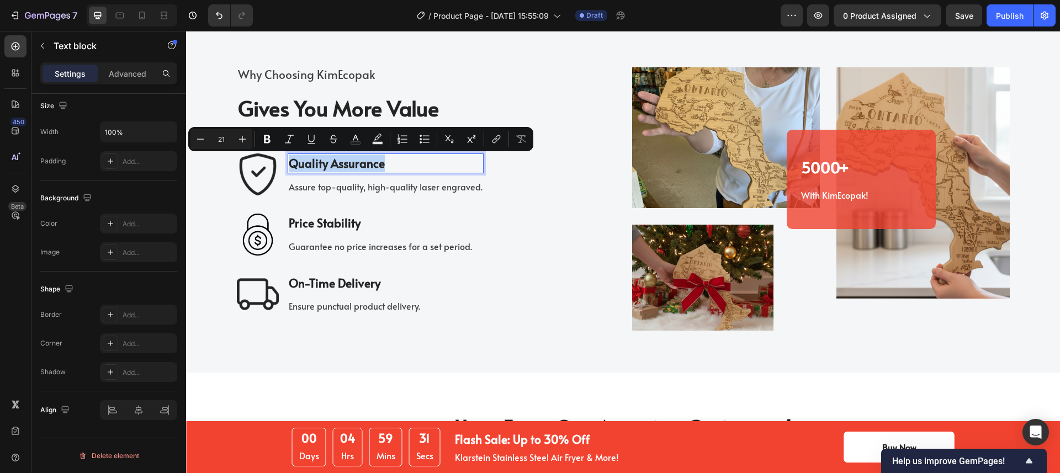
copy p "Quality Assurance"
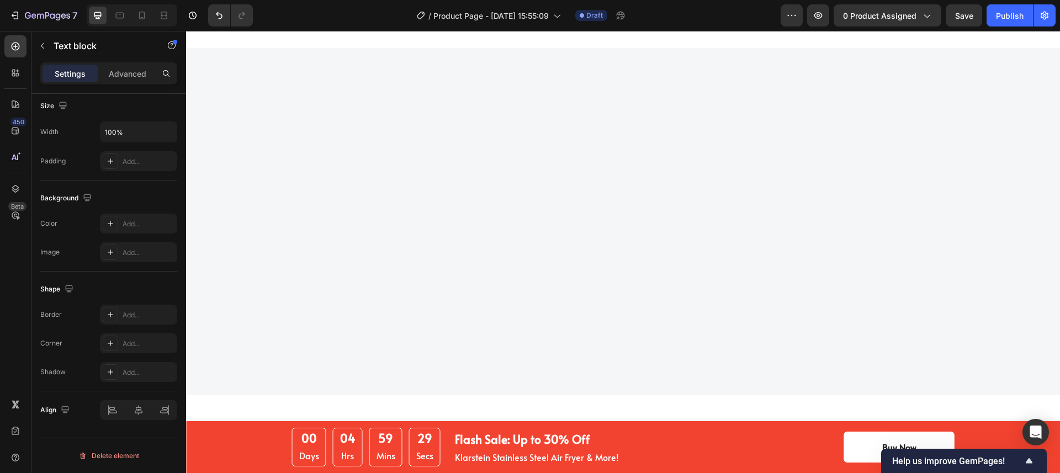
scroll to position [1268, 0]
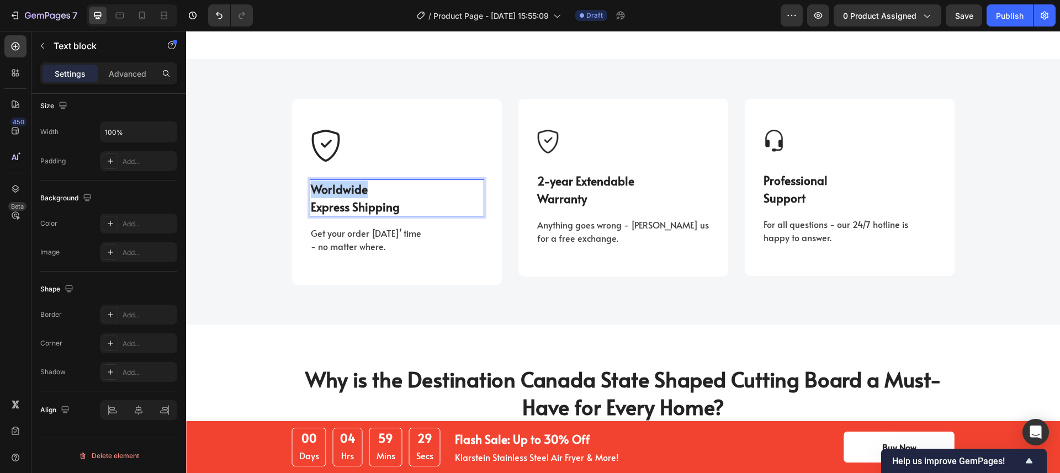
click at [402, 185] on p "Worldwide Express Shipping" at bounding box center [397, 198] width 172 height 35
drag, startPoint x: 403, startPoint y: 186, endPoint x: 296, endPoint y: 165, distance: 108.6
click at [296, 165] on div "Image Worldwide Express Shipping Text block 16 Get your order [DATE]’ time - no…" at bounding box center [397, 192] width 210 height 186
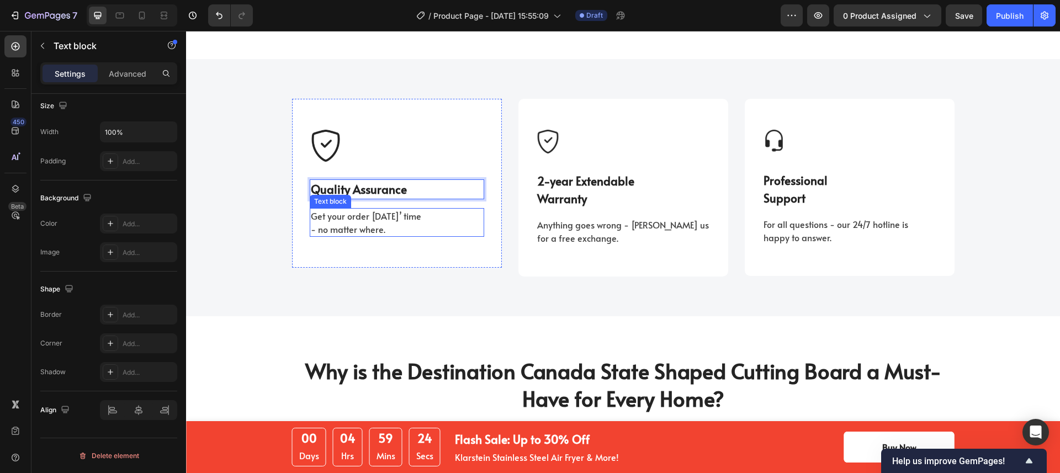
click at [387, 209] on p "Get your order [DATE]’ time" at bounding box center [397, 215] width 172 height 13
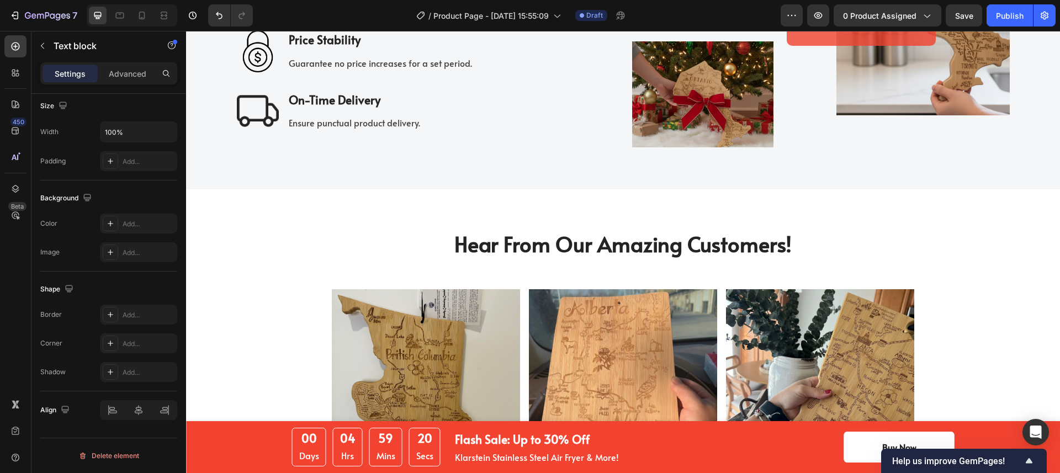
scroll to position [2105, 0]
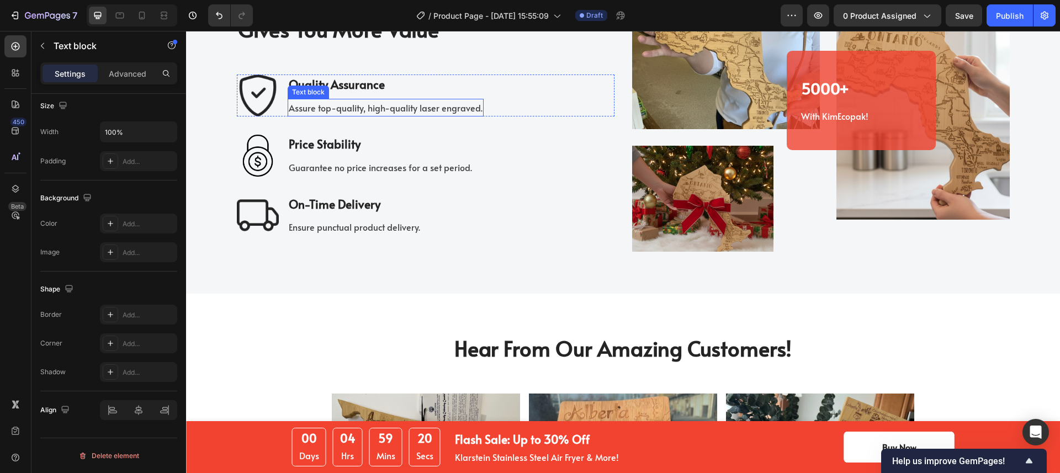
click at [431, 108] on p "Assure top-quality, high-quality laser engraved." at bounding box center [386, 108] width 194 height 16
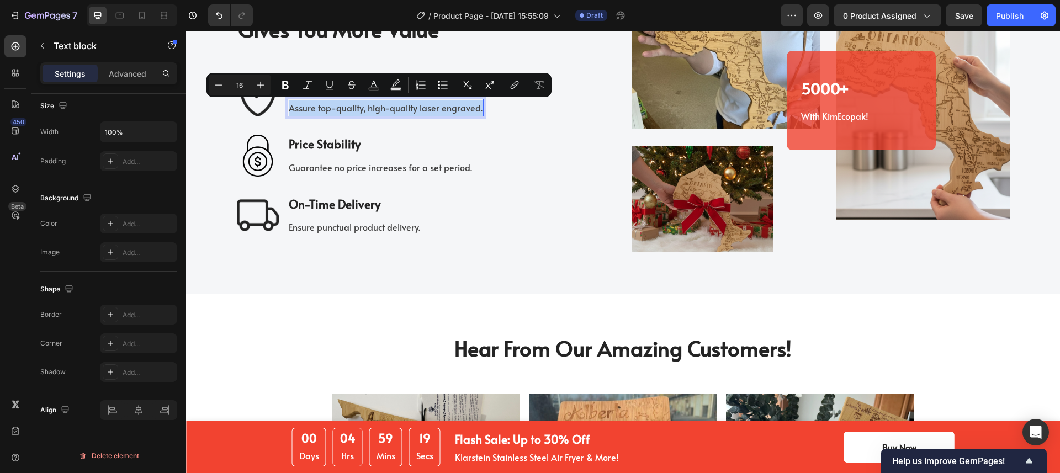
copy p "Assure top-quality, high-quality laser engraved."
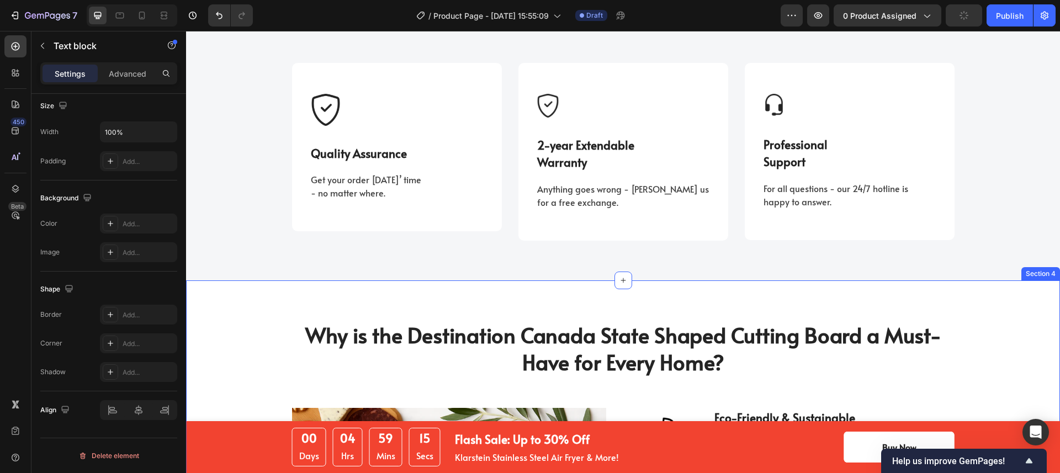
scroll to position [1280, 0]
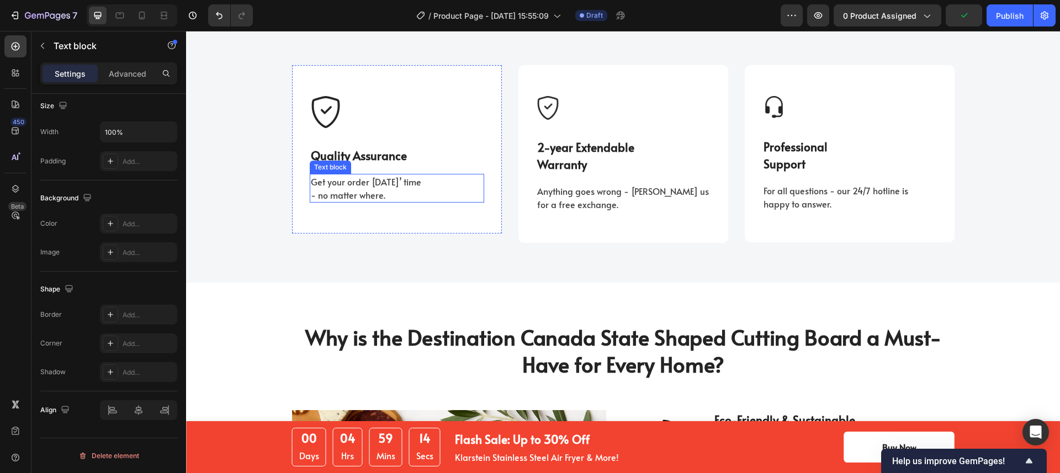
click at [371, 181] on p "Get your order [DATE]’ time" at bounding box center [397, 181] width 172 height 13
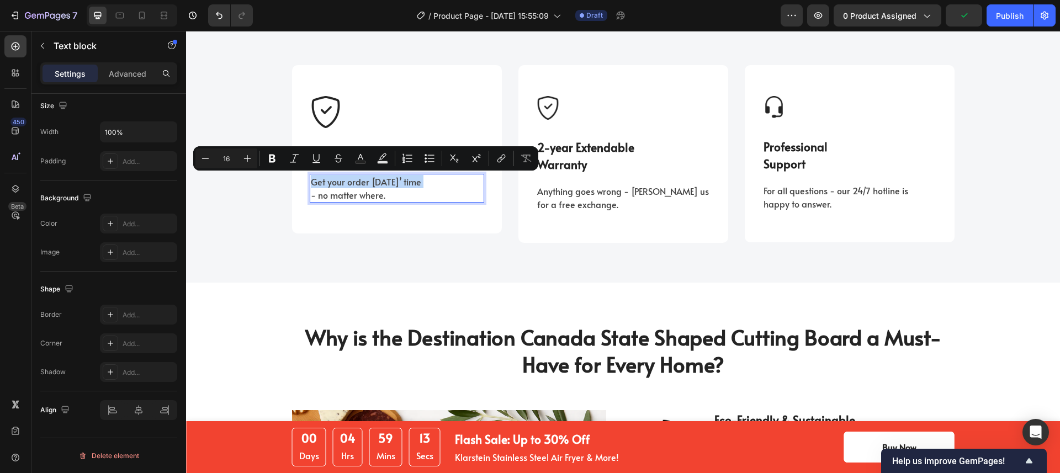
click at [391, 194] on p "- no matter where." at bounding box center [397, 194] width 172 height 13
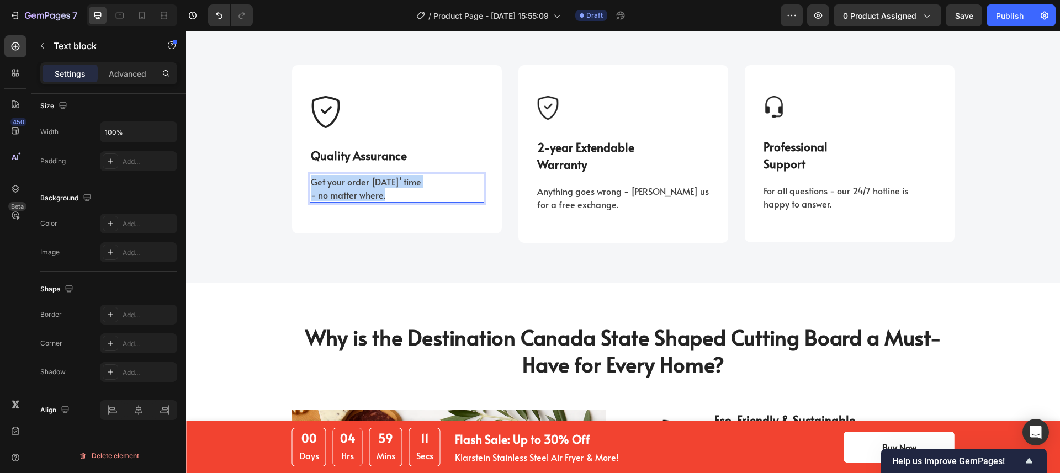
drag, startPoint x: 354, startPoint y: 192, endPoint x: 309, endPoint y: 182, distance: 46.5
click at [310, 182] on div "Get your order [DATE]’ time - no matter where." at bounding box center [397, 188] width 174 height 29
click at [565, 152] on p "2-year Extendable" at bounding box center [623, 148] width 172 height 18
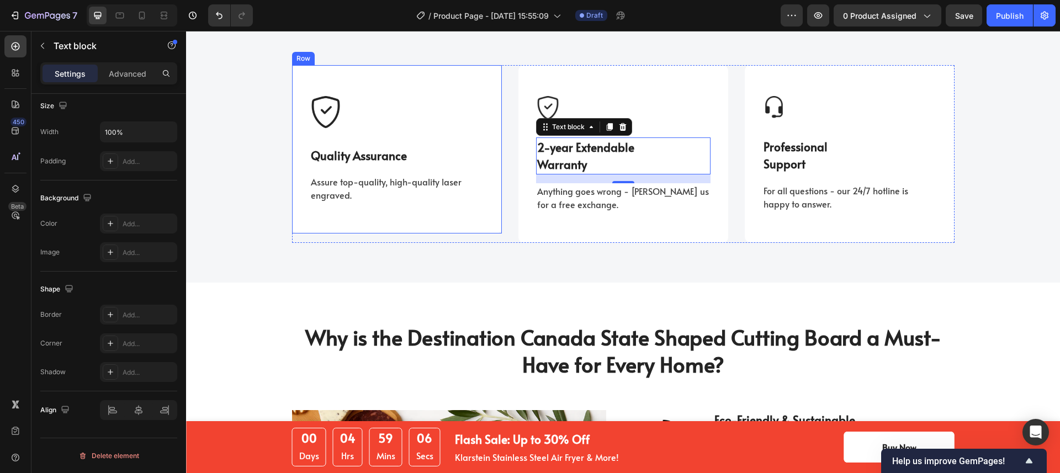
click at [485, 230] on div "Image Quality Assurance Text block Assure top-quality, high-quality laser engra…" at bounding box center [397, 149] width 210 height 169
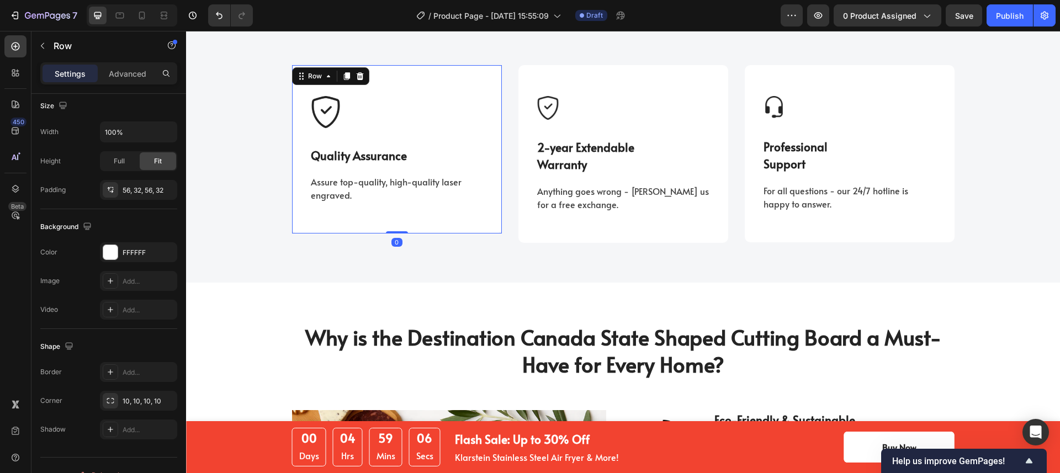
scroll to position [0, 0]
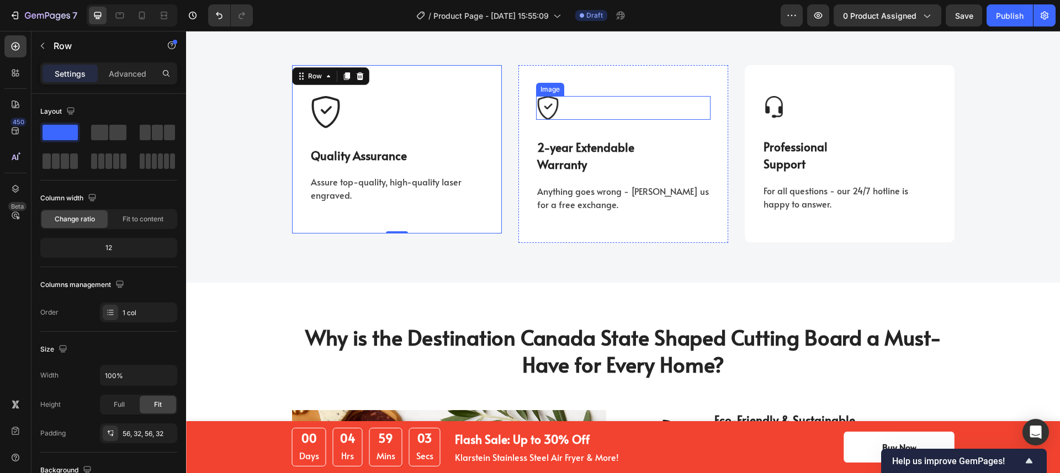
click at [570, 113] on div at bounding box center [623, 108] width 174 height 24
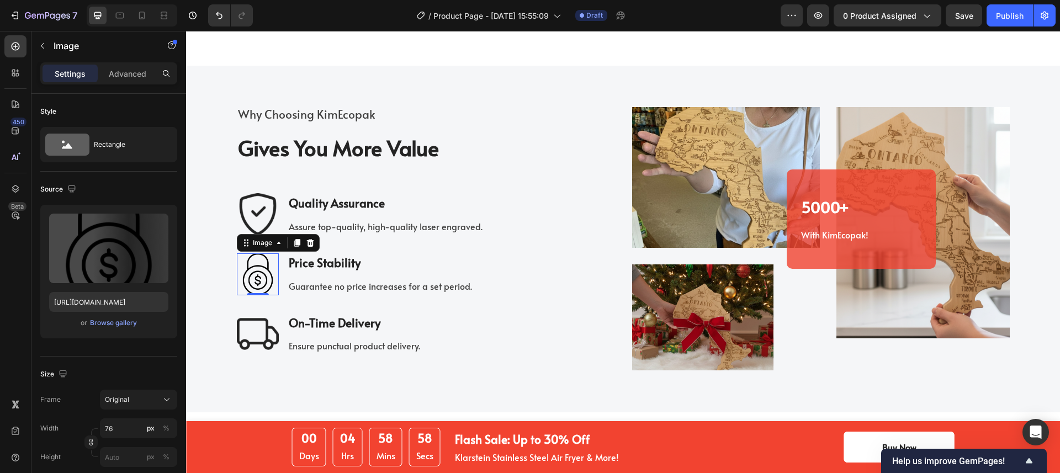
scroll to position [1998, 0]
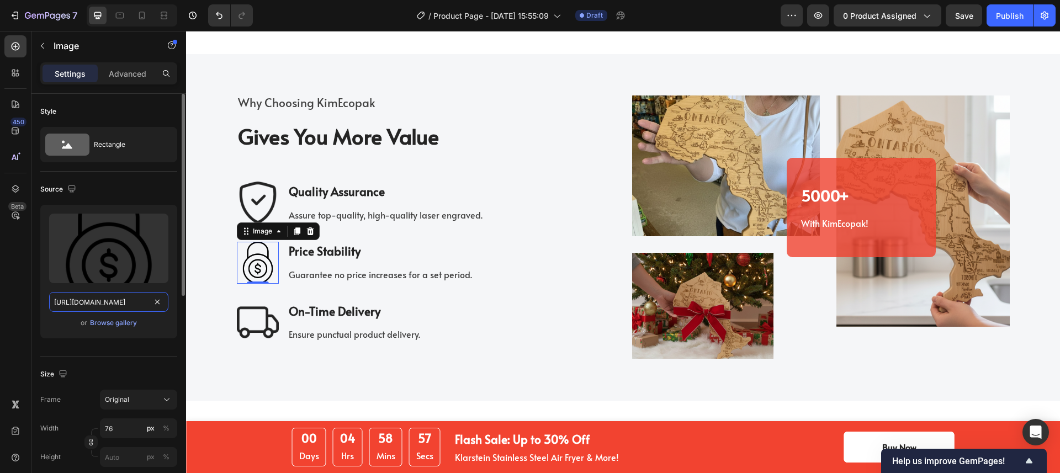
click at [121, 300] on input "[URL][DOMAIN_NAME]" at bounding box center [108, 302] width 119 height 20
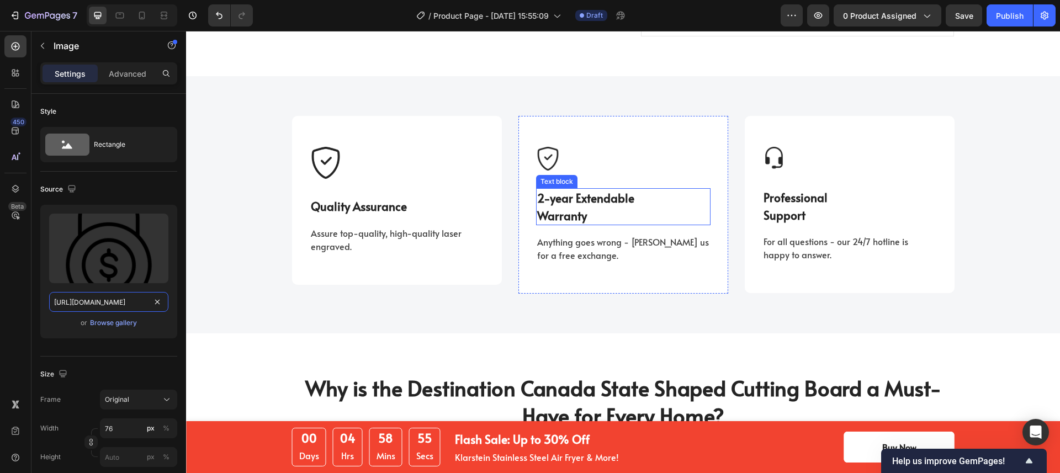
scroll to position [1229, 0]
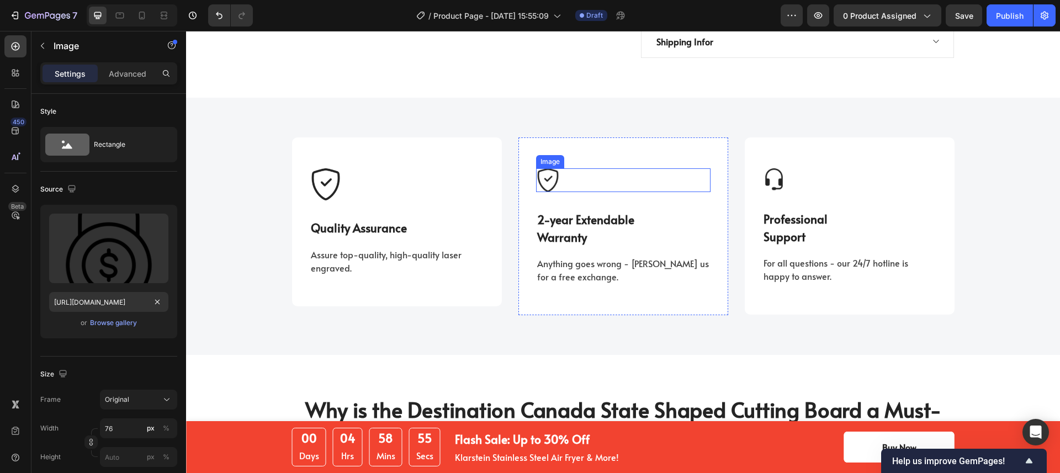
click at [585, 168] on div at bounding box center [623, 180] width 174 height 24
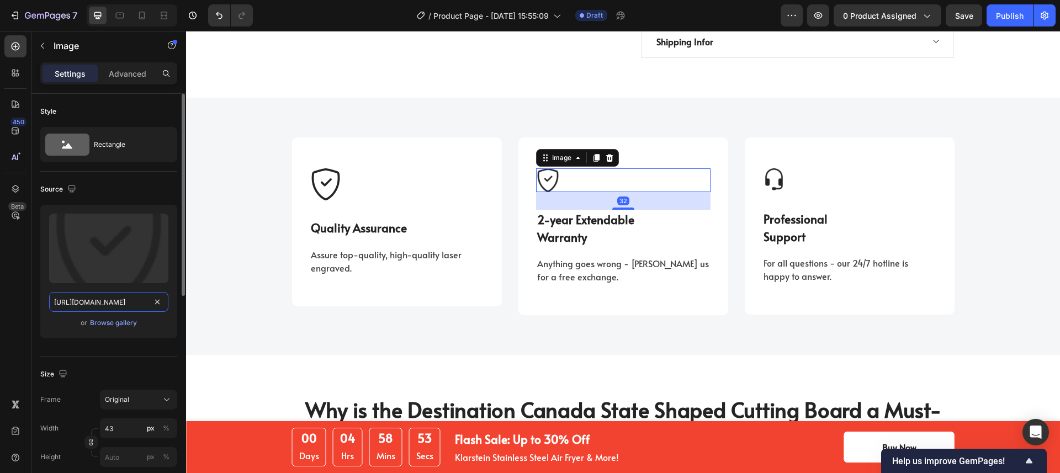
click at [112, 303] on input "[URL][DOMAIN_NAME]" at bounding box center [108, 302] width 119 height 20
paste input "[DOMAIN_NAME][URL]"
type input "[URL][DOMAIN_NAME]"
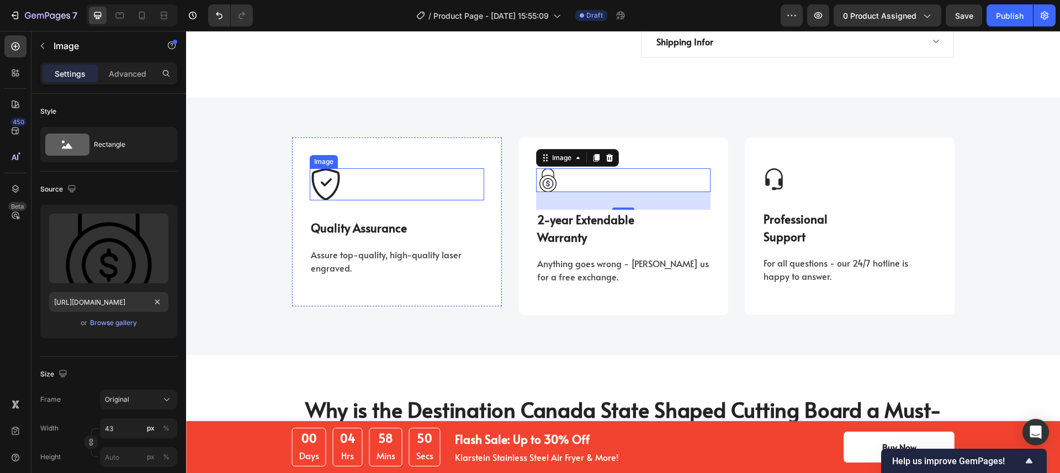
click at [409, 168] on div at bounding box center [397, 184] width 174 height 32
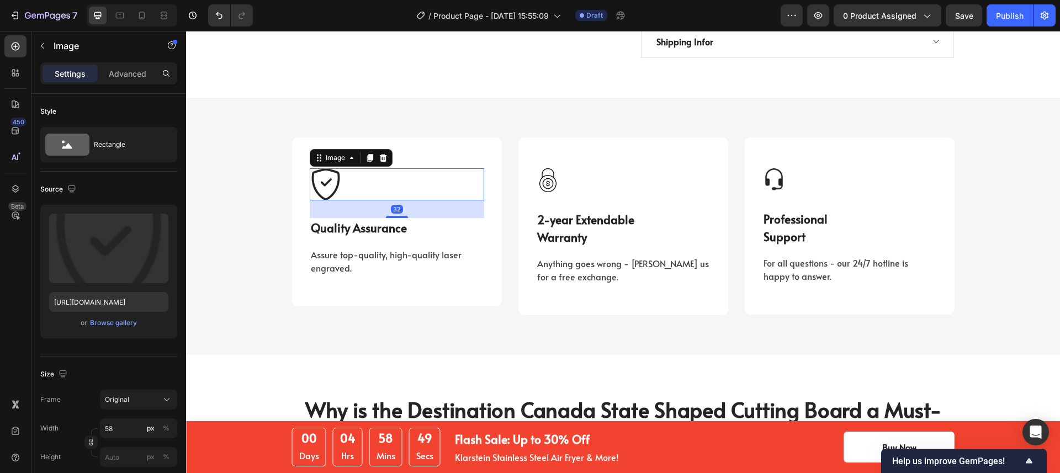
click at [572, 169] on div at bounding box center [623, 180] width 174 height 24
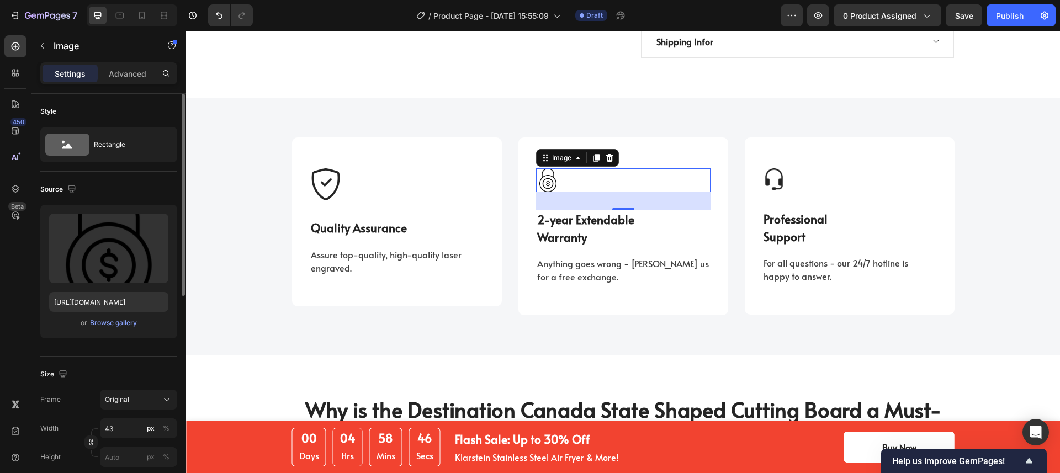
scroll to position [43, 0]
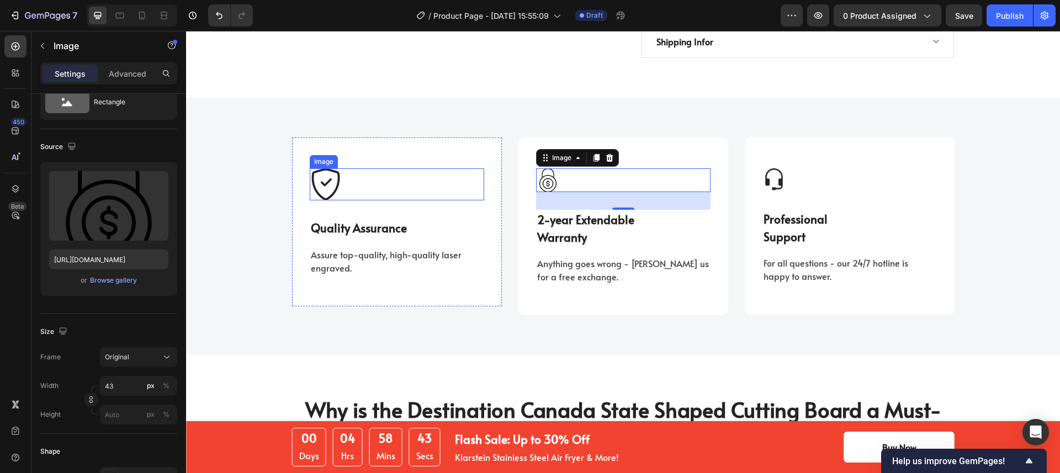
click at [328, 173] on img at bounding box center [326, 184] width 32 height 32
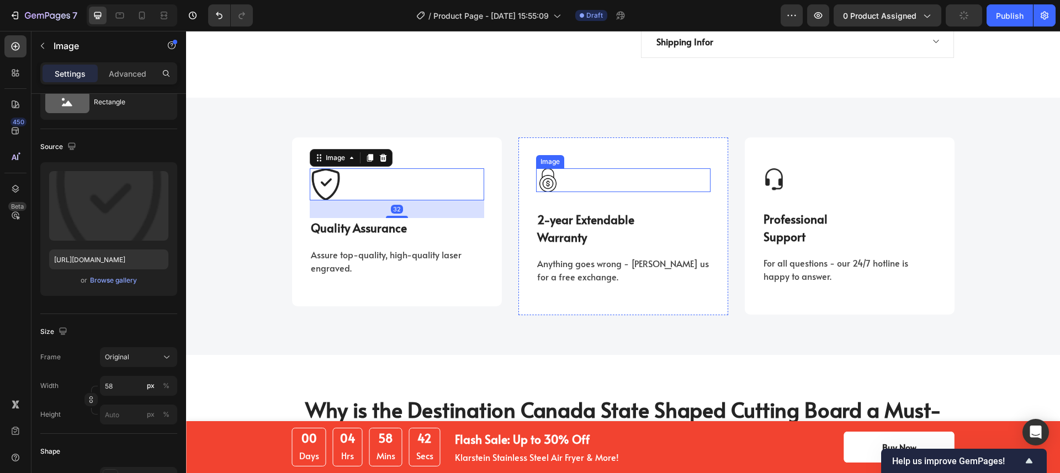
click at [542, 168] on img at bounding box center [548, 180] width 24 height 24
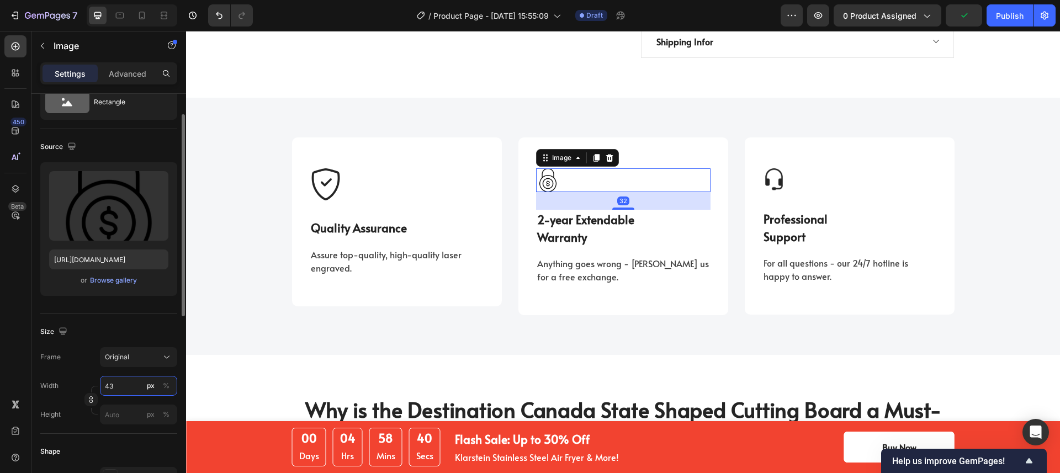
click at [112, 389] on input "43" at bounding box center [138, 386] width 77 height 20
click at [112, 388] on input "43" at bounding box center [138, 386] width 77 height 20
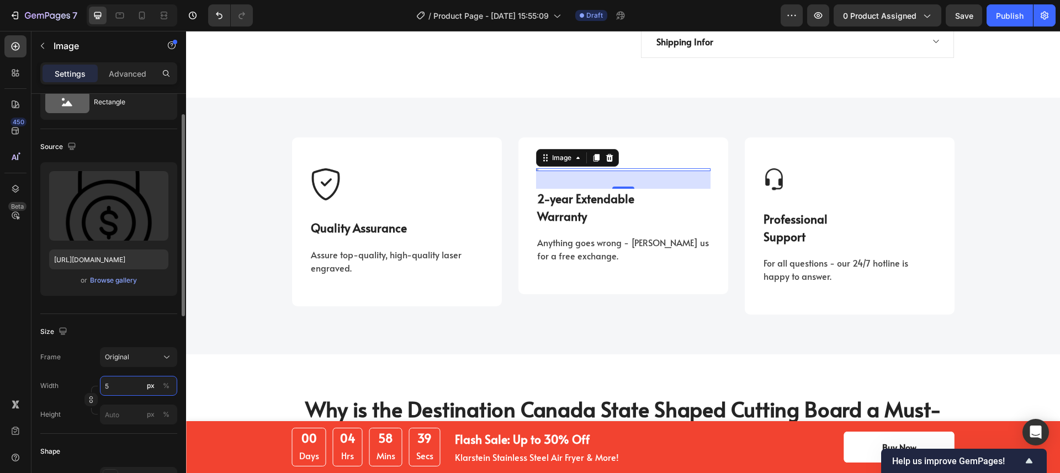
type input "58"
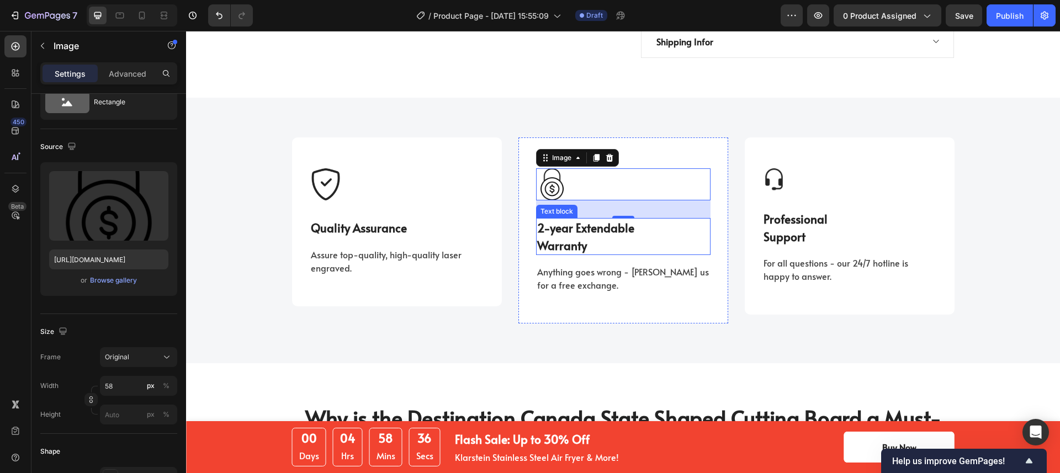
click at [605, 219] on p "2-year Extendable" at bounding box center [623, 228] width 172 height 18
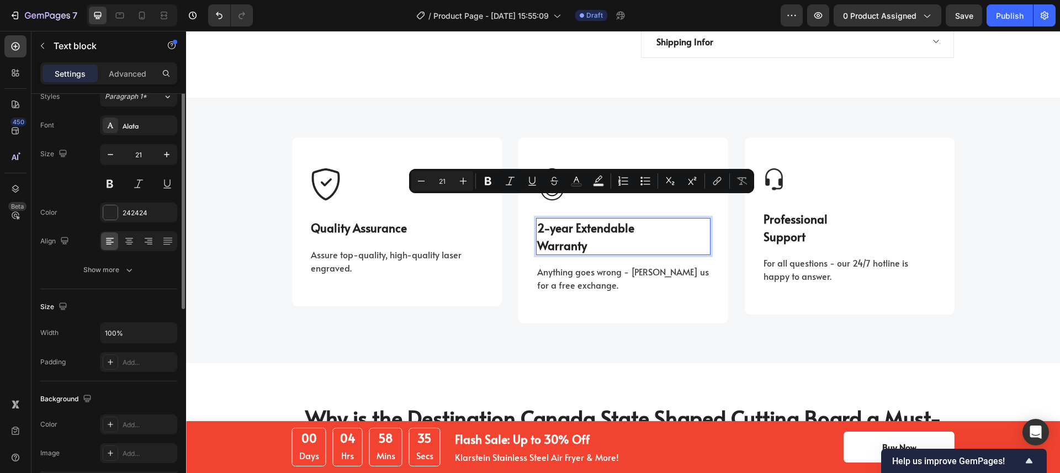
scroll to position [0, 0]
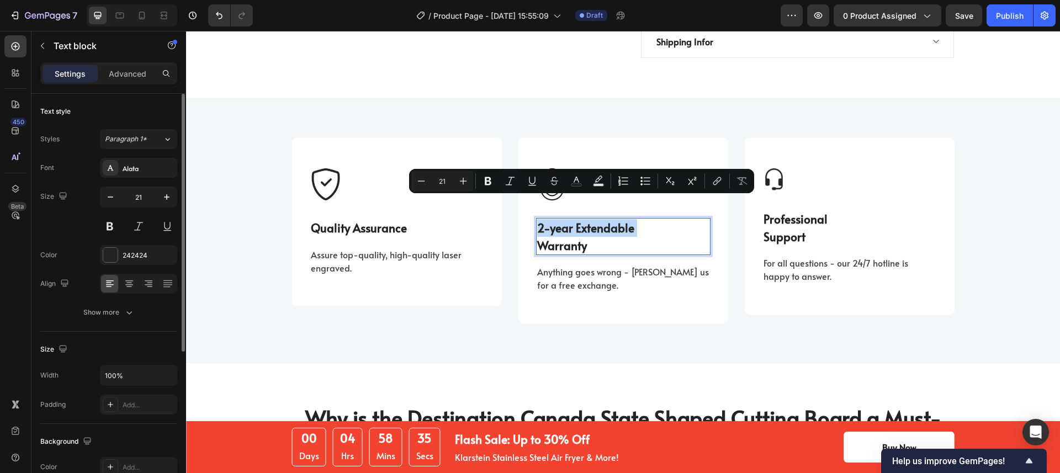
click at [605, 237] on p "Warranty" at bounding box center [623, 246] width 172 height 18
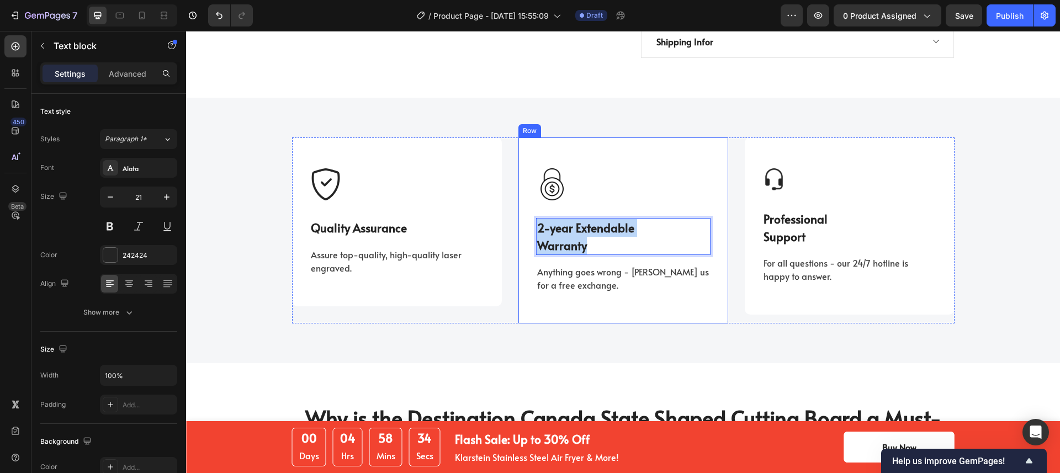
drag, startPoint x: 604, startPoint y: 224, endPoint x: 506, endPoint y: 205, distance: 100.1
click at [524, 201] on div "Image 2-year Extendable Warranty Text block 16 Anything goes wrong - ping us fo…" at bounding box center [623, 230] width 210 height 186
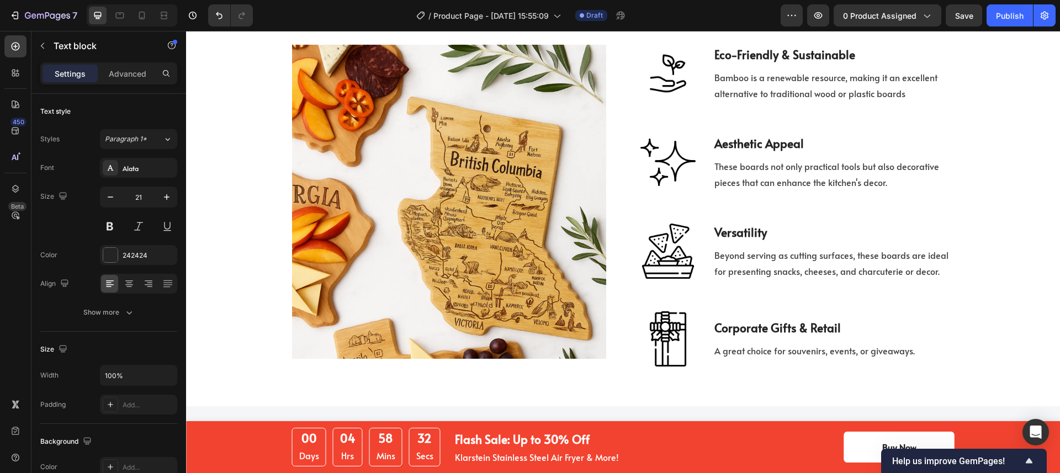
scroll to position [1897, 0]
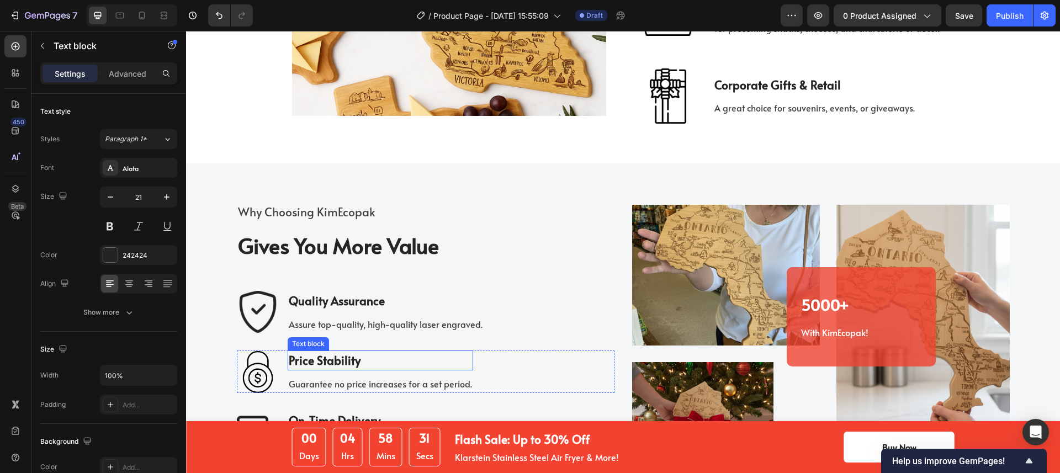
click at [338, 361] on p "Price Stability" at bounding box center [380, 361] width 183 height 18
copy p "Price Stability"
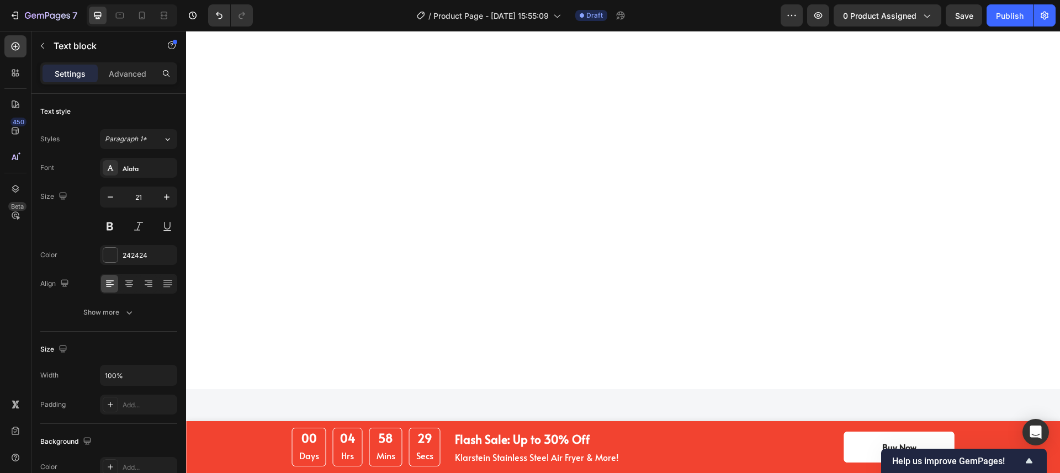
scroll to position [1079, 0]
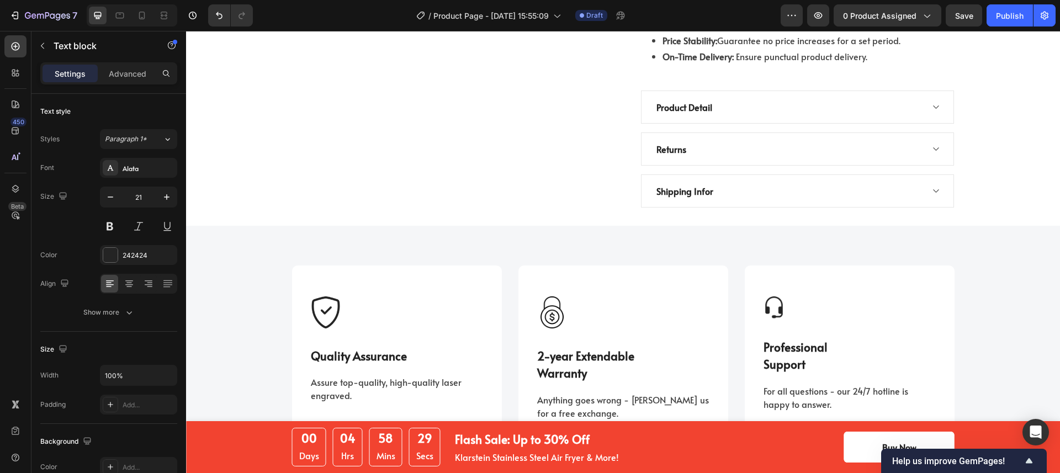
click at [564, 364] on p "Warranty" at bounding box center [623, 373] width 172 height 18
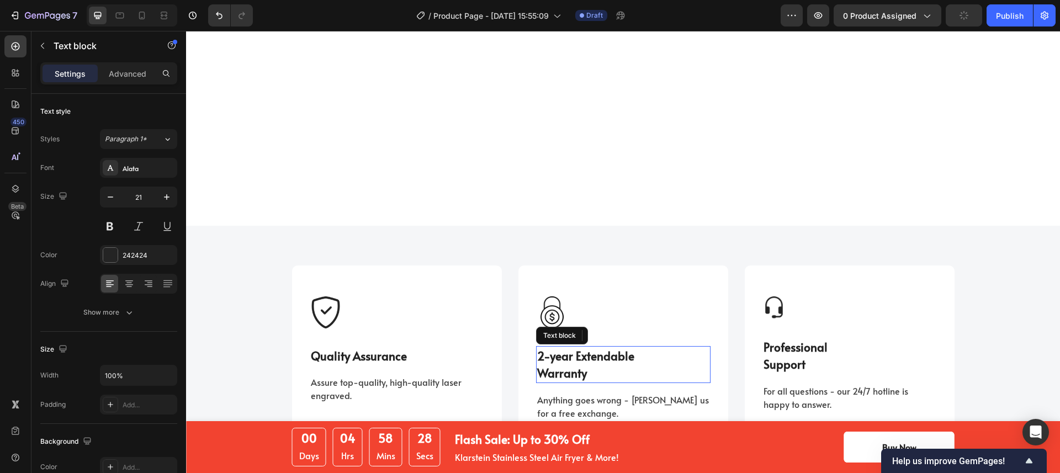
click at [564, 364] on p "Warranty" at bounding box center [623, 373] width 172 height 18
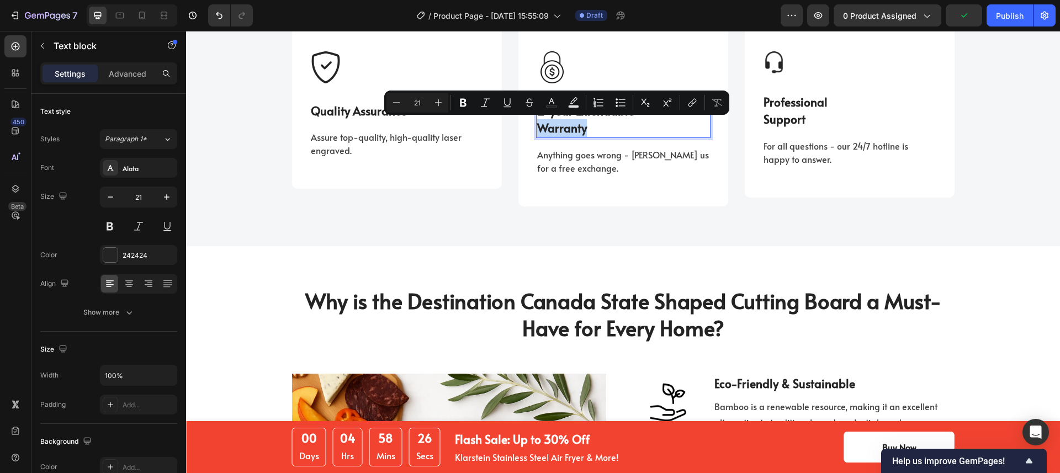
click at [584, 128] on p "Warranty" at bounding box center [623, 128] width 172 height 18
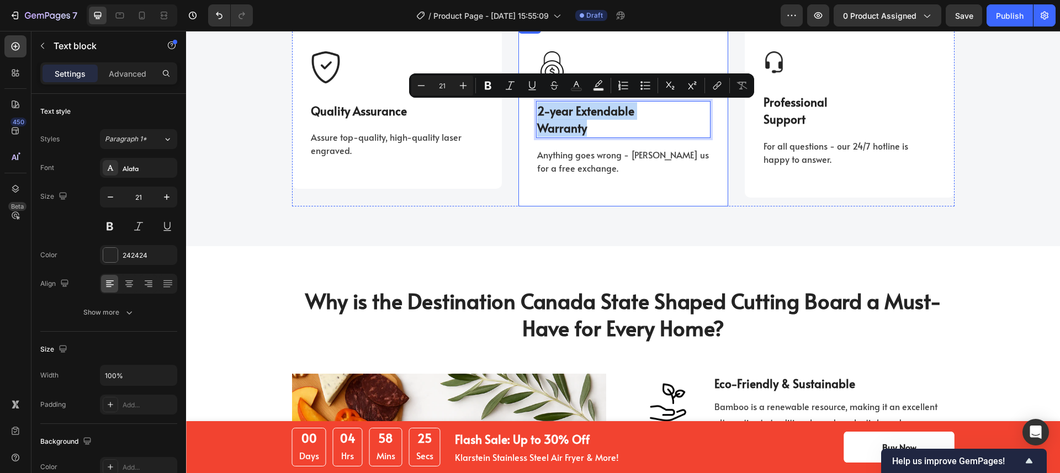
drag, startPoint x: 595, startPoint y: 129, endPoint x: 531, endPoint y: 108, distance: 67.9
click at [531, 108] on div "Image 2-year Extendable Warranty Text block 16 Anything goes wrong - ping us fo…" at bounding box center [623, 113] width 210 height 186
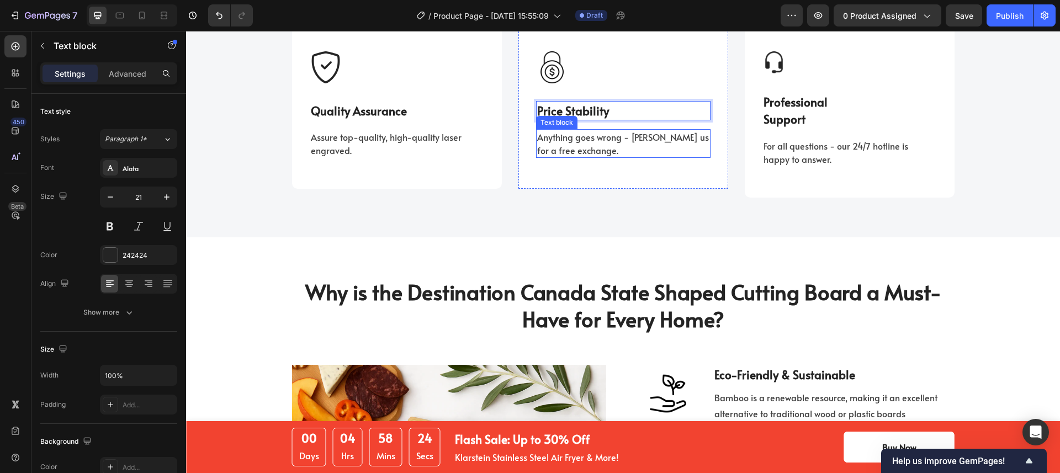
click at [560, 137] on p "Anything goes wrong - [PERSON_NAME] us for a free exchange." at bounding box center [623, 143] width 172 height 27
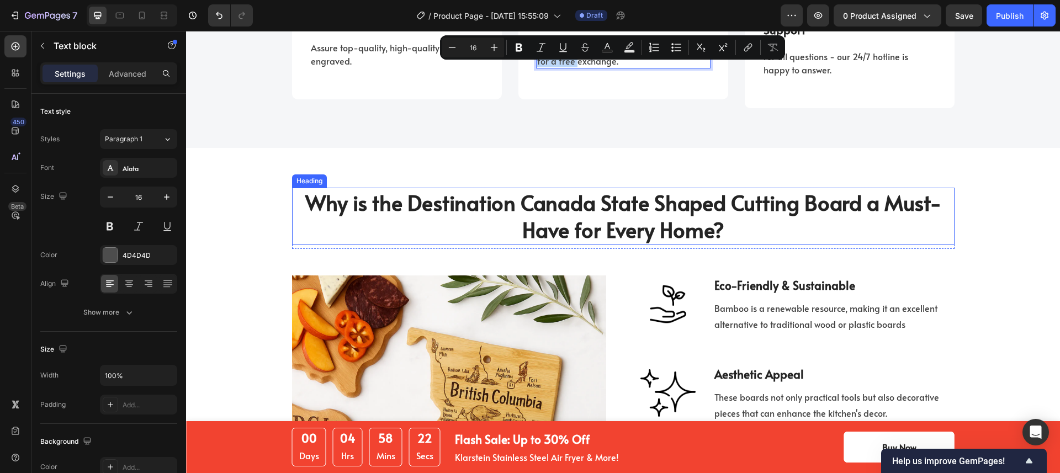
scroll to position [1421, 0]
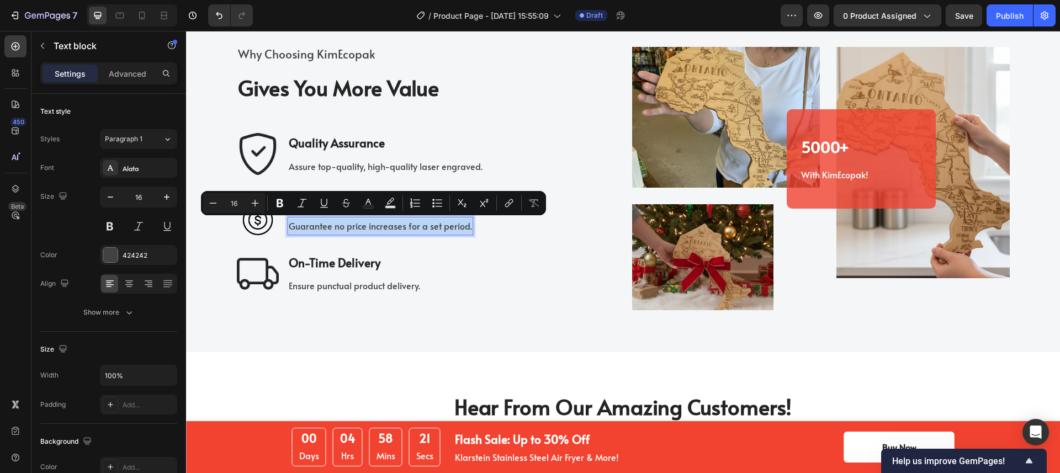
copy p "Guarantee no price increases for a set period."
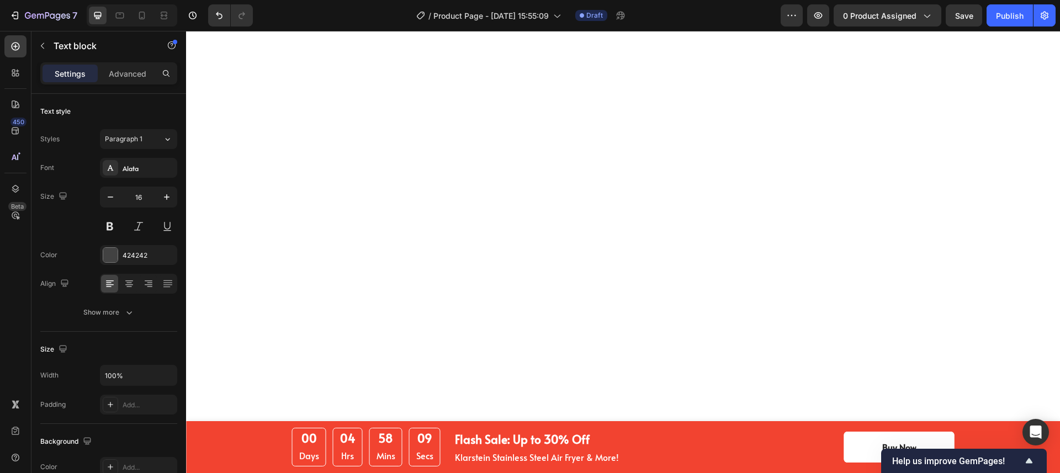
scroll to position [1311, 0]
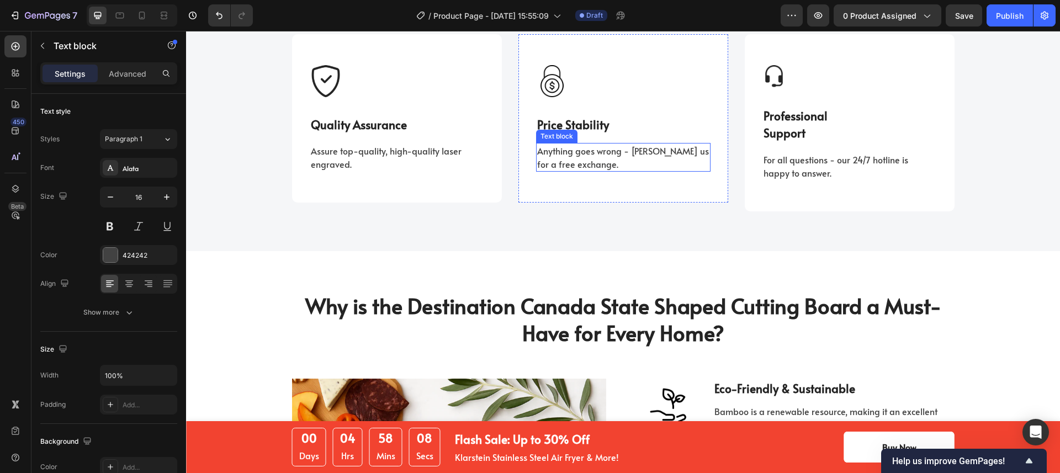
click at [575, 154] on p "Anything goes wrong - [PERSON_NAME] us for a free exchange." at bounding box center [623, 157] width 172 height 27
click at [791, 116] on p "Professional Support" at bounding box center [850, 124] width 172 height 35
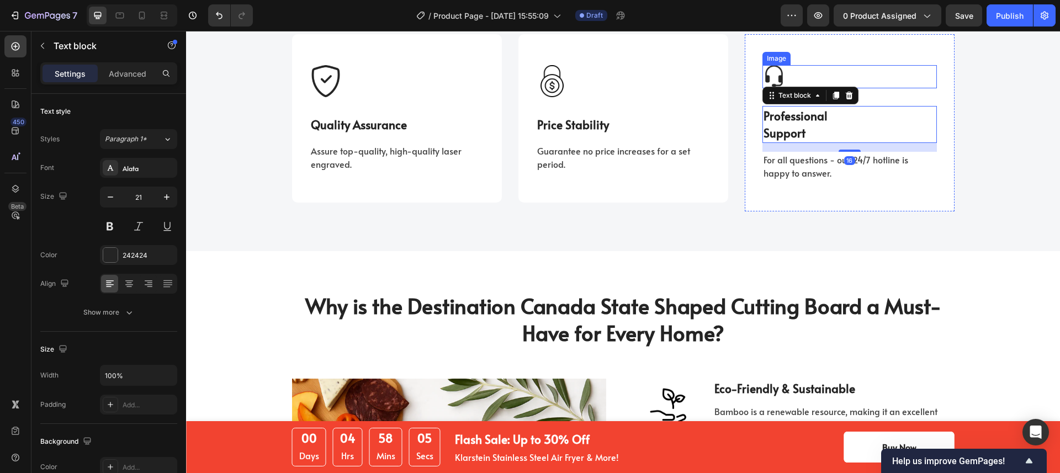
click at [771, 72] on img at bounding box center [773, 76] width 23 height 23
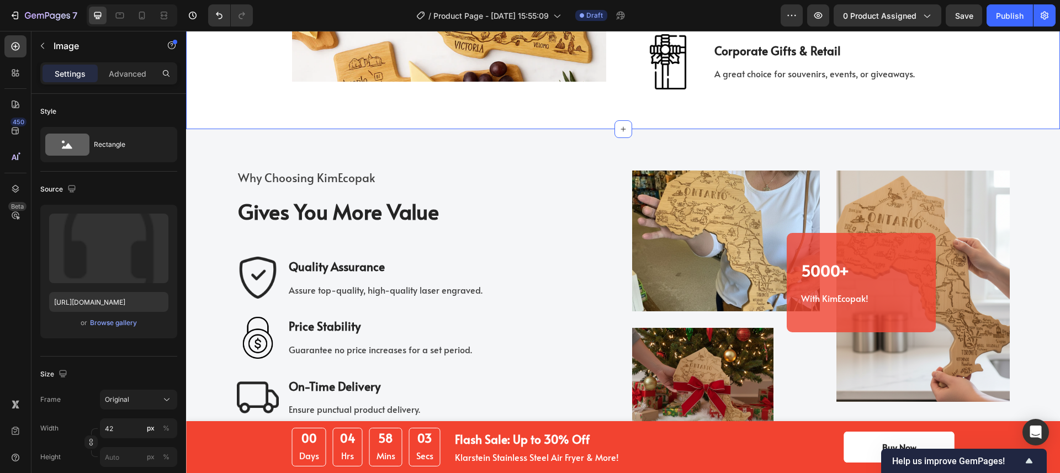
scroll to position [1924, 0]
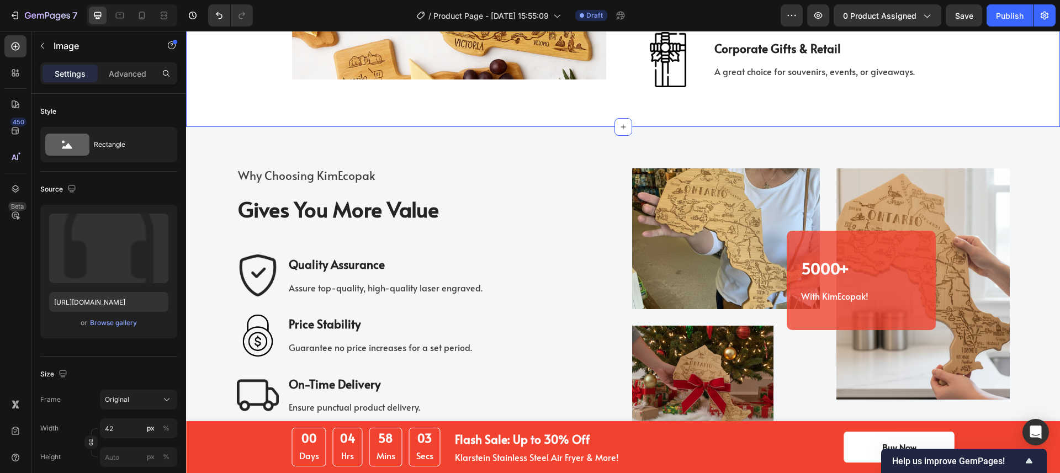
click at [263, 315] on img at bounding box center [258, 336] width 42 height 42
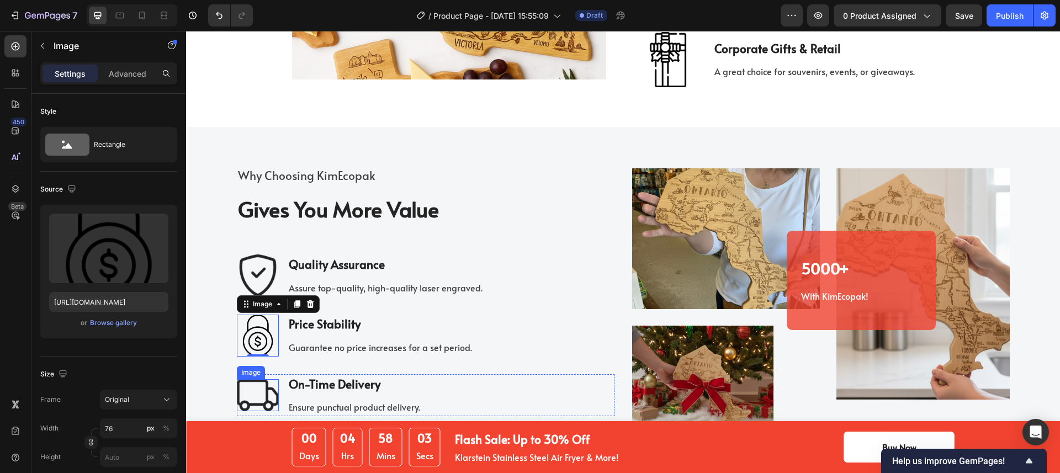
scroll to position [2042, 0]
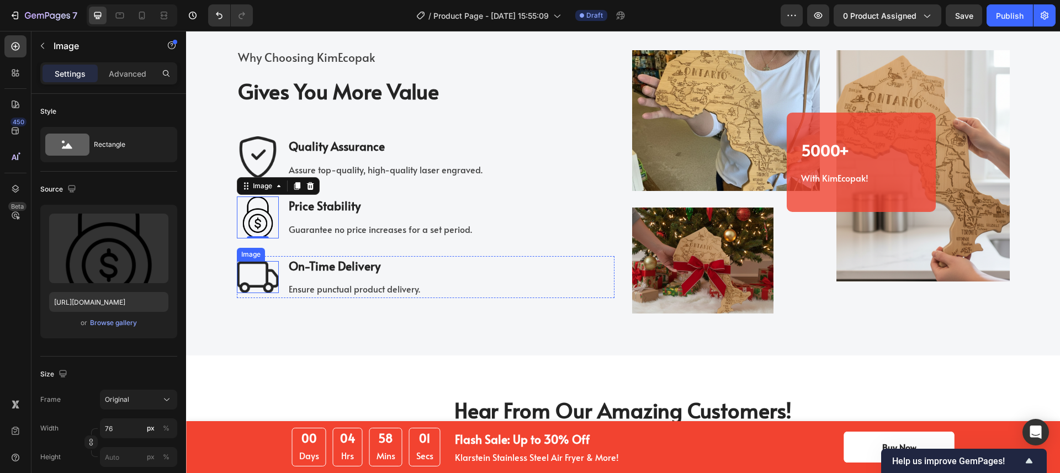
click at [257, 277] on img at bounding box center [258, 277] width 42 height 32
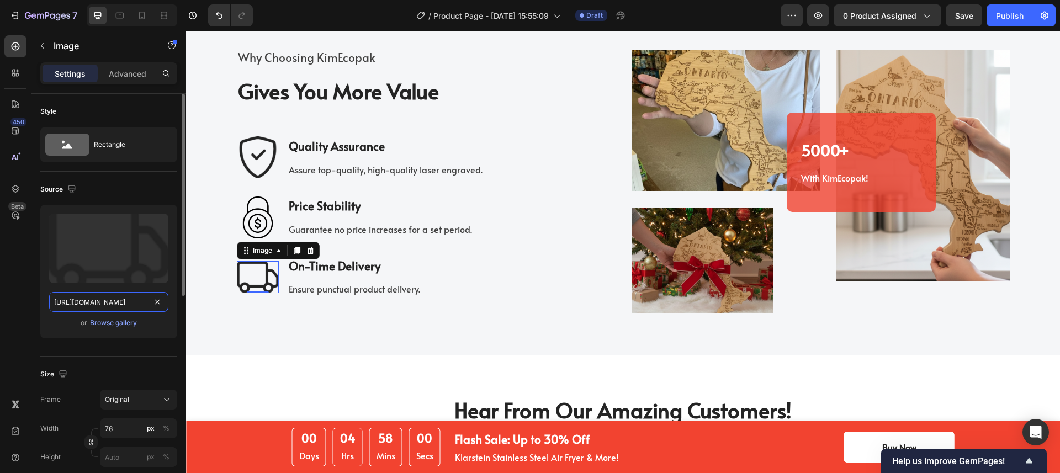
click at [119, 301] on input "[URL][DOMAIN_NAME]" at bounding box center [108, 302] width 119 height 20
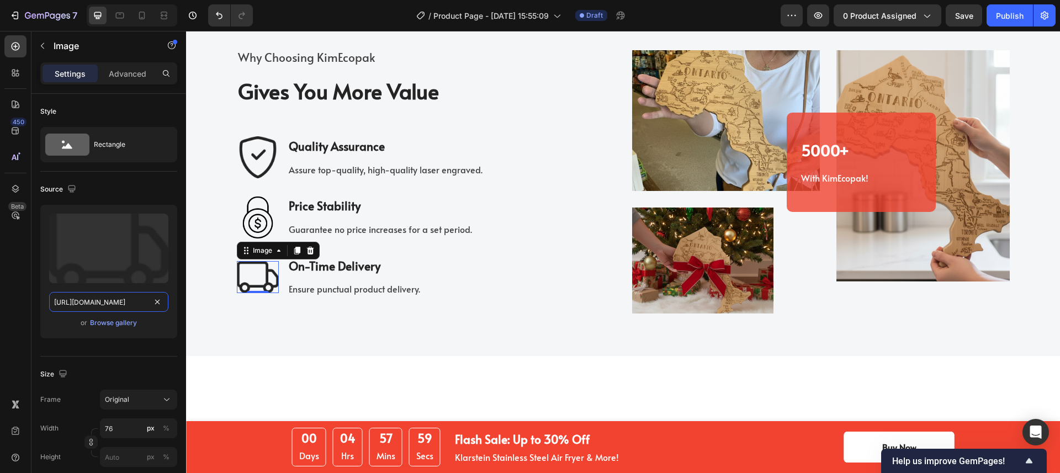
scroll to position [1126, 0]
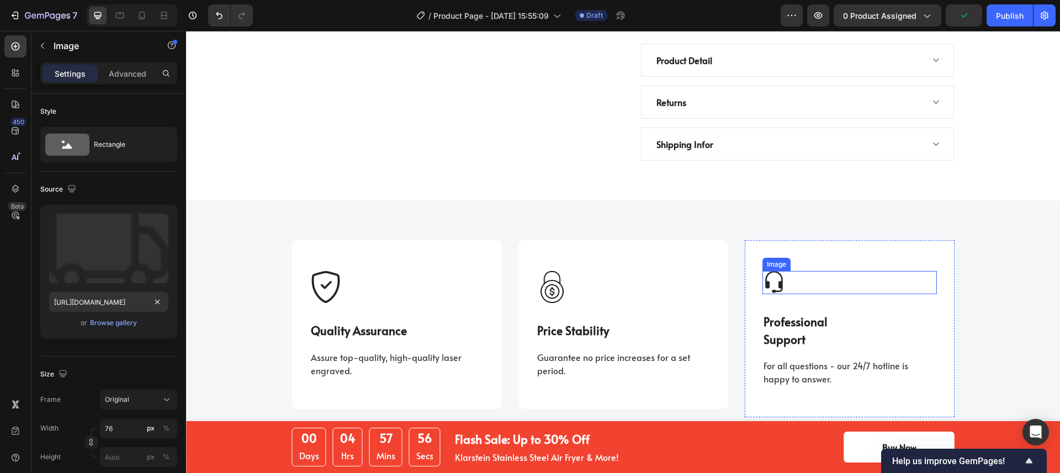
click at [772, 271] on img at bounding box center [773, 282] width 23 height 23
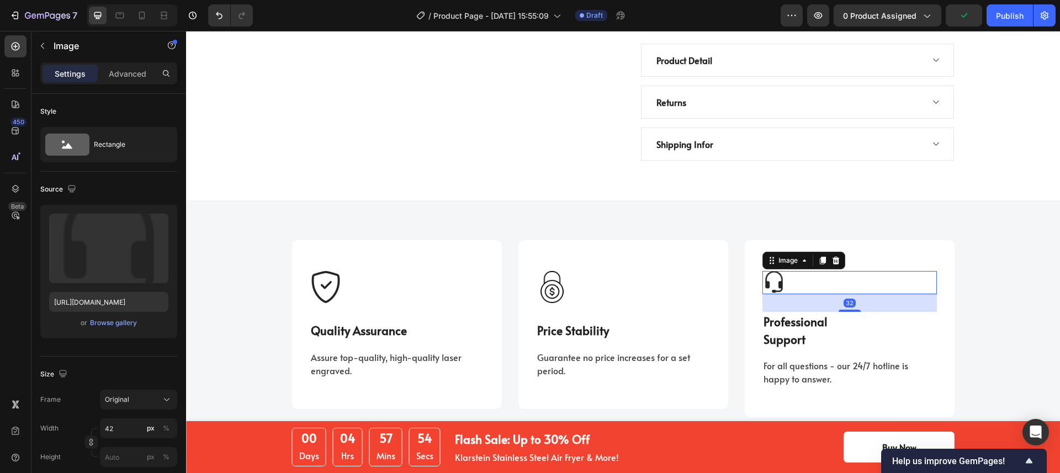
click at [779, 271] on img at bounding box center [773, 282] width 23 height 23
click at [114, 300] on input "[URL][DOMAIN_NAME]" at bounding box center [108, 302] width 119 height 20
paste input "895e76b3-507f-4fc1-8e6d-c78bd34c406f/-/format/auto/-/preview/100x100/-/quality/…"
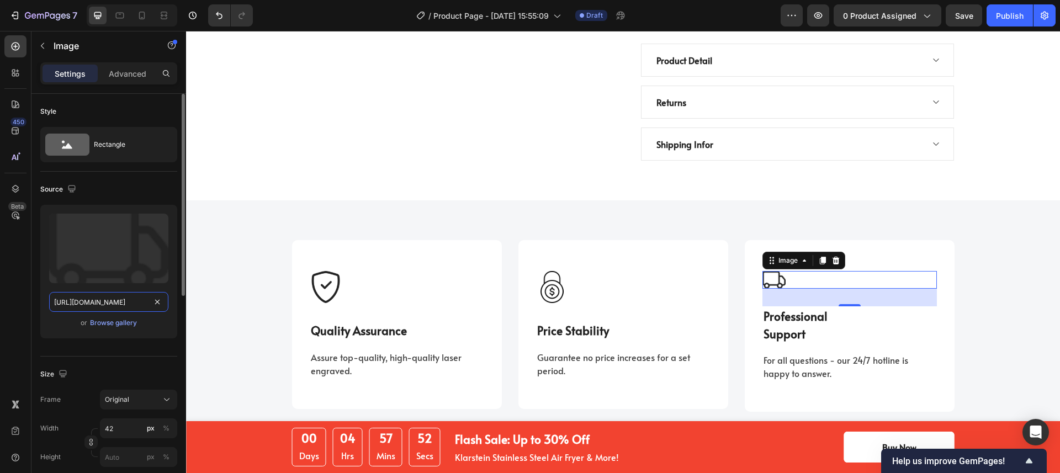
scroll to position [0, 304]
type input "[URL][DOMAIN_NAME]"
click at [113, 430] on input "42" at bounding box center [138, 429] width 77 height 20
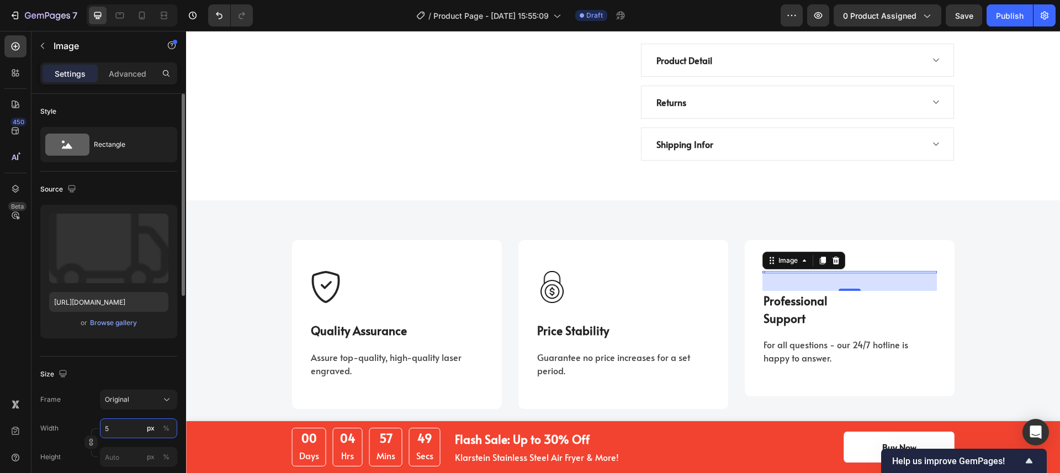
type input "58"
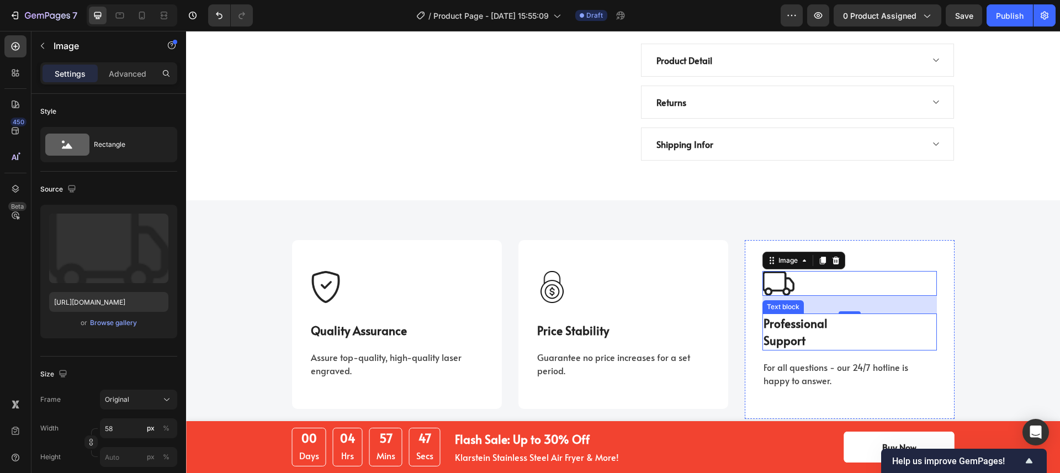
click at [775, 316] on p "Professional Support" at bounding box center [850, 332] width 172 height 35
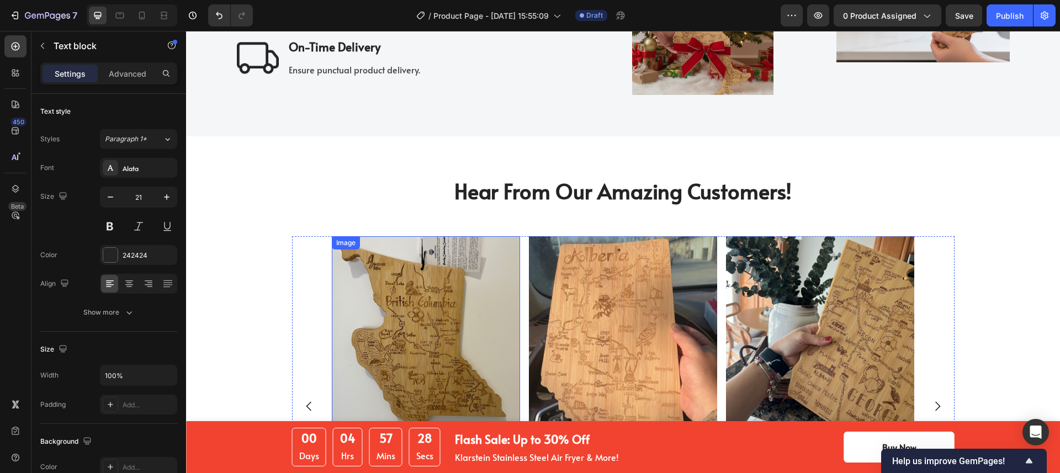
scroll to position [2033, 0]
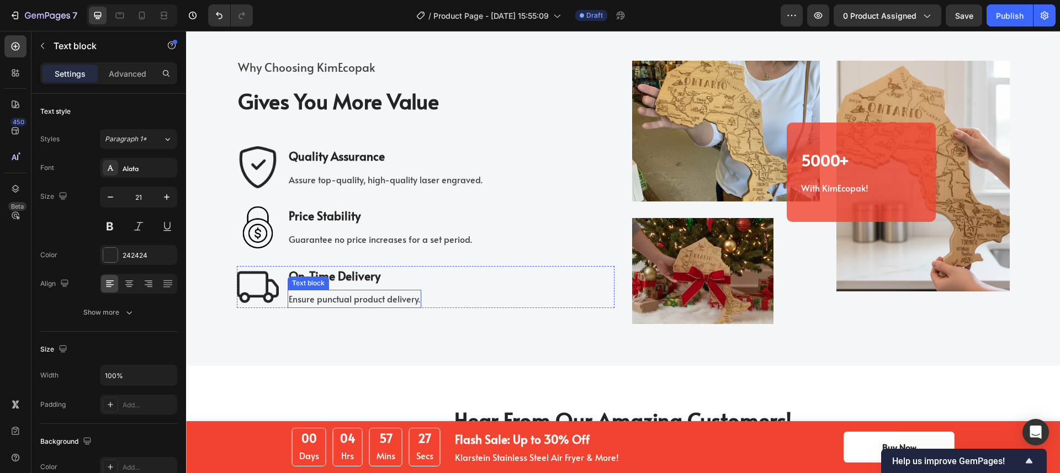
click at [349, 301] on p "Ensure punctual product delivery." at bounding box center [354, 299] width 131 height 16
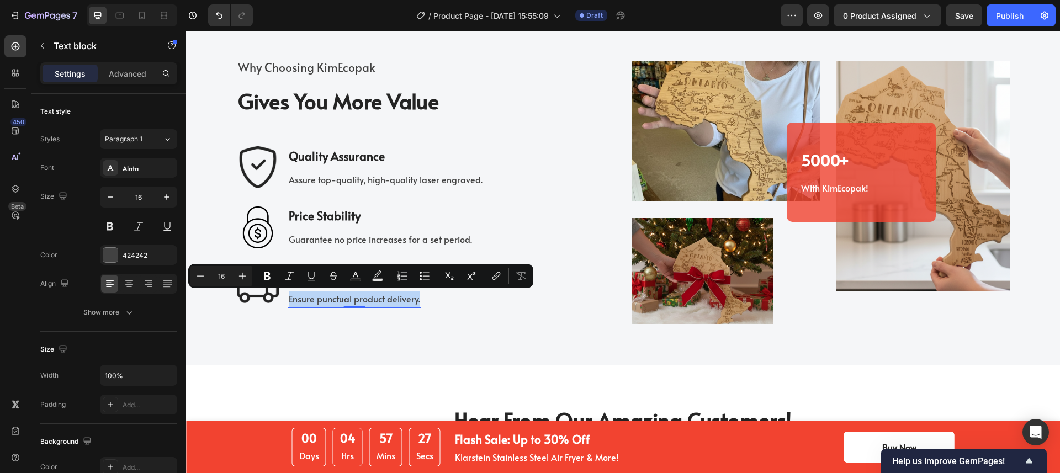
copy p "Ensure punctual product delivery."
click at [476, 300] on div "Image On-Time Delivery Text block Ensure punctual product delivery. Text block …" at bounding box center [426, 287] width 378 height 42
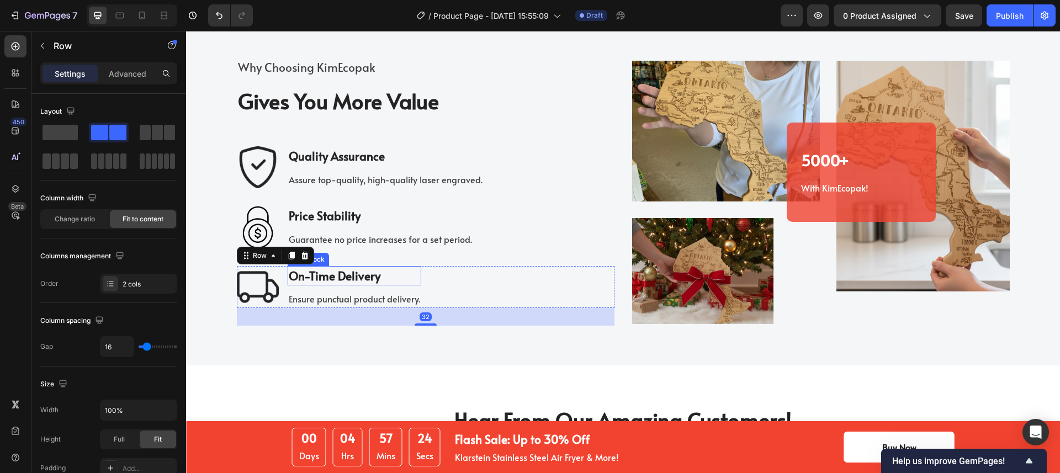
click at [346, 280] on p "On-Time Delivery" at bounding box center [354, 276] width 131 height 18
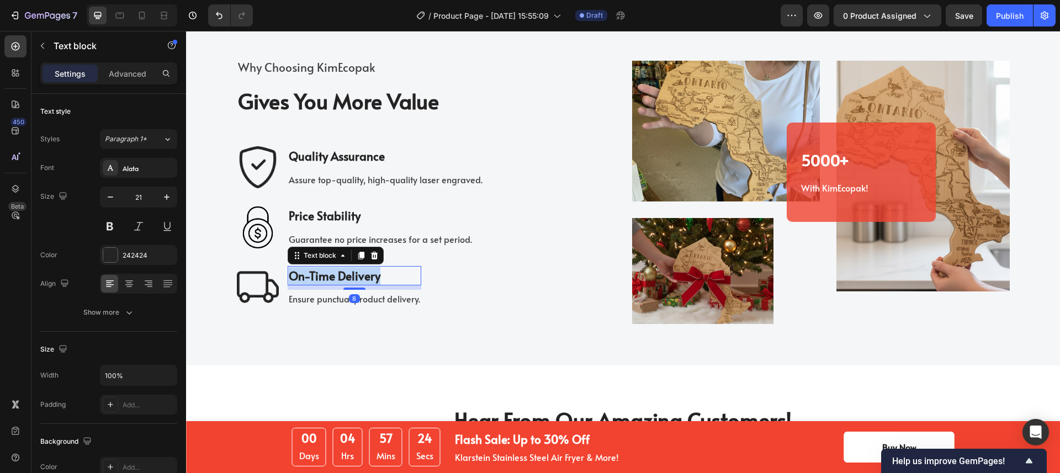
copy p "On-Time Delivery"
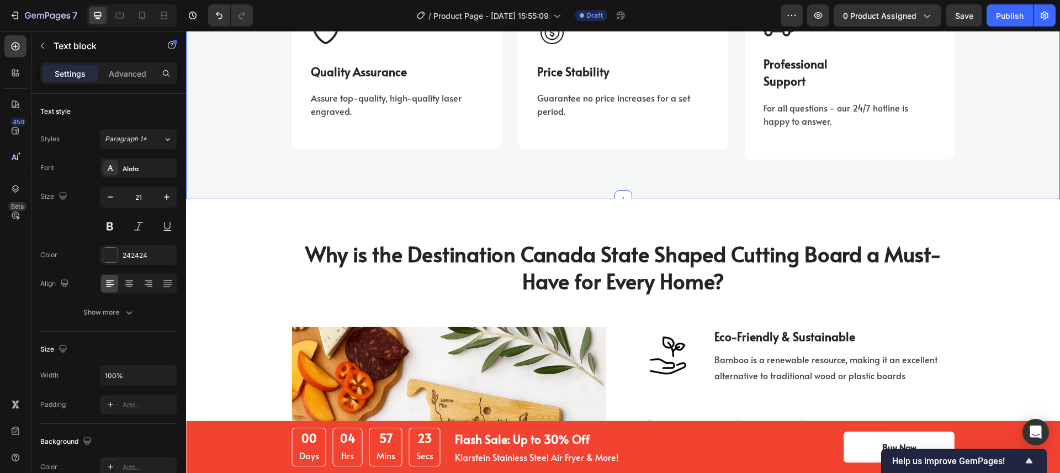
scroll to position [1284, 0]
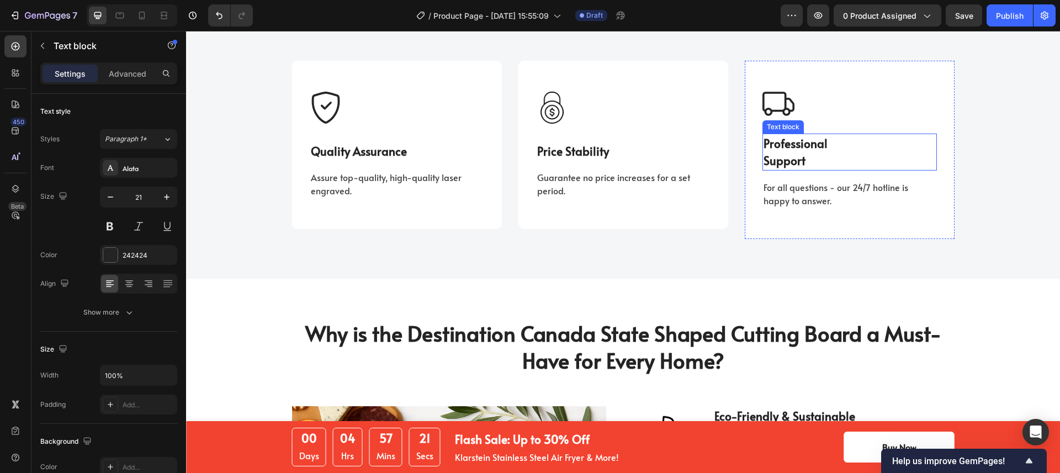
click at [808, 144] on p "Professional Support" at bounding box center [850, 152] width 172 height 35
click at [806, 156] on p "Professional Support" at bounding box center [850, 152] width 172 height 35
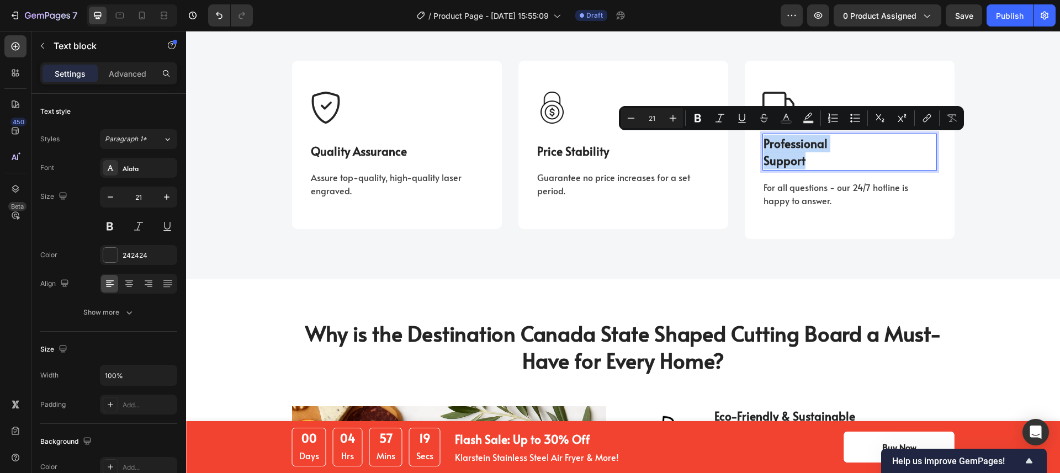
drag, startPoint x: 806, startPoint y: 159, endPoint x: 761, endPoint y: 140, distance: 48.5
click at [764, 140] on p "Professional Support" at bounding box center [850, 152] width 172 height 35
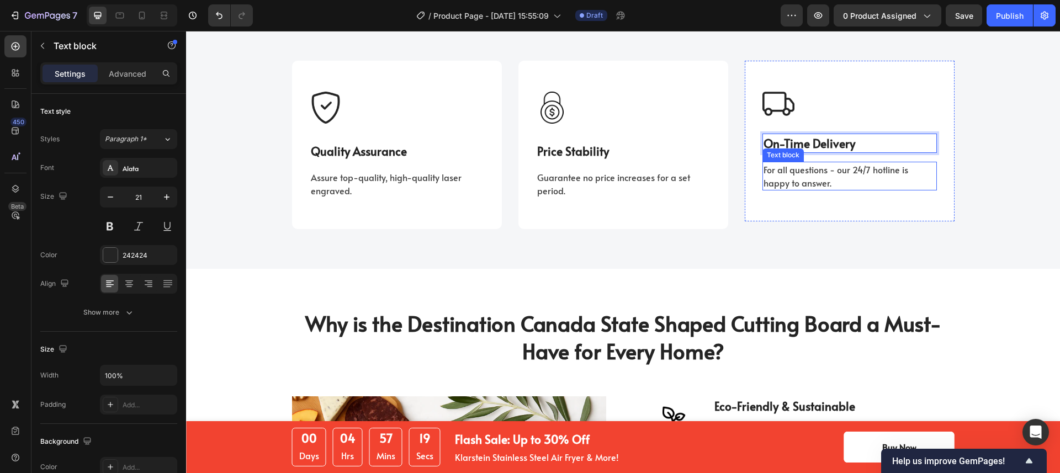
click at [789, 181] on p "For all questions - our 24/7 hotline is happy to answer." at bounding box center [850, 176] width 172 height 27
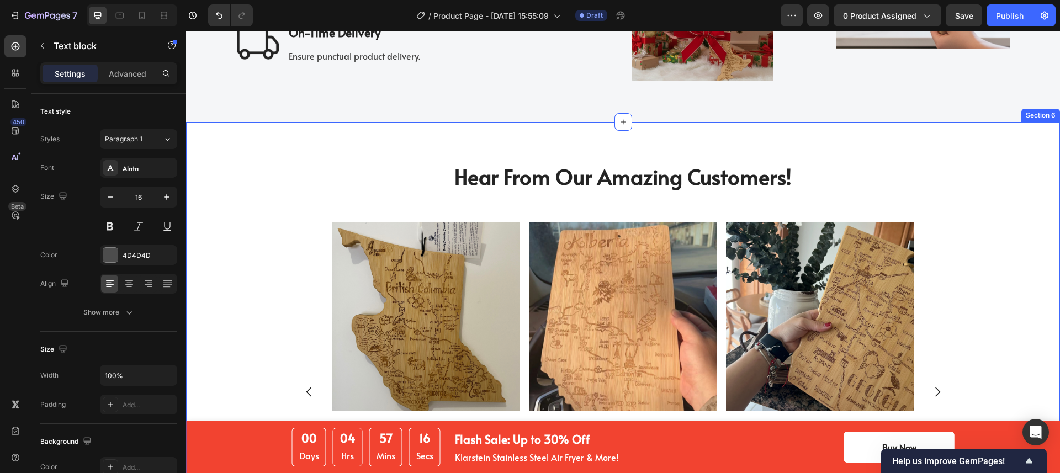
scroll to position [2265, 0]
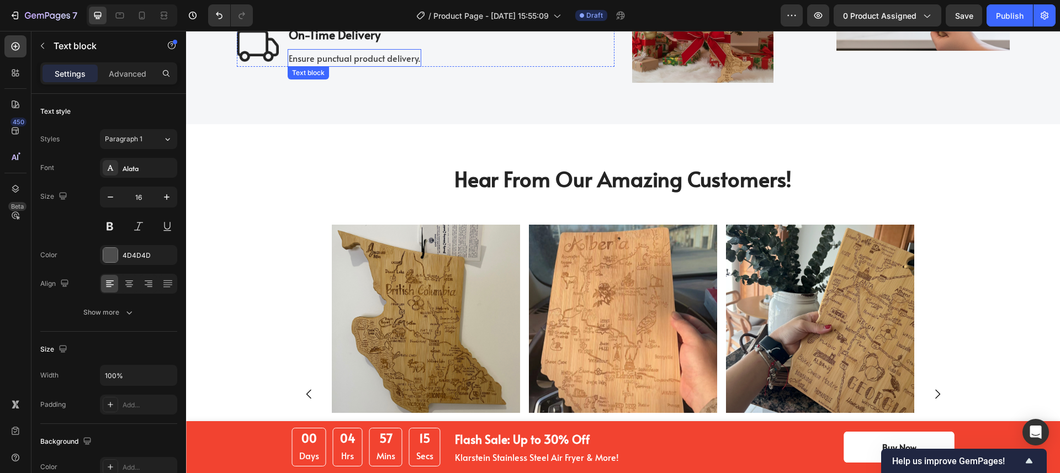
click at [399, 60] on p "Ensure punctual product delivery." at bounding box center [354, 58] width 131 height 16
copy p "Ensure punctual product delivery."
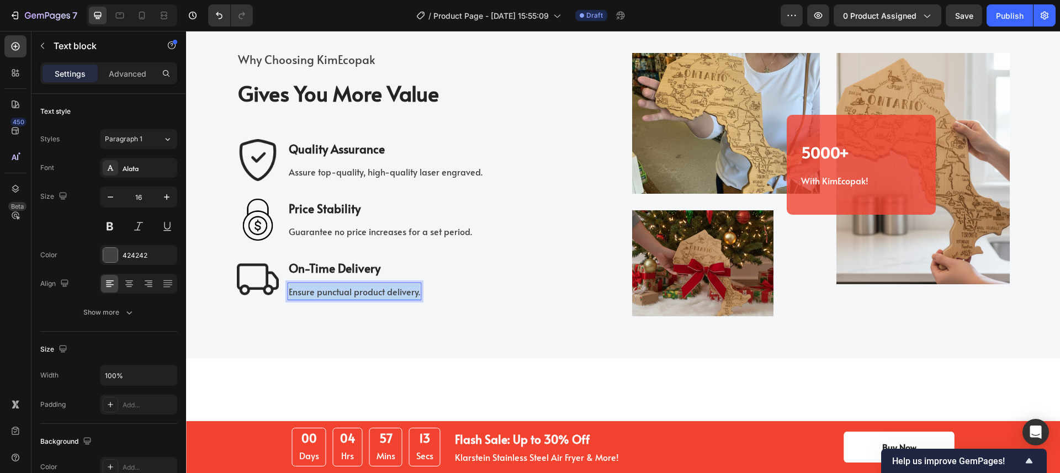
scroll to position [1416, 0]
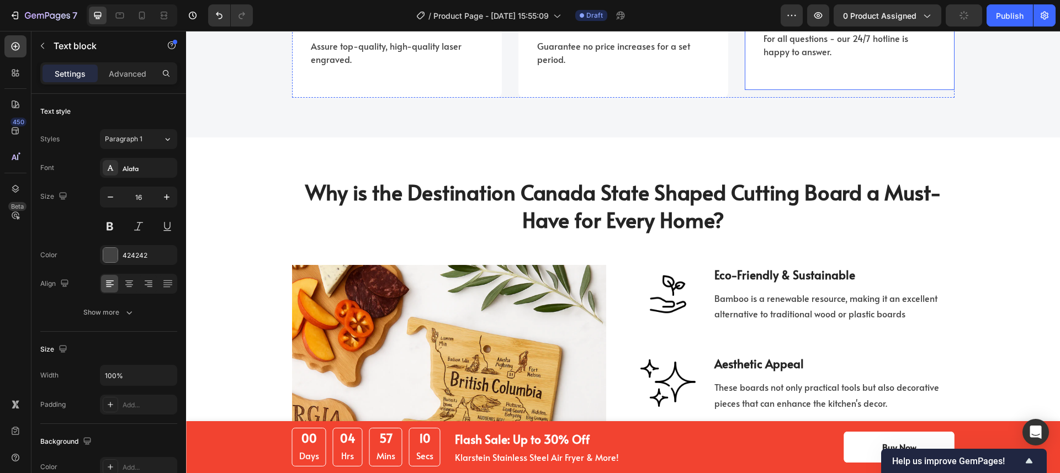
click at [813, 59] on div "Image On-Time Delivery Text block For all questions - our 24/7 hotline is happy…" at bounding box center [850, 9] width 210 height 161
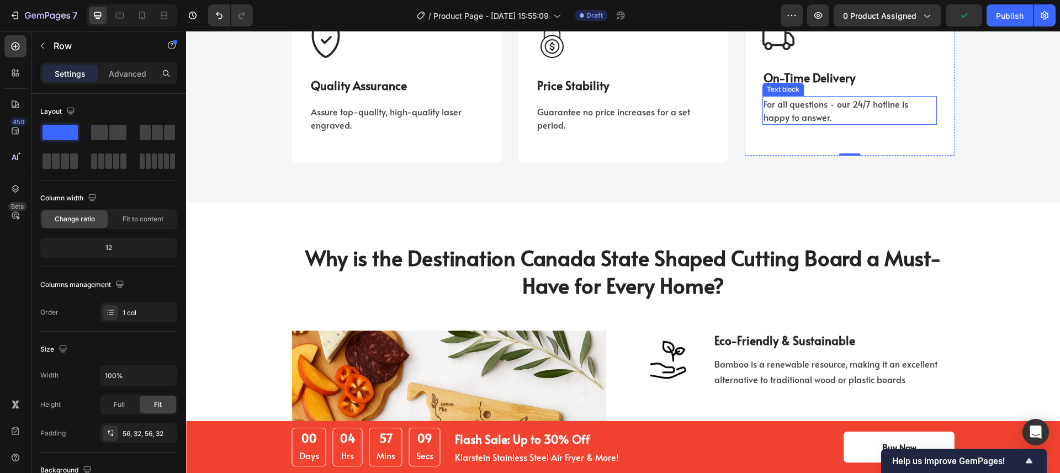
scroll to position [1332, 0]
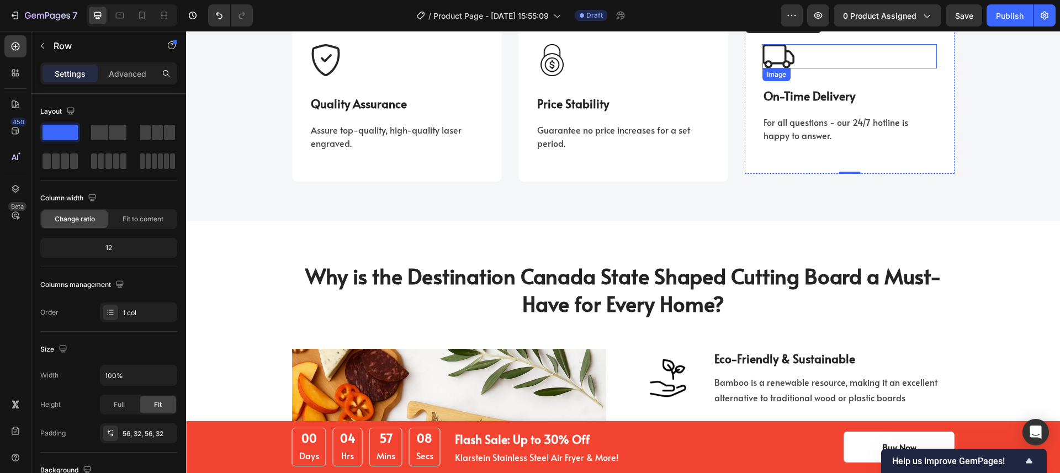
click at [788, 64] on img at bounding box center [778, 56] width 32 height 24
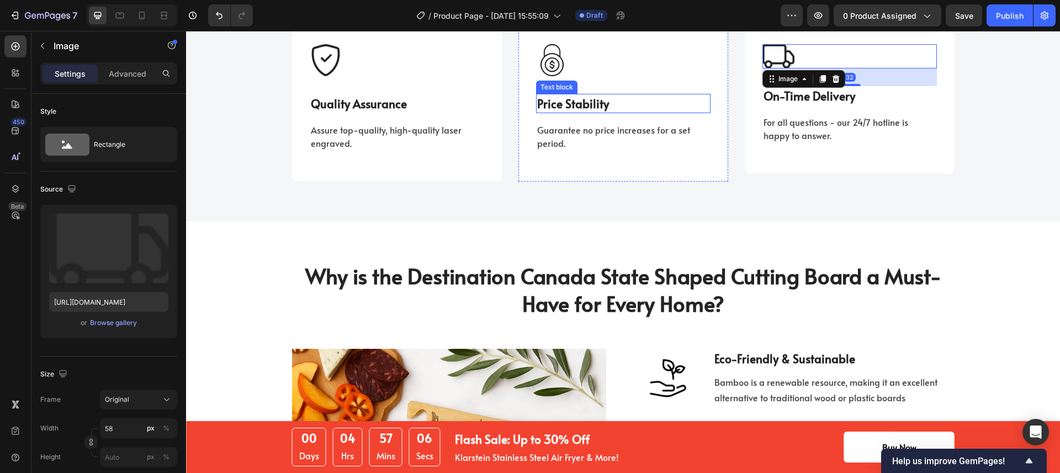
click at [591, 100] on p "Price Stability" at bounding box center [623, 104] width 172 height 18
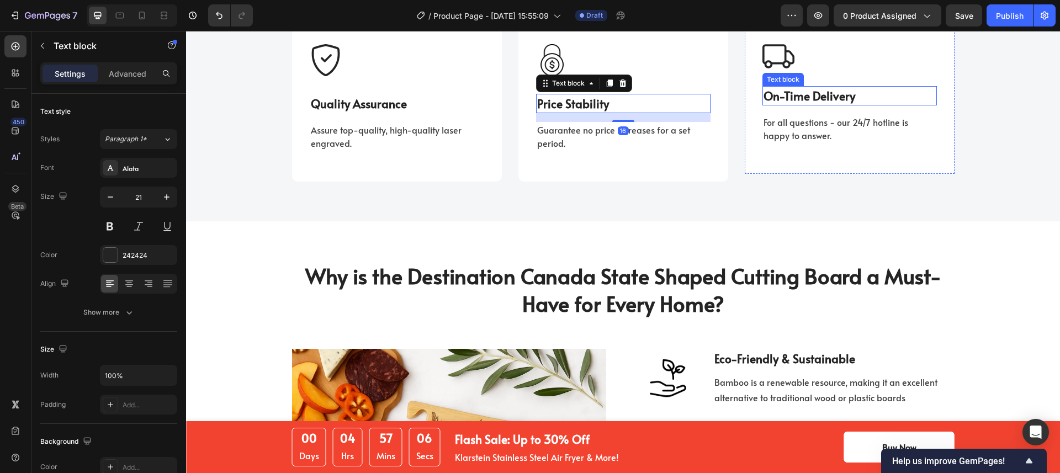
click at [784, 92] on p "On-Time Delivery" at bounding box center [850, 96] width 172 height 18
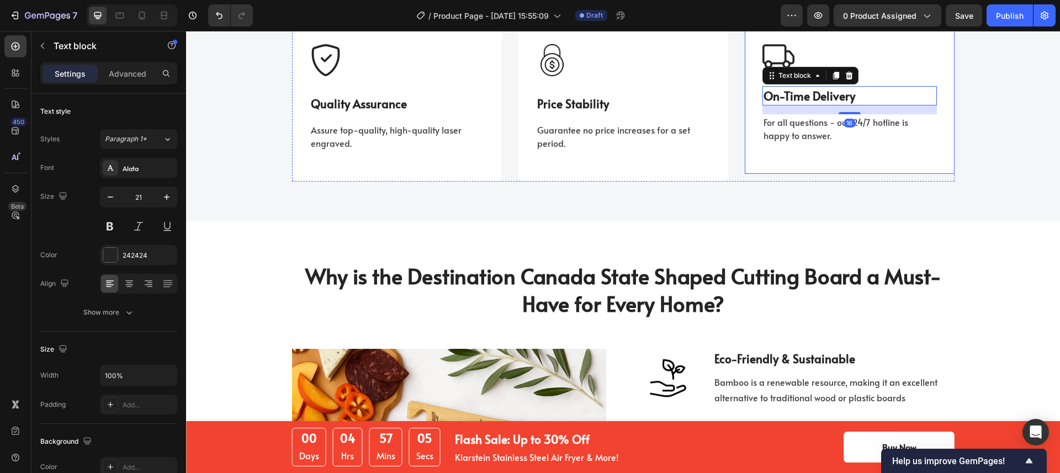
click at [873, 69] on div "Image On-Time Delivery Text block 16 For all questions - our 24/7 hotline is ha…" at bounding box center [849, 93] width 174 height 99
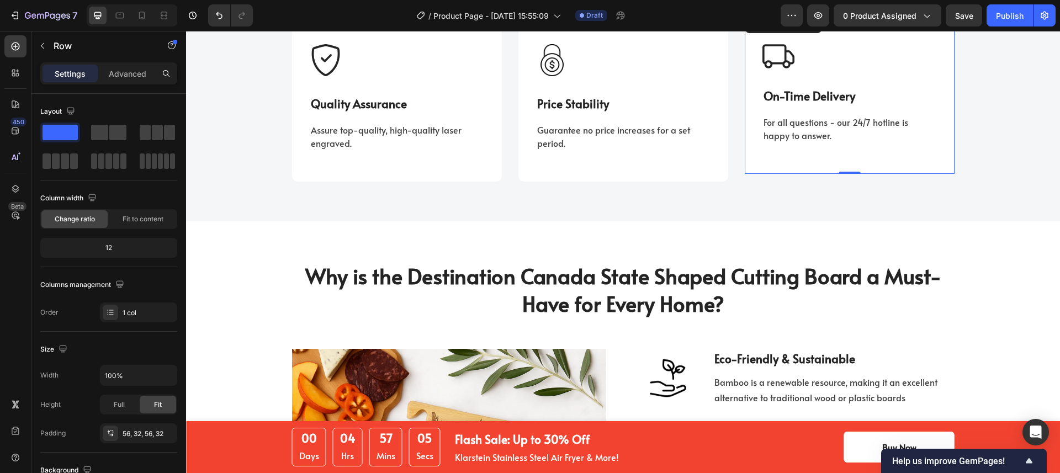
click at [818, 79] on div "Image On-Time Delivery Text block For all questions - our 24/7 hotline is happy…" at bounding box center [849, 93] width 174 height 99
click at [810, 70] on div "Image On-Time Delivery Text block For all questions - our 24/7 hotline is happy…" at bounding box center [849, 93] width 174 height 99
click at [809, 64] on div at bounding box center [849, 56] width 174 height 24
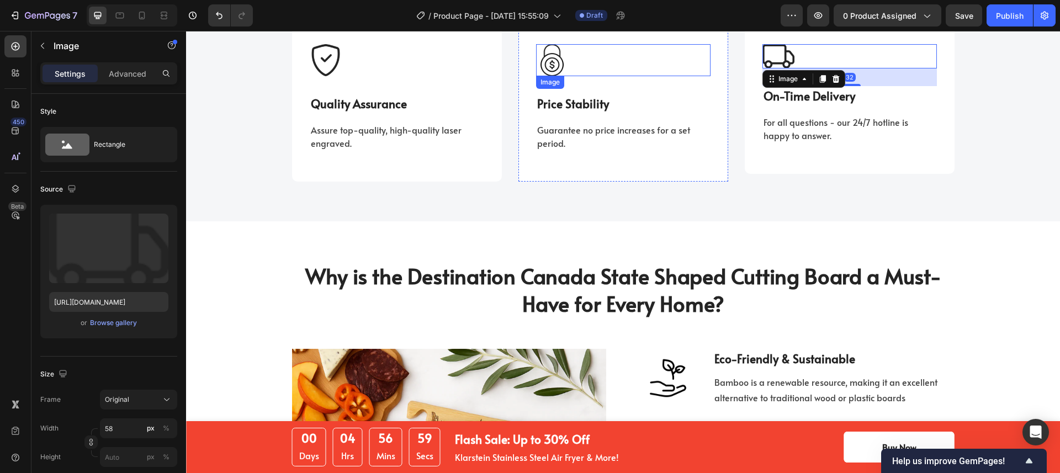
click at [573, 63] on div at bounding box center [623, 60] width 174 height 32
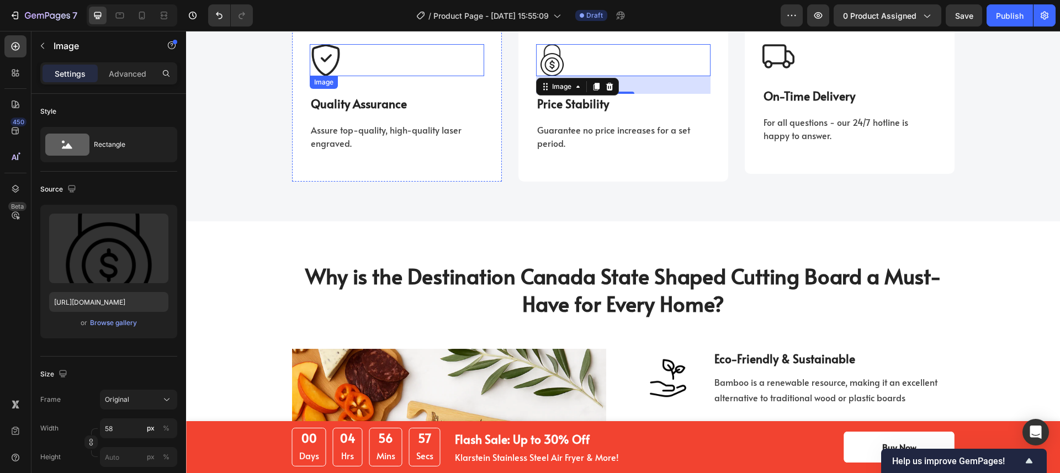
click at [371, 70] on div at bounding box center [397, 60] width 174 height 32
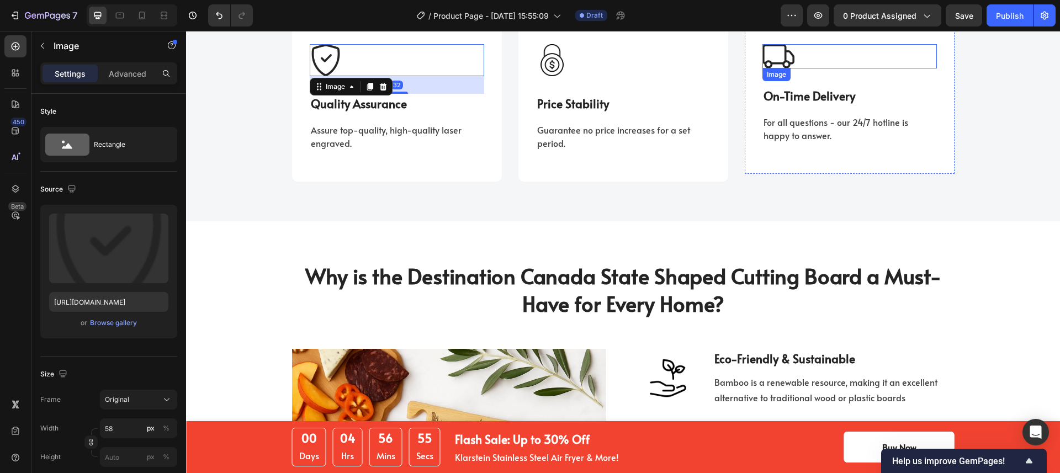
click at [815, 67] on div at bounding box center [849, 56] width 174 height 24
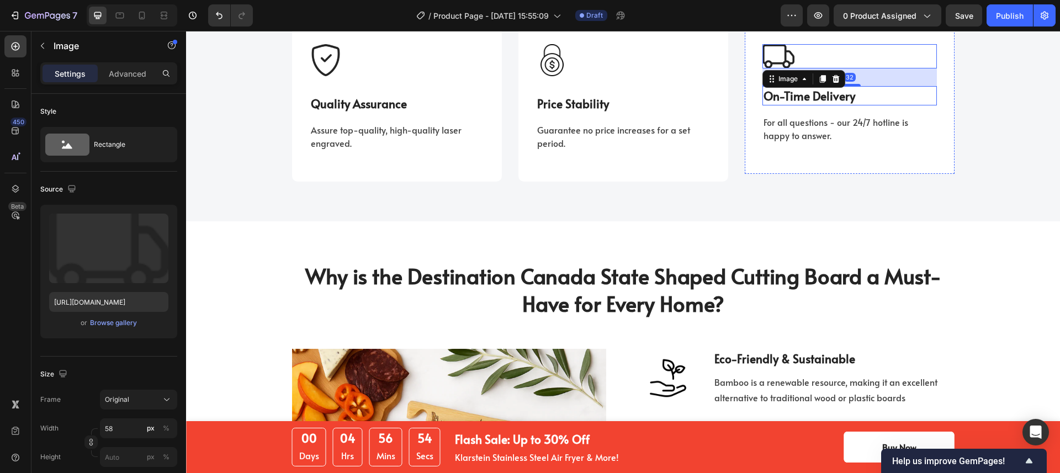
scroll to position [1316, 0]
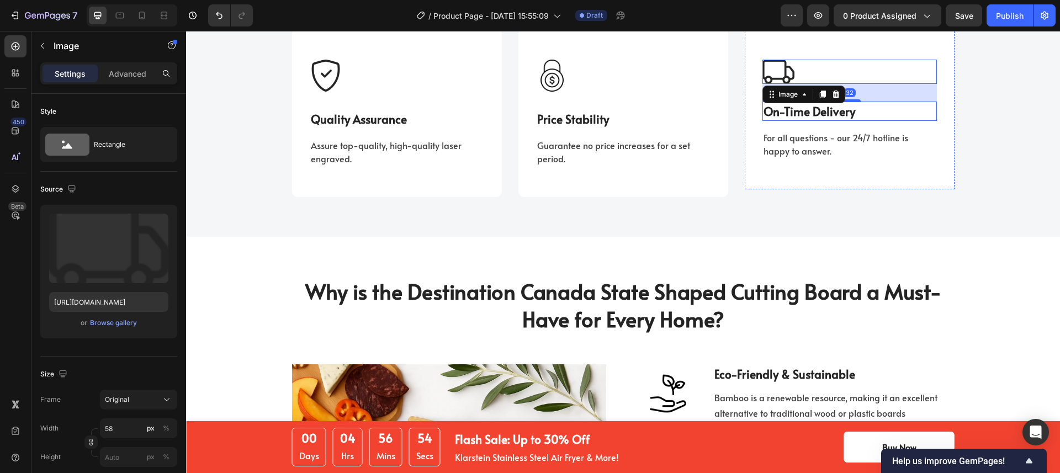
click at [581, 92] on div at bounding box center [623, 76] width 174 height 32
click at [551, 92] on img at bounding box center [552, 76] width 32 height 32
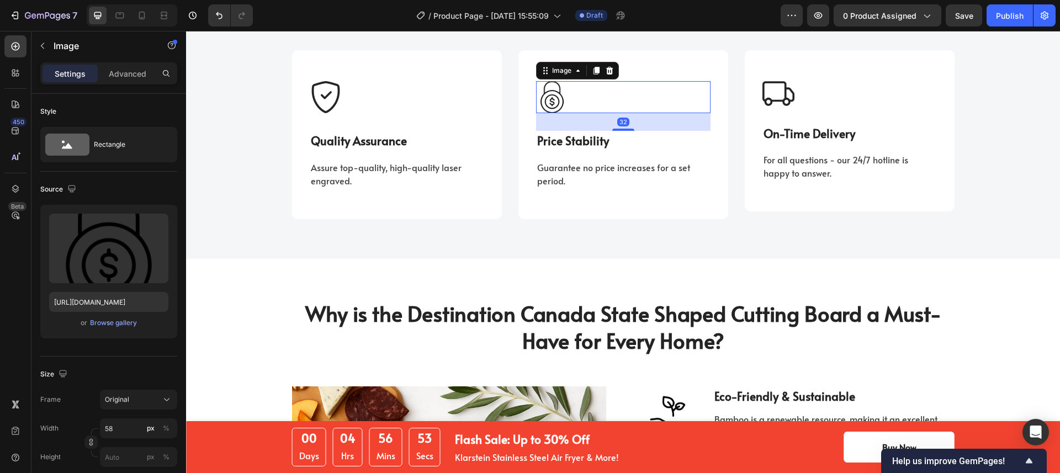
scroll to position [1251, 0]
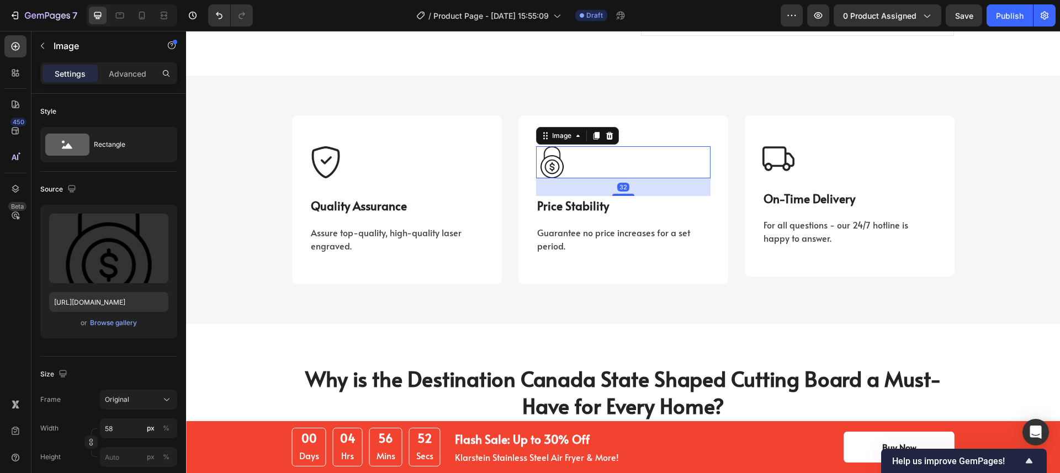
click at [609, 151] on div at bounding box center [623, 162] width 174 height 32
click at [836, 146] on div at bounding box center [849, 158] width 174 height 24
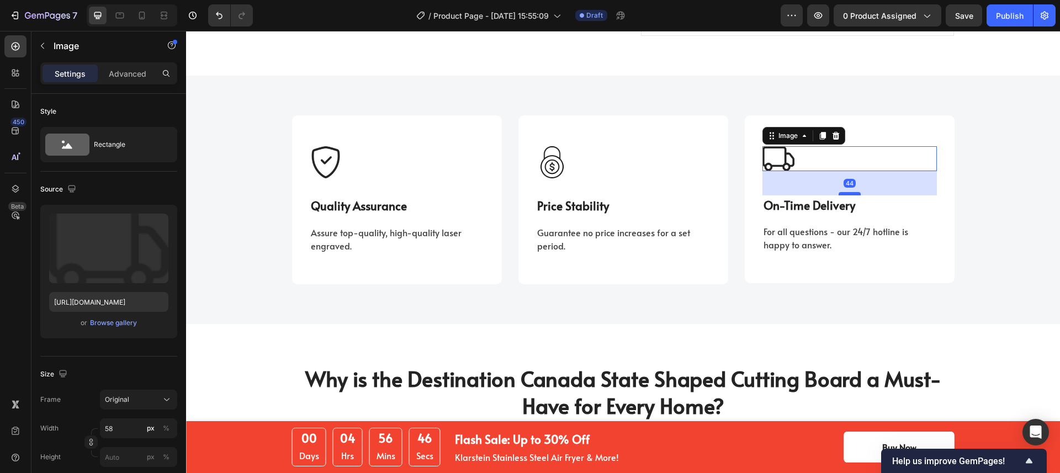
drag, startPoint x: 844, startPoint y: 164, endPoint x: 845, endPoint y: 171, distance: 6.8
click at [845, 192] on div at bounding box center [850, 193] width 22 height 3
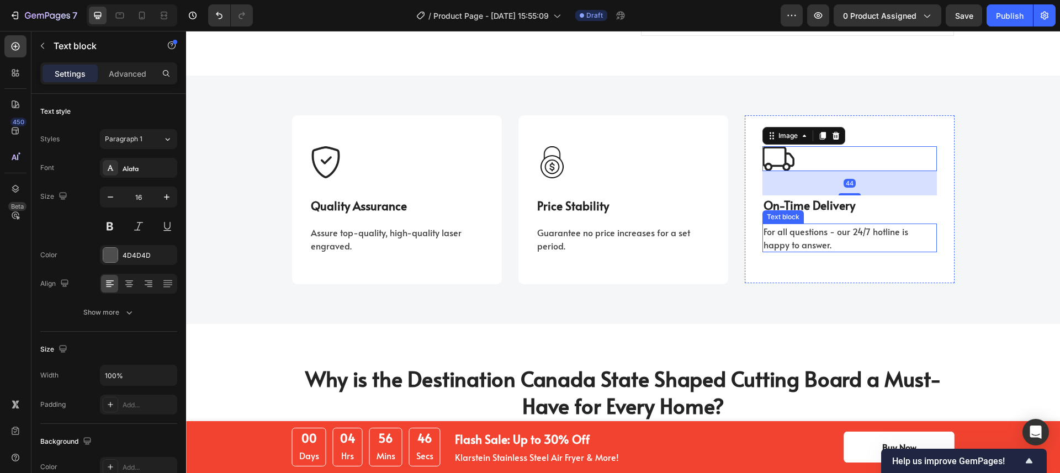
click at [796, 225] on p "For all questions - our 24/7 hotline is happy to answer." at bounding box center [850, 238] width 172 height 27
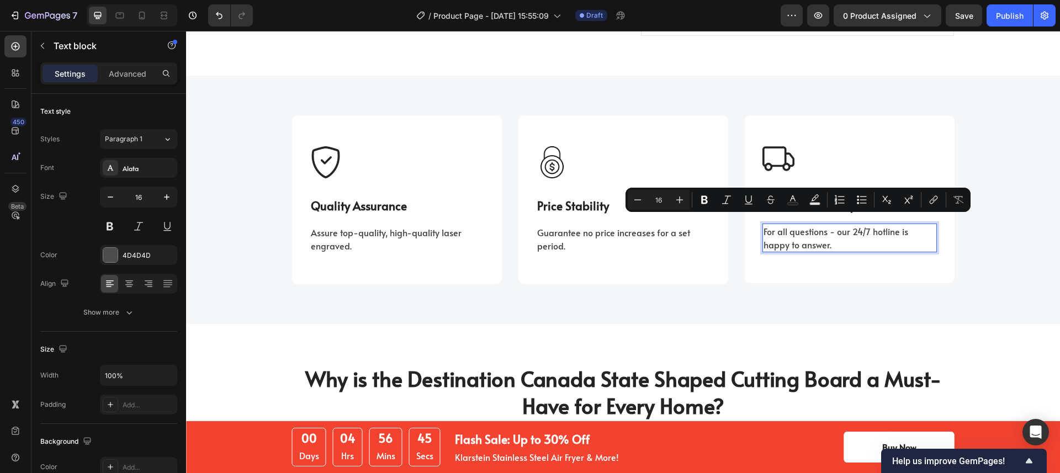
click at [801, 225] on p "For all questions - our 24/7 hotline is happy to answer." at bounding box center [850, 238] width 172 height 27
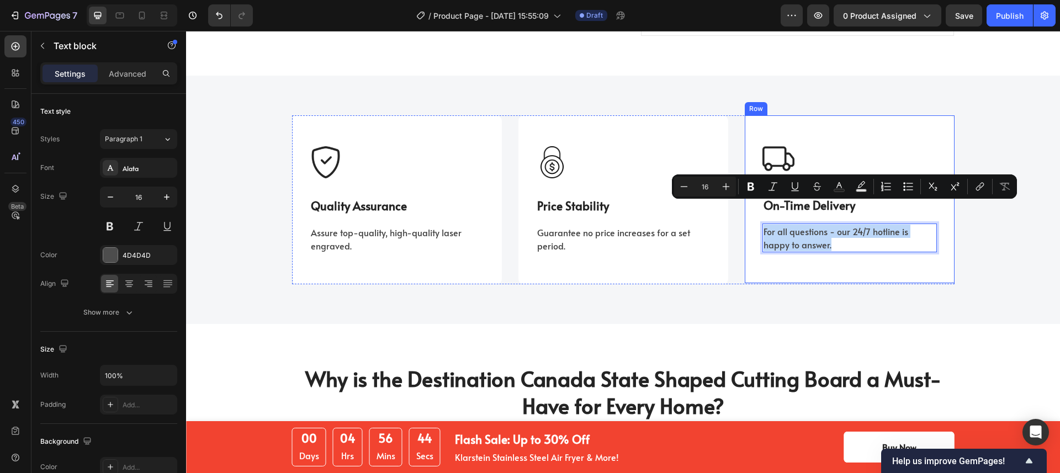
drag, startPoint x: 801, startPoint y: 223, endPoint x: 753, endPoint y: 213, distance: 49.6
click at [753, 213] on div "Image On-Time Delivery Text block For all questions - our 24/7 hotline is happy…" at bounding box center [850, 199] width 210 height 168
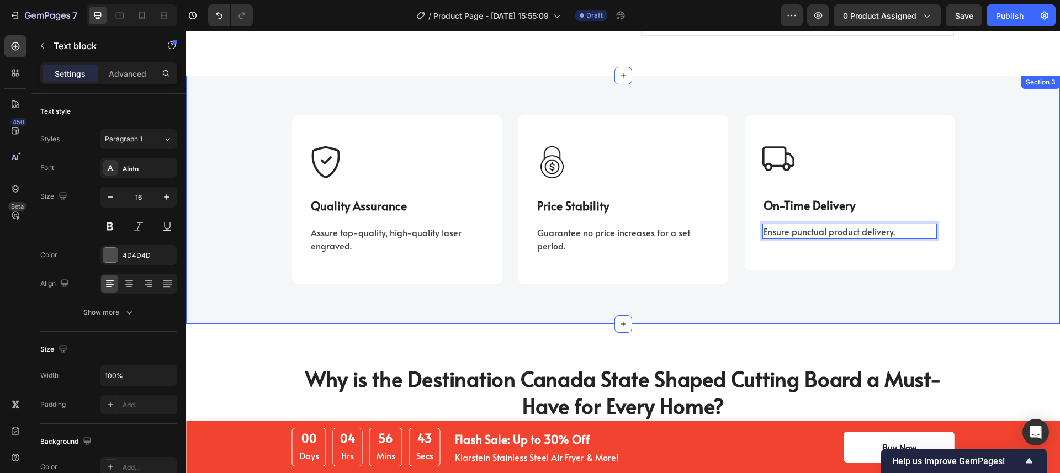
click at [989, 224] on div "Image Quality Assurance Text block Assure top-quality, high-quality laser engra…" at bounding box center [622, 199] width 857 height 169
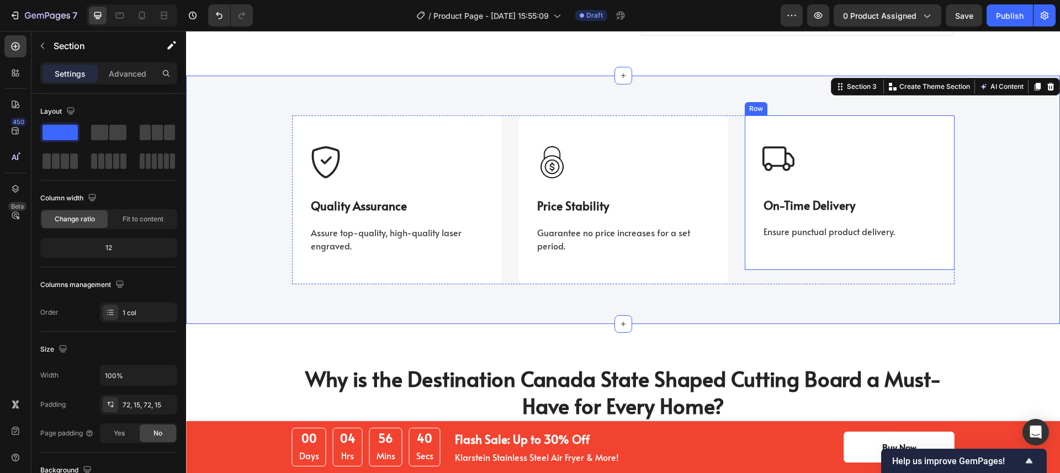
click at [935, 220] on div "Image On-Time Delivery Text block Ensure punctual product delivery. Text block …" at bounding box center [850, 192] width 210 height 155
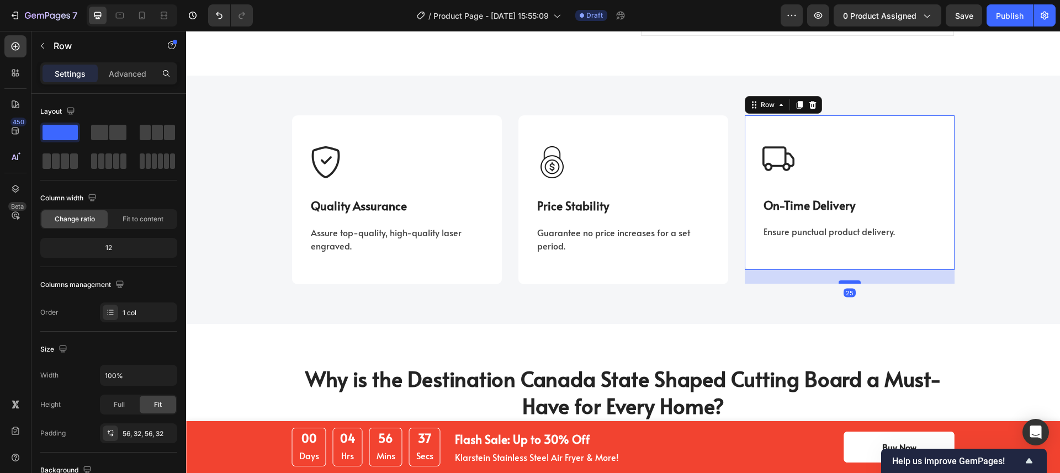
drag, startPoint x: 850, startPoint y: 246, endPoint x: 854, endPoint y: 260, distance: 14.3
click at [854, 280] on div at bounding box center [850, 281] width 22 height 3
click at [981, 246] on div "Image Quality Assurance Text block Assure top-quality, high-quality laser engra…" at bounding box center [622, 199] width 857 height 169
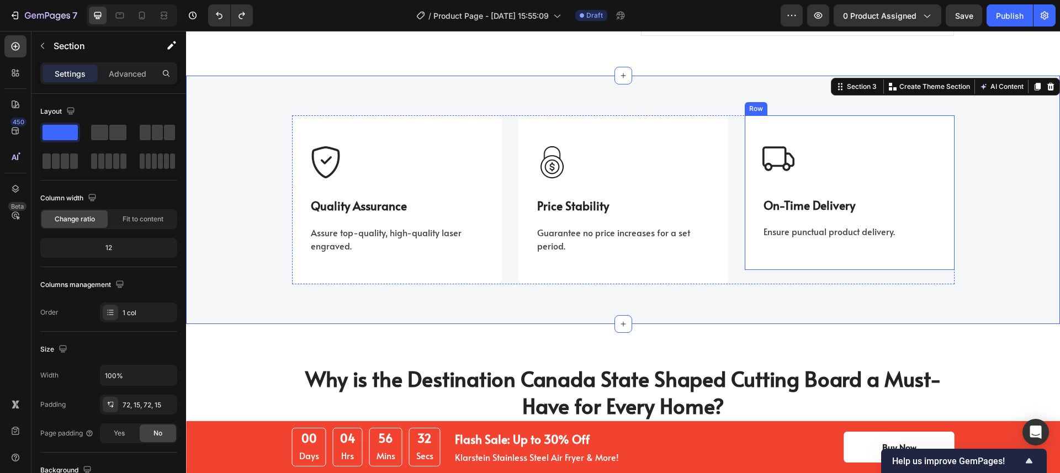
click at [920, 219] on div "Image On-Time Delivery Text block Ensure punctual product delivery. Text block …" at bounding box center [850, 192] width 210 height 155
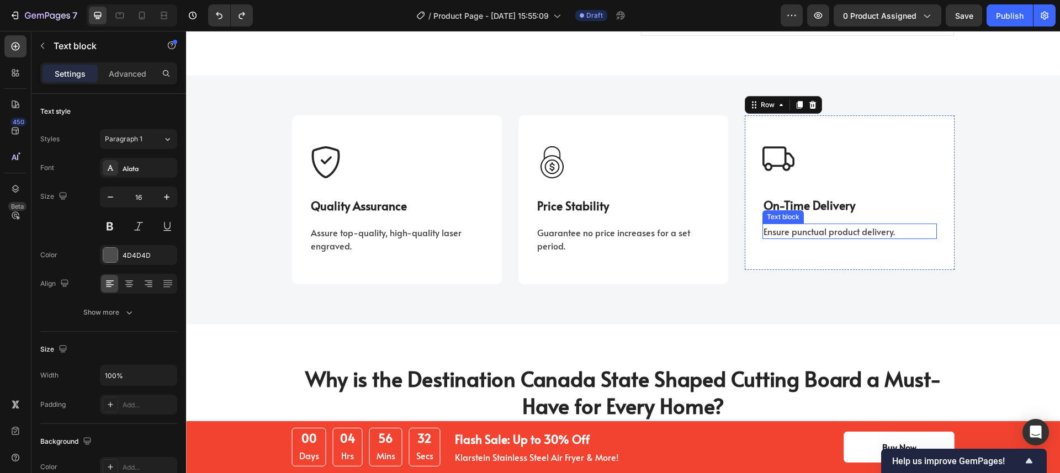
click at [865, 225] on p "Ensure punctual product delivery." at bounding box center [850, 231] width 172 height 13
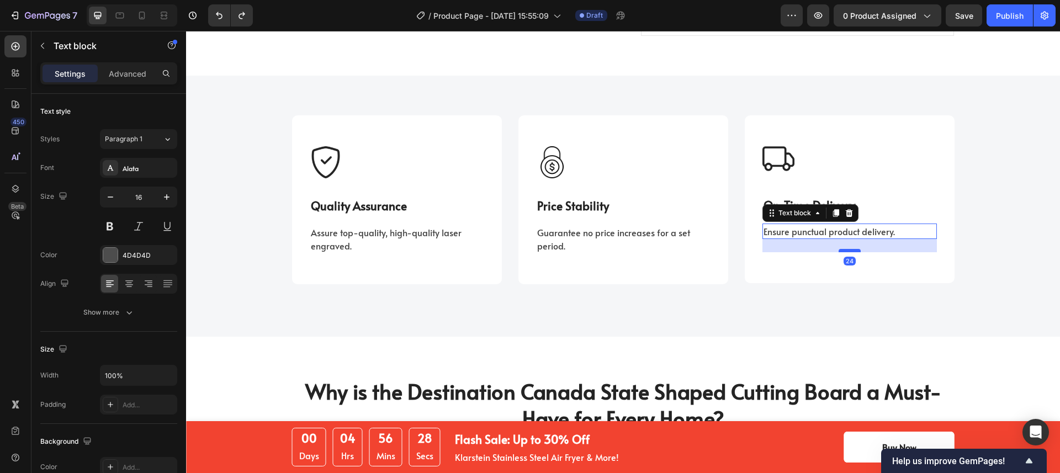
drag, startPoint x: 848, startPoint y: 216, endPoint x: 852, endPoint y: 229, distance: 13.8
click at [852, 249] on div at bounding box center [850, 250] width 22 height 3
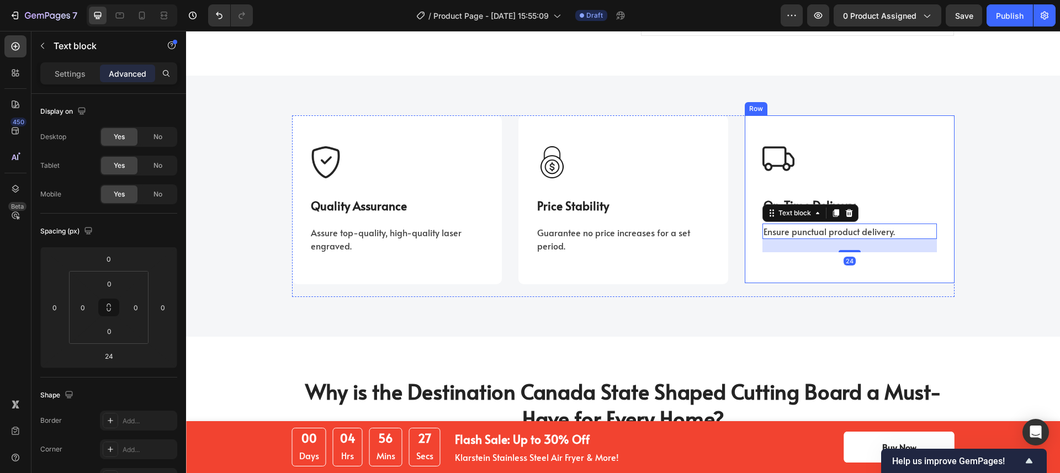
click at [872, 247] on div "Image On-Time Delivery Text block Ensure punctual product delivery. Text block …" at bounding box center [850, 199] width 210 height 168
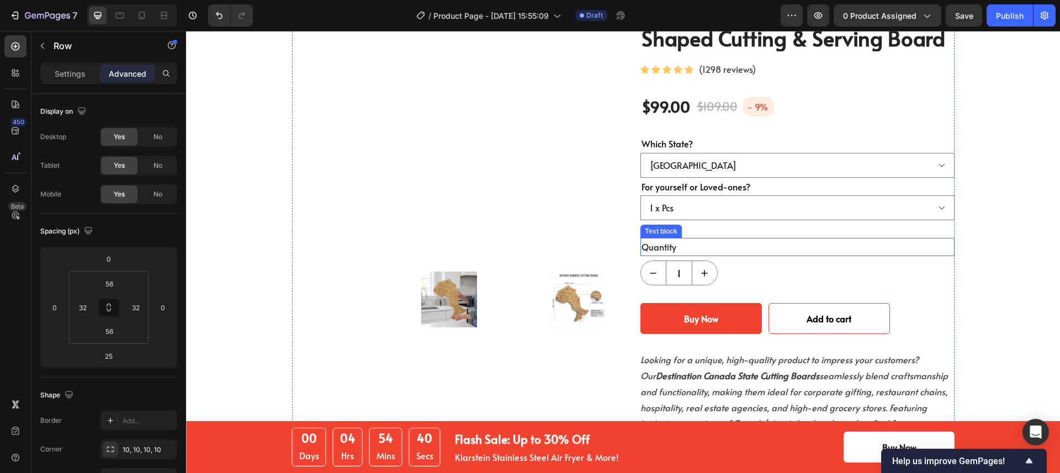
scroll to position [171, 0]
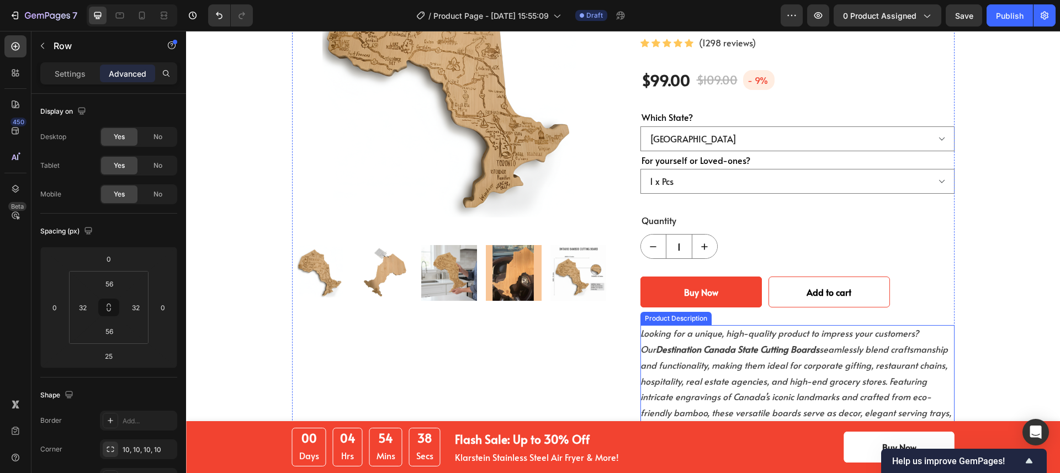
click at [720, 327] on em "Looking for a unique, high-quality product to impress your customers? Our Desti…" at bounding box center [795, 381] width 311 height 108
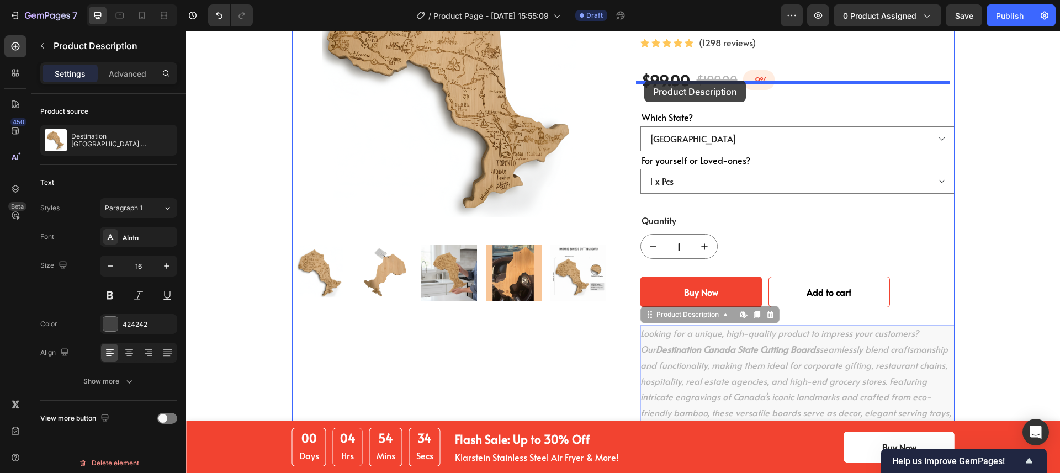
drag, startPoint x: 645, startPoint y: 289, endPoint x: 644, endPoint y: 81, distance: 208.7
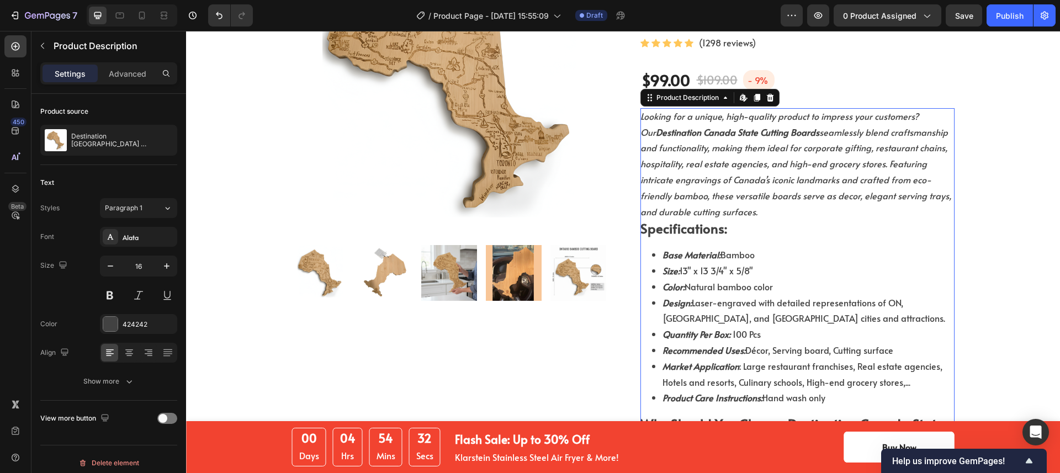
click at [766, 201] on div "Looking for a unique, high-quality product to impress your customers? Our Desti…" at bounding box center [797, 436] width 314 height 656
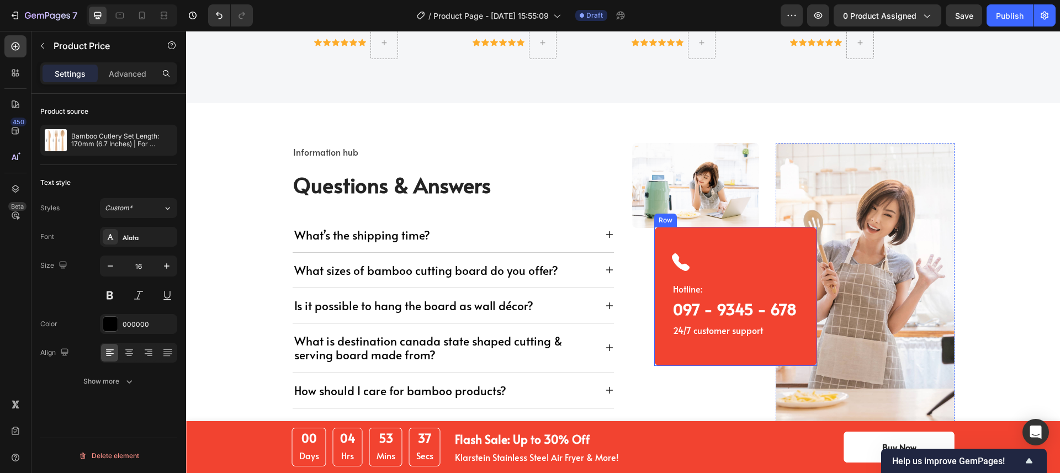
scroll to position [3172, 0]
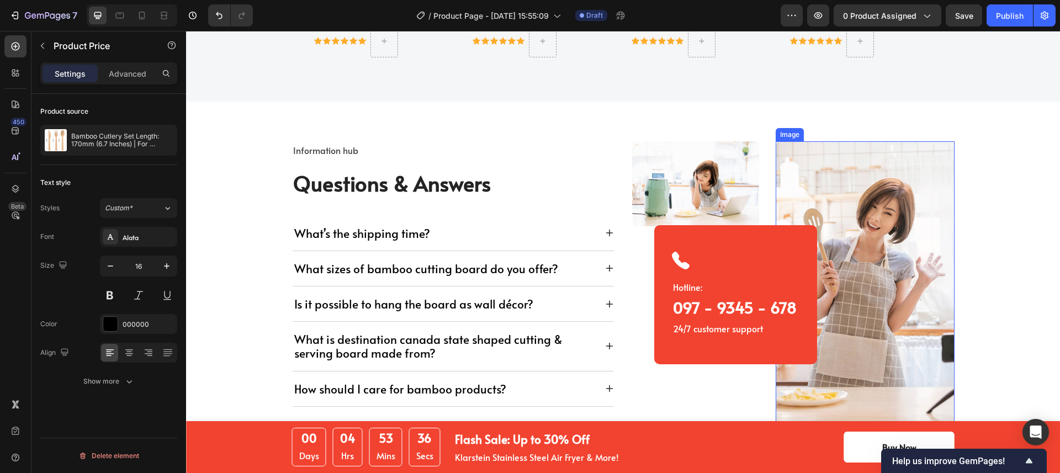
click at [843, 221] on img at bounding box center [865, 284] width 178 height 287
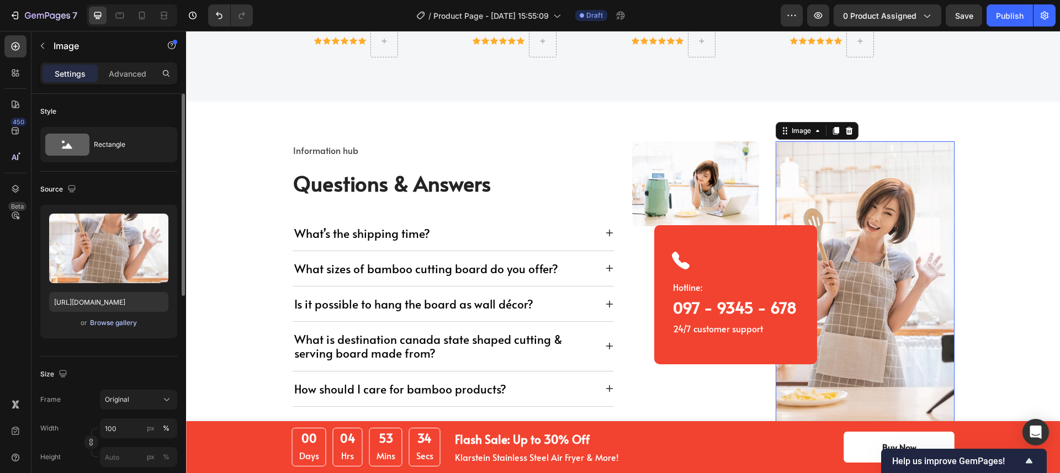
click at [109, 321] on div "Browse gallery" at bounding box center [113, 323] width 47 height 10
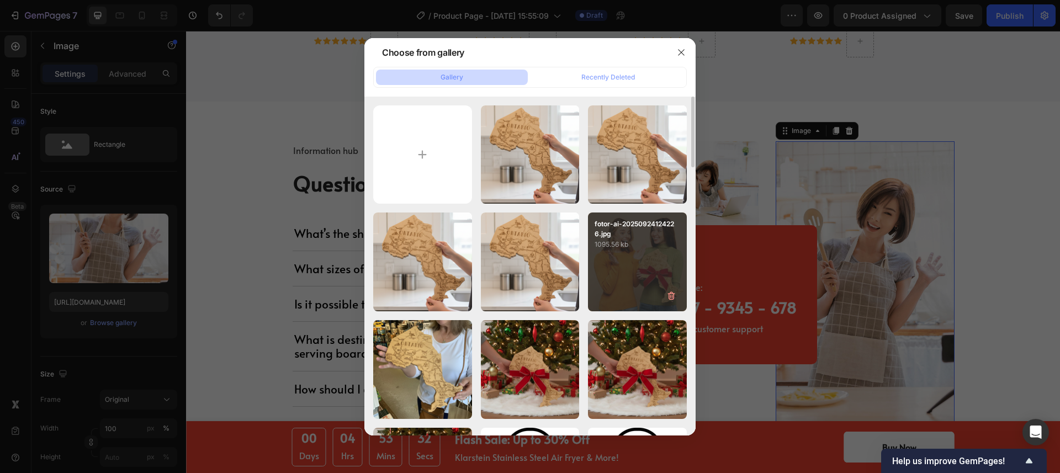
click at [640, 261] on div "fotor-ai-20250924124226.jpg 1095.56 kb" at bounding box center [637, 262] width 99 height 99
type input "[URL][DOMAIN_NAME]"
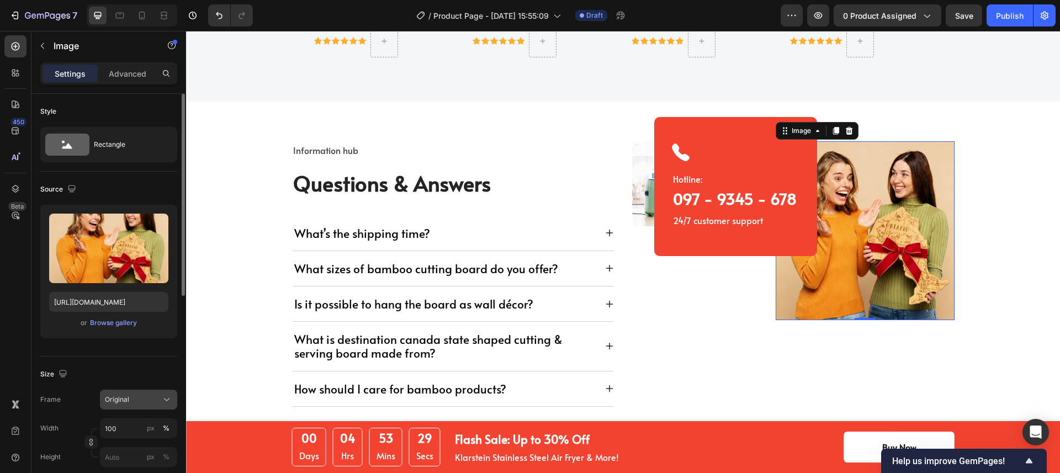
click at [157, 399] on div "Original" at bounding box center [132, 400] width 54 height 10
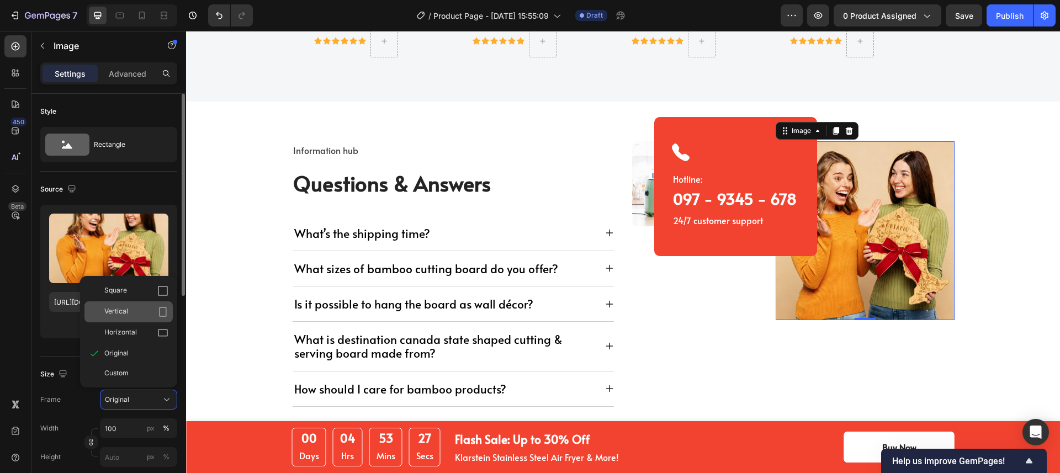
click at [131, 314] on div "Vertical" at bounding box center [136, 311] width 64 height 11
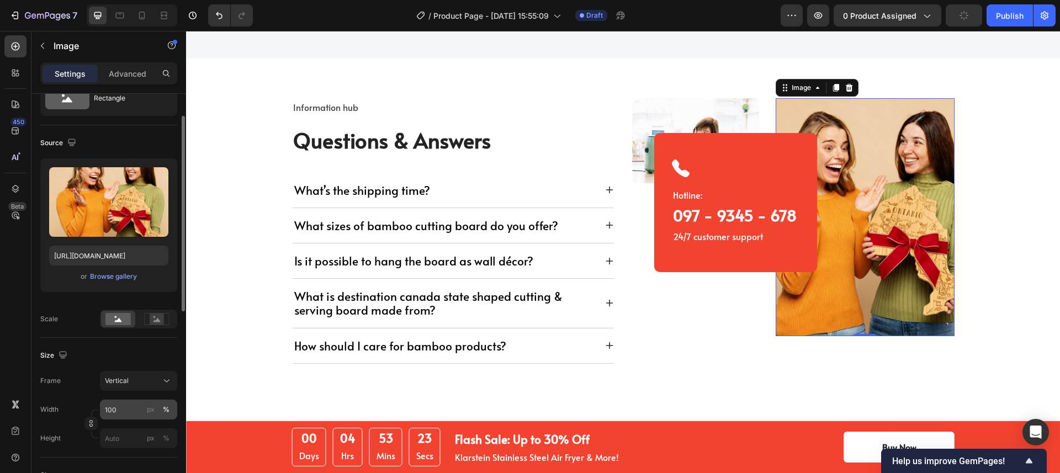
scroll to position [3176, 0]
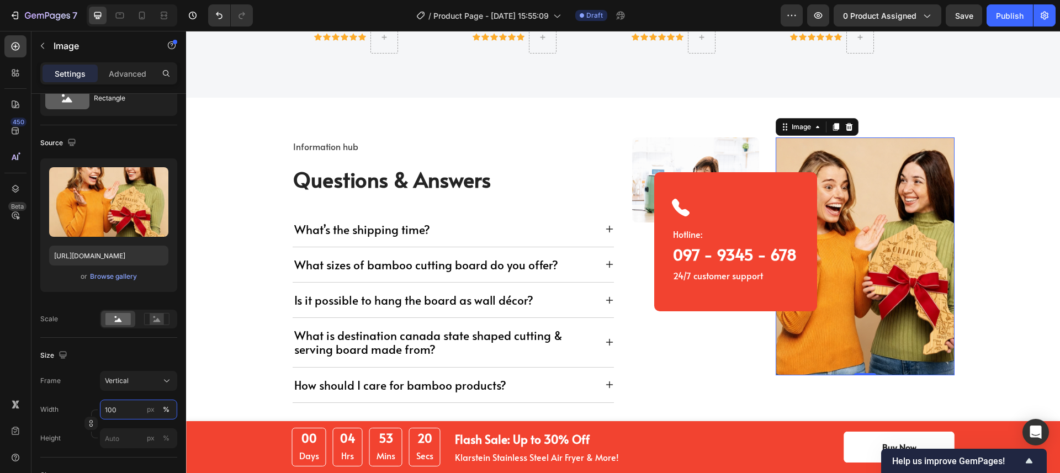
click at [110, 409] on input "100" at bounding box center [138, 410] width 77 height 20
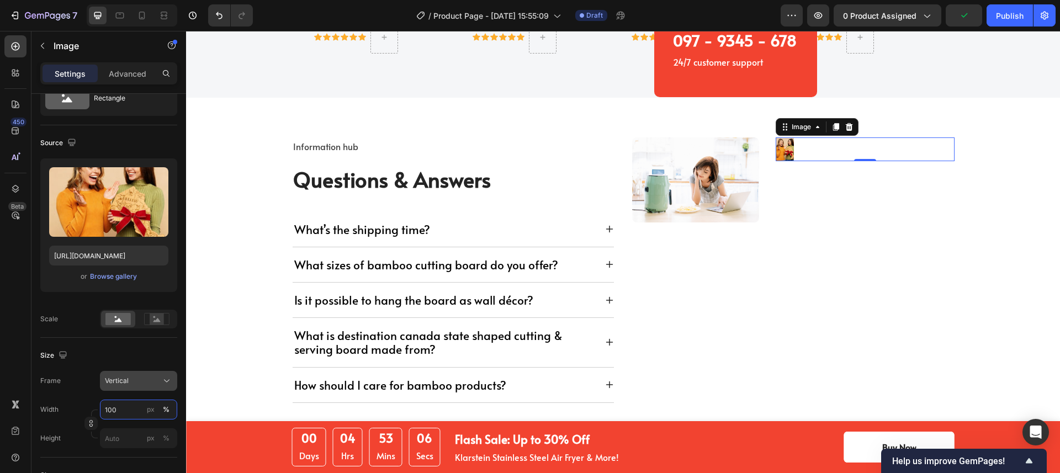
type input "1000"
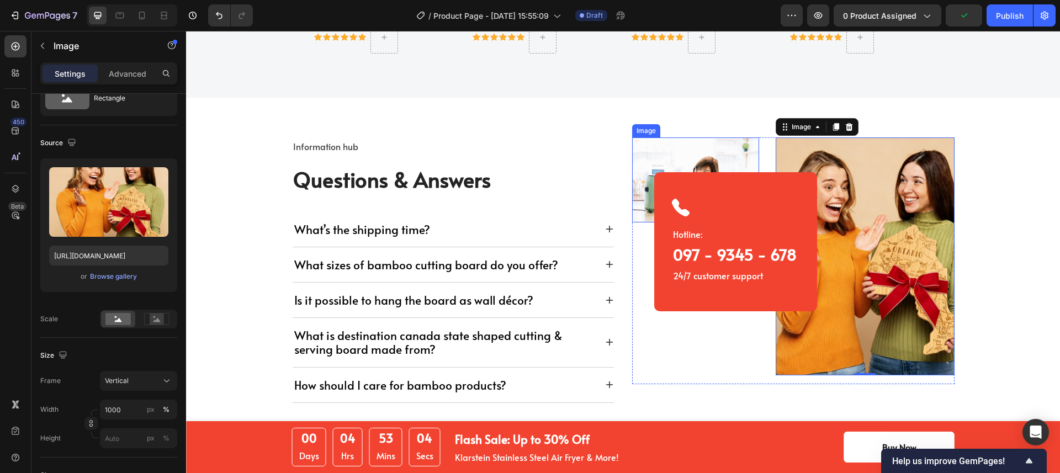
click at [645, 152] on img at bounding box center [696, 179] width 128 height 85
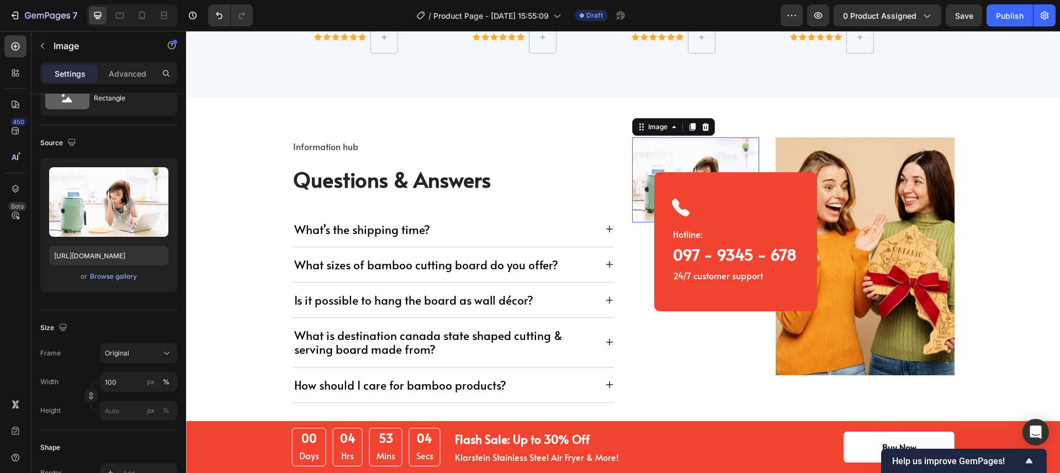
scroll to position [46, 0]
click at [109, 277] on div "Browse gallery" at bounding box center [113, 277] width 47 height 10
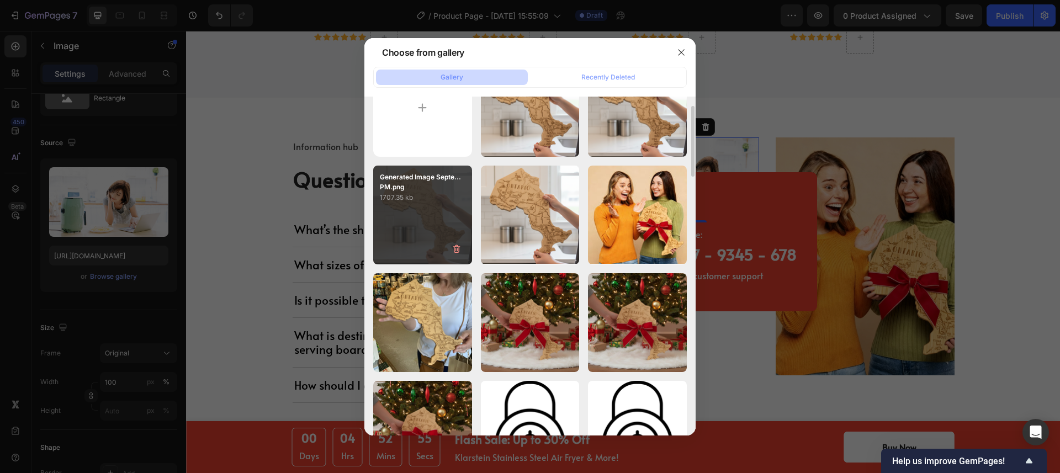
scroll to position [7, 0]
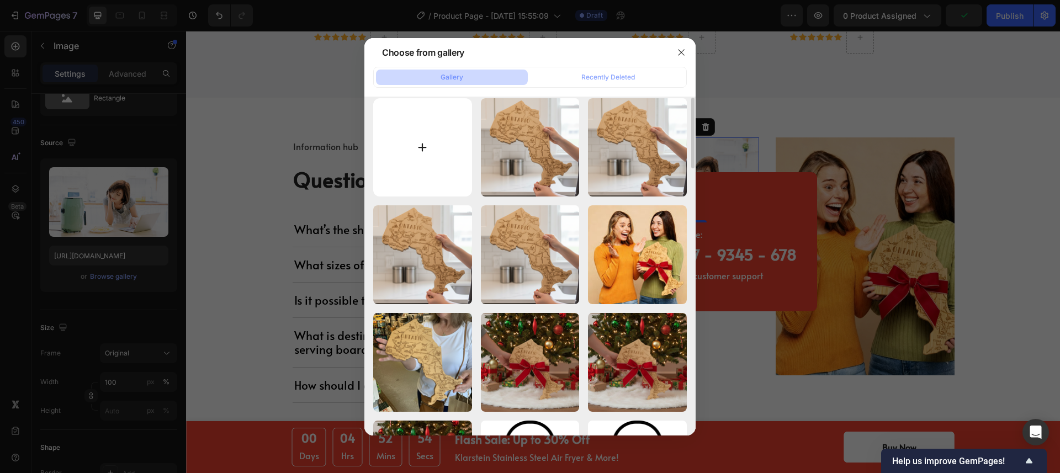
click at [438, 139] on input "file" at bounding box center [422, 147] width 99 height 99
type input "C:\fakepath\Ontario State Shape Cutting Board detail.png"
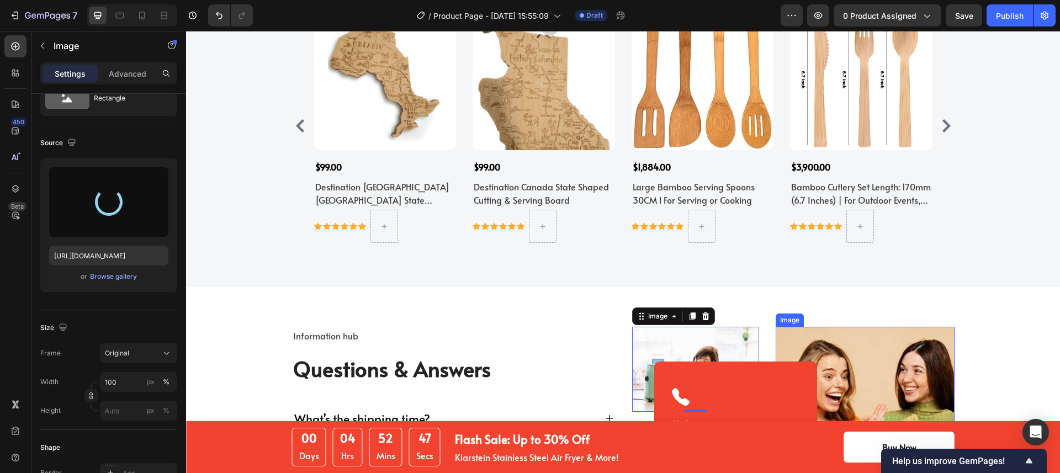
scroll to position [2975, 0]
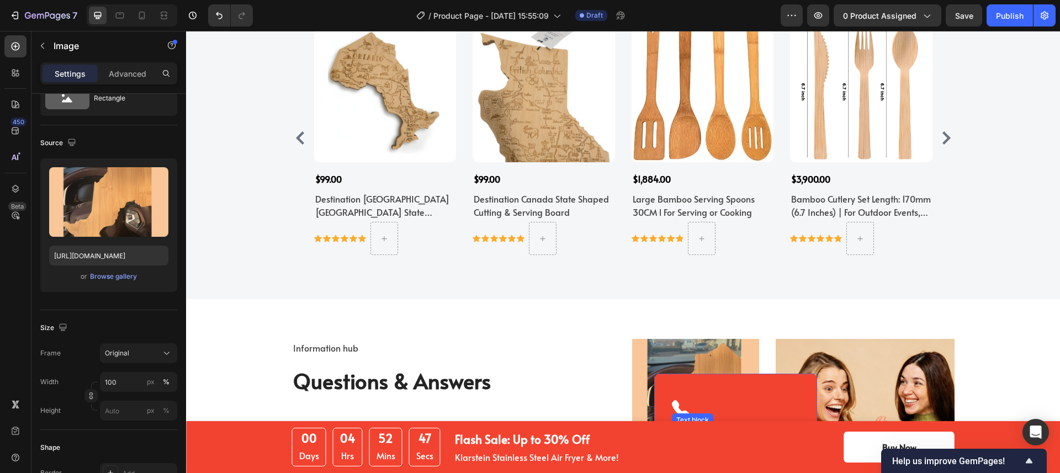
type input "[URL][DOMAIN_NAME]"
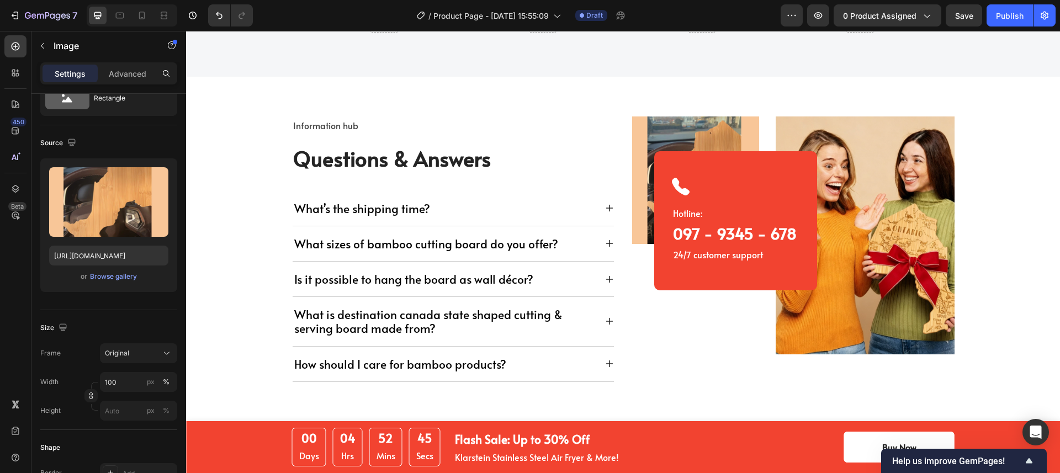
click at [662, 134] on img at bounding box center [696, 180] width 128 height 128
click at [144, 356] on div "Original" at bounding box center [132, 353] width 54 height 10
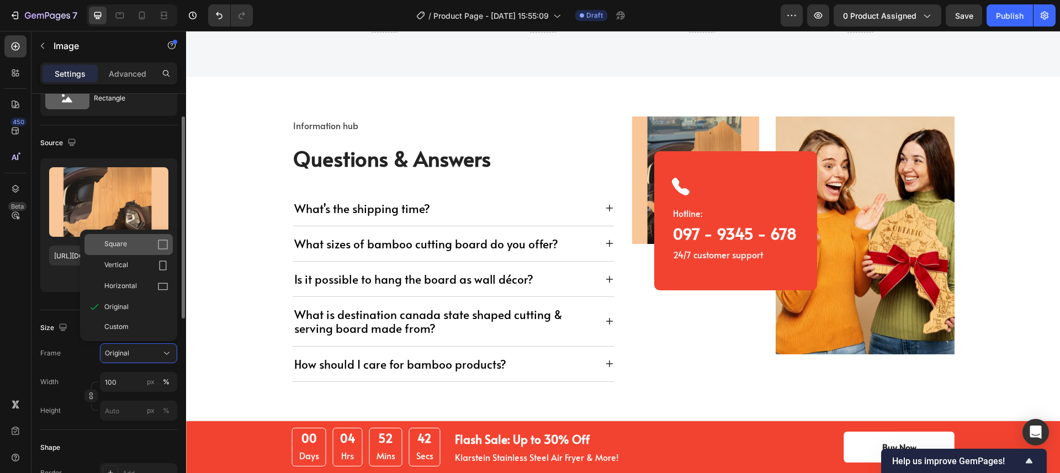
click at [129, 246] on div "Square" at bounding box center [136, 244] width 64 height 11
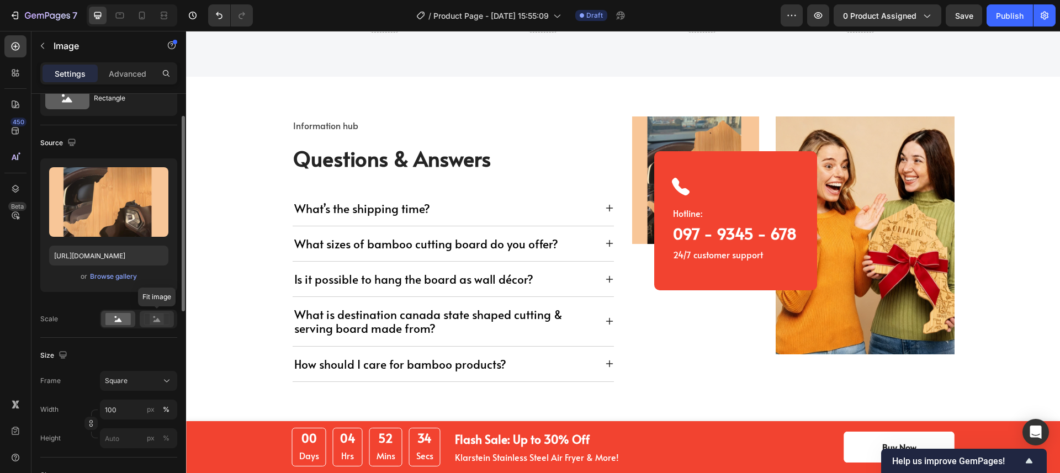
click at [149, 317] on icon at bounding box center [156, 319] width 25 height 12
click at [121, 320] on rect at bounding box center [117, 319] width 25 height 12
click at [115, 273] on div "Browse gallery" at bounding box center [113, 277] width 47 height 10
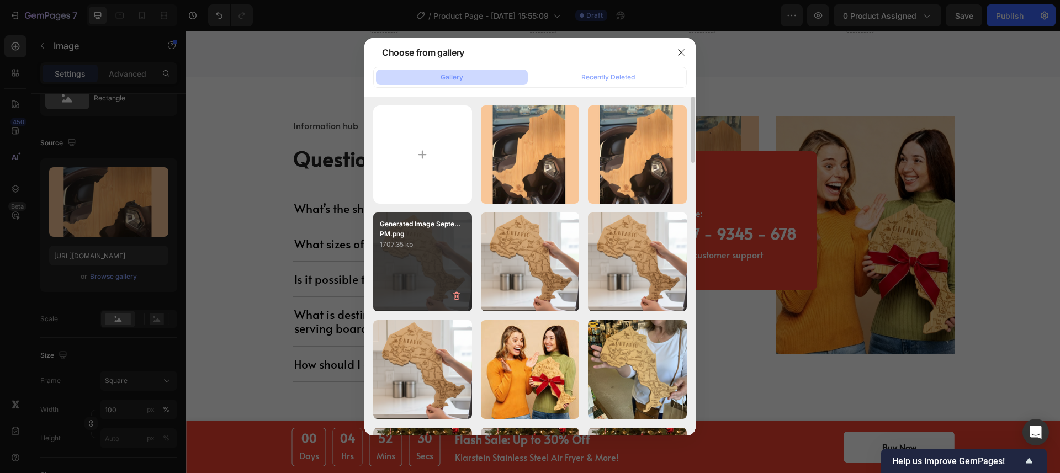
scroll to position [4, 0]
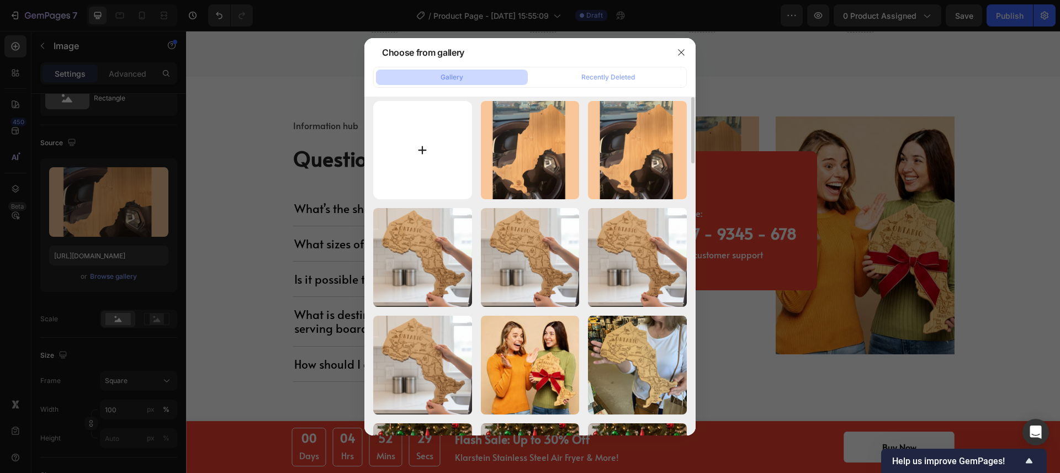
click at [436, 121] on input "file" at bounding box center [422, 150] width 99 height 99
type input "C:\fakepath\iap_fullxfull.7102761073_htysuo6x.png"
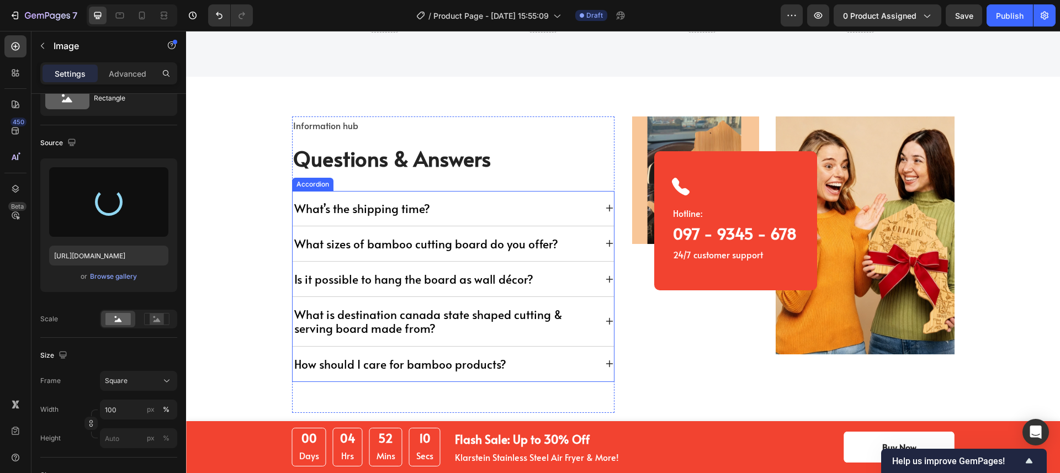
scroll to position [3200, 0]
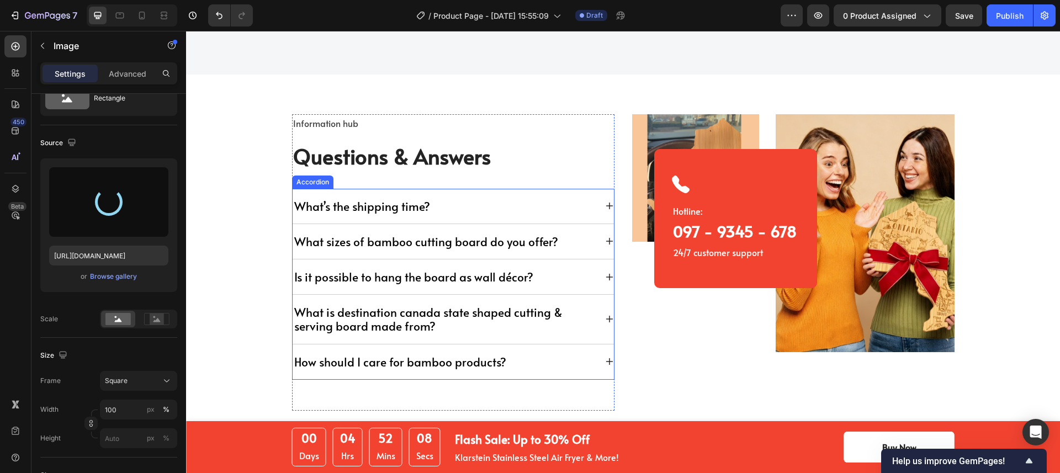
type input "[URL][DOMAIN_NAME]"
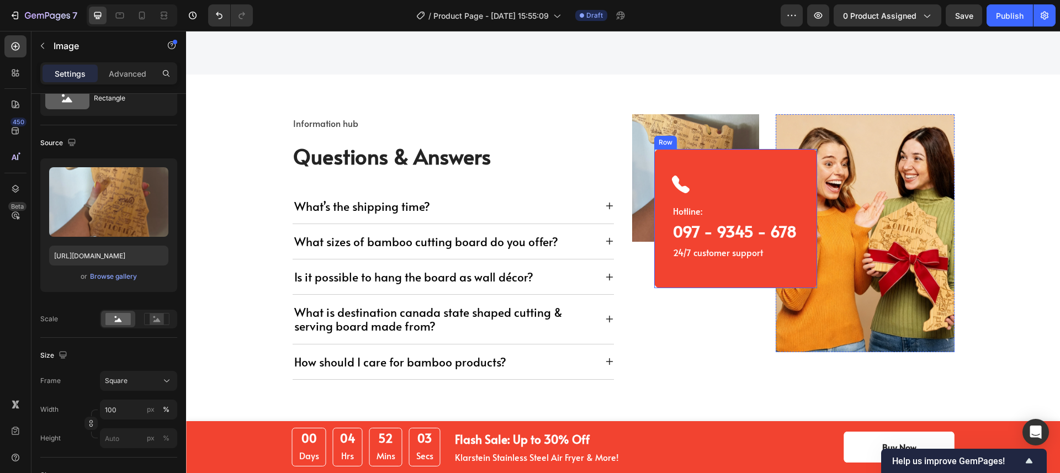
click at [768, 159] on div "Icon Hotline: Text block 097 - 9345 - 678 Heading 24/7 customer support Text bl…" at bounding box center [735, 218] width 163 height 139
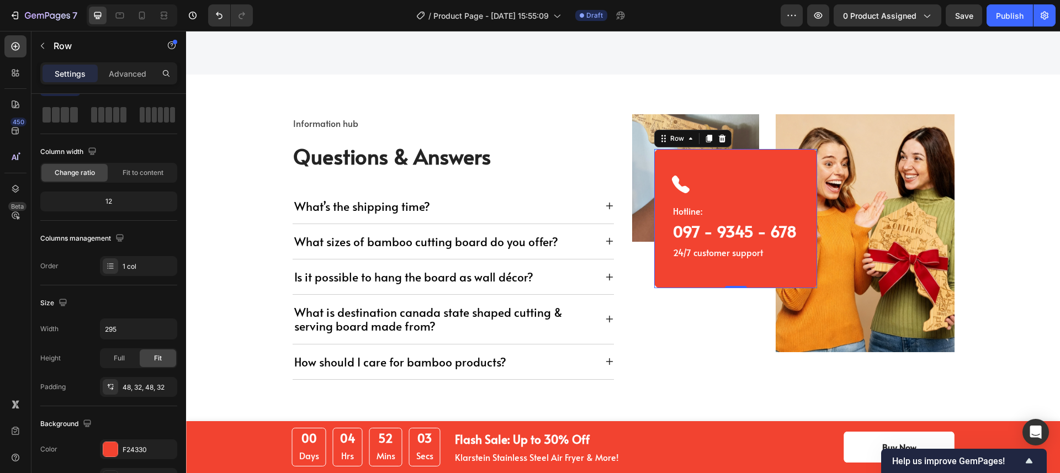
scroll to position [0, 0]
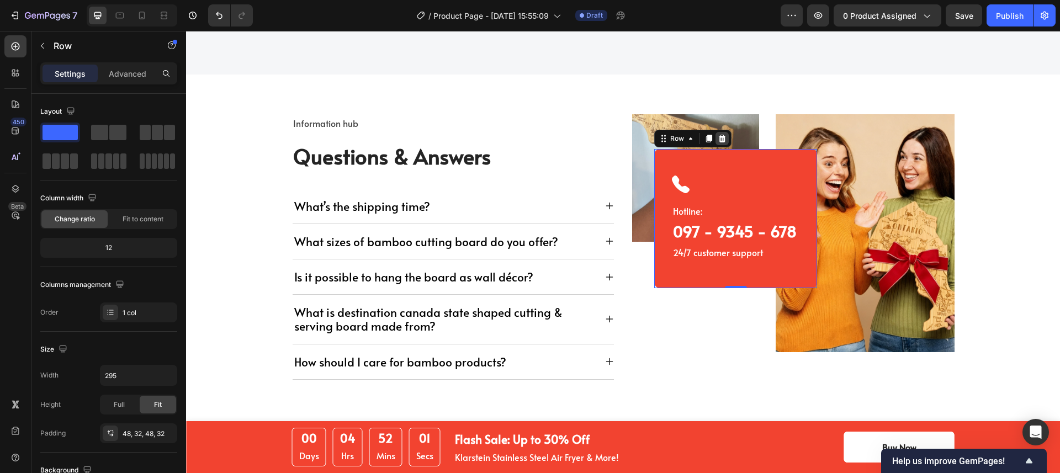
click at [719, 139] on icon at bounding box center [722, 139] width 7 height 8
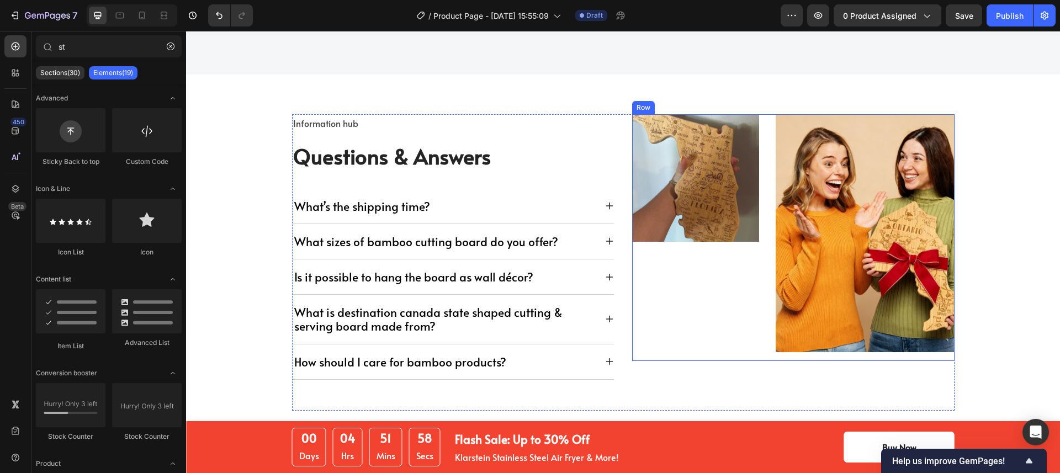
click at [684, 289] on div "Image" at bounding box center [696, 237] width 128 height 247
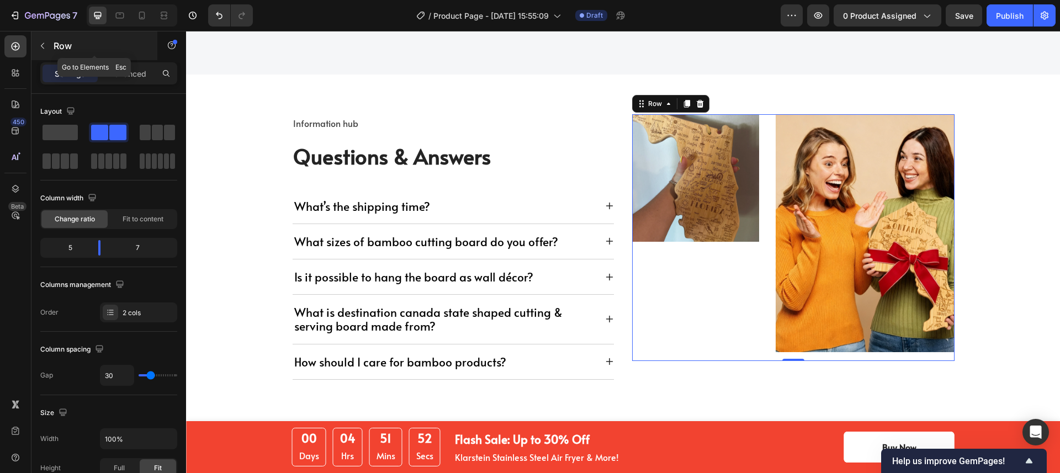
click at [44, 48] on icon "button" at bounding box center [42, 45] width 9 height 9
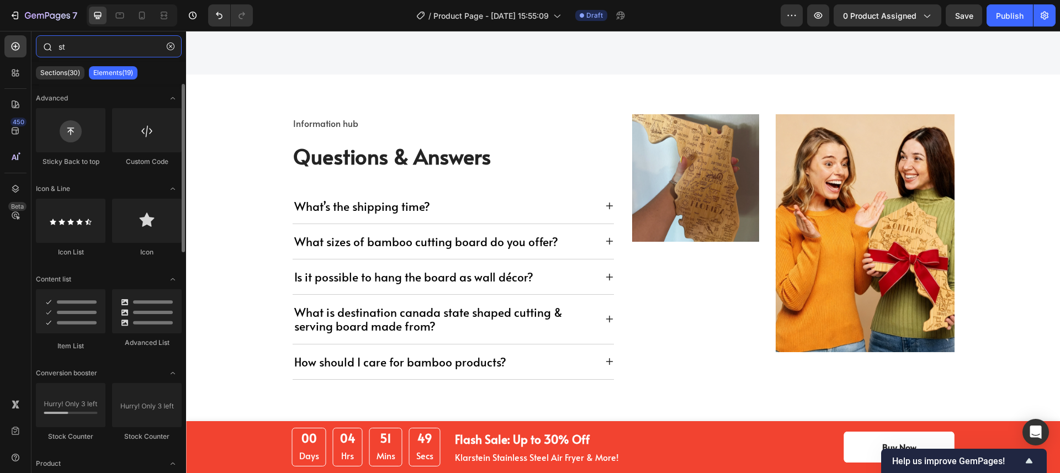
click at [75, 49] on input "st" at bounding box center [109, 46] width 146 height 22
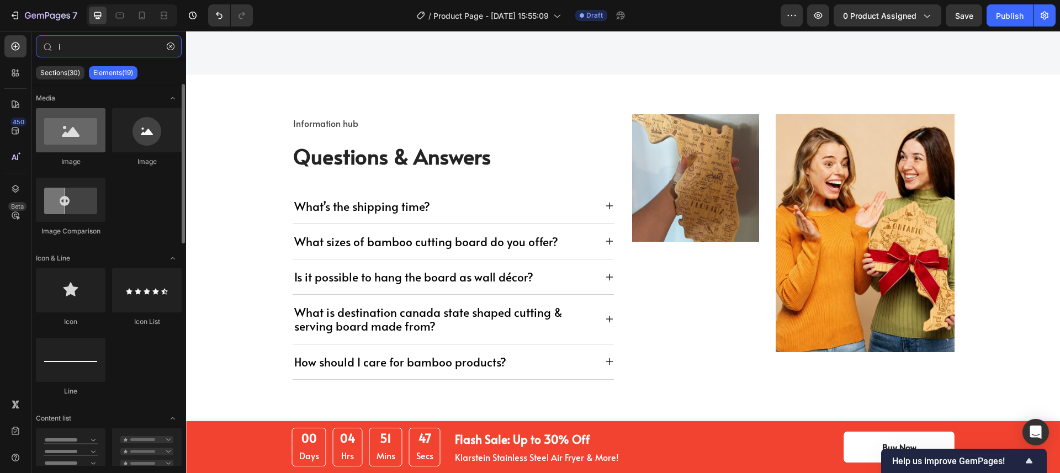
type input "i"
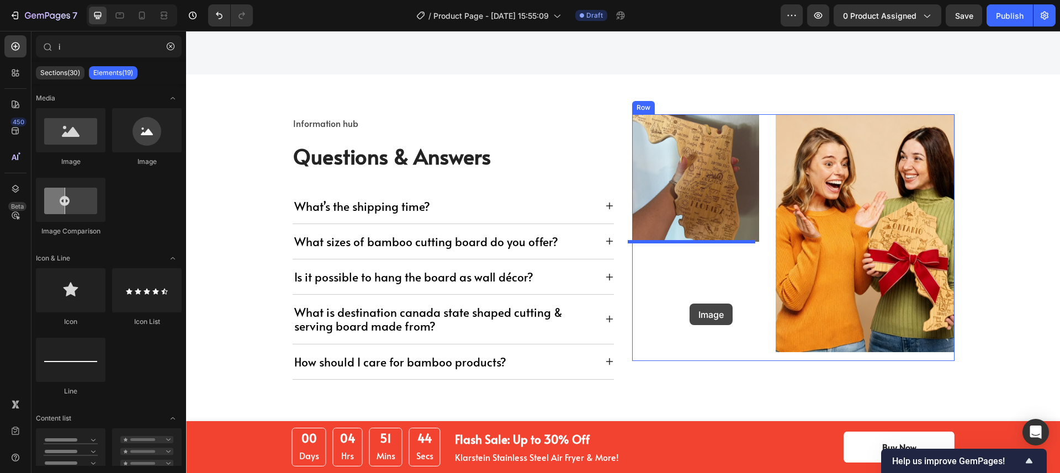
drag, startPoint x: 263, startPoint y: 168, endPoint x: 690, endPoint y: 304, distance: 447.9
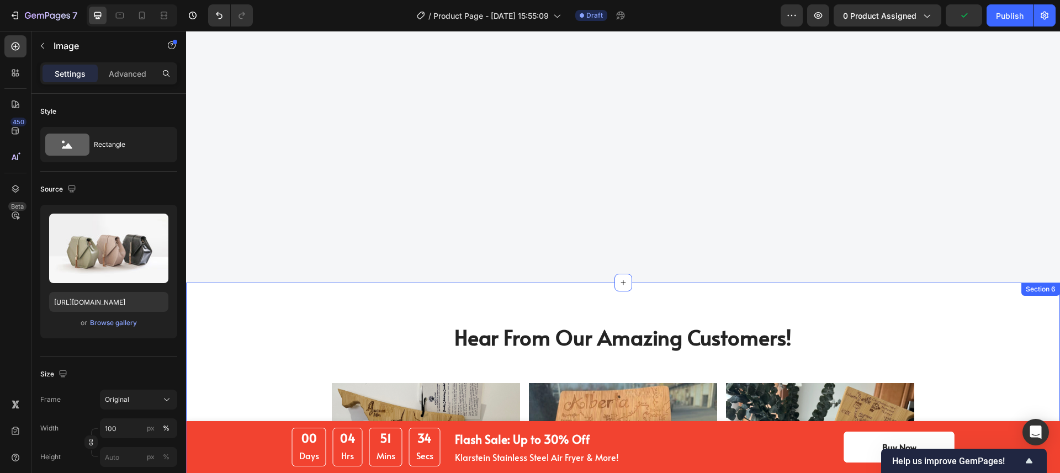
scroll to position [2935, 0]
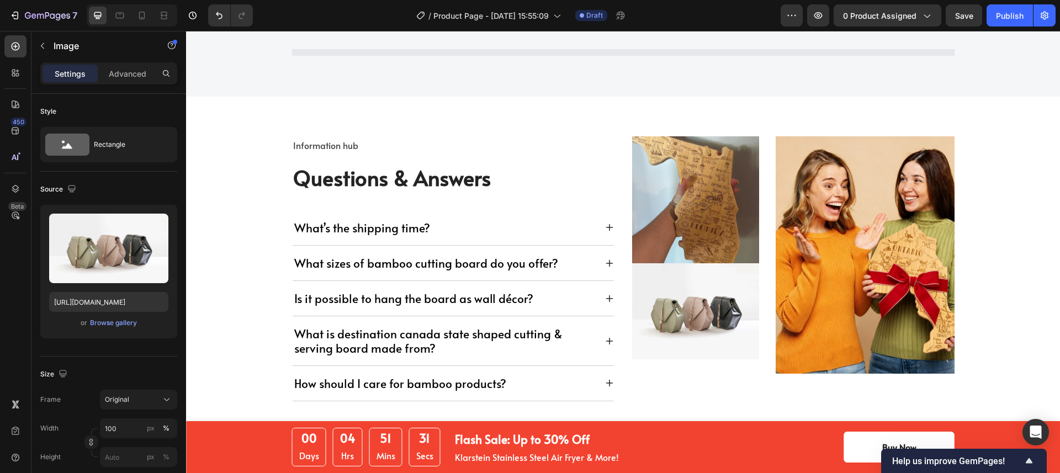
click at [707, 96] on div "Customers Also Bought Heading Row Product List Row Section 8" at bounding box center [623, 22] width 874 height 149
click at [114, 172] on div "Style Rectangle" at bounding box center [108, 133] width 137 height 78
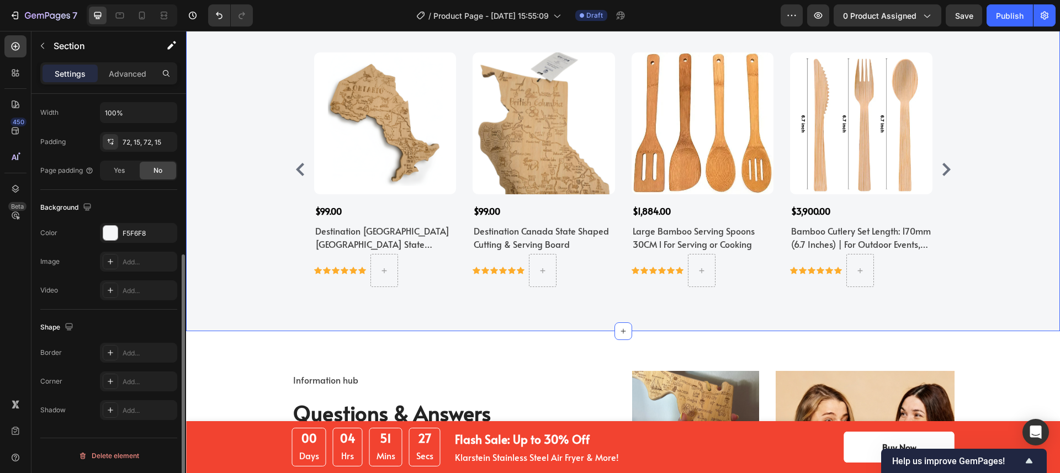
scroll to position [0, 0]
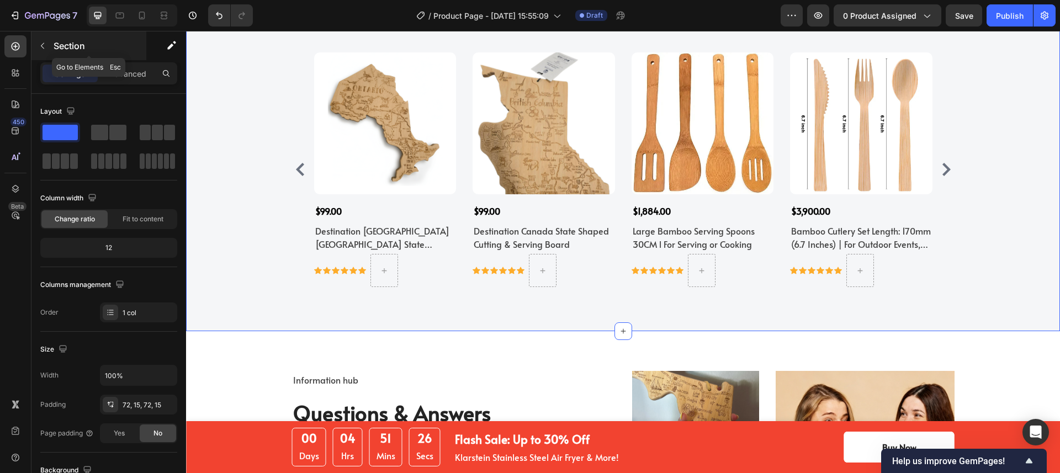
click at [41, 50] on button "button" at bounding box center [43, 46] width 18 height 18
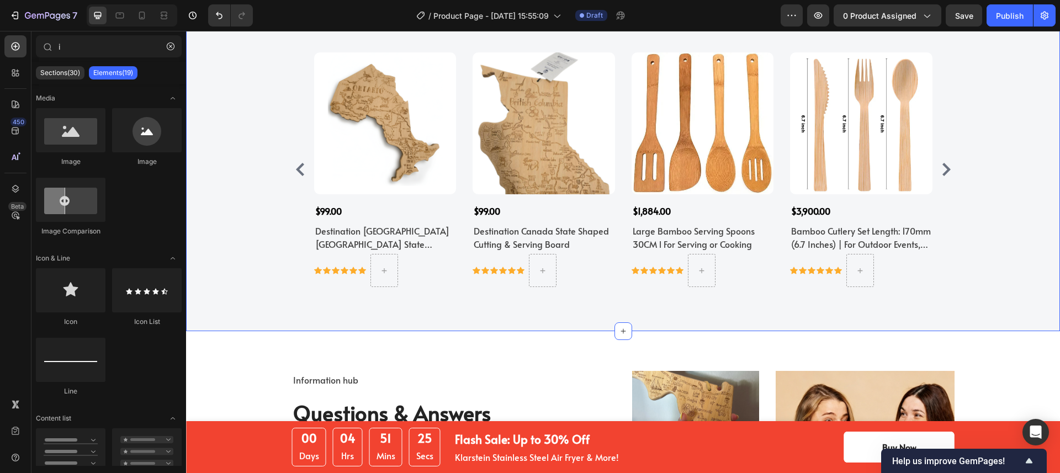
scroll to position [3165, 0]
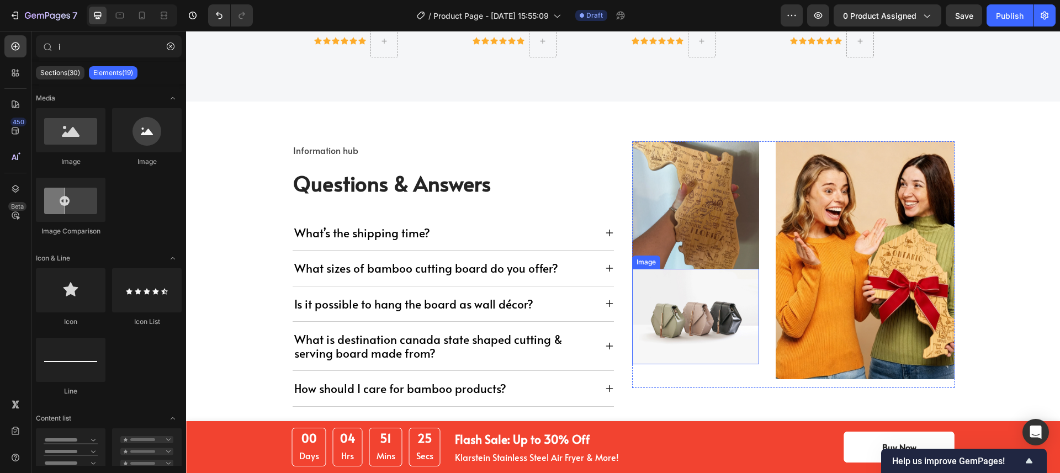
click at [706, 315] on img at bounding box center [696, 317] width 128 height 96
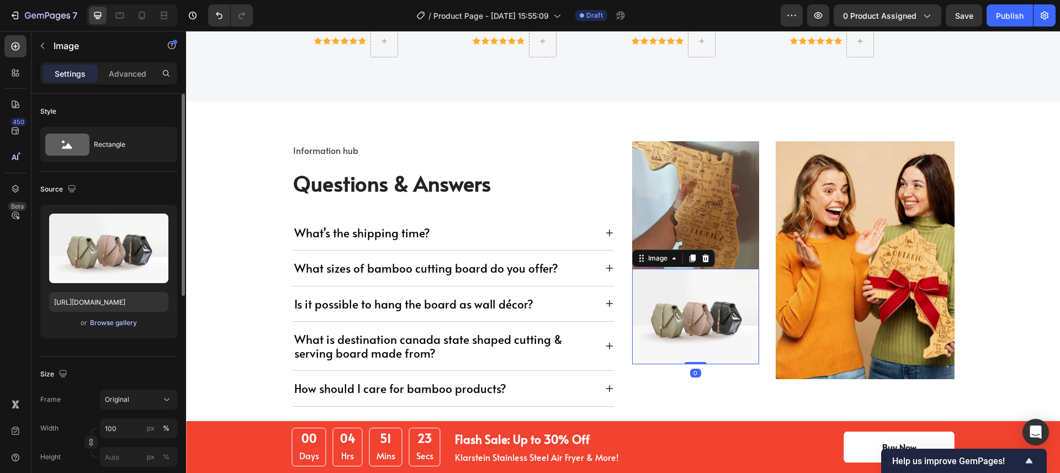
click at [120, 325] on div "Browse gallery" at bounding box center [113, 323] width 47 height 10
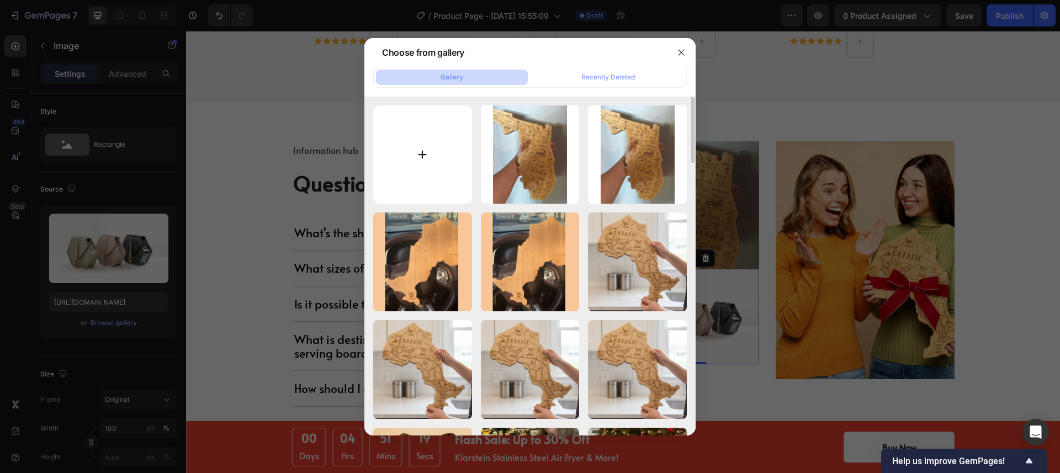
click at [393, 140] on input "file" at bounding box center [422, 154] width 99 height 99
type input "C:\fakepath\Ontario-Shaped-Cutting-Board.jpg"
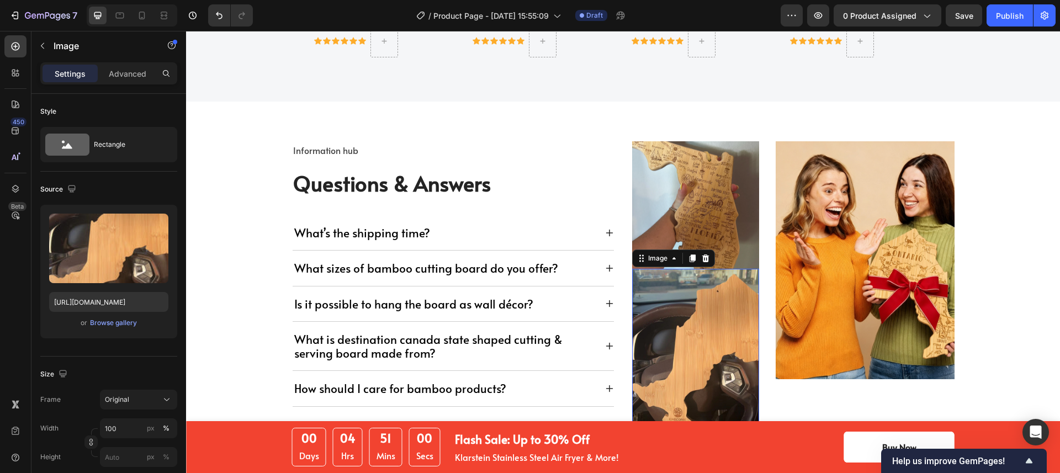
type input "[URL][DOMAIN_NAME]"
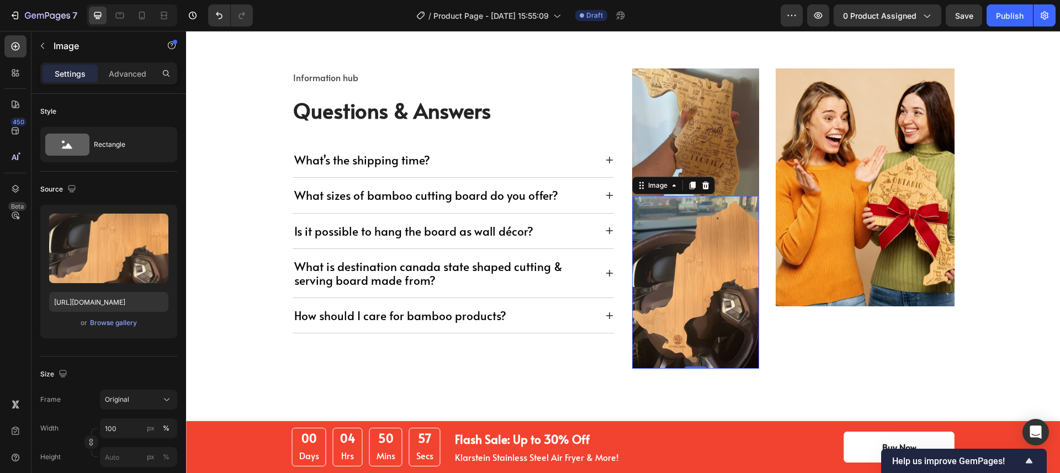
scroll to position [3262, 0]
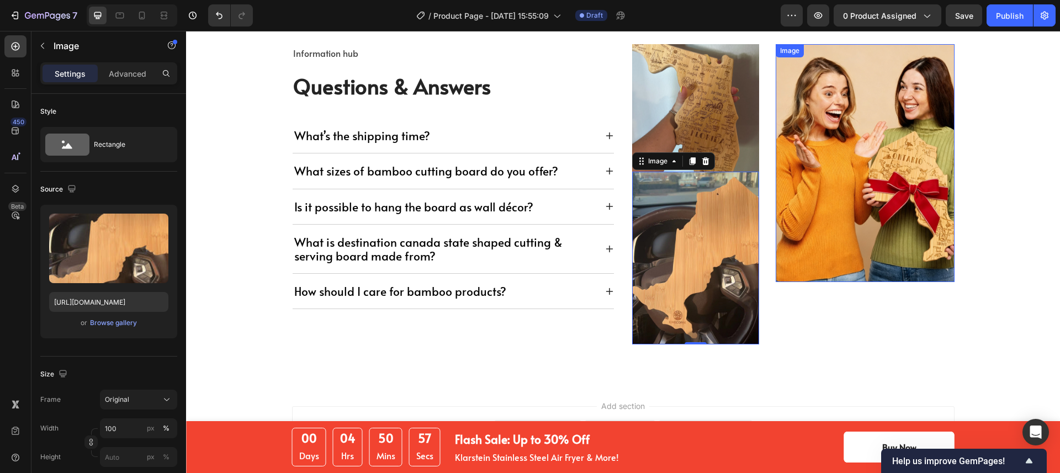
click at [840, 237] on img at bounding box center [865, 163] width 178 height 238
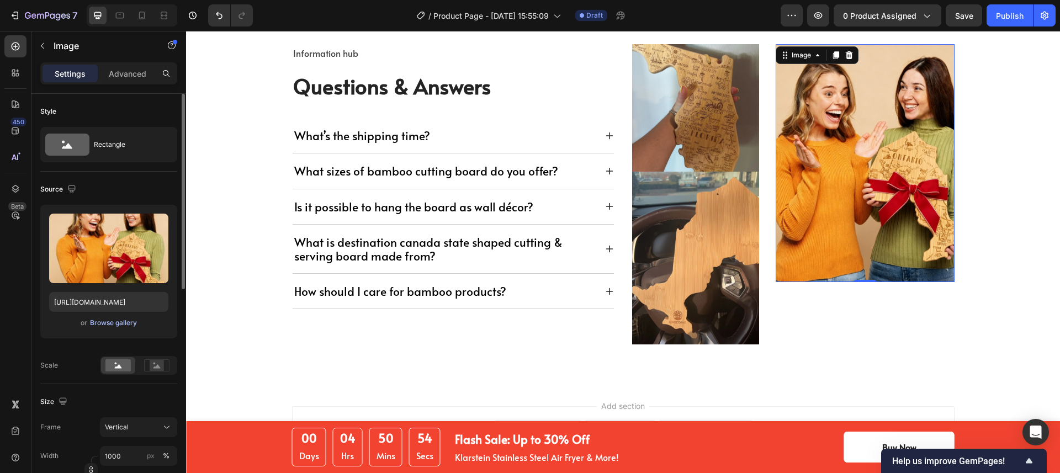
click at [126, 320] on div "Browse gallery" at bounding box center [113, 323] width 47 height 10
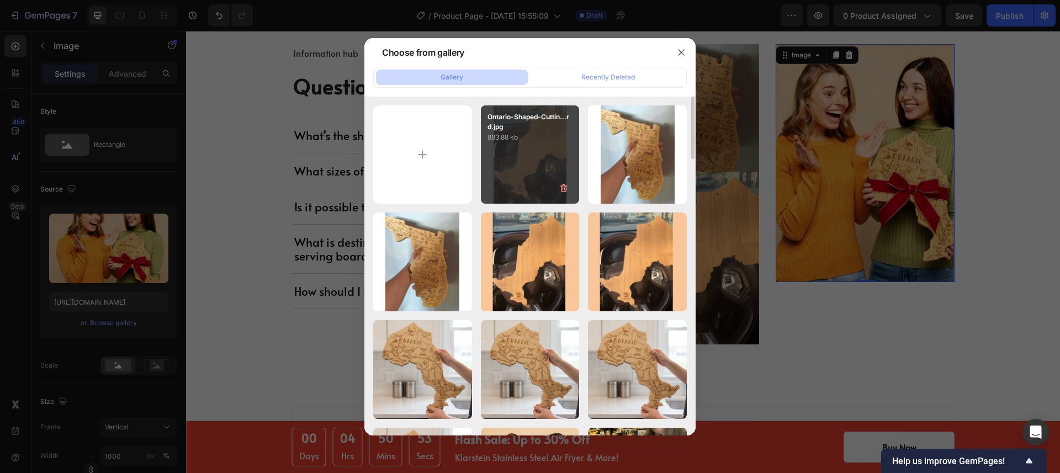
click at [526, 160] on div "Ontario-Shaped-Cuttin...rd.jpg 883.88 kb" at bounding box center [530, 154] width 99 height 99
type input "[URL][DOMAIN_NAME]"
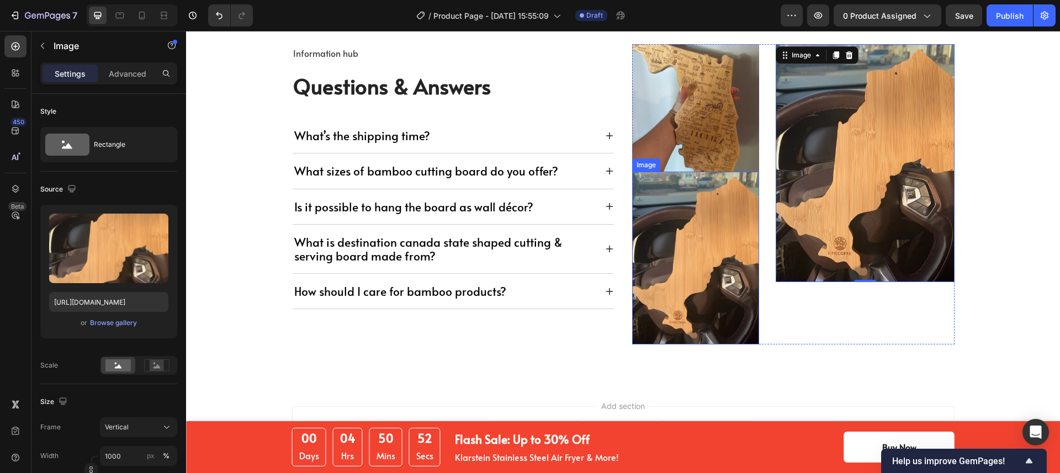
click at [733, 278] on img at bounding box center [696, 258] width 128 height 173
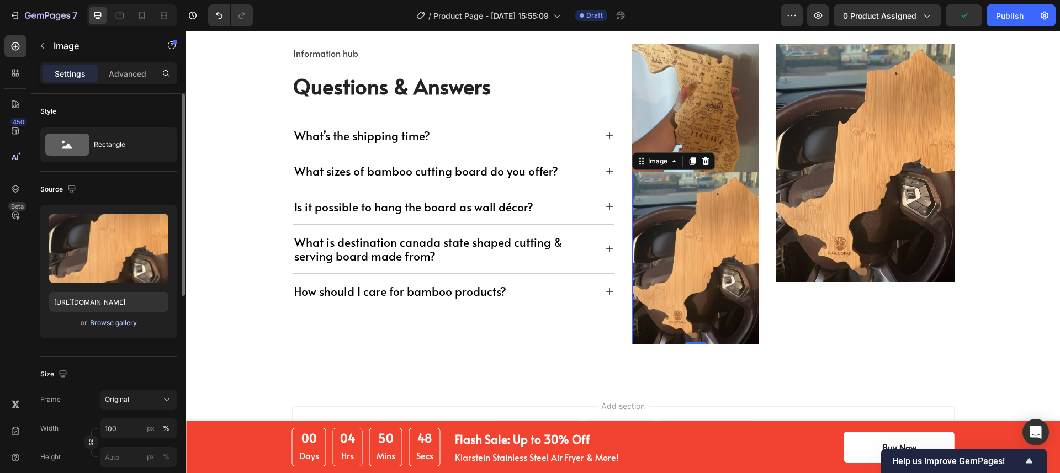
click at [115, 322] on div "Browse gallery" at bounding box center [113, 323] width 47 height 10
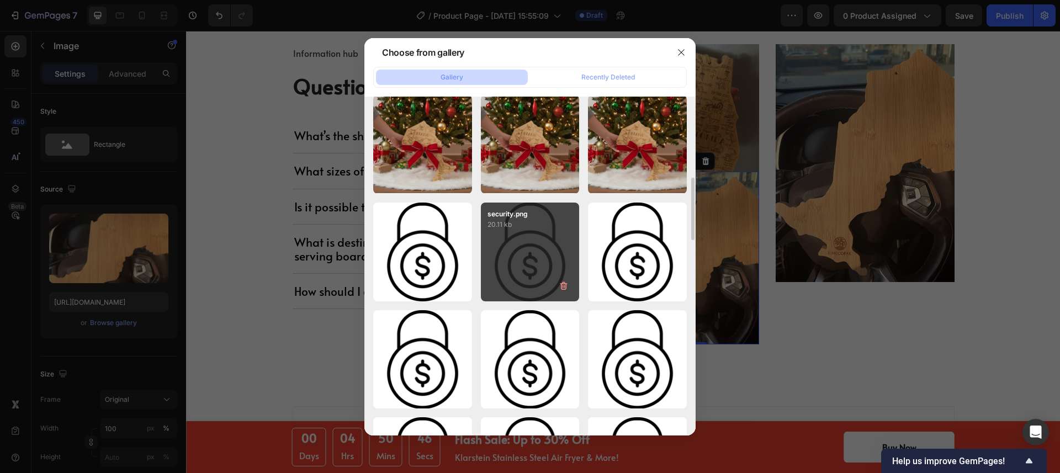
scroll to position [212, 0]
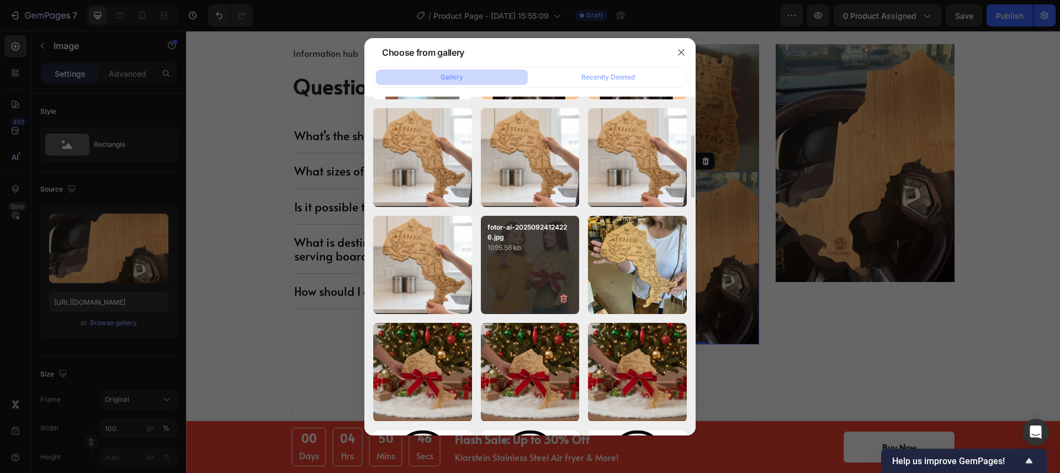
click at [532, 232] on p "fotor-ai-20250924124226.jpg" at bounding box center [531, 233] width 86 height 20
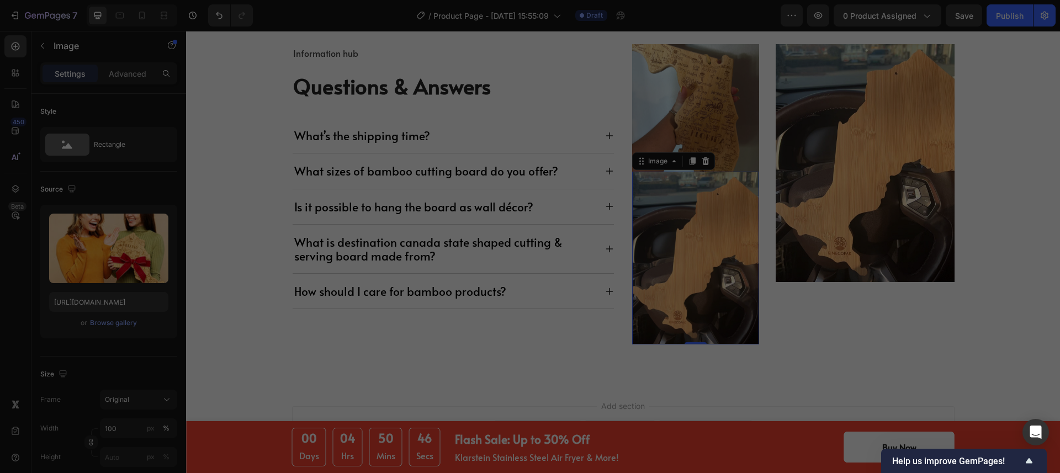
type input "[URL][DOMAIN_NAME]"
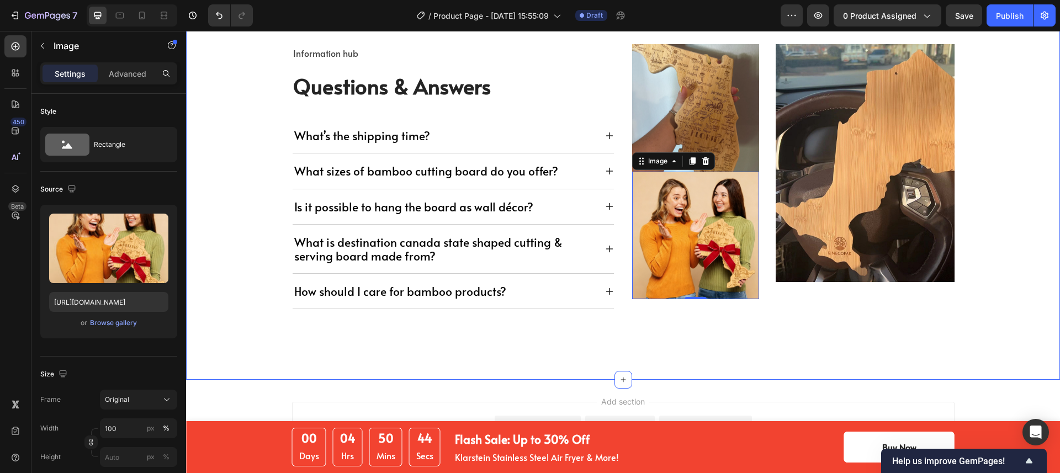
click at [1015, 193] on div "Information hub Text block Questions & Answers Heading What’s the shipping time…" at bounding box center [622, 192] width 857 height 296
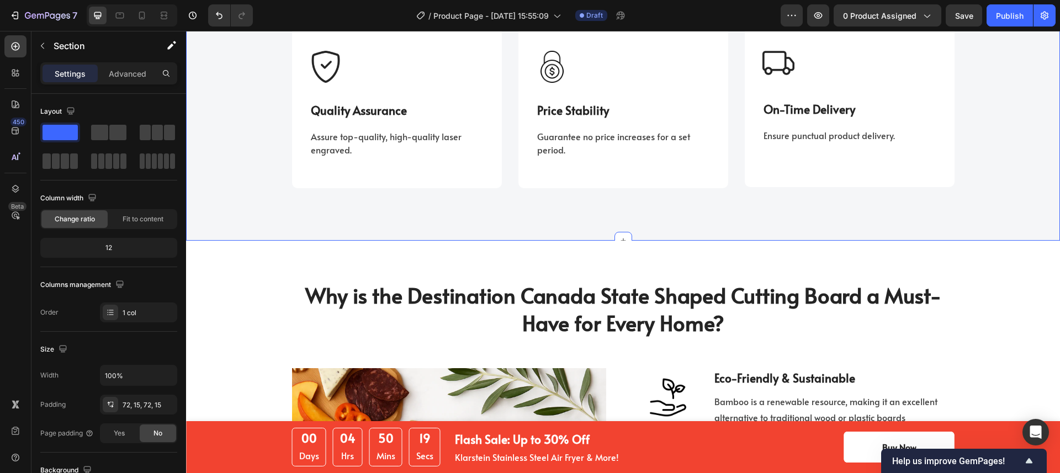
scroll to position [1223, 0]
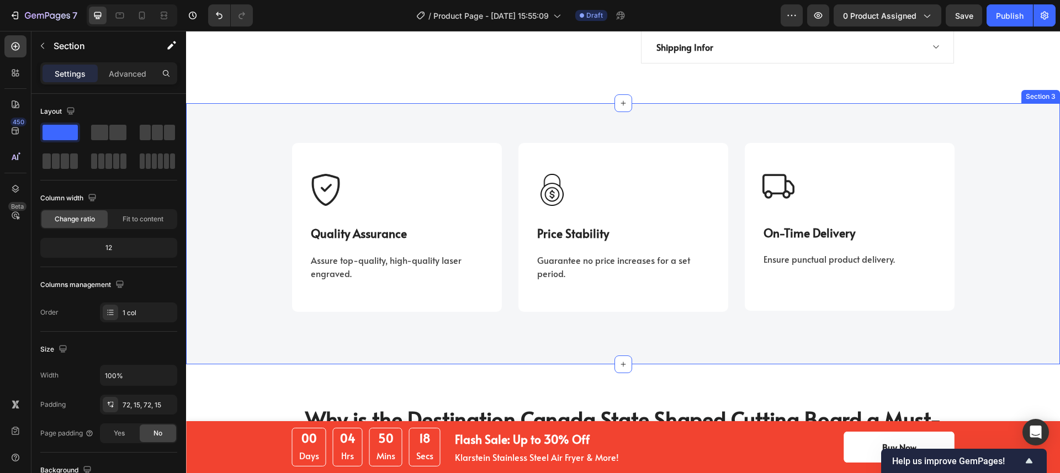
click at [939, 103] on div "Image Quality Assurance Text block Assure top-quality, high-quality laser engra…" at bounding box center [623, 233] width 874 height 261
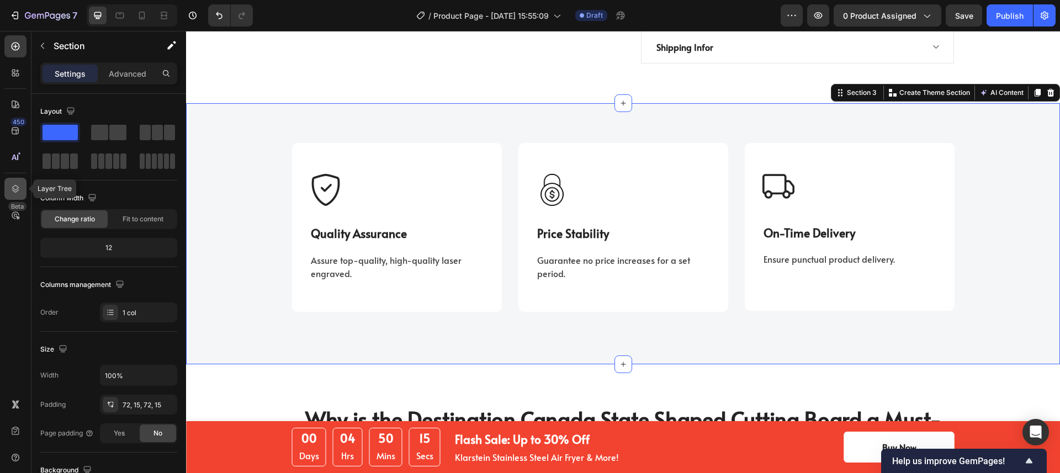
click at [10, 189] on icon at bounding box center [15, 188] width 11 height 11
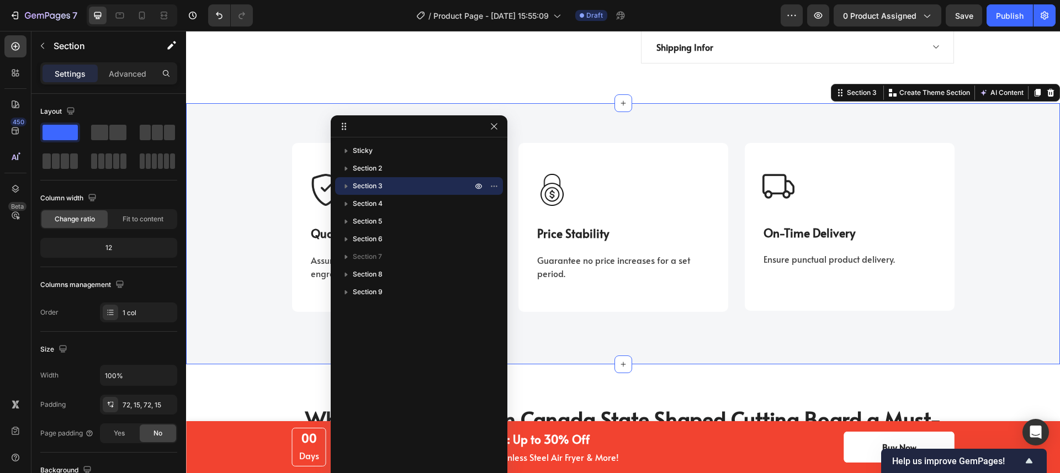
drag, startPoint x: 477, startPoint y: 186, endPoint x: 486, endPoint y: 187, distance: 9.0
click at [478, 185] on icon "button" at bounding box center [478, 186] width 9 height 9
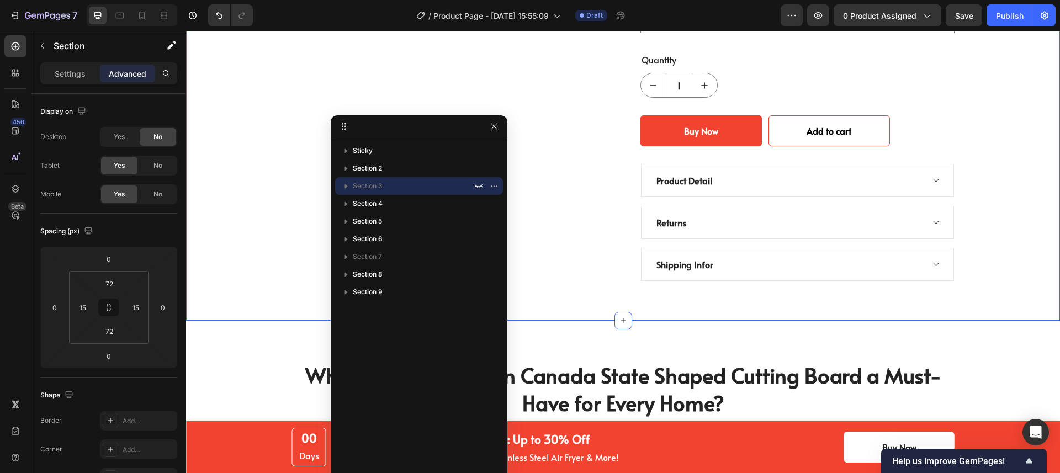
scroll to position [1079, 0]
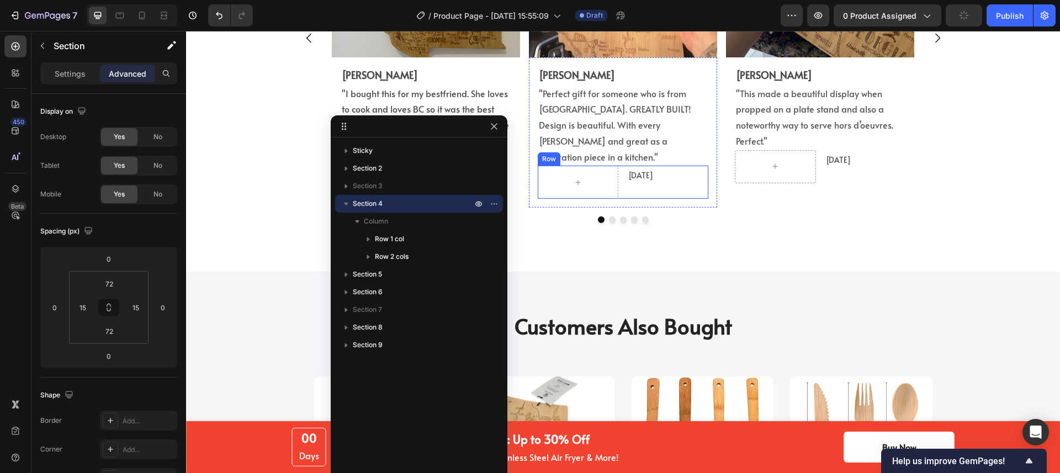
scroll to position [2340, 0]
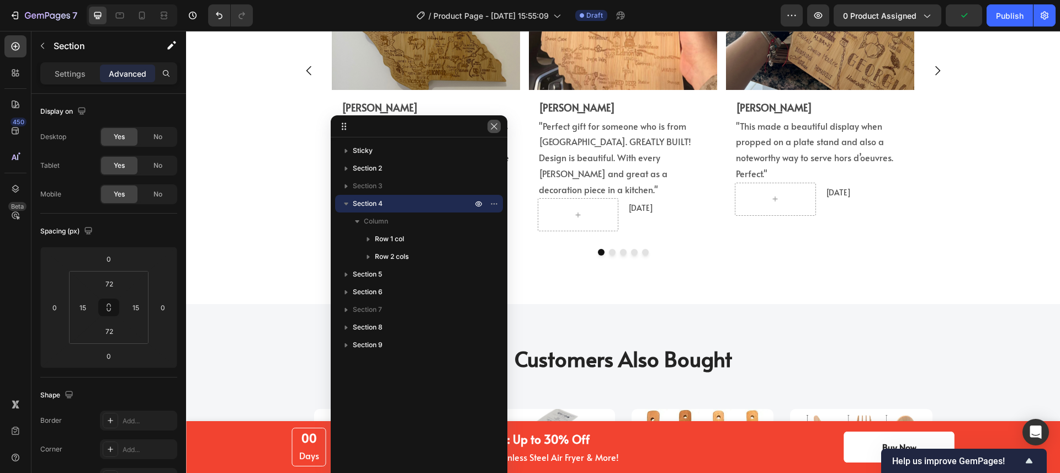
click at [492, 127] on icon "button" at bounding box center [494, 126] width 6 height 6
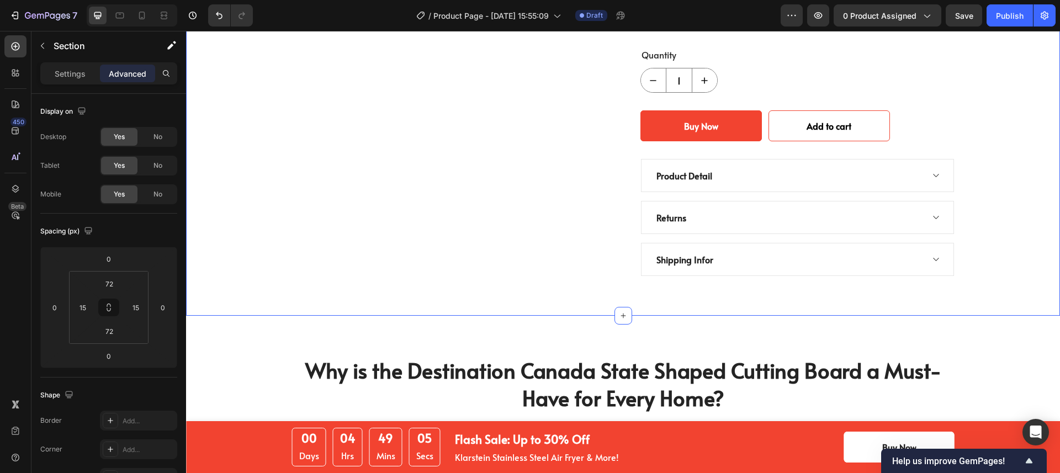
scroll to position [1114, 0]
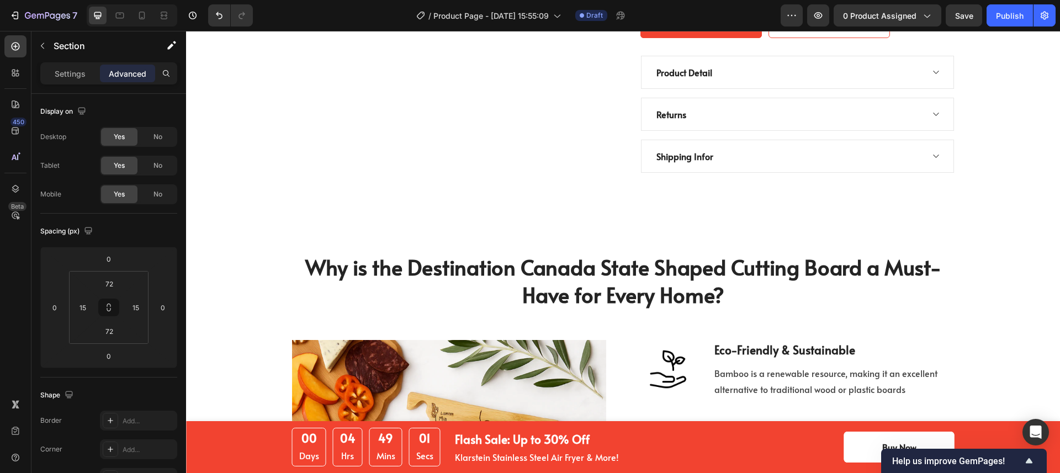
click at [457, 213] on div "Why is the Destination Canada State Shaped Cutting Board a Must-Have for Every …" at bounding box center [623, 457] width 874 height 489
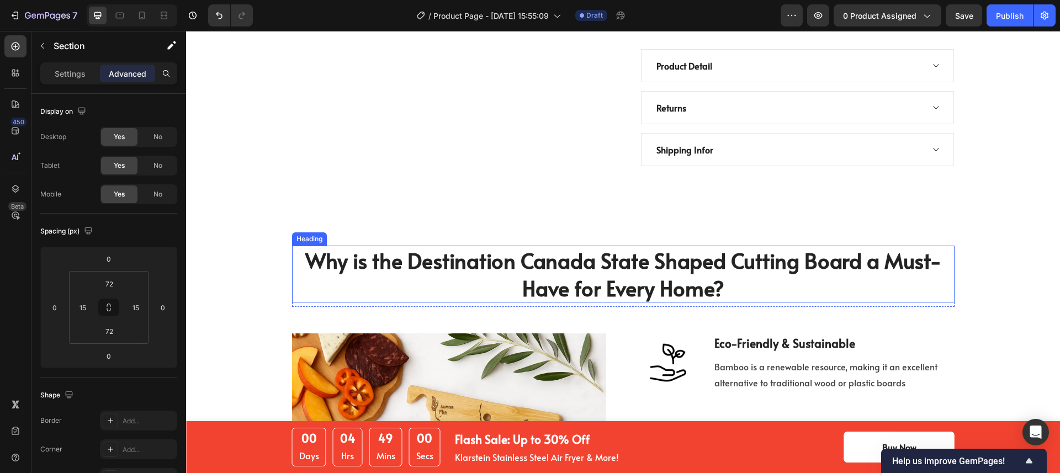
scroll to position [1122, 0]
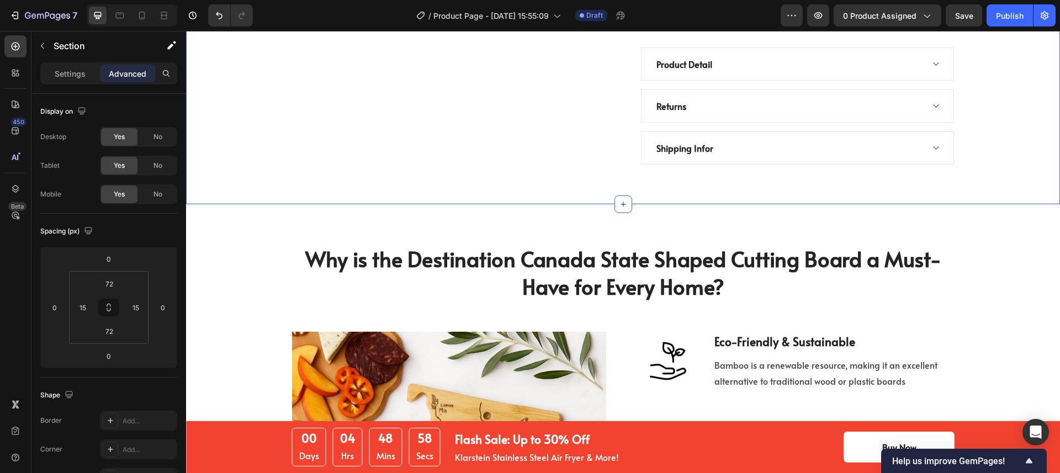
click at [473, 204] on div "Why is the Destination Canada State Shaped Cutting Board a Must-Have for Every …" at bounding box center [623, 448] width 874 height 489
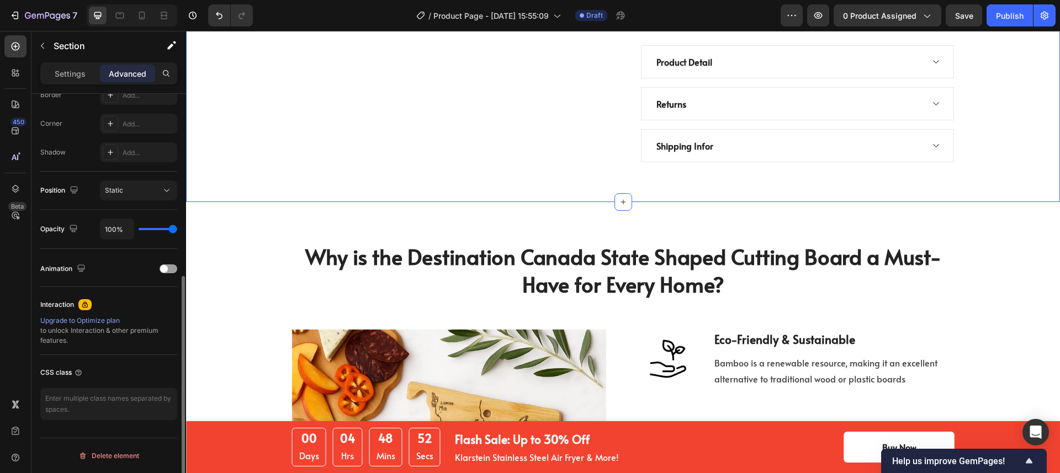
scroll to position [0, 0]
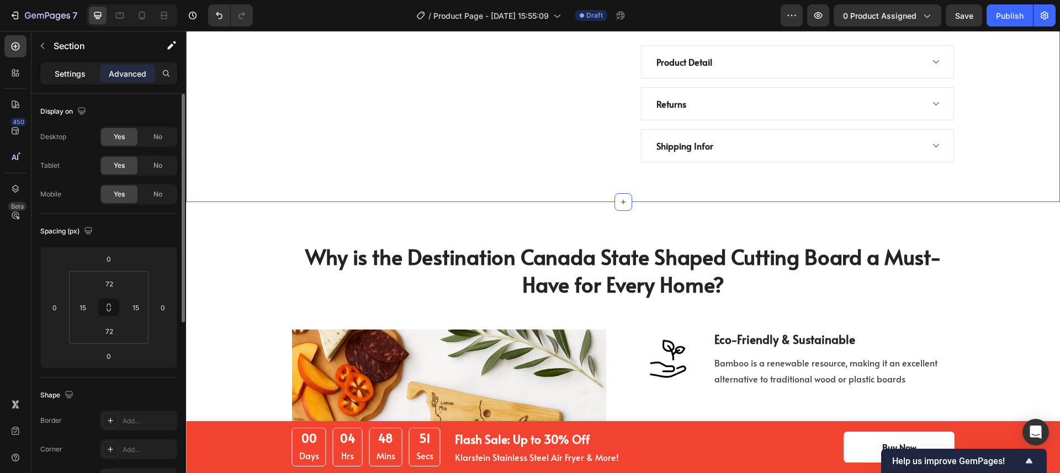
click at [72, 80] on div "Settings" at bounding box center [70, 74] width 55 height 18
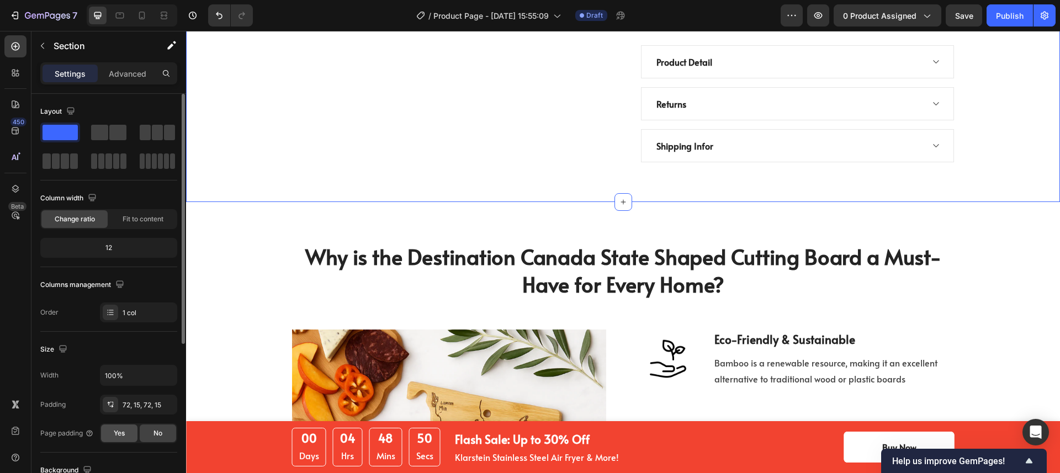
scroll to position [263, 0]
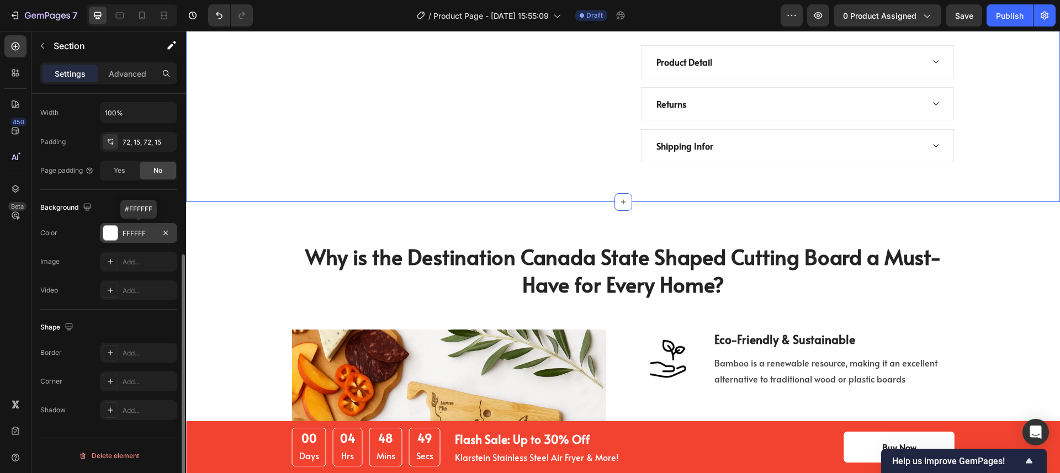
click at [106, 232] on div at bounding box center [110, 233] width 14 height 14
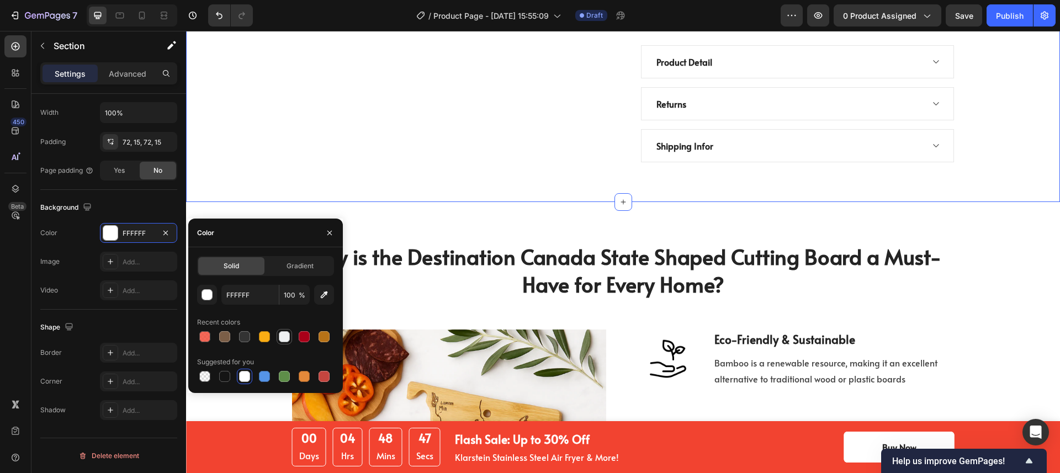
click at [289, 337] on div at bounding box center [284, 336] width 11 height 11
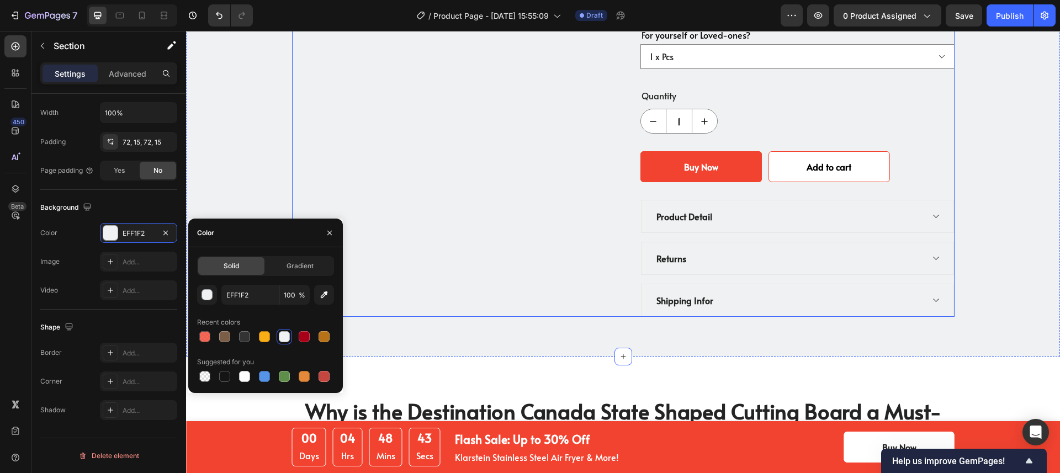
scroll to position [860, 0]
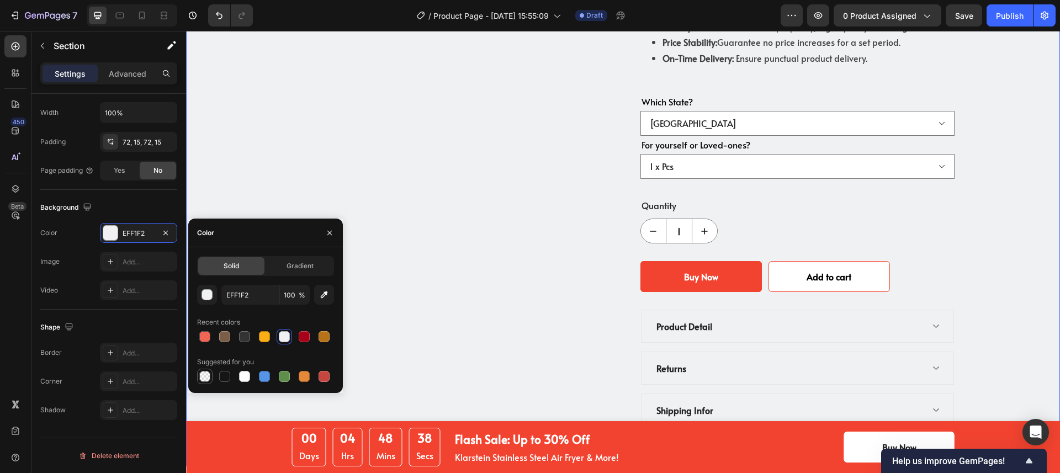
click at [204, 372] on div at bounding box center [204, 376] width 11 height 11
type input "000000"
type input "0"
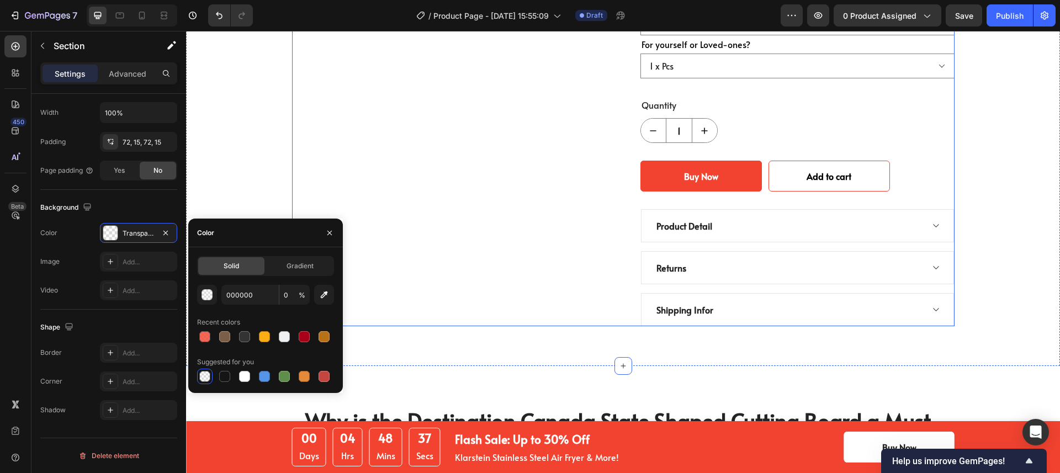
scroll to position [962, 0]
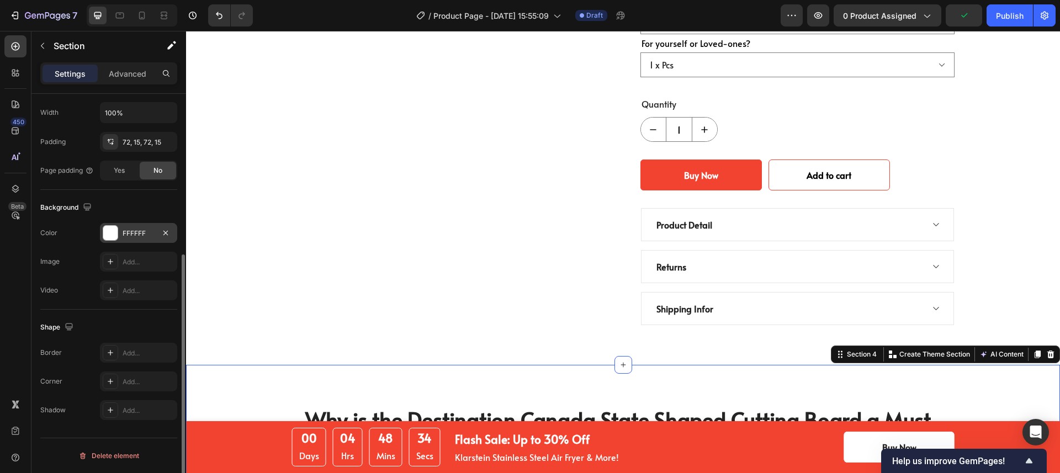
click at [113, 236] on div at bounding box center [110, 233] width 14 height 14
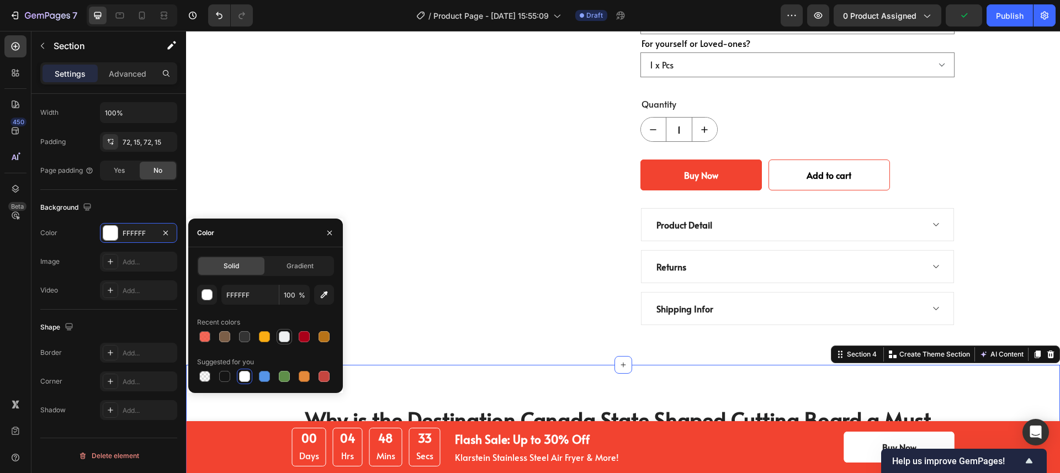
click at [280, 335] on div at bounding box center [284, 336] width 11 height 11
type input "EFF1F2"
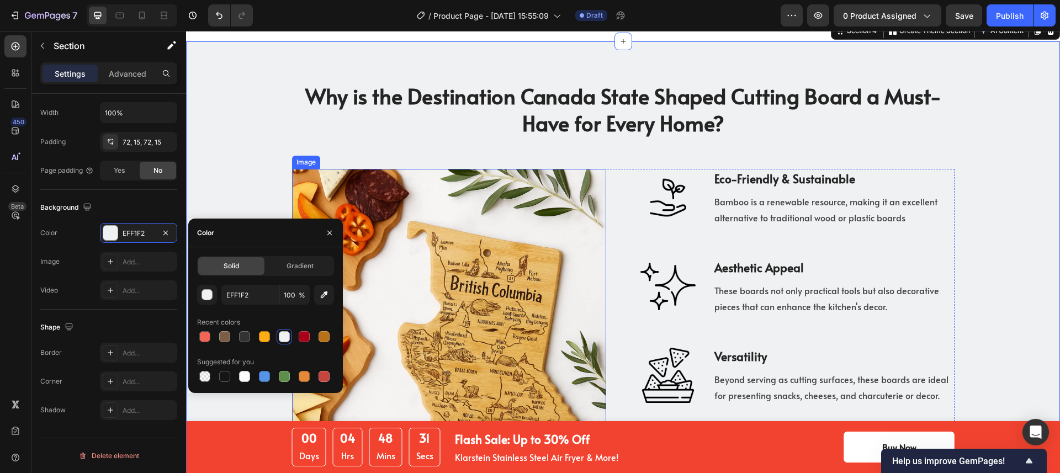
scroll to position [1658, 0]
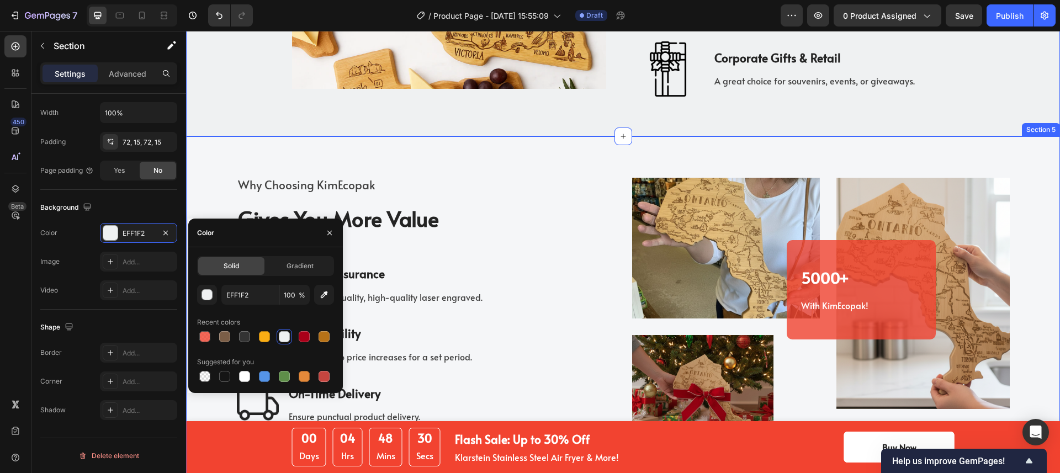
click at [306, 156] on div "Why Choosing KimEcopak Text block Gives You More Value Heading Image Quality As…" at bounding box center [623, 309] width 874 height 347
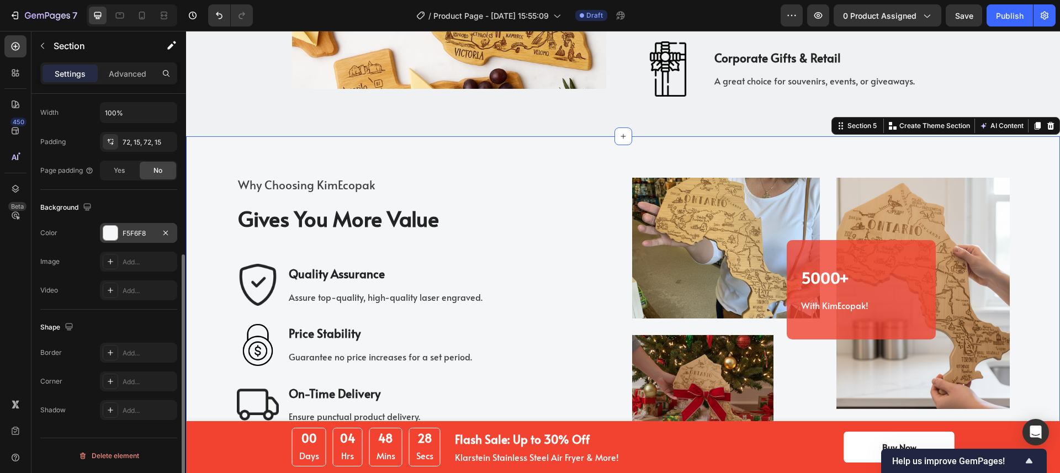
click at [109, 237] on div at bounding box center [110, 233] width 14 height 14
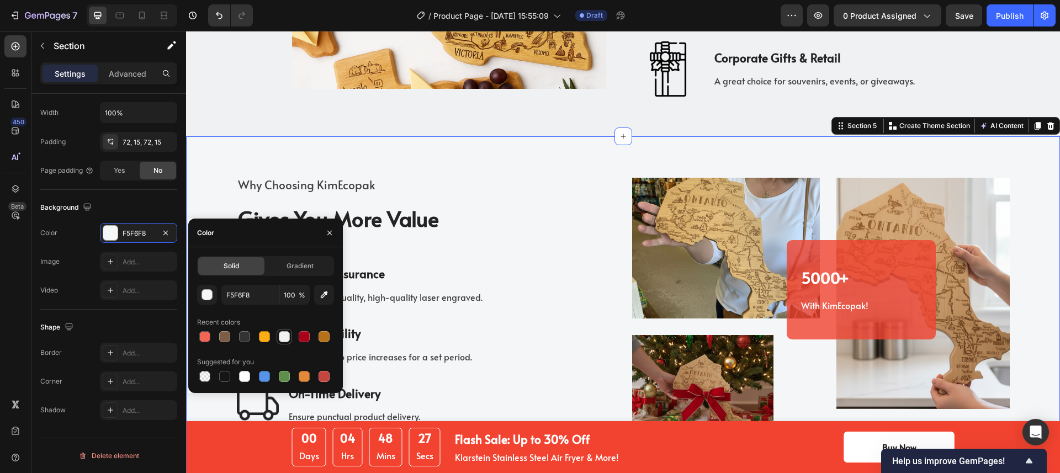
click at [287, 341] on div at bounding box center [284, 336] width 11 height 11
click at [250, 375] on div at bounding box center [244, 376] width 11 height 11
type input "FFFFFF"
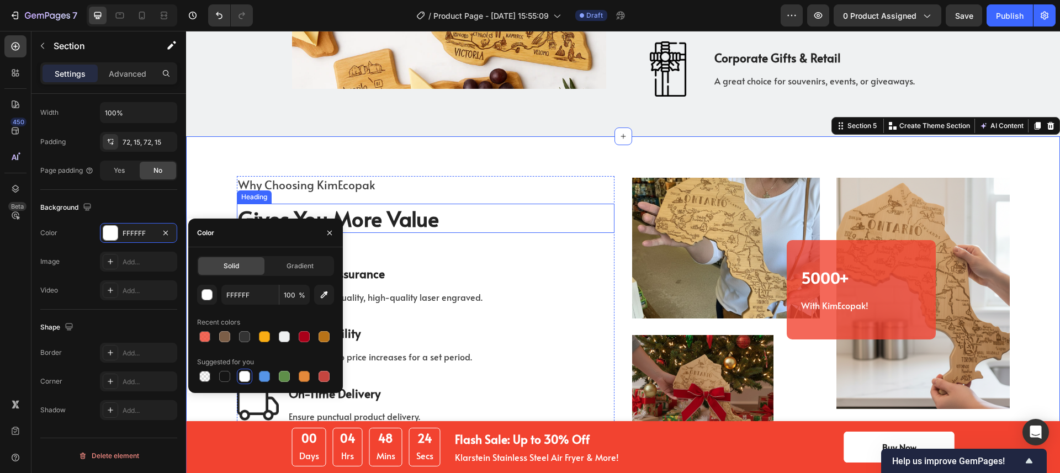
click at [568, 206] on div "Why Choosing KimEcopak Text block Gives You More Value Heading Image Quality As…" at bounding box center [426, 309] width 378 height 267
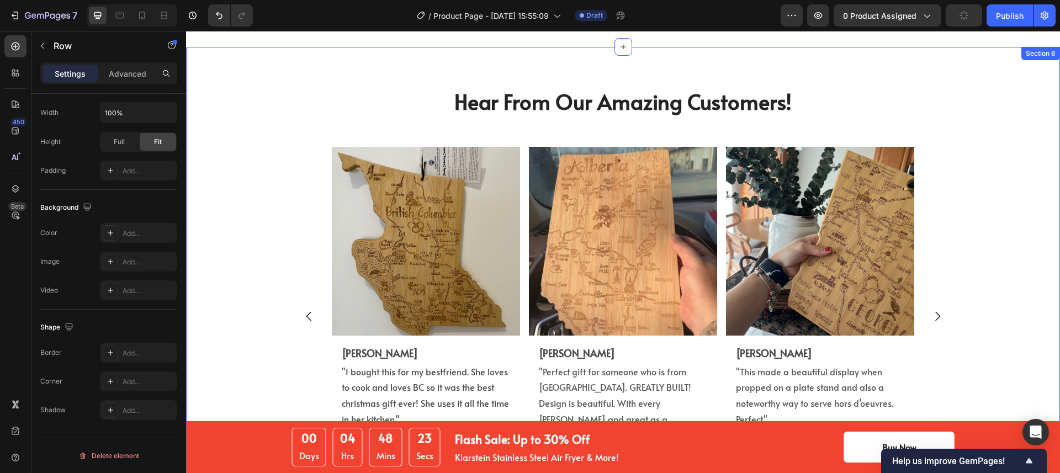
scroll to position [0, 0]
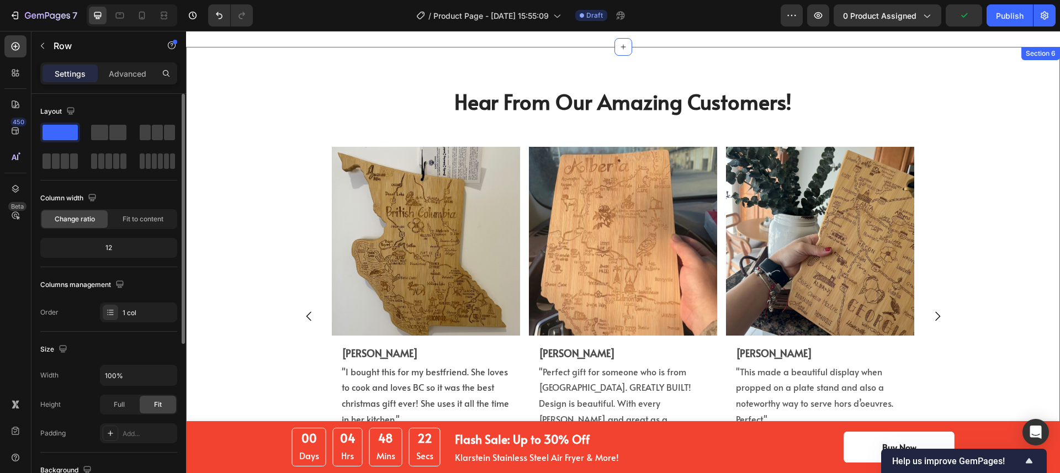
click at [236, 235] on div "Hear From Our Amazing Customers! Heading Image [PERSON_NAME] Text Block "I boug…" at bounding box center [622, 299] width 857 height 424
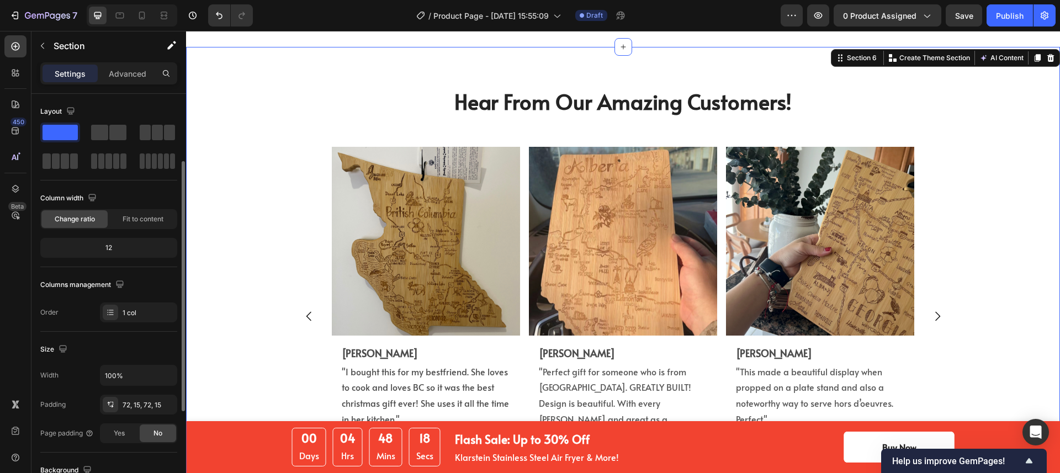
scroll to position [263, 0]
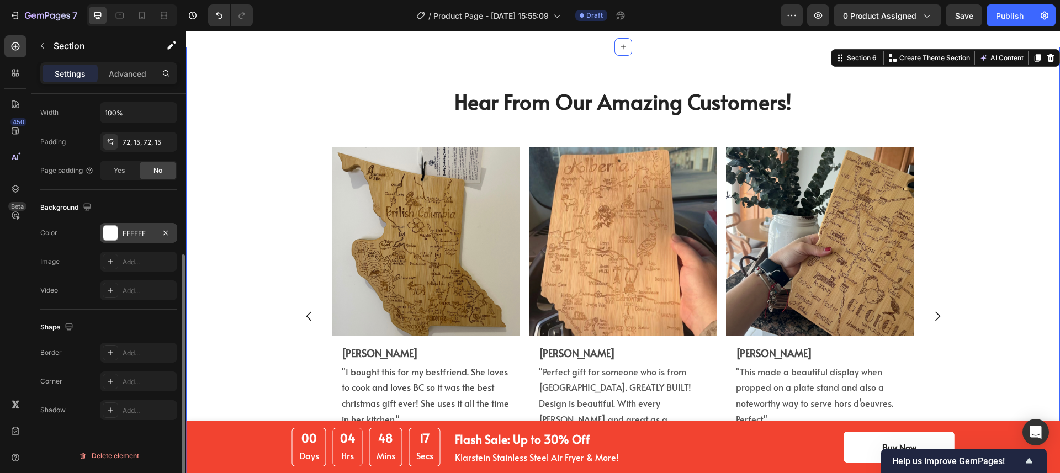
click at [113, 235] on div at bounding box center [110, 233] width 14 height 14
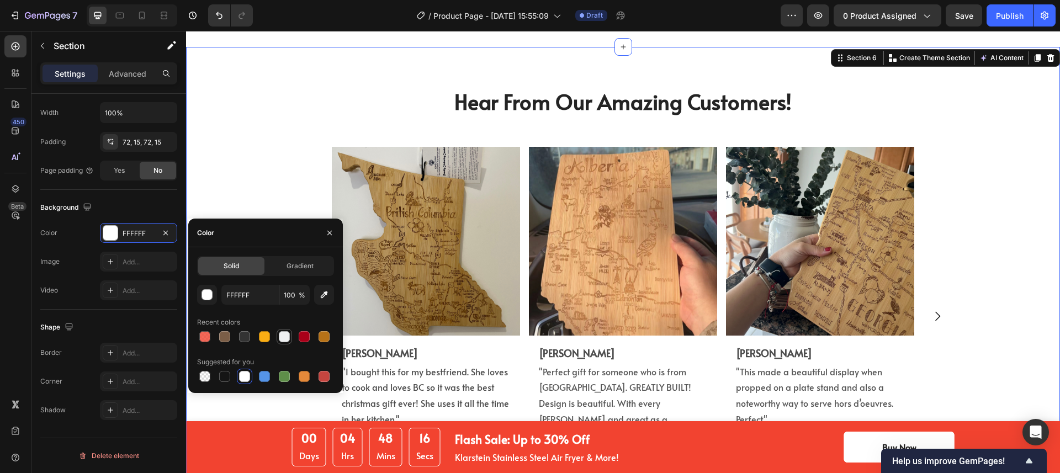
click at [284, 336] on div at bounding box center [284, 336] width 11 height 11
type input "EFF1F2"
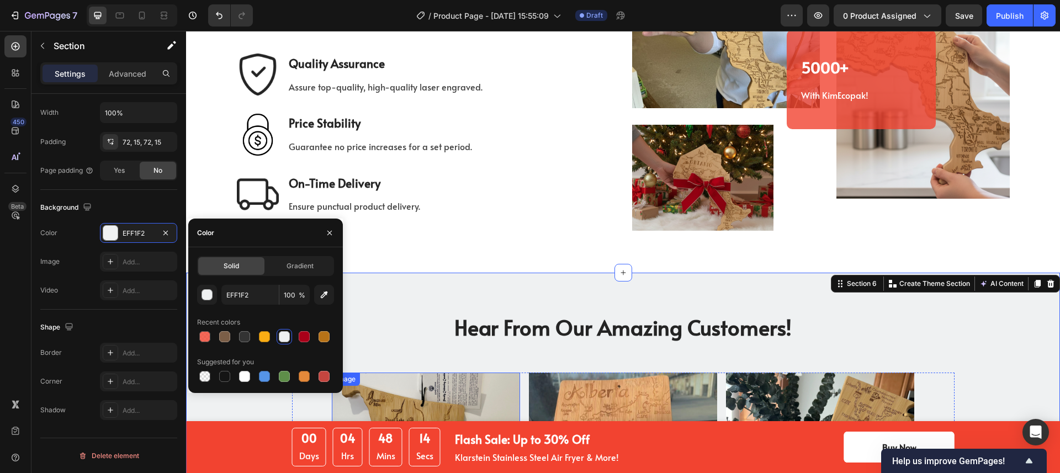
scroll to position [2093, 0]
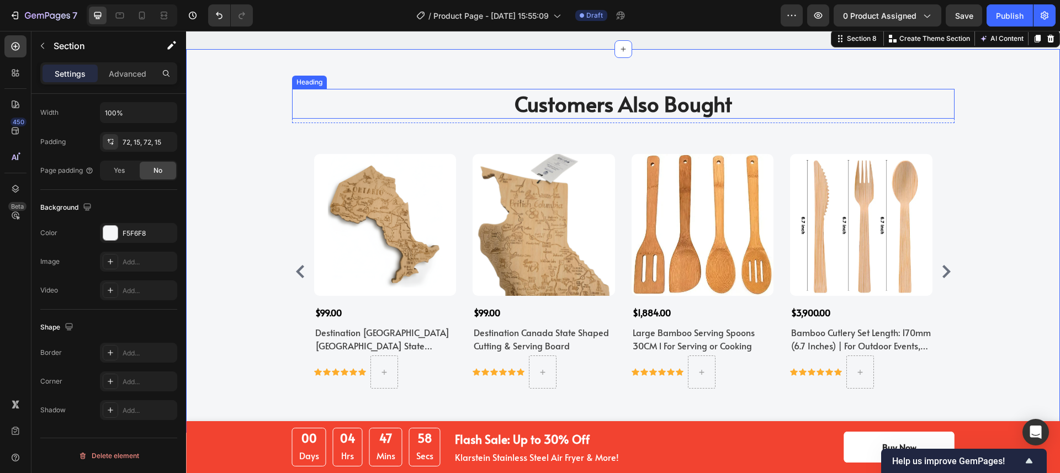
scroll to position [2536, 0]
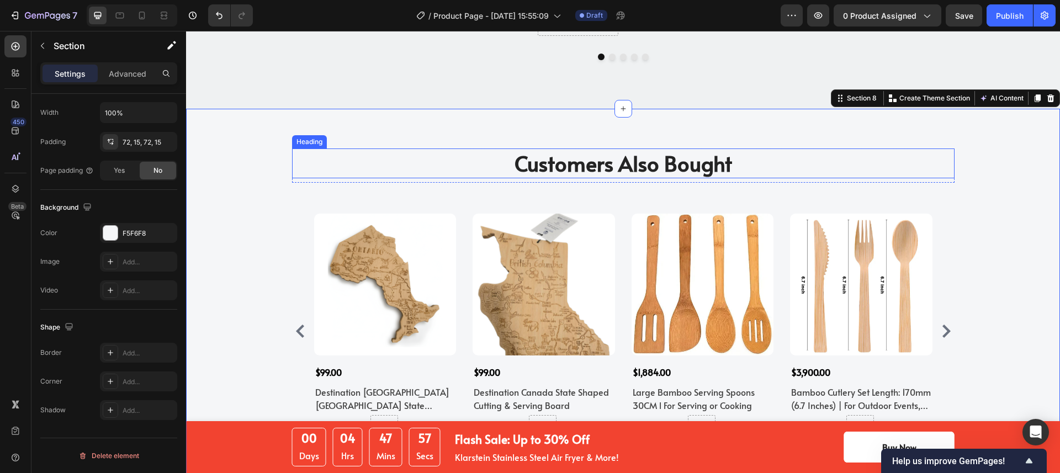
click at [588, 150] on p "Customers Also Bought" at bounding box center [623, 163] width 660 height 27
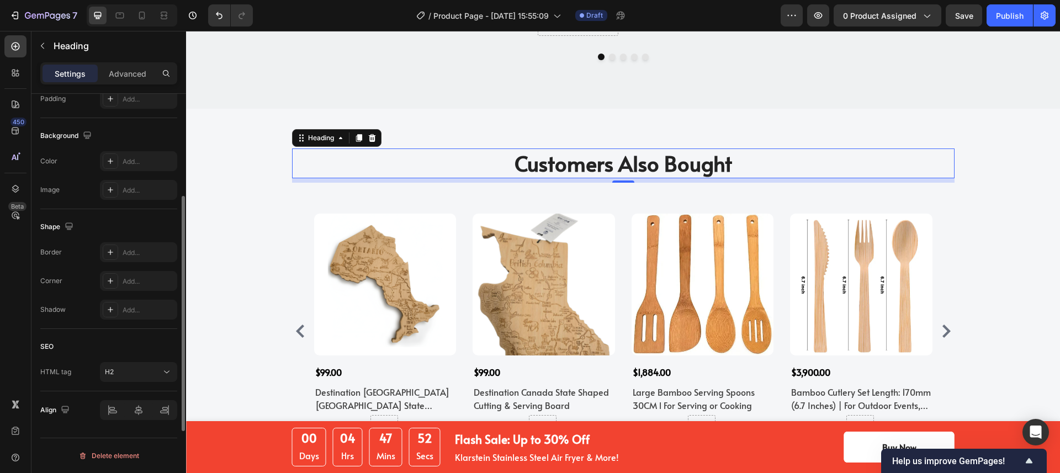
scroll to position [259, 0]
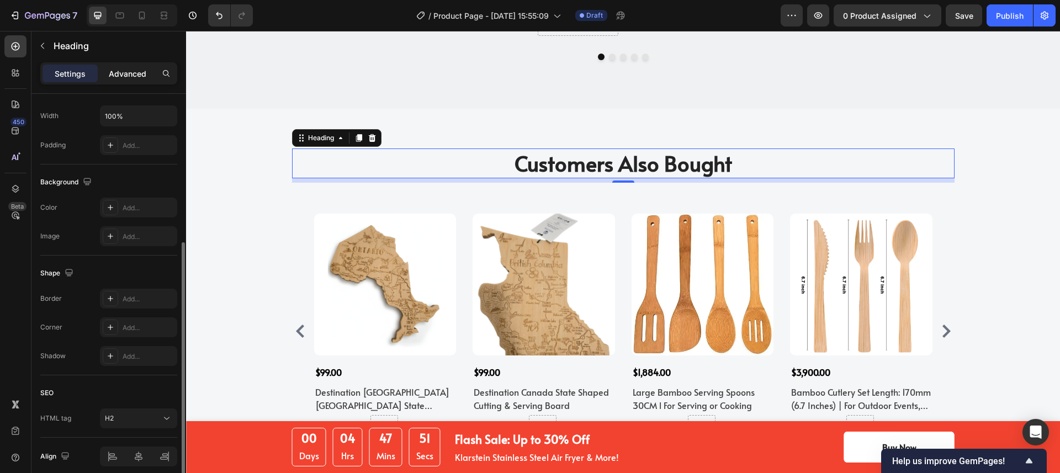
click at [117, 75] on p "Advanced" at bounding box center [128, 74] width 38 height 12
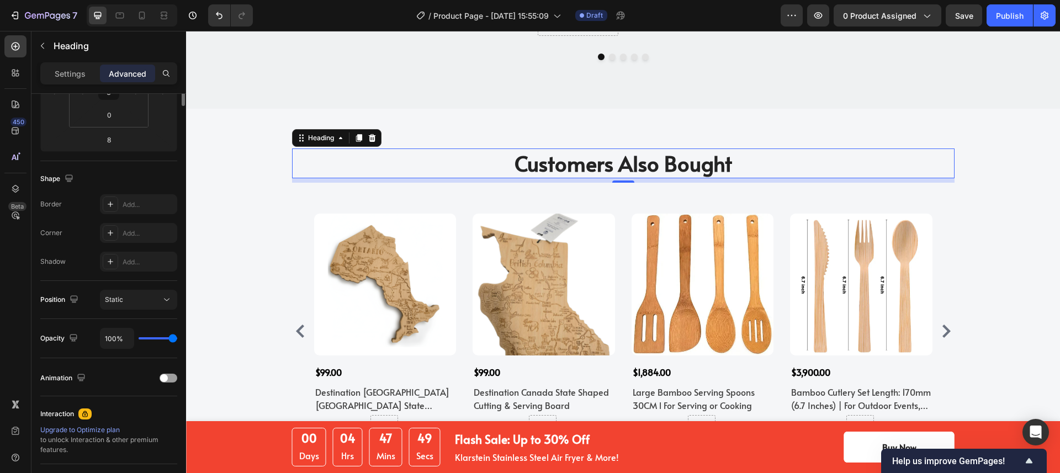
scroll to position [0, 0]
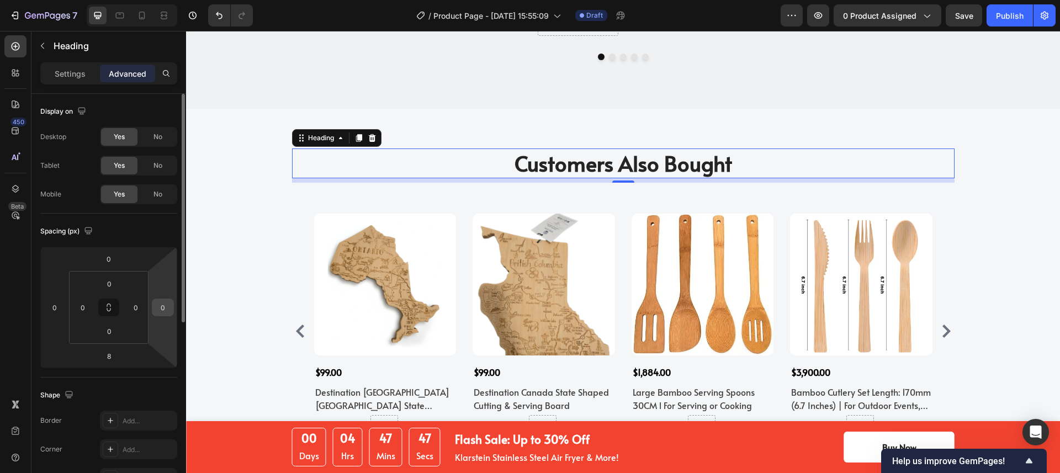
click at [161, 310] on input "0" at bounding box center [163, 307] width 17 height 17
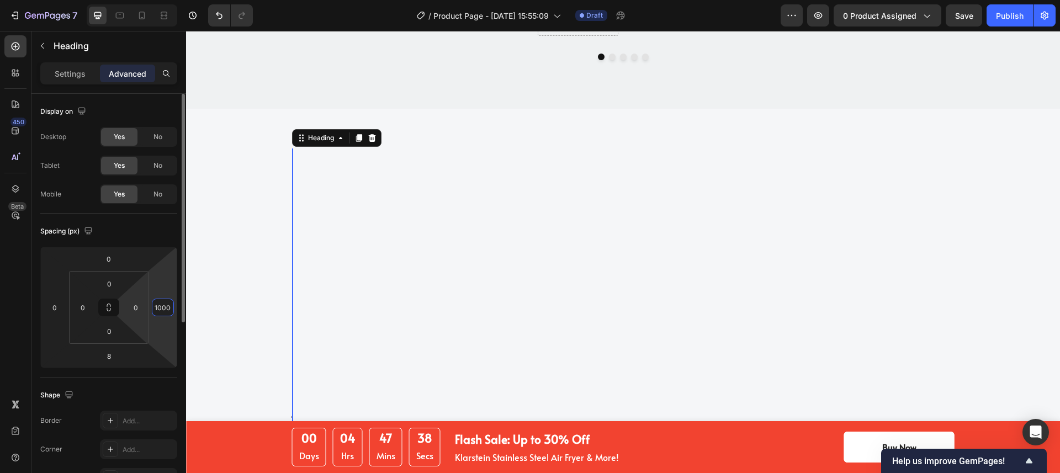
drag, startPoint x: 165, startPoint y: 306, endPoint x: 147, endPoint y: 306, distance: 17.7
click at [147, 306] on div "0 0 8 10000 0 0 0 0" at bounding box center [108, 307] width 137 height 121
click at [165, 306] on input "000" at bounding box center [163, 307] width 17 height 17
type input "0"
click at [133, 229] on div "Spacing (px)" at bounding box center [108, 232] width 137 height 18
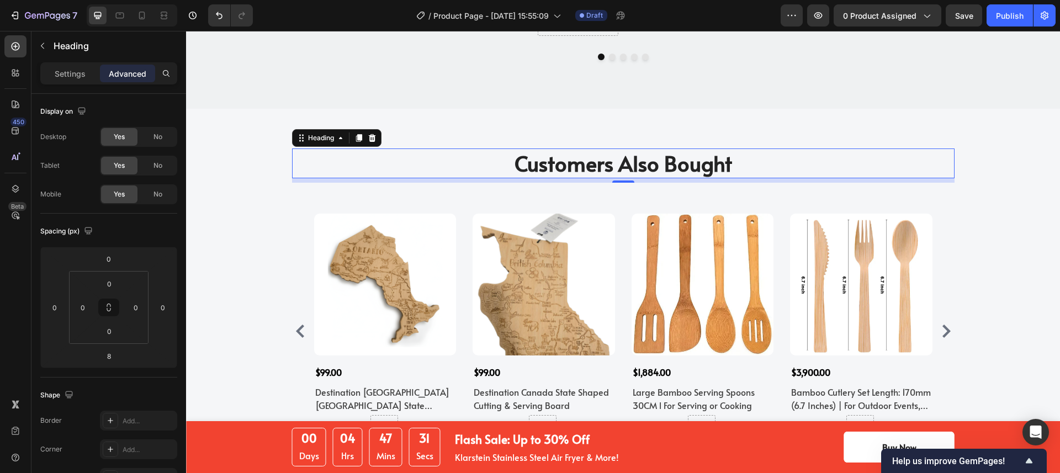
click at [438, 157] on p "Customers Also Bought" at bounding box center [623, 163] width 660 height 27
click at [333, 150] on p "Customers Also Bought" at bounding box center [623, 163] width 660 height 27
click at [66, 83] on div "Settings Advanced" at bounding box center [108, 73] width 137 height 22
click at [65, 79] on p "Settings" at bounding box center [70, 74] width 31 height 12
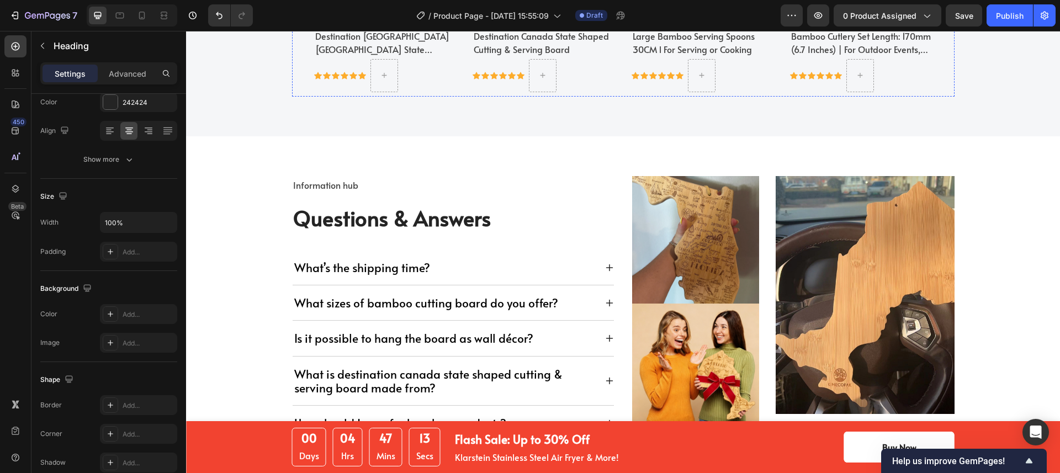
scroll to position [2650, 0]
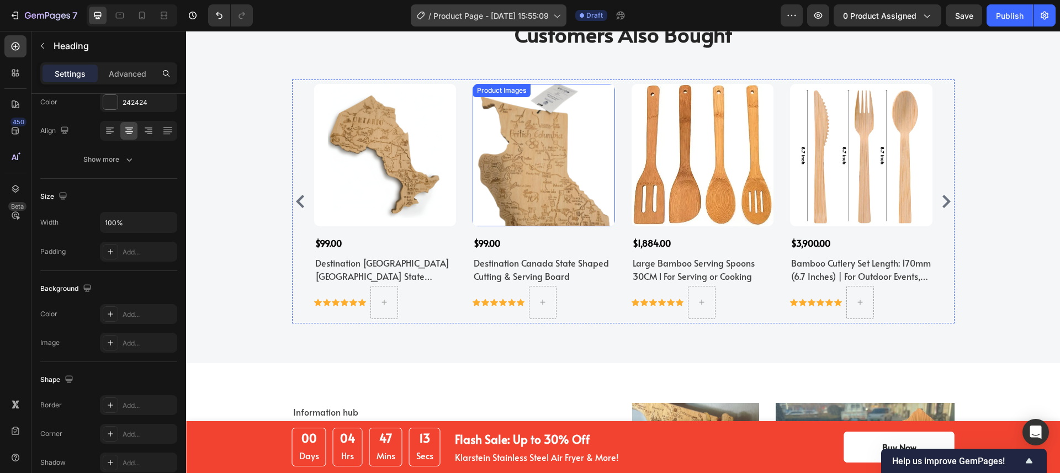
click at [552, 17] on div "/ Product Page - [DATE] 15:55:09" at bounding box center [489, 15] width 156 height 22
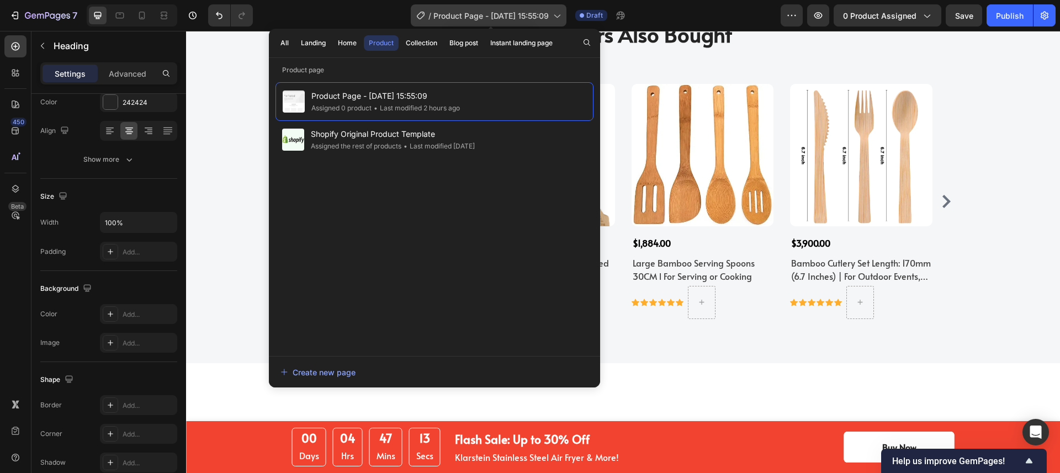
scroll to position [2128, 0]
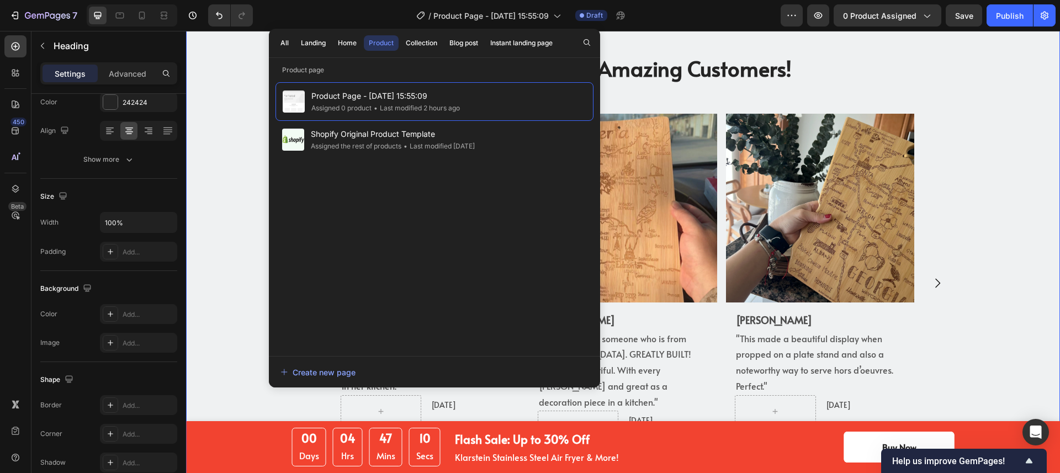
click at [725, 39] on div "Hear From Our Amazing Customers! Heading Image [PERSON_NAME] Text Block "I boug…" at bounding box center [623, 266] width 874 height 504
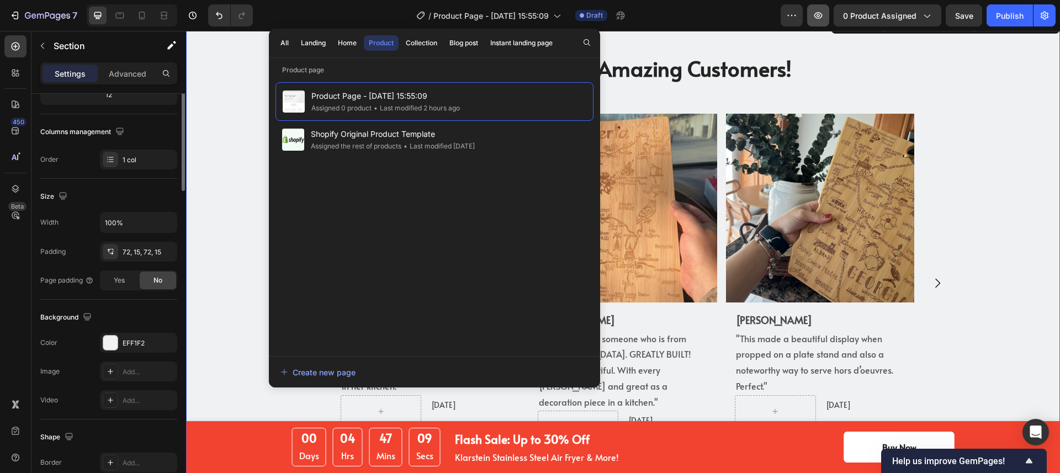
scroll to position [0, 0]
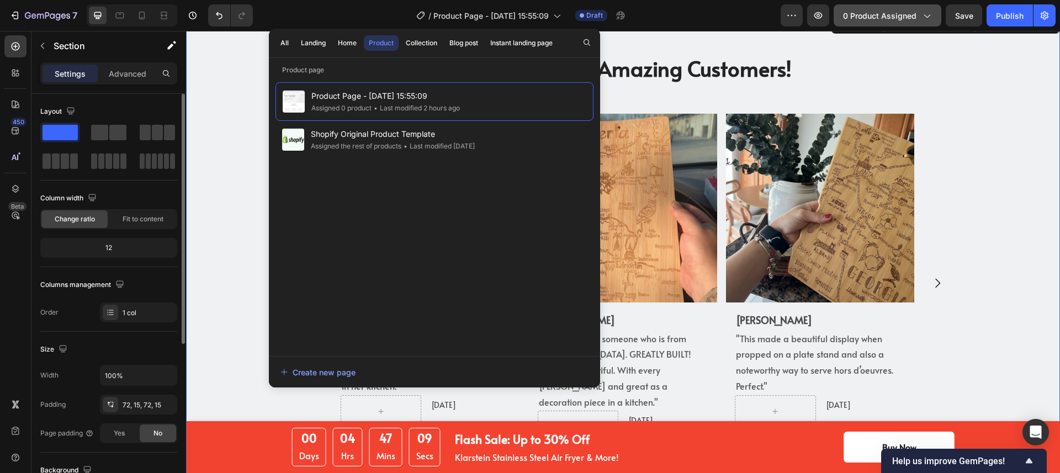
click at [856, 17] on span "0 product assigned" at bounding box center [879, 16] width 73 height 12
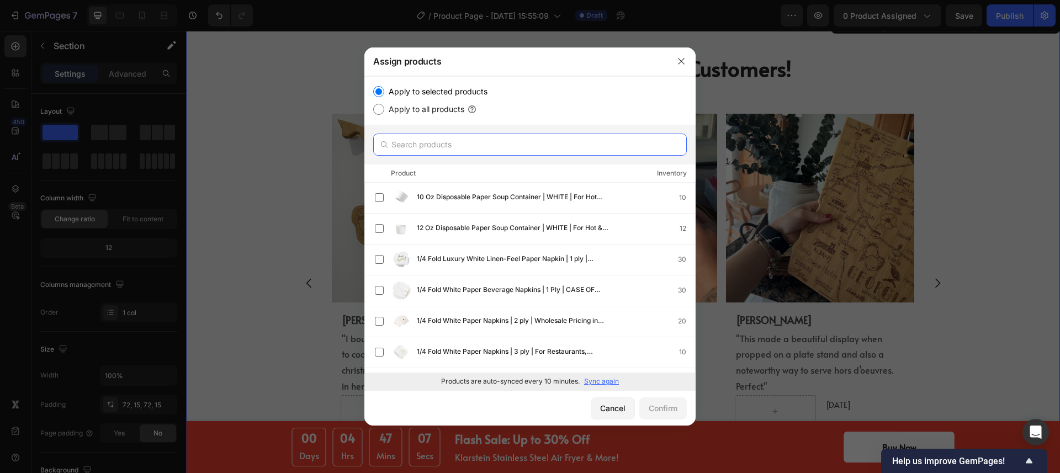
click at [470, 142] on input "text" at bounding box center [530, 145] width 314 height 22
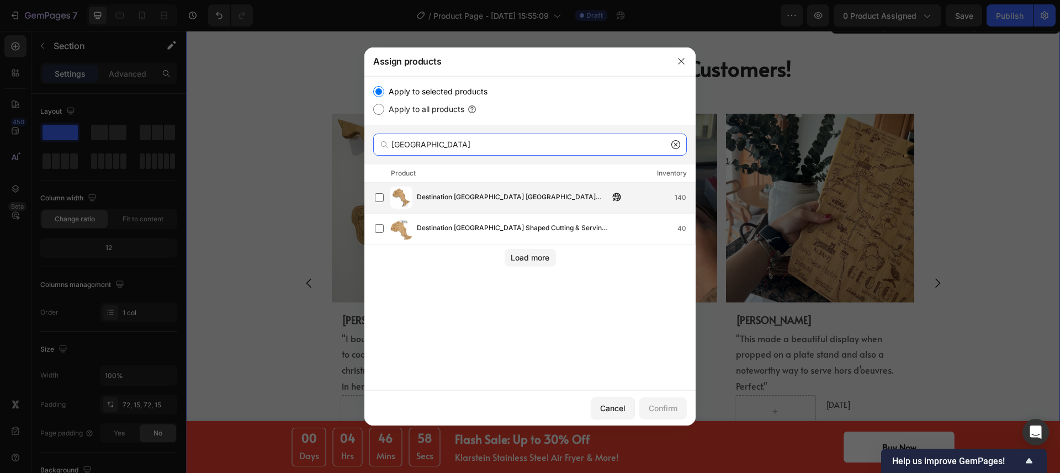
type input "[GEOGRAPHIC_DATA]"
click at [446, 199] on span "Destination [GEOGRAPHIC_DATA] [GEOGRAPHIC_DATA] State Shaped Cutting & Serving …" at bounding box center [513, 198] width 192 height 12
click at [473, 183] on div "Destination [GEOGRAPHIC_DATA] [GEOGRAPHIC_DATA] State Shaped Cutting & Serving …" at bounding box center [529, 198] width 331 height 31
click at [664, 405] on div "Confirm" at bounding box center [663, 408] width 29 height 12
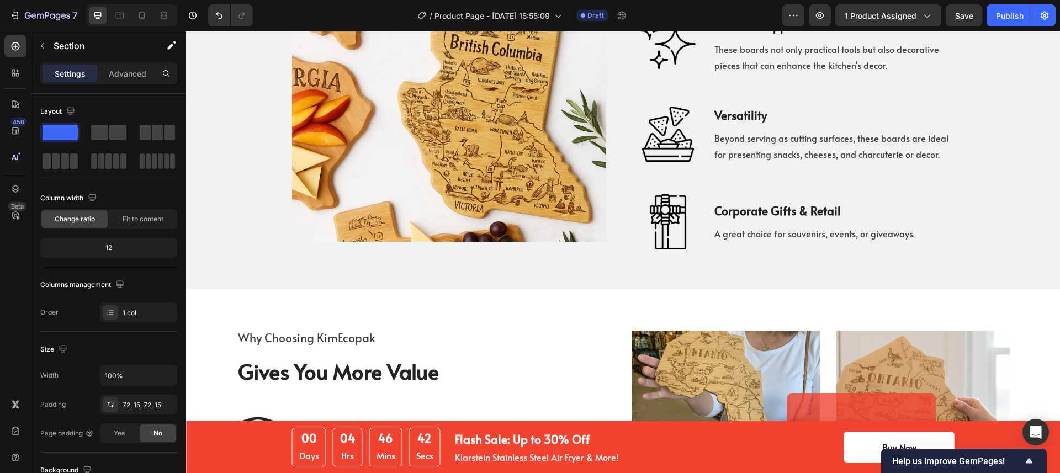
scroll to position [1276, 0]
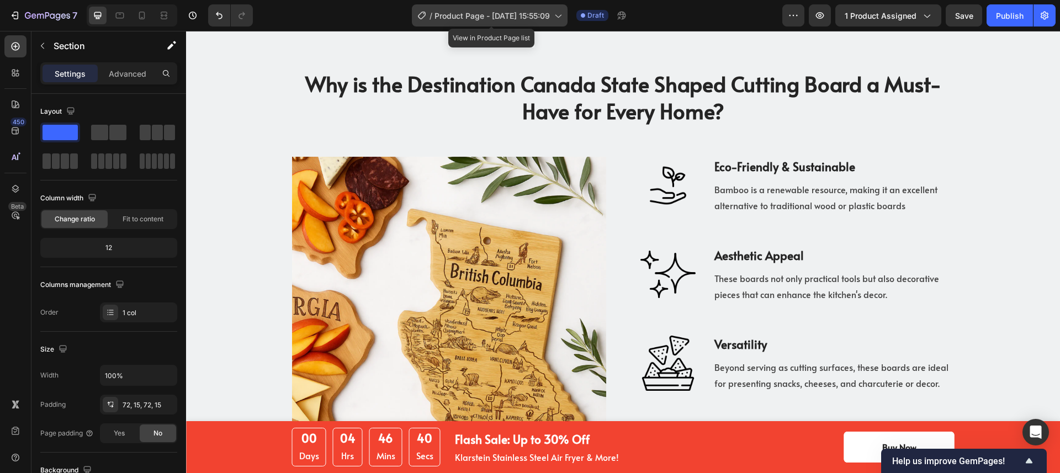
click at [521, 17] on span "Product Page - [DATE] 15:55:09" at bounding box center [492, 16] width 115 height 12
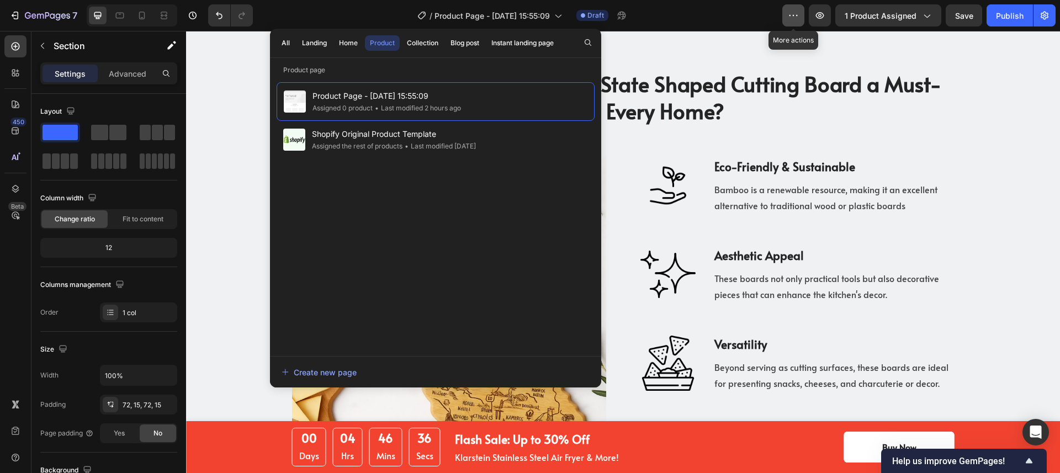
click at [790, 14] on icon "button" at bounding box center [793, 15] width 11 height 11
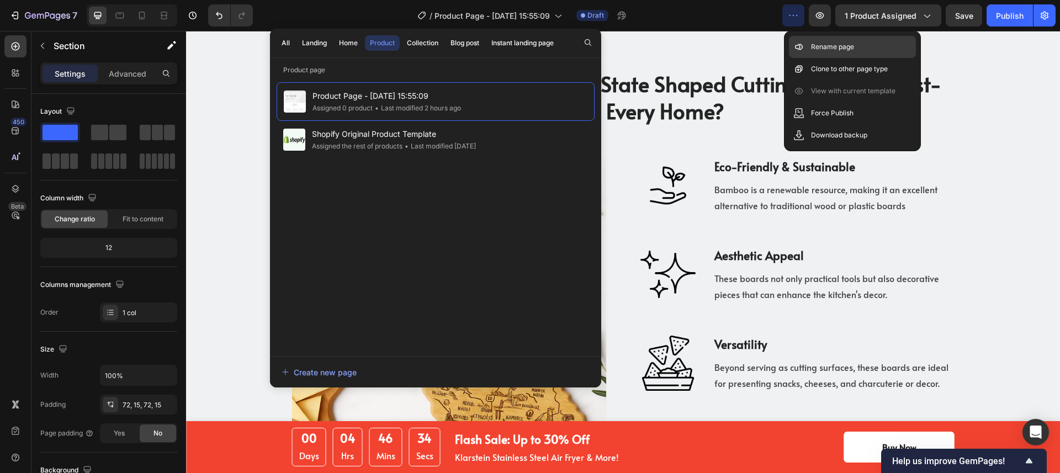
click at [808, 41] on div "Rename page" at bounding box center [852, 47] width 127 height 22
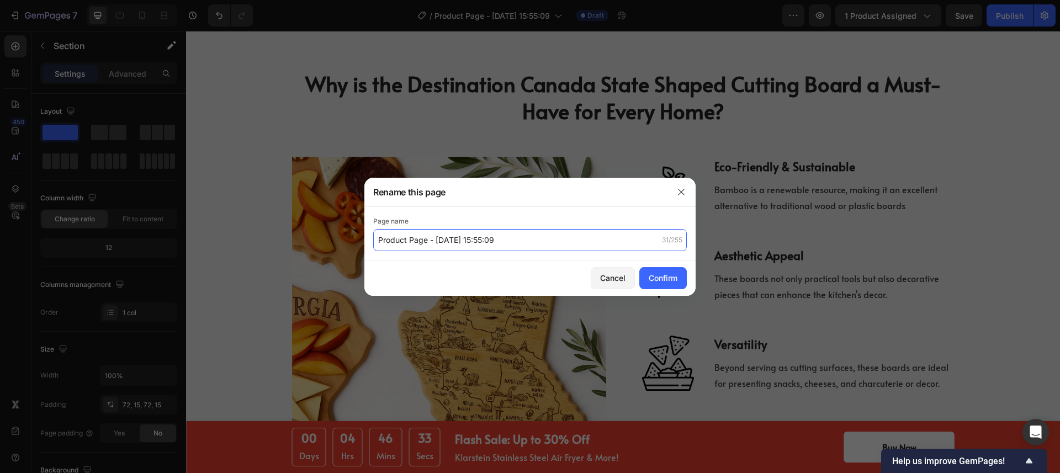
click at [440, 236] on input "Product Page - [DATE] 15:55:09" at bounding box center [530, 240] width 314 height 22
click at [437, 239] on input "Product Page - [DATE] 15:55:09" at bounding box center [530, 240] width 314 height 22
drag, startPoint x: 437, startPoint y: 240, endPoint x: 547, endPoint y: 243, distance: 109.4
click at [547, 243] on input "Product Page - [DATE] 15:55:09" at bounding box center [530, 240] width 314 height 22
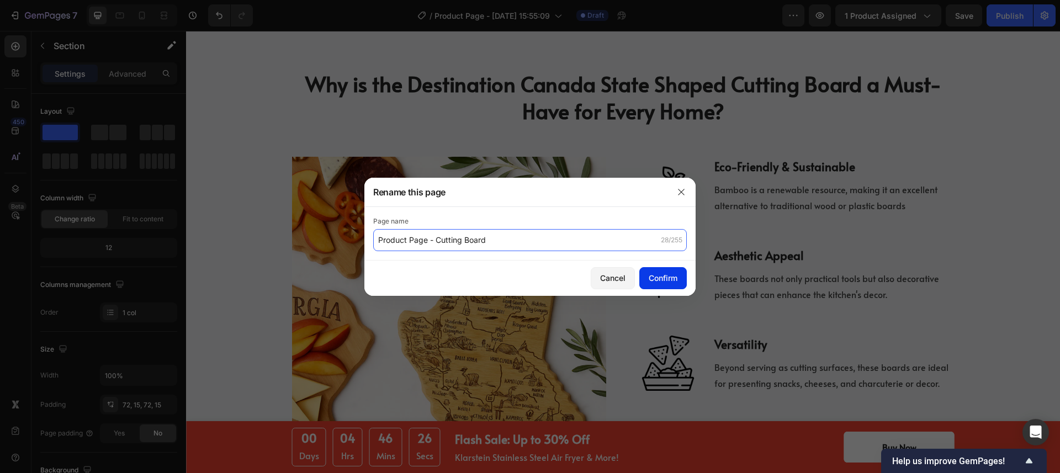
type input "Product Page - Cutting Board"
click at [656, 273] on div "Confirm" at bounding box center [663, 278] width 29 height 12
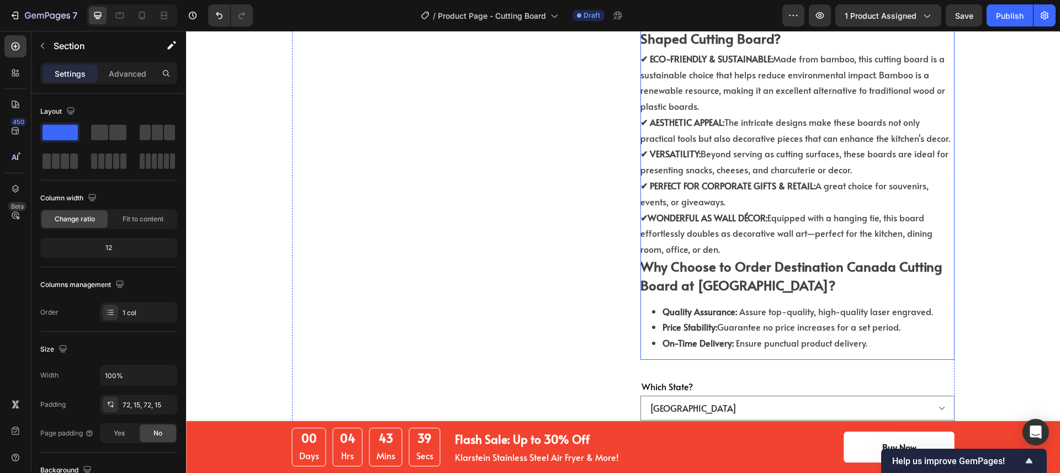
scroll to position [656, 0]
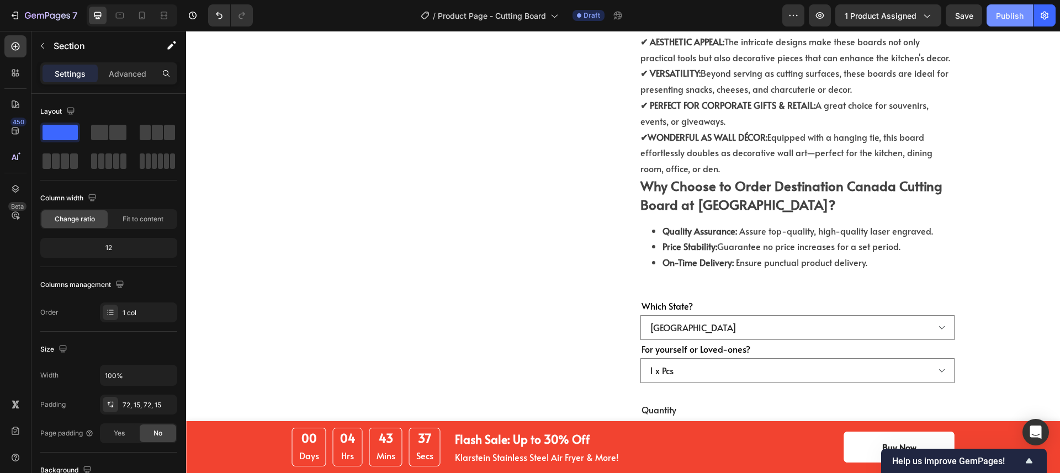
click at [995, 20] on button "Publish" at bounding box center [1010, 15] width 46 height 22
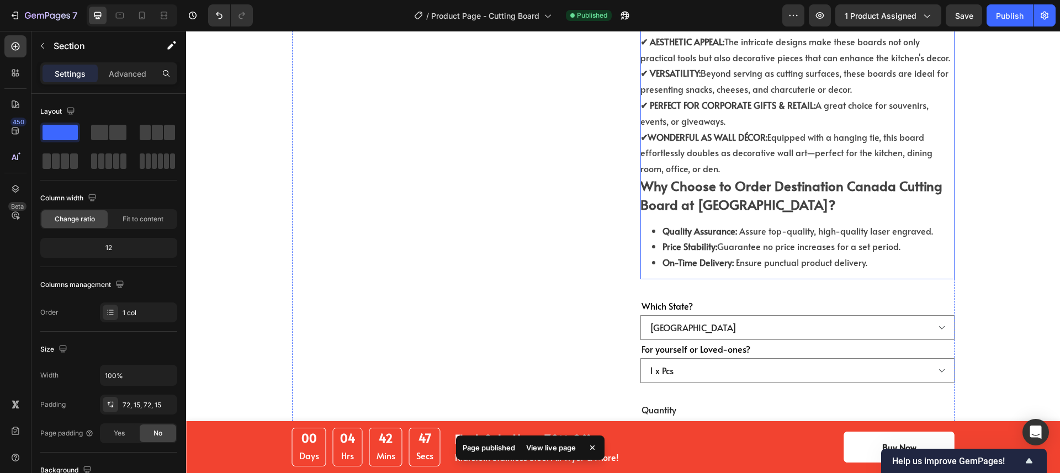
scroll to position [467, 0]
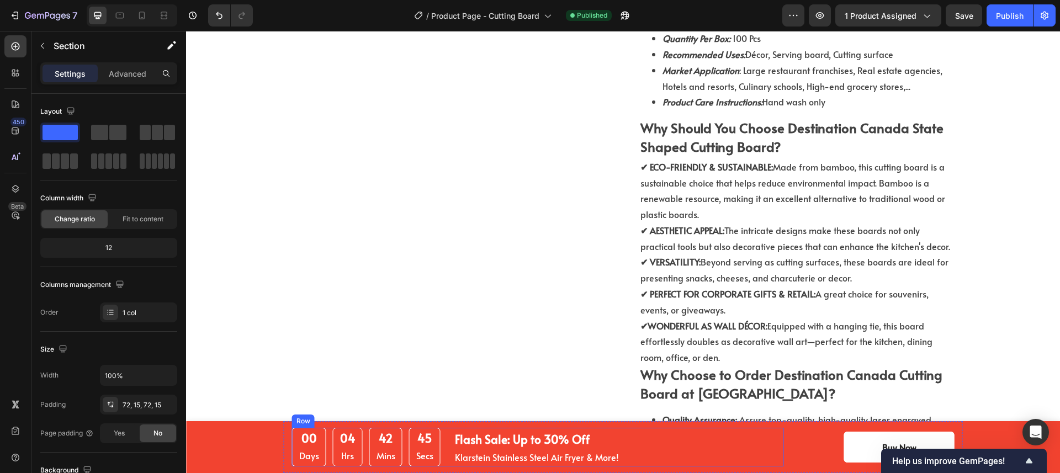
click at [628, 438] on div "00 Days 04 Hrs 42 Mins 45 Secs CountDown Timer Flash Sale: Up to 30% Off Text b…" at bounding box center [538, 447] width 492 height 39
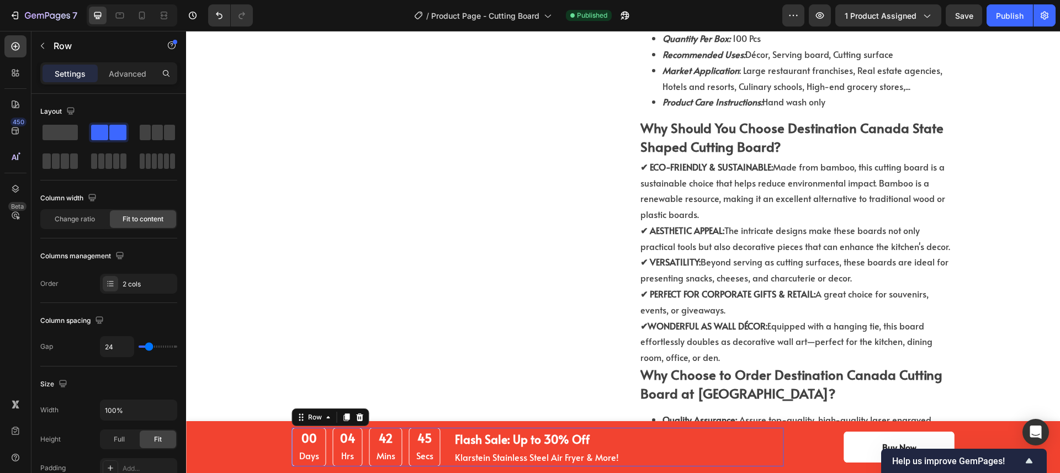
click at [251, 437] on div "00 Days 04 Hrs 42 Mins 45 Secs CountDown Timer Flash Sale: Up to 30% Off Text b…" at bounding box center [623, 447] width 874 height 52
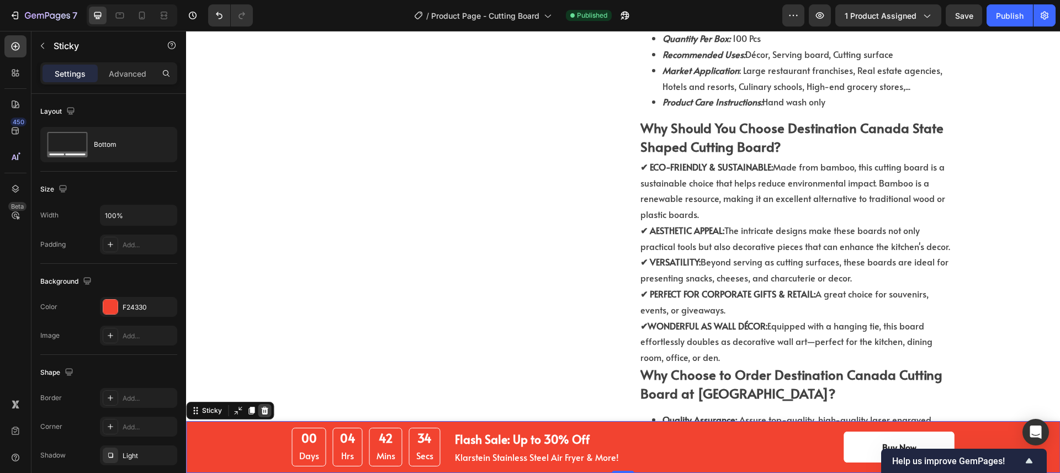
click at [266, 414] on icon at bounding box center [264, 411] width 7 height 8
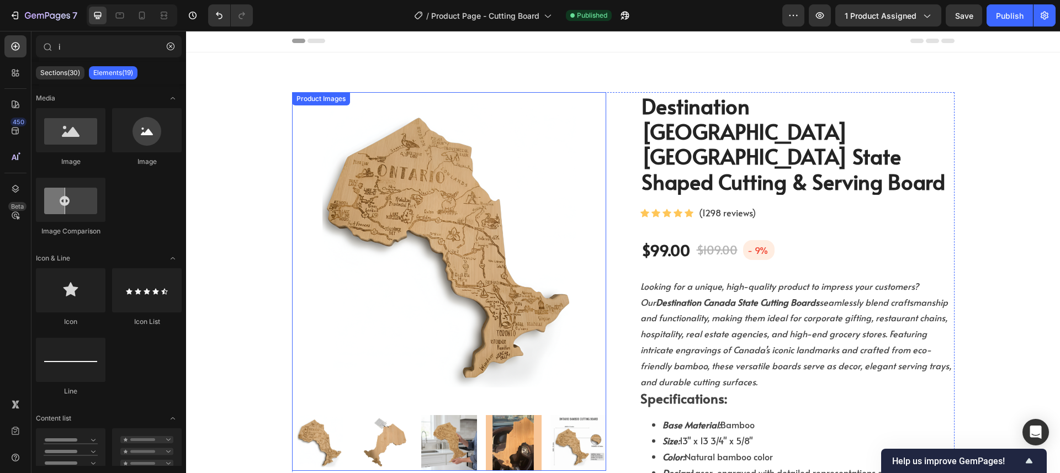
scroll to position [0, 0]
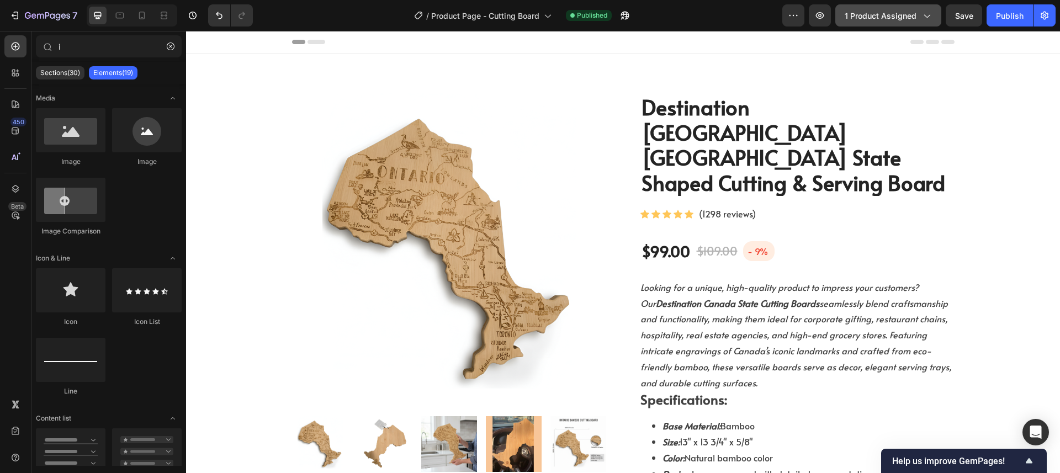
click at [927, 20] on icon "button" at bounding box center [926, 15] width 11 height 11
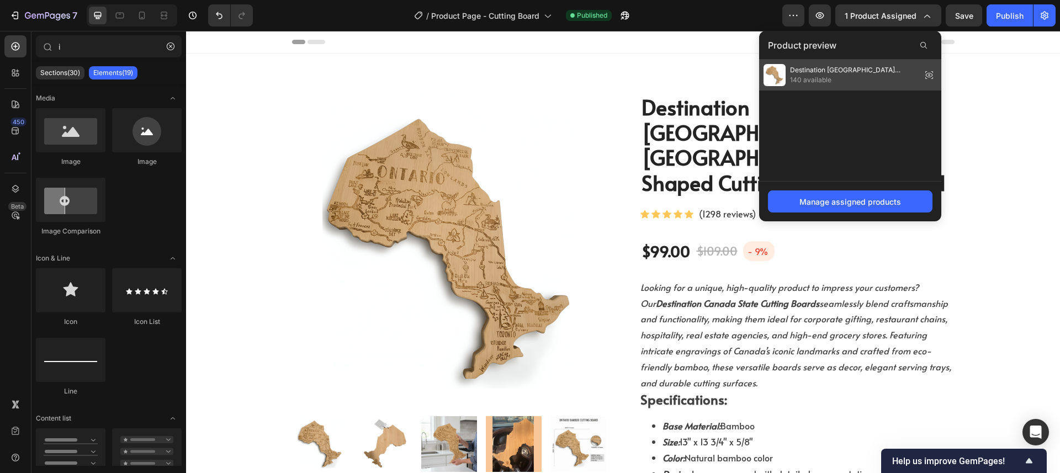
click at [933, 75] on icon at bounding box center [929, 75] width 7 height 4
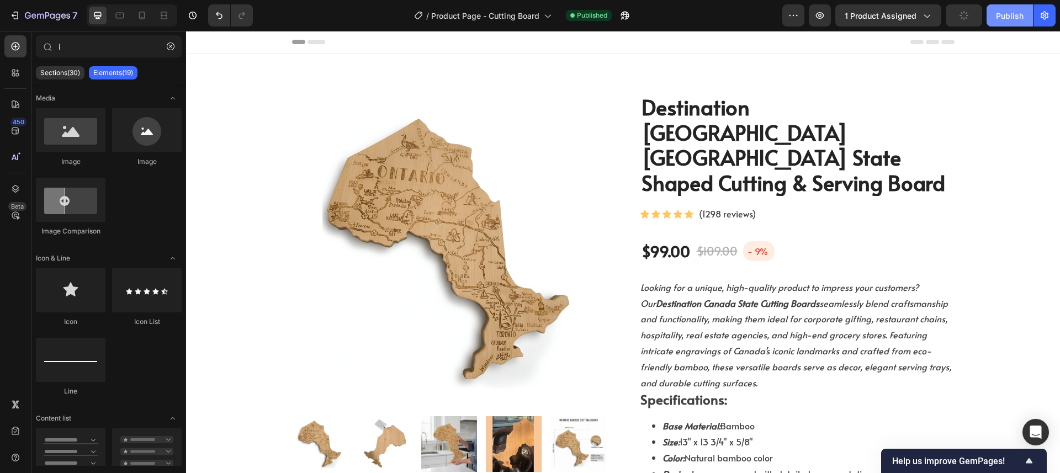
click at [999, 18] on div "Publish" at bounding box center [1010, 16] width 28 height 12
click at [906, 12] on span "1 product assigned" at bounding box center [881, 16] width 72 height 12
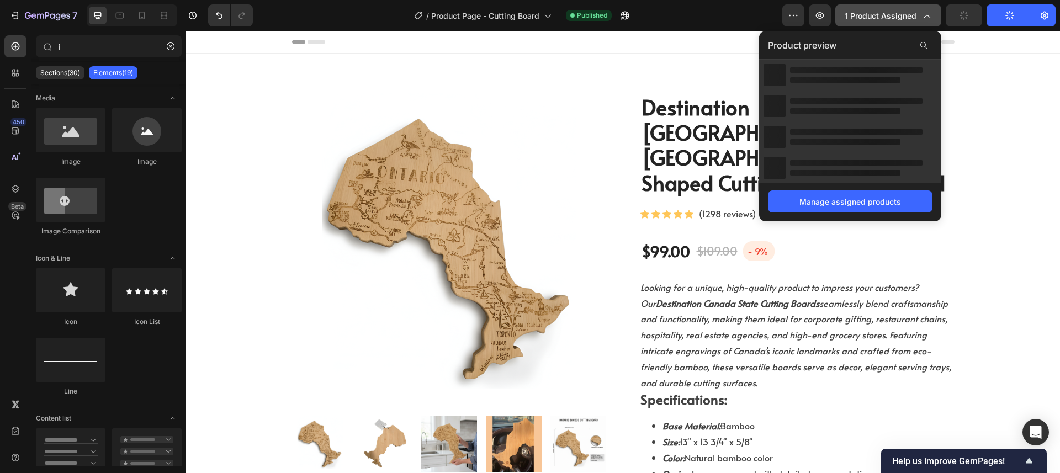
click at [906, 12] on span "1 product assigned" at bounding box center [881, 16] width 72 height 12
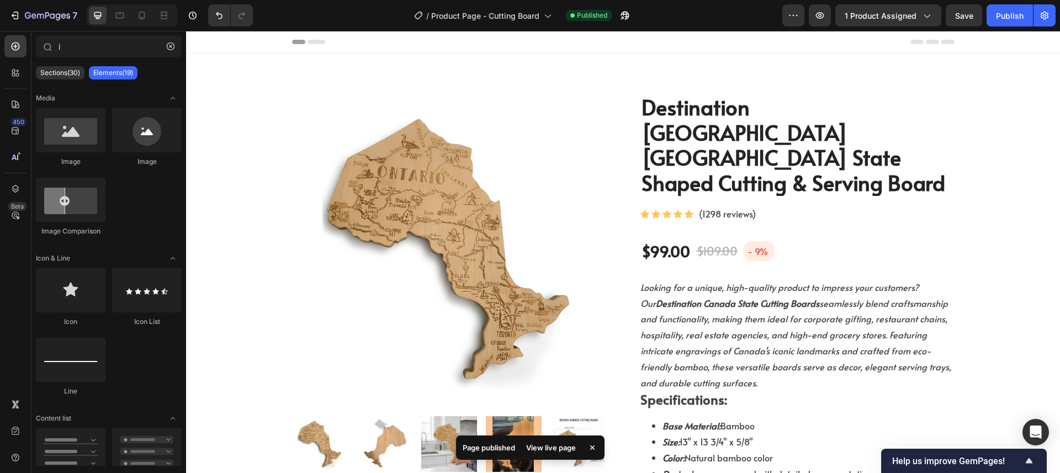
click at [551, 444] on div "View live page" at bounding box center [551, 447] width 63 height 15
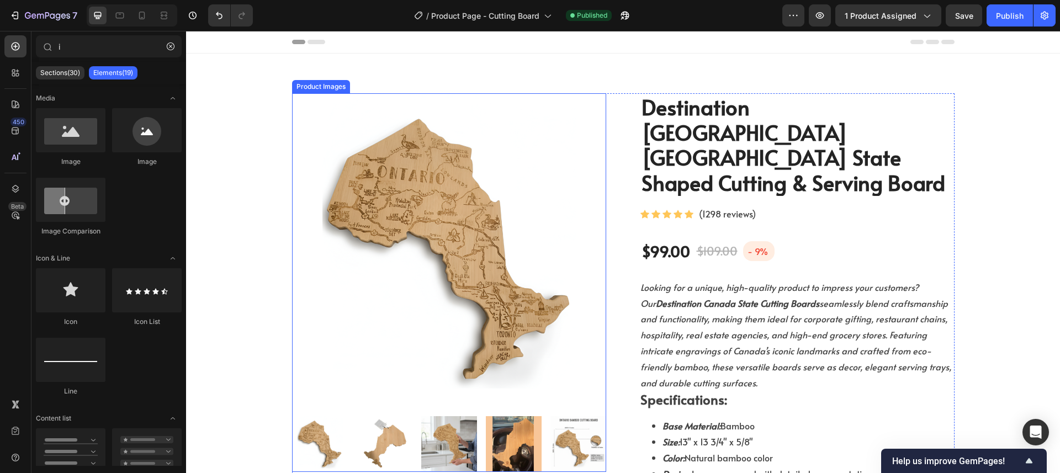
click at [530, 142] on img at bounding box center [449, 250] width 314 height 314
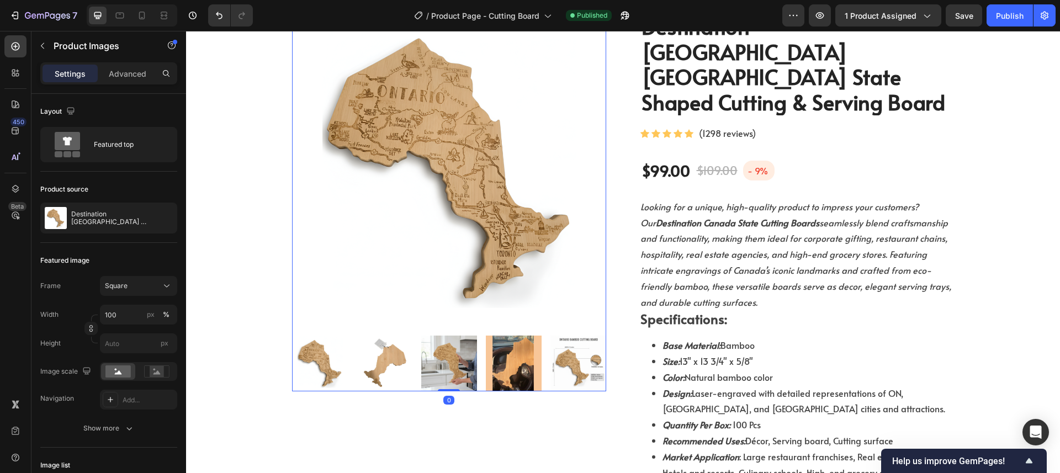
scroll to position [104, 0]
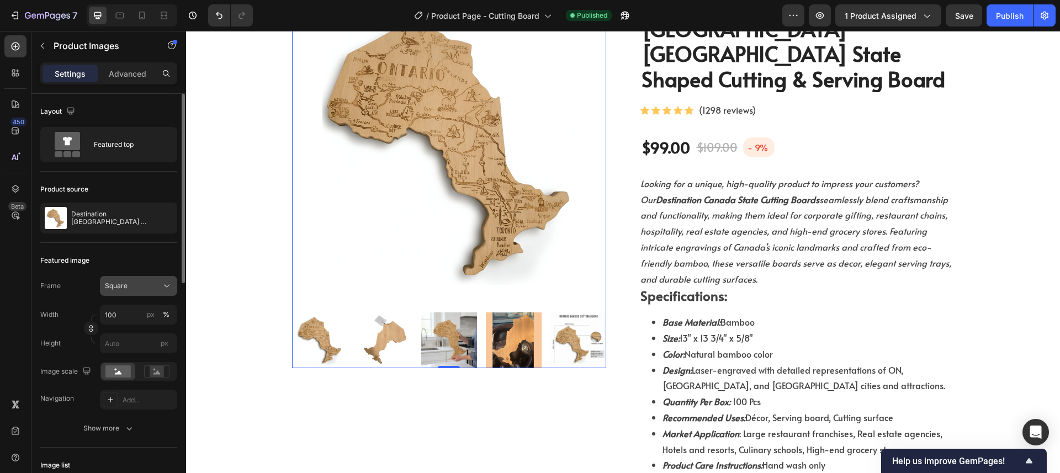
click at [150, 281] on div "Square" at bounding box center [132, 286] width 54 height 10
click at [134, 330] on div "Vertical" at bounding box center [136, 334] width 64 height 11
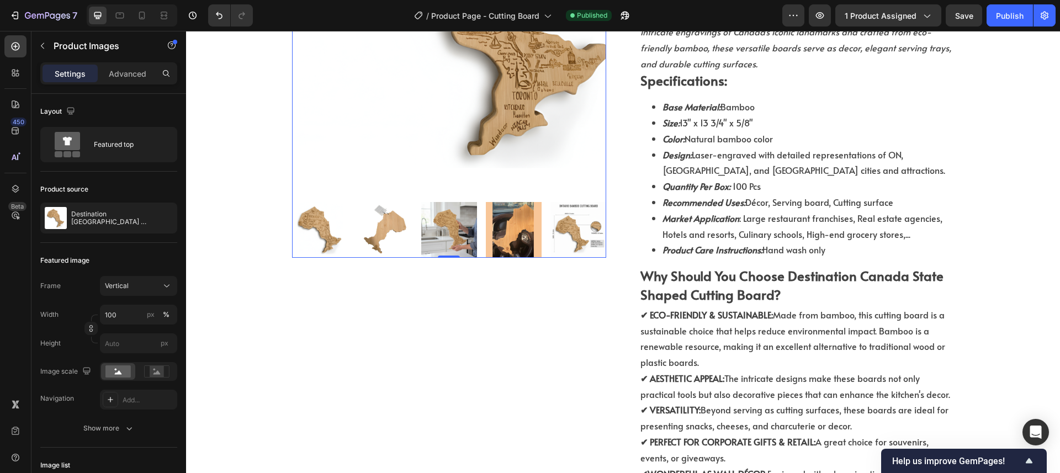
scroll to position [156, 0]
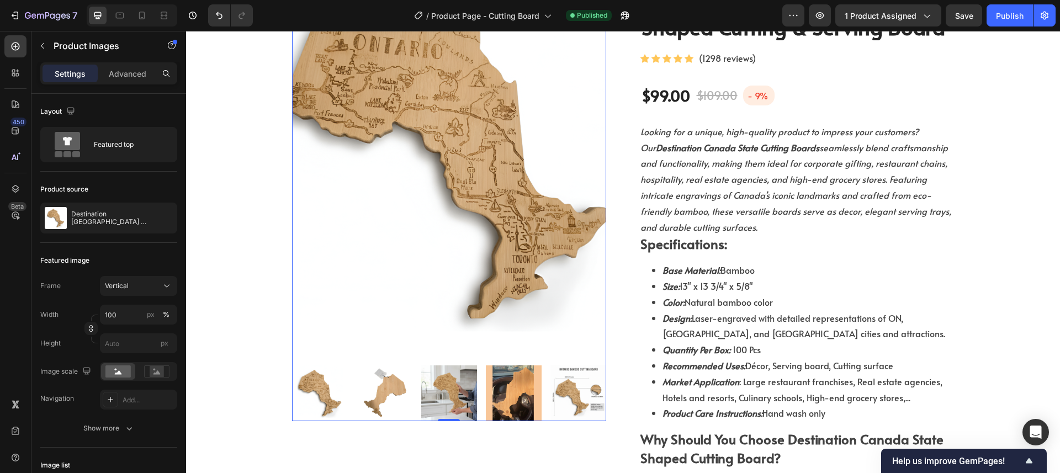
click at [433, 370] on img at bounding box center [449, 394] width 56 height 56
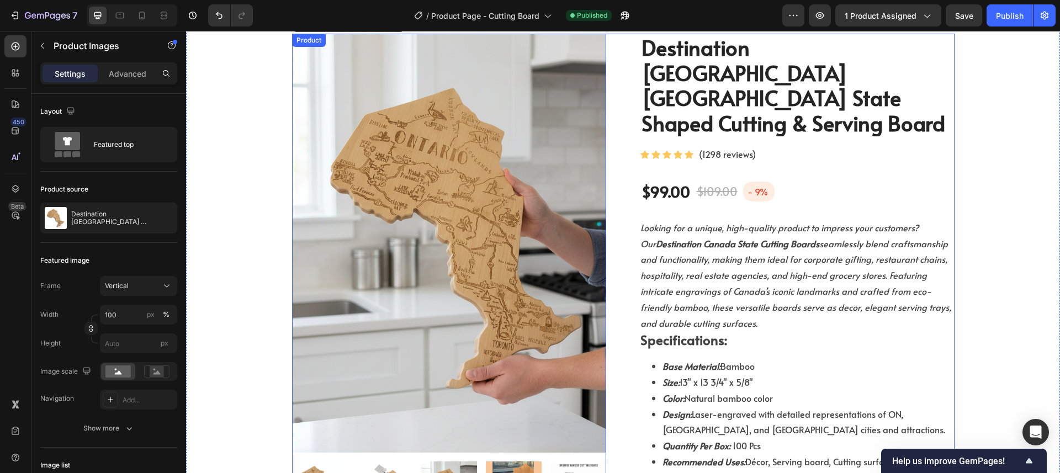
scroll to position [229, 0]
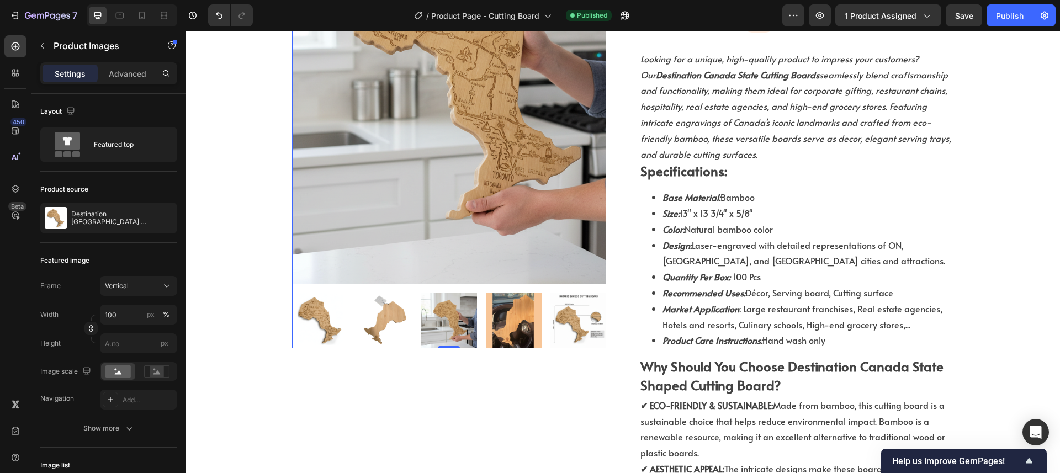
click at [505, 331] on img at bounding box center [514, 321] width 56 height 56
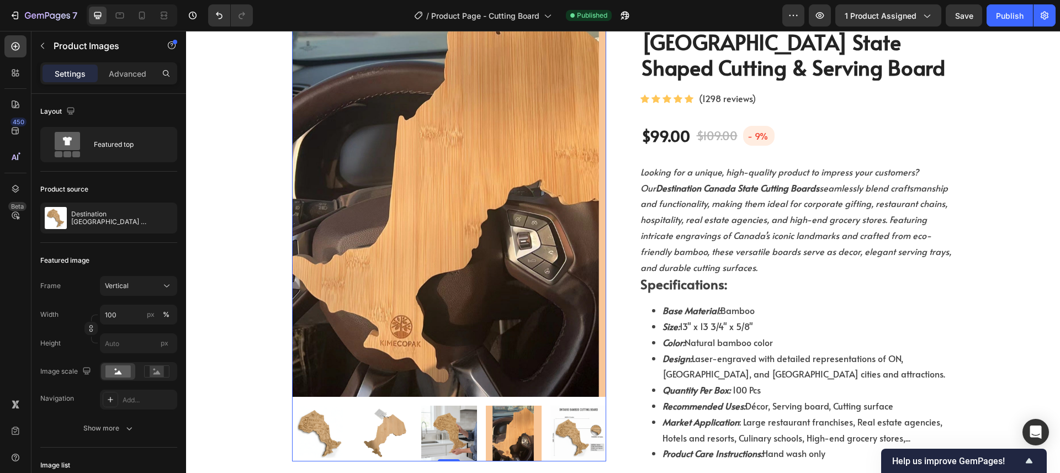
scroll to position [120, 0]
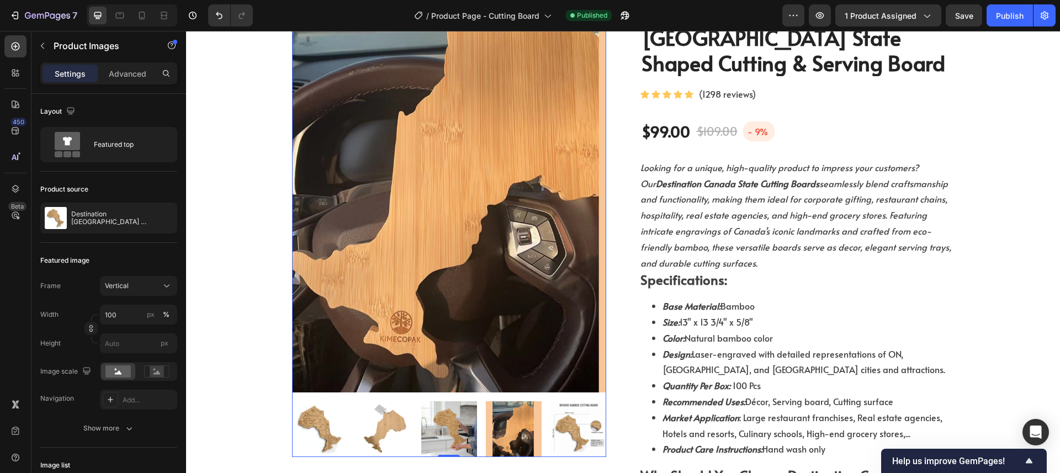
click at [566, 423] on img at bounding box center [578, 429] width 56 height 56
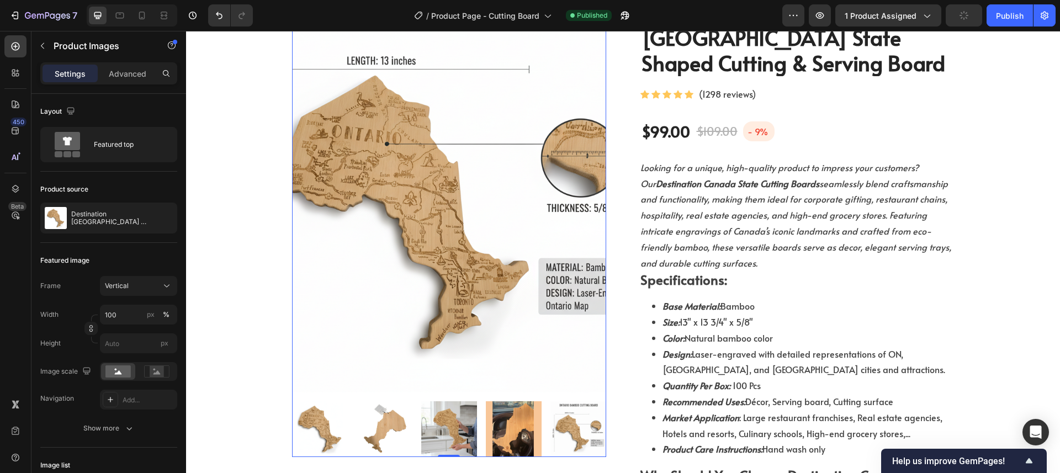
click at [373, 421] on img at bounding box center [385, 429] width 56 height 56
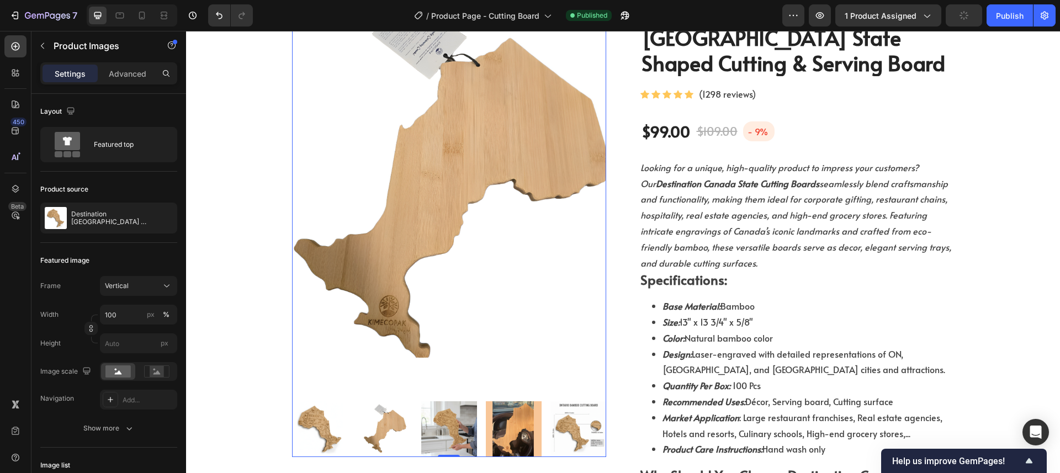
click at [326, 422] on img at bounding box center [320, 429] width 56 height 56
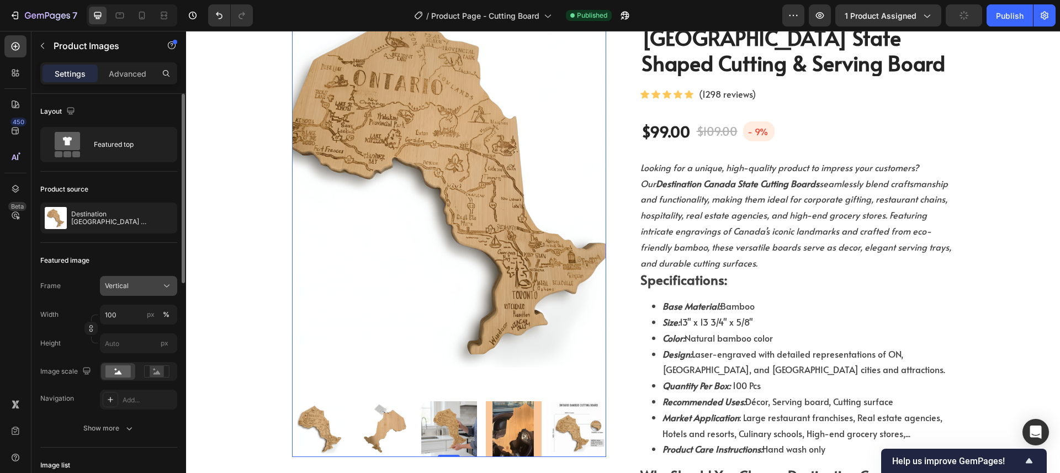
click at [155, 280] on div "Vertical" at bounding box center [138, 285] width 67 height 11
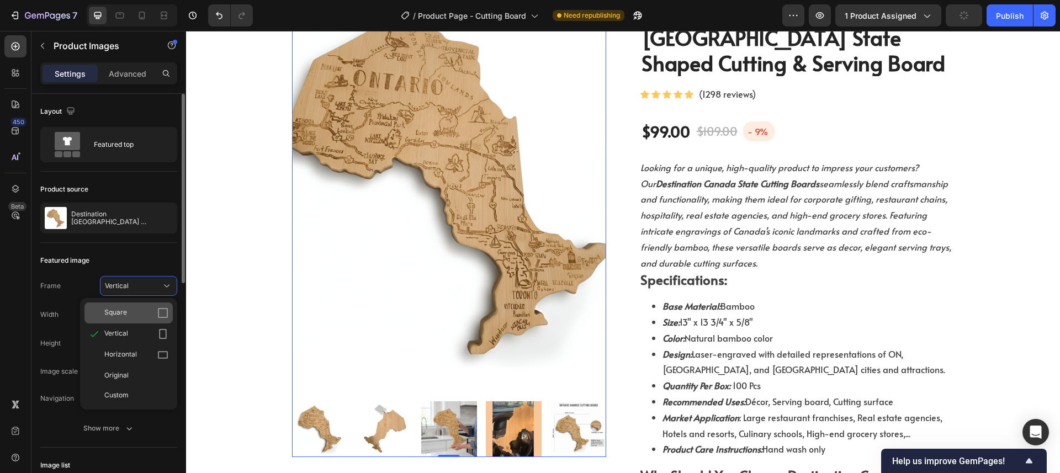
click at [151, 309] on div "Square" at bounding box center [136, 313] width 64 height 11
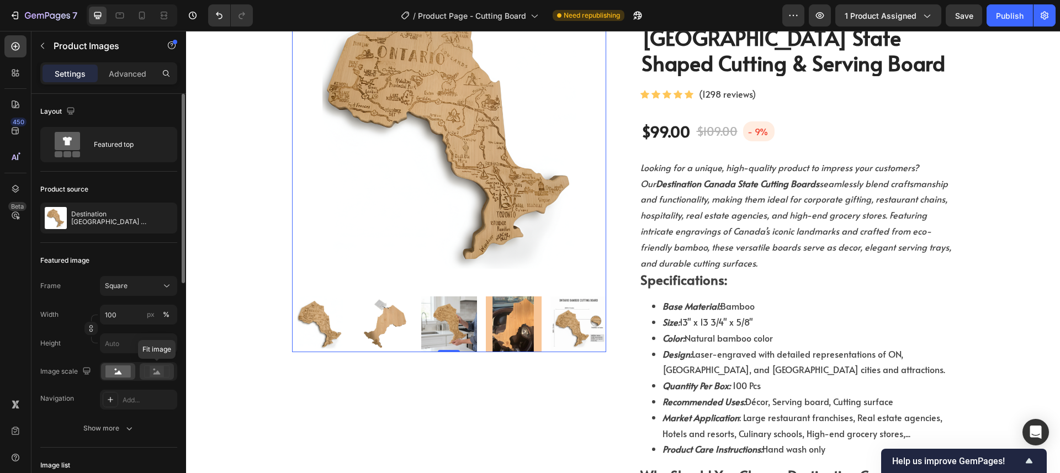
click at [156, 373] on icon at bounding box center [156, 372] width 7 height 4
click at [107, 374] on rect at bounding box center [117, 372] width 25 height 12
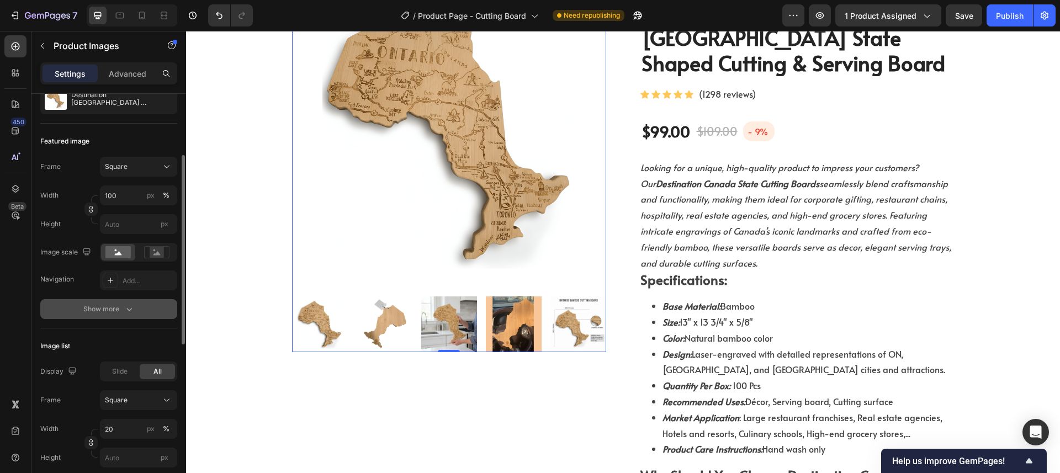
scroll to position [156, 0]
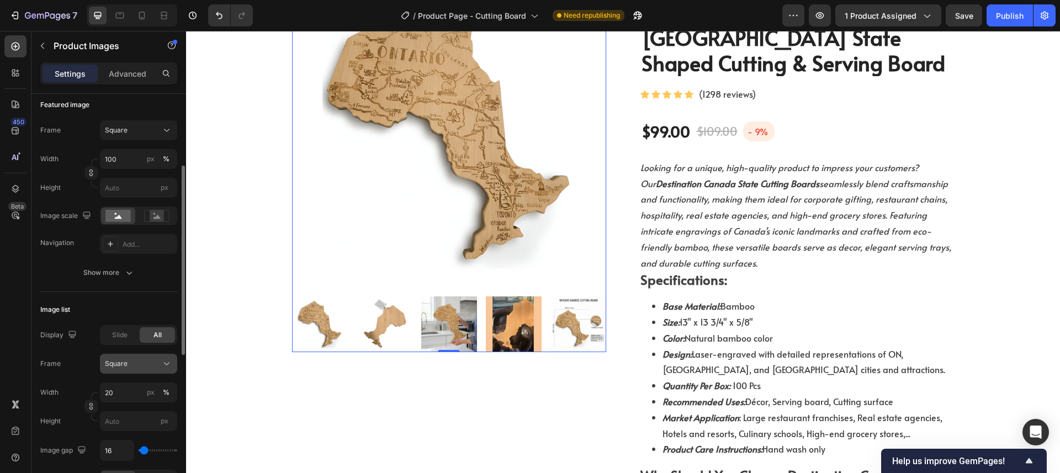
click at [156, 367] on div "Square" at bounding box center [132, 364] width 54 height 10
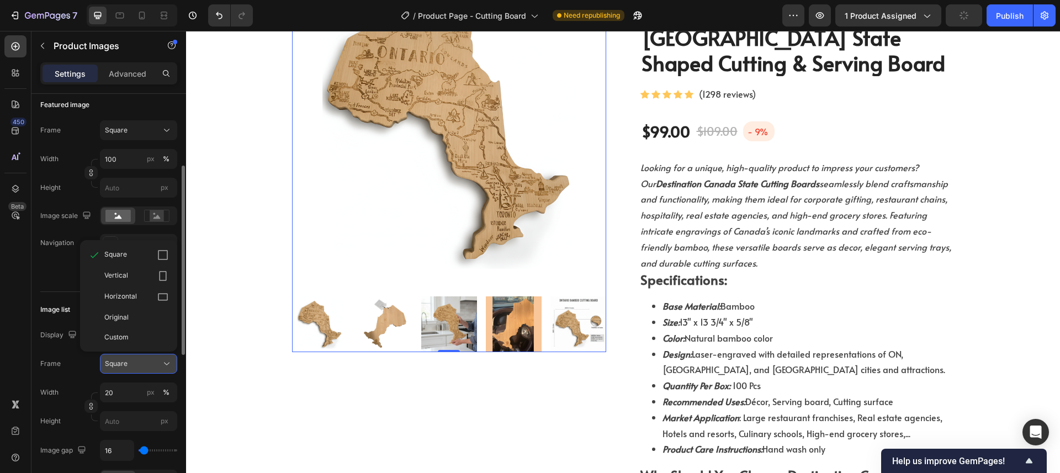
click at [156, 367] on div "Square" at bounding box center [132, 364] width 54 height 10
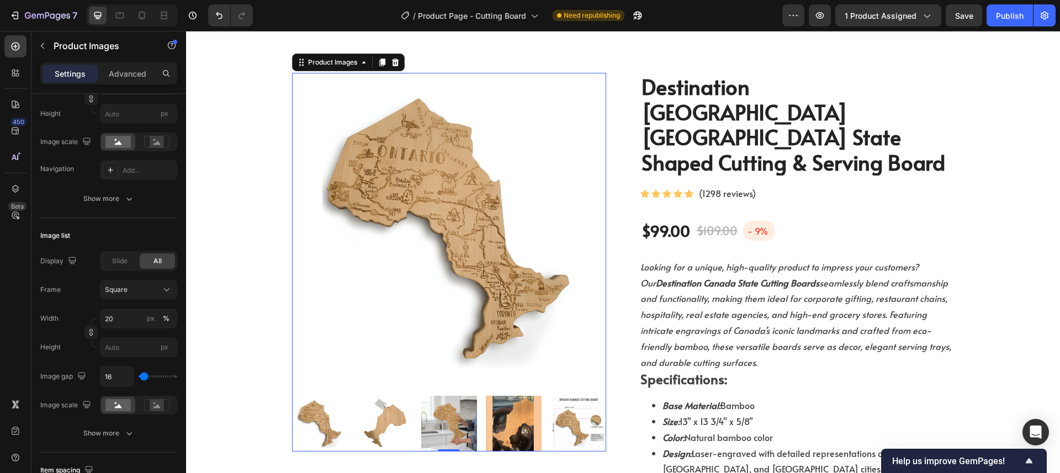
scroll to position [0, 0]
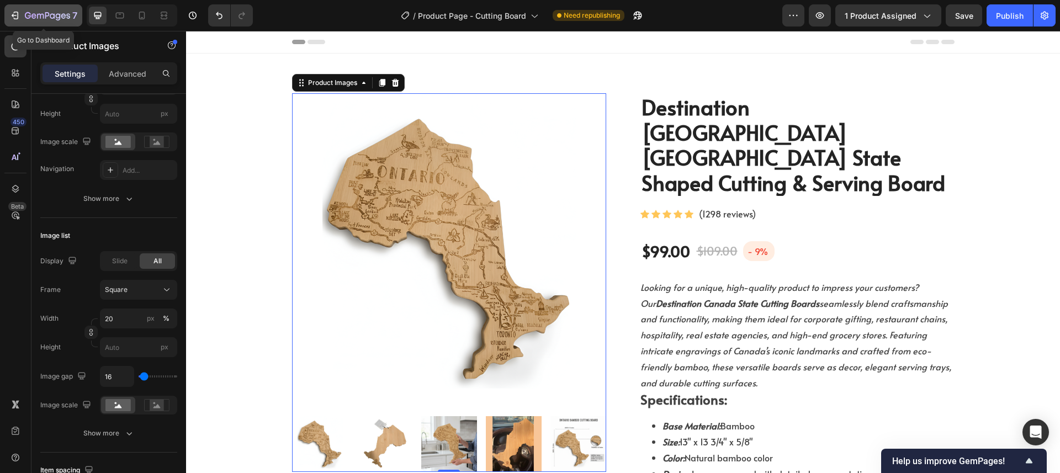
click at [48, 10] on div "7" at bounding box center [51, 15] width 52 height 13
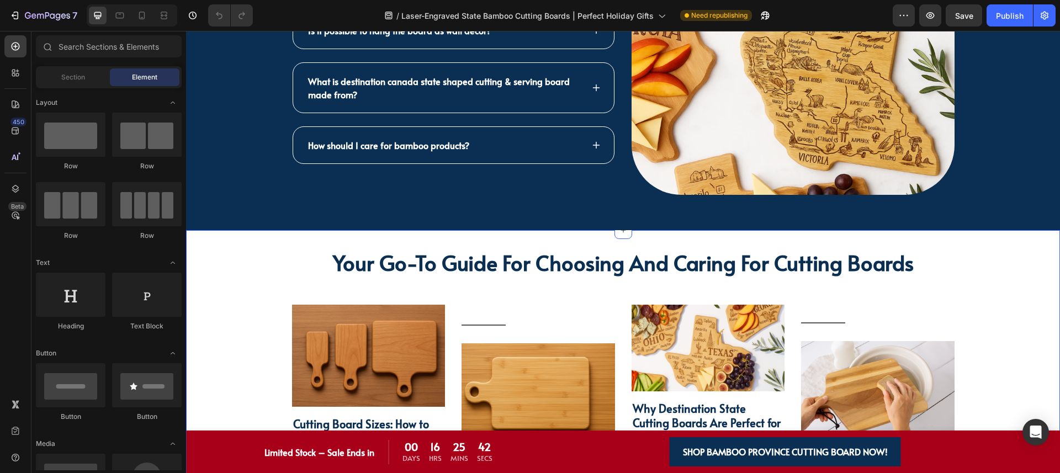
scroll to position [2885, 0]
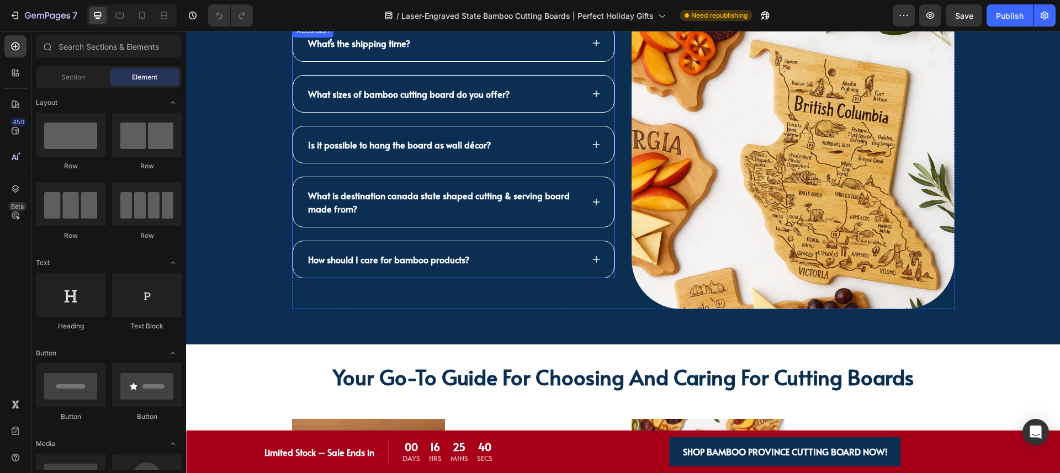
click at [489, 256] on div "How should I care for bamboo products?" at bounding box center [444, 259] width 277 height 17
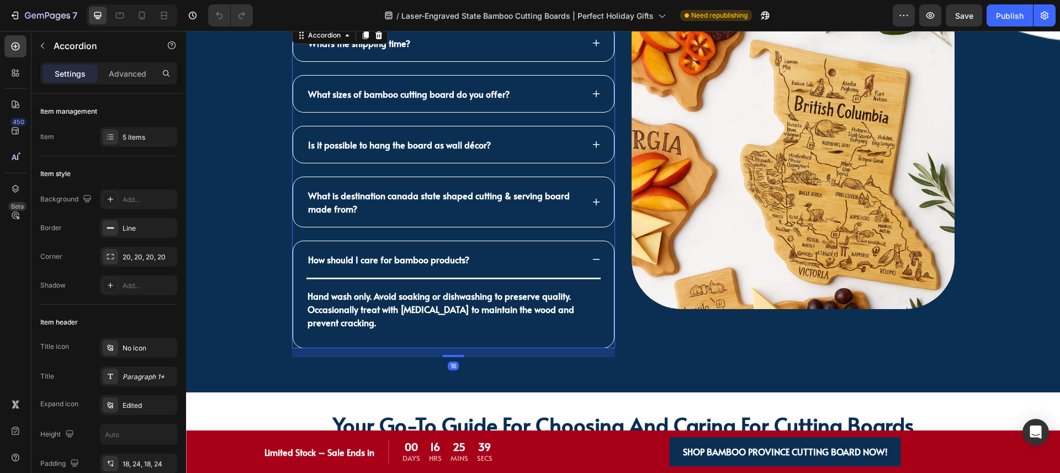
click at [537, 103] on div "What sizes of bamboo cutting board do you offer?" at bounding box center [453, 94] width 321 height 36
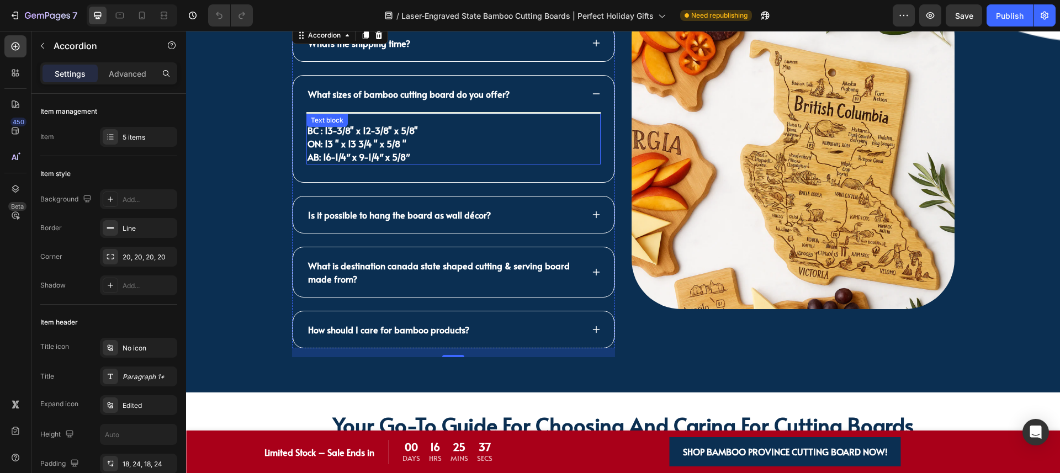
click at [411, 152] on p "BC : 13-3/8" x 12-3/8" x 5/8" ON: 13 " x 13 3/4 " x 5/8 " AB: 16-1/4″ x 9-1/4″ …" at bounding box center [454, 144] width 292 height 40
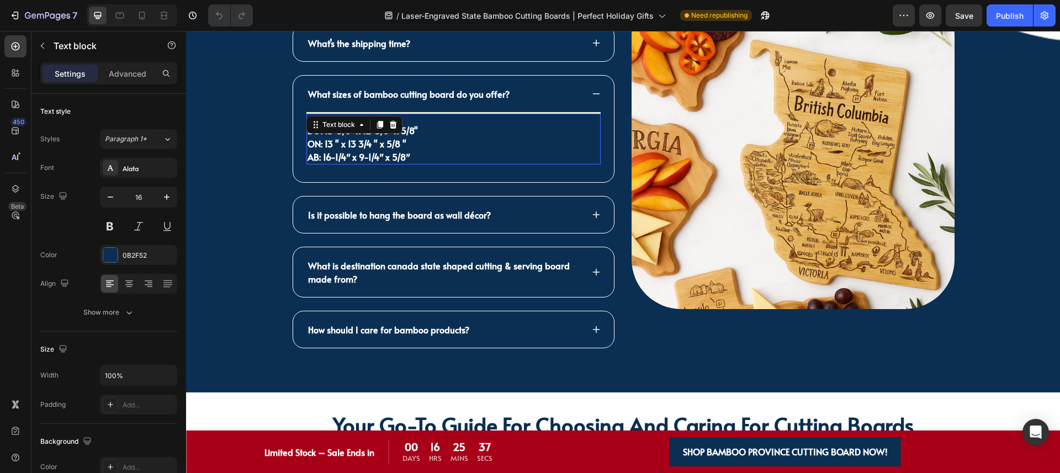
click at [411, 152] on p "BC : 13-3/8" x 12-3/8" x 5/8" ON: 13 " x 13 3/4 " x 5/8 " AB: 16-1/4″ x 9-1/4″ …" at bounding box center [454, 144] width 292 height 40
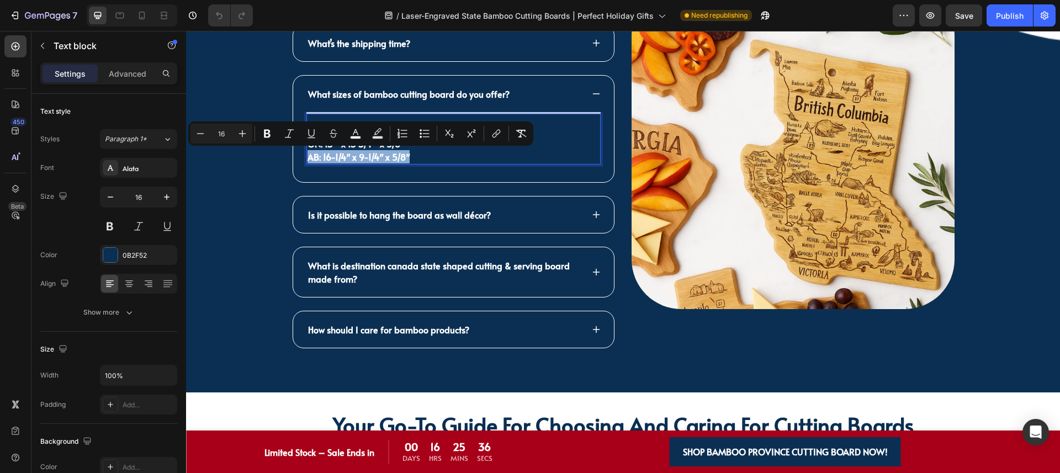
click at [420, 156] on p "BC : 13-3/8" x 12-3/8" x 5/8" ON: 13 " x 13 3/4 " x 5/8 " AB: 16-1/4″ x 9-1/4″ …" at bounding box center [454, 144] width 292 height 40
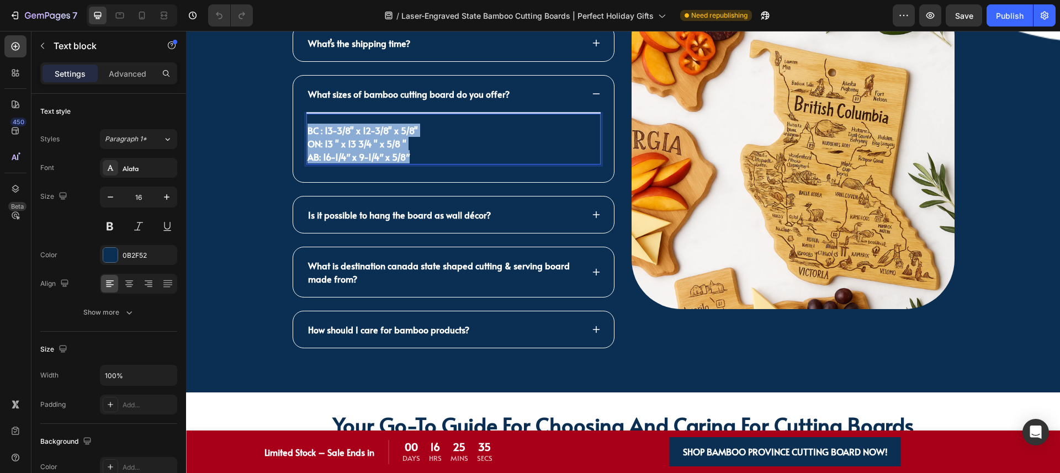
drag, startPoint x: 419, startPoint y: 158, endPoint x: 302, endPoint y: 130, distance: 119.9
click at [306, 130] on div "BC : 13-3/8" x 12-3/8" x 5/8" ON: 13 " x 13 3/4 " x 5/8 " AB: 16-1/4″ x 9-1/4″ …" at bounding box center [453, 144] width 294 height 42
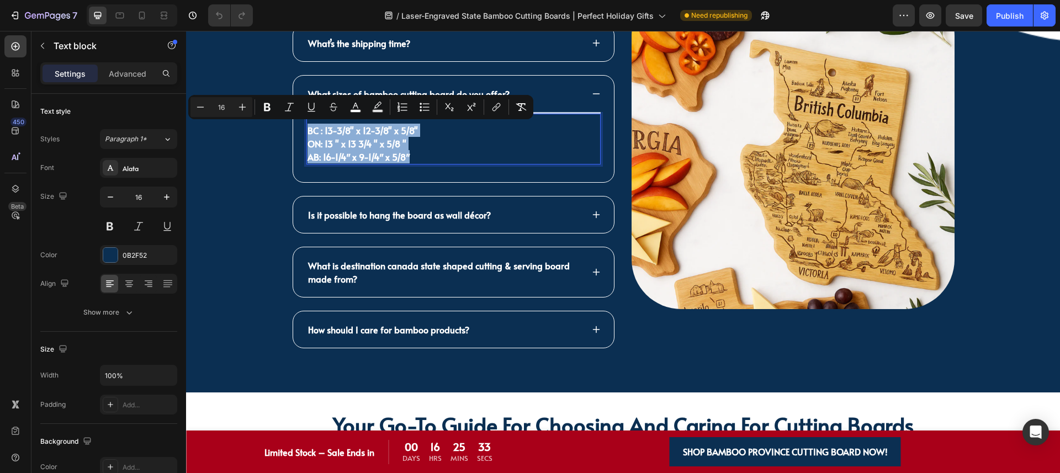
copy p "BC : 13-3/8" x 12-3/8" x 5/8" ON: 13 " x 13 3/4 " x 5/8 " AB: 16-1/4″ x 9-1/4″ …"
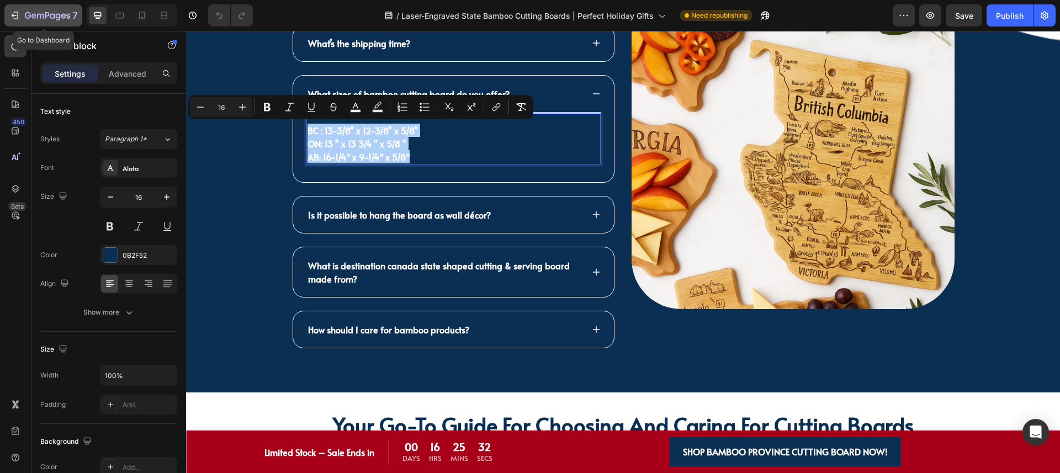
click at [15, 18] on icon "button" at bounding box center [14, 15] width 11 height 11
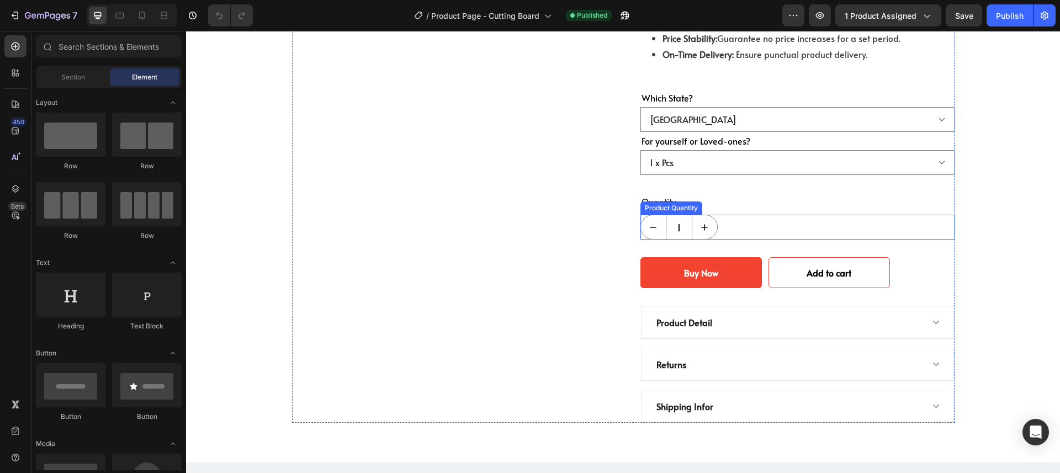
scroll to position [874, 0]
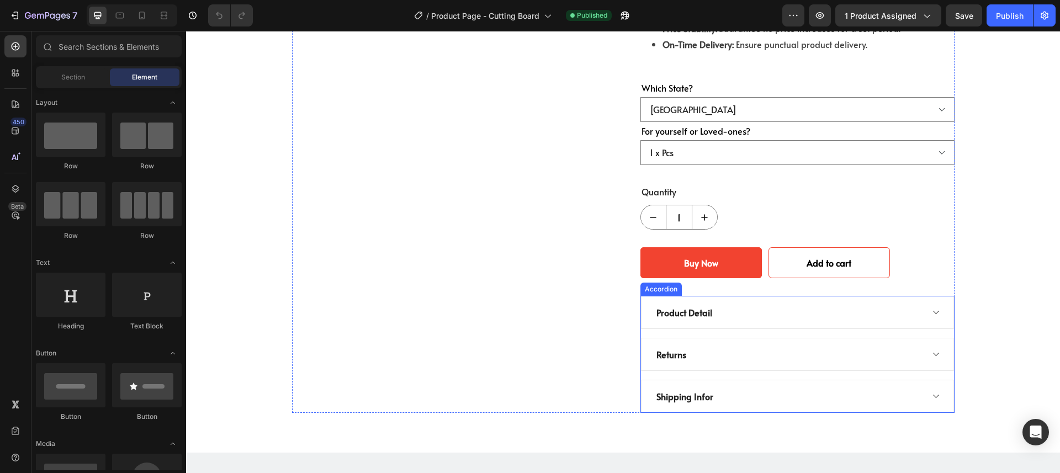
click at [786, 304] on div "Product Detail" at bounding box center [789, 312] width 268 height 17
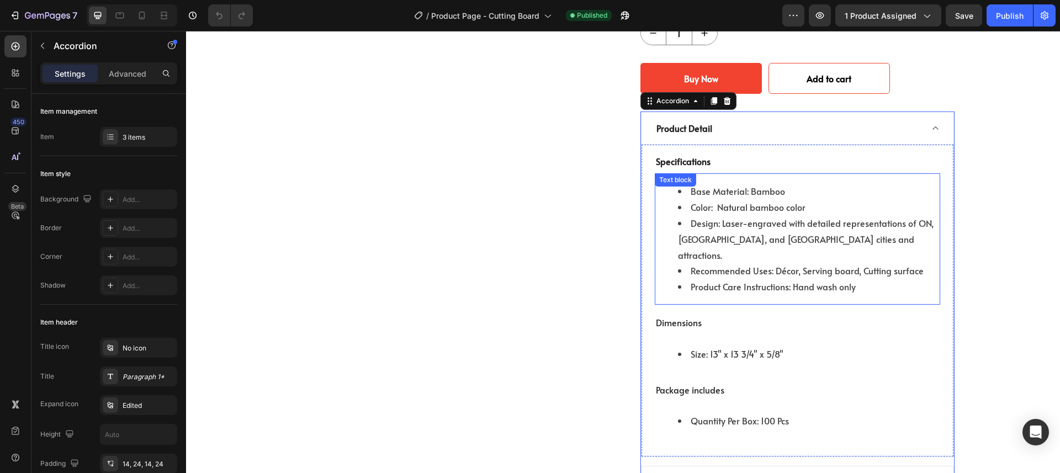
scroll to position [1065, 0]
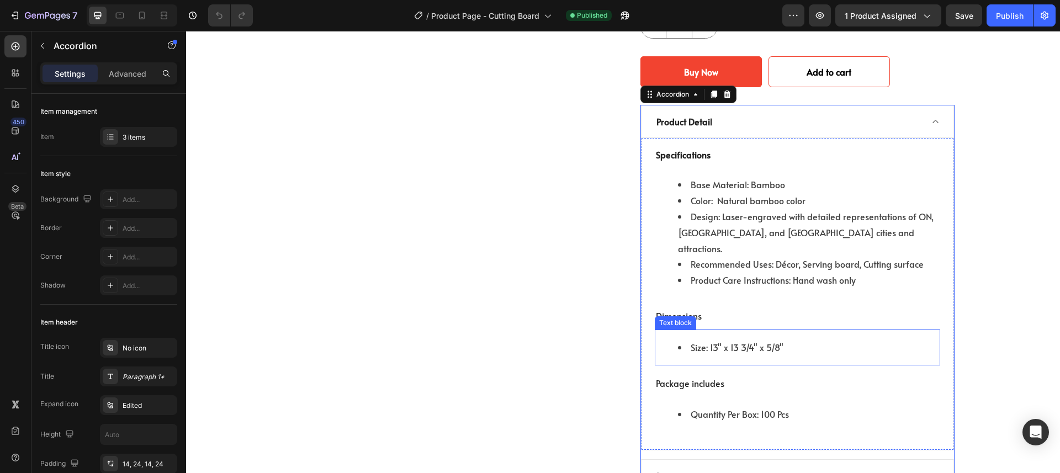
click at [737, 340] on li "Size: 13" x 13 3/4" x 5/8"" at bounding box center [808, 348] width 261 height 16
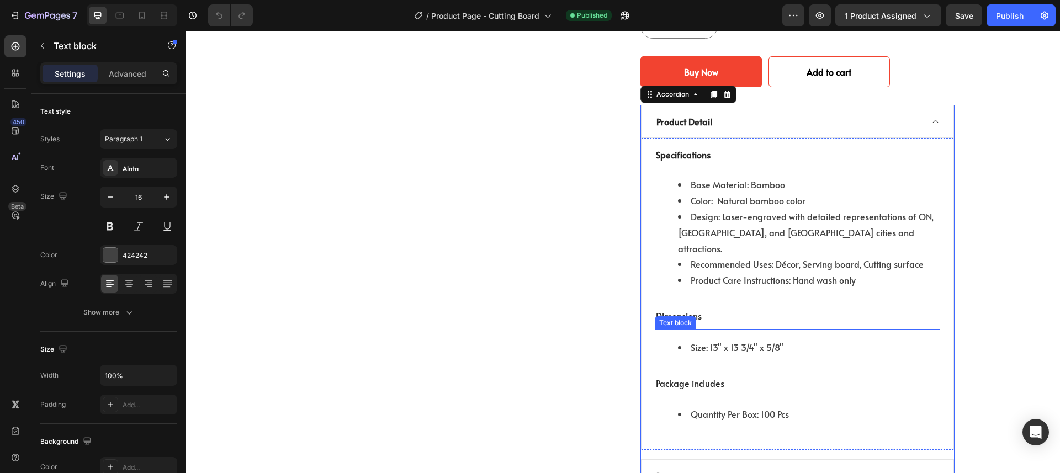
click at [737, 340] on li "Size: 13" x 13 3/4" x 5/8"" at bounding box center [808, 348] width 261 height 16
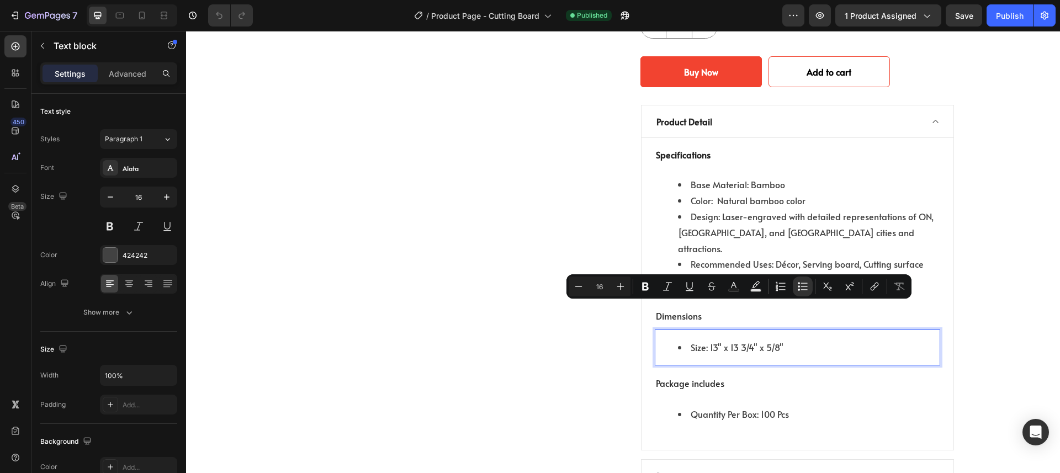
click at [703, 340] on li "Size: 13" x 13 3/4" x 5/8"" at bounding box center [808, 348] width 261 height 16
drag, startPoint x: 684, startPoint y: 308, endPoint x: 786, endPoint y: 312, distance: 101.7
click at [786, 340] on li "Size: 13" x 13 3/4" x 5/8"" at bounding box center [808, 348] width 261 height 16
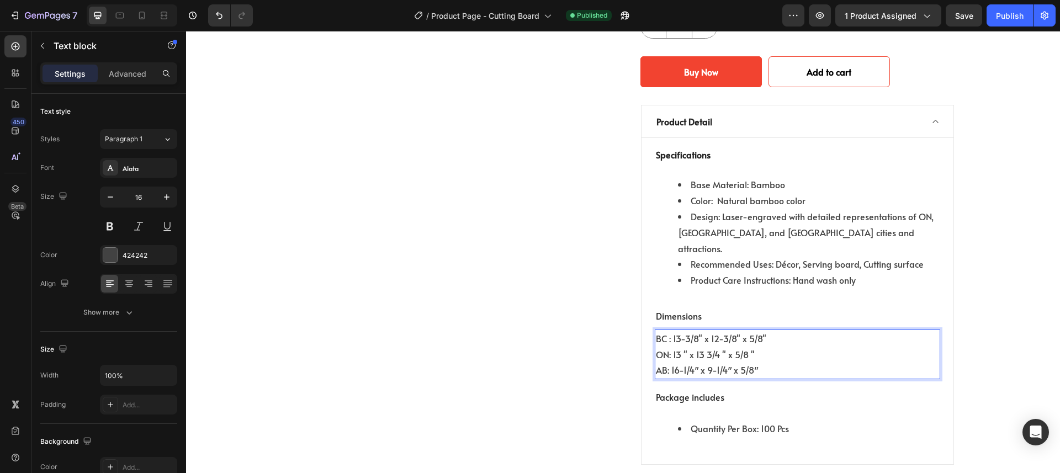
click at [656, 331] on p "BC : 13-3/8" x 12-3/8" x 5/8" ON: 13 " x 13 3/4 " x 5/8 " AB: 16-1/4″ x 9-1/4″ …" at bounding box center [797, 354] width 283 height 47
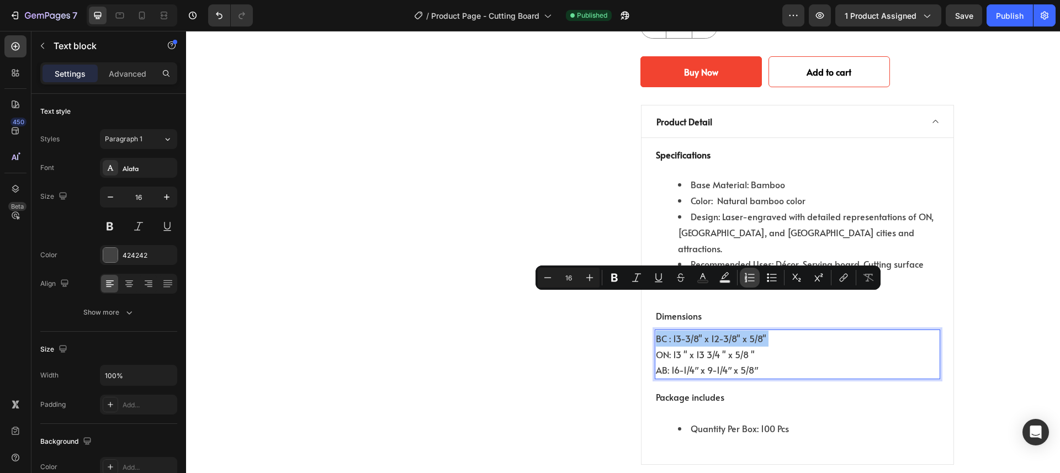
drag, startPoint x: 769, startPoint y: 279, endPoint x: 756, endPoint y: 284, distance: 13.1
click at [769, 279] on icon "Editor contextual toolbar" at bounding box center [771, 277] width 11 height 11
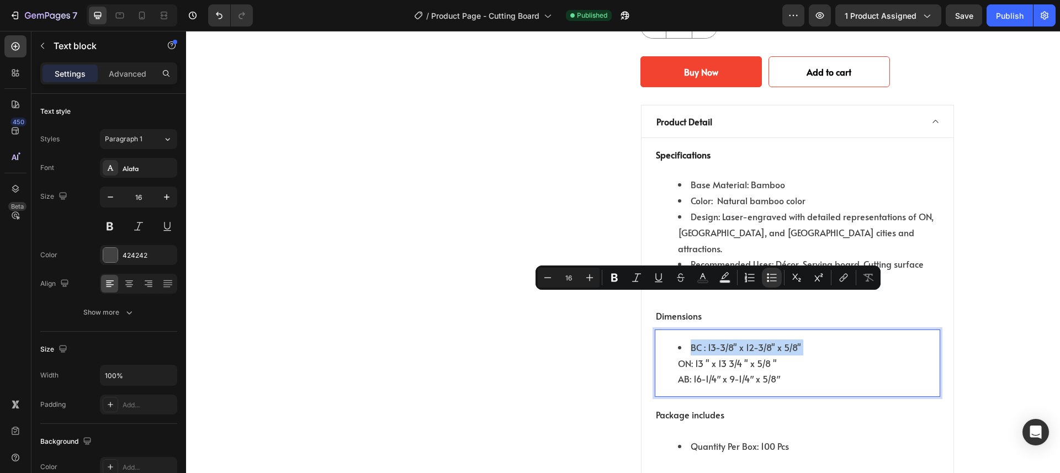
click at [678, 340] on li "BC : 13-3/8" x 12-3/8" x 5/8" ON: 13 " x 13 3/4 " x 5/8 " AB: 16-1/4″ x 9-1/4″ …" at bounding box center [808, 363] width 261 height 47
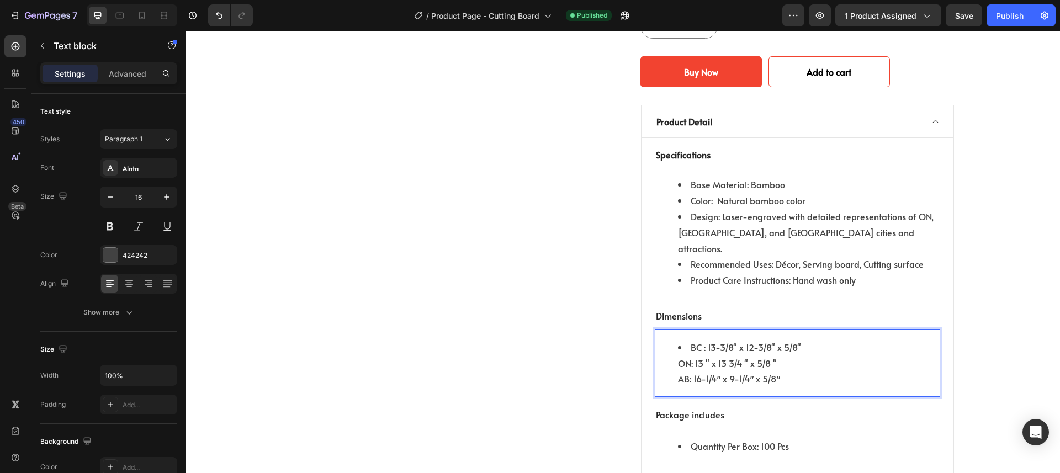
click at [678, 340] on li "BC : 13-3/8" x 12-3/8" x 5/8" ON: 13 " x 13 3/4 " x 5/8 " AB: 16-1/4″ x 9-1/4″ …" at bounding box center [808, 363] width 261 height 47
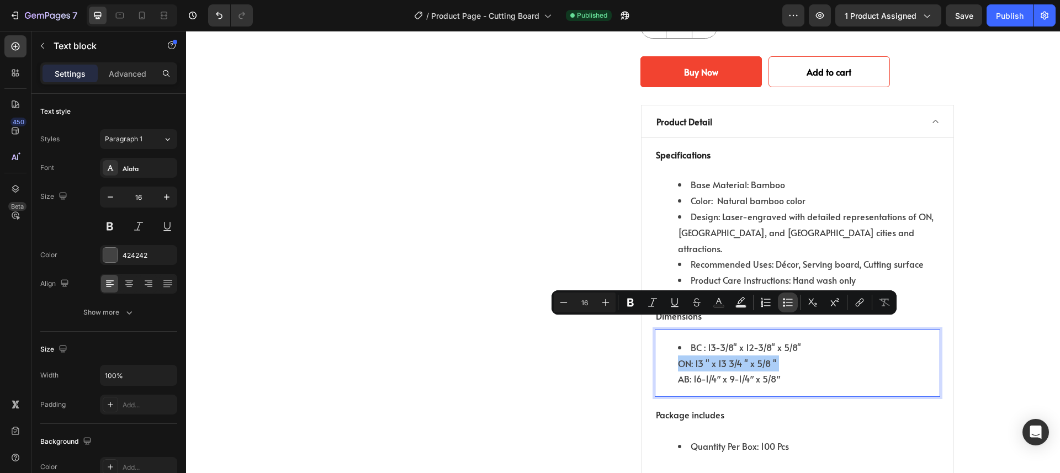
click at [787, 299] on icon "Editor contextual toolbar" at bounding box center [789, 299] width 7 height 1
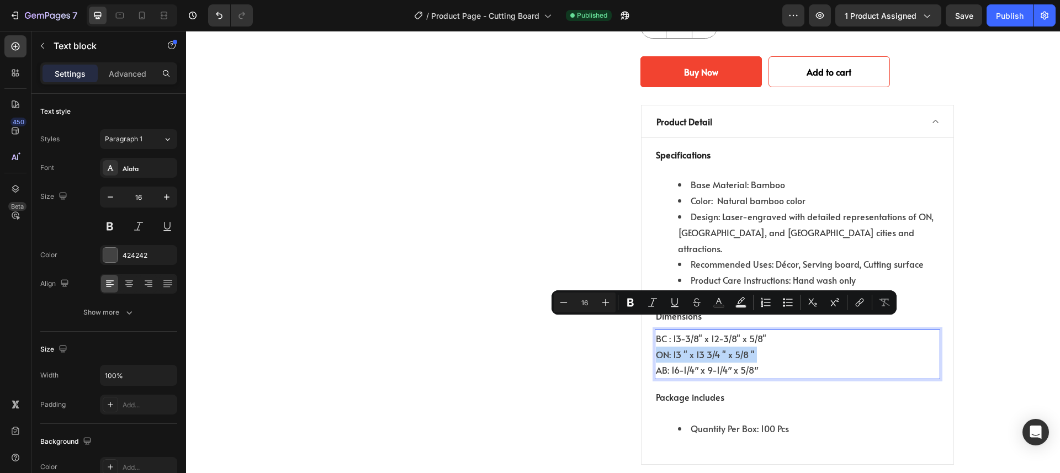
click at [673, 331] on p "BC : 13-3/8" x 12-3/8" x 5/8" ON: 13 " x 13 3/4 " x 5/8 " AB: 16-1/4″ x 9-1/4″ …" at bounding box center [797, 354] width 283 height 47
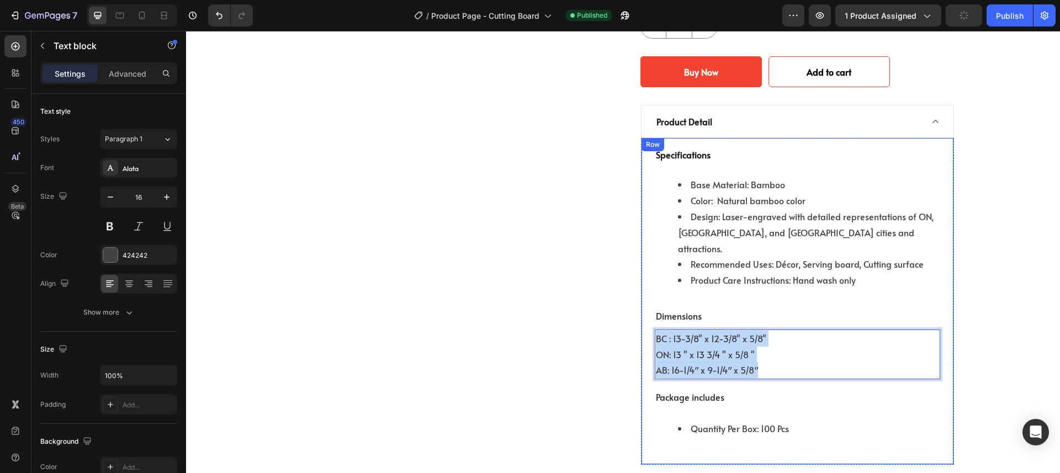
drag, startPoint x: 766, startPoint y: 330, endPoint x: 640, endPoint y: 294, distance: 131.4
click at [641, 294] on div "Specifications Text block Base Material: Bamboo Color: Natural bamboo color Des…" at bounding box center [797, 301] width 313 height 326
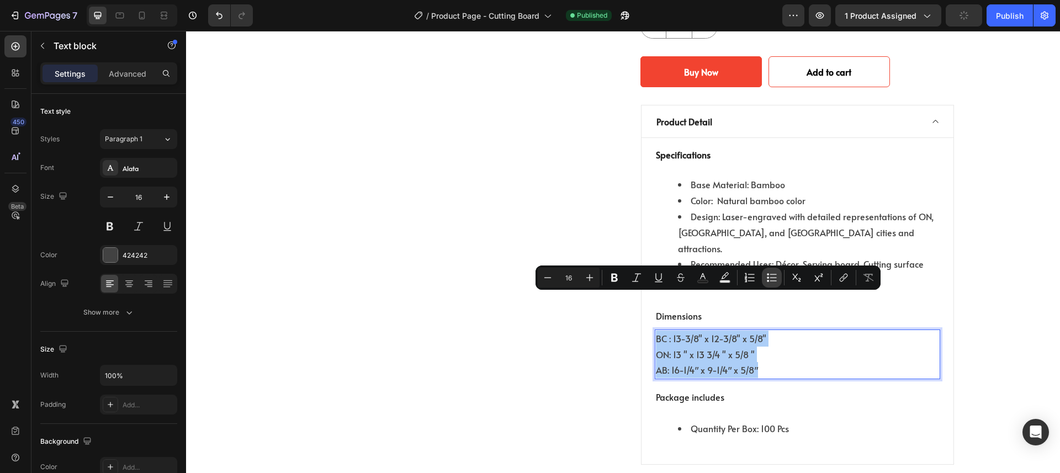
click at [773, 276] on icon "Editor contextual toolbar" at bounding box center [771, 277] width 11 height 11
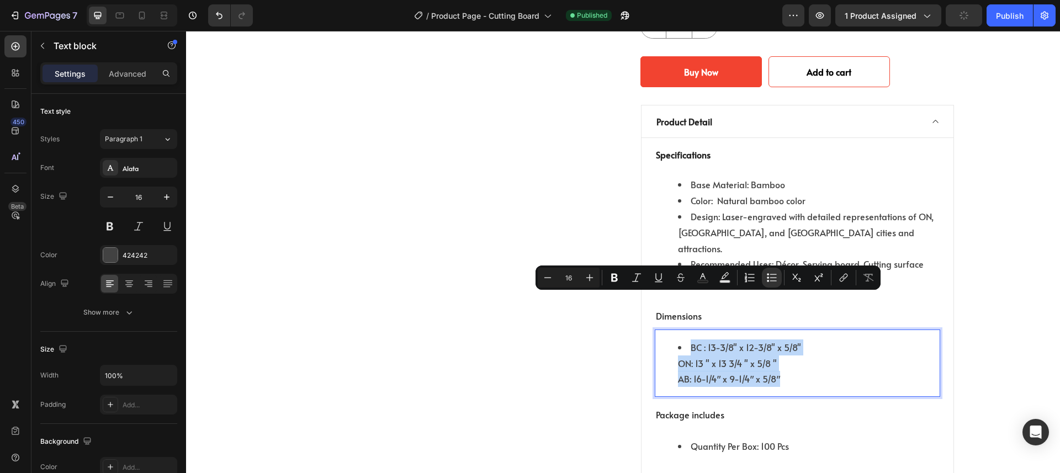
click at [697, 340] on li "BC : 13-3/8" x 12-3/8" x 5/8" ON: 13 " x 13 3/4 " x 5/8 " AB: 16-1/4″ x 9-1/4″ …" at bounding box center [808, 363] width 261 height 47
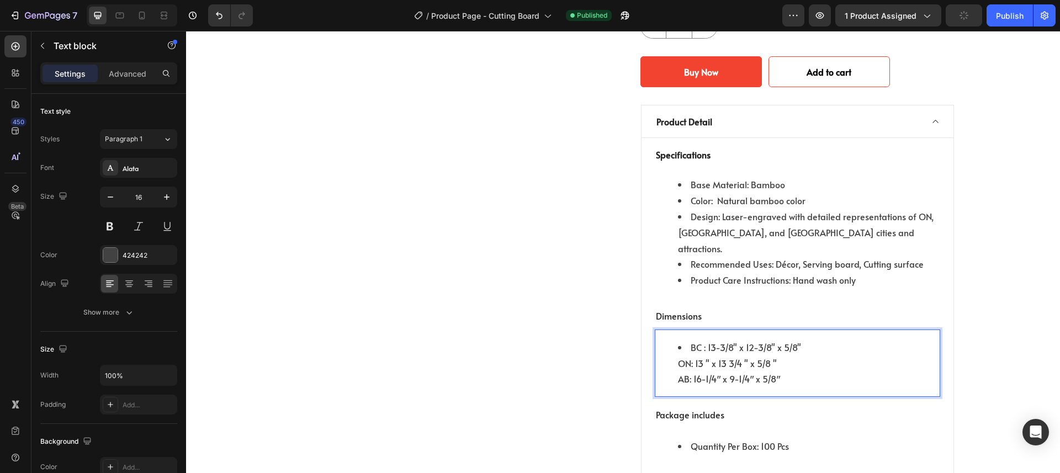
click at [678, 340] on li "BC : 13-3/8" x 12-3/8" x 5/8" ON: 13 " x 13 3/4 " x 5/8 " AB: 16-1/4″ x 9-1/4″ …" at bounding box center [808, 363] width 261 height 47
click at [678, 356] on li "ON: 13 " x 13 3/4 " x 5/8 " AB: 16-1/4″ x 9-1/4″ x 5/8″" at bounding box center [808, 372] width 261 height 32
click at [692, 340] on li "BC : 13-3/8" x 12-3/8" x 5/8"" at bounding box center [808, 348] width 261 height 16
click at [691, 356] on li "ON: 13 " x 13 3/4 " x 5/8 "" at bounding box center [808, 364] width 261 height 16
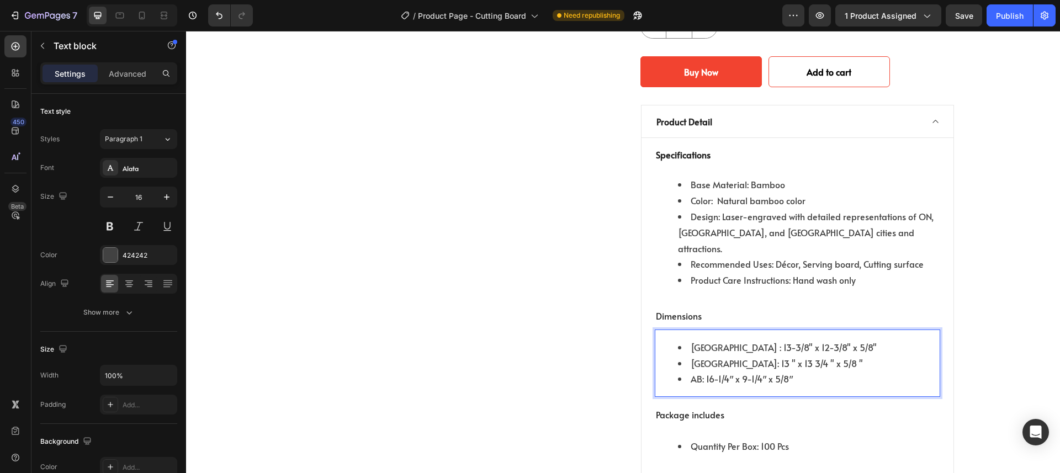
click at [692, 371] on li "AB: 16-1/4″ x 9-1/4″ x 5/8″" at bounding box center [808, 379] width 261 height 16
click at [698, 371] on li "AlB: 16-1/4″ x 9-1/4″ x 5/8″" at bounding box center [808, 379] width 261 height 16
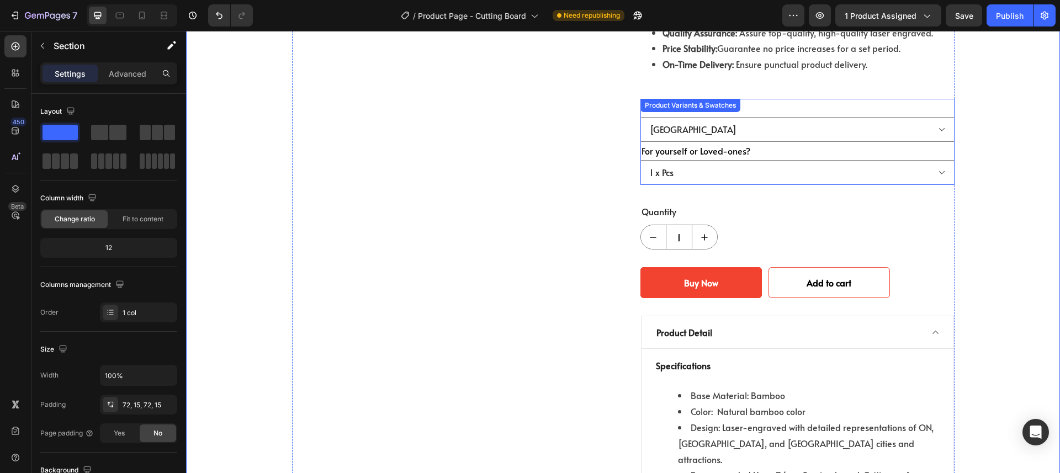
scroll to position [847, 0]
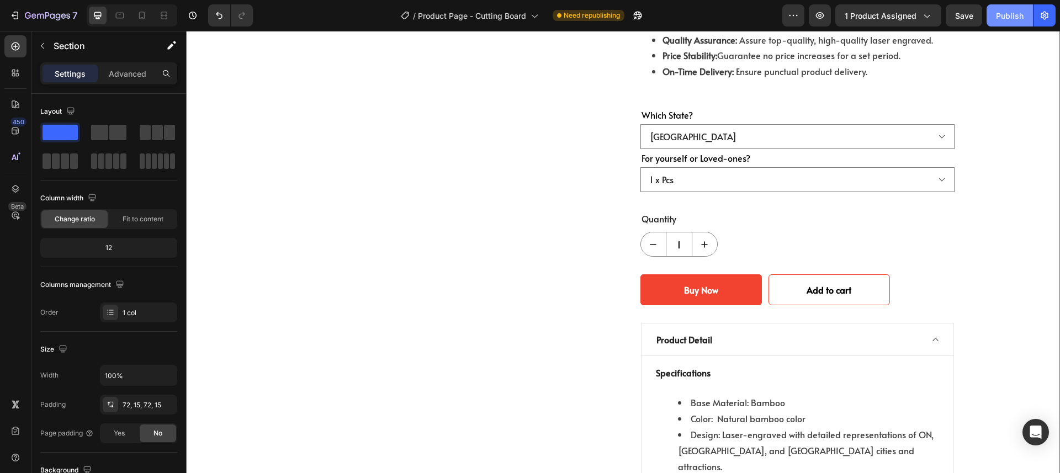
click at [1001, 20] on div "Publish" at bounding box center [1010, 16] width 28 height 12
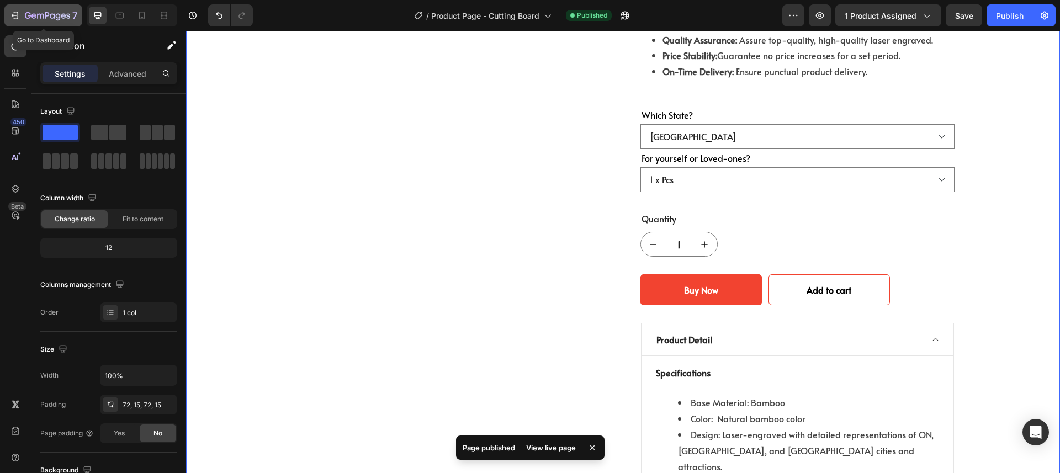
click at [12, 12] on icon "button" at bounding box center [14, 15] width 11 height 11
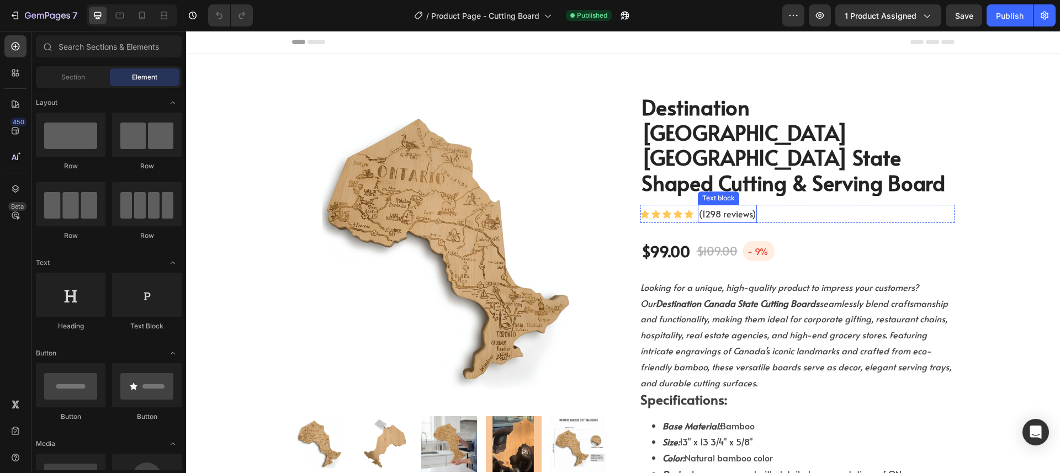
click at [734, 206] on p "(1298 reviews)" at bounding box center [727, 214] width 57 height 16
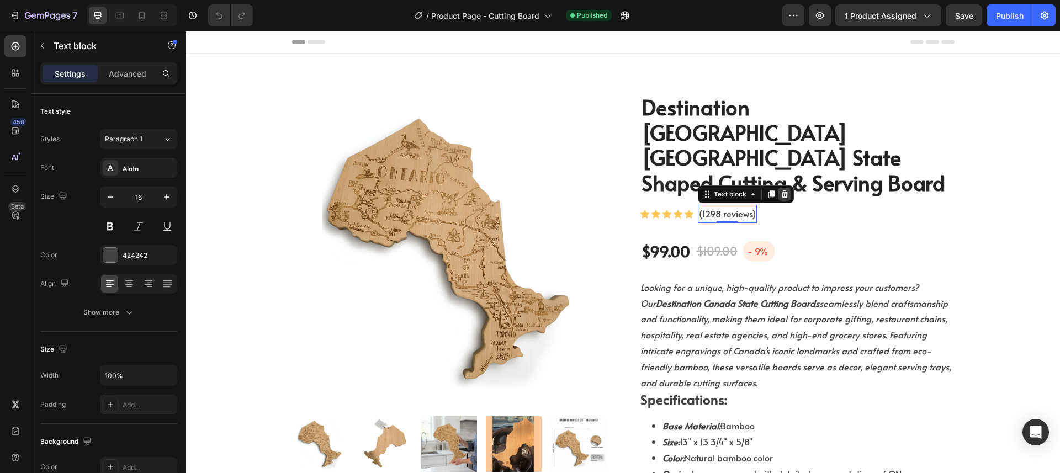
click at [780, 190] on icon at bounding box center [784, 194] width 9 height 9
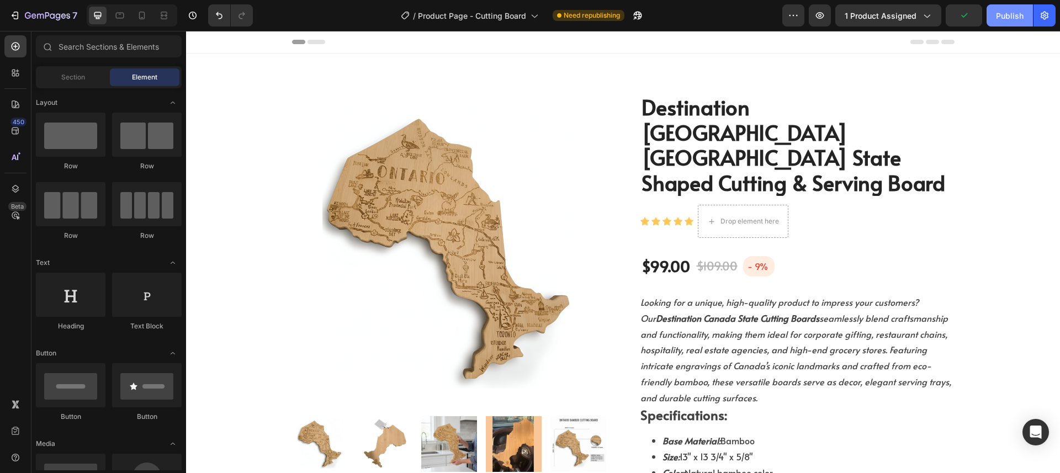
click at [1003, 17] on div "Publish" at bounding box center [1010, 16] width 28 height 12
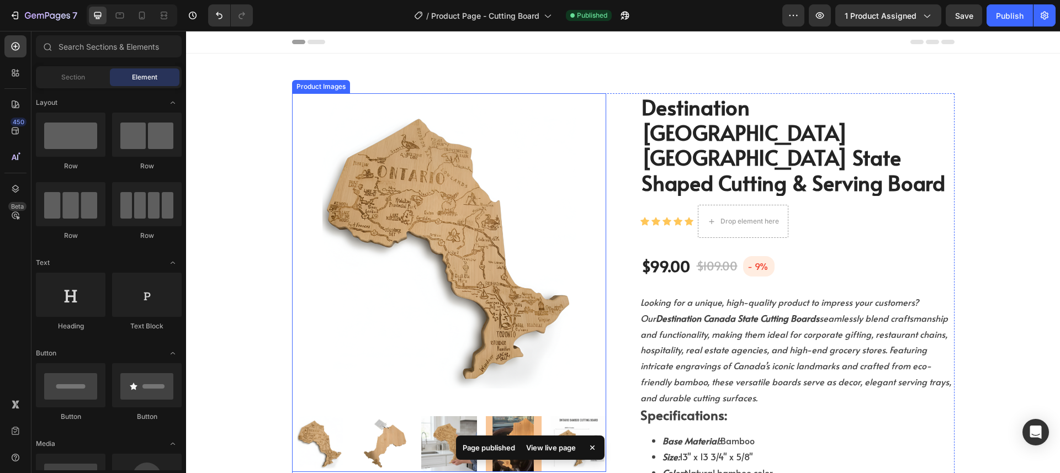
click at [544, 108] on img at bounding box center [449, 250] width 314 height 314
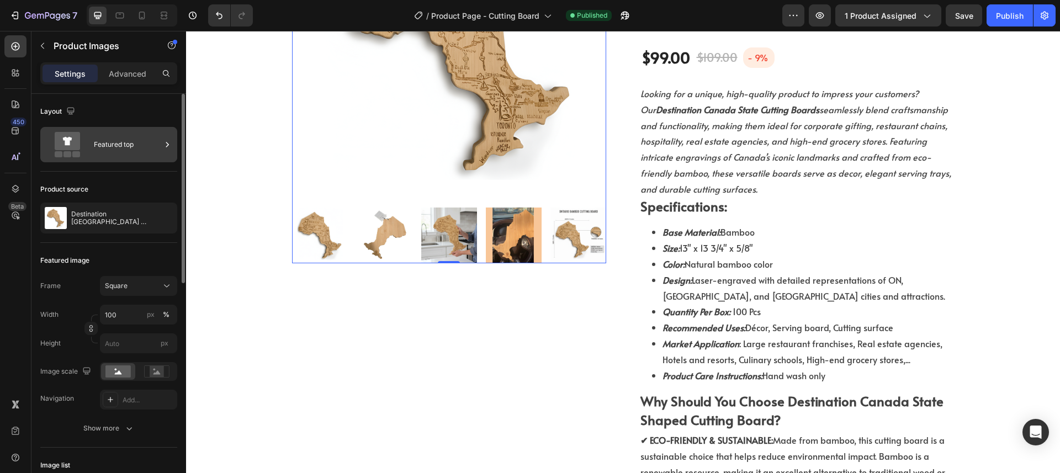
click at [87, 153] on icon at bounding box center [67, 144] width 44 height 25
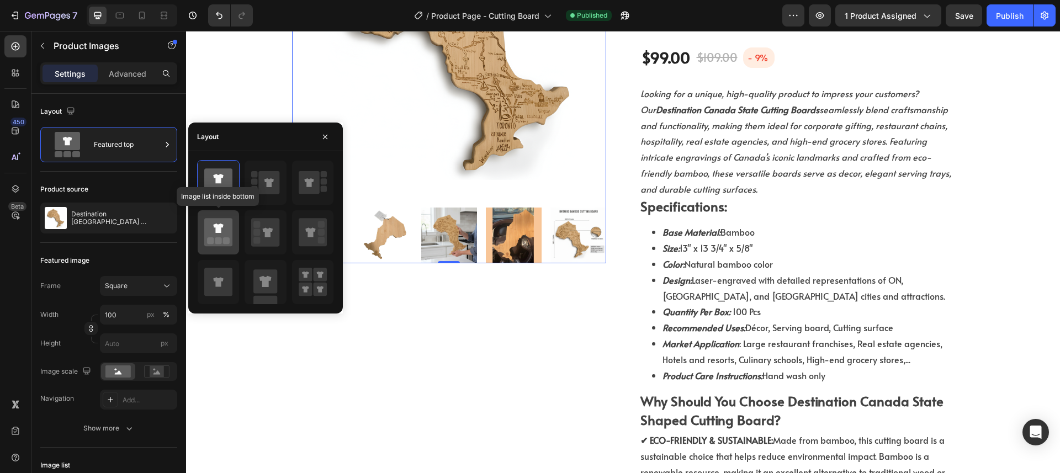
click at [230, 234] on icon at bounding box center [218, 232] width 28 height 28
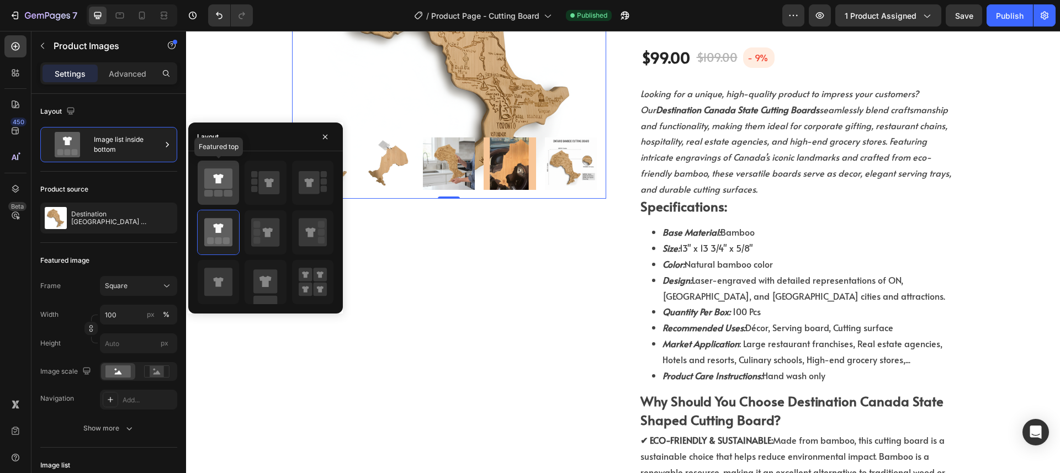
click at [227, 189] on icon at bounding box center [218, 178] width 28 height 20
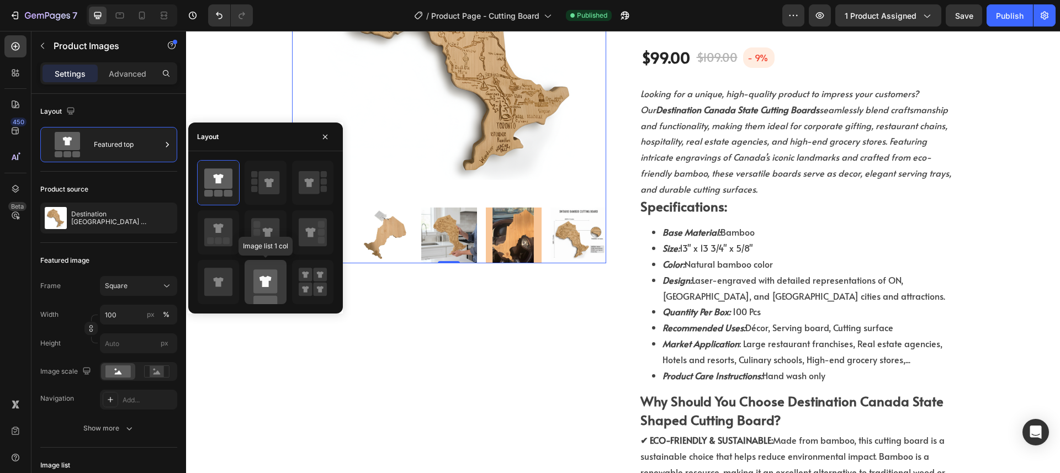
click at [262, 271] on rect at bounding box center [265, 281] width 24 height 24
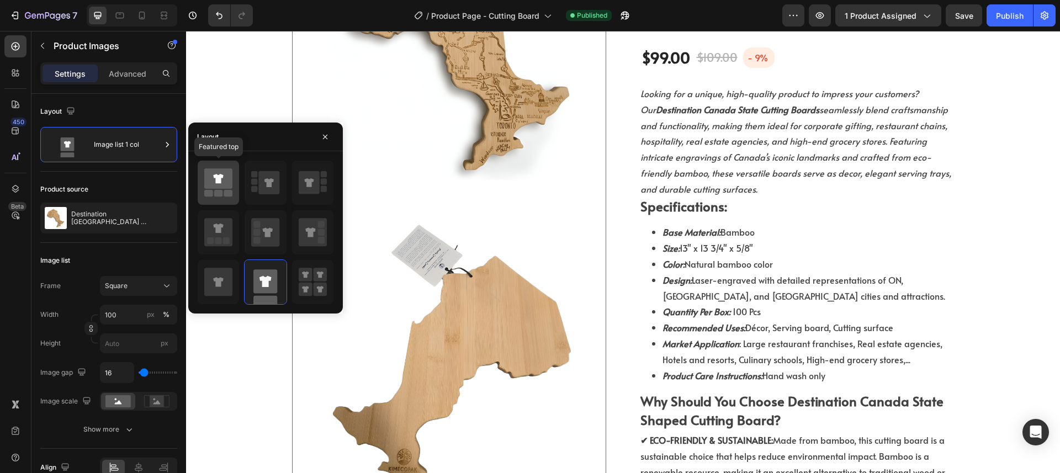
click at [225, 194] on rect at bounding box center [228, 193] width 9 height 7
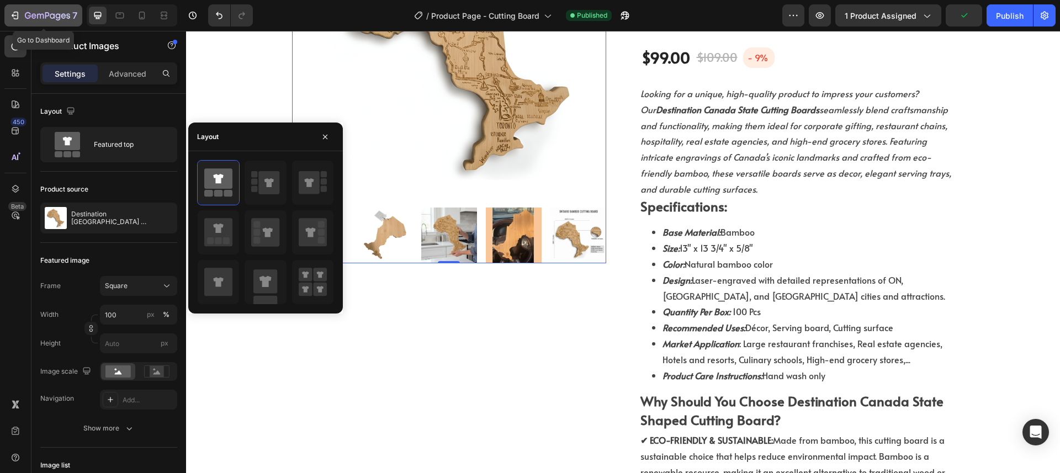
click at [17, 13] on icon "button" at bounding box center [14, 15] width 11 height 11
